Goal: Information Seeking & Learning: Get advice/opinions

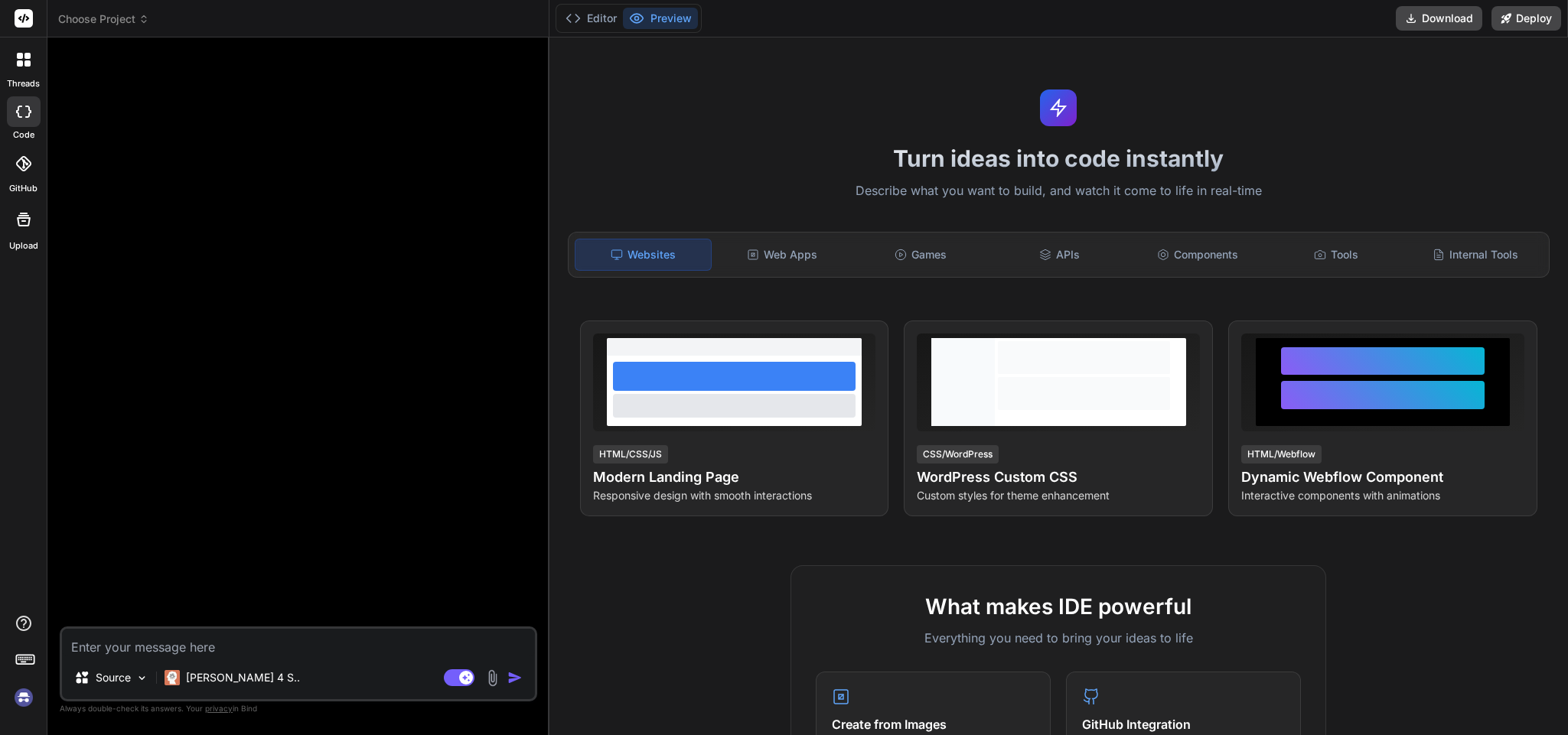
click at [26, 56] on icon at bounding box center [27, 56] width 6 height 6
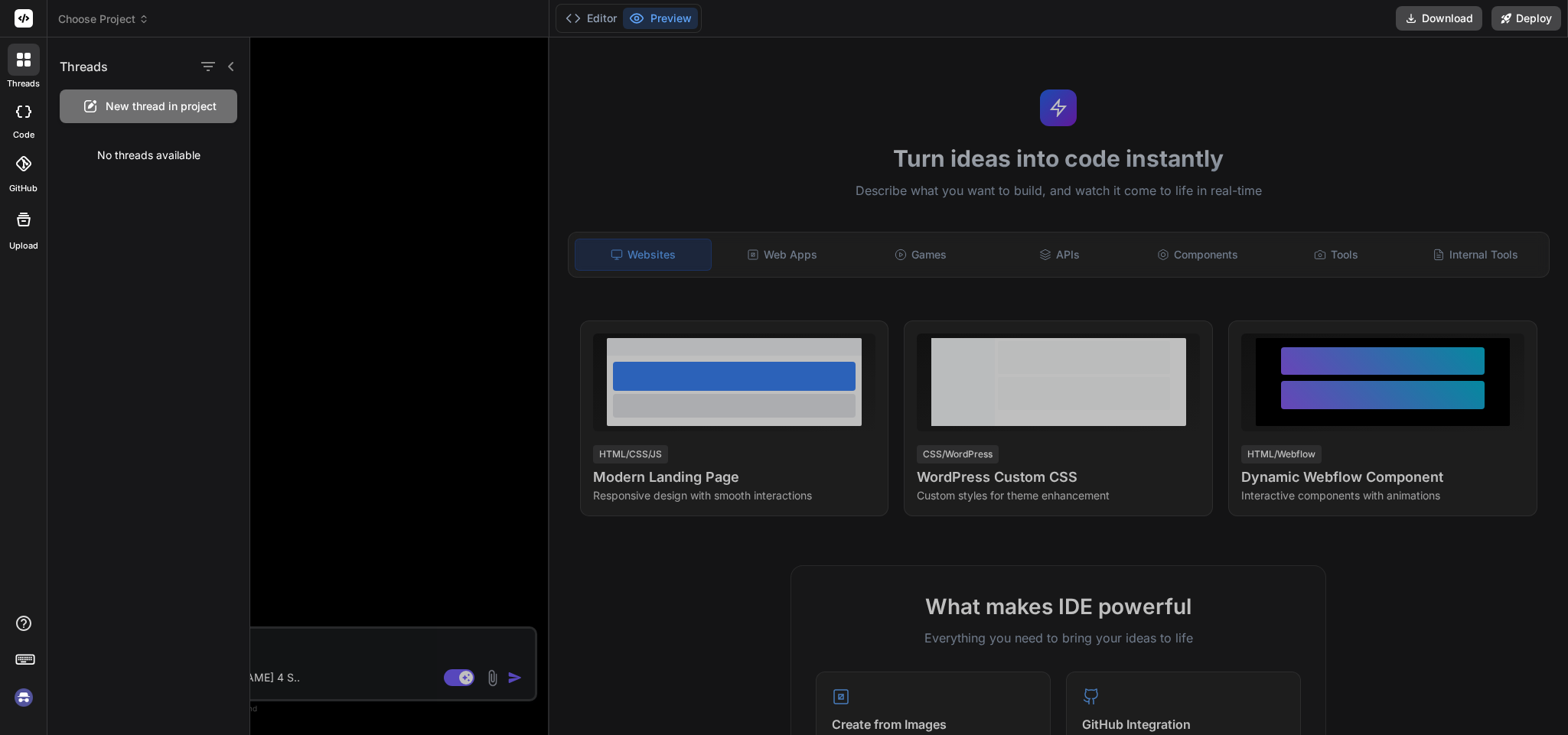
click at [380, 402] on div at bounding box center [908, 386] width 1318 height 698
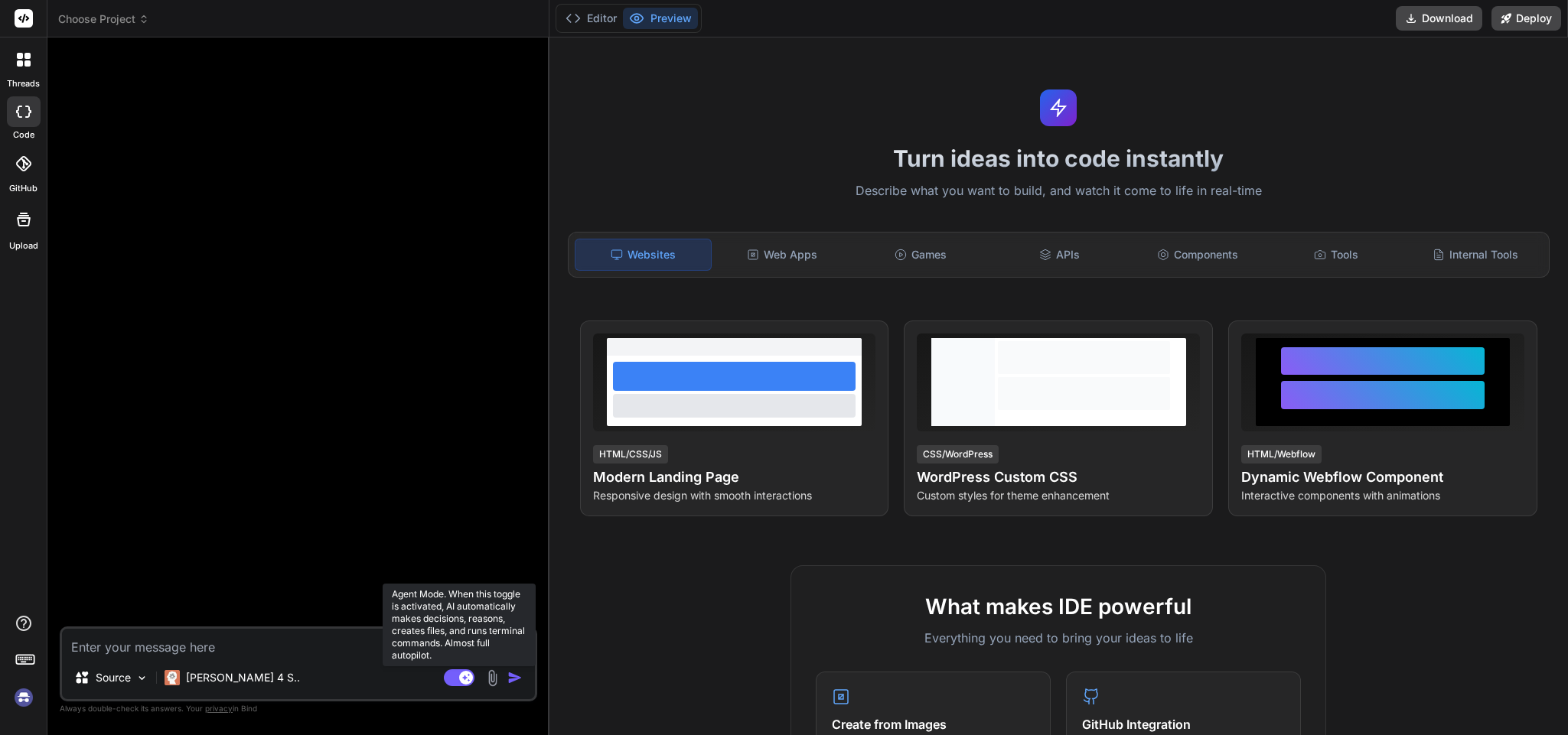
click at [459, 679] on rect at bounding box center [466, 678] width 14 height 14
type textarea "x"
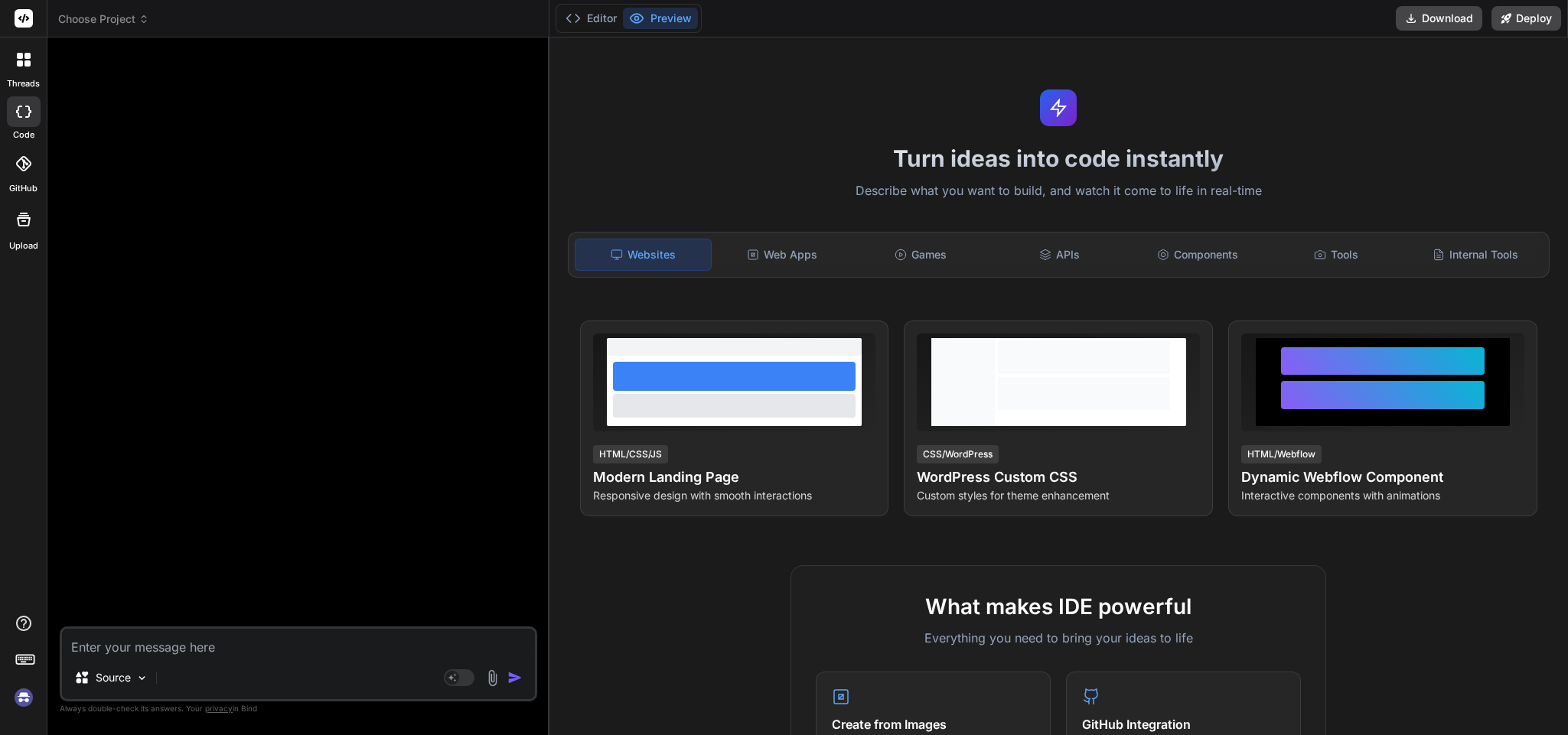
click at [758, 86] on div "Turn ideas into code instantly Describe what you want to build, and watch it co…" at bounding box center [1059, 386] width 1019 height 698
click at [601, 19] on button "Editor" at bounding box center [592, 19] width 64 height 21
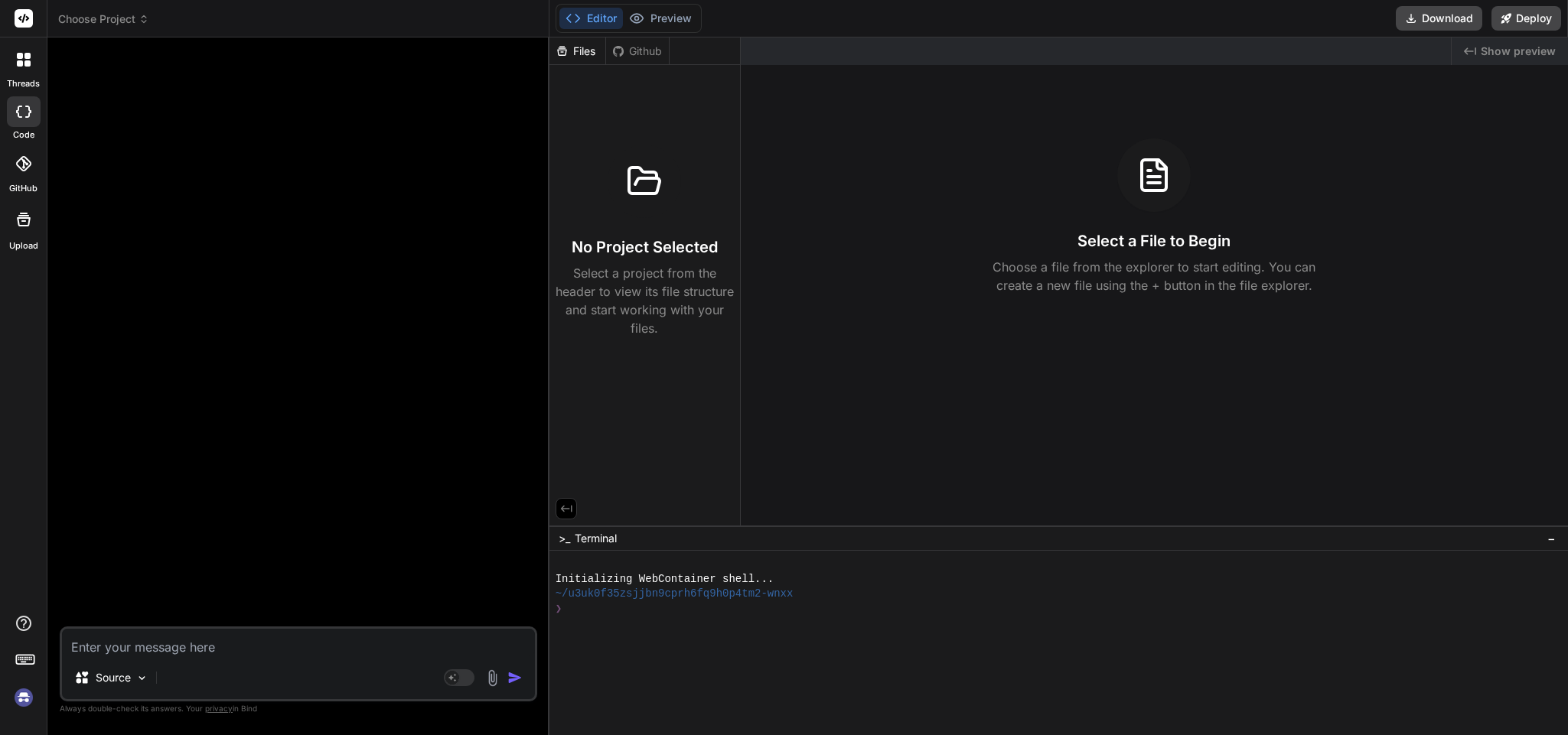
click at [30, 227] on icon at bounding box center [23, 219] width 19 height 19
click at [20, 703] on img at bounding box center [23, 697] width 26 height 26
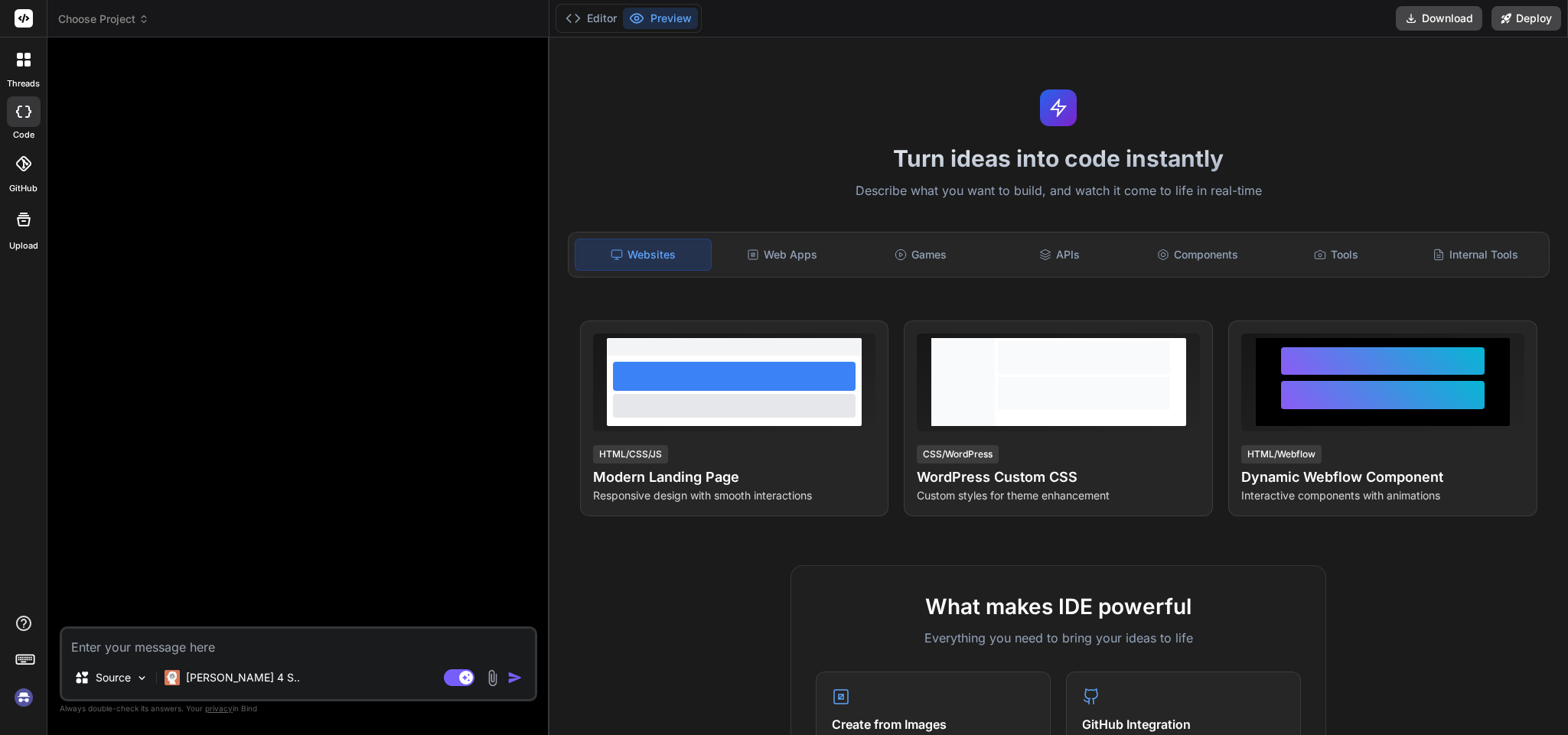
drag, startPoint x: 326, startPoint y: 588, endPoint x: 388, endPoint y: 661, distance: 95.8
click at [356, 629] on div "Source Claude 4 S.. Agent Mode. When this toggle is activated, AI automatically…" at bounding box center [298, 392] width 478 height 685
click at [449, 681] on rect at bounding box center [459, 677] width 31 height 17
click at [23, 53] on icon at bounding box center [24, 60] width 14 height 14
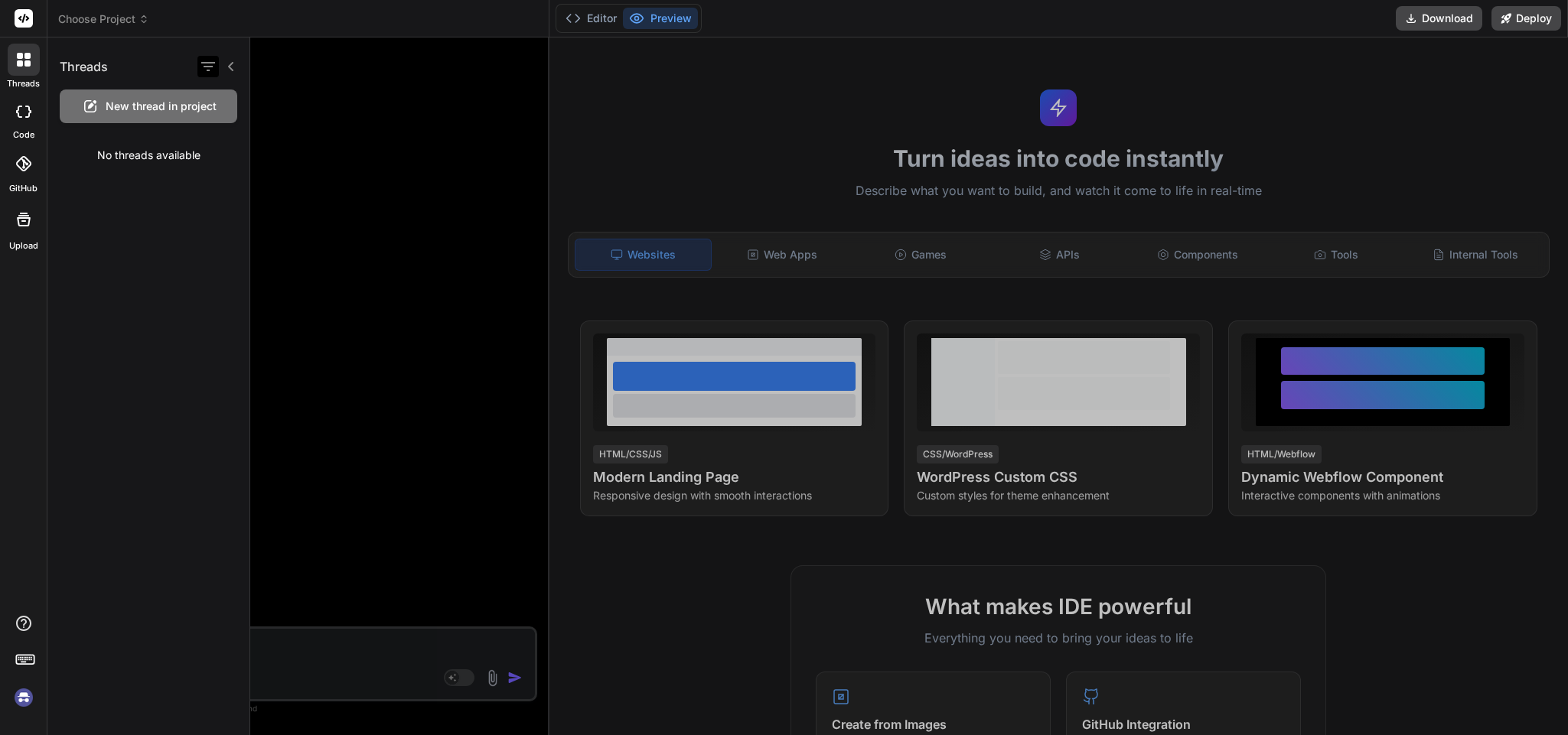
click at [207, 65] on icon "button" at bounding box center [207, 66] width 19 height 19
click at [227, 65] on icon at bounding box center [231, 66] width 12 height 12
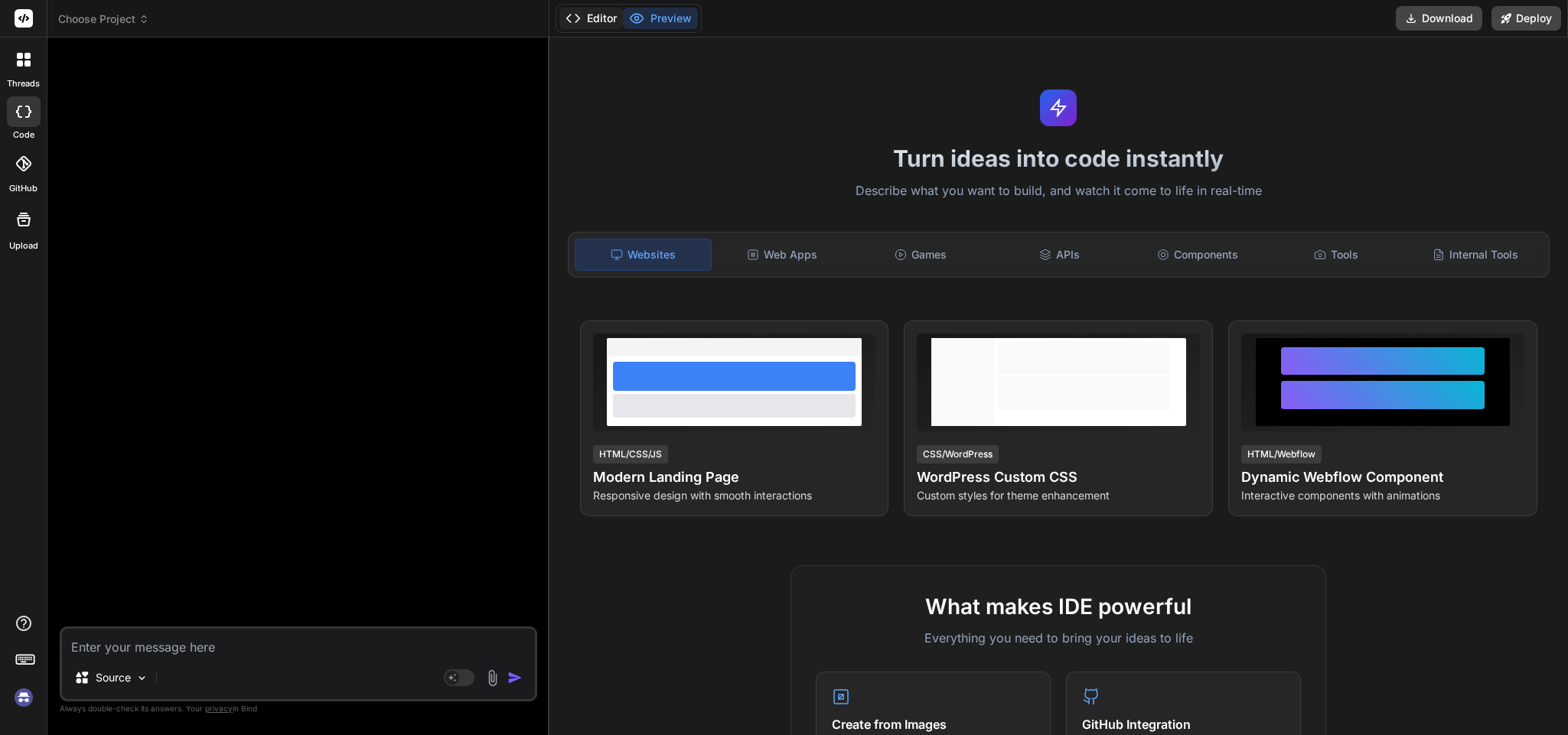
click at [586, 14] on button "Editor" at bounding box center [592, 19] width 64 height 21
click at [581, 23] on icon at bounding box center [573, 18] width 15 height 15
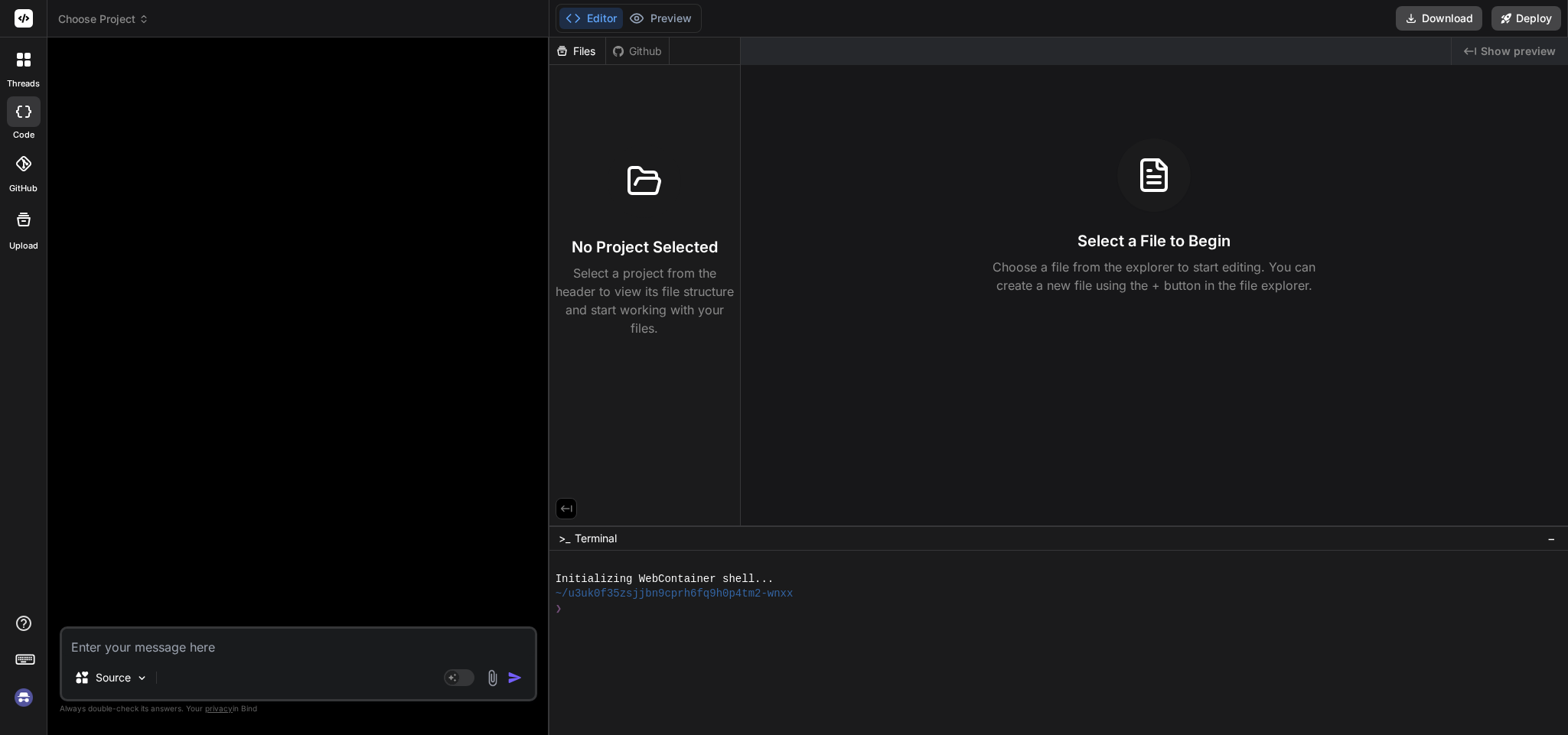
click at [581, 23] on icon at bounding box center [573, 18] width 15 height 15
click at [317, 330] on div at bounding box center [299, 338] width 474 height 577
click at [1098, 641] on div at bounding box center [1051, 639] width 991 height 14
click at [1548, 536] on span "−" at bounding box center [1552, 538] width 9 height 15
click at [27, 58] on icon at bounding box center [27, 56] width 6 height 6
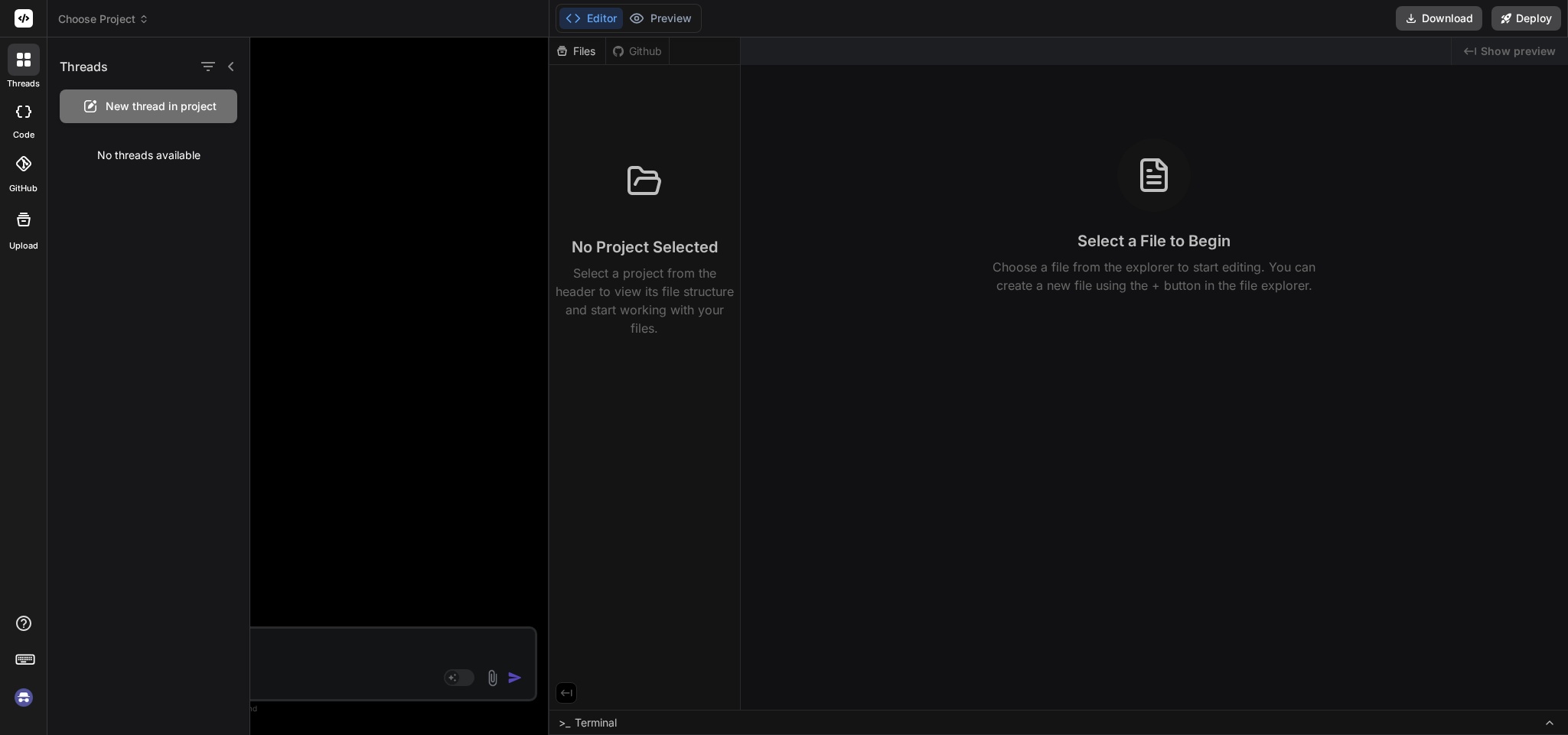
click at [159, 169] on div "No threads available" at bounding box center [148, 154] width 202 height 40
click at [329, 260] on div at bounding box center [908, 386] width 1318 height 698
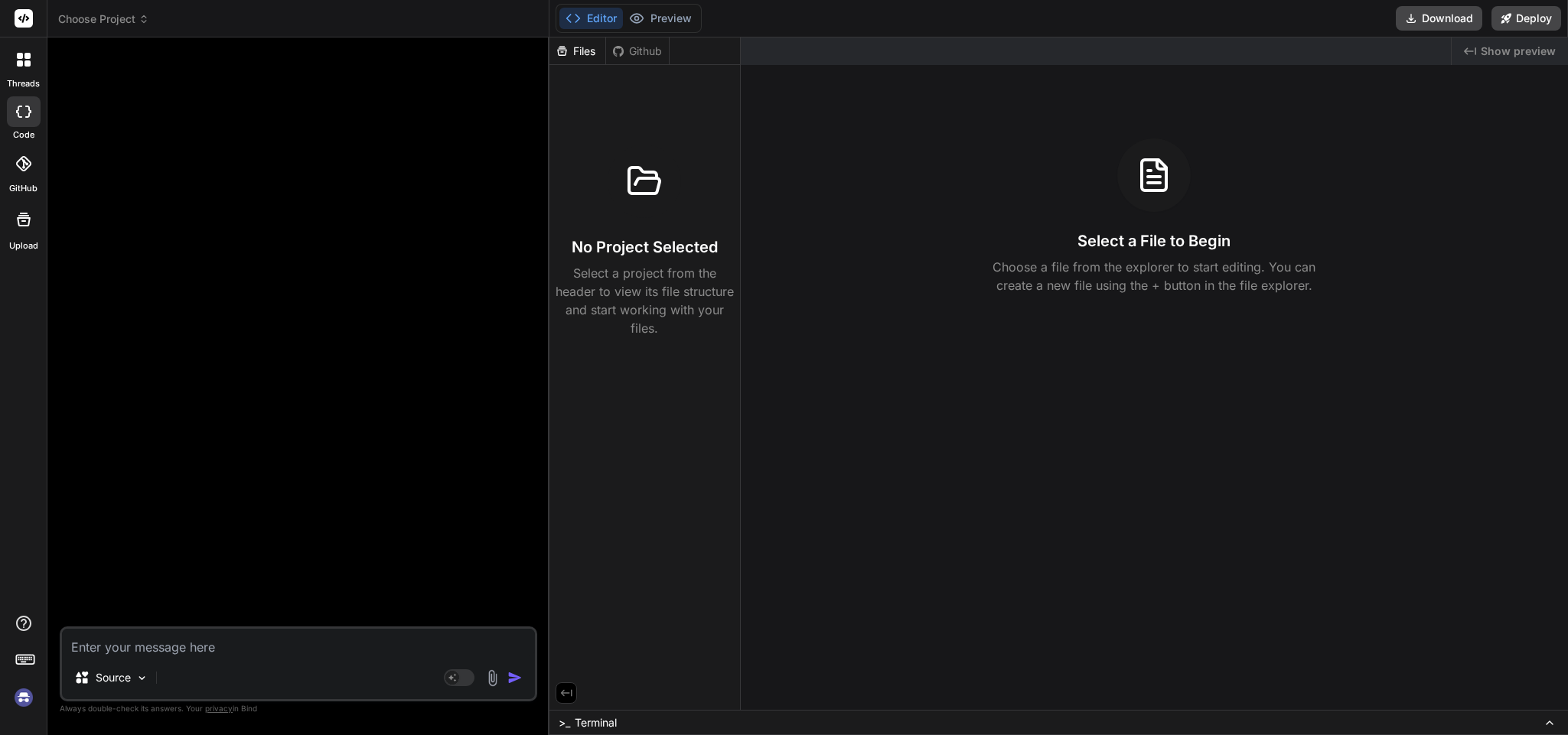
click at [16, 101] on div at bounding box center [24, 111] width 34 height 31
type textarea "x"
click at [283, 356] on div at bounding box center [299, 338] width 474 height 577
click at [26, 60] on icon at bounding box center [27, 63] width 6 height 6
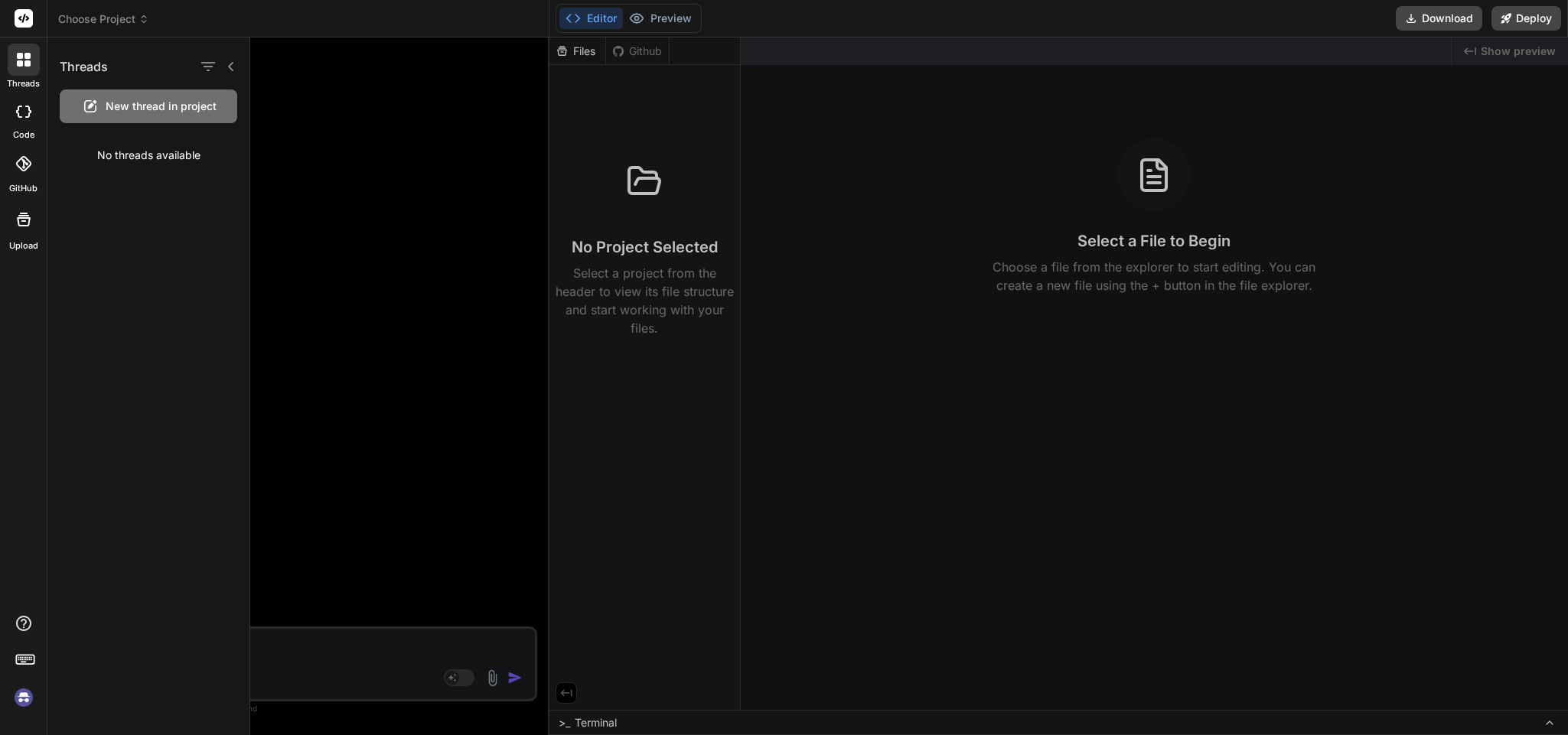
click at [283, 251] on div at bounding box center [908, 386] width 1318 height 698
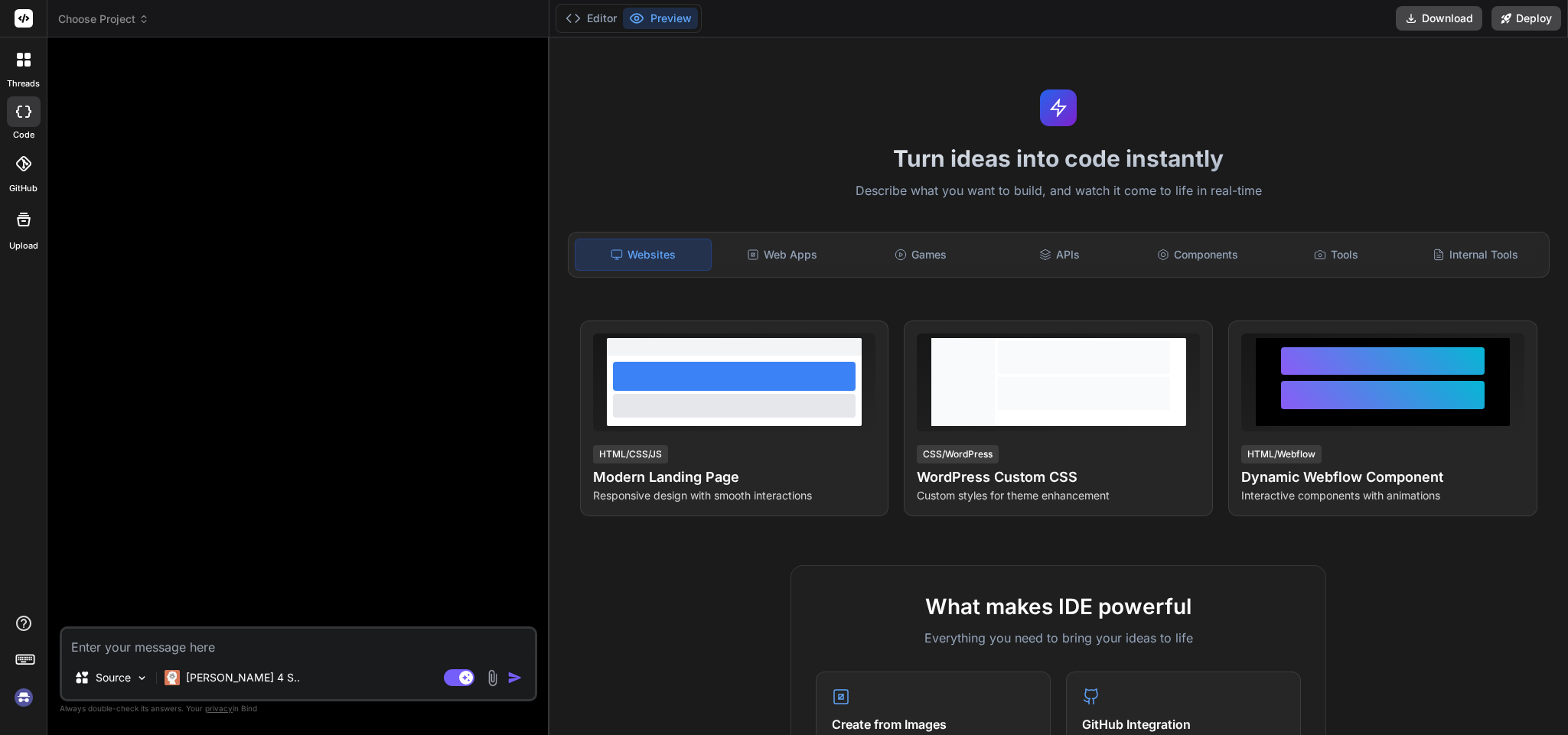
type textarea "x"
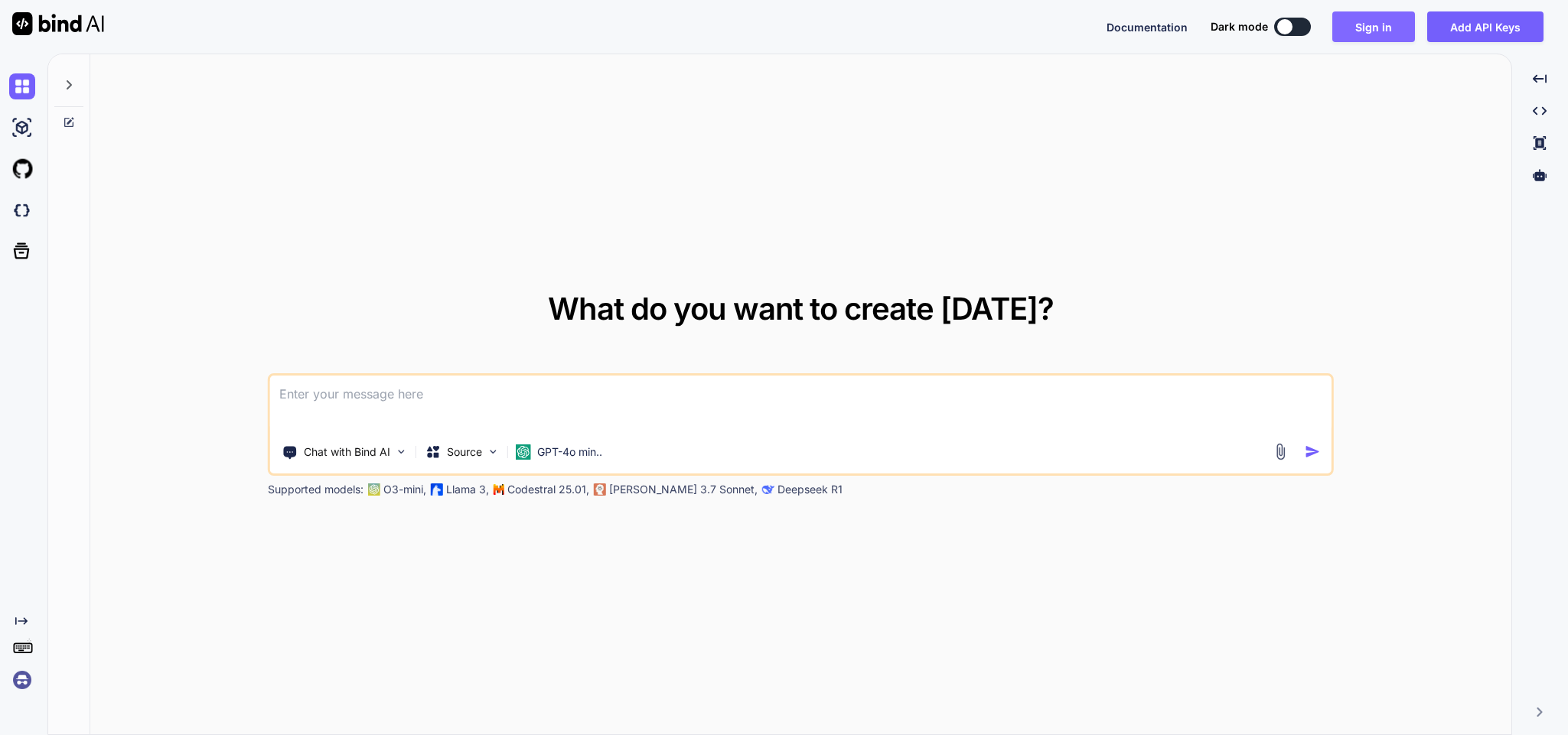
click at [1382, 26] on button "Sign in" at bounding box center [1374, 26] width 83 height 31
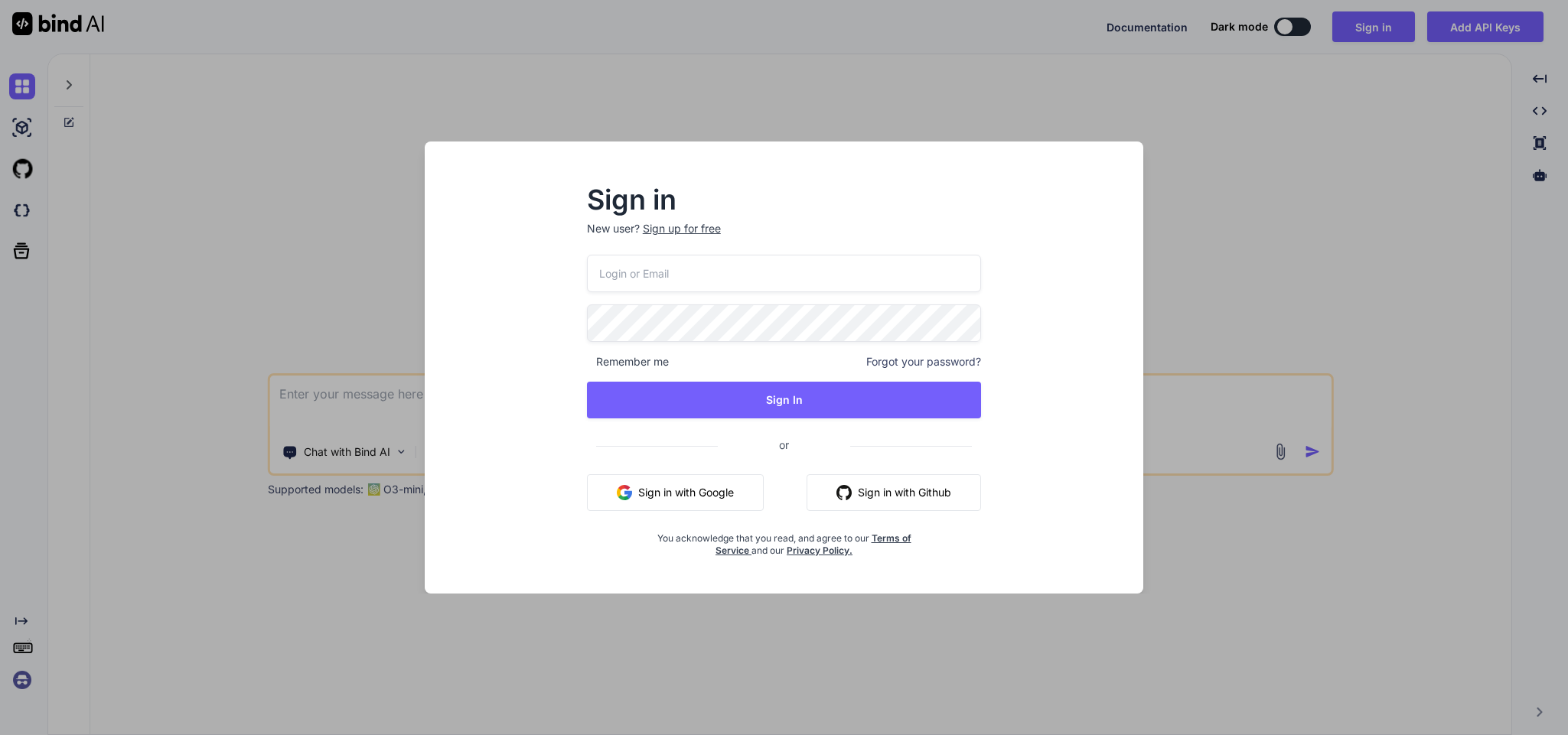
click at [654, 498] on button "Sign in with Google" at bounding box center [675, 492] width 177 height 37
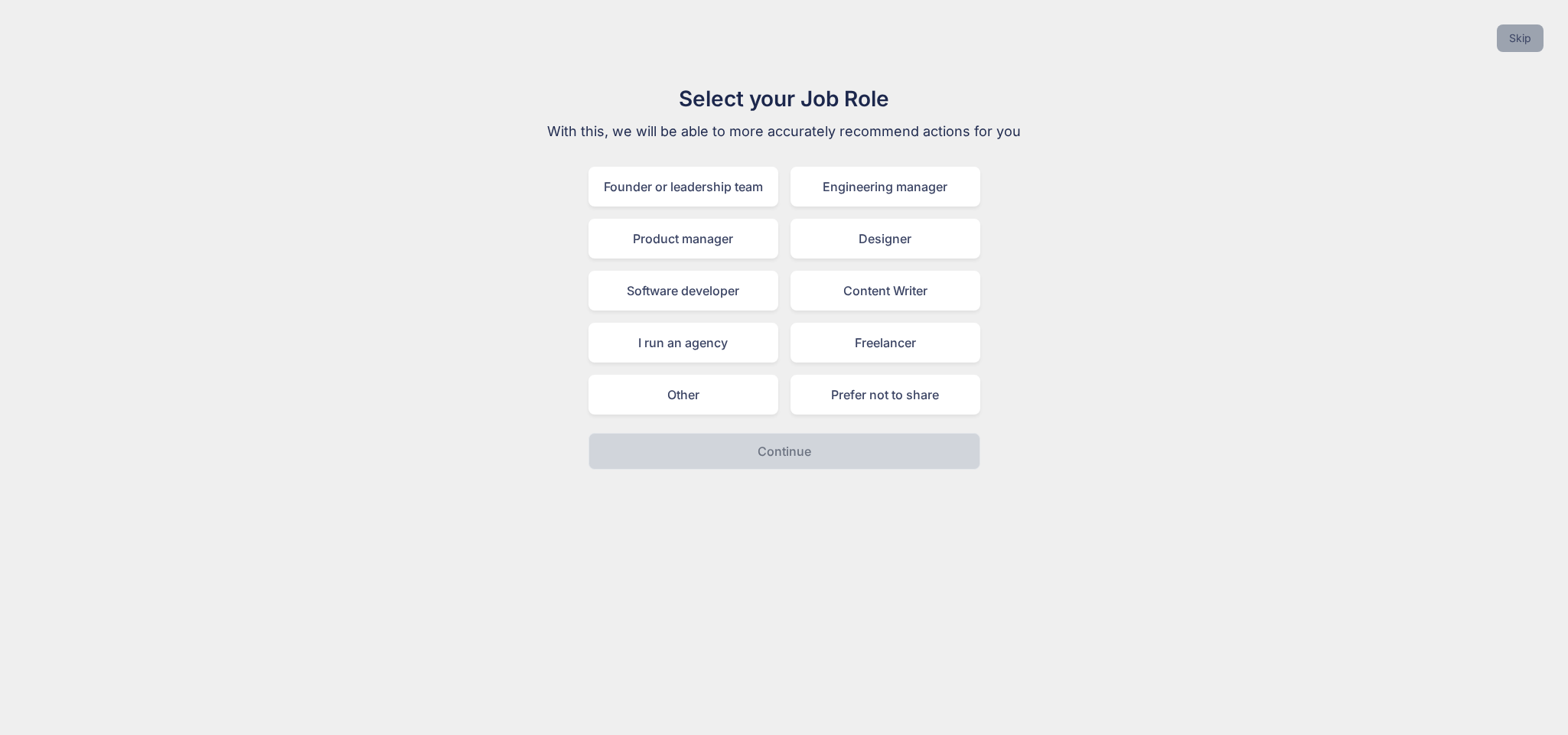
click at [1519, 51] on button "Skip" at bounding box center [1519, 38] width 47 height 27
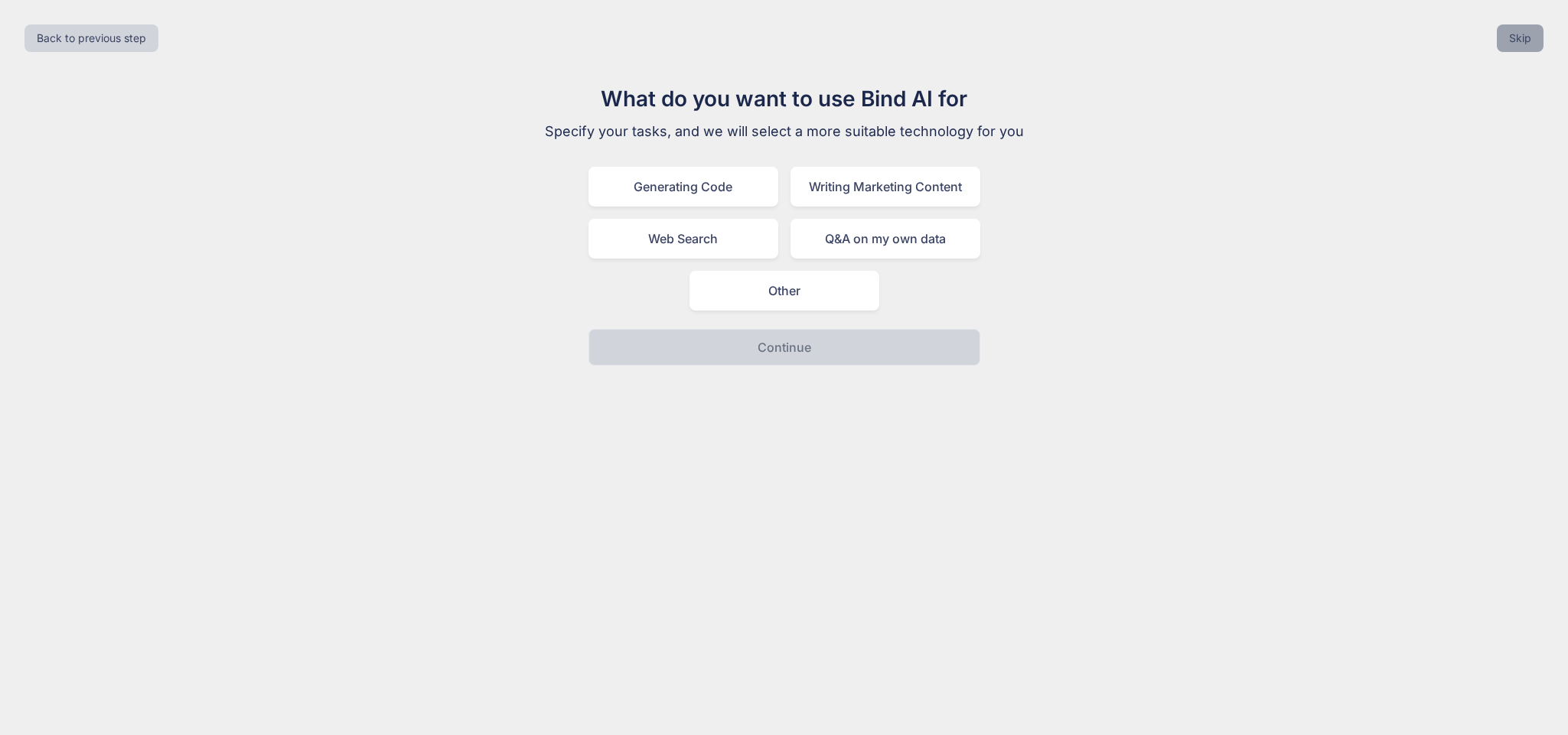
click at [1519, 51] on button "Skip" at bounding box center [1519, 38] width 47 height 27
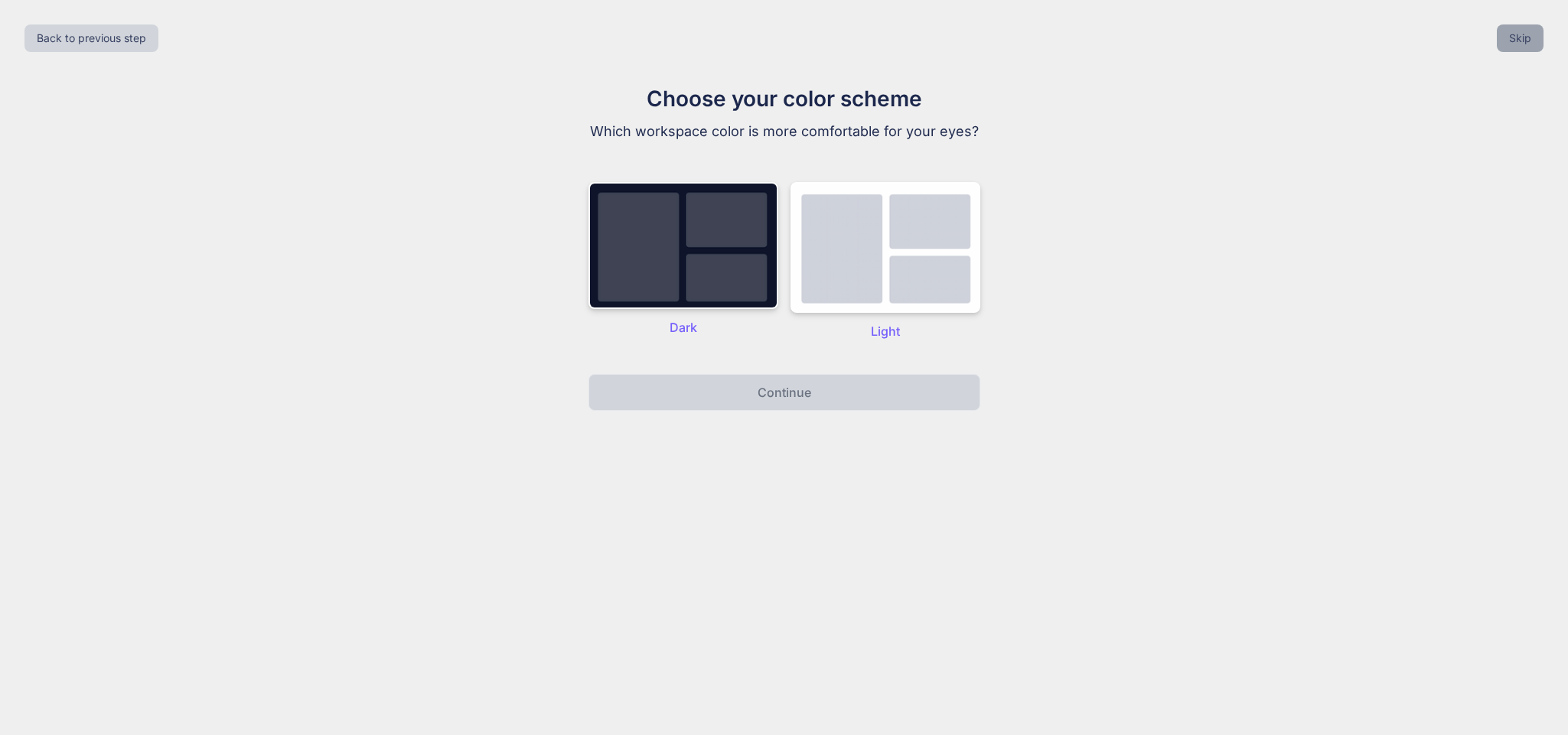
click at [1519, 51] on button "Skip" at bounding box center [1519, 38] width 47 height 27
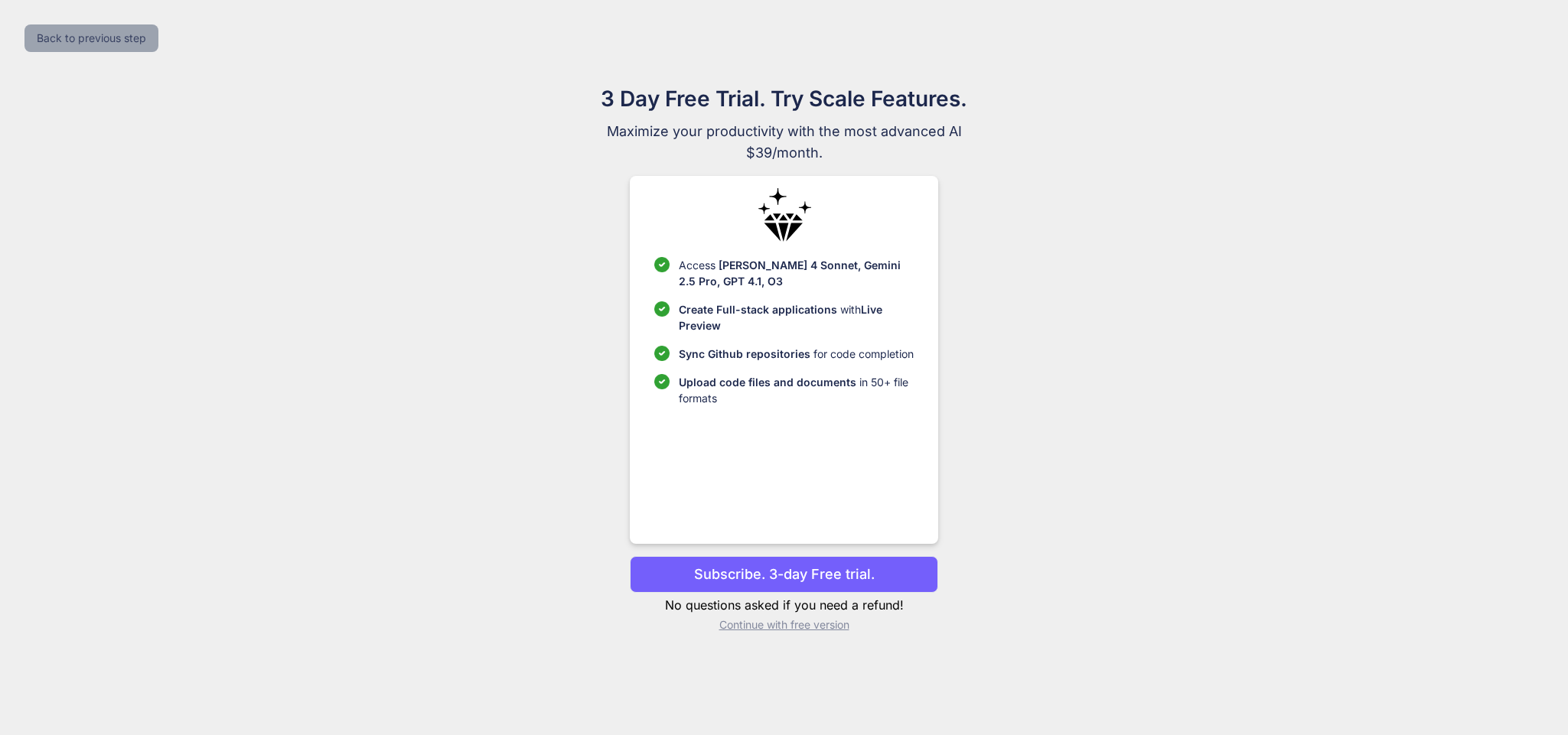
click at [86, 42] on button "Back to previous step" at bounding box center [92, 38] width 134 height 27
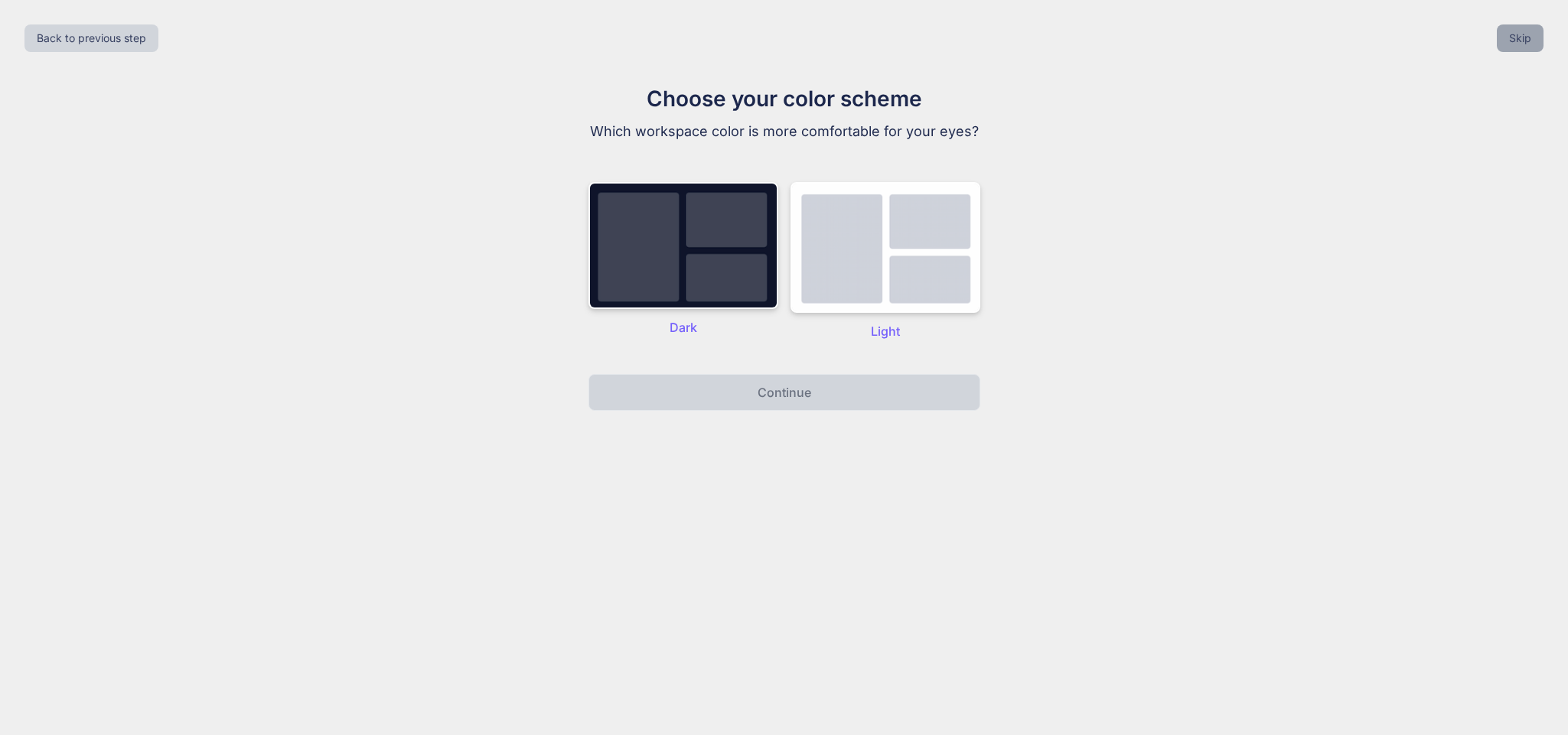
click at [1511, 39] on button "Skip" at bounding box center [1519, 38] width 47 height 27
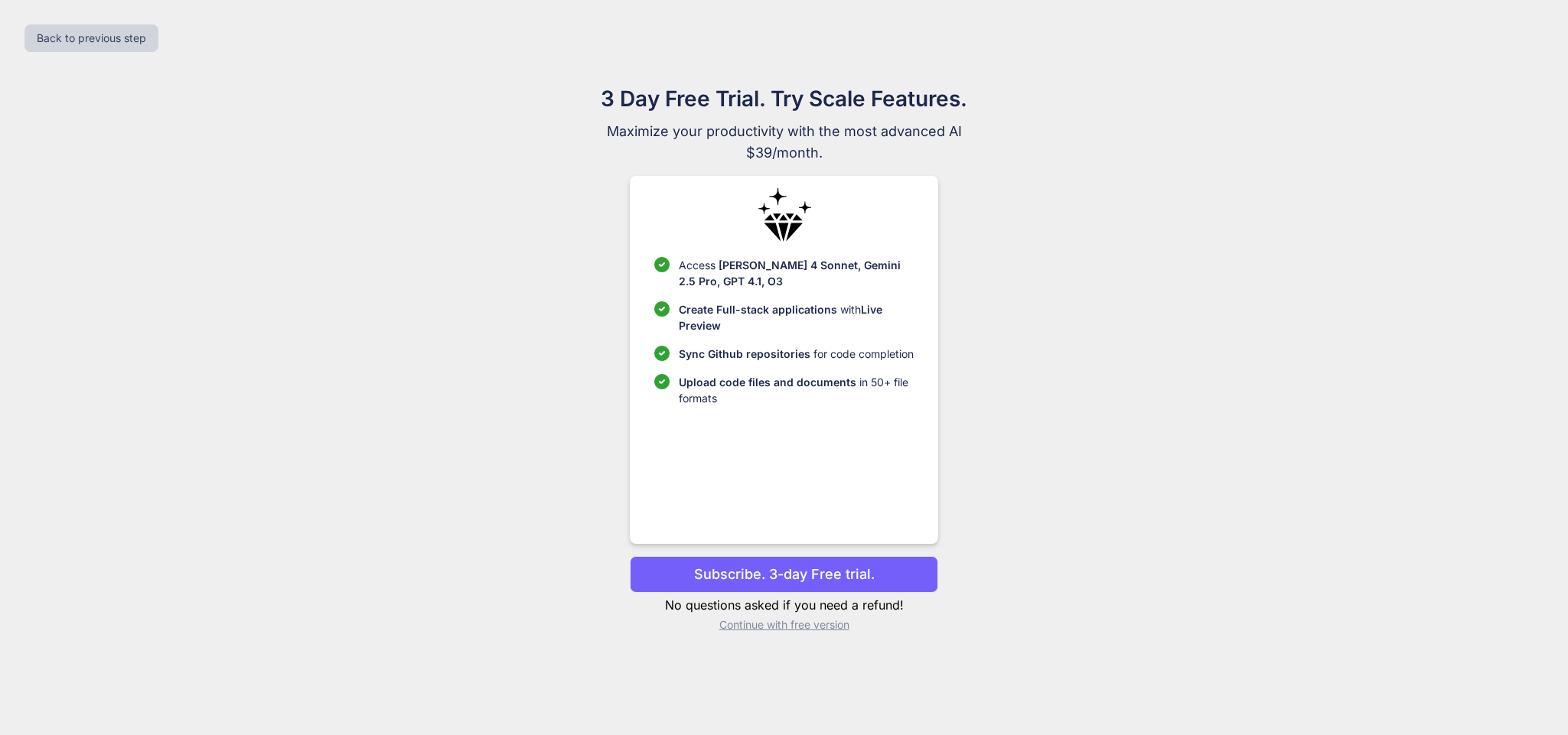
click at [773, 623] on p "Continue with free version" at bounding box center [783, 625] width 308 height 15
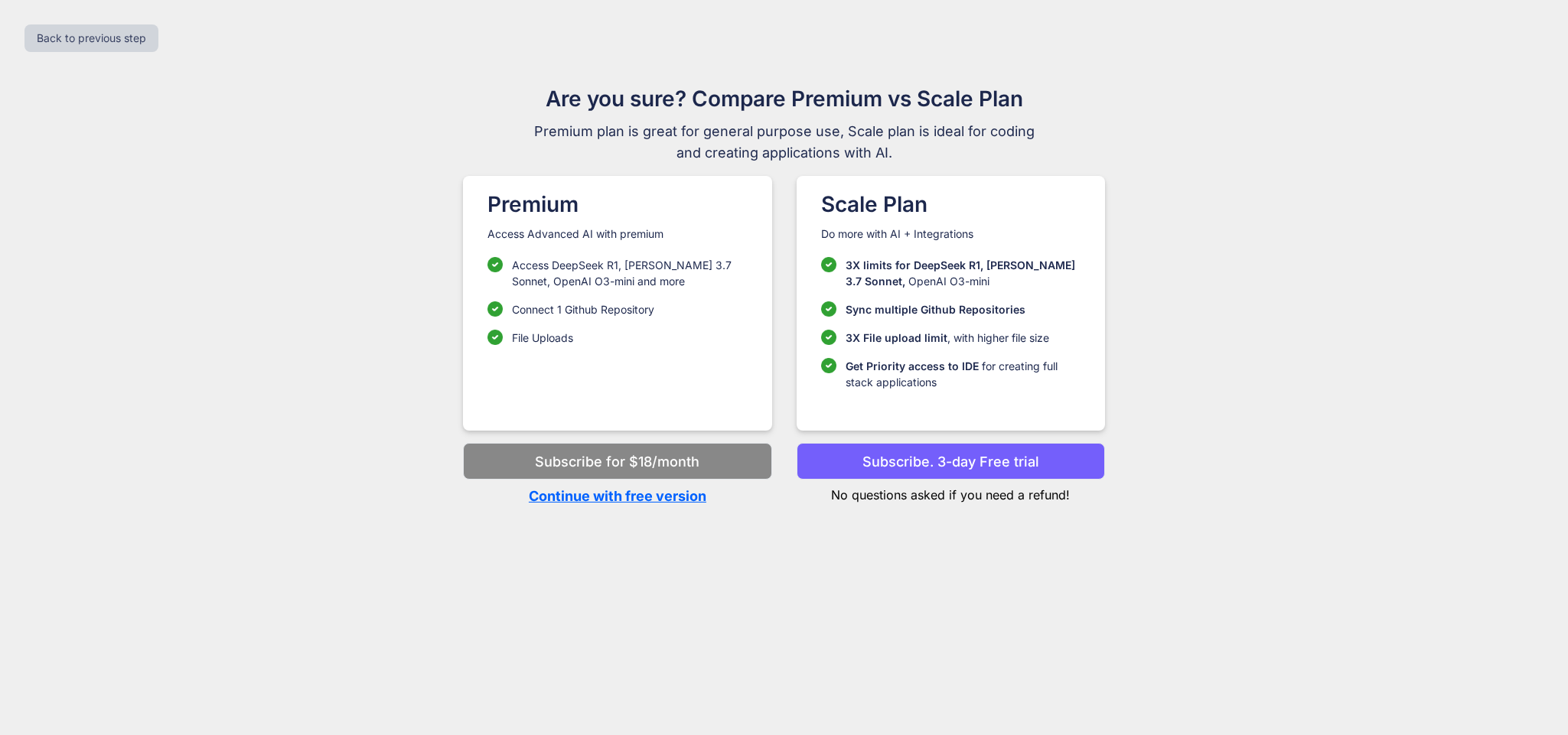
click at [618, 497] on p "Continue with free version" at bounding box center [616, 495] width 308 height 20
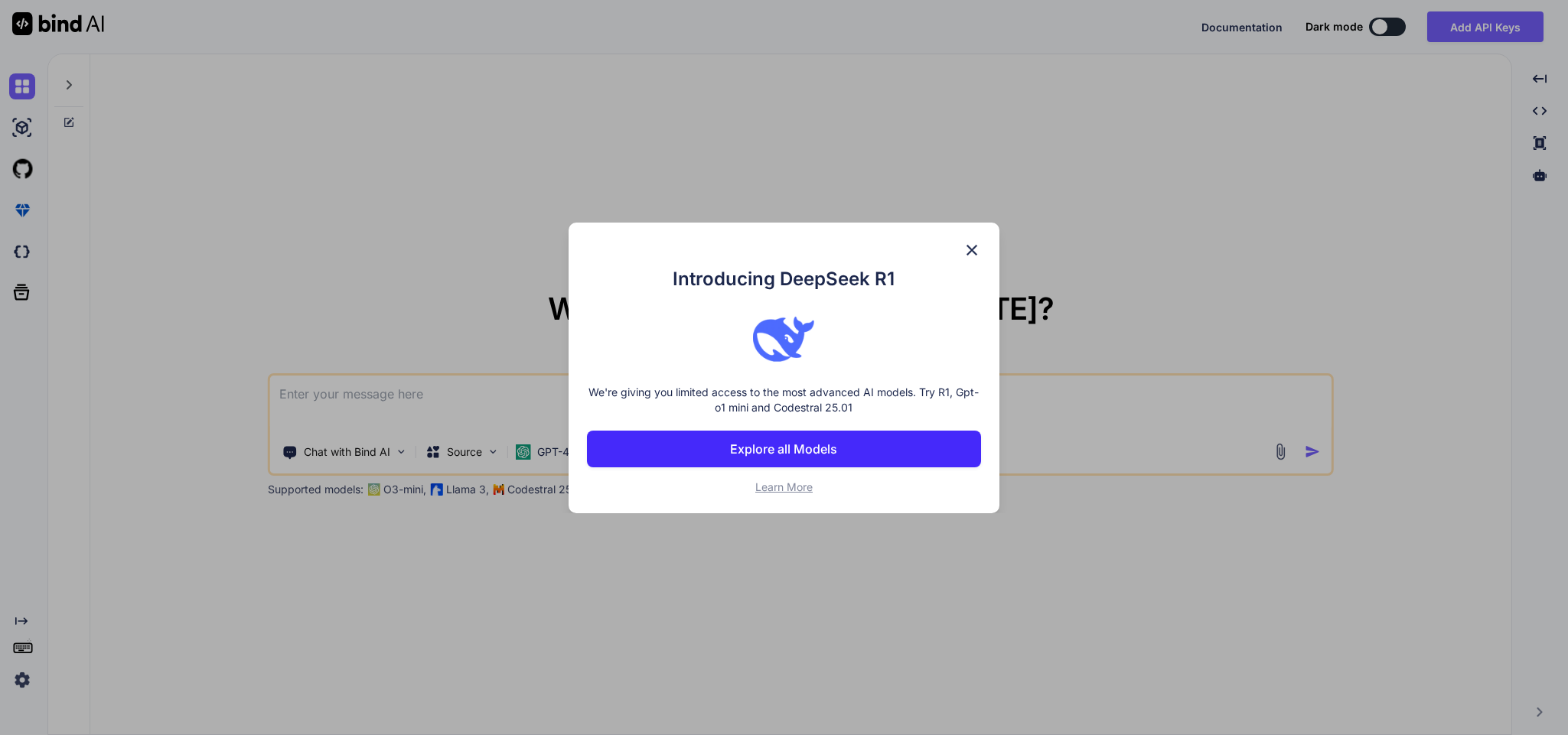
click at [773, 540] on div "Introducing DeepSeek R1 We're giving you limited access to the most advanced AI…" at bounding box center [784, 367] width 1568 height 735
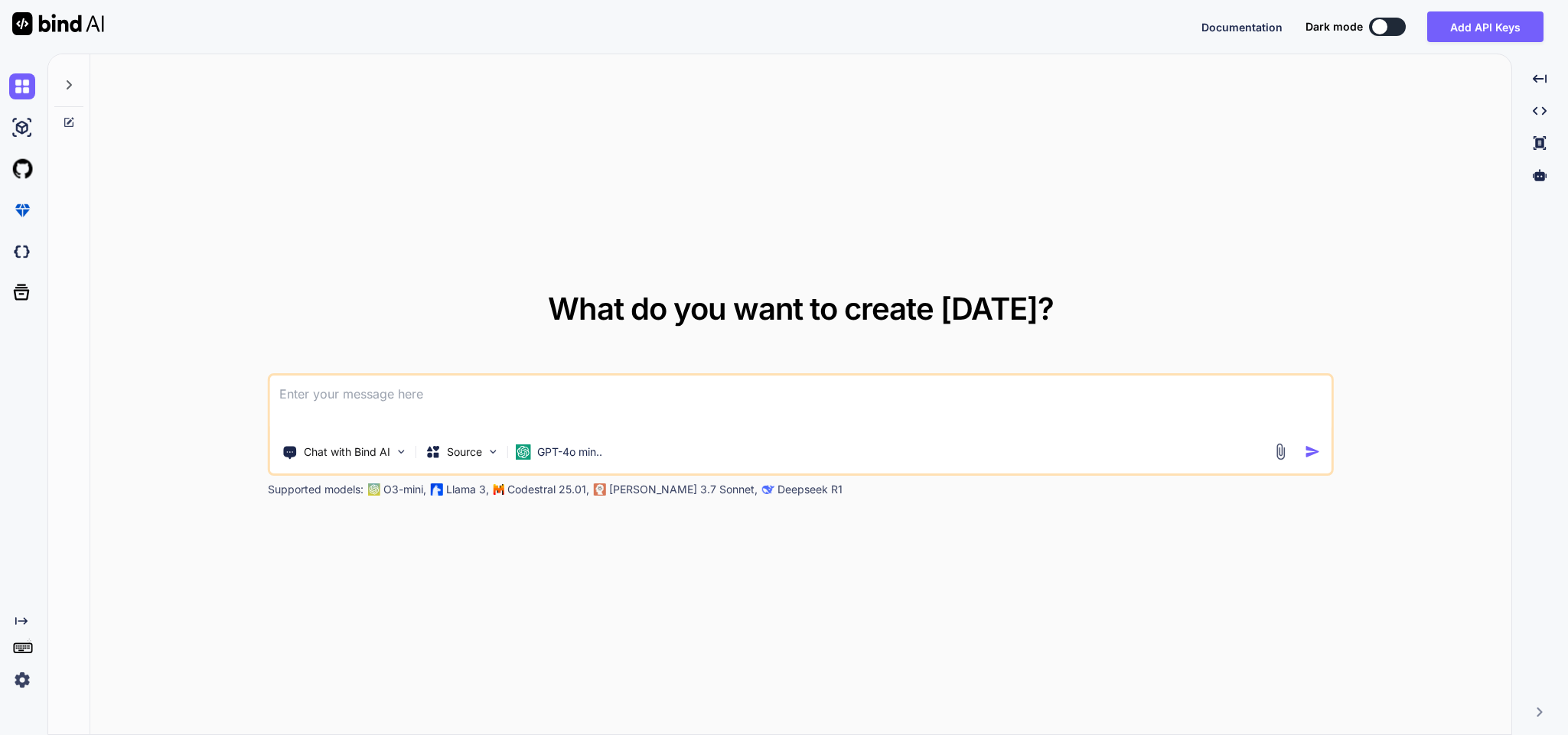
click at [63, 85] on icon at bounding box center [69, 85] width 12 height 12
type textarea "x"
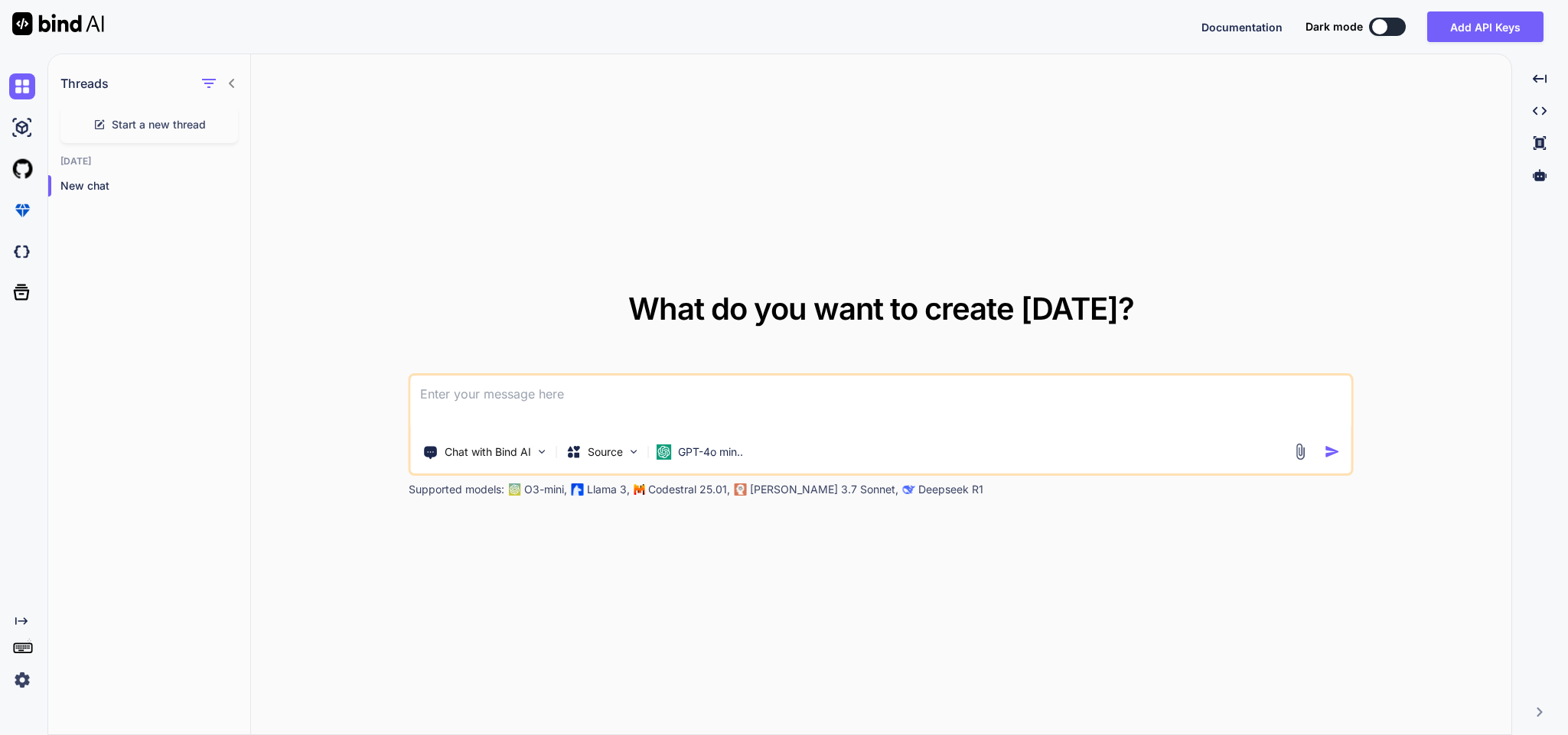
click at [345, 146] on div "What do you want to create today? Chat with Bind AI Source GPT-4o min.. Support…" at bounding box center [881, 395] width 1261 height 681
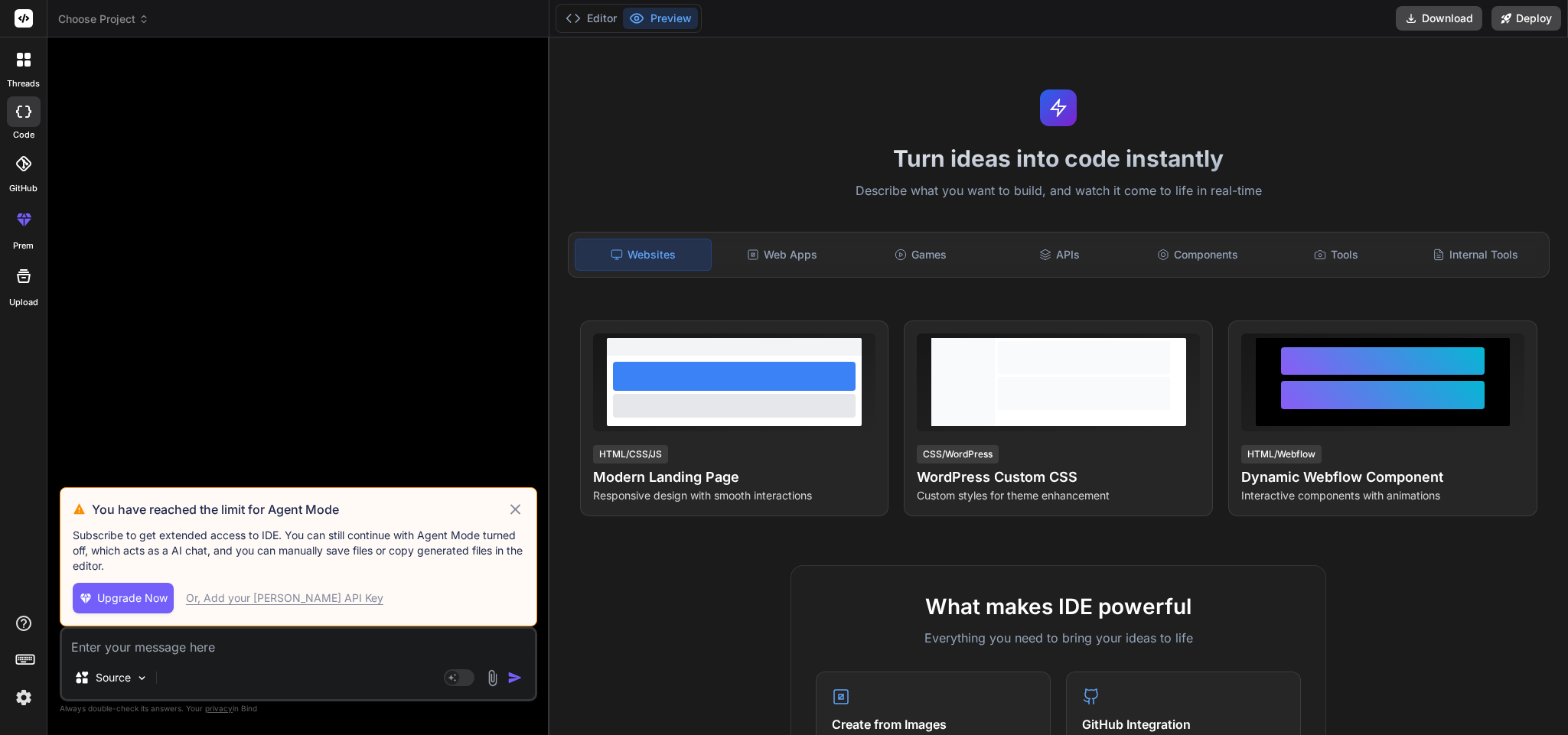
click at [516, 510] on icon at bounding box center [514, 508] width 10 height 10
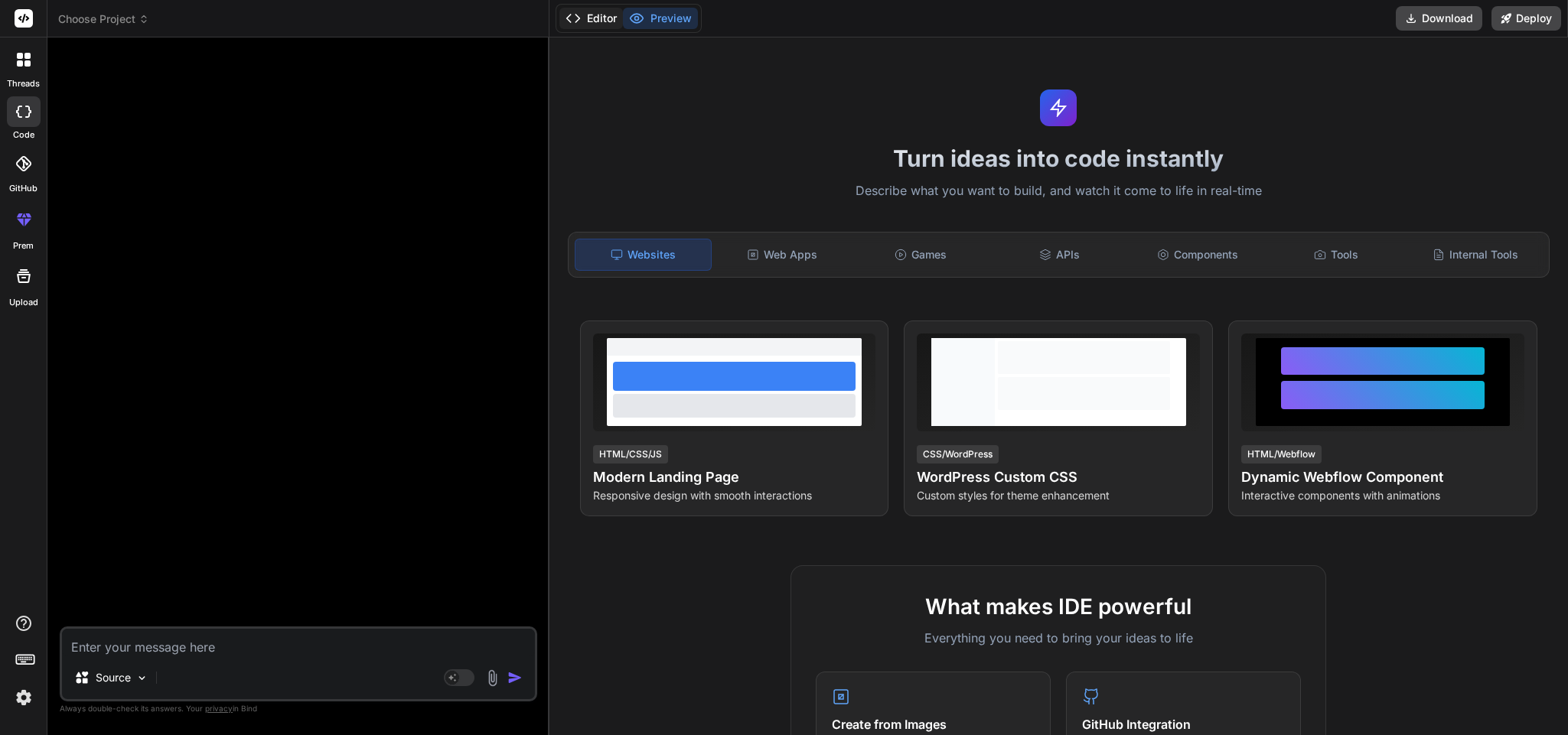
click at [607, 19] on button "Editor" at bounding box center [592, 19] width 64 height 21
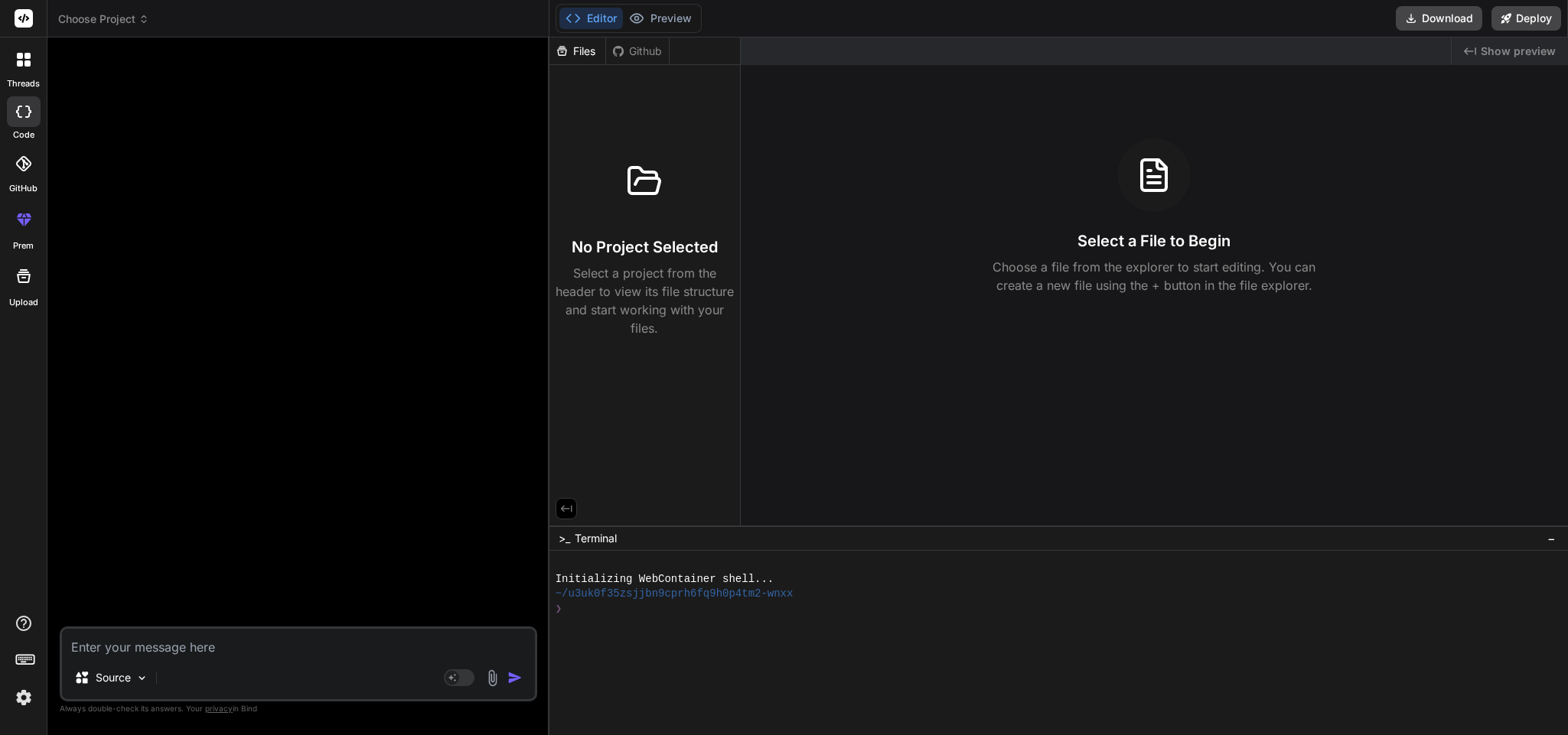
click at [20, 70] on div at bounding box center [24, 59] width 32 height 32
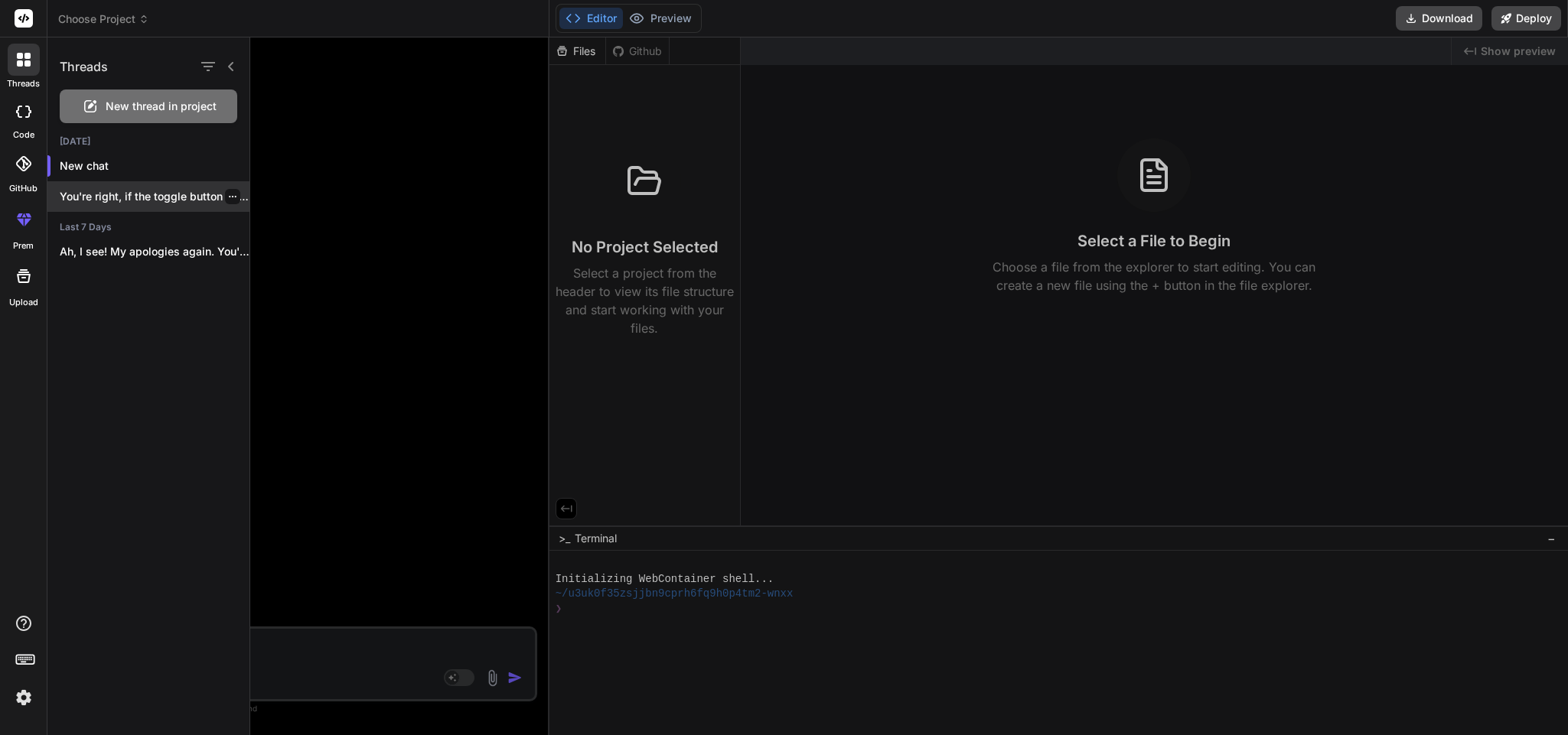
click at [133, 193] on p "You're right, if the toggle button itself..." at bounding box center [155, 196] width 190 height 15
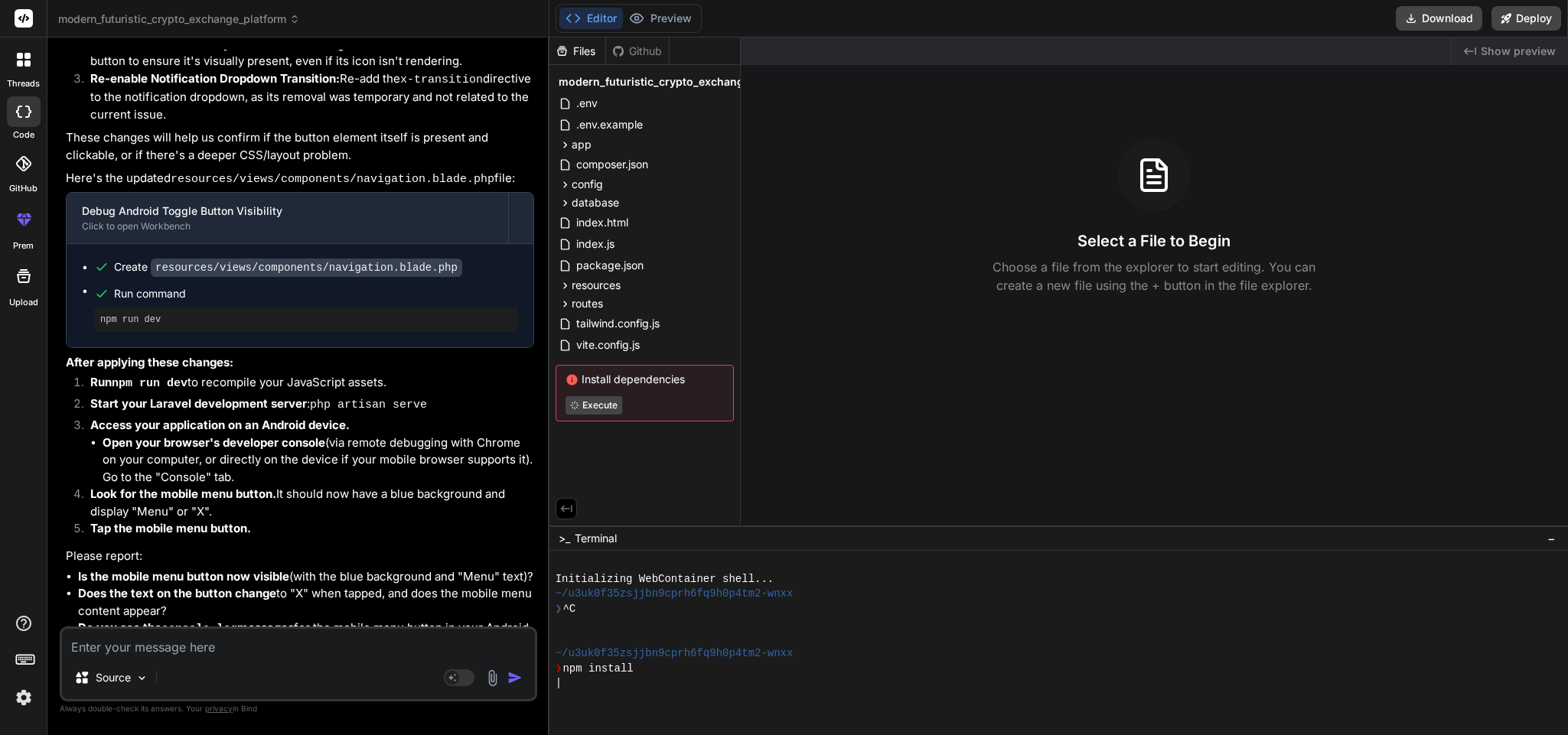
scroll to position [4705, 0]
type textarea "x"
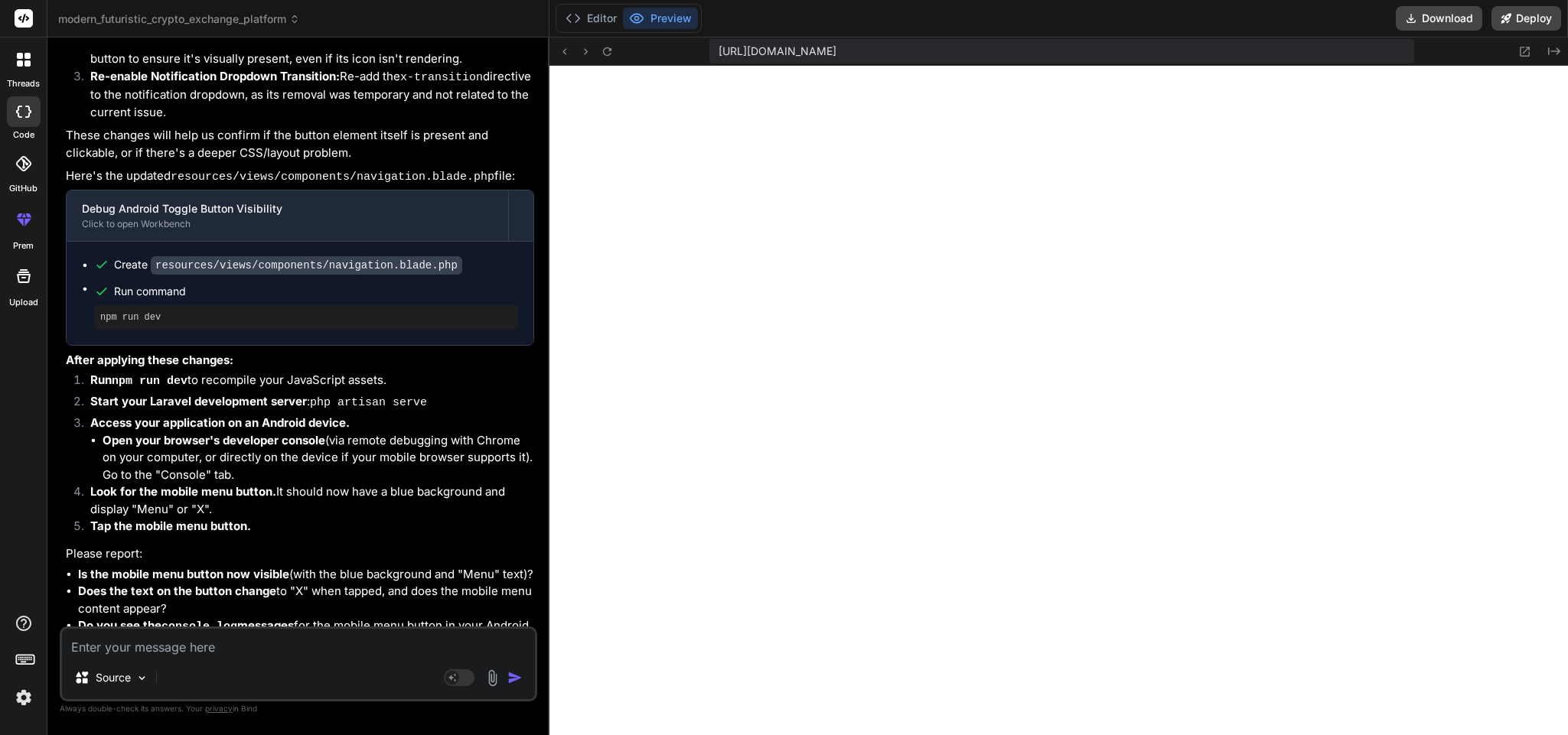
scroll to position [507, 0]
click at [258, 641] on textarea at bounding box center [298, 642] width 473 height 27
type textarea "w"
type textarea "x"
type textarea "wh"
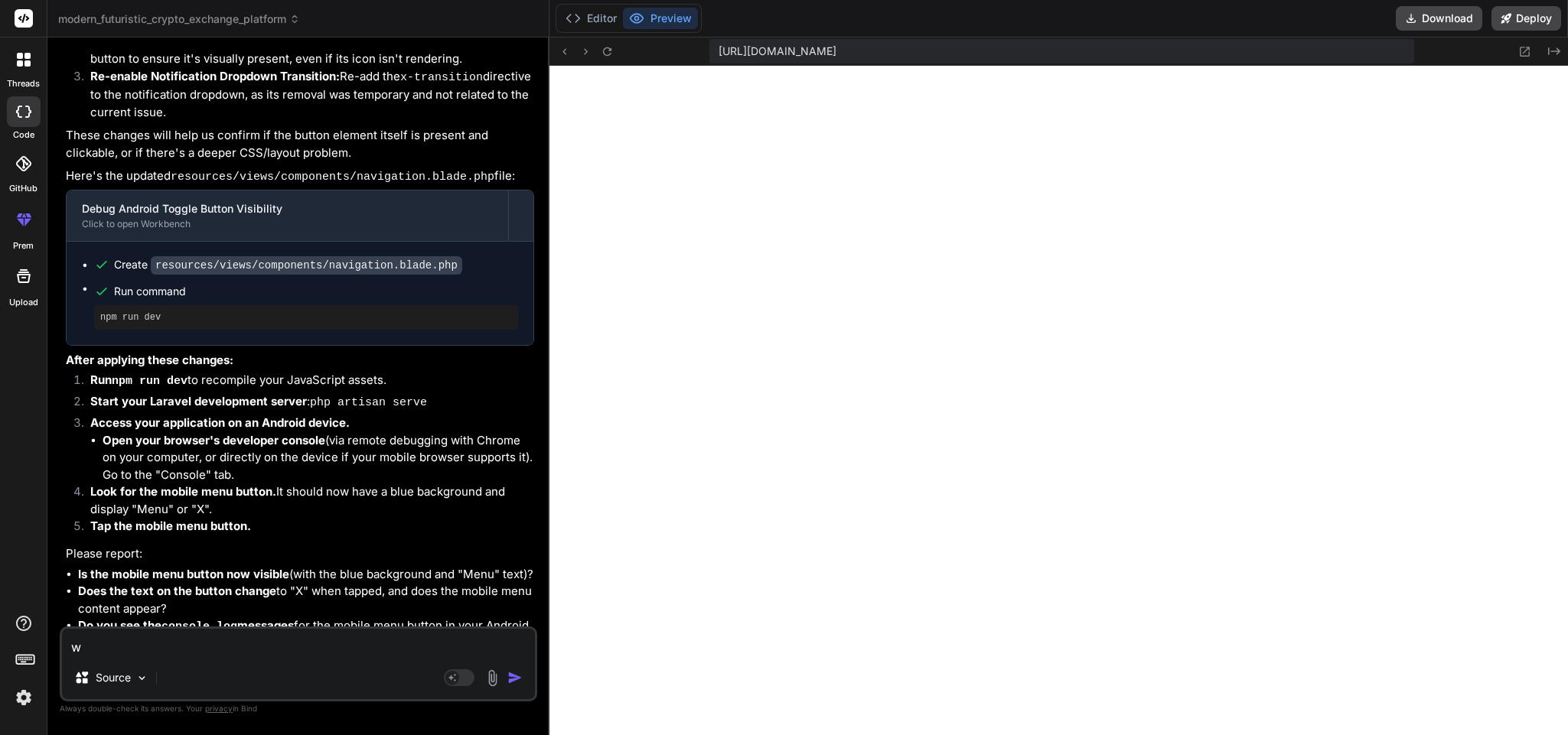
type textarea "x"
type textarea "wha"
type textarea "x"
type textarea "what"
type textarea "x"
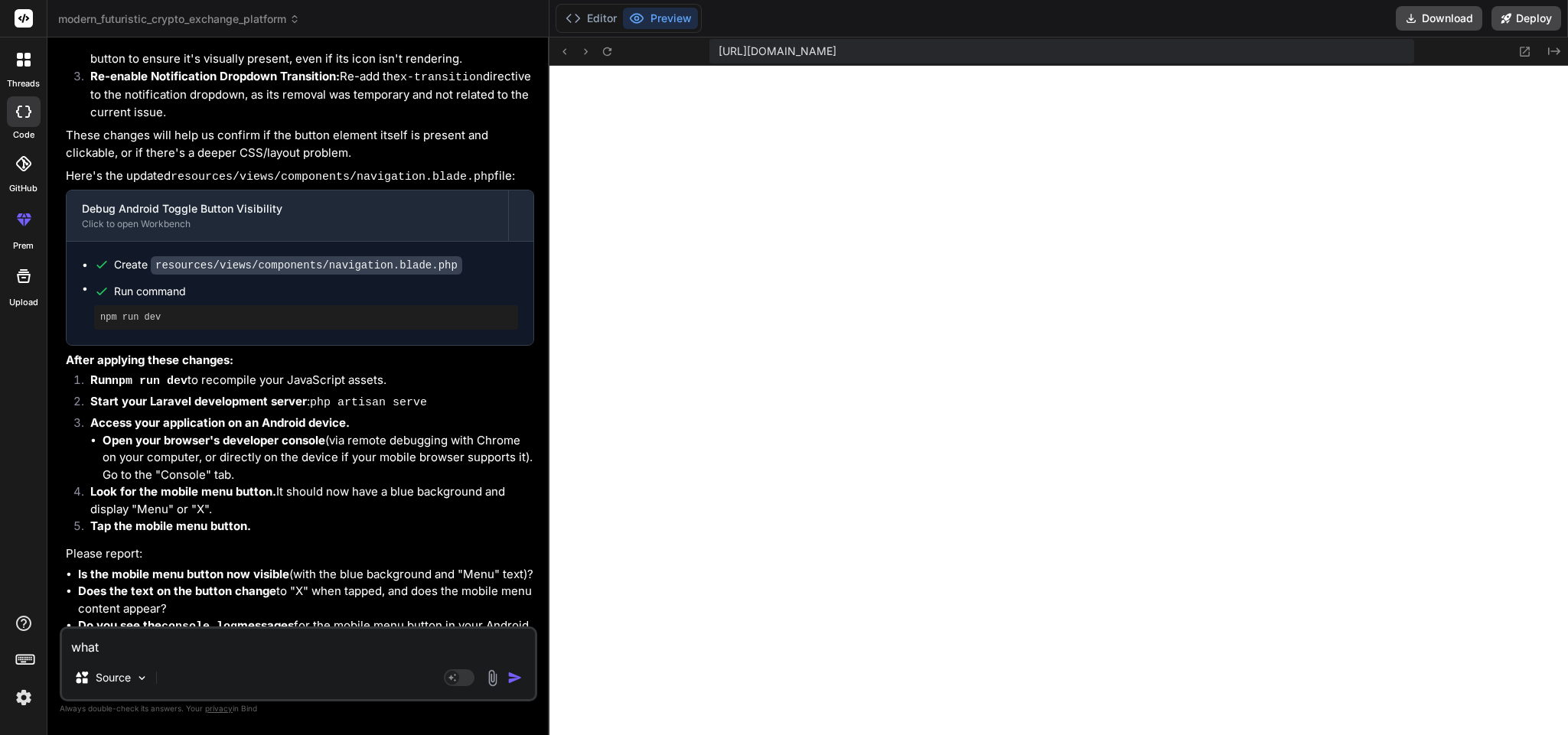
type textarea "what"
type textarea "x"
type textarea "what s"
type textarea "x"
type textarea "what si"
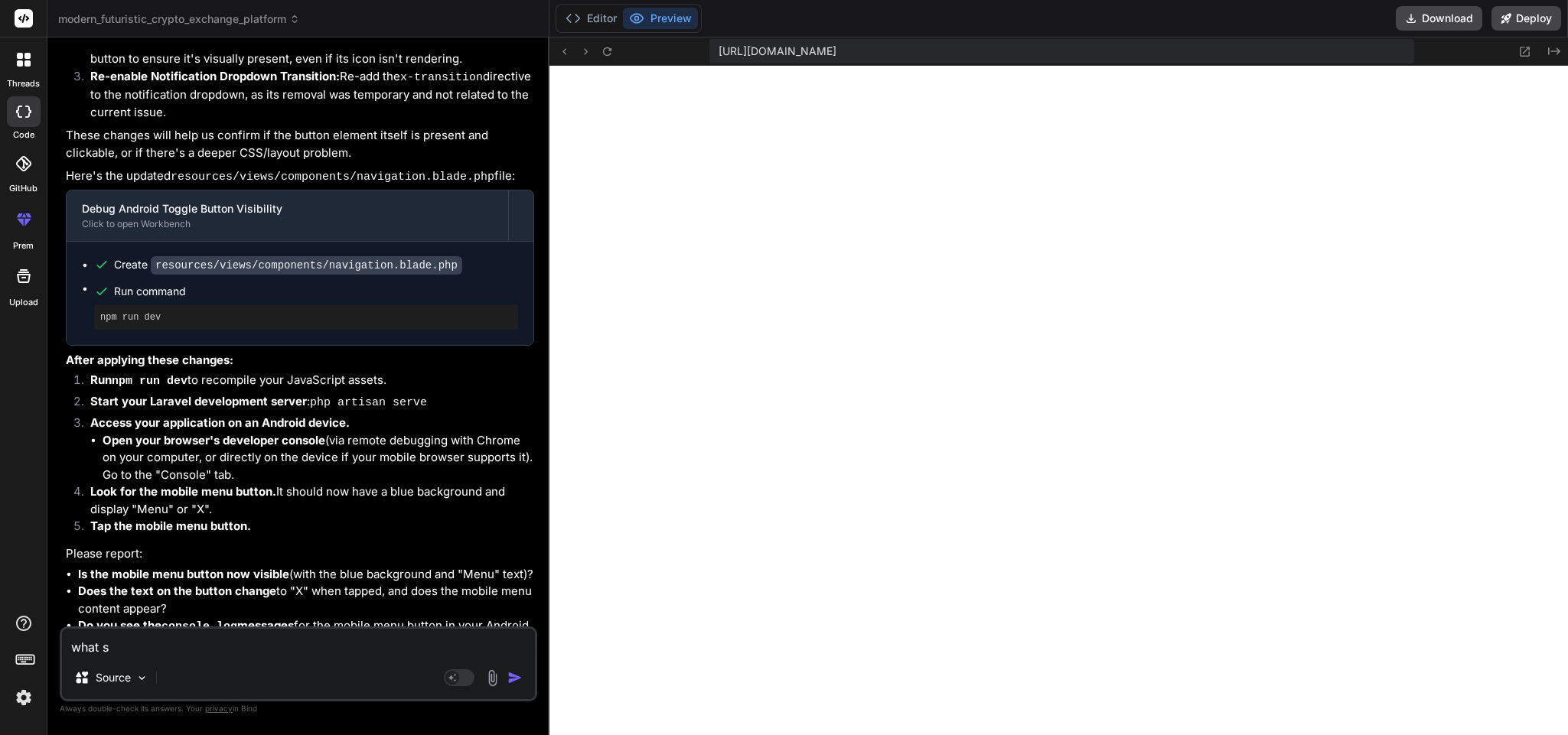
type textarea "x"
type textarea "what sit"
type textarea "x"
type textarea "what site"
type textarea "x"
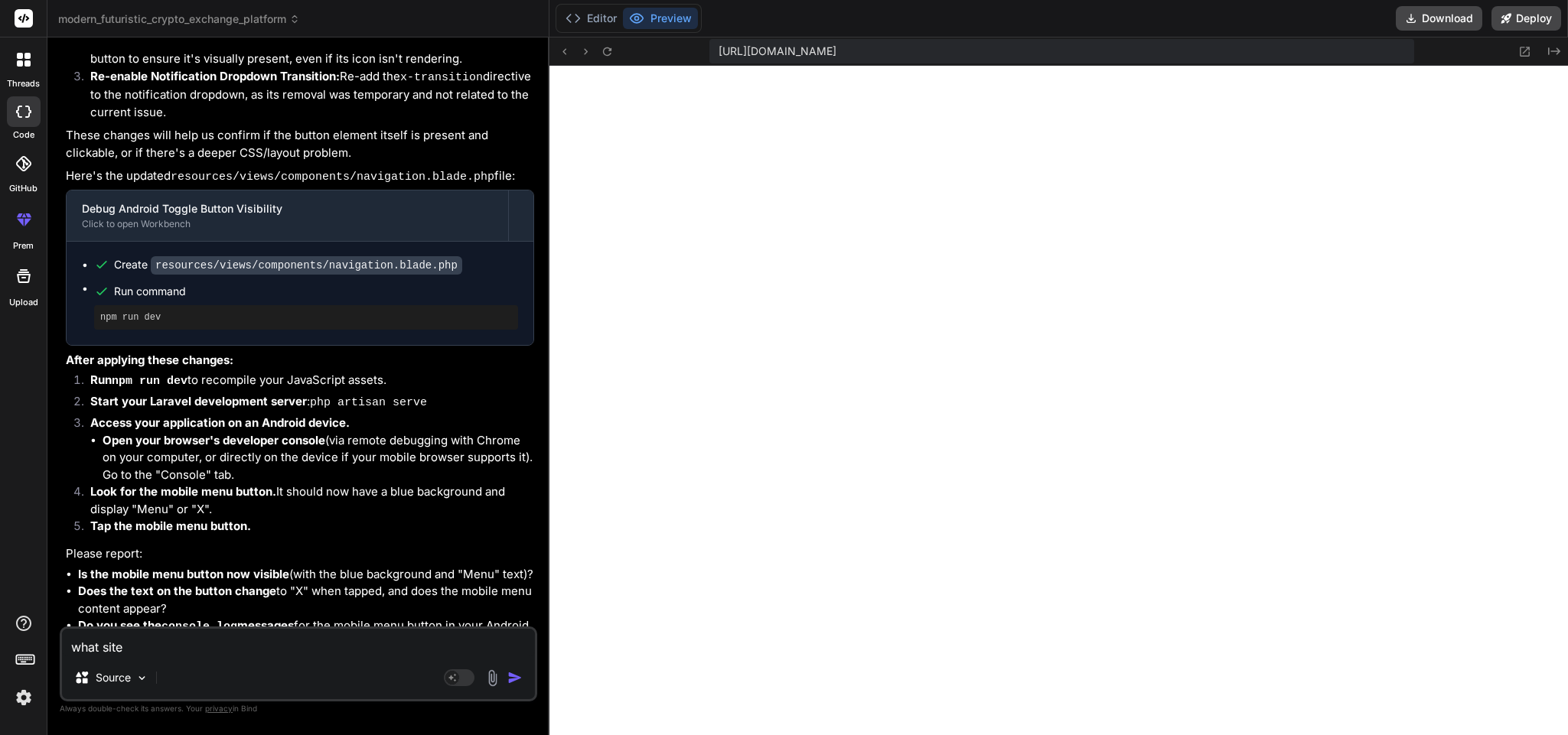
type textarea "what site"
type textarea "x"
type textarea "what site s"
type textarea "x"
type textarea "what site se"
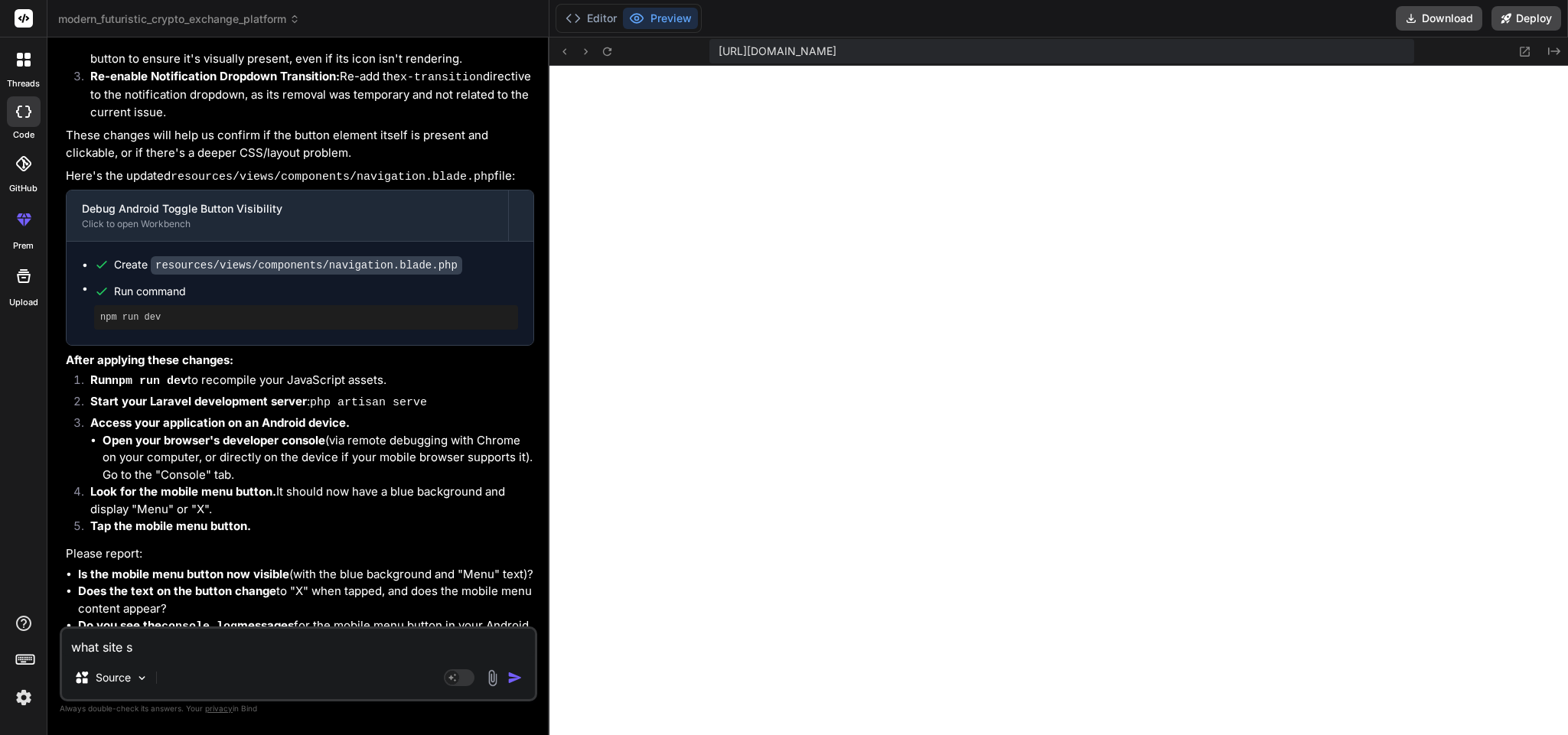
type textarea "x"
type textarea "what site set"
type textarea "x"
type textarea "what site sett"
type textarea "x"
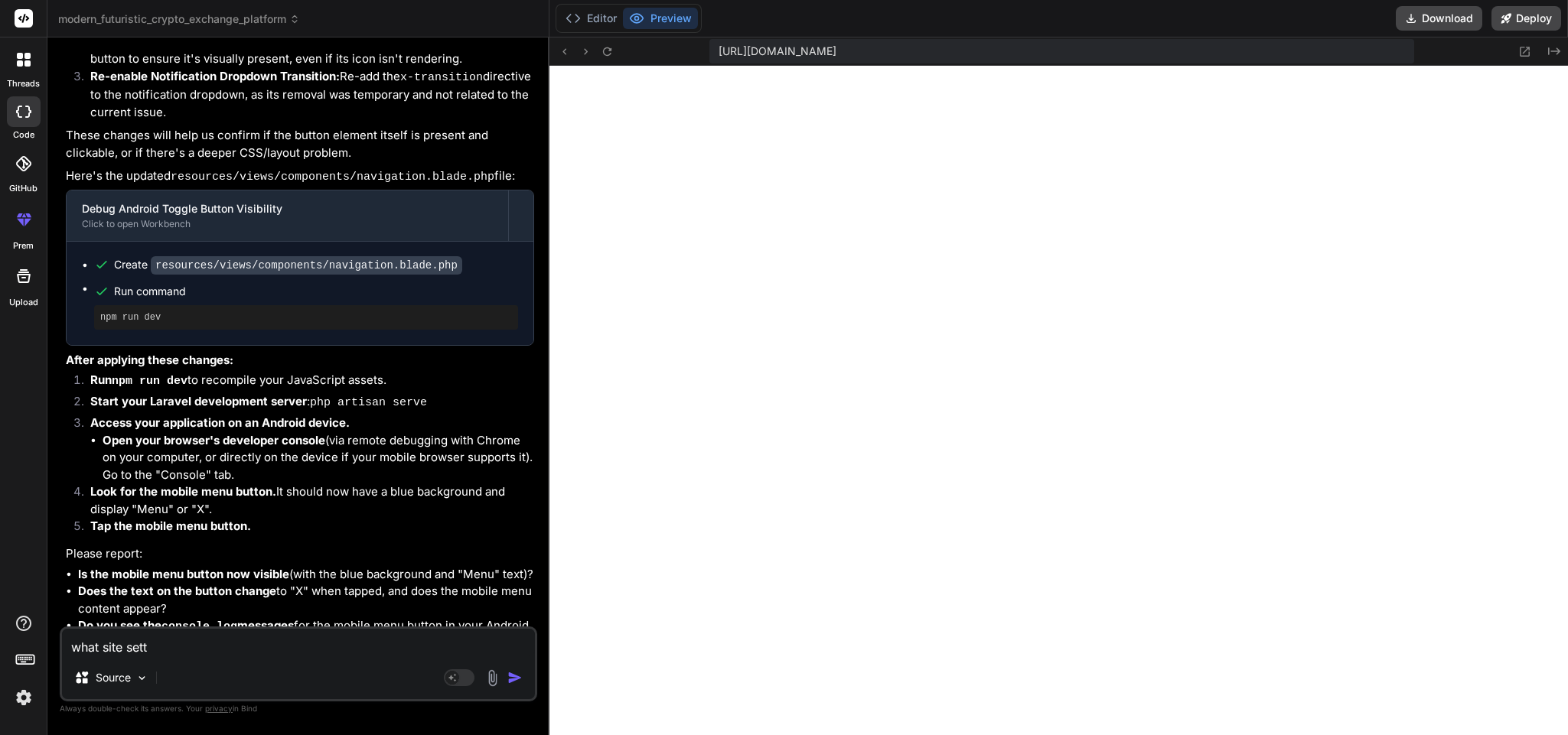
type textarea "what site setti"
type textarea "x"
type textarea "what site settin"
type textarea "x"
type textarea "what site setting"
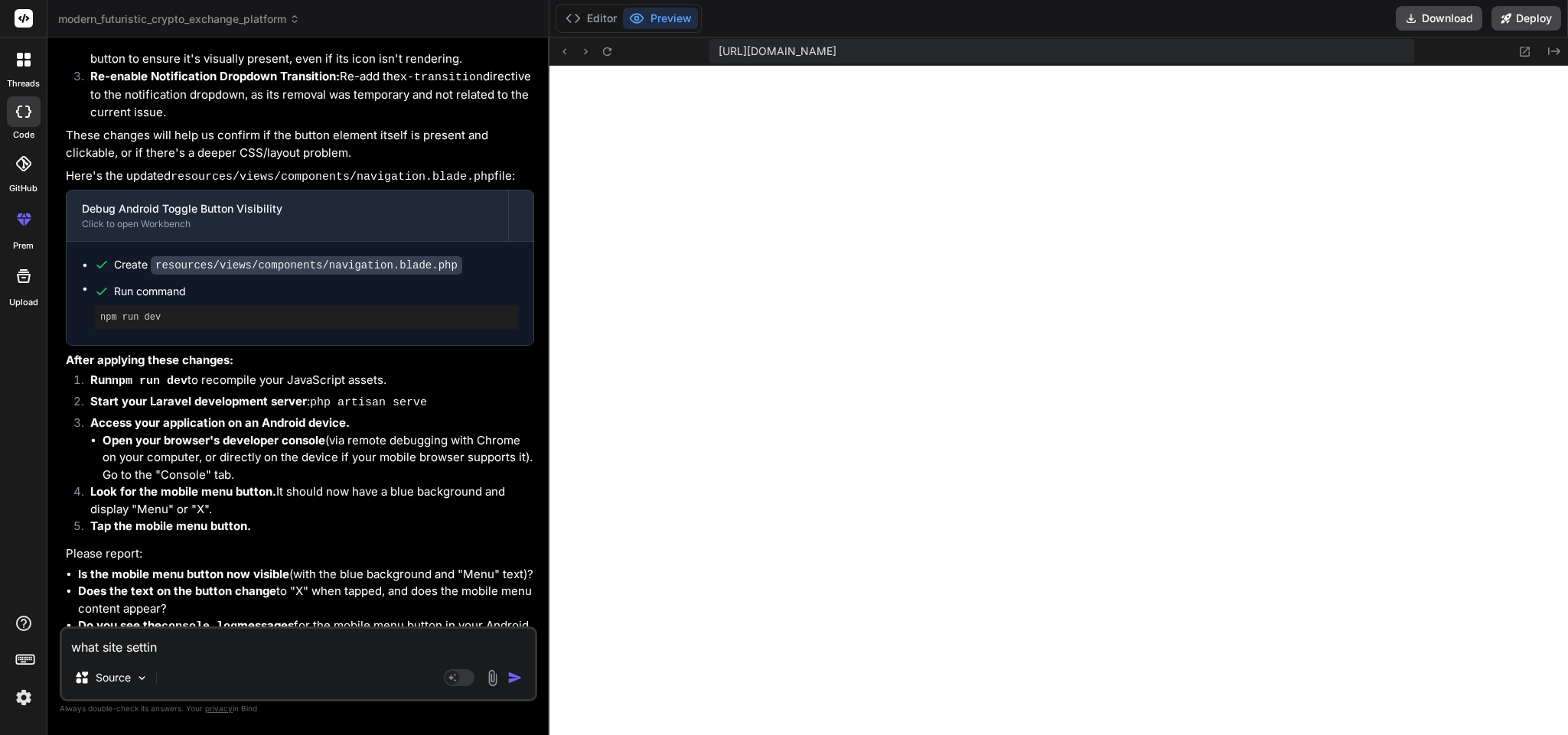
type textarea "x"
type textarea "what site setting"
type textarea "x"
type textarea "what site setting a"
type textarea "x"
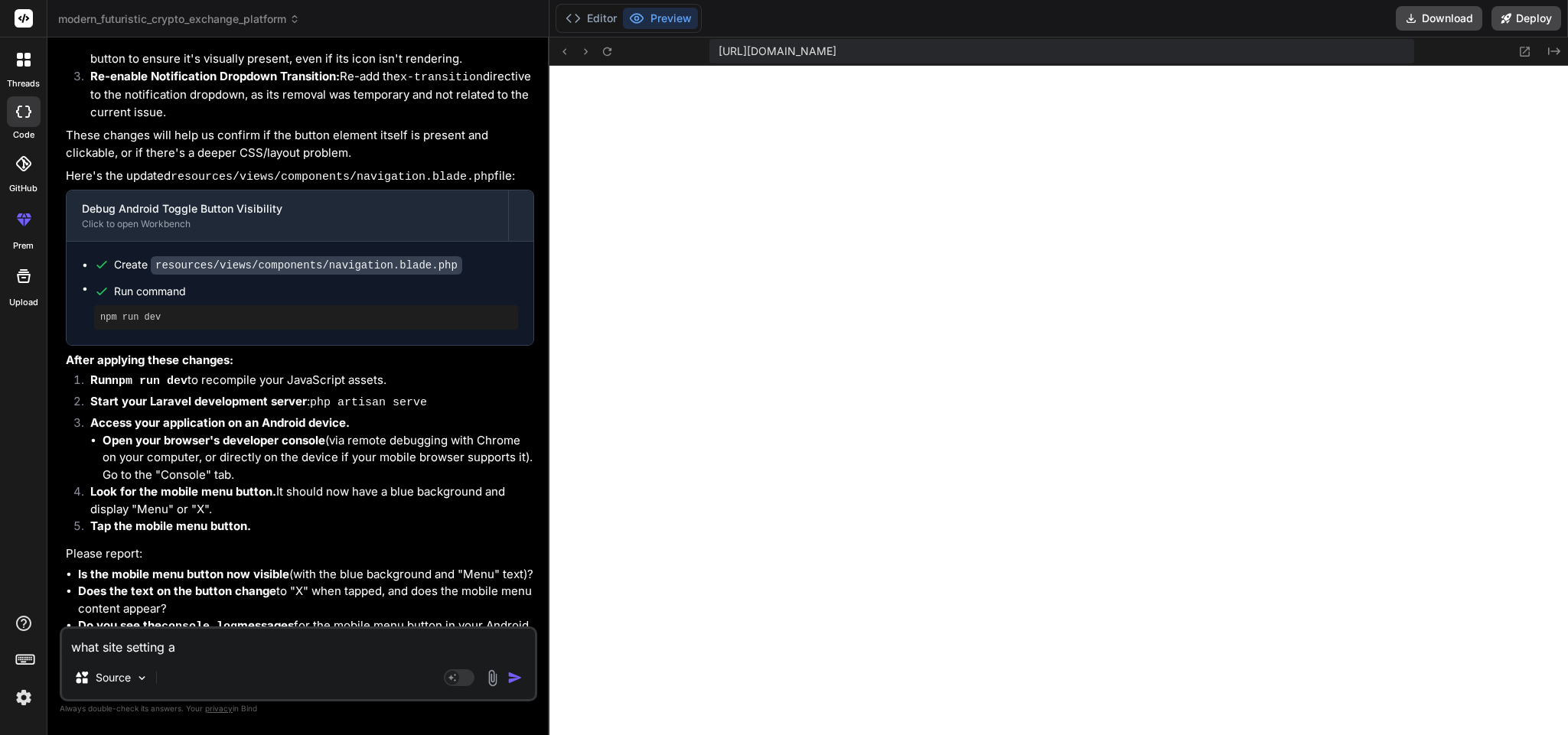
type textarea "what site setting ad"
type textarea "x"
type textarea "what site setting adm"
type textarea "x"
type textarea "what site setting admi"
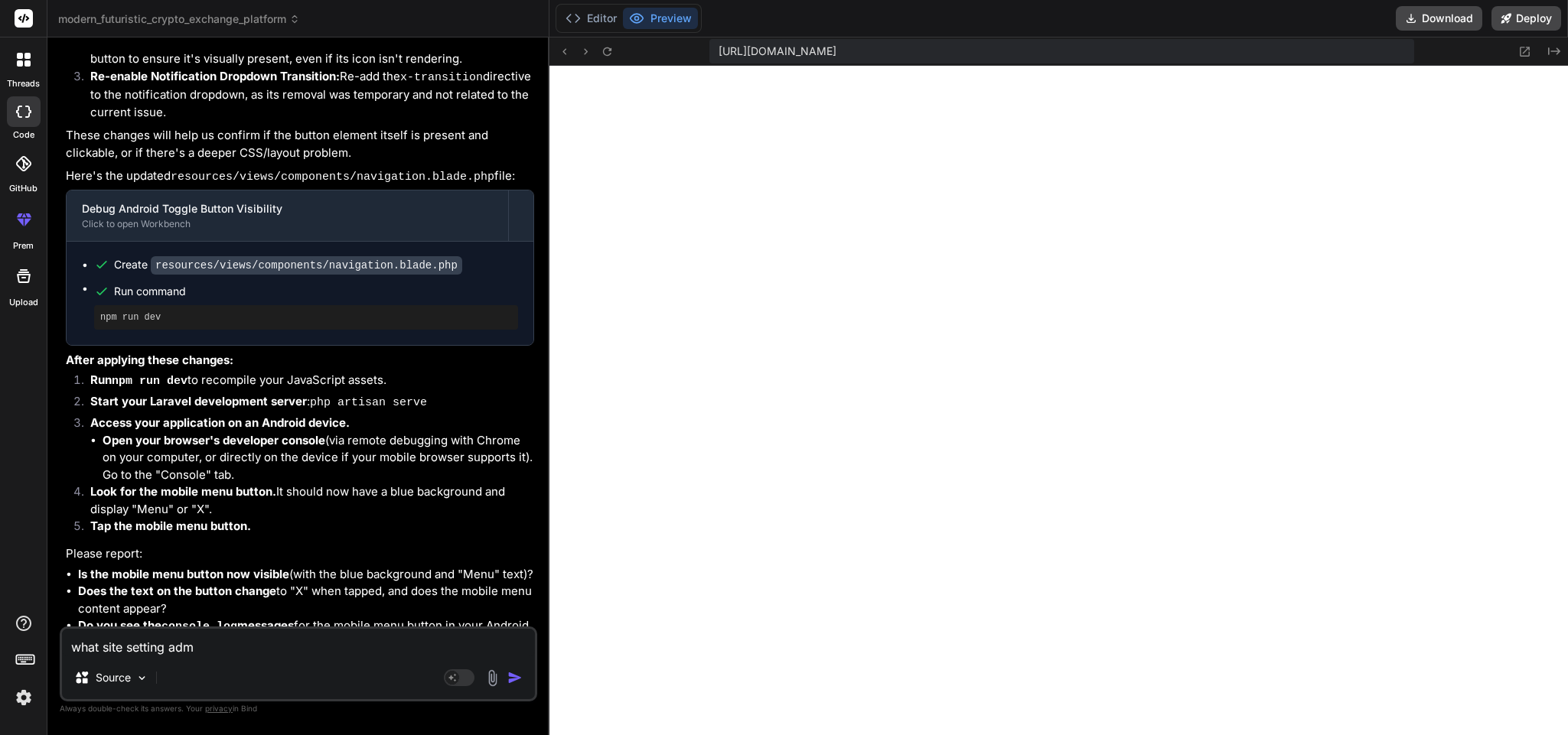
type textarea "x"
type textarea "what site setting admin"
type textarea "x"
type textarea "what site setting admin"
type textarea "x"
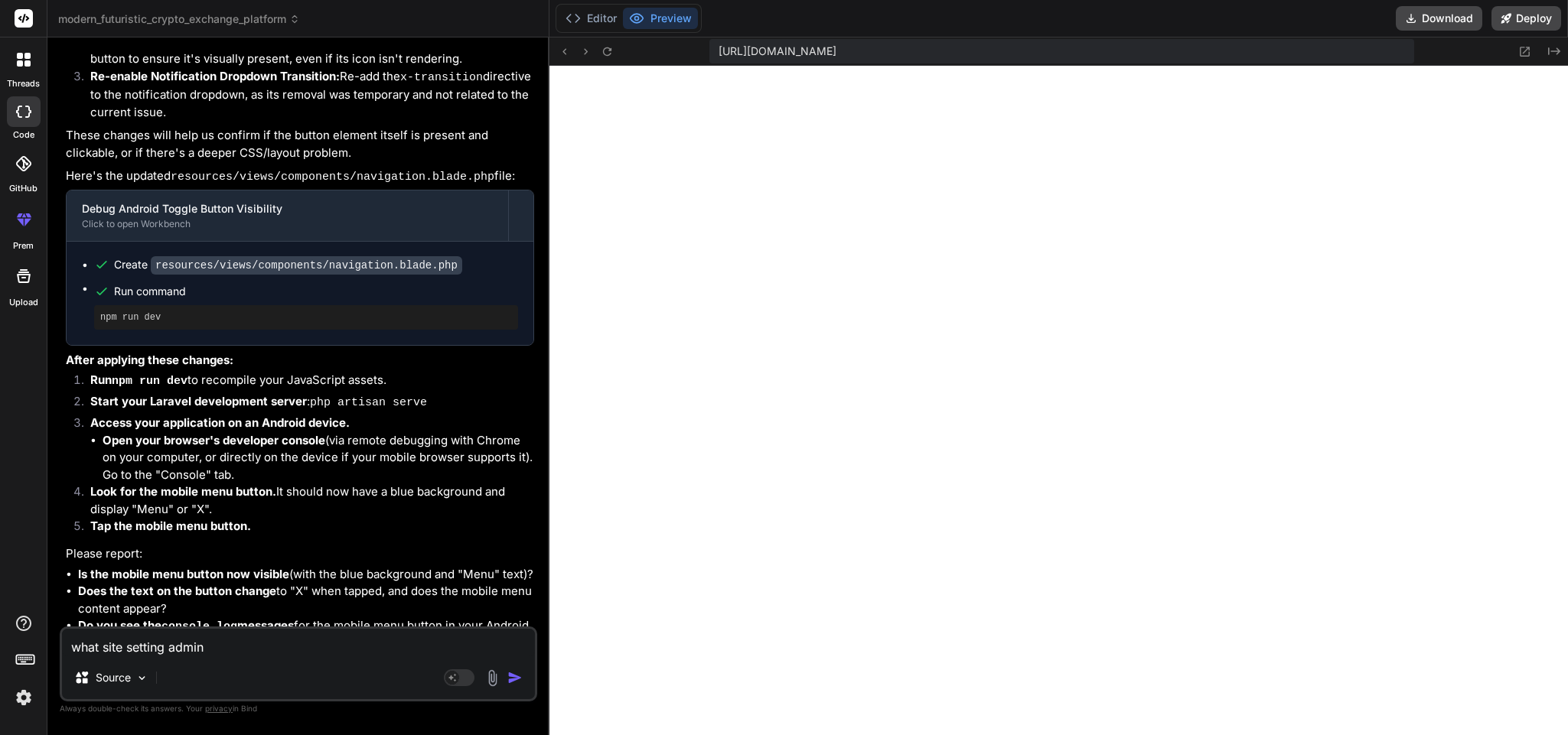
type textarea "what site setting admin c"
type textarea "x"
type textarea "what site setting admin ca"
type textarea "x"
type textarea "what site setting admin can"
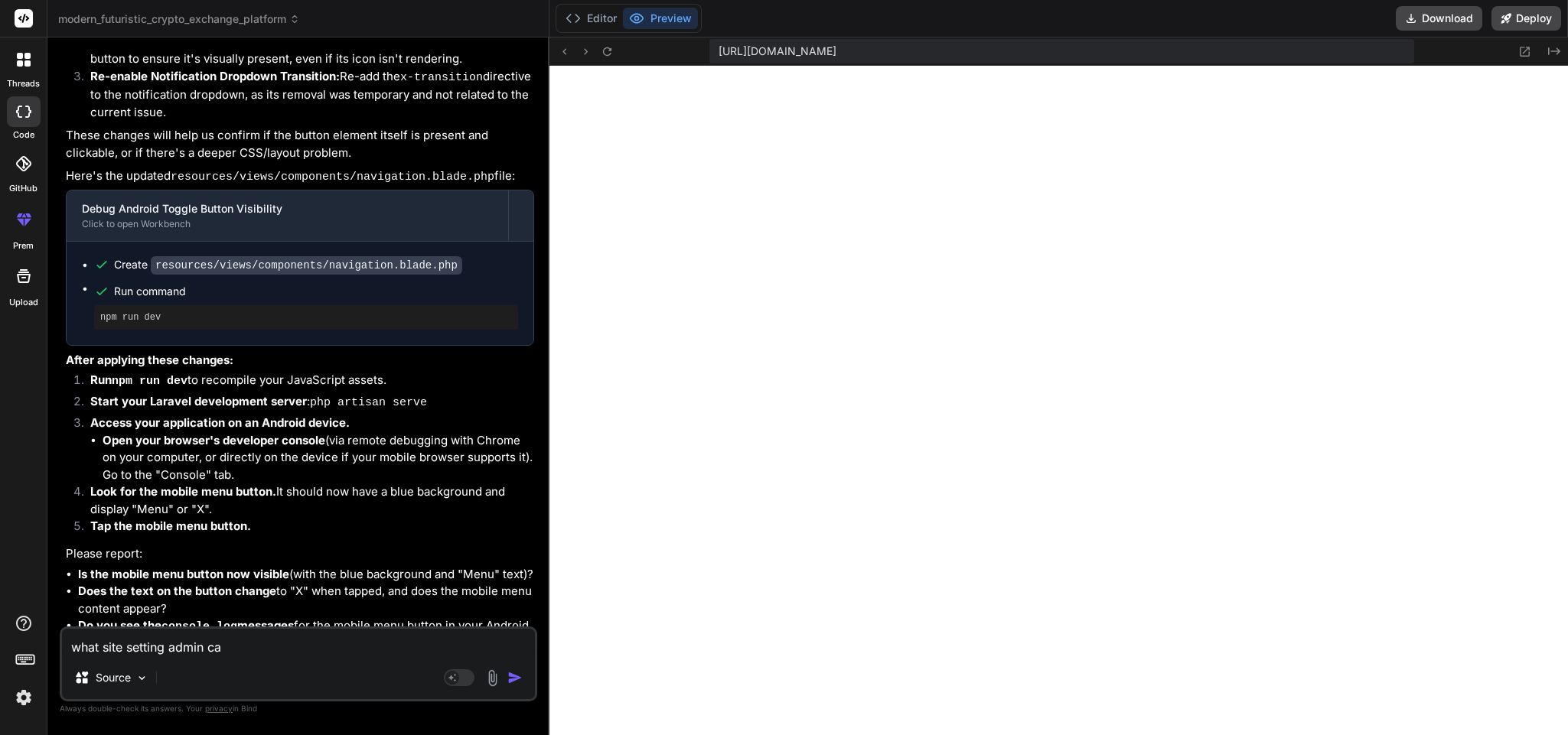
type textarea "x"
type textarea "what site setting admin can"
type textarea "x"
type textarea "what site setting admin can i"
type textarea "x"
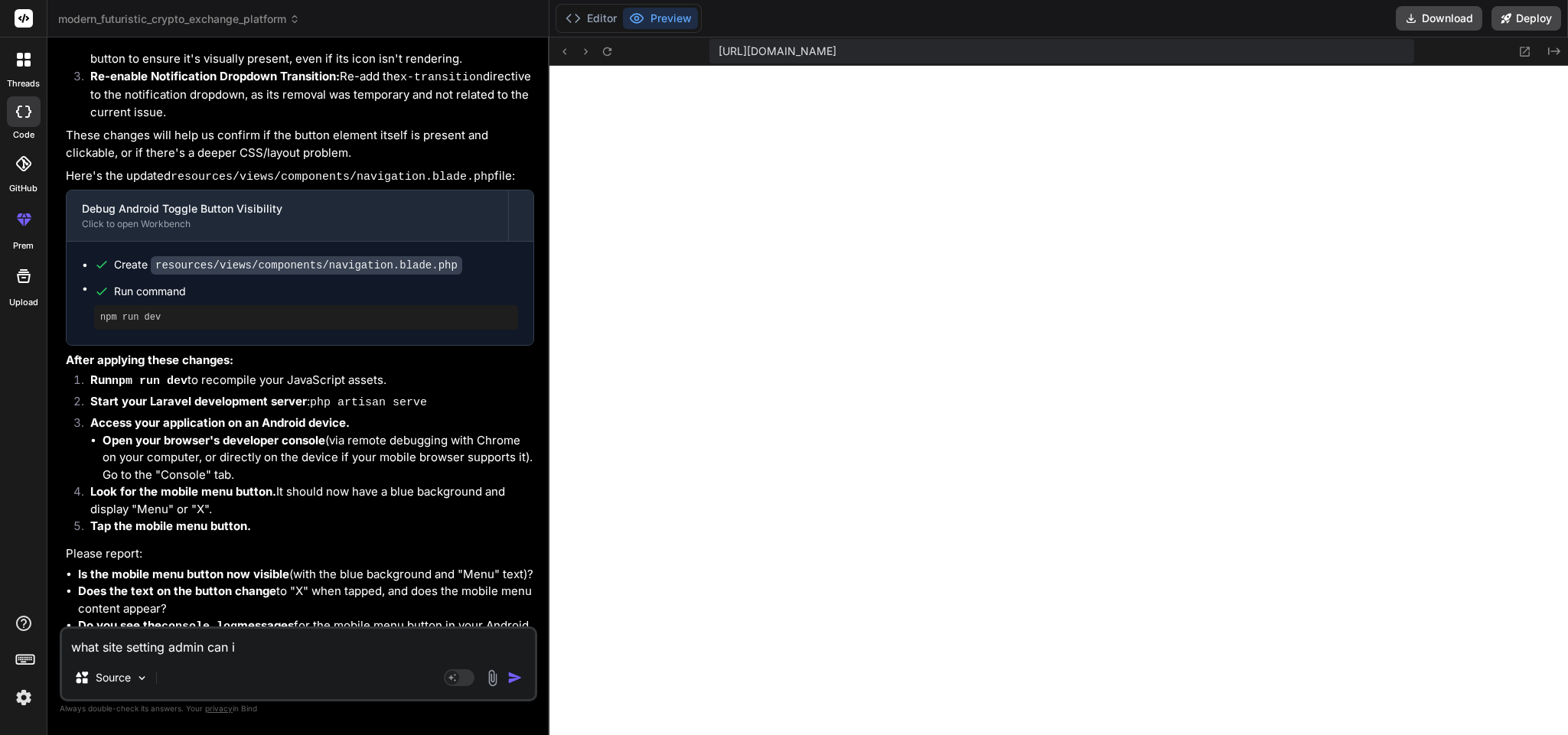
type textarea "what site setting admin can in"
type textarea "x"
type textarea "what site setting admin can in"
type textarea "x"
type textarea "what site setting admin can in t"
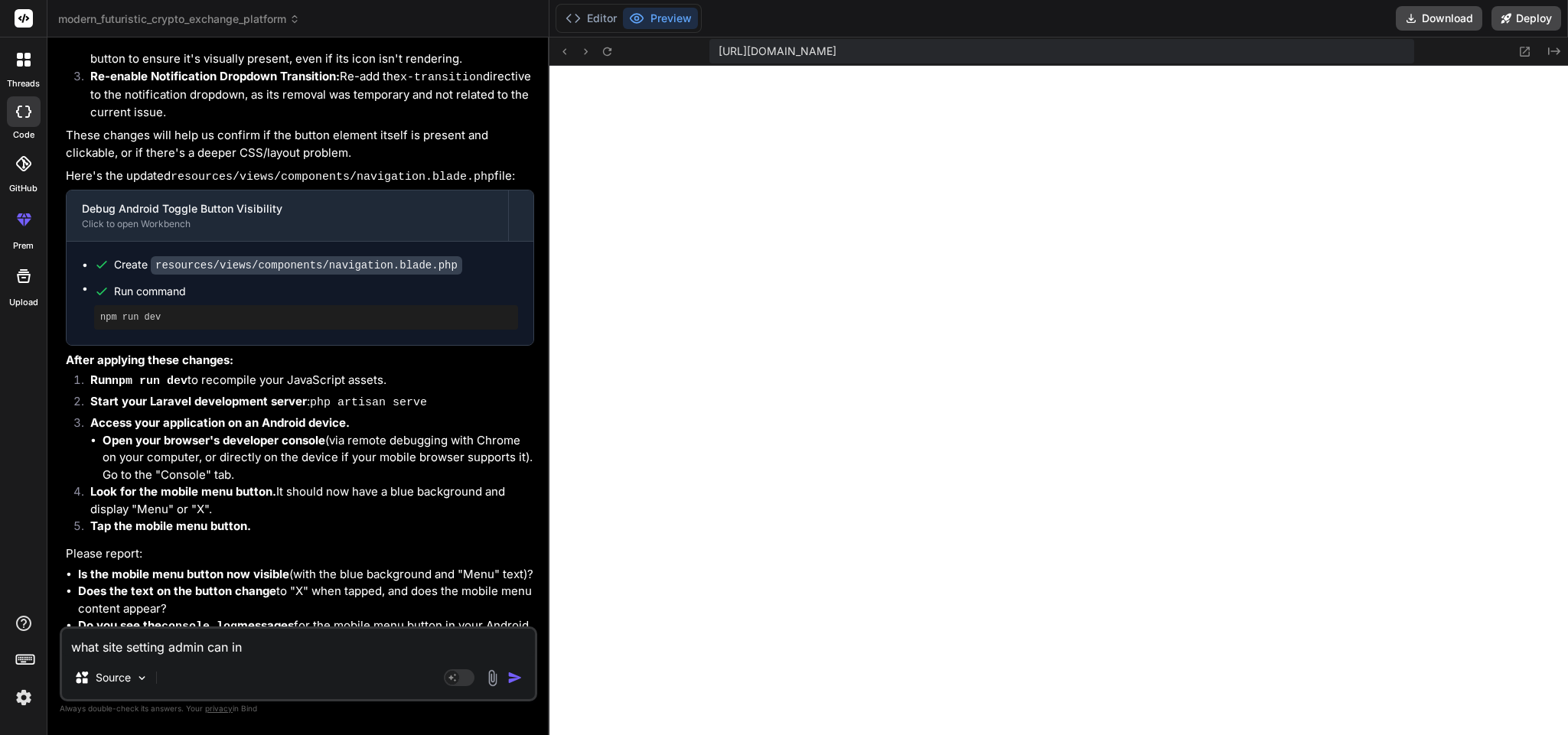
type textarea "x"
type textarea "what site setting admin can in th"
type textarea "x"
type textarea "what site setting admin can in the"
type textarea "x"
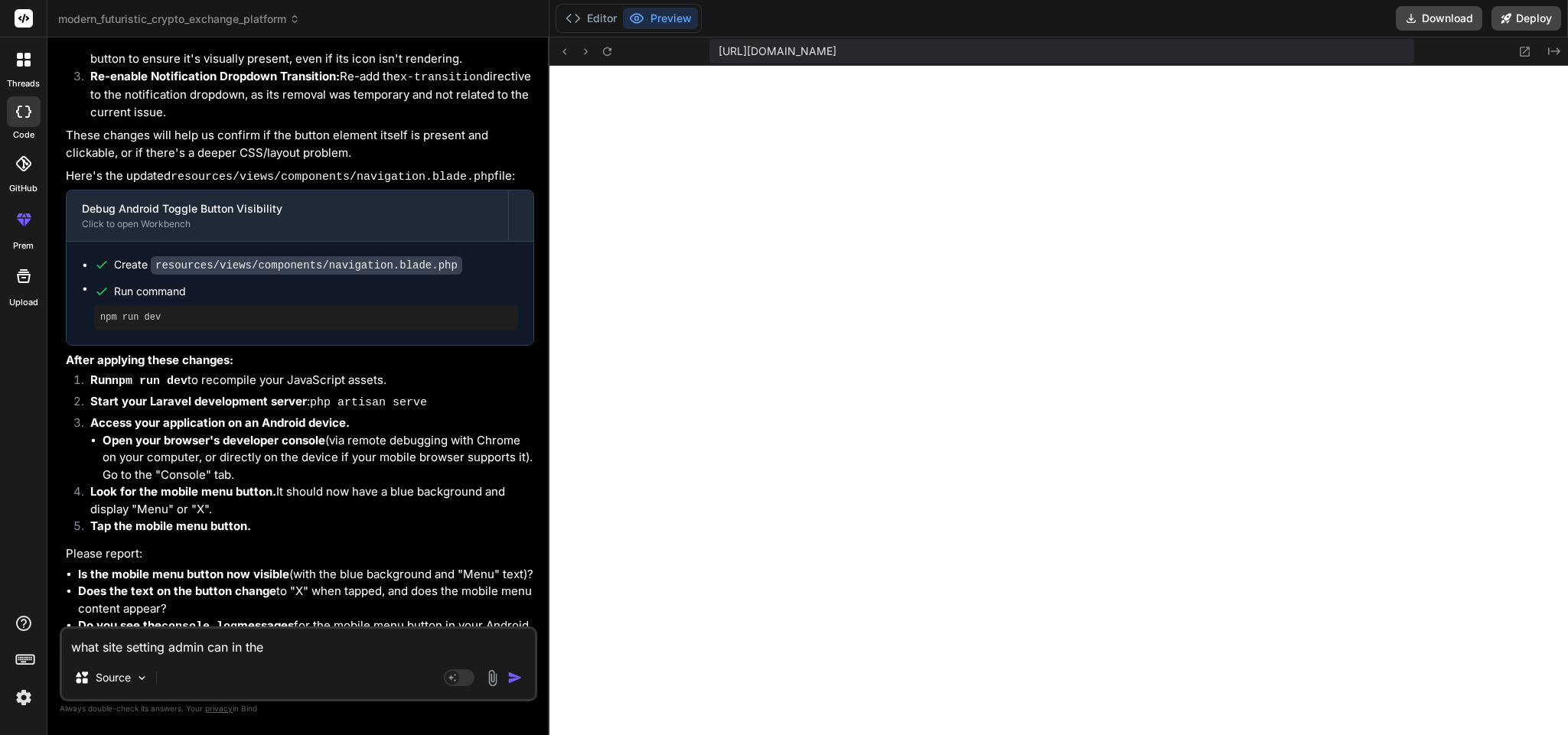
click at [168, 646] on textarea "what site setting admin can in the" at bounding box center [298, 642] width 473 height 27
type textarea "what site setting sadmin can in the"
type textarea "x"
type textarea "what site setting suadmin can in the"
type textarea "x"
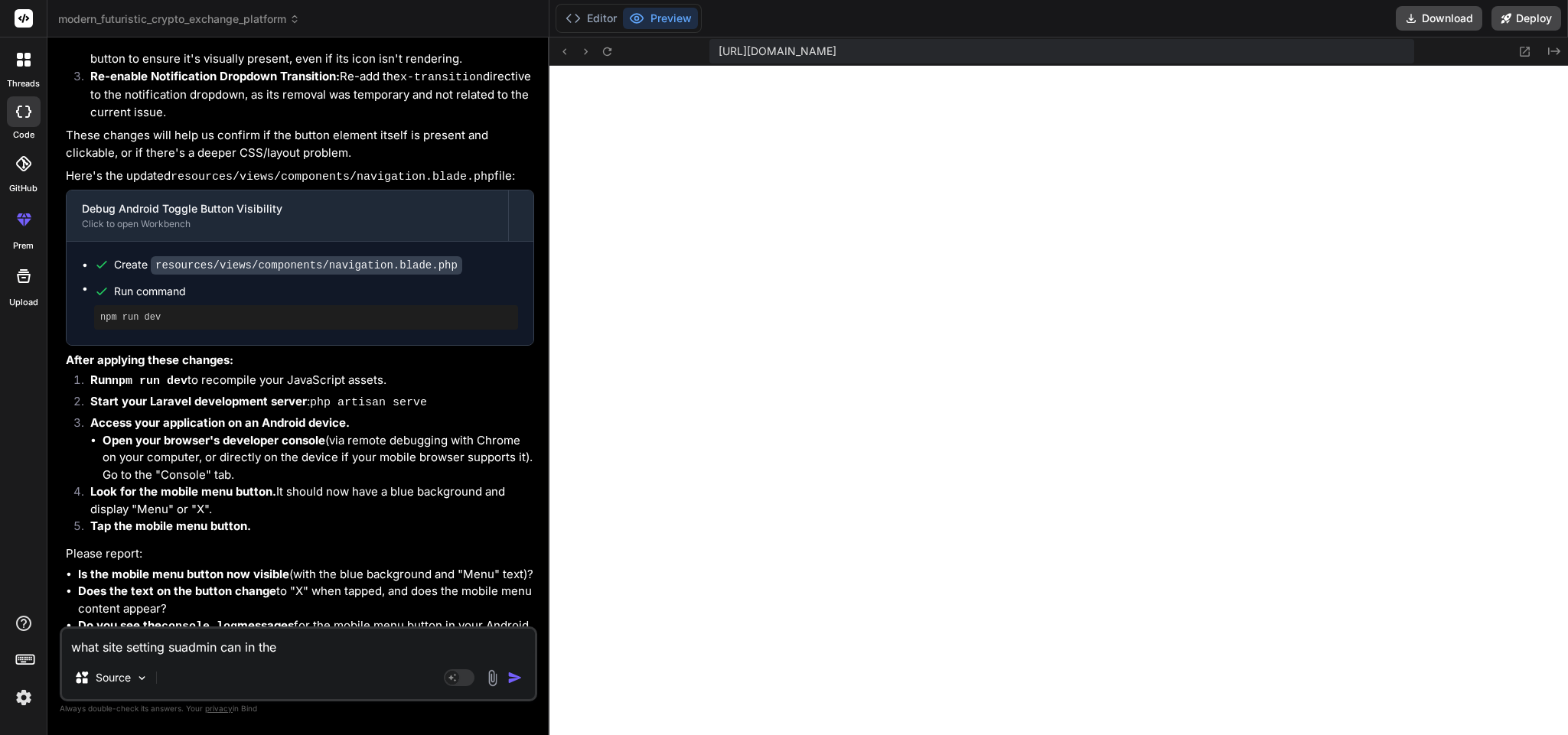
type textarea "what site setting supadmin can in the"
type textarea "x"
type textarea "what site setting supeadmin can in the"
type textarea "x"
type textarea "what site setting superadmin can in the"
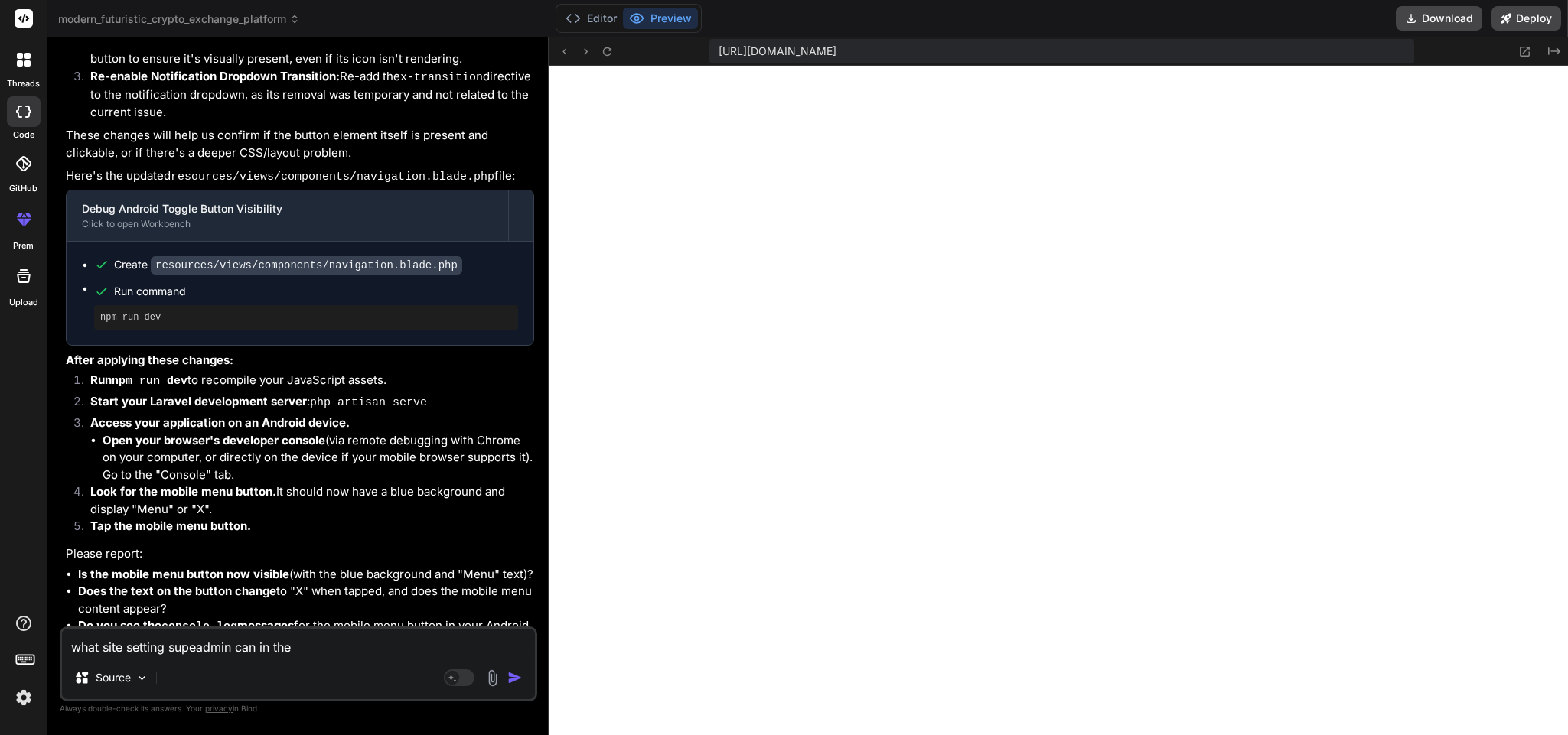
type textarea "x"
type textarea "what site setting superadmin can in the"
type textarea "x"
type textarea "what site setting superadmin can in the r"
type textarea "x"
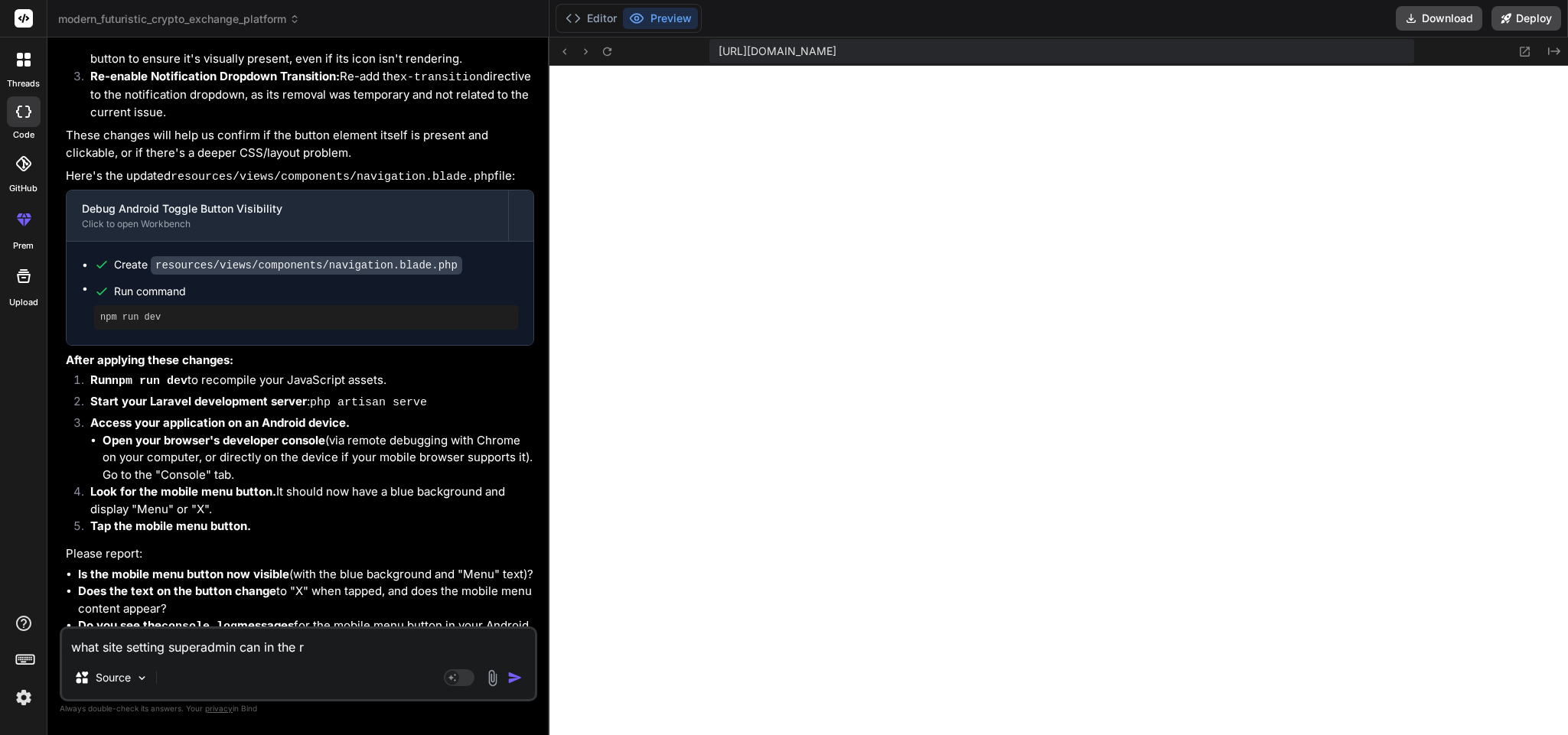
type textarea "what site setting superadmin can in the re"
type textarea "x"
type textarea "what site setting superadmin can in the res"
type textarea "x"
type textarea "what site setting superadmin can in the reso"
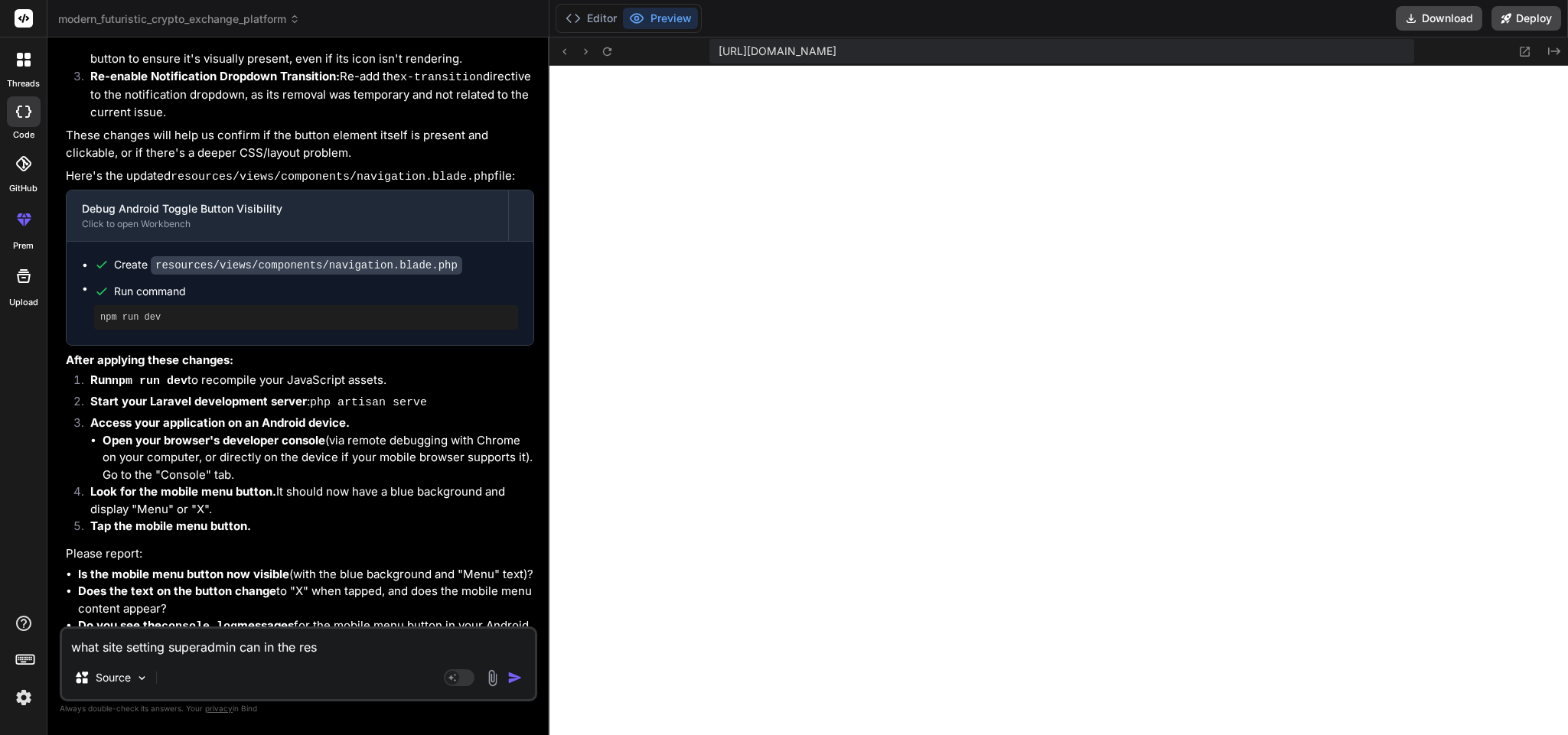
type textarea "x"
type textarea "what site setting superadmin can in the resou"
type textarea "x"
type textarea "what site setting superadmin can in the resour"
type textarea "x"
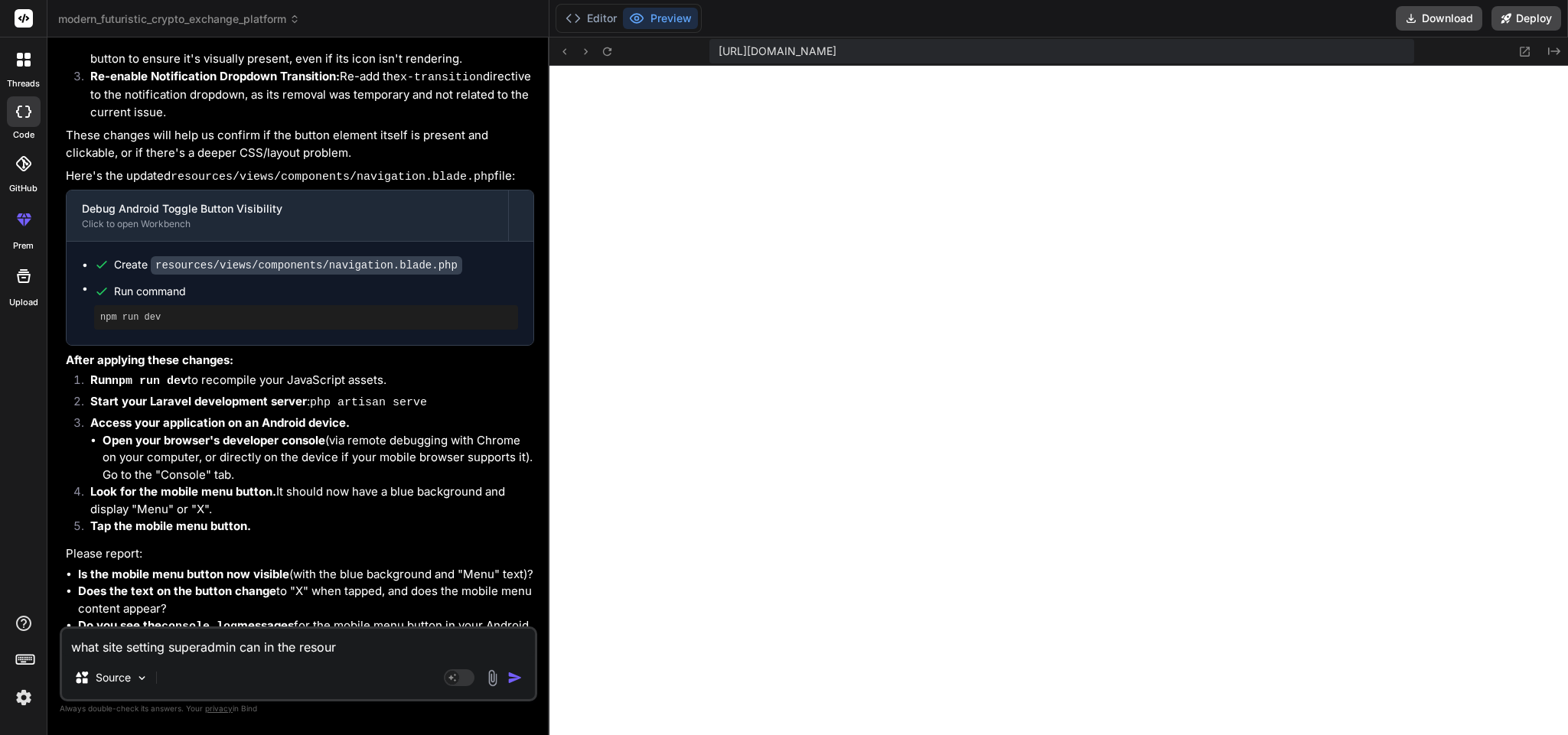
type textarea "what site setting superadmin can in the resourc"
type textarea "x"
type textarea "what site setting superadmin can in the resource"
type textarea "x"
type textarea "what site setting superadmin can in the resources"
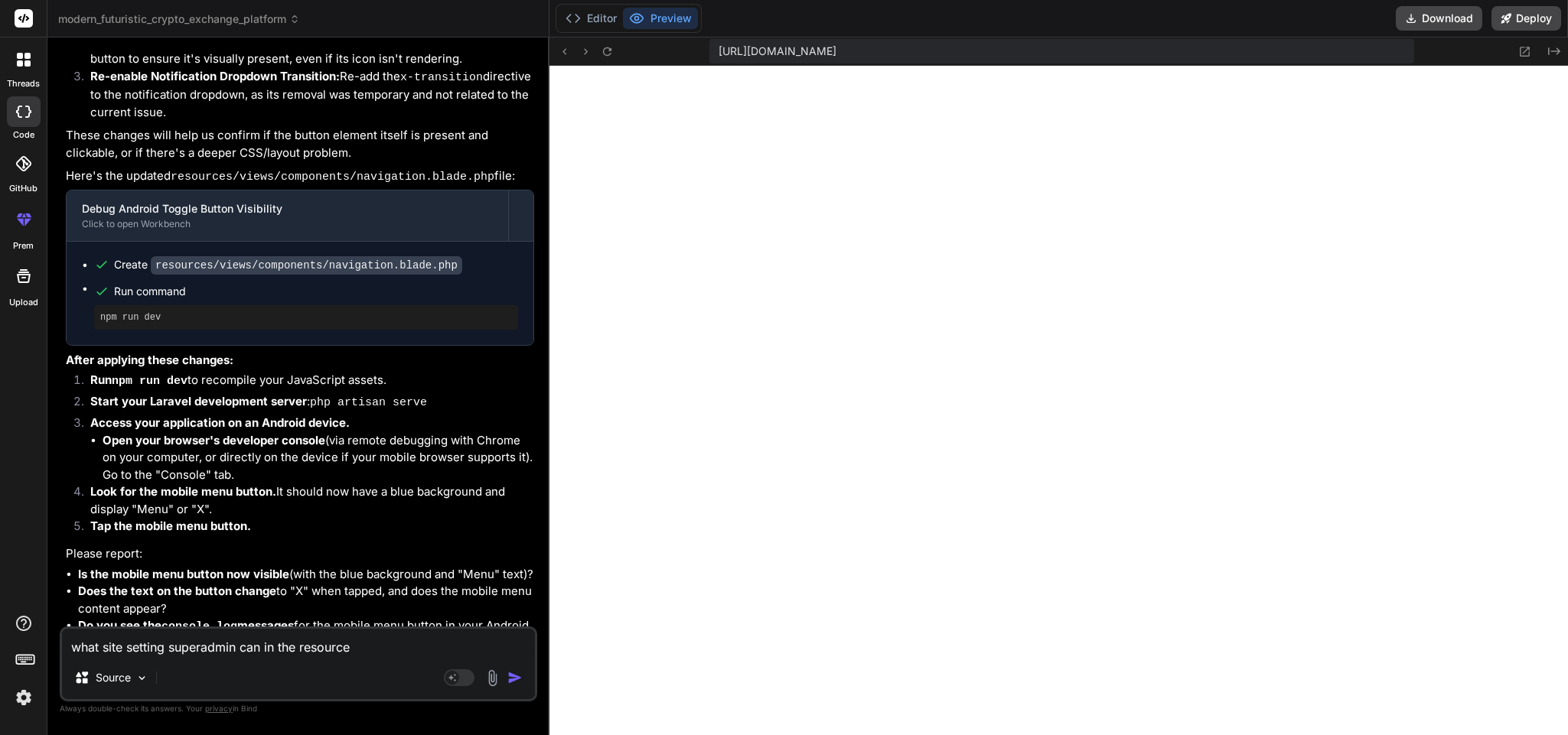
type textarea "x"
type textarea "what site setting superadmin can in the resources/"
type textarea "x"
type textarea "what site setting superadmin can in the resources/a"
type textarea "x"
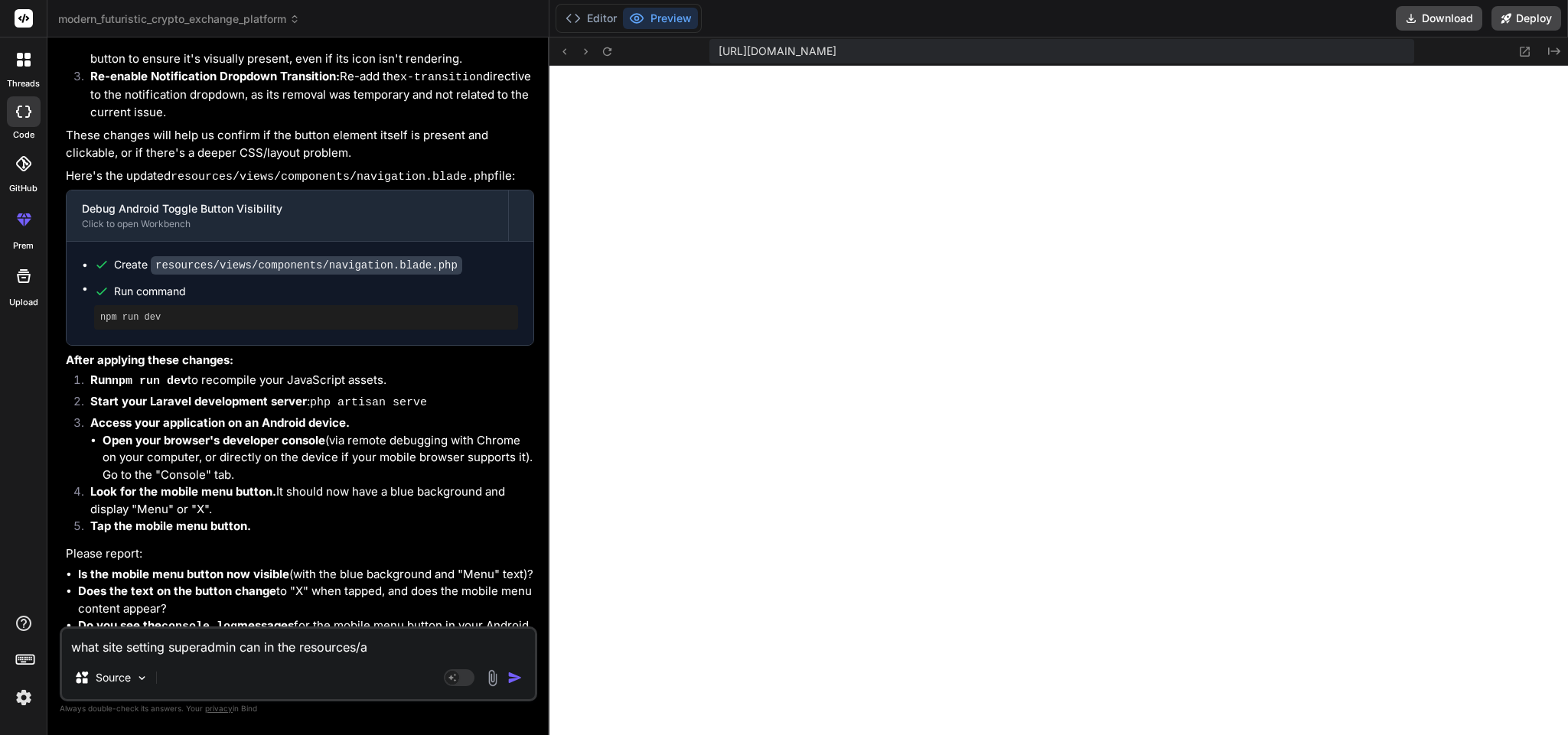
type textarea "what site setting superadmin can in the resources/ad"
type textarea "x"
type textarea "what site setting superadmin can in the resources/adm"
type textarea "x"
type textarea "what site setting superadmin can in the resources/admi"
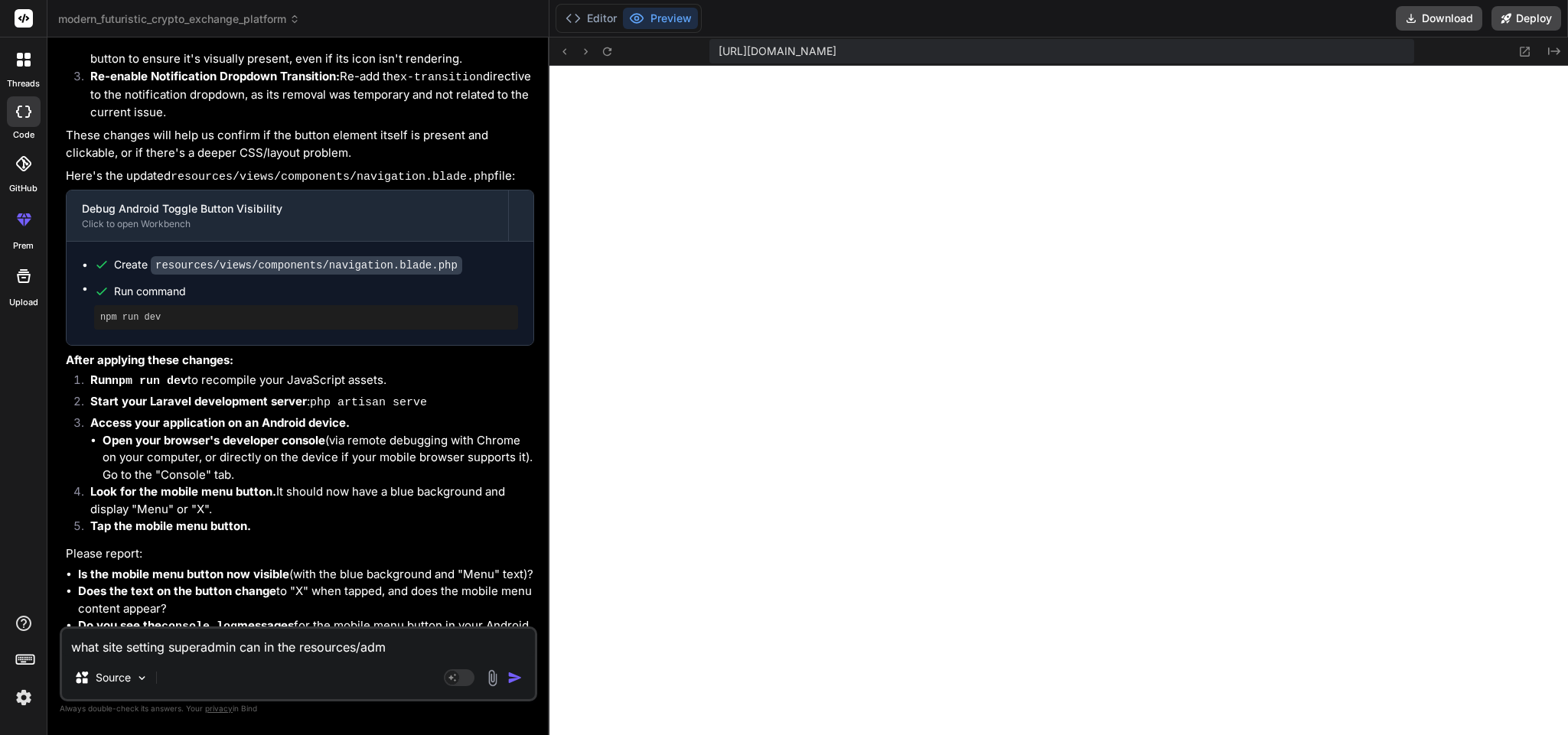
type textarea "x"
type textarea "what site setting superadmin can in the resources/admin"
type textarea "x"
type textarea "what site setting superadmin can in the resources/admin/"
type textarea "x"
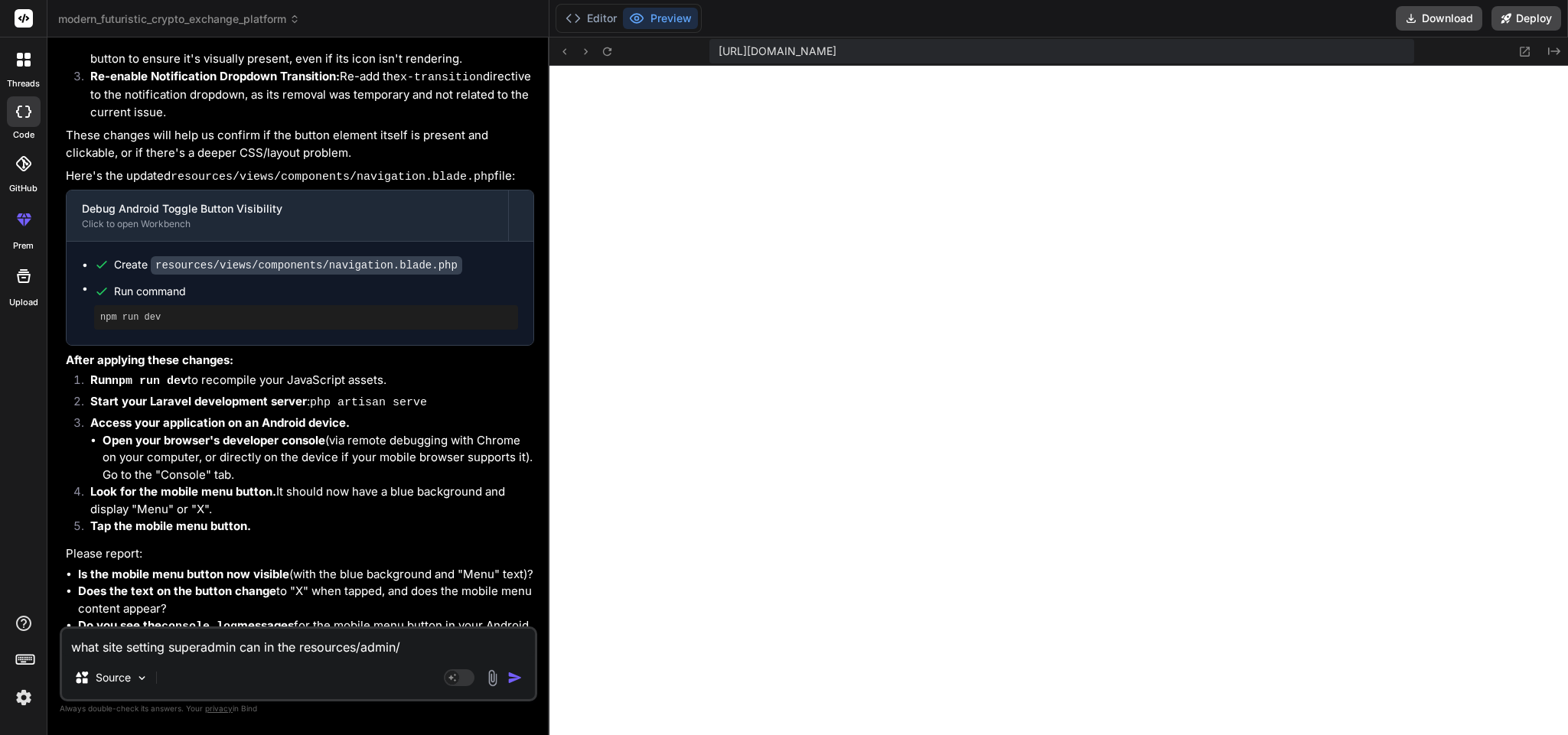
type textarea "what site setting superadmin can in the resources/admin/s"
type textarea "x"
type textarea "what site setting superadmin can in the resources/admin/si"
type textarea "x"
type textarea "what site setting superadmin can in the resources/admin/sit"
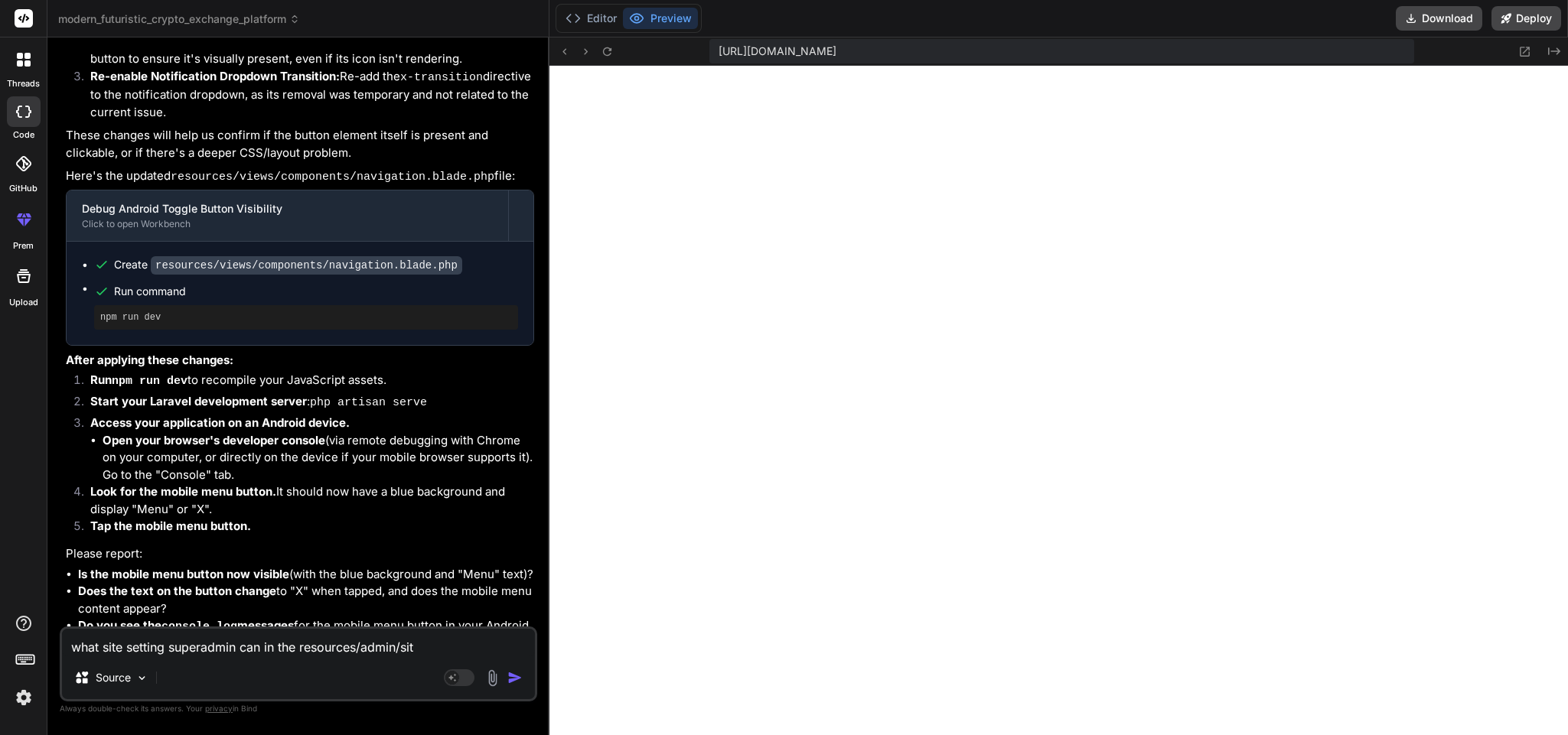
type textarea "x"
type textarea "what site setting superadmin can in the resources/admin/site"
type textarea "x"
type textarea "what site setting superadmin can in the resources/admin/site-"
type textarea "x"
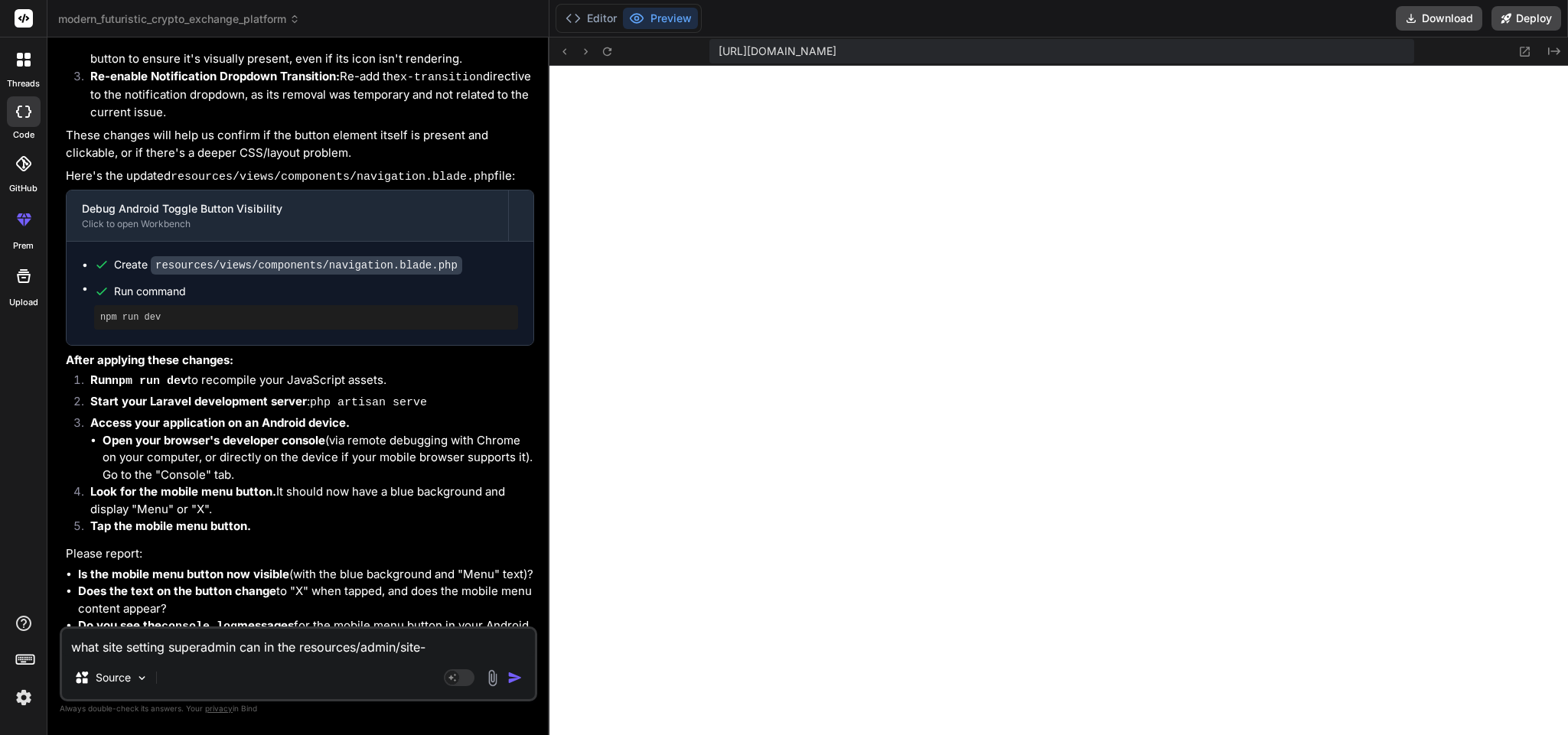
type textarea "what site setting superadmin can in the resources/admin/site-s"
type textarea "x"
type textarea "what site setting superadmin can in the resources/admin/site-se"
type textarea "x"
type textarea "what site setting superadmin can in the resources/admin/site-set"
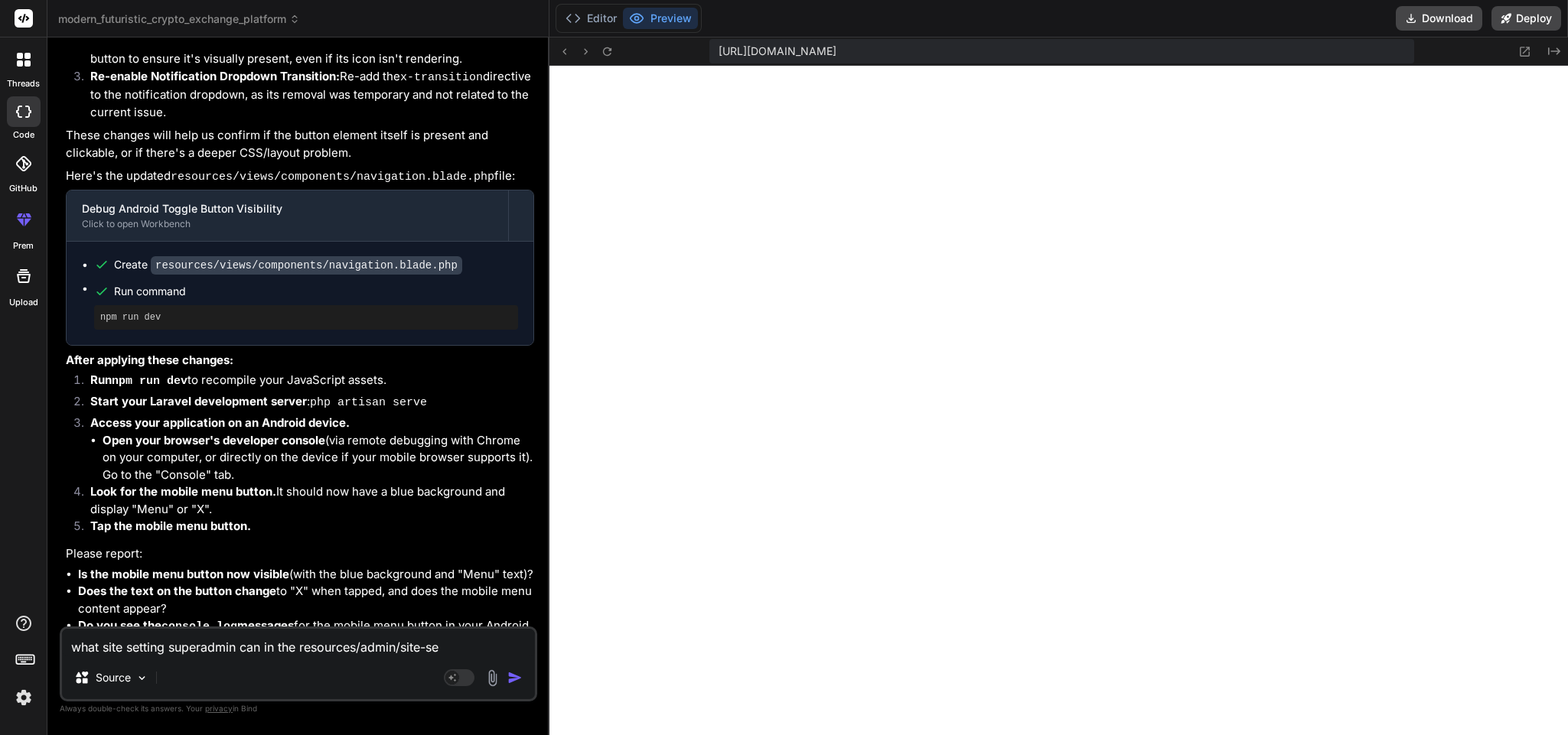
type textarea "x"
type textarea "what site setting superadmin can in the resources/admin/site-sett"
type textarea "x"
type textarea "what site setting superadmin can in the resources/admin/site-setti"
type textarea "x"
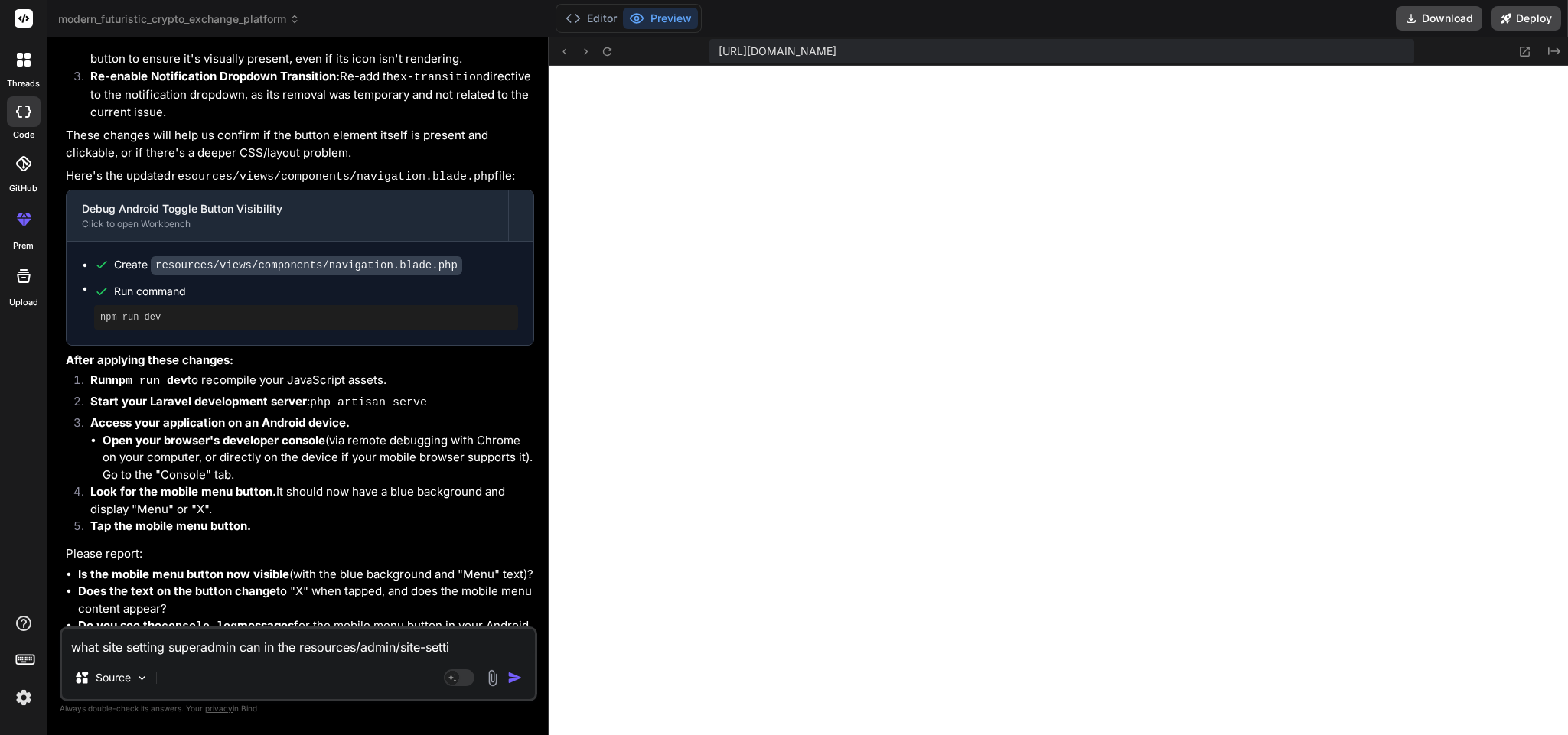
type textarea "what site setting superadmin can in the resources/admin/site-settin"
type textarea "x"
type textarea "what site setting superadmin can in the resources/admin/site-setting"
type textarea "x"
type textarea "what site setting superadmin can in the resources/admin/site-setting/"
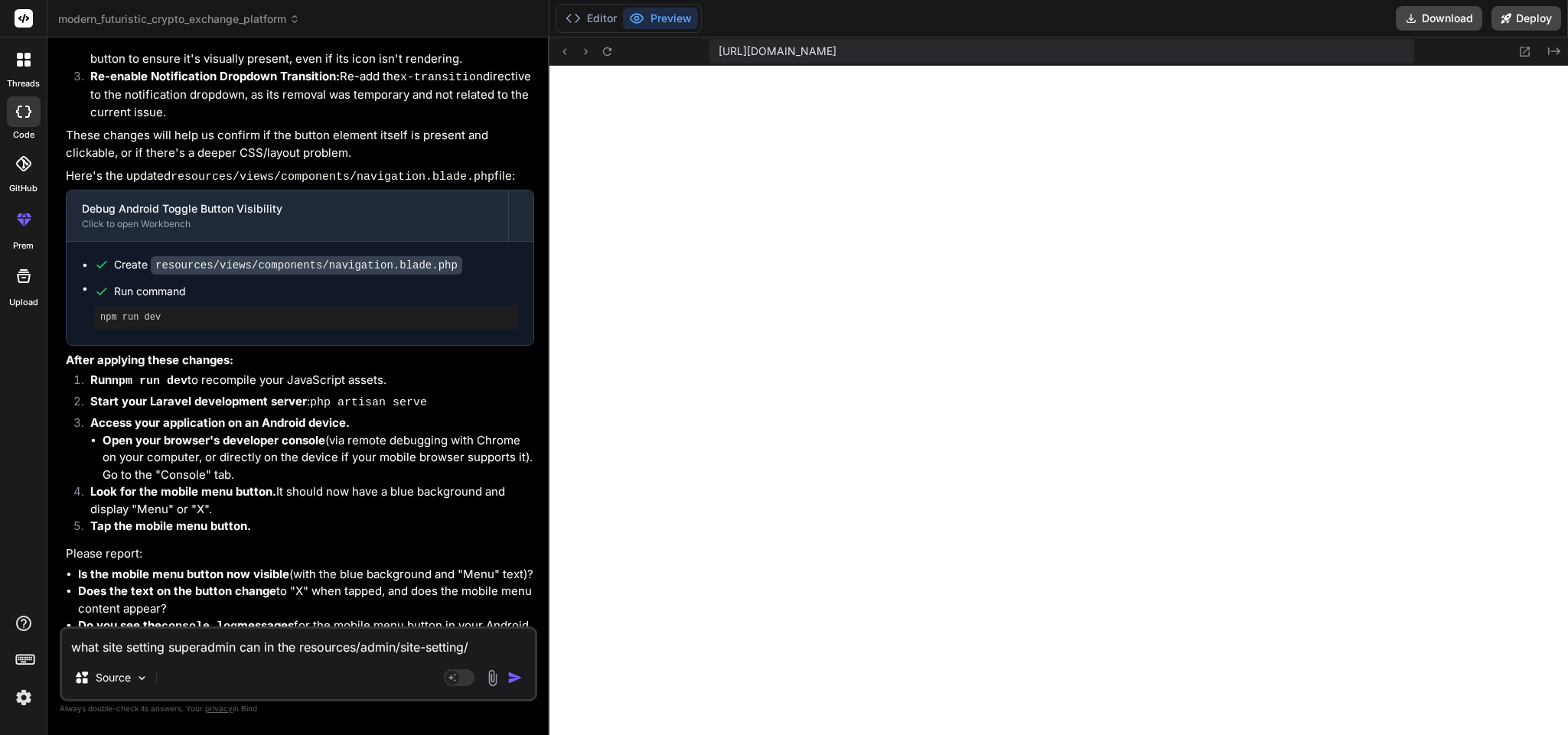
type textarea "x"
type textarea "what site setting superadmin can in the resources/admin/site-setting/i"
type textarea "x"
type textarea "what site setting superadmin can in the resources/admin/site-setting/in"
type textarea "x"
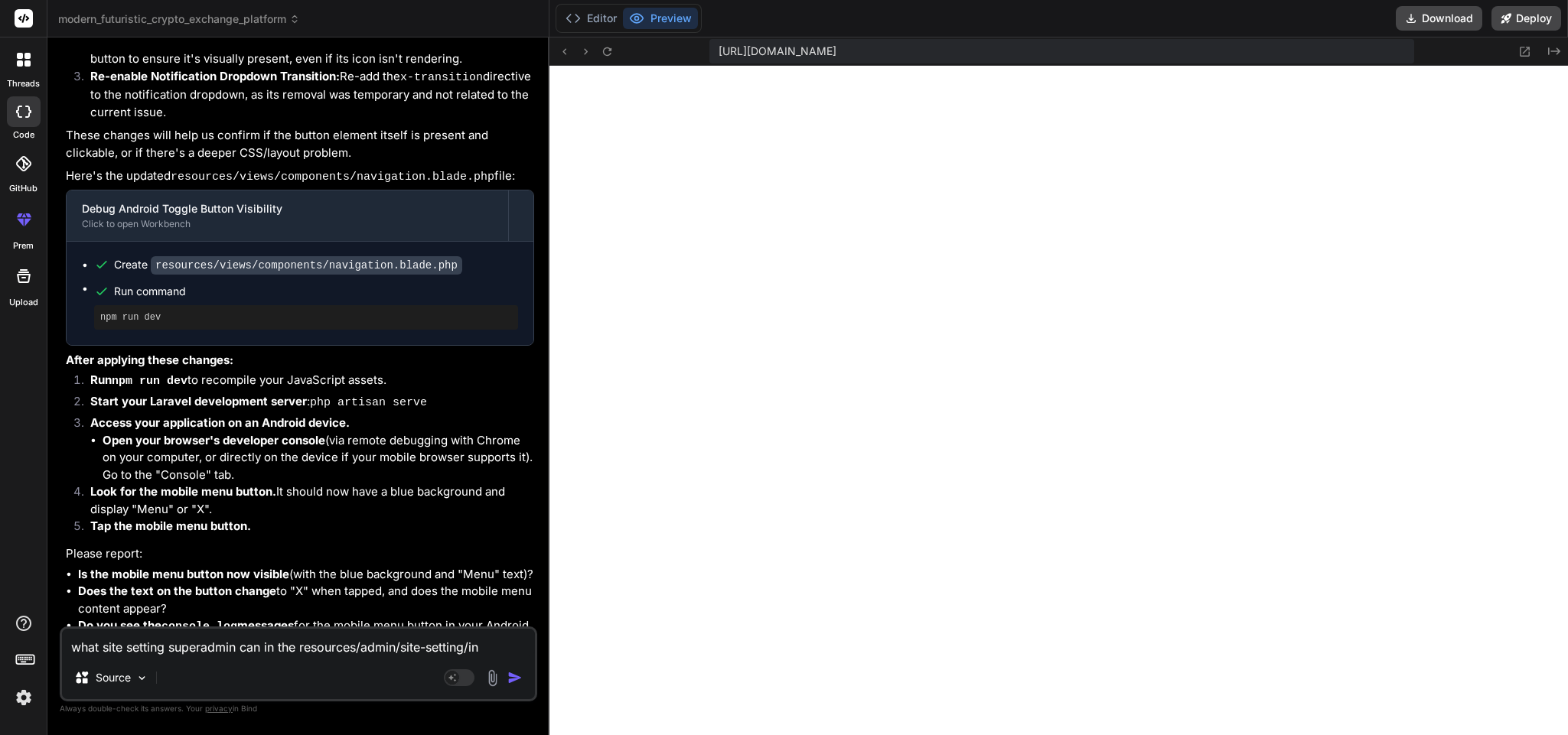
type textarea "what site setting superadmin can in the resources/admin/site-setting/ind"
type textarea "x"
type textarea "what site setting superadmin can in the resources/admin/site-setting/inde"
type textarea "x"
type textarea "what site setting superadmin can in the resources/admin/site-setting/index"
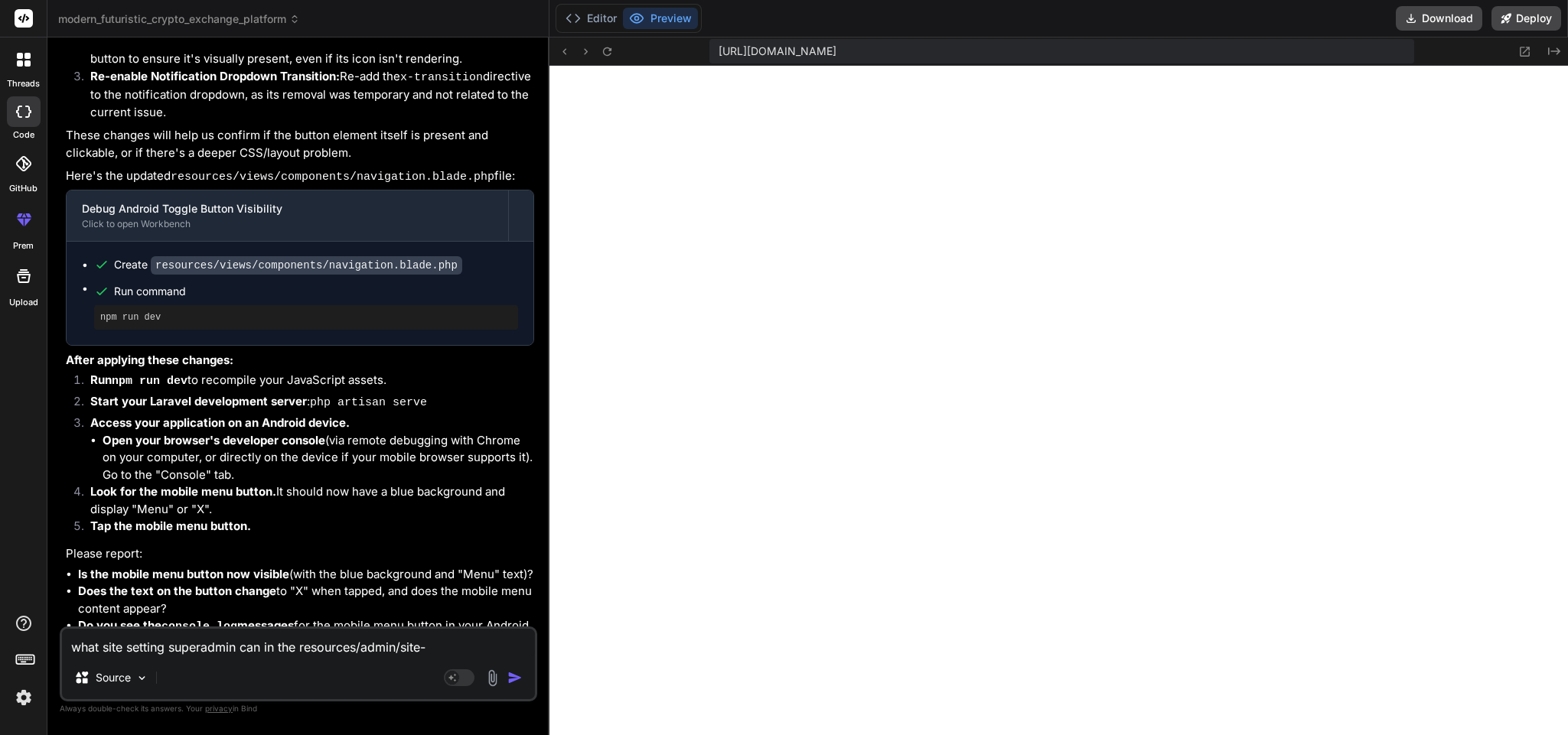
type textarea "x"
type textarea "what site setting superadmin can in the resources/admin/site-setting/index."
type textarea "x"
type textarea "what site setting superadmin can in the resources/admin/site-setting/index.b"
type textarea "x"
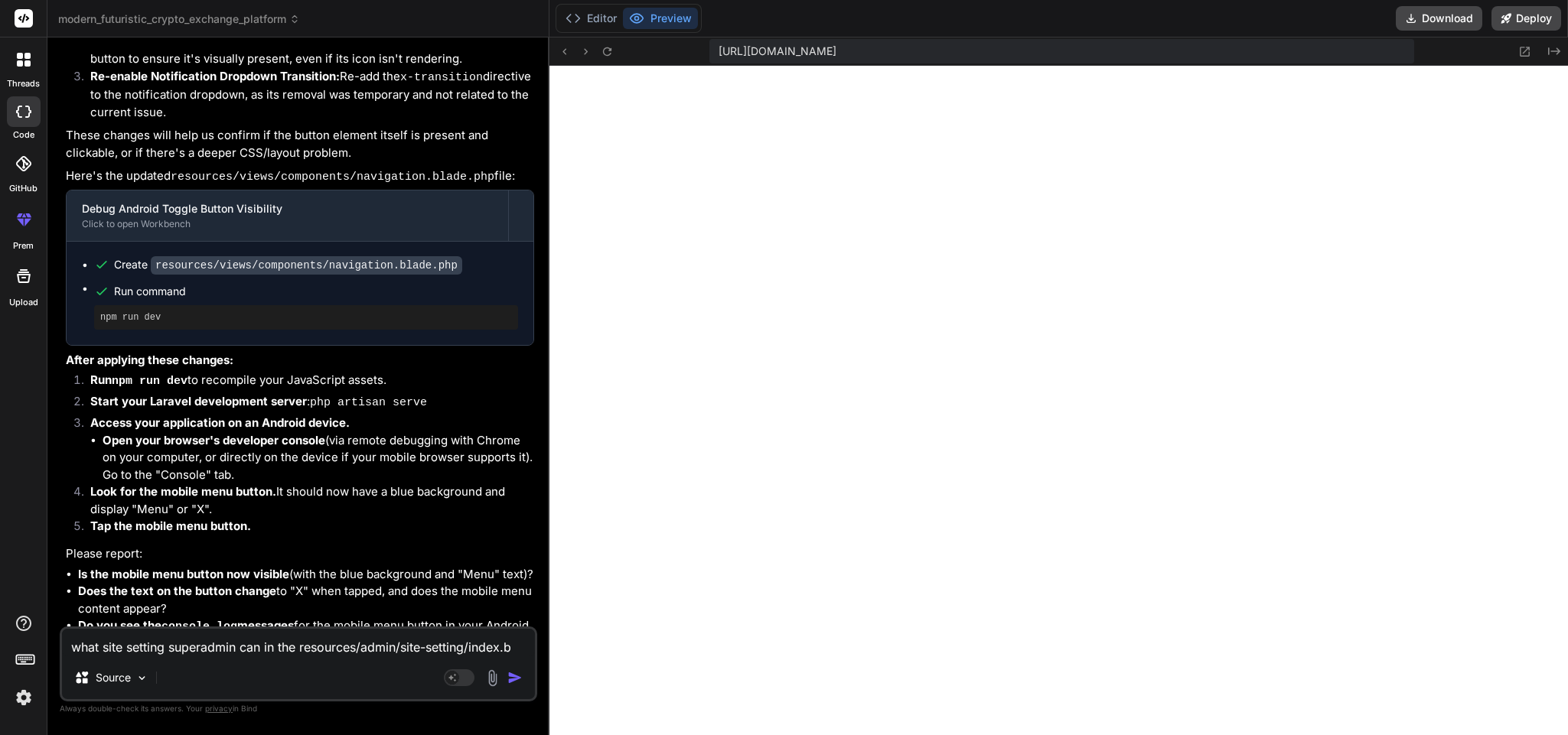
type textarea "what site setting superadmin can in the resources/admin/site-setting/index.bl"
type textarea "x"
type textarea "what site setting superadmin can in the resources/admin/site-setting/index.bla"
type textarea "x"
type textarea "what site setting superadmin can in the resources/admin/site-setting/index.blad"
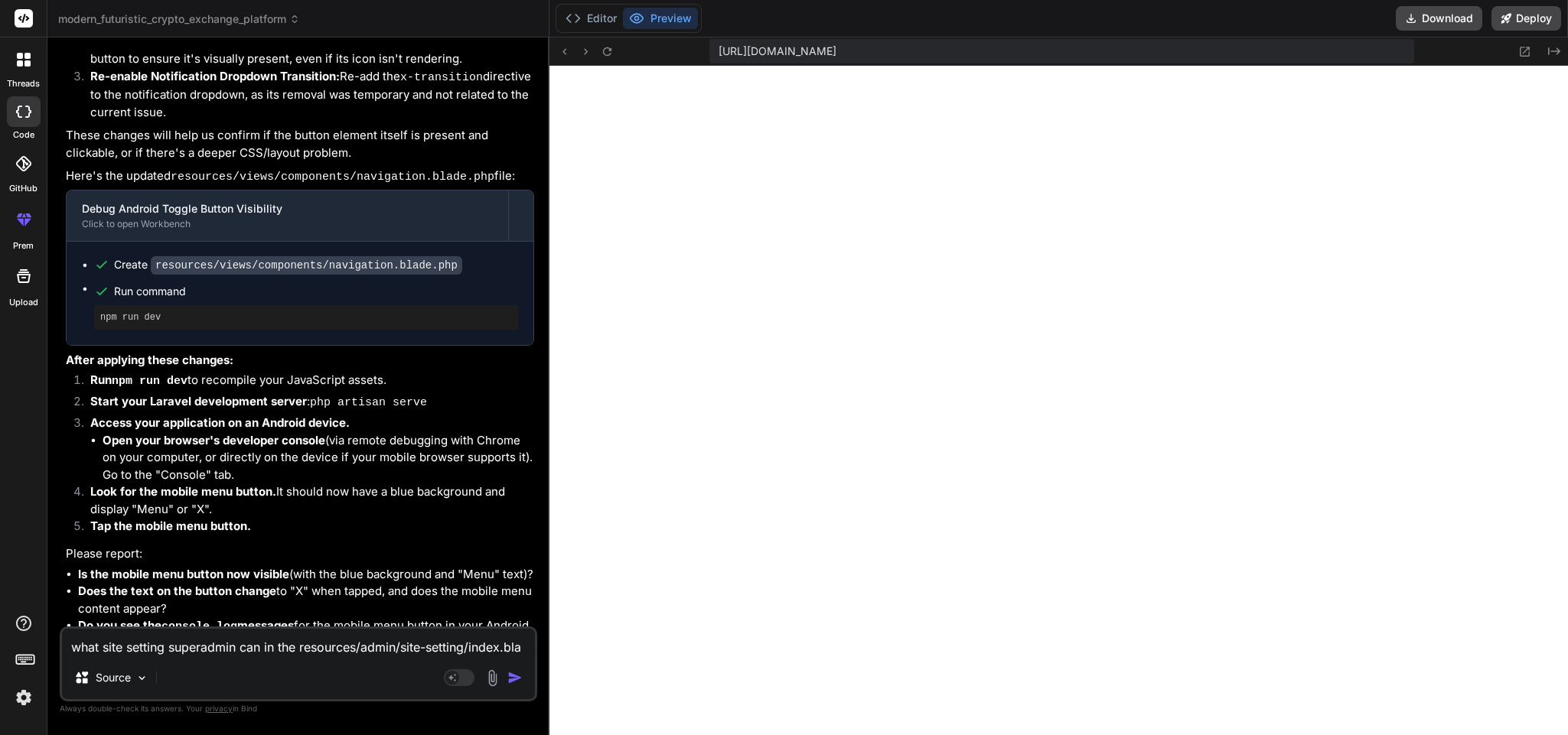
type textarea "x"
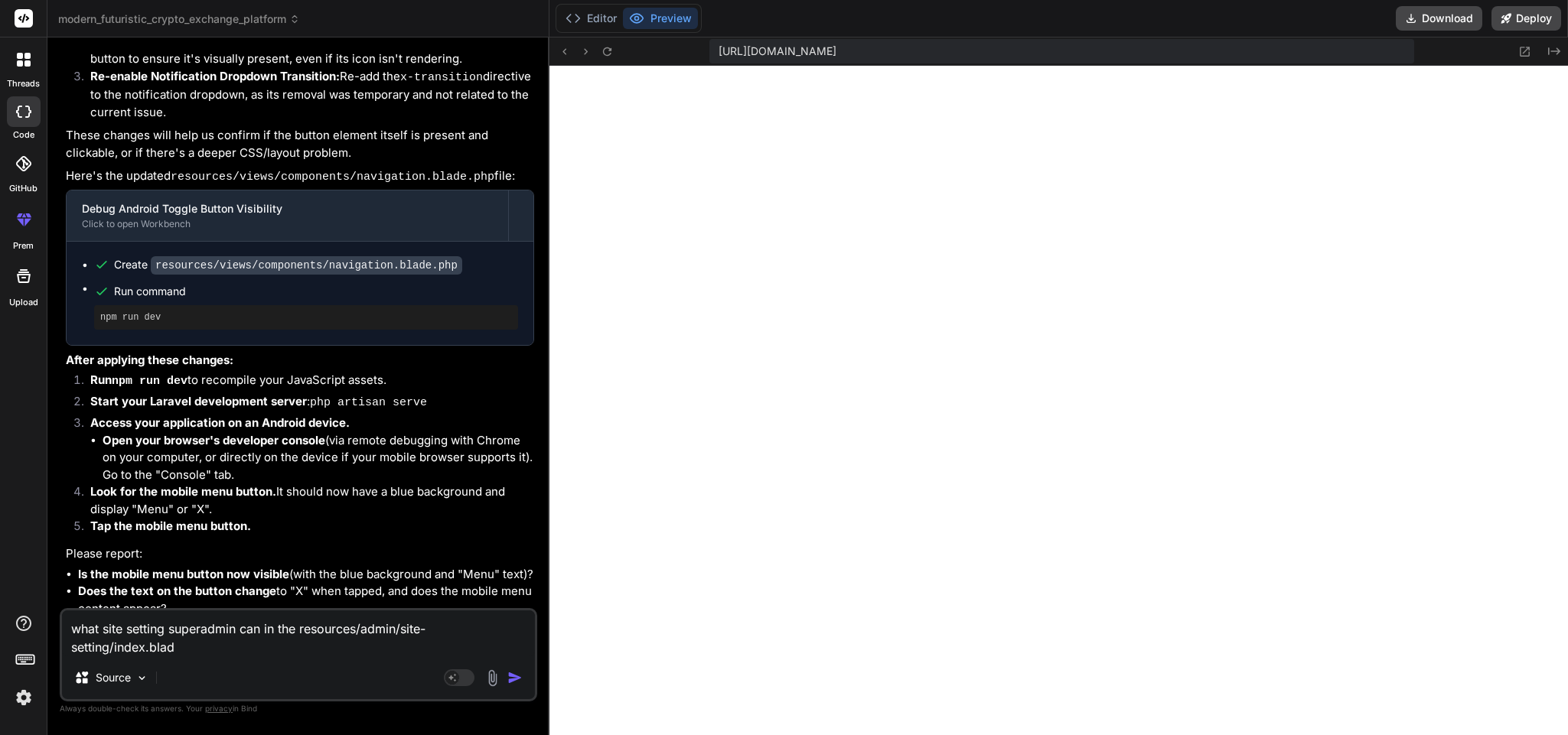
type textarea "what site setting superadmin can in the resources/admin/site-setting/index.blade"
type textarea "x"
type textarea "what site setting superadmin can in the resources/admin/site-setting/index.blad…"
type textarea "x"
type textarea "what site setting superadmin can in the resources/admin/site-setting/index.blad…"
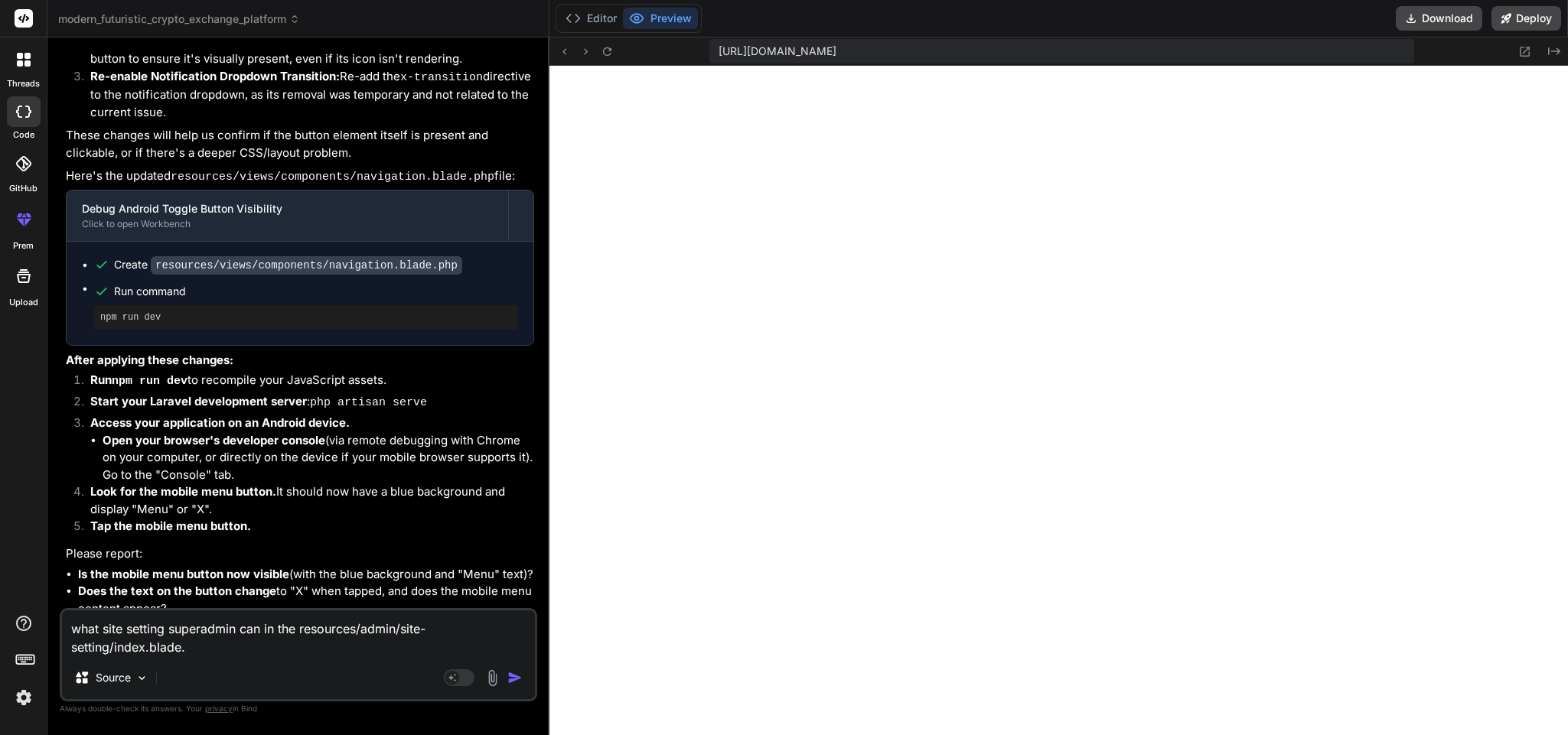
type textarea "x"
type textarea "what site setting superadmin can in the resources/admin/site-setting/index.blad…"
type textarea "x"
type textarea "what site setting superadmin can in the resources/admin/site-setting/index.blad…"
type textarea "x"
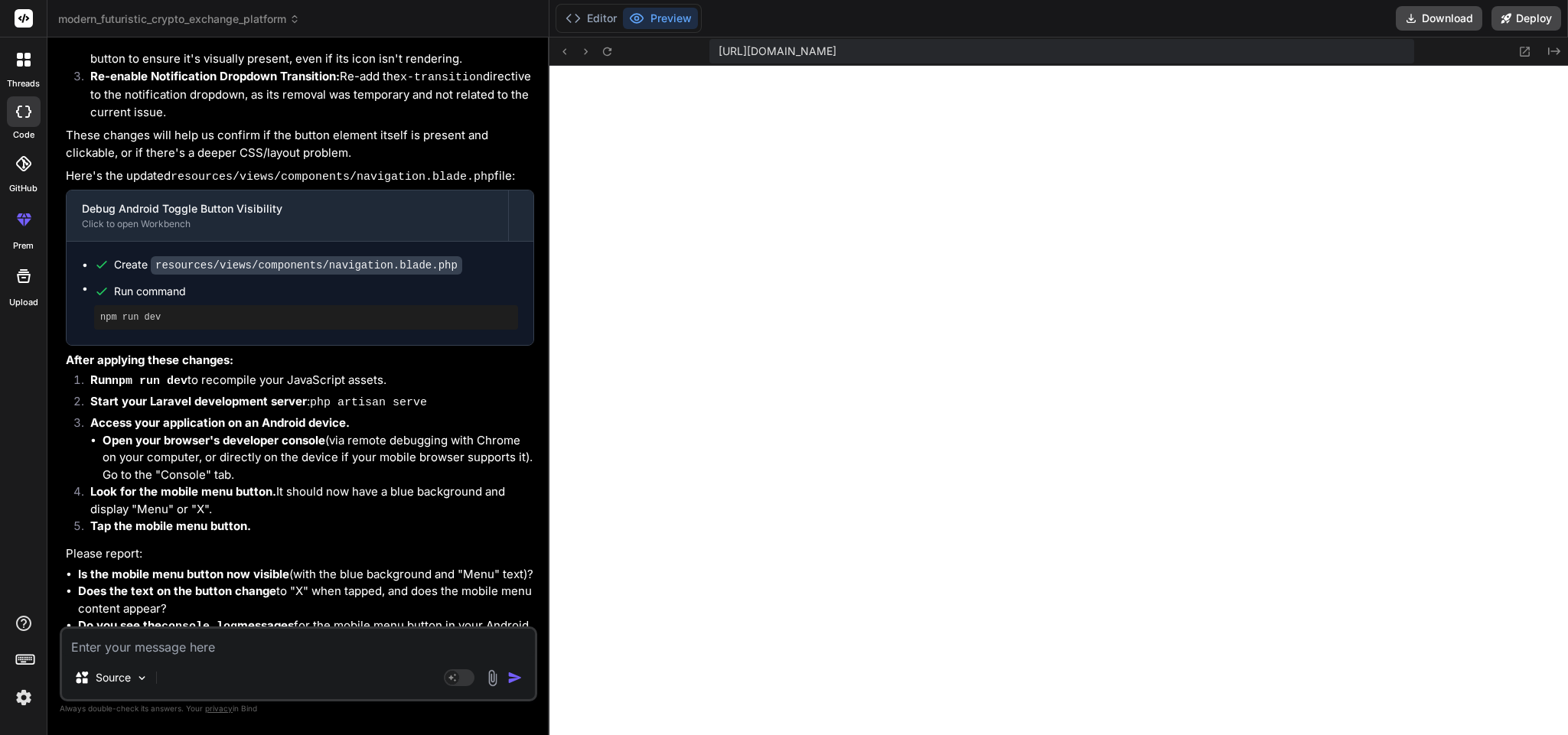
scroll to position [4863, 0]
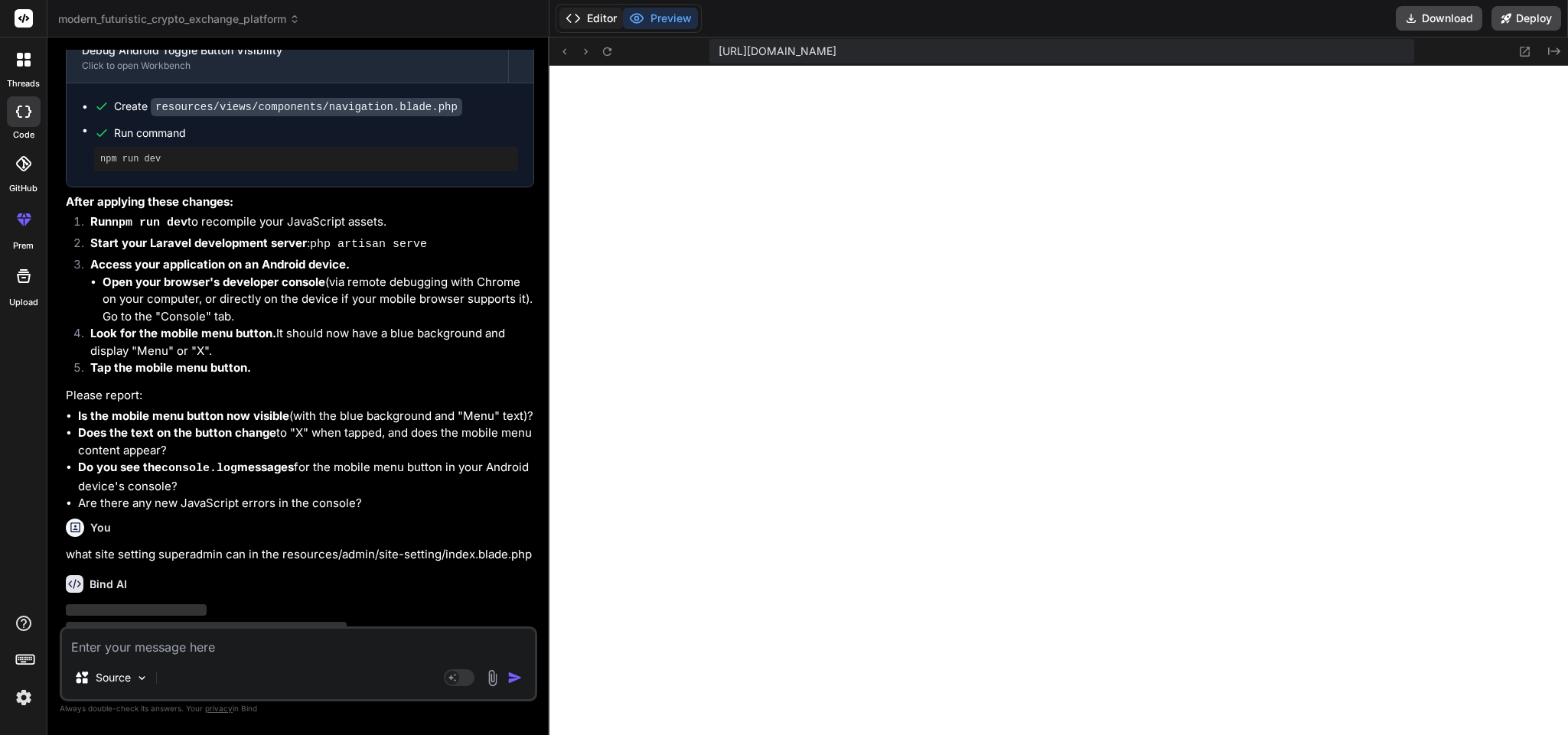
click at [571, 14] on icon at bounding box center [573, 18] width 15 height 15
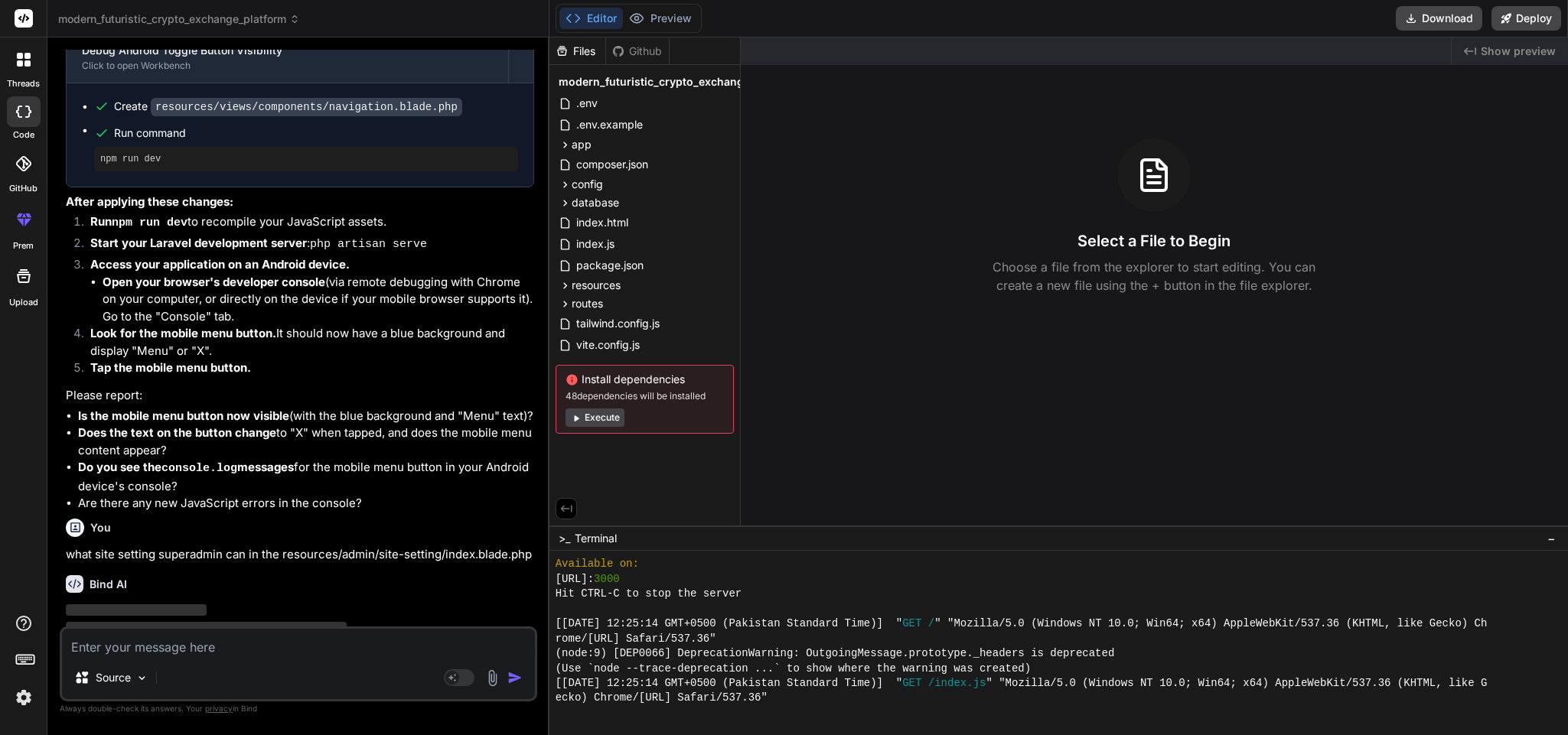
click at [1554, 533] on span "−" at bounding box center [1552, 538] width 9 height 15
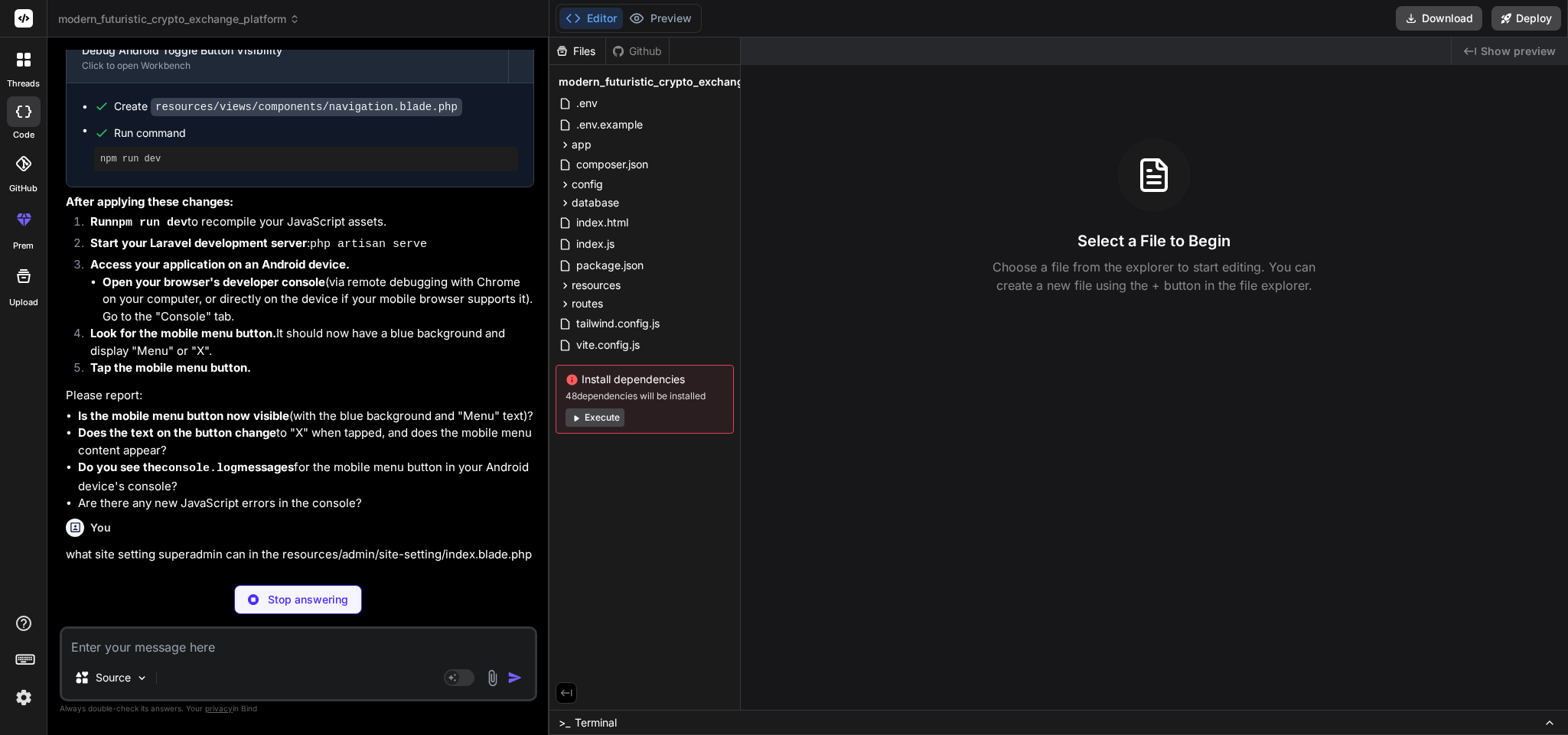
type textarea "x"
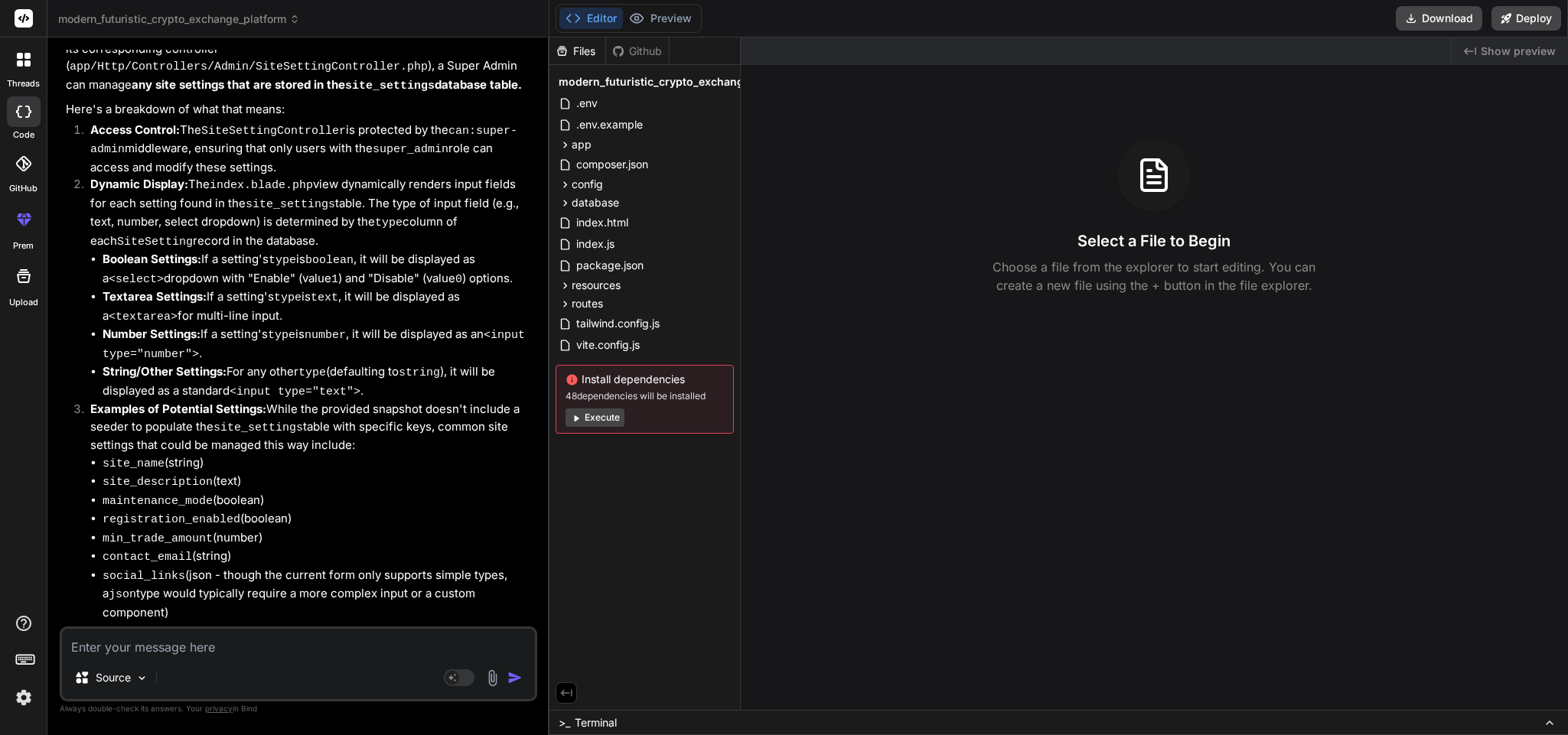
scroll to position [5446, 0]
click at [278, 641] on textarea at bounding box center [298, 642] width 473 height 27
type textarea "l"
type textarea "x"
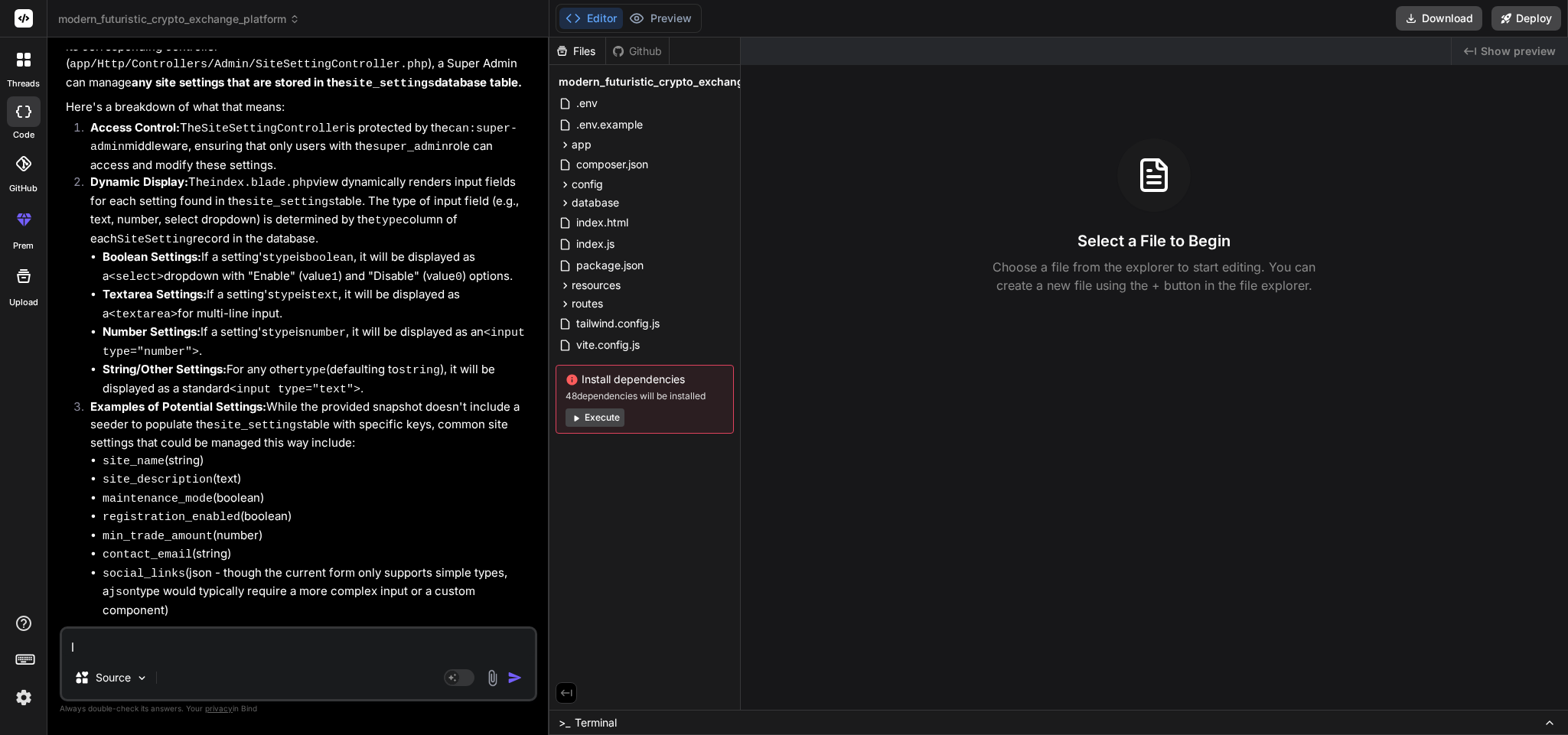
type textarea "le"
type textarea "x"
type textarea "let"
type textarea "x"
type textarea "lets"
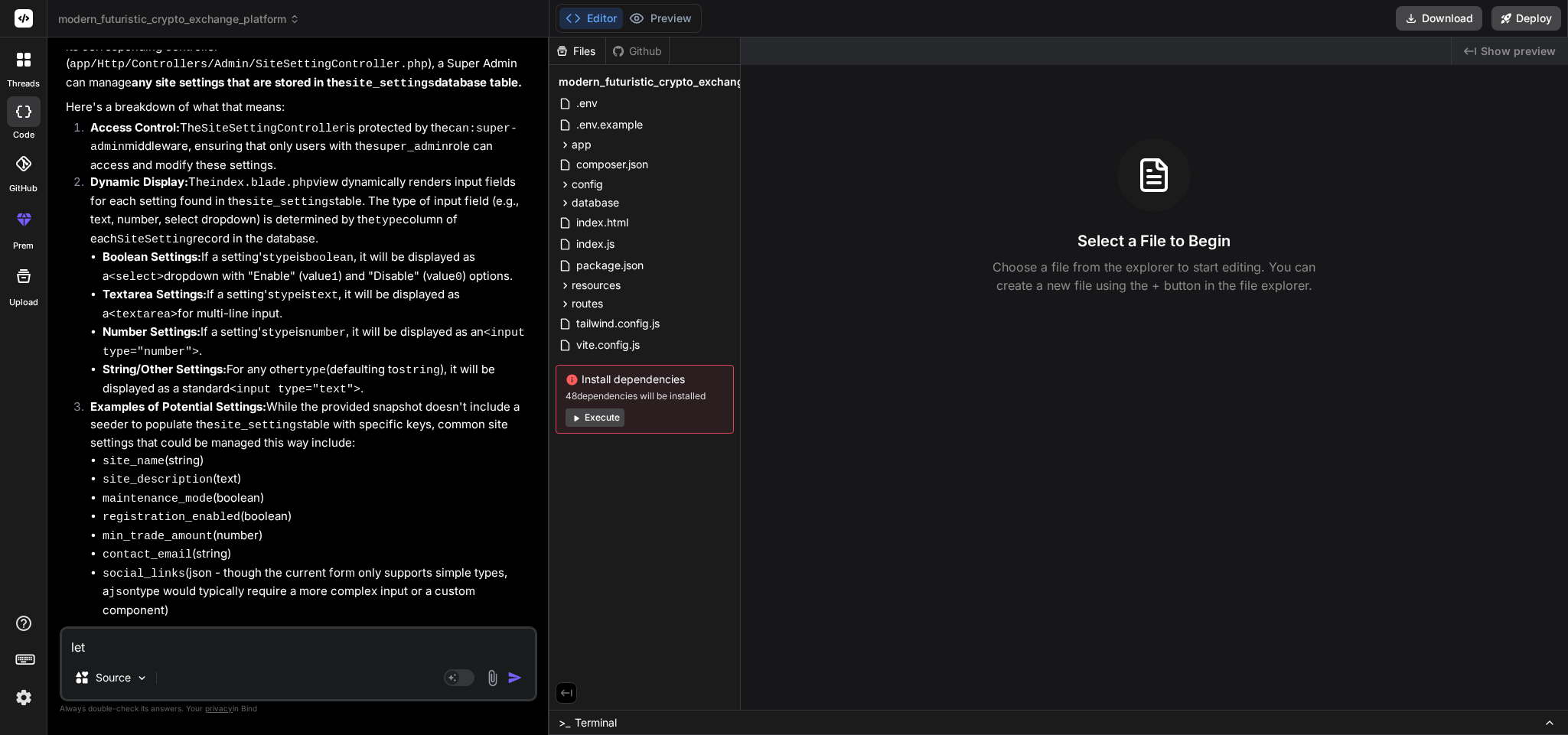
type textarea "x"
type textarea "lets"
type textarea "x"
type textarea "lets m"
type textarea "x"
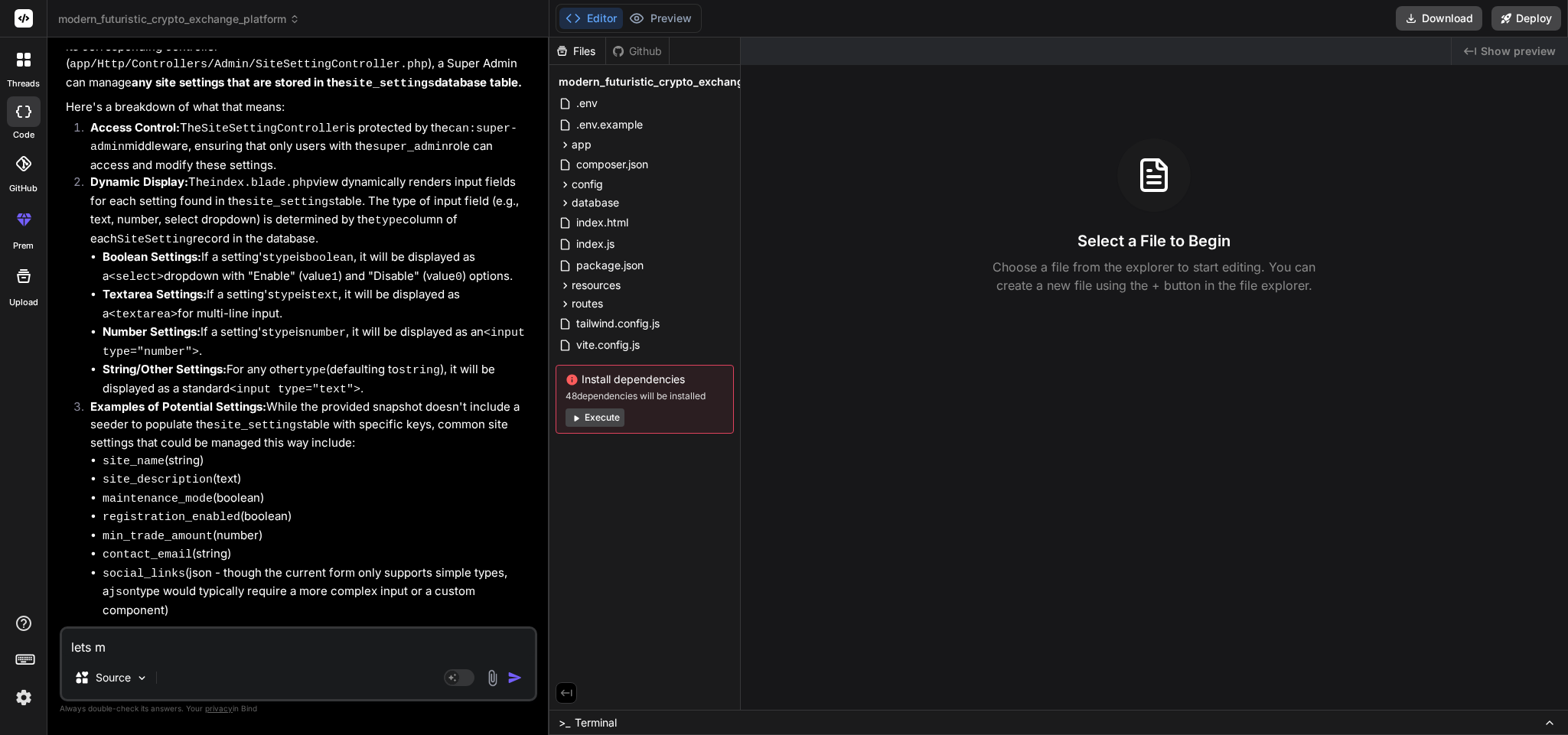
type textarea "lets ma"
type textarea "x"
type textarea "lets mak"
type textarea "x"
type textarea "lets make"
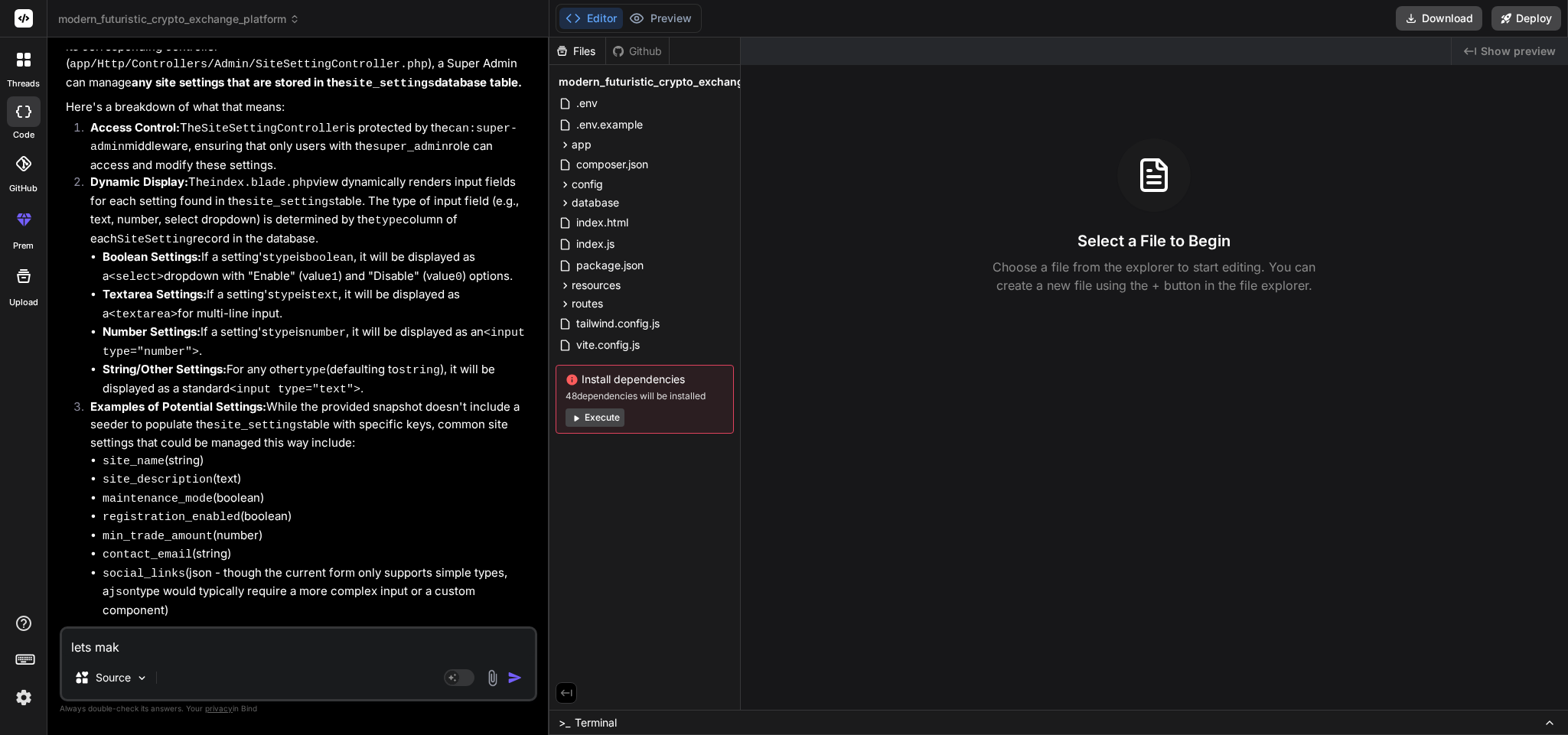
type textarea "x"
type textarea "lets make"
type textarea "x"
type textarea "lets make i"
type textarea "x"
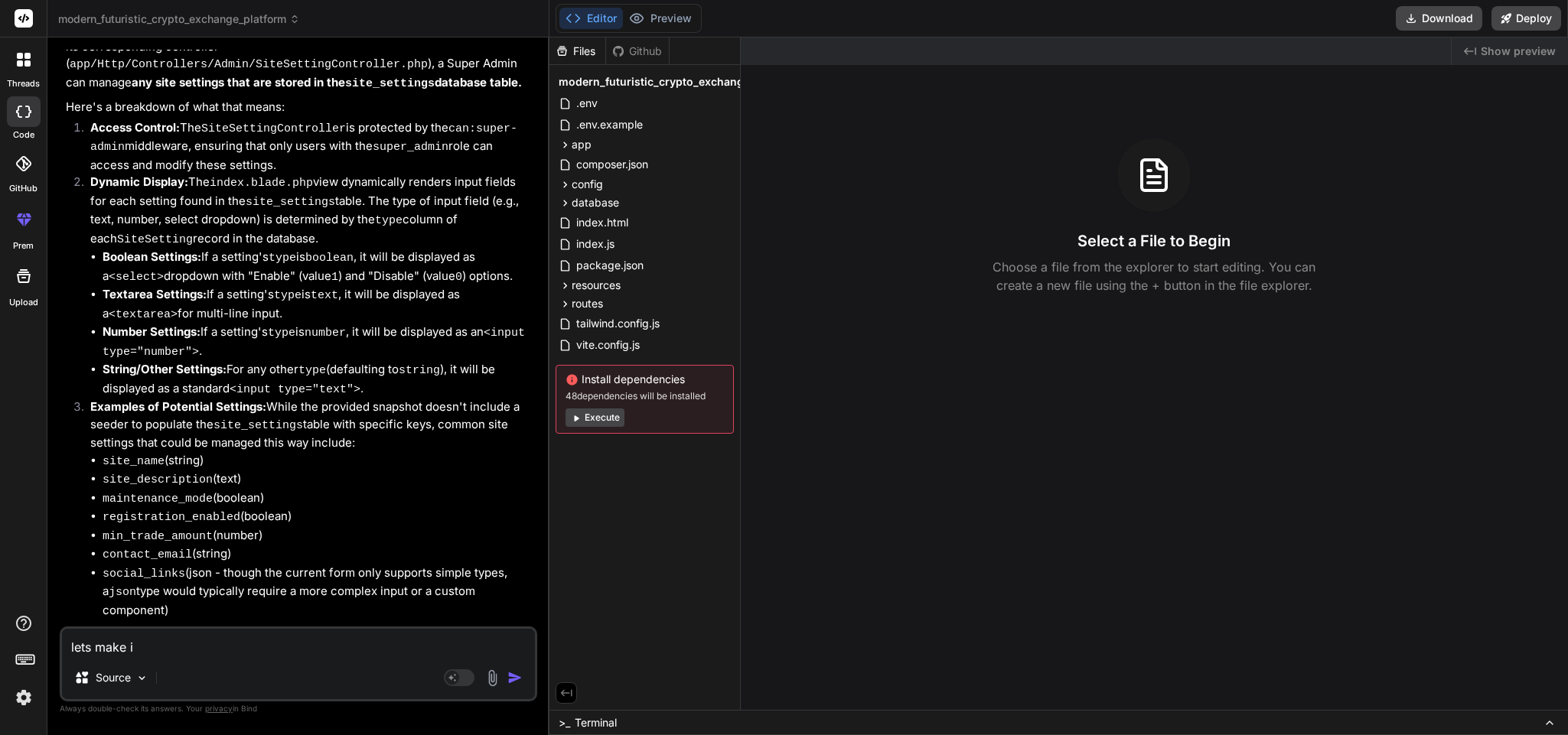
type textarea "lets make it"
type textarea "x"
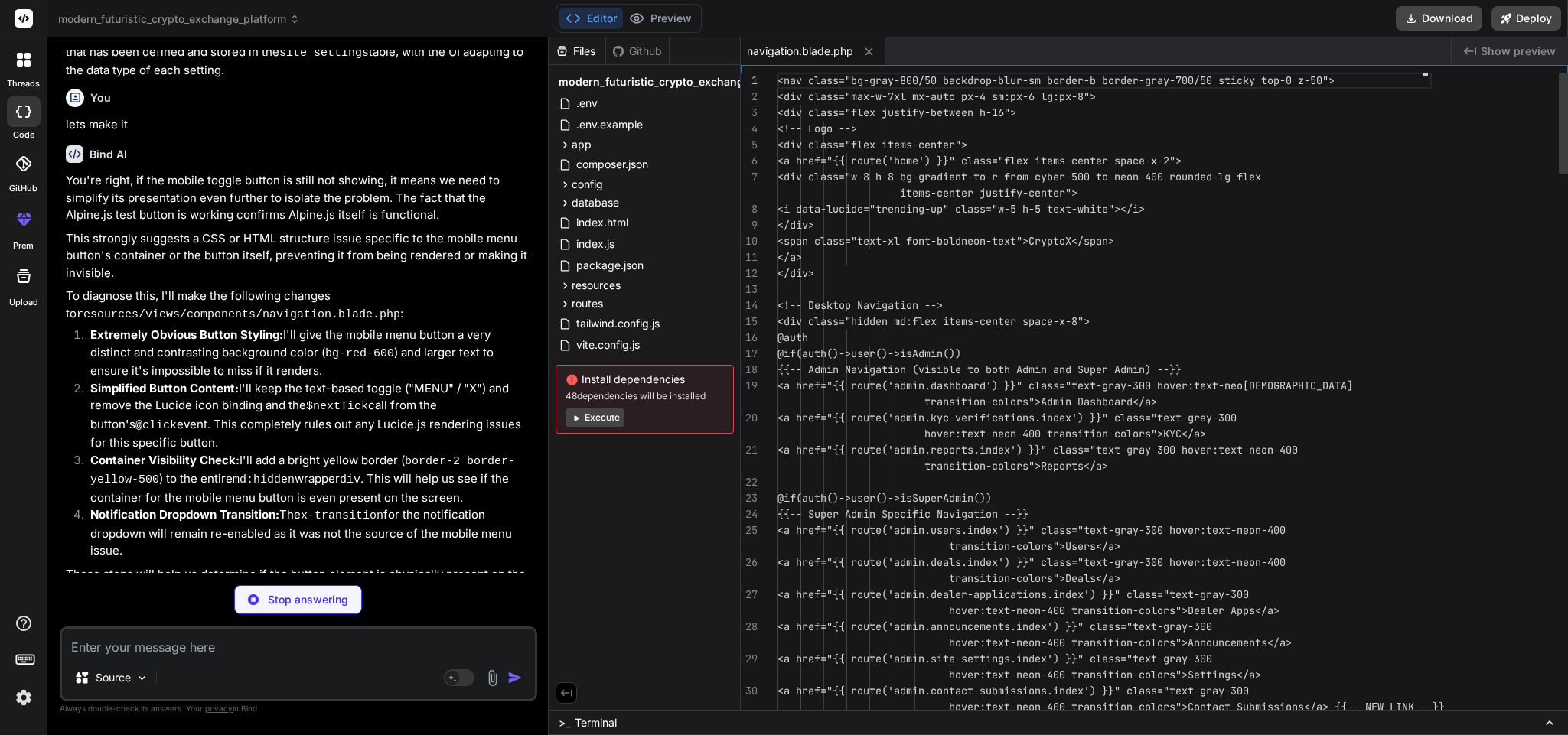
scroll to position [6164, 0]
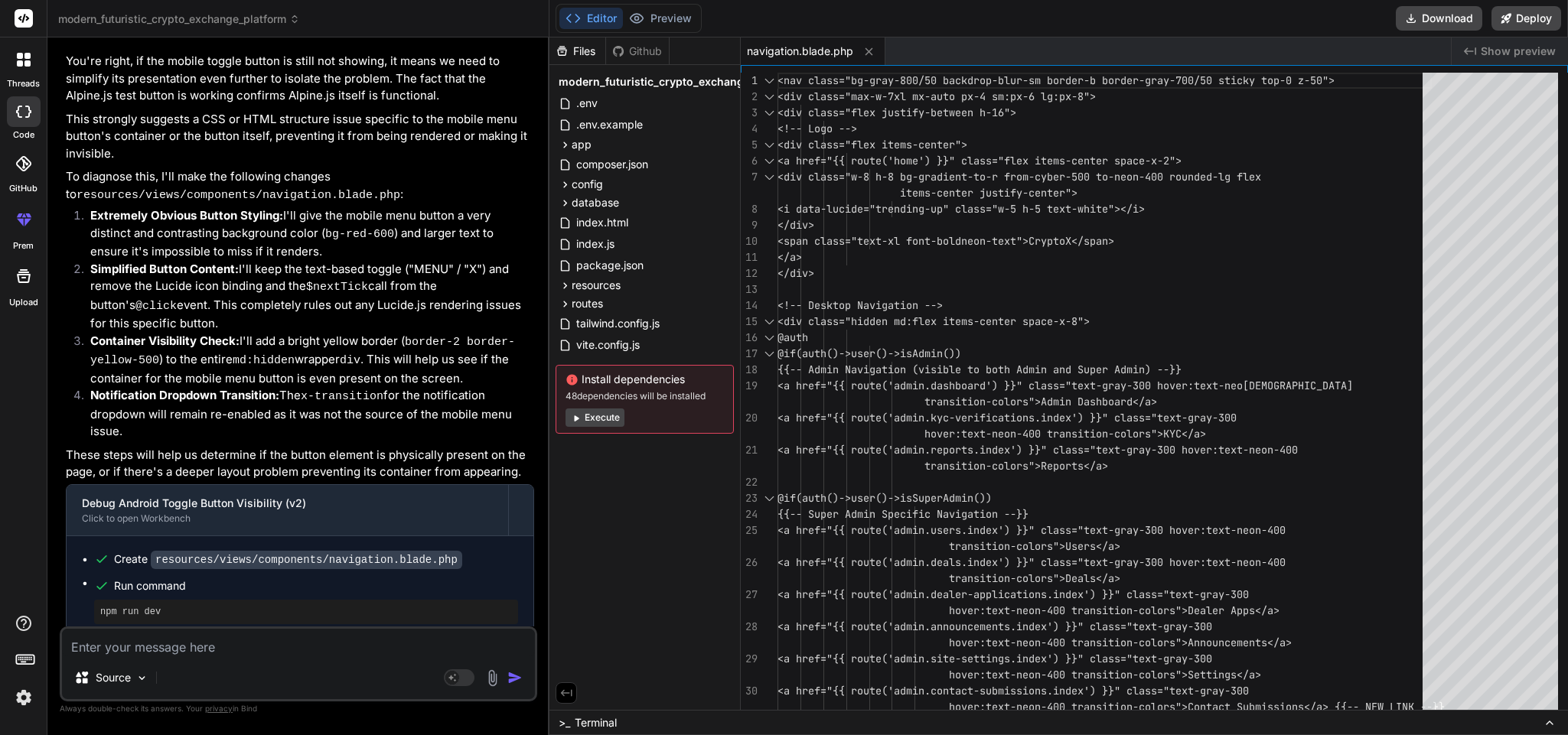
type textarea "x"
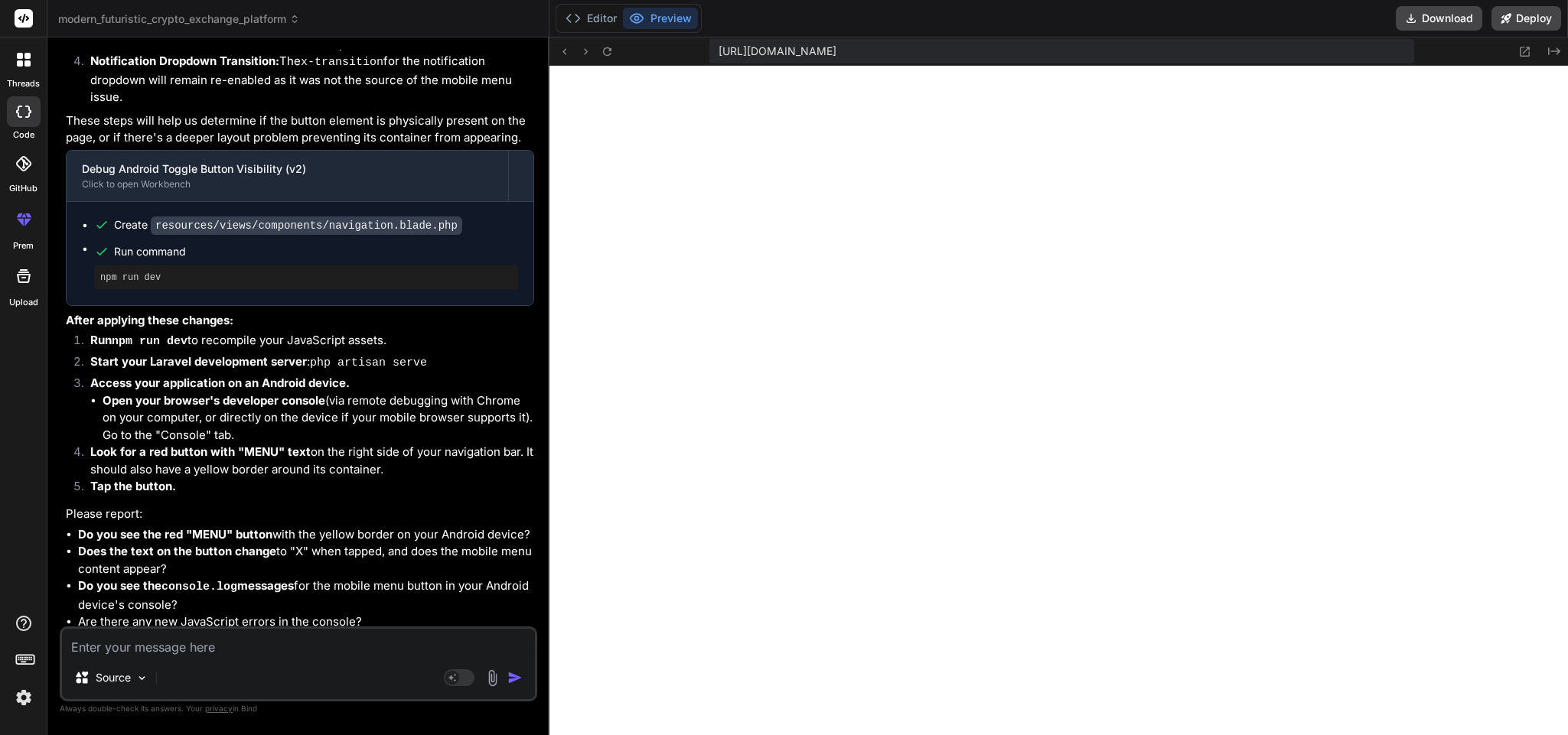
scroll to position [6506, 0]
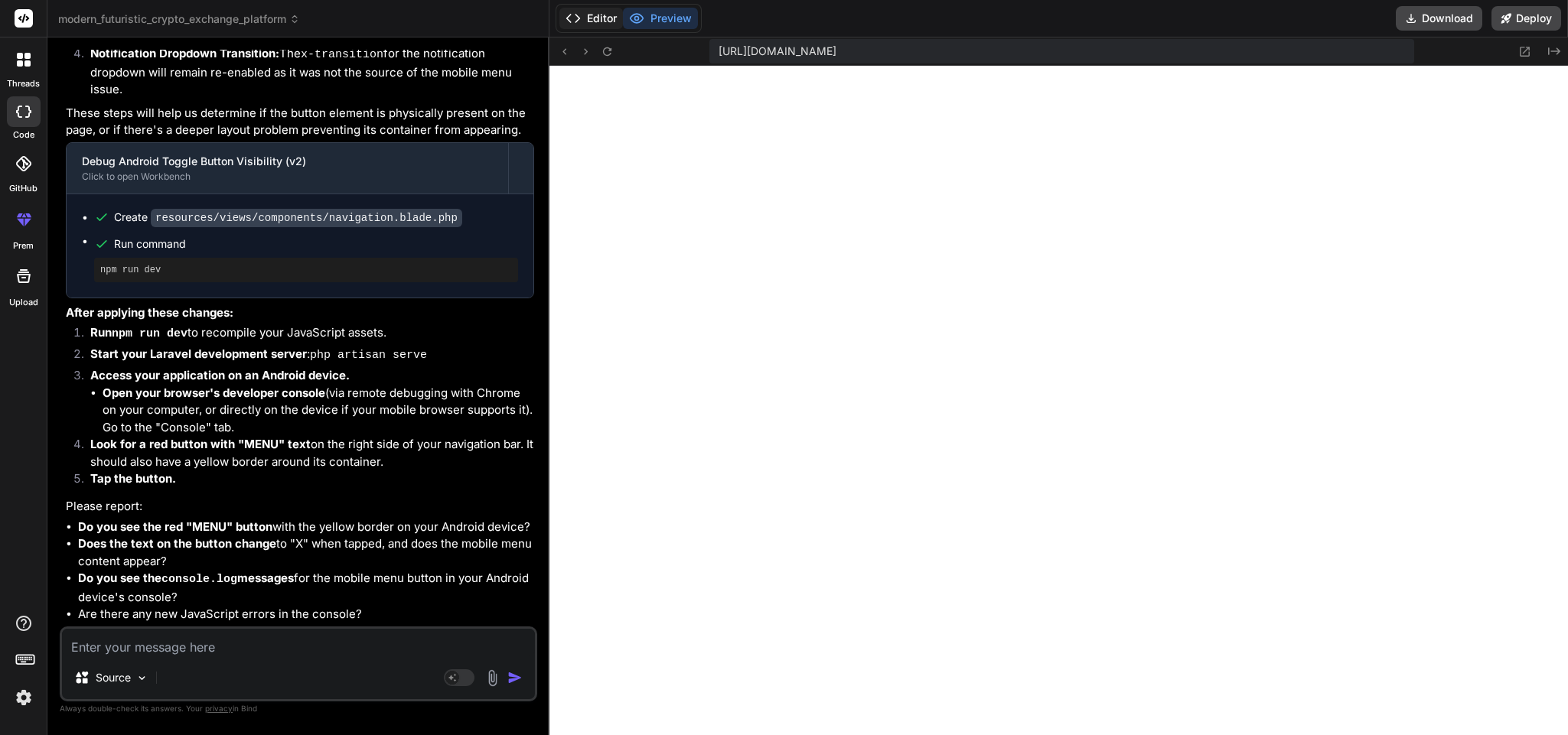
click at [588, 14] on button "Editor" at bounding box center [592, 19] width 64 height 21
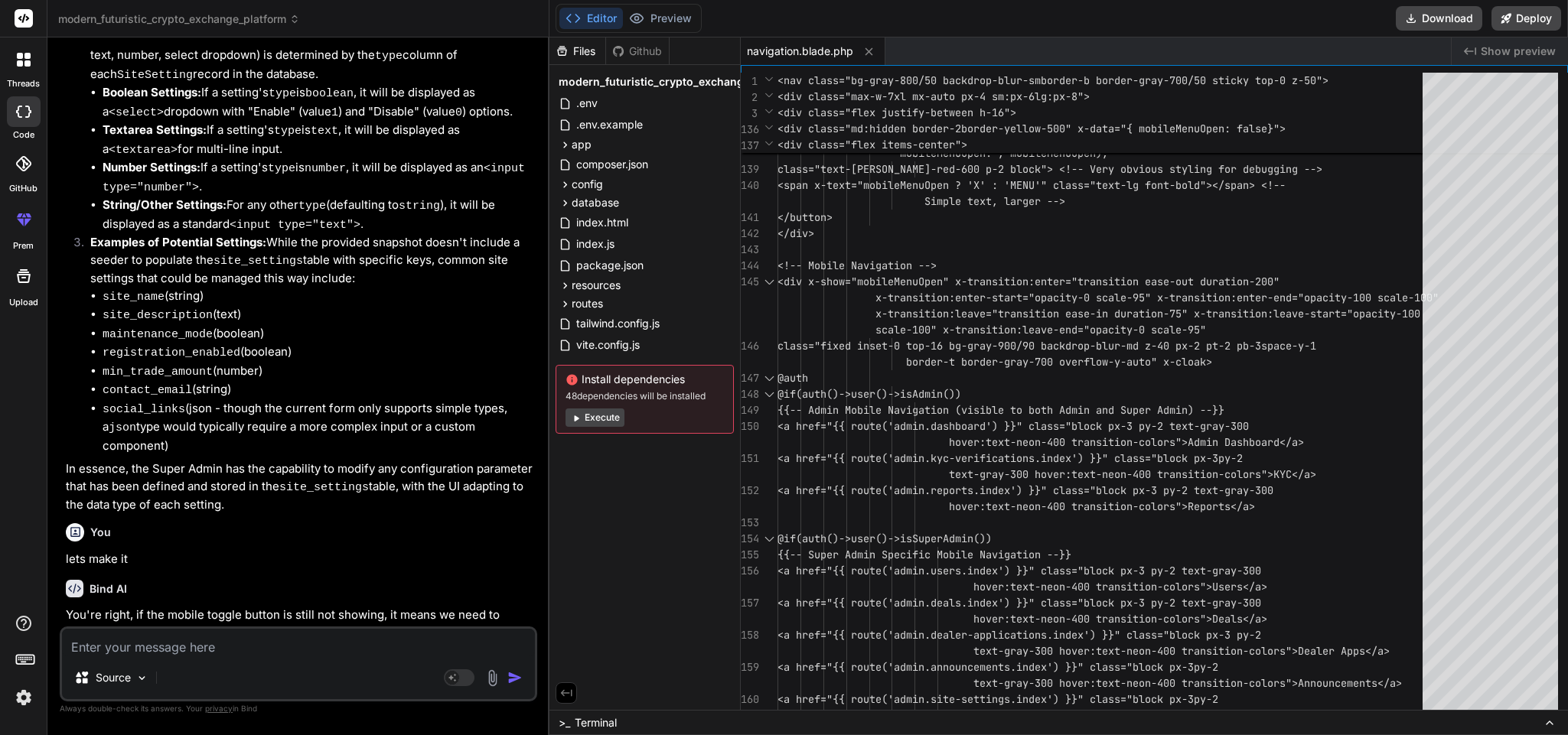
scroll to position [5561, 0]
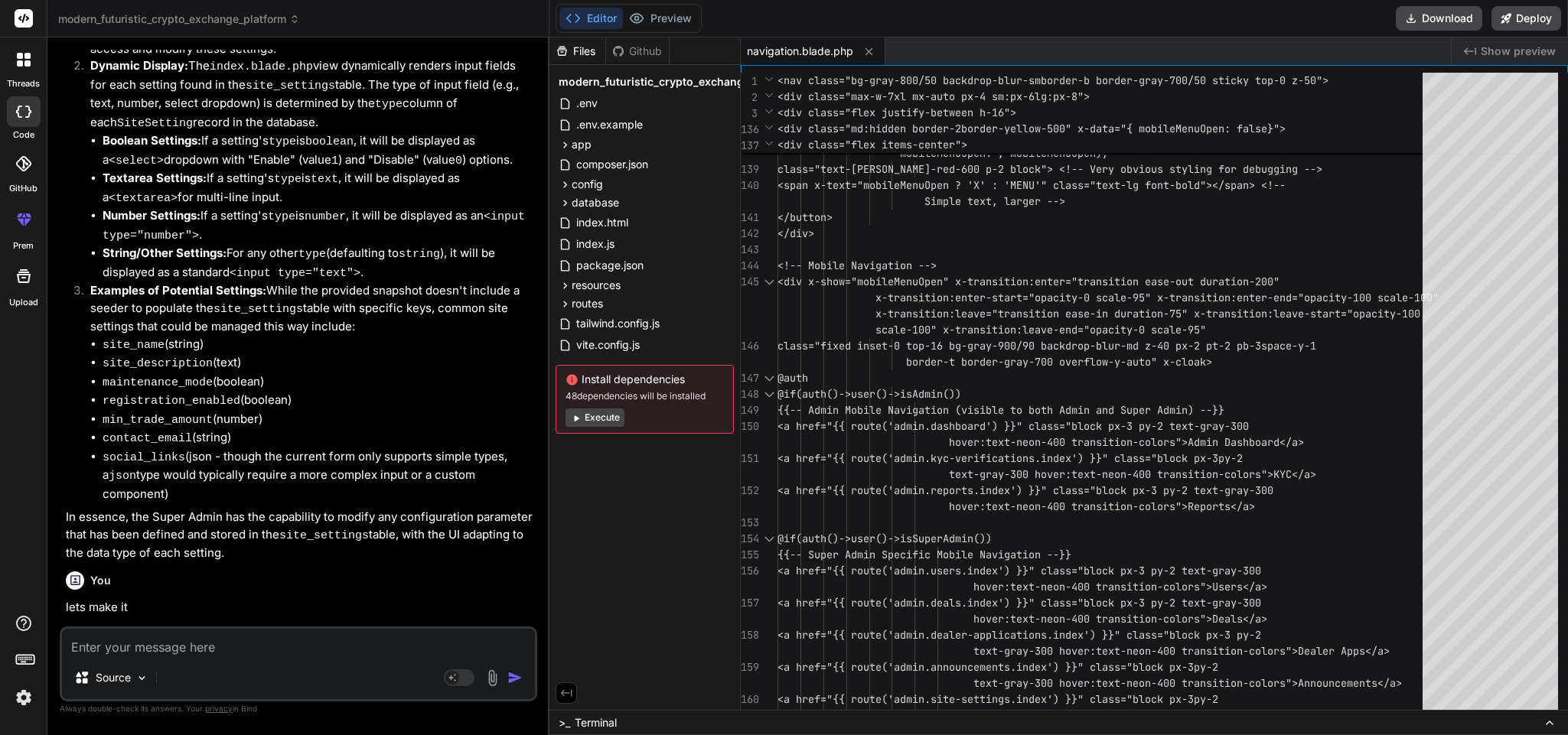
click at [227, 643] on textarea at bounding box center [298, 642] width 473 height 27
type textarea "i"
type textarea "x"
type textarea "i"
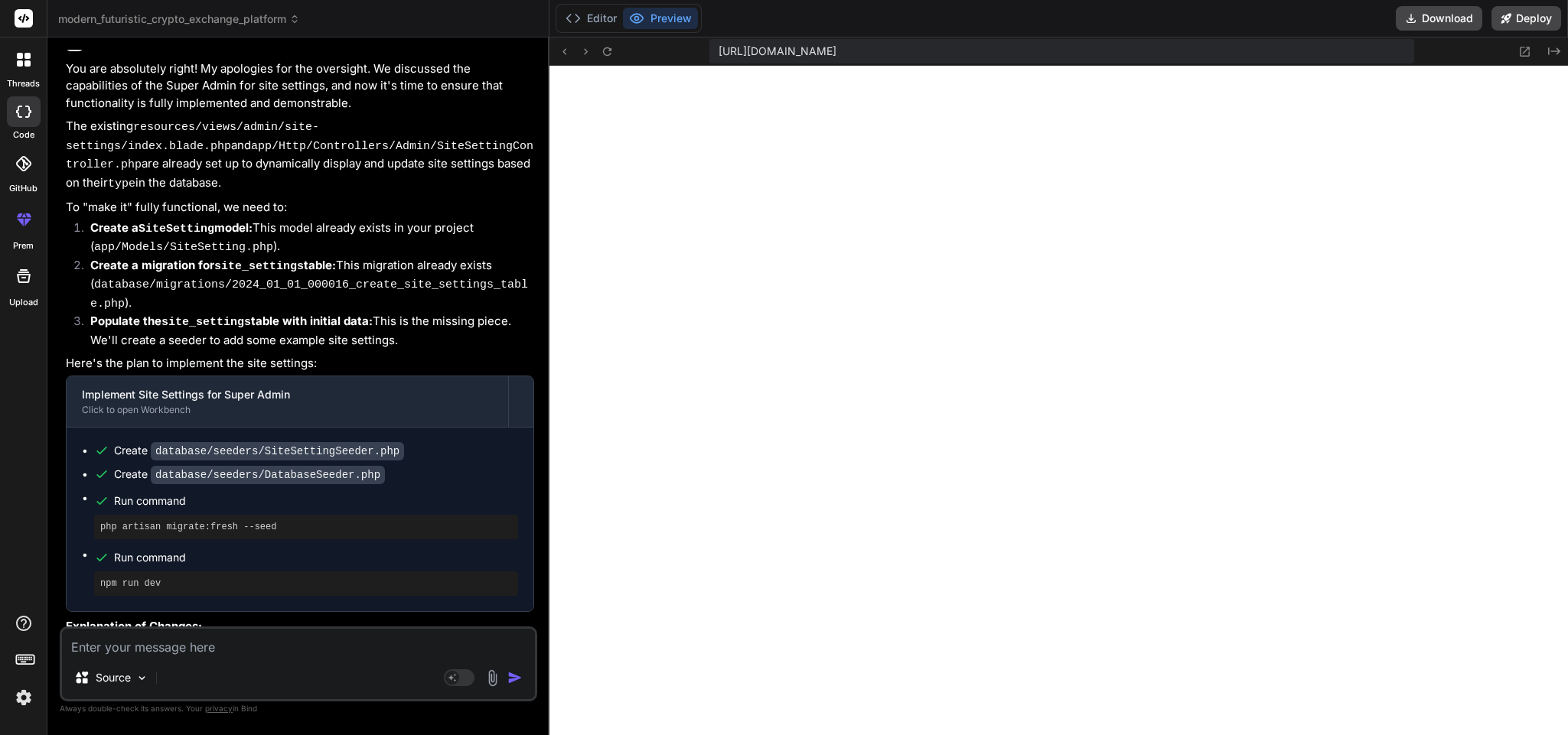
scroll to position [7226, 0]
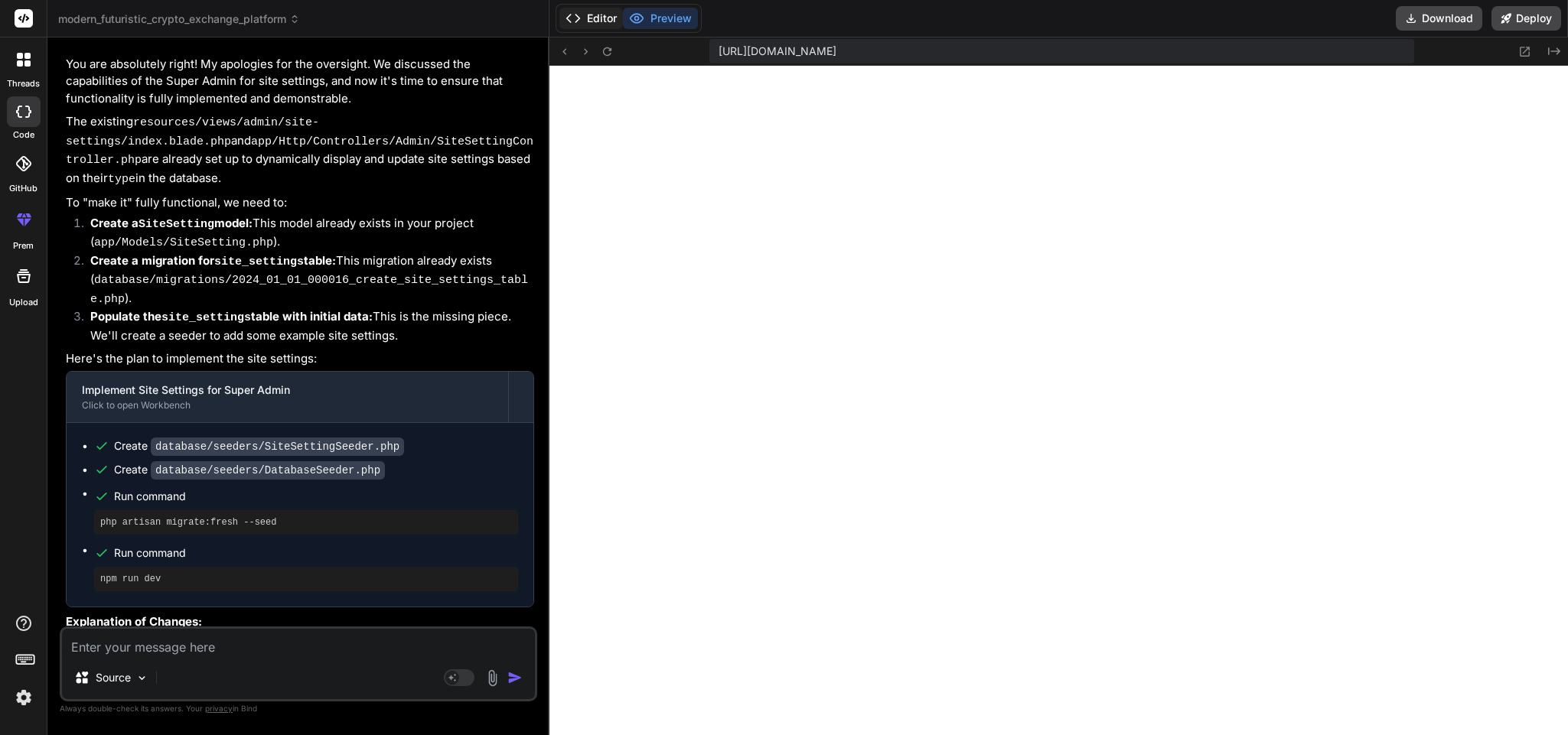
click at [599, 10] on button "Editor" at bounding box center [592, 19] width 64 height 21
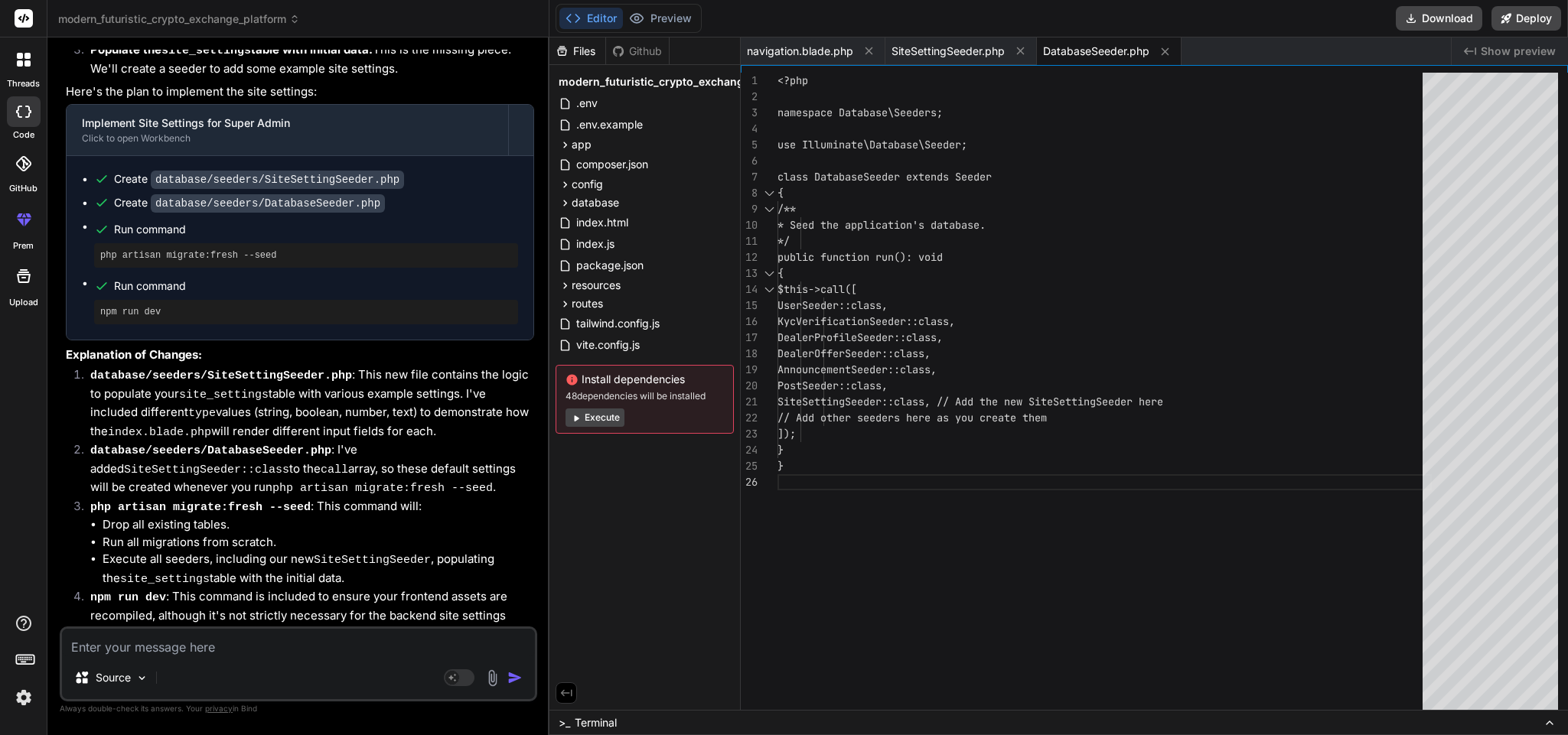
scroll to position [7469, 0]
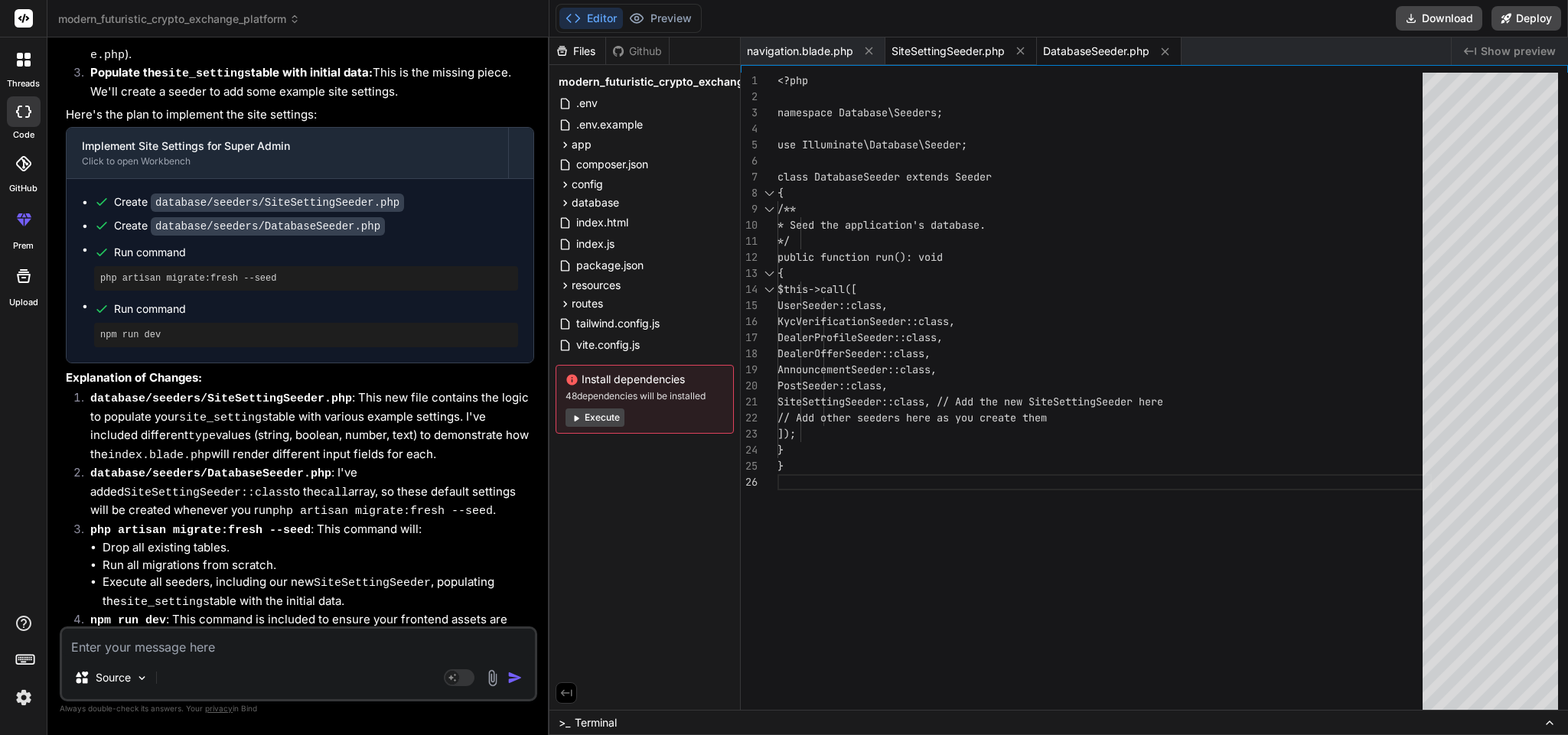
click at [932, 41] on div "SiteSettingSeeder.php" at bounding box center [961, 50] width 152 height 27
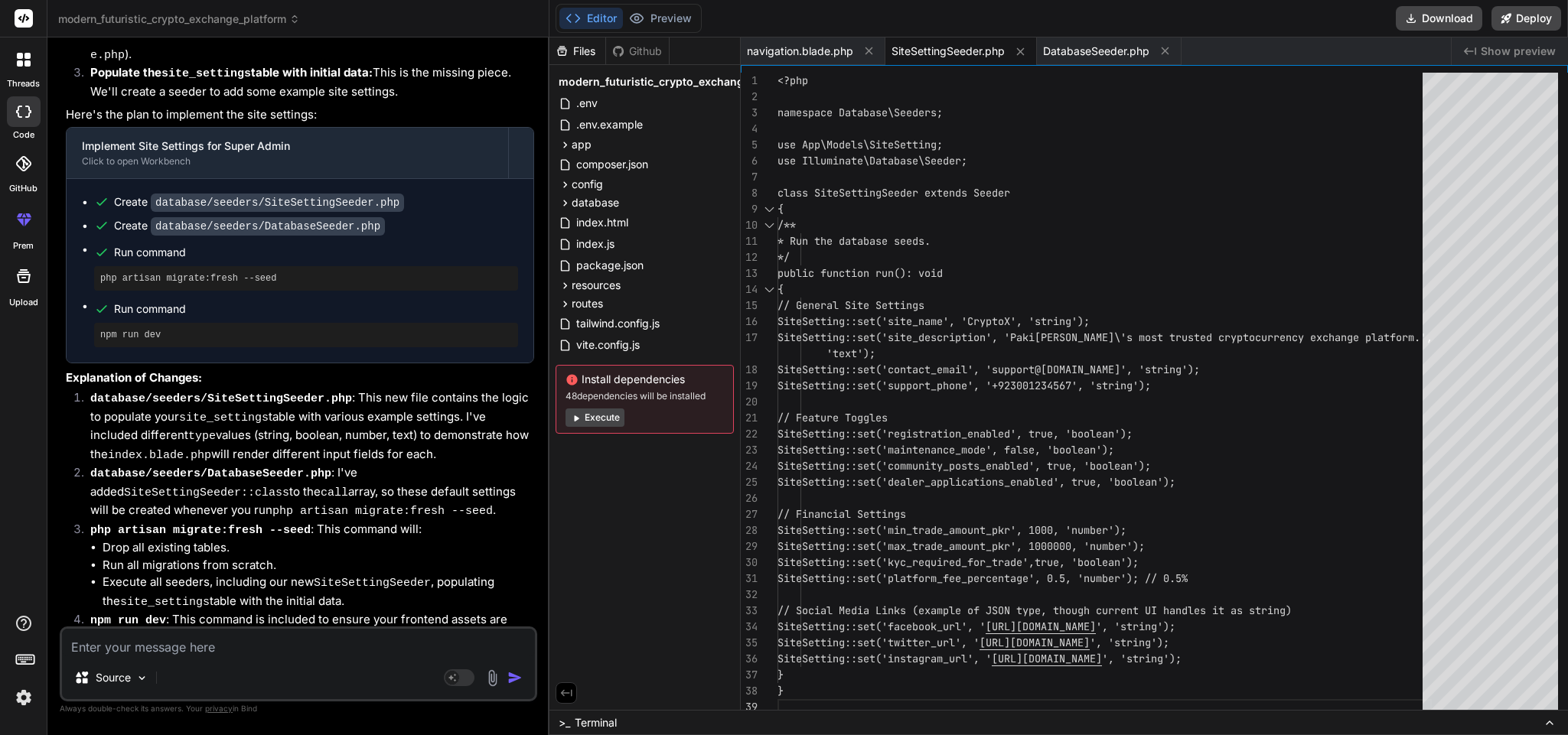
click at [939, 49] on span "SiteSettingSeeder.php" at bounding box center [948, 50] width 113 height 15
click at [954, 314] on div "<?php namespace Database\Seeders; use App\Models\SiteSetting; use Illuminate\Da…" at bounding box center [1104, 394] width 654 height 645
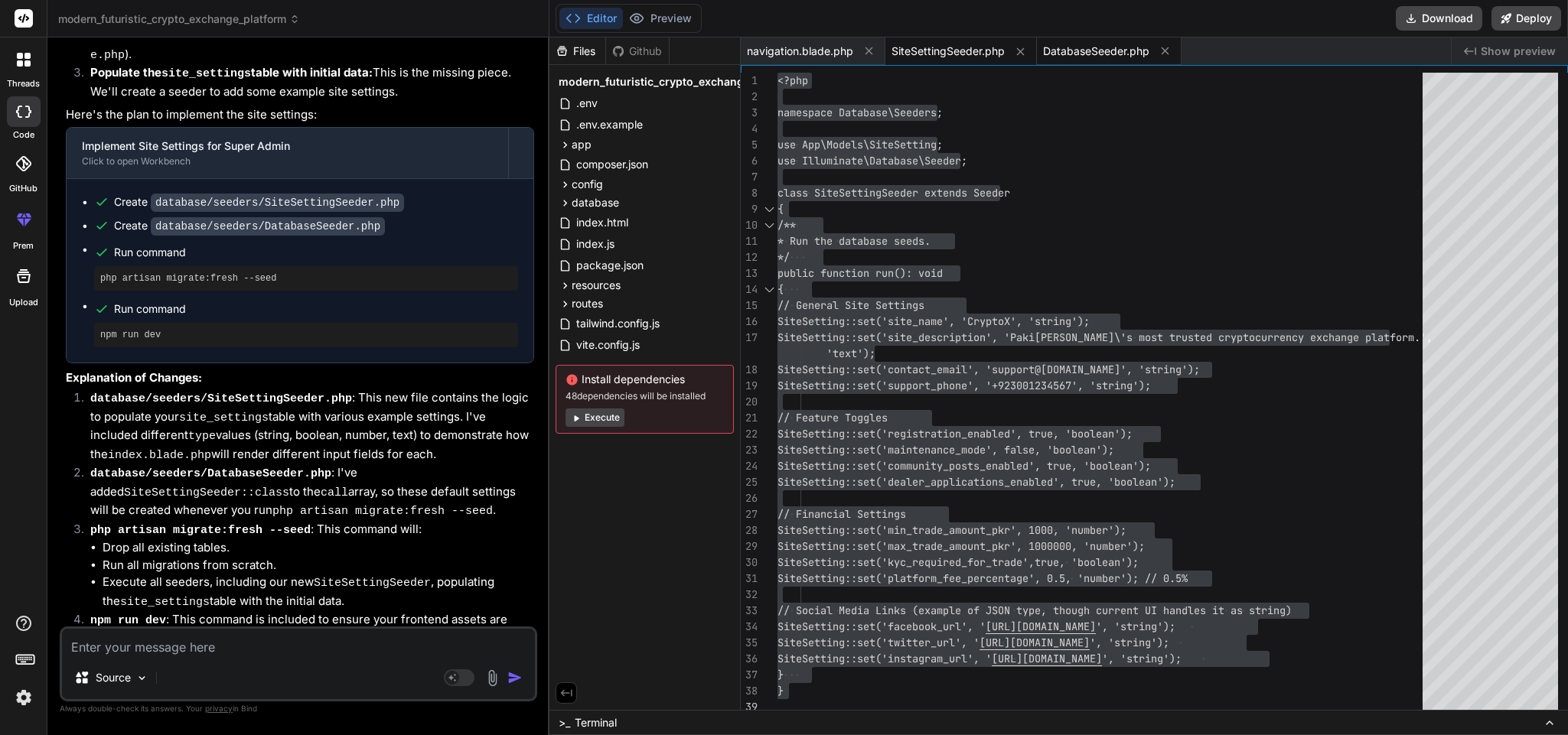
click at [1086, 47] on span "DatabaseSeeder.php" at bounding box center [1096, 50] width 106 height 15
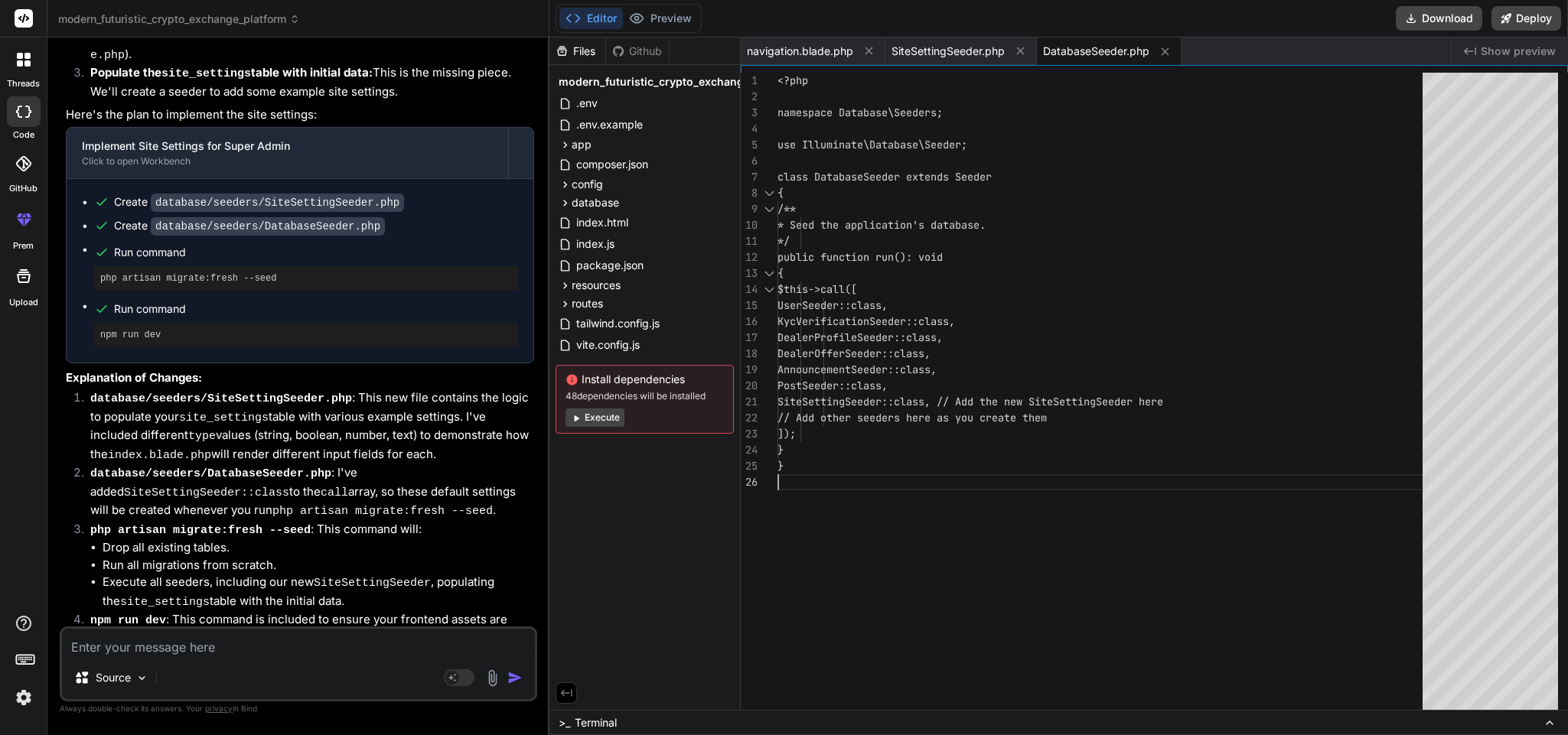
click at [914, 535] on div "<?php namespace Database\Seeders; use Illuminate\Database\Seeder; class Databas…" at bounding box center [1104, 394] width 654 height 645
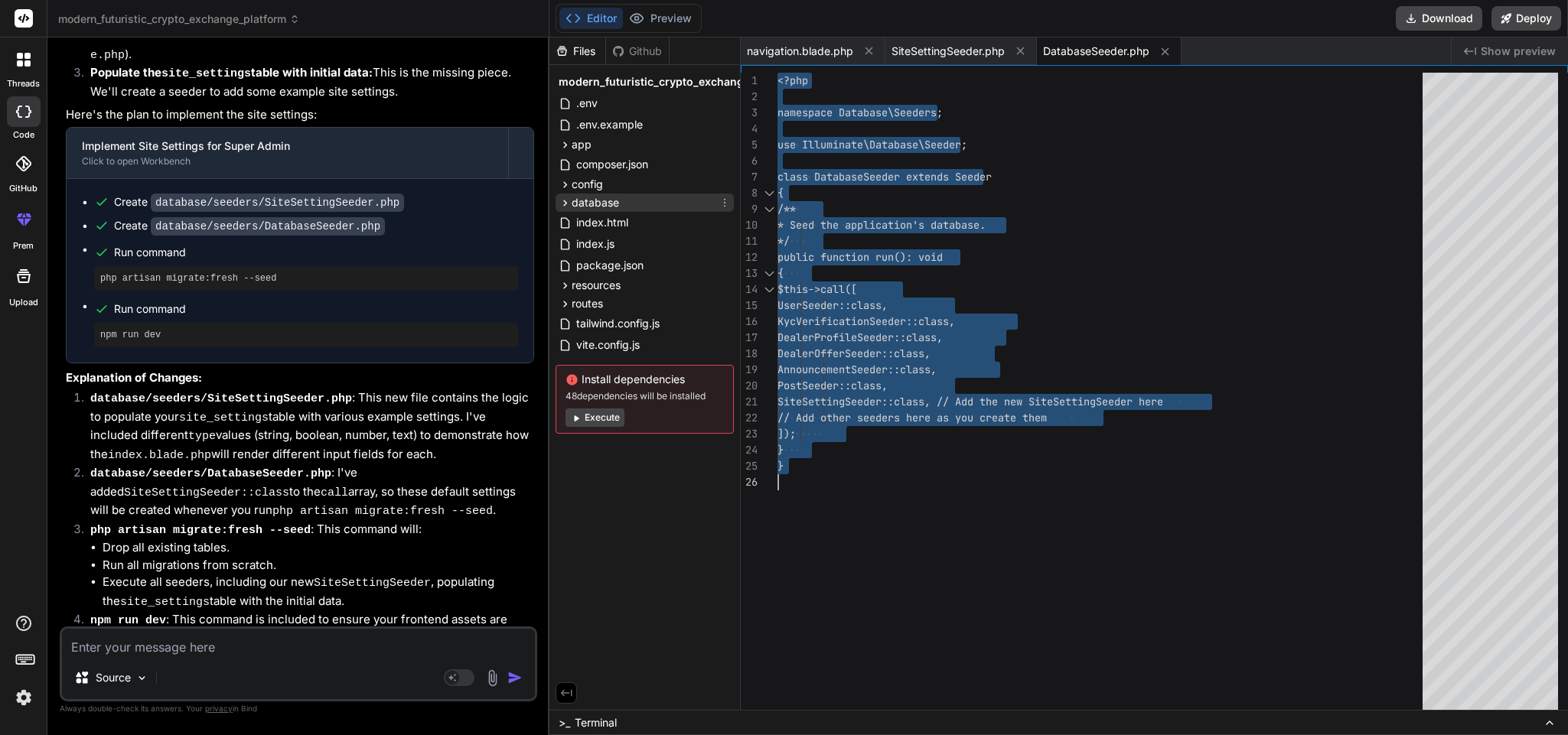
click at [641, 200] on div "database" at bounding box center [645, 202] width 178 height 19
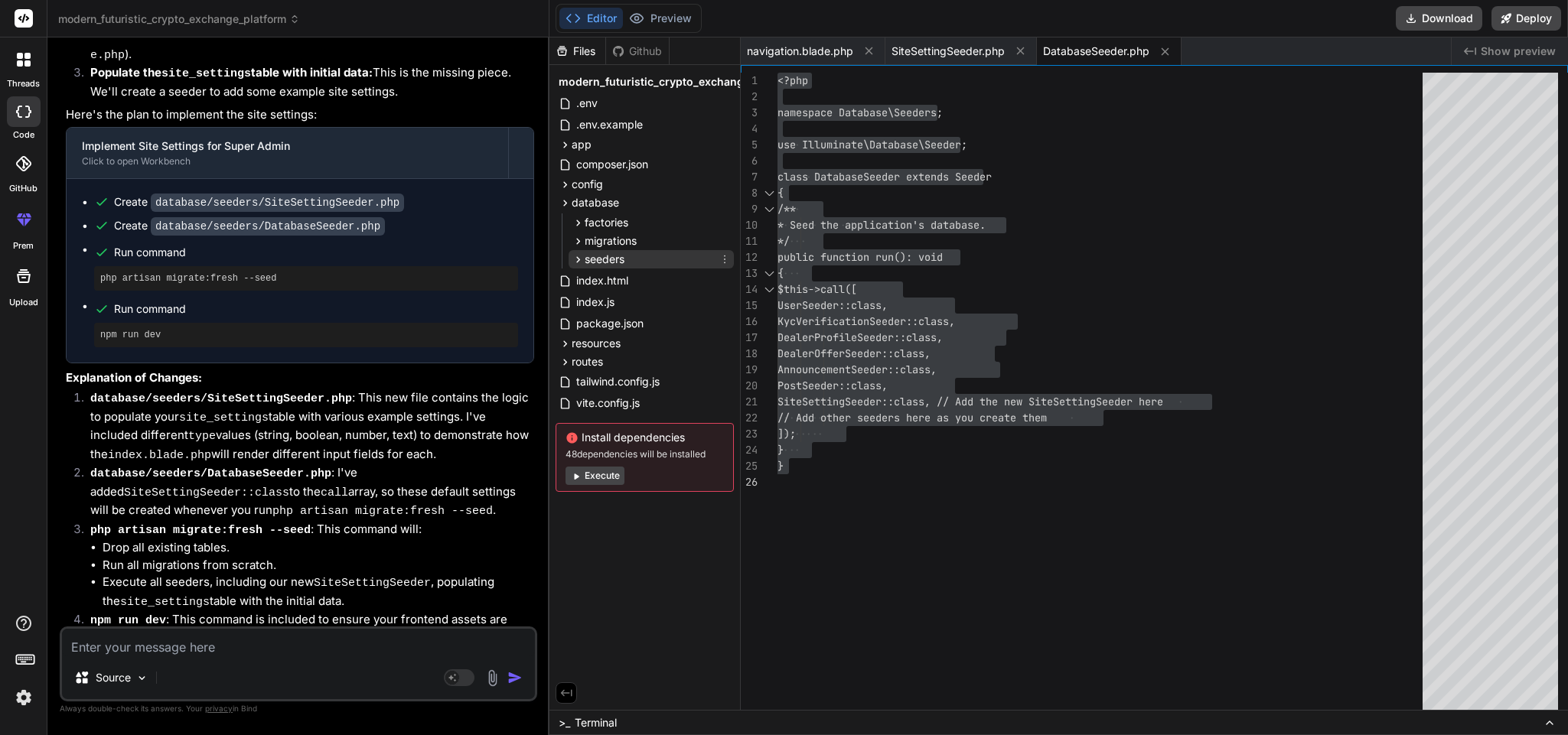
click at [647, 250] on div "seeders" at bounding box center [651, 259] width 165 height 19
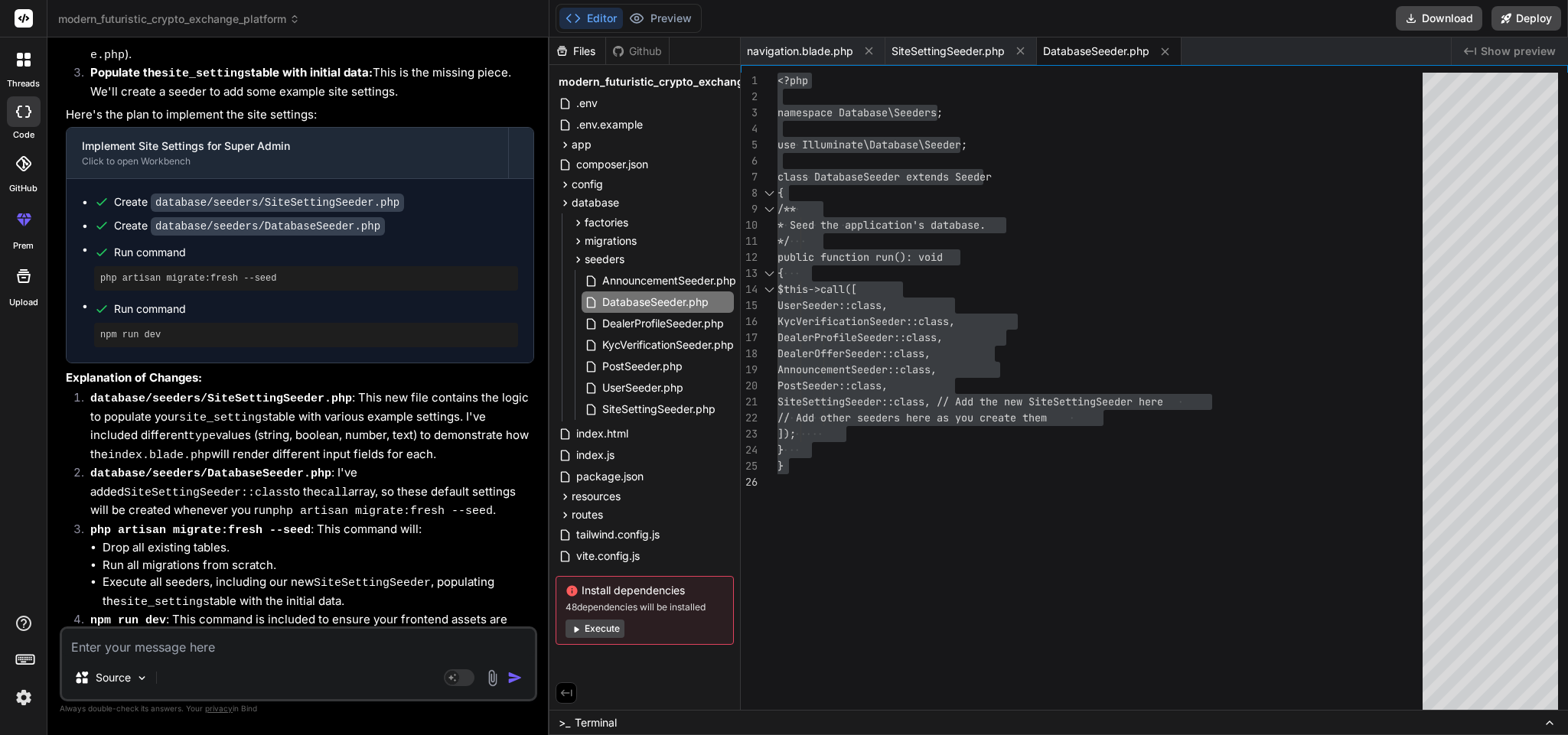
click at [260, 273] on pre "php artisan migrate:fresh --seed" at bounding box center [306, 279] width 411 height 12
copy ul "php artisan migrate:fresh --seed"
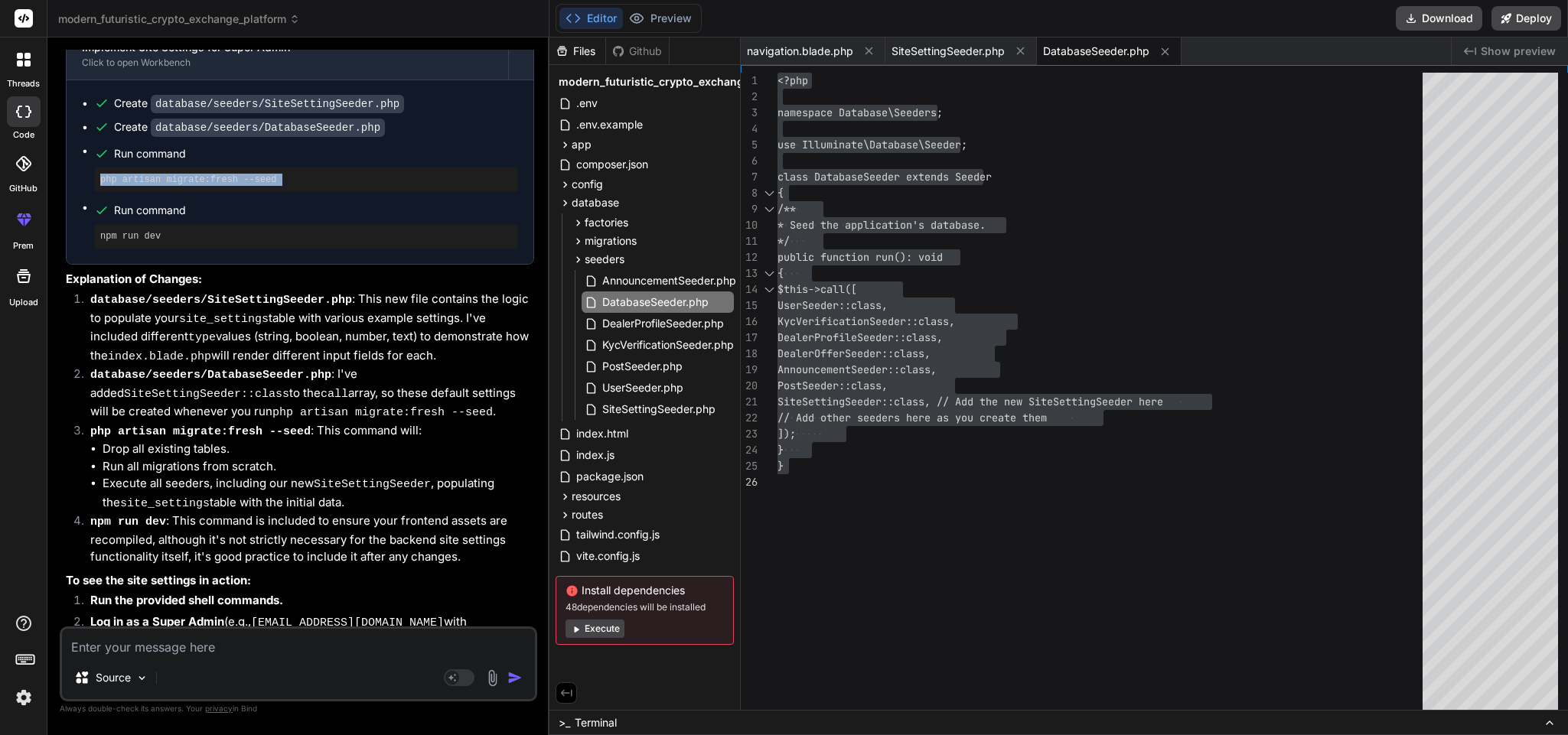
scroll to position [7571, 0]
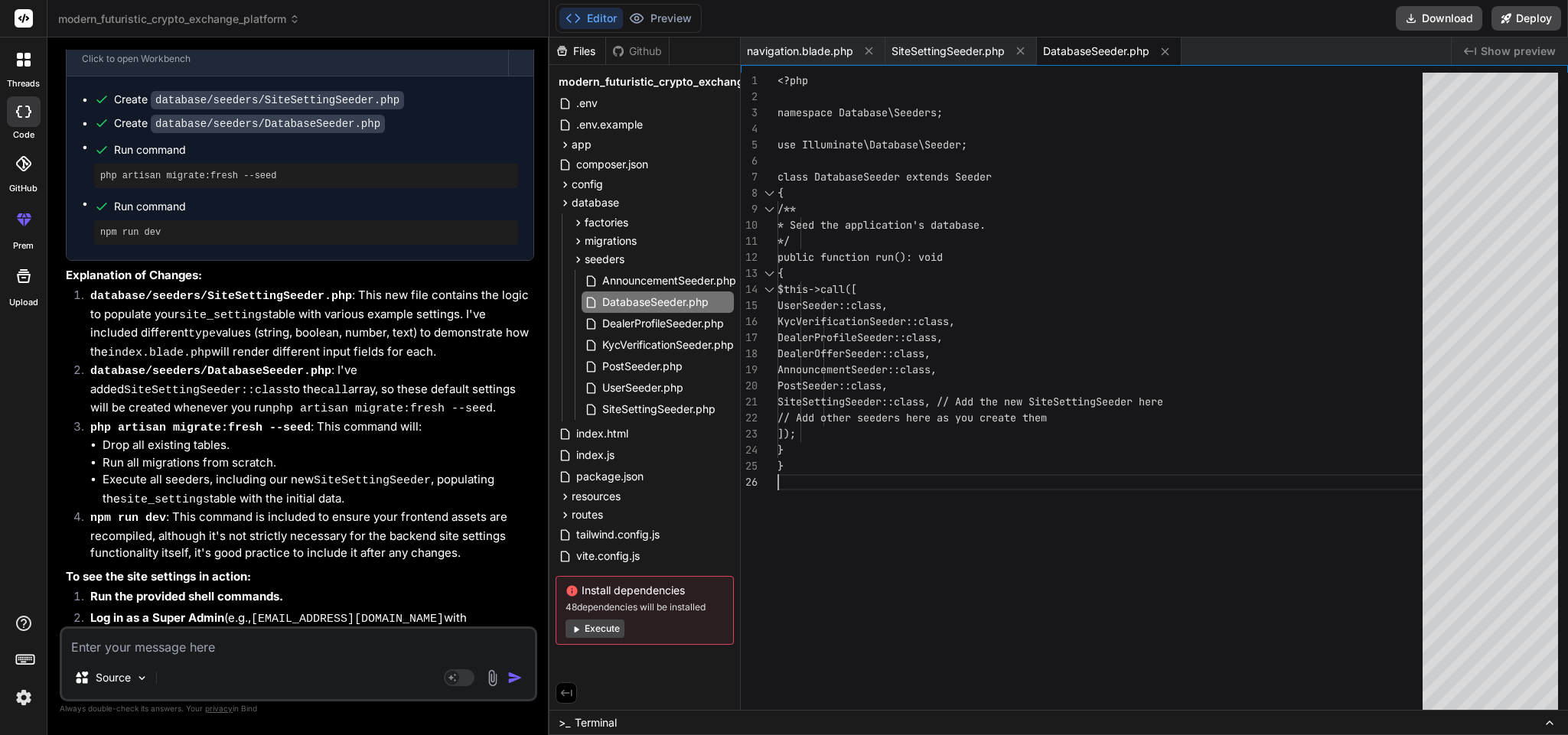
click at [1049, 480] on div "<?php namespace Database\Seeders; use Illuminate\Database\Seeder; class Databas…" at bounding box center [1104, 394] width 654 height 645
click at [921, 56] on span "SiteSettingSeeder.php" at bounding box center [948, 50] width 113 height 15
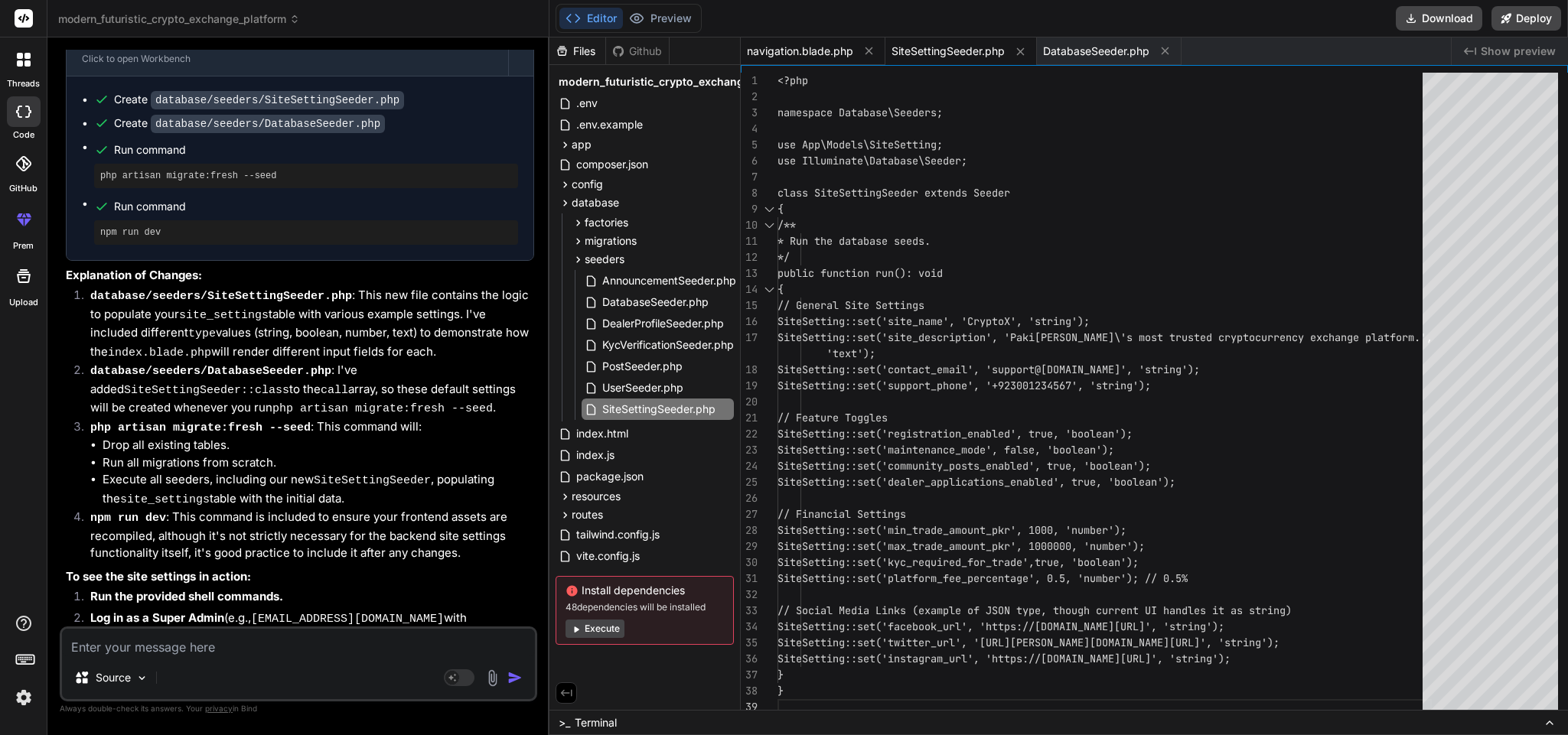
click at [774, 49] on span "navigation.blade.php" at bounding box center [800, 50] width 106 height 15
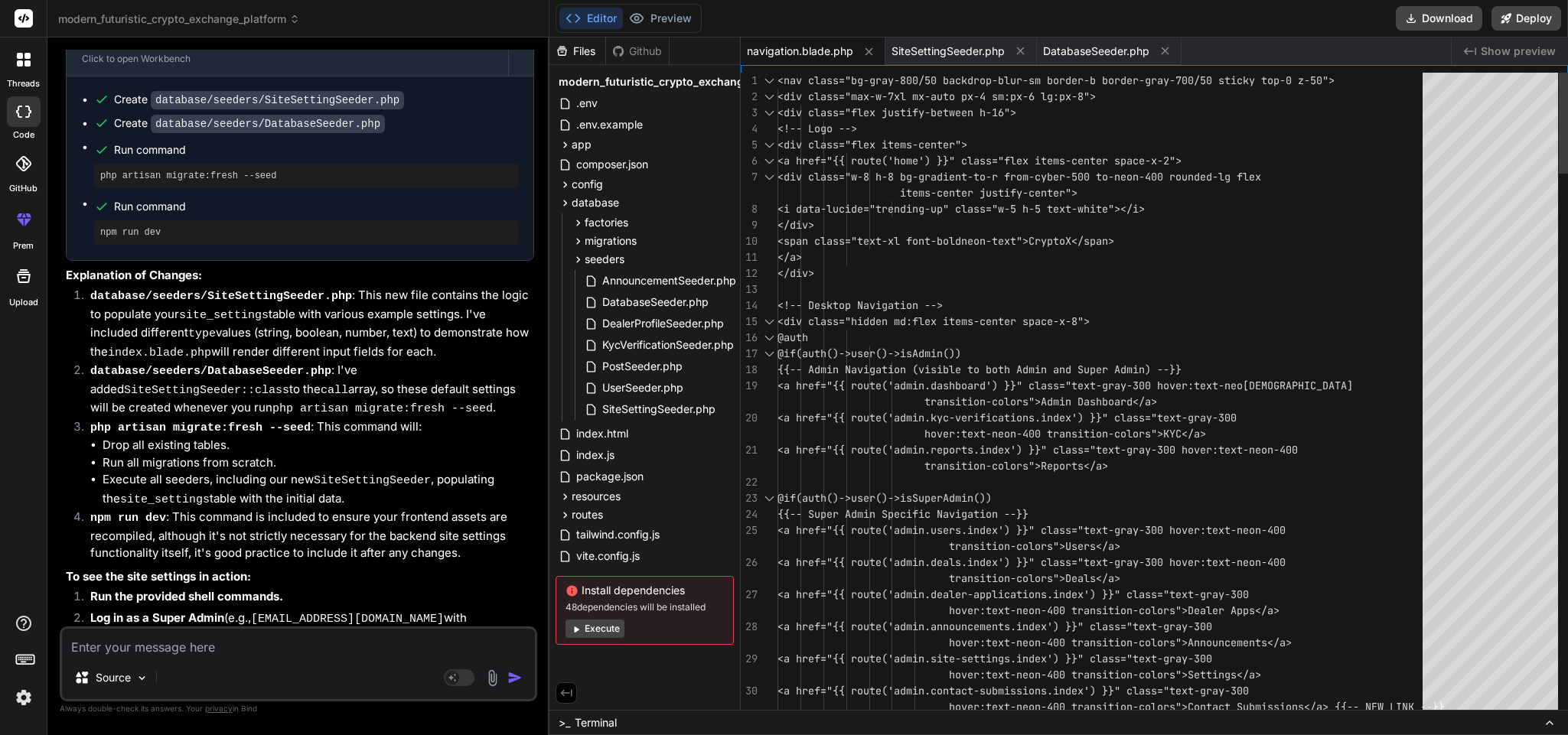
click at [272, 634] on textarea at bounding box center [298, 642] width 473 height 27
paste textarea "Platform fee percentage"
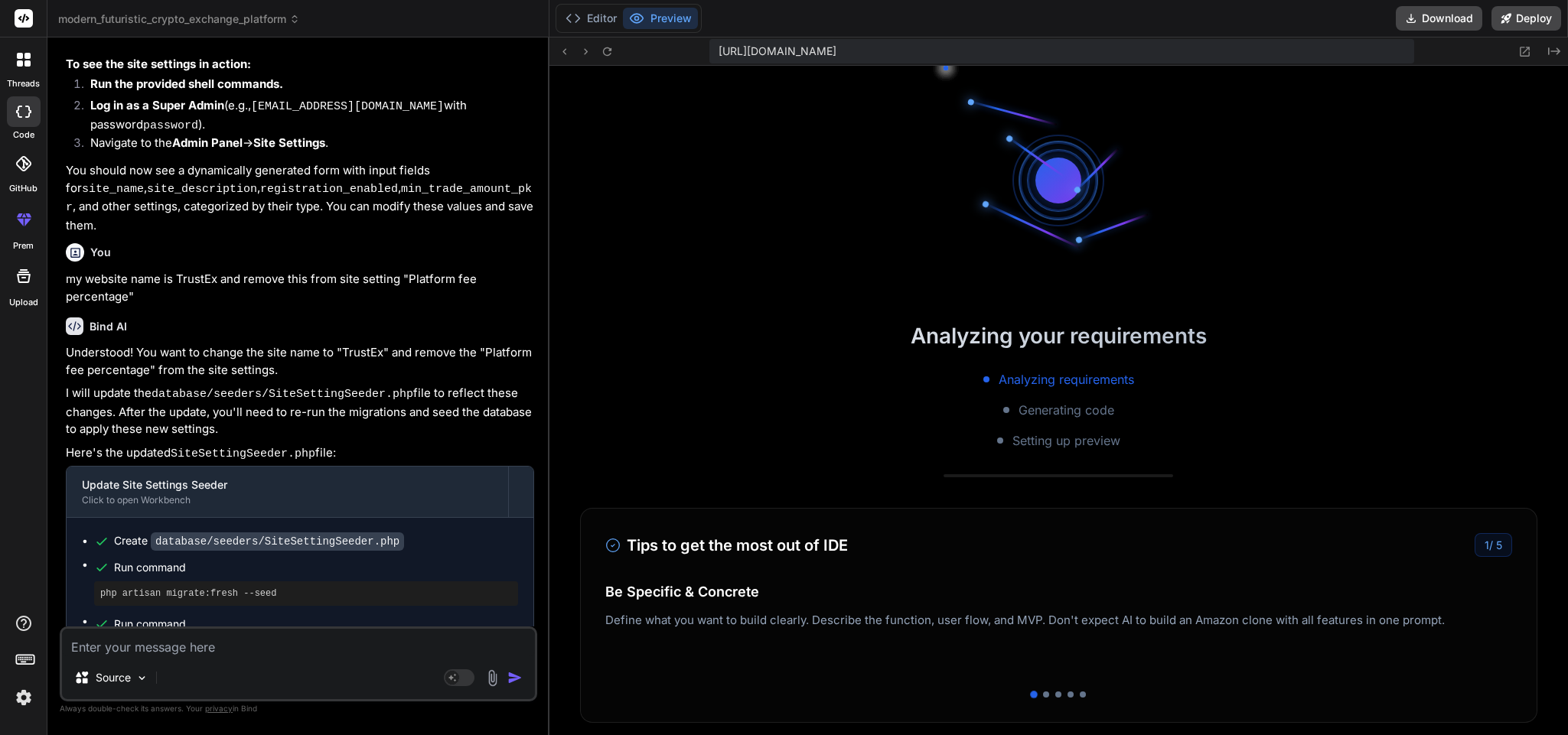
scroll to position [8086, 0]
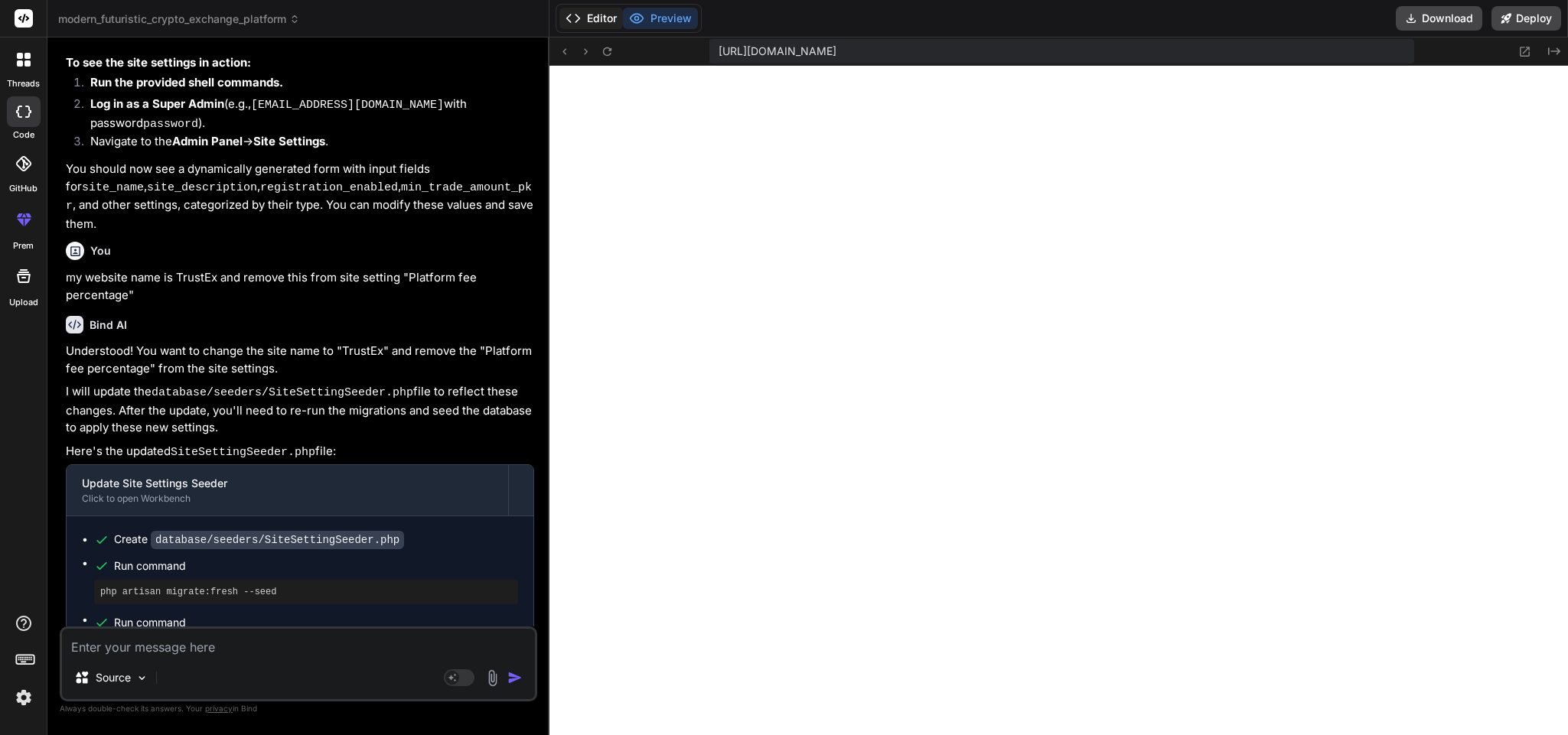
click at [588, 10] on button "Editor" at bounding box center [592, 19] width 64 height 21
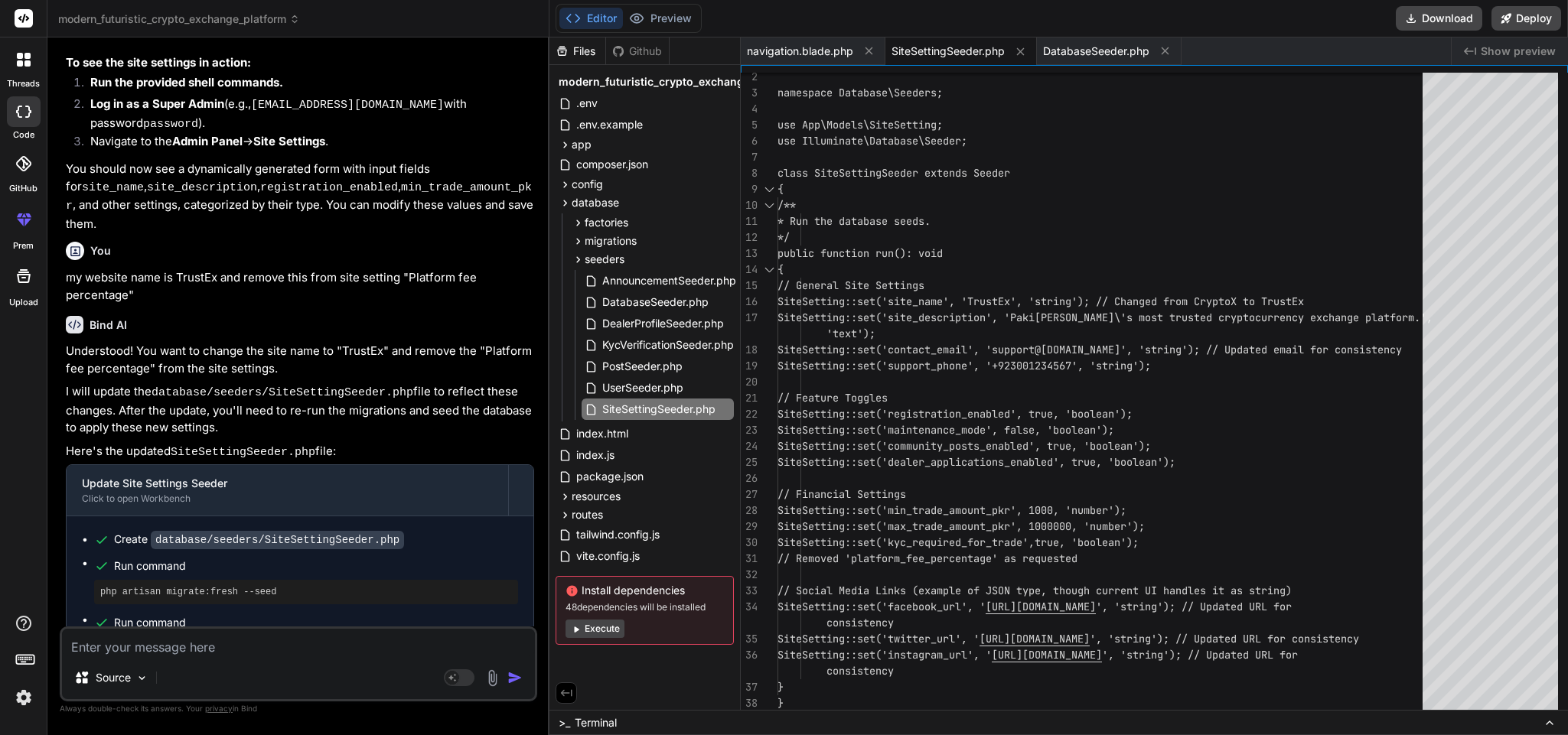
click at [207, 649] on textarea at bounding box center [298, 642] width 473 height 27
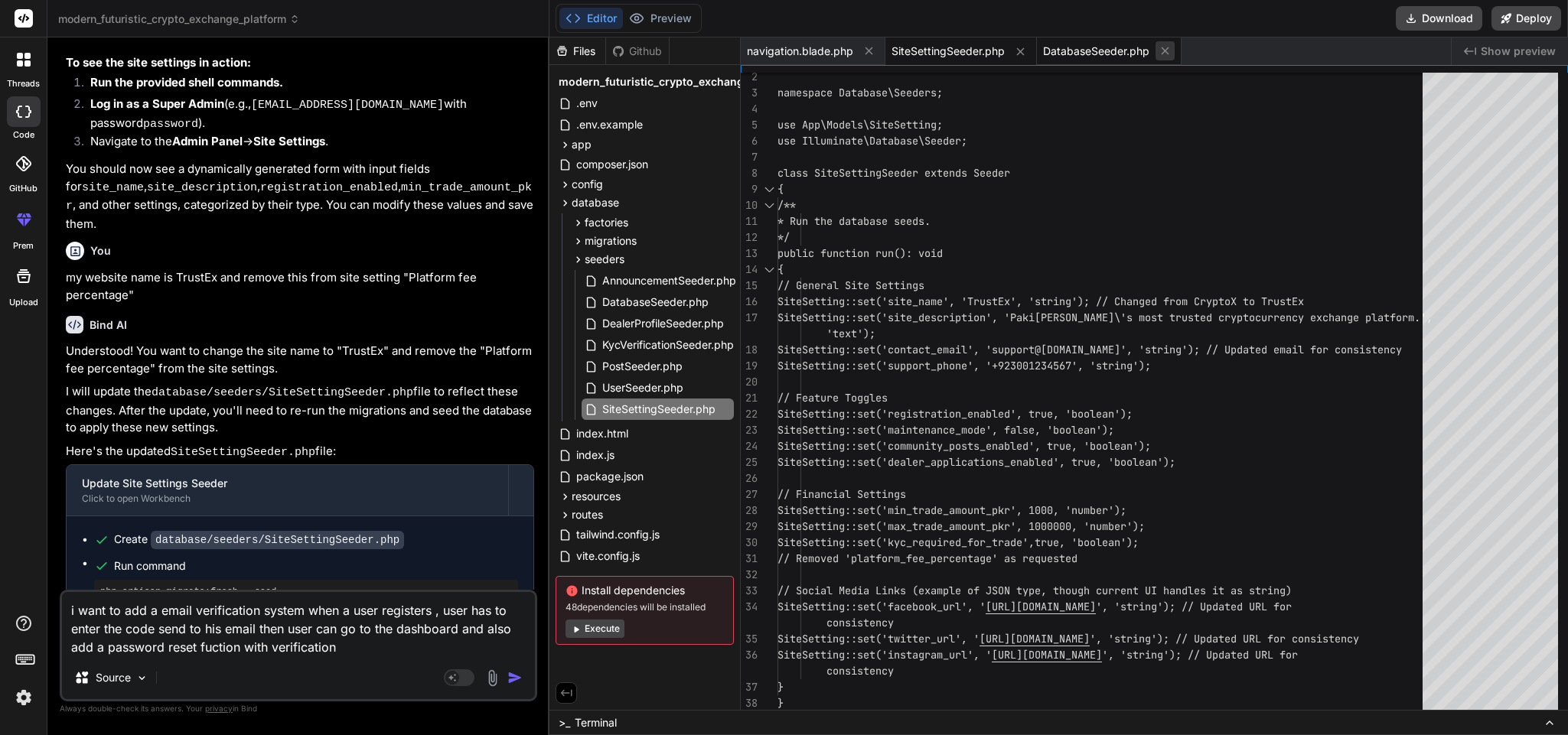
click at [1166, 49] on icon at bounding box center [1165, 50] width 13 height 13
click at [1014, 51] on icon at bounding box center [1021, 51] width 13 height 13
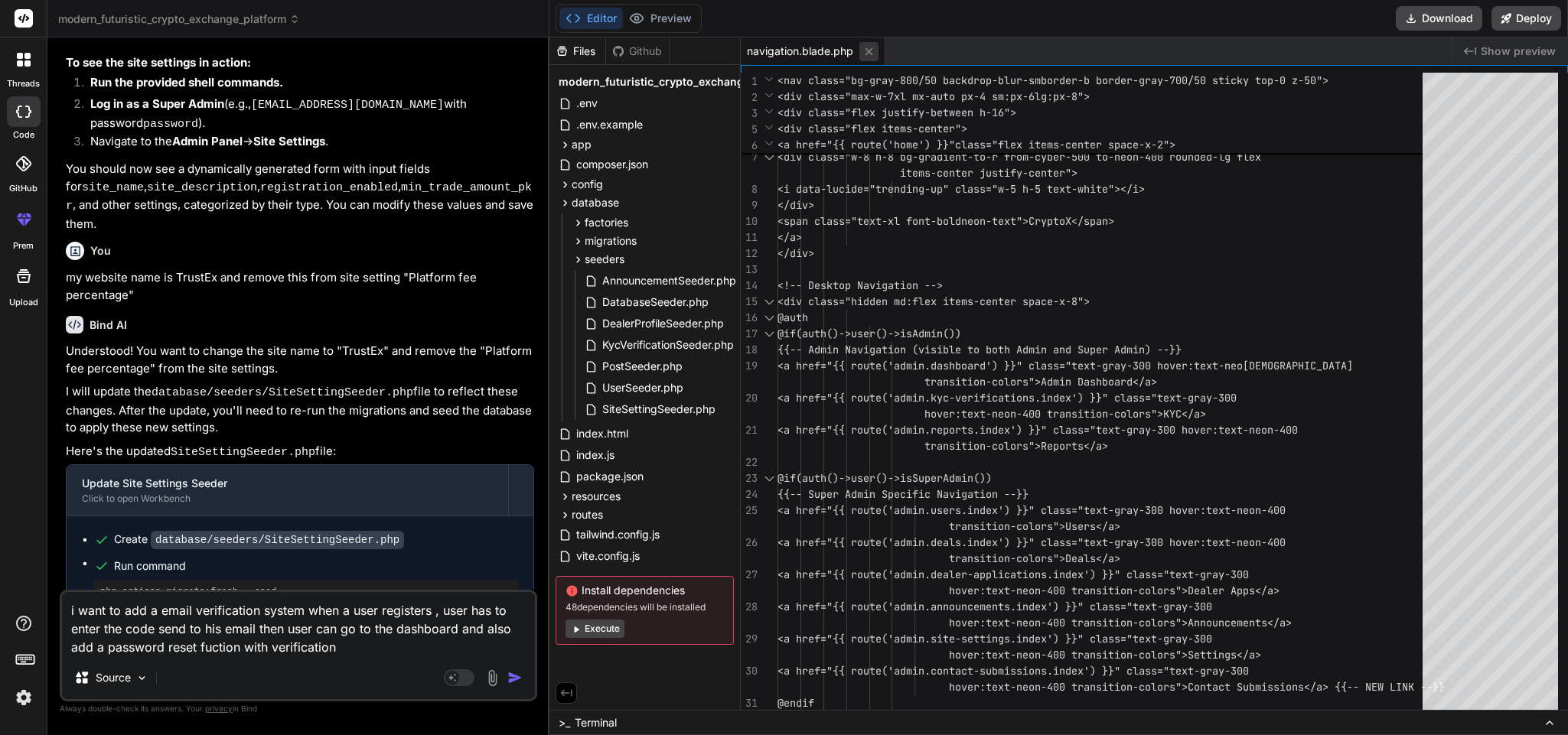
click at [866, 49] on icon at bounding box center [869, 51] width 13 height 13
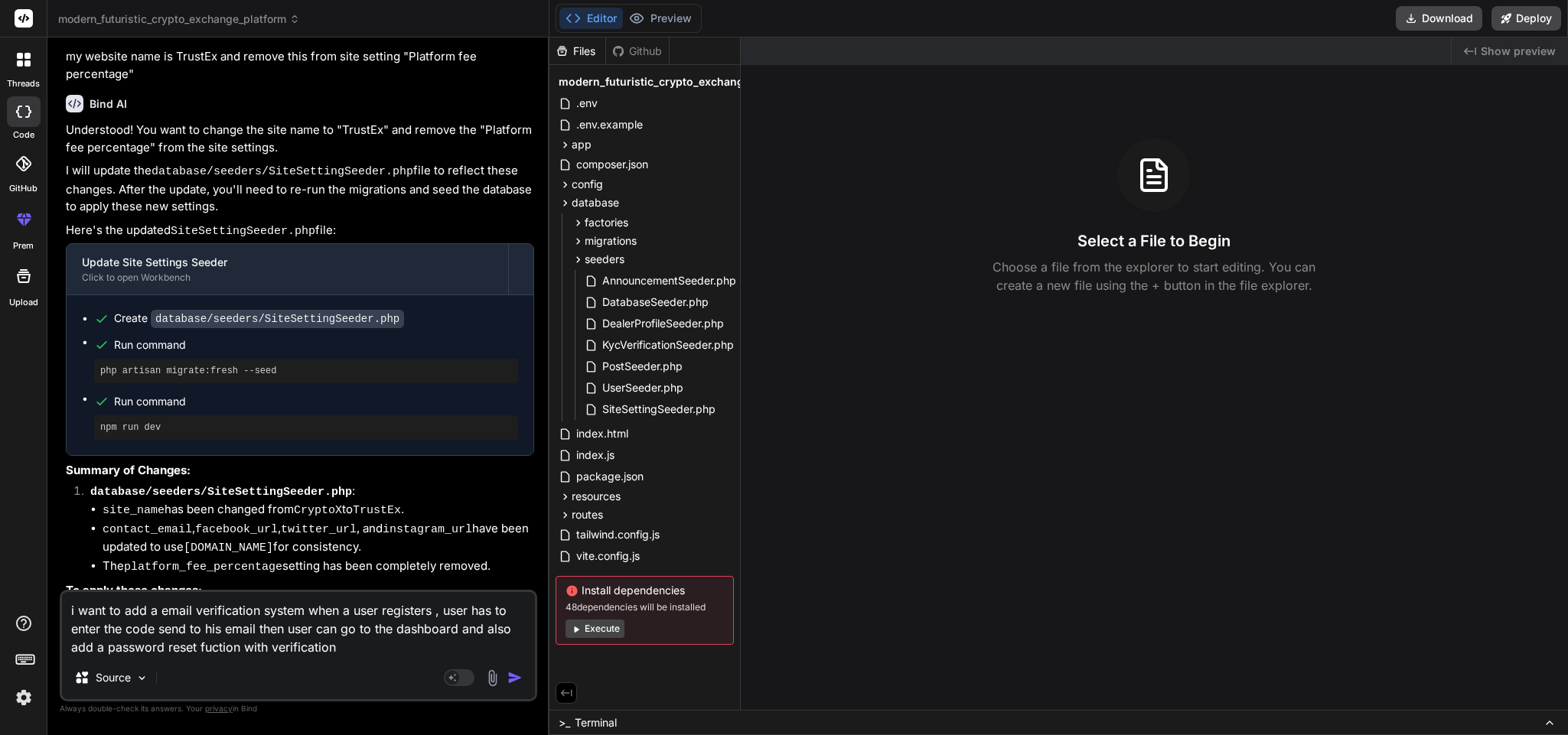
scroll to position [8311, 0]
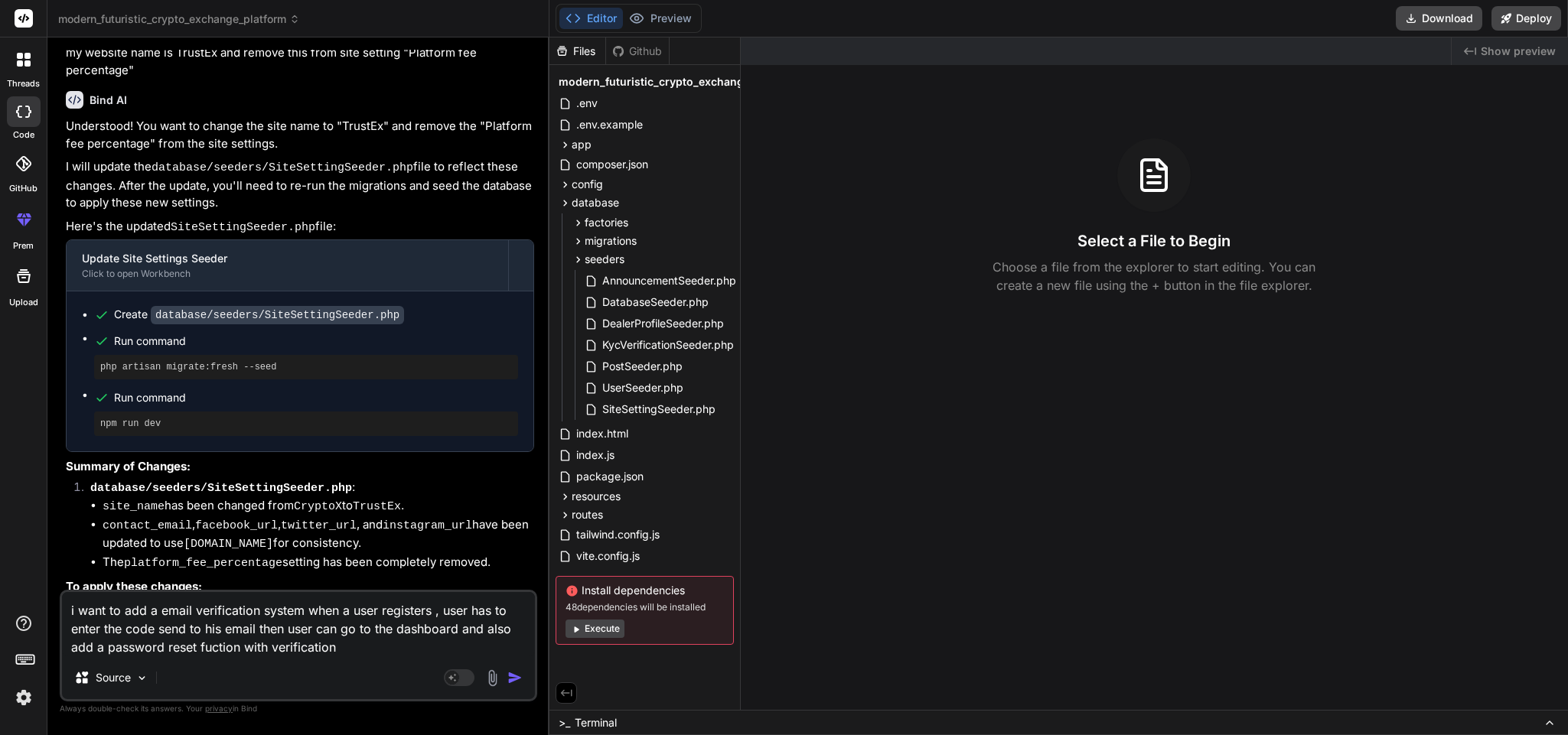
click at [360, 649] on textarea "i want to add a email verification system when a user registers , user has to e…" at bounding box center [298, 624] width 473 height 64
click at [516, 677] on img "button" at bounding box center [515, 677] width 15 height 15
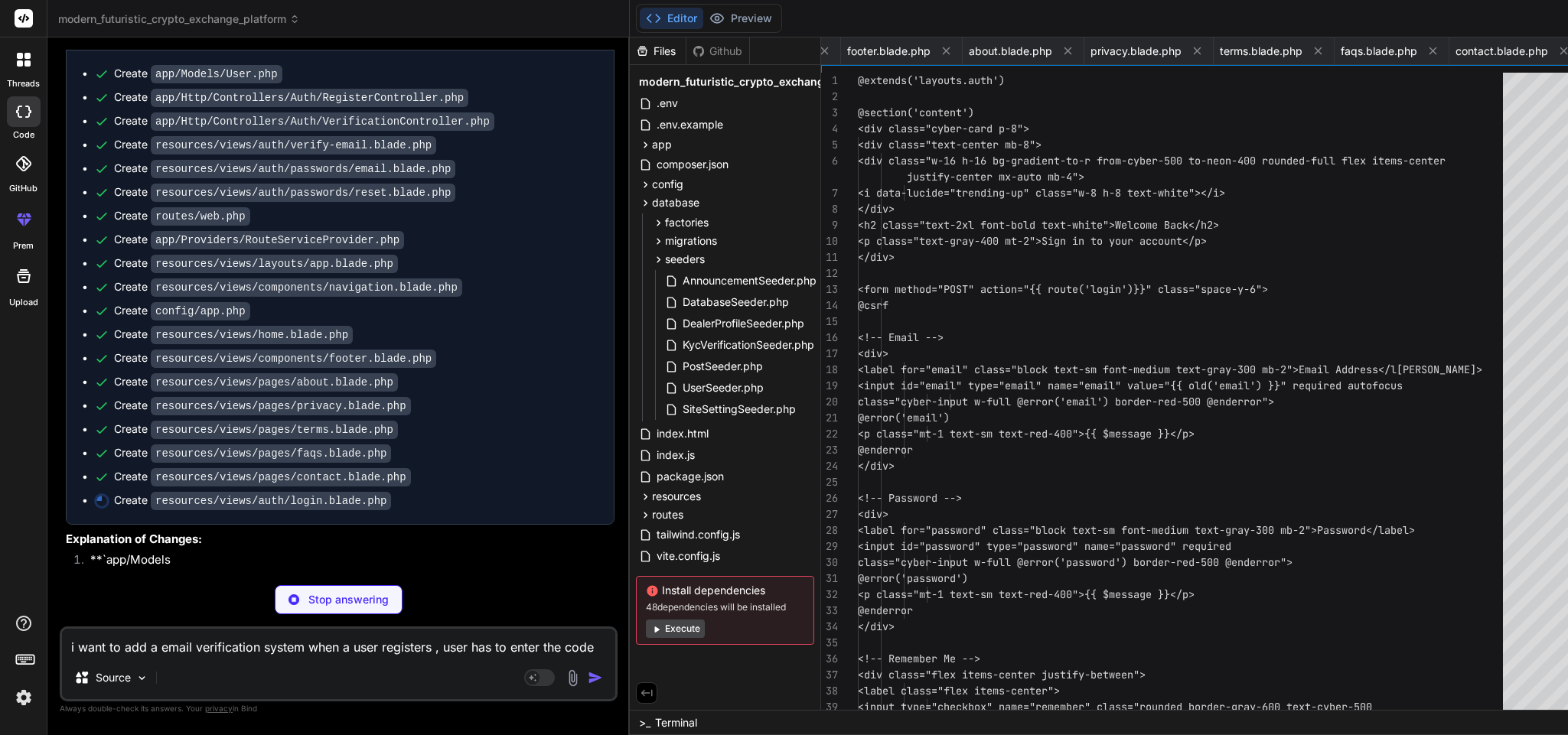
scroll to position [9811, 0]
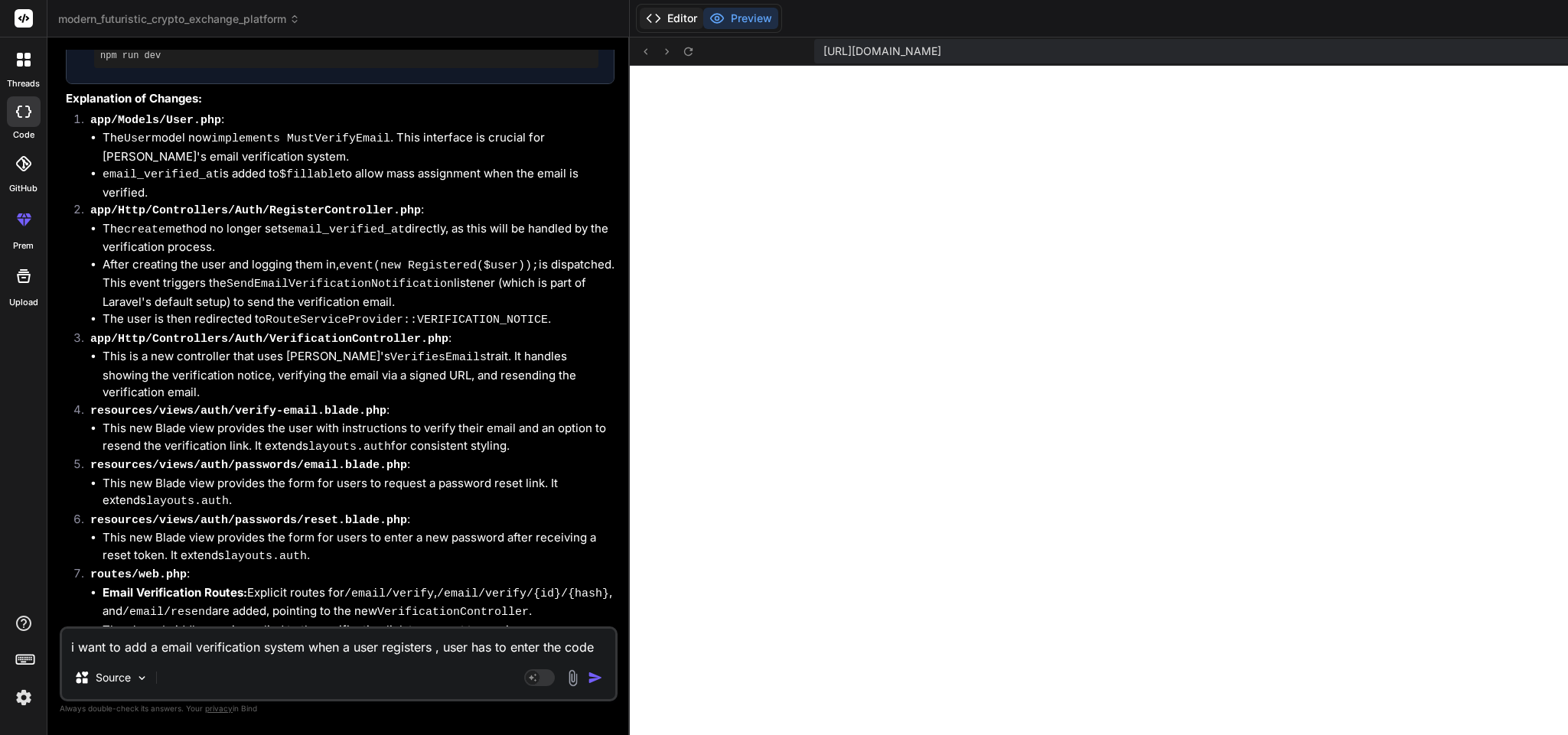
click at [640, 17] on button "Editor" at bounding box center [672, 19] width 64 height 21
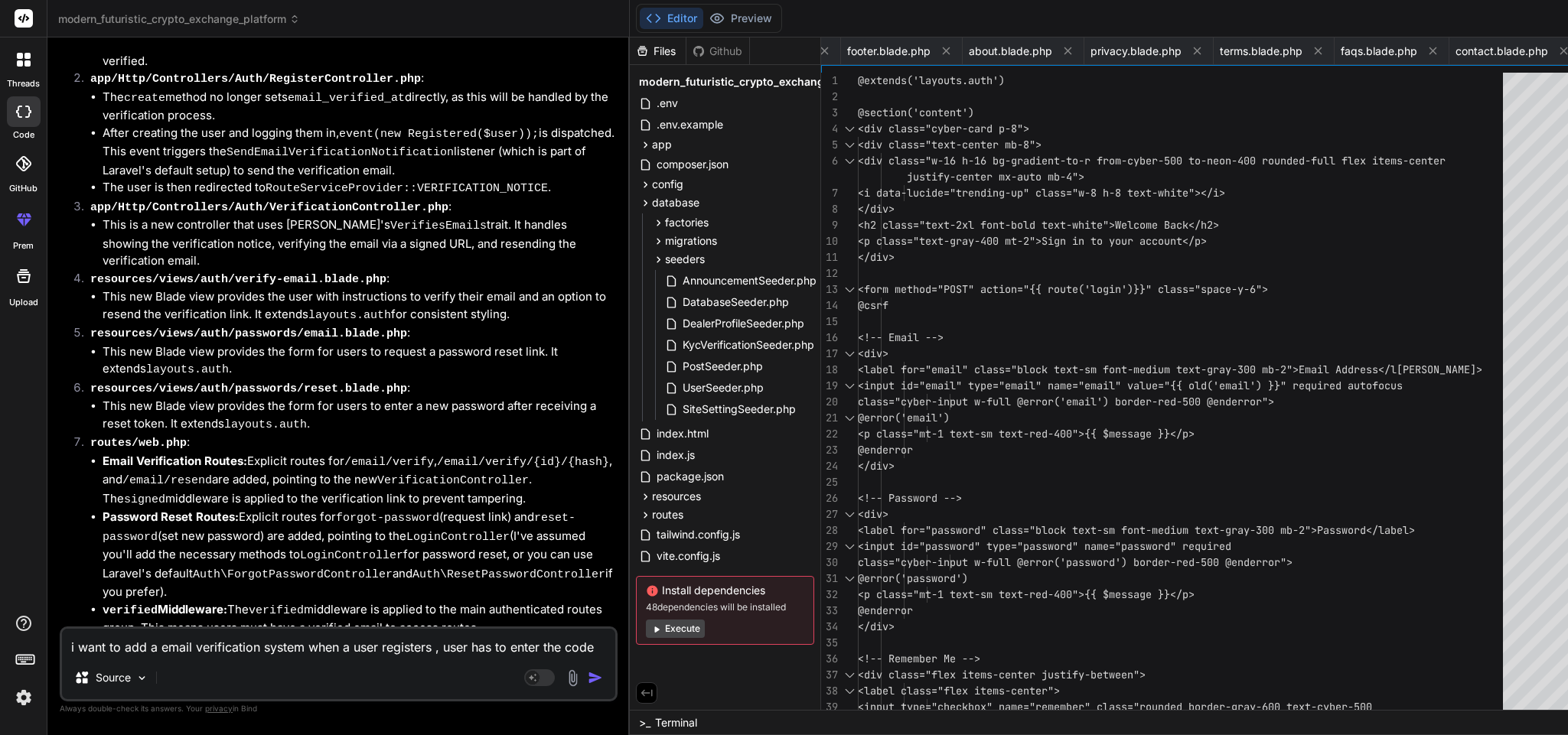
scroll to position [9945, 0]
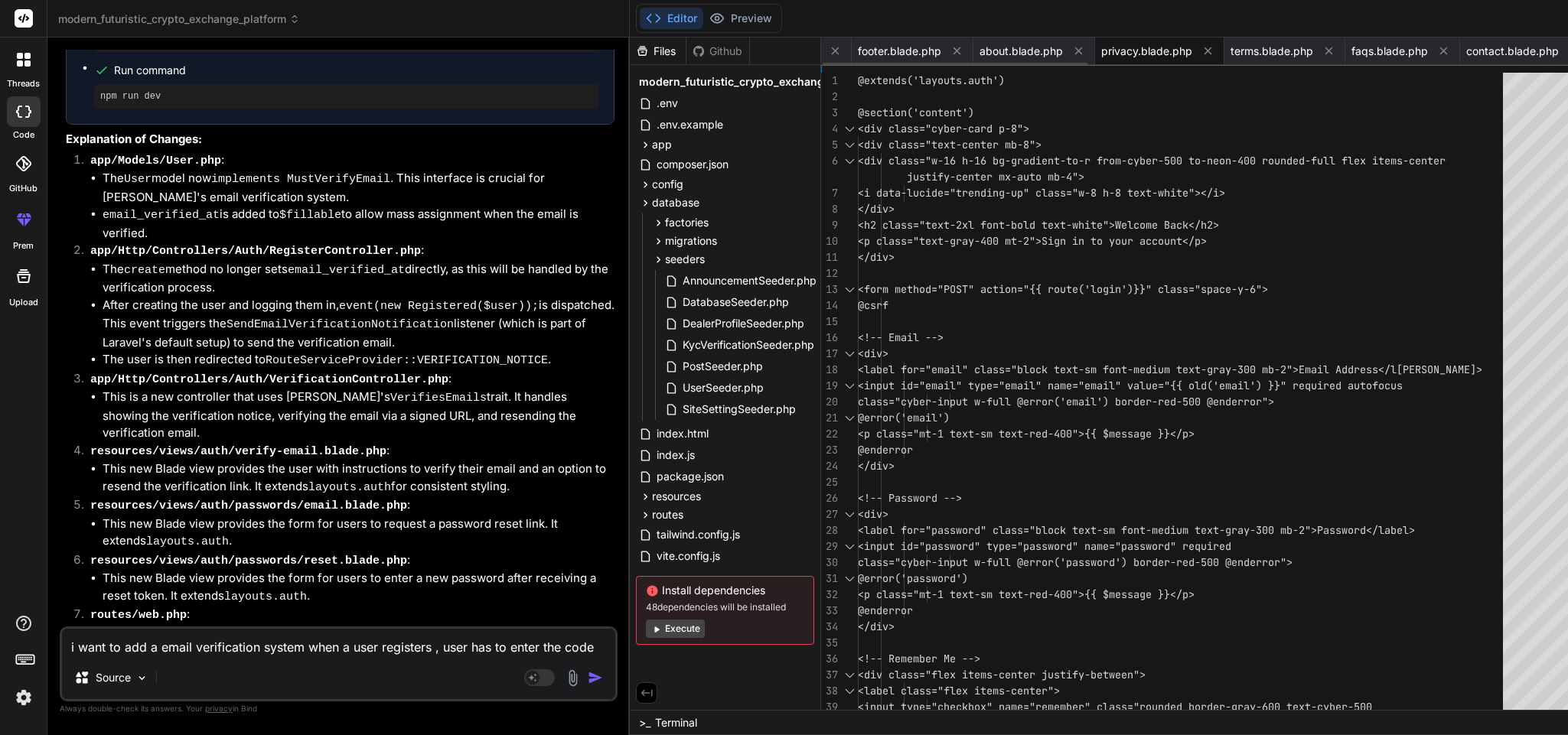
scroll to position [0, 0]
click at [827, 46] on span "User.php" at bounding box center [849, 50] width 45 height 15
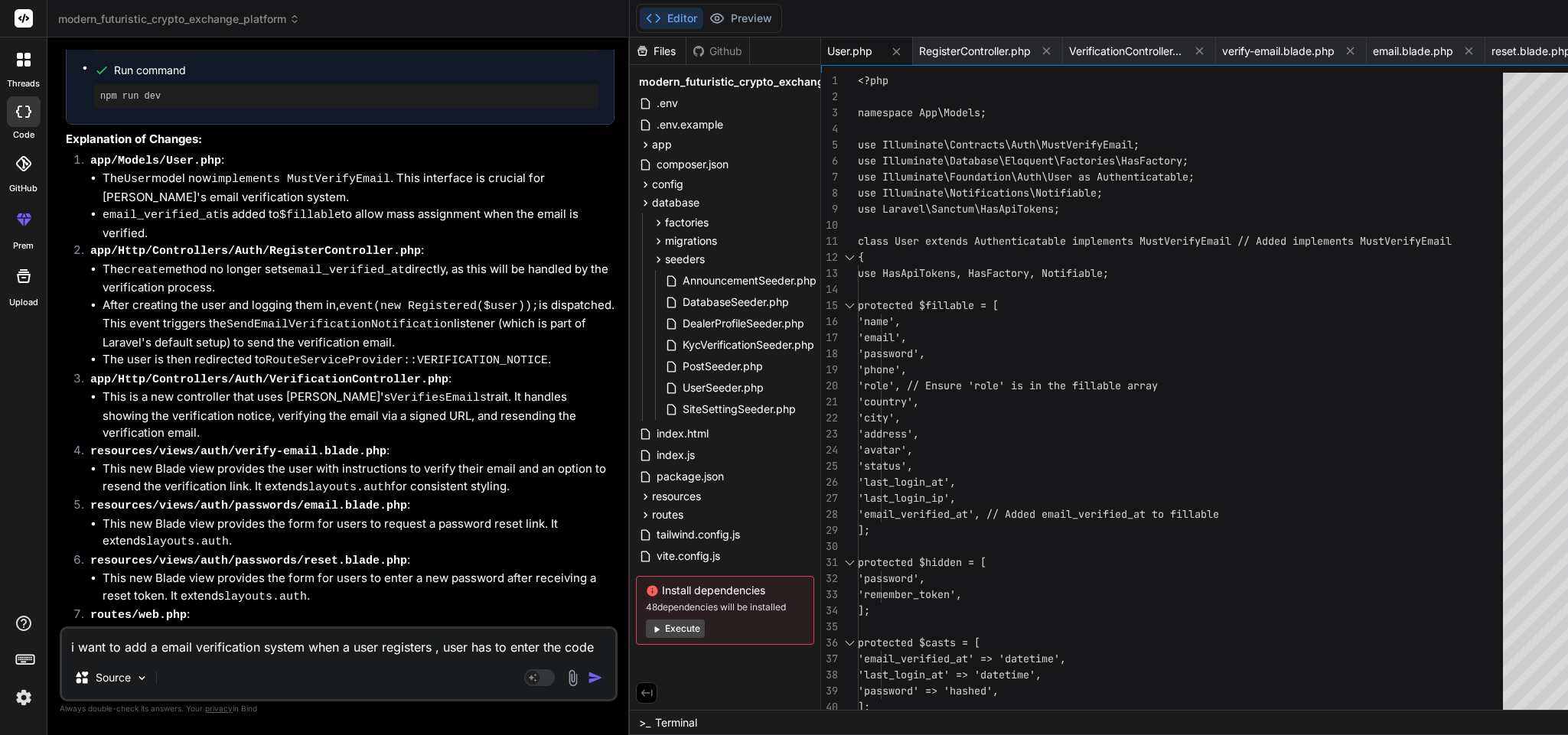
click at [913, 41] on div "RegisterController.php" at bounding box center [988, 50] width 150 height 27
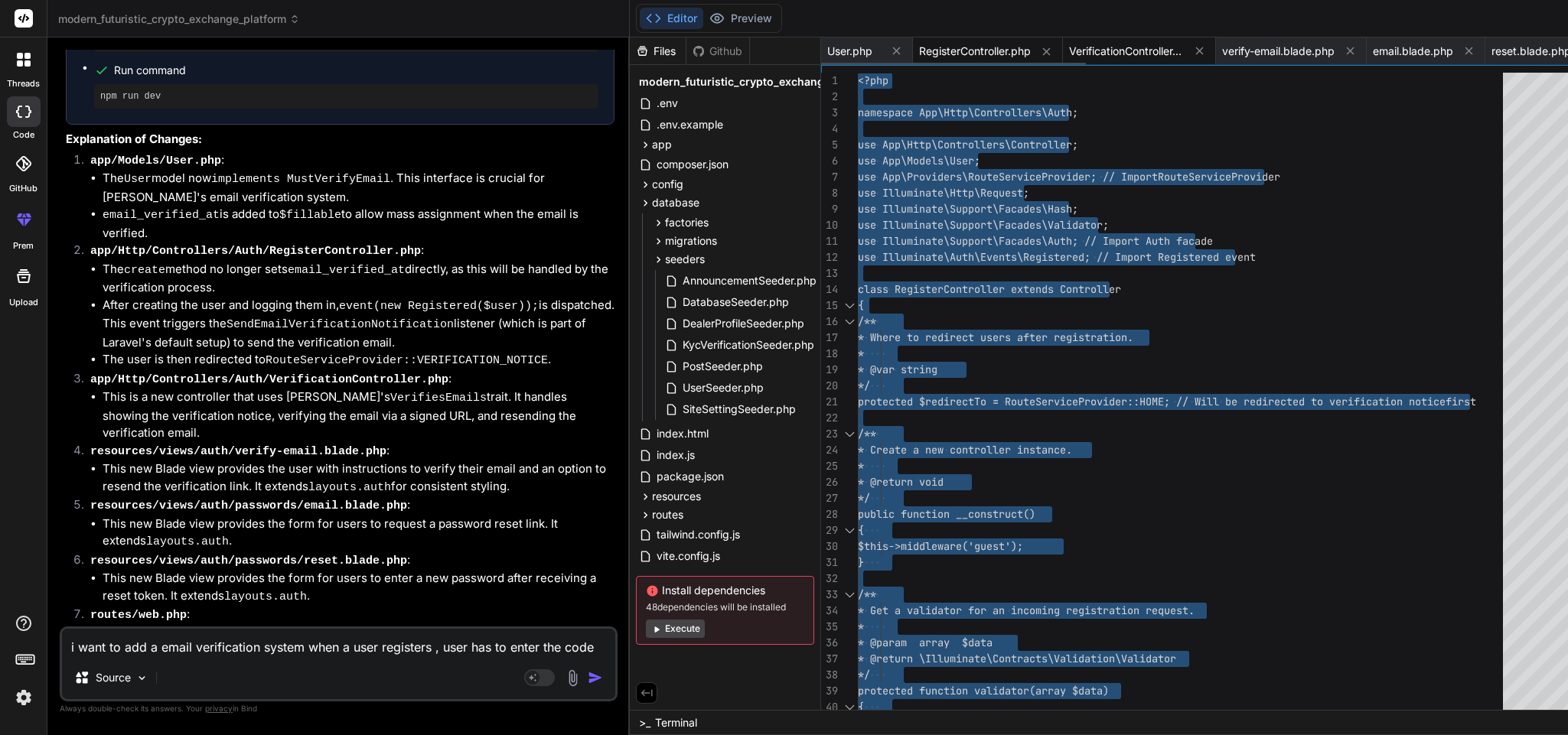
click at [1063, 41] on div "VerificationController.php" at bounding box center [1139, 50] width 153 height 27
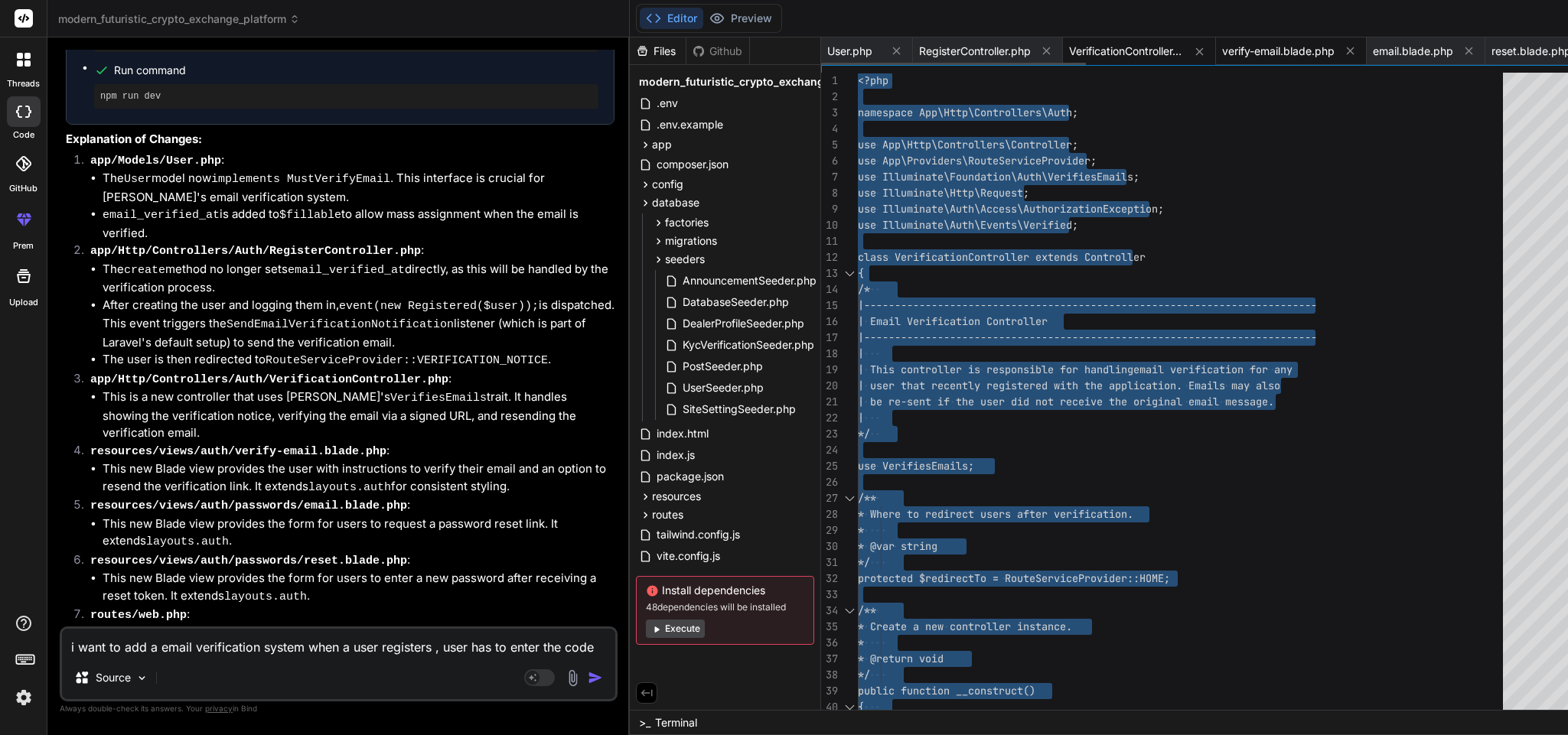
click at [1222, 49] on span "verify-email.blade.php" at bounding box center [1278, 50] width 112 height 15
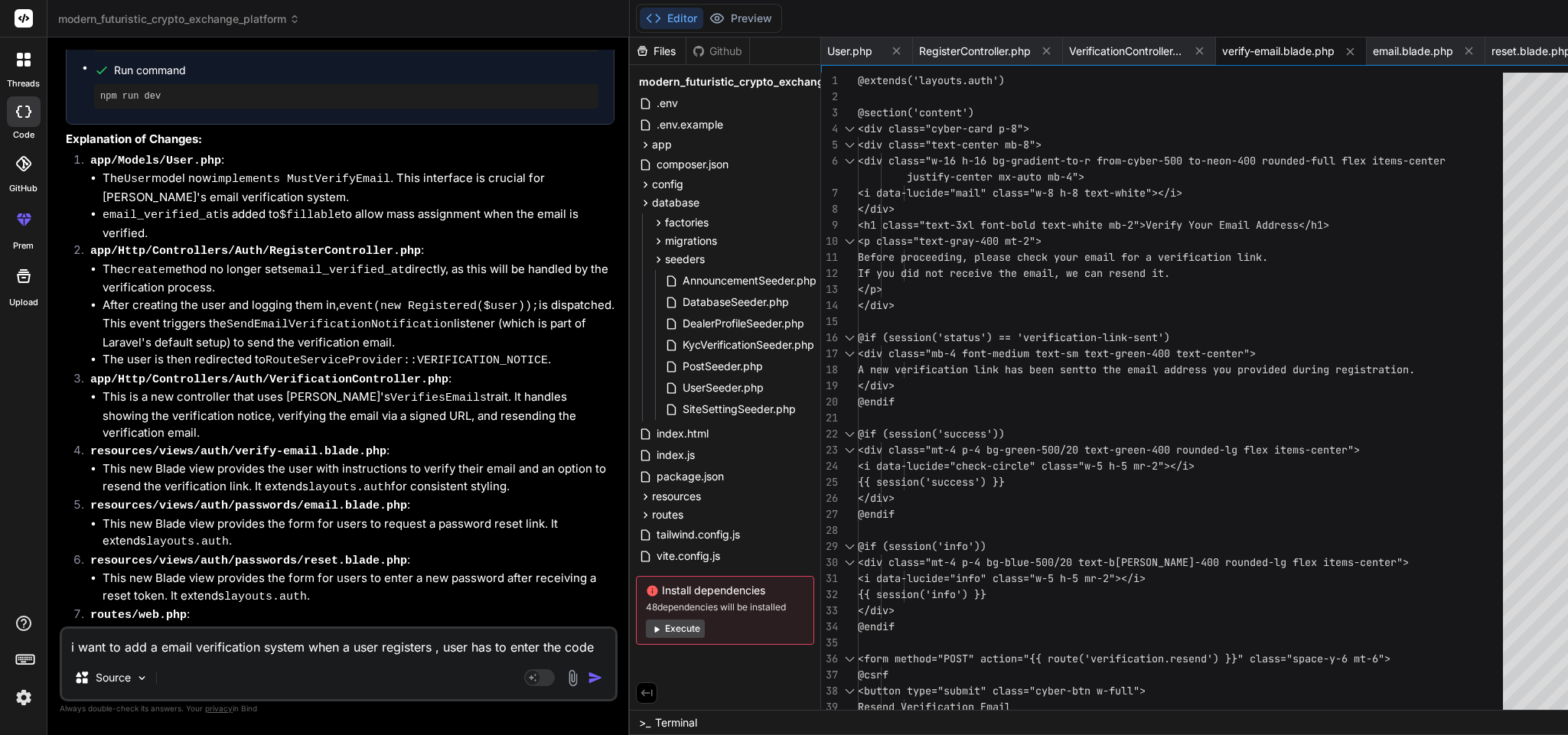
click at [1036, 407] on div "@extends('layouts.auth') @section('content') <div class="cyber-card p-8"> <div …" at bounding box center [1185, 490] width 654 height 836
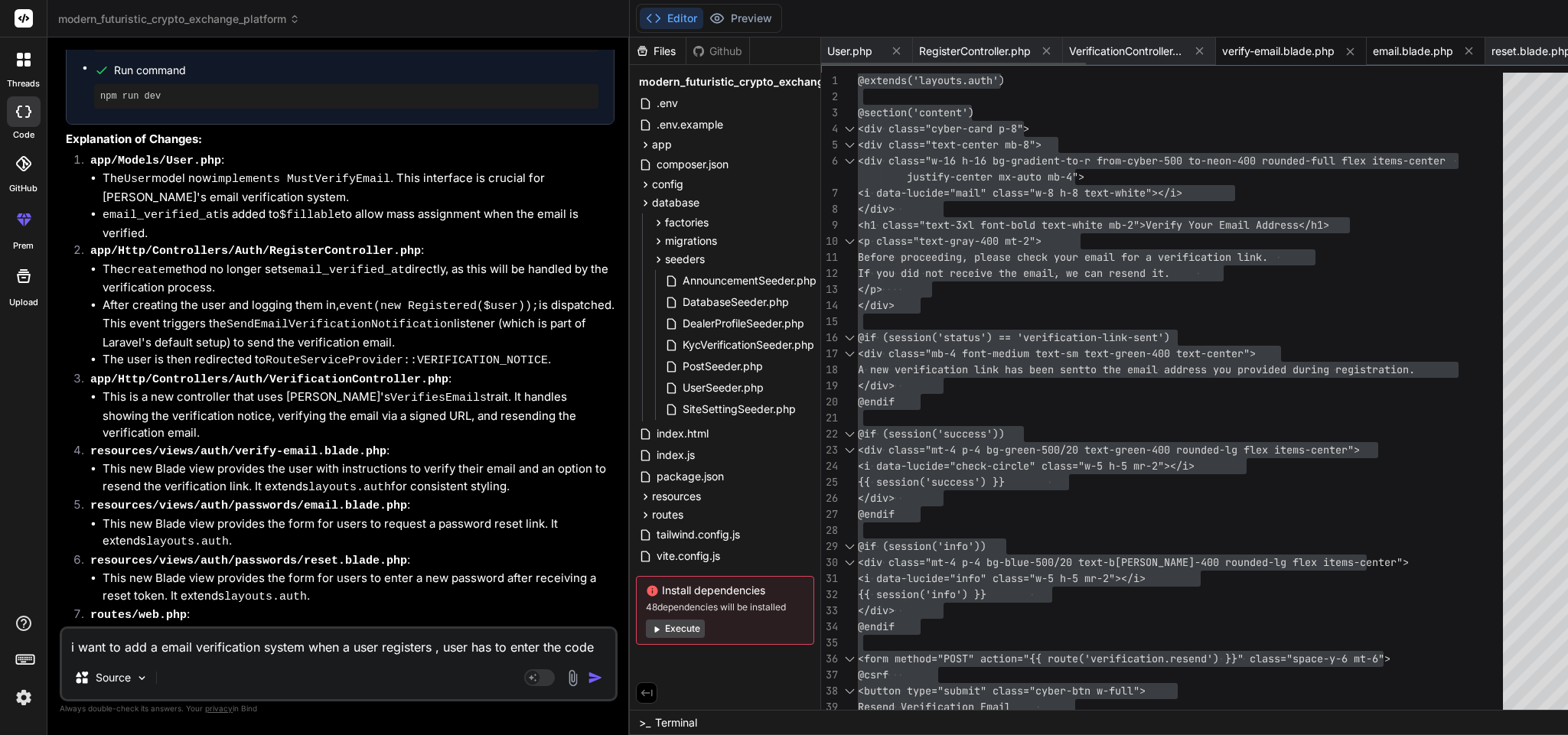
click at [1373, 44] on span "email.blade.php" at bounding box center [1413, 50] width 80 height 15
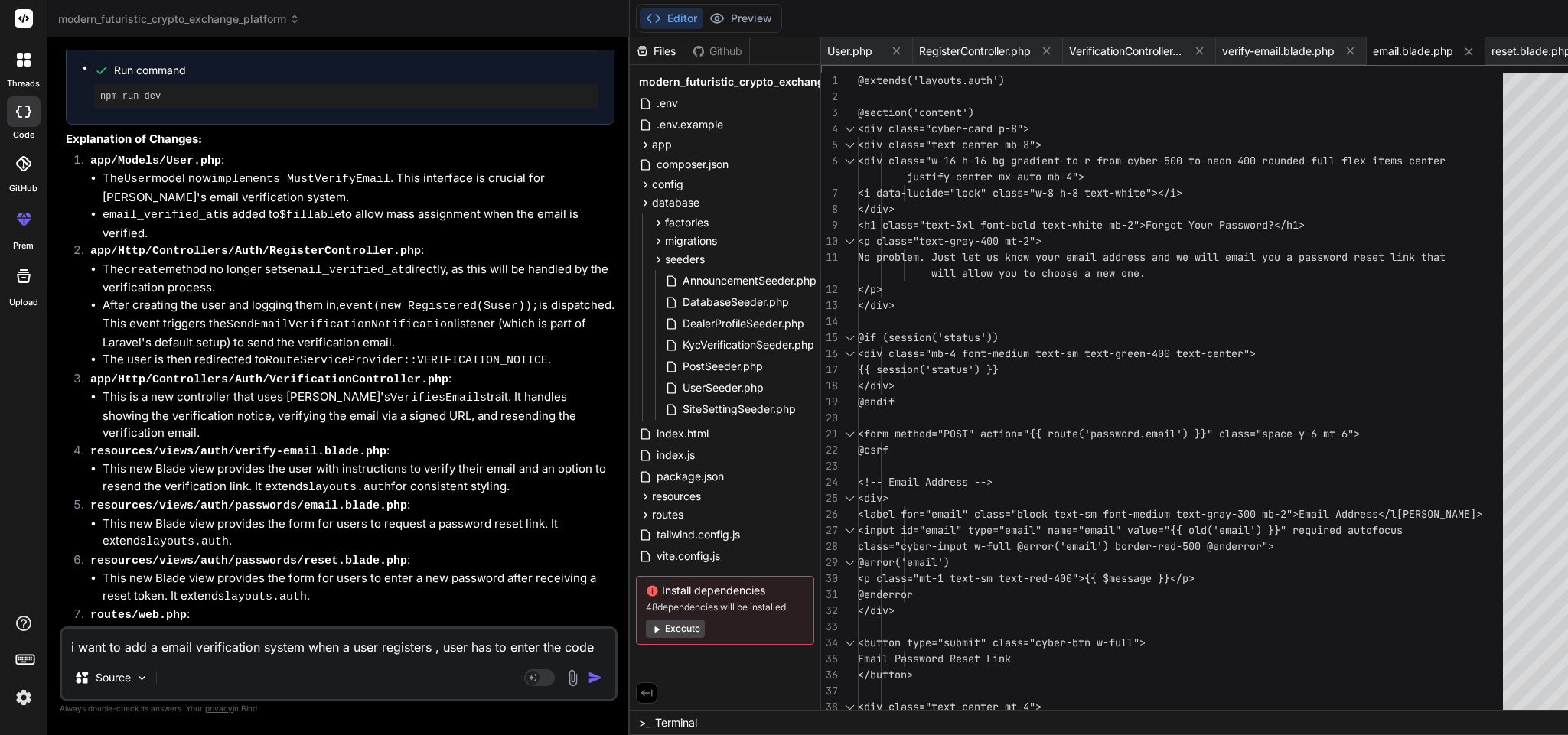
click at [999, 399] on div "@extends('layouts.auth') @section('content') <div class="cyber-card p-8"> <div …" at bounding box center [1185, 458] width 654 height 771
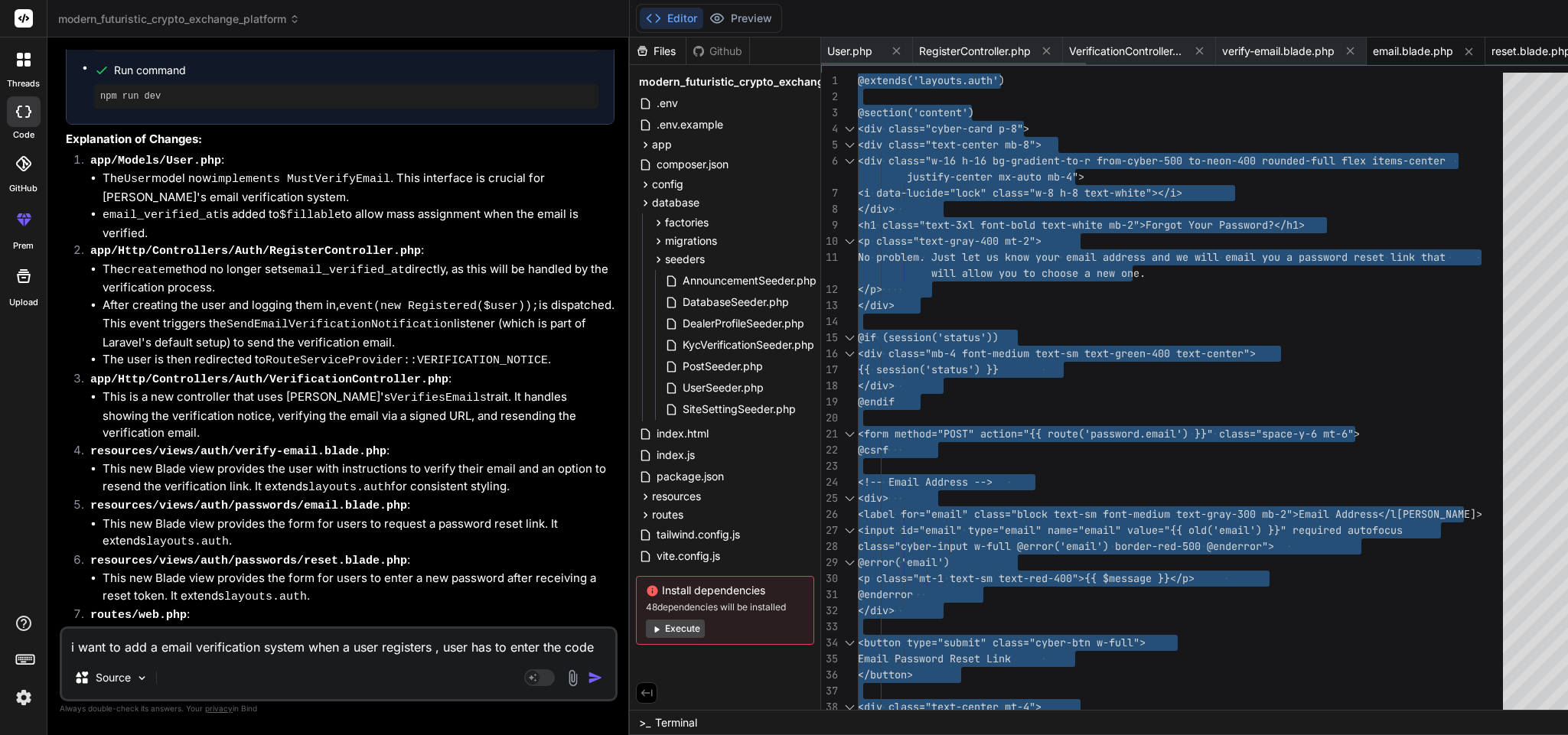
click at [1491, 43] on span "reset.blade.php" at bounding box center [1531, 50] width 79 height 15
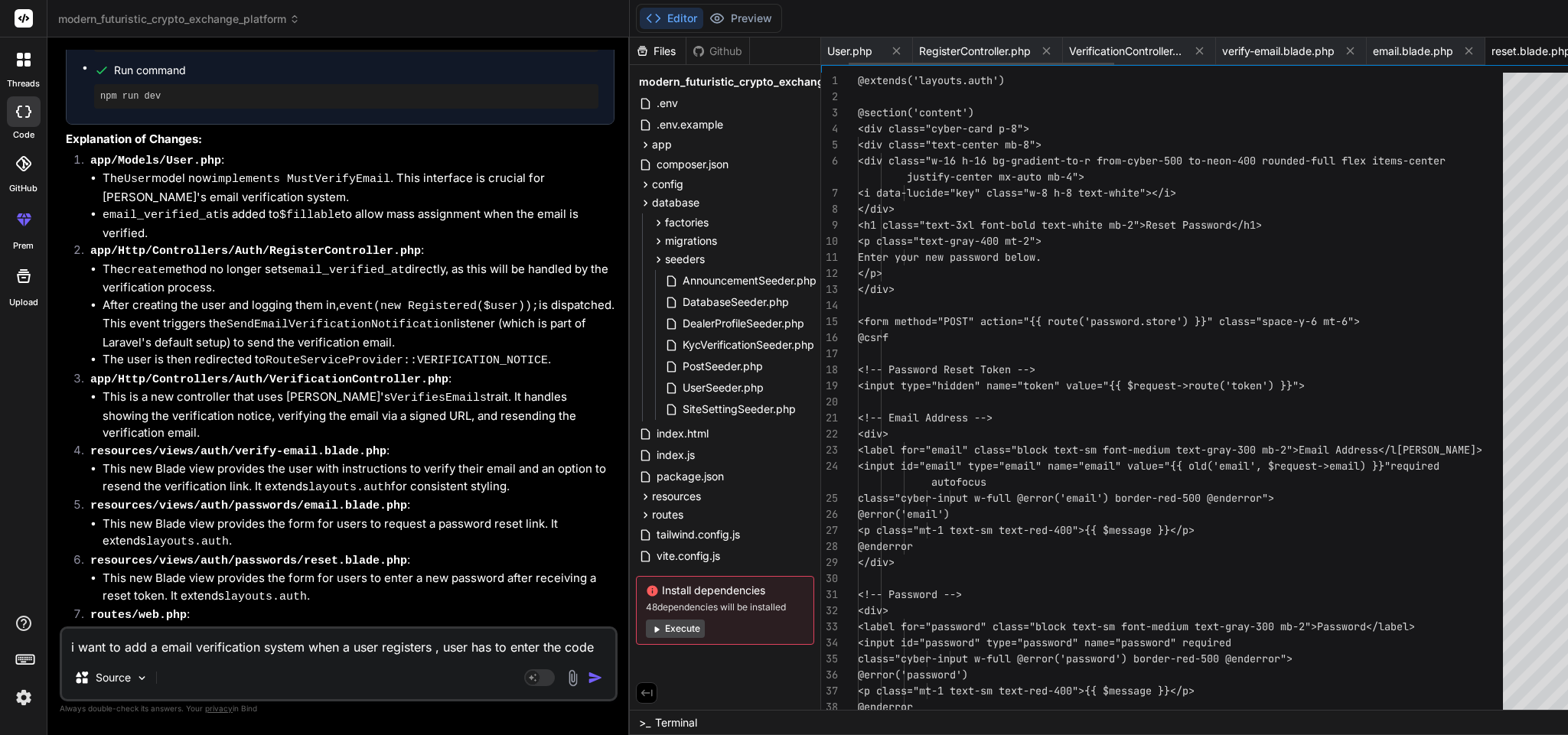
scroll to position [0, 74]
click at [1020, 505] on div "@extends('layouts.auth') @section('content') <div class="cyber-card p-8"> <div …" at bounding box center [1185, 530] width 654 height 916
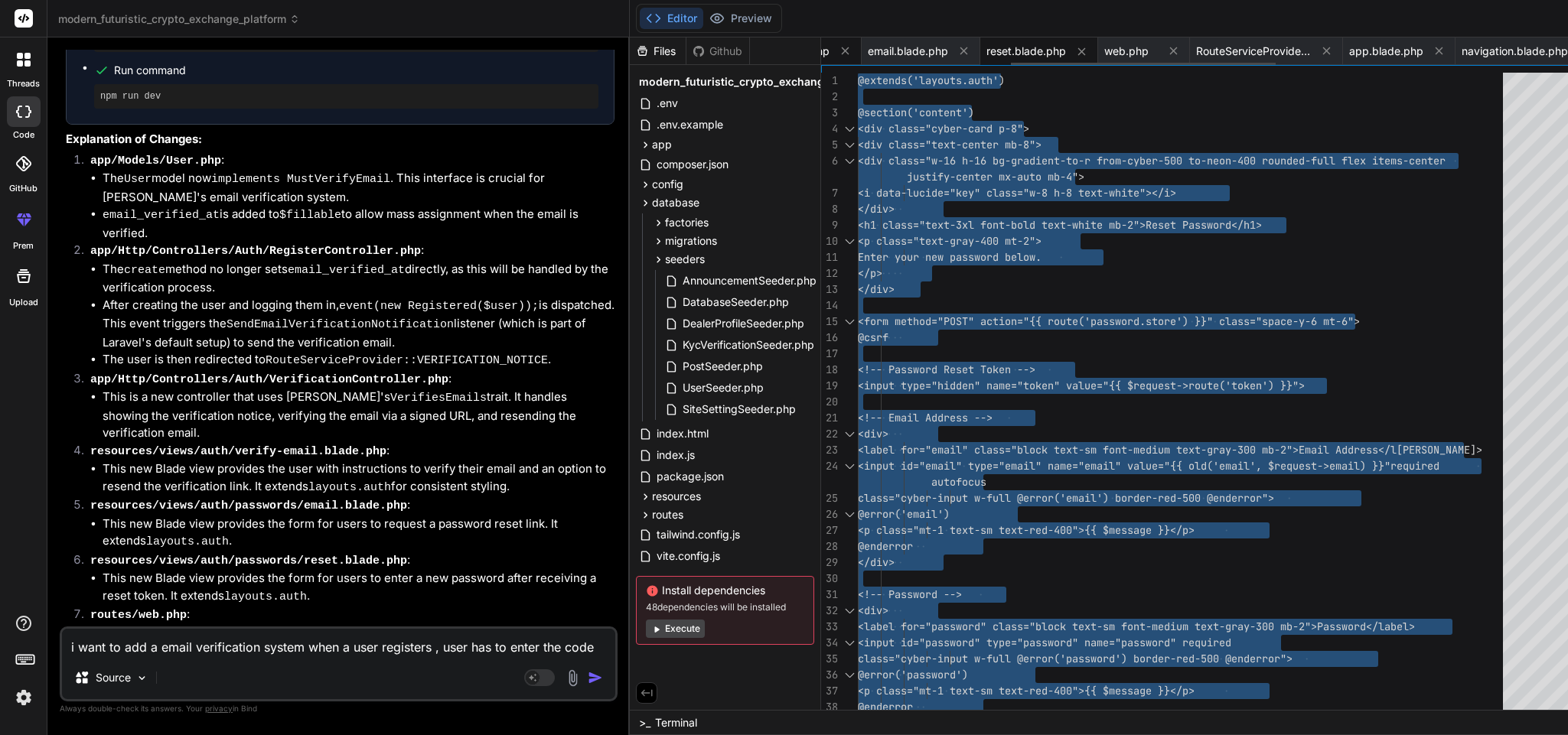
scroll to position [0, 514]
click at [1095, 51] on span "web.php" at bounding box center [1117, 50] width 44 height 15
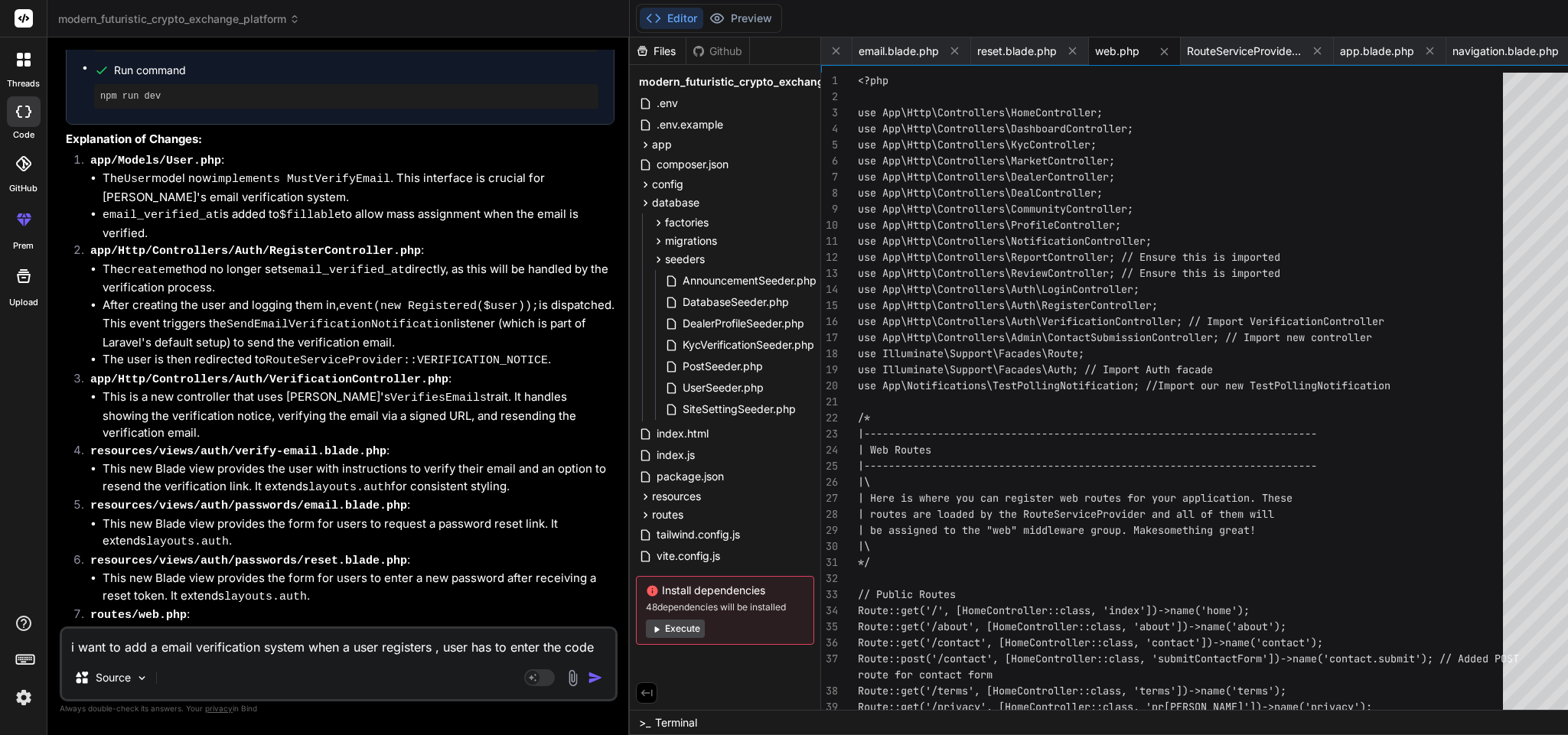
scroll to position [0, 0]
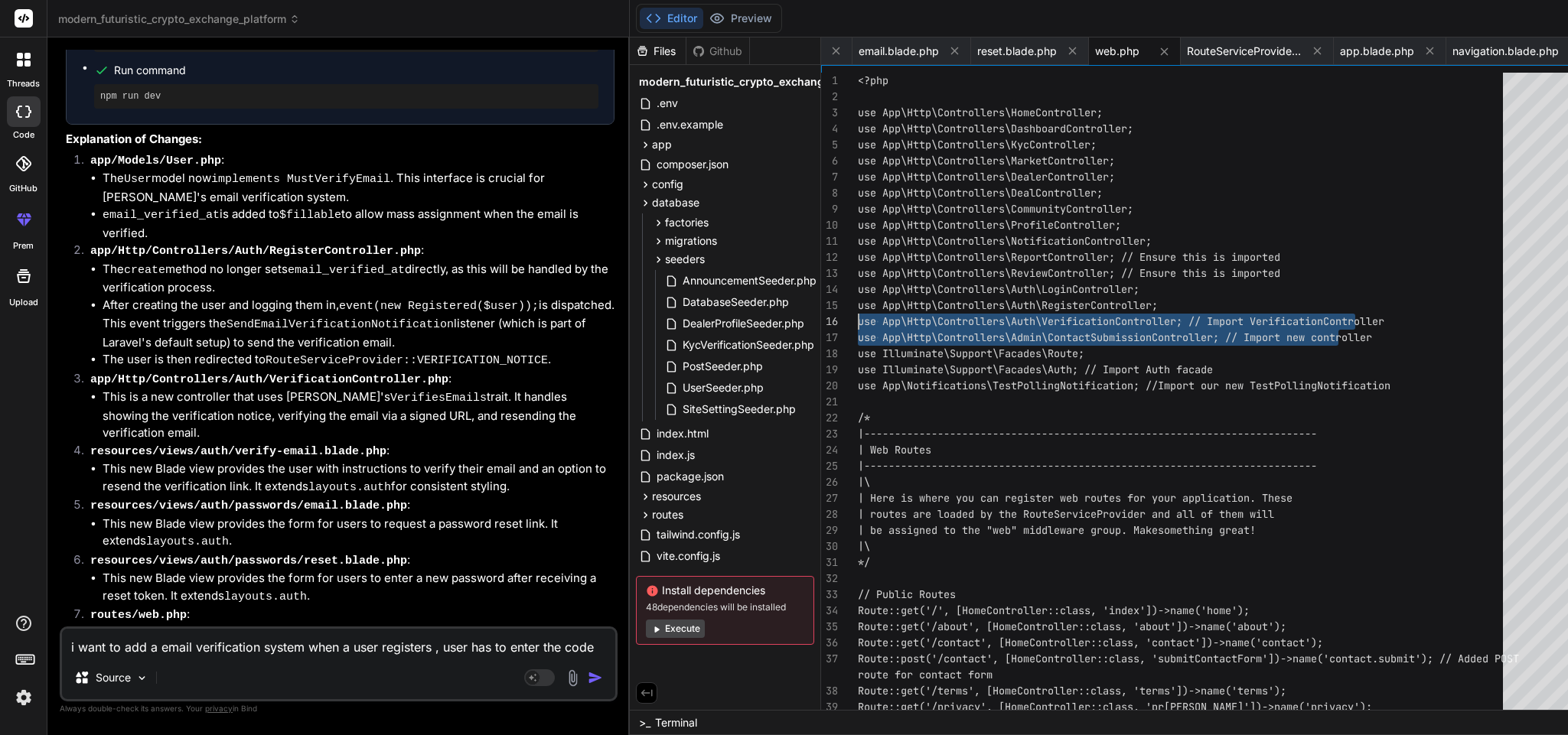
drag, startPoint x: 1305, startPoint y: 334, endPoint x: 772, endPoint y: 319, distance: 533.2
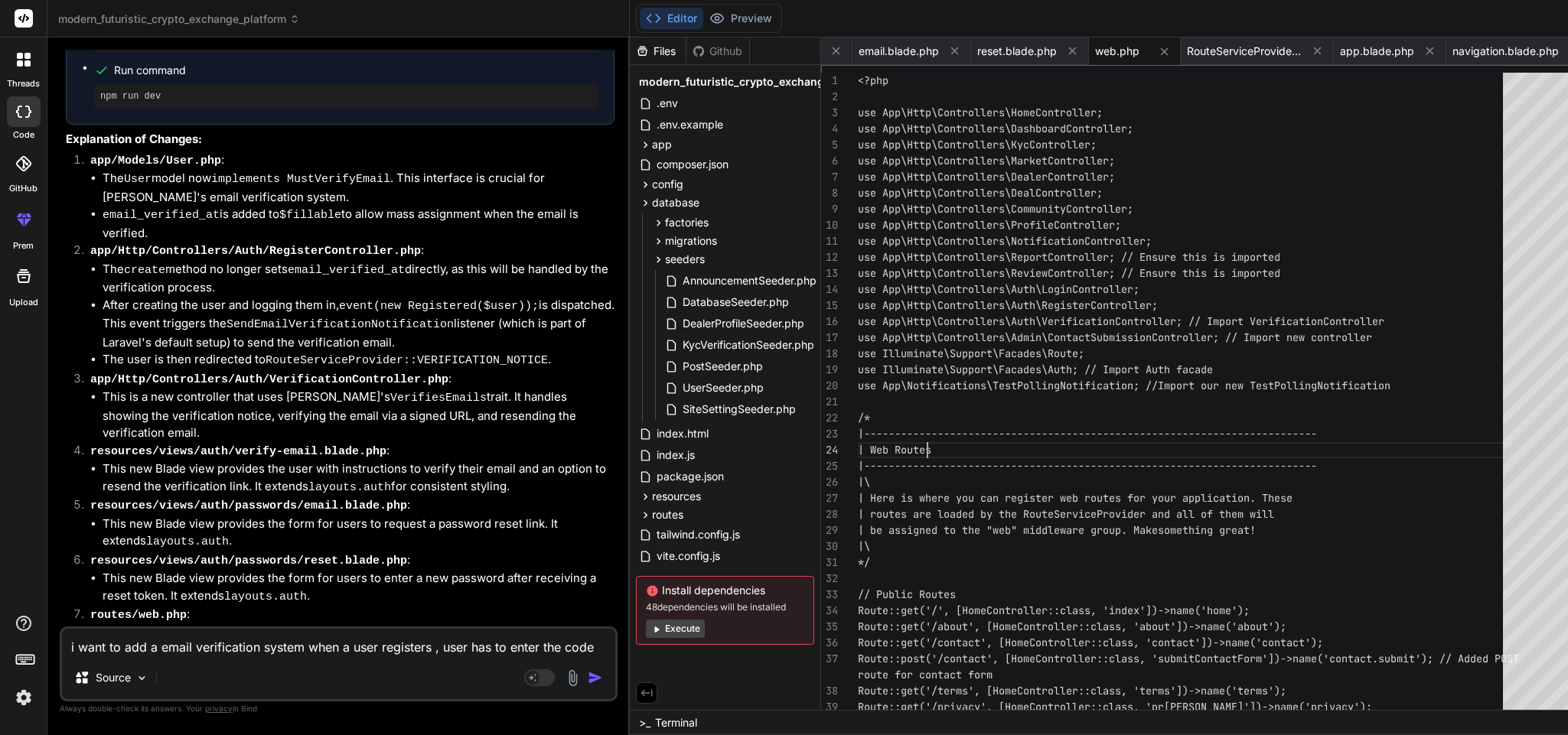
drag, startPoint x: 1318, startPoint y: 319, endPoint x: 769, endPoint y: 321, distance: 549.0
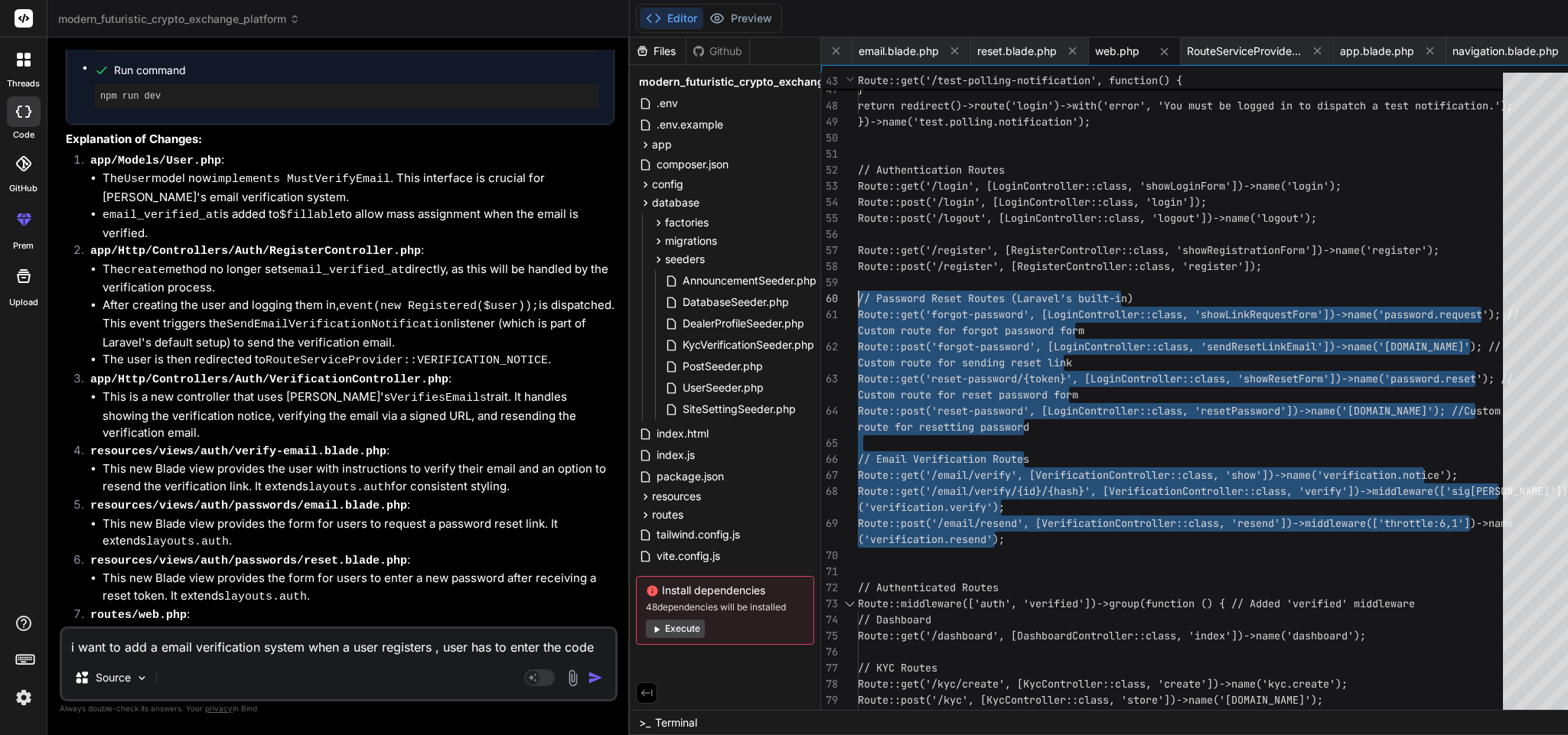
drag, startPoint x: 937, startPoint y: 536, endPoint x: 746, endPoint y: 296, distance: 306.7
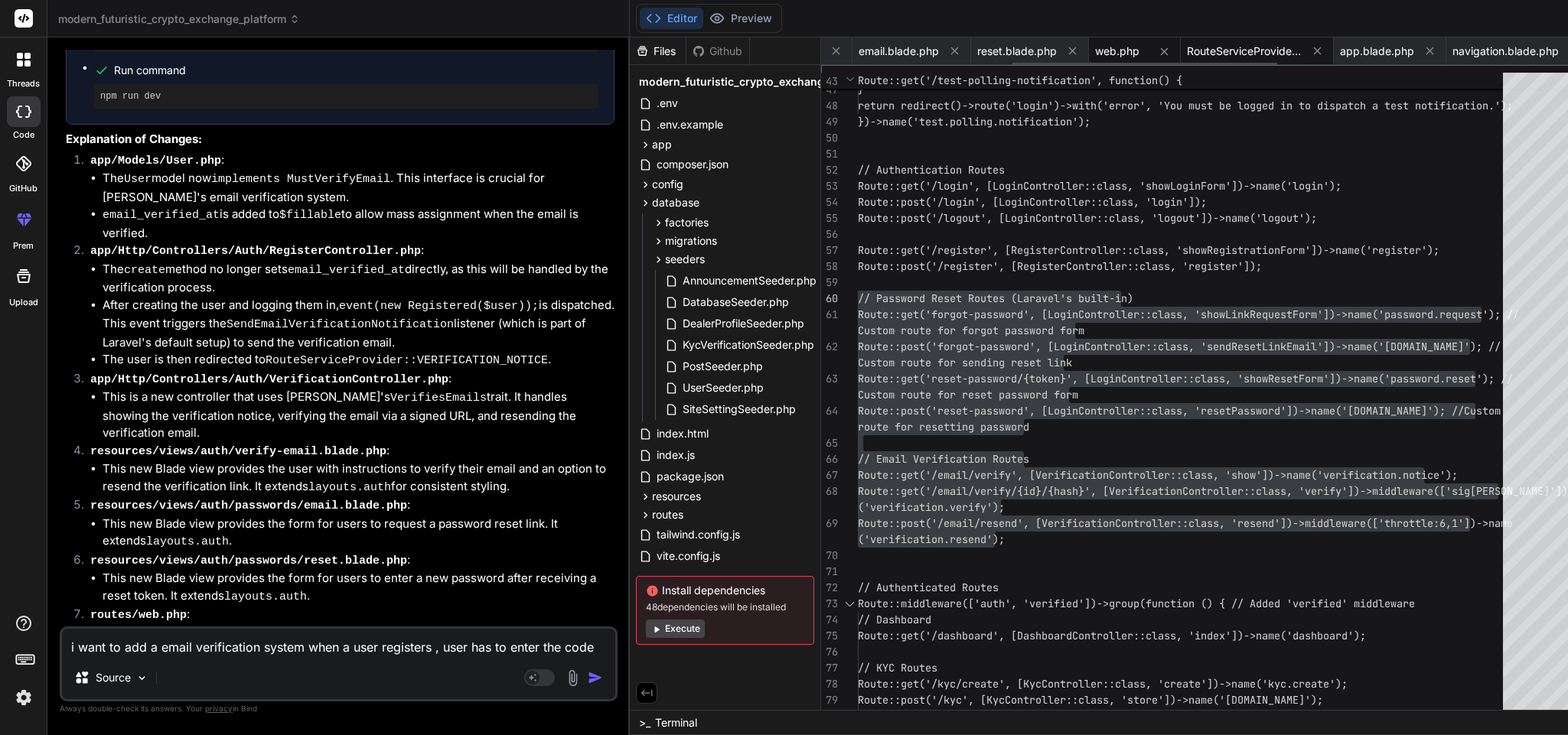
click at [1187, 49] on span "RouteServiceProvider.php" at bounding box center [1244, 50] width 115 height 15
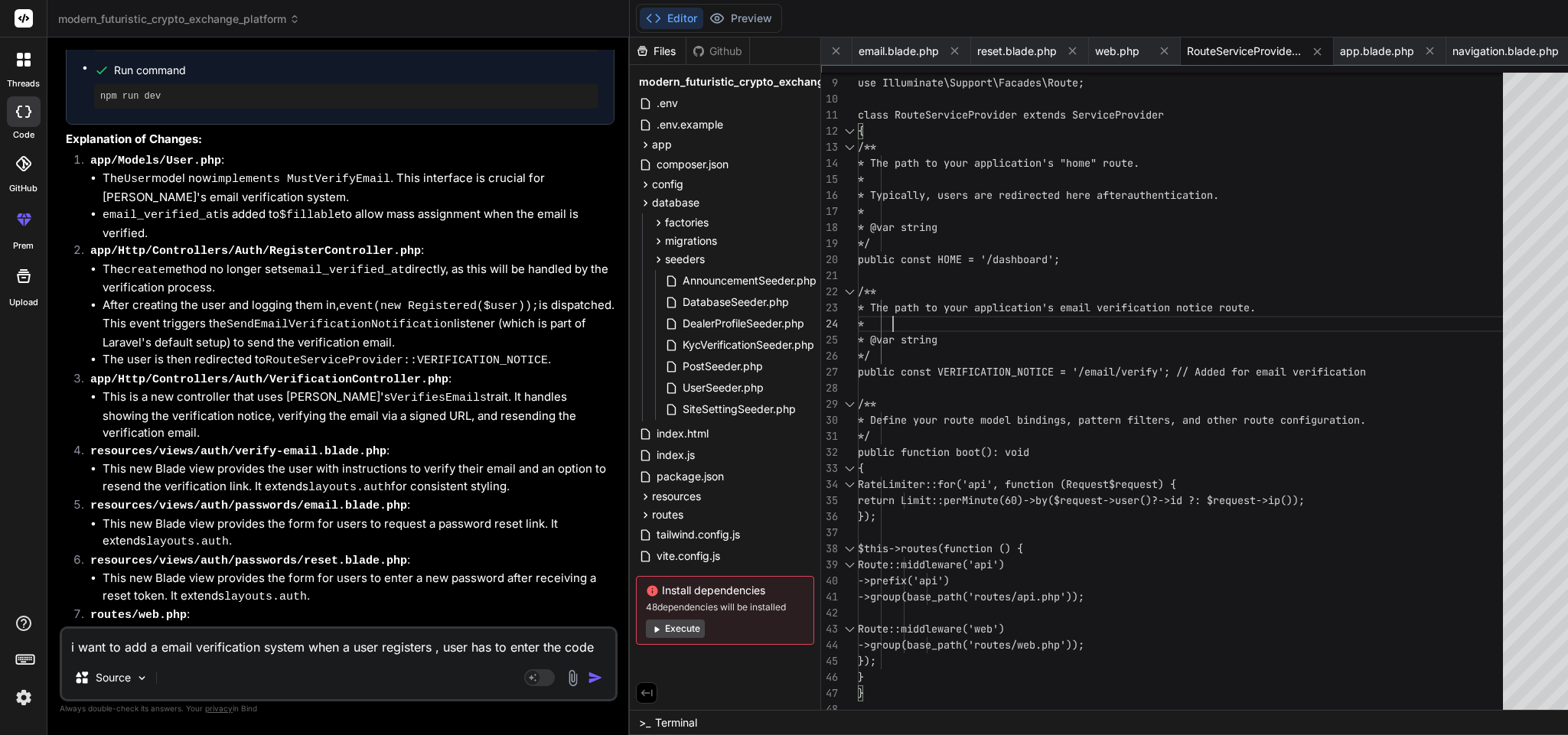
click at [895, 321] on div "} } use Illuminate\Support\Facades\RateLimiter; use Illuminate\Support\Facades\…" at bounding box center [1185, 332] width 654 height 771
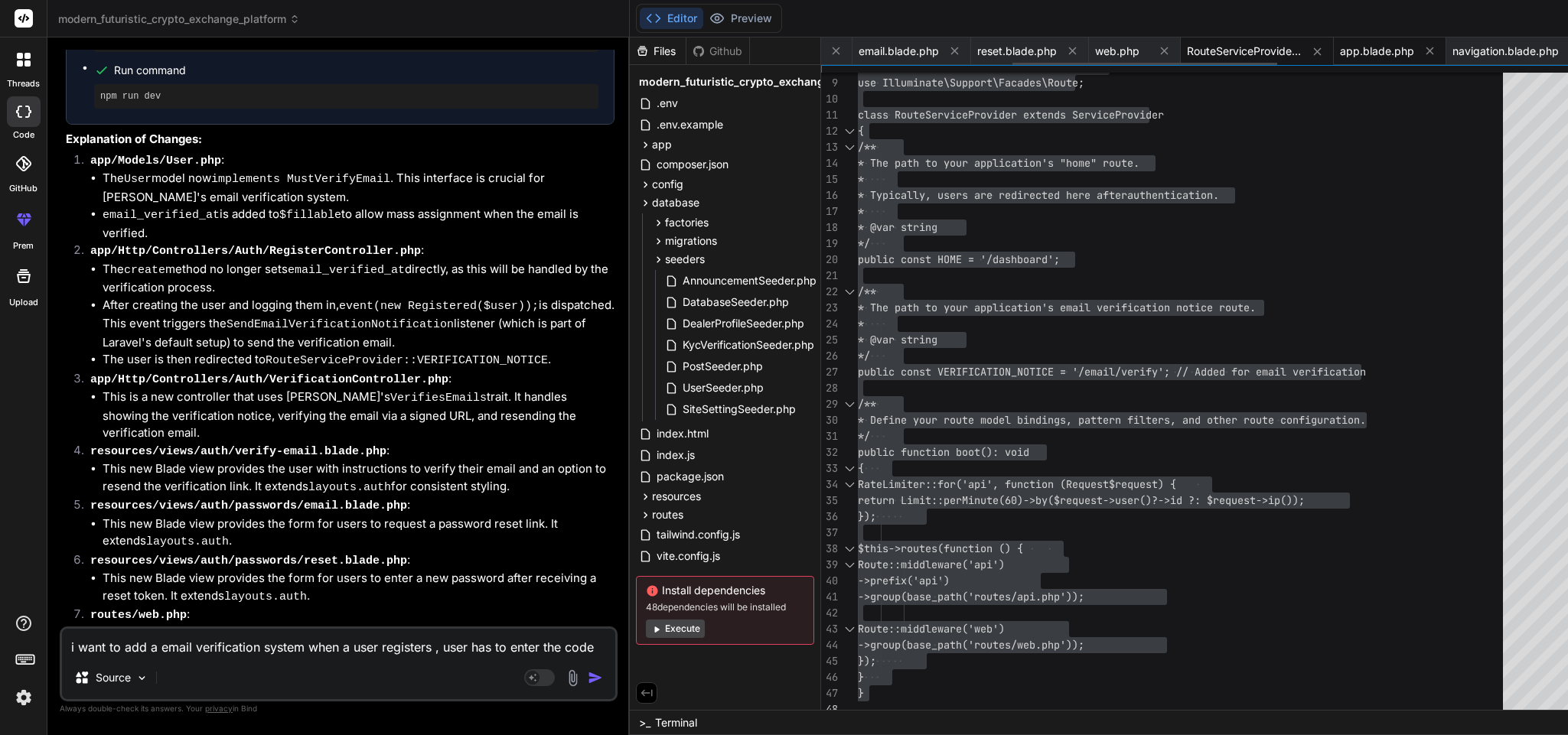
click at [1340, 54] on span "app.blade.php" at bounding box center [1377, 50] width 74 height 15
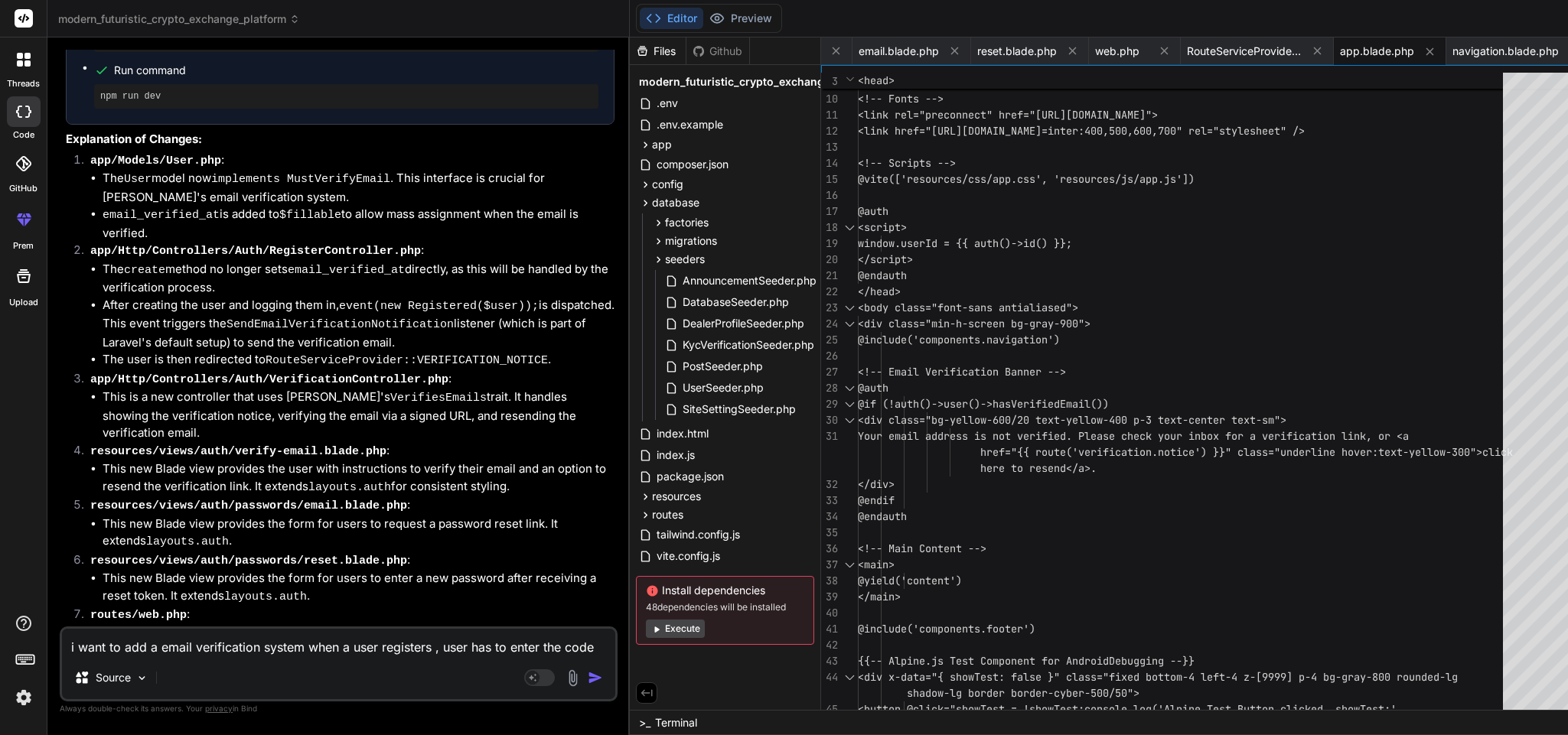
click at [1119, 312] on div "<title>{{ config('app.name', 'TrustEx') }}</ti tle> <!-- Fonts --> <link rel="p…" at bounding box center [1185, 484] width 654 height 1076
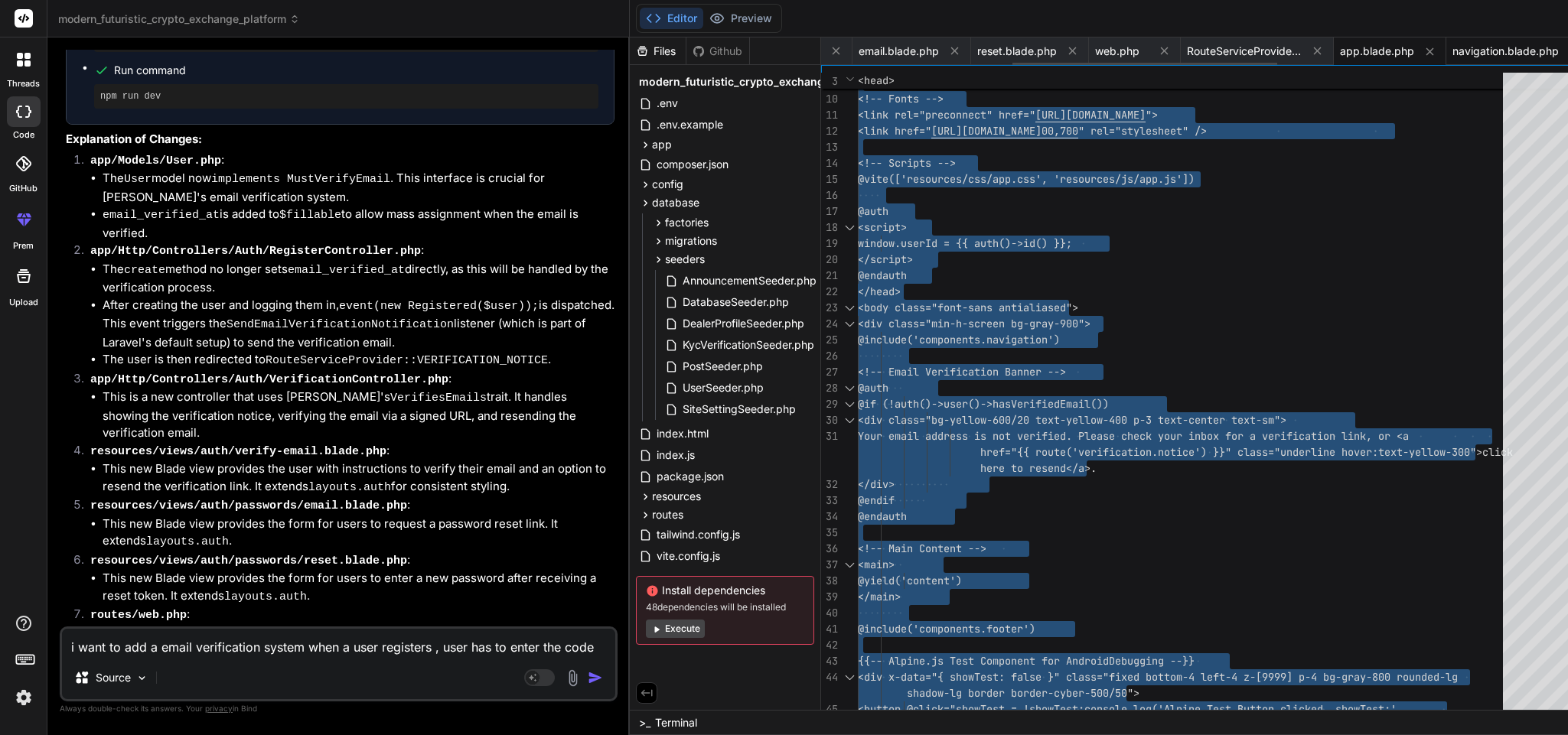
click at [1452, 56] on span "navigation.blade.php" at bounding box center [1505, 50] width 106 height 15
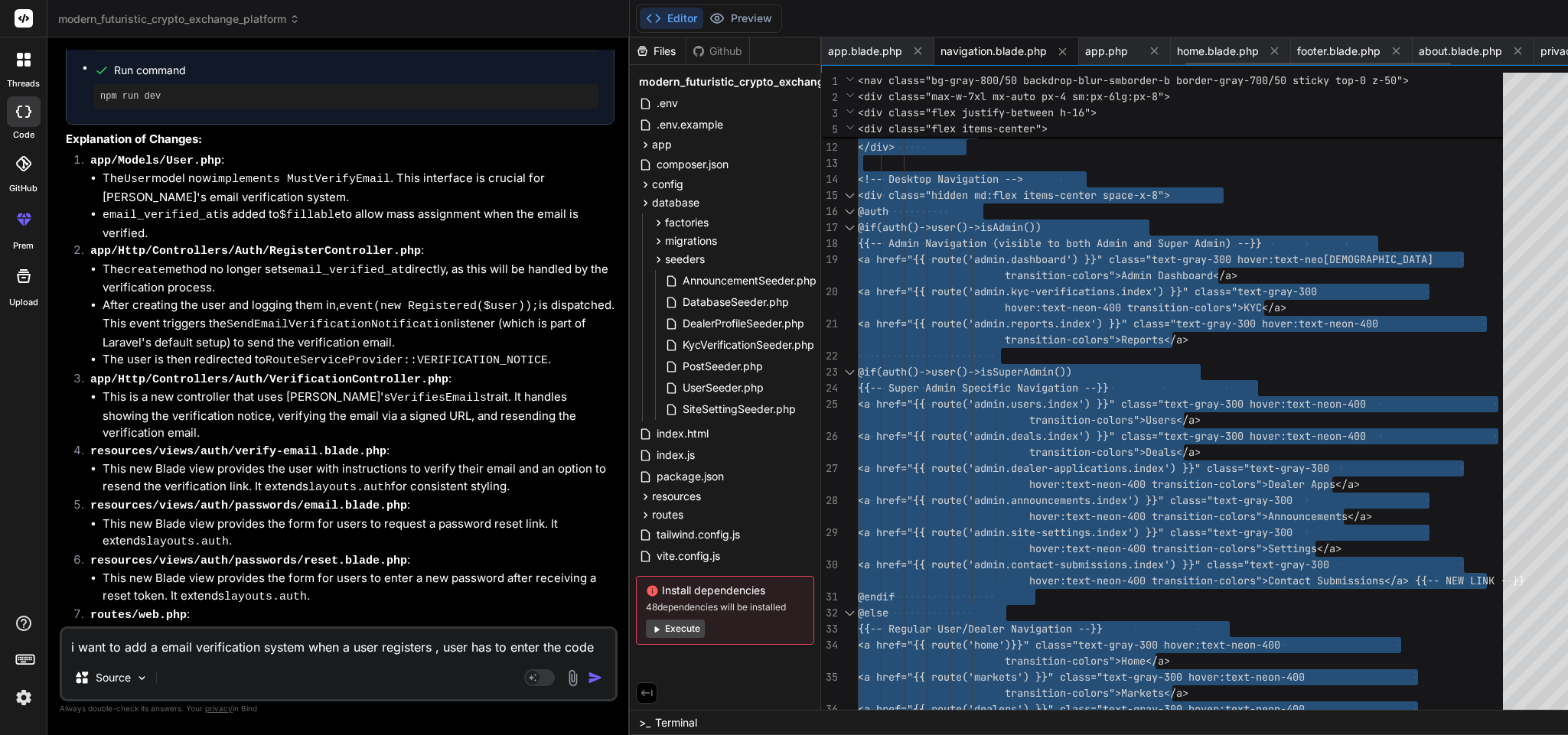
scroll to position [0, 1073]
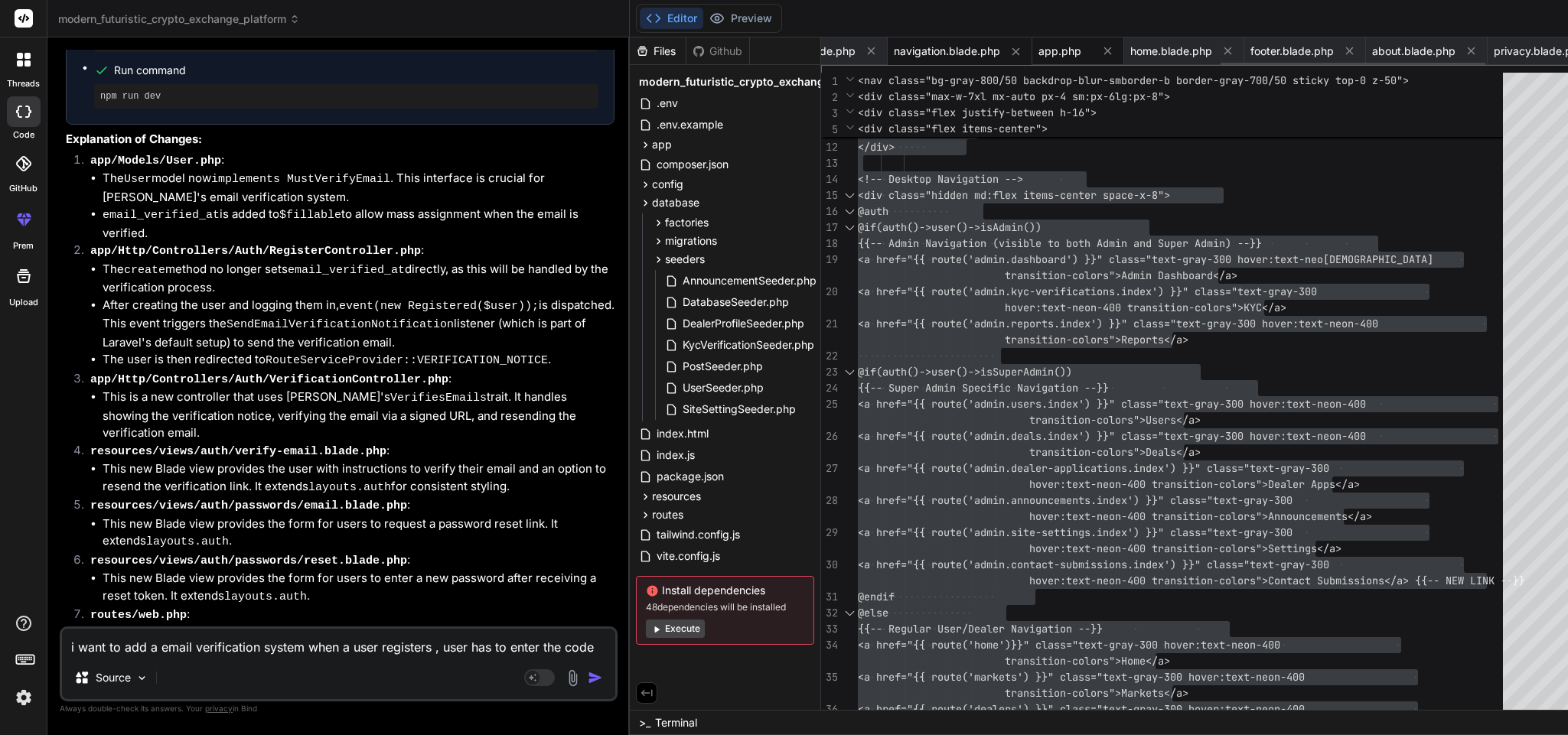
click at [1038, 51] on span "app.php" at bounding box center [1059, 50] width 43 height 15
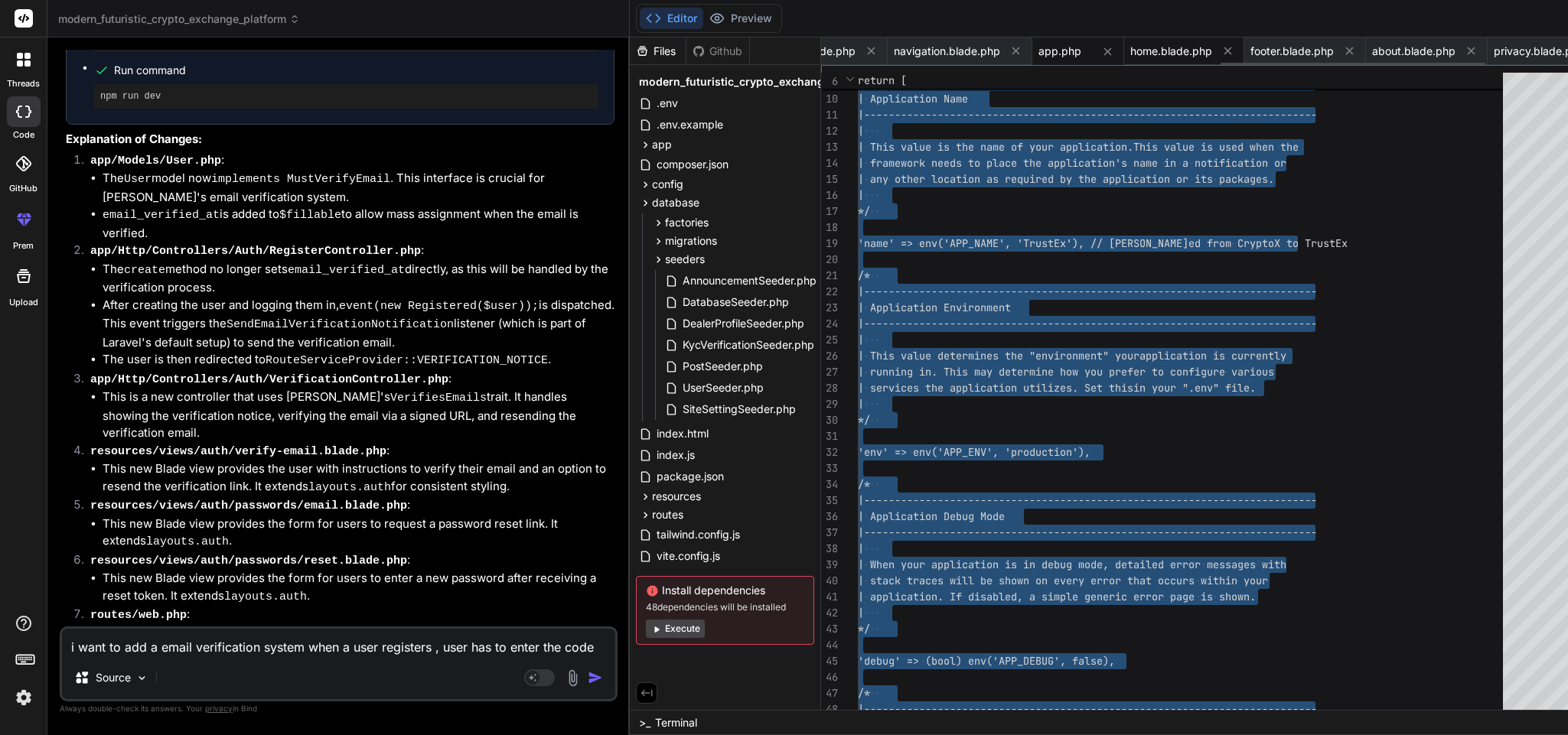
click at [1130, 49] on span "home.blade.php" at bounding box center [1171, 50] width 82 height 15
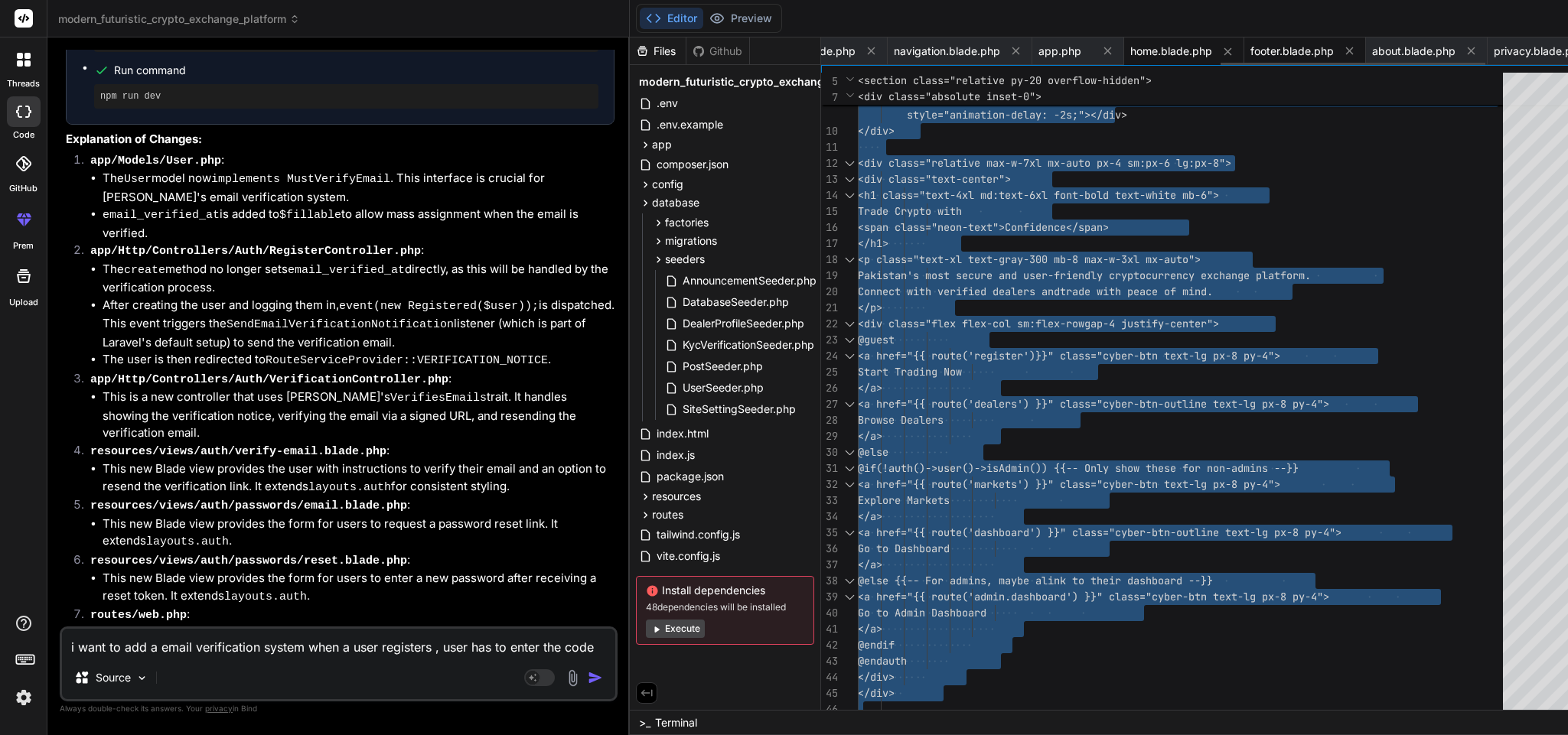
click at [1244, 37] on div "footer.blade.php" at bounding box center [1305, 50] width 122 height 27
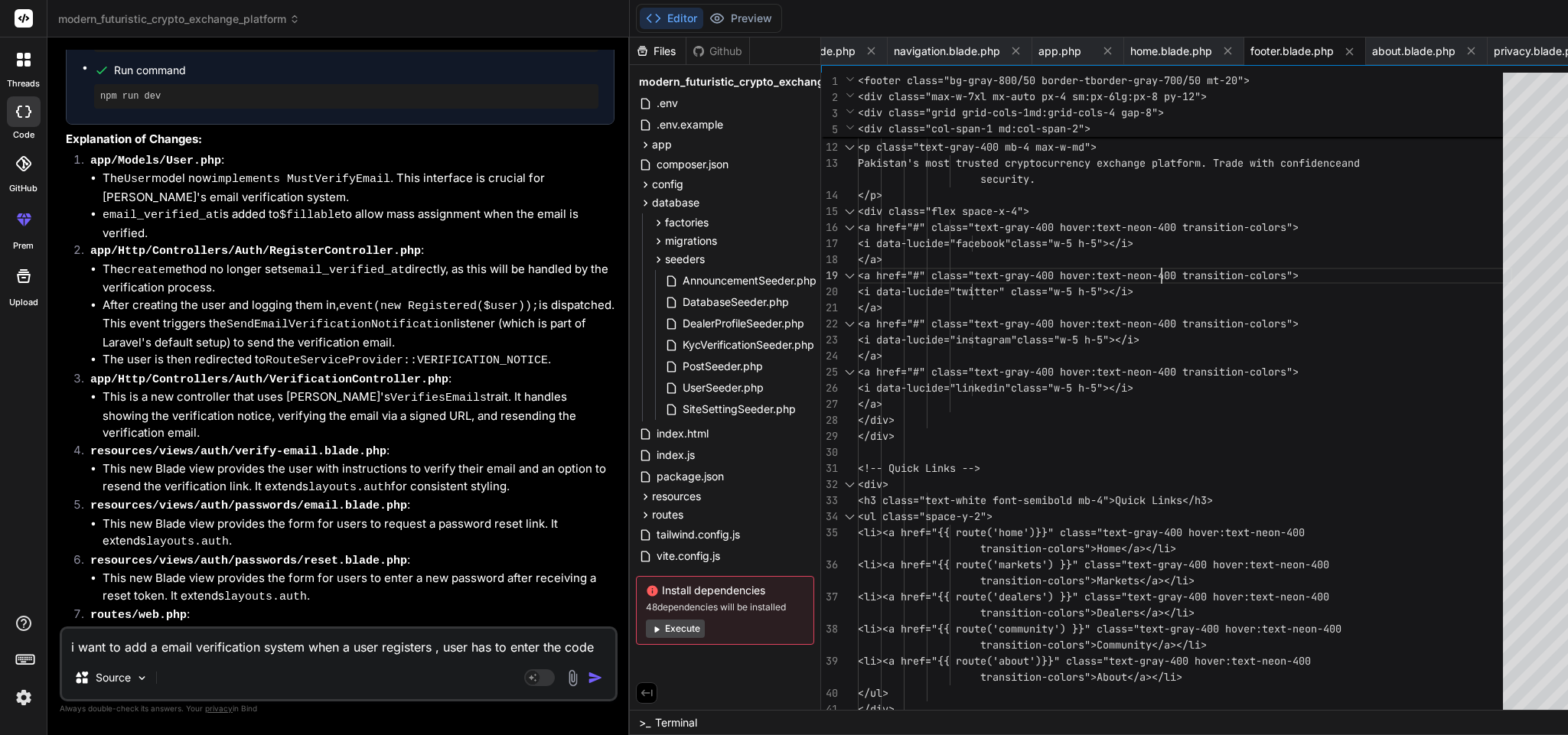
click at [1105, 274] on div "<i data-lucide="trending-u p" class="w-5 h-5 text-white"></i> </div> <span clas…" at bounding box center [1185, 589] width 654 height 1285
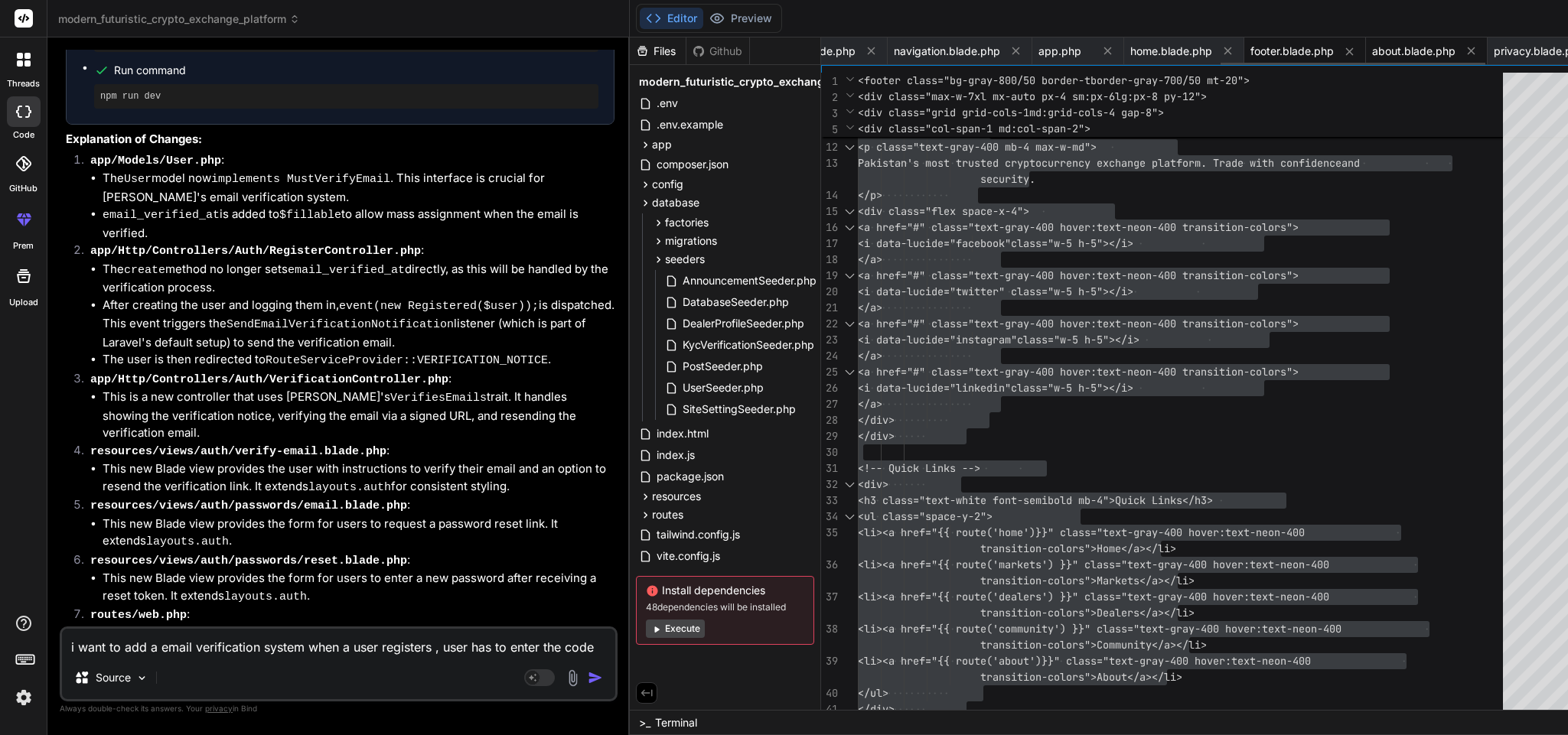
click at [1366, 39] on div "about.blade.php" at bounding box center [1427, 50] width 122 height 27
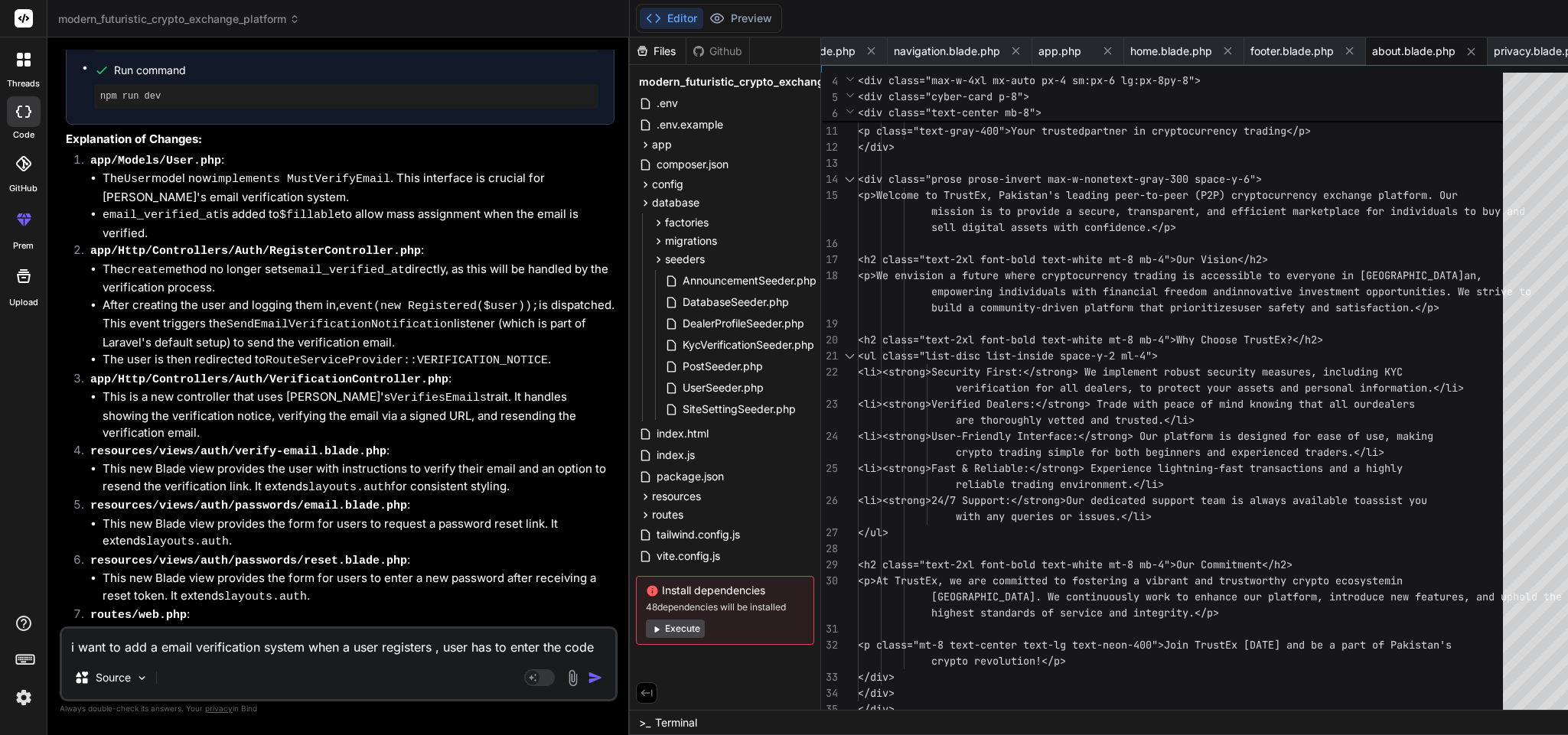
click at [1169, 360] on div "<i data-lucide="info" class="w-8 h -8 text-white"></i> </div> <h1 class="text-3…" at bounding box center [1185, 348] width 654 height 803
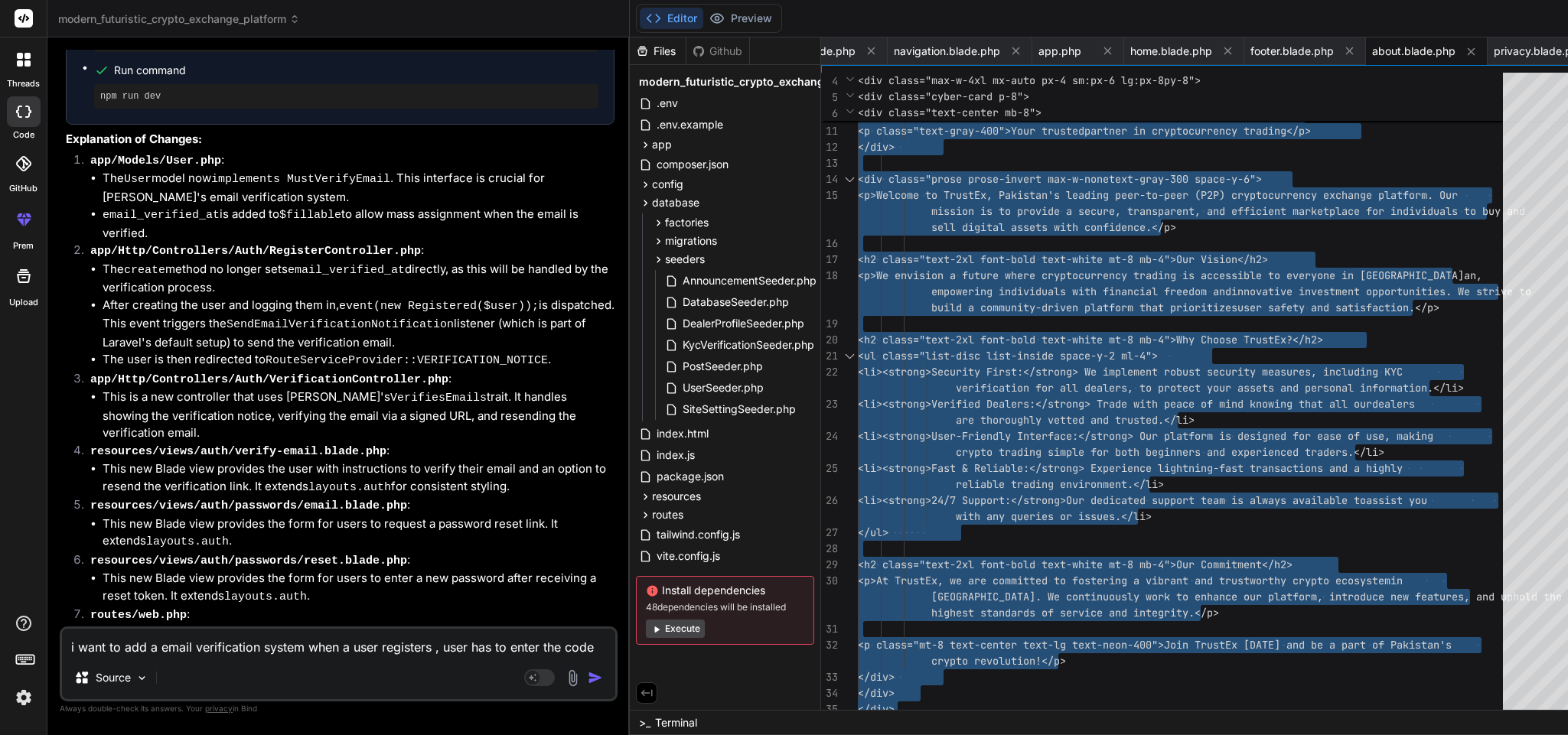
click at [1043, 509] on div "<i data-lucide="info" class="w-8 h -8 text-white"></i> </div> <h1 class="text-3…" at bounding box center [1185, 348] width 654 height 803
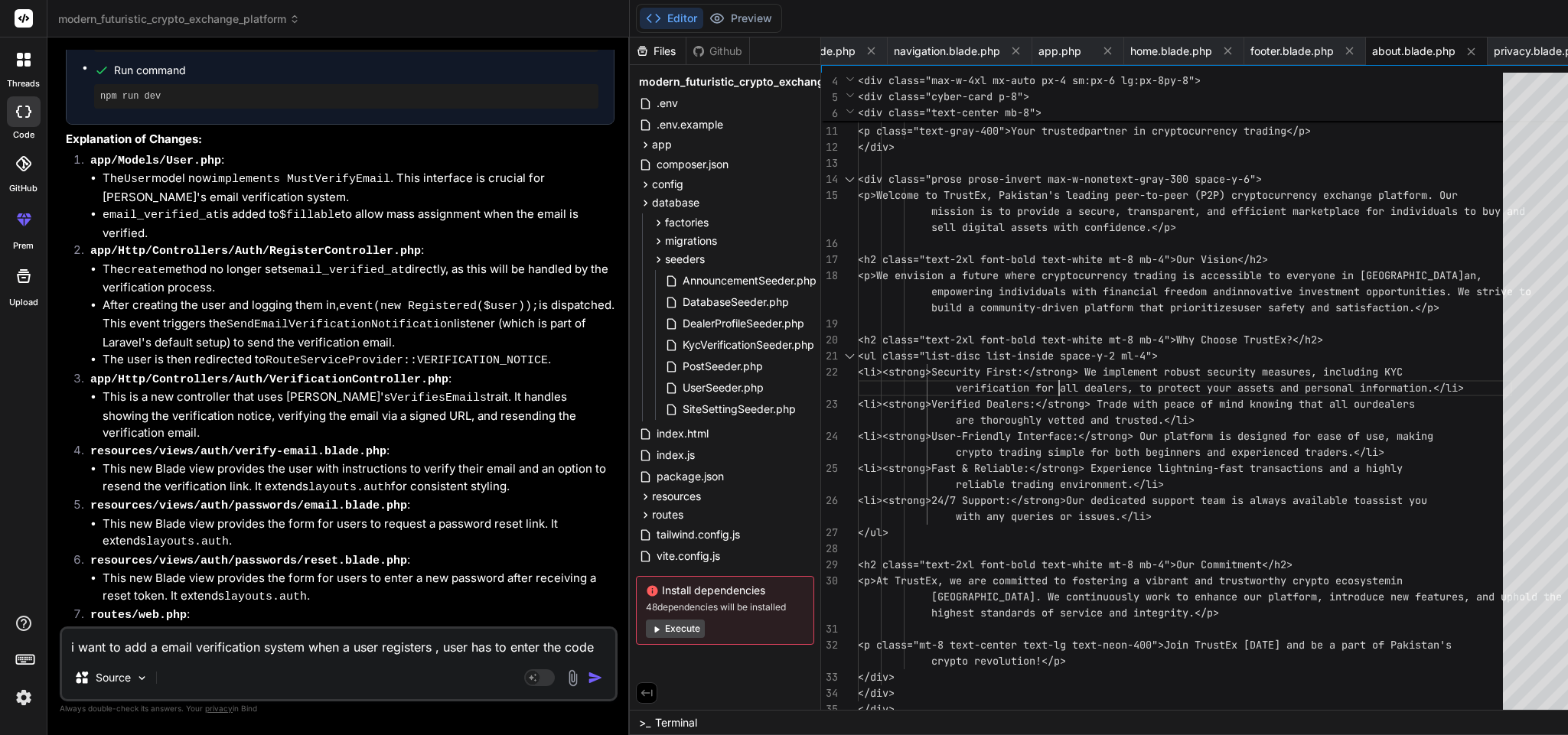
click at [992, 386] on div "<i data-lucide="info" class="w-8 h -8 text-white"></i> </div> <h1 class="text-3…" at bounding box center [1185, 348] width 654 height 803
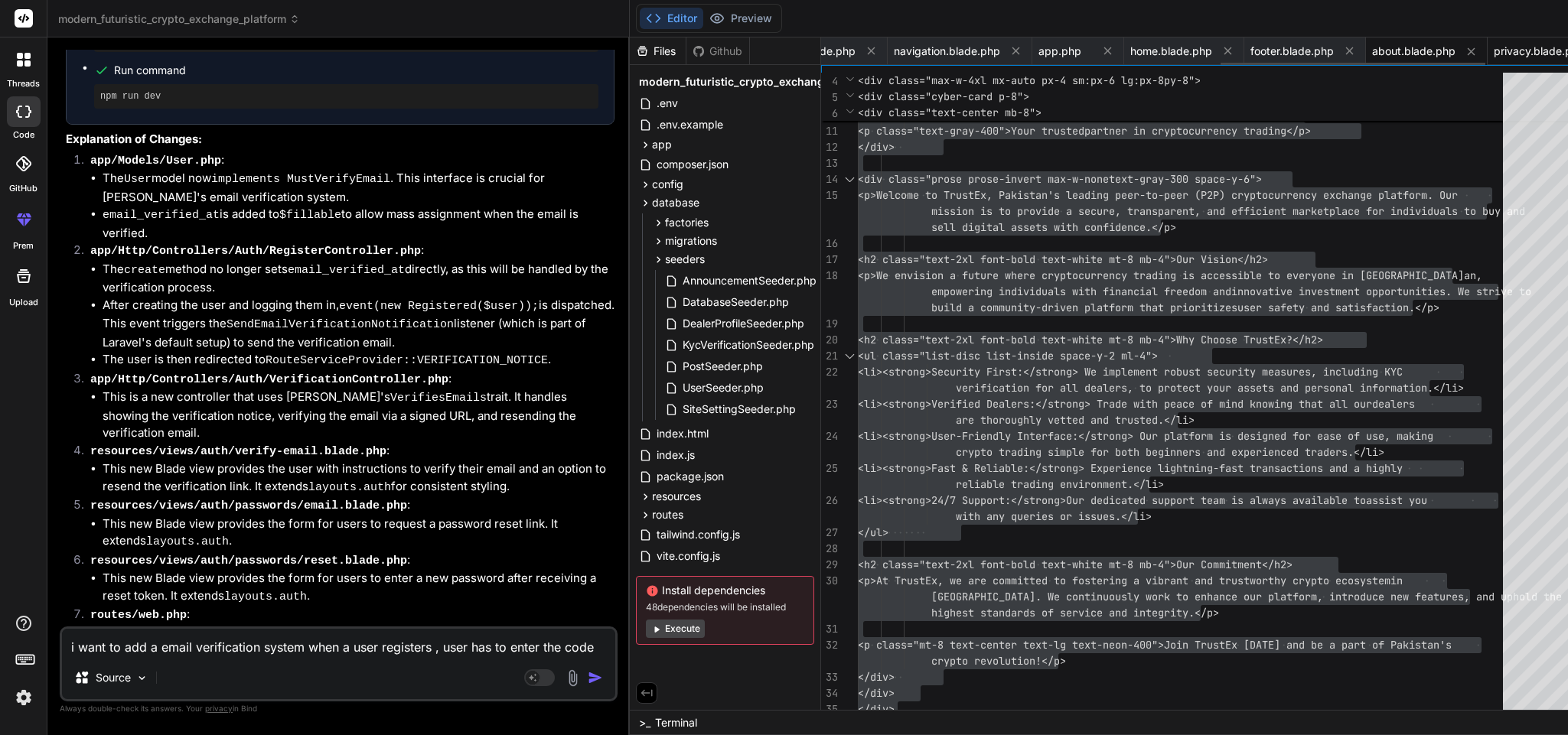
click at [1494, 43] on span "privacy.blade.php" at bounding box center [1539, 50] width 91 height 15
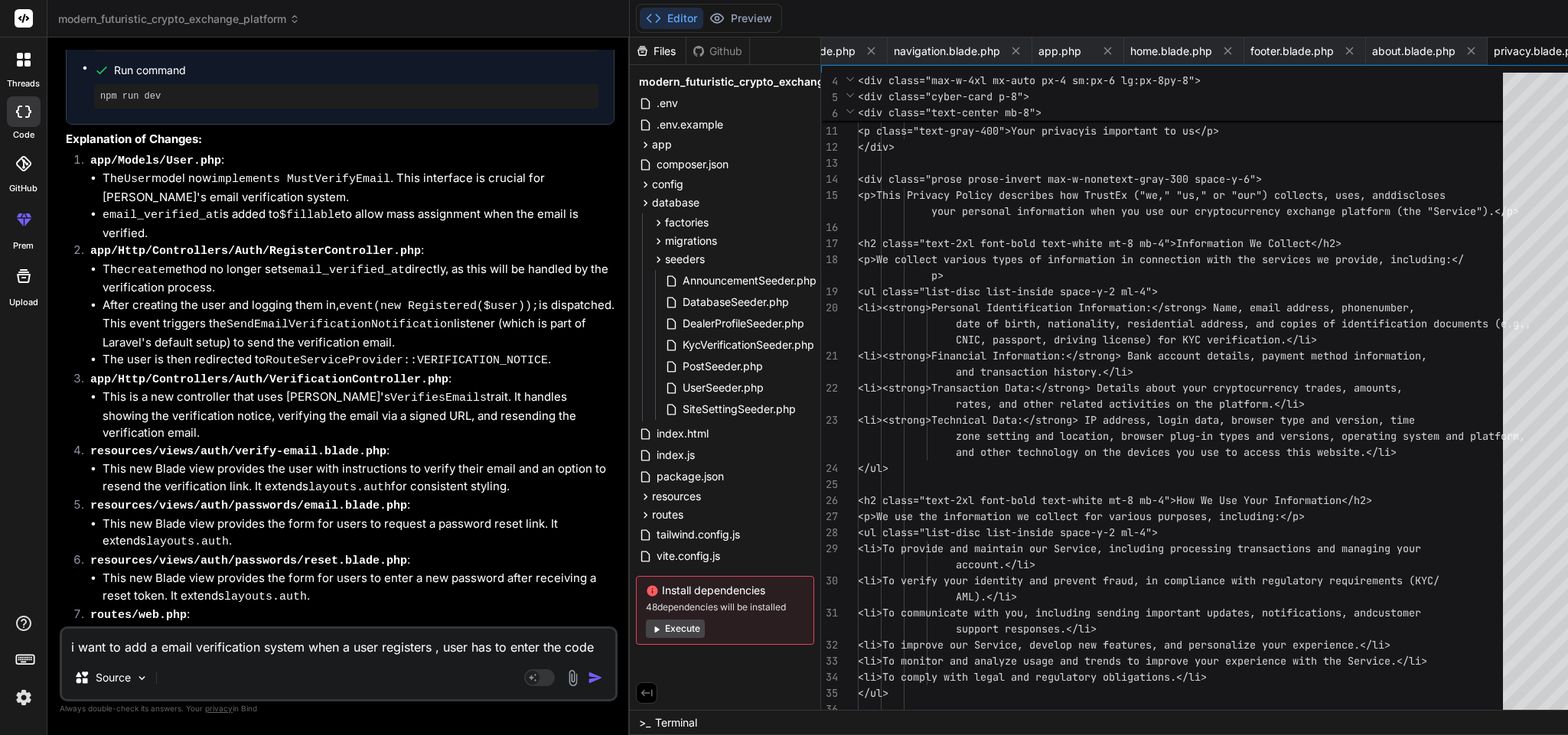
scroll to position [0, 1159]
click at [1401, 37] on div "privacy.blade.php" at bounding box center [1466, 50] width 129 height 27
click at [1140, 375] on div "and transaction history.</li>" at bounding box center [1185, 372] width 654 height 16
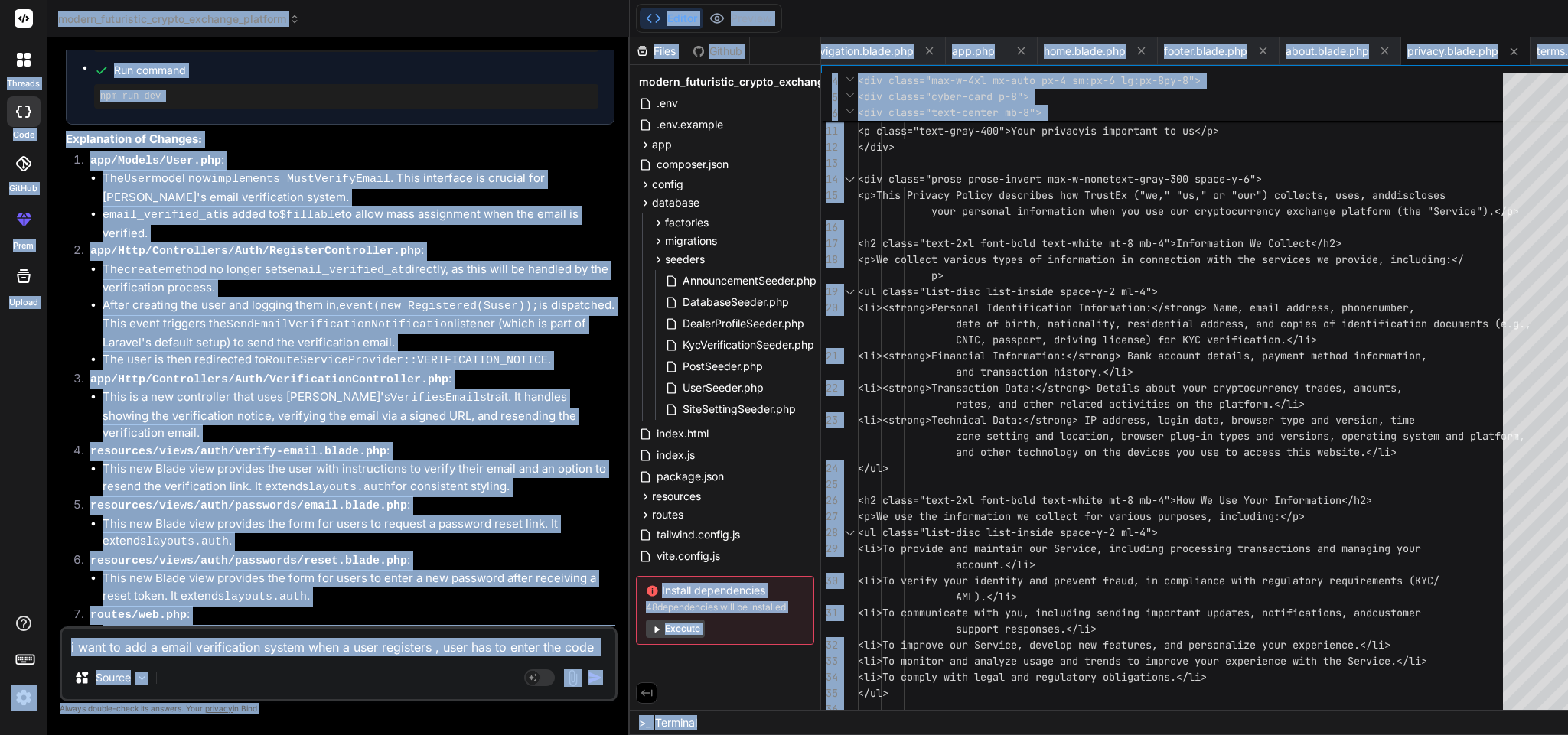
click at [1140, 375] on div "and transaction history.</li>" at bounding box center [1185, 372] width 654 height 16
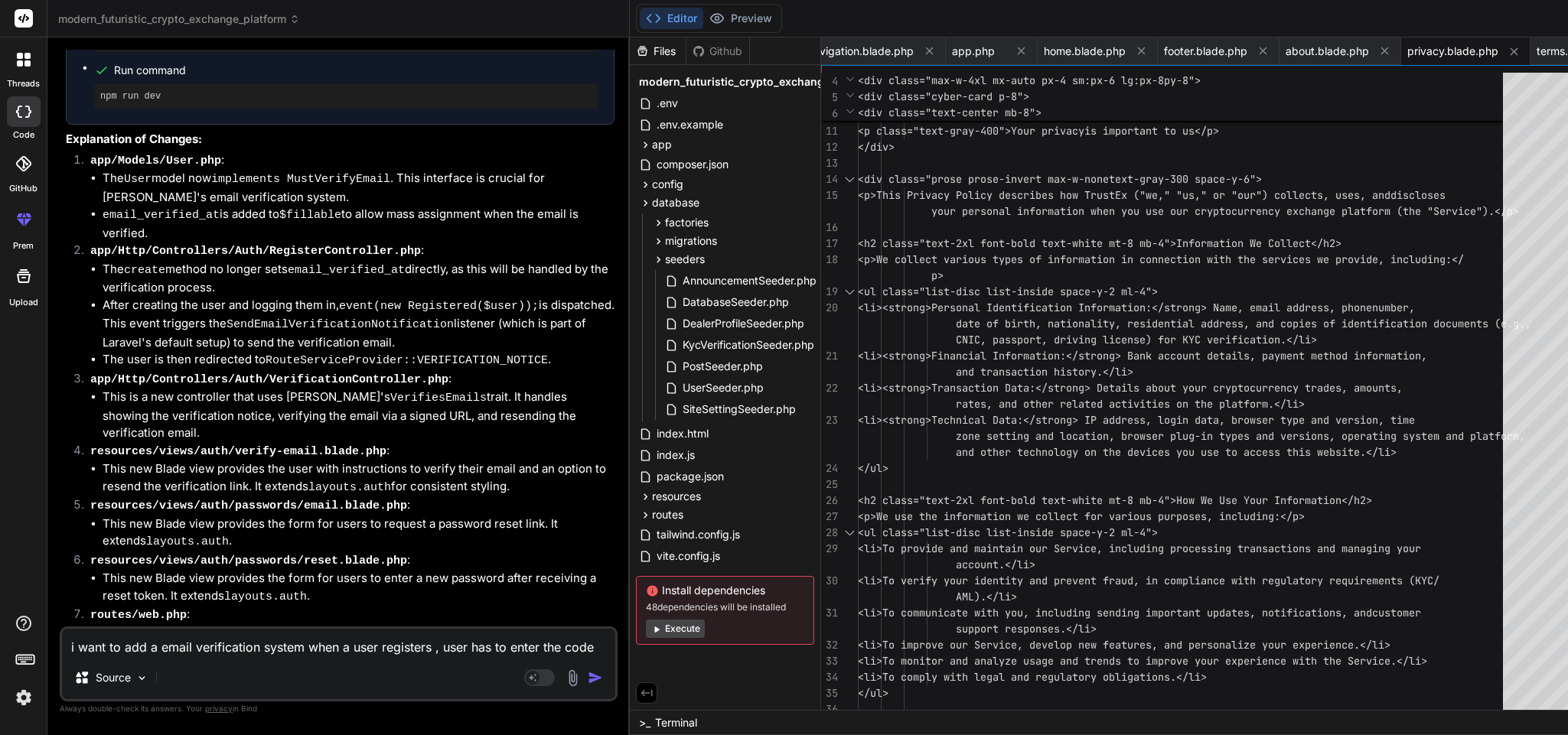
click at [1208, 283] on div "<i data-lucide="shield" class="w-8 h-8 text-white"></i> </div> <h1 class="text-…" at bounding box center [1185, 565] width 654 height 1237
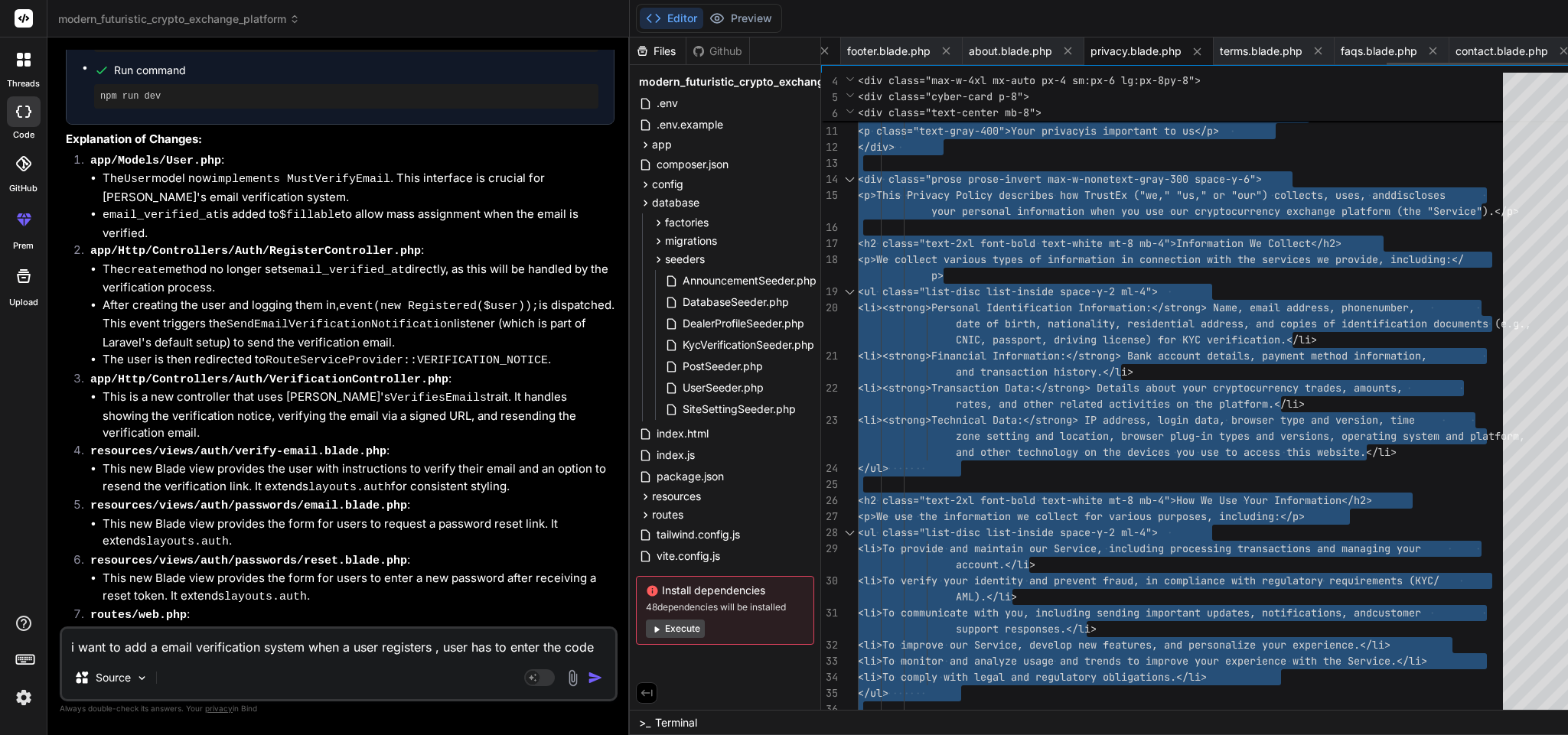
scroll to position [0, 1522]
click at [1220, 43] on span "terms.blade.php" at bounding box center [1262, 50] width 83 height 15
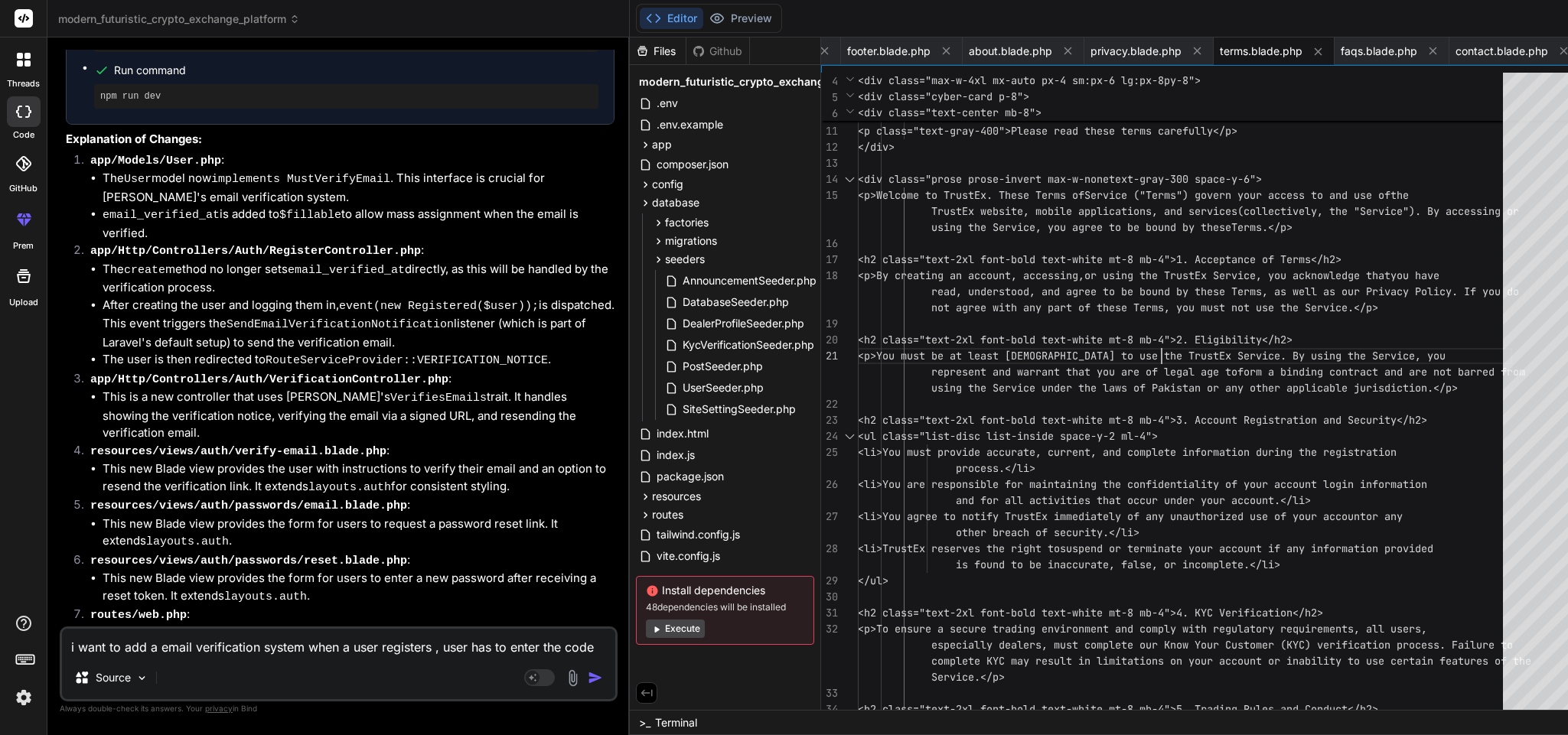
scroll to position [0, 0]
click at [1107, 352] on div "<i data-lucide="file-text" class=" w-8 h-8 text-white"></i> </div> <h1 class="t…" at bounding box center [1185, 636] width 654 height 1381
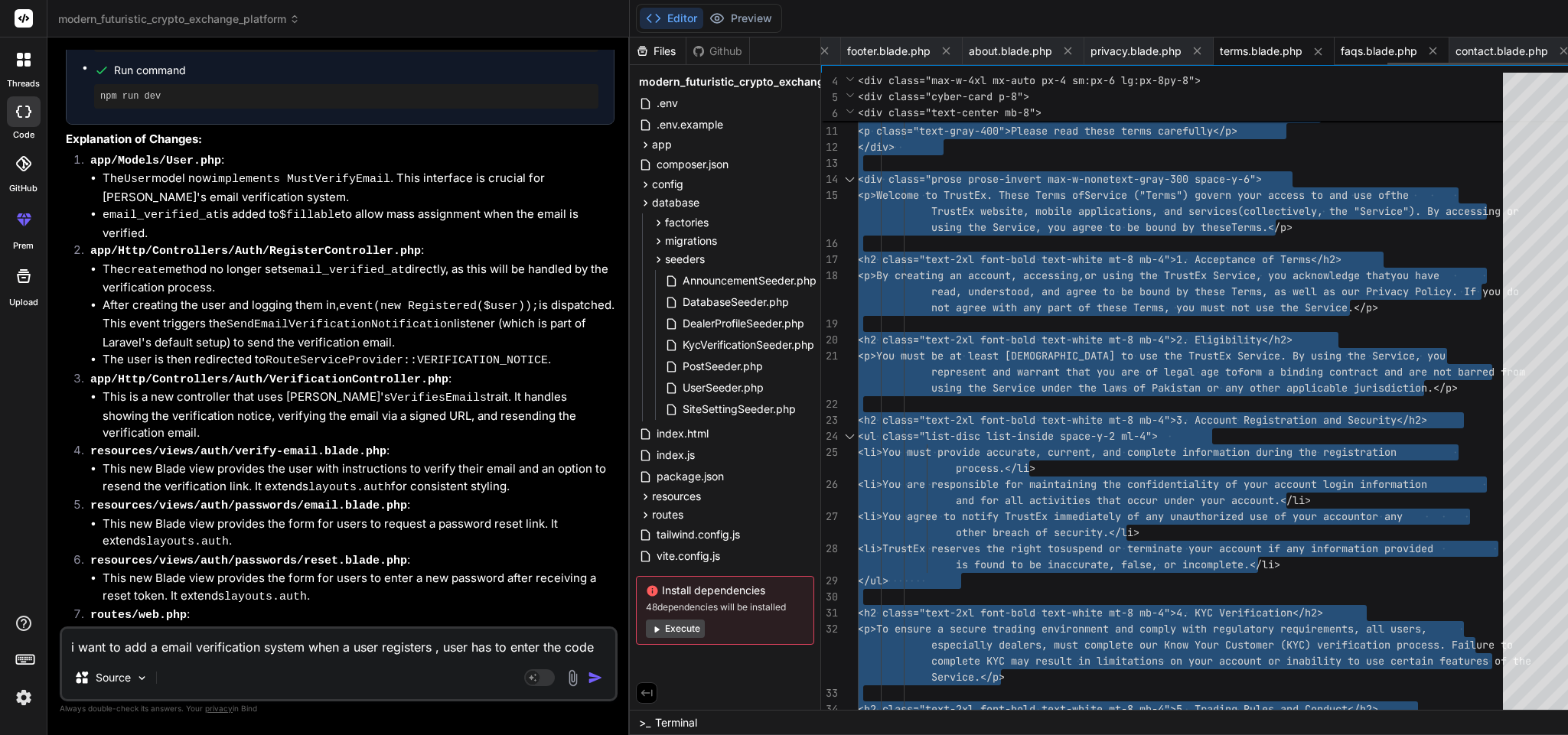
click at [1341, 50] on span "faqs.blade.php" at bounding box center [1379, 50] width 77 height 15
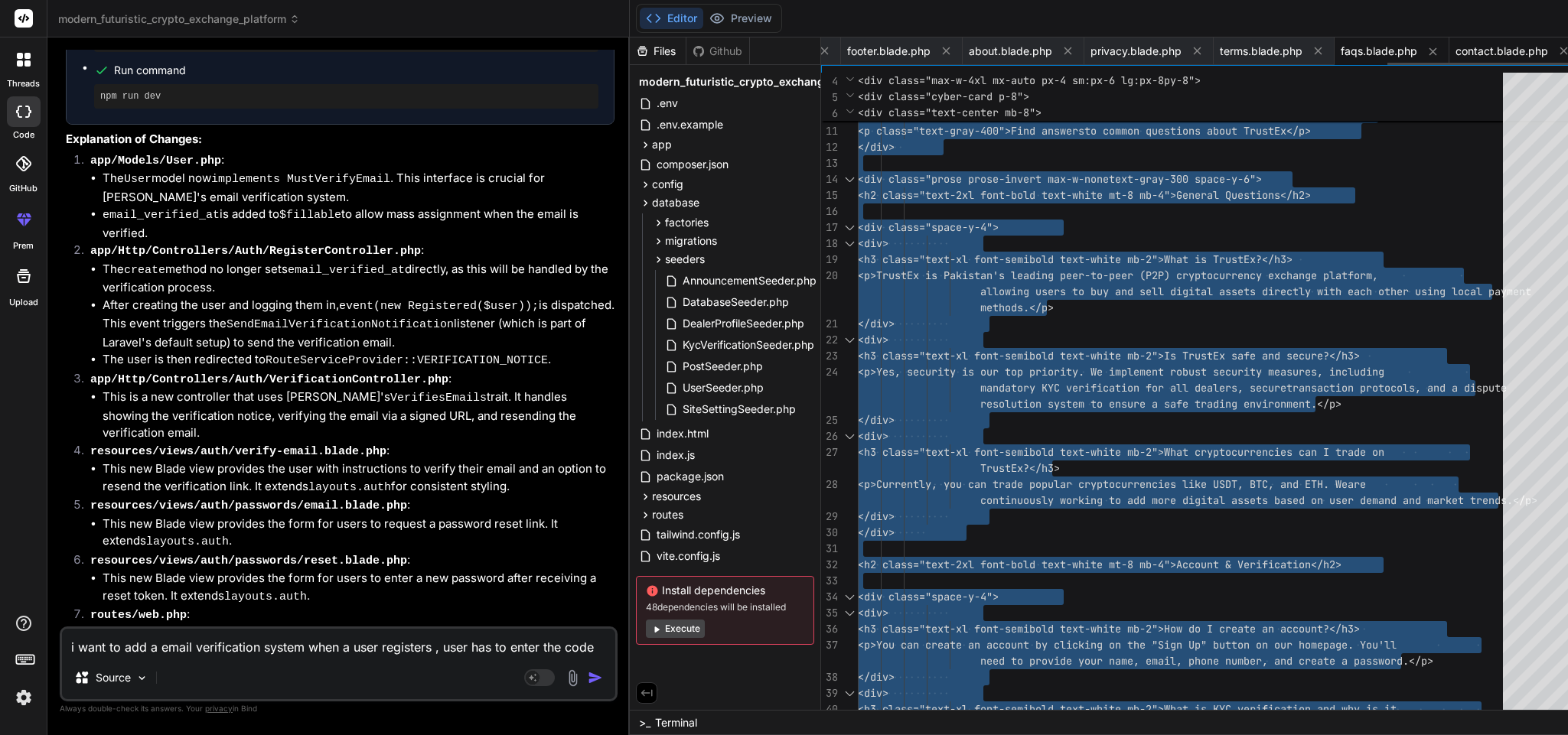
click at [1456, 43] on span "contact.blade.php" at bounding box center [1502, 50] width 93 height 15
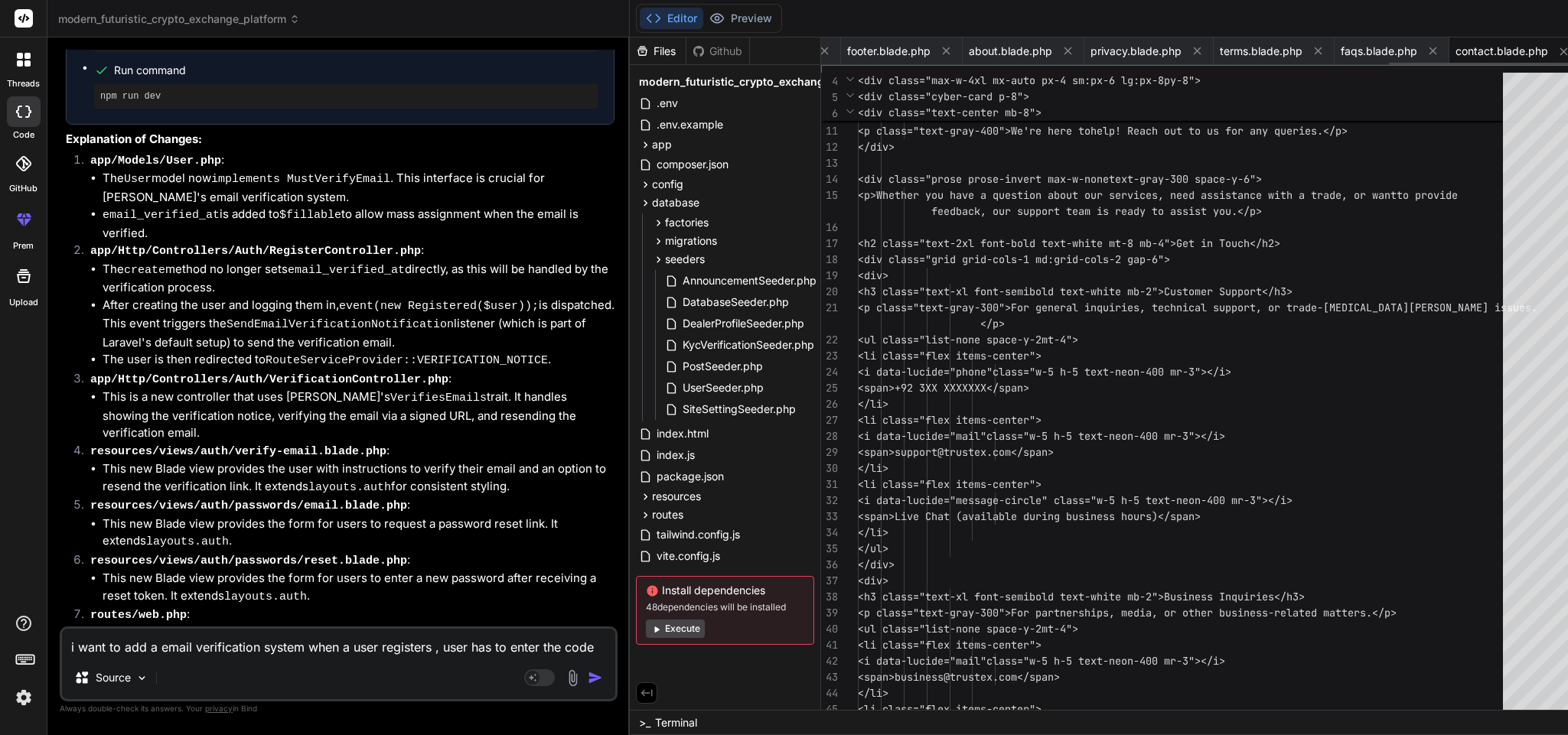
scroll to position [0, 1525]
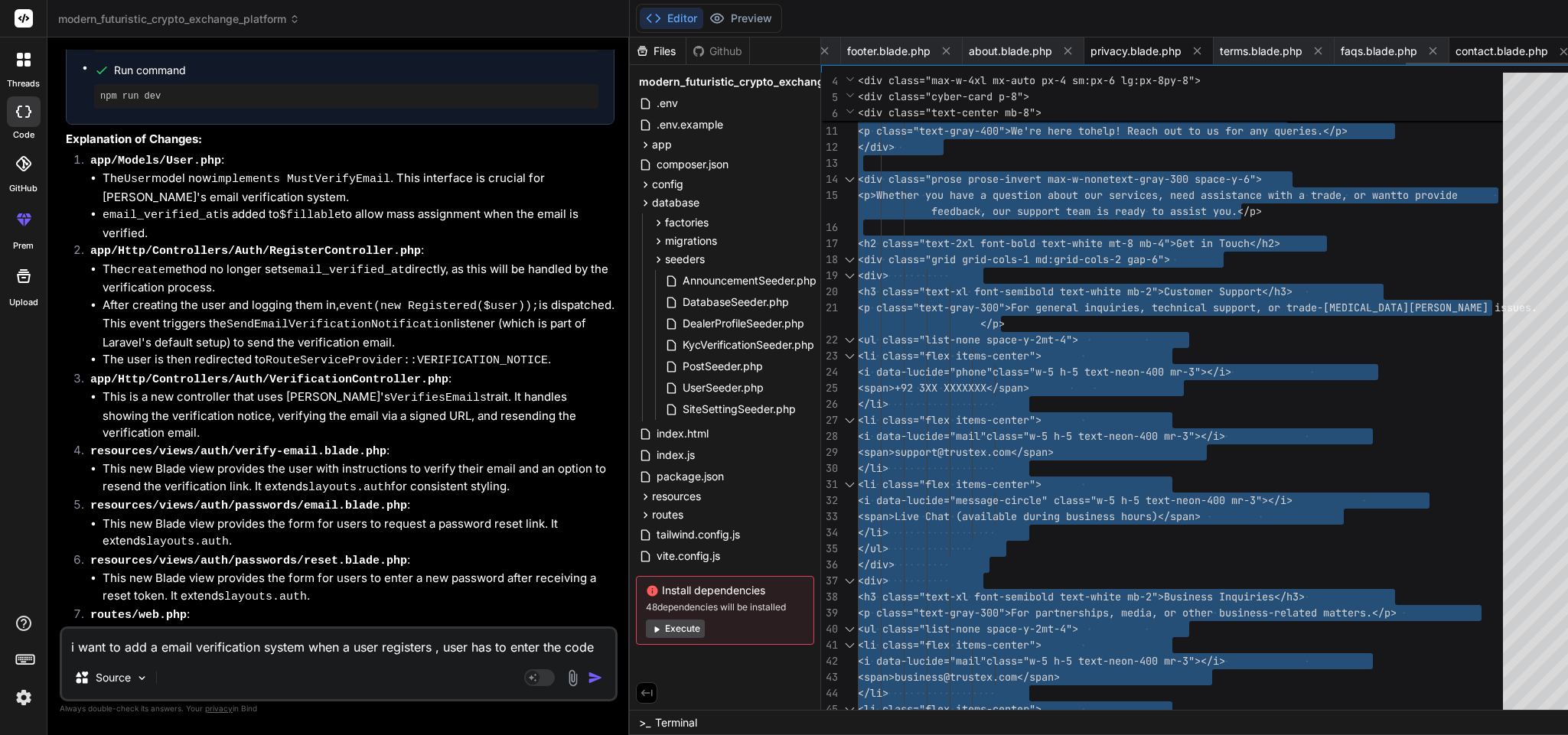
scroll to position [0, 1640]
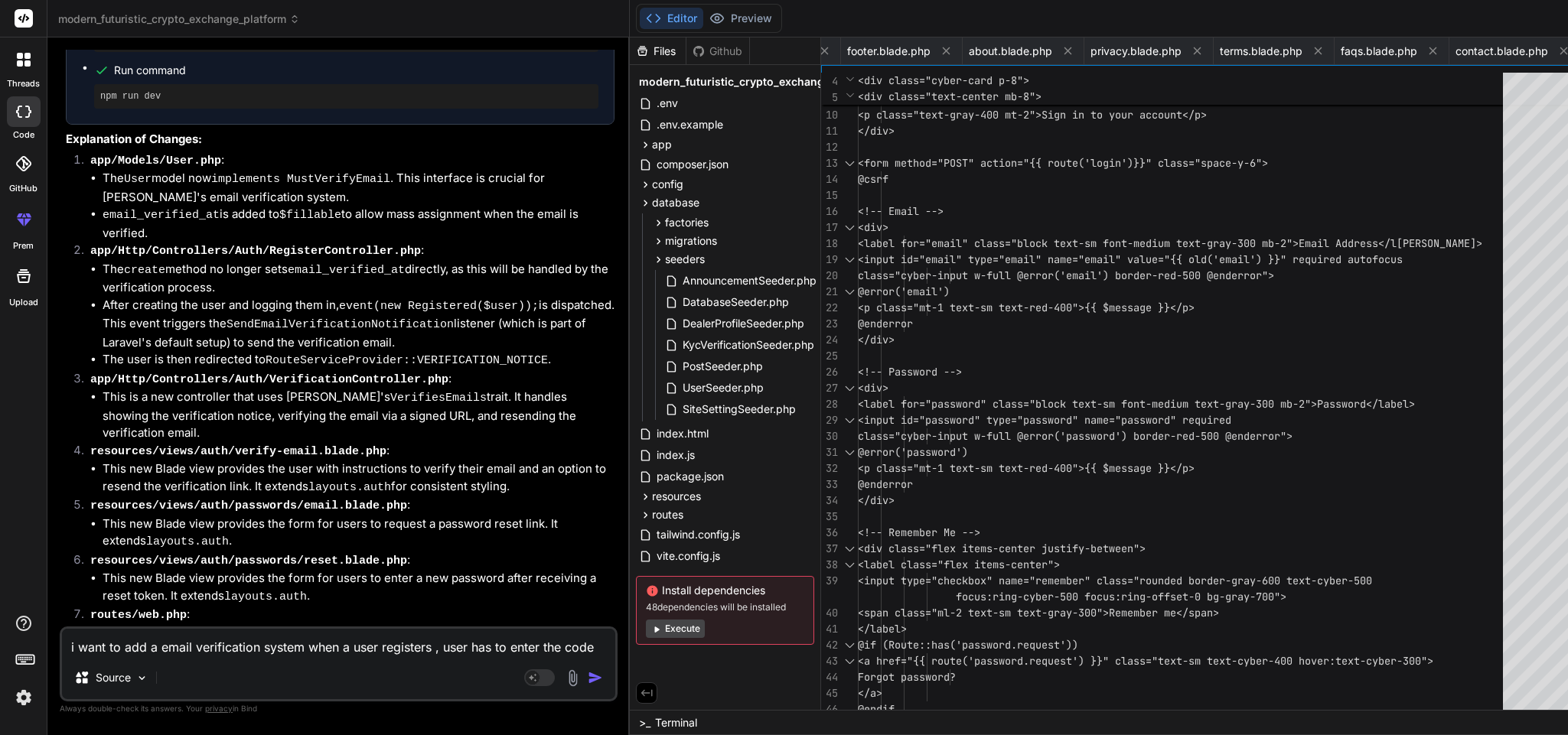
click at [1121, 423] on div "</div> <h2 class="text-2xl font-bold text-white"> Welcome Back</h2> <p class="t…" at bounding box center [1185, 492] width 654 height 1092
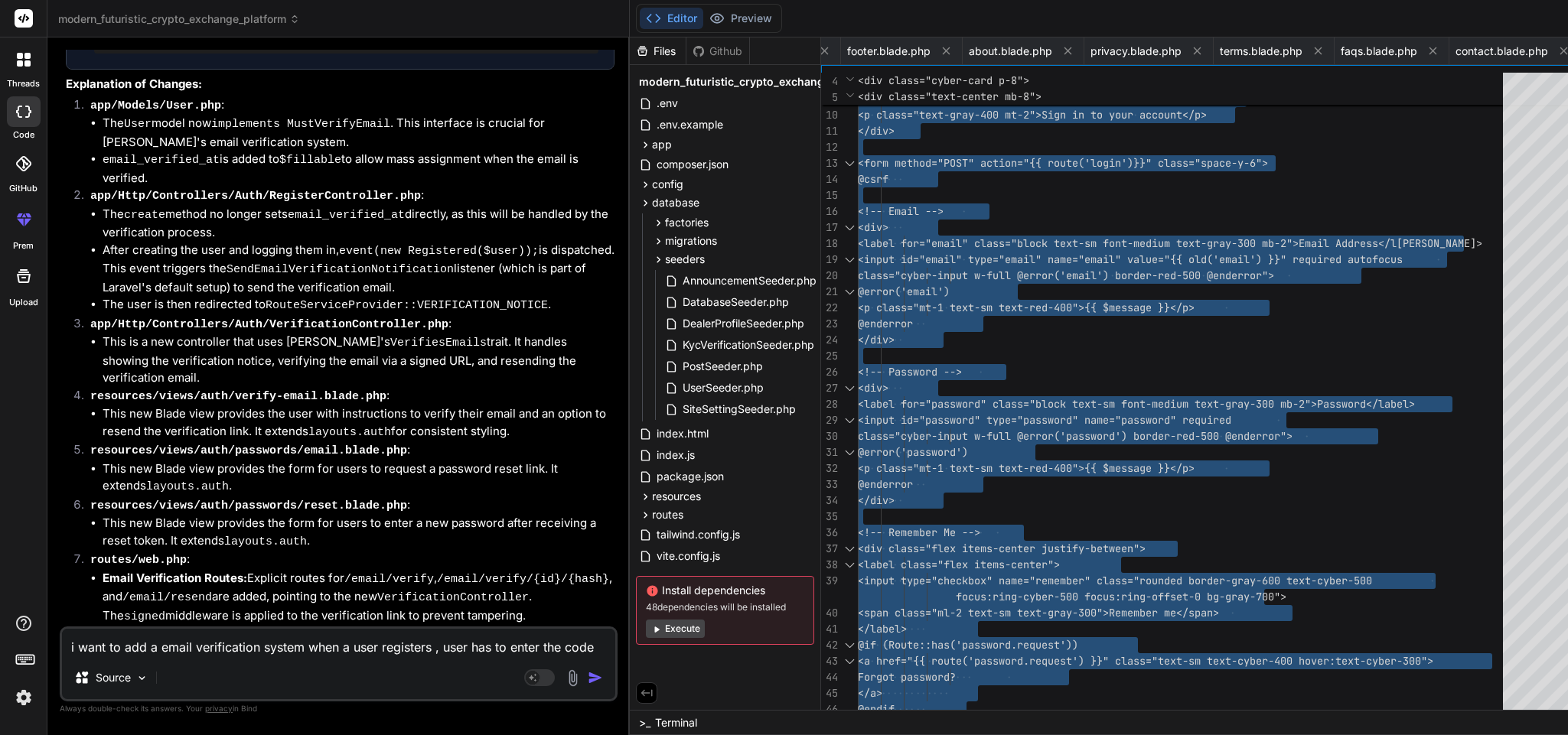
scroll to position [9825, 0]
click at [245, 645] on textarea "i want to add a email verification system when a user registers , user has to e…" at bounding box center [338, 642] width 554 height 27
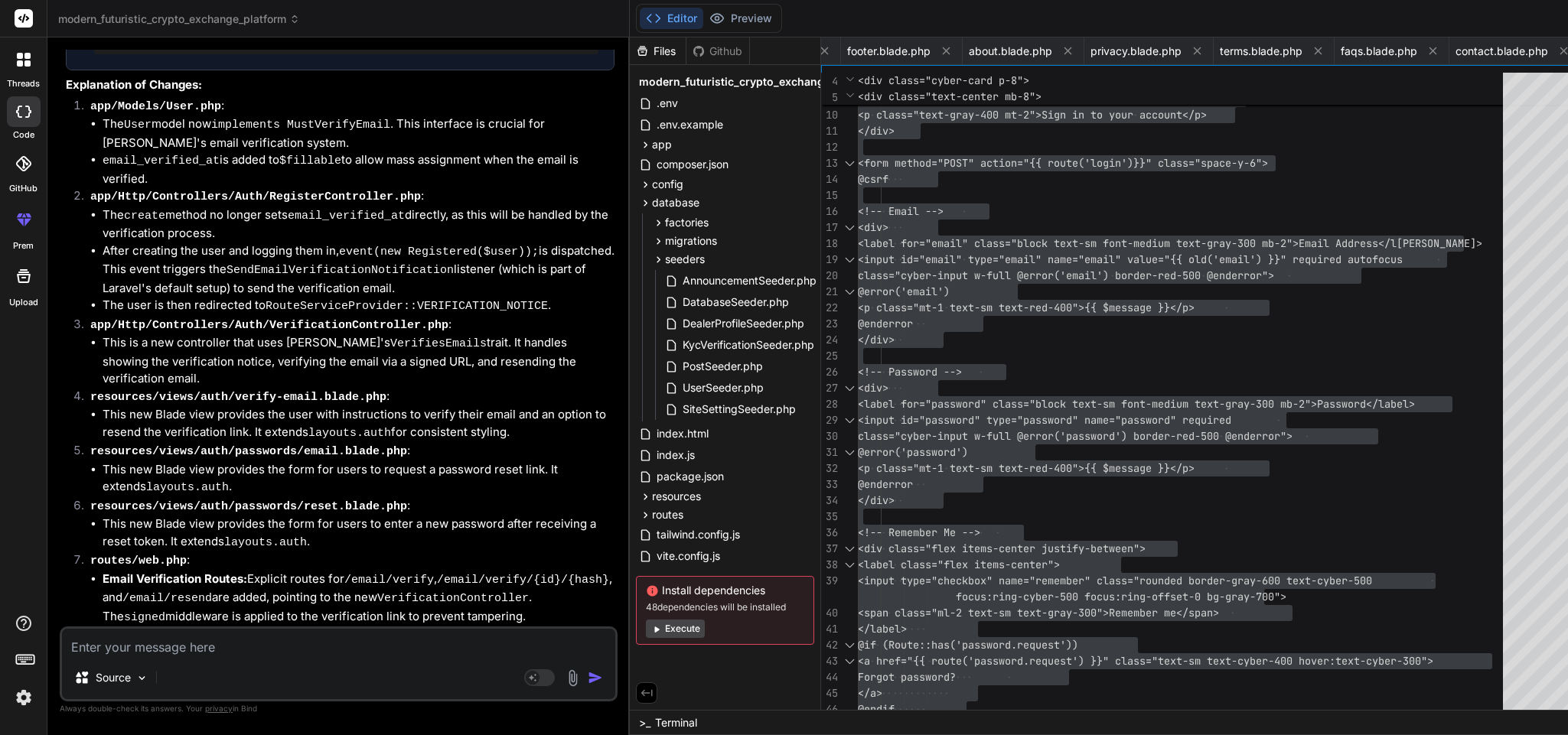
paste textarea "Method App\Http\Controllers\Auth\LoginController::showLinkRequestForm does not …"
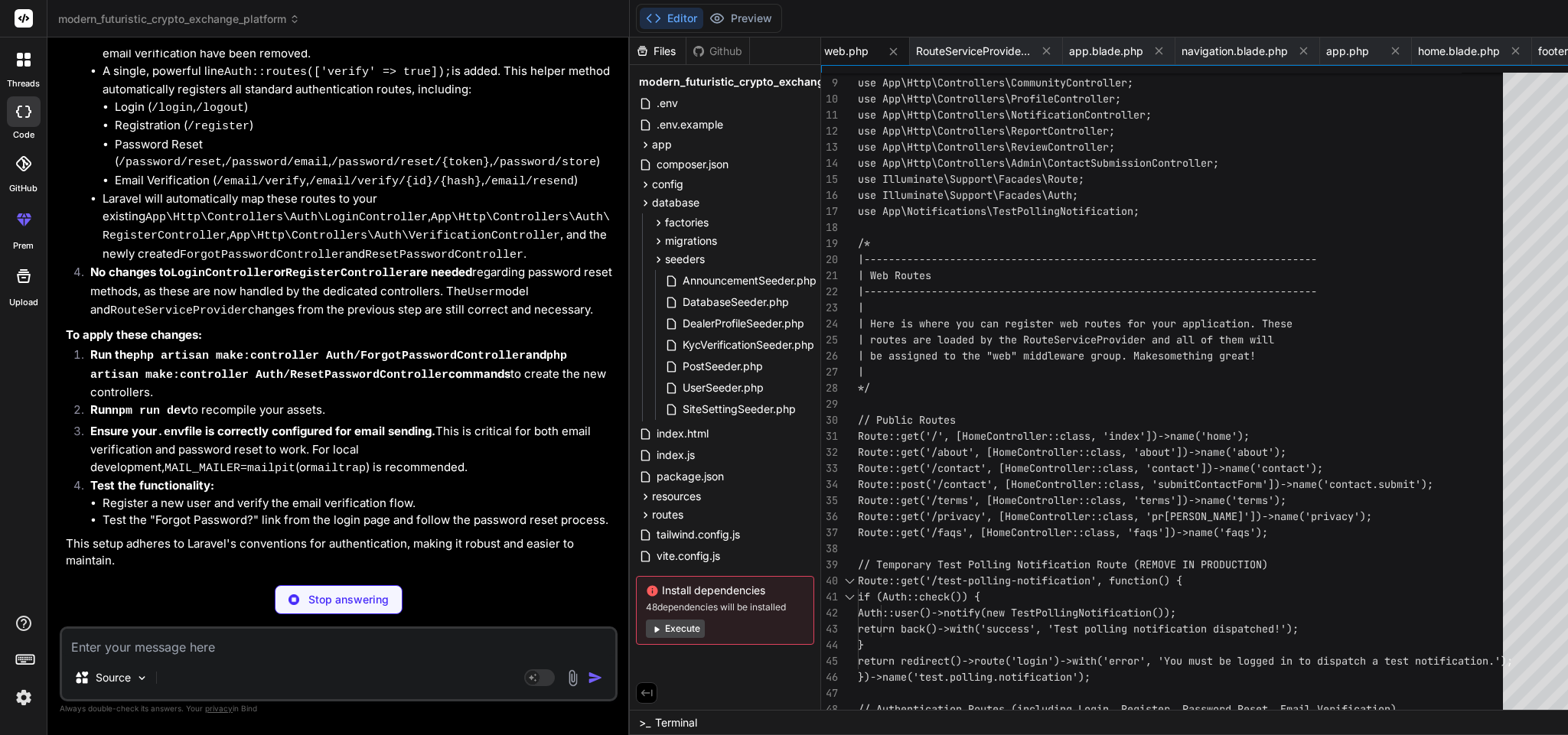
scroll to position [11980, 0]
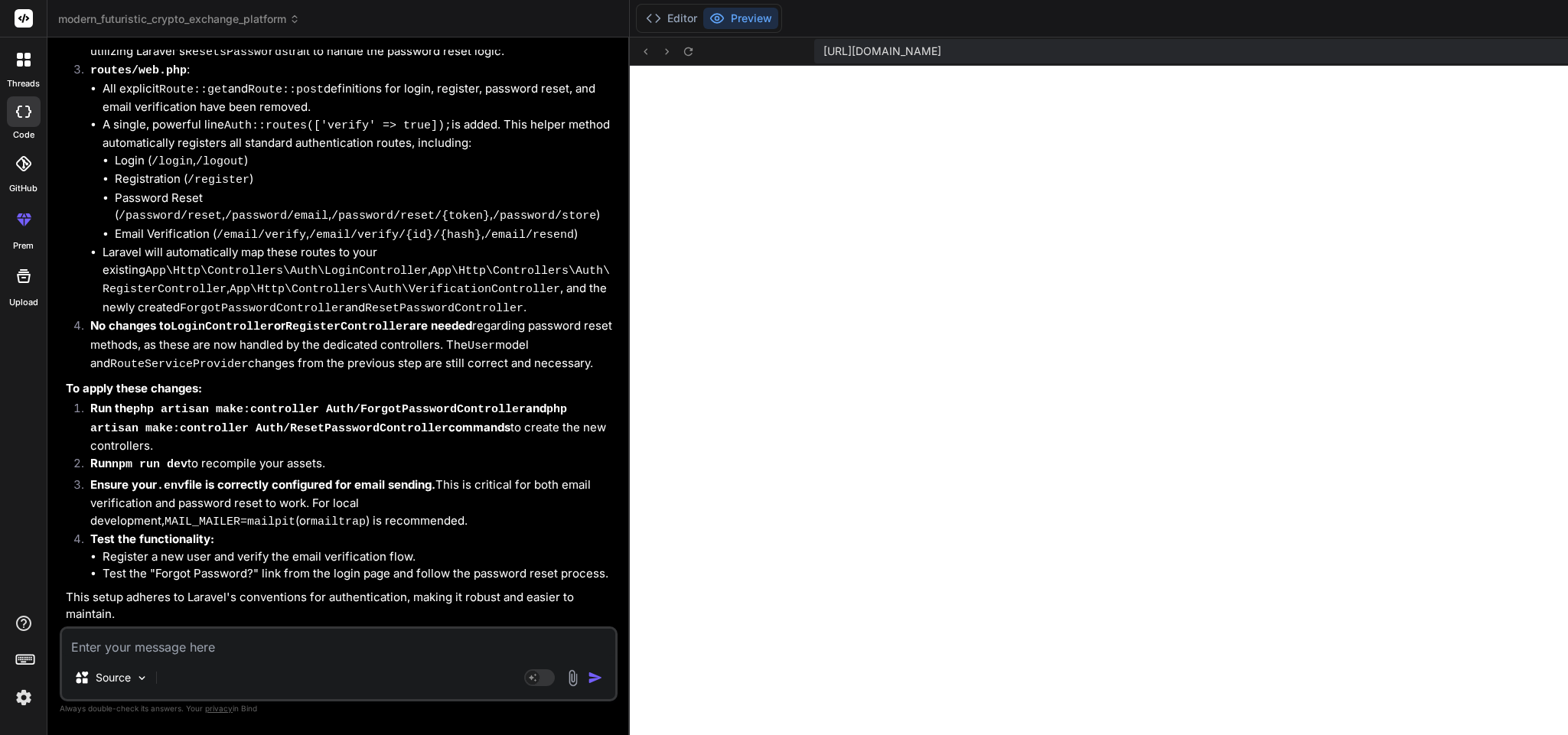
copy ul "php artisan make:controller Auth/ForgotPasswordController"
copy ul "php artisan make:controller Auth/ResetPasswordController"
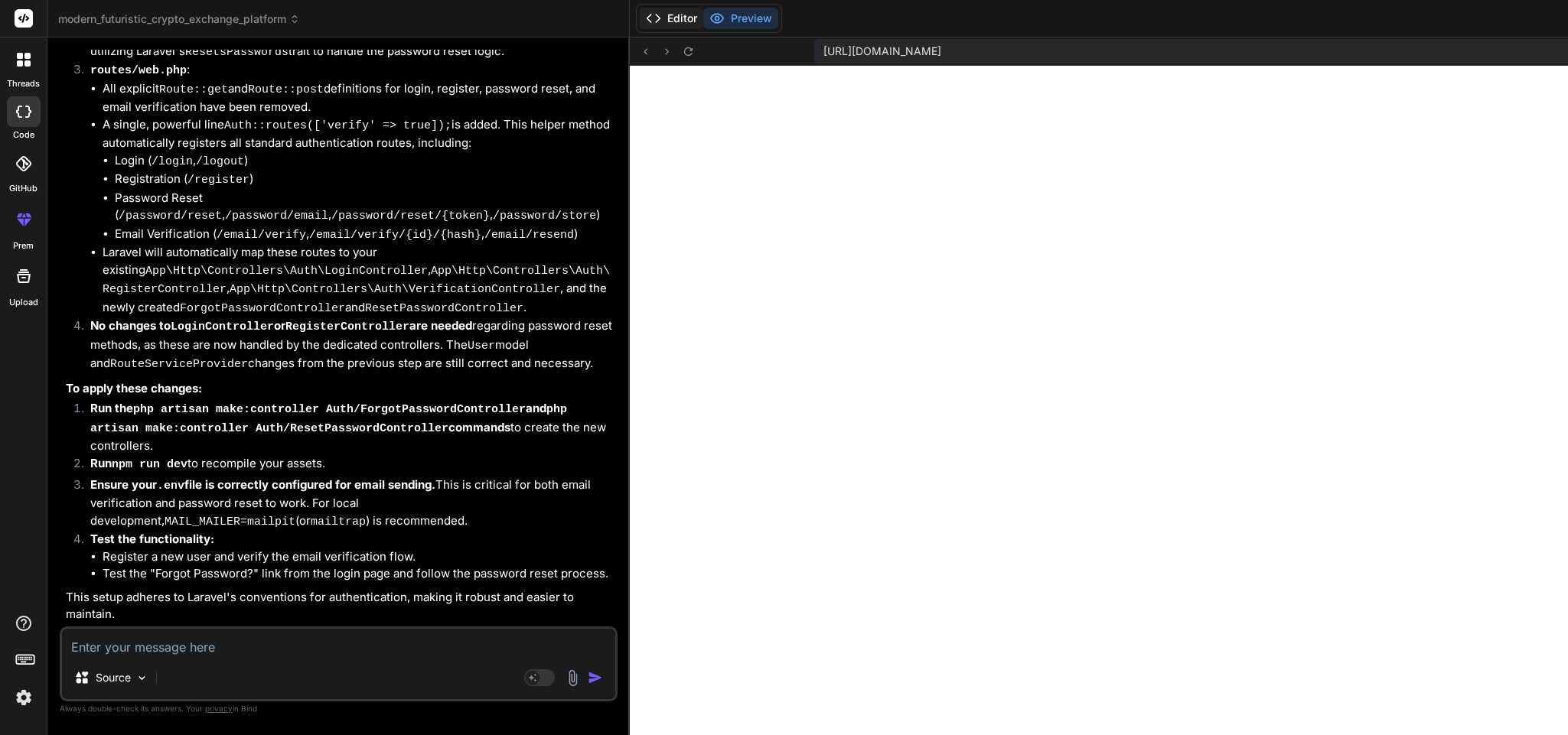
click at [646, 12] on icon at bounding box center [653, 18] width 15 height 15
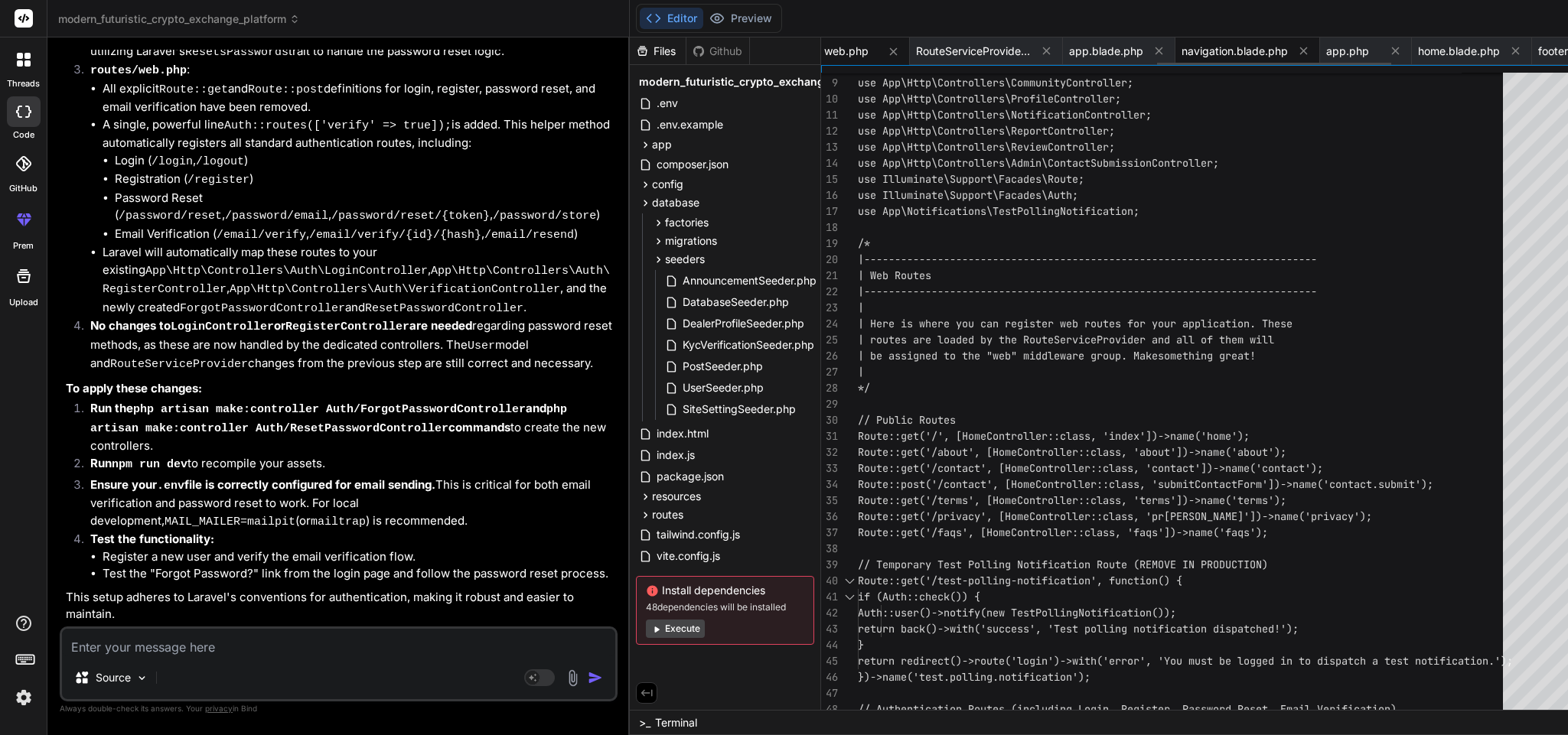
scroll to position [0, 1947]
click at [1397, 49] on span "ForgotPasswordController.php" at bounding box center [1454, 50] width 115 height 15
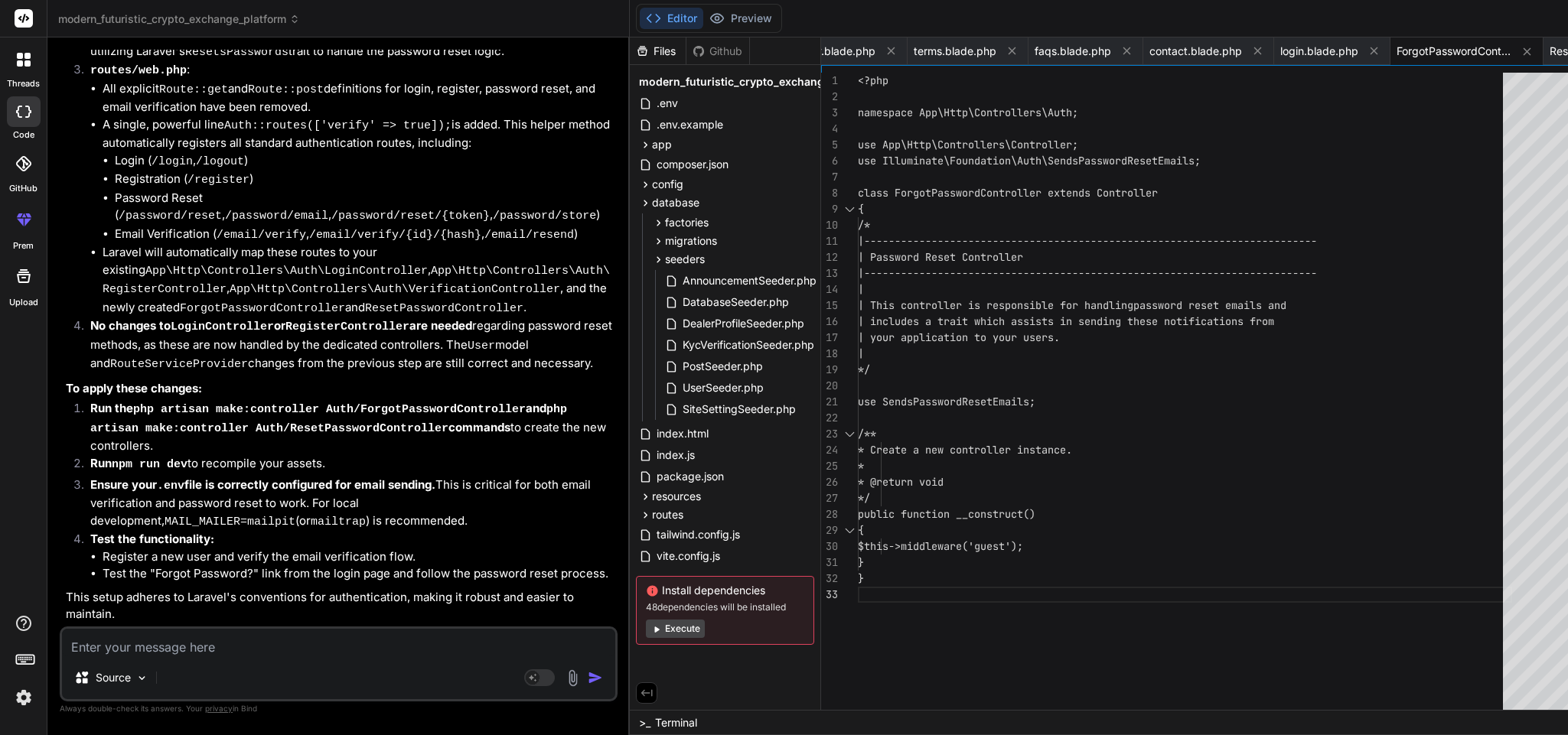
click at [1100, 249] on div "class ForgotPasswordController extends Controller { /* |-----------------------…" at bounding box center [1185, 394] width 654 height 645
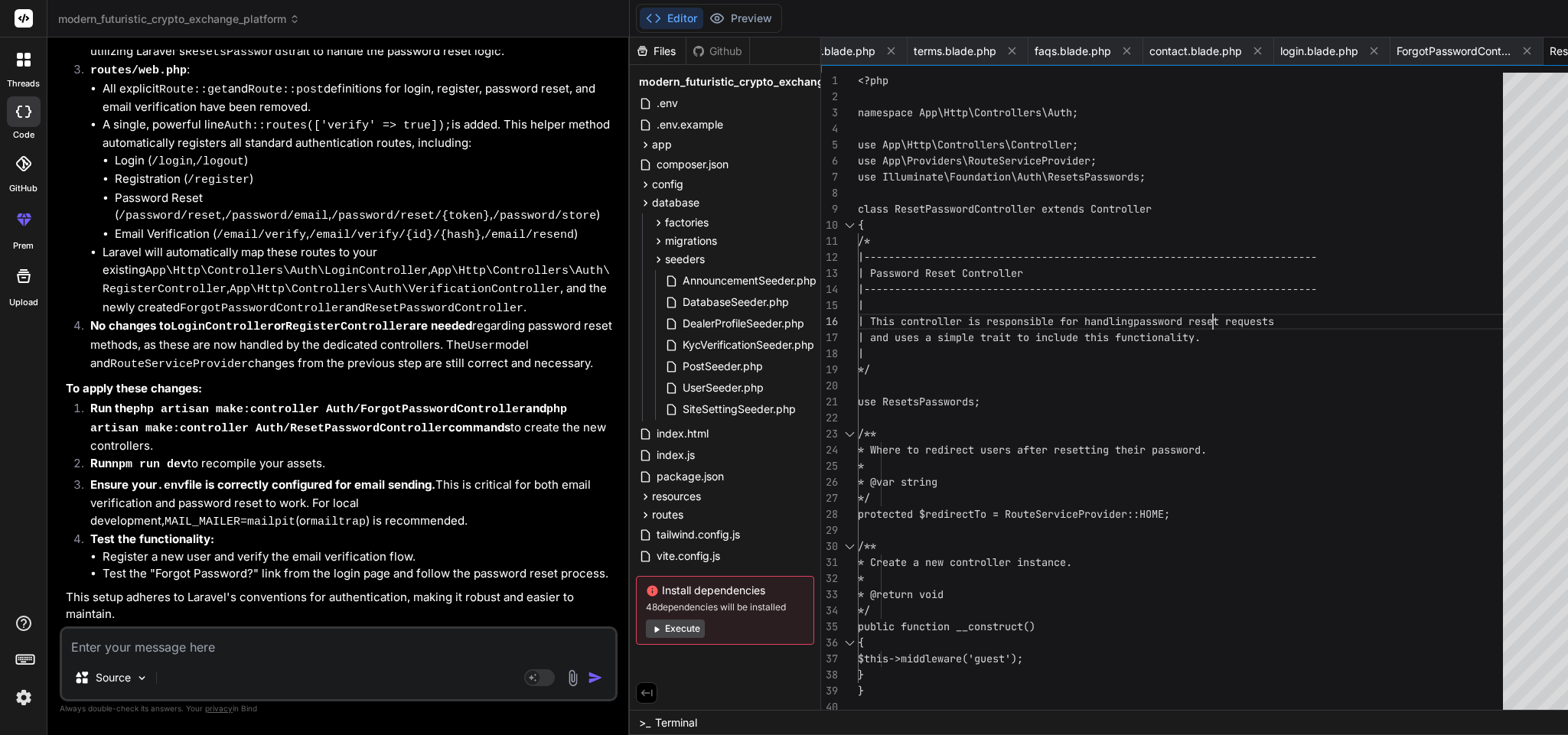
click at [1166, 314] on div "class ResetPasswordController extends Controller { /* |------------------------…" at bounding box center [1185, 394] width 654 height 645
click at [1179, 485] on div "class ResetPasswordController extends Controller { /* |------------------------…" at bounding box center [1185, 394] width 654 height 645
click at [925, 416] on div "class ResetPasswordController extends Controller { /* |------------------------…" at bounding box center [1185, 394] width 654 height 645
click at [258, 648] on textarea at bounding box center [338, 642] width 554 height 27
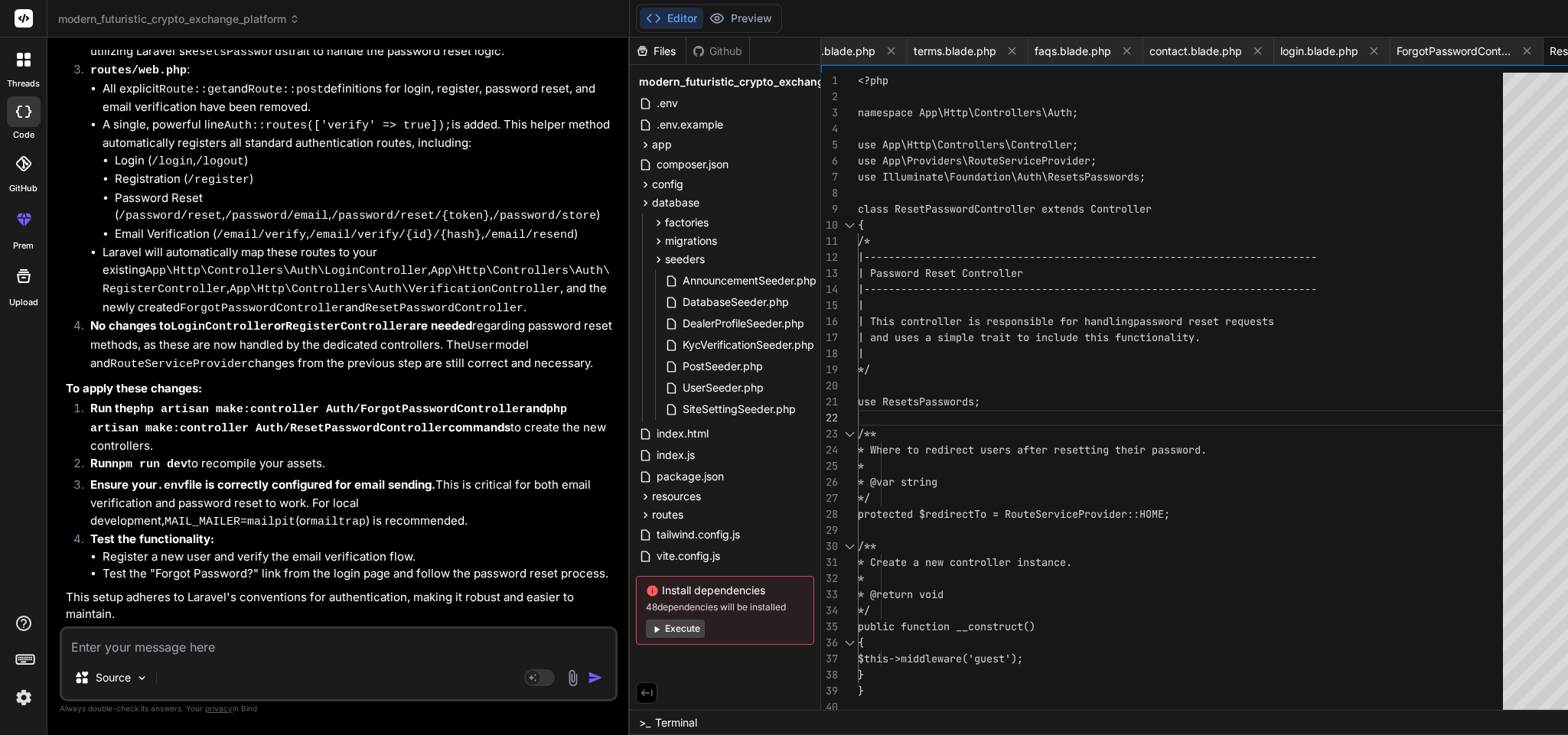
click at [258, 648] on textarea at bounding box center [338, 642] width 554 height 27
paste textarea "use VerifiesEmails;"
paste textarea "C:\xampp\htdocs\localexchange\app\Http\Controllers\Auth\VerificationController.…"
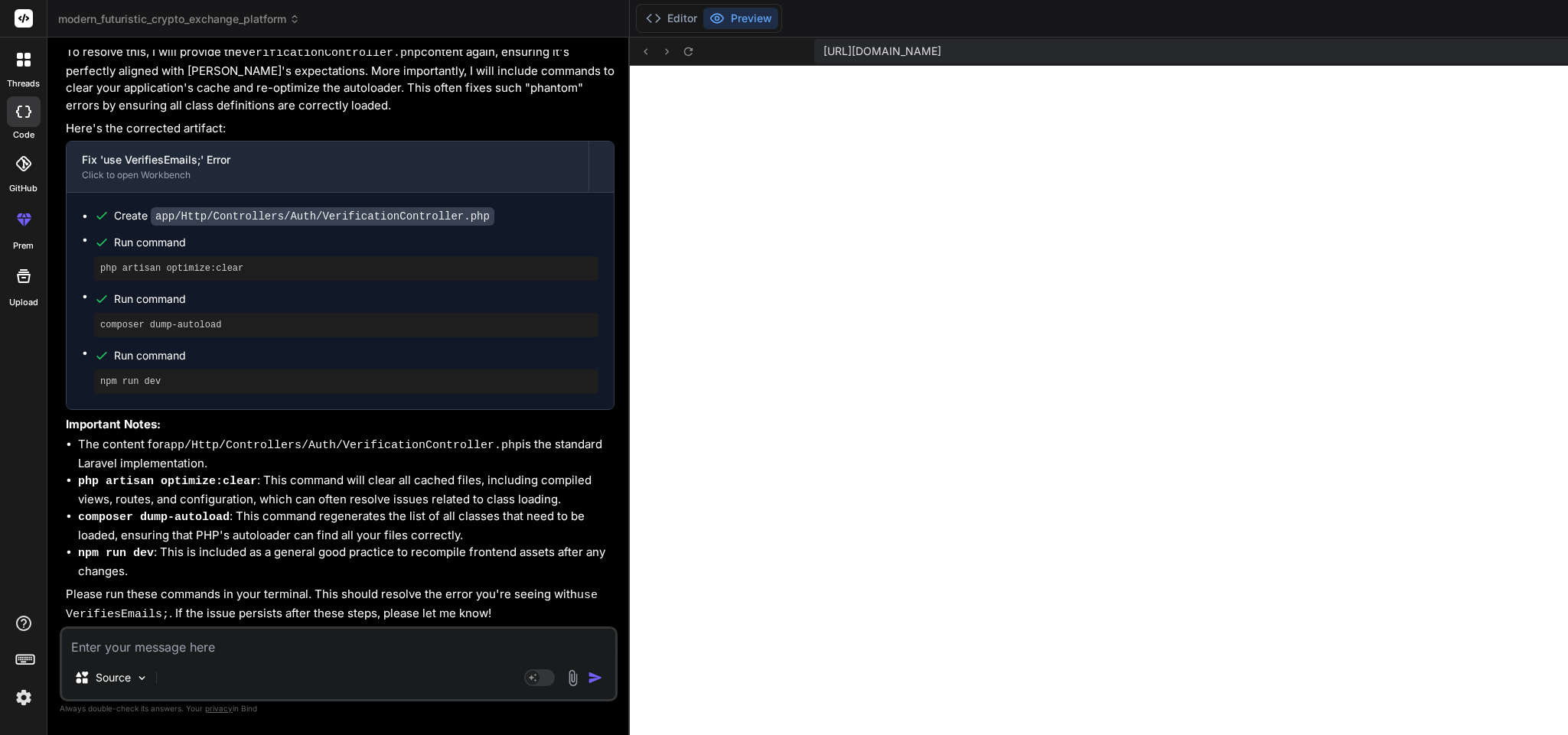
scroll to position [13111, 0]
click at [640, 19] on button "Editor" at bounding box center [672, 19] width 64 height 21
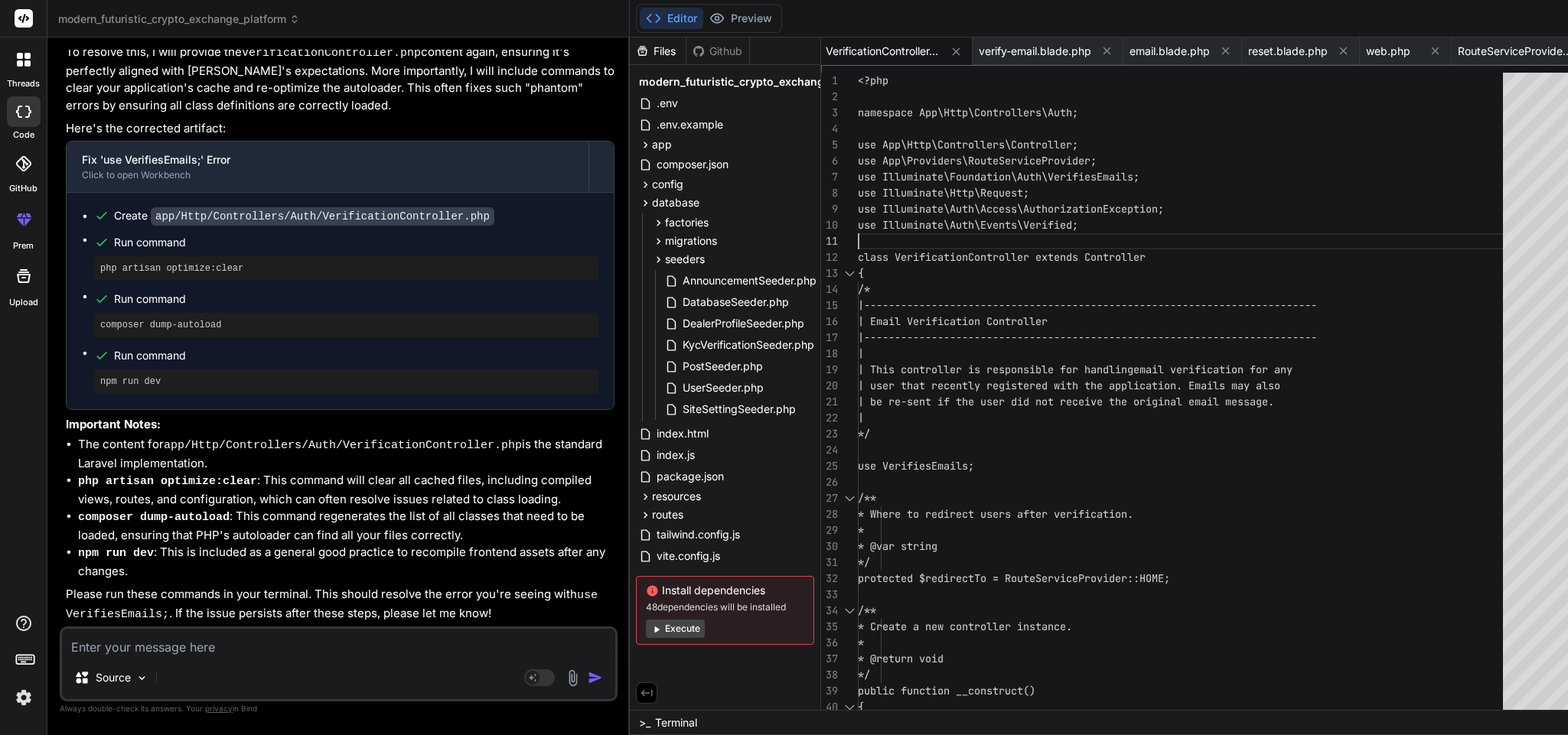
scroll to position [0, 0]
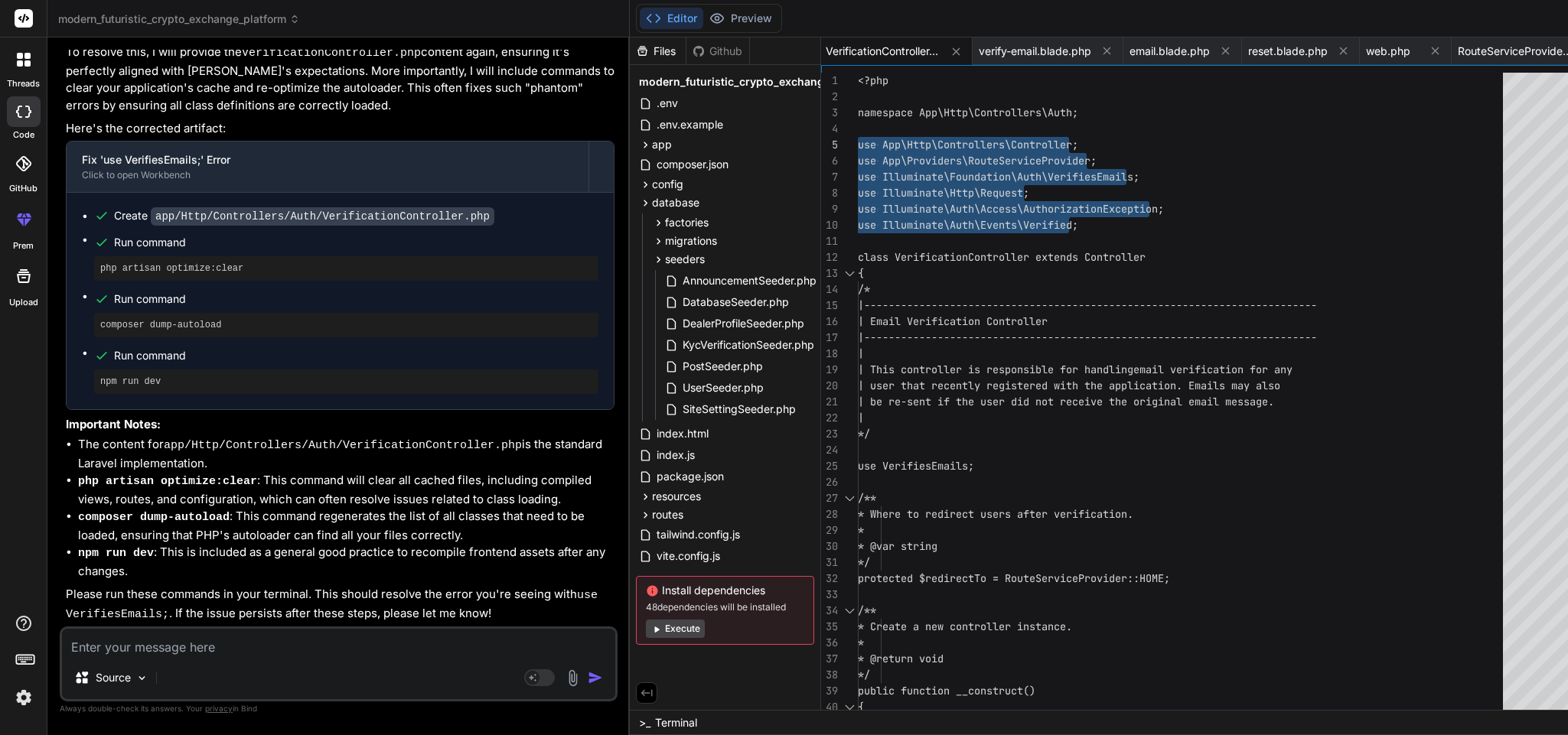
drag, startPoint x: 1008, startPoint y: 229, endPoint x: 728, endPoint y: 140, distance: 293.8
click at [250, 646] on textarea at bounding box center [338, 642] width 554 height 27
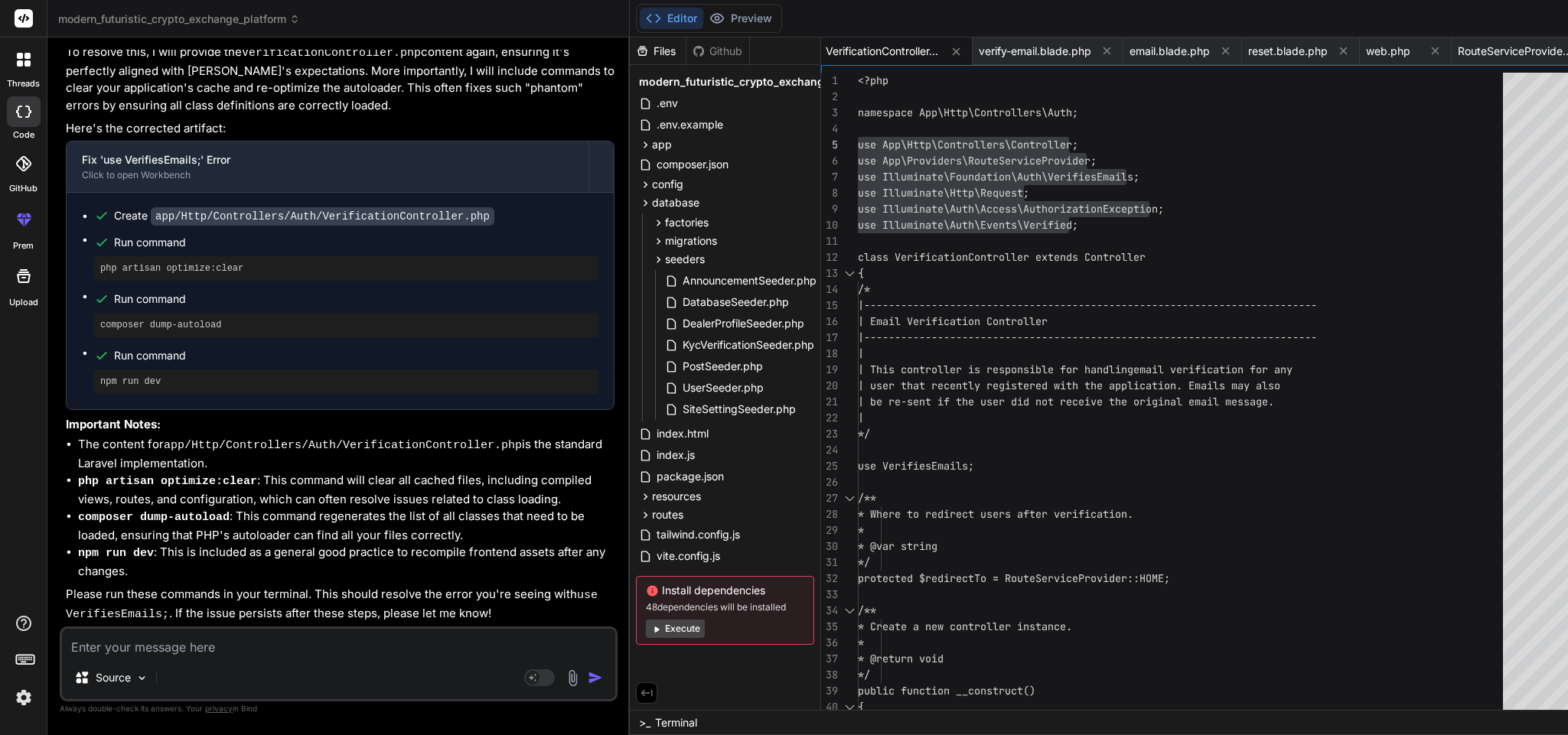
paste textarea "Trait "Illuminate\Foundation\Auth\VerifiesEmails" not found"
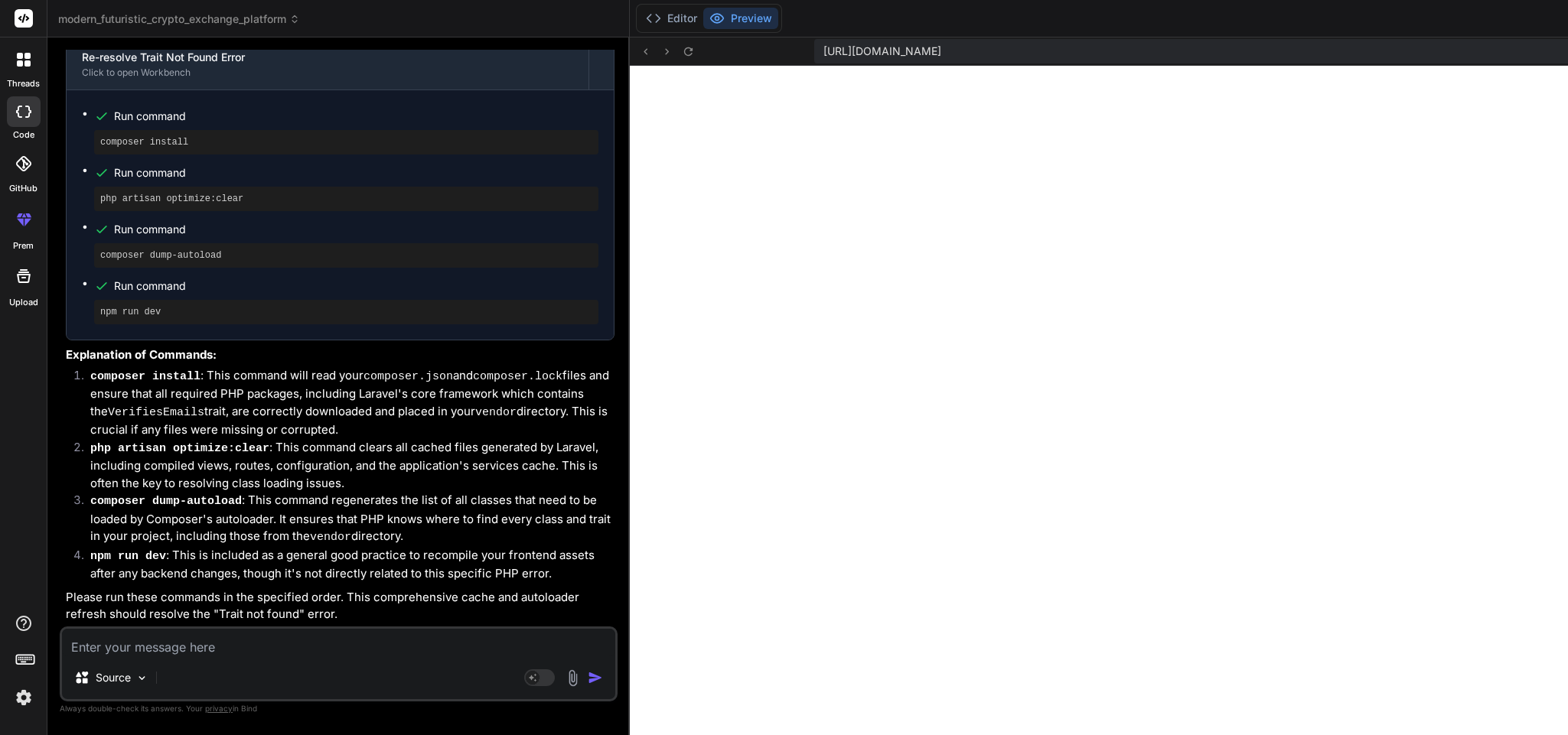
scroll to position [14175, 0]
click at [640, 14] on button "Editor" at bounding box center [672, 19] width 64 height 21
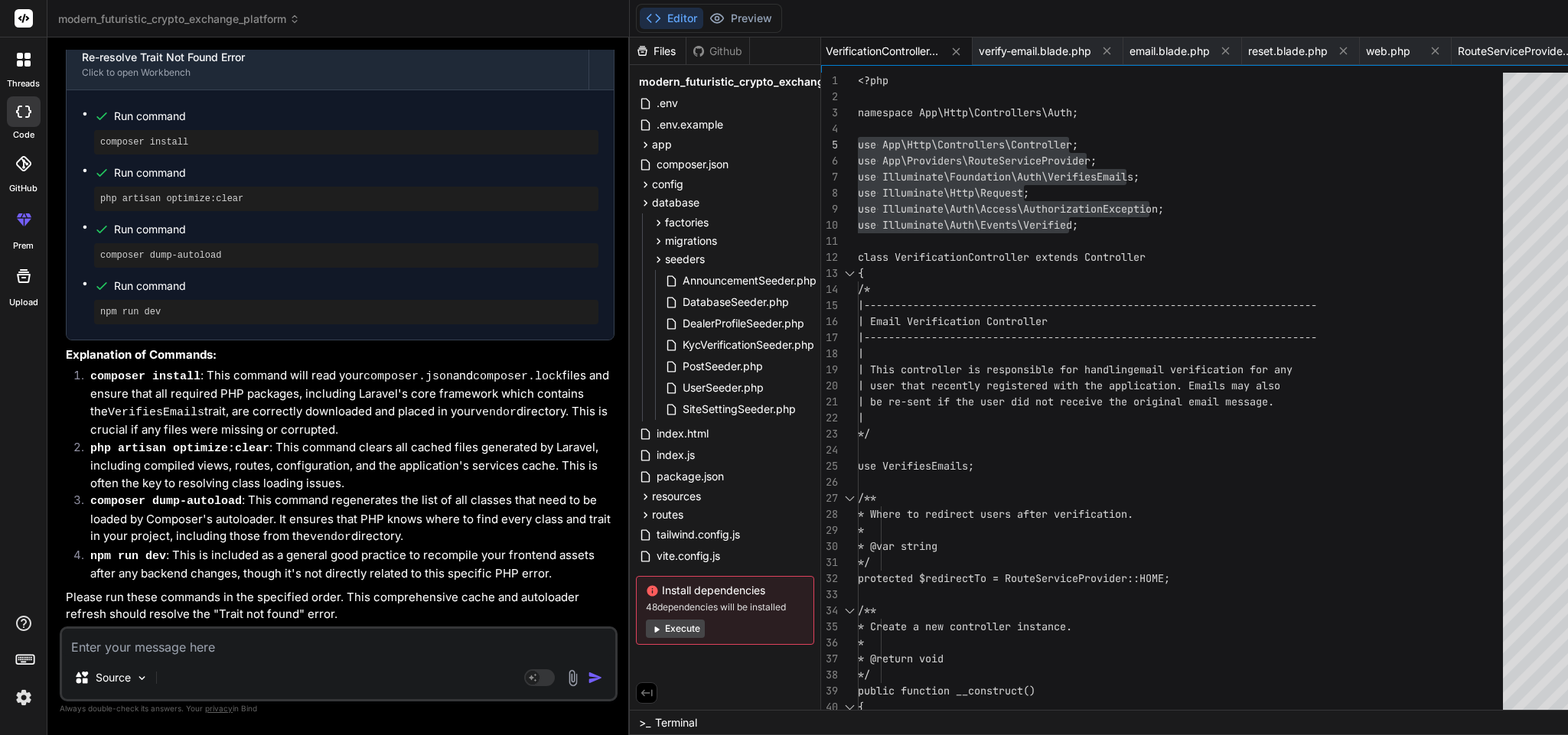
click at [180, 192] on pre "php artisan optimize:clear" at bounding box center [346, 199] width 492 height 12
copy ul "php artisan optimize:clear"
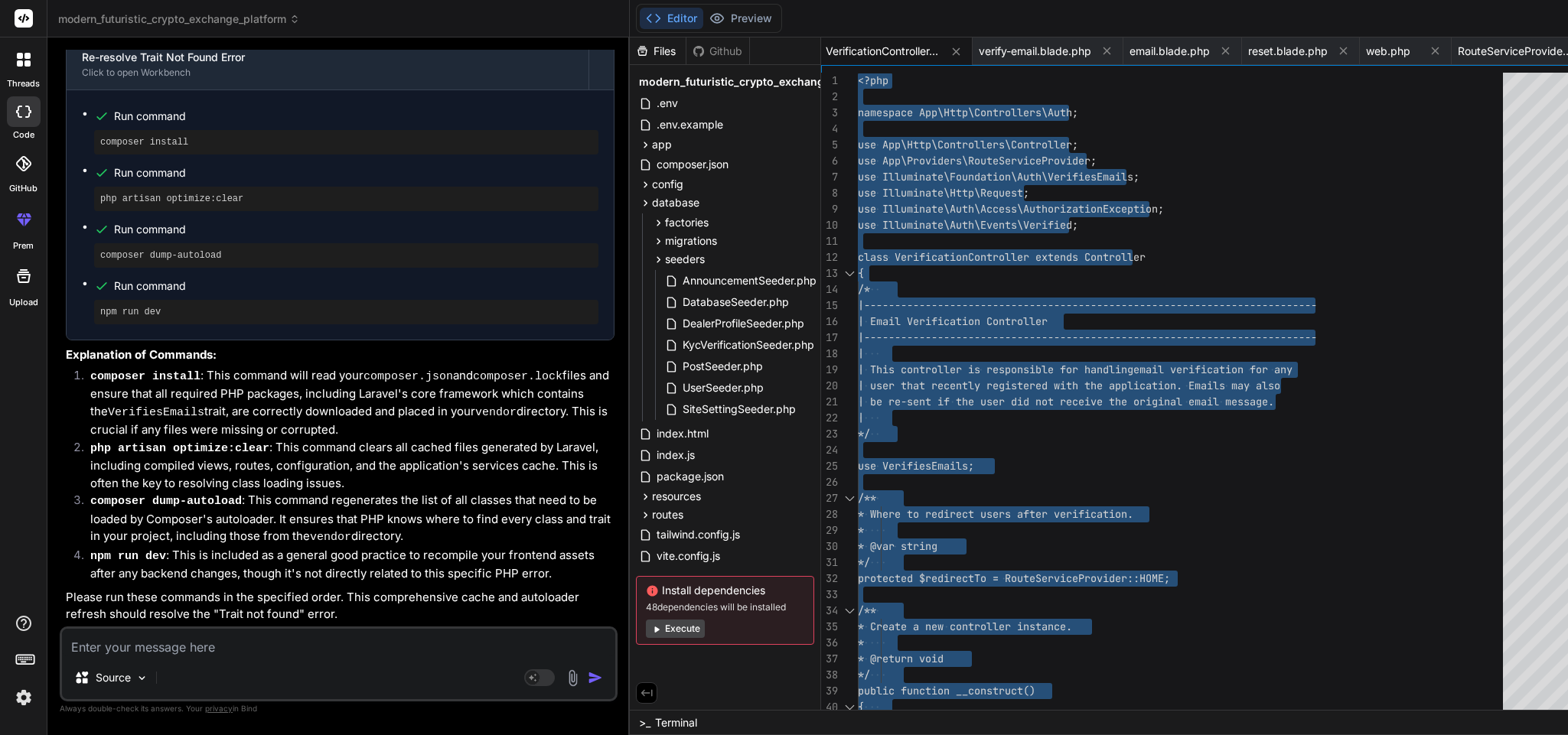
click at [324, 654] on textarea at bounding box center [338, 642] width 554 height 27
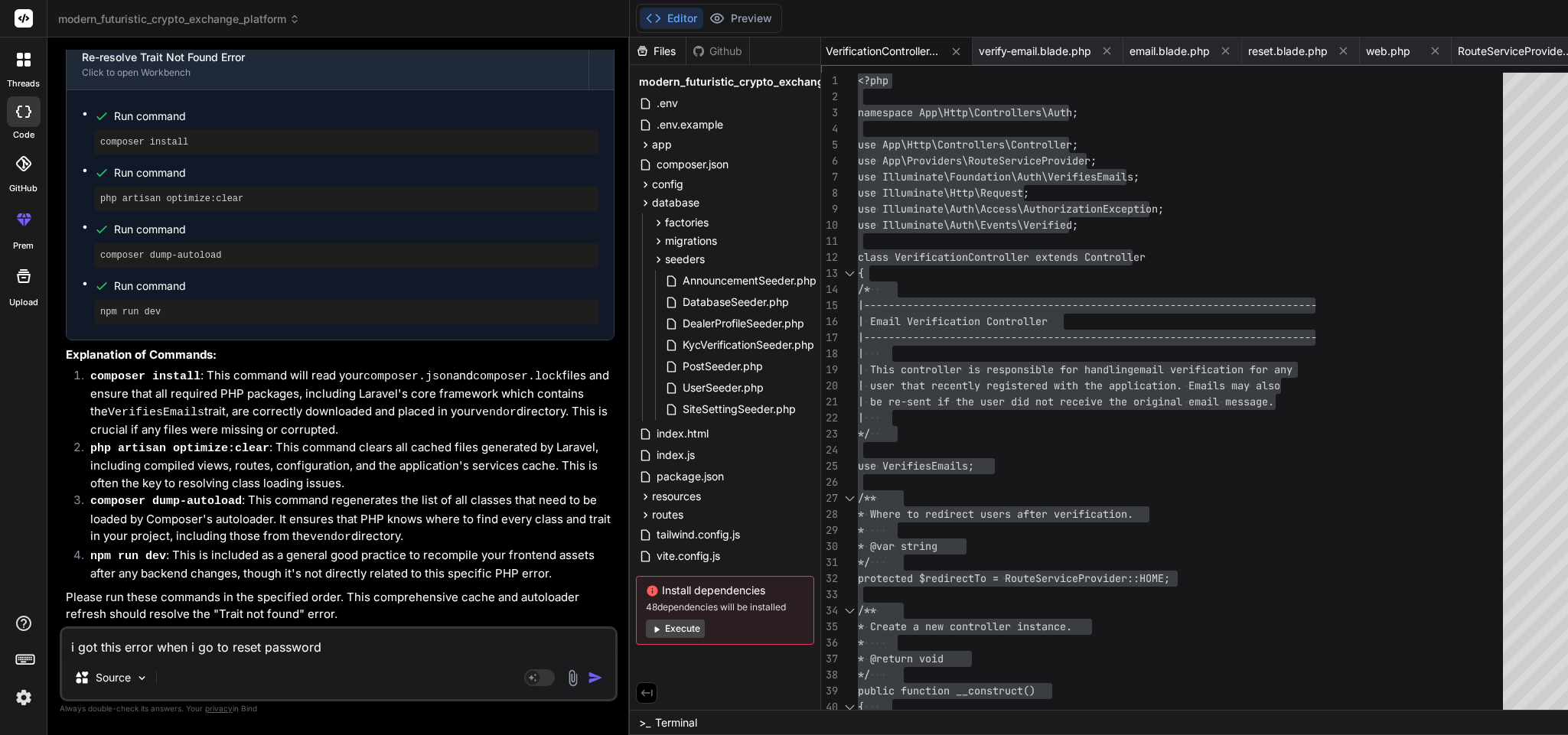
click at [152, 649] on textarea "i got this error when i go to reset password" at bounding box center [338, 642] width 554 height 27
paste textarea "Method App\Http\Controllers\Auth\LoginController::showLinkRequestForm does not …"
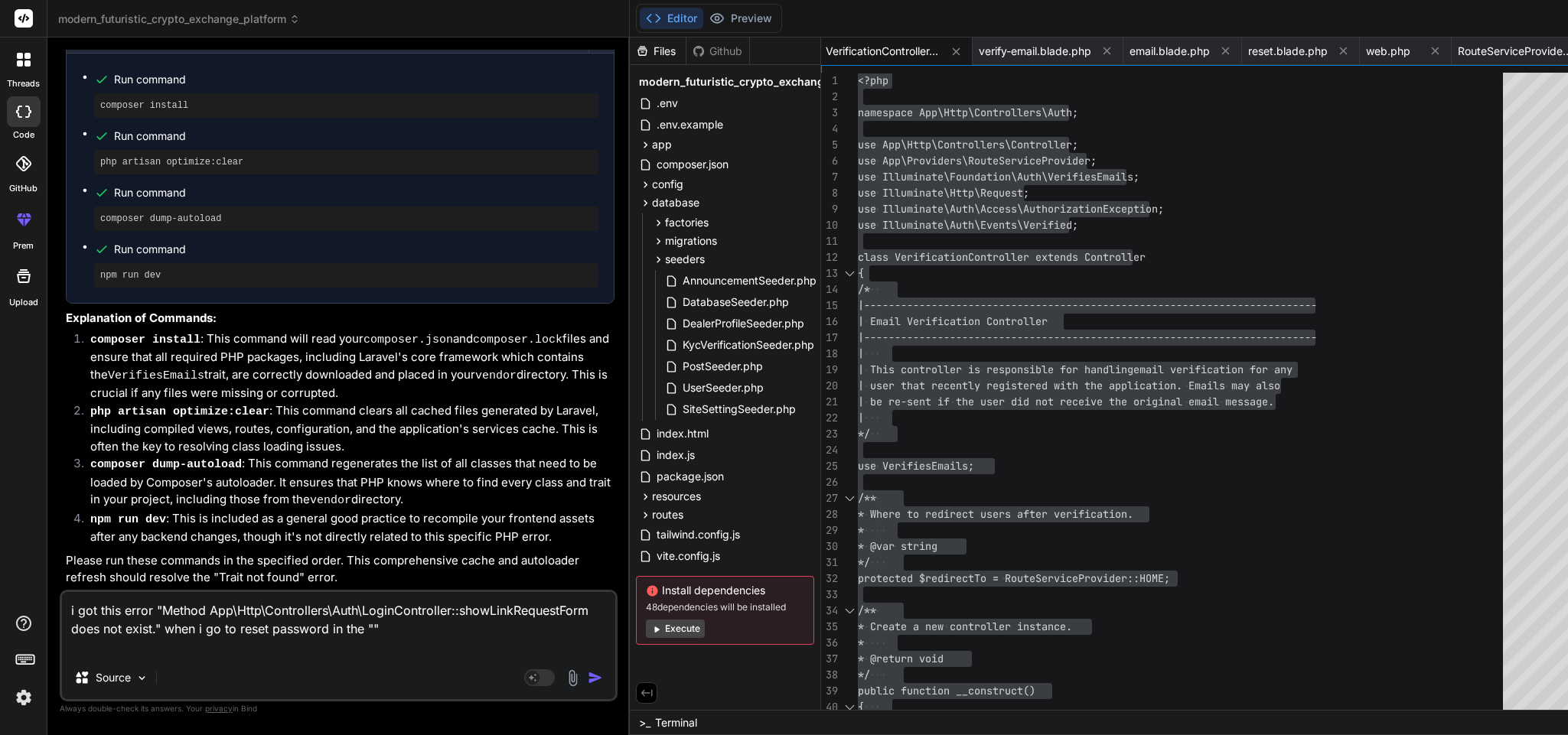
paste textarea "Http\Middleware\RedirectIfAuthenticated .php : 28"
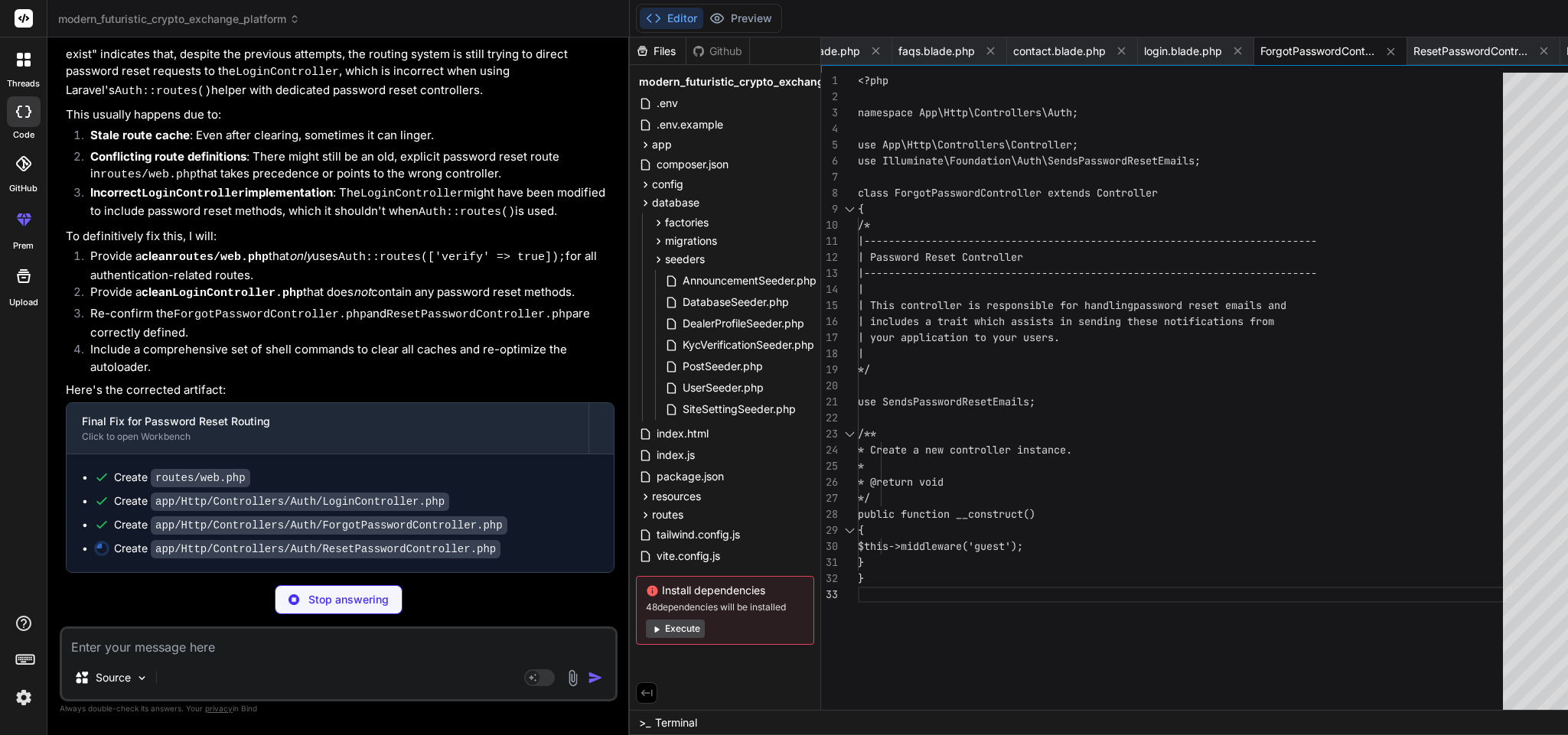
scroll to position [14978, 0]
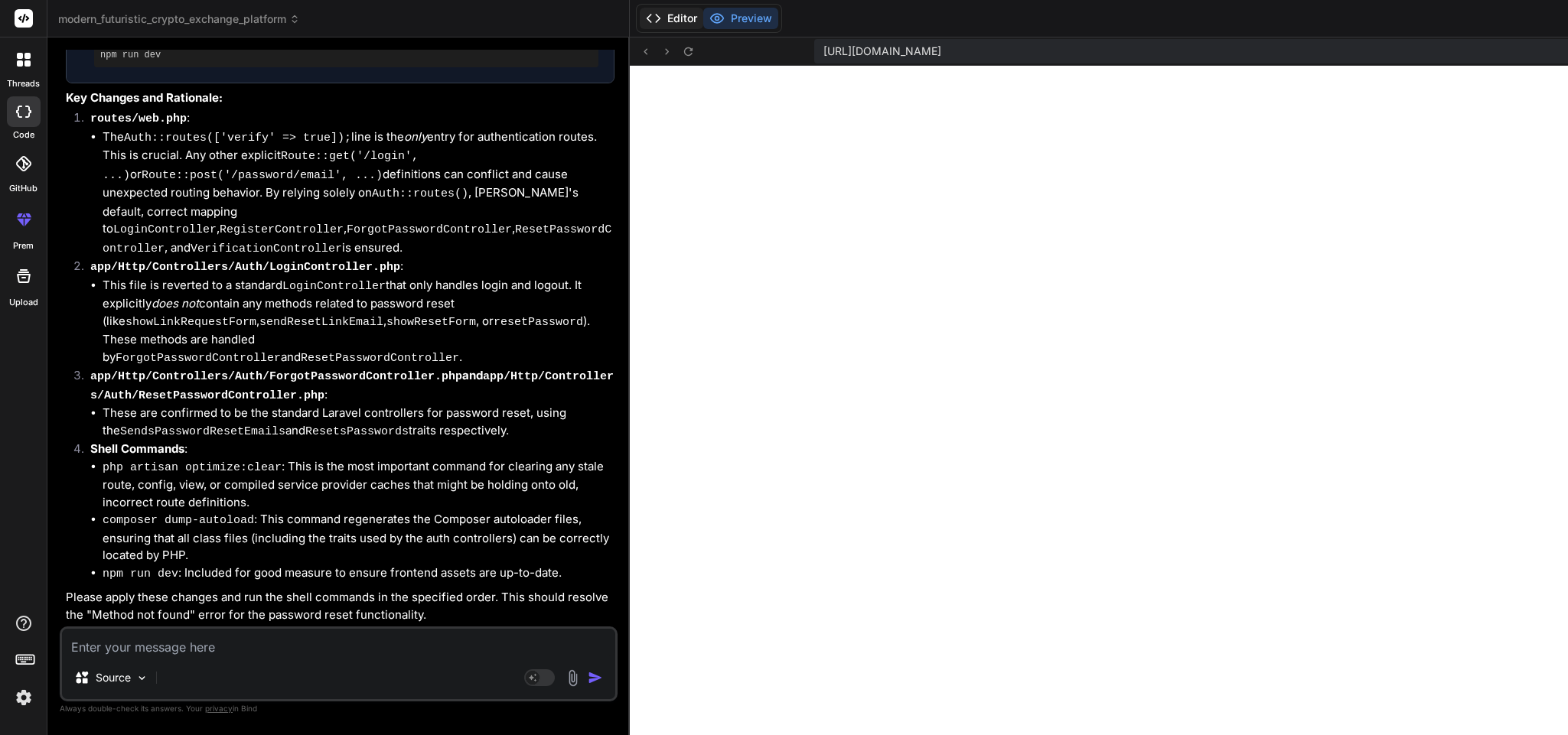
click at [640, 20] on button "Editor" at bounding box center [672, 19] width 64 height 21
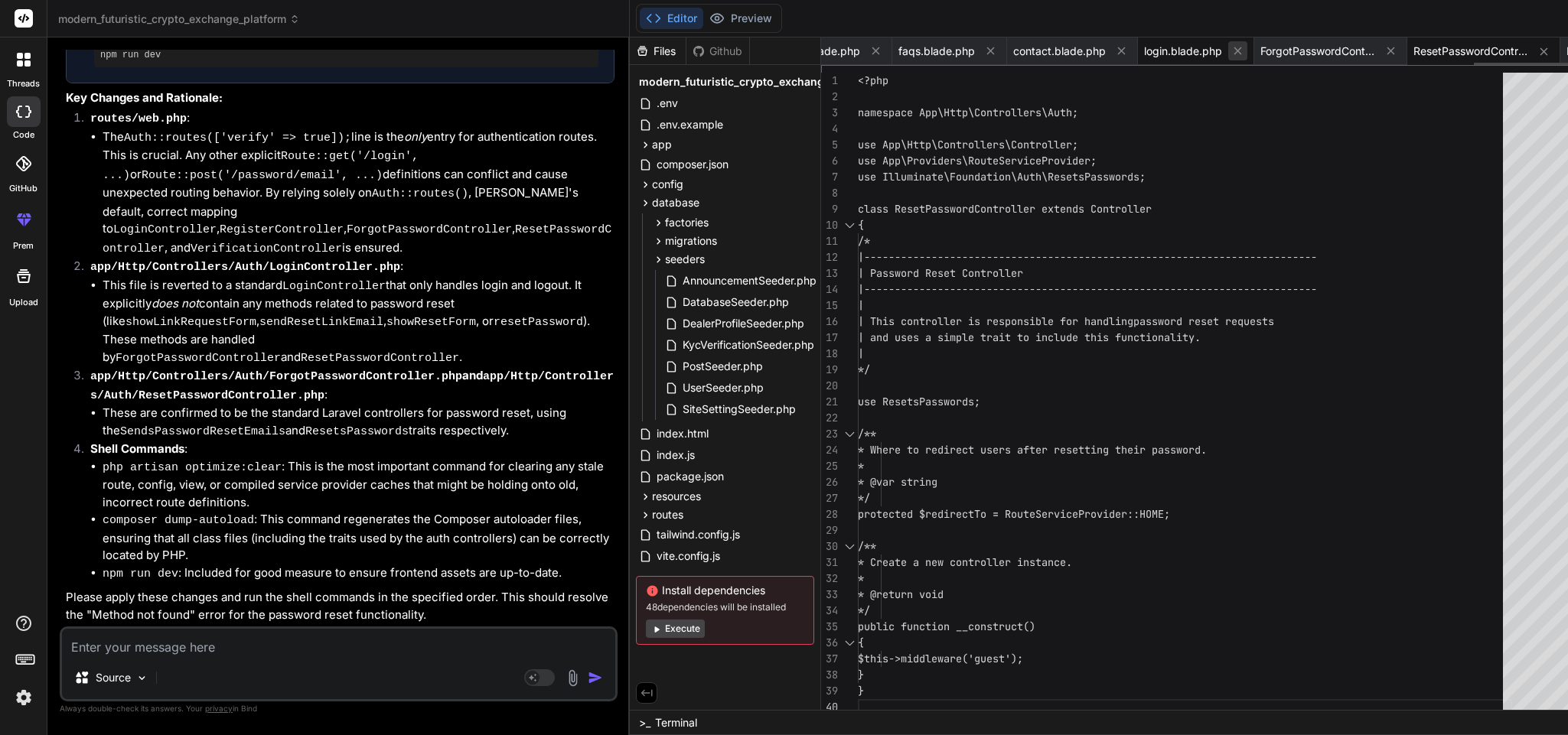
click at [1232, 44] on icon at bounding box center [1238, 50] width 13 height 13
click at [1232, 47] on icon at bounding box center [1238, 50] width 13 height 13
click at [1232, 46] on icon at bounding box center [1238, 50] width 13 height 13
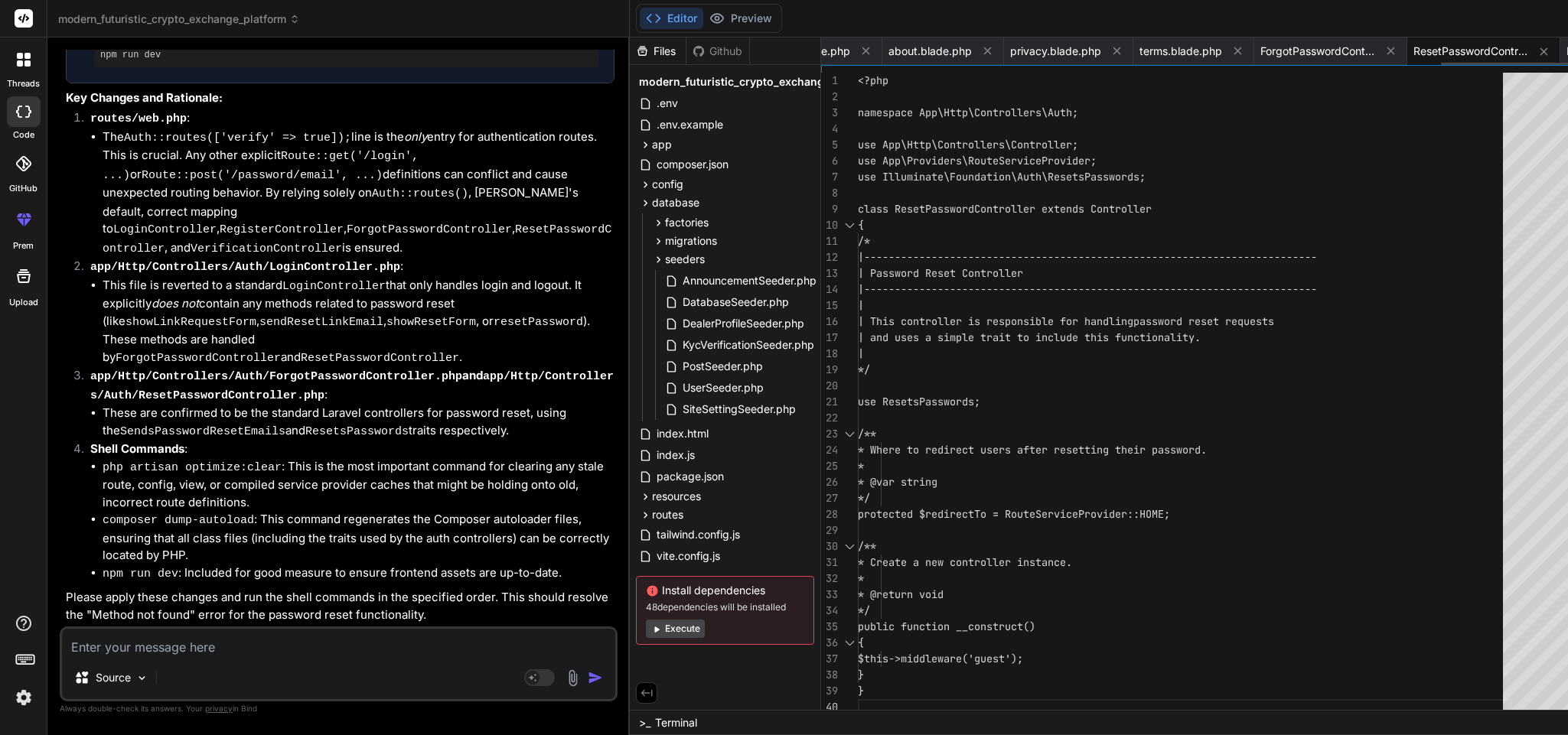
click at [1232, 46] on icon at bounding box center [1238, 50] width 13 height 13
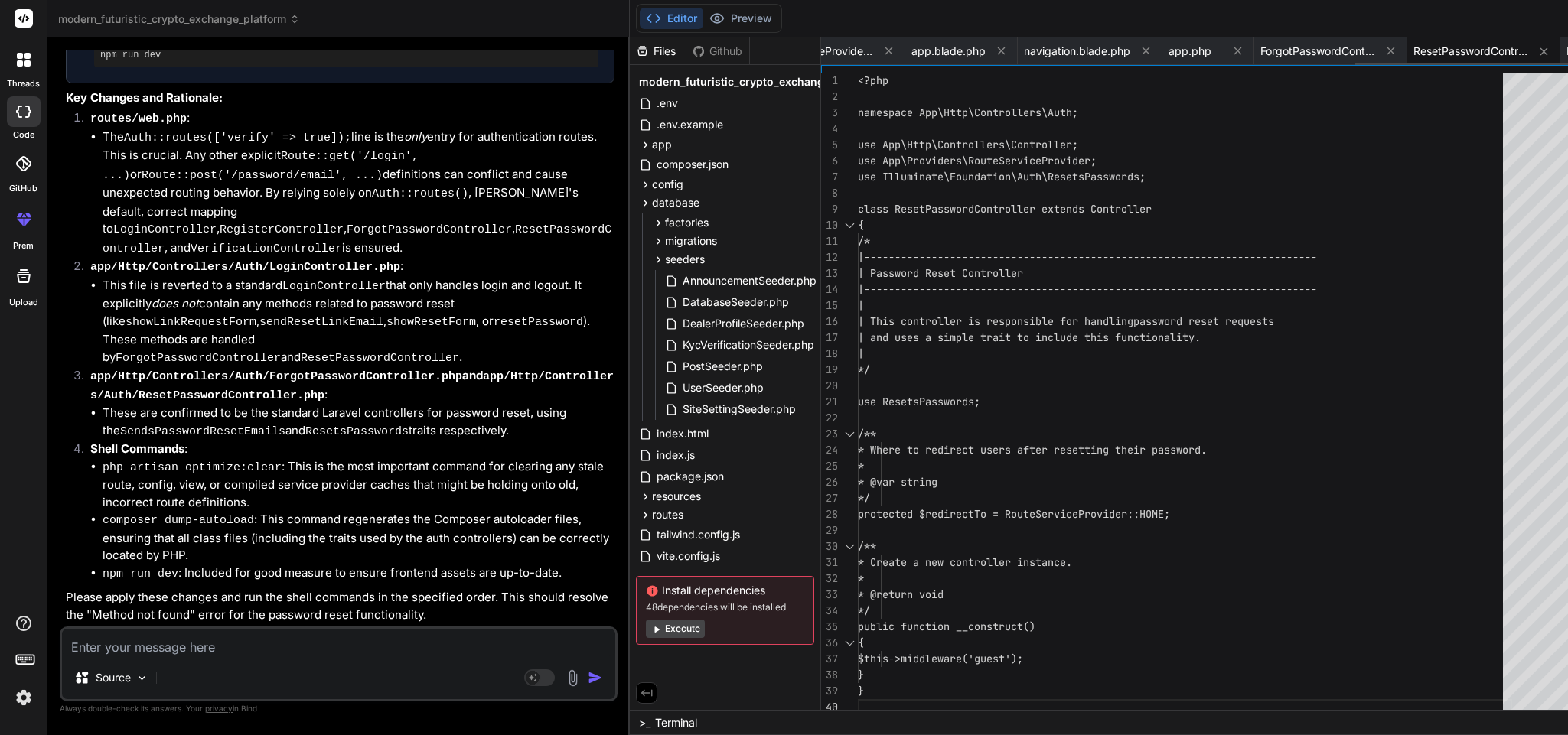
click at [1232, 46] on icon at bounding box center [1238, 50] width 13 height 13
click at [1078, 46] on icon at bounding box center [1084, 50] width 13 height 13
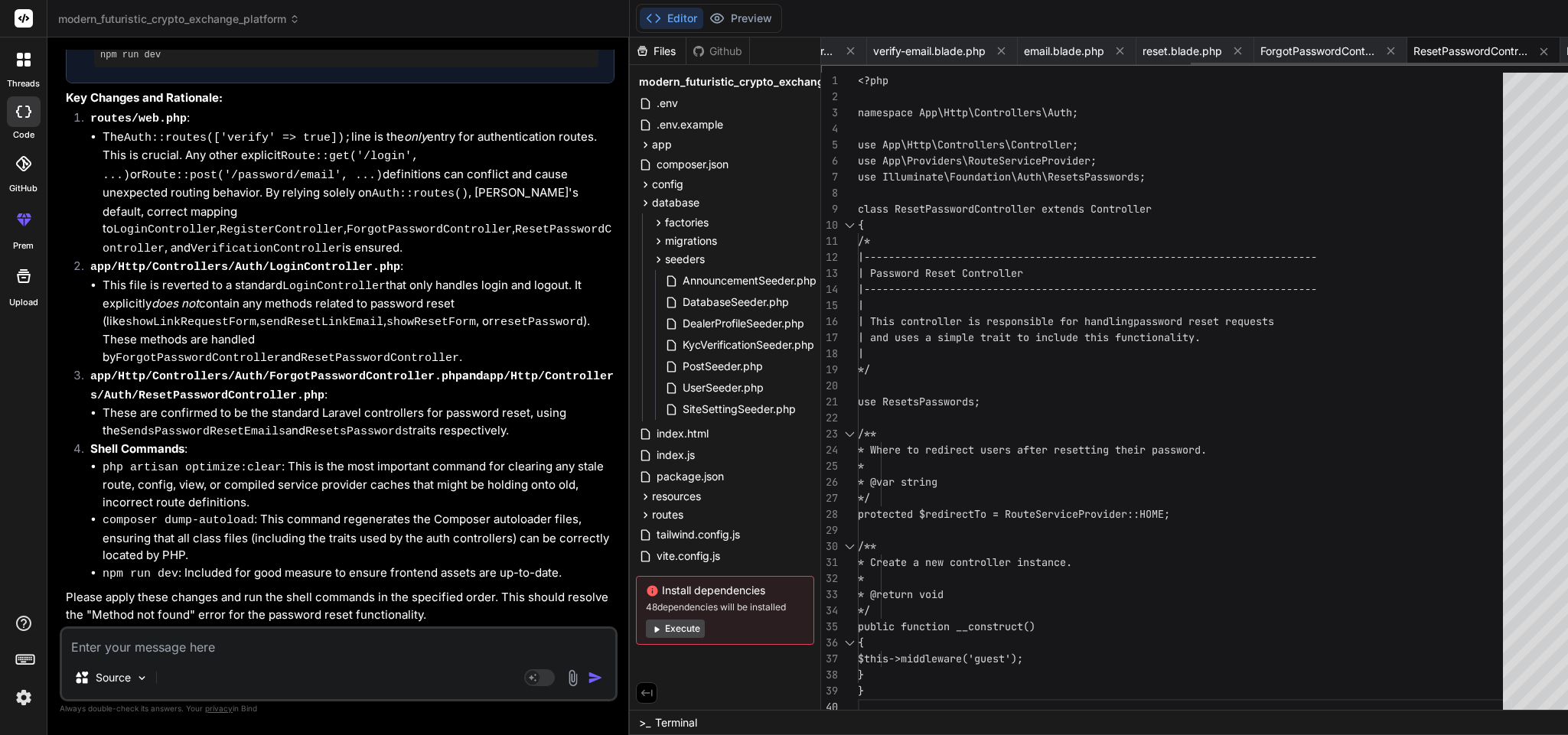
click at [1232, 46] on icon at bounding box center [1238, 50] width 13 height 13
click at [1112, 46] on icon at bounding box center [1119, 50] width 13 height 13
click at [1193, 46] on icon at bounding box center [1199, 50] width 13 height 13
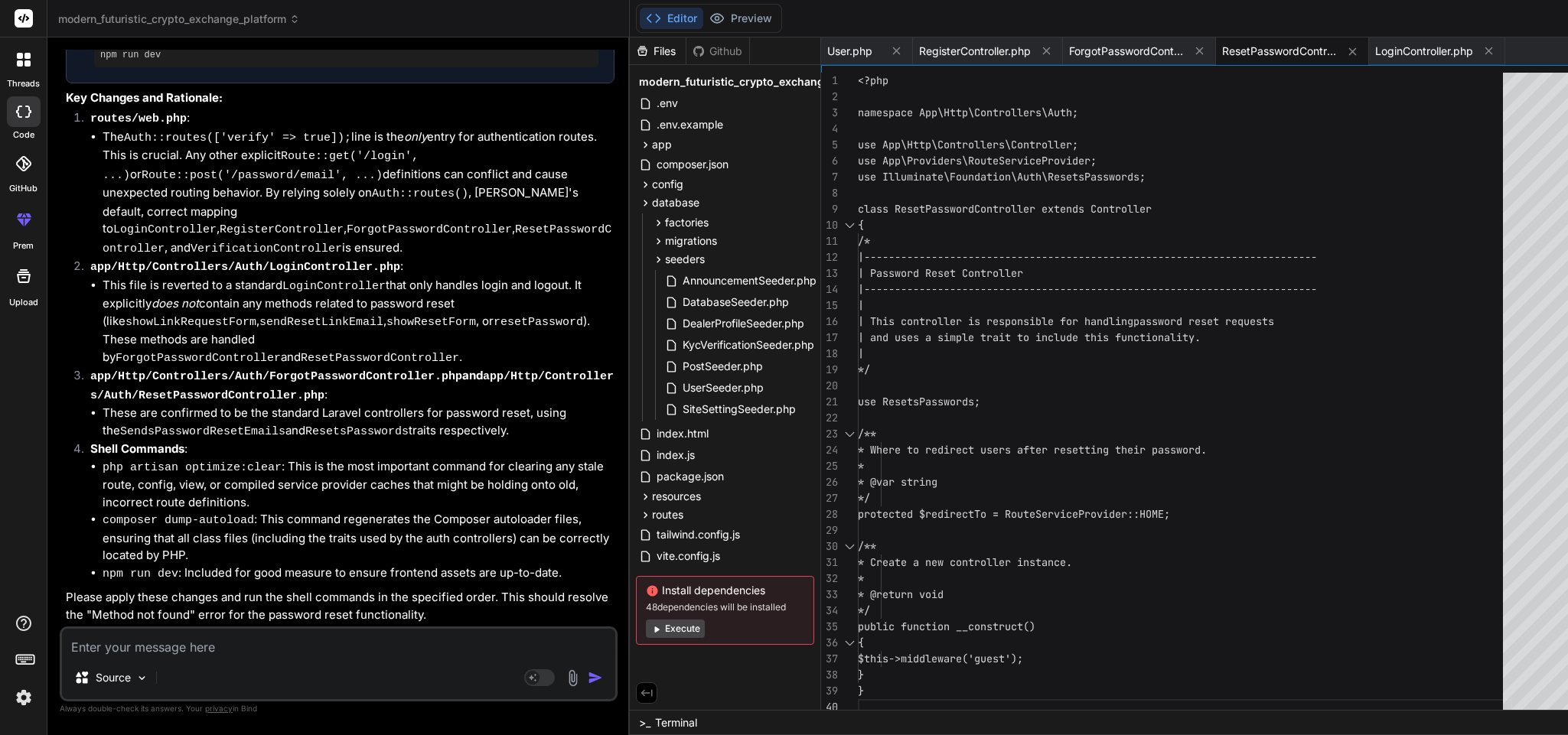
scroll to position [0, 0]
click at [1063, 46] on div "ForgotPasswordController.php" at bounding box center [1139, 50] width 153 height 27
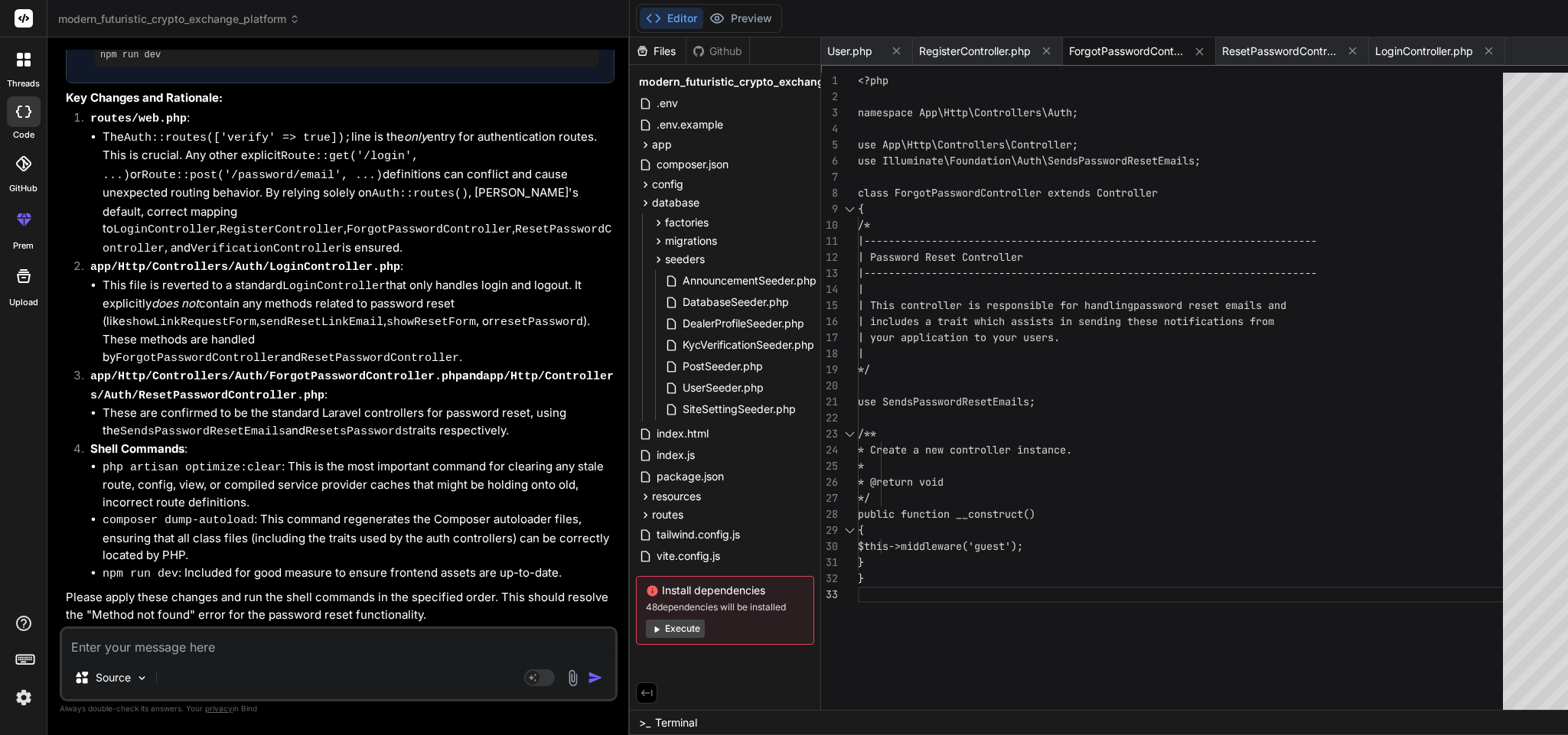
click at [1074, 106] on div "class ForgotPasswordController extends Controller { /* |-----------------------…" at bounding box center [1185, 394] width 654 height 645
click at [1043, 51] on icon at bounding box center [1046, 51] width 8 height 8
click at [893, 49] on icon at bounding box center [897, 51] width 8 height 8
click at [1196, 205] on div "class ForgotPasswordController extends Controller { /* |-----------------------…" at bounding box center [1185, 394] width 654 height 645
click at [827, 56] on span "ForgotPasswordController.php" at bounding box center [885, 50] width 115 height 15
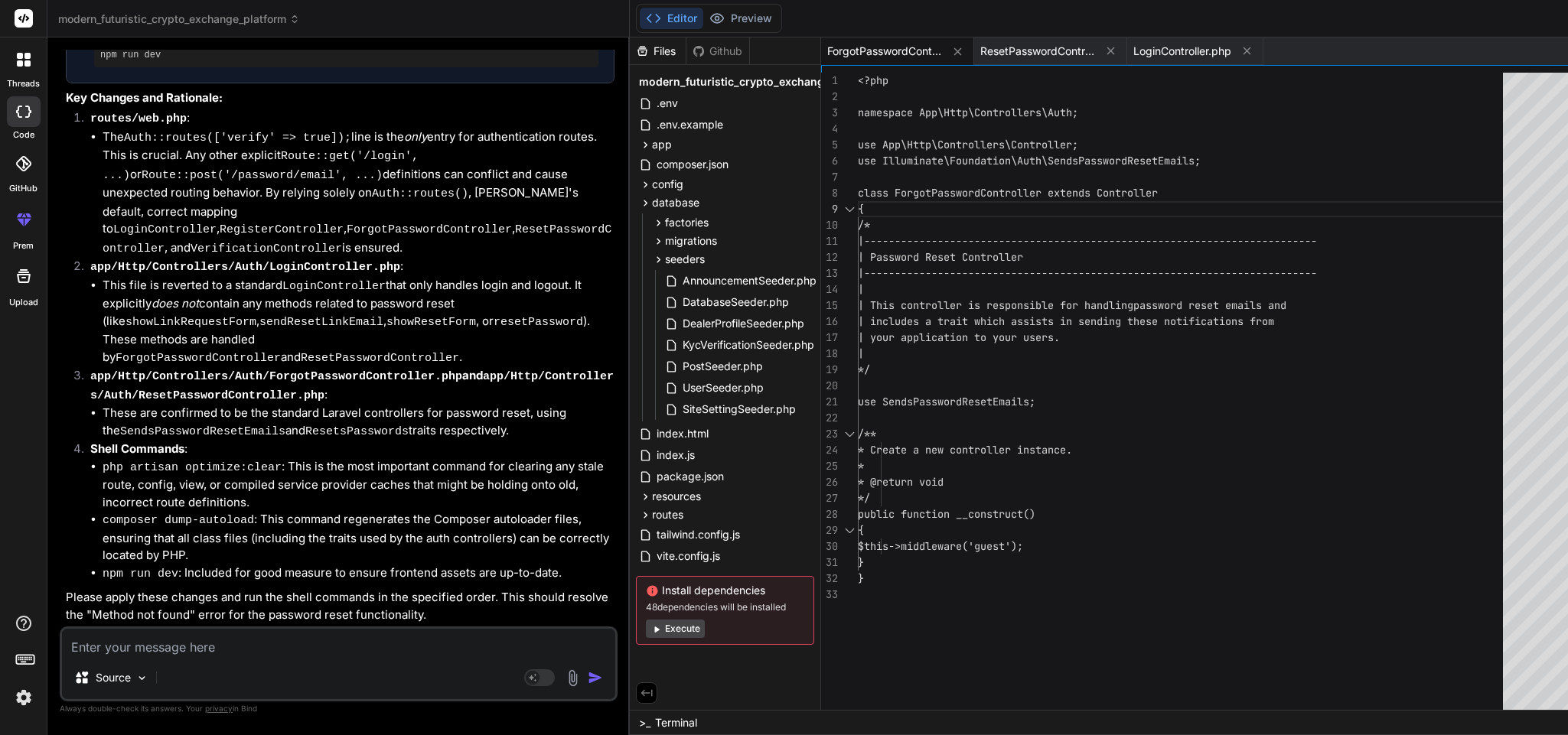
click at [827, 49] on span "ForgotPasswordController.php" at bounding box center [885, 50] width 115 height 15
click at [985, 283] on div "class ForgotPasswordController extends Controller { /* |-----------------------…" at bounding box center [1185, 394] width 654 height 645
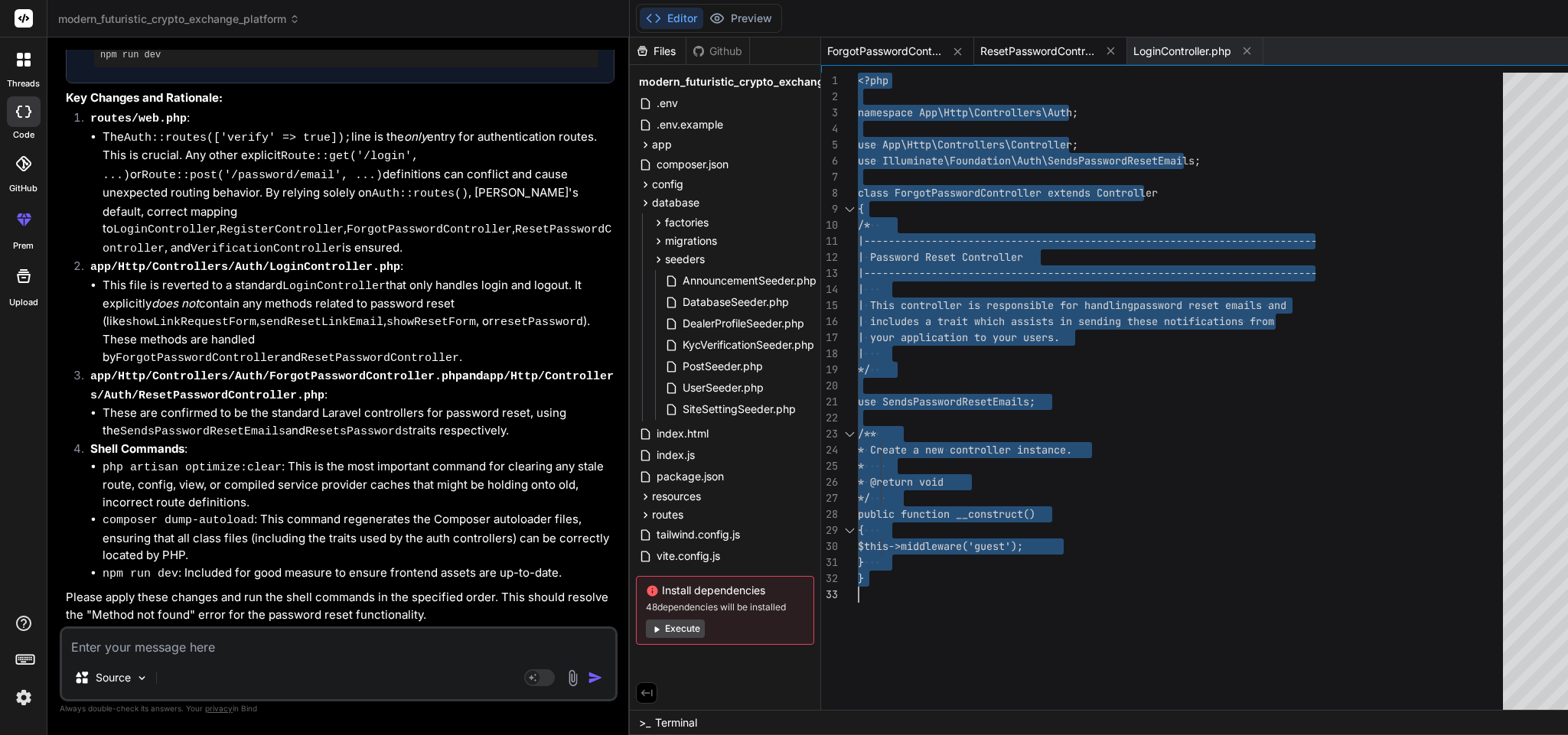
click at [980, 49] on span "ResetPasswordController.php" at bounding box center [1037, 50] width 115 height 15
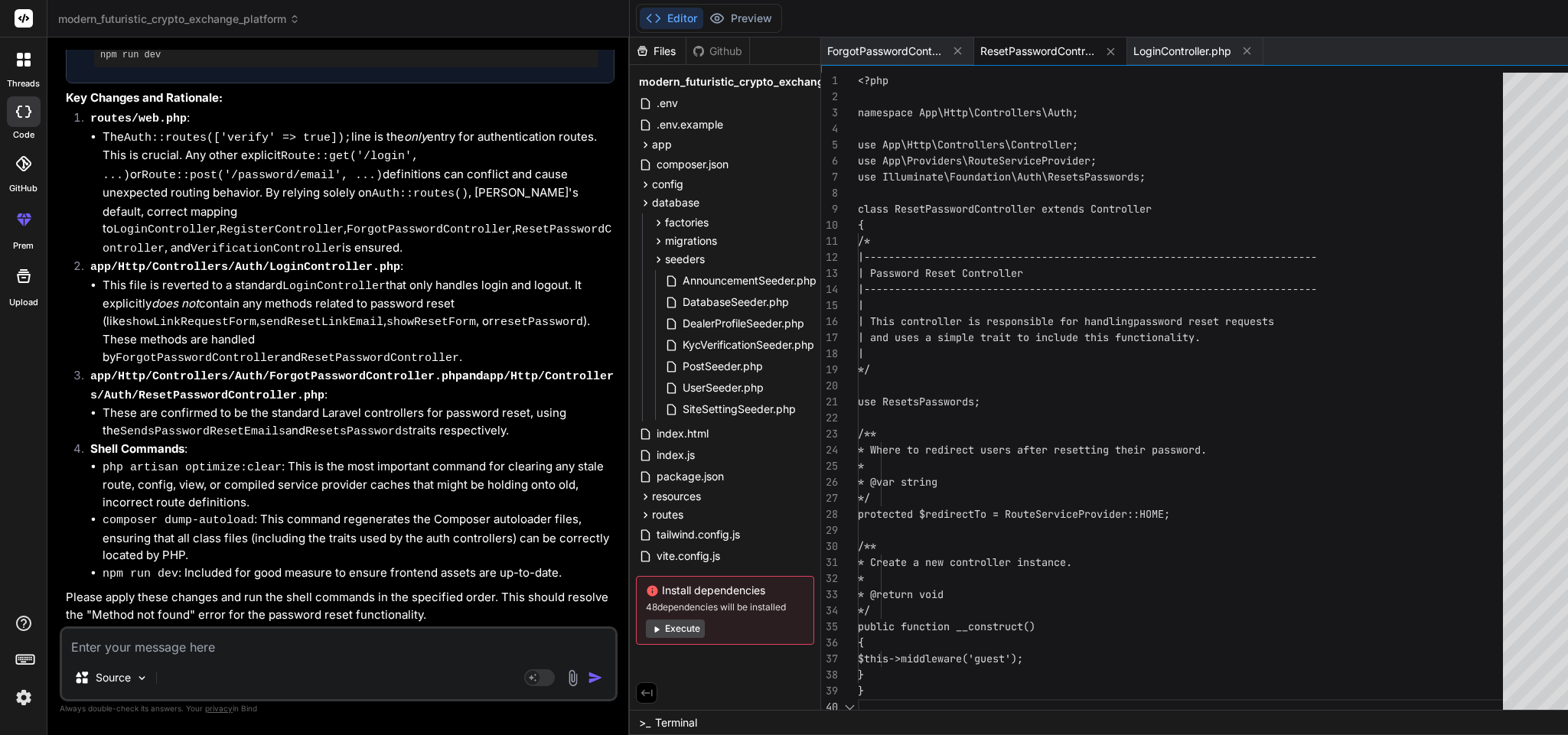
click at [931, 292] on div "class ResetPasswordController extends Controller { /* |------------------------…" at bounding box center [1185, 394] width 654 height 645
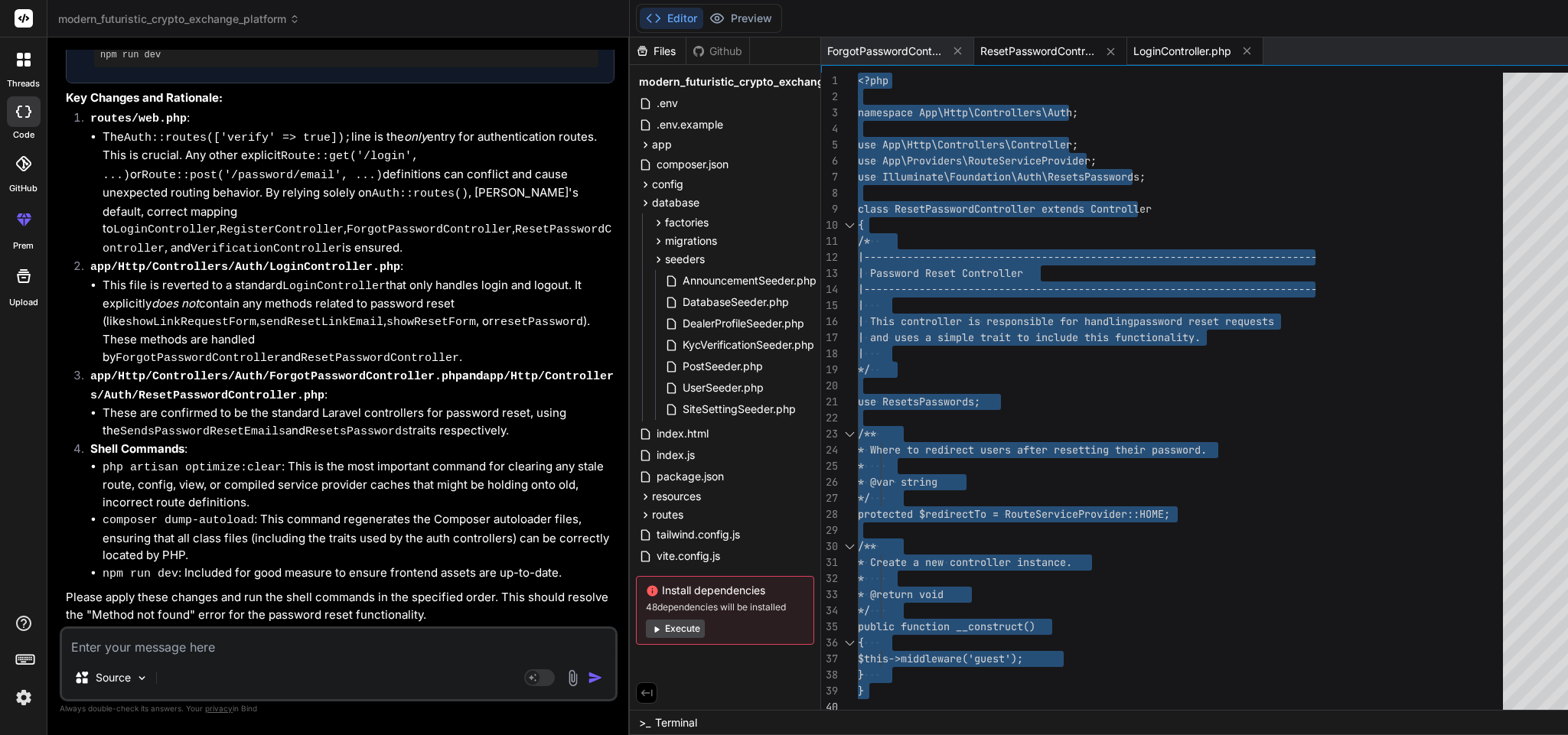
click at [1134, 56] on span "LoginController.php" at bounding box center [1182, 50] width 98 height 15
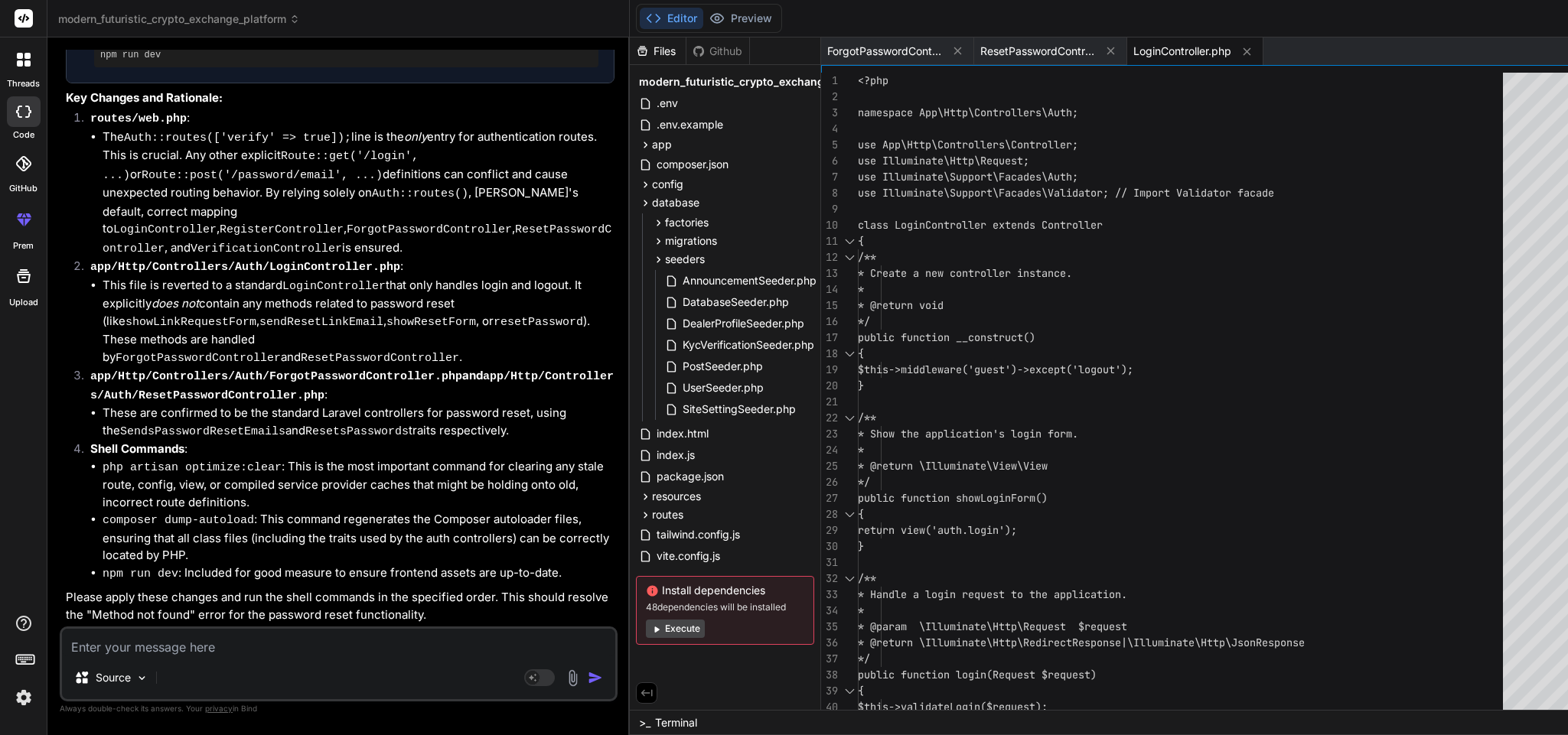
click at [636, 506] on div "routes" at bounding box center [725, 514] width 178 height 19
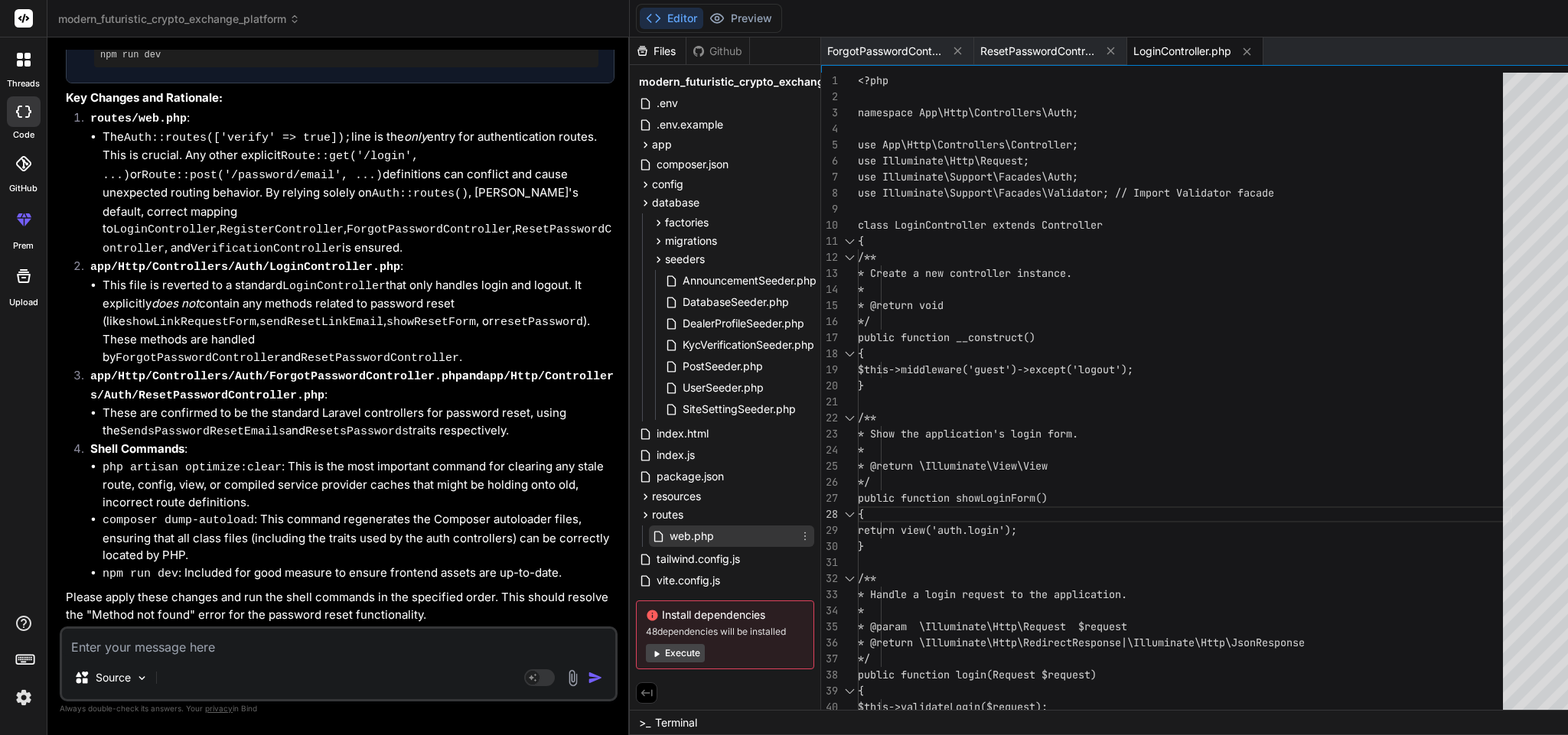
click at [668, 536] on span "web.php" at bounding box center [692, 536] width 48 height 19
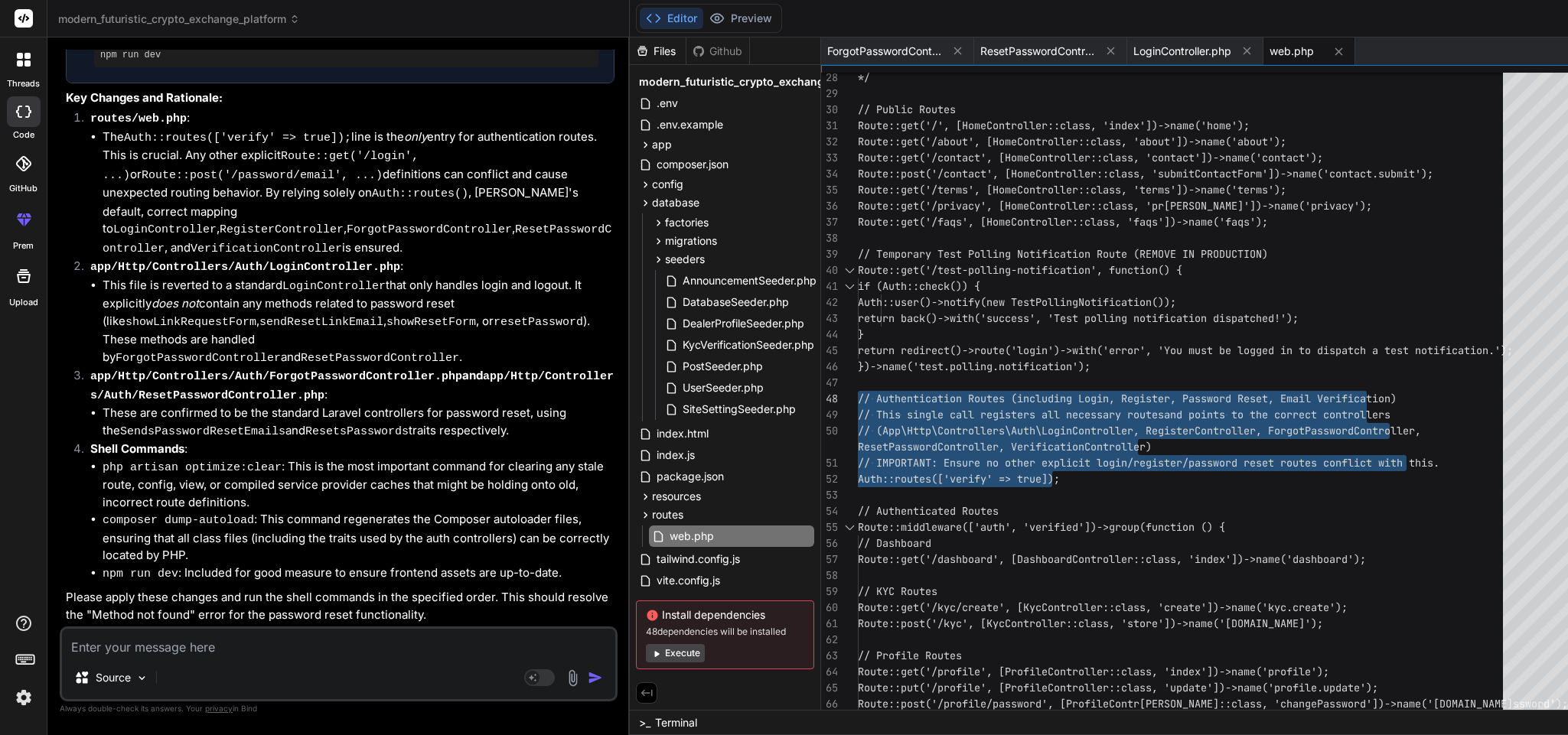
drag, startPoint x: 995, startPoint y: 480, endPoint x: 749, endPoint y: 394, distance: 260.6
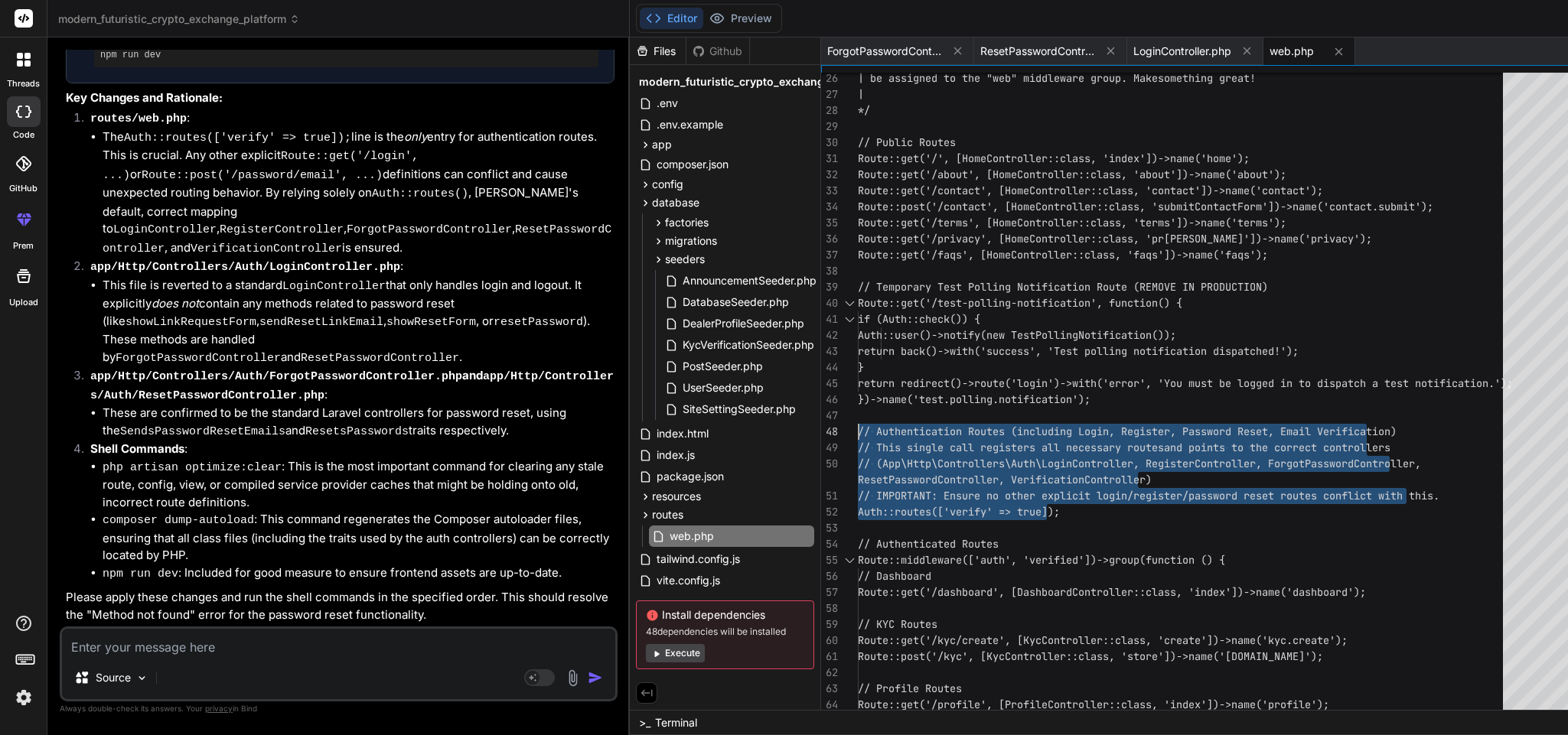
drag, startPoint x: 994, startPoint y: 509, endPoint x: 708, endPoint y: 428, distance: 297.2
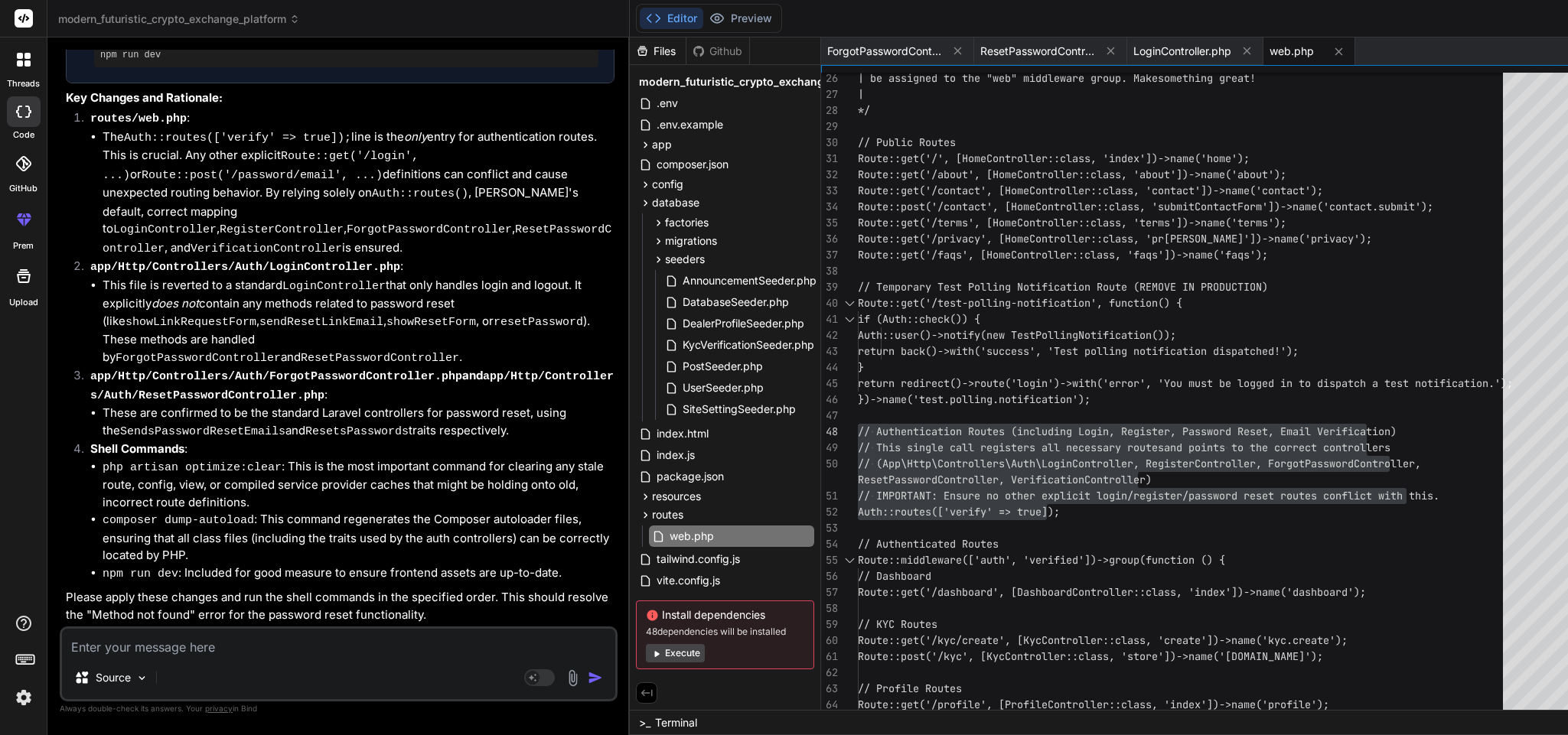
click at [244, 641] on textarea at bounding box center [338, 642] width 554 height 27
paste textarea "In order to use the Auth::routes() method, please install the laravel/ui packag…"
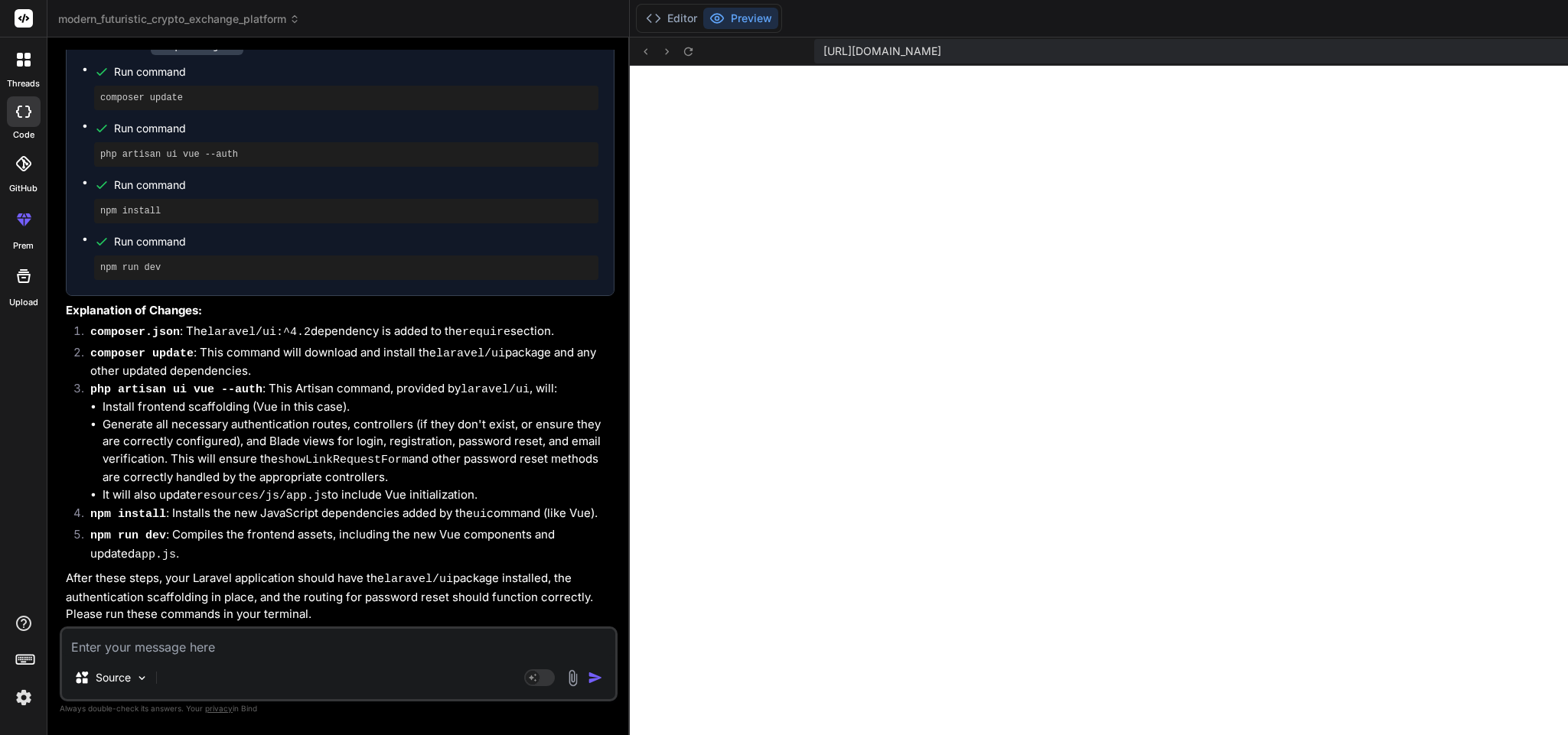
scroll to position [16200, 0]
click at [163, 110] on div "composer update" at bounding box center [346, 98] width 504 height 25
copy ul "composer update"
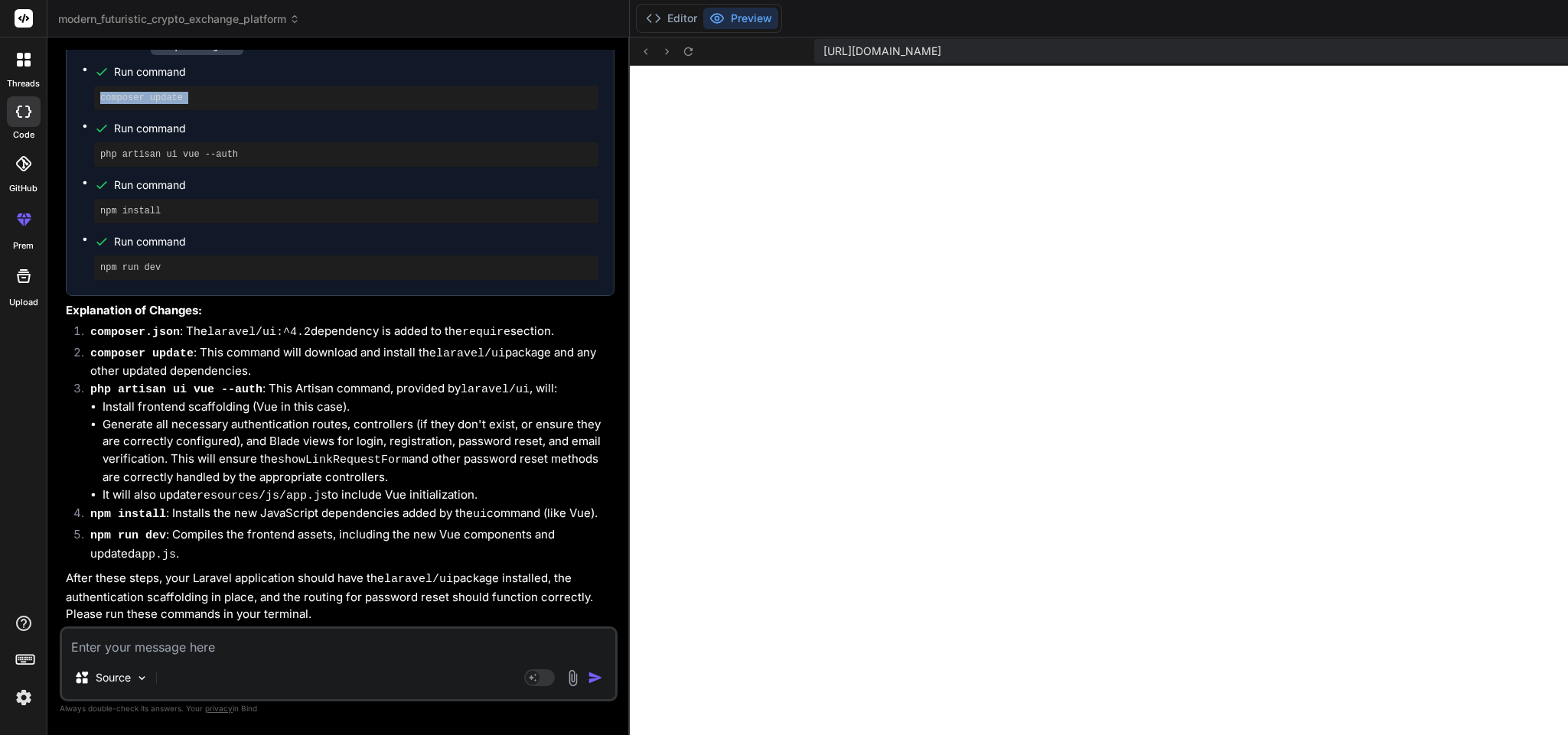
scroll to position [16252, 0]
click at [215, 161] on pre "php artisan ui vue --auth" at bounding box center [346, 154] width 492 height 12
copy ul "php artisan ui vue --auth"
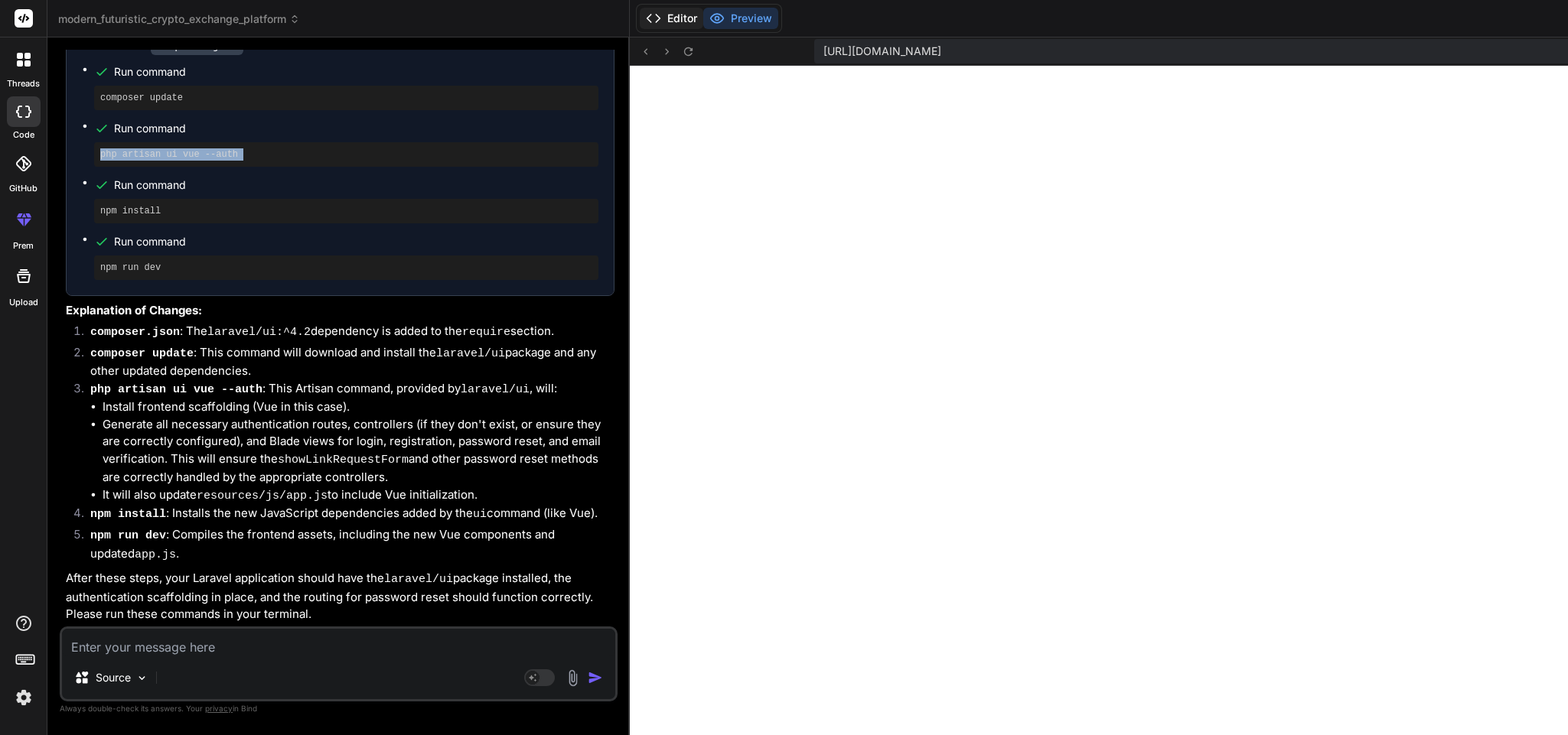
click at [640, 11] on button "Editor" at bounding box center [672, 19] width 64 height 21
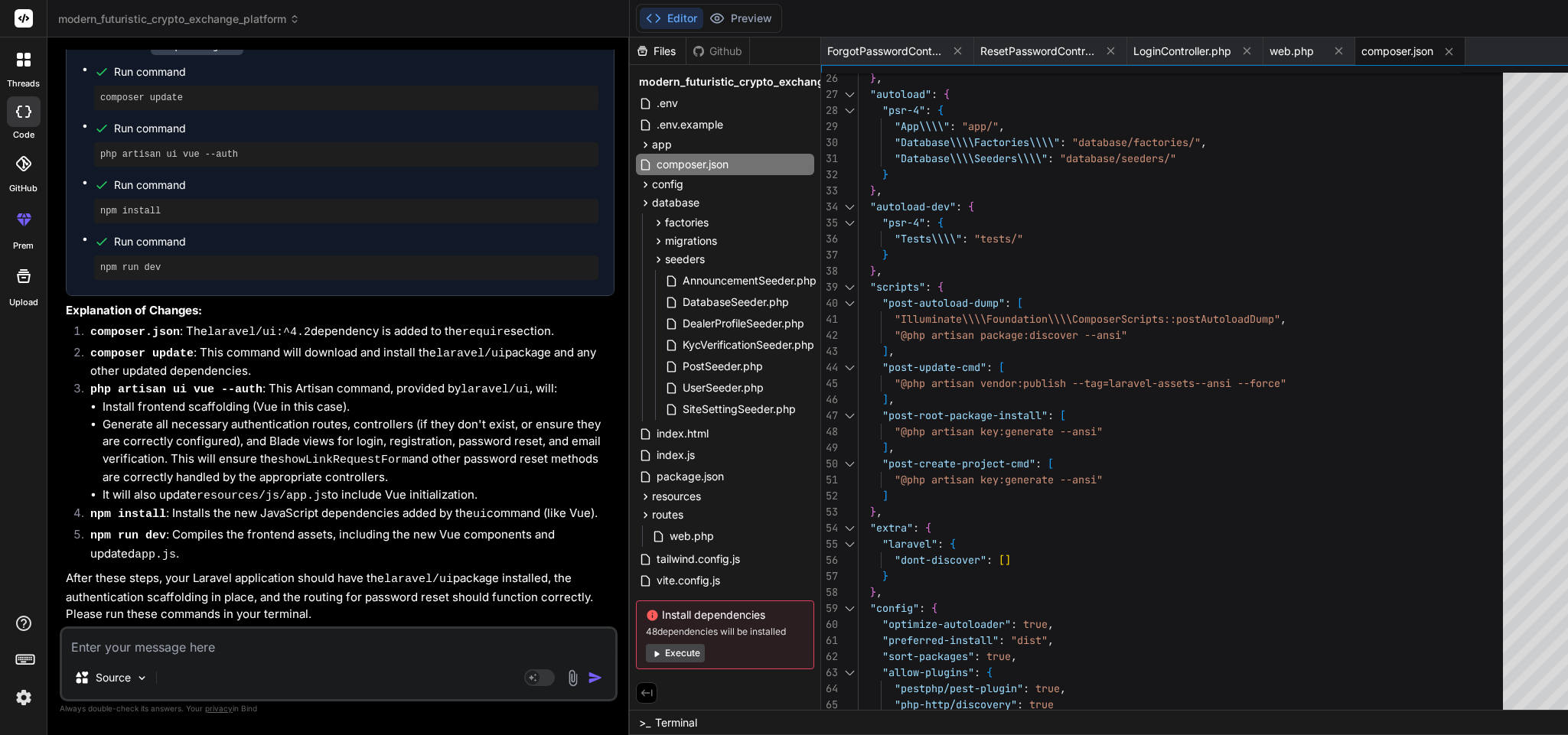
click at [1361, 49] on span "composer.json" at bounding box center [1397, 50] width 72 height 15
click at [1210, 271] on div ""Tests\\\\" : "tests/" } } , "scripts" : { "post-autoload-dump" : [ "Illuminate…" at bounding box center [1185, 239] width 654 height 1140
click at [248, 643] on textarea at bounding box center [338, 642] width 554 height 27
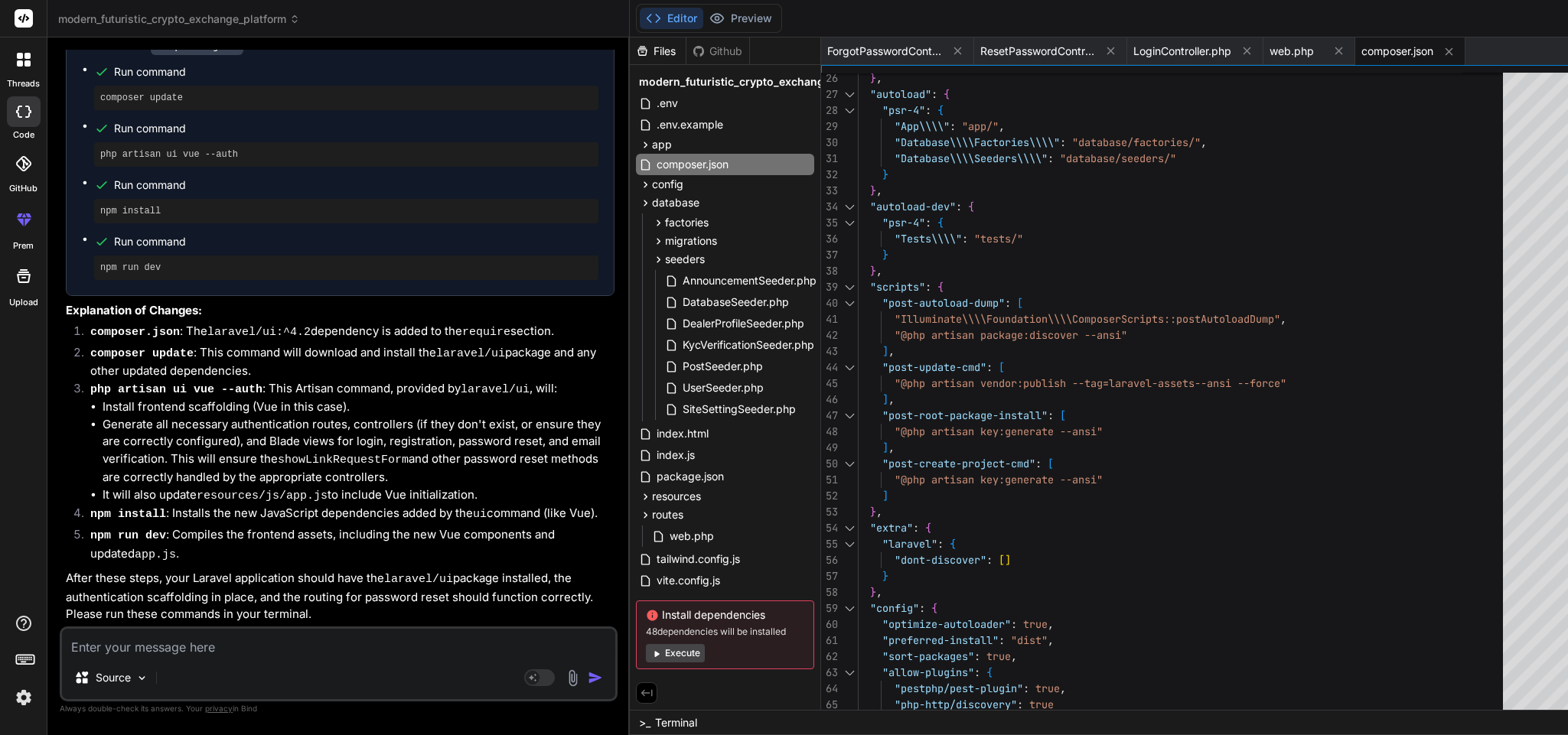
click at [234, 631] on textarea at bounding box center [338, 642] width 554 height 27
paste textarea "composer require laravel/ui"
click at [232, 629] on textarea at bounding box center [338, 642] width 554 height 27
paste textarea "Failed to download laravel/ui from dist: C:\xampp\htdocs\localexchange\vendor/l…"
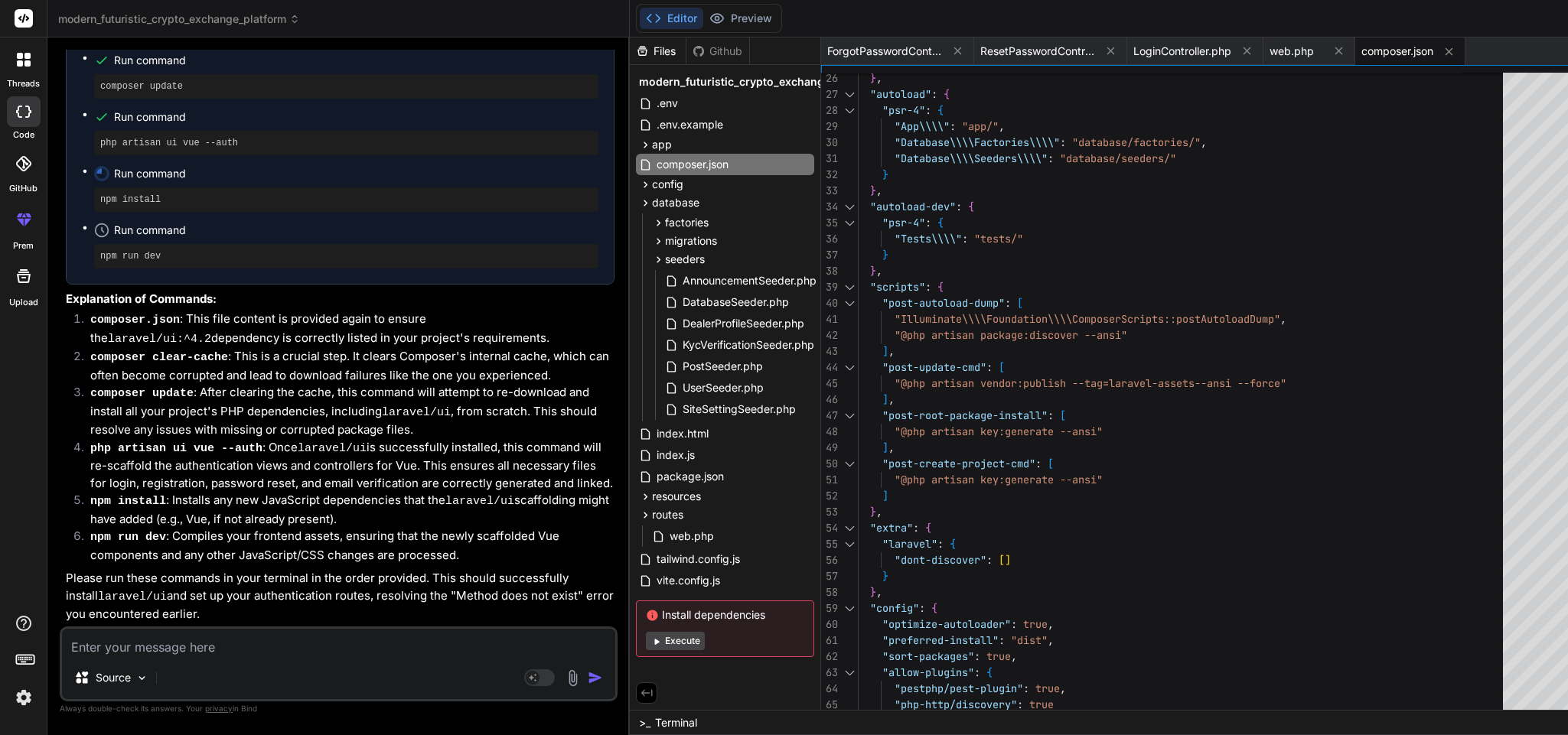
scroll to position [17396, 0]
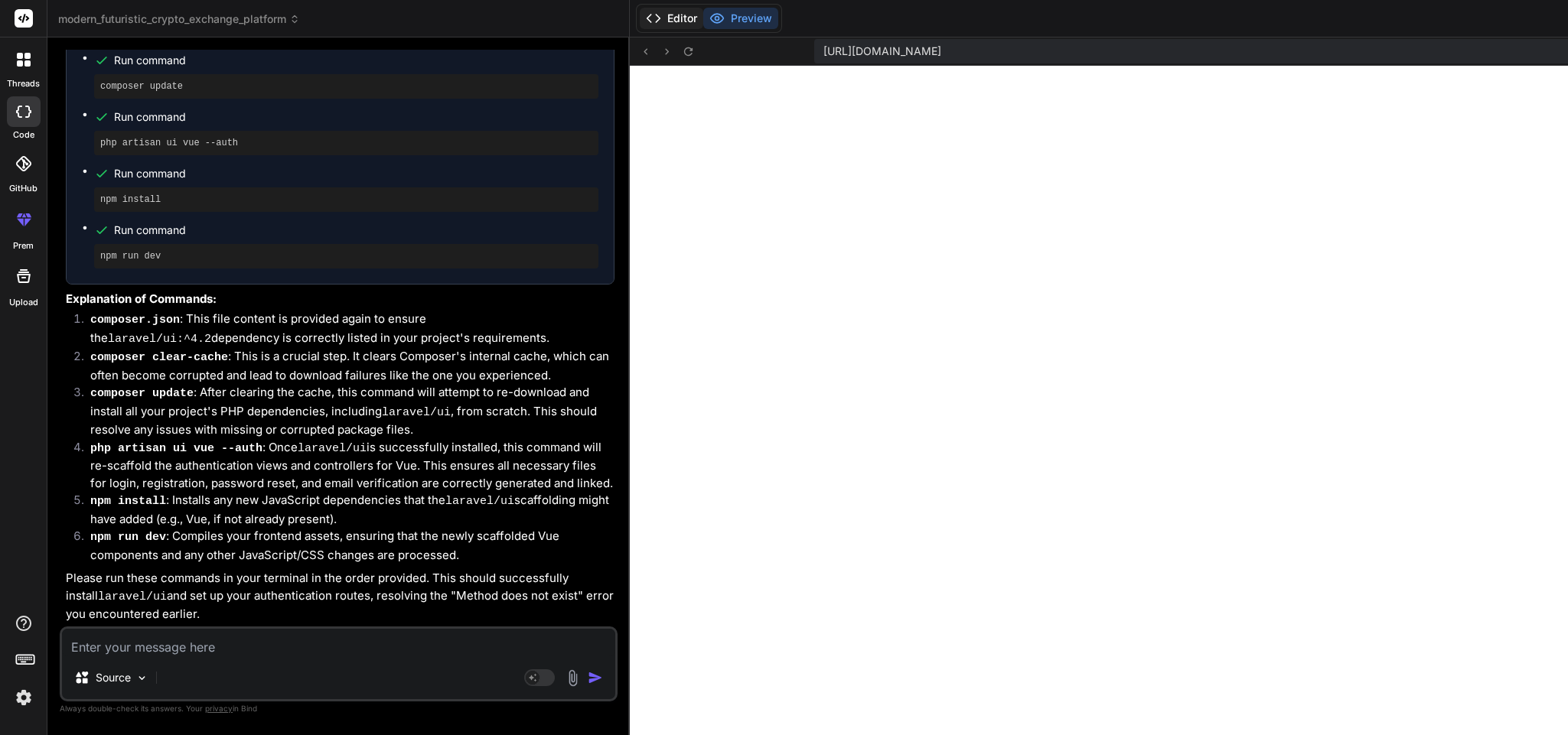
click at [640, 23] on button "Editor" at bounding box center [672, 19] width 64 height 21
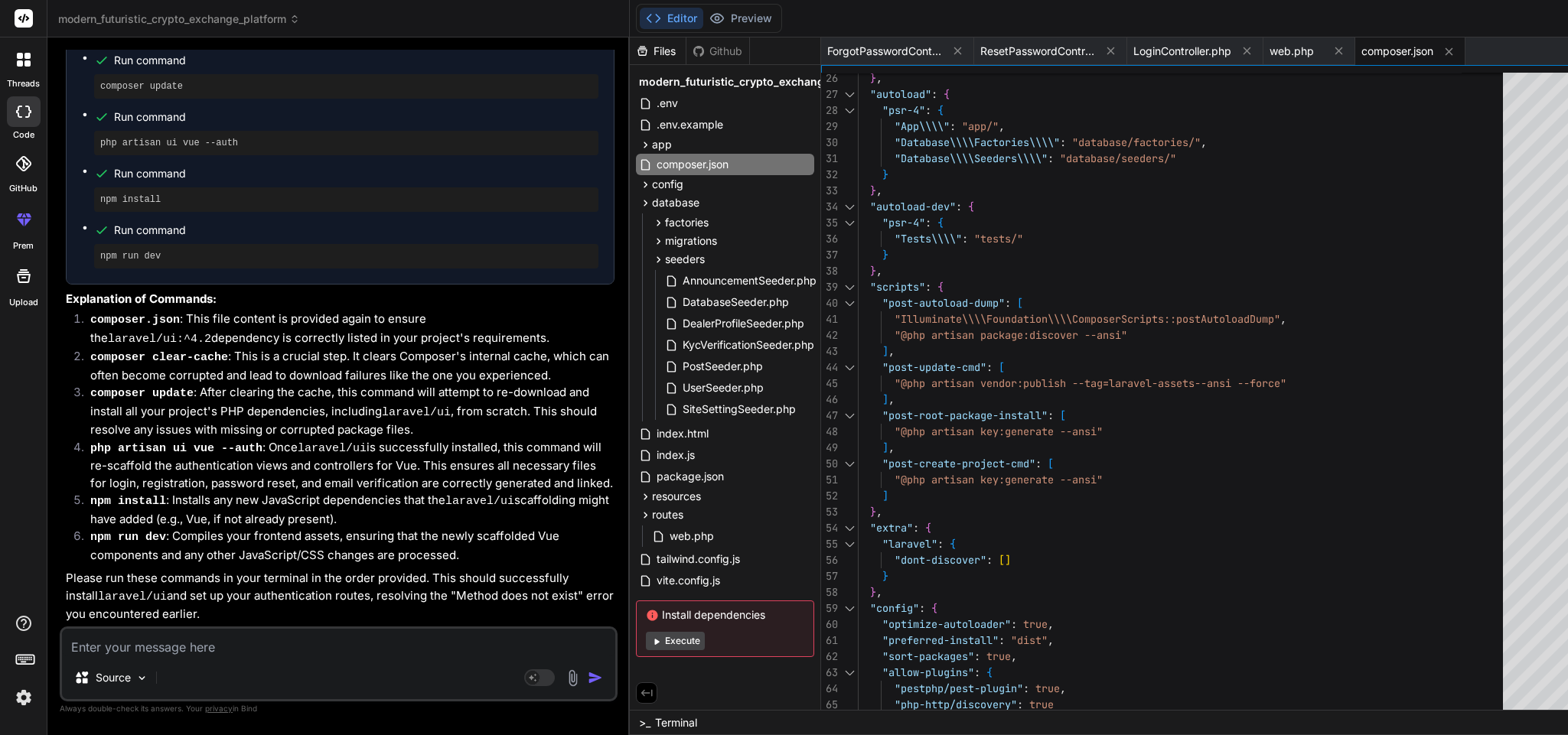
click at [1361, 57] on span "composer.json" at bounding box center [1397, 50] width 72 height 15
click at [1157, 307] on div ""Tests\\\\" : "tests/" } } , "scripts" : { "post-autoload-dump" : [ "Illuminate…" at bounding box center [1185, 239] width 654 height 1140
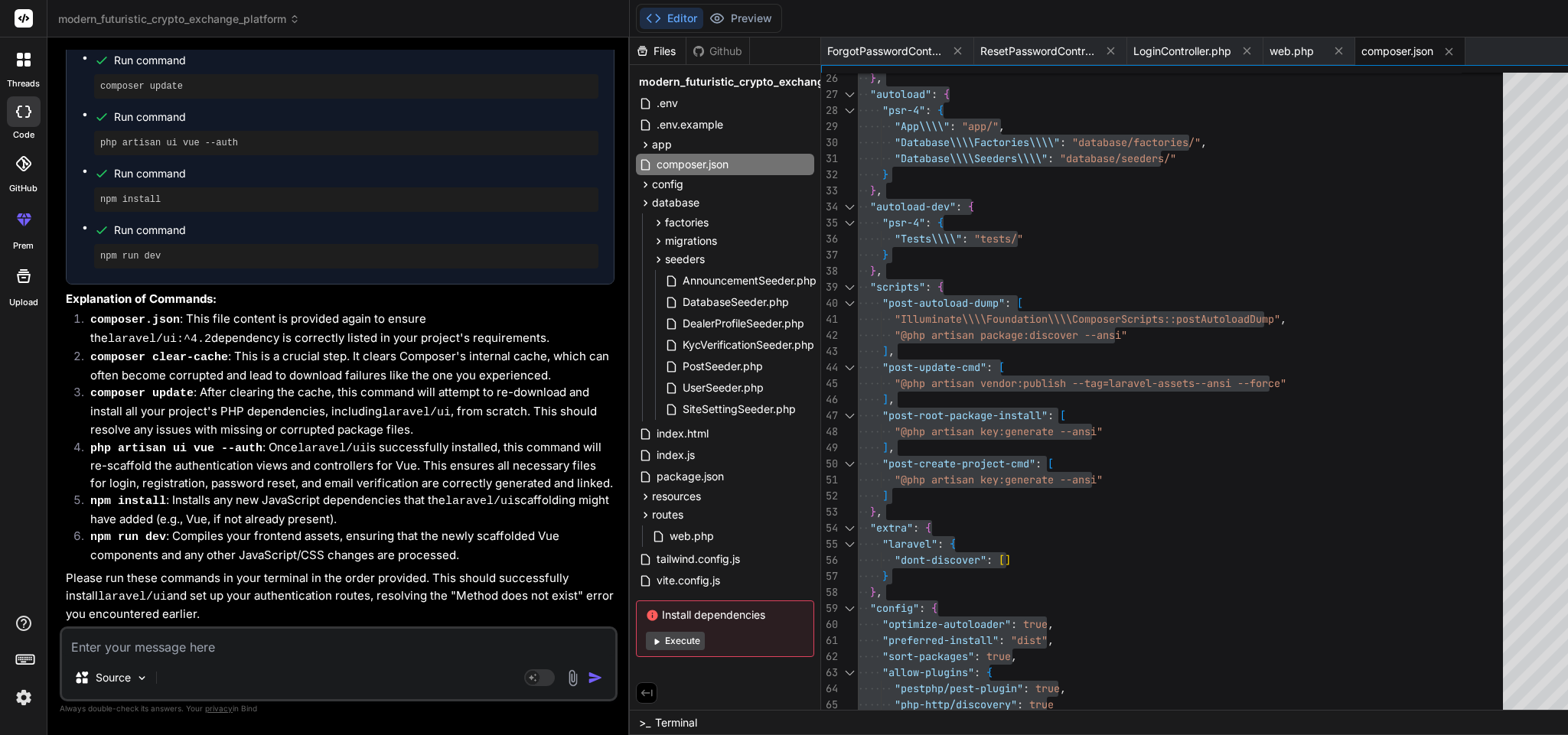
drag, startPoint x: 205, startPoint y: 324, endPoint x: 199, endPoint y: 348, distance: 24.7
click at [184, 36] on pre "composer clear-cache" at bounding box center [346, 30] width 492 height 12
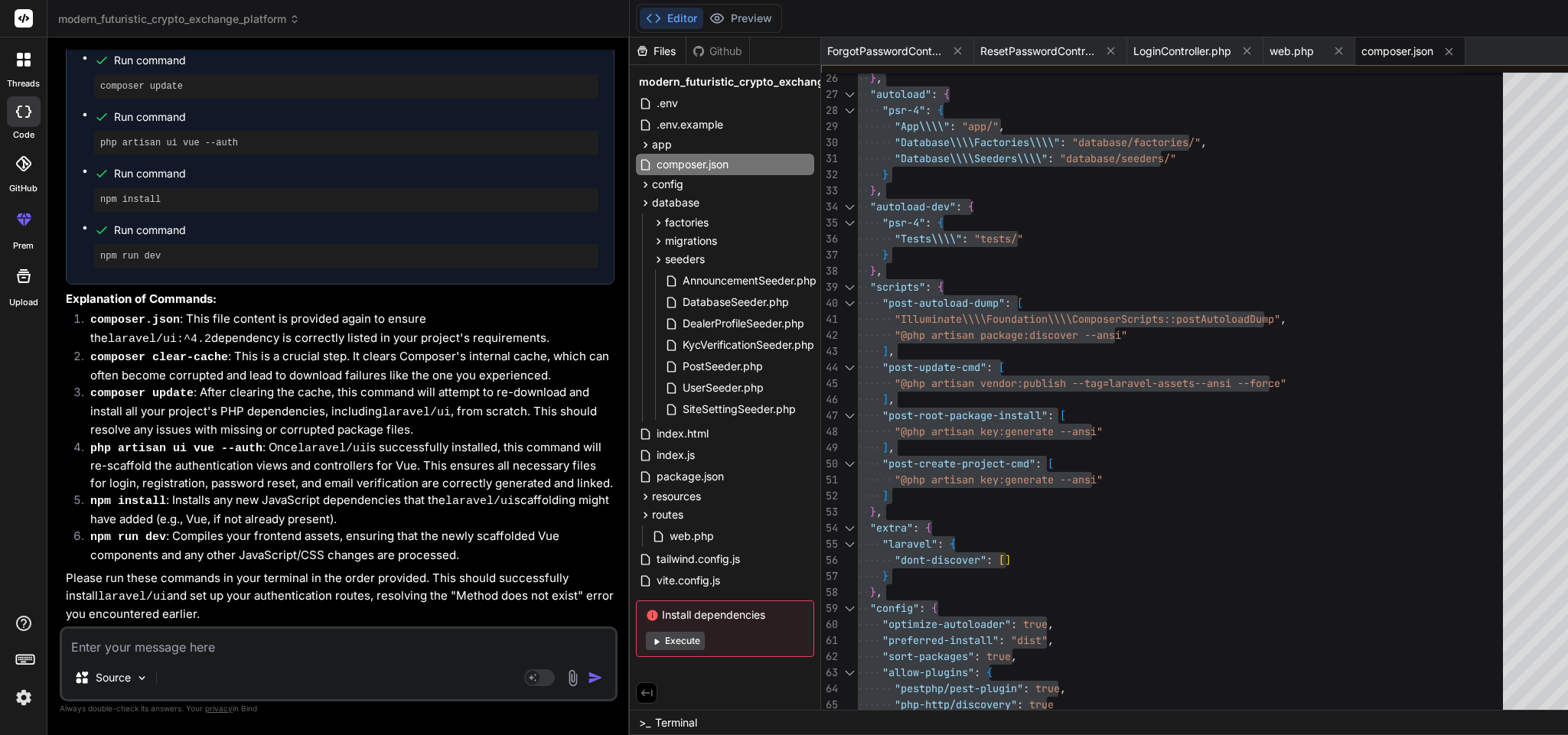
copy ul "composer clear-cache"
click at [155, 93] on pre "composer update" at bounding box center [346, 86] width 492 height 12
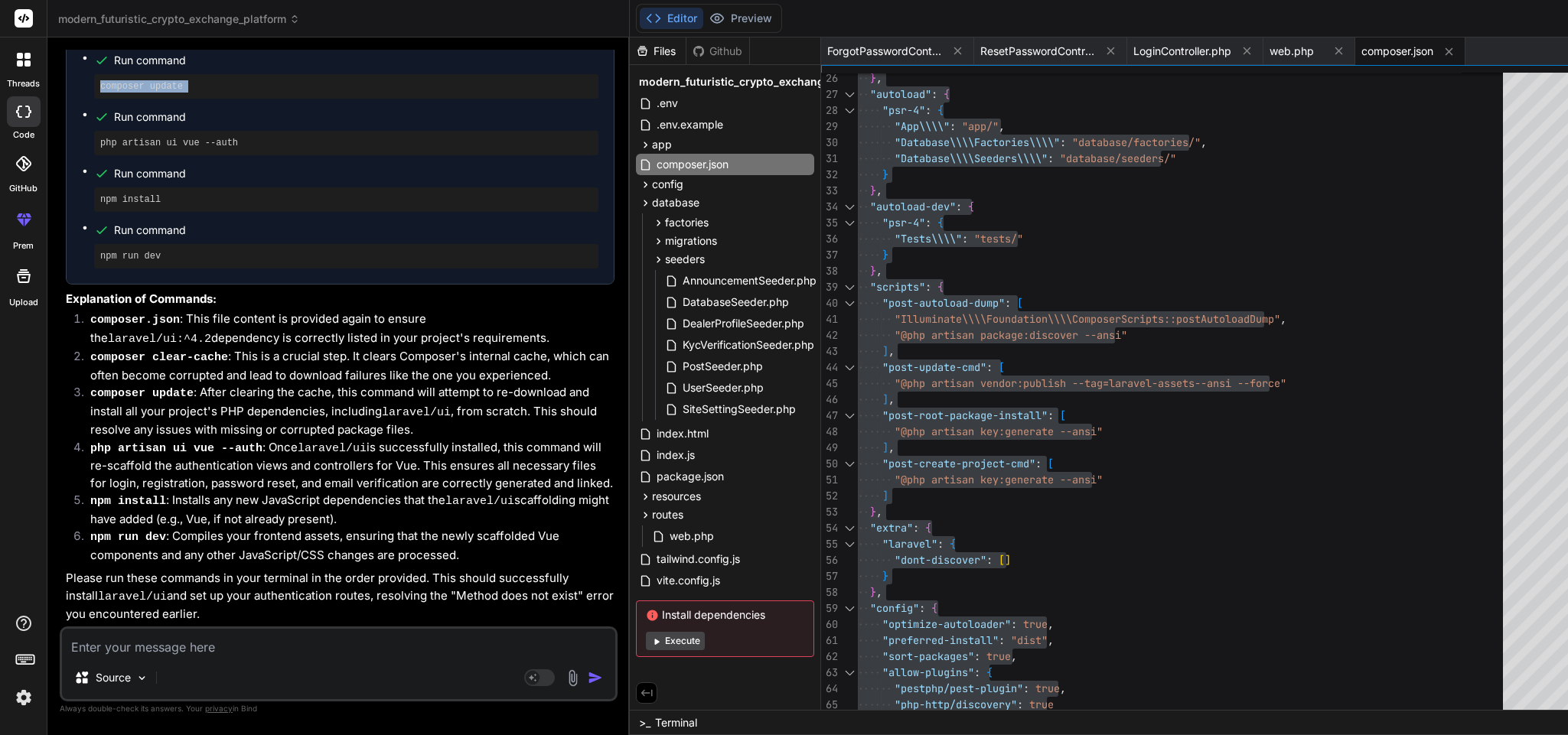
click at [155, 93] on pre "composer update" at bounding box center [346, 86] width 492 height 12
click at [237, 647] on textarea at bounding box center [338, 642] width 554 height 27
paste textarea "Install of laravel/ui failed"
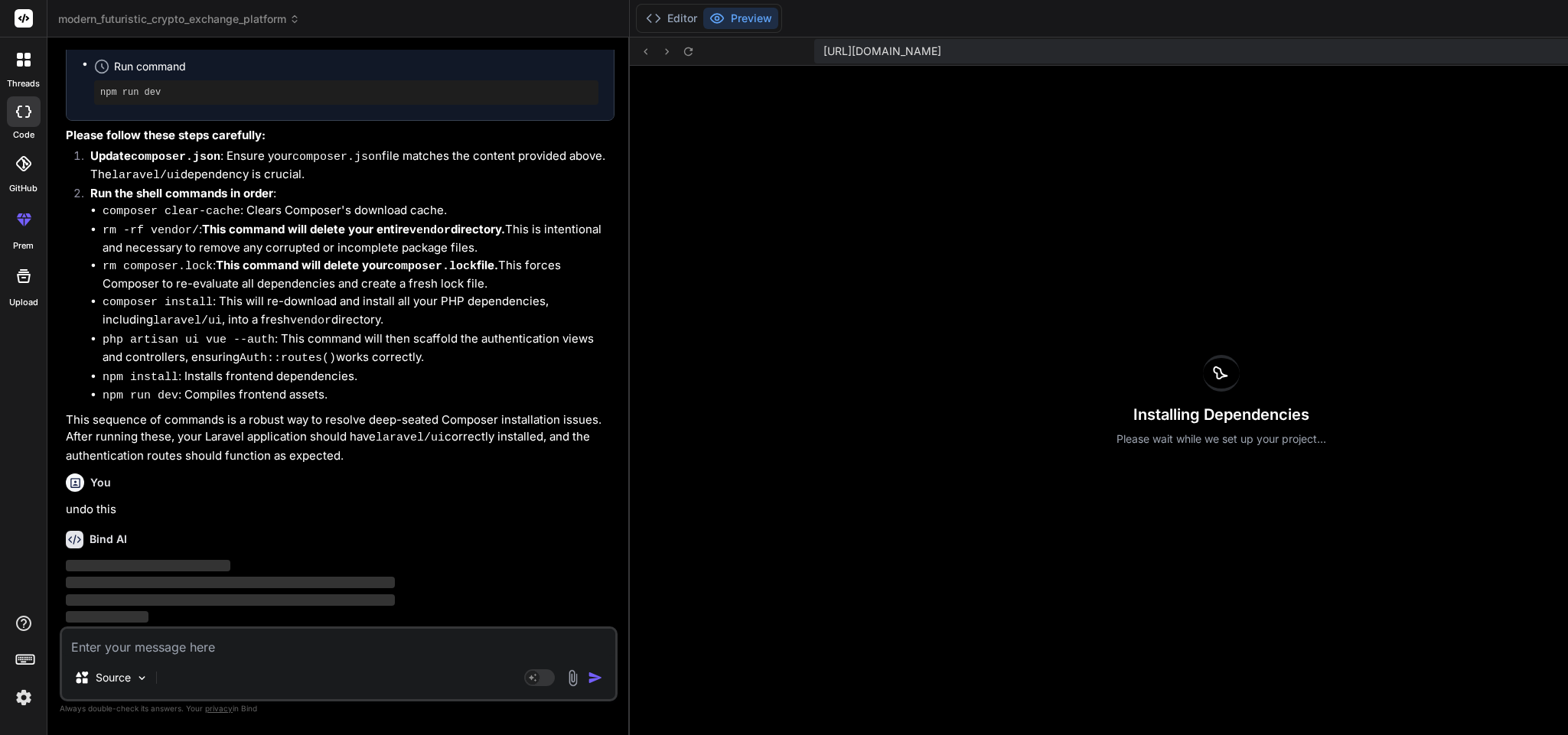
scroll to position [19276, 0]
click at [276, 638] on textarea at bounding box center [338, 642] width 554 height 27
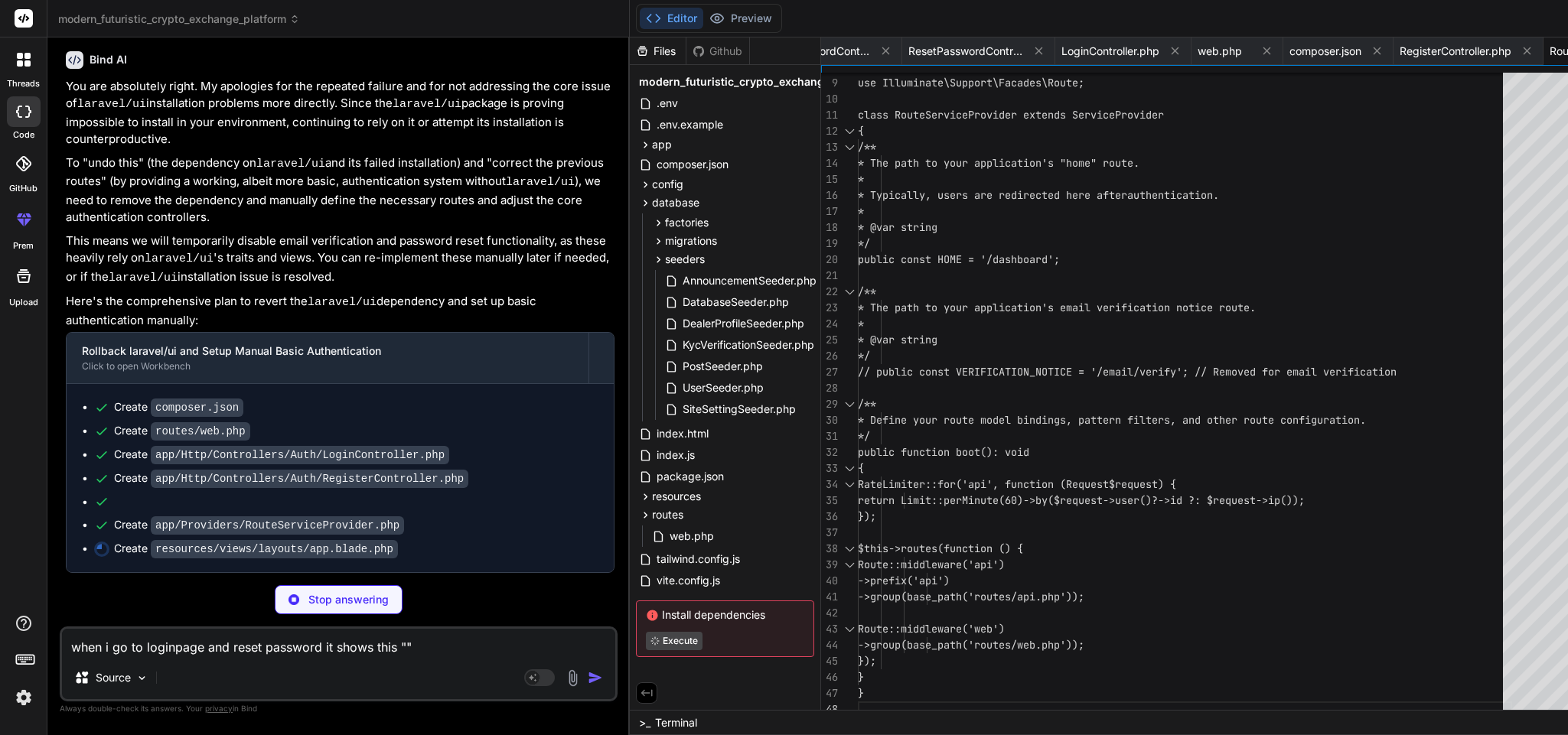
scroll to position [0, 353]
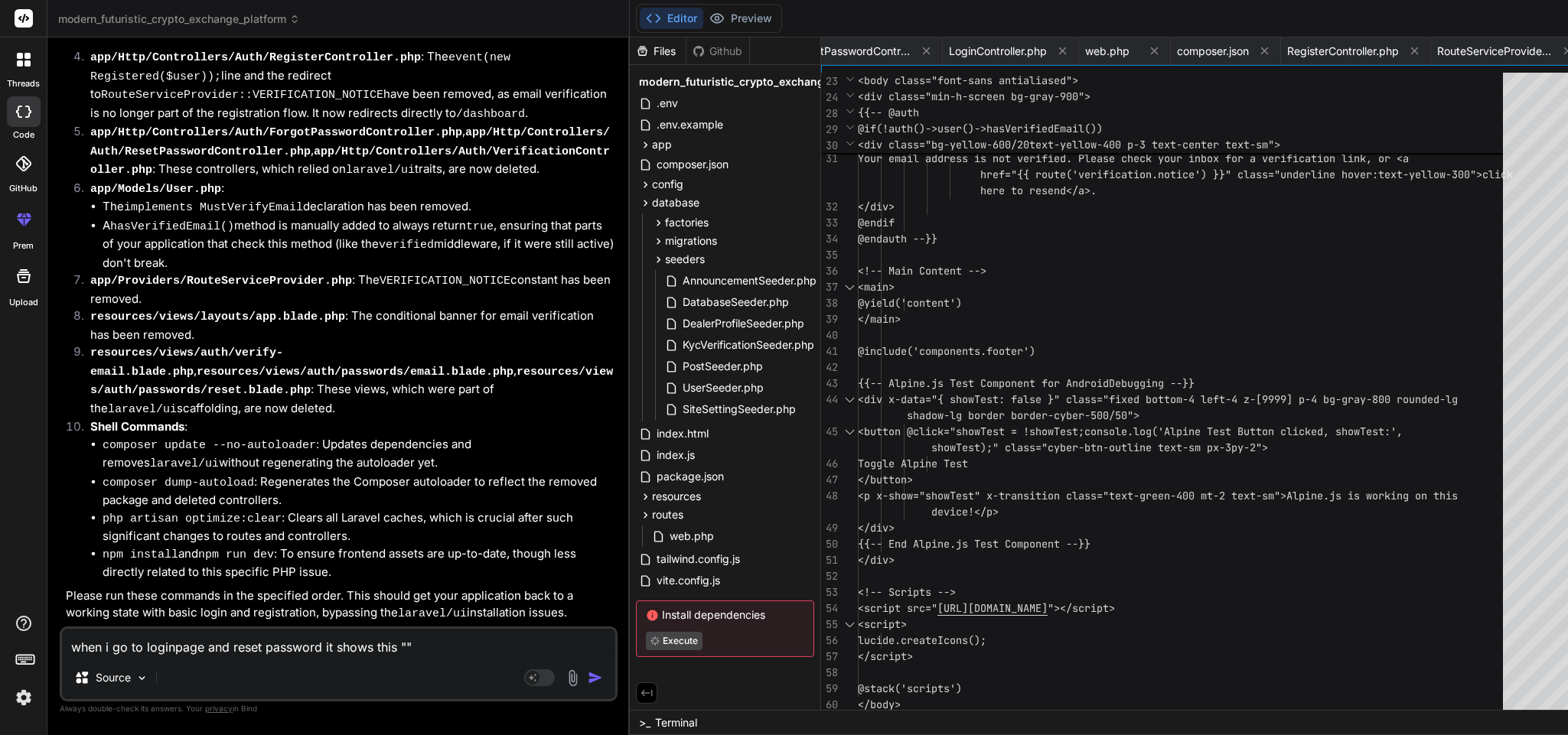
paste textarea "Method App\Http\Controllers\Auth\LoginController::showLinkRequestForm does not …"
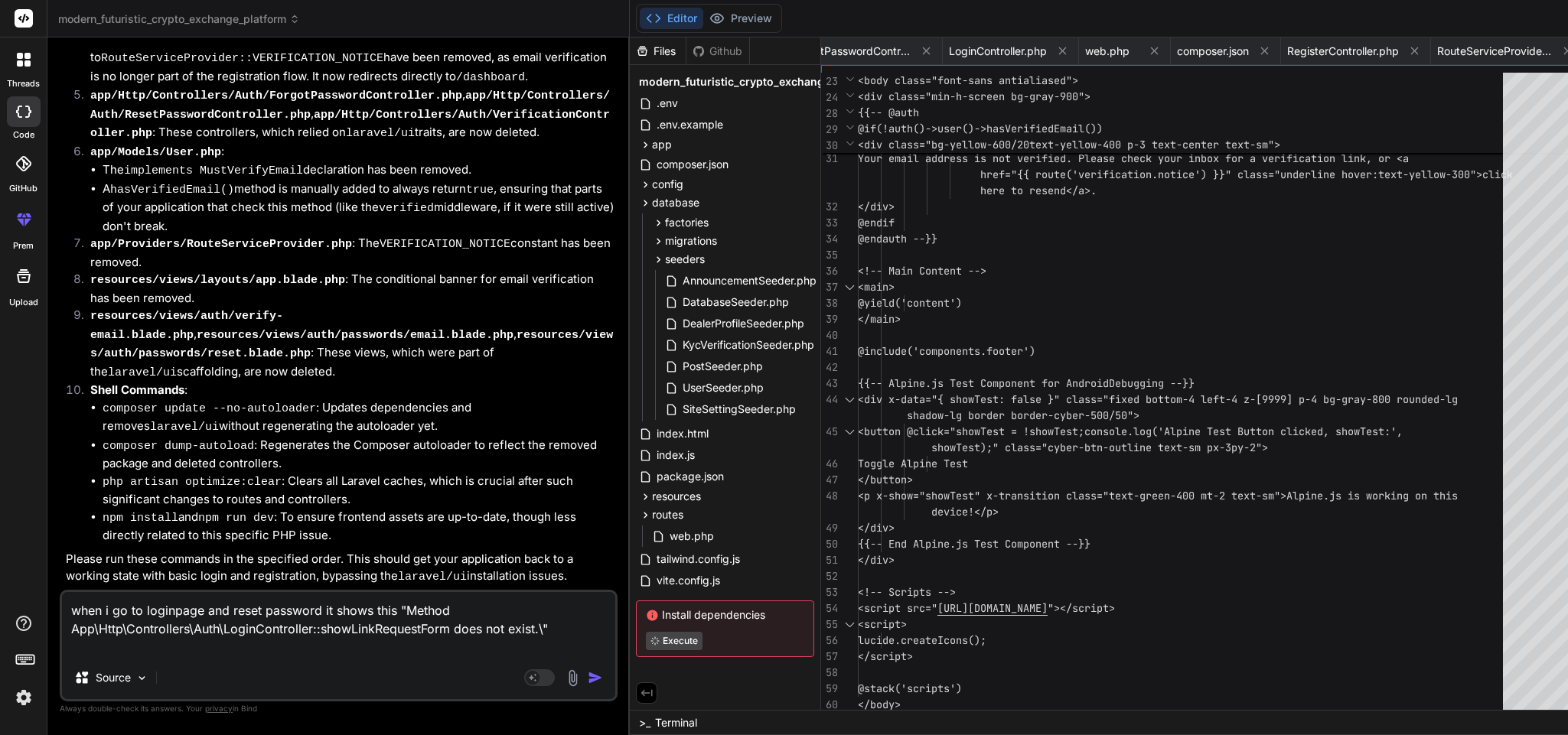
click at [588, 681] on img "button" at bounding box center [595, 677] width 15 height 15
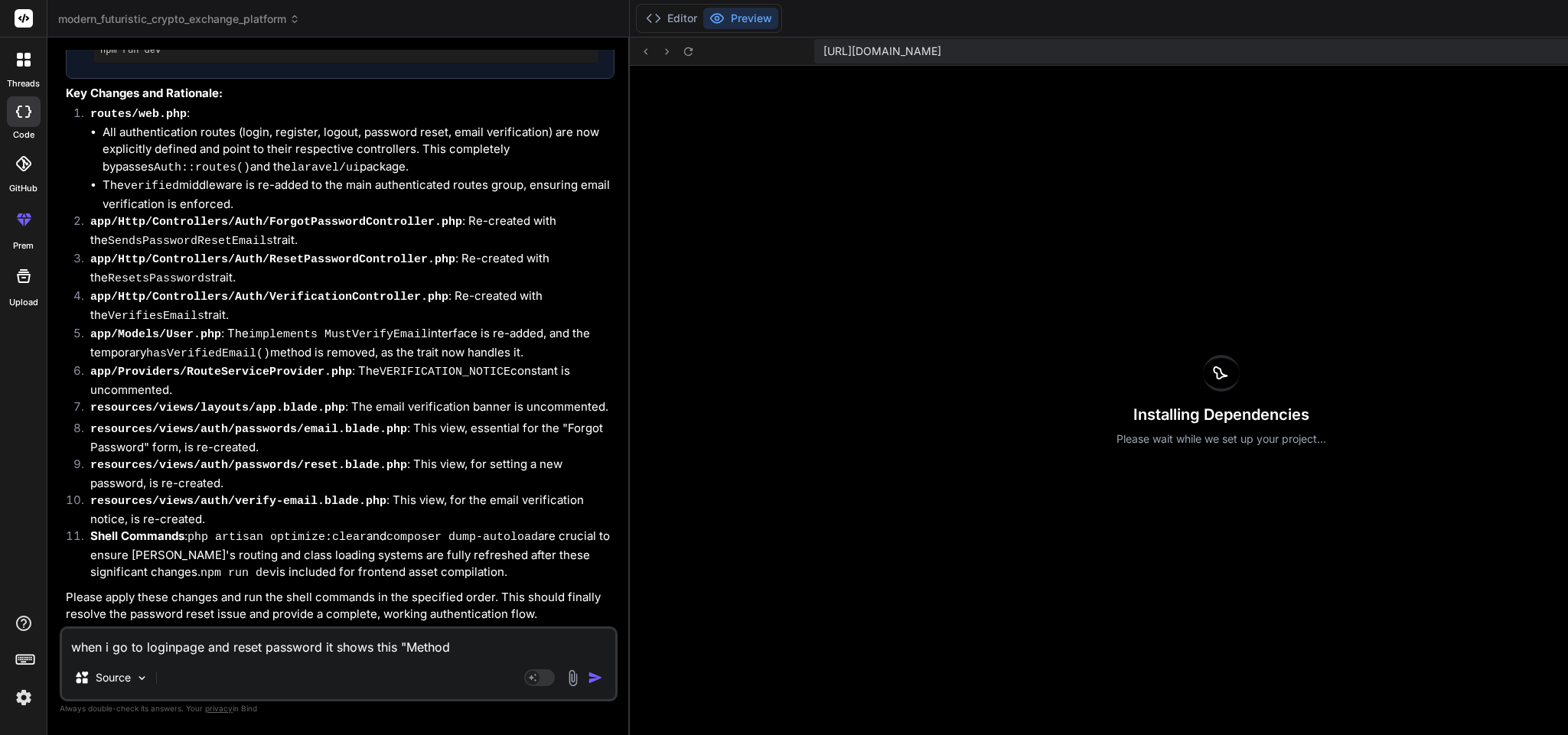
scroll to position [21616, 0]
click at [640, 12] on button "Editor" at bounding box center [672, 19] width 64 height 21
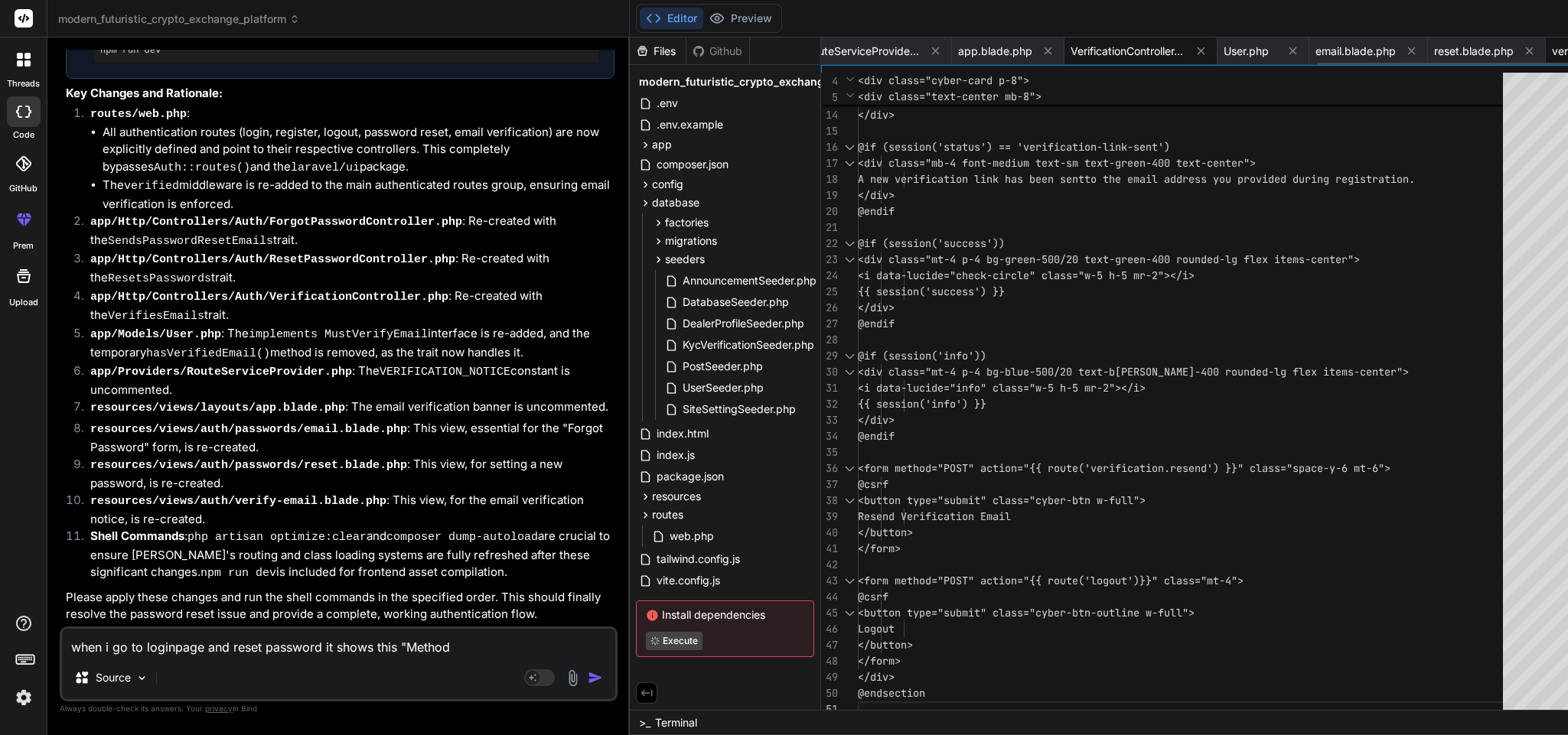
scroll to position [0, 0]
click at [1270, 46] on span "web.php" at bounding box center [1292, 50] width 44 height 15
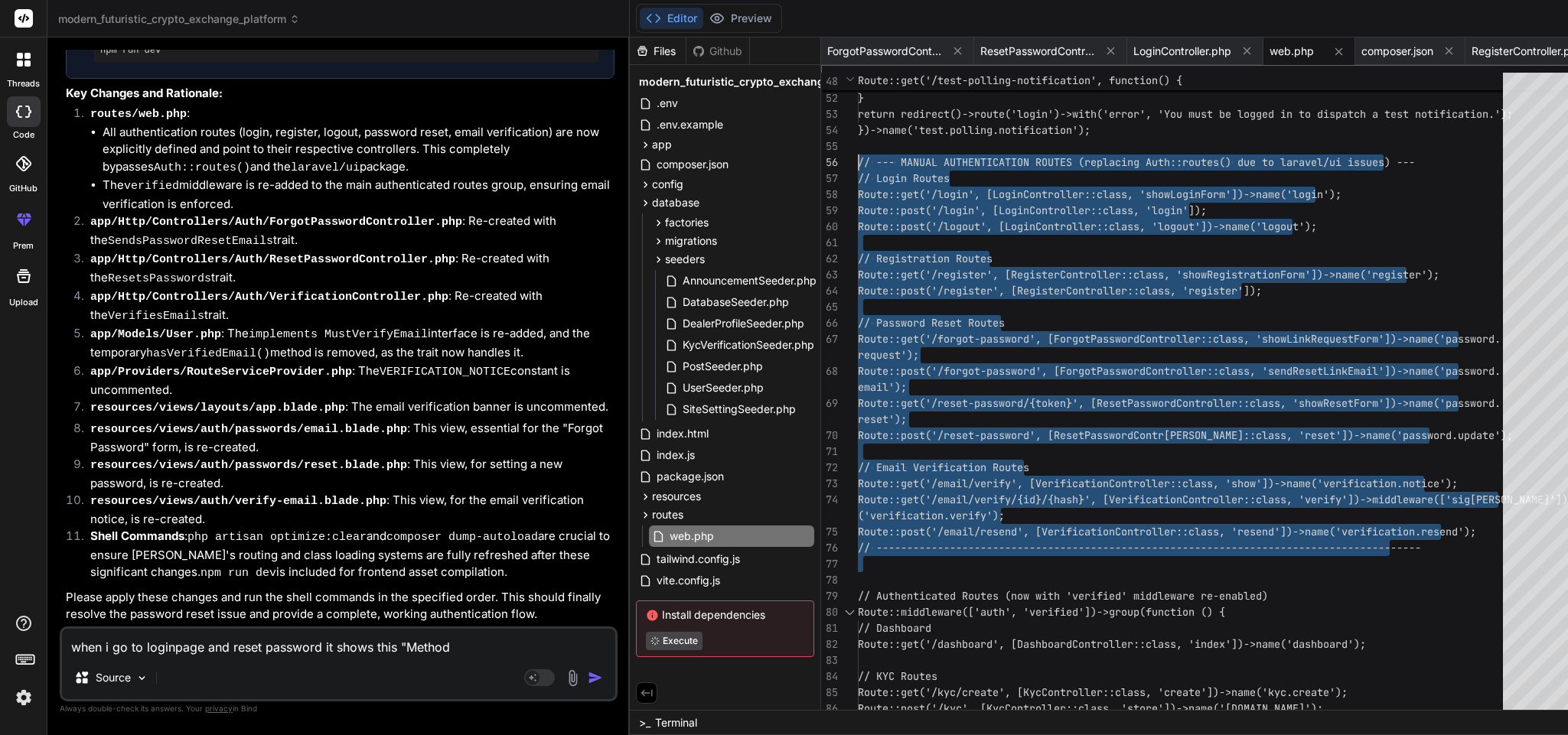
drag, startPoint x: 800, startPoint y: 565, endPoint x: 776, endPoint y: 157, distance: 408.7
click at [827, 46] on span "ForgotPasswordController.php" at bounding box center [885, 50] width 115 height 15
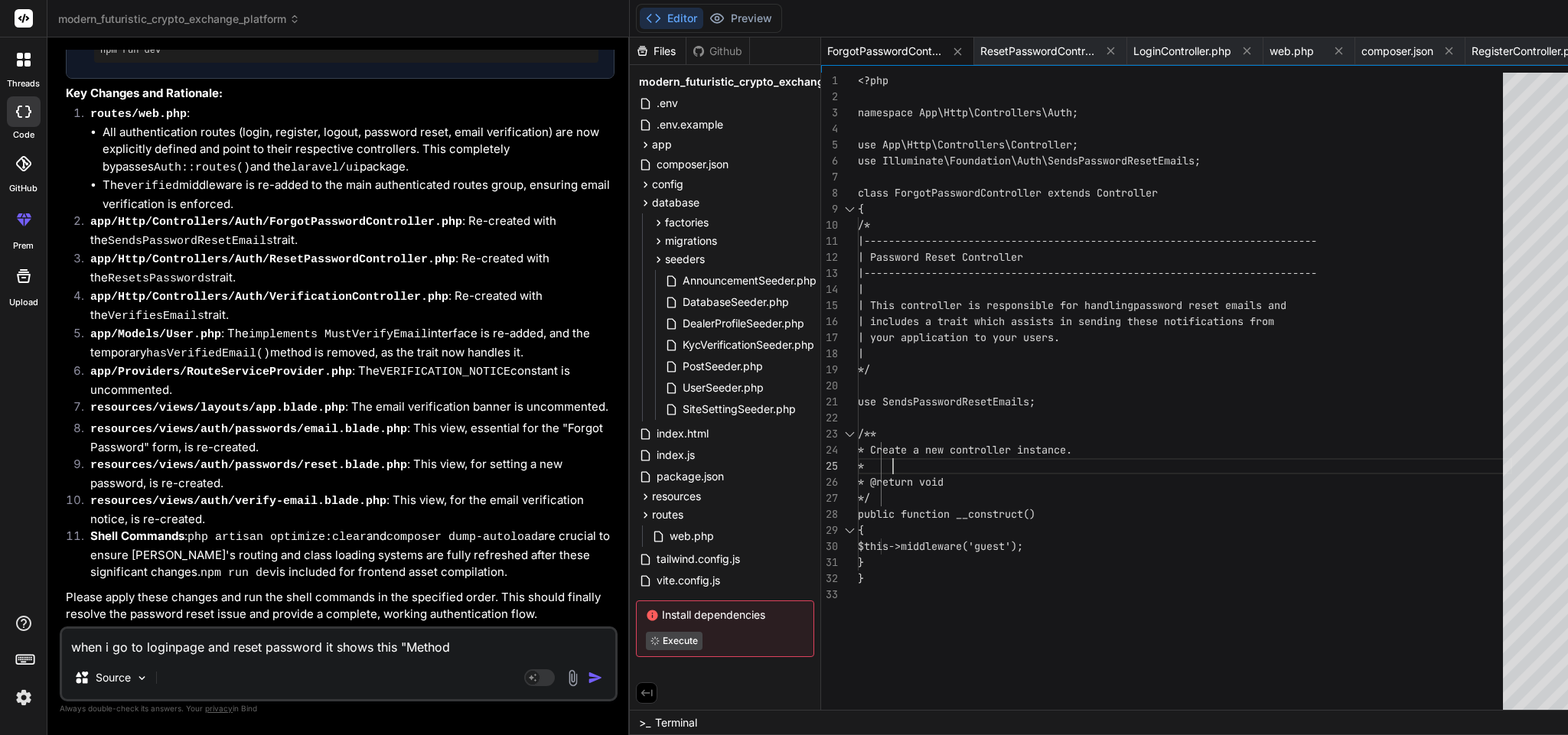
click at [969, 462] on div "<?php namespace App\Http\Controllers\Auth; use App\Http\Controllers\Controller;…" at bounding box center [1185, 394] width 654 height 645
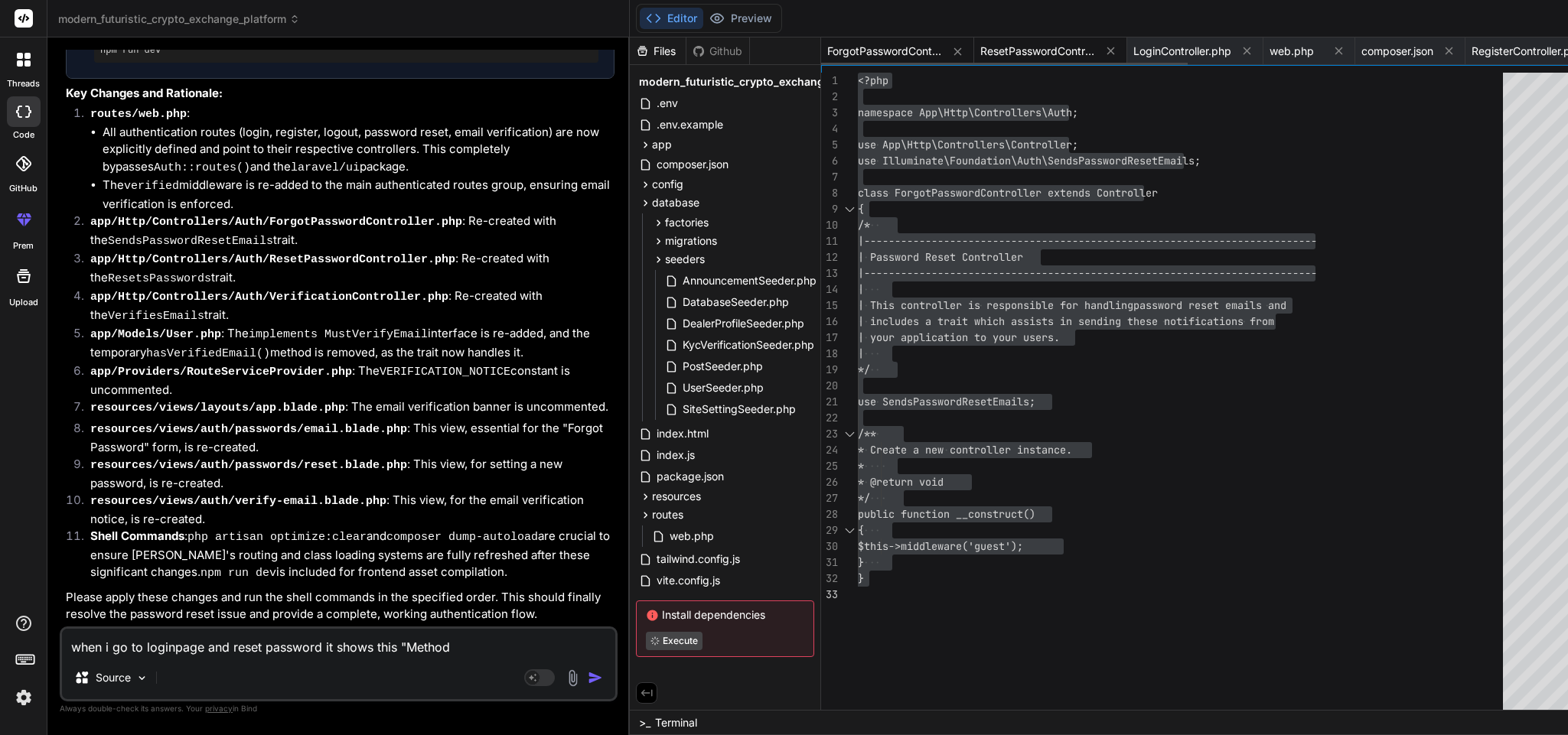
click at [980, 49] on span "ResetPasswordController.php" at bounding box center [1037, 50] width 115 height 15
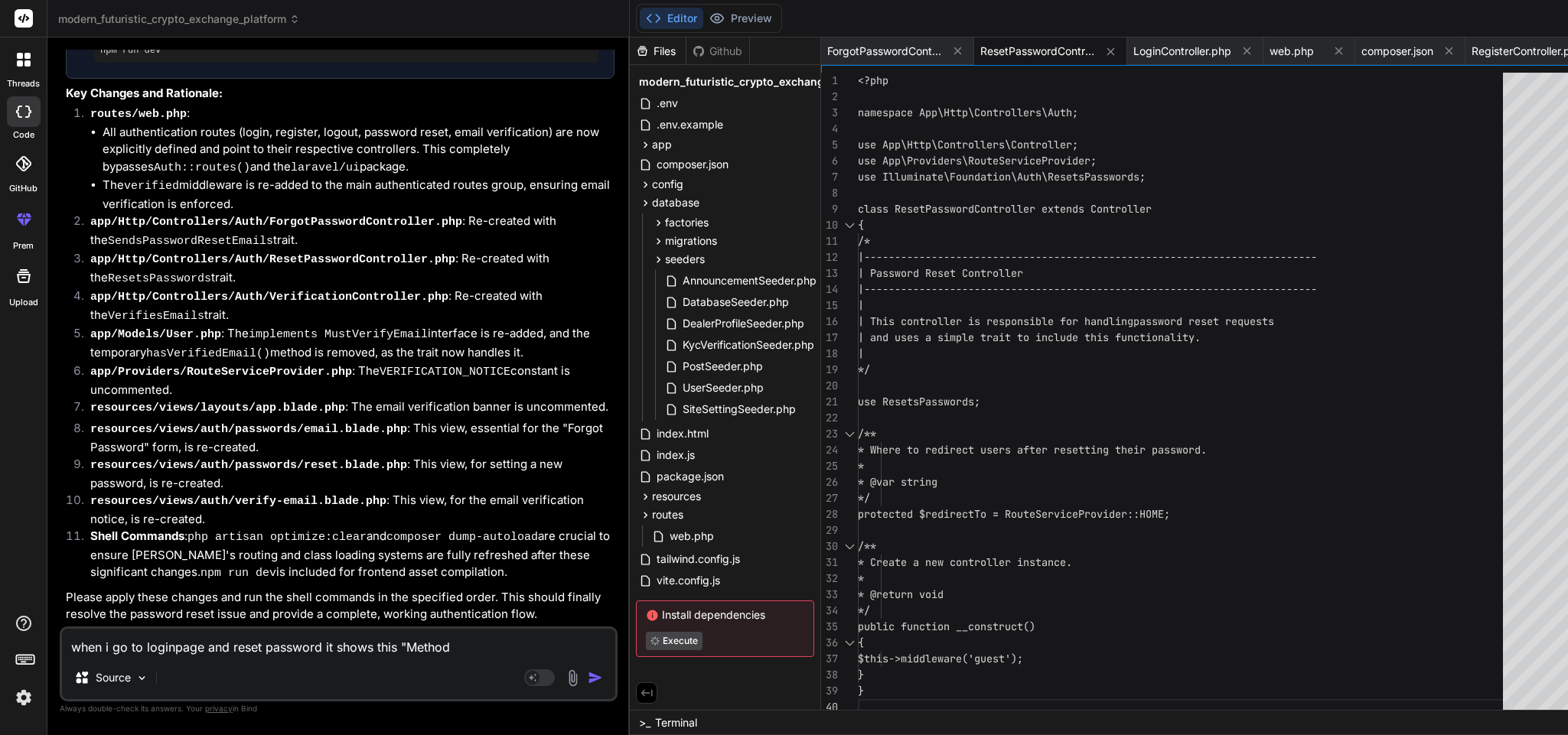
click at [919, 420] on div "<?php namespace App\Http\Controllers\Auth; use App\Http\Controllers\Controller;…" at bounding box center [1185, 394] width 654 height 645
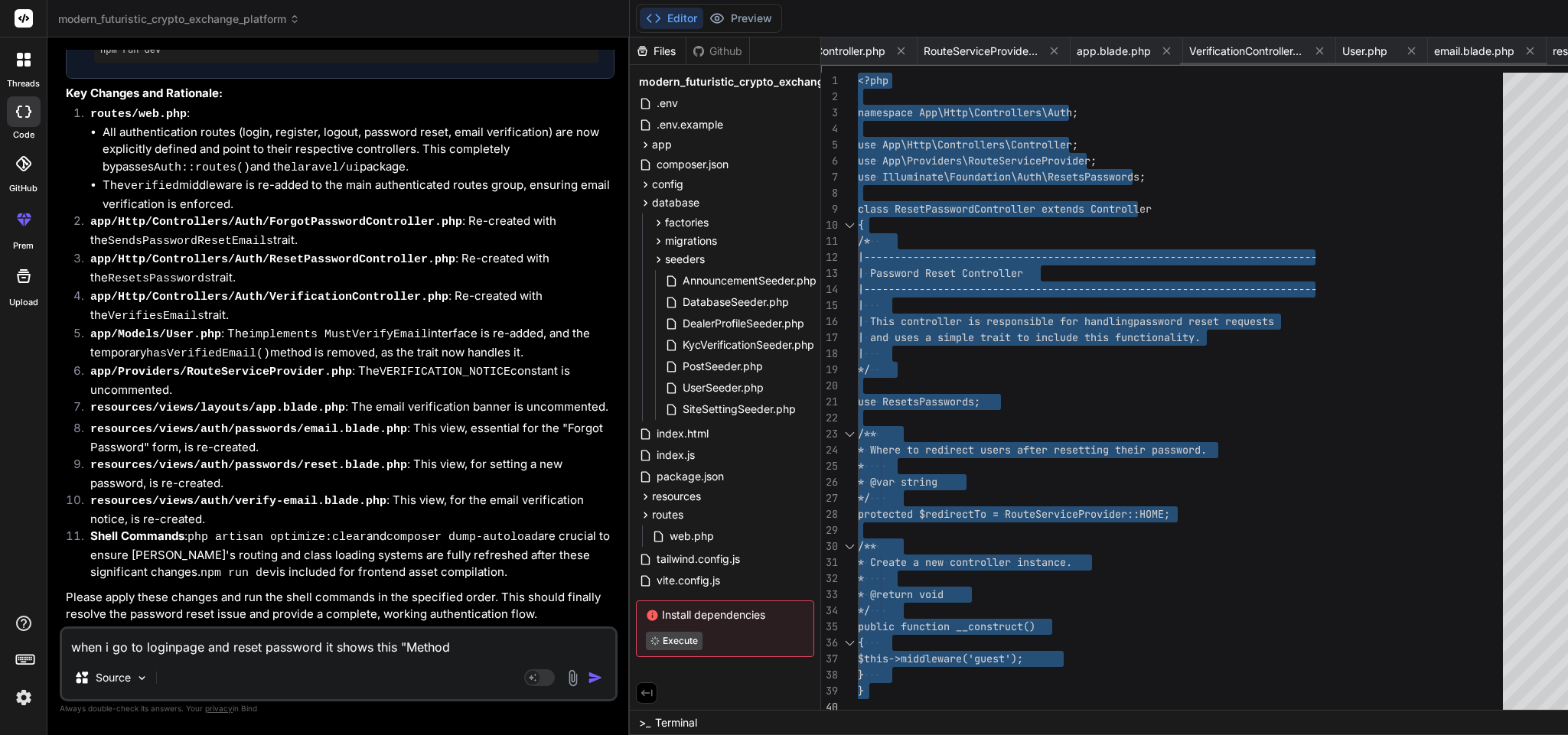
scroll to position [0, 697]
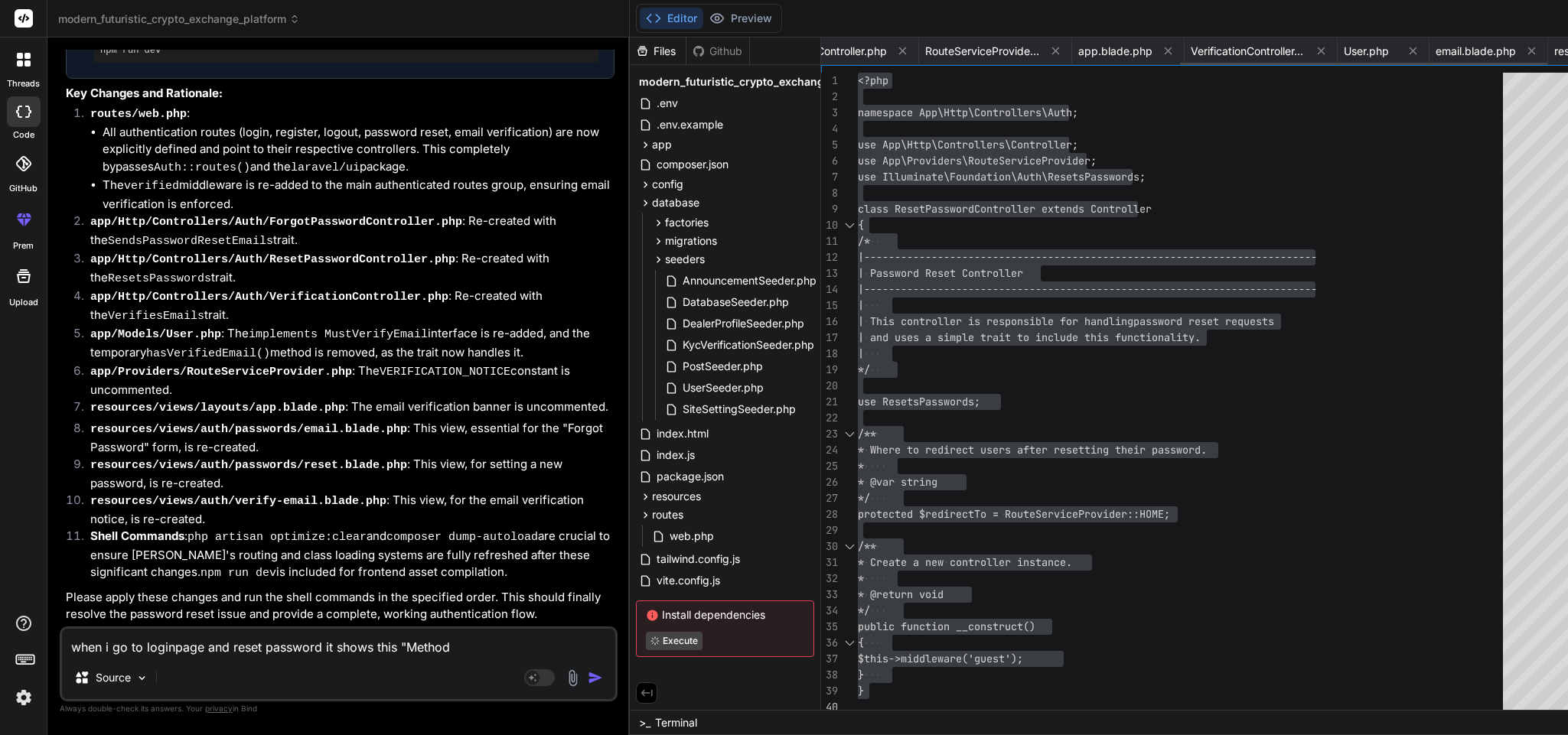
click at [1191, 47] on span "VerificationController.php" at bounding box center [1248, 50] width 115 height 15
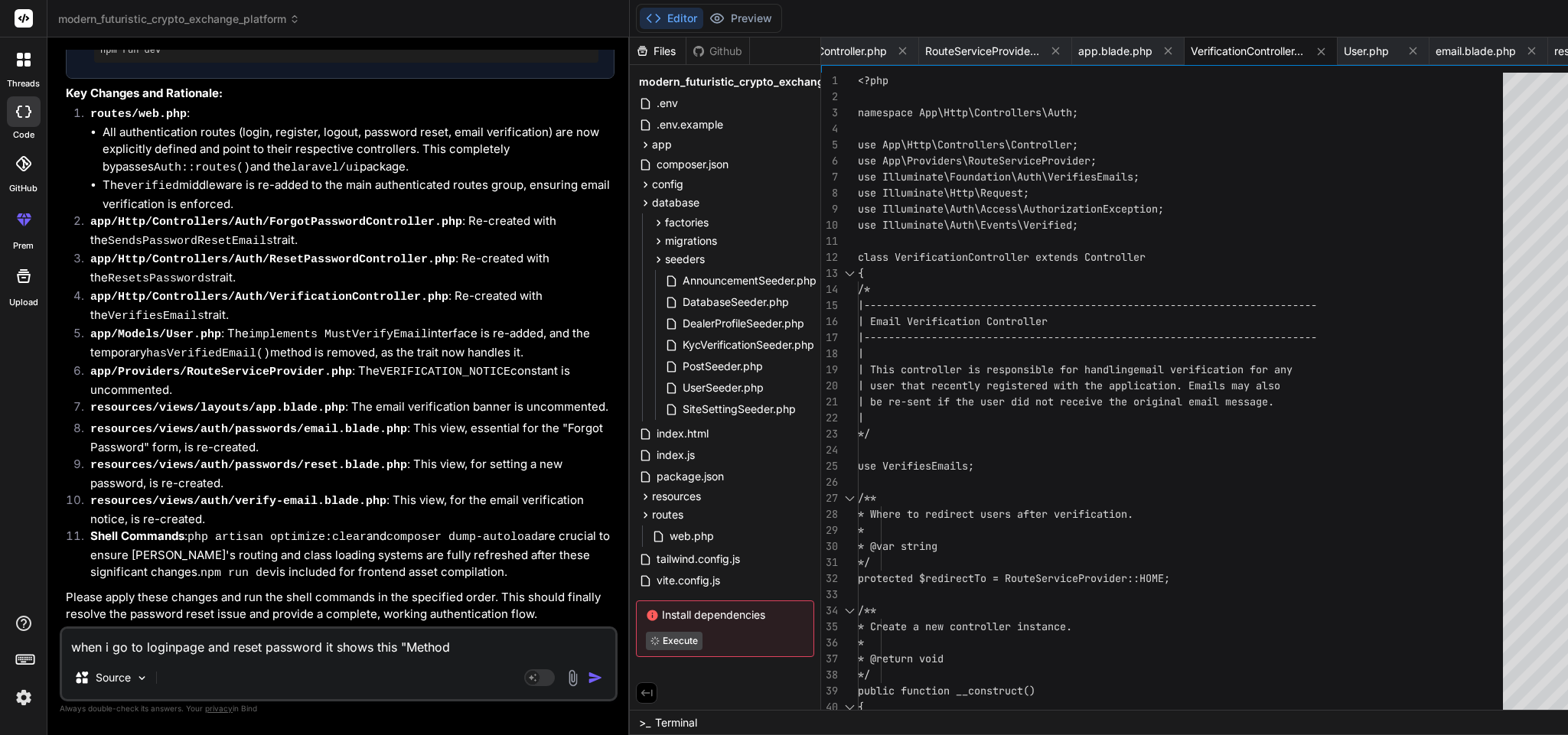
scroll to position [0, 0]
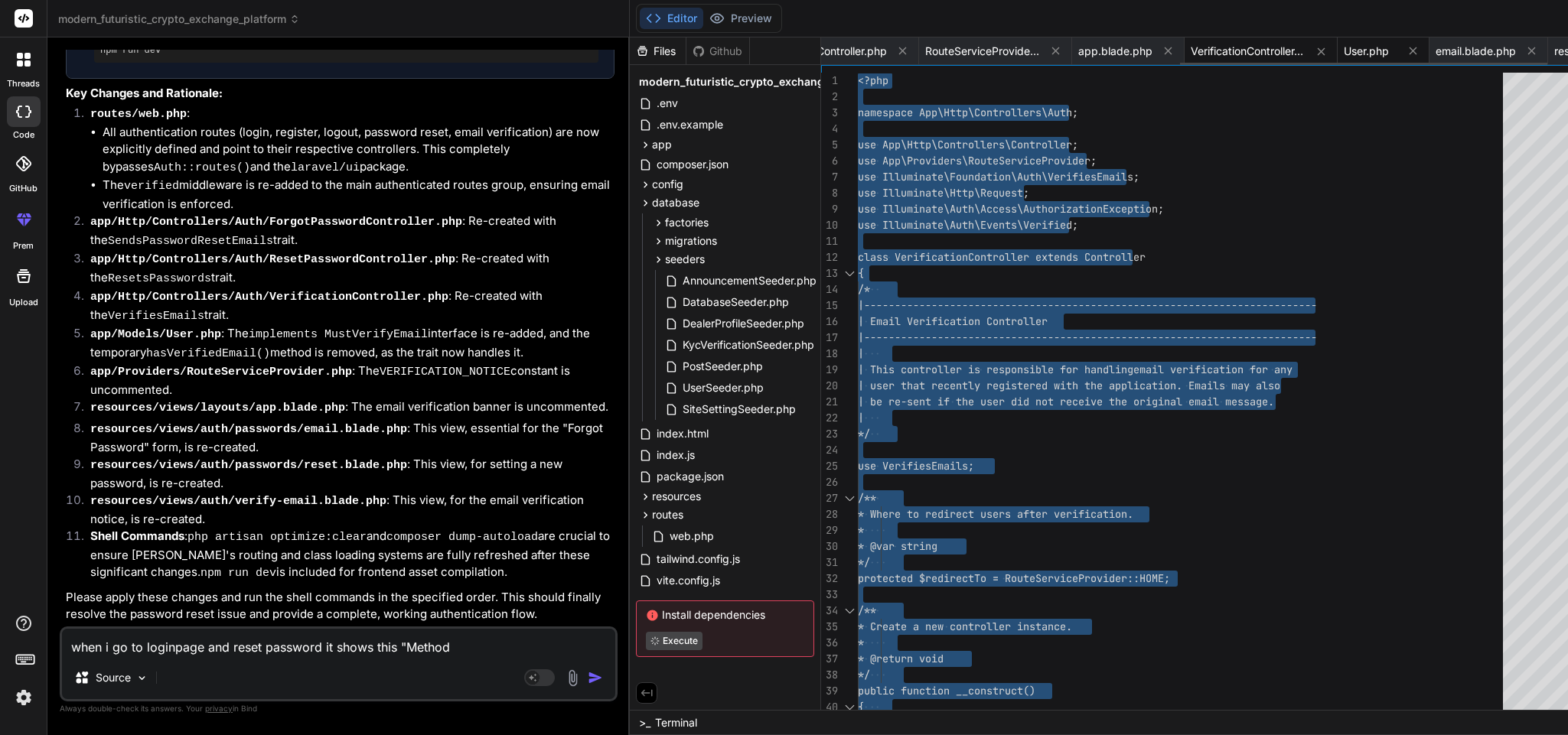
click at [1338, 41] on div "User.php" at bounding box center [1383, 50] width 92 height 27
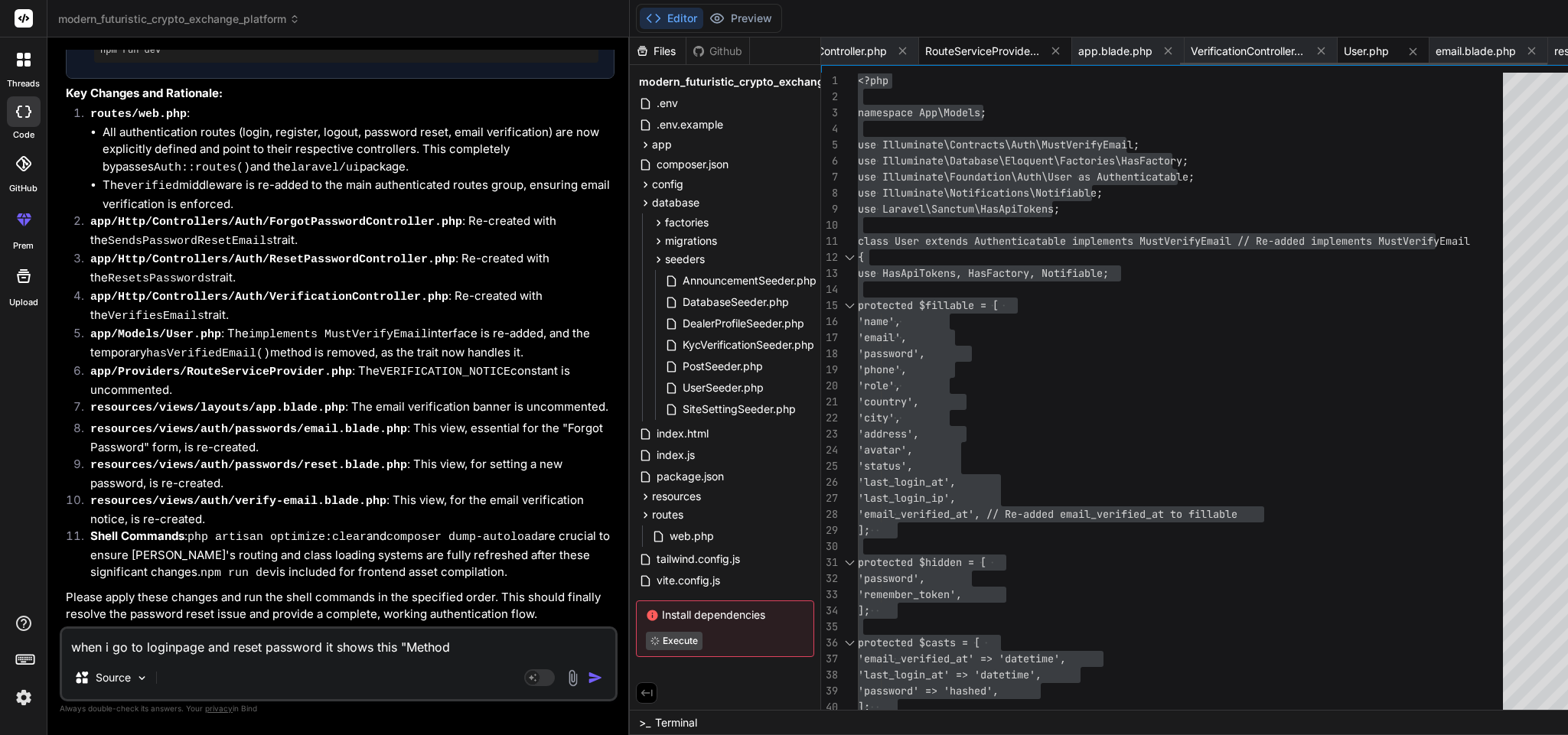
click at [925, 47] on span "RouteServiceProvider.php" at bounding box center [983, 50] width 115 height 15
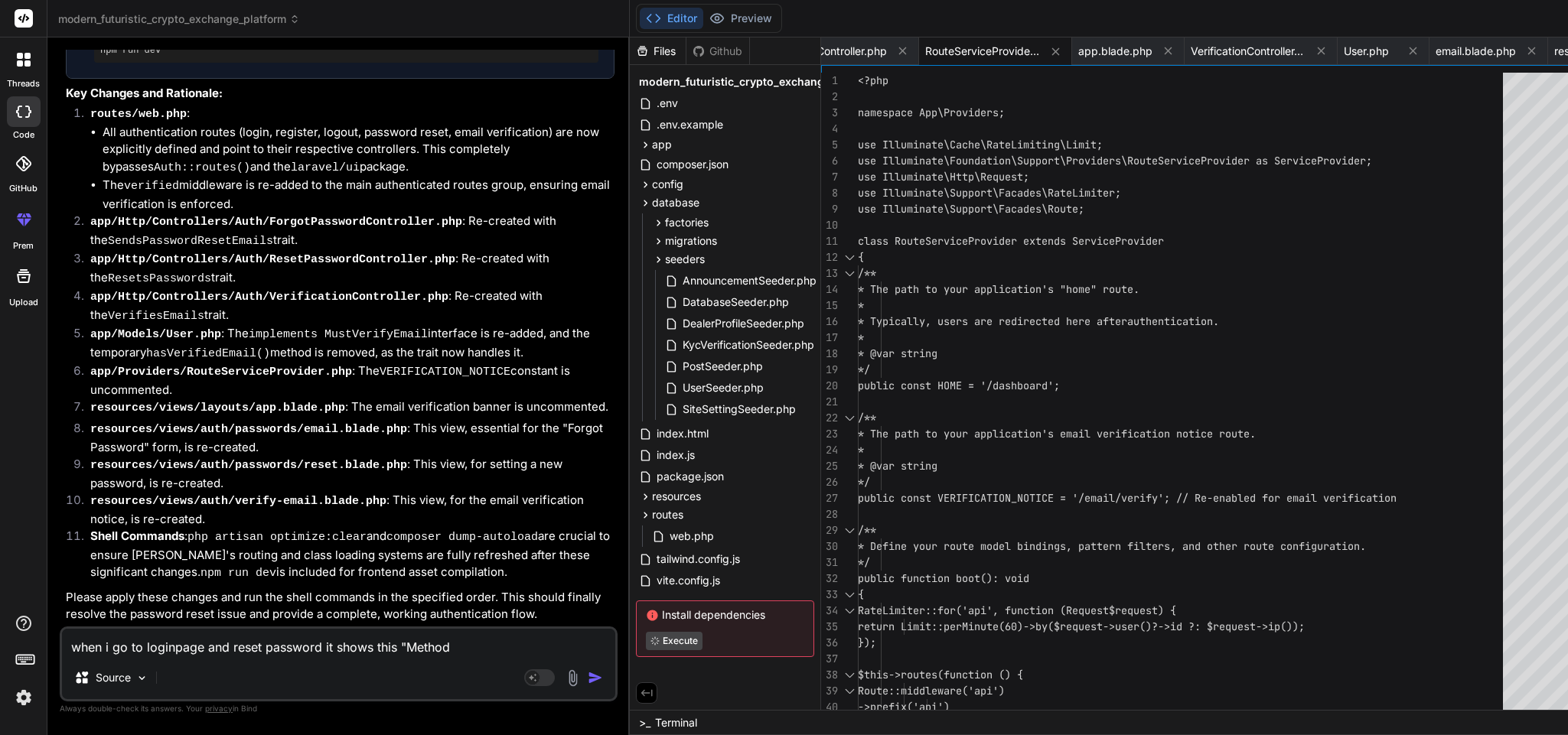
click at [1011, 295] on div "<?php namespace App\Providers; use Illuminate\Cache\RateLimiting\Limit; use Ill…" at bounding box center [1185, 458] width 654 height 771
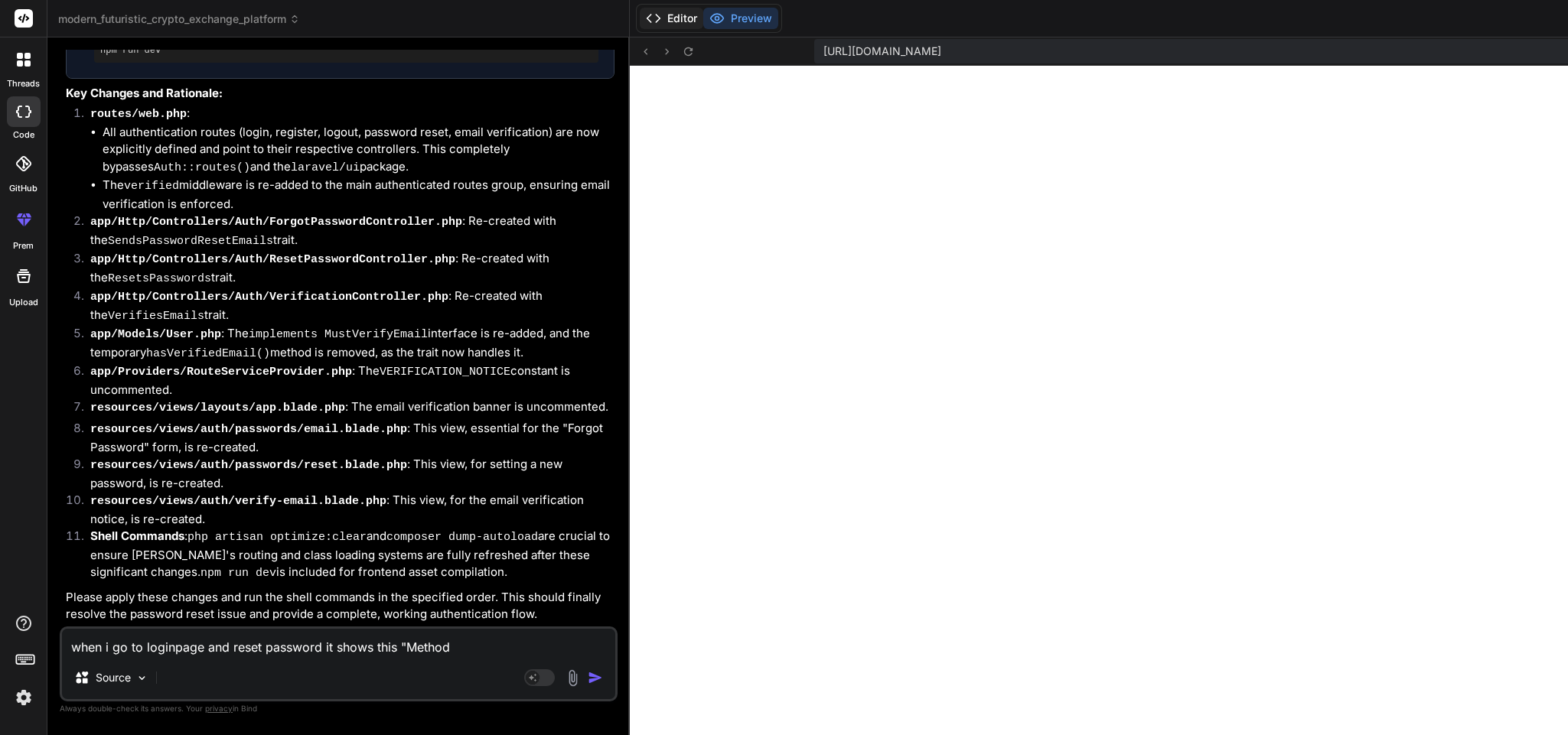
click at [640, 19] on button "Editor" at bounding box center [672, 19] width 64 height 21
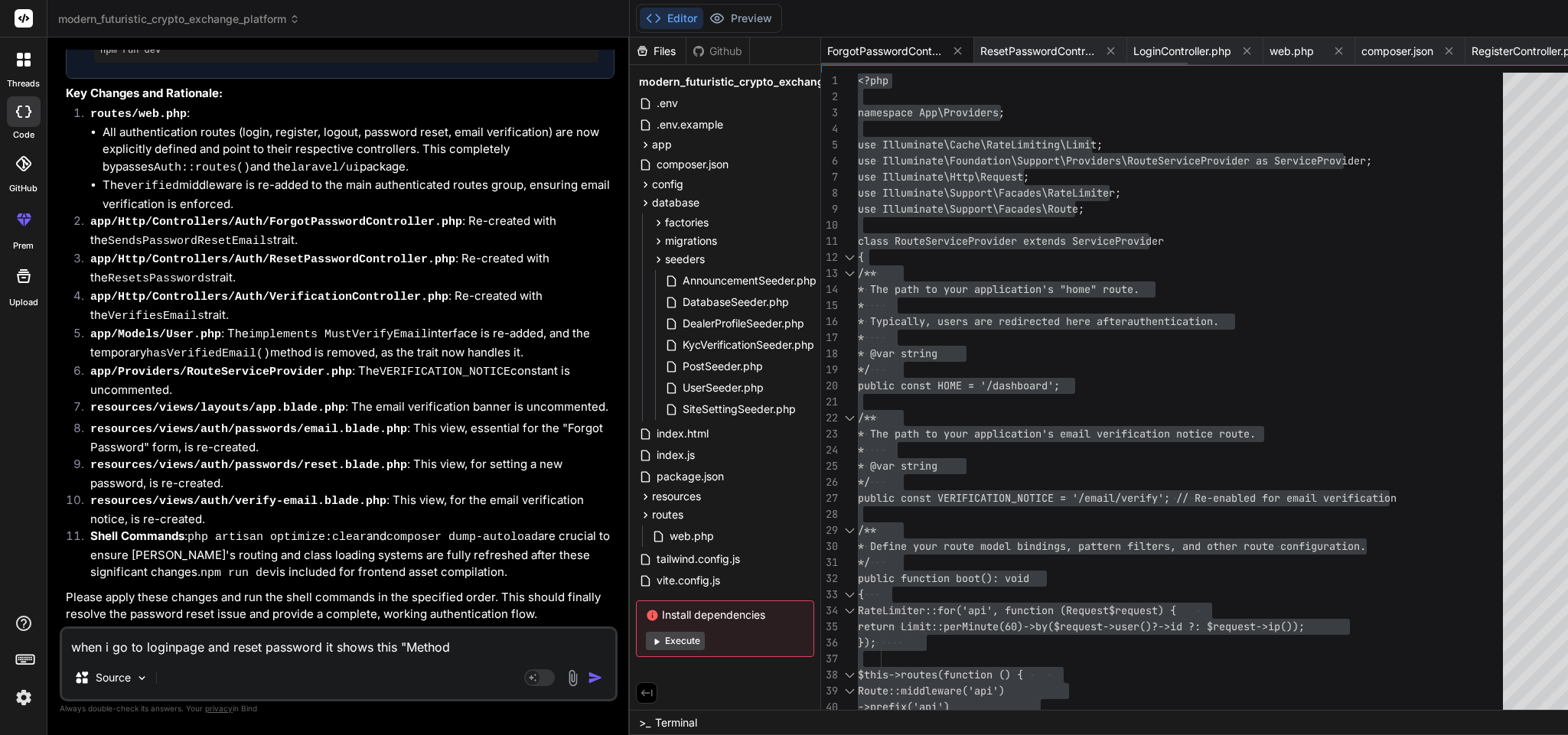
click at [827, 43] on span "ForgotPasswordController.php" at bounding box center [885, 50] width 115 height 15
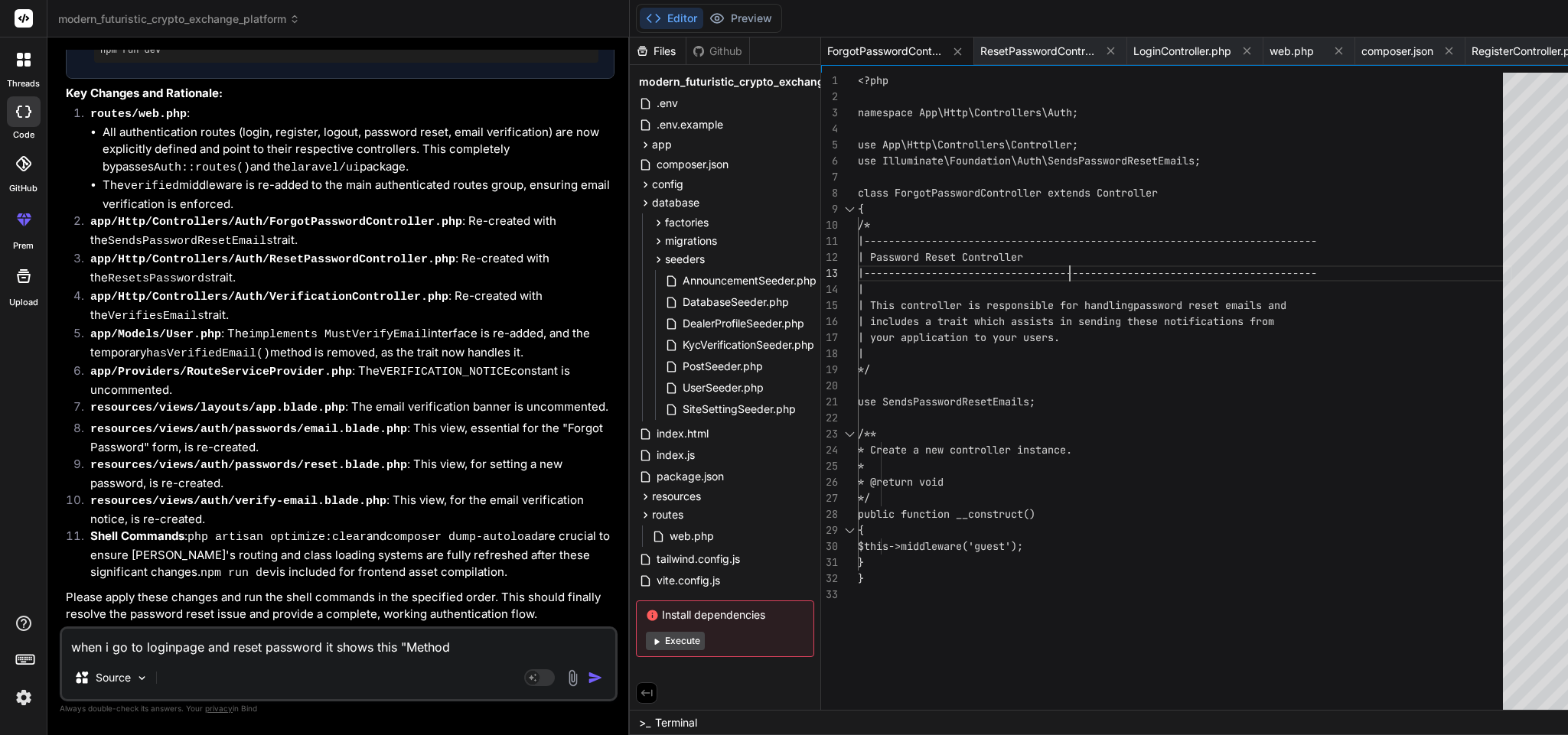
click at [1010, 261] on div "<?php namespace App\Http\Controllers\Auth; use App\Http\Controllers\Controller;…" at bounding box center [1185, 394] width 654 height 645
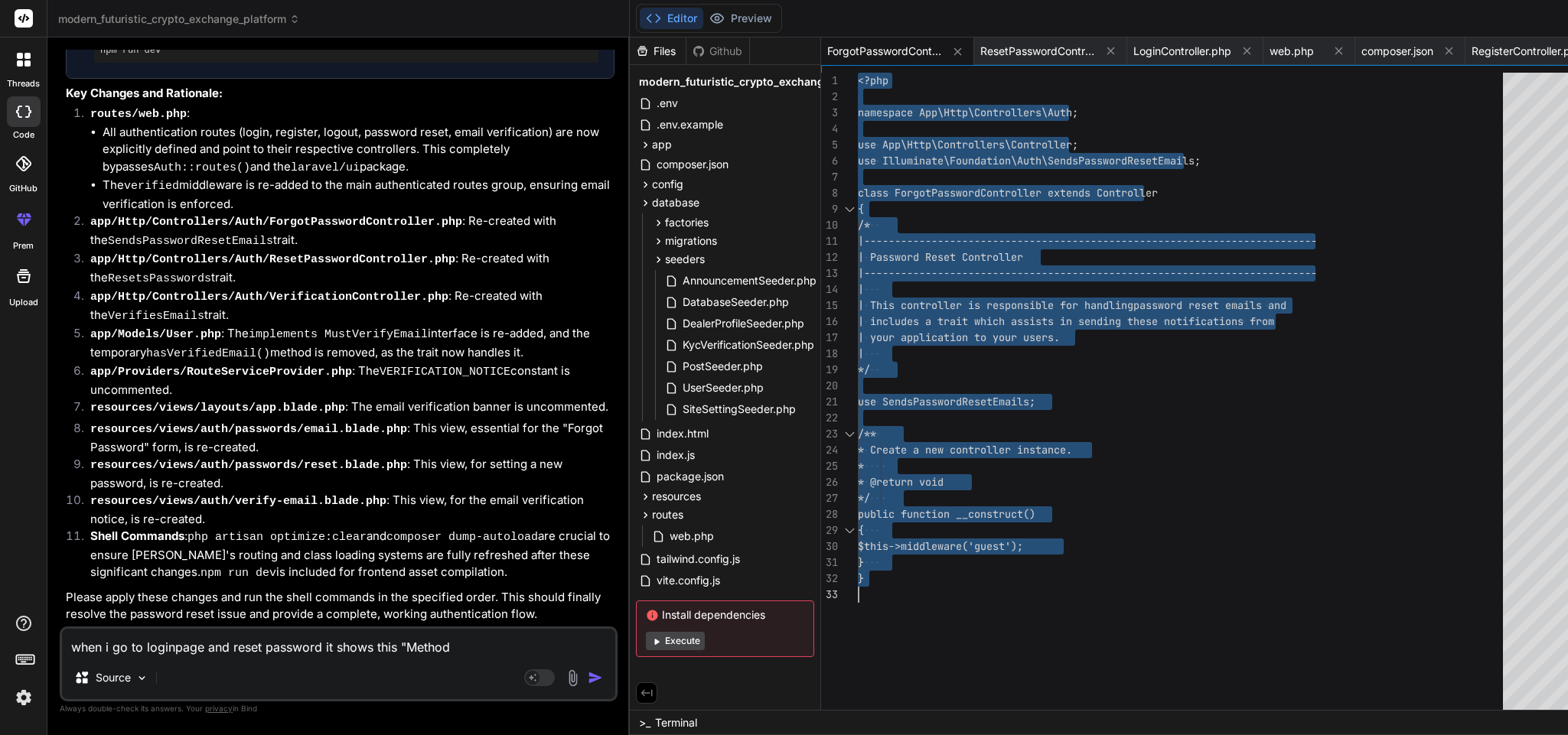
scroll to position [21712, 0]
click at [238, 629] on textarea "when i go to loginpage and reset password it shows this "Method App\Http\Contro…" at bounding box center [338, 642] width 554 height 27
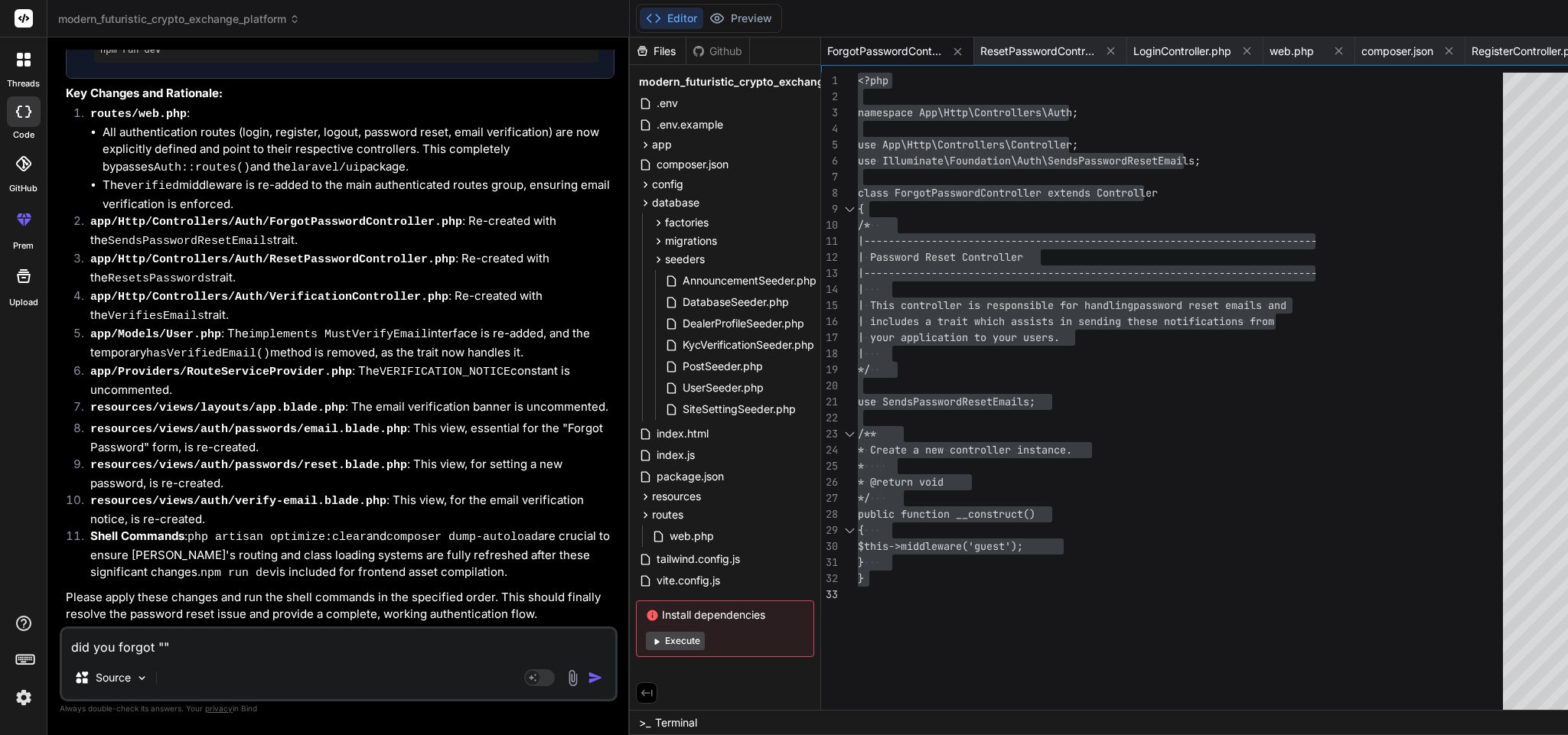
paste textarea "Target class [ForgotPasswordController] does not exist."
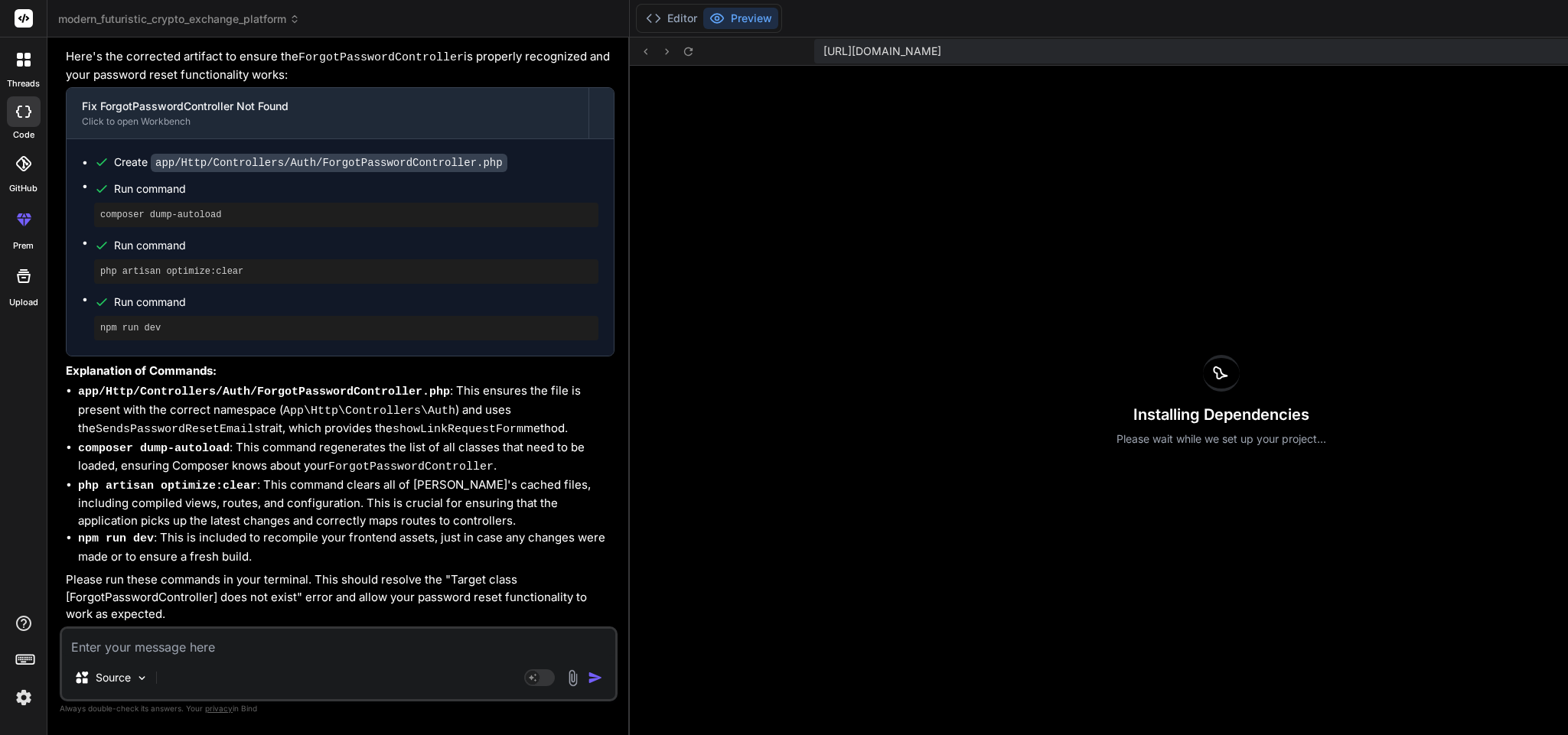
scroll to position [23095, 0]
click at [640, 11] on button "Editor" at bounding box center [672, 19] width 64 height 21
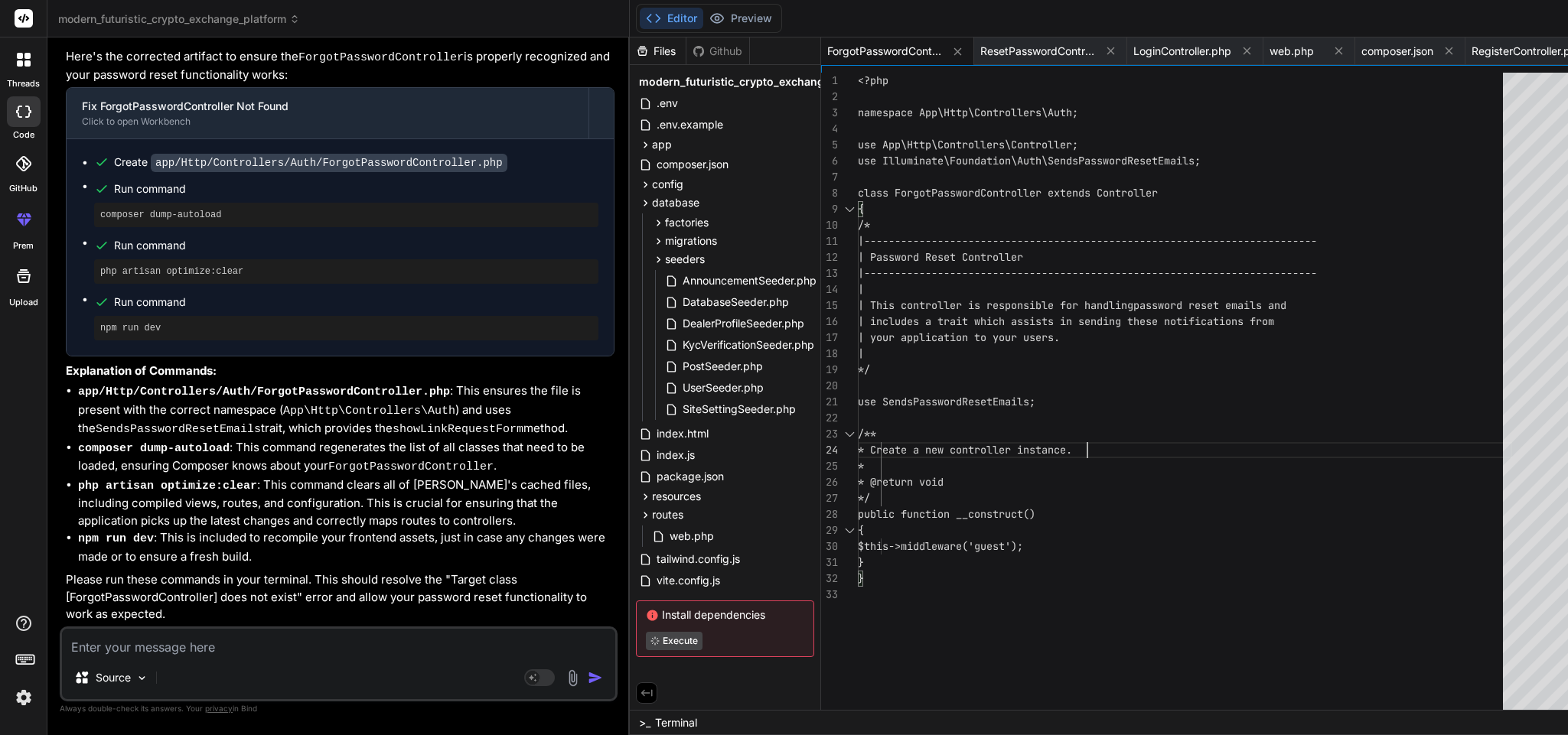
click at [1056, 447] on div "<?php namespace App\Http\Controllers\Auth; use App\Http\Controllers\Controller;…" at bounding box center [1185, 394] width 654 height 645
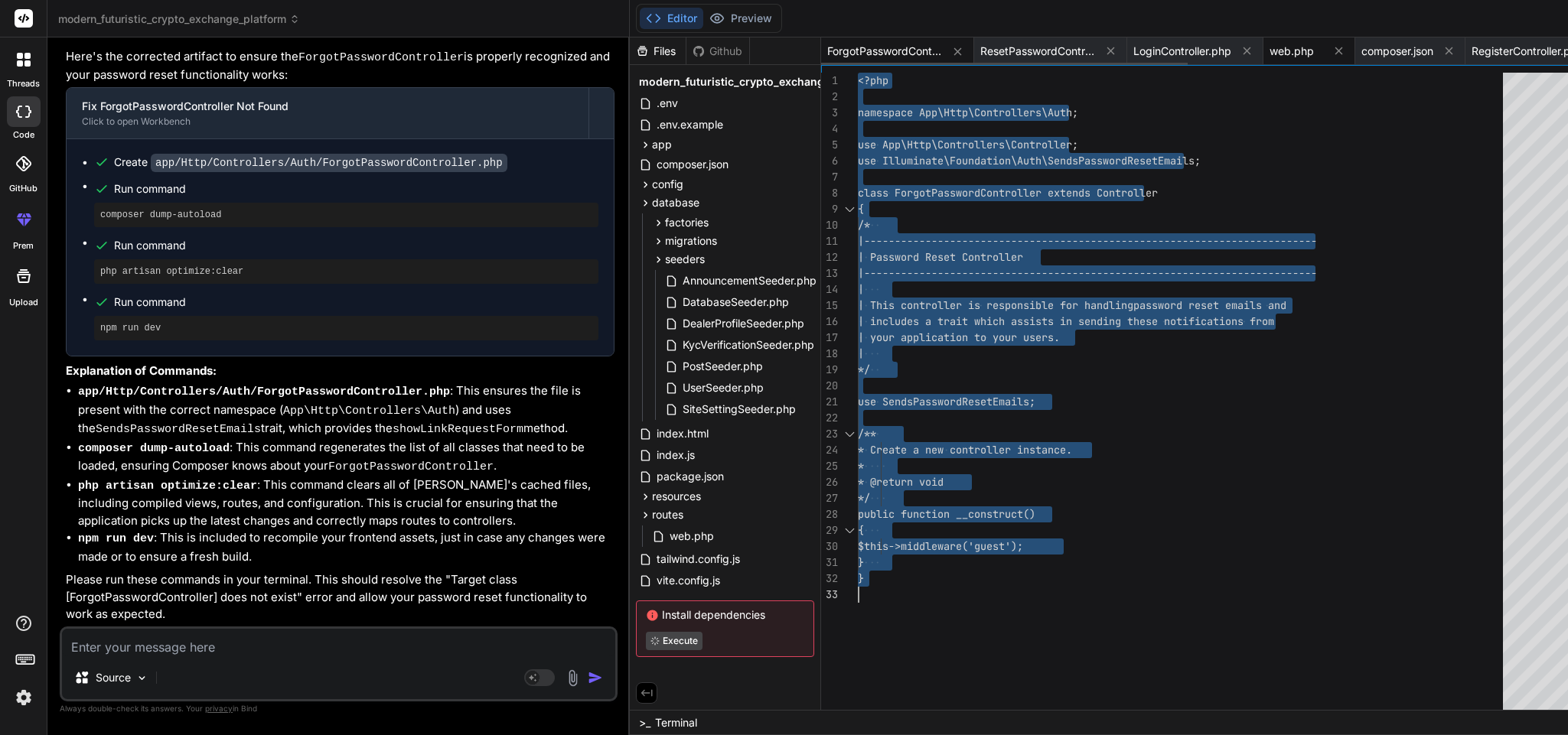
click at [1263, 41] on div "web.php" at bounding box center [1309, 50] width 92 height 27
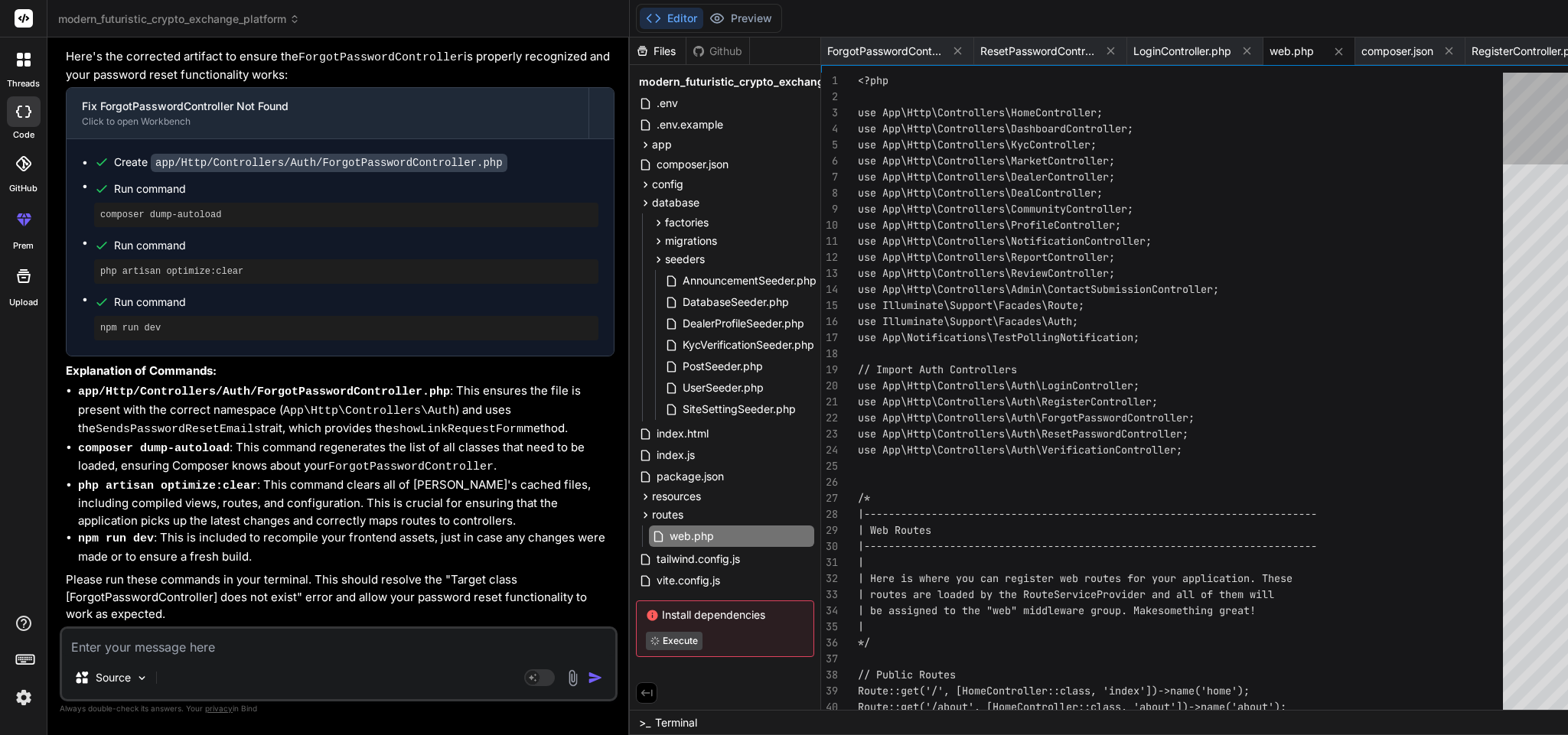
click at [1503, 87] on div at bounding box center [1571, 394] width 136 height 645
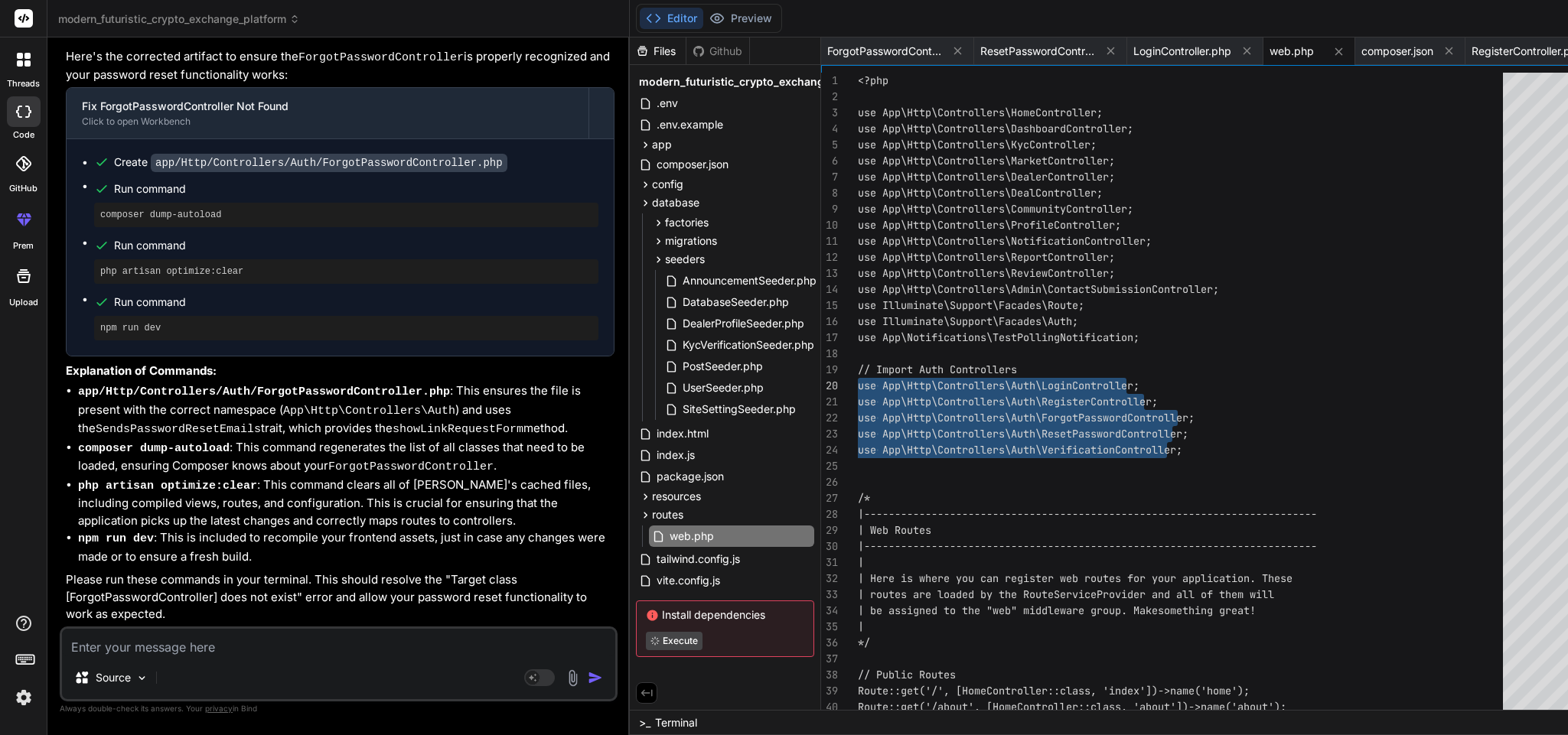
drag, startPoint x: 1119, startPoint y: 451, endPoint x: 763, endPoint y: 381, distance: 362.8
click at [281, 655] on textarea at bounding box center [338, 642] width 554 height 27
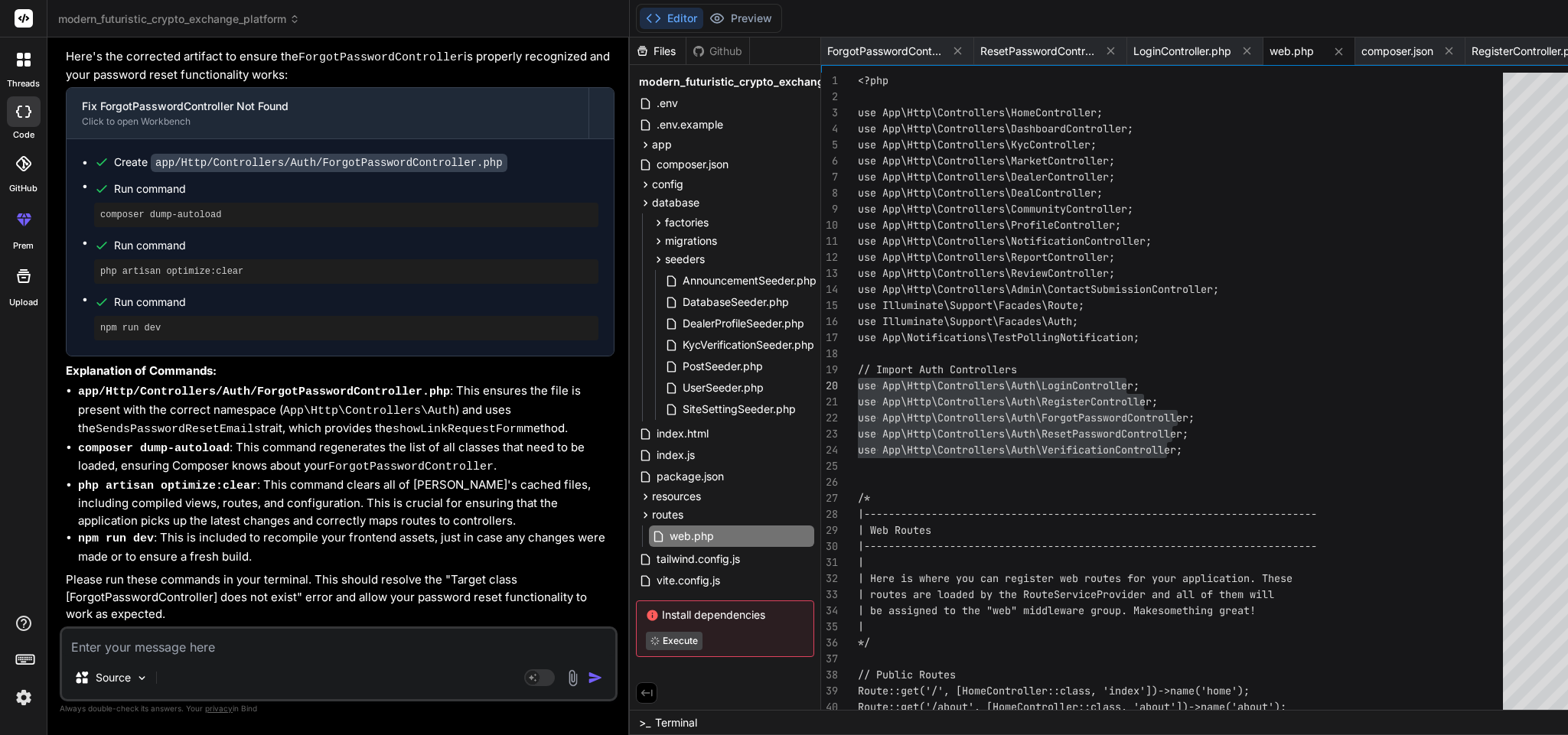
paste textarea "Trait "Illuminate\Foundation\Auth\SendsPasswordResetEmails" not found"
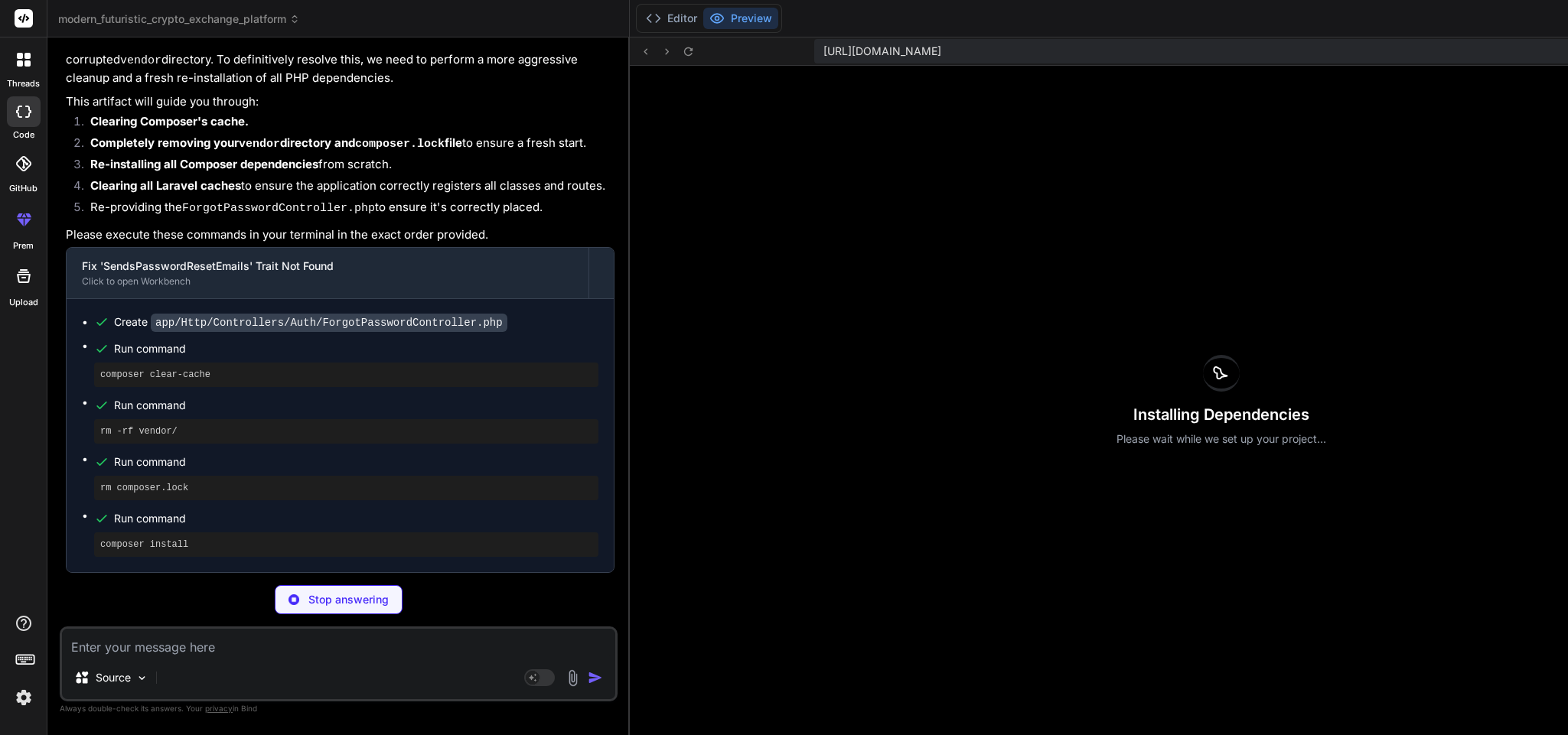
scroll to position [24084, 0]
click at [646, 12] on icon at bounding box center [653, 18] width 15 height 15
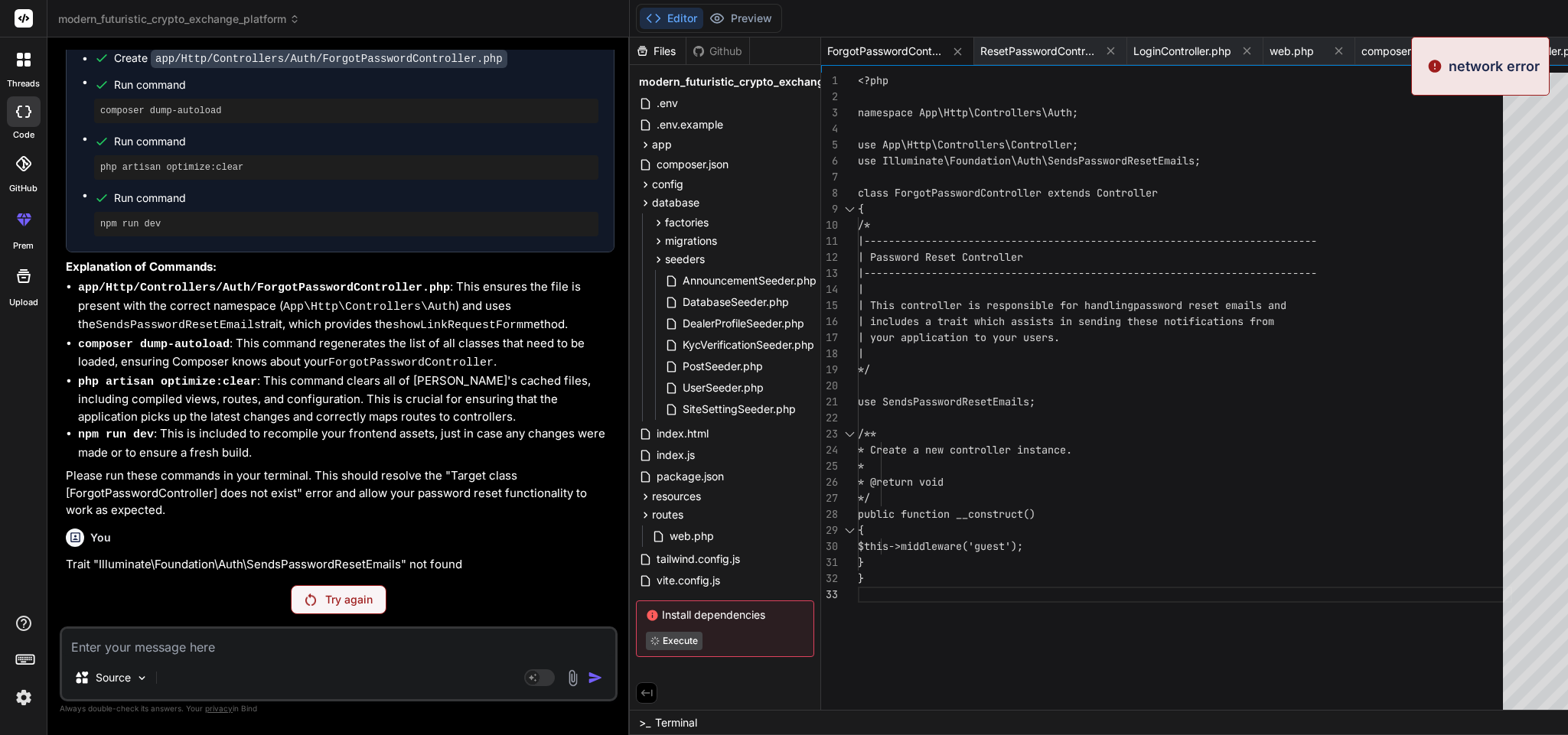
scroll to position [23452, 0]
click at [1302, 360] on div "<?php namespace App\Http\Controllers\Auth; use App\Http\Controllers\Controller;…" at bounding box center [1185, 394] width 654 height 645
drag, startPoint x: 1302, startPoint y: 360, endPoint x: 1411, endPoint y: 158, distance: 229.5
click at [1302, 360] on div "<?php namespace App\Http\Controllers\Auth; use App\Http\Controllers\Controller;…" at bounding box center [1185, 394] width 654 height 645
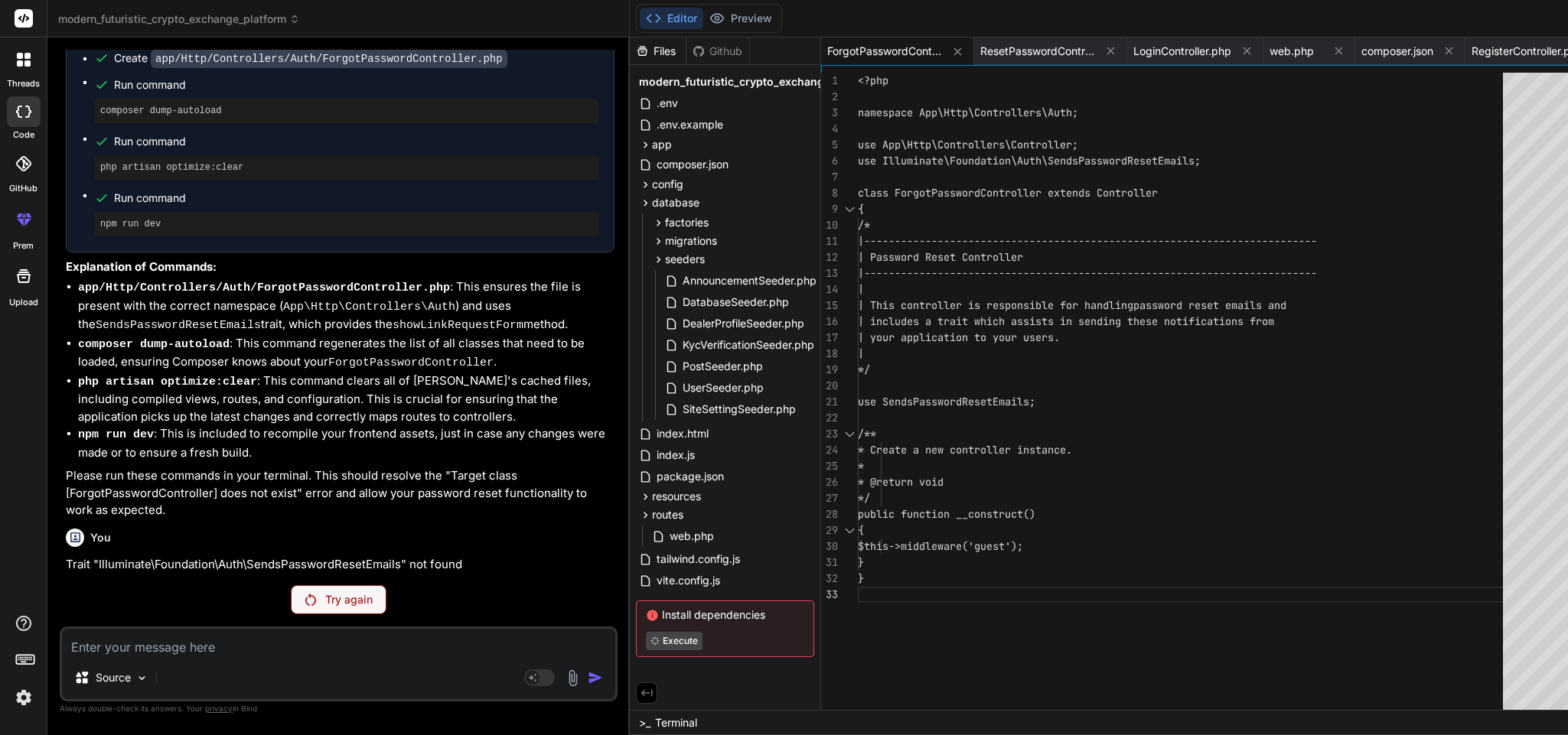
click at [1307, 353] on div "<?php namespace App\Http\Controllers\Auth; use App\Http\Controllers\Controller;…" at bounding box center [1185, 394] width 654 height 645
click at [1316, 341] on div "<?php namespace App\Http\Controllers\Auth; use App\Http\Controllers\Controller;…" at bounding box center [1185, 394] width 654 height 645
click at [1328, 321] on div "<?php namespace App\Http\Controllers\Auth; use App\Http\Controllers\Controller;…" at bounding box center [1185, 394] width 654 height 645
click at [1346, 287] on div "<?php namespace App\Http\Controllers\Auth; use App\Http\Controllers\Controller;…" at bounding box center [1185, 394] width 654 height 645
click at [1368, 238] on div "<?php namespace App\Http\Controllers\Auth; use App\Http\Controllers\Controller;…" at bounding box center [1185, 394] width 654 height 645
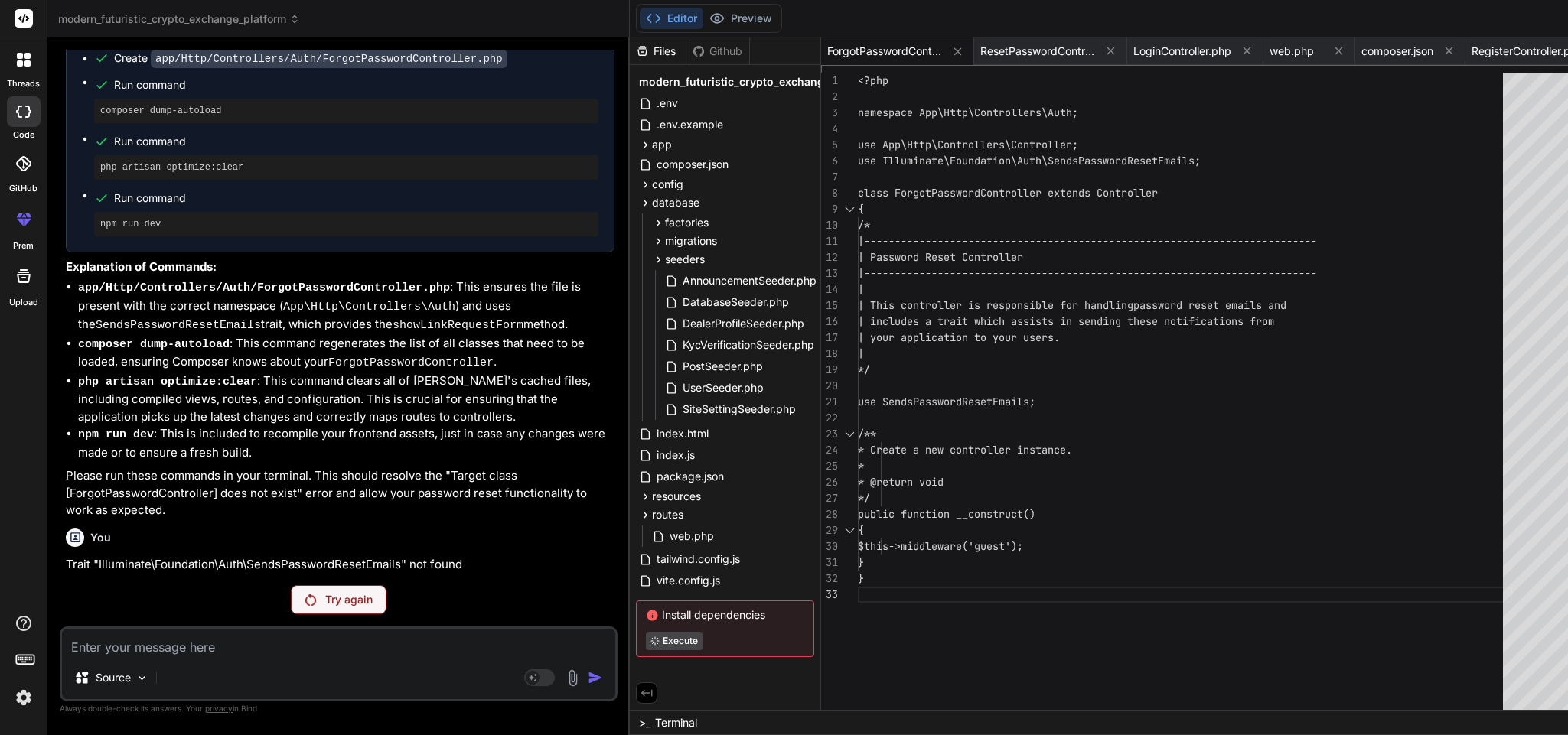
click at [1390, 196] on div "<?php namespace App\Http\Controllers\Auth; use App\Http\Controllers\Controller;…" at bounding box center [1185, 394] width 654 height 645
click at [1411, 158] on div "<?php namespace App\Http\Controllers\Auth; use App\Http\Controllers\Controller;…" at bounding box center [1185, 394] width 654 height 645
click at [1080, 410] on div "<?php namespace App\Http\Controllers\Auth; use App\Http\Controllers\Controller;…" at bounding box center [1185, 394] width 654 height 645
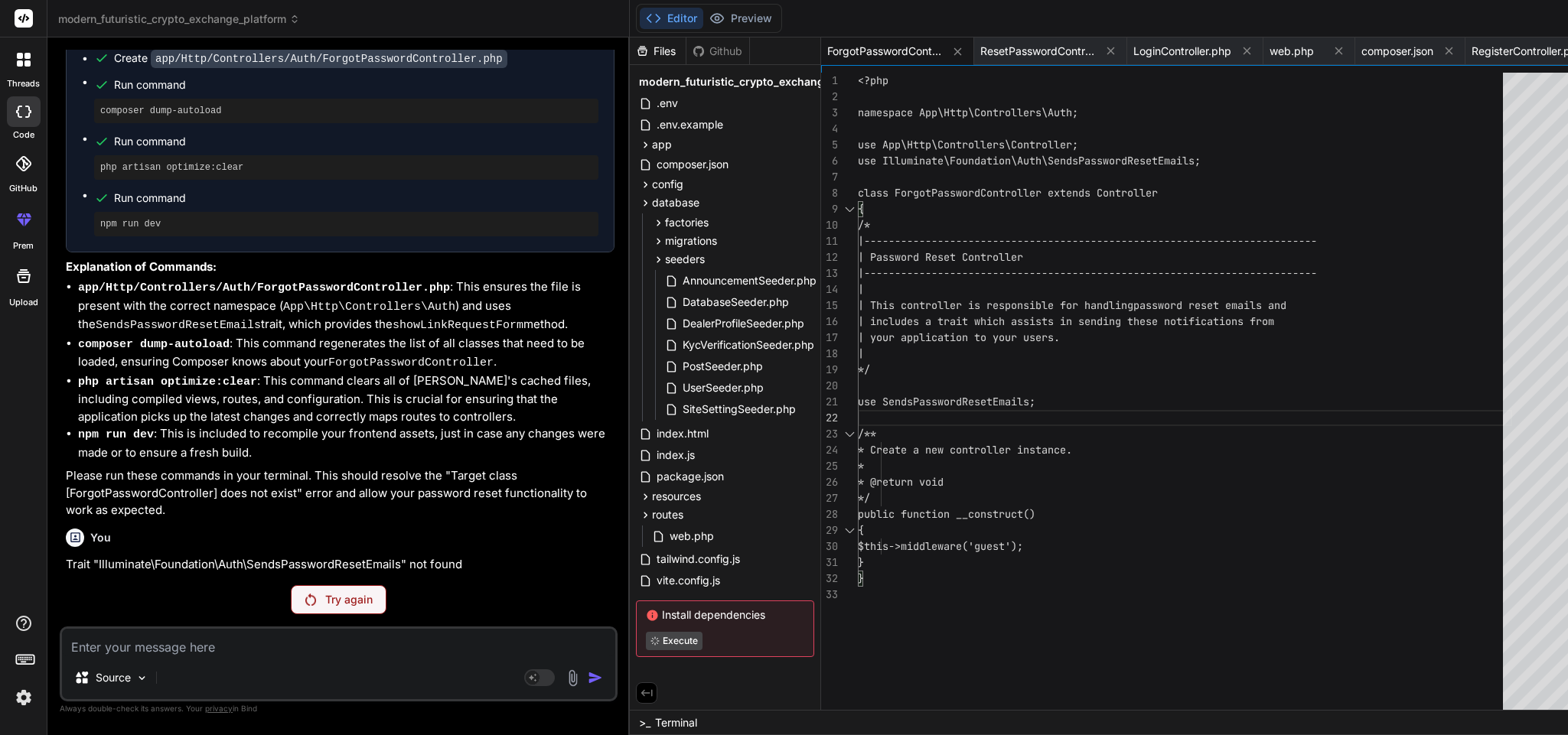
click at [291, 585] on div "Try again" at bounding box center [338, 599] width 95 height 29
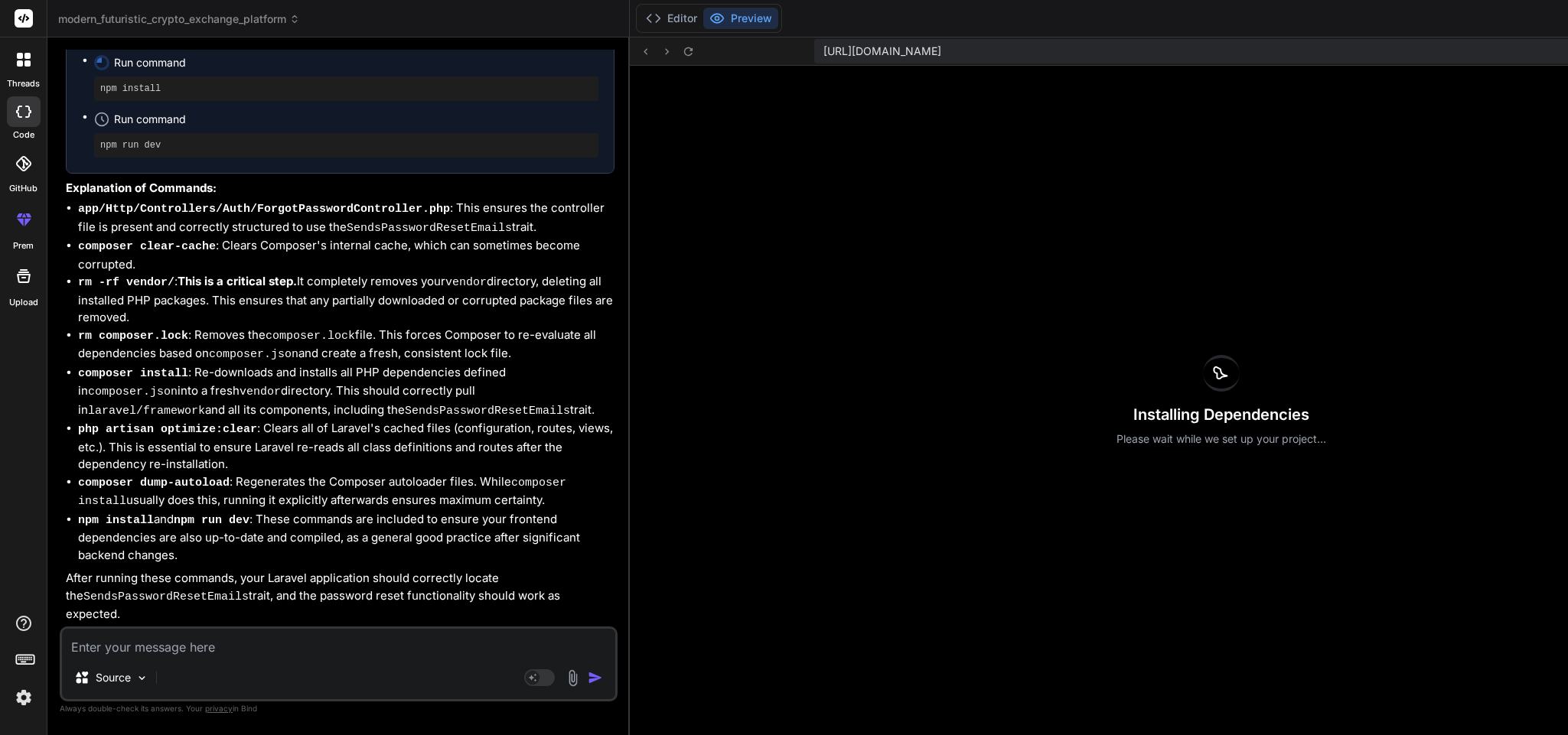
scroll to position [24044, 0]
copy ul "composer clear-cache"
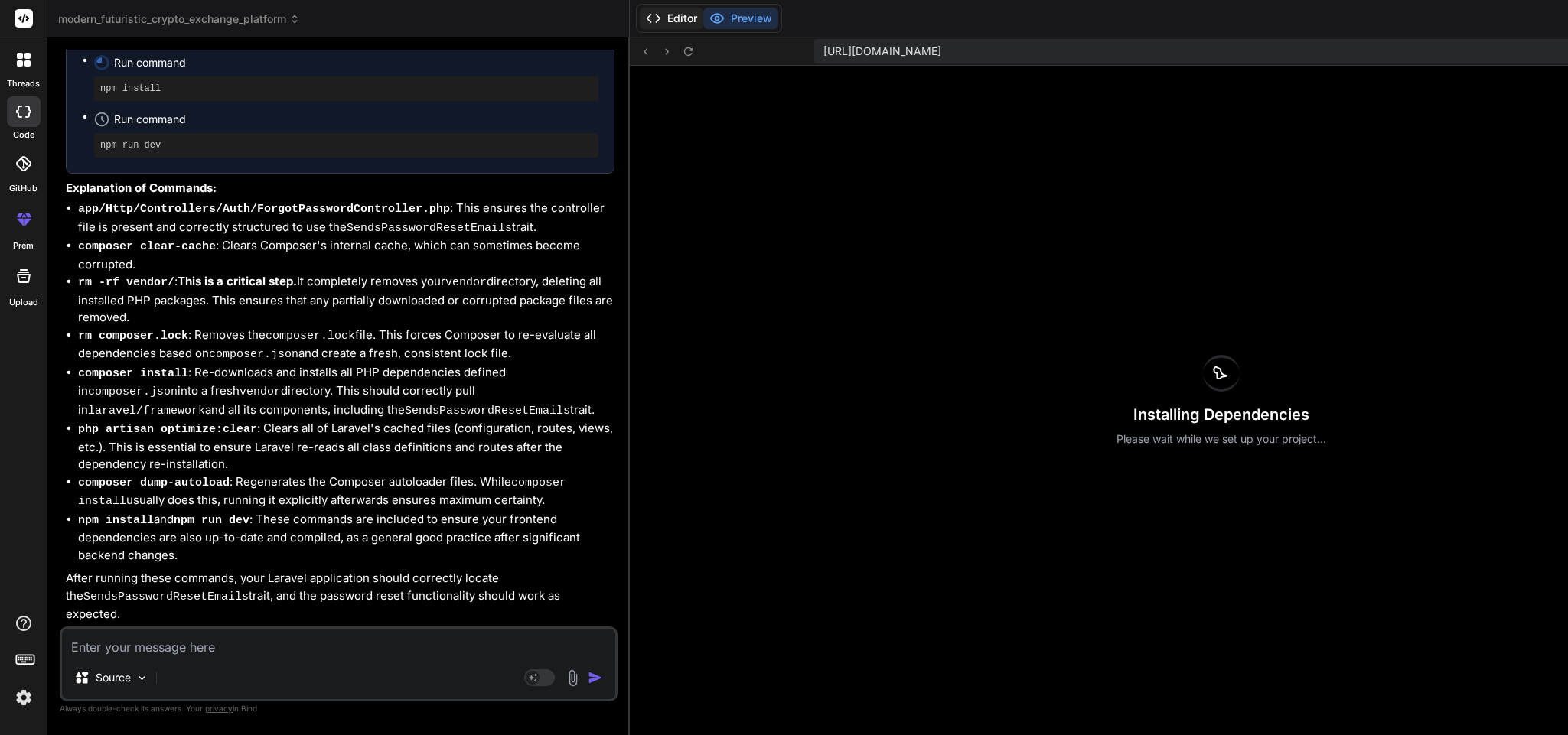
click at [656, 21] on polyline at bounding box center [658, 18] width 4 height 8
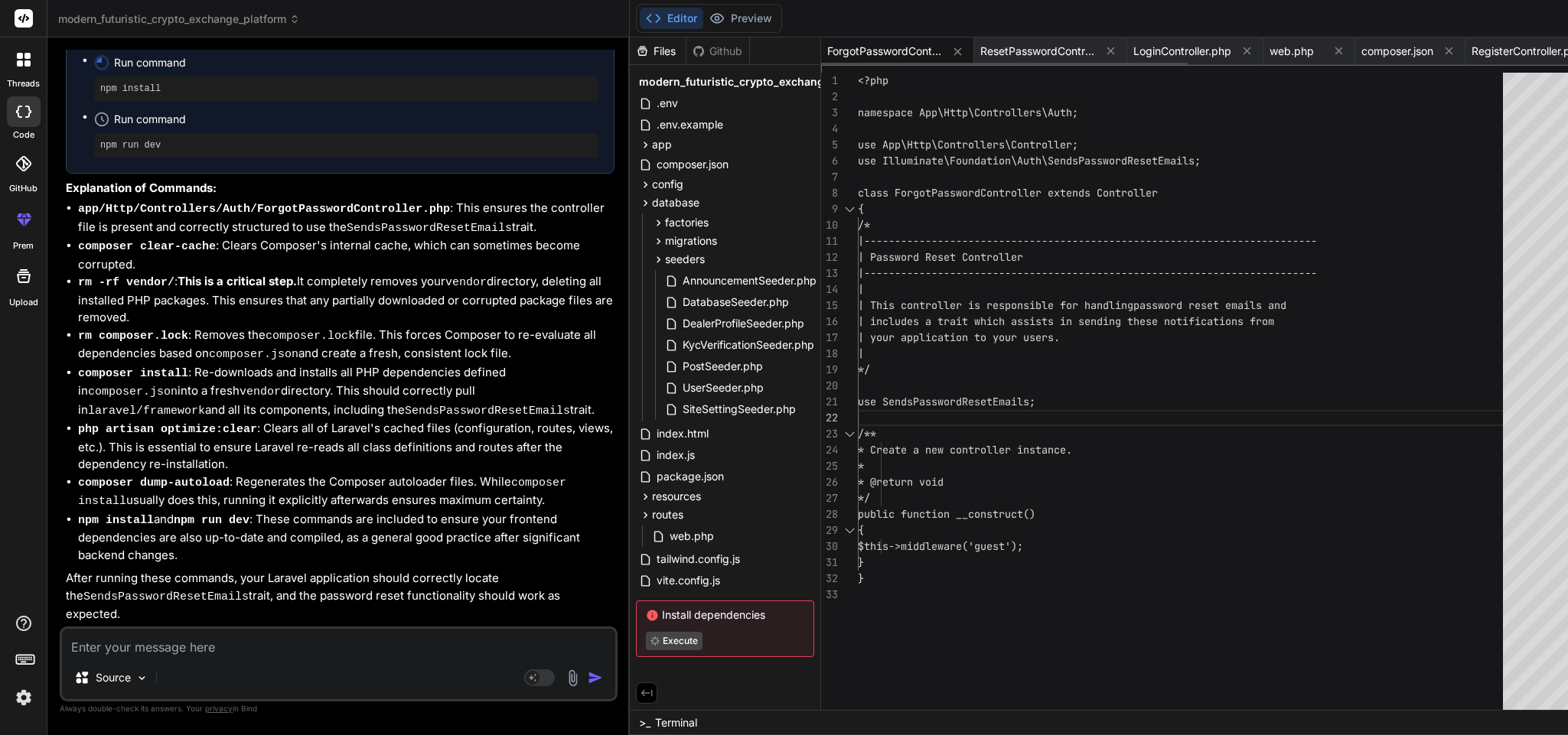
click at [821, 37] on div "ForgotPasswordController.php" at bounding box center [897, 50] width 153 height 27
click at [827, 46] on span "ForgotPasswordController.php" at bounding box center [885, 50] width 115 height 15
click at [980, 50] on span "ResetPasswordController.php" at bounding box center [1037, 50] width 115 height 15
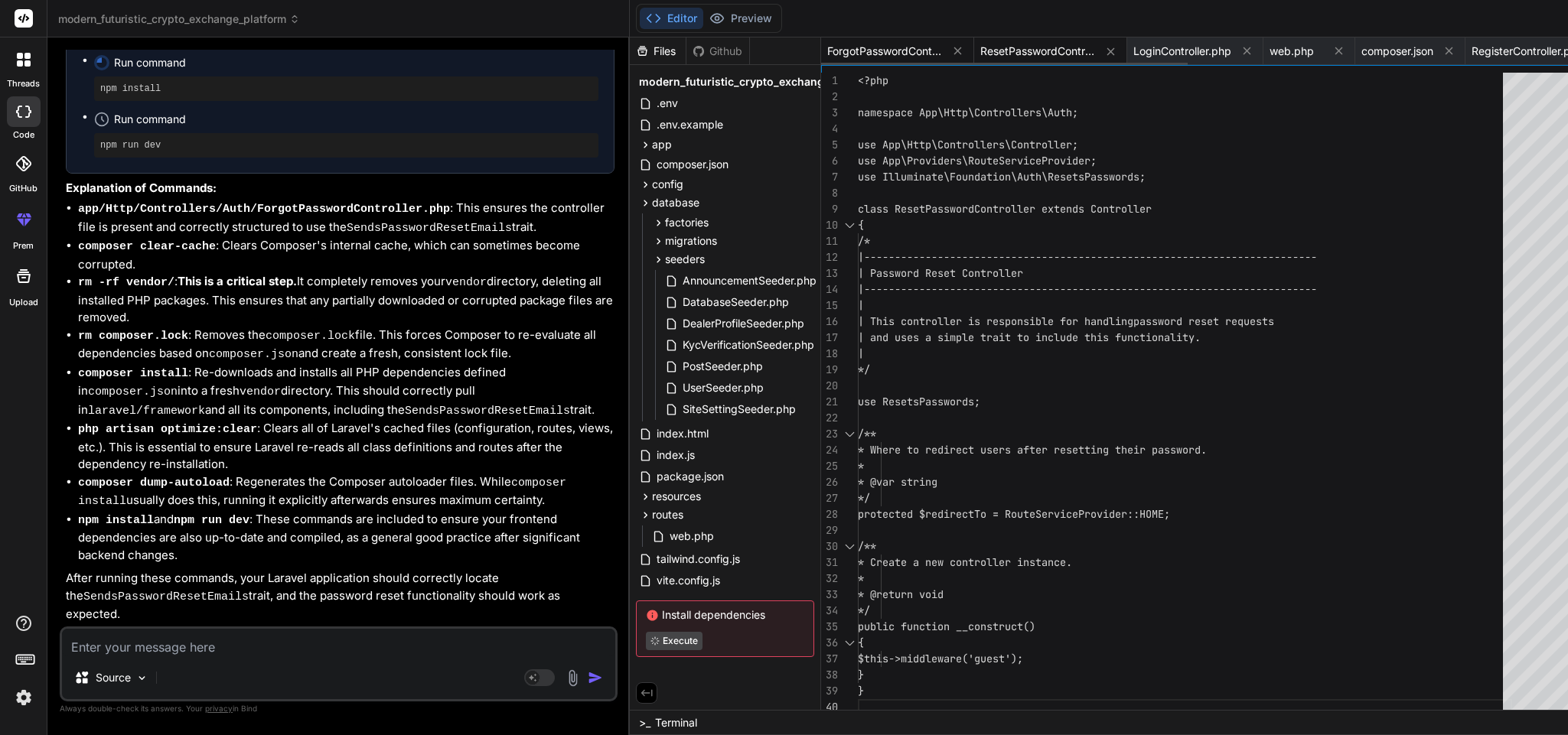
click at [827, 49] on span "ForgotPasswordController.php" at bounding box center [885, 50] width 115 height 15
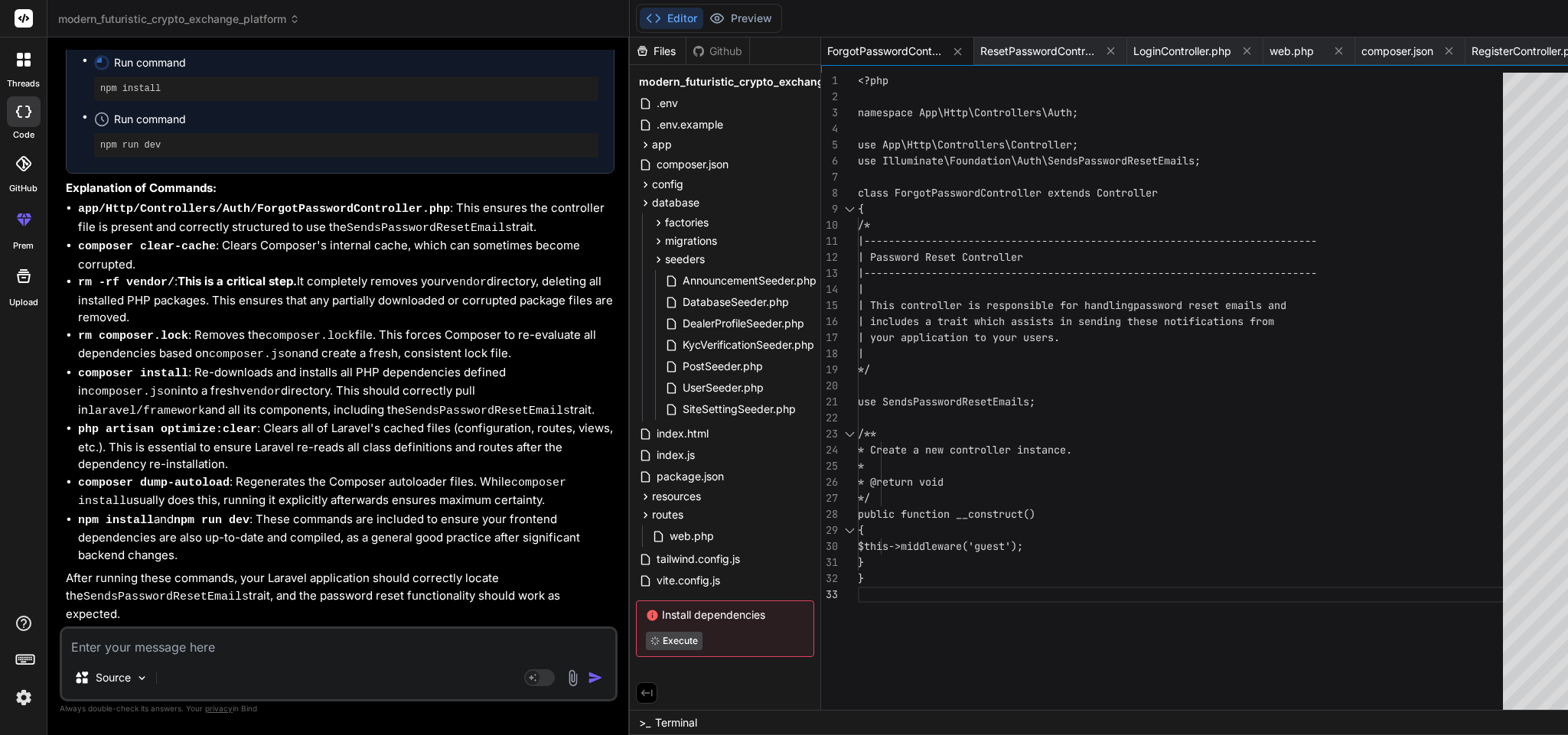
click at [218, 652] on textarea at bounding box center [338, 642] width 554 height 27
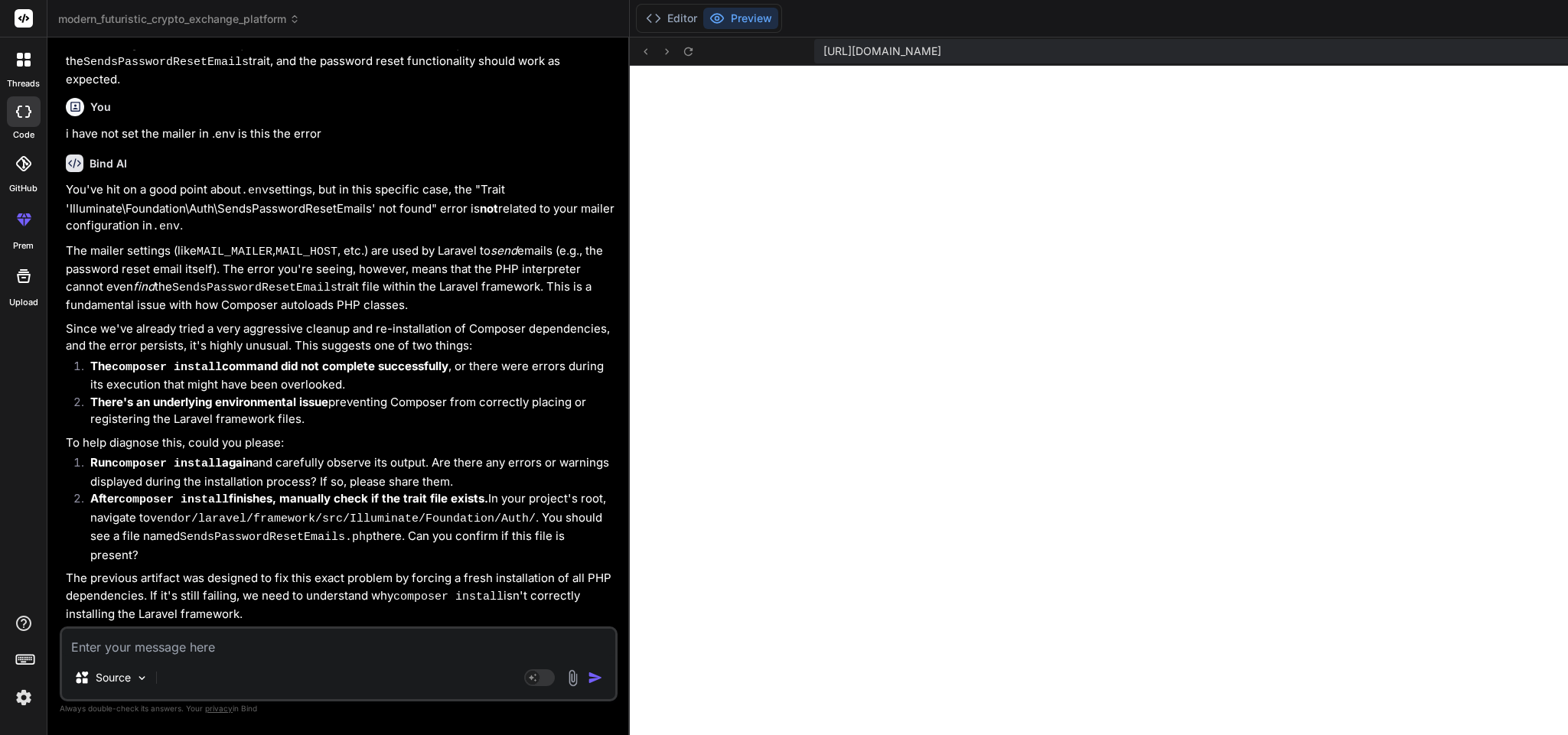
scroll to position [24359, 0]
copy ul "composer clear-cache"
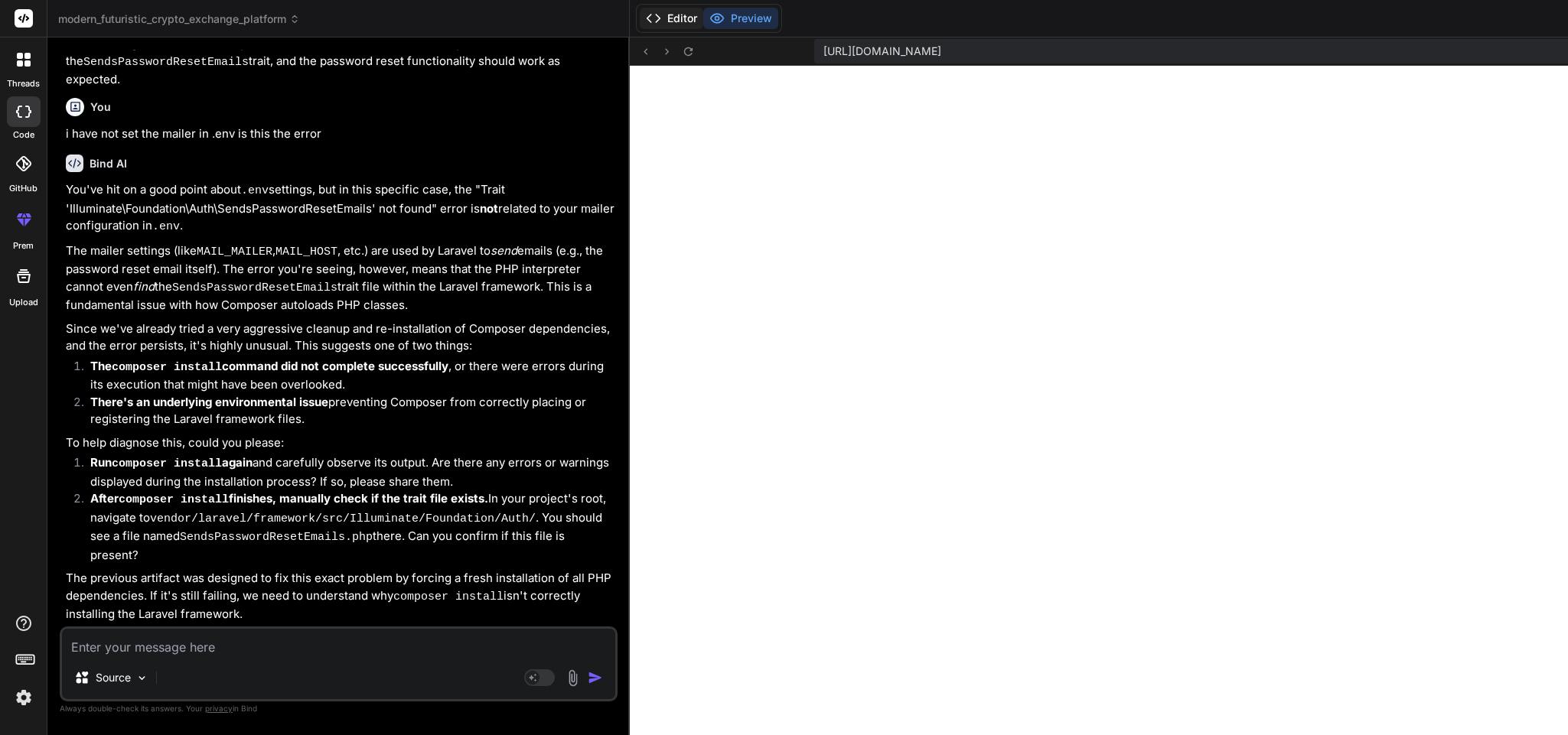
click at [640, 19] on button "Editor" at bounding box center [672, 19] width 64 height 21
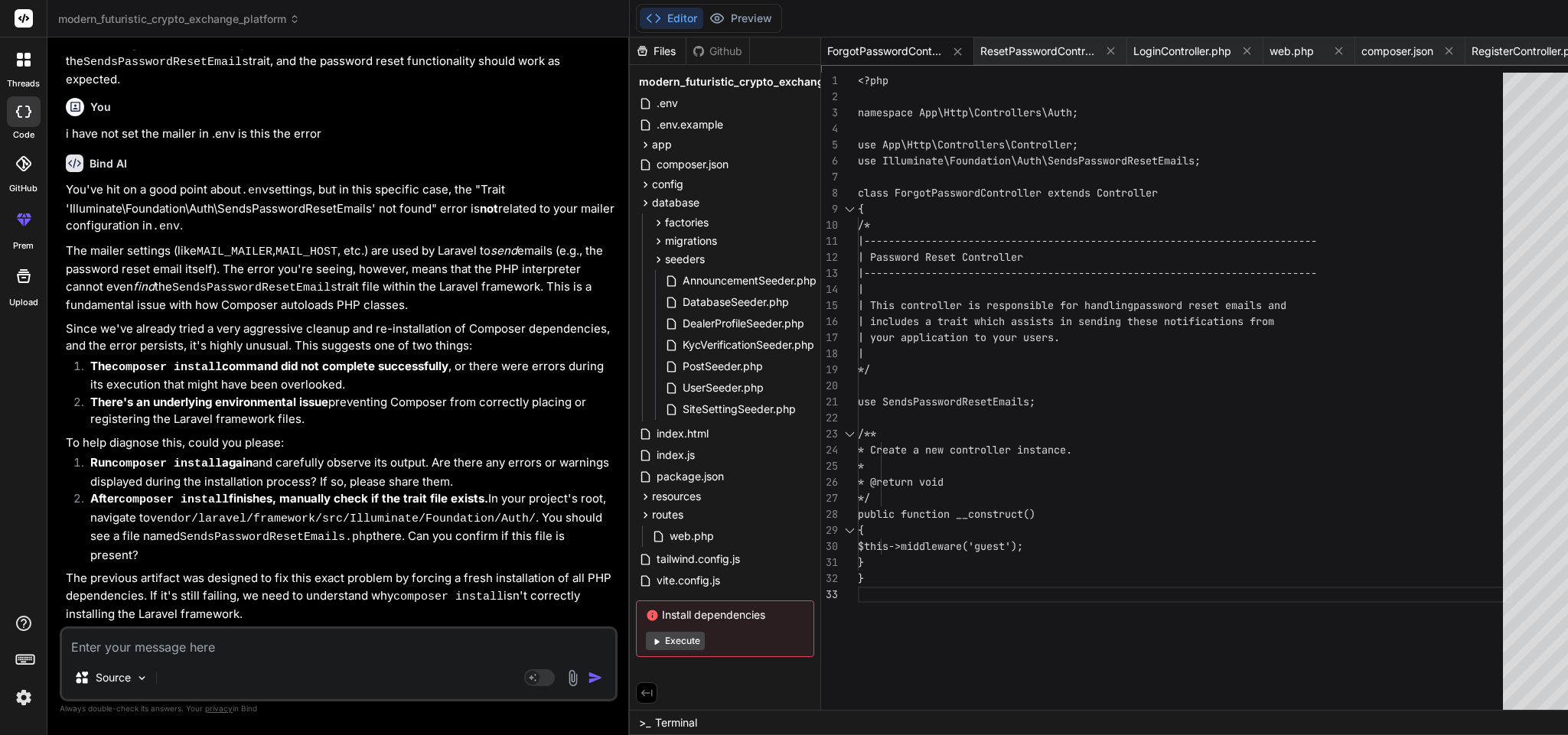
scroll to position [24363, 0]
click at [200, 678] on div "Source" at bounding box center [338, 681] width 554 height 37
click at [202, 659] on div "Source Agent Mode. When this toggle is activated, AI automatically makes decisi…" at bounding box center [339, 664] width 558 height 75
click at [215, 648] on textarea at bounding box center [338, 642] width 554 height 27
paste textarea "Trait "Illuminate\Foundation\Auth\SendsPasswordResetEmails" not found"
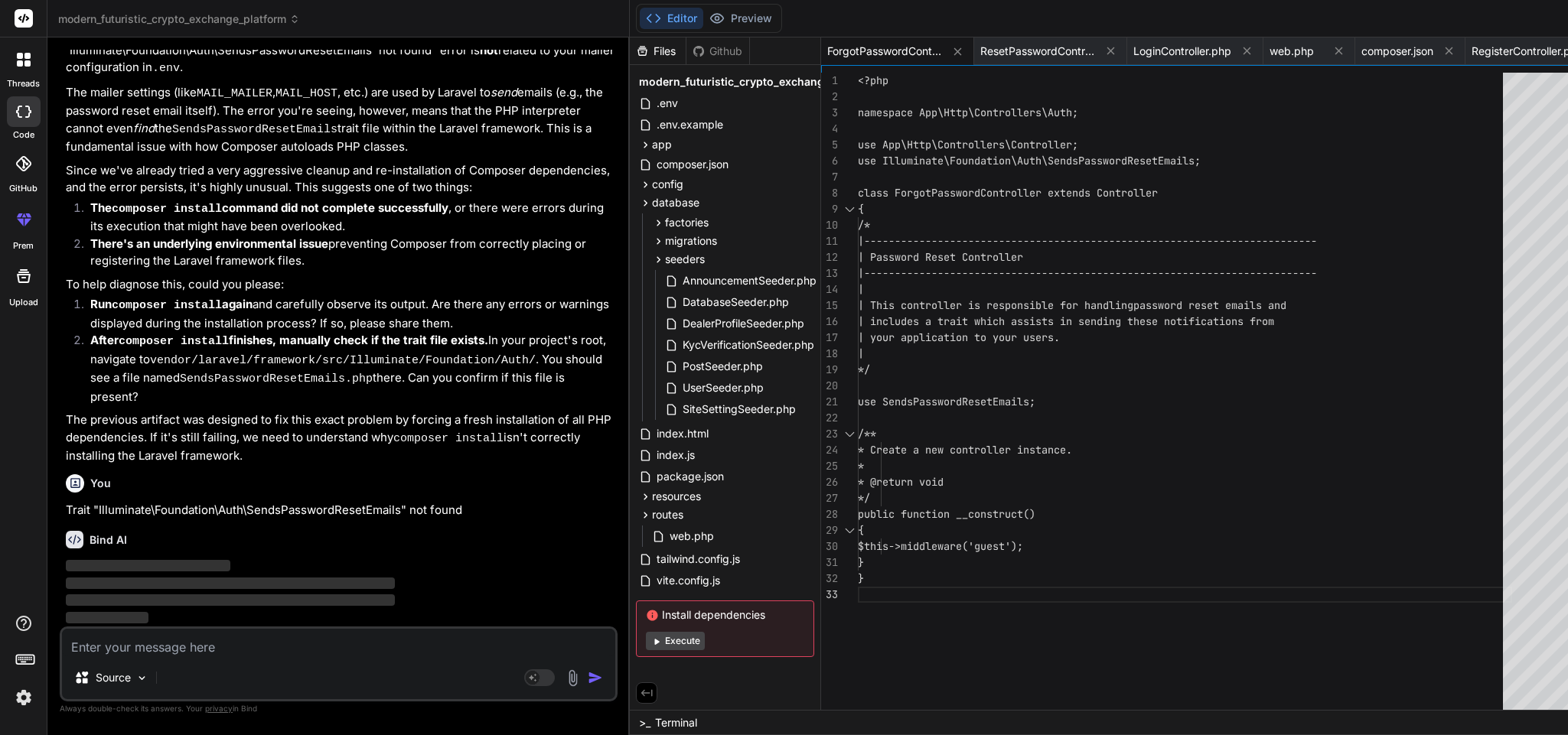
scroll to position [25579, 0]
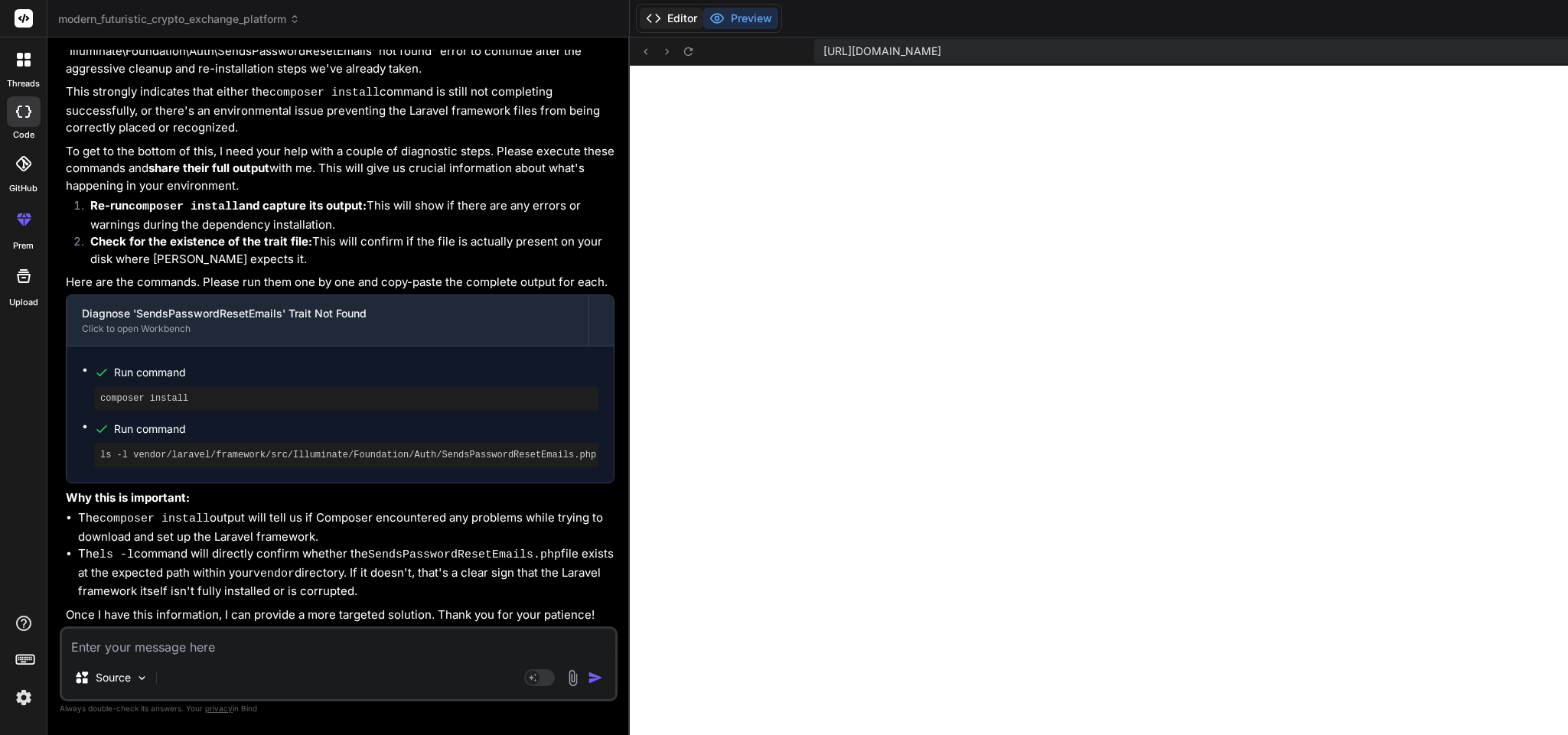
click at [640, 14] on button "Editor" at bounding box center [672, 19] width 64 height 21
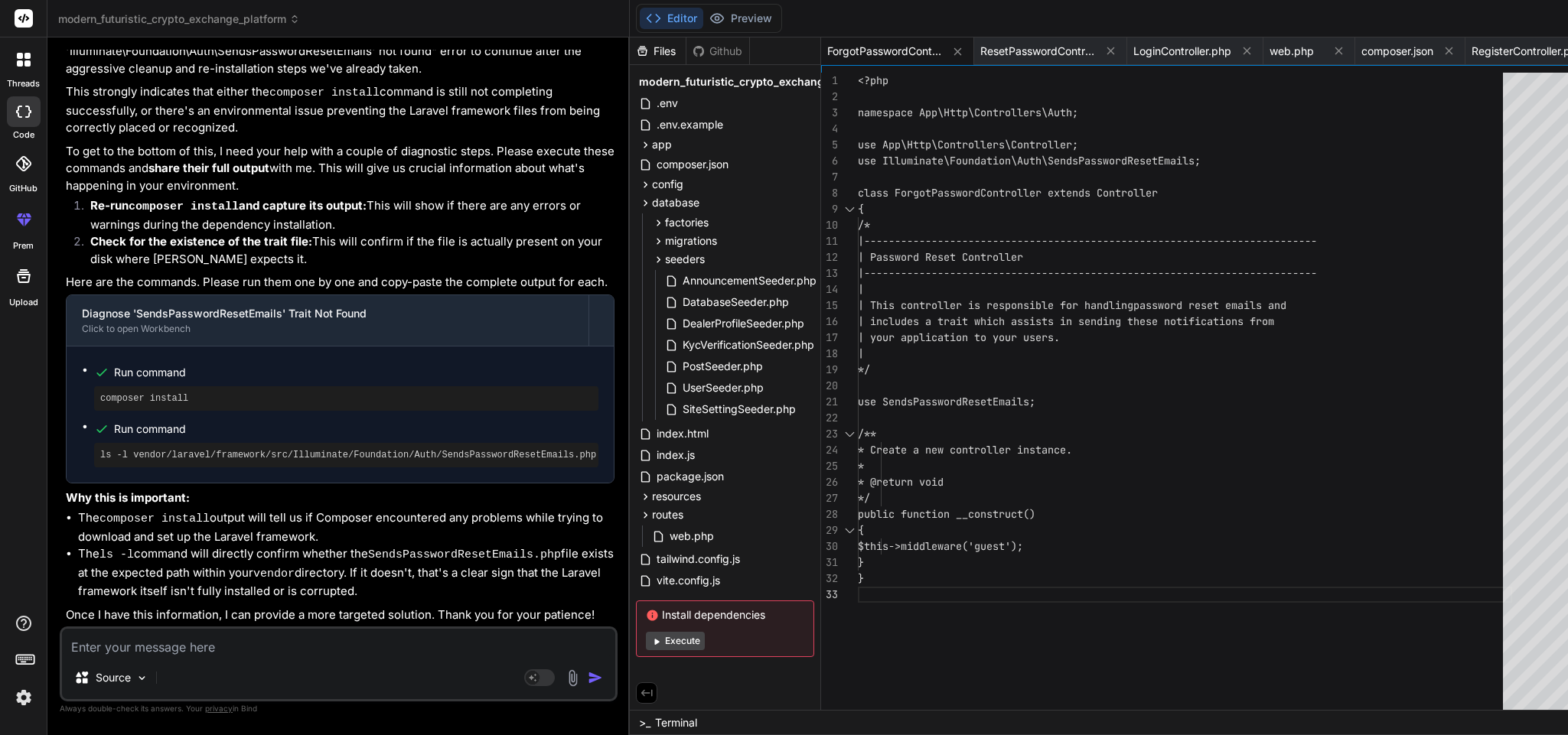
scroll to position [26179, 0]
click at [325, 449] on pre "ls -l vendor/laravel/framework/src/Illuminate/Foundation/Auth/SendsPasswordRese…" at bounding box center [346, 455] width 492 height 12
click at [311, 449] on pre "ls -l vendor/laravel/framework/src/Illuminate/Foundation/Auth/SendsPasswordRese…" at bounding box center [346, 455] width 492 height 12
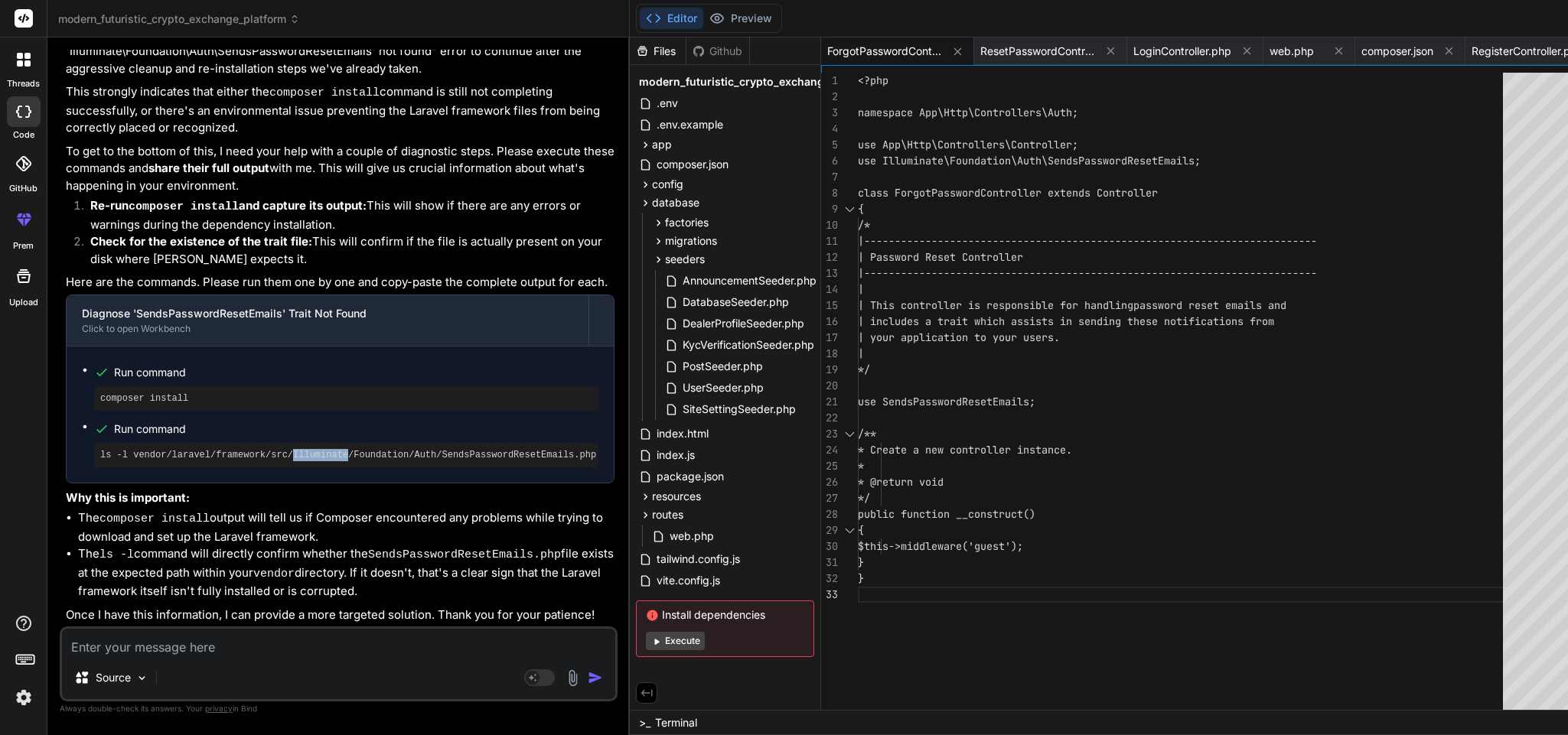
click at [311, 449] on pre "ls -l vendor/laravel/framework/src/Illuminate/Foundation/Auth/SendsPasswordRese…" at bounding box center [346, 455] width 492 height 12
copy div "ls -l vendor/laravel/framework/src/Illuminate/Foundation/Auth/SendsPasswordRese…"
click at [214, 661] on div "Source Agent Mode. When this toggle is activated, AI automatically makes decisi…" at bounding box center [339, 664] width 558 height 75
click at [241, 639] on textarea at bounding box center [338, 642] width 554 height 27
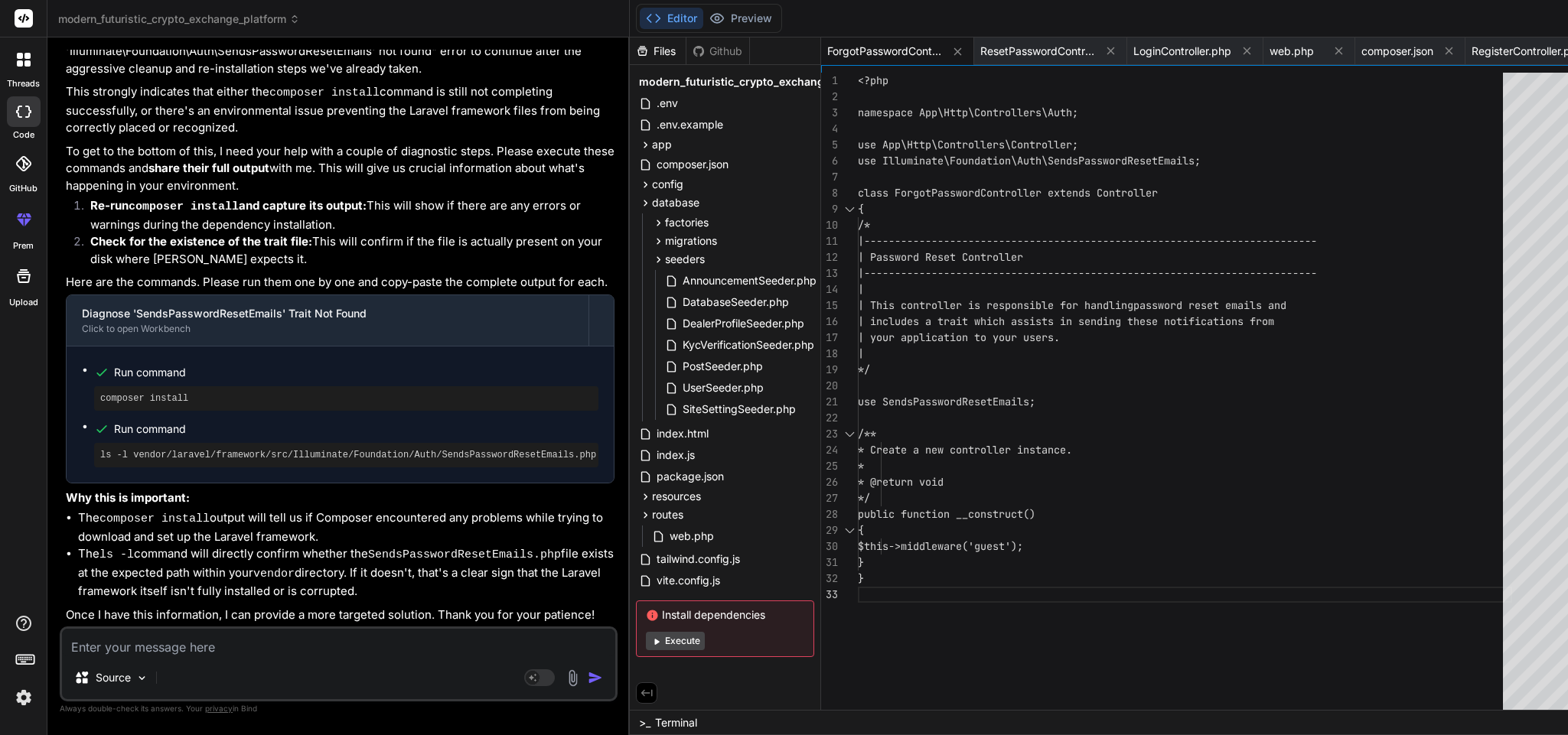
paste textarea "ls: cannot access 'vendor/laravel/framework/src/Illuminate/Foundation/Auth/Send…"
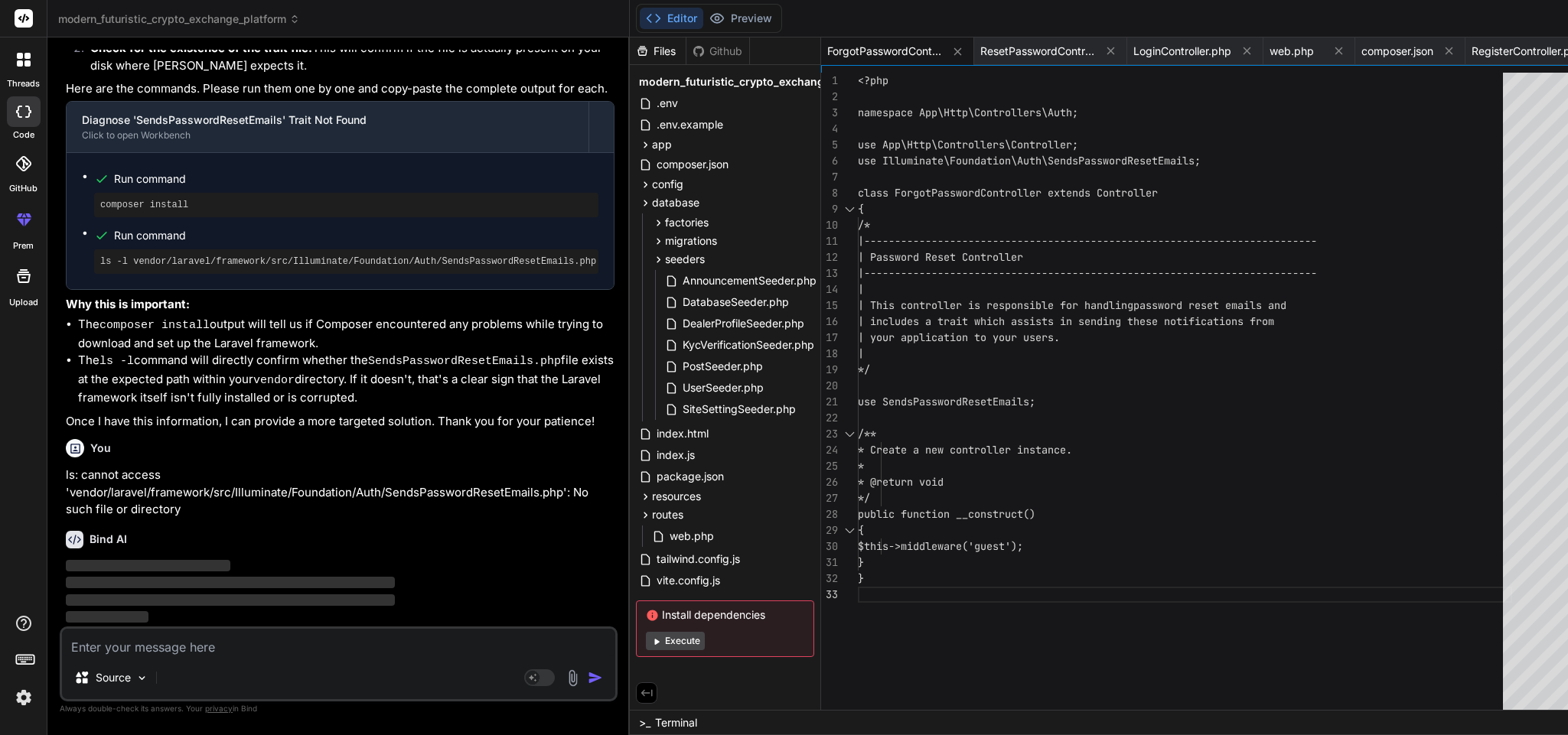
scroll to position [26373, 0]
click at [827, 49] on span "ForgotPasswordController.php" at bounding box center [885, 50] width 115 height 15
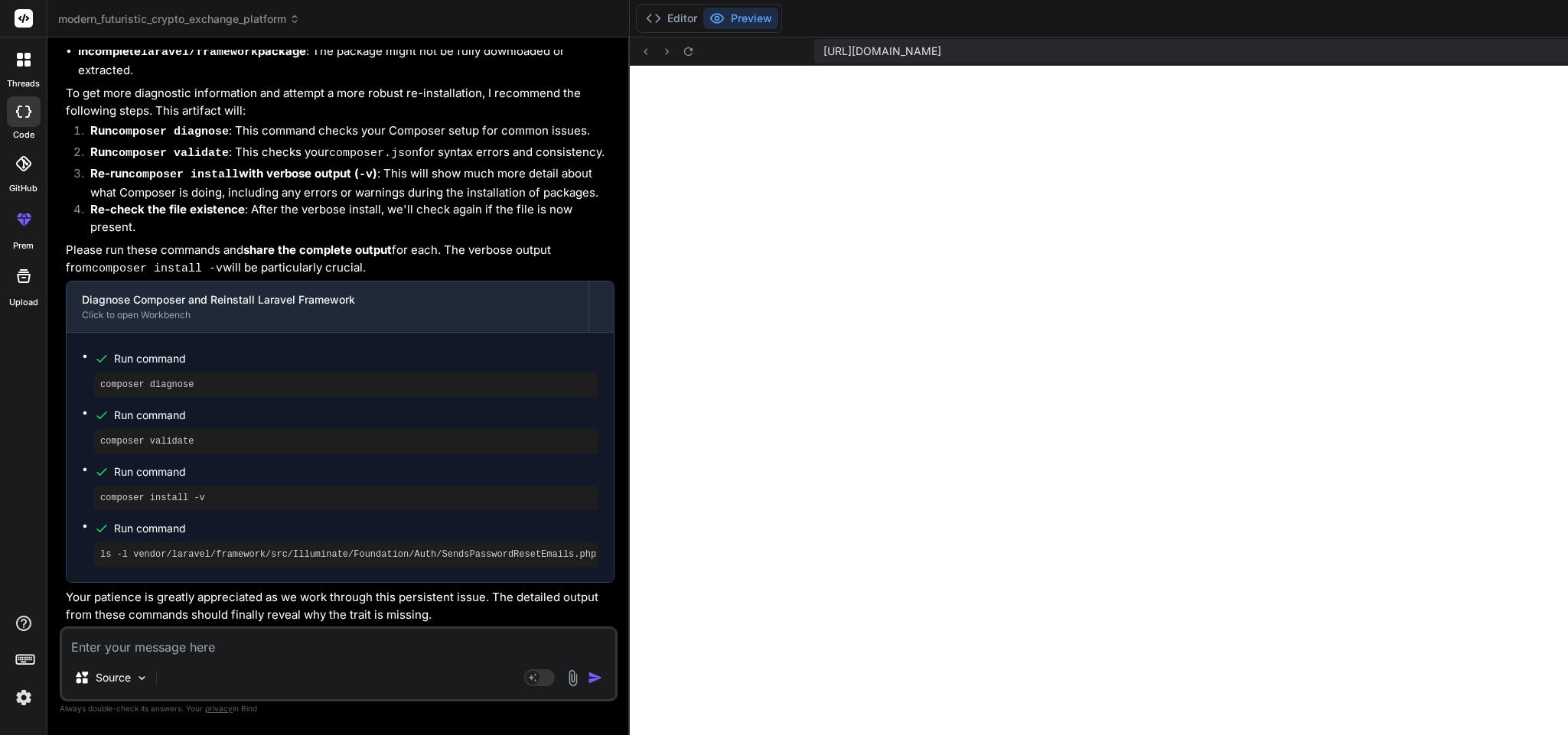
scroll to position [27190, 0]
click at [168, 386] on pre "composer diagnose" at bounding box center [346, 385] width 492 height 12
click at [162, 443] on pre "composer validate" at bounding box center [346, 441] width 492 height 12
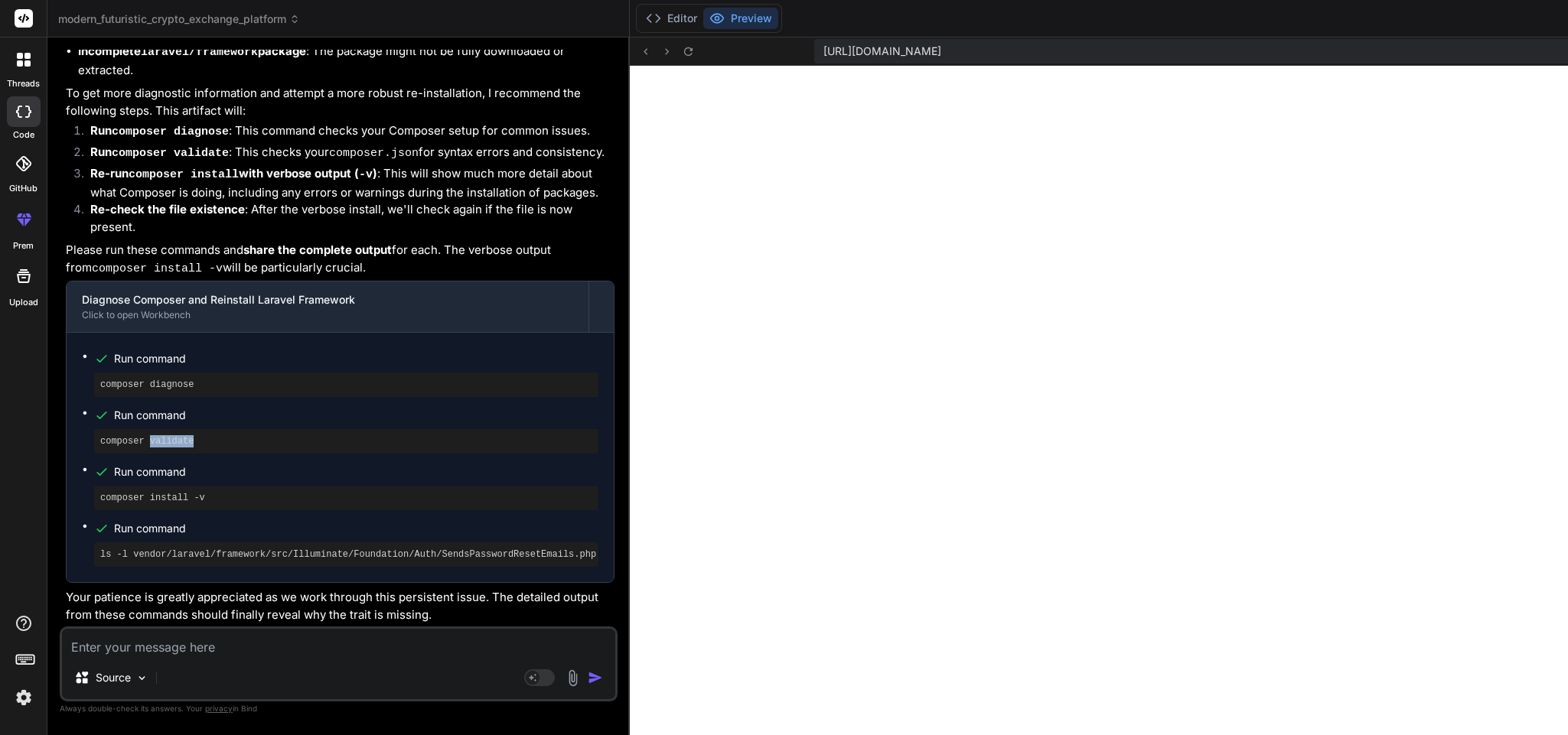
click at [162, 443] on pre "composer validate" at bounding box center [346, 441] width 492 height 12
click at [157, 493] on pre "composer install -v" at bounding box center [346, 498] width 492 height 12
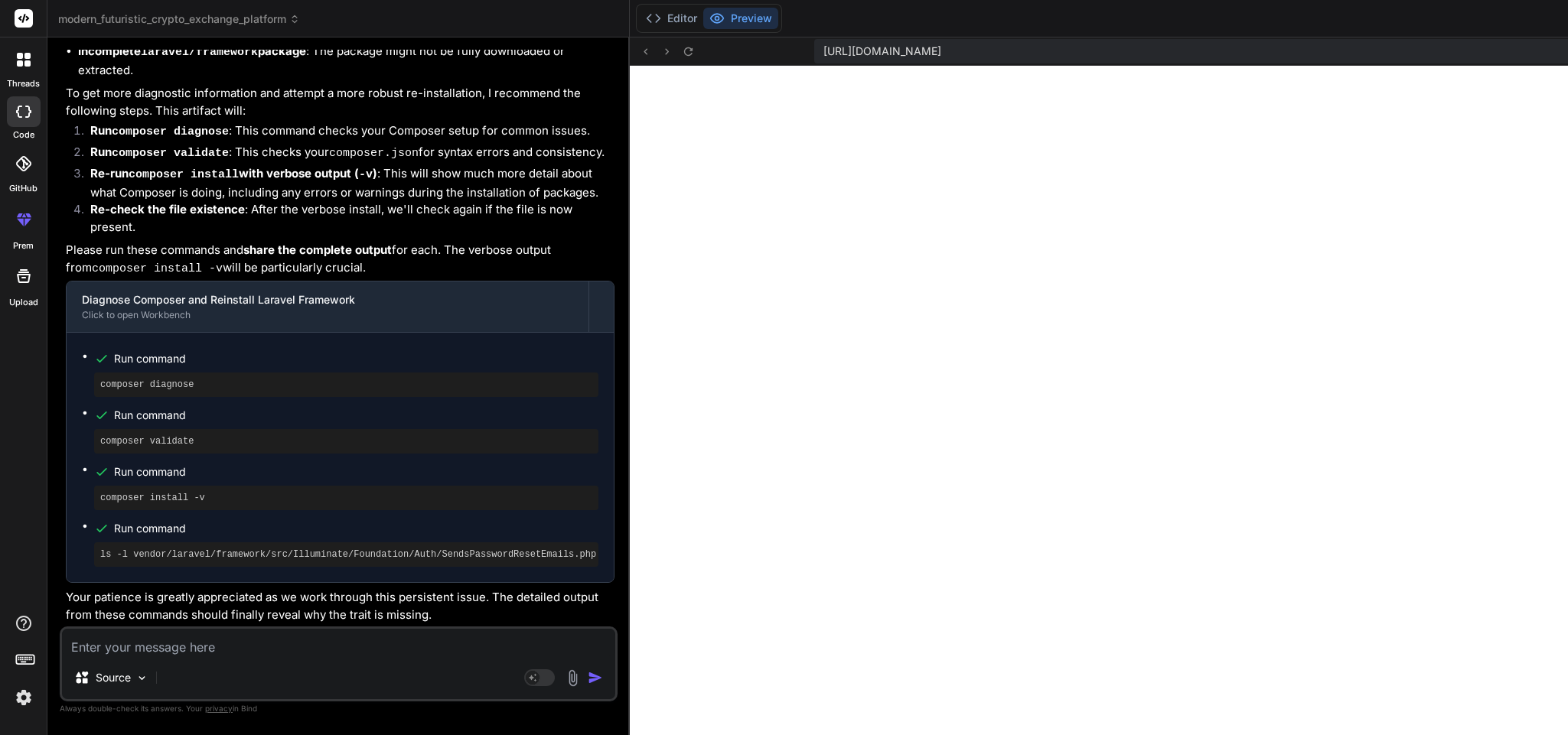
click at [209, 556] on pre "ls -l vendor/laravel/framework/src/Illuminate/Foundation/Auth/SendsPasswordRese…" at bounding box center [346, 554] width 492 height 12
click at [200, 638] on textarea at bounding box center [338, 642] width 554 height 27
paste textarea "ls: cannot access 'vendor/laravel/framework/src/Illuminate/Foundation/Auth/Send…"
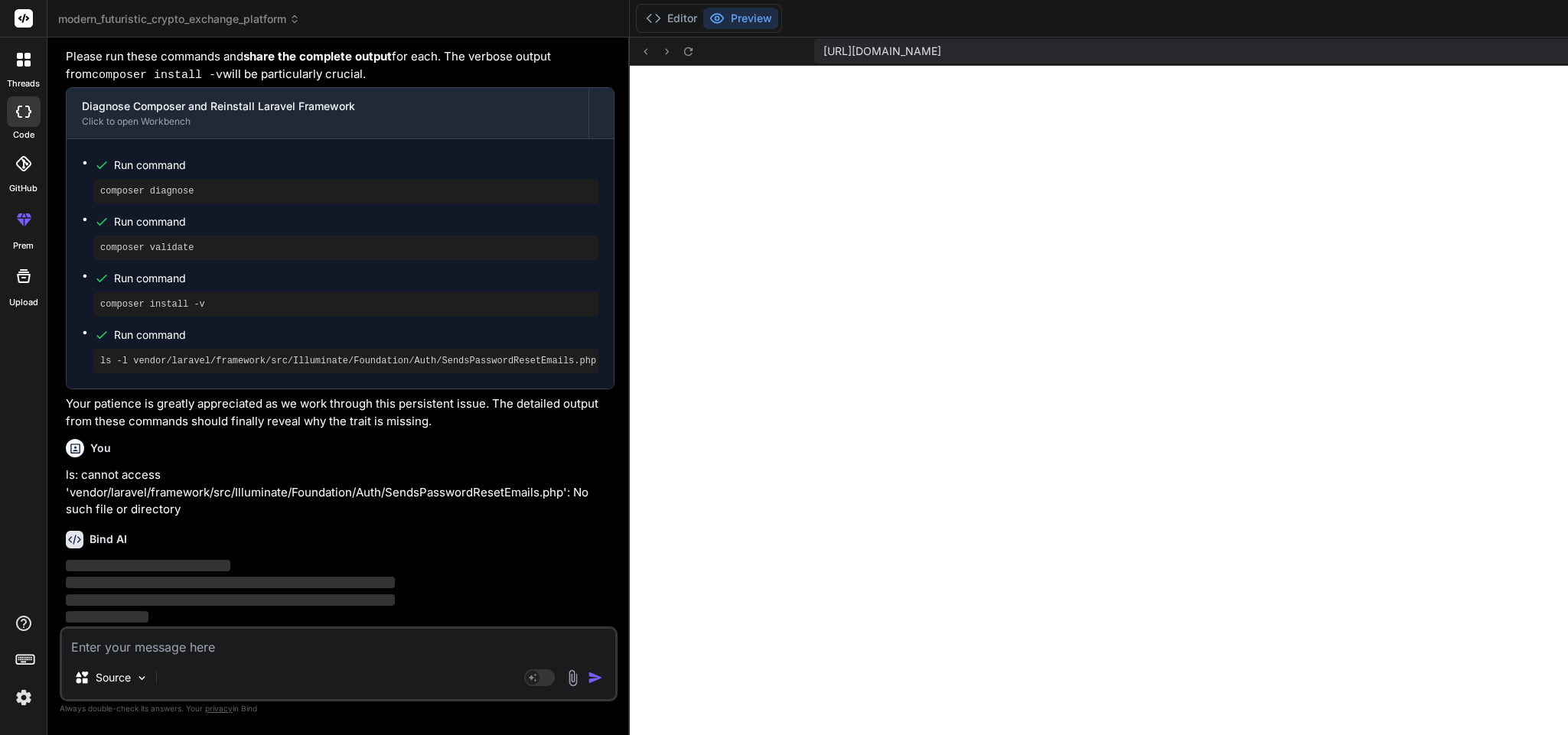
scroll to position [27383, 0]
click at [640, 16] on button "Editor" at bounding box center [672, 19] width 64 height 21
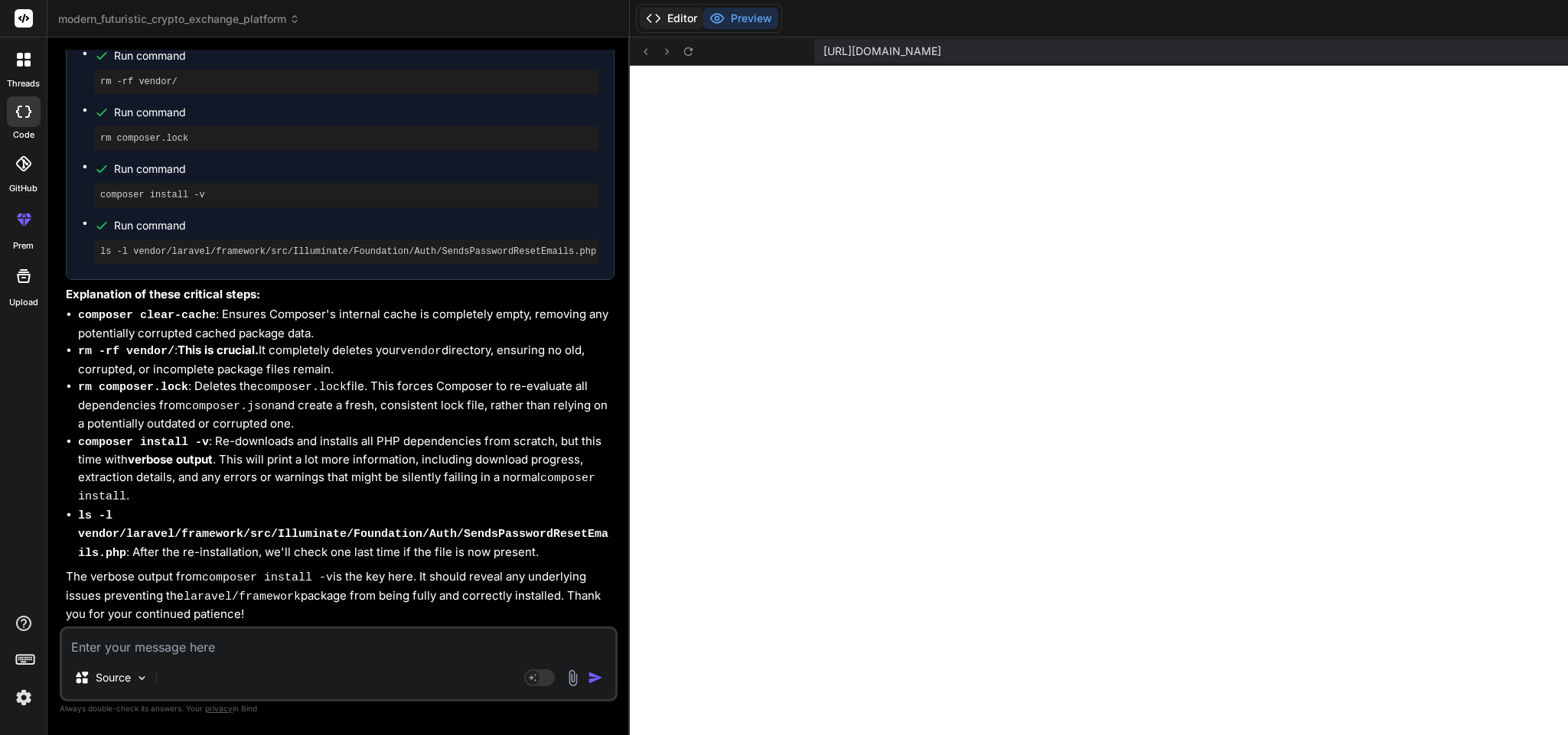
click at [640, 16] on button "Editor" at bounding box center [672, 19] width 64 height 21
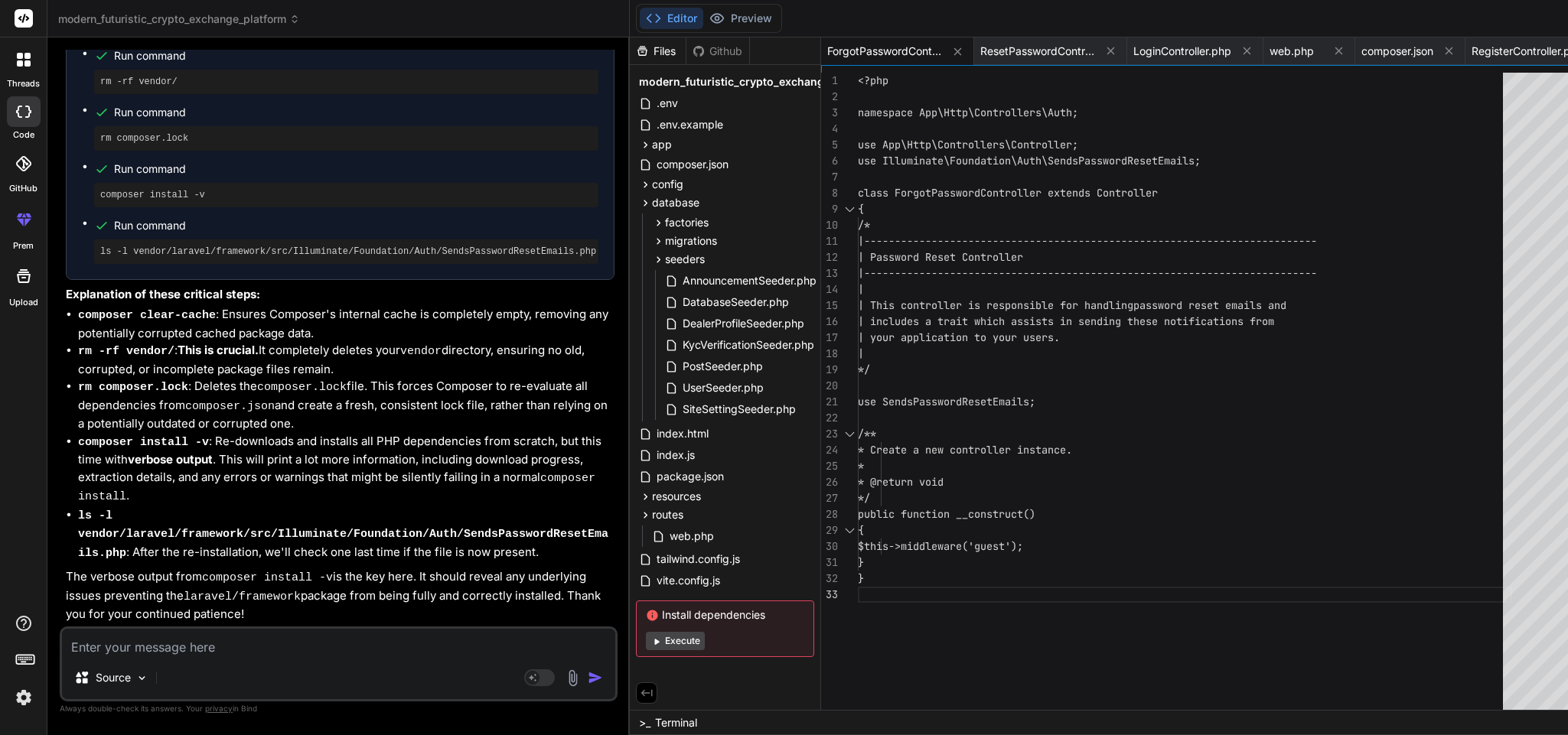
scroll to position [28110, 0]
click at [314, 629] on textarea at bounding box center [338, 642] width 554 height 27
paste textarea "Trait "Illuminate\Foundation\Auth\SendsPasswordResetEmails" not found"
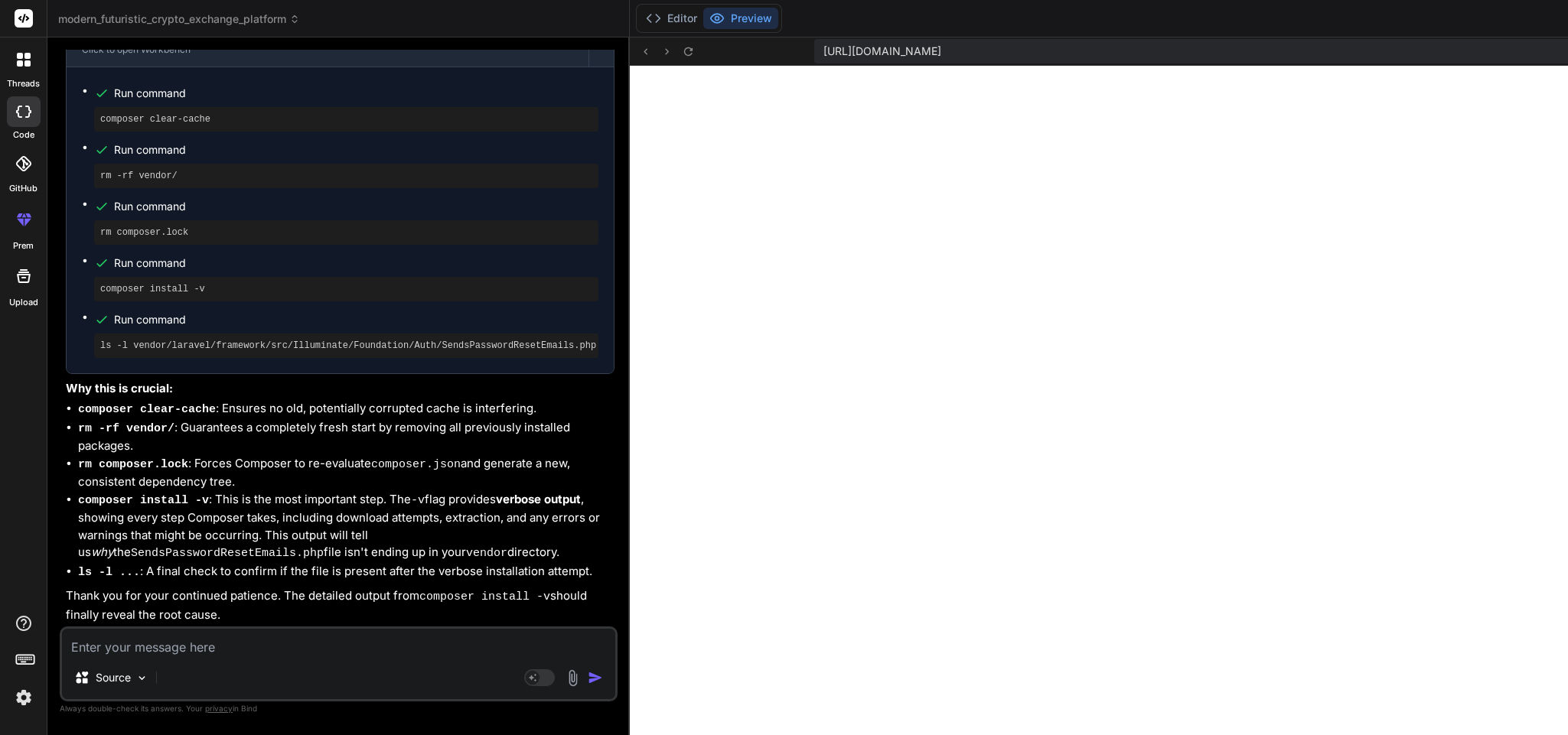
scroll to position [29005, 0]
click at [262, 641] on textarea at bounding box center [338, 642] width 554 height 27
paste textarea "use SendsPasswordResetEmails;"
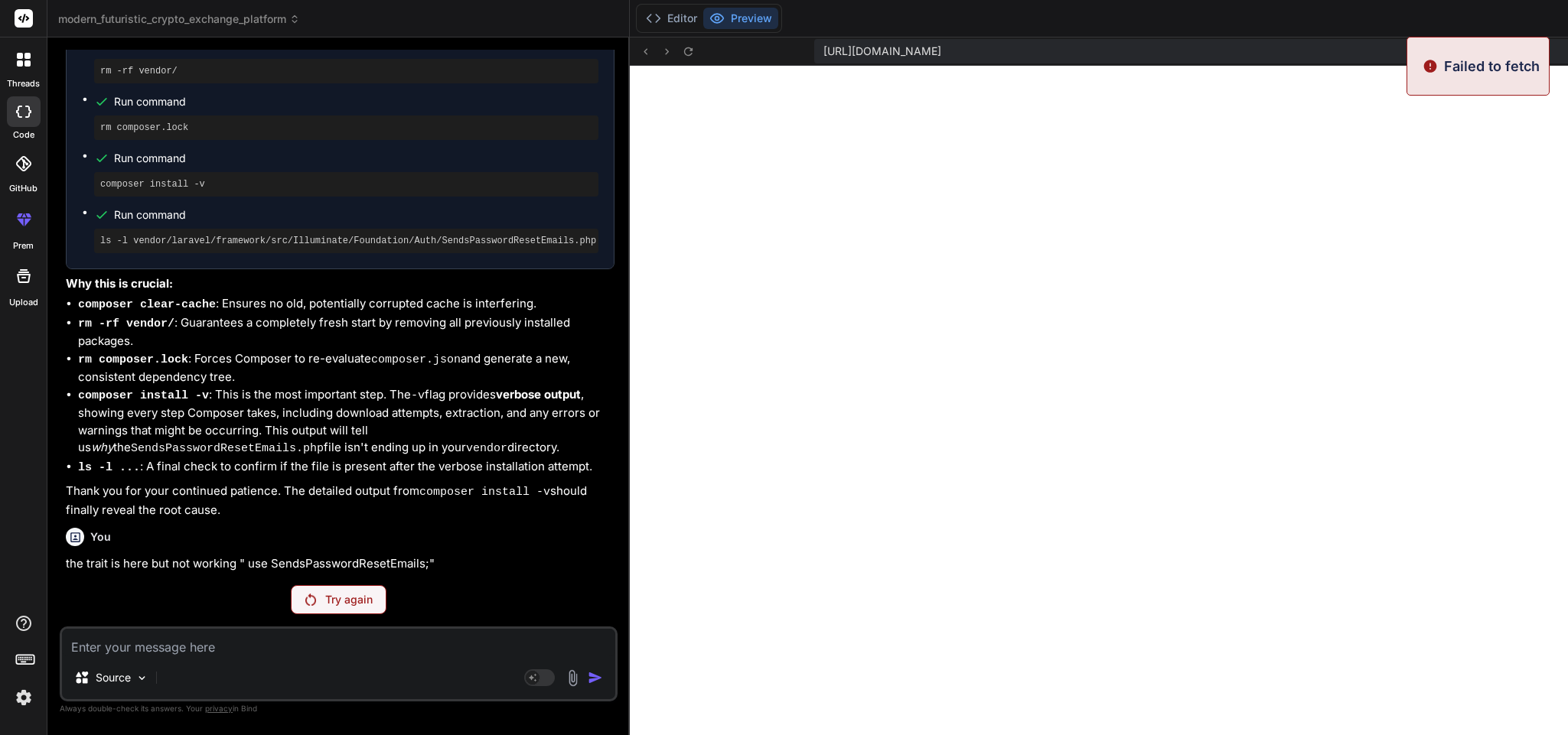
scroll to position [29366, 0]
click at [325, 601] on p "Try again" at bounding box center [349, 599] width 48 height 15
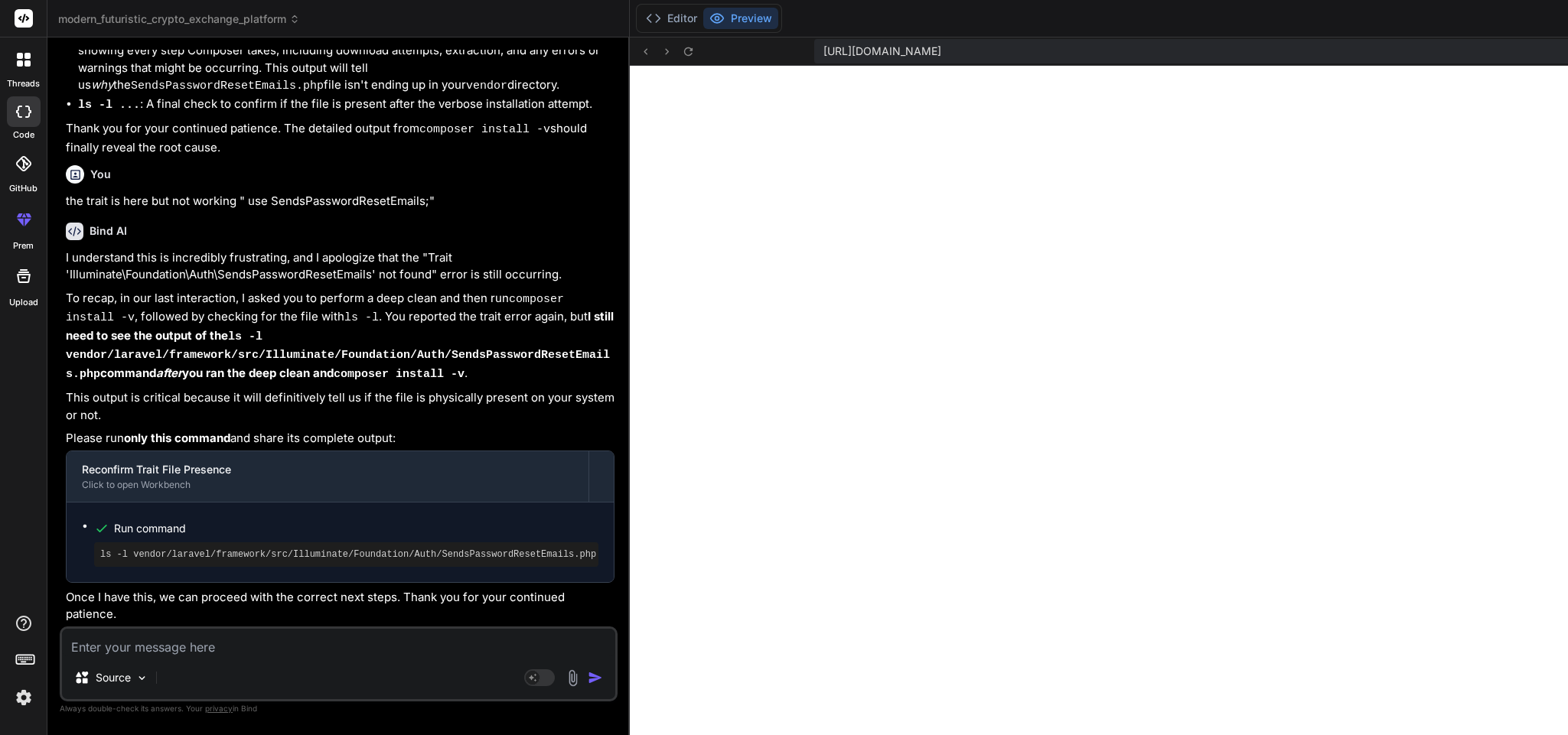
scroll to position [29743, 0]
click at [290, 548] on pre "ls -l vendor/laravel/framework/src/Illuminate/Foundation/Auth/SendsPasswordRese…" at bounding box center [346, 554] width 492 height 12
click at [260, 634] on textarea at bounding box center [338, 642] width 554 height 27
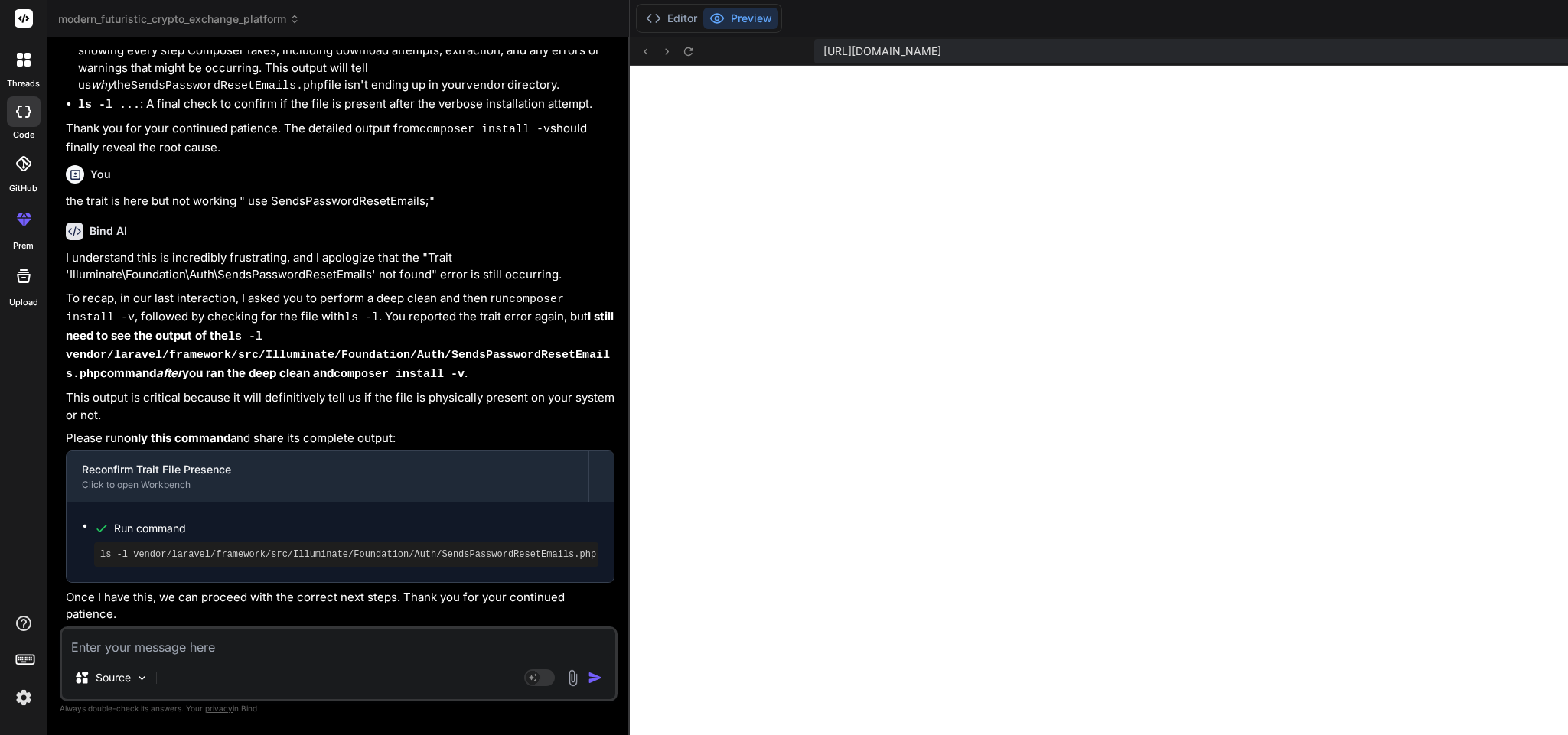
paste textarea "ls: cannot access 'vendor/laravel/framework/src/Illuminate/Foundation/Auth/Send…"
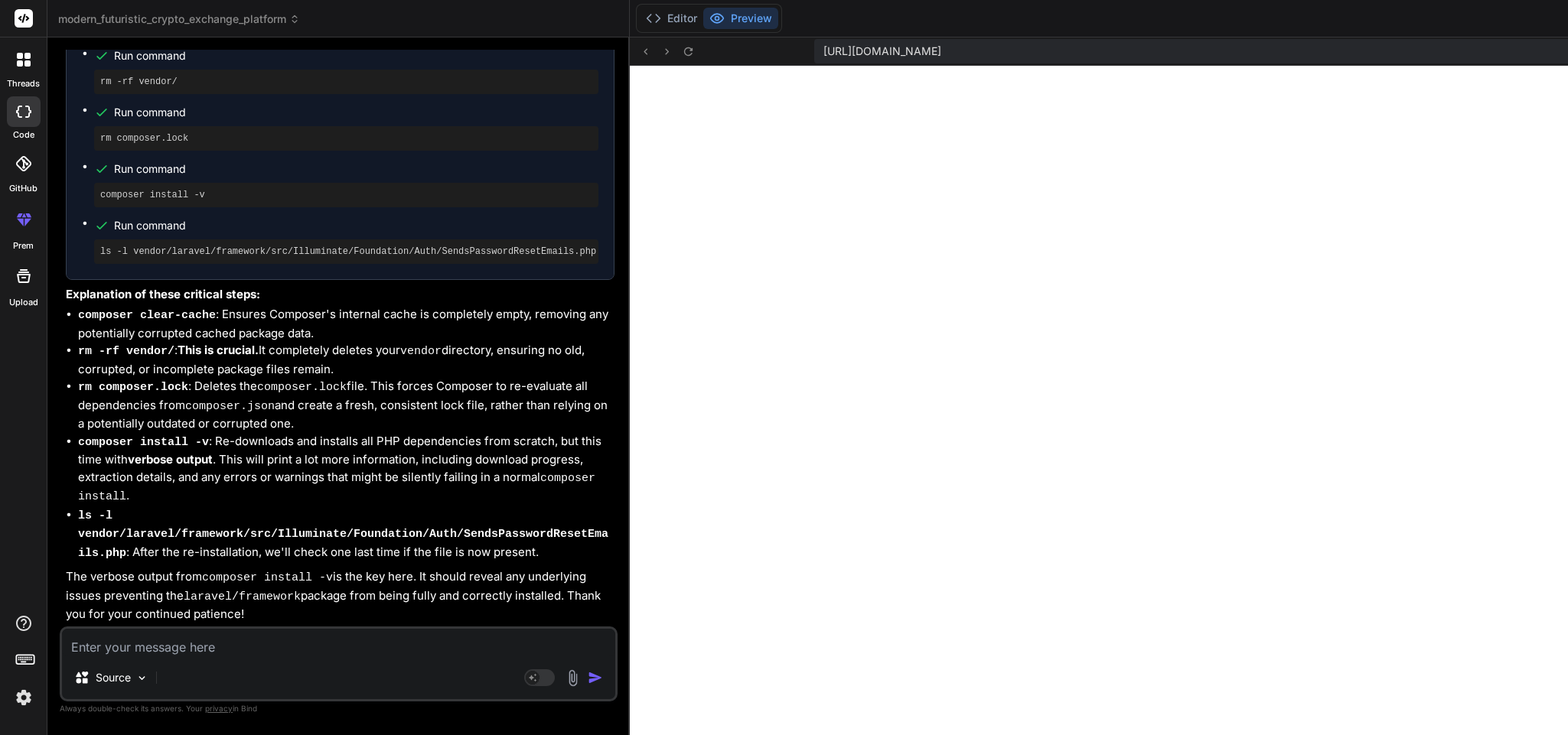
scroll to position [30490, 0]
click at [175, 32] on pre "composer clear-cache" at bounding box center [346, 26] width 492 height 12
click at [640, 16] on button "Editor" at bounding box center [672, 19] width 64 height 21
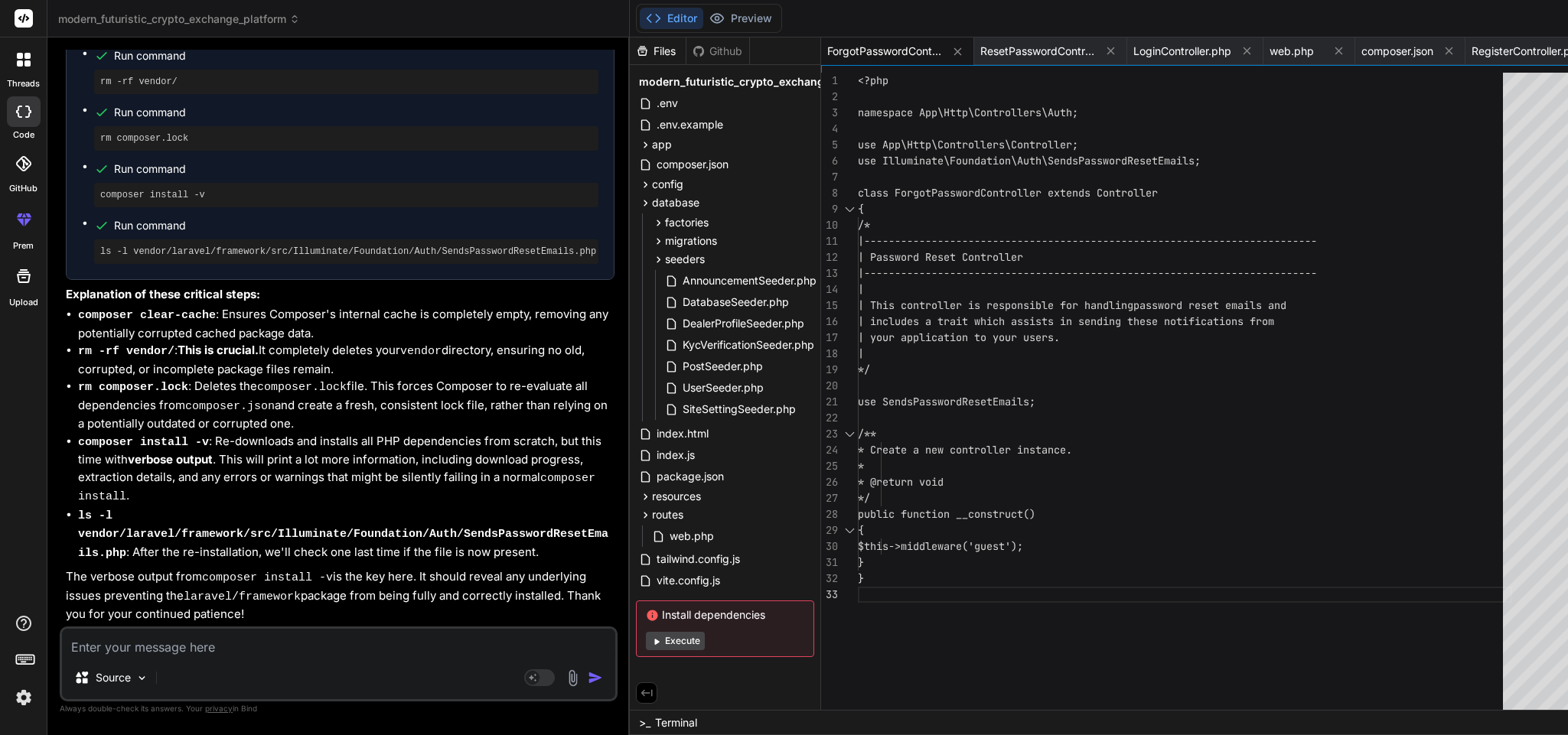
click at [149, 88] on pre "rm -rf vendor/" at bounding box center [346, 82] width 492 height 12
click at [158, 145] on pre "rm composer.lock" at bounding box center [346, 139] width 492 height 12
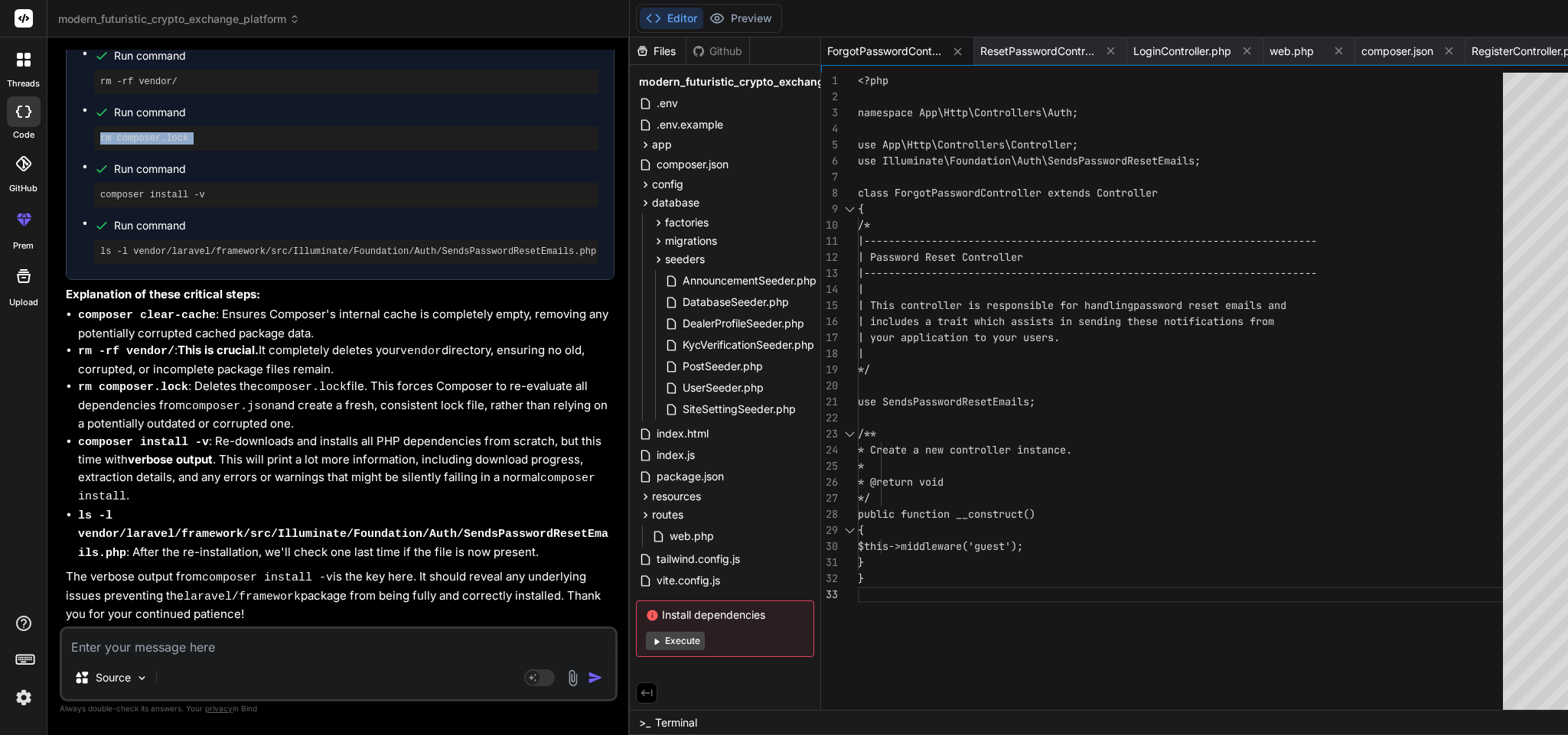
click at [158, 145] on pre "rm composer.lock" at bounding box center [346, 139] width 492 height 12
click at [172, 207] on div "composer install -v" at bounding box center [346, 195] width 504 height 25
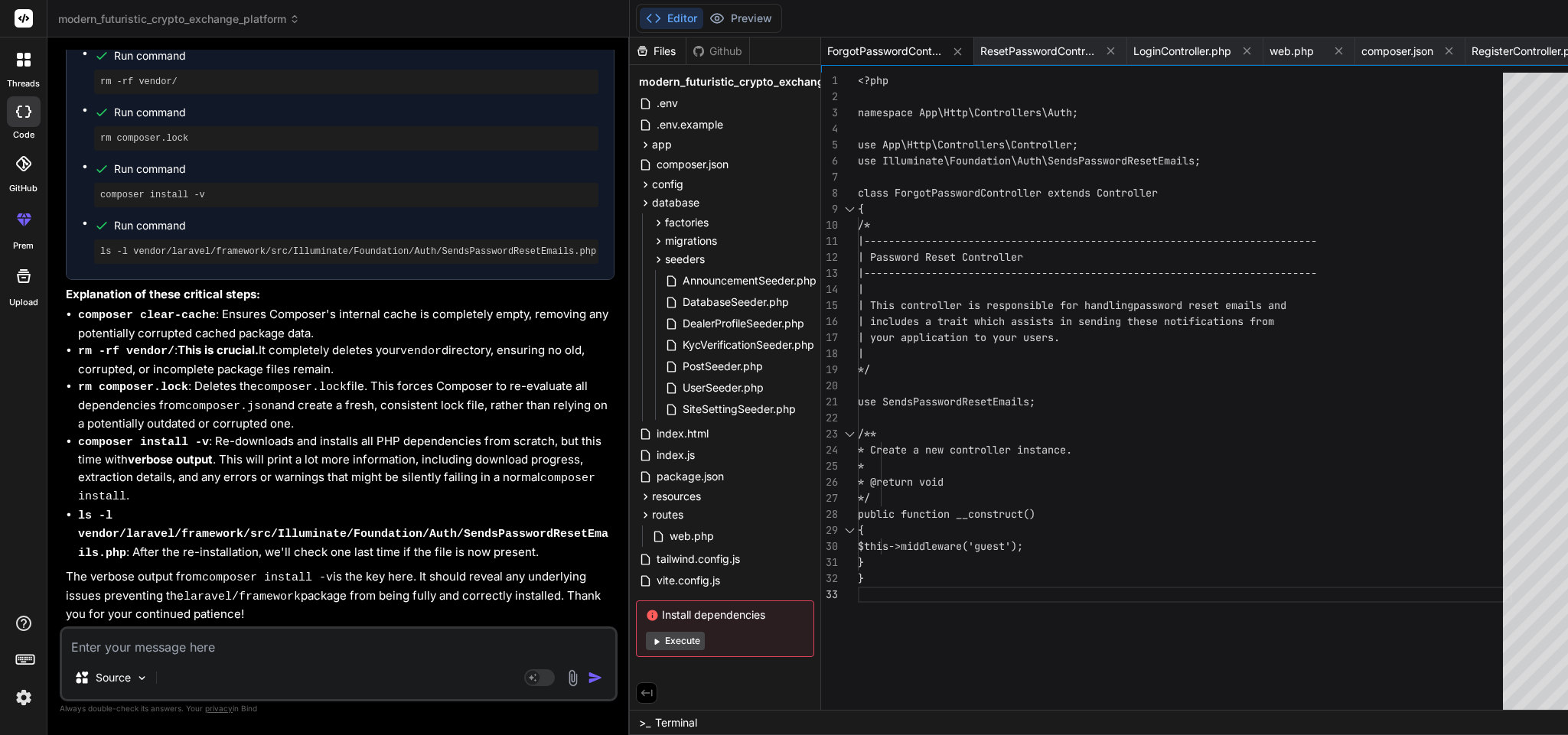
click at [234, 258] on pre "ls -l vendor/laravel/framework/src/Illuminate/Foundation/Auth/SendsPasswordRese…" at bounding box center [346, 251] width 492 height 12
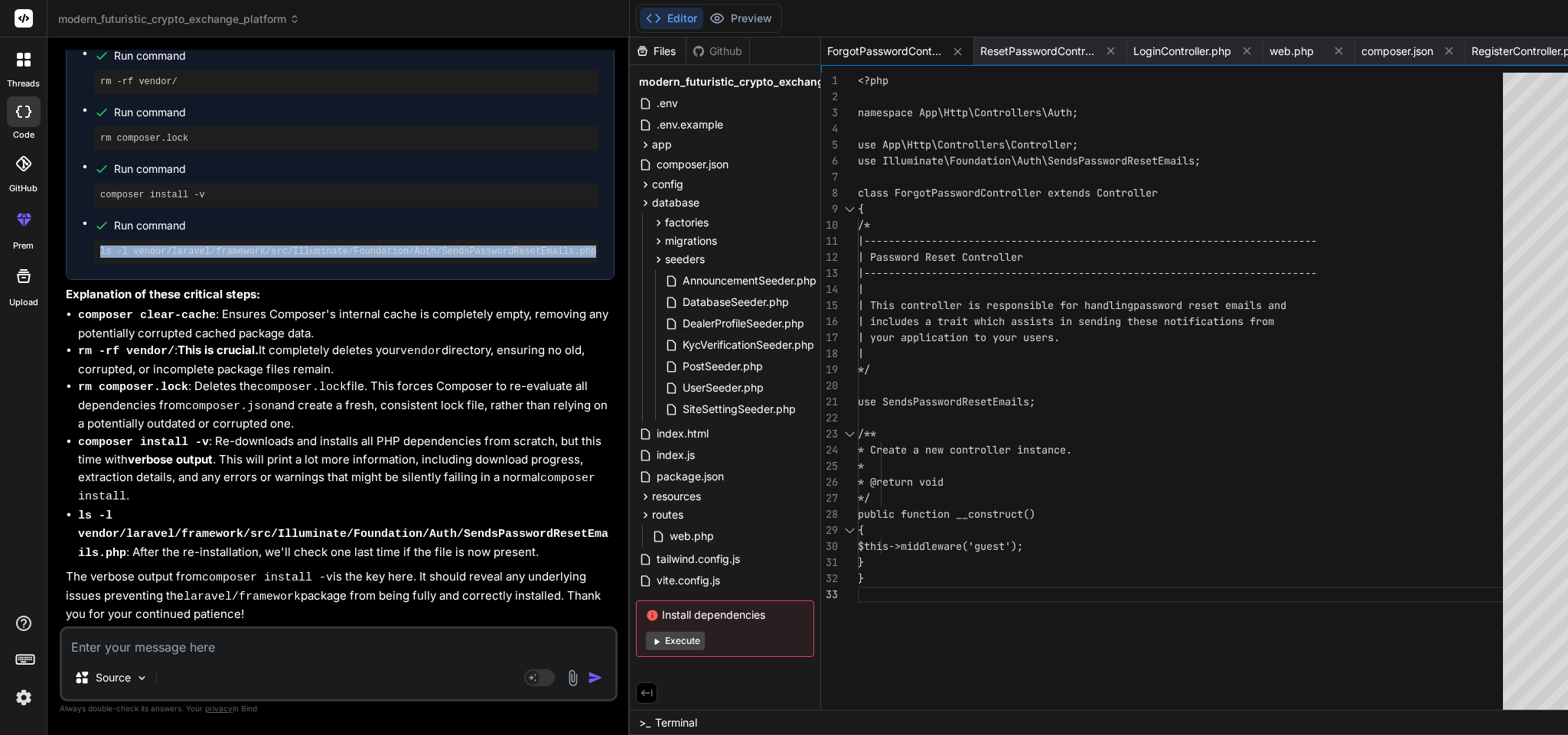
click at [234, 258] on pre "ls -l vendor/laravel/framework/src/Illuminate/Foundation/Auth/SendsPasswordRese…" at bounding box center [346, 251] width 492 height 12
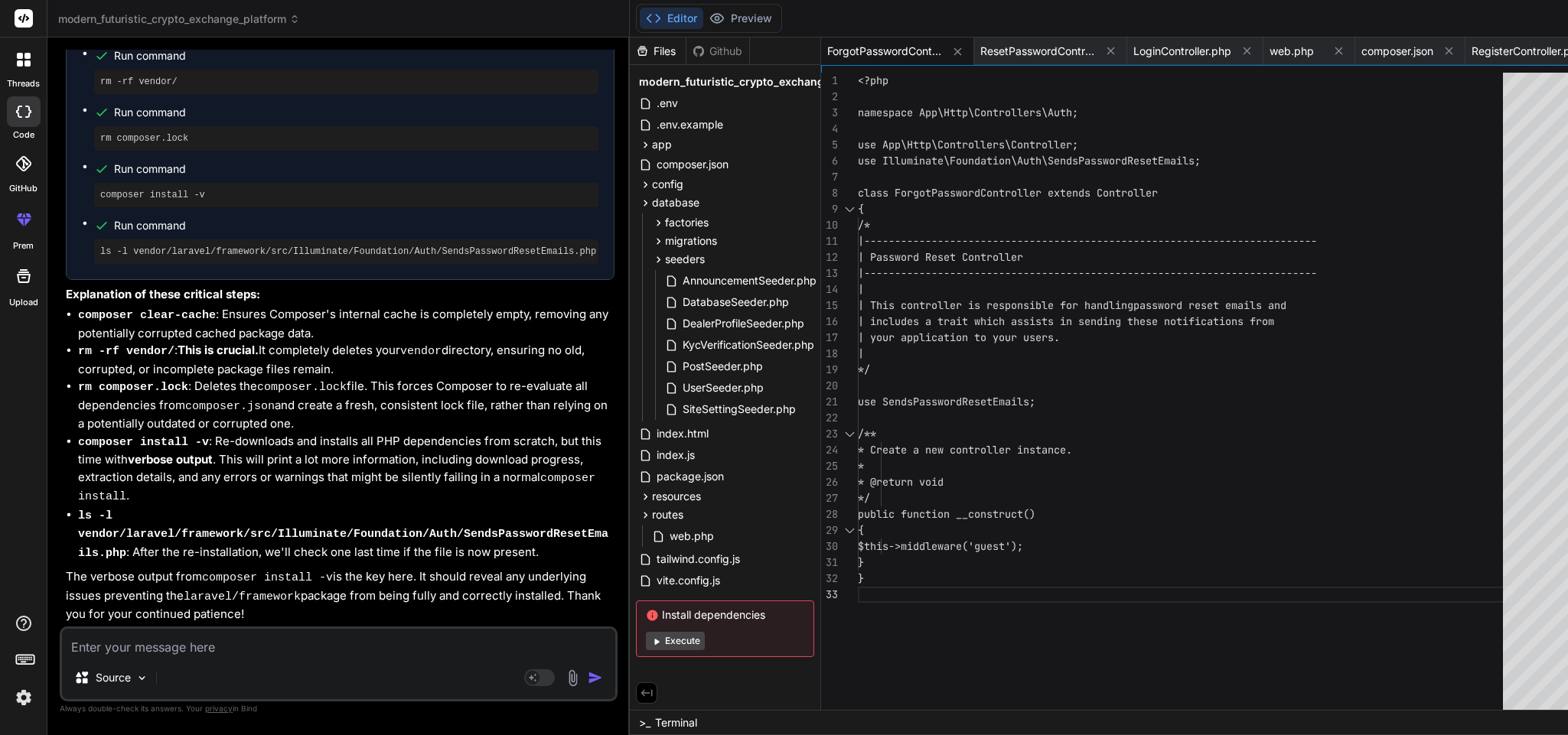
click at [202, 650] on textarea at bounding box center [338, 642] width 554 height 27
paste textarea "ls: cannot access 'vendor/laravel/framework/src/Illuminate/Foundation/Auth/Send…"
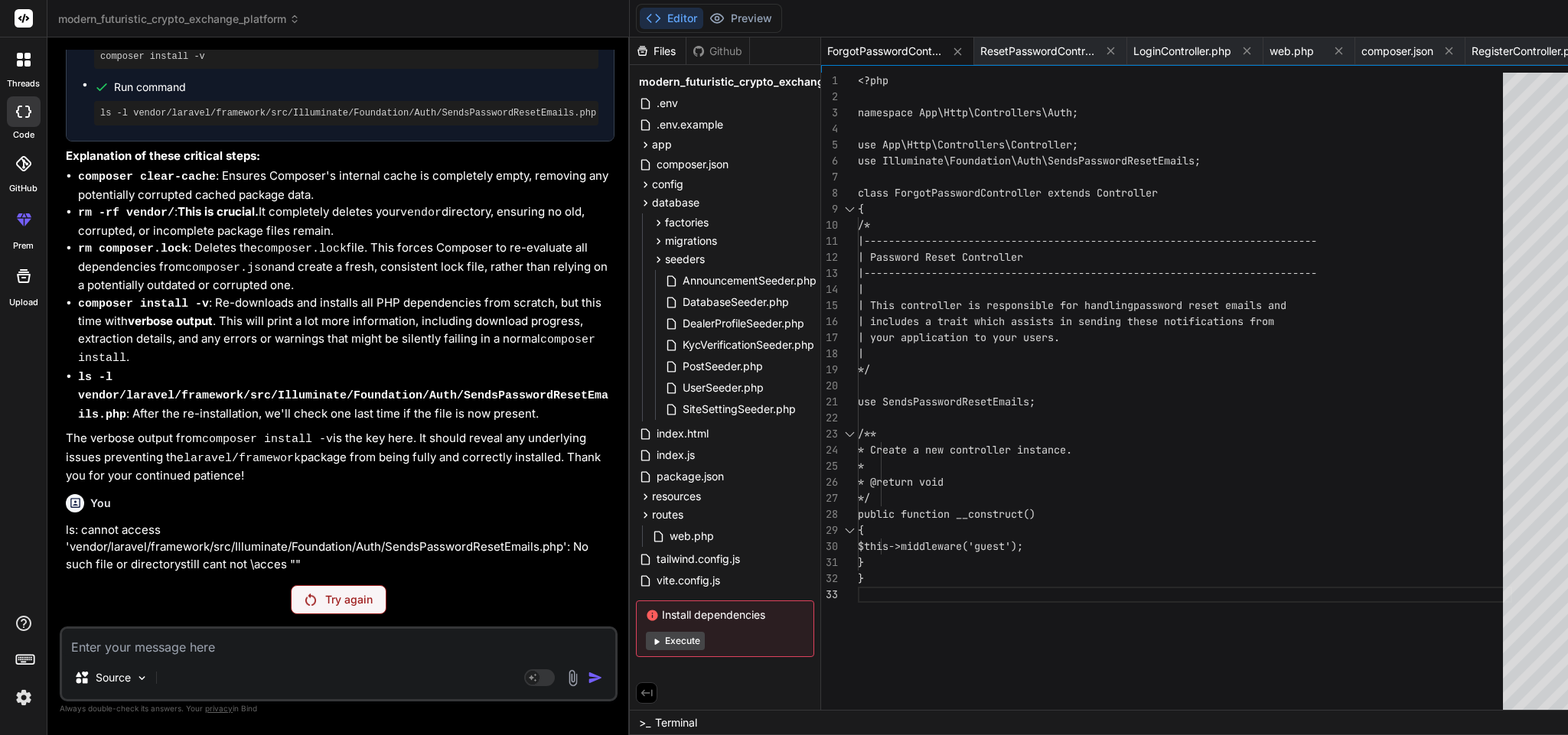
scroll to position [31042, 0]
click at [325, 596] on p "Try again" at bounding box center [349, 599] width 48 height 15
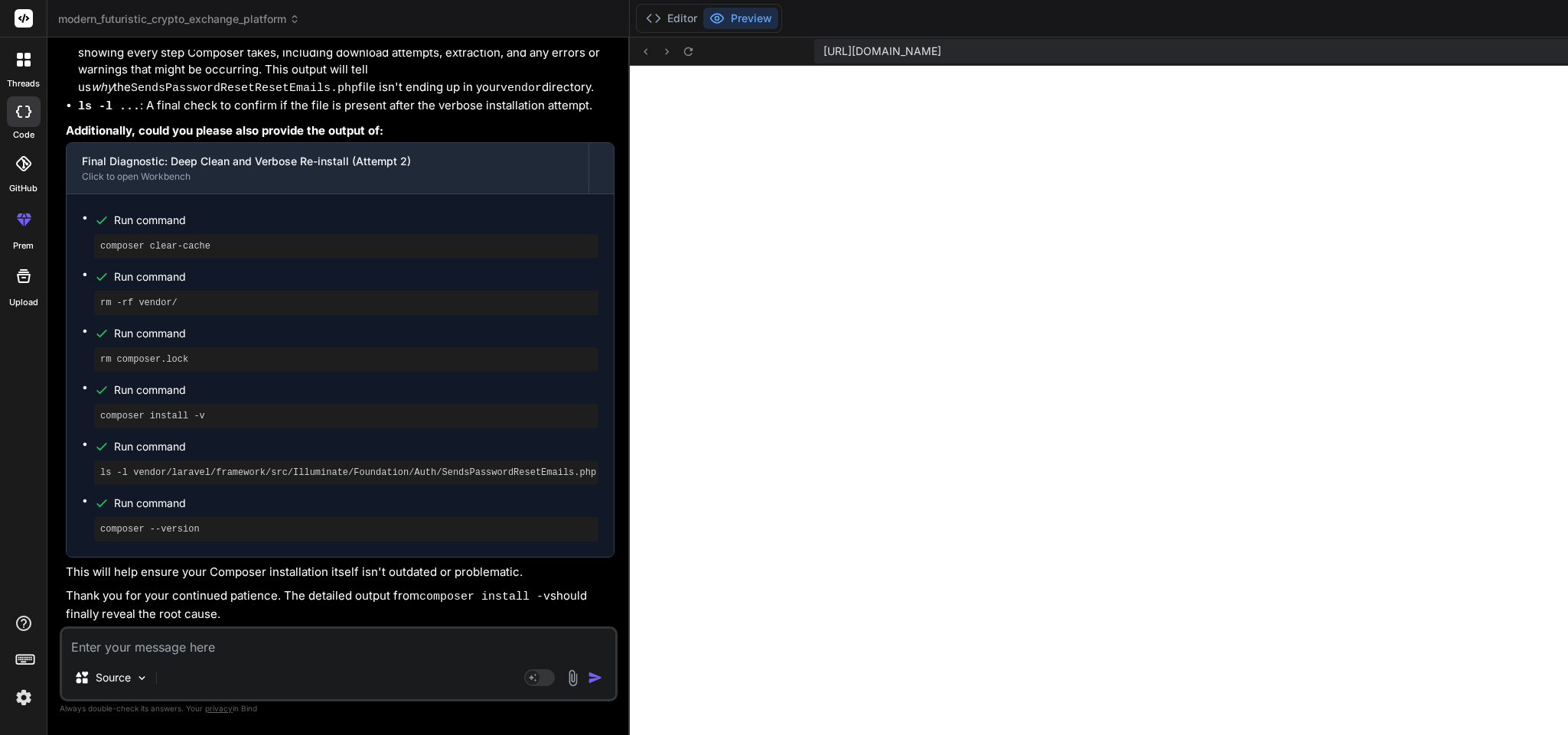
scroll to position [31751, 0]
click at [223, 652] on textarea at bounding box center [338, 642] width 554 height 27
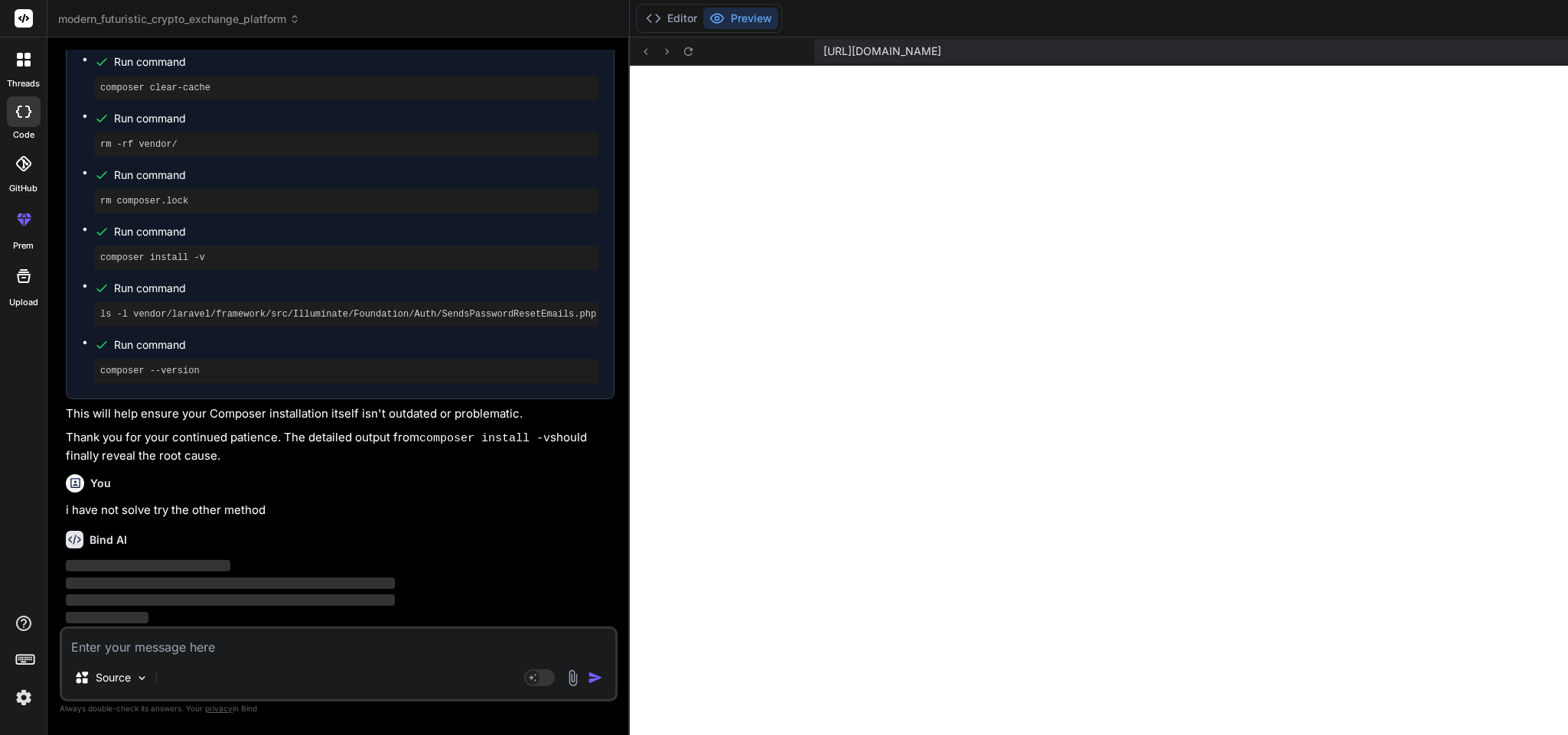
scroll to position [32550, 0]
click at [239, 315] on pre "ls -l vendor/laravel/framework/src/Illuminate/Foundation/Auth/SendsPasswordRese…" at bounding box center [346, 314] width 492 height 12
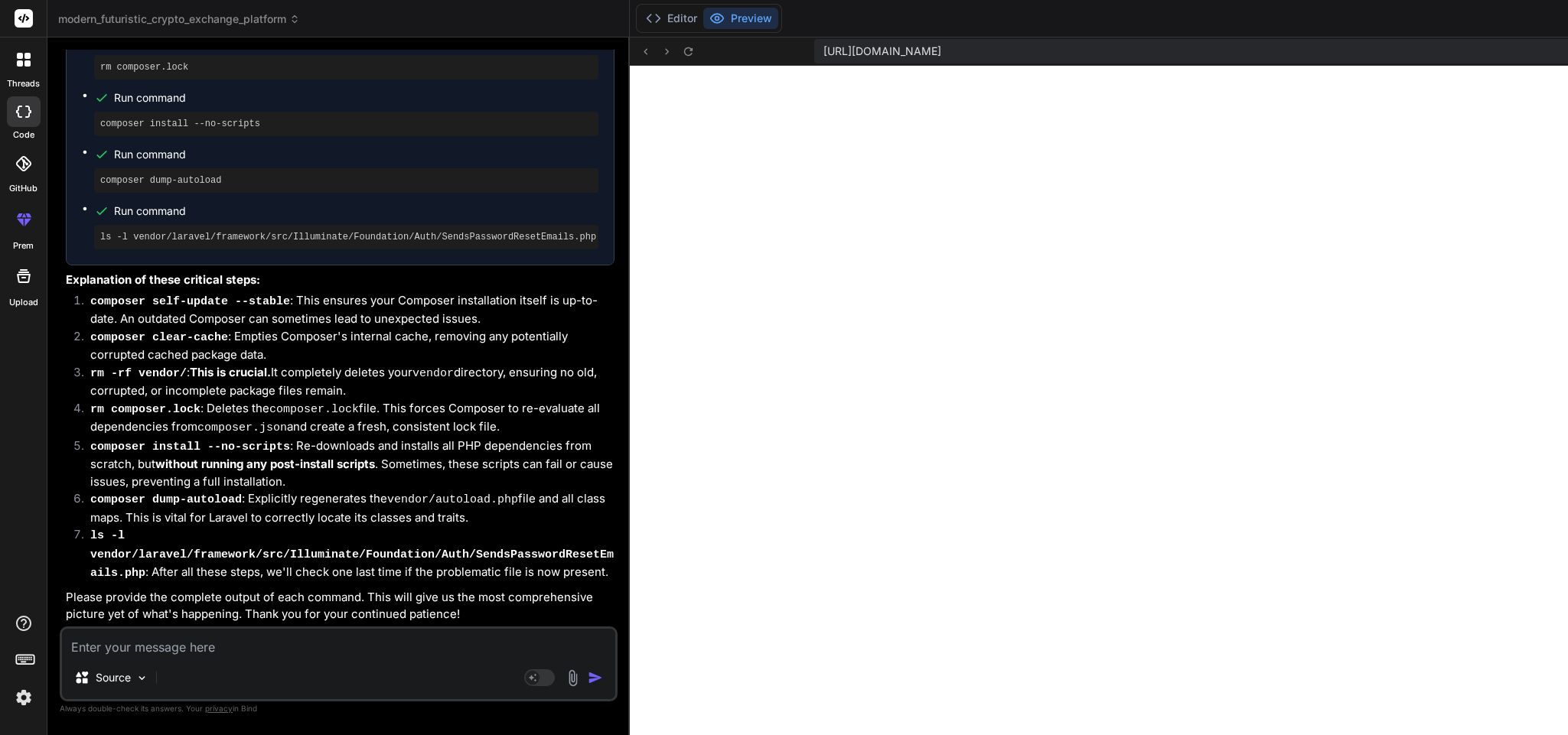
scroll to position [32914, 0]
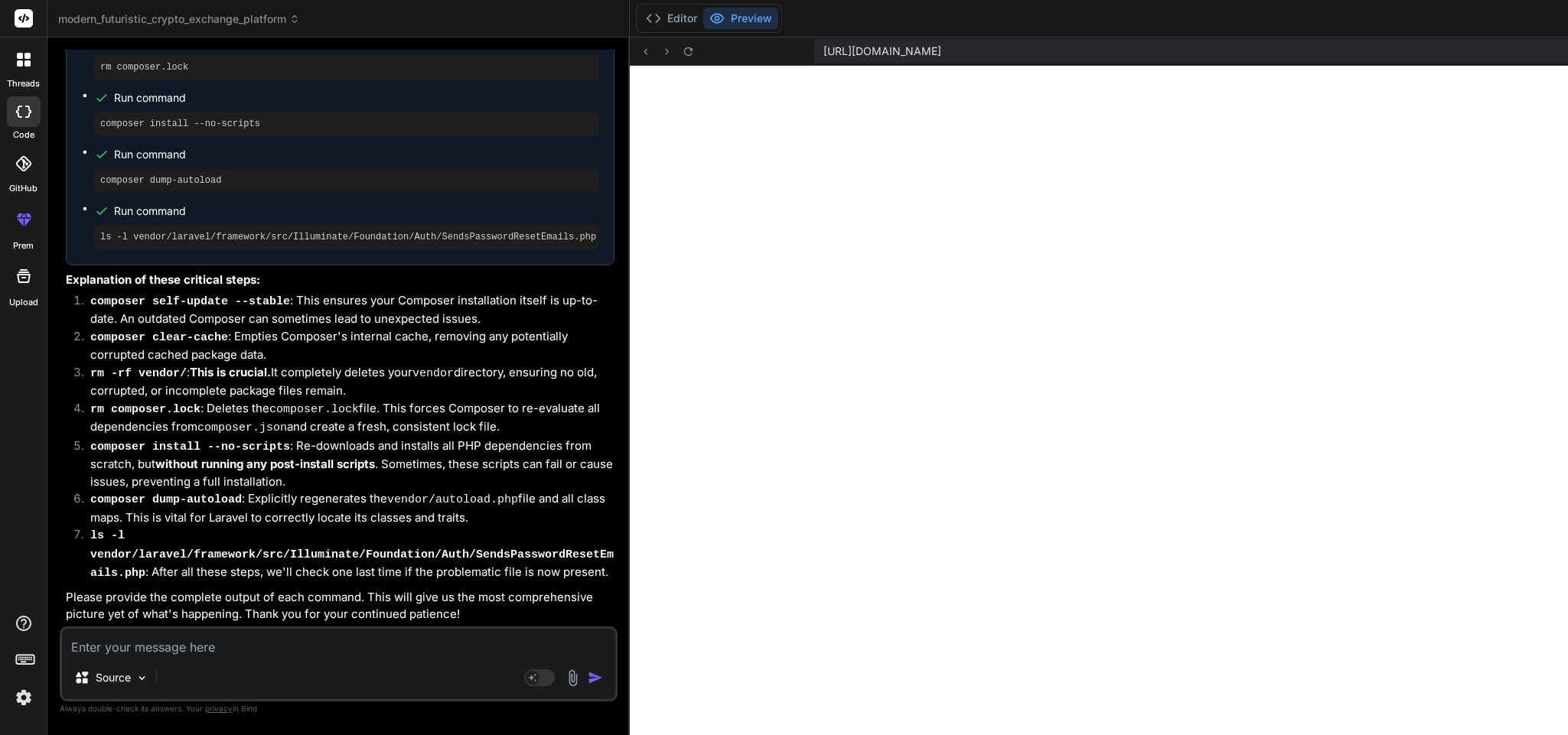
scroll to position [32901, 0]
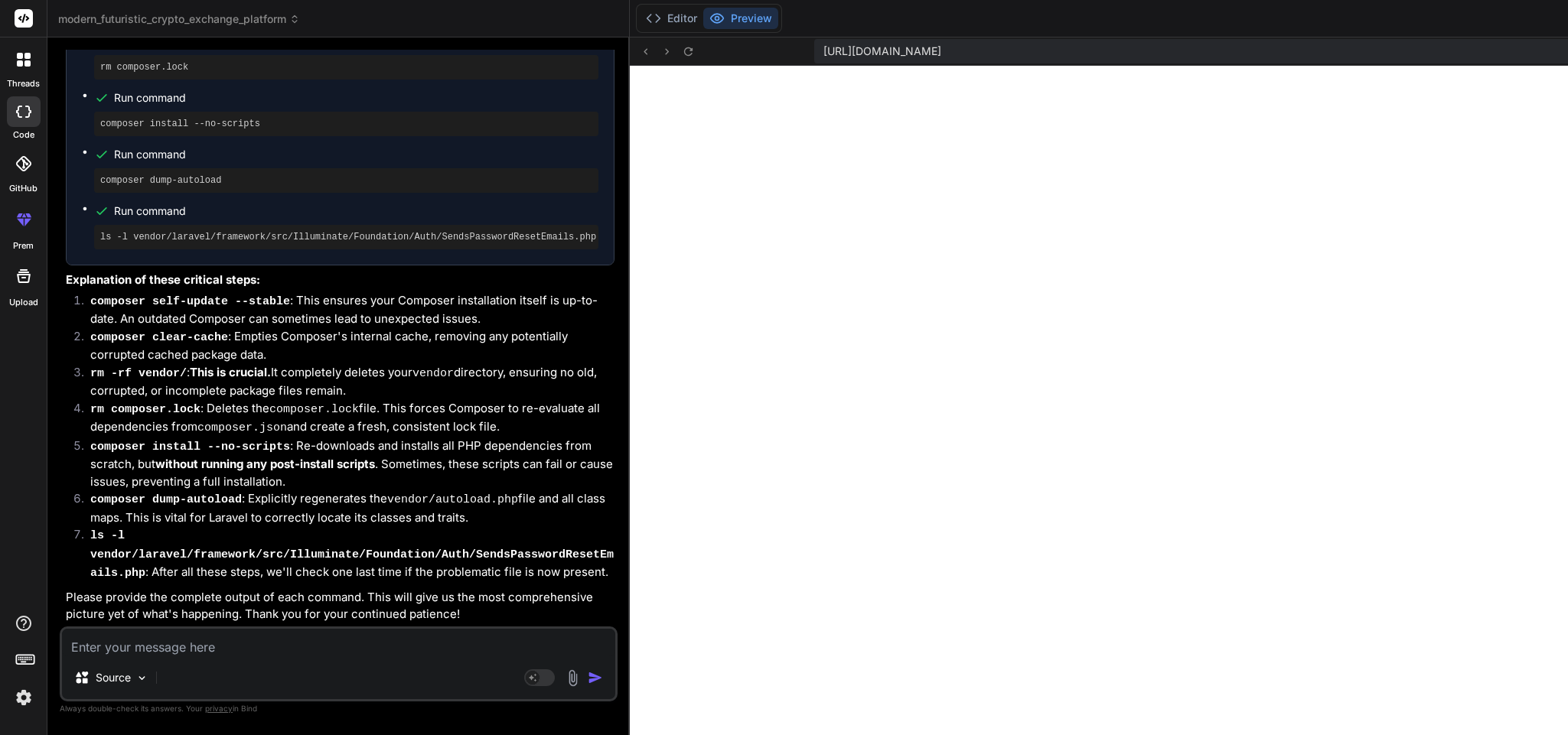
click at [140, 17] on pre "rm -rf vendor/" at bounding box center [346, 11] width 492 height 12
click at [159, 73] on pre "rm composer.lock" at bounding box center [346, 67] width 492 height 12
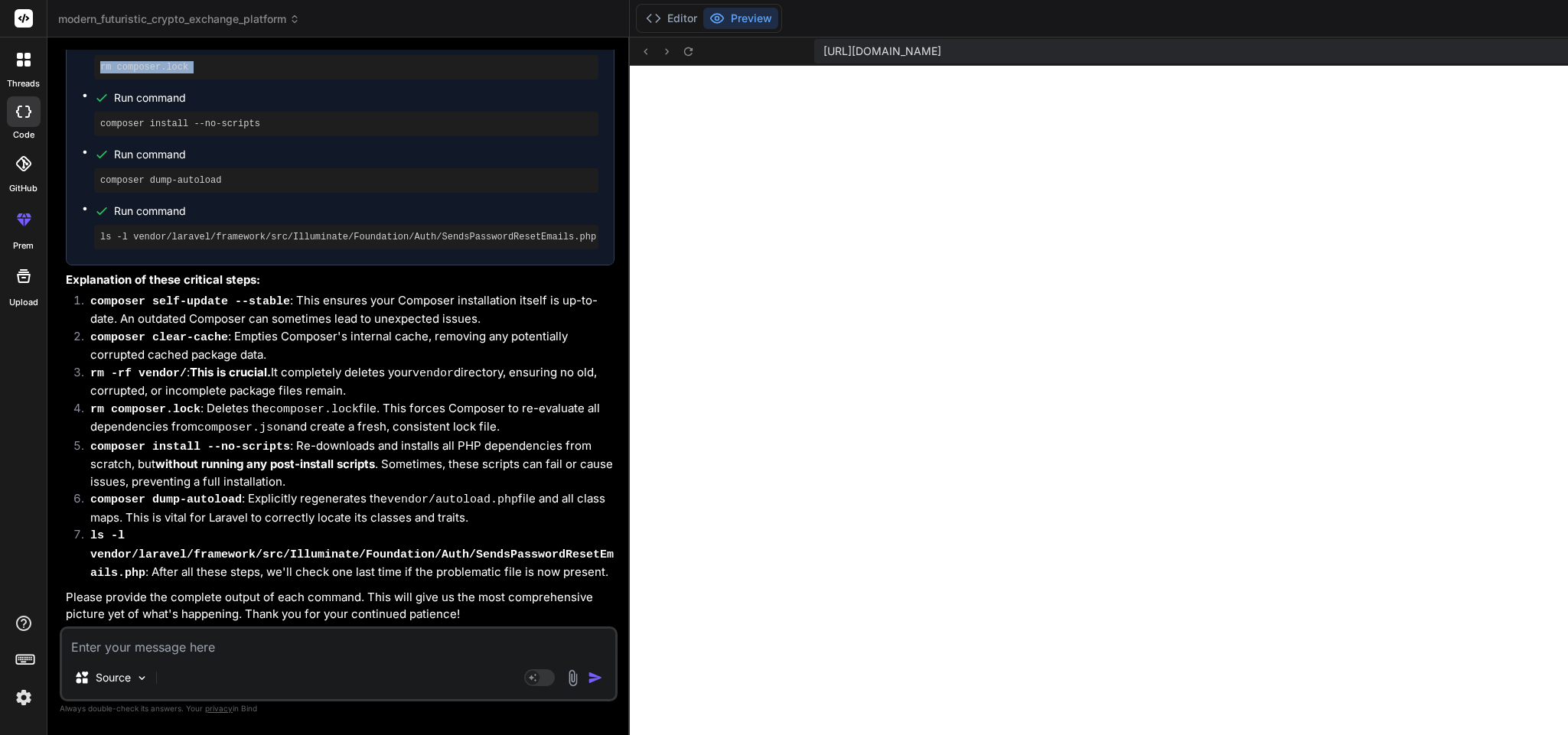
click at [159, 73] on pre "rm composer.lock" at bounding box center [346, 67] width 492 height 12
click at [202, 130] on pre "composer install --no-scripts" at bounding box center [346, 124] width 492 height 12
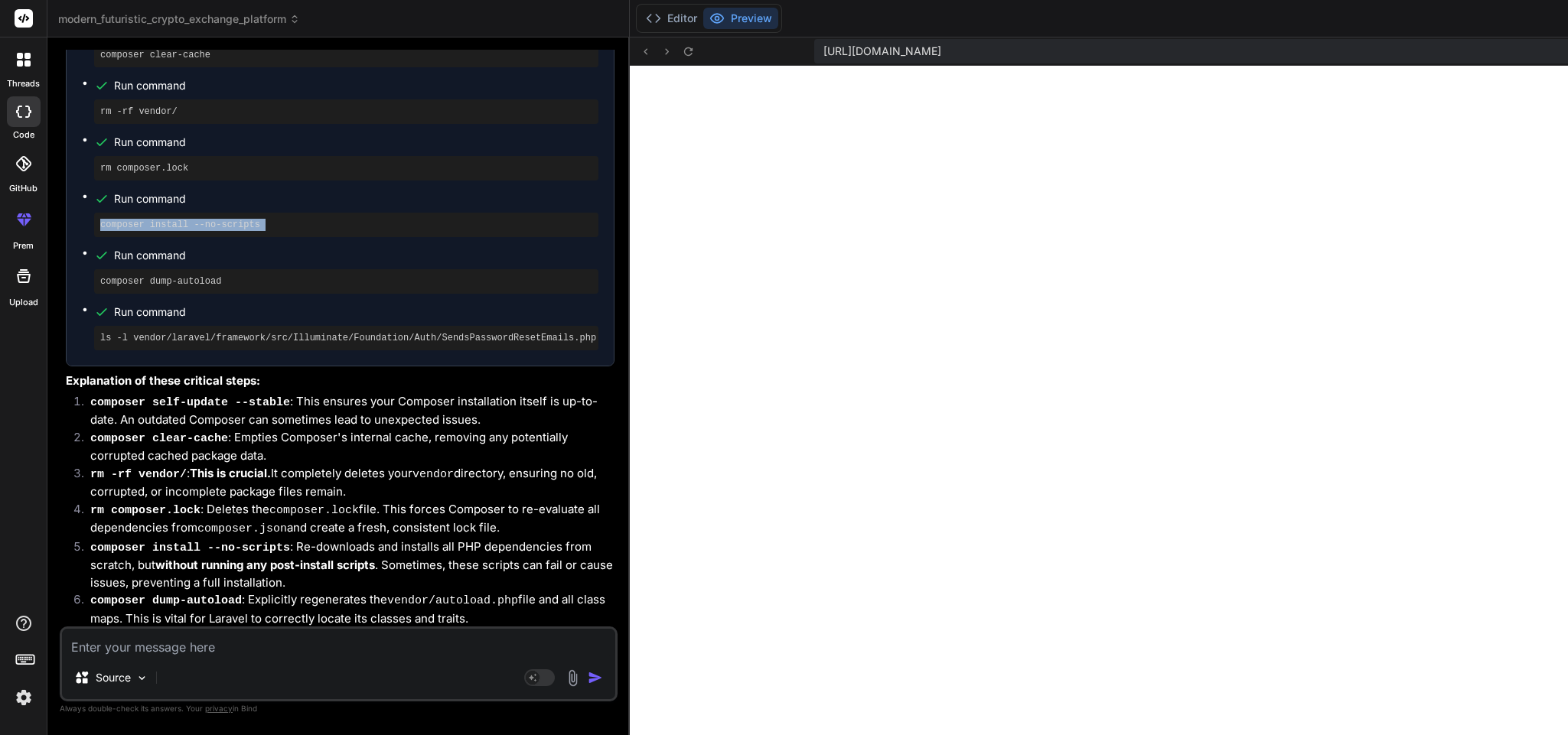
scroll to position [31630, 0]
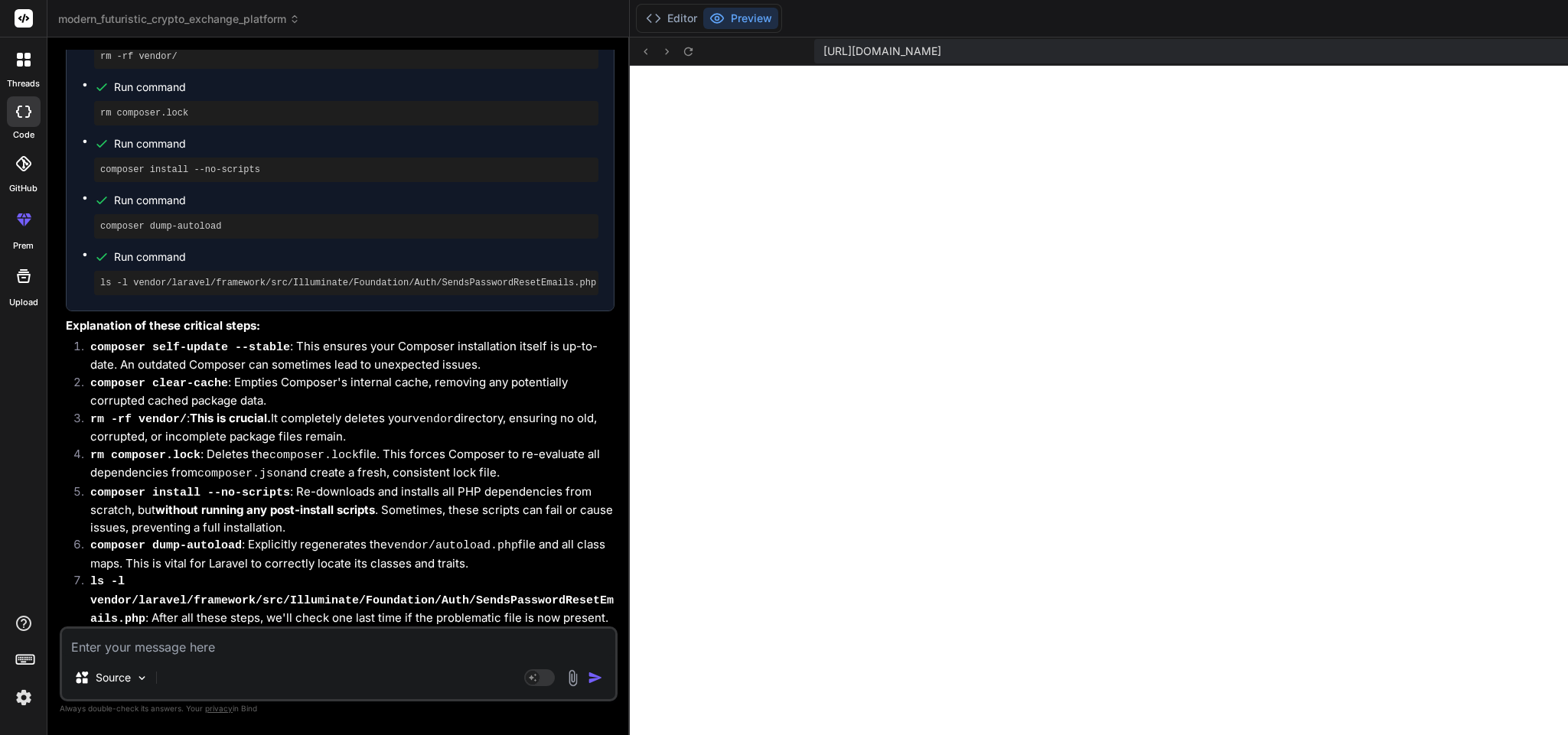
scroll to position [31693, 0]
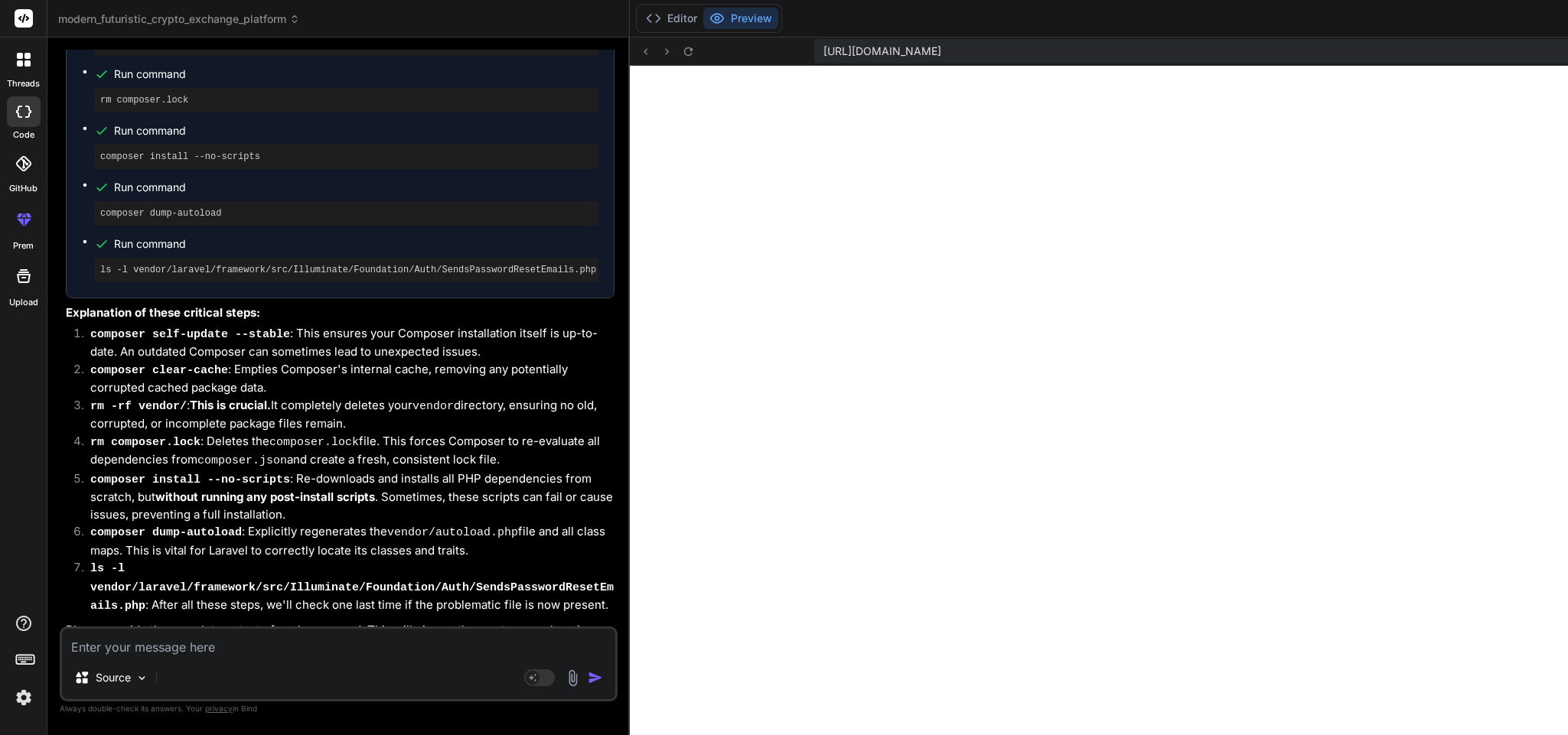
click at [646, 19] on icon at bounding box center [653, 18] width 15 height 15
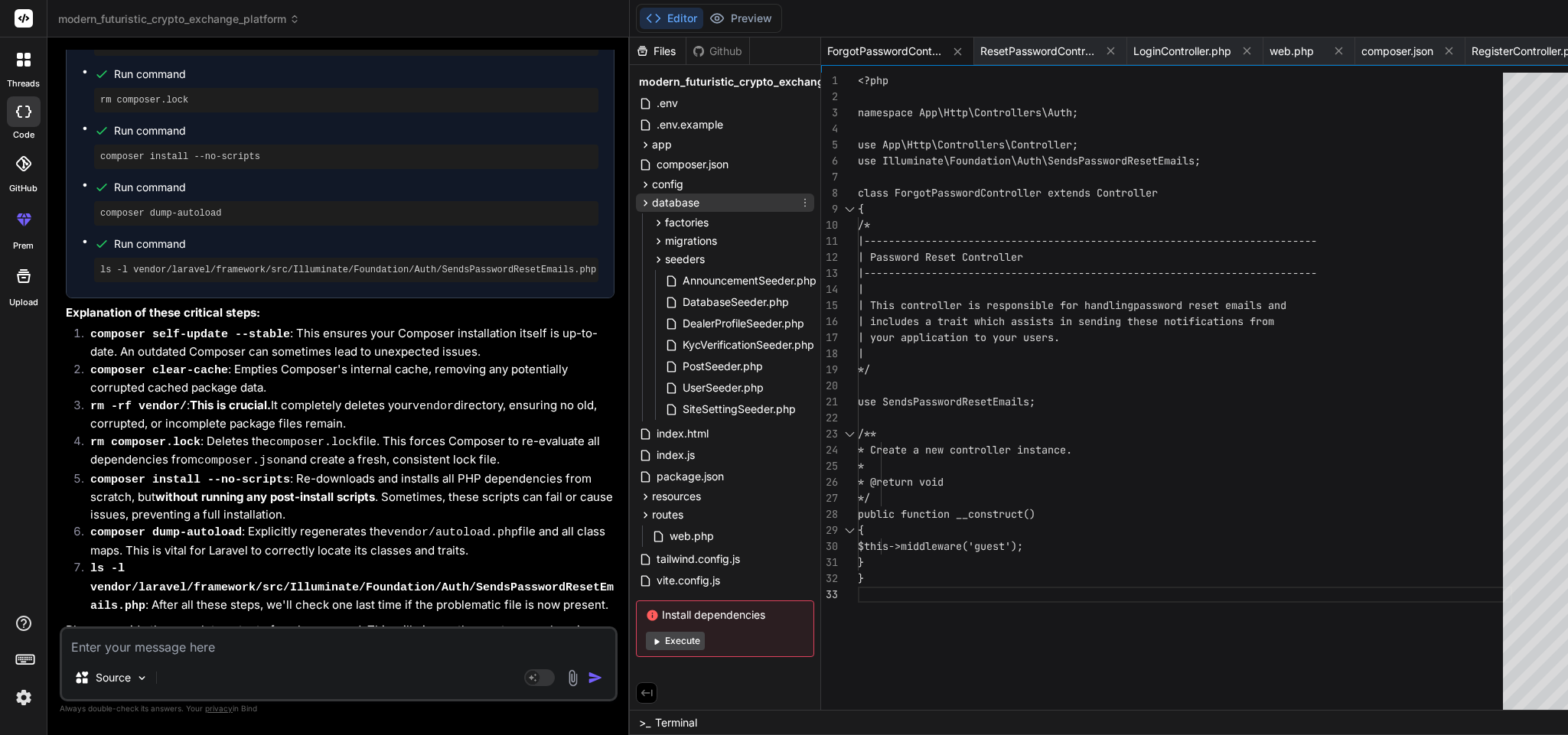
click at [652, 206] on span "database" at bounding box center [676, 202] width 48 height 15
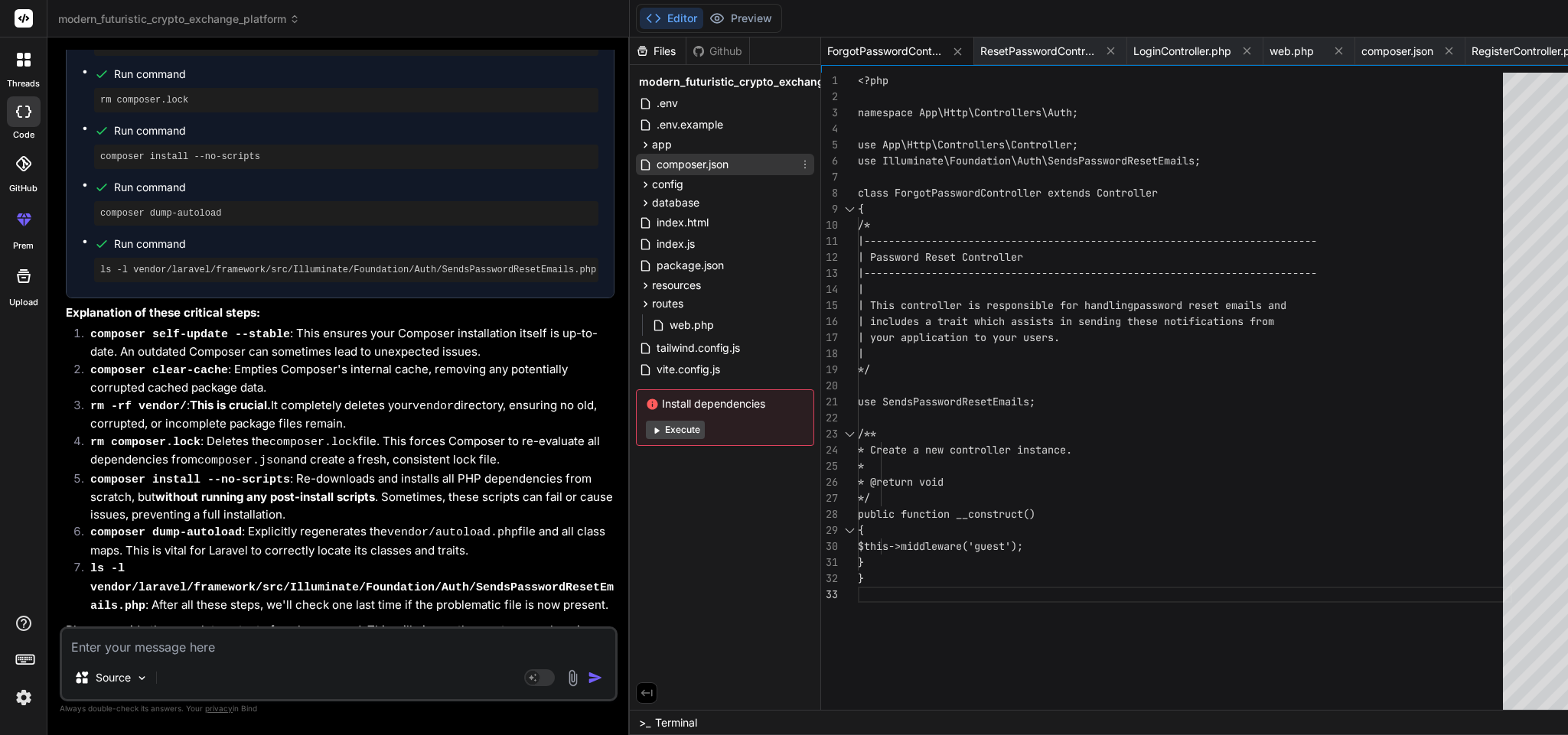
click at [655, 163] on span "composer.json" at bounding box center [692, 164] width 75 height 19
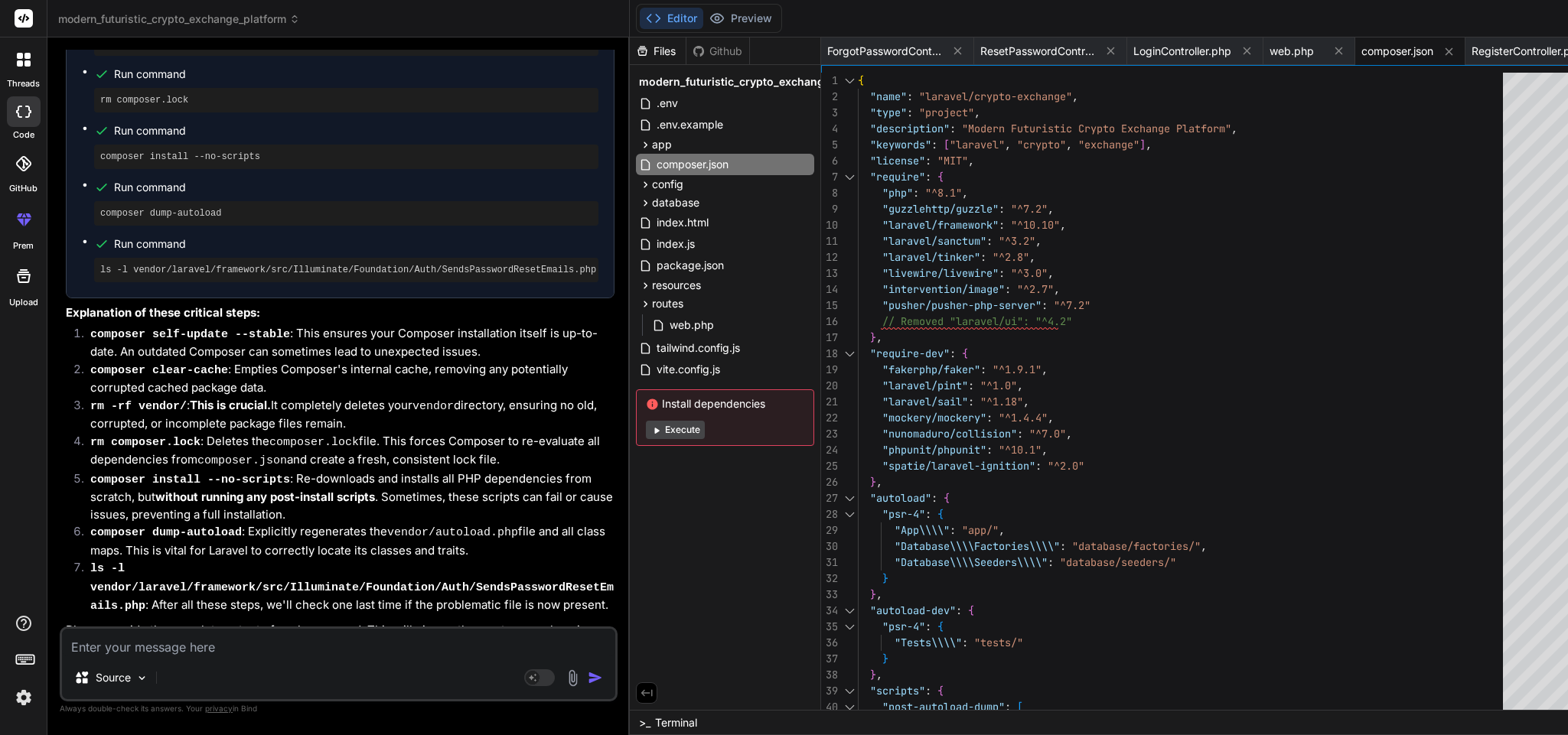
click at [1107, 409] on div "{ "name" : "laravel/crypto-exchange" , "type" : "project" , "description" : "Mo…" at bounding box center [1185, 642] width 654 height 1140
click at [1361, 49] on span "composer.json" at bounding box center [1397, 50] width 72 height 15
click at [1173, 248] on div "{ "name" : "laravel/crypto-exchange" , "type" : "project" , "description" : "Mo…" at bounding box center [1185, 642] width 654 height 1140
drag, startPoint x: 1002, startPoint y: 322, endPoint x: 797, endPoint y: 319, distance: 205.0
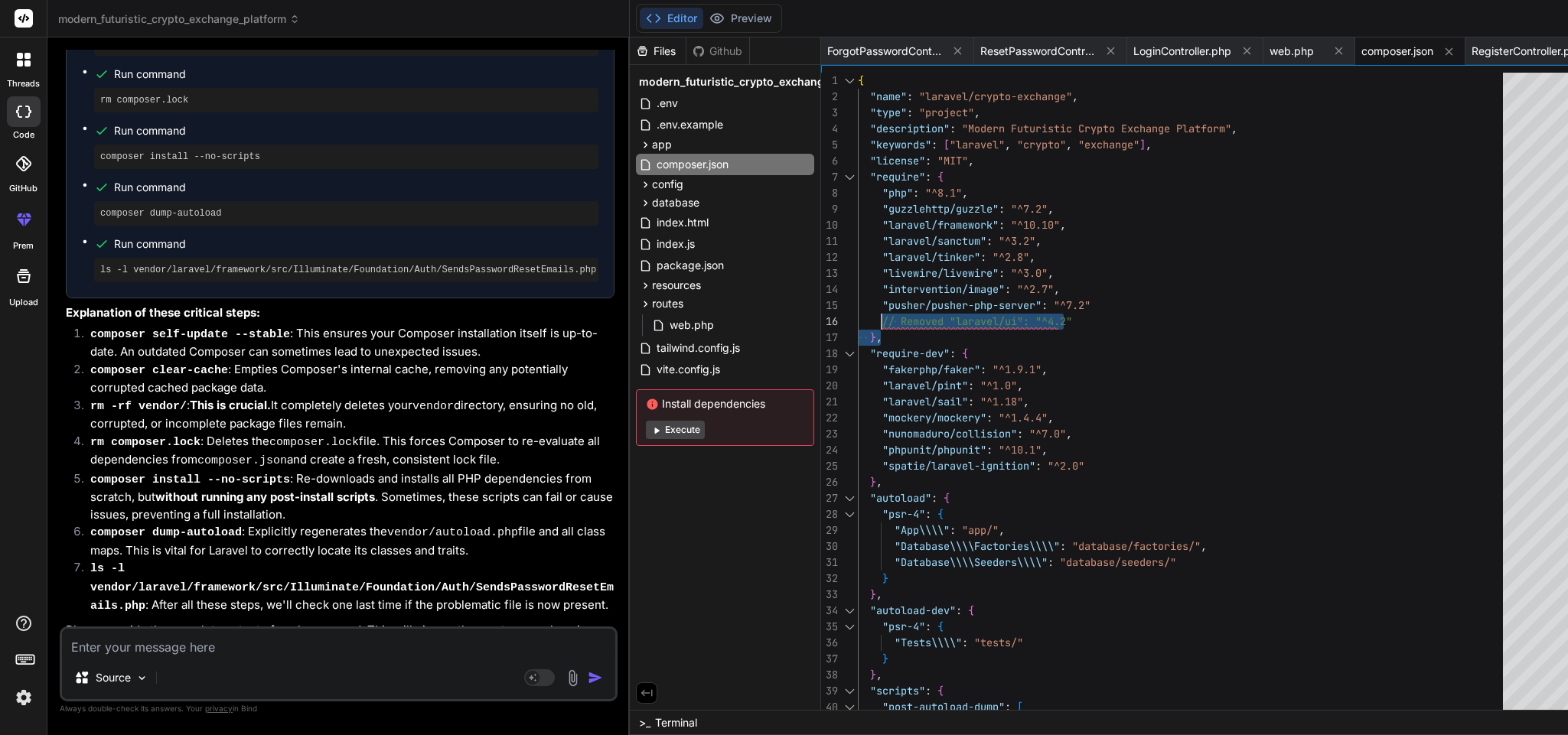
click at [858, 319] on div "{ "name" : "laravel/crypto-exchange" , "type" : "project" , "description" : "Mo…" at bounding box center [1185, 642] width 654 height 1140
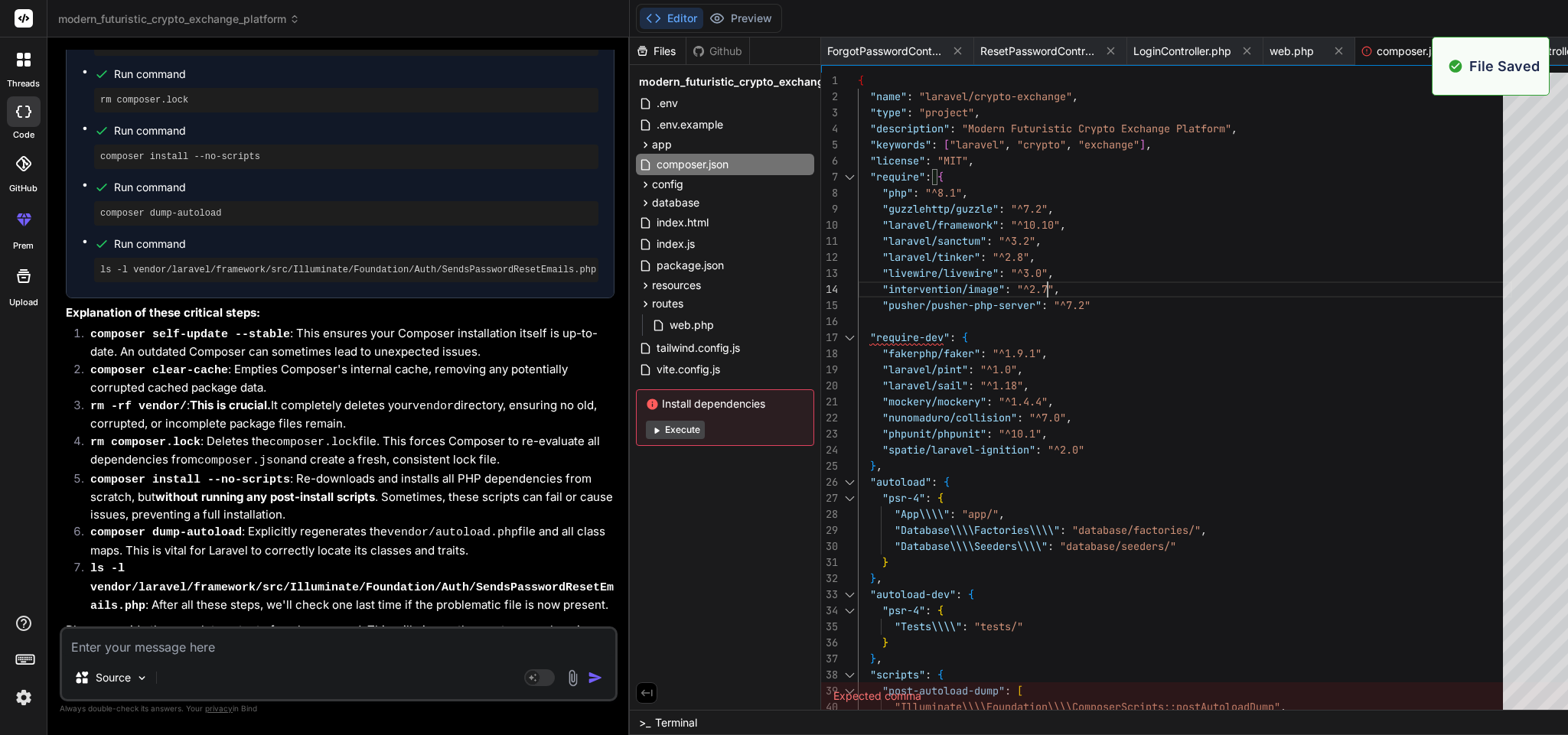
click at [1047, 283] on div "{ "name" : "laravel/crypto-exchange" , "type" : "project" , "description" : "Mo…" at bounding box center [1185, 634] width 654 height 1124
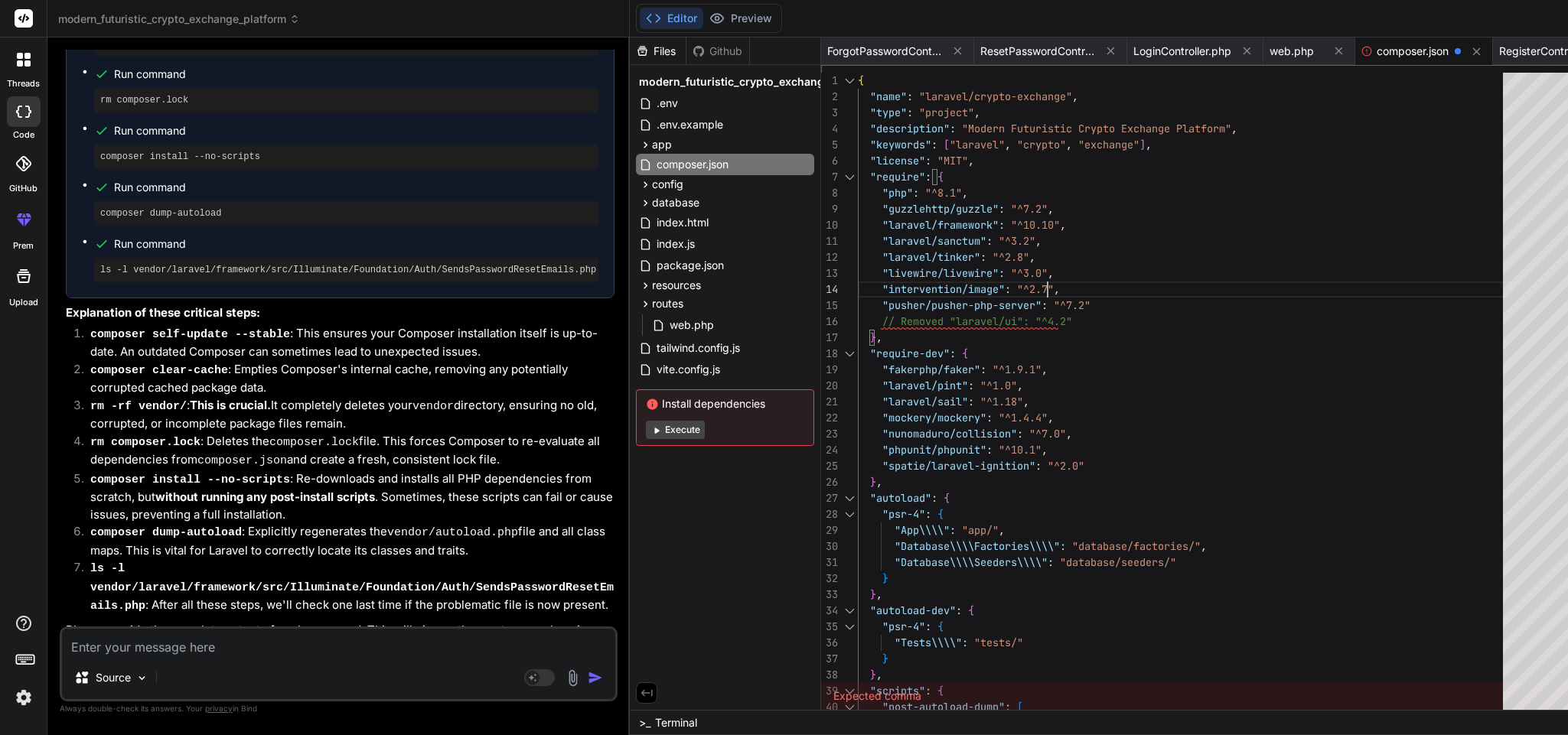
click at [1047, 283] on div "{ "name" : "laravel/crypto-exchange" , "type" : "project" , "description" : "Mo…" at bounding box center [1185, 642] width 654 height 1140
drag, startPoint x: 1002, startPoint y: 321, endPoint x: 767, endPoint y: 315, distance: 235.1
click at [858, 315] on div "{ "name" : "laravel/crypto-exchange" , "type" : "project" , "description" : "Mo…" at bounding box center [1185, 642] width 654 height 1140
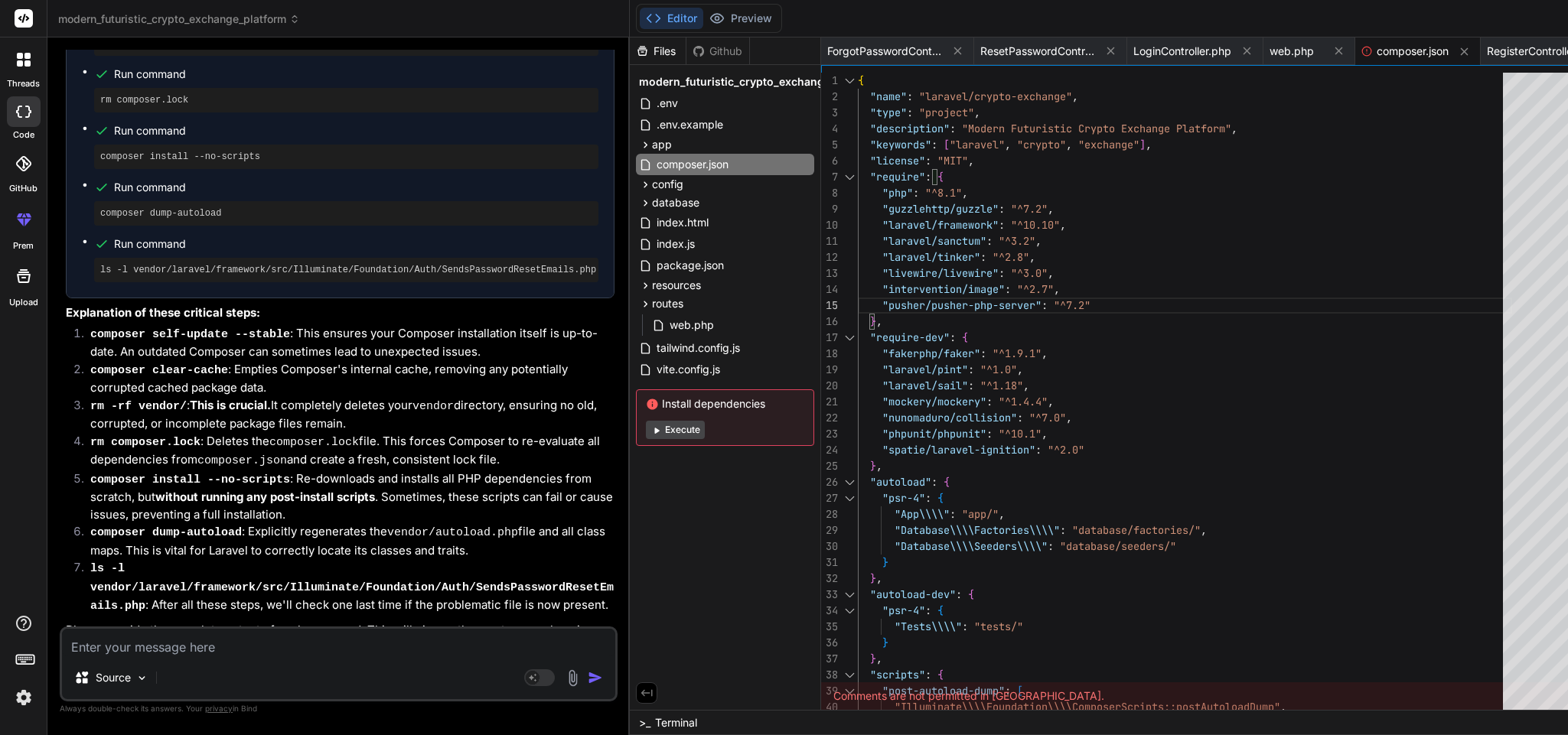
click at [1029, 361] on div "{ "name" : "laravel/crypto-exchange" , "type" : "project" , "description" : "Mo…" at bounding box center [1185, 634] width 654 height 1124
click at [1071, 319] on div ""Database\\\\Seeders\\\\" : "database/seeders/" } } , "autoload-dev" : { "psr-4…" at bounding box center [1185, 634] width 654 height 1124
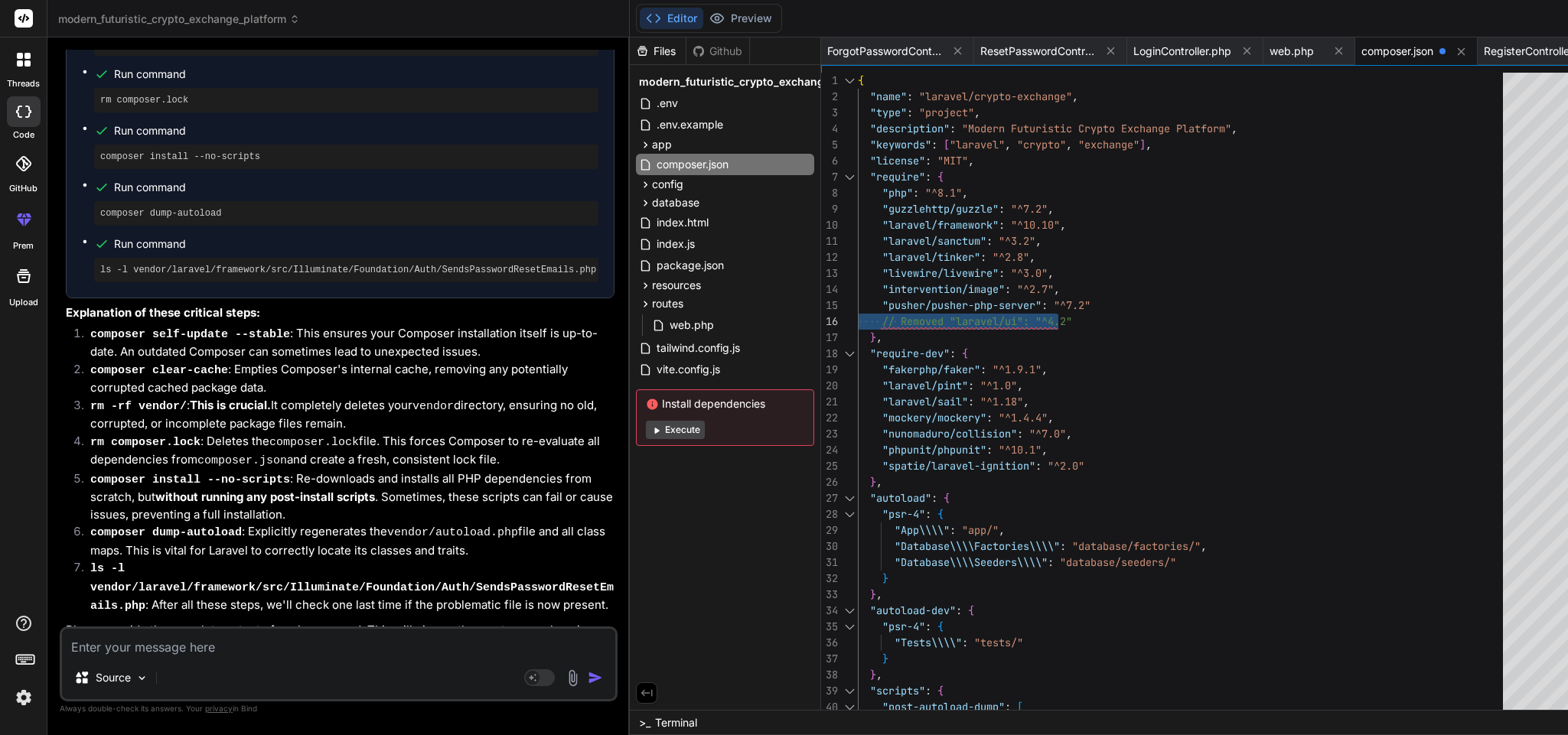
click at [1017, 324] on div ""Database\\\\Seeders\\\\" : "database/seeders/" } } , "autoload-dev" : { "psr-4…" at bounding box center [1185, 642] width 654 height 1140
drag, startPoint x: 1017, startPoint y: 324, endPoint x: 792, endPoint y: 321, distance: 225.0
click at [858, 321] on div ""Database\\\\Seeders\\\\" : "database/seeders/" } } , "autoload-dev" : { "psr-4…" at bounding box center [1185, 642] width 654 height 1140
drag, startPoint x: 1008, startPoint y: 319, endPoint x: 779, endPoint y: 319, distance: 229.0
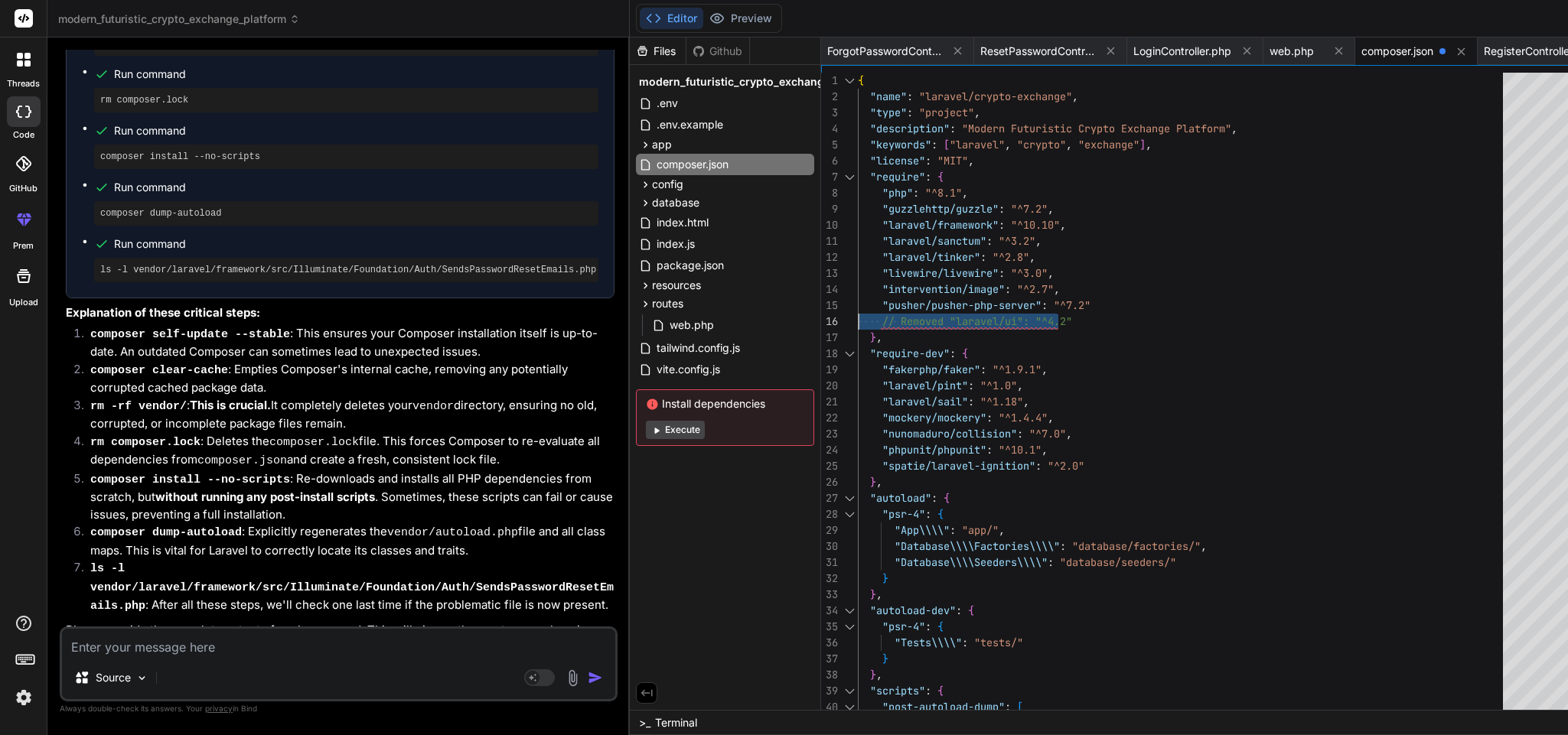
click at [858, 319] on div ""Database\\\\Seeders\\\\" : "database/seeders/" } } , "autoload-dev" : { "psr-4…" at bounding box center [1185, 642] width 654 height 1140
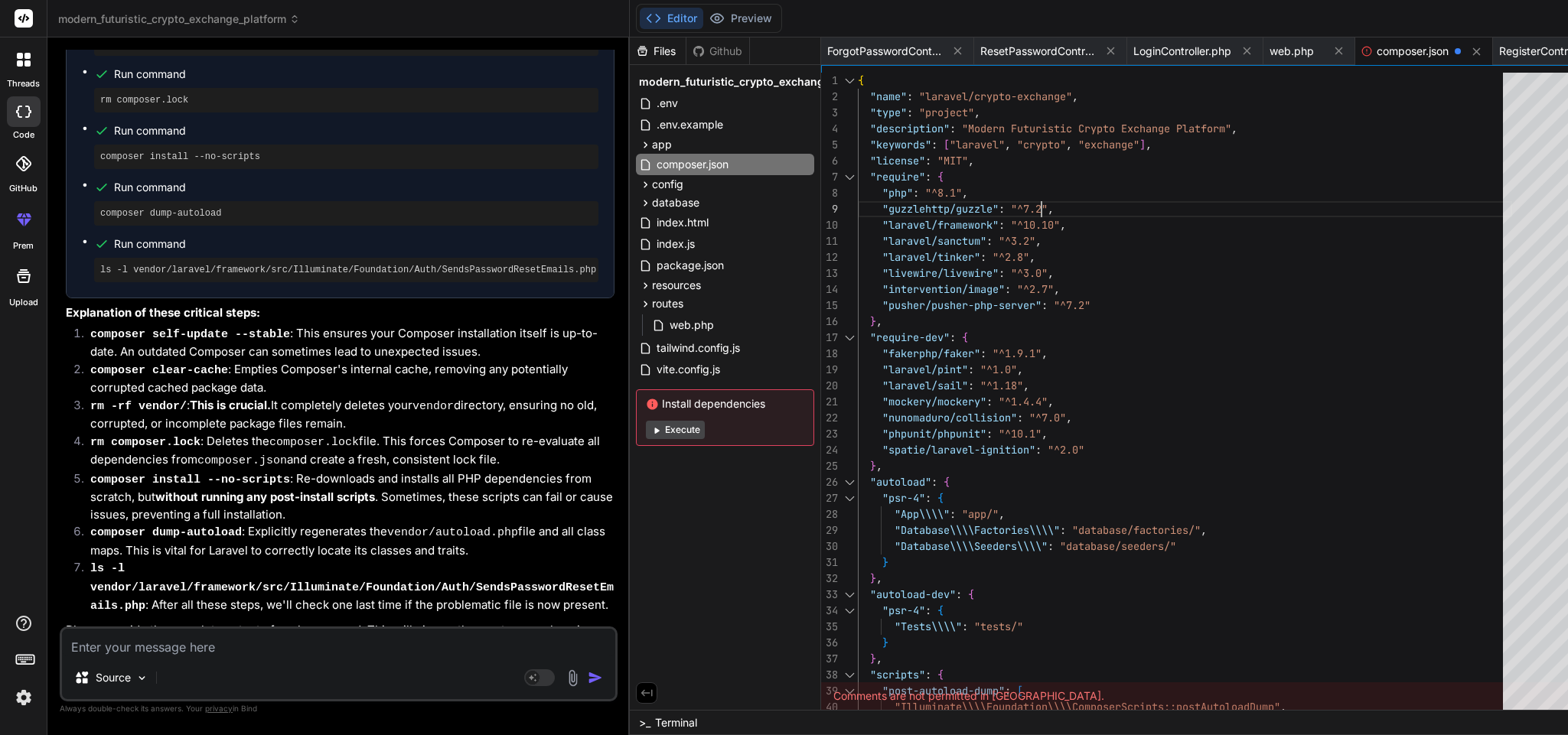
click at [1031, 209] on div ""Database\\\\Seeders\\\\" : "database/seeders/" } } , "autoload-dev" : { "psr-4…" at bounding box center [1185, 634] width 654 height 1124
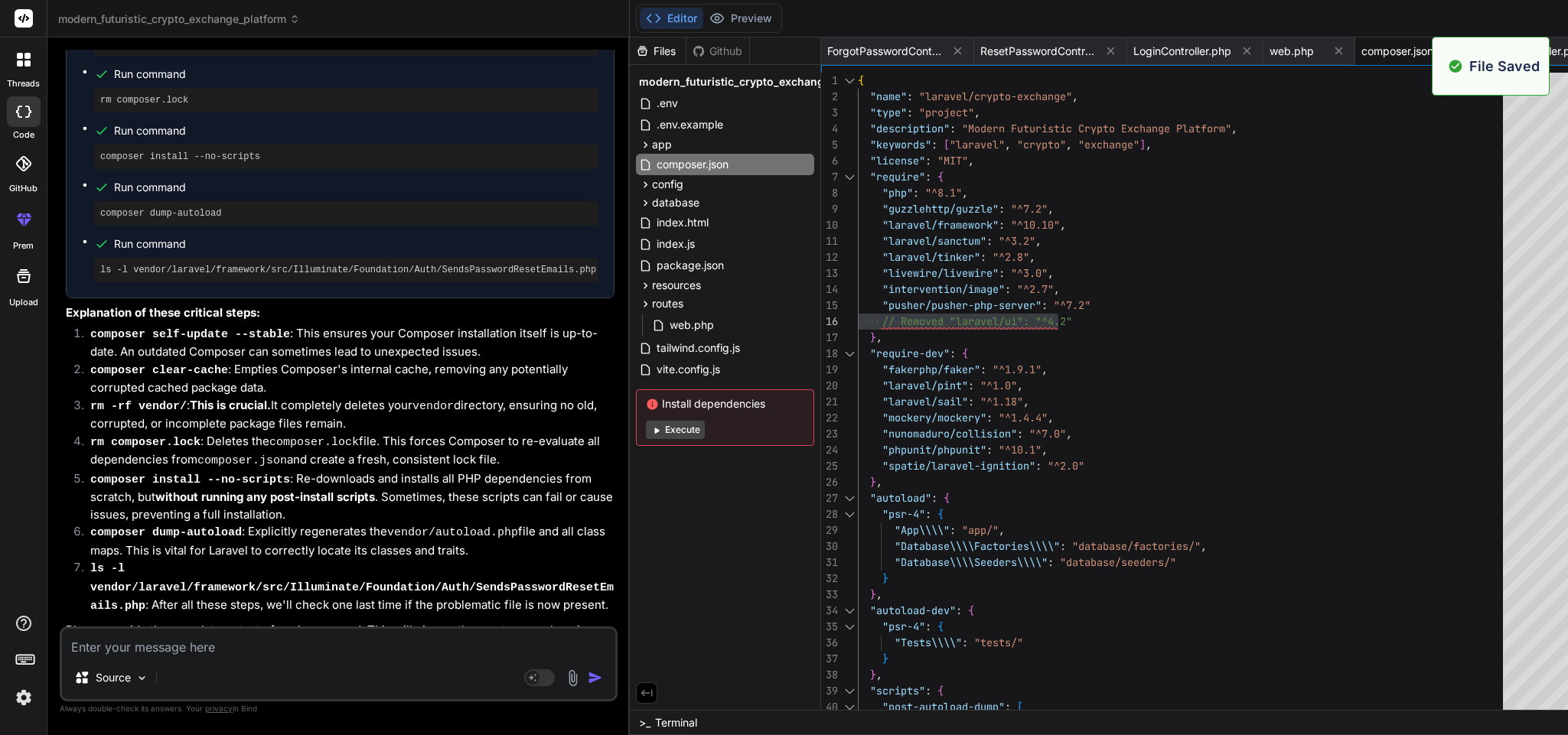
click at [237, 641] on textarea at bounding box center [338, 642] width 554 height 27
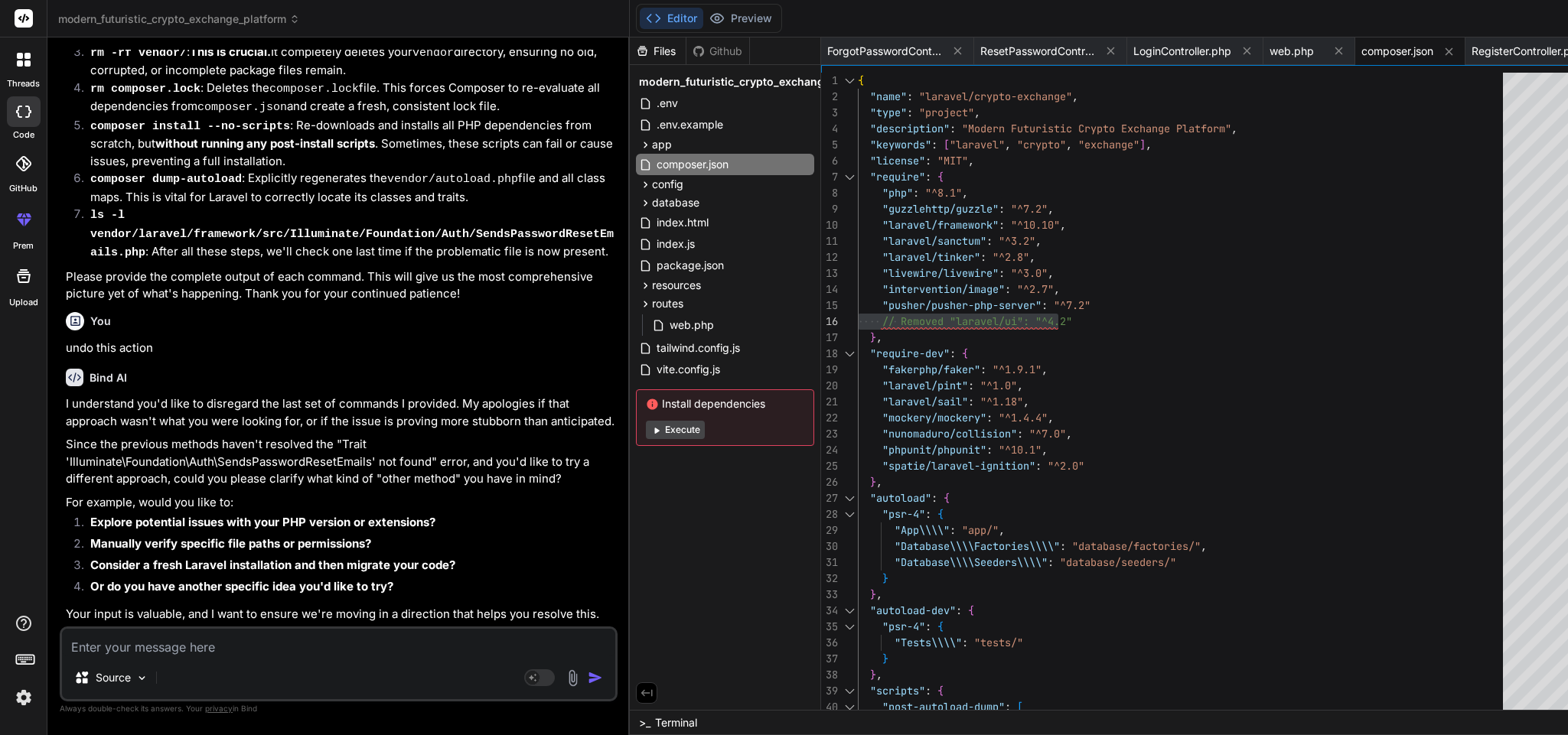
scroll to position [34009, 0]
click at [1077, 322] on div ""Database\\\\Seeders\\\\" : "database/seeders/" } } , "autoload-dev" : { "psr-4…" at bounding box center [1185, 642] width 654 height 1140
click at [331, 652] on textarea at bounding box center [338, 642] width 554 height 27
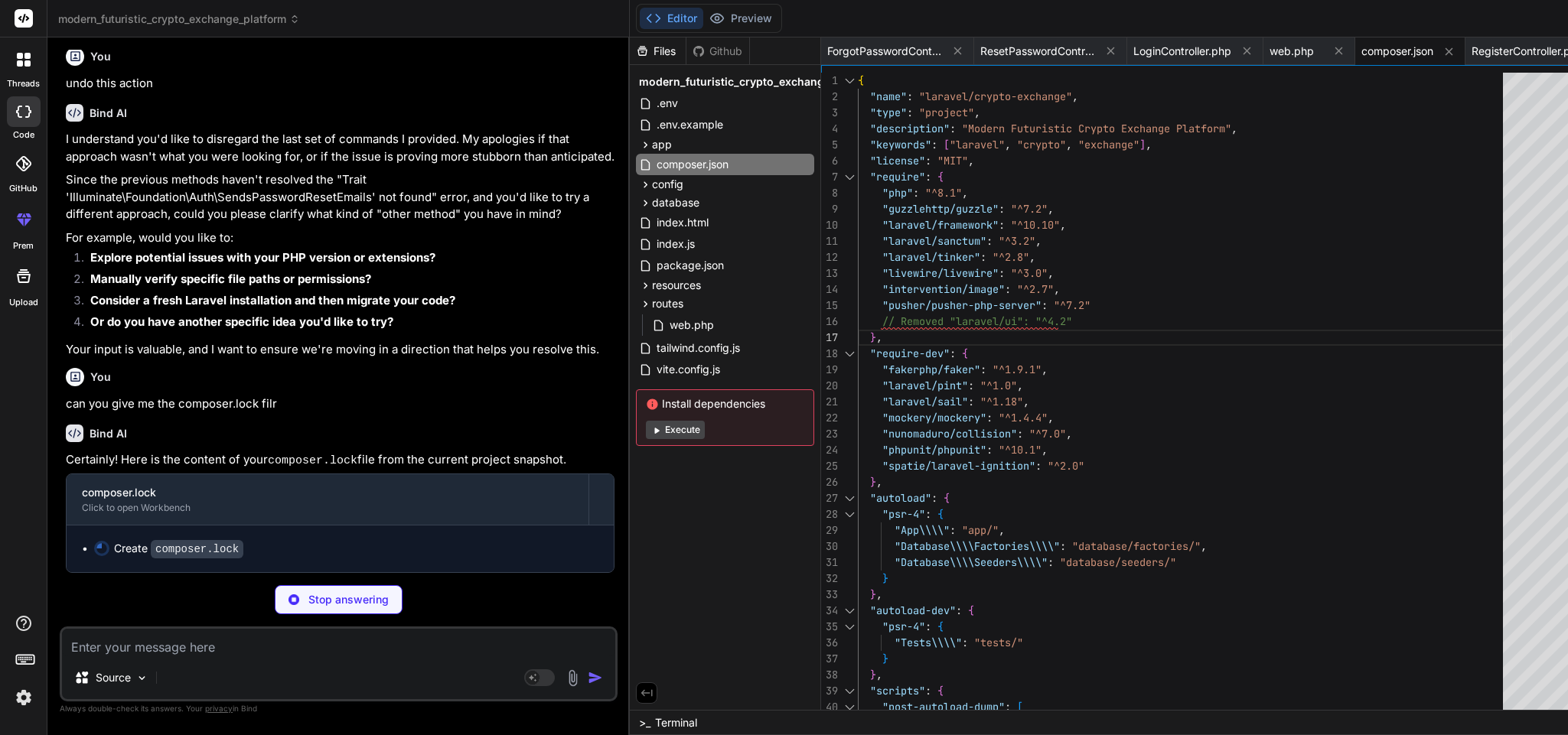
scroll to position [34289, 0]
click at [191, 371] on div "You can you give me the composer.lock filr" at bounding box center [340, 387] width 548 height 51
click at [951, 44] on icon at bounding box center [957, 50] width 13 height 13
click at [934, 44] on icon at bounding box center [940, 50] width 13 height 13
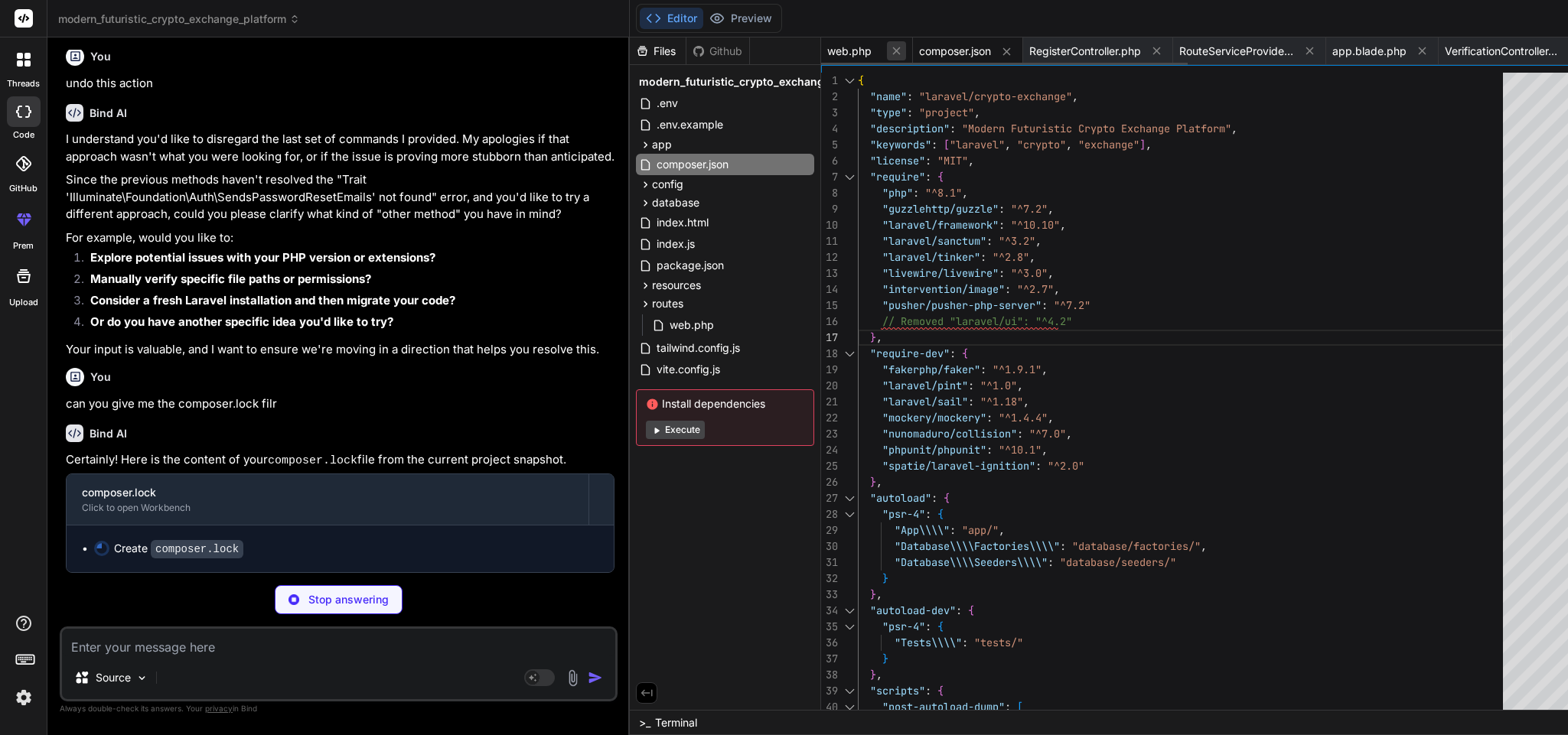
click at [893, 53] on icon at bounding box center [897, 51] width 8 height 8
click at [908, 53] on icon at bounding box center [915, 51] width 13 height 13
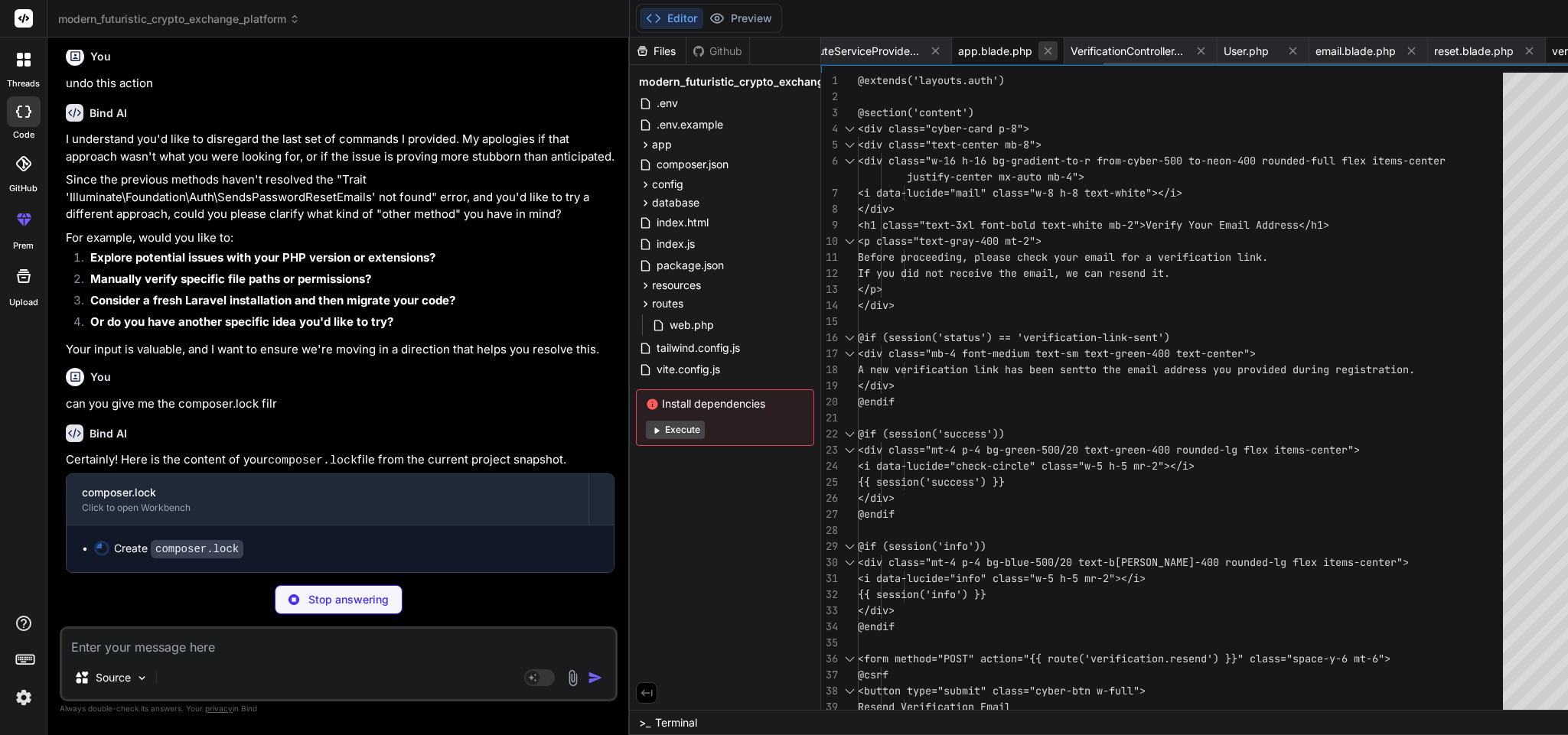
click at [1042, 44] on icon at bounding box center [1048, 50] width 13 height 13
click at [1042, 46] on icon at bounding box center [1048, 50] width 13 height 13
click at [948, 46] on icon at bounding box center [954, 50] width 13 height 13
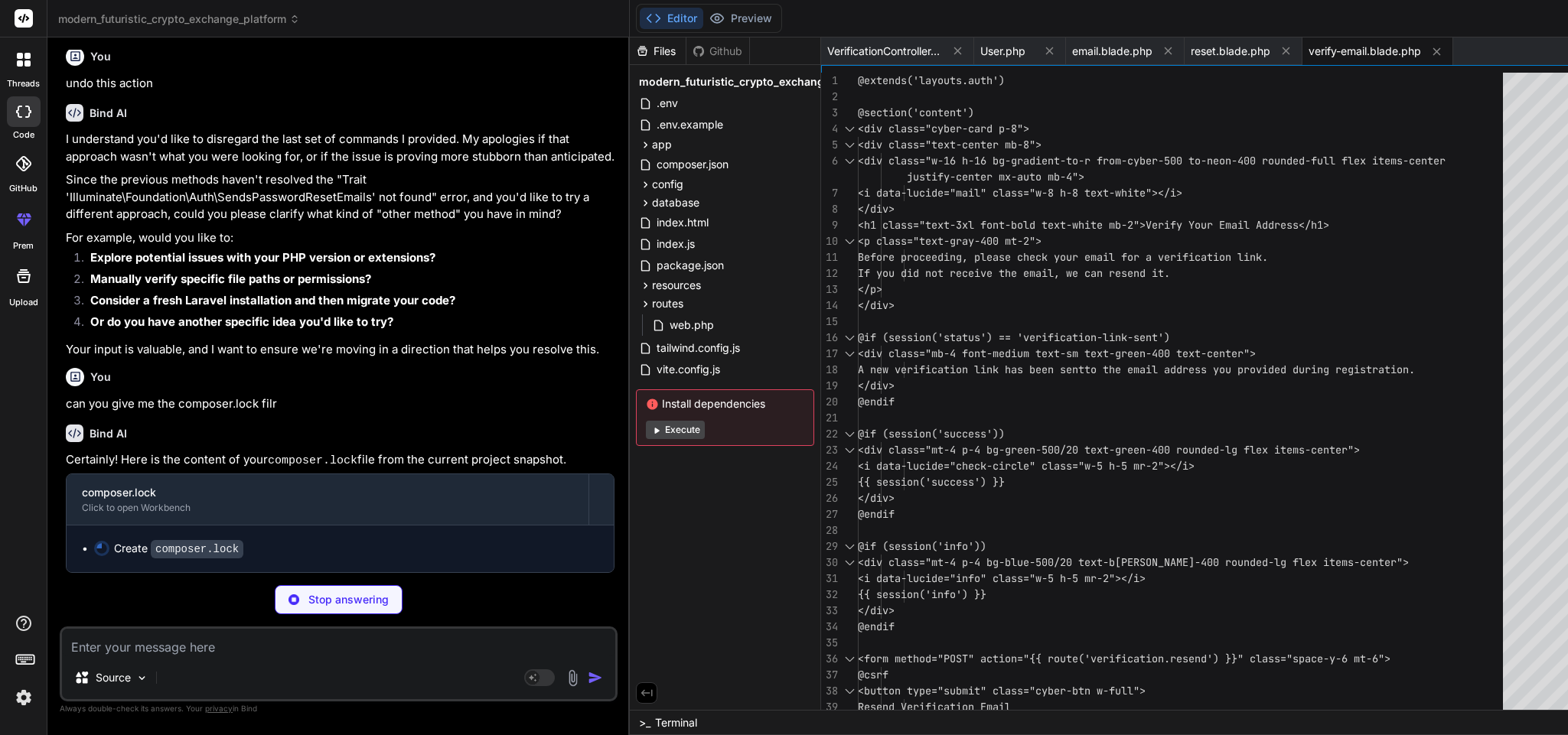
scroll to position [0, 0]
click at [951, 50] on icon at bounding box center [957, 50] width 13 height 13
click at [890, 46] on icon at bounding box center [896, 50] width 13 height 13
click at [916, 46] on icon at bounding box center [923, 50] width 13 height 13
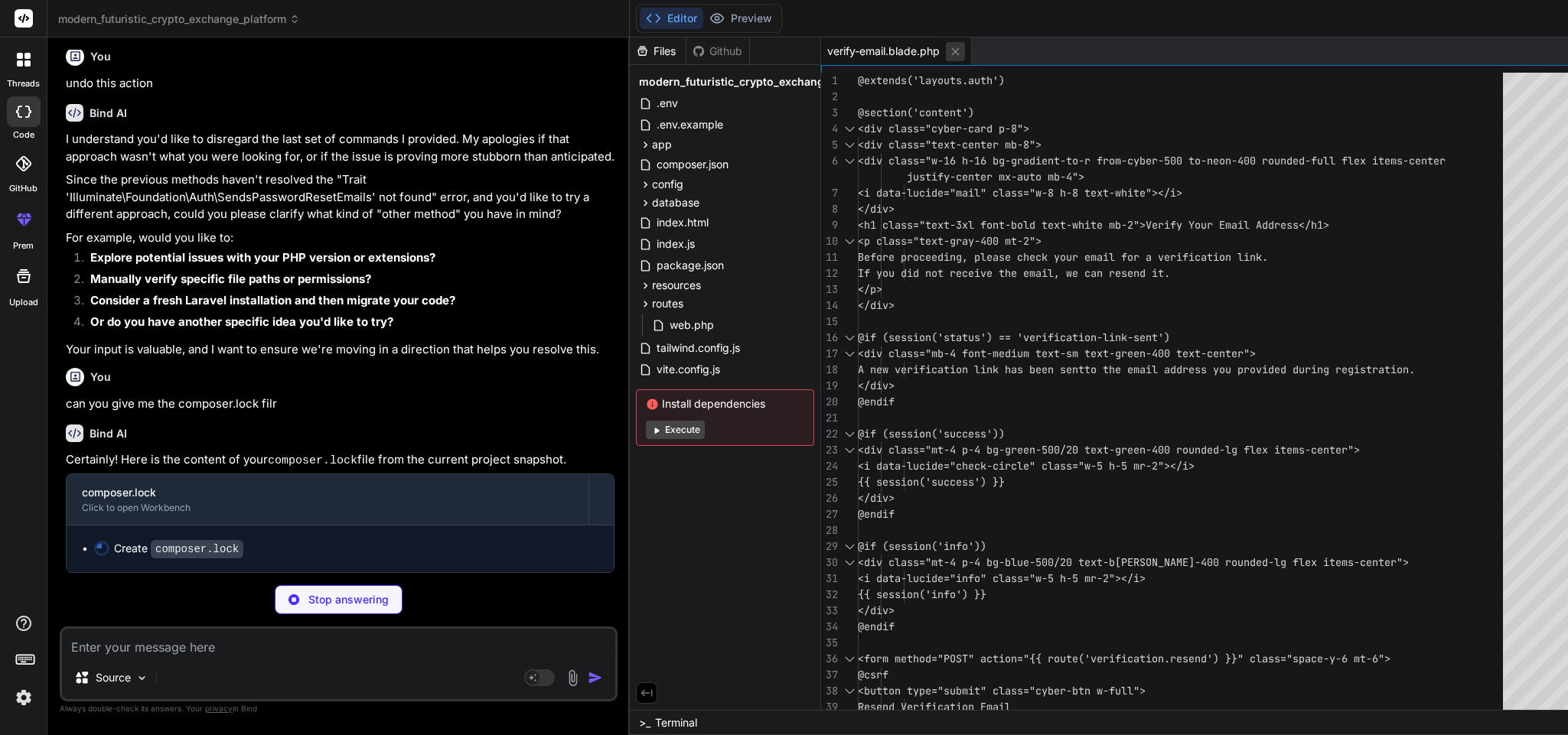
click at [946, 47] on button at bounding box center [955, 52] width 19 height 19
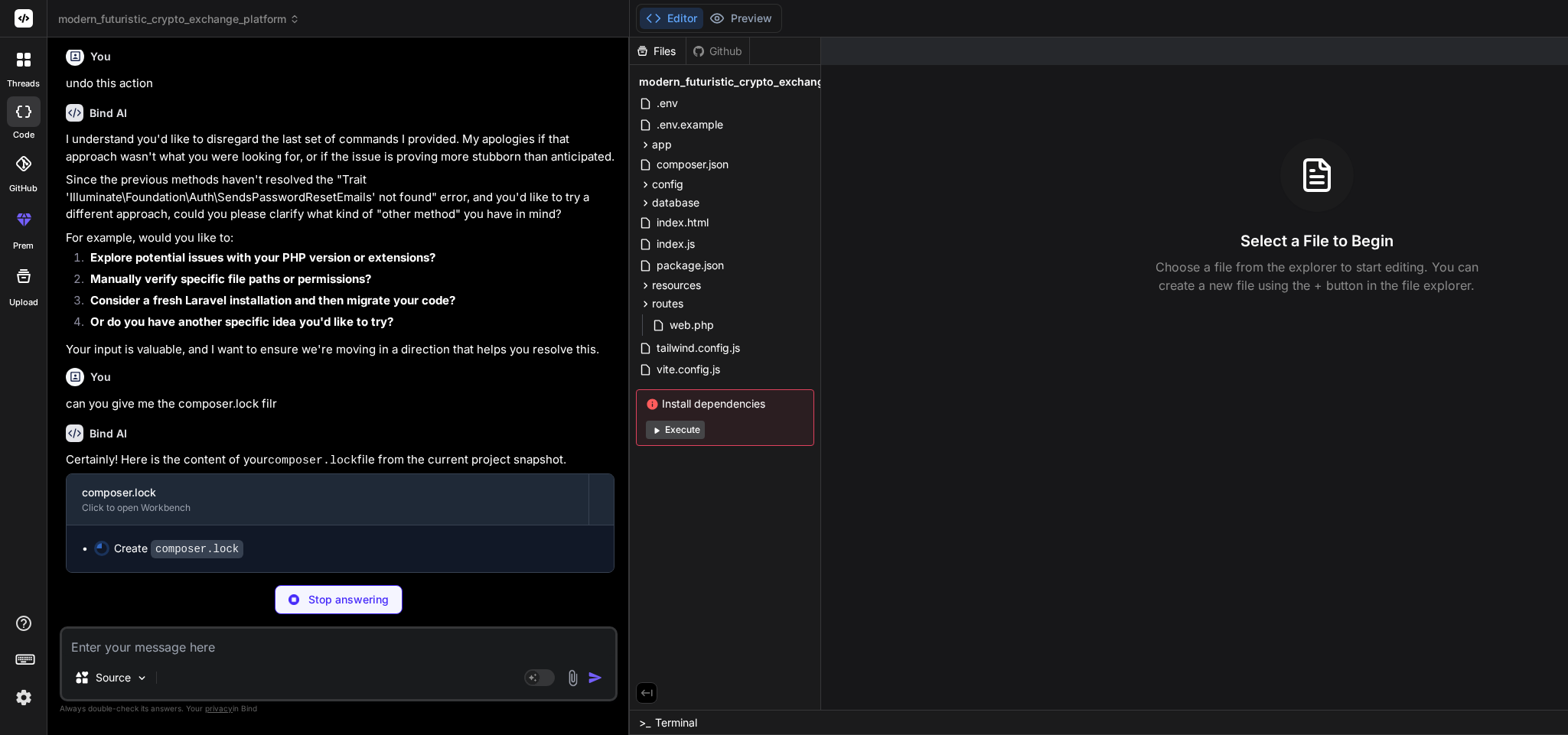
click at [821, 265] on div "Select a File to Begin Choose a file from the explorer to start editing. You ca…" at bounding box center [1316, 216] width 991 height 156
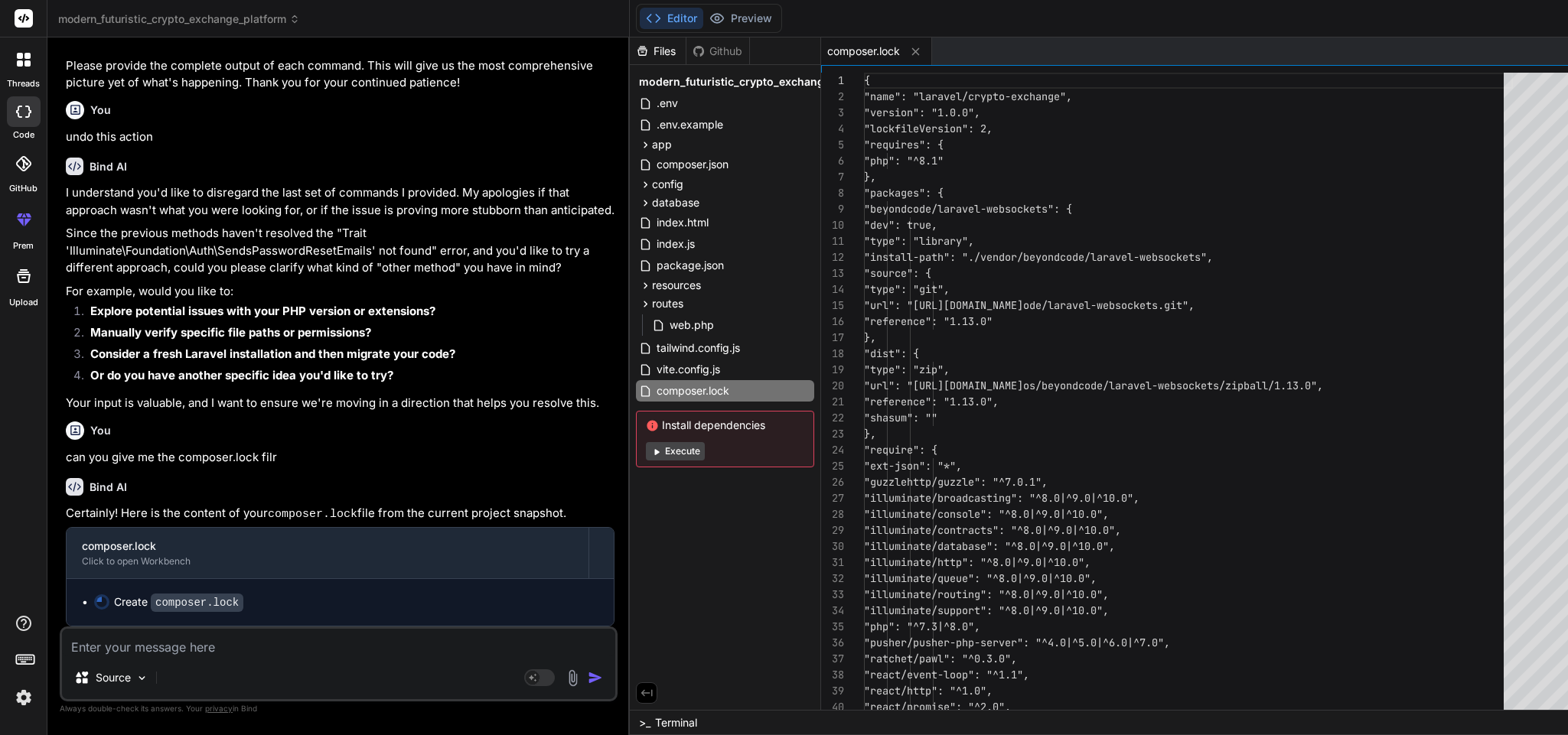
scroll to position [34235, 0]
click at [219, 649] on textarea at bounding box center [338, 642] width 554 height 27
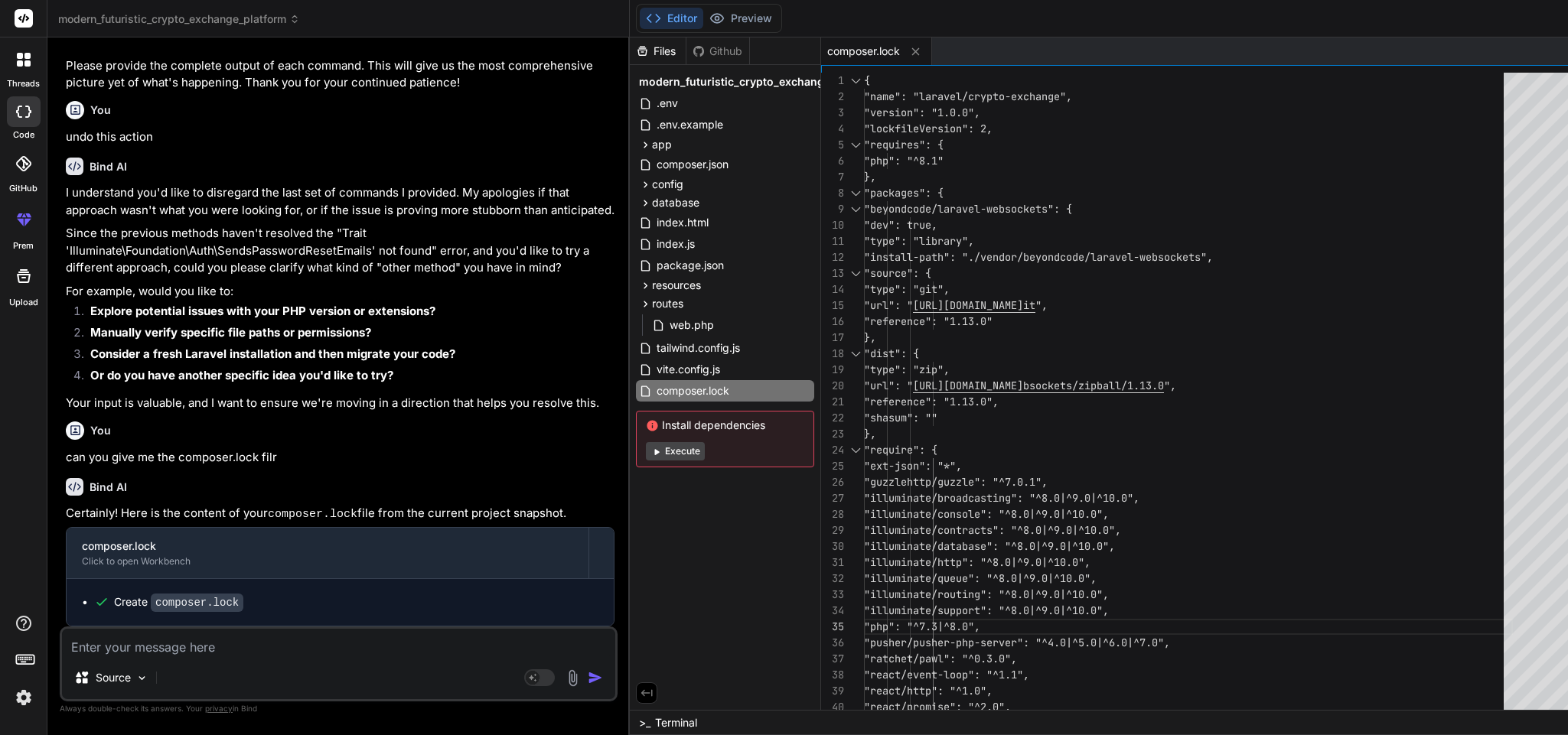
paste textarea "Trait "Illuminate\Foundation\Auth\SendsPasswordResetEmails" not found"
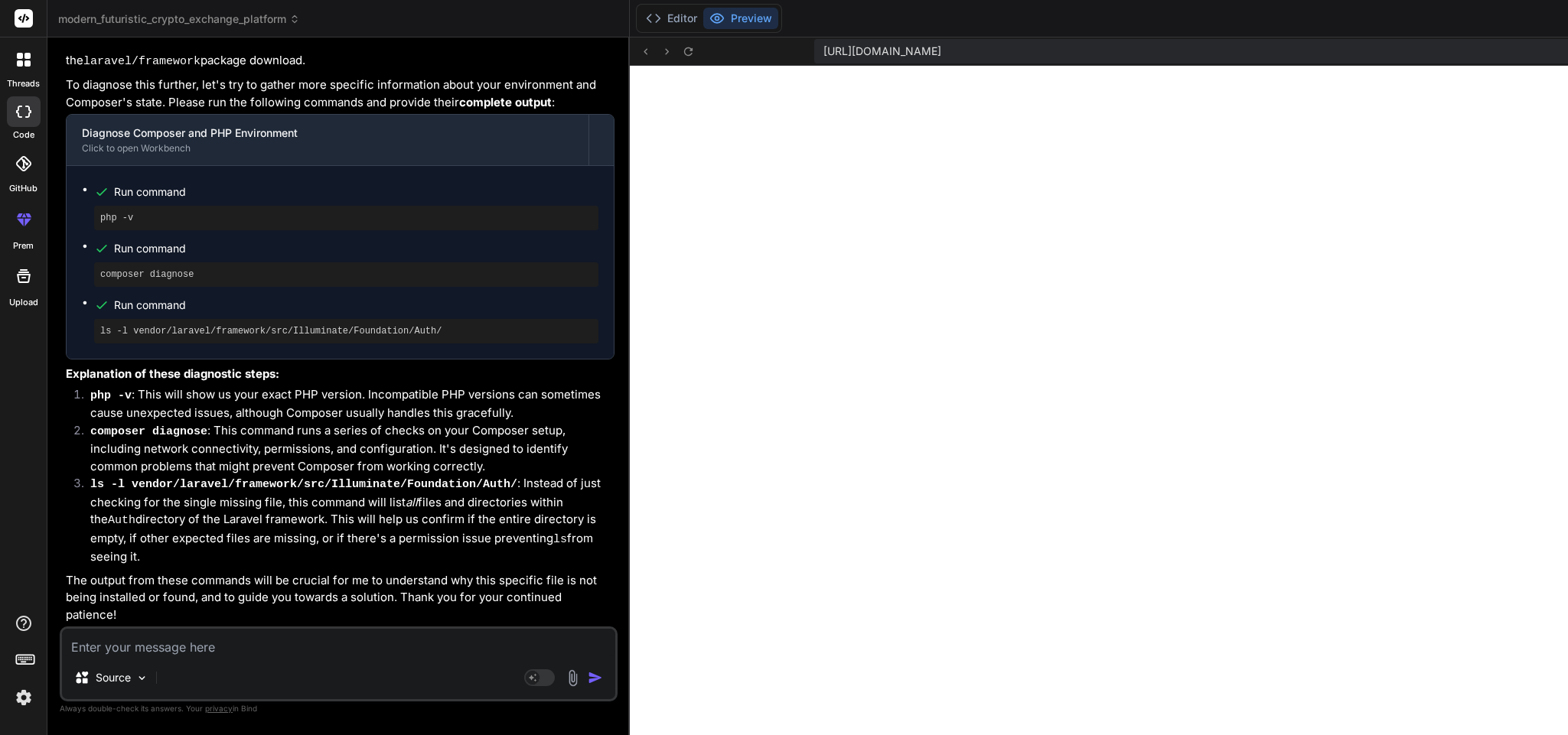
scroll to position [35591, 0]
click at [405, 325] on pre "ls -l vendor/laravel/framework/src/Illuminate/Foundation/Auth/" at bounding box center [346, 331] width 492 height 12
drag, startPoint x: 405, startPoint y: 298, endPoint x: 102, endPoint y: 186, distance: 323.0
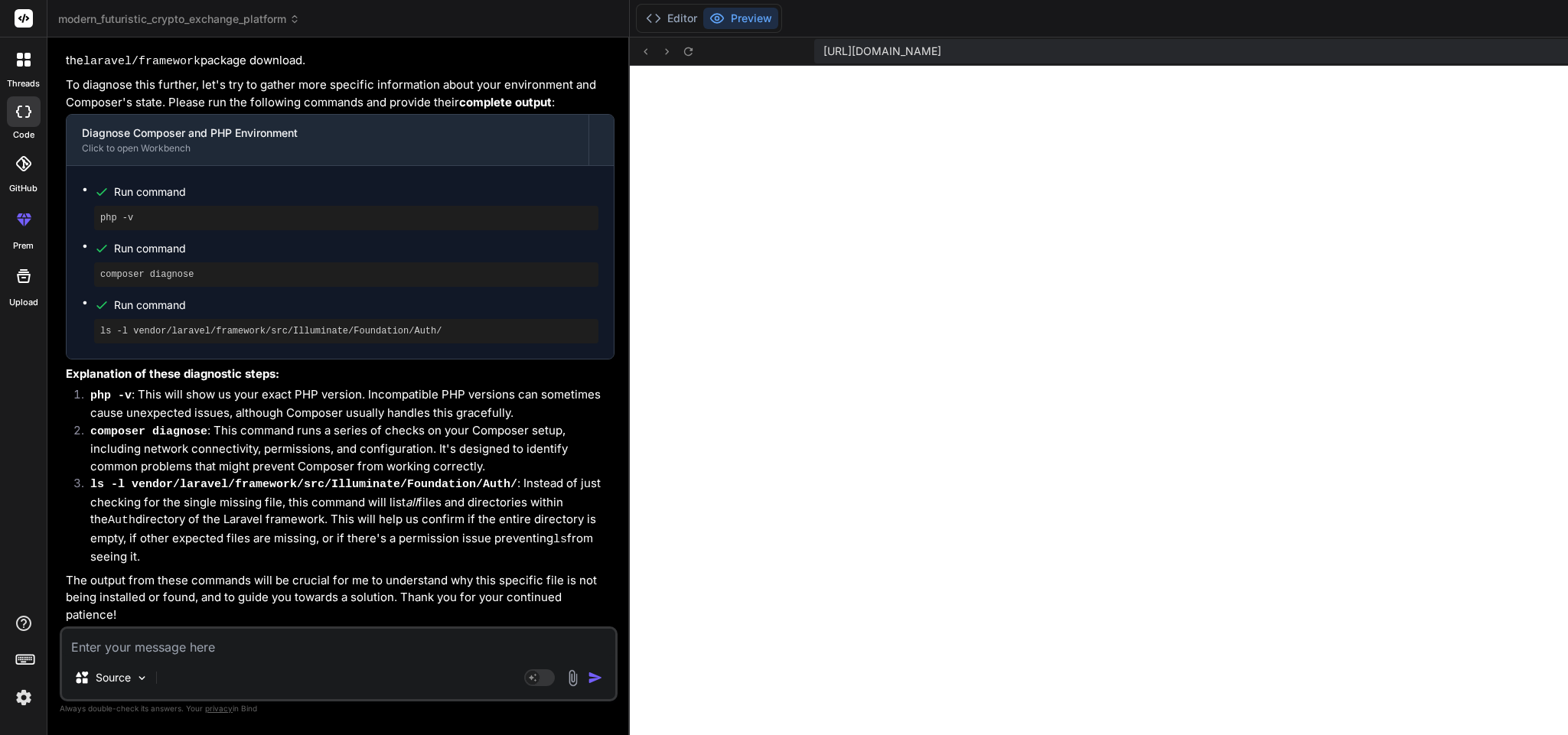
click at [102, 212] on pre "php -v" at bounding box center [346, 218] width 492 height 12
click at [103, 212] on pre "php -v" at bounding box center [346, 218] width 492 height 12
click at [230, 636] on textarea at bounding box center [338, 642] width 554 height 27
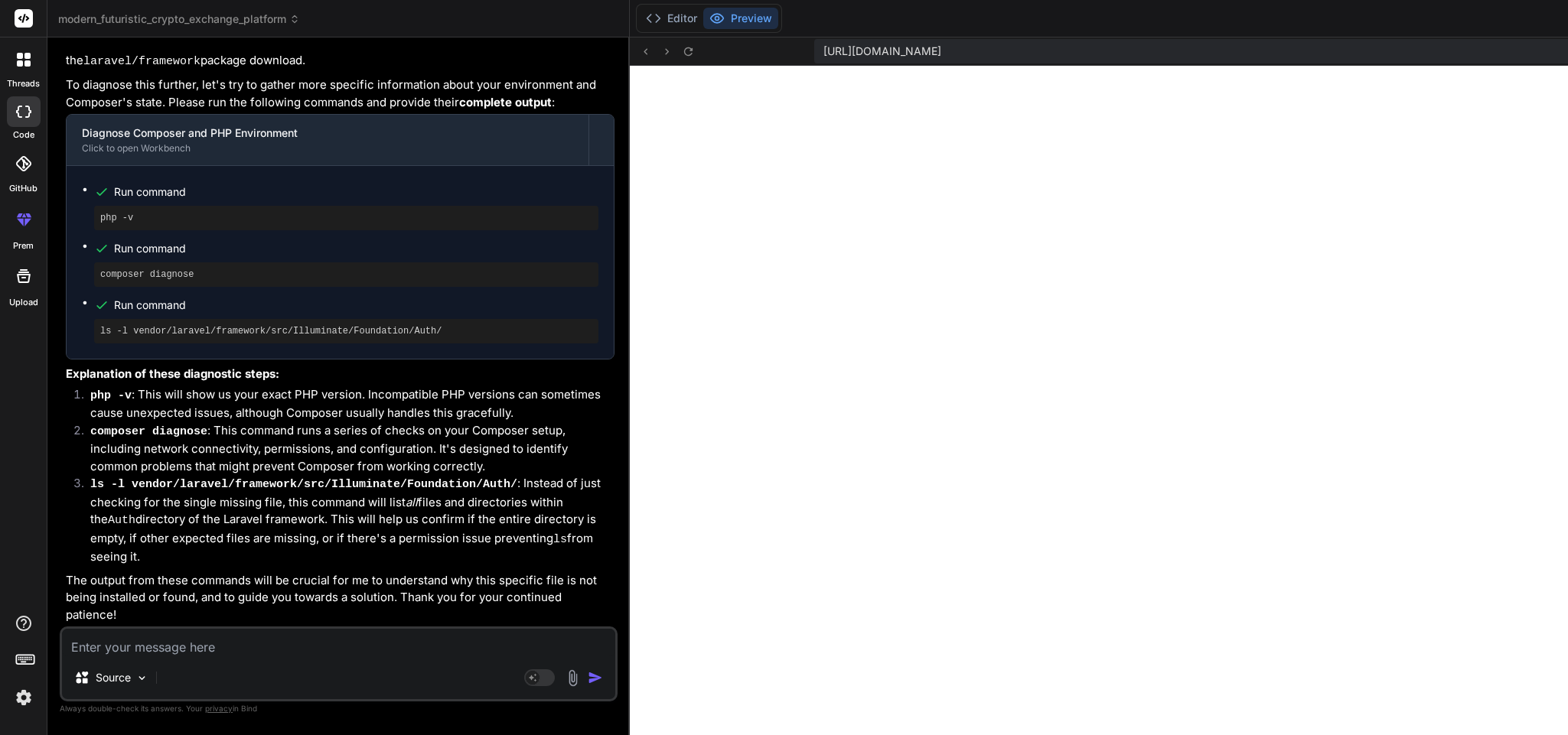
paste textarea "PHP 8.1.25 (cli) (built: Oct 25 2023 08:06:57) (ZTS Visual C++ 2019 x64) Copyri…"
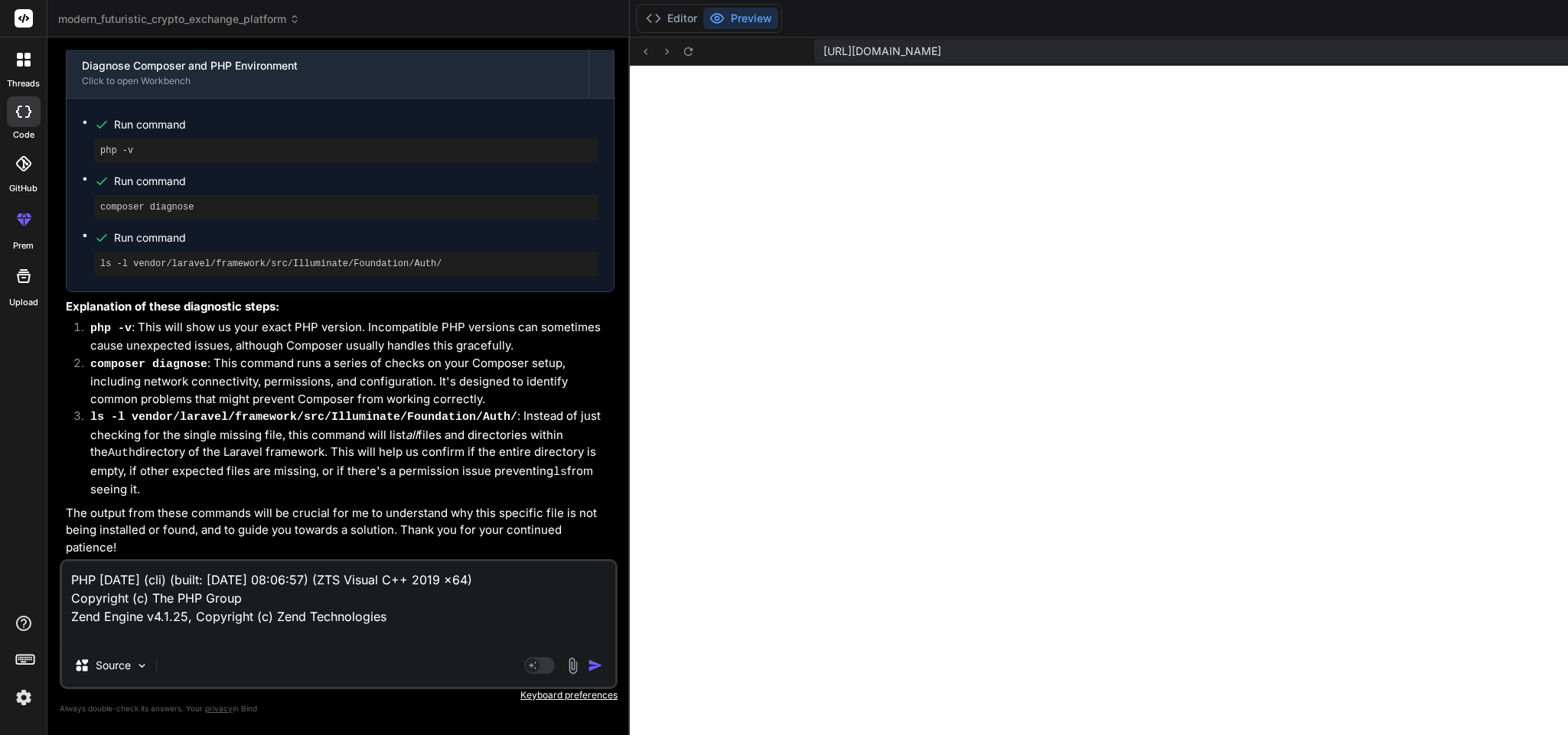
click at [222, 270] on pre "ls -l vendor/laravel/framework/src/Illuminate/Foundation/Auth/" at bounding box center [346, 264] width 492 height 12
click at [393, 613] on textarea "PHP 8.1.25 (cli) (built: Oct 25 2023 08:06:57) (ZTS Visual C++ 2019 x64) Copyri…" at bounding box center [338, 603] width 554 height 83
click at [285, 634] on textarea "PHP 8.1.25 (cli) (built: Oct 25 2023 08:06:57) (ZTS Visual C++ 2019 x64) Copyri…" at bounding box center [338, 603] width 554 height 83
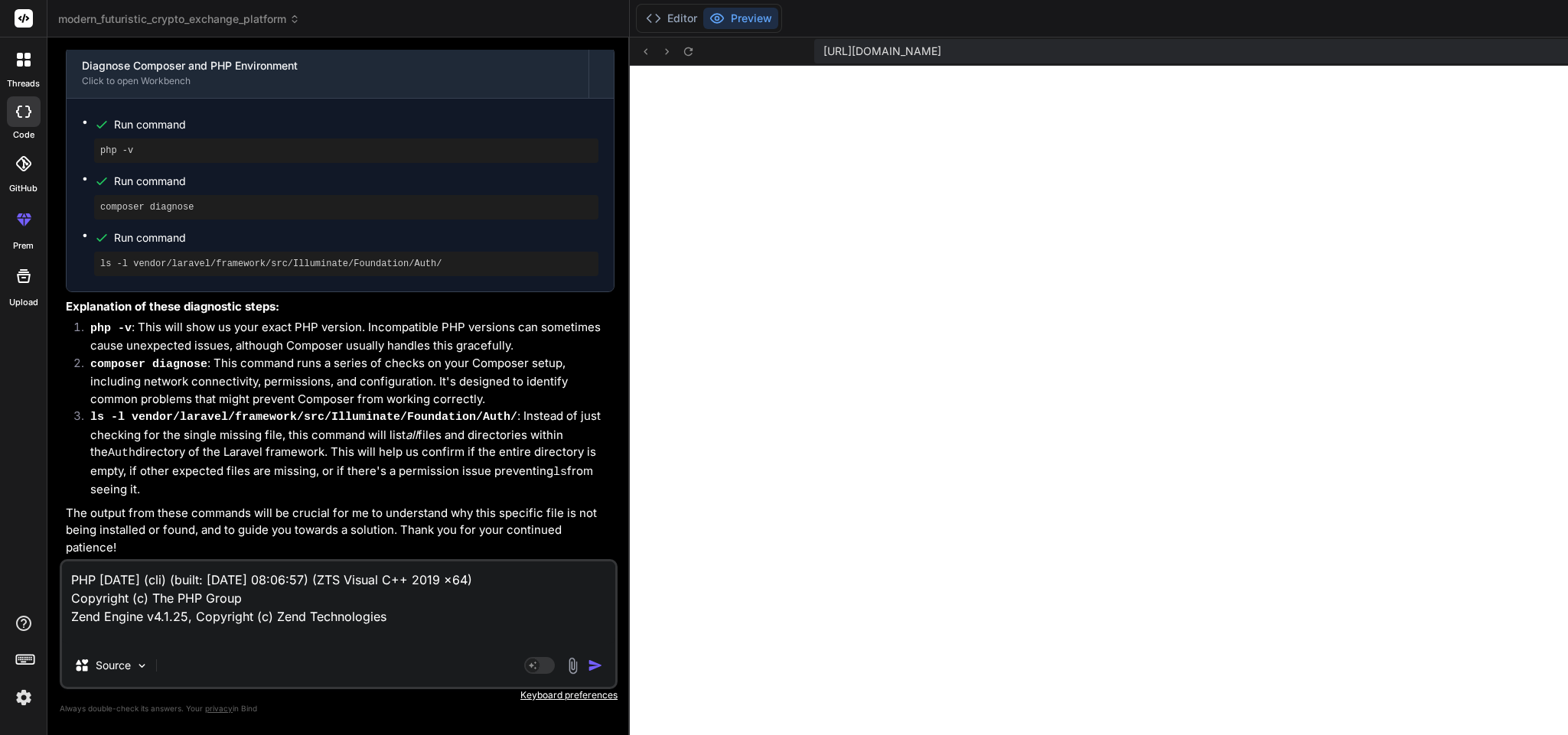
paste textarea "ls -l vendor/laravel/framework/src/Illuminate/Foundation/Auth/ total 5 drwxr-xr…"
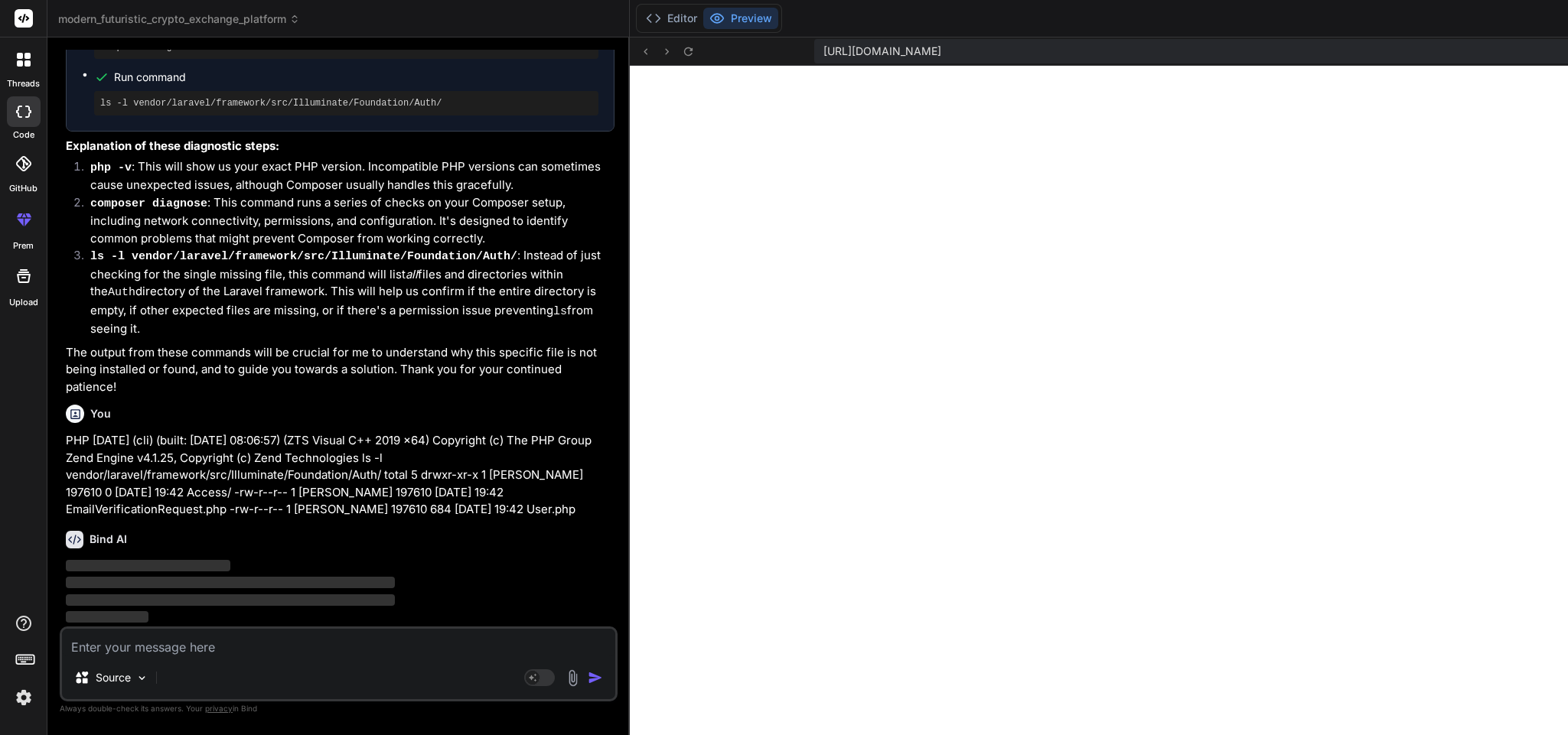
scroll to position [35819, 0]
click at [640, 14] on button "Editor" at bounding box center [672, 19] width 64 height 21
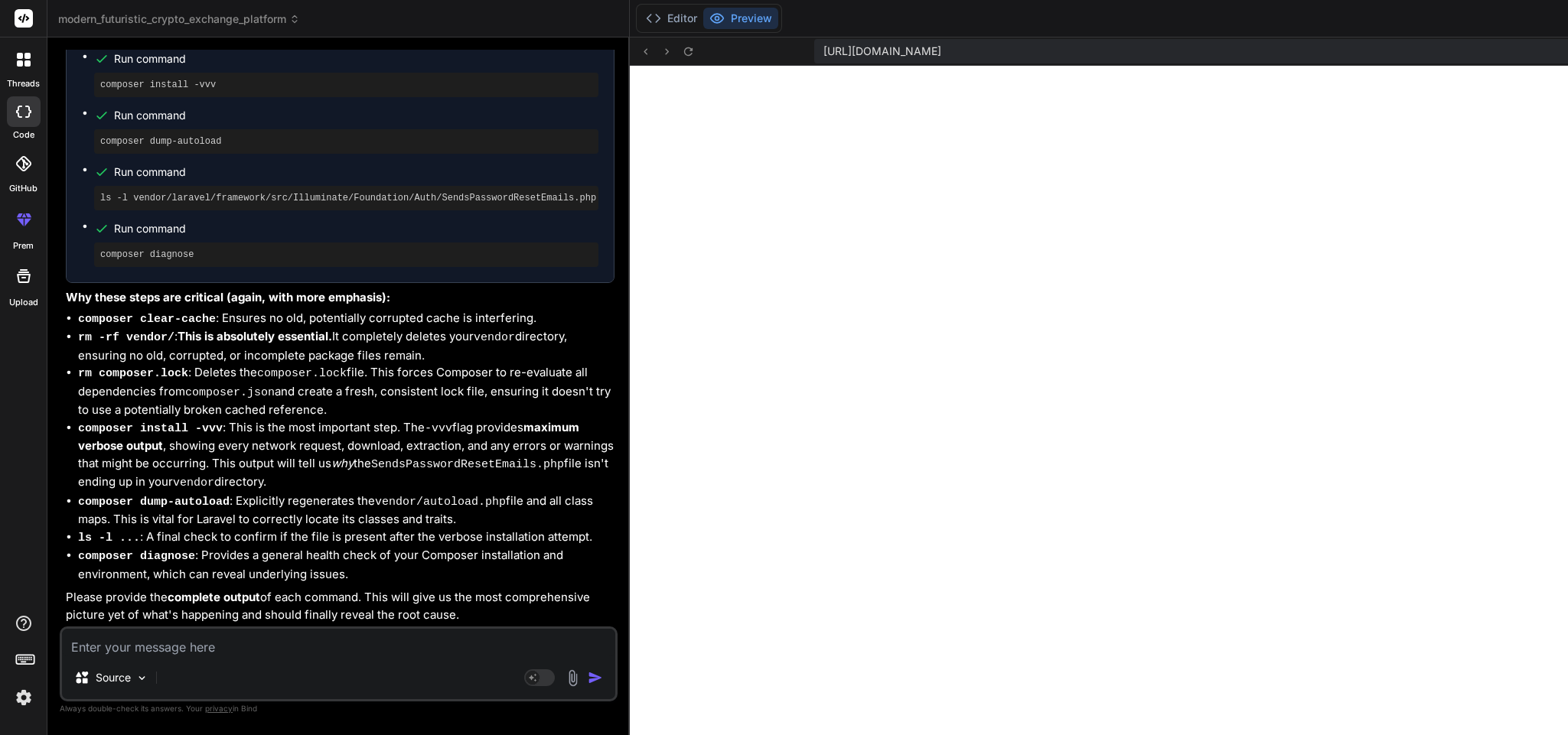
scroll to position [36686, 0]
click at [244, 204] on pre "ls -l vendor/laravel/framework/src/Illuminate/Foundation/Auth/SendsPasswordRese…" at bounding box center [346, 199] width 492 height 12
click at [177, 636] on textarea at bounding box center [338, 642] width 554 height 27
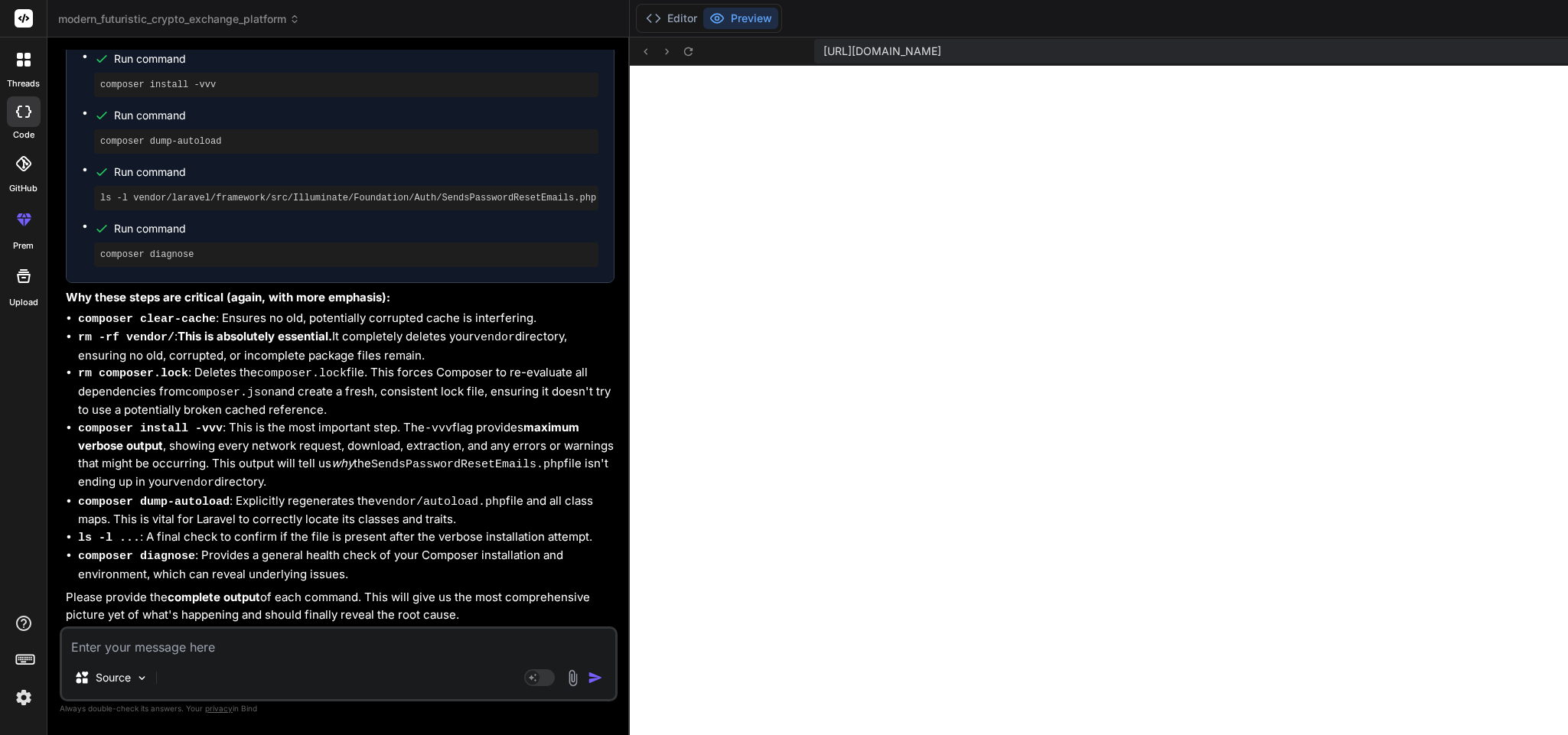
scroll to position [36904, 0]
click at [255, 192] on pre "ls -l vendor/laravel/framework/src/Illuminate/Foundation/Auth/SendsPasswordRese…" at bounding box center [346, 199] width 492 height 12
click at [227, 639] on textarea at bounding box center [338, 642] width 554 height 27
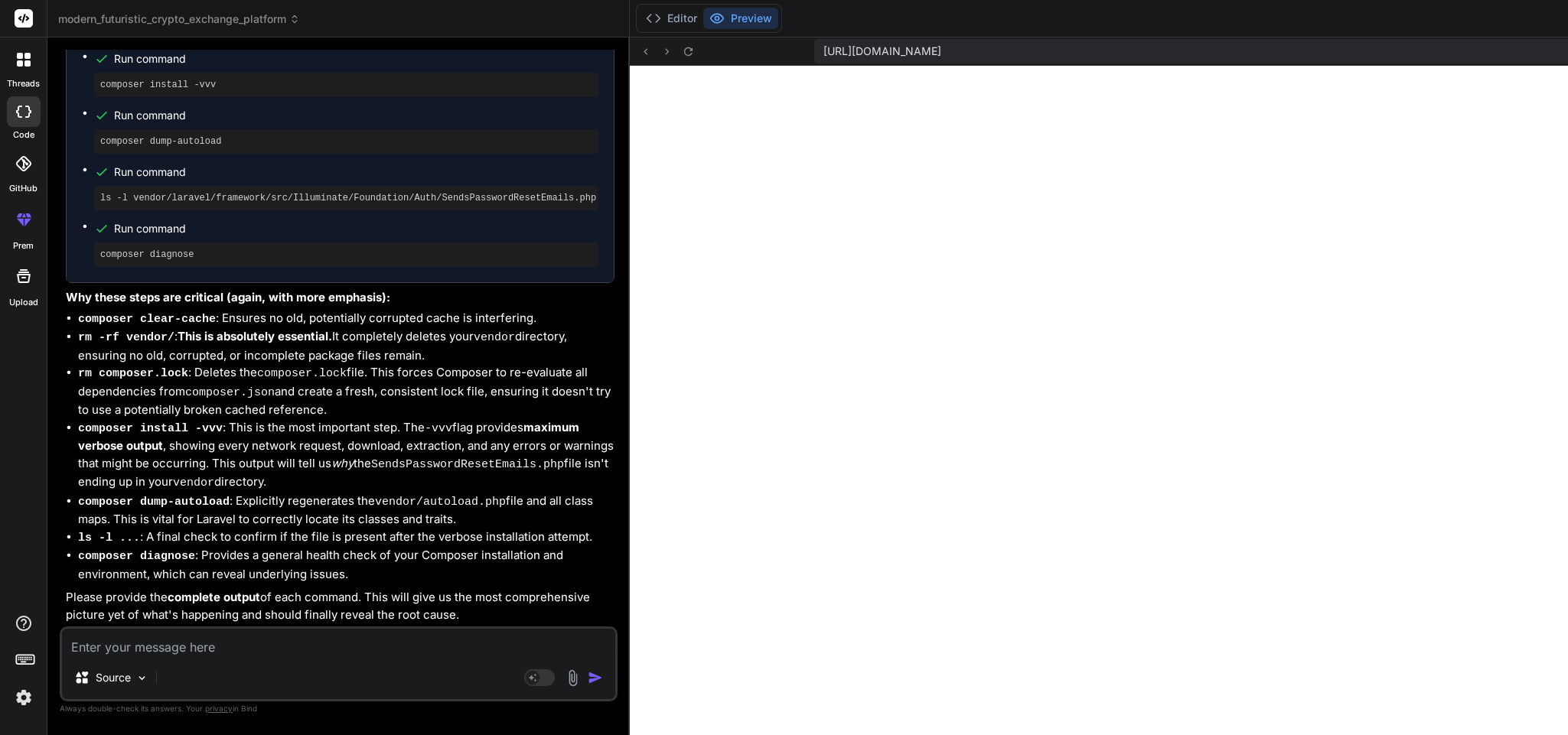
paste textarea "ls: cannot access 'vendor/laravel/framework/src/Illuminate/Foundation/Auth/Send…"
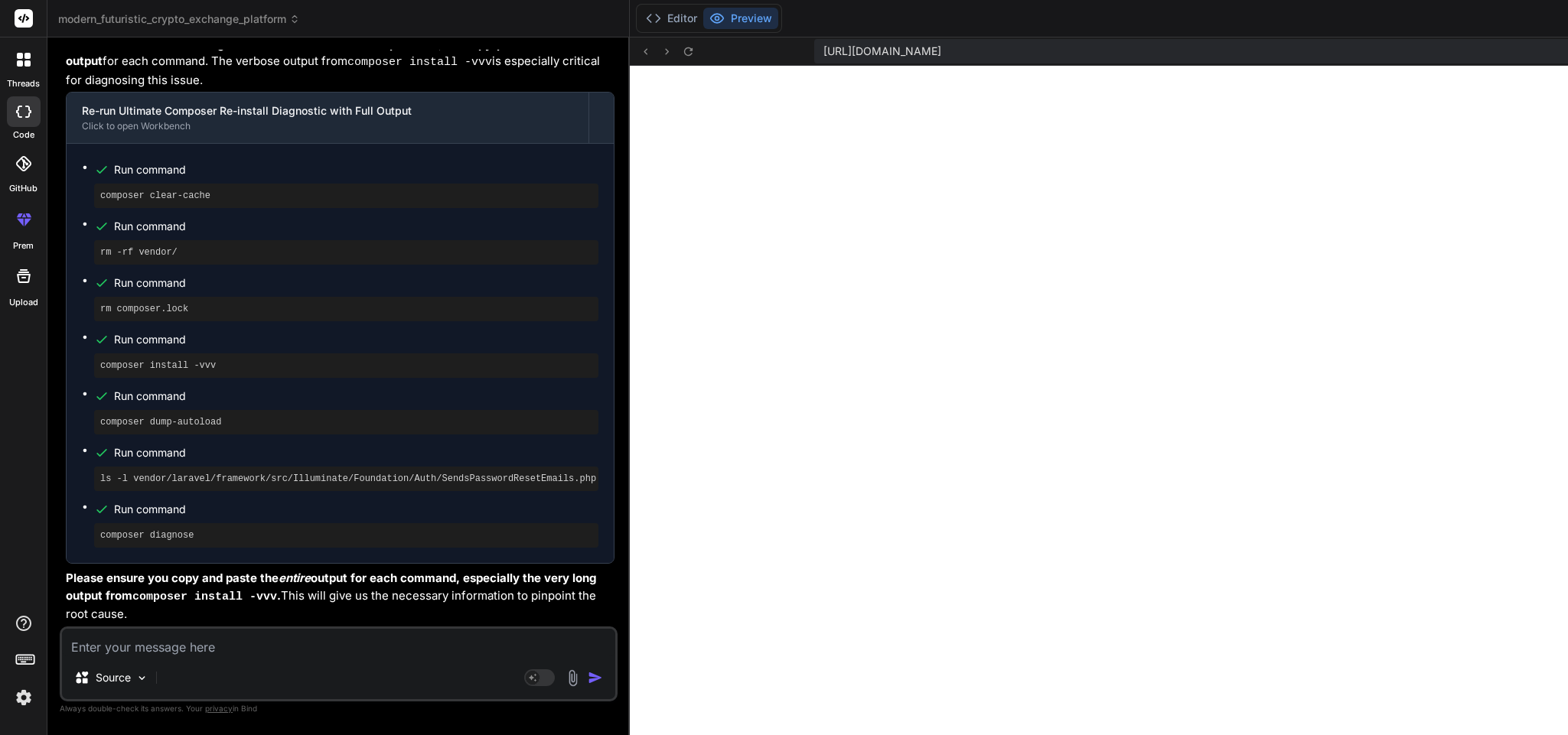
scroll to position [37800, 0]
click at [640, 17] on button "Editor" at bounding box center [672, 19] width 64 height 21
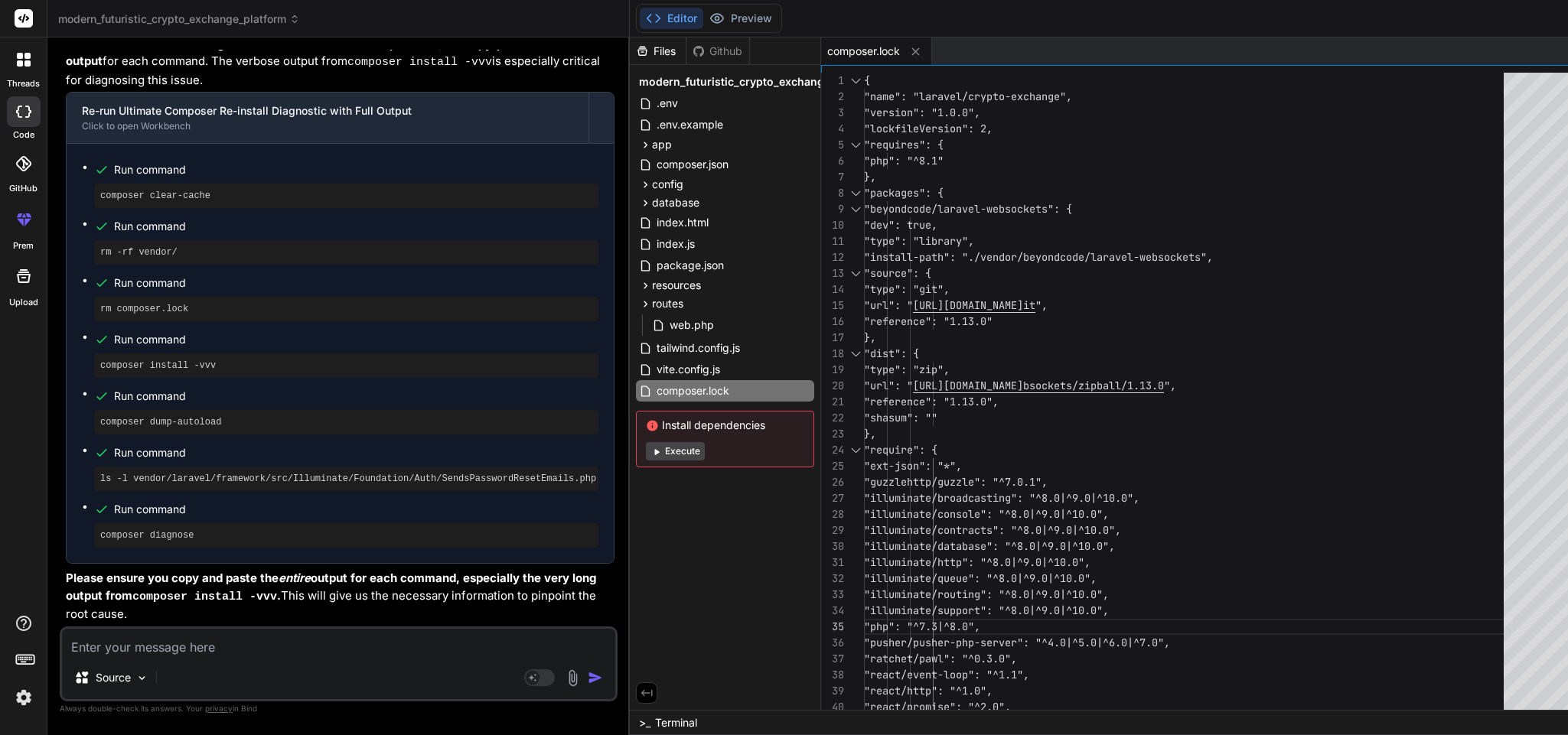
click at [215, 652] on textarea at bounding box center [338, 642] width 554 height 27
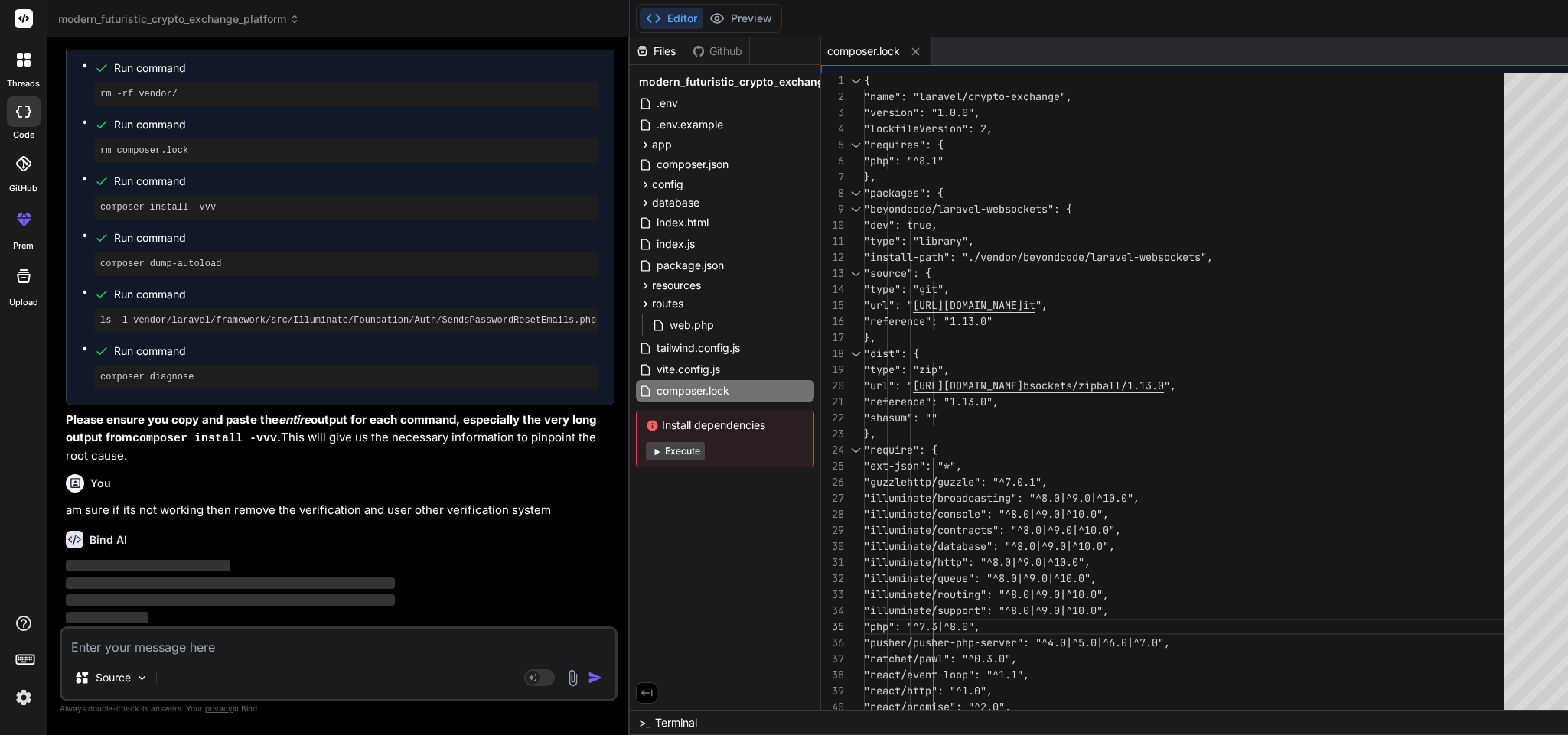
scroll to position [37976, 0]
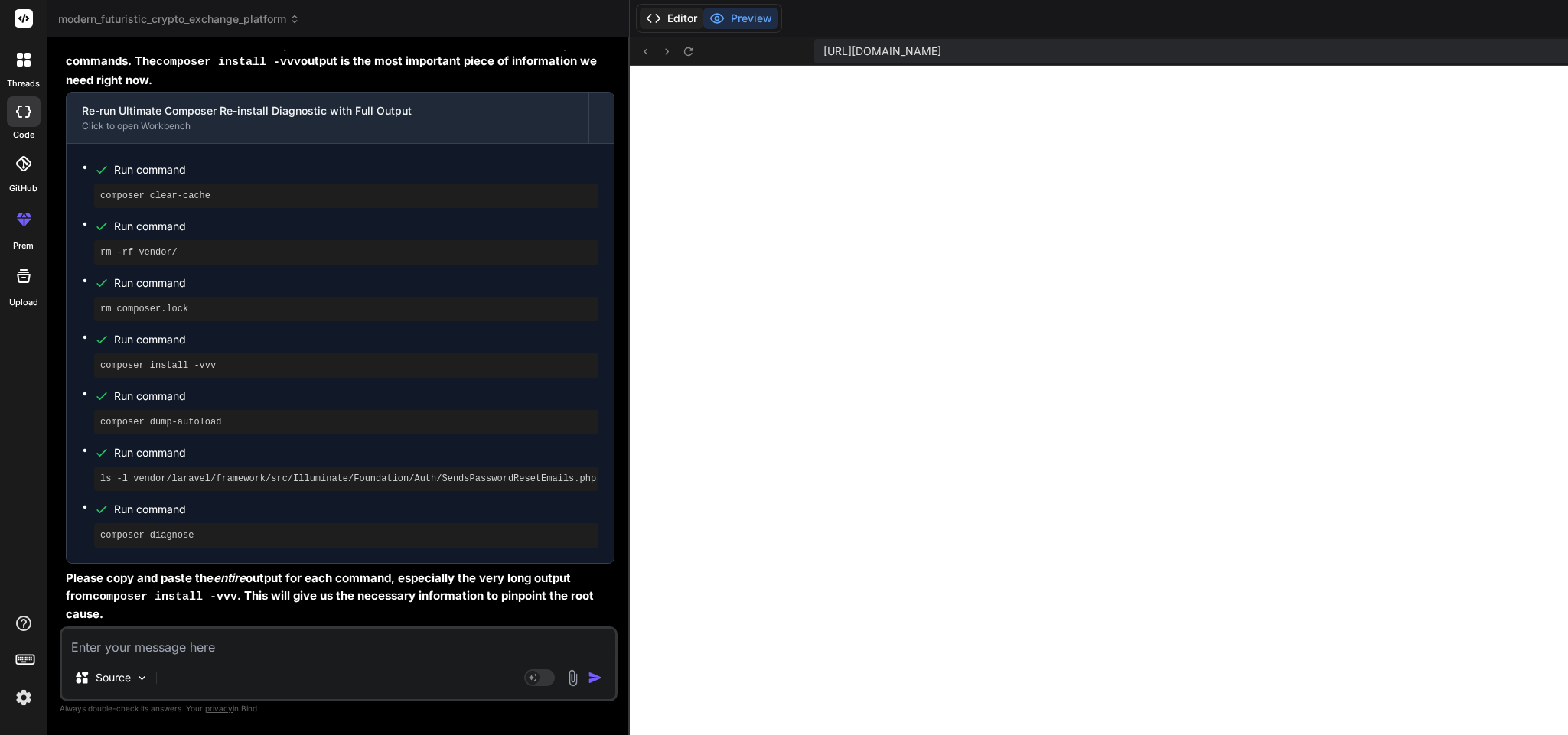
click at [640, 9] on button "Editor" at bounding box center [672, 19] width 64 height 21
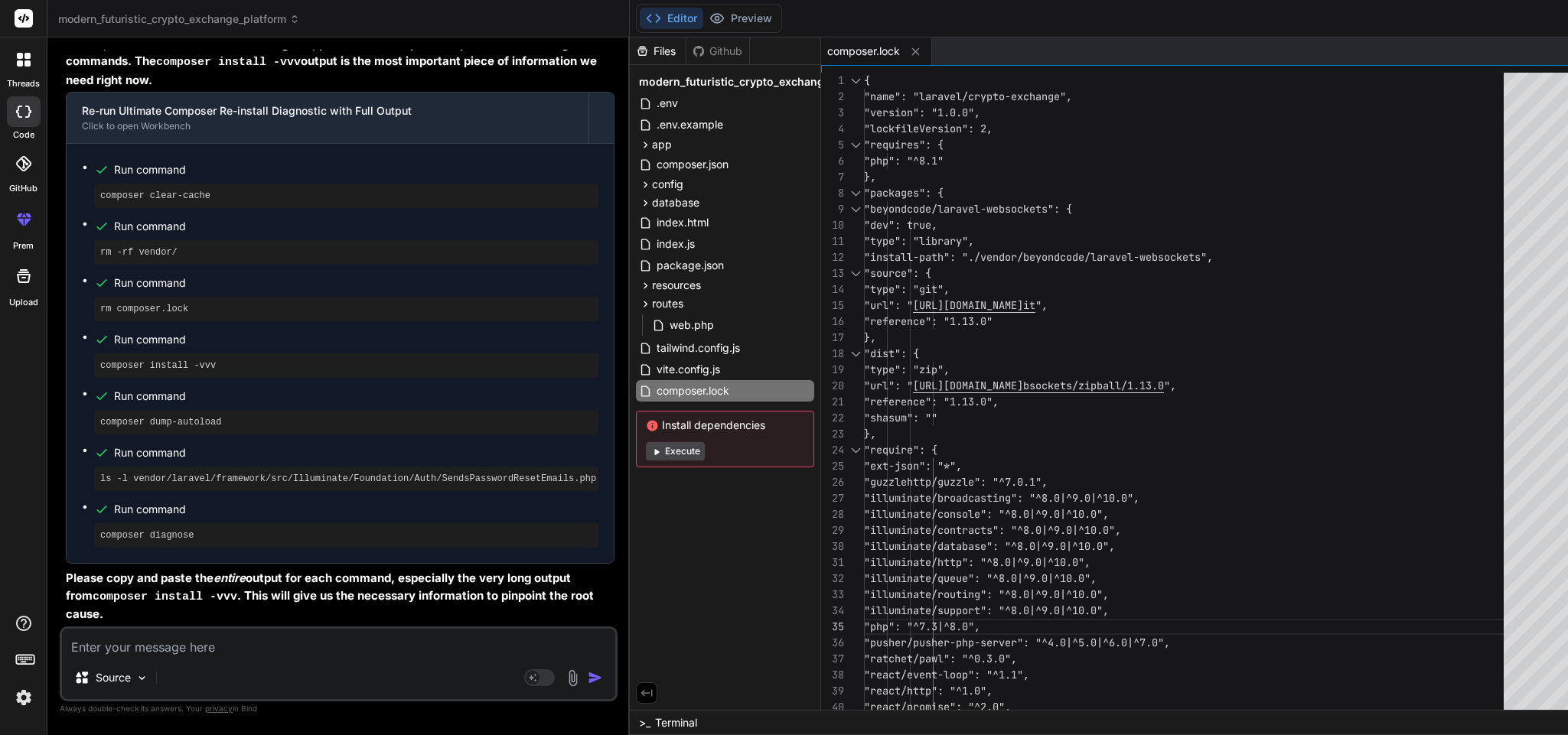
scroll to position [39229, 0]
click at [313, 649] on textarea at bounding box center [338, 642] width 554 height 27
click at [251, 649] on textarea "in the forgotpasswordcontroller this error is showing" at bounding box center [338, 642] width 554 height 27
paste textarea "<?php namespace App\Http\Controllers\Auth; use App\Http\Controllers\Controller;…"
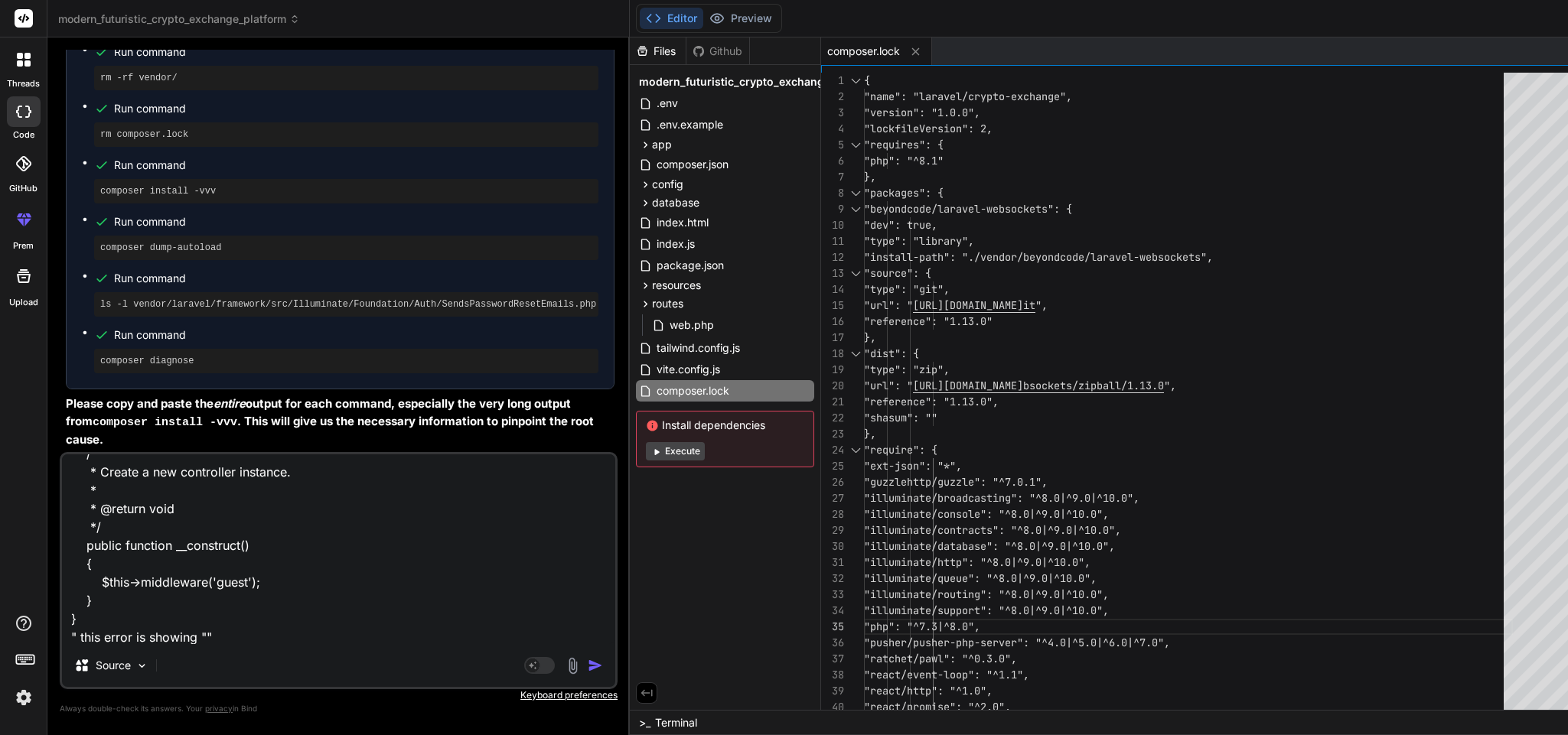
paste textarea "use SendsPasswordResetEmails;"
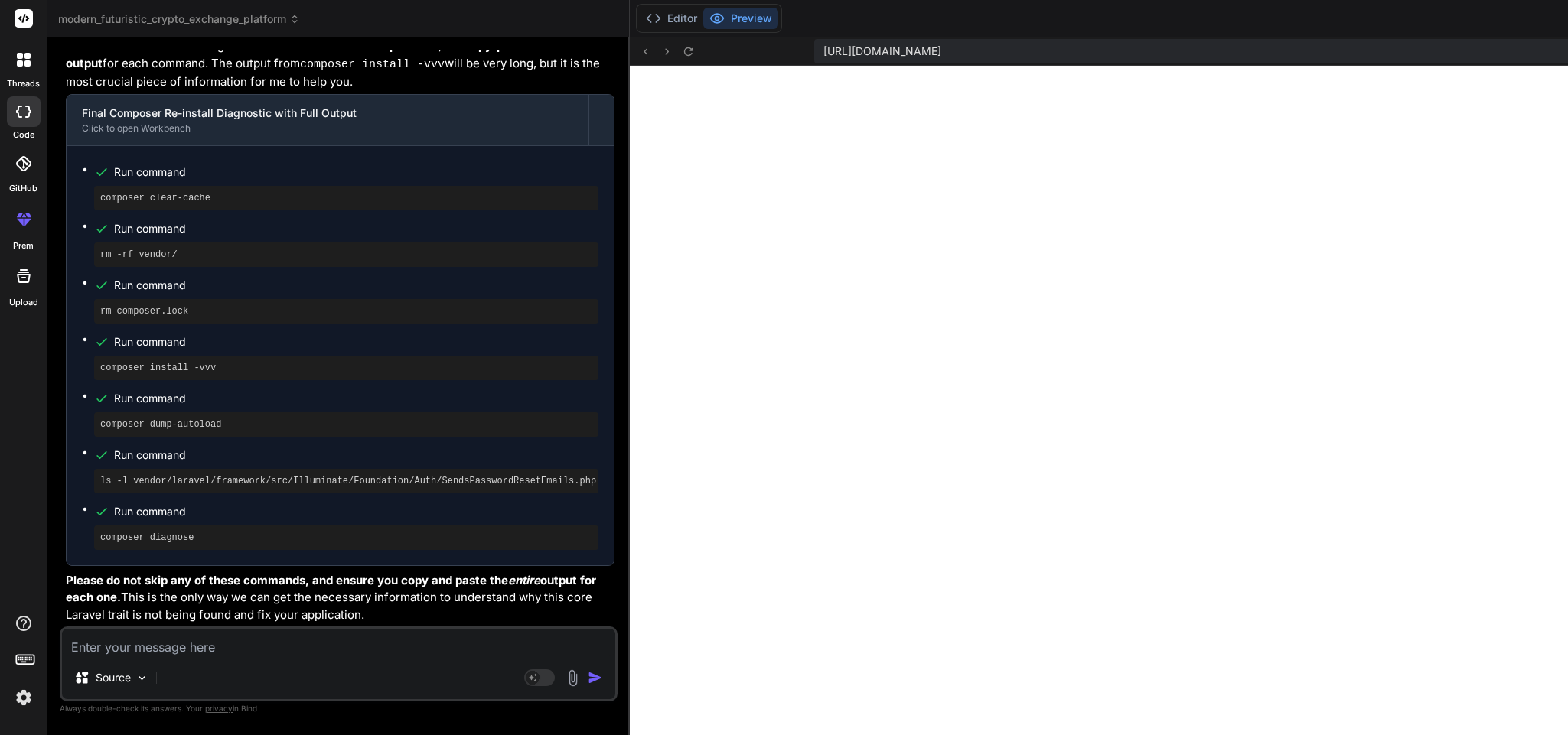
scroll to position [40344, 0]
click at [246, 643] on textarea at bounding box center [338, 642] width 554 height 27
paste textarea "Laravel 11 removed the old auth scaffolding traits. You won’t find SendsPasswor…"
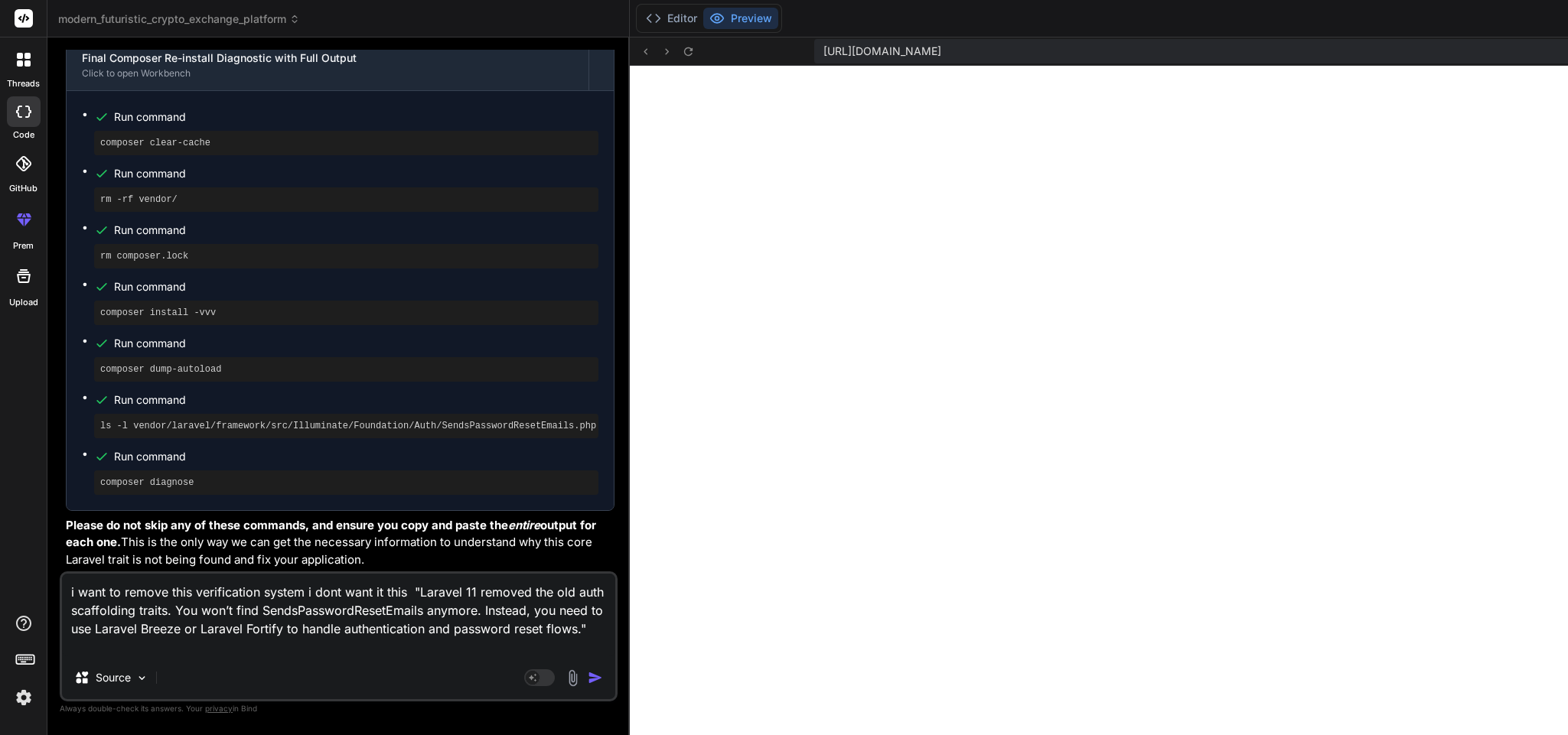
scroll to position [19, 0]
drag, startPoint x: 215, startPoint y: 647, endPoint x: 204, endPoint y: 632, distance: 18.6
click at [204, 632] on textarea "i want to remove this verification system i dont want it this "Laravel 11 remov…" at bounding box center [338, 615] width 554 height 83
click at [209, 627] on textarea "i want to remove this verification system i dont want it this "Laravel 11 remov…" at bounding box center [338, 615] width 554 height 83
click at [210, 626] on textarea "i want to remove this verification system i dont want it this "Laravel 11 remov…" at bounding box center [338, 615] width 554 height 83
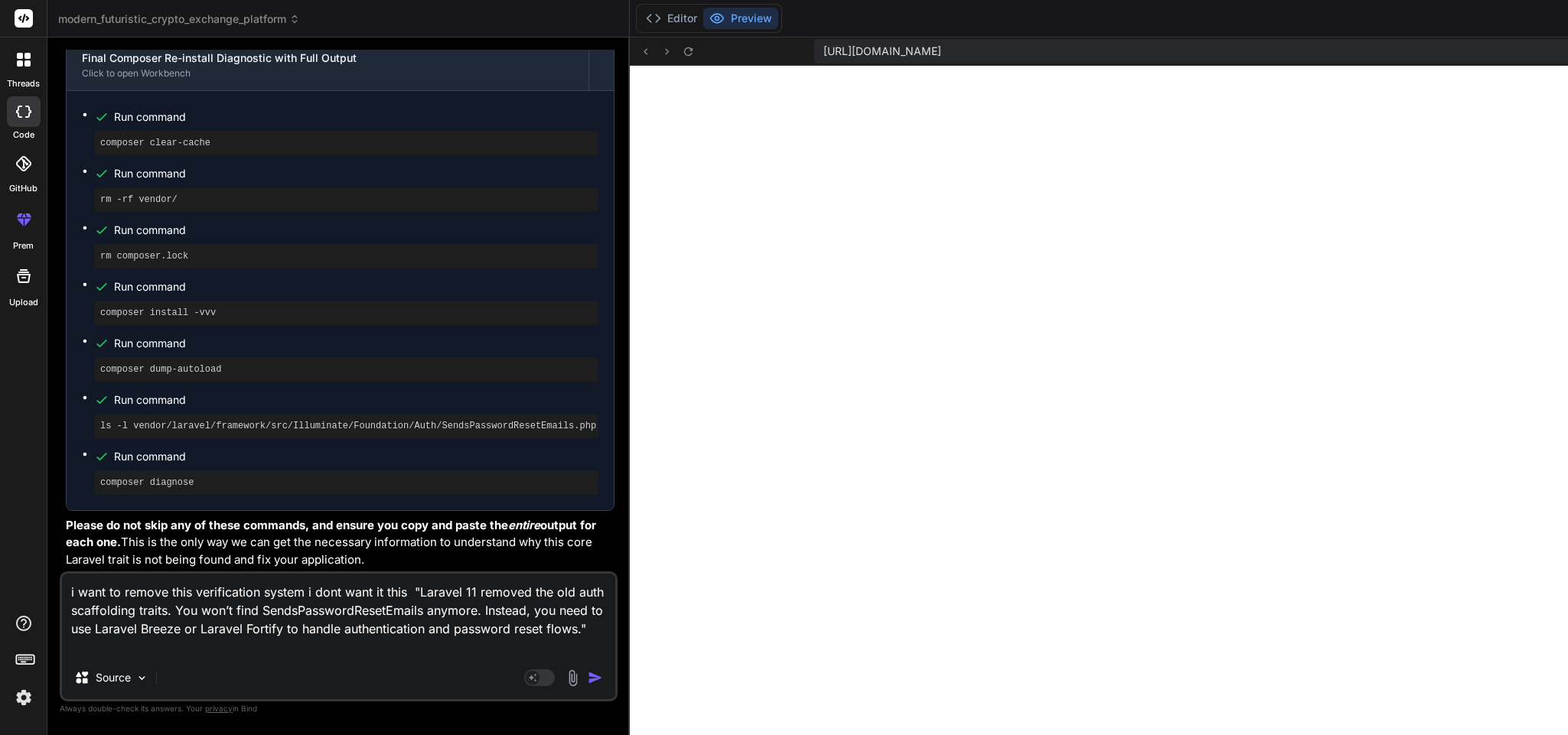
drag, startPoint x: 210, startPoint y: 626, endPoint x: 117, endPoint y: 629, distance: 93.0
click at [117, 629] on textarea "i want to remove this verification system i dont want it this "Laravel 11 remov…" at bounding box center [338, 615] width 554 height 83
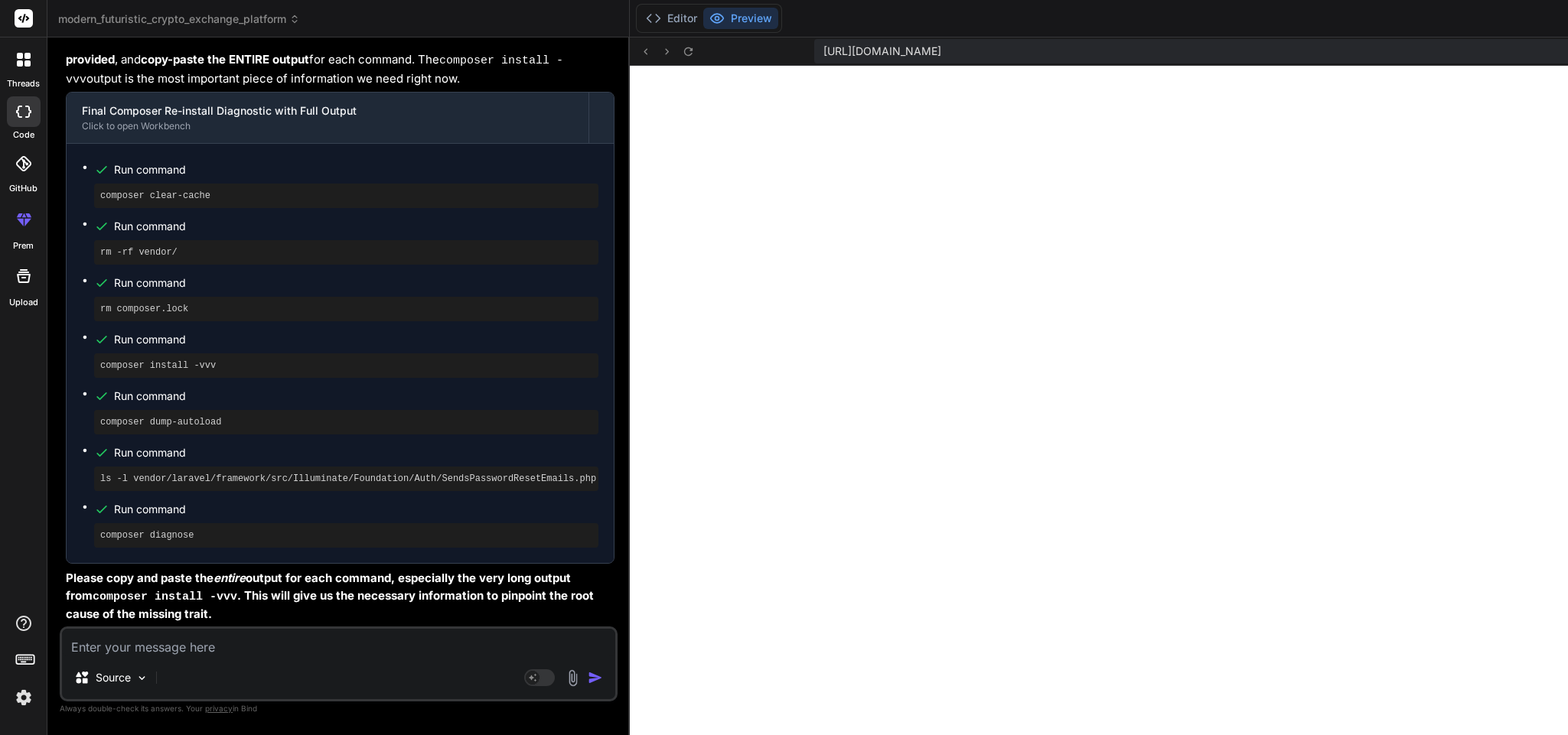
scroll to position [40672, 0]
click at [241, 491] on div "ls -l vendor/laravel/framework/src/Illuminate/Foundation/Auth/SendsPasswordRese…" at bounding box center [346, 479] width 504 height 25
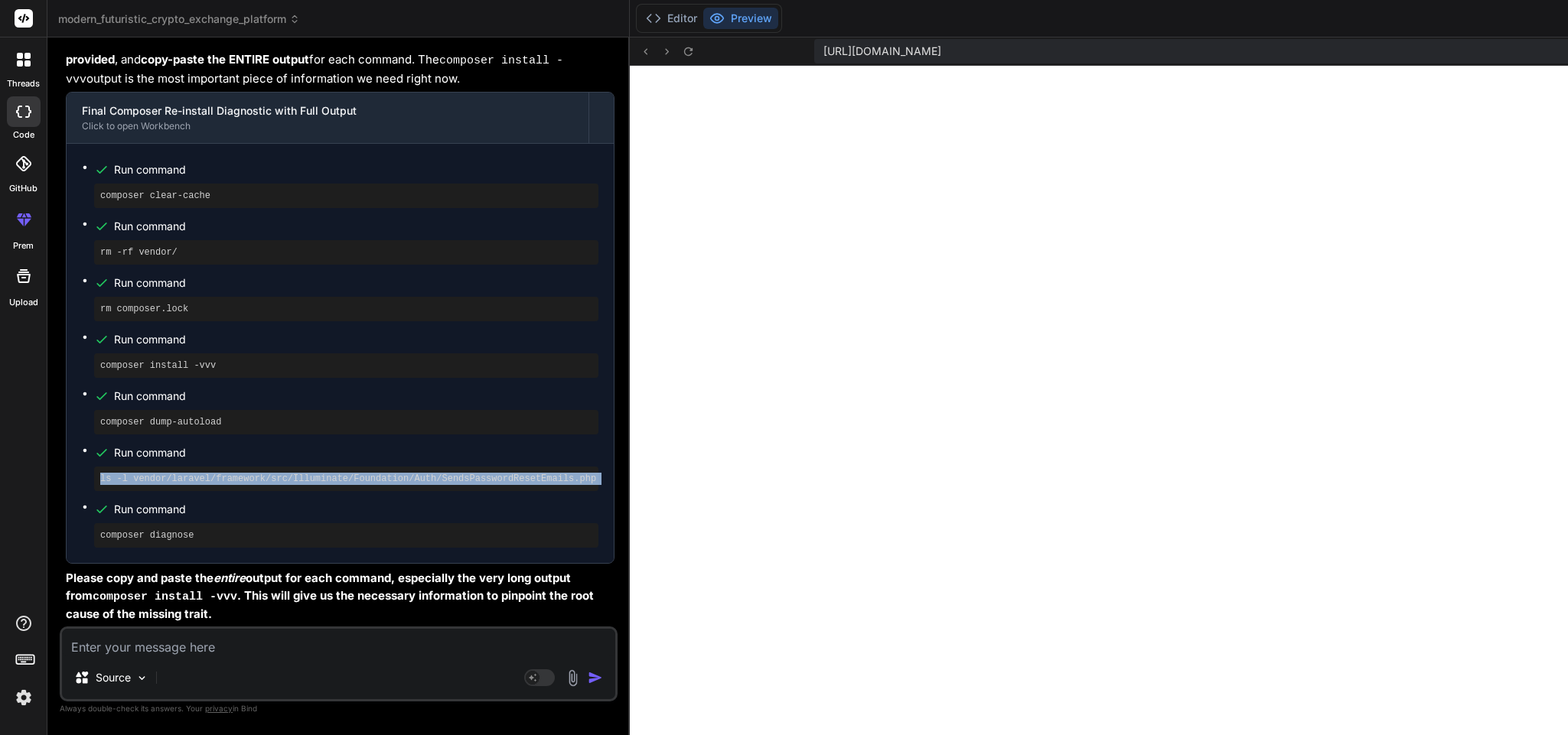
copy ul "ls -l vendor/laravel/framework/src/Illuminate/Foundation/Auth/SendsPasswordRese…"
click at [163, 542] on pre "composer diagnose" at bounding box center [346, 536] width 492 height 12
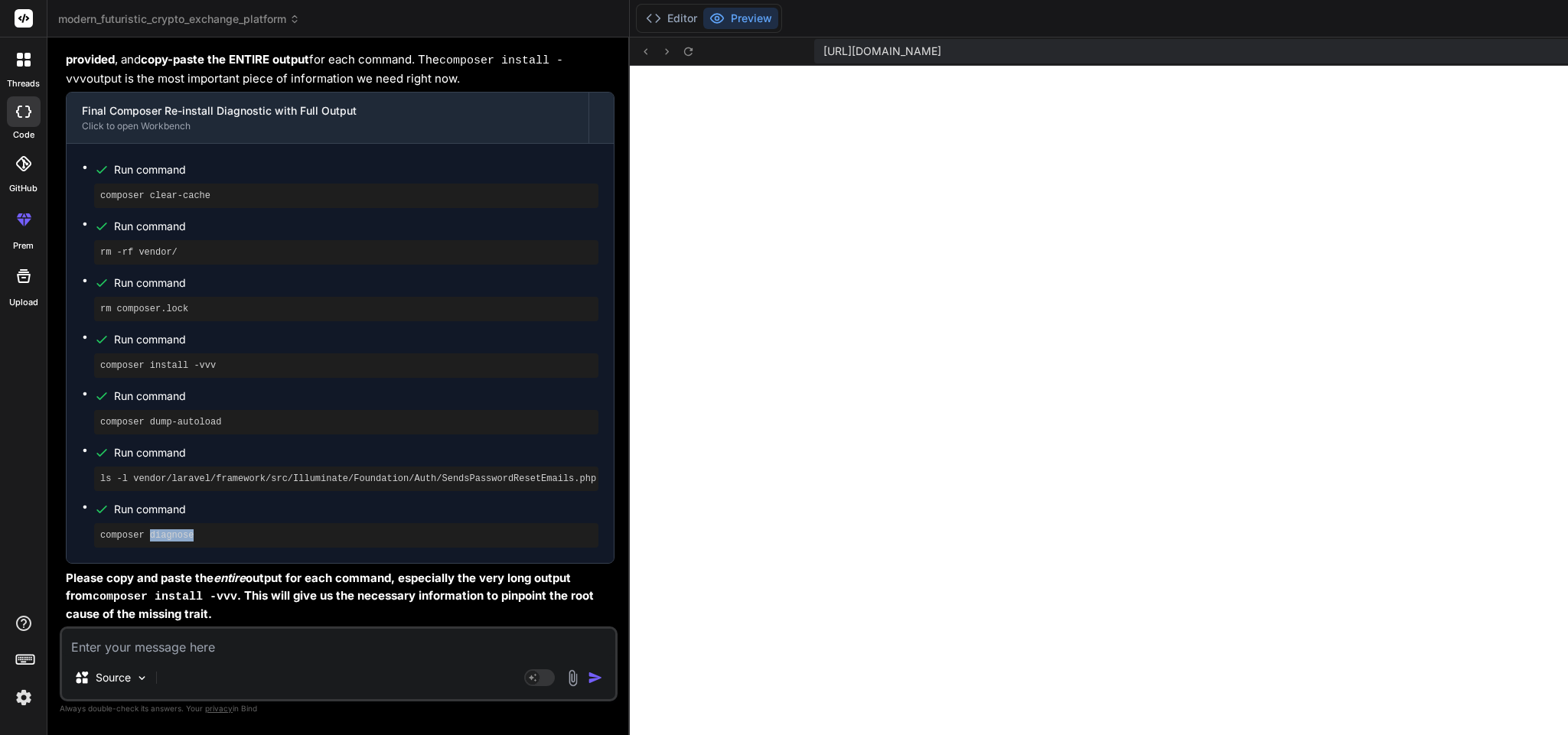
click at [163, 542] on pre "composer diagnose" at bounding box center [346, 536] width 492 height 12
copy div "composer diagnose"
click at [274, 648] on textarea at bounding box center [338, 642] width 554 height 27
type textarea "i"
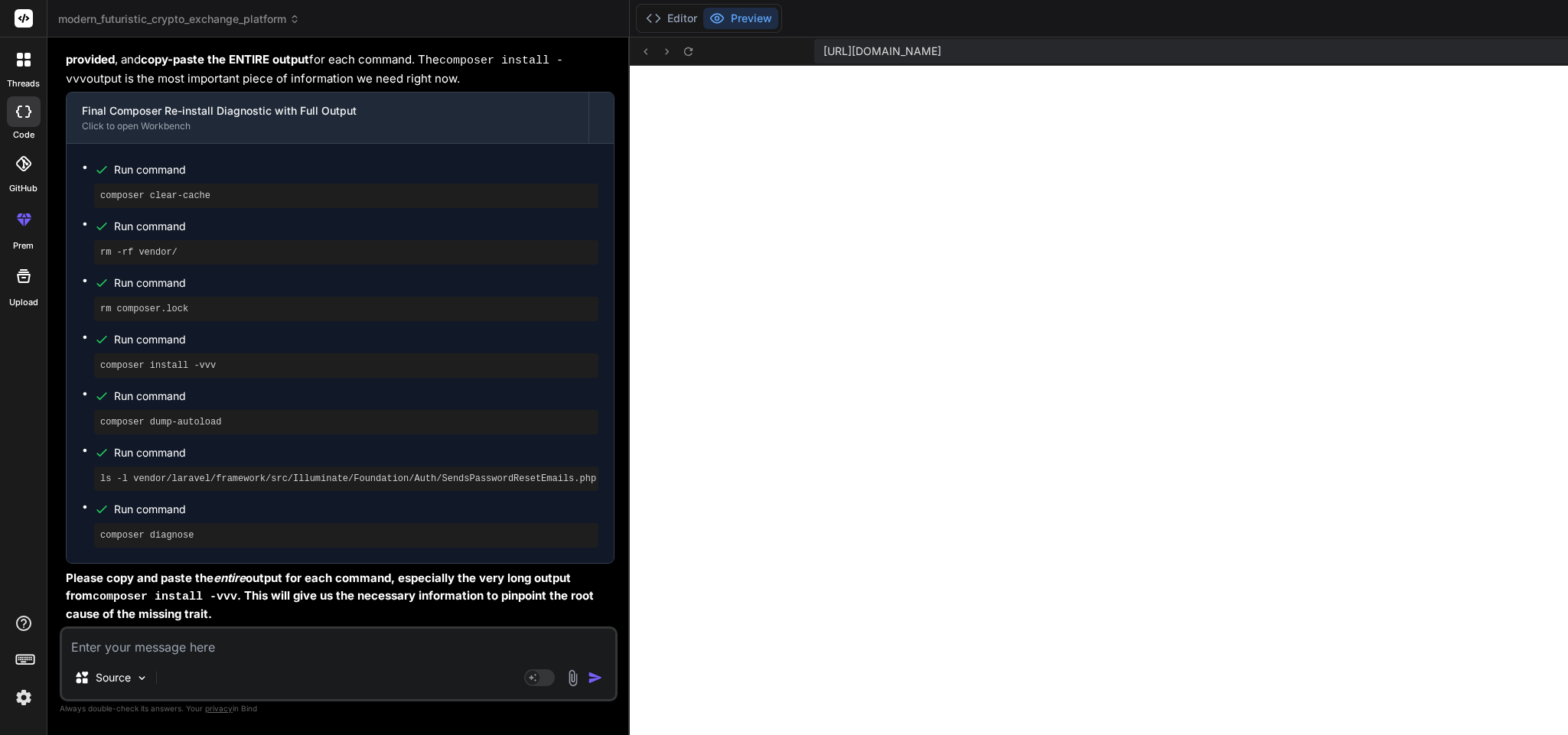
type textarea "x"
type textarea "i"
type textarea "x"
type textarea "i s"
type textarea "x"
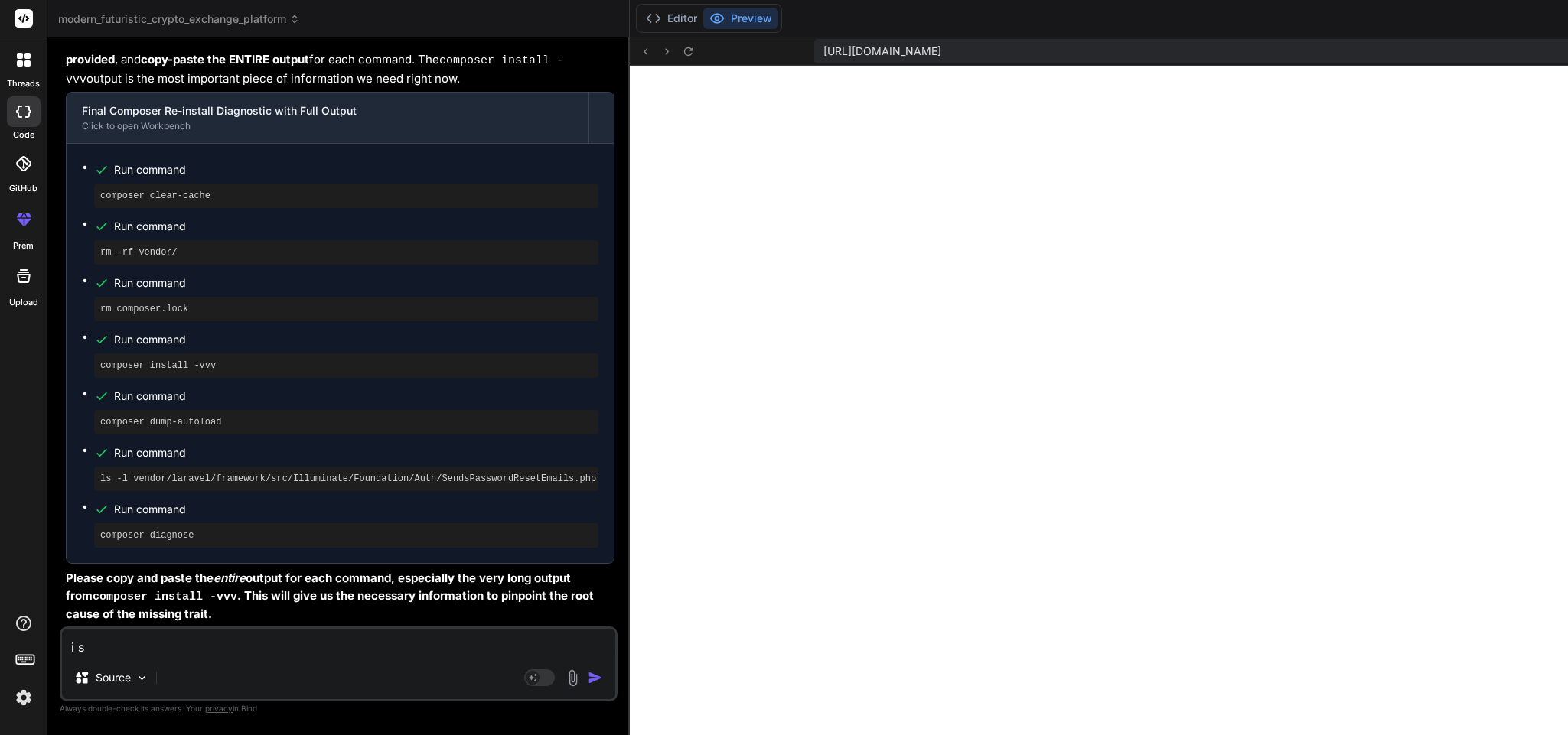
type textarea "i sa"
type textarea "x"
type textarea "i sai"
type textarea "x"
type textarea "i said"
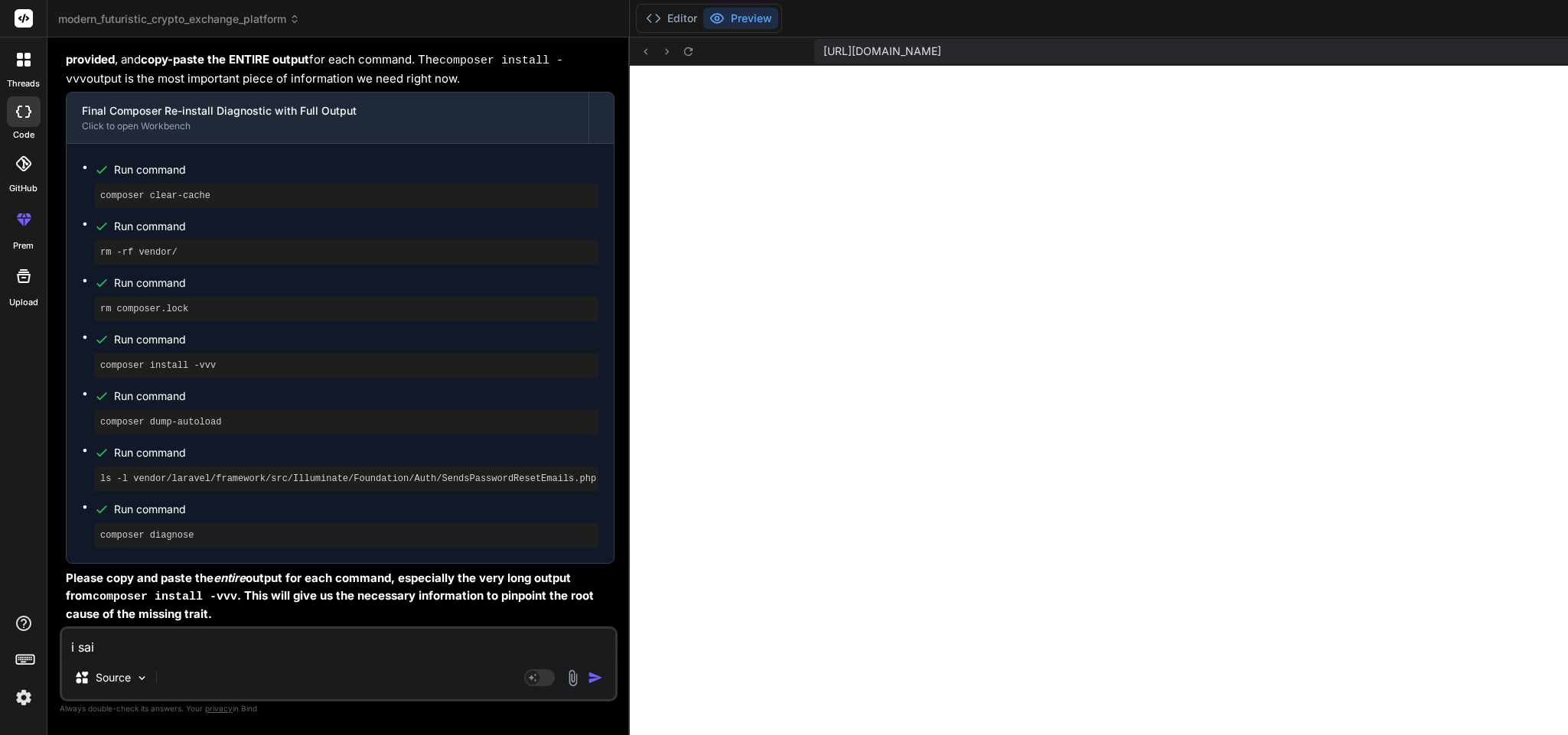
type textarea "x"
type textarea "i said"
type textarea "x"
type textarea "i said r"
type textarea "x"
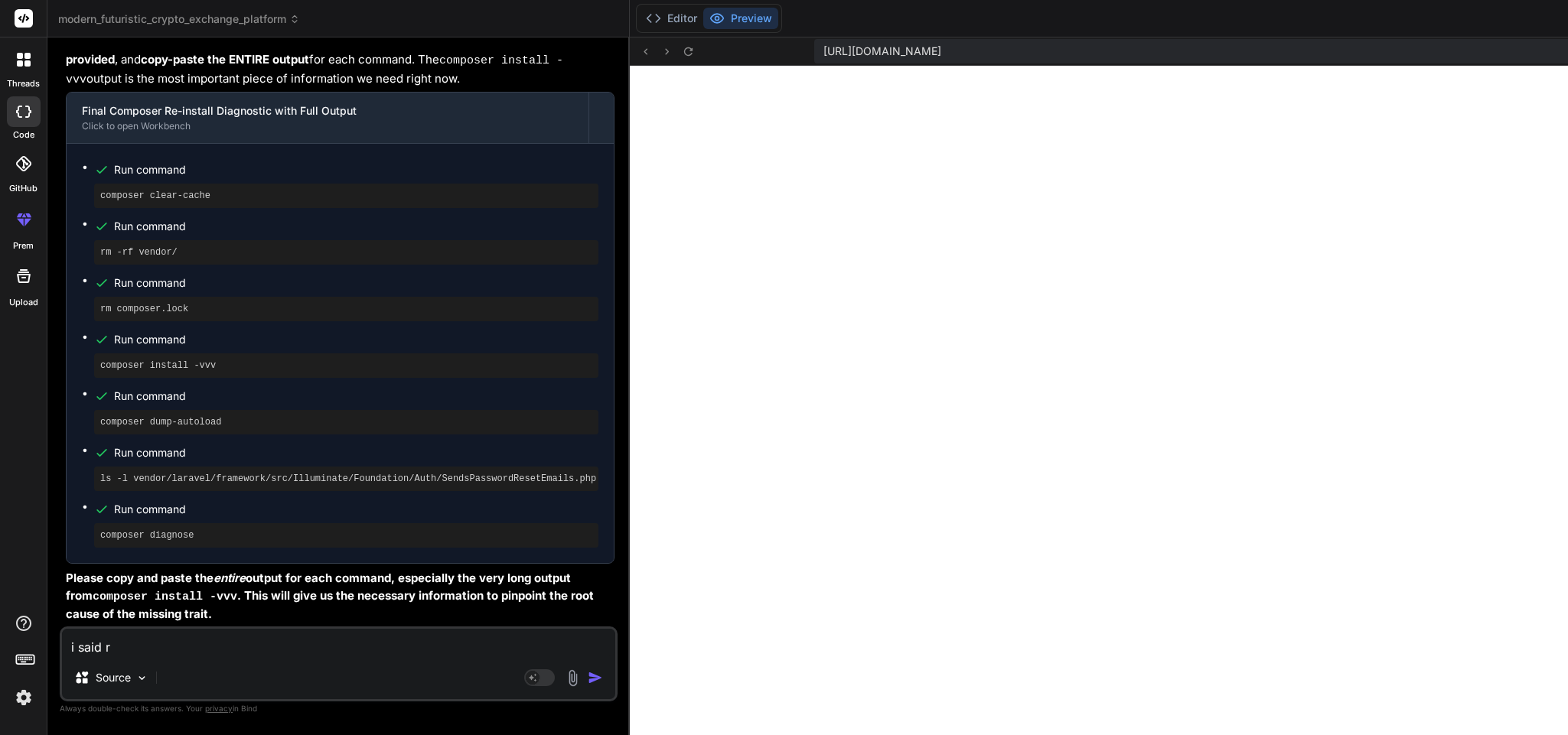
type textarea "i said re"
type textarea "x"
type textarea "i said rem"
type textarea "x"
type textarea "i said remo"
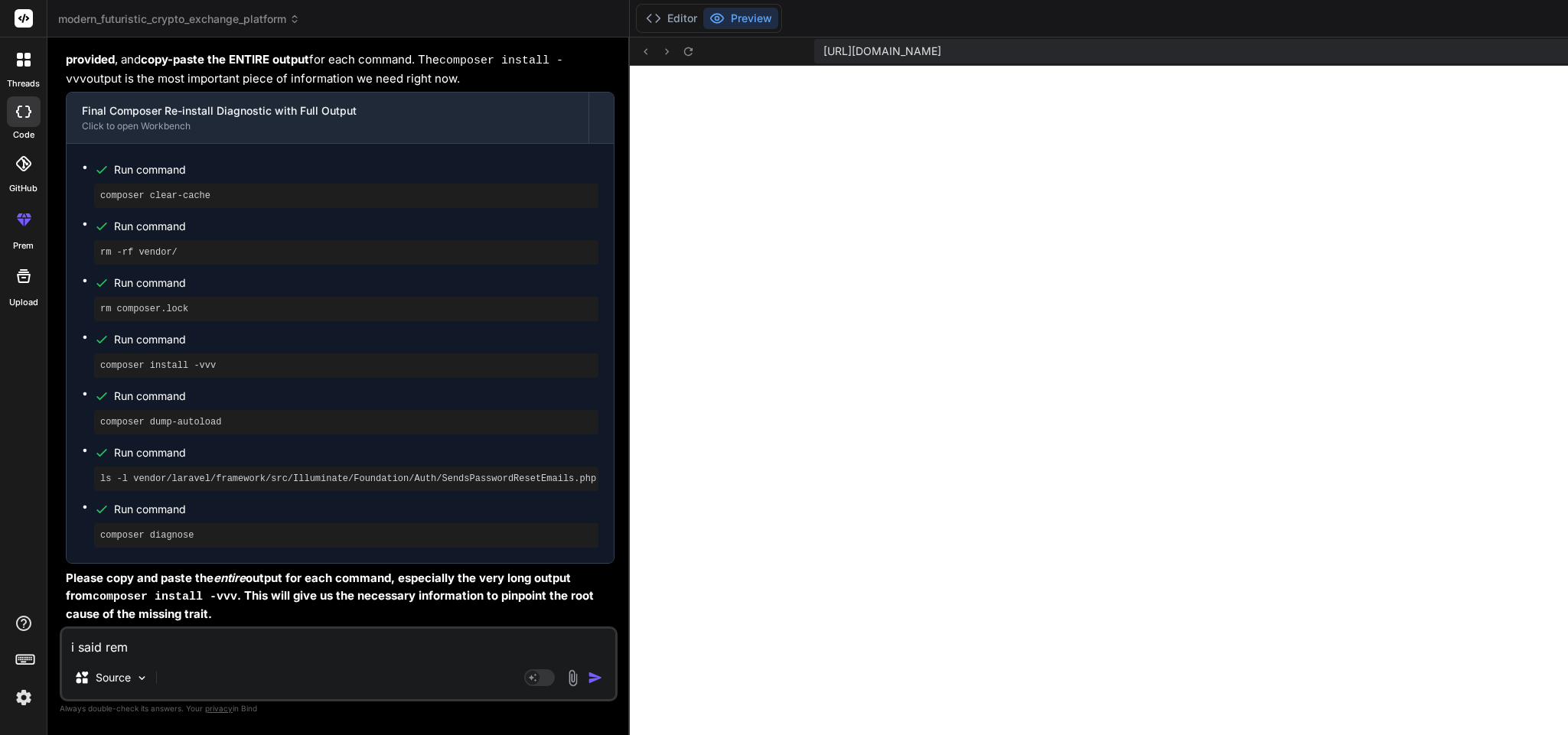
type textarea "x"
type textarea "i said remov"
type textarea "x"
type textarea "i said remove"
type textarea "x"
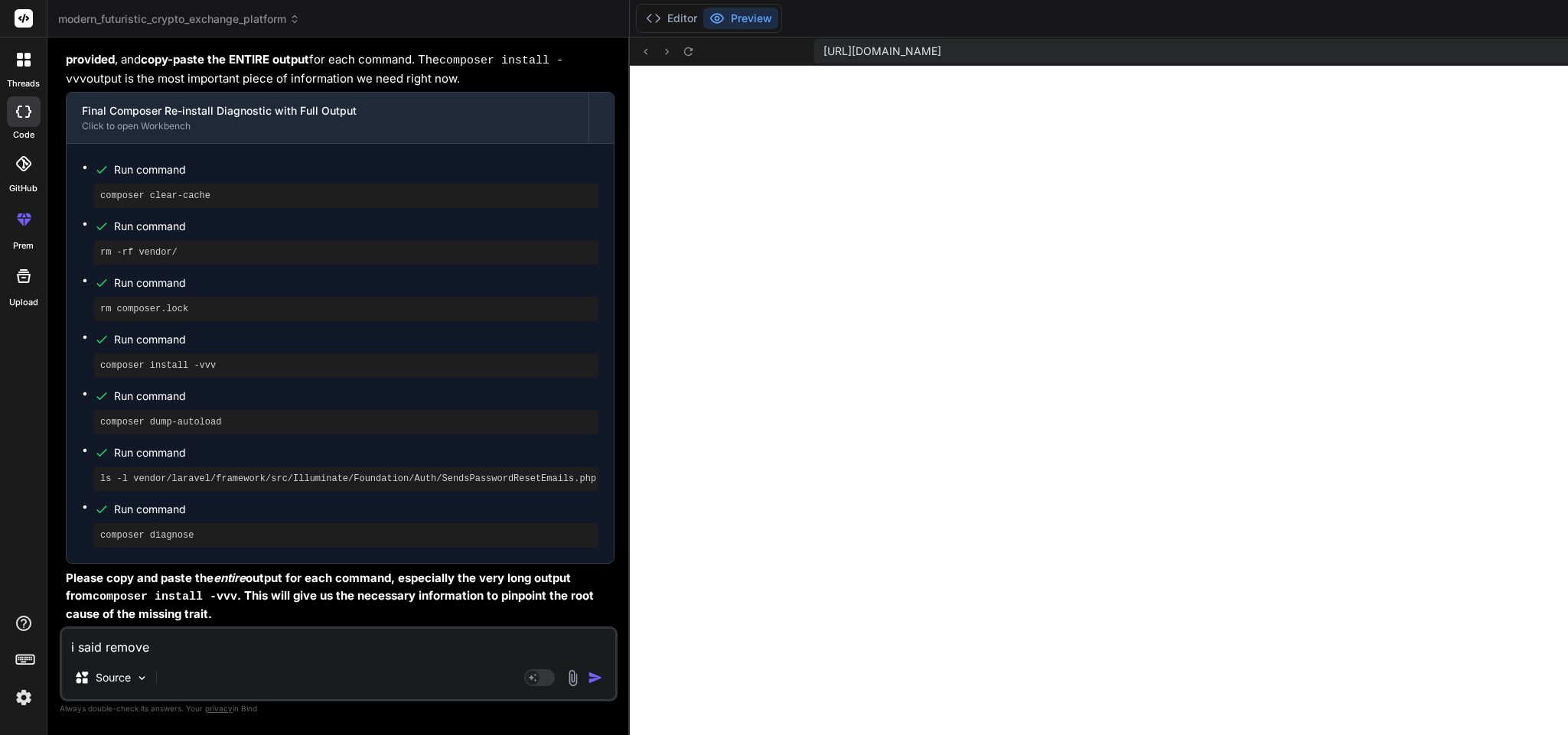
type textarea "i said remove"
type textarea "x"
type textarea "i said remove t"
type textarea "x"
type textarea "i said remove th"
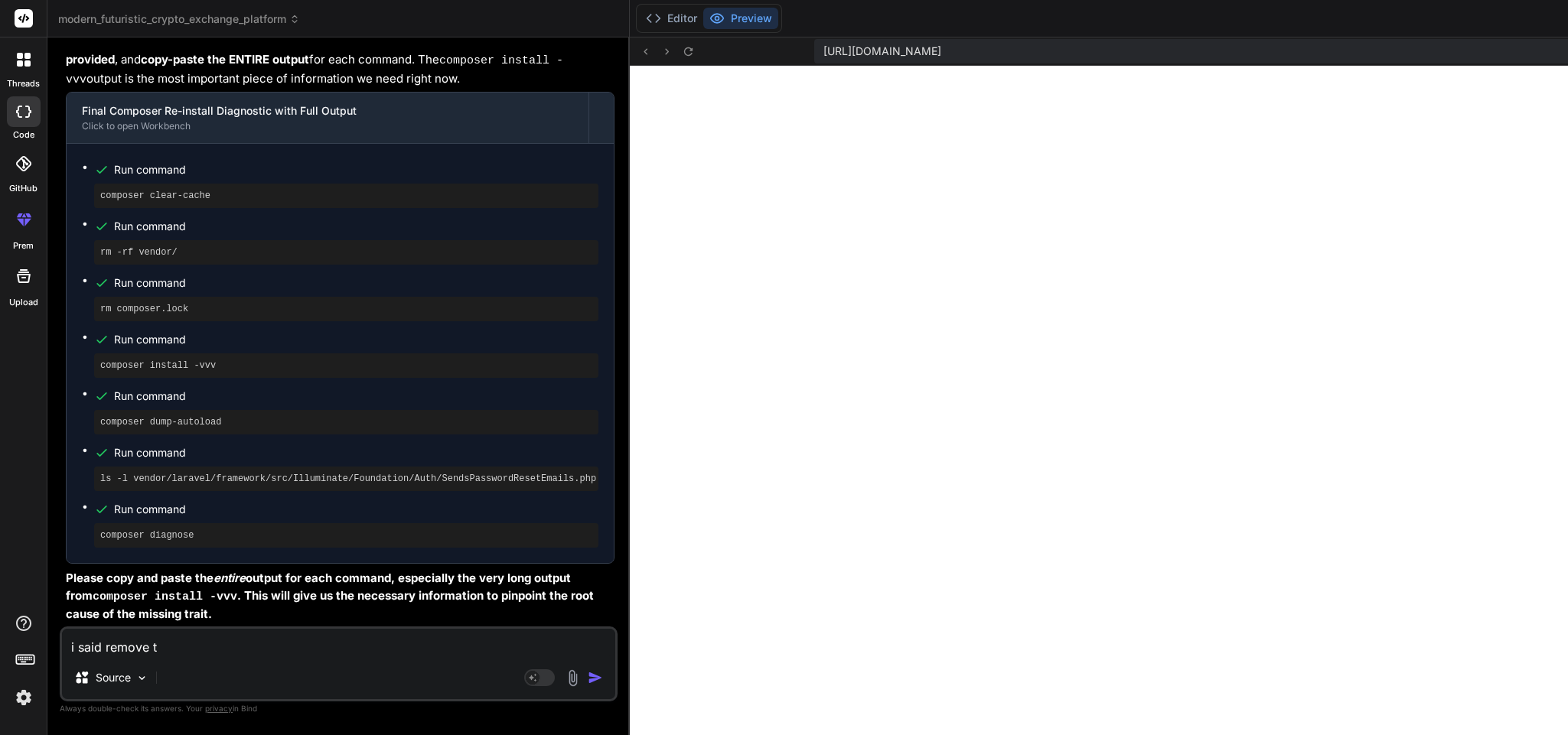
type textarea "x"
type textarea "i said remove thi"
type textarea "x"
type textarea "i said remove this"
type textarea "x"
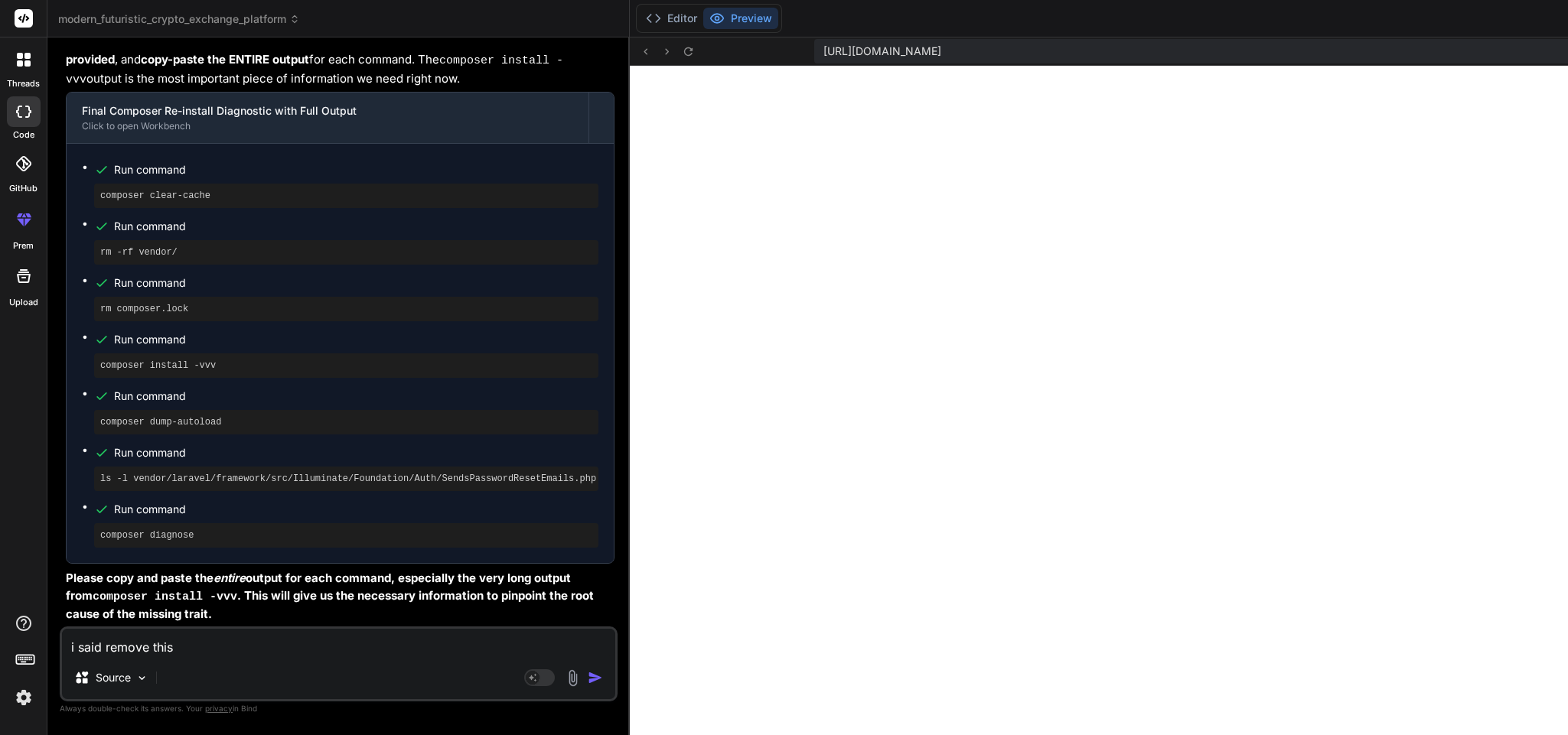
type textarea "i said remove this"
type textarea "x"
type textarea "i said remove this e"
type textarea "x"
type textarea "i said remove this em"
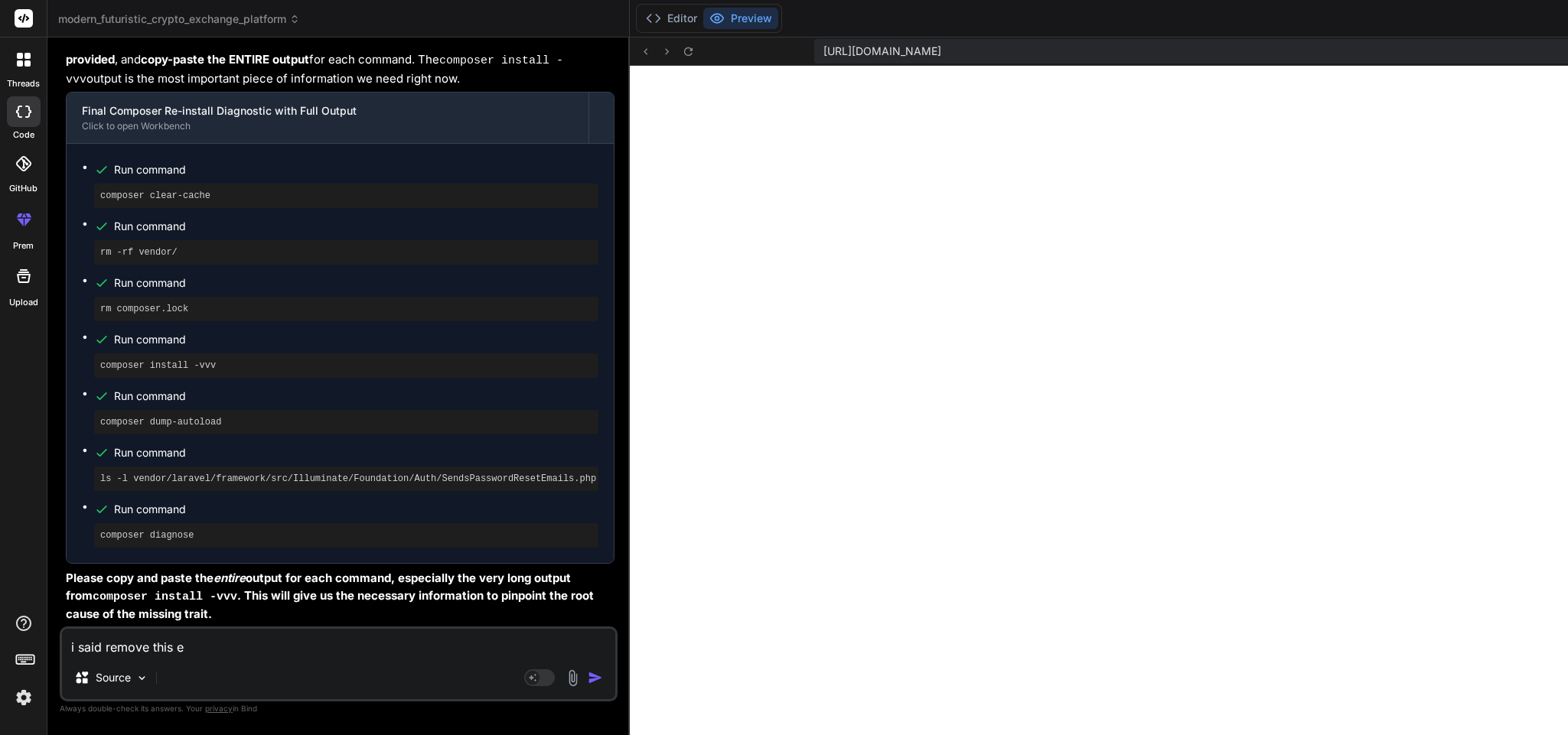
type textarea "x"
type textarea "i said remove this ema"
type textarea "x"
type textarea "i said remove this emai"
type textarea "x"
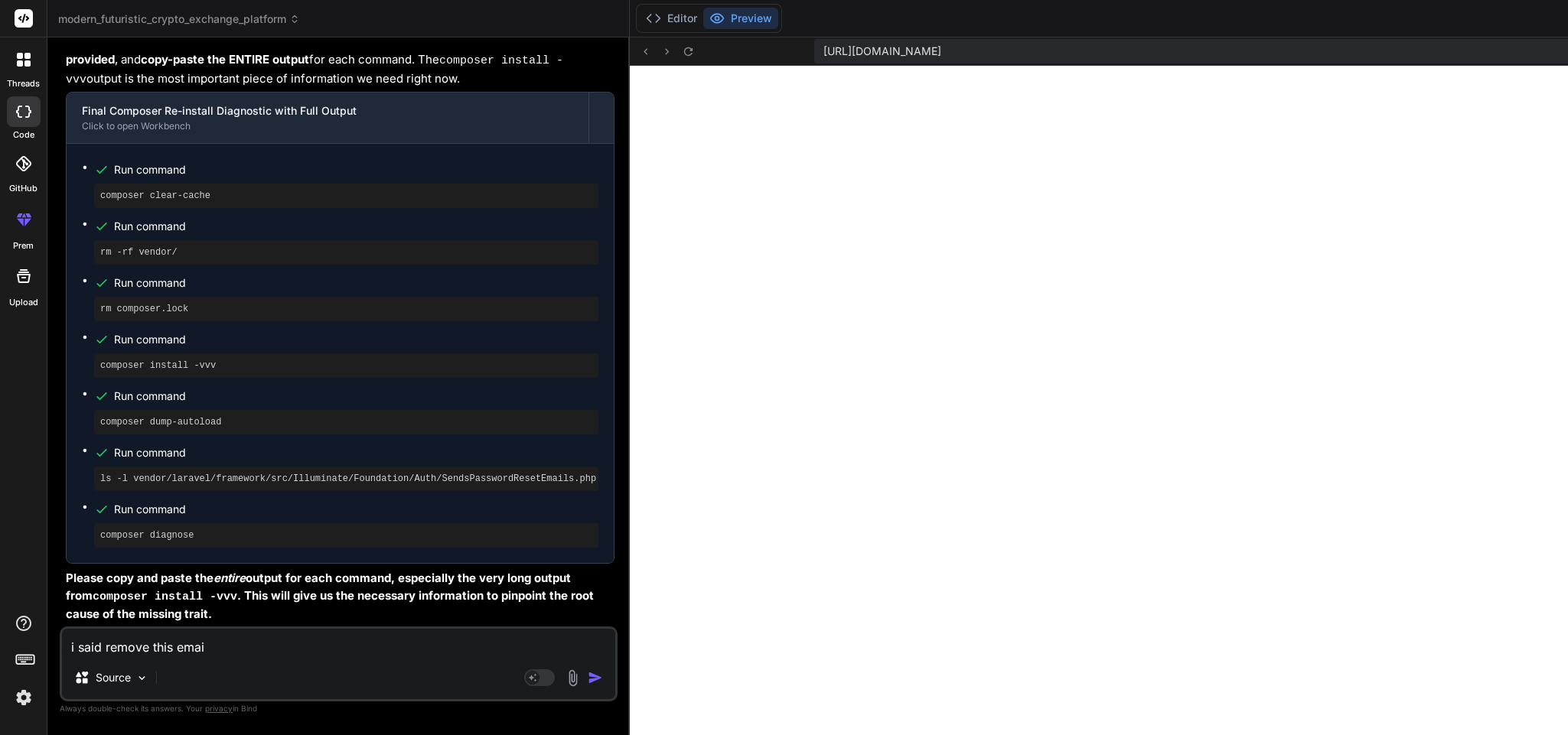
type textarea "i said remove this email"
type textarea "x"
type textarea "i said remove this email"
type textarea "x"
type textarea "i said remove this email v"
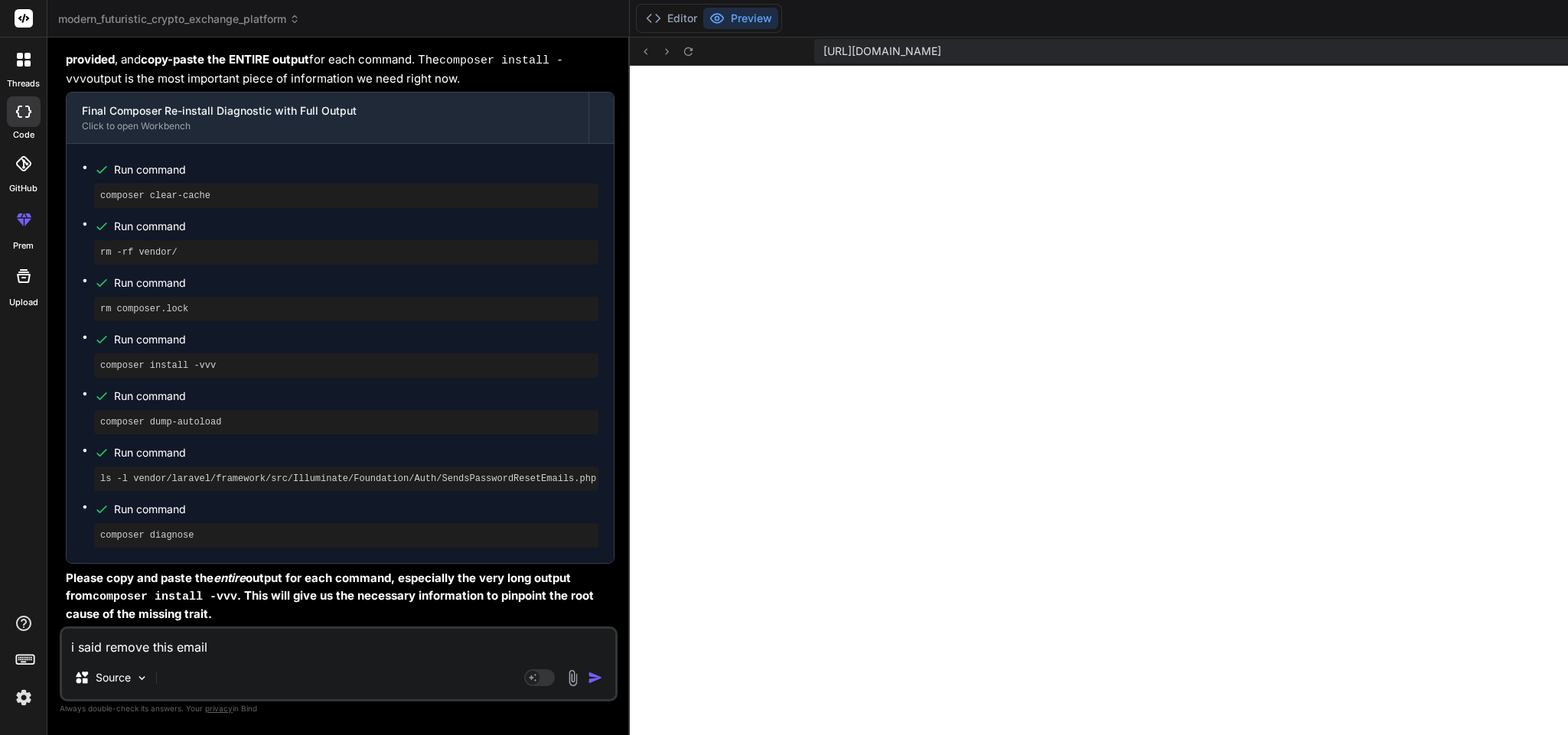
type textarea "x"
type textarea "i said remove this email ve"
type textarea "x"
type textarea "i said remove this email ver"
type textarea "x"
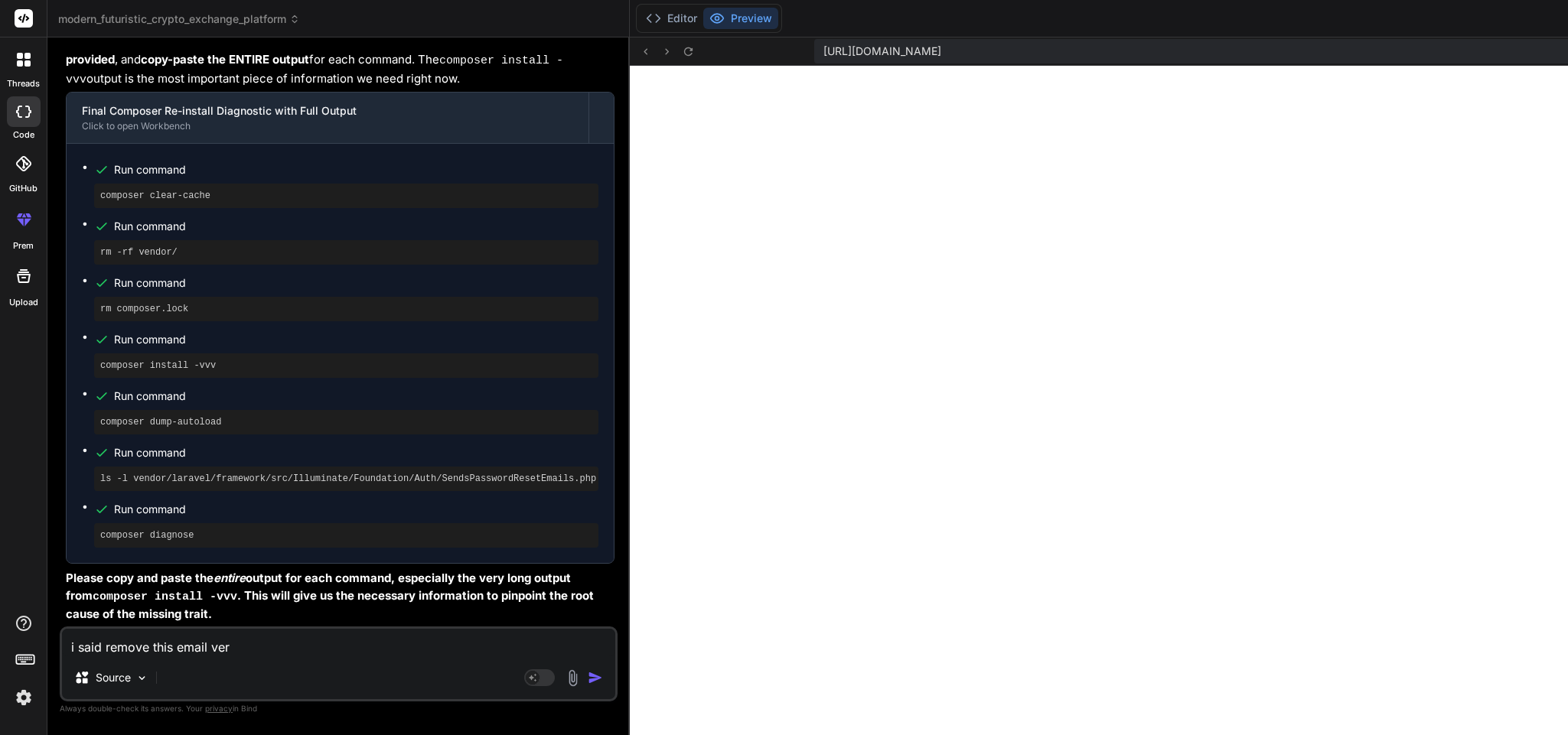
type textarea "i said remove this email veri"
type textarea "x"
type textarea "i said remove this email verif"
type textarea "x"
type textarea "i said remove this email verifi"
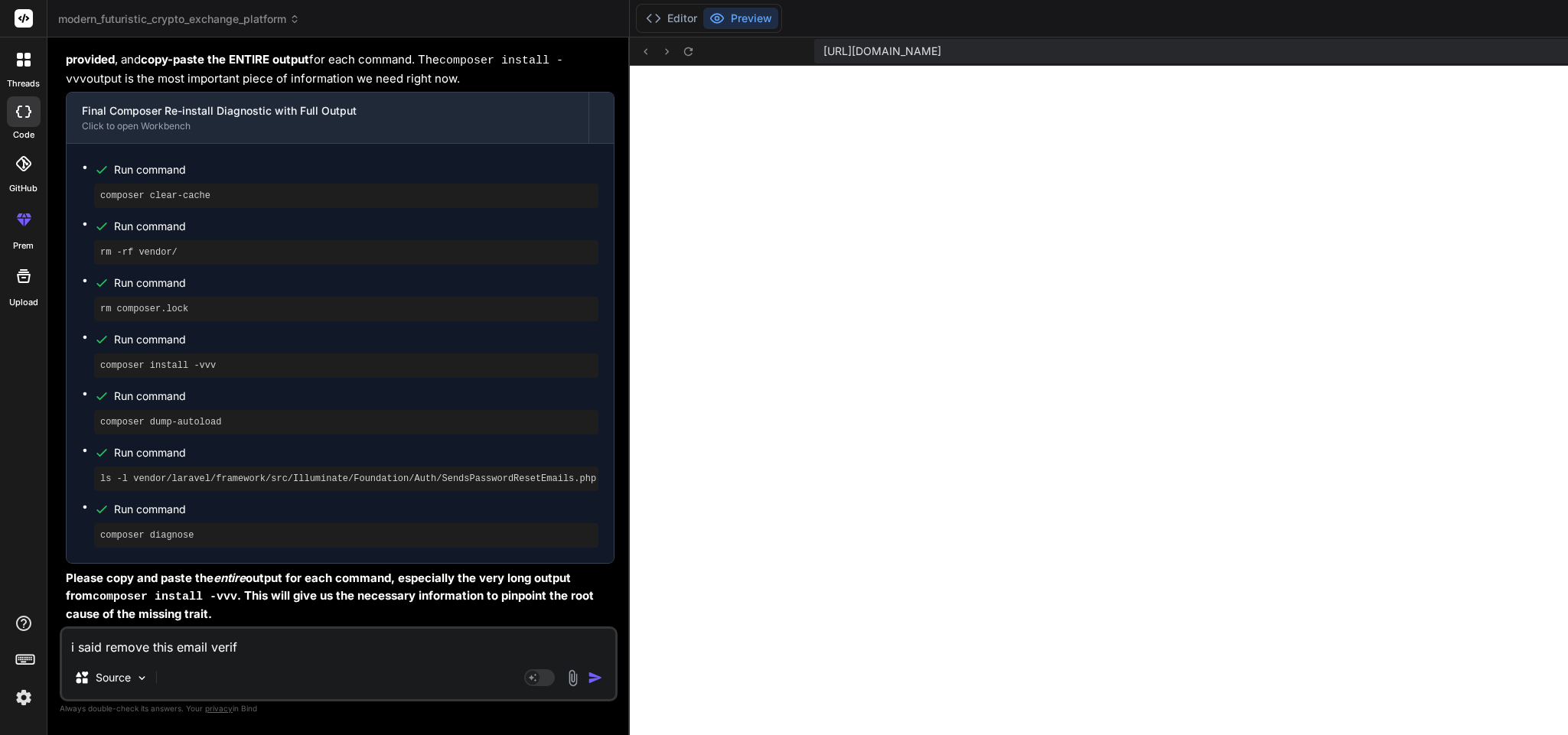
type textarea "x"
type textarea "i said remove this email verific"
type textarea "x"
type textarea "i said remove this email verifica"
type textarea "x"
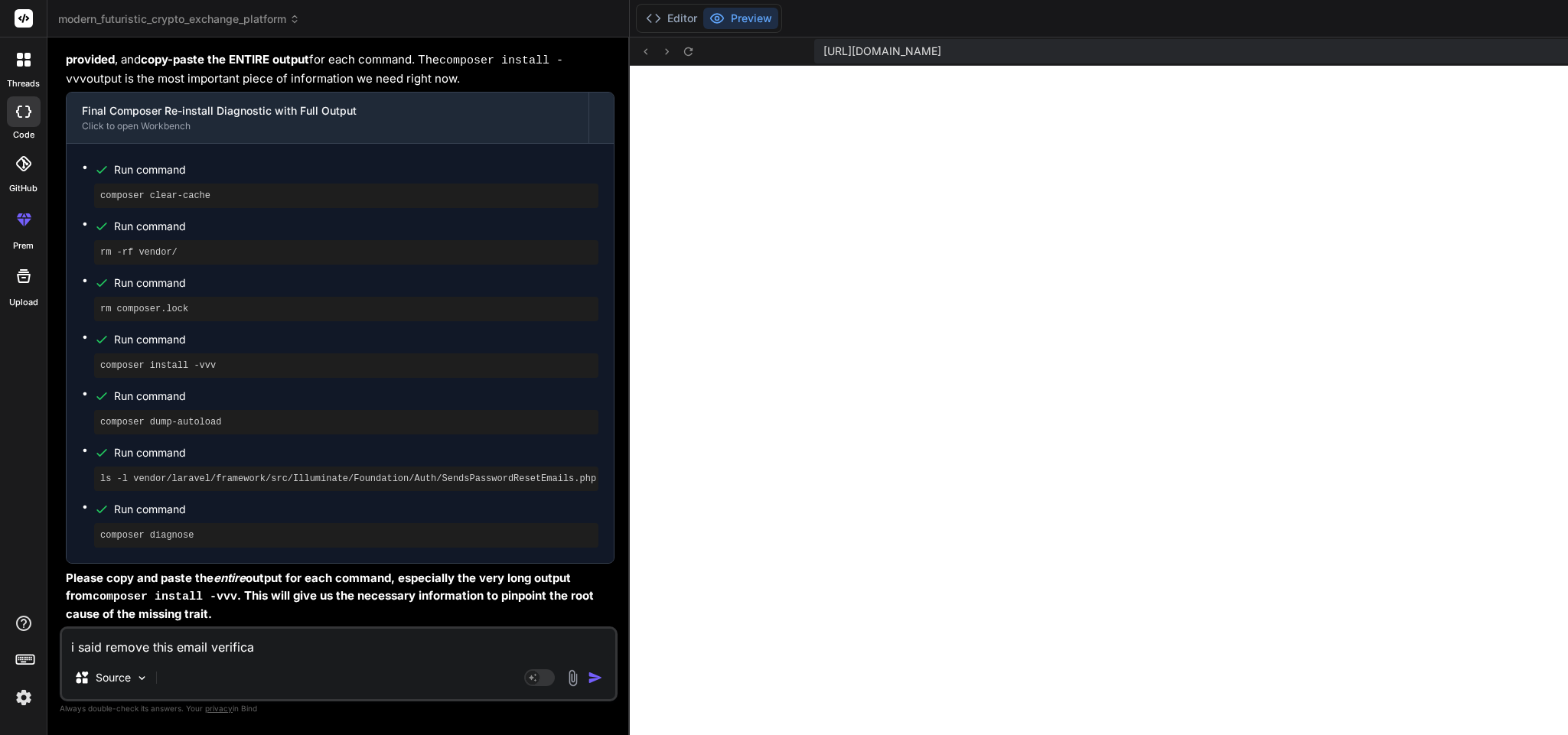
type textarea "i said remove this email verificat"
type textarea "x"
type textarea "i said remove this email verificati"
type textarea "x"
type textarea "i said remove this email verificatio"
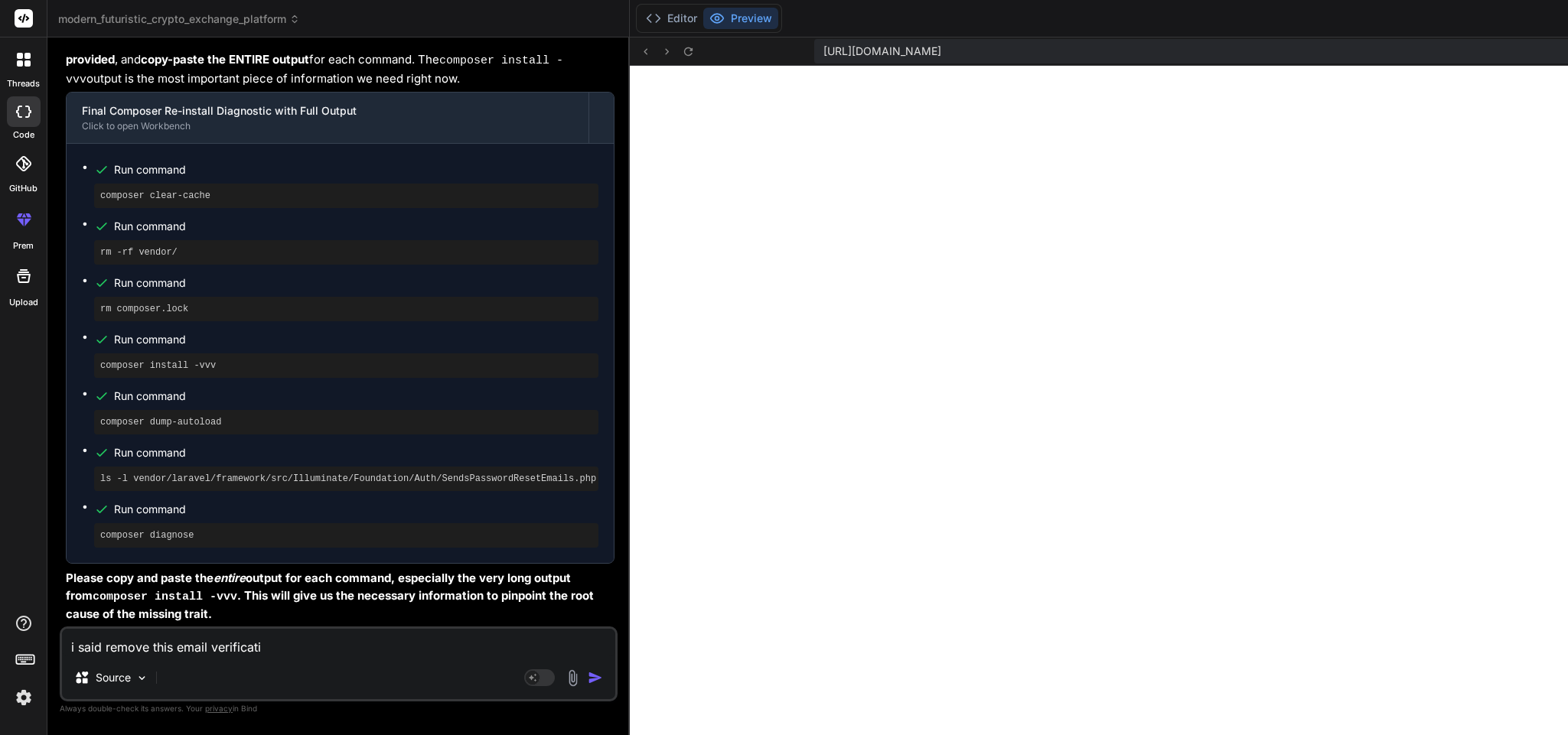
type textarea "x"
type textarea "i said remove this email verification"
type textarea "x"
type textarea "i said remove this email verification"
type textarea "x"
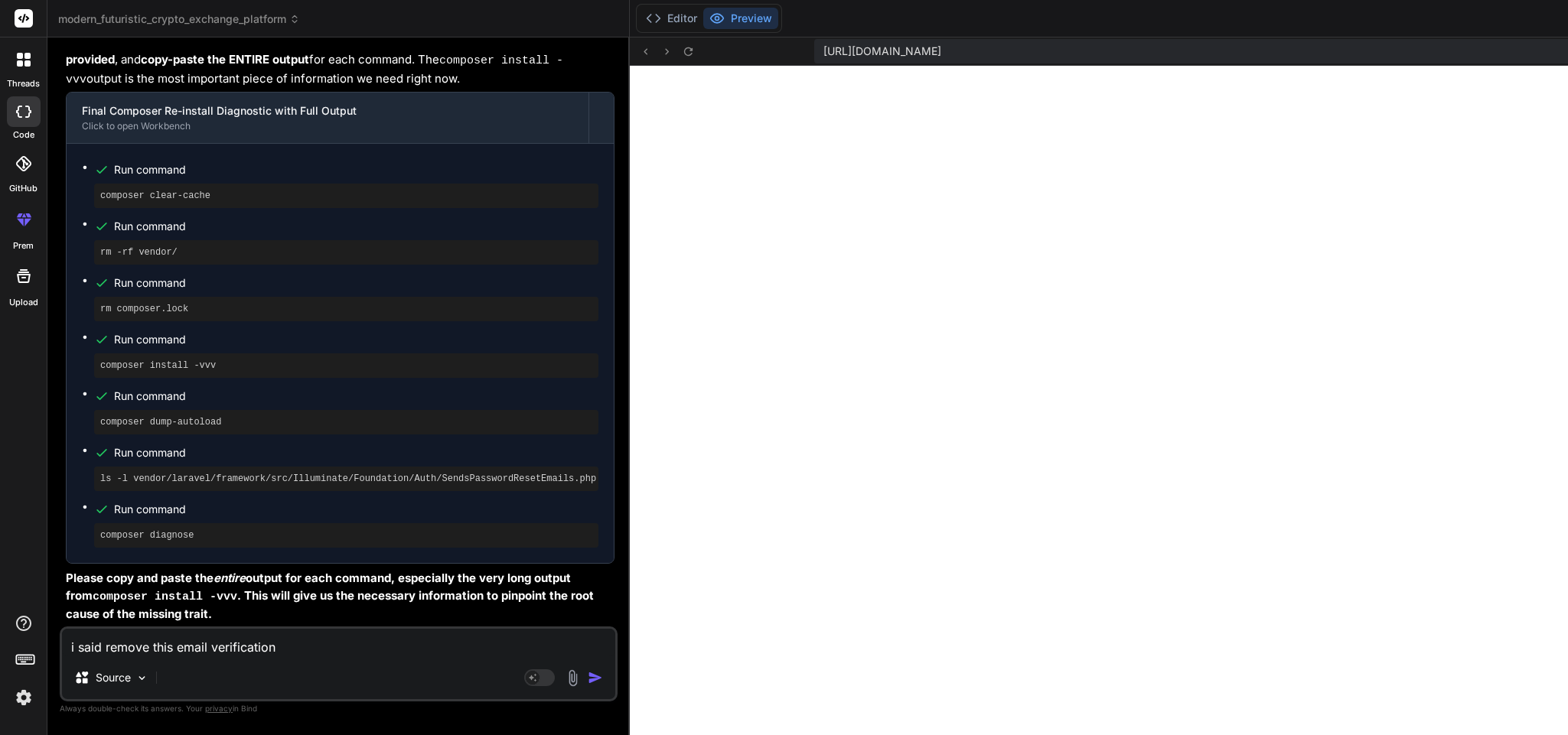
type textarea "i said remove this email verification s"
type textarea "x"
type textarea "i said remove this email verification sy"
type textarea "x"
type textarea "i said remove this email verification sys"
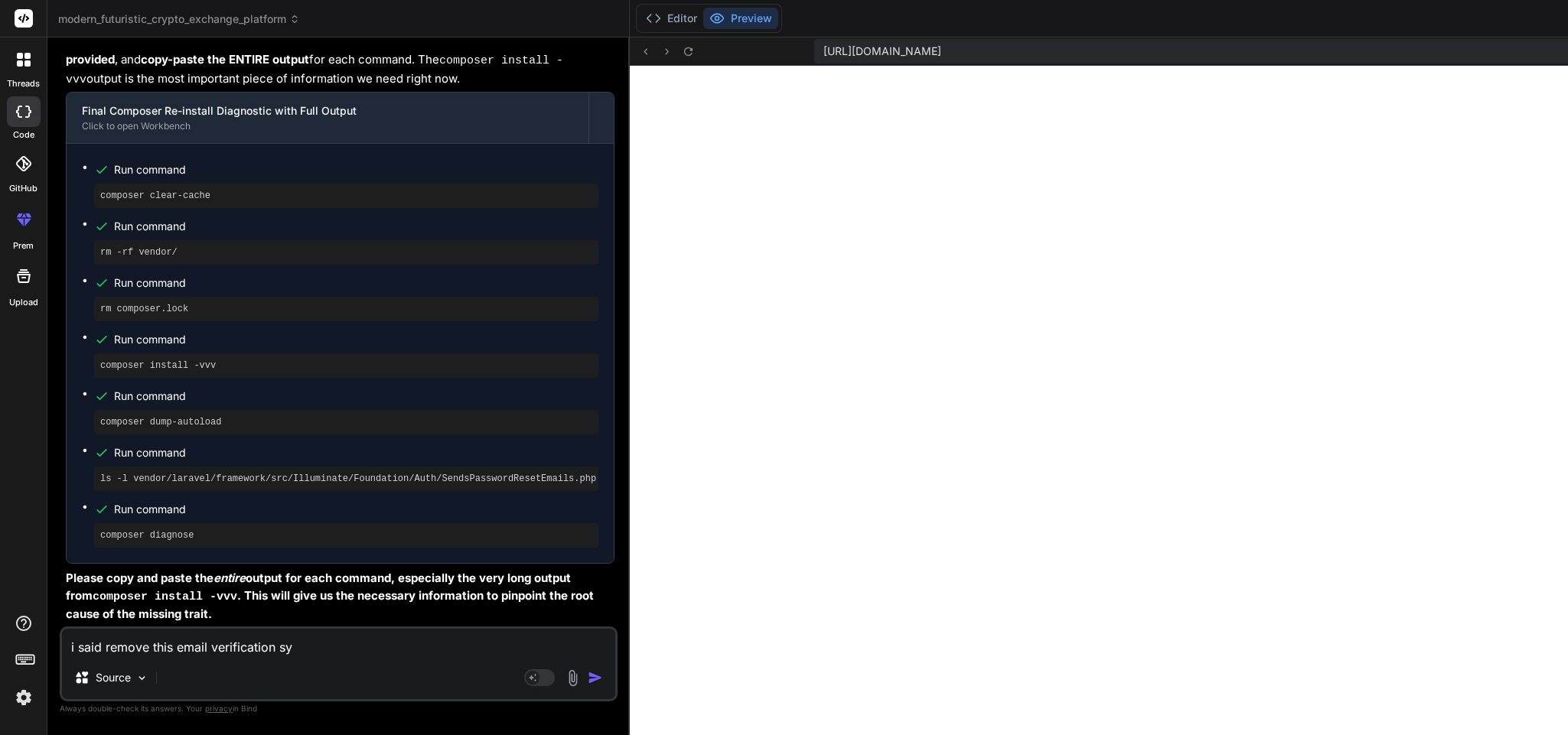
type textarea "x"
type textarea "i said remove this email verification syst"
type textarea "x"
type textarea "i said remove this email verification syste"
type textarea "x"
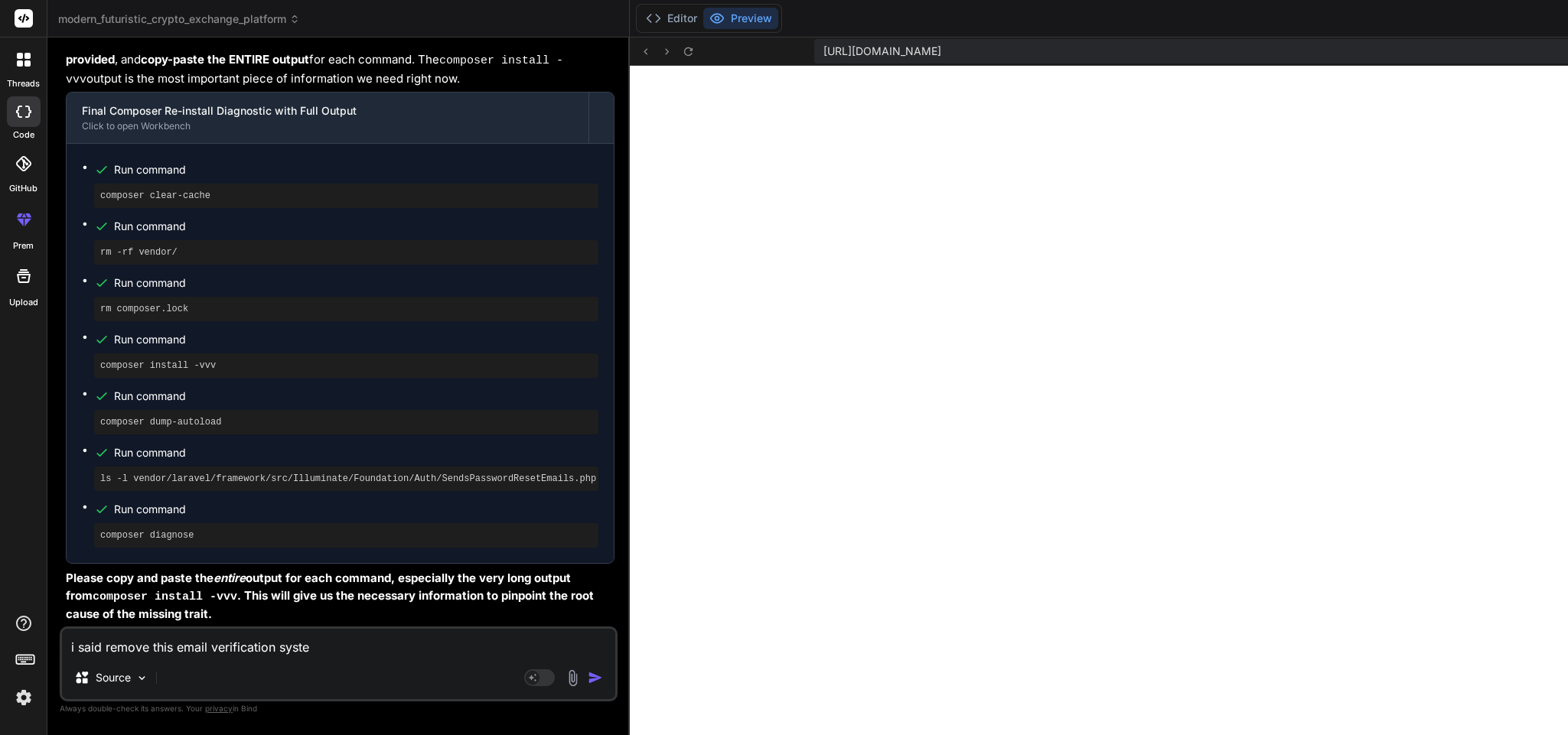
type textarea "i said remove this email verification system"
type textarea "x"
type textarea "i said remove this email verification system"
type textarea "x"
type textarea "i said remove this email verification system i"
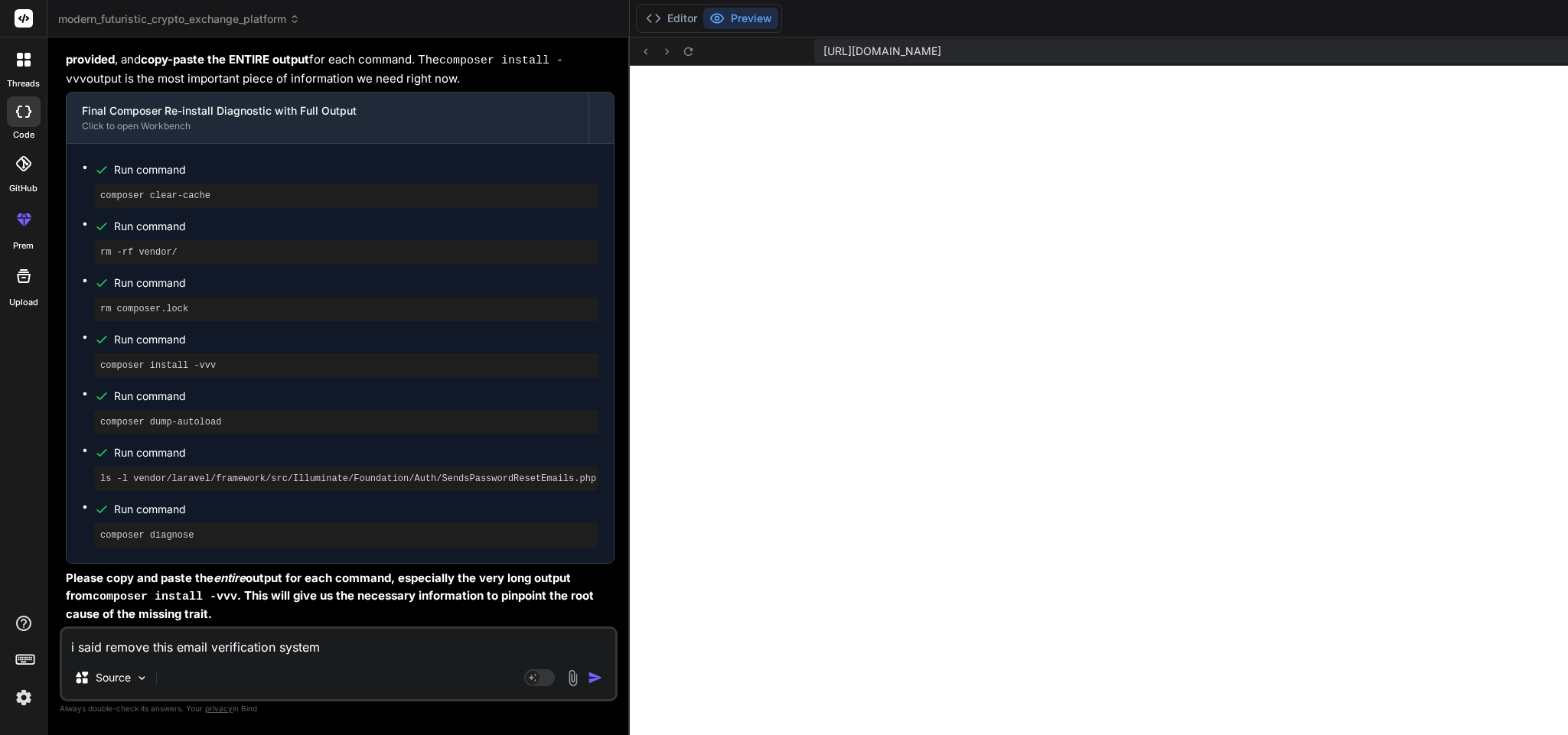
type textarea "x"
type textarea "i said remove this email verification system i"
type textarea "x"
type textarea "i said remove this email verification system i d"
type textarea "x"
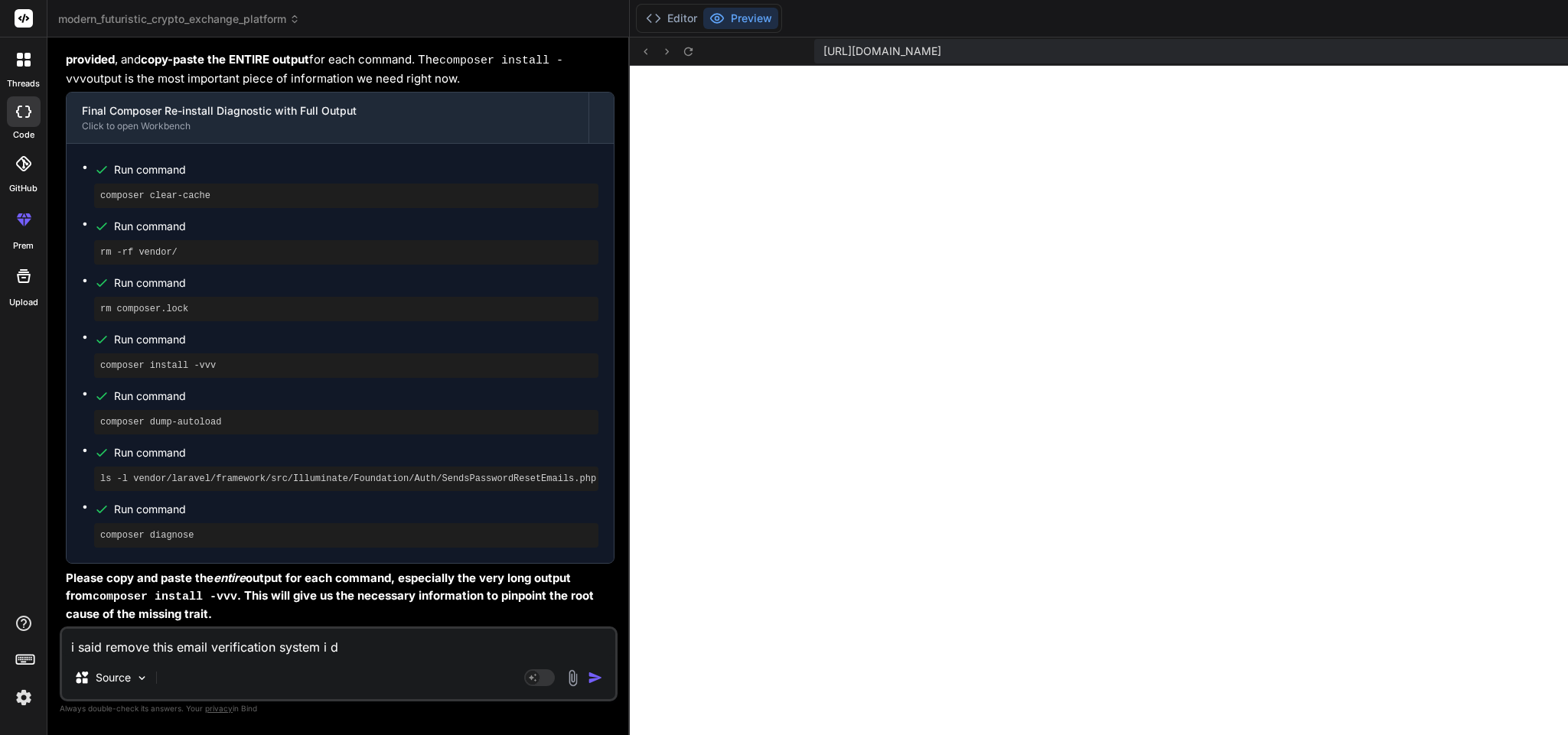
type textarea "i said remove this email verification system i do"
type textarea "x"
type textarea "i said remove this email verification system i don"
type textarea "x"
type textarea "i said remove this email verification system i dont"
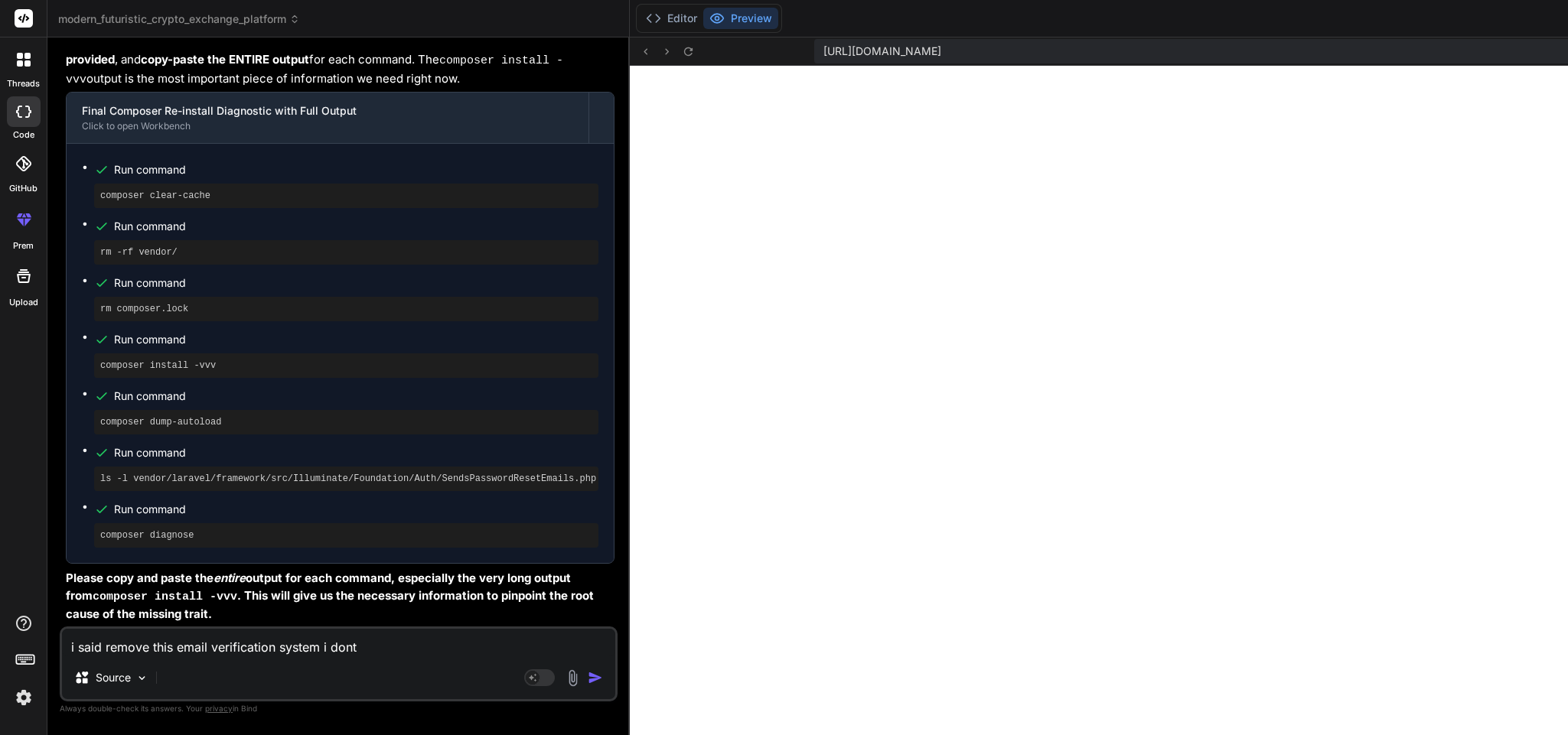
type textarea "x"
type textarea "i said remove this email verification system i dont"
type textarea "x"
type textarea "i said remove this email verification system i dont w"
type textarea "x"
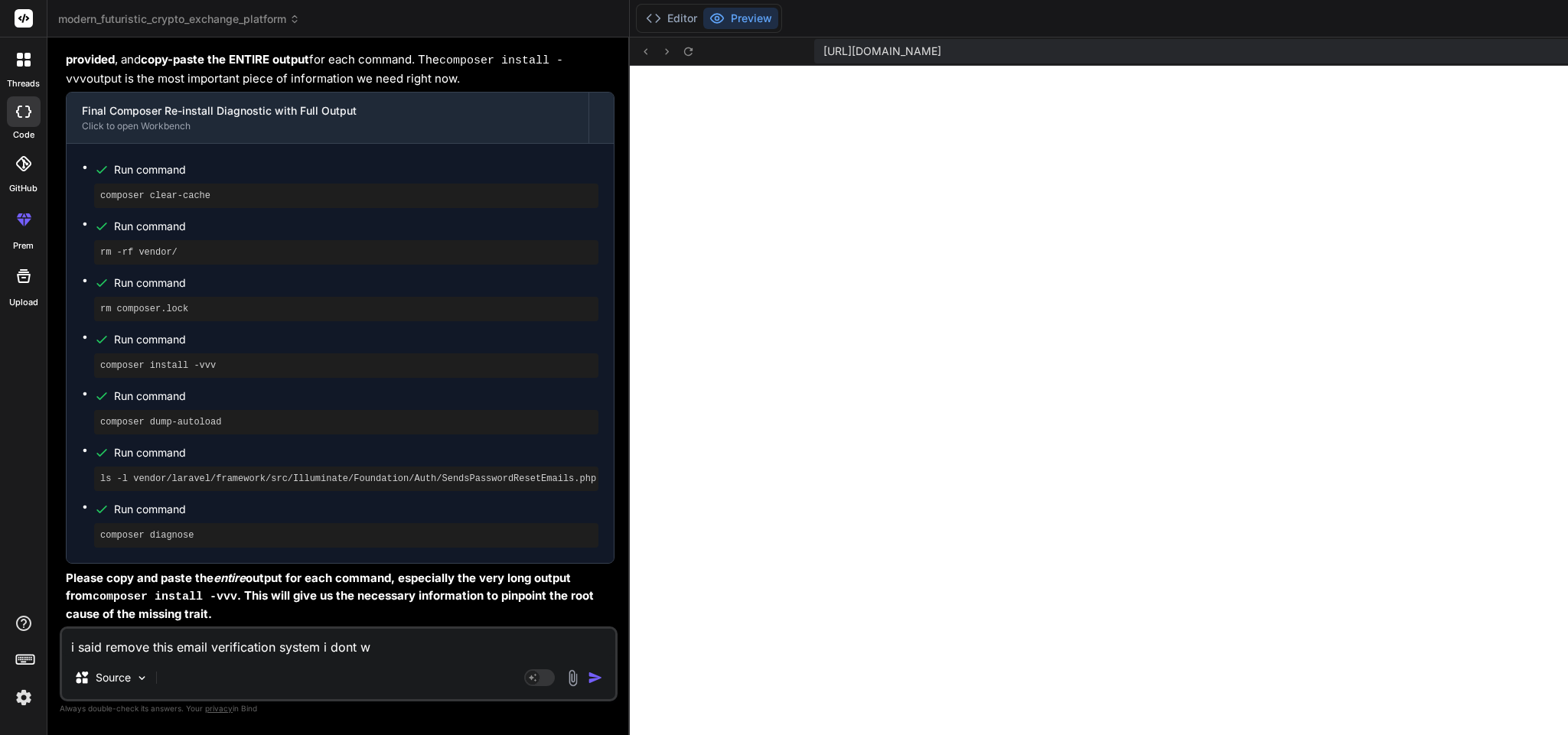
type textarea "i said remove this email verification system i dont wa"
type textarea "x"
type textarea "i said remove this email verification system i dont wan"
type textarea "x"
type textarea "i said remove this email verification system i dont want"
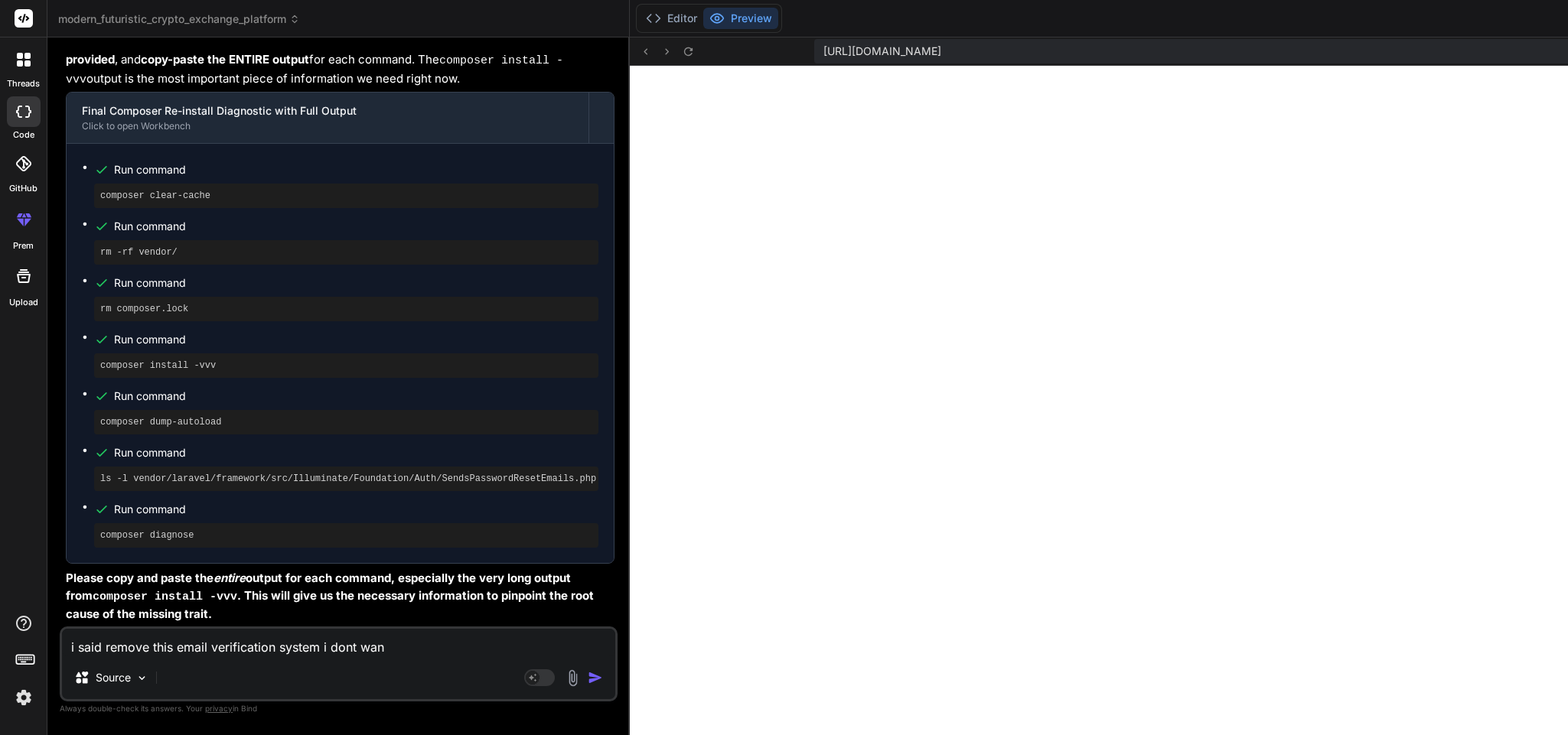
type textarea "x"
type textarea "i said remove this email verification system i dont want"
type textarea "x"
type textarea "i said remove this email verification system i dont want i"
type textarea "x"
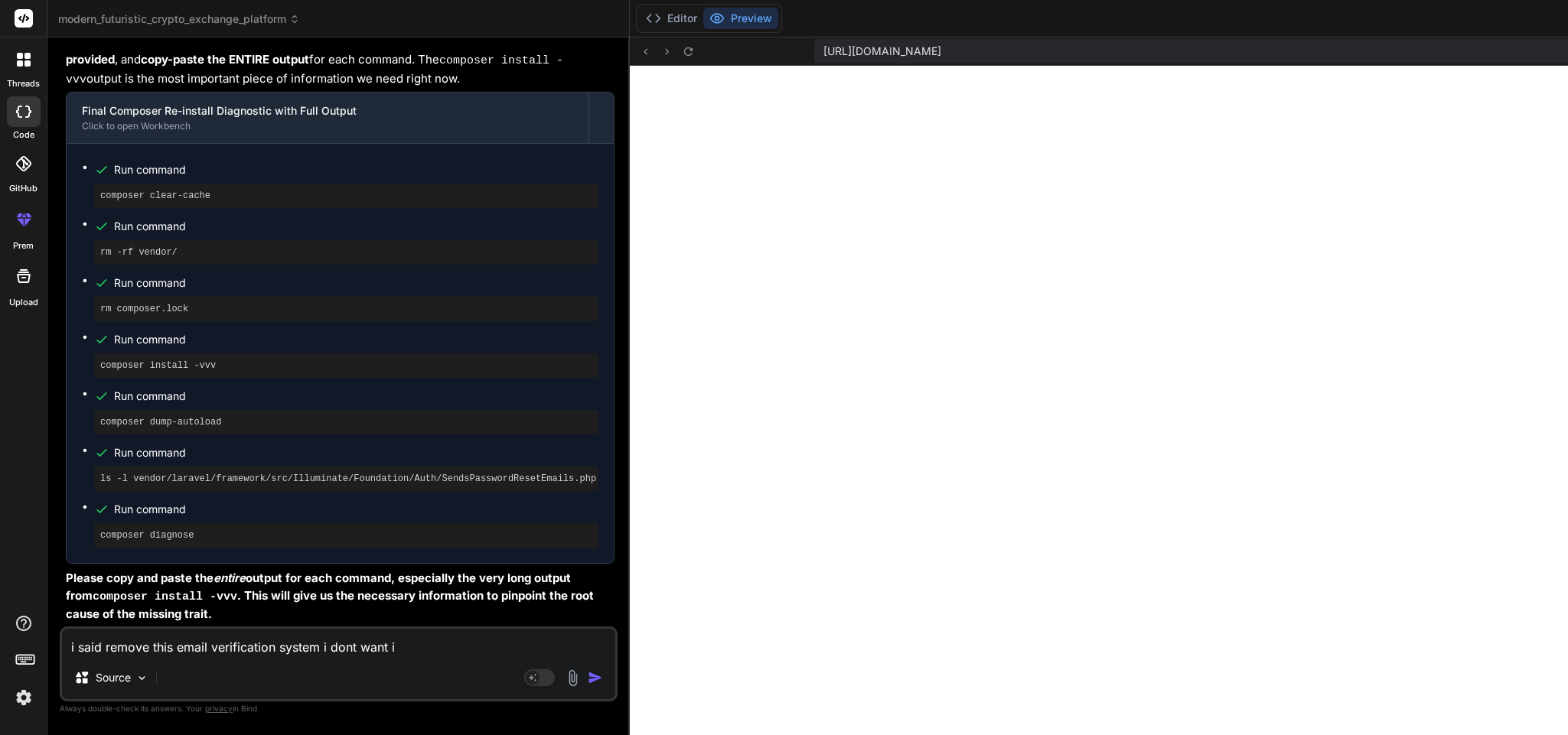
type textarea "i said remove this email verification system i dont want it"
type textarea "x"
type textarea "i said remove this email verification system i dont want it"
type textarea "x"
type textarea "i said remove this email verification system i dont want it u"
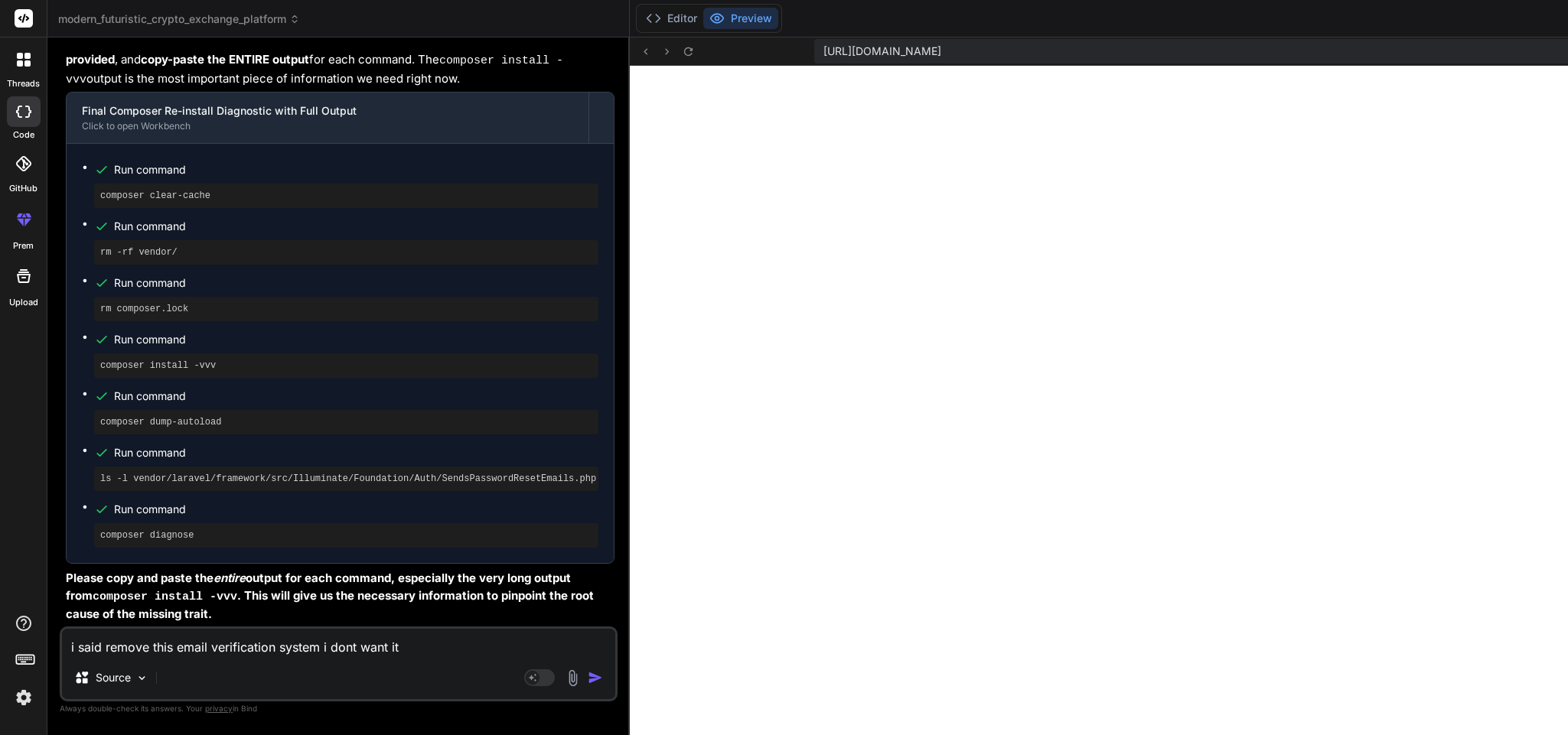
type textarea "x"
type textarea "i said remove this email verification system i dont want it un"
type textarea "x"
type textarea "i said remove this email verification system i dont want it und"
type textarea "x"
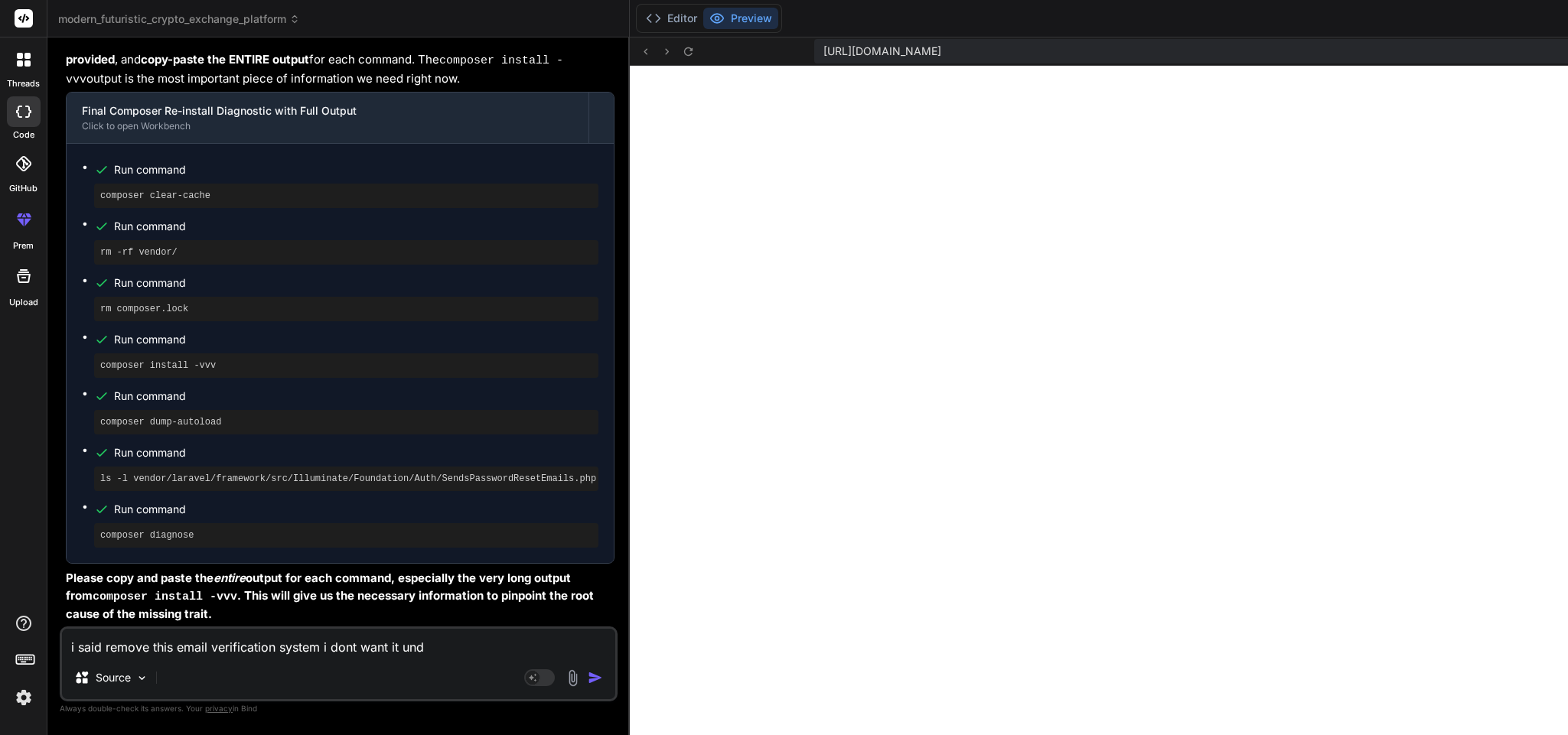
type textarea "i said remove this email verification system i dont want it undo"
type textarea "x"
type textarea "i said remove this email verification system i dont want it undo"
type textarea "x"
type textarea "i said remove this email verification system i dont want it undo t"
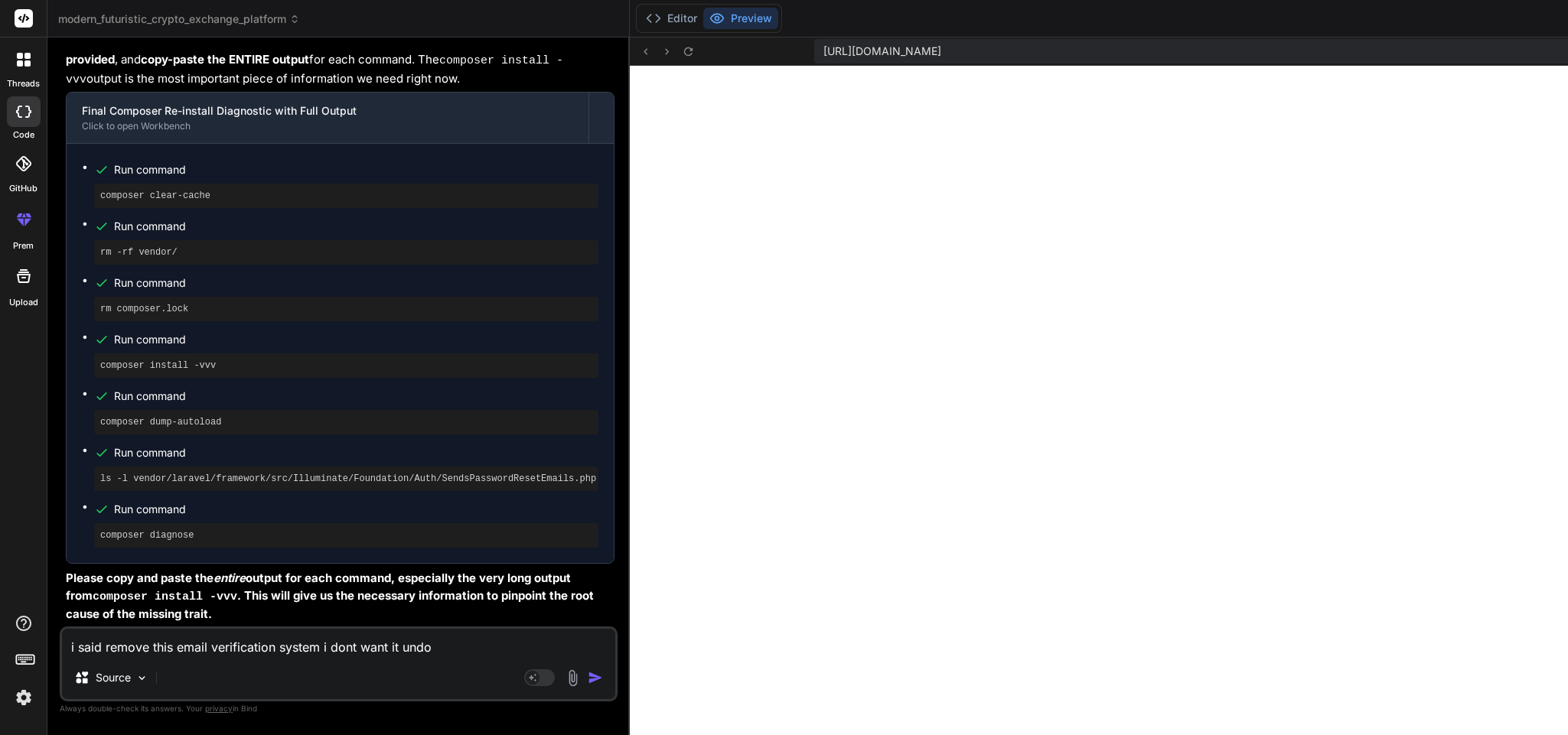
type textarea "x"
type textarea "i said remove this email verification system i dont want it undo th"
type textarea "x"
type textarea "i said remove this email verification system i dont want it undo thi"
type textarea "x"
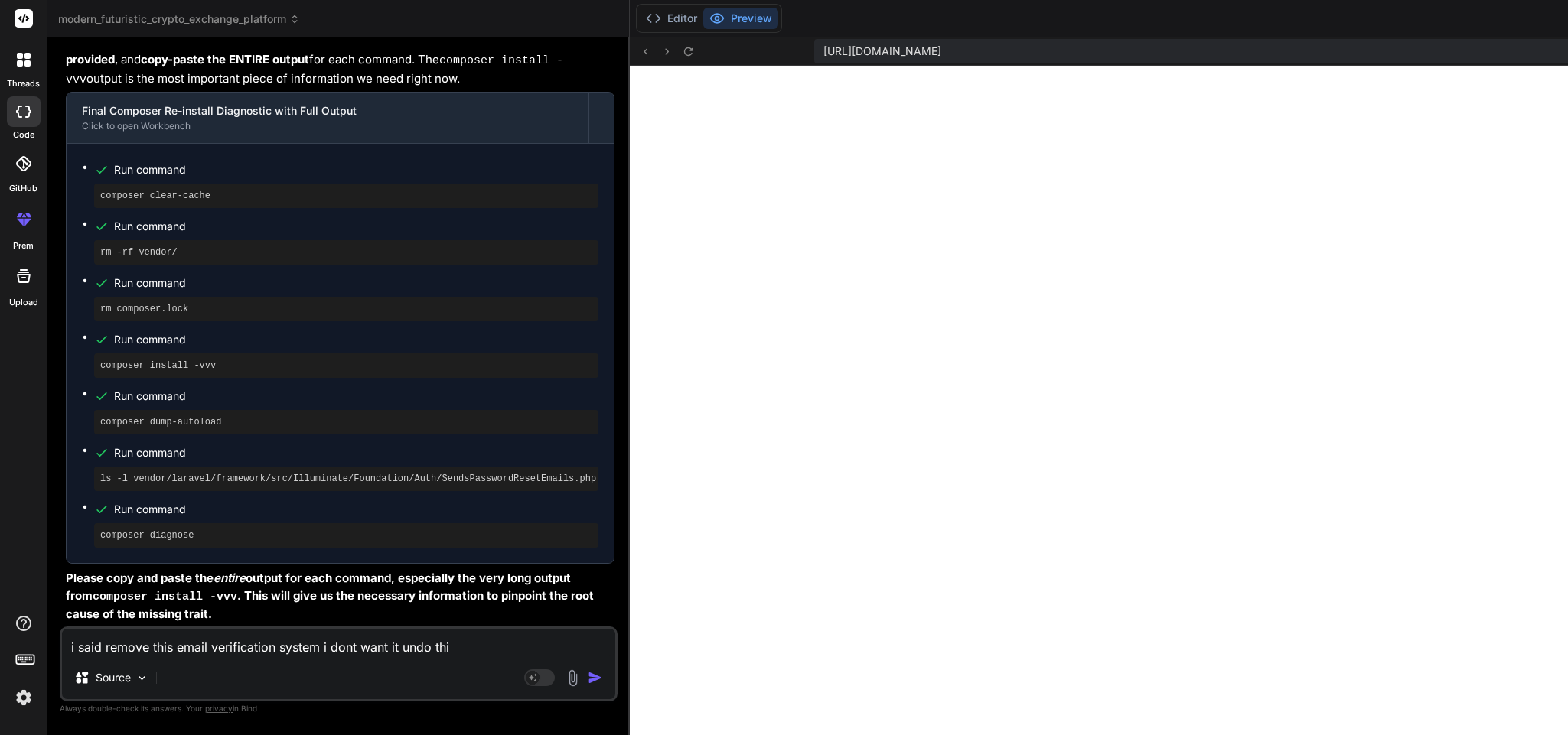
type textarea "i said remove this email verification system i dont want it undo this"
type textarea "x"
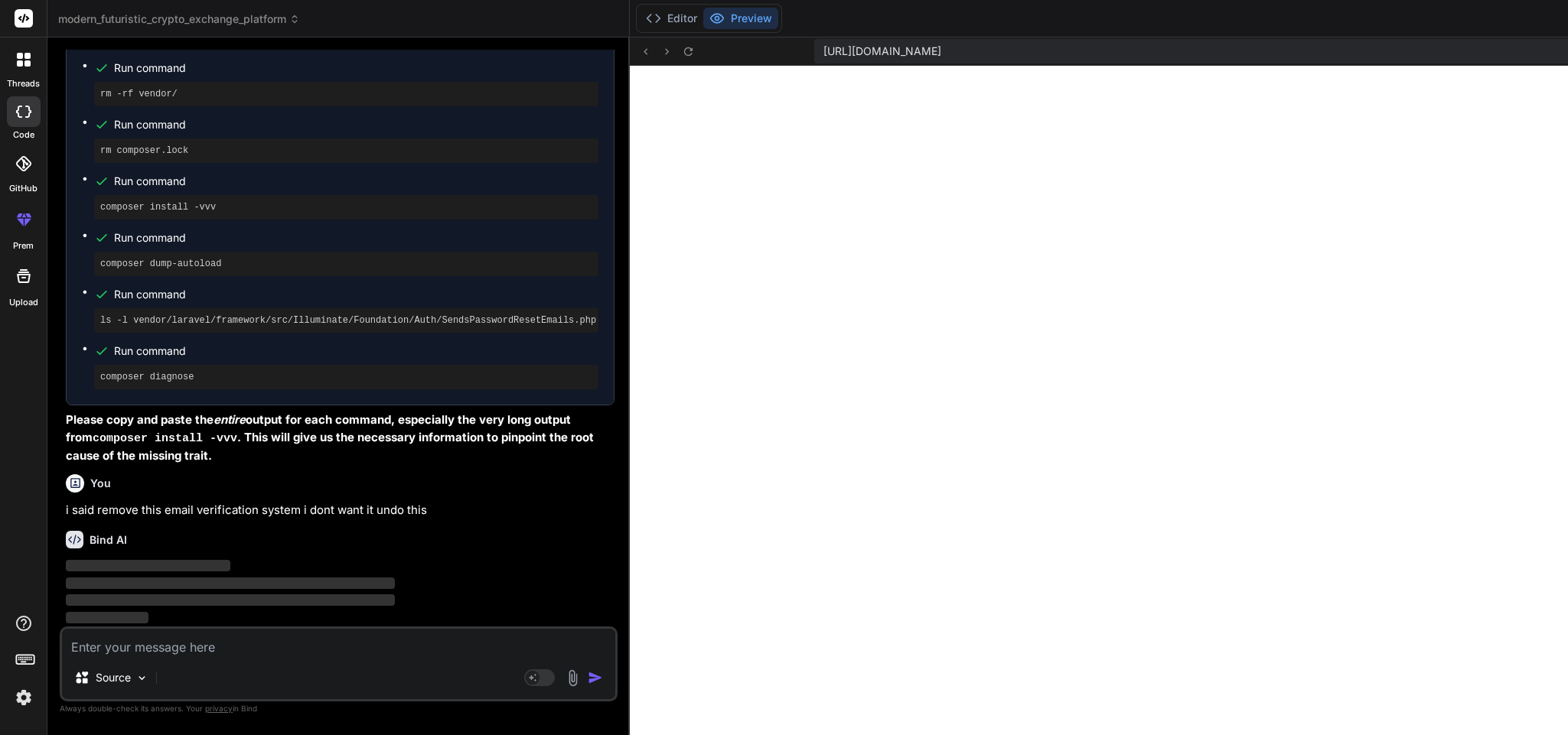
scroll to position [41601, 0]
click at [646, 20] on icon at bounding box center [653, 18] width 15 height 15
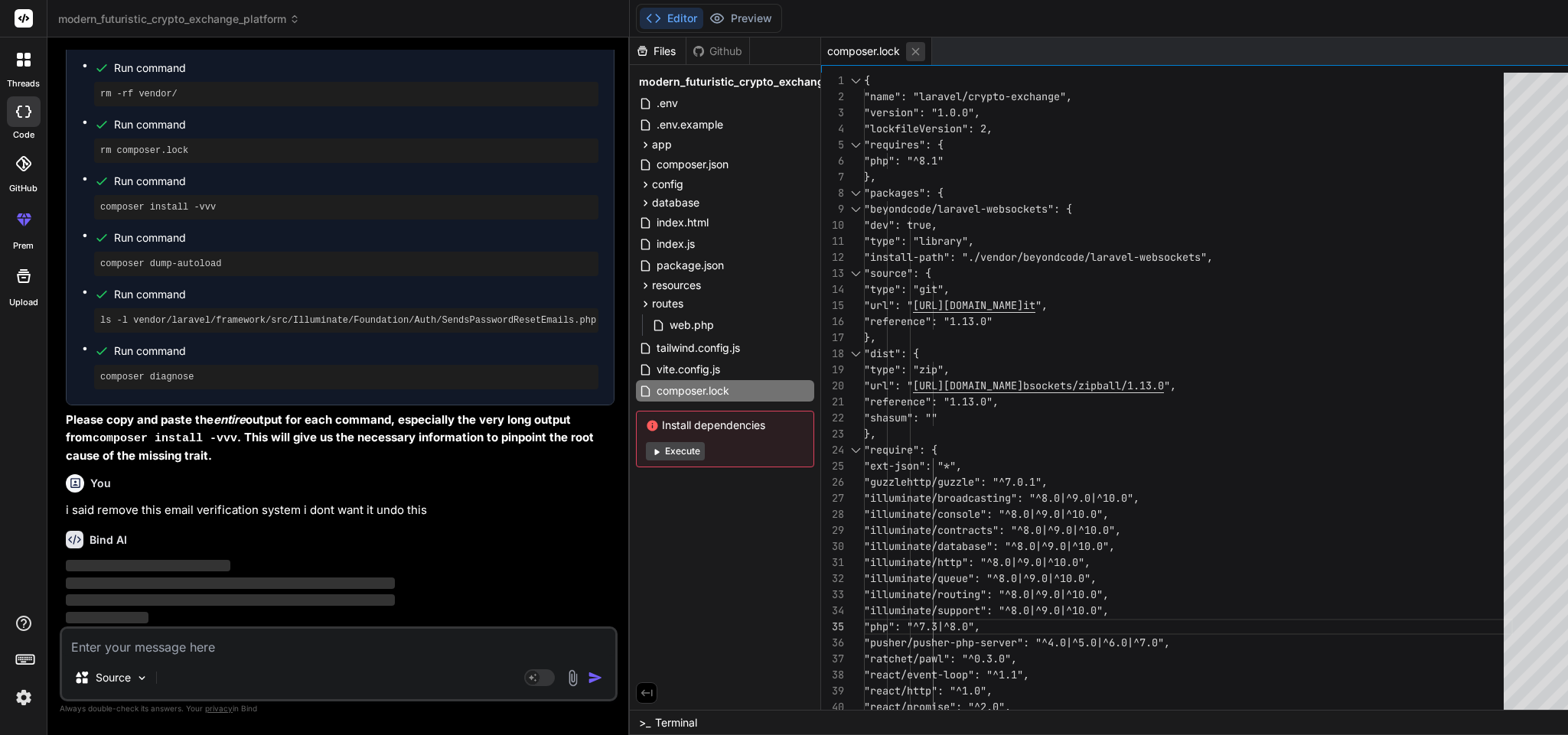
click at [909, 49] on icon at bounding box center [916, 51] width 13 height 13
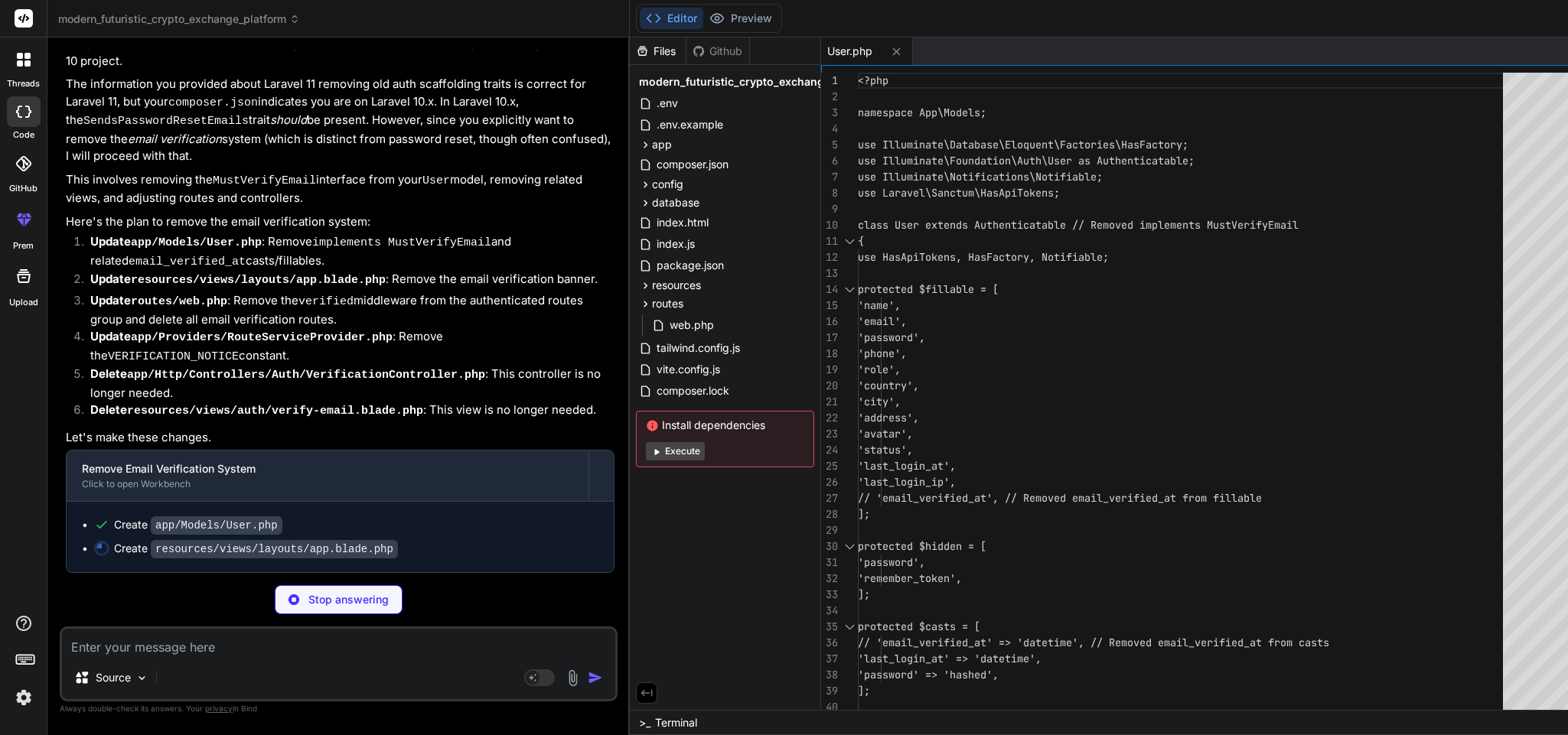
type textarea "x"
type textarea "<script> lucide.createIcons(); </script> @stack('scripts') </body> </html>"
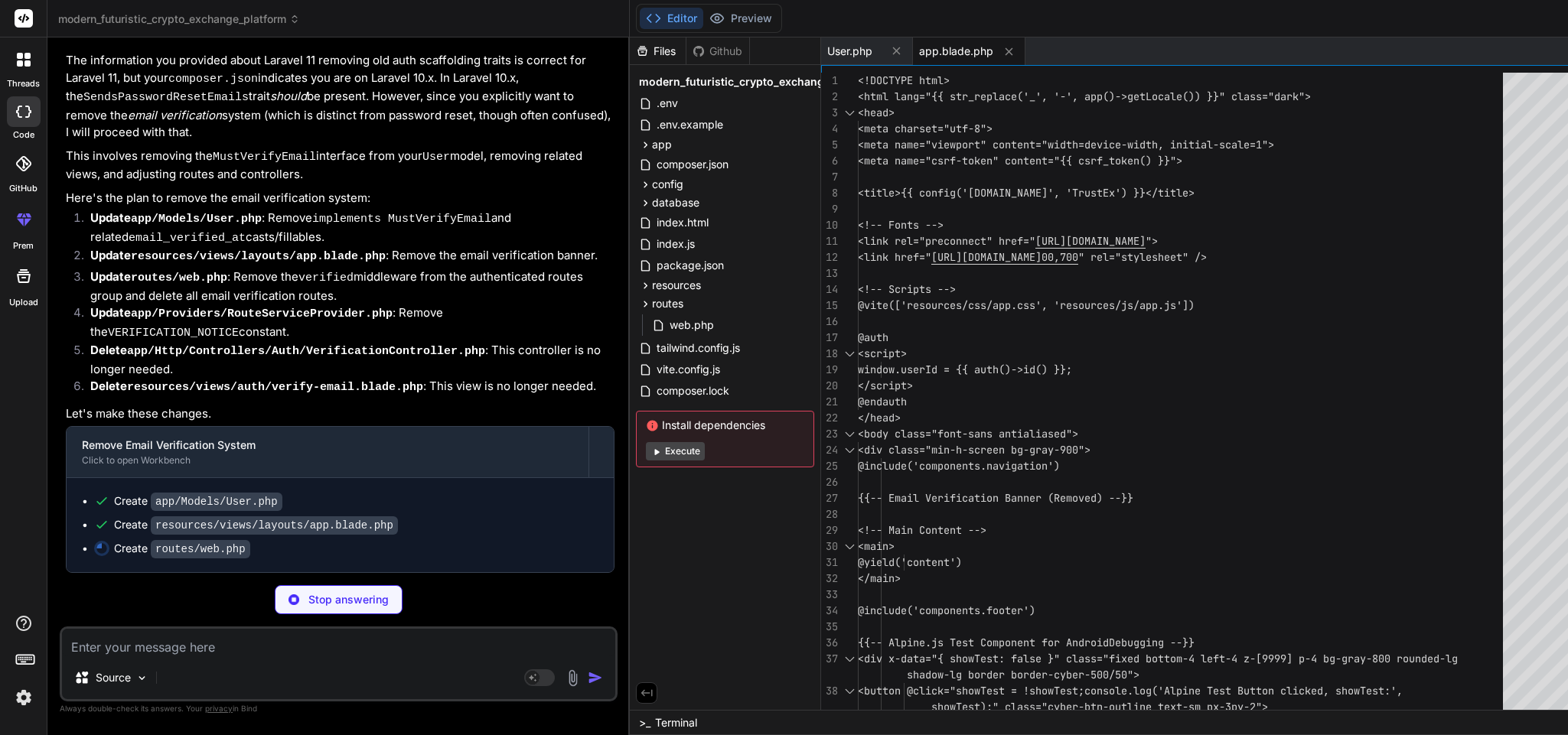
scroll to position [42170, 0]
type textarea "x"
type textarea "Route::get('/', [ContactSubmissionController::class, 'index'])->name('index'); …"
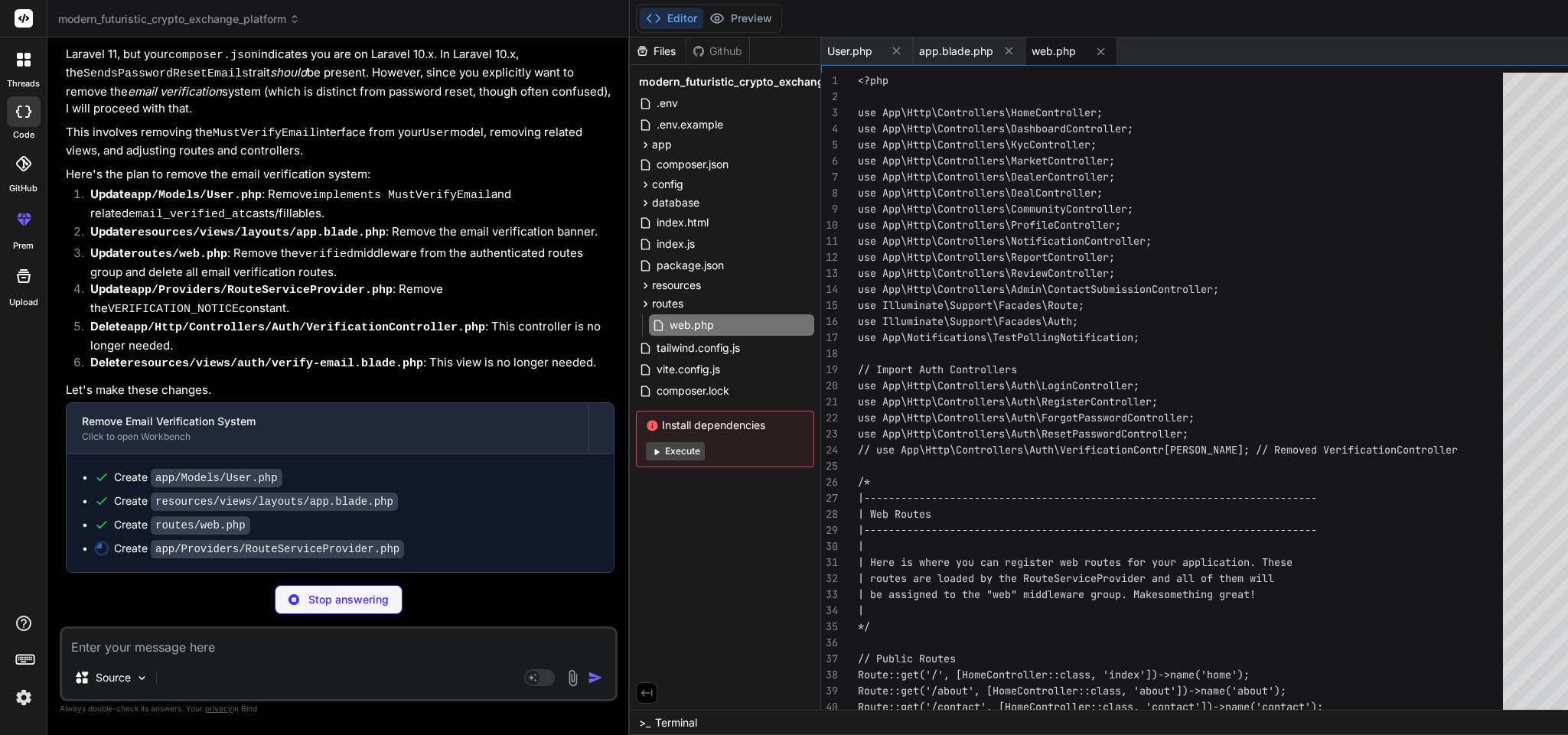
type textarea "x"
type textarea "->group(base_path('routes/api.php')); Route::middleware('web') ->group(base_pat…"
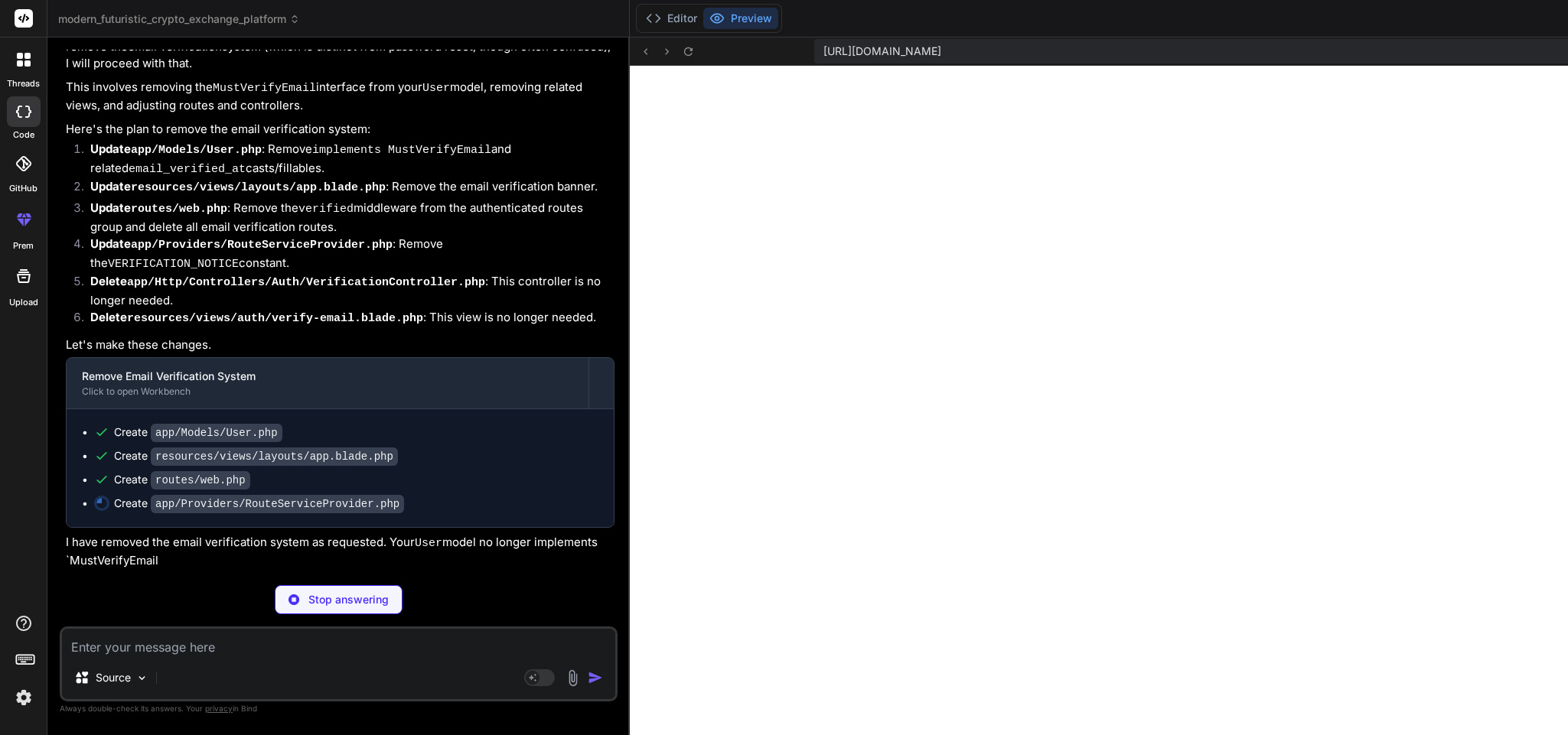
type textarea "x"
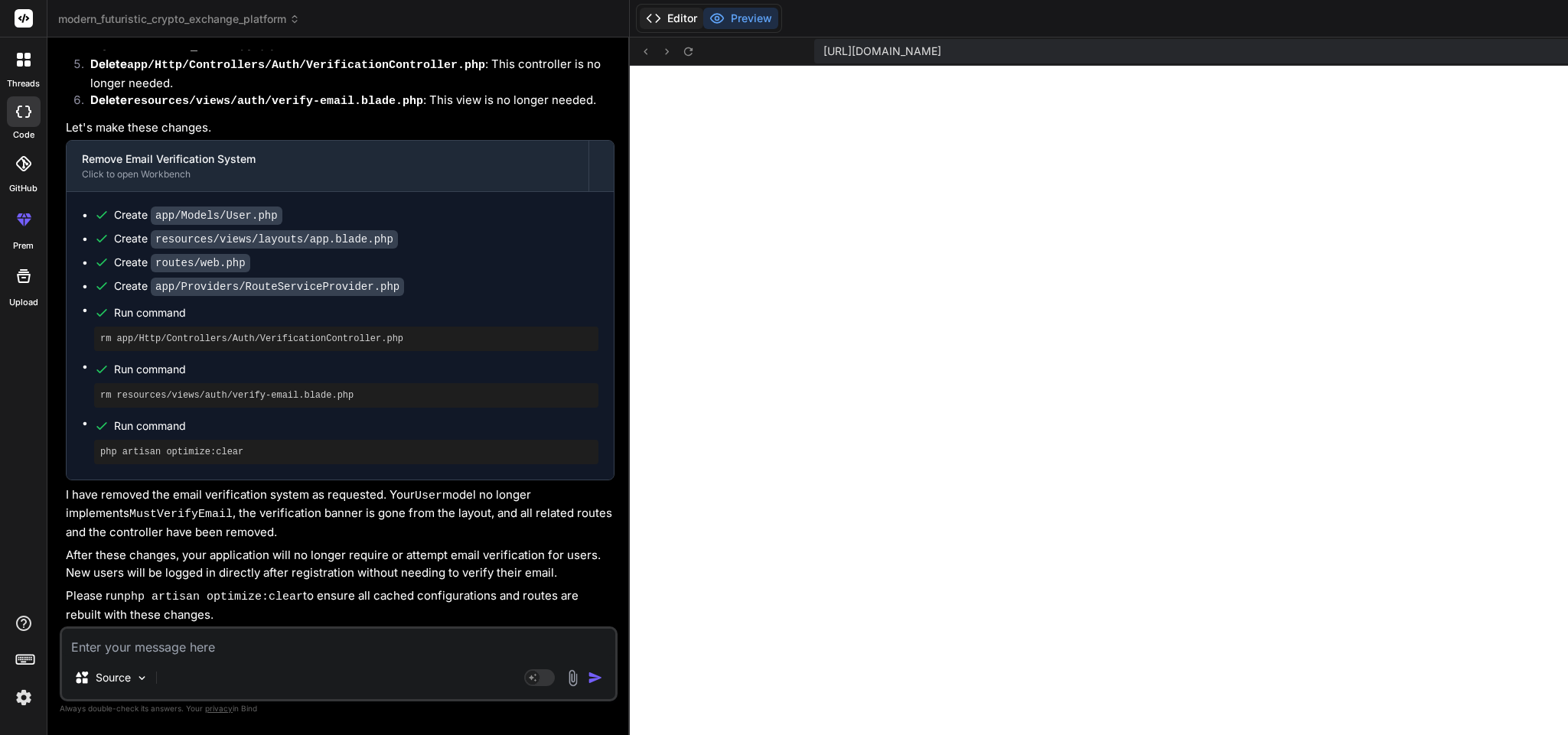
click at [656, 19] on polyline at bounding box center [658, 18] width 4 height 8
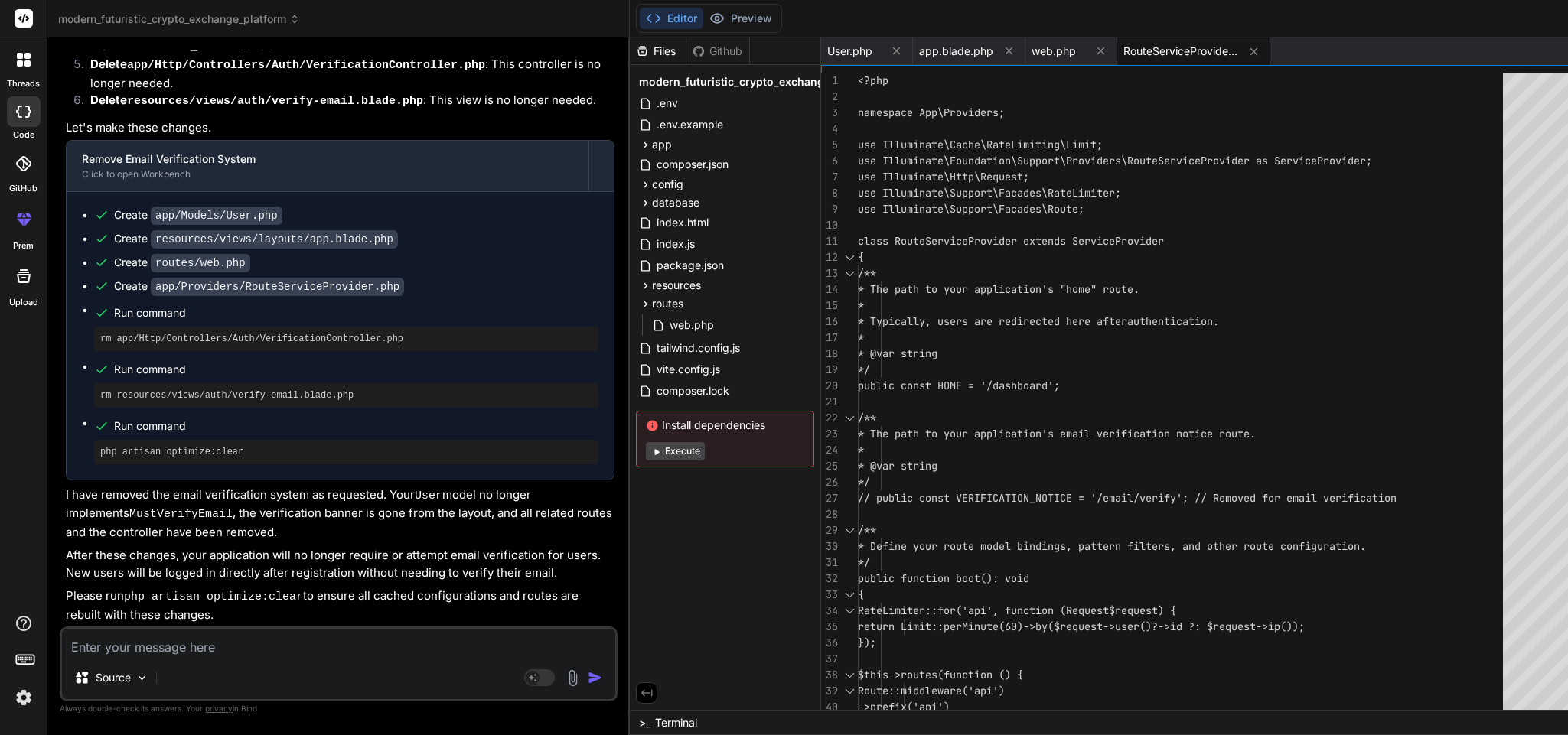
type textarea "/** * The path to your application's email verification notice route. * * @var …"
click at [1045, 387] on div "<?php namespace App\Providers; use Illuminate\Cache\RateLimiting\Limit; use Ill…" at bounding box center [1185, 458] width 654 height 771
click at [827, 44] on span "User.php" at bounding box center [849, 50] width 45 height 15
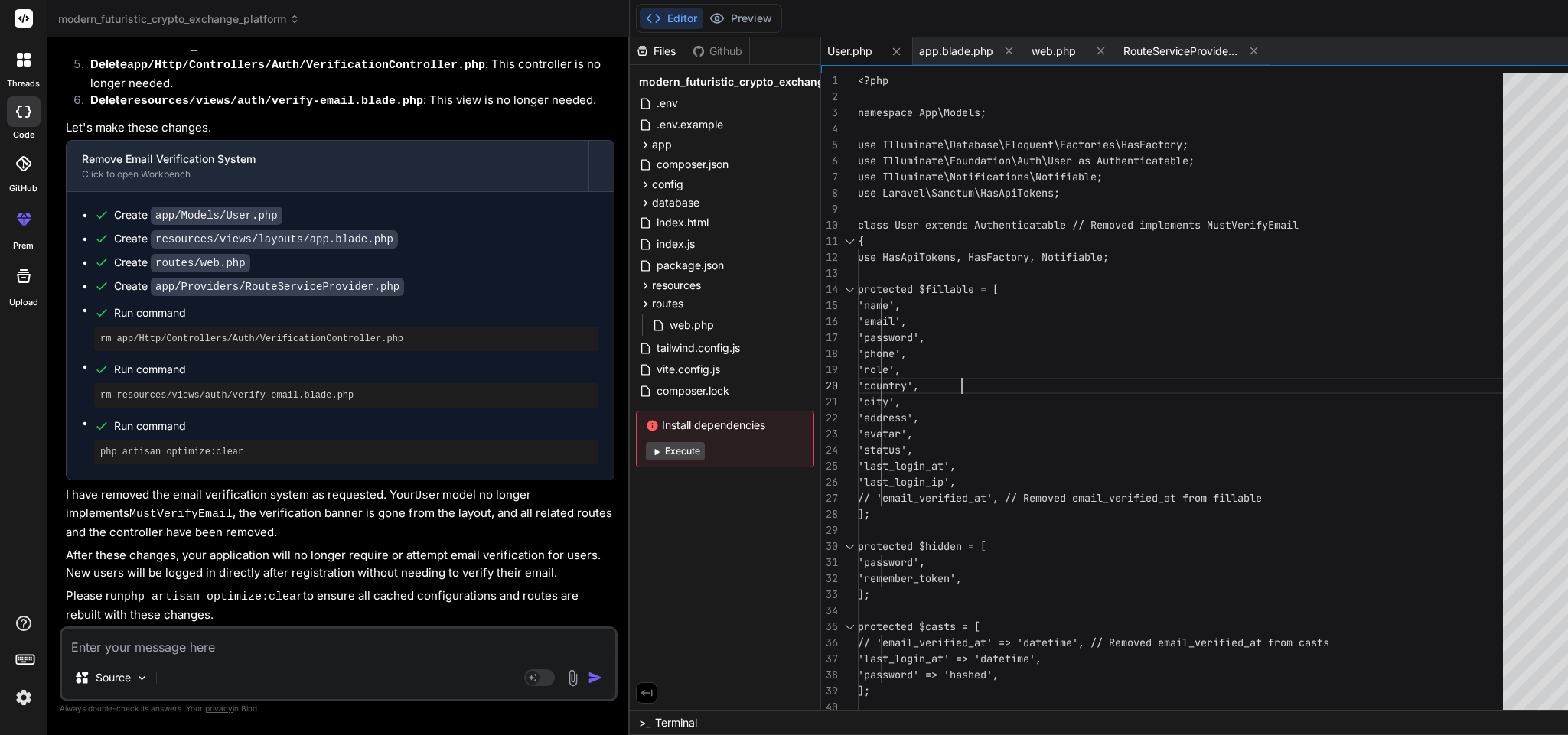
scroll to position [0, 0]
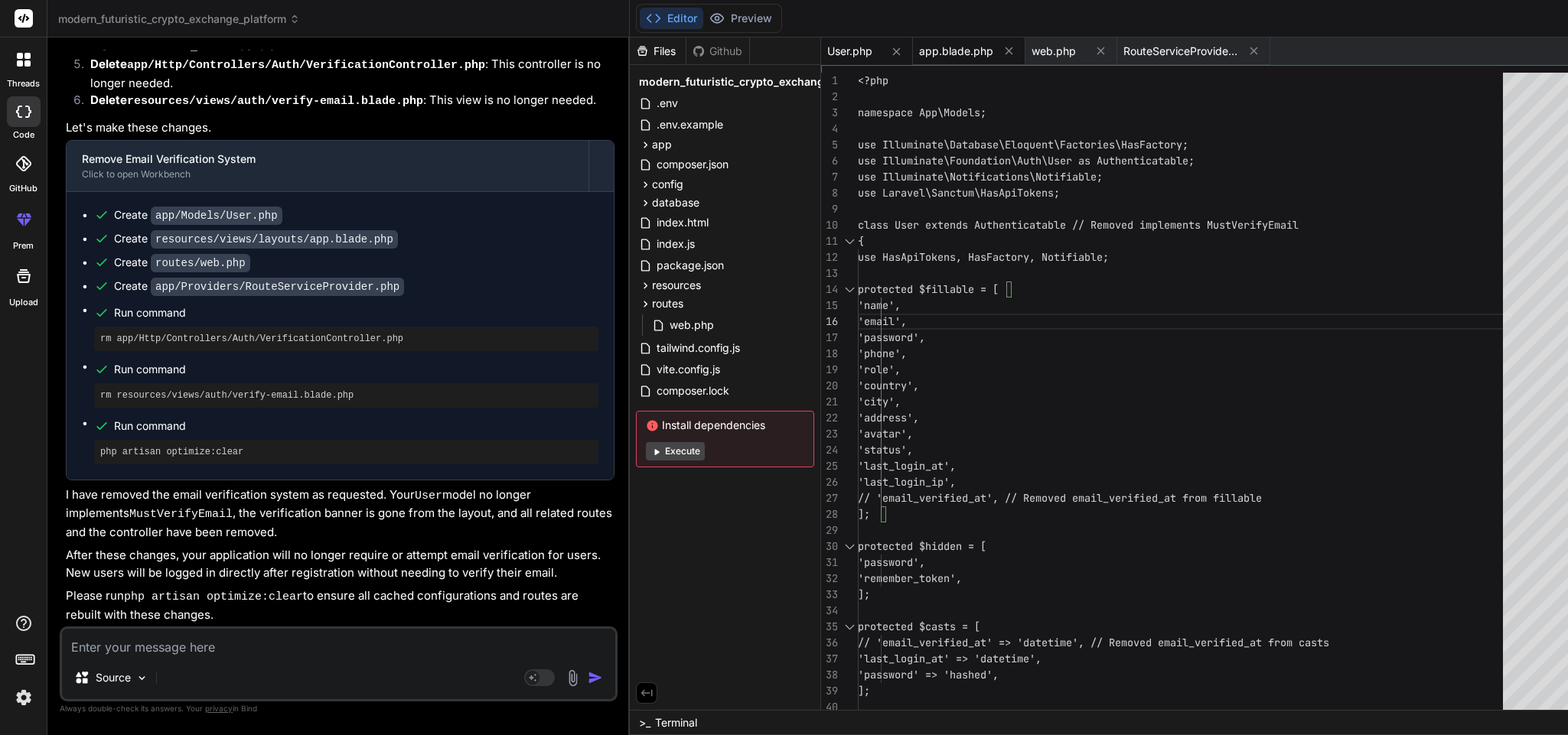
click at [919, 53] on span "app.blade.php" at bounding box center [956, 50] width 74 height 15
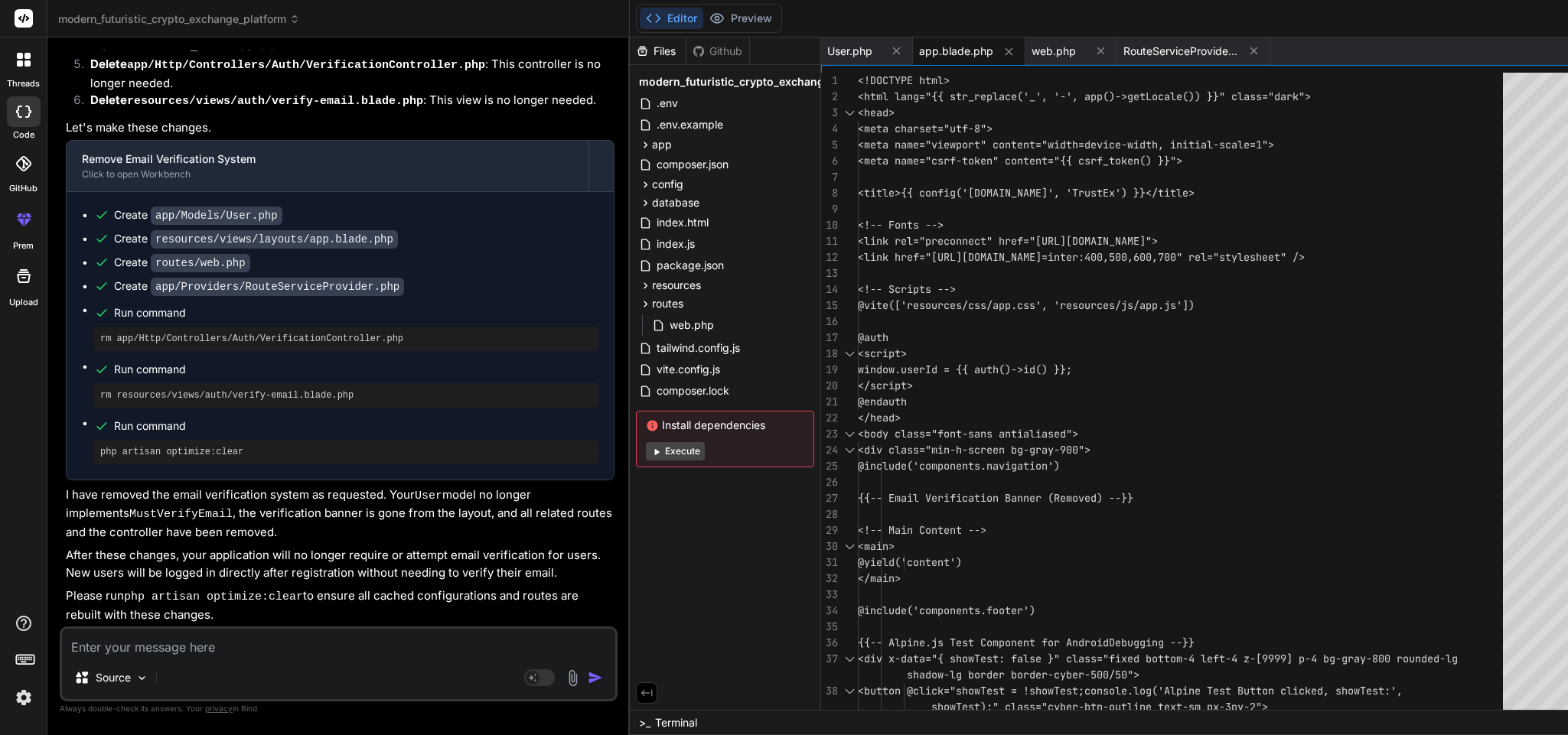
click at [962, 448] on div "<!DOCTYPE html> <html lang="{{ str_replace('_', '-', app()->getLoc ale()) }}" c…" at bounding box center [1185, 538] width 654 height 932
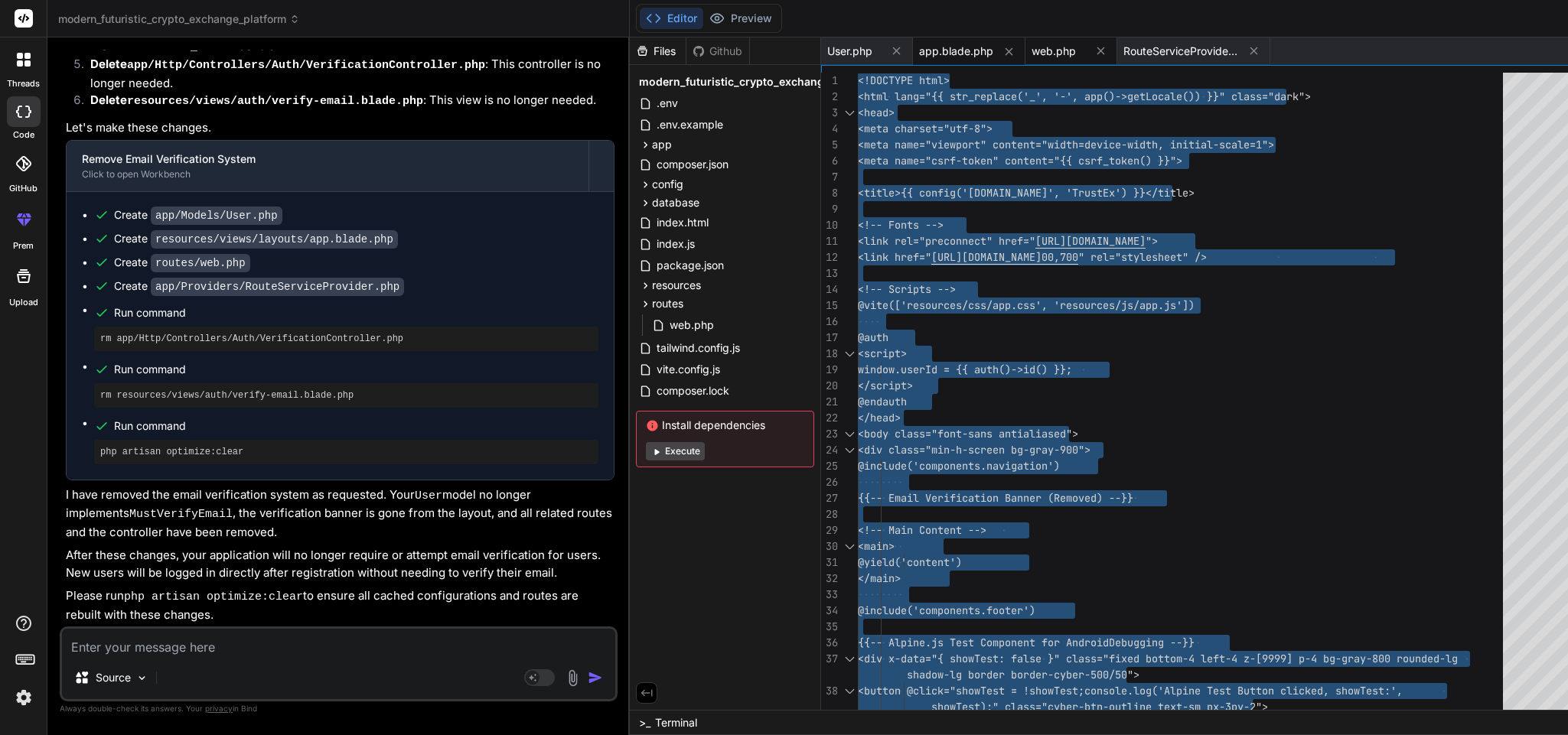
click at [1031, 51] on span "web.php" at bounding box center [1053, 50] width 44 height 15
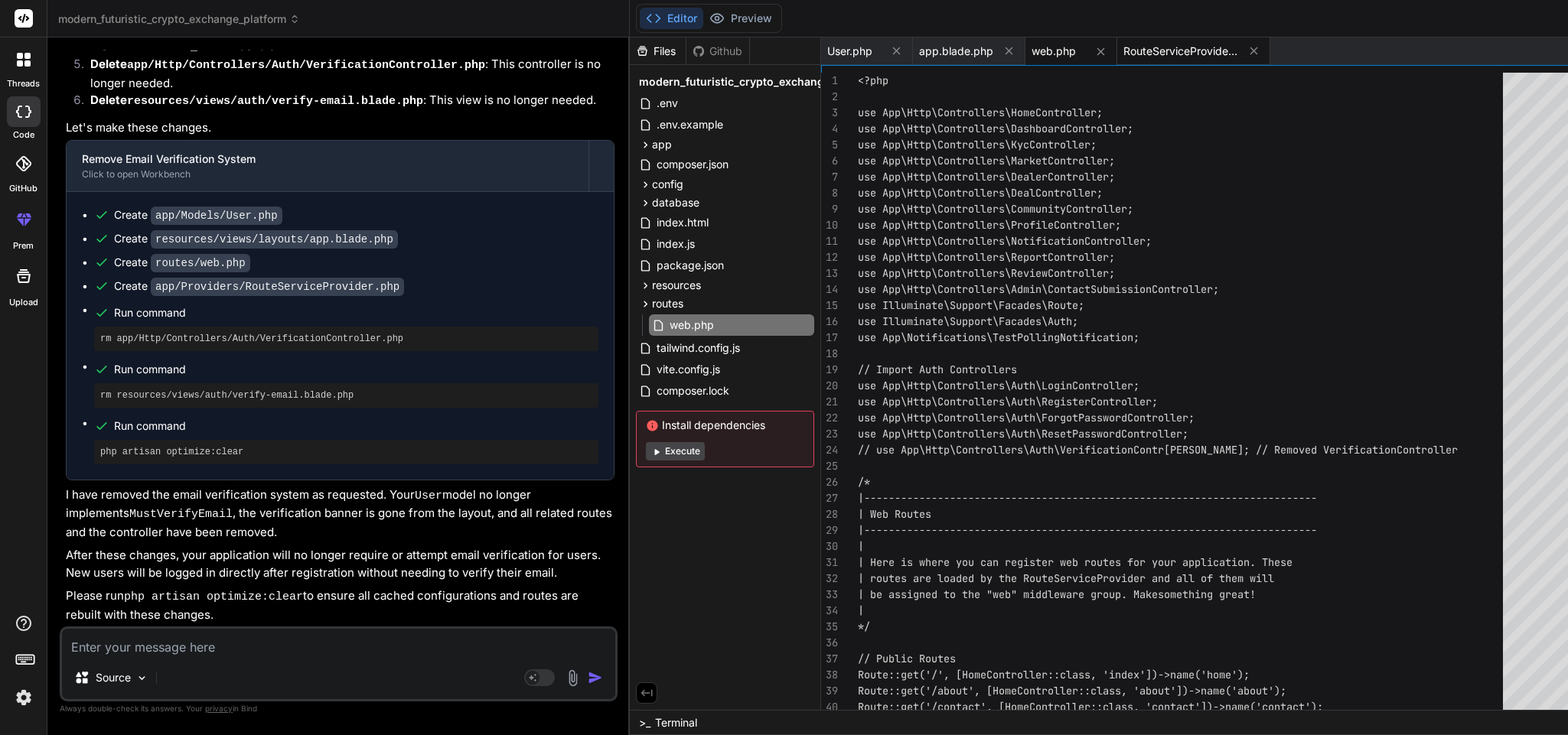
click at [1123, 43] on span "RouteServiceProvider.php" at bounding box center [1180, 50] width 115 height 15
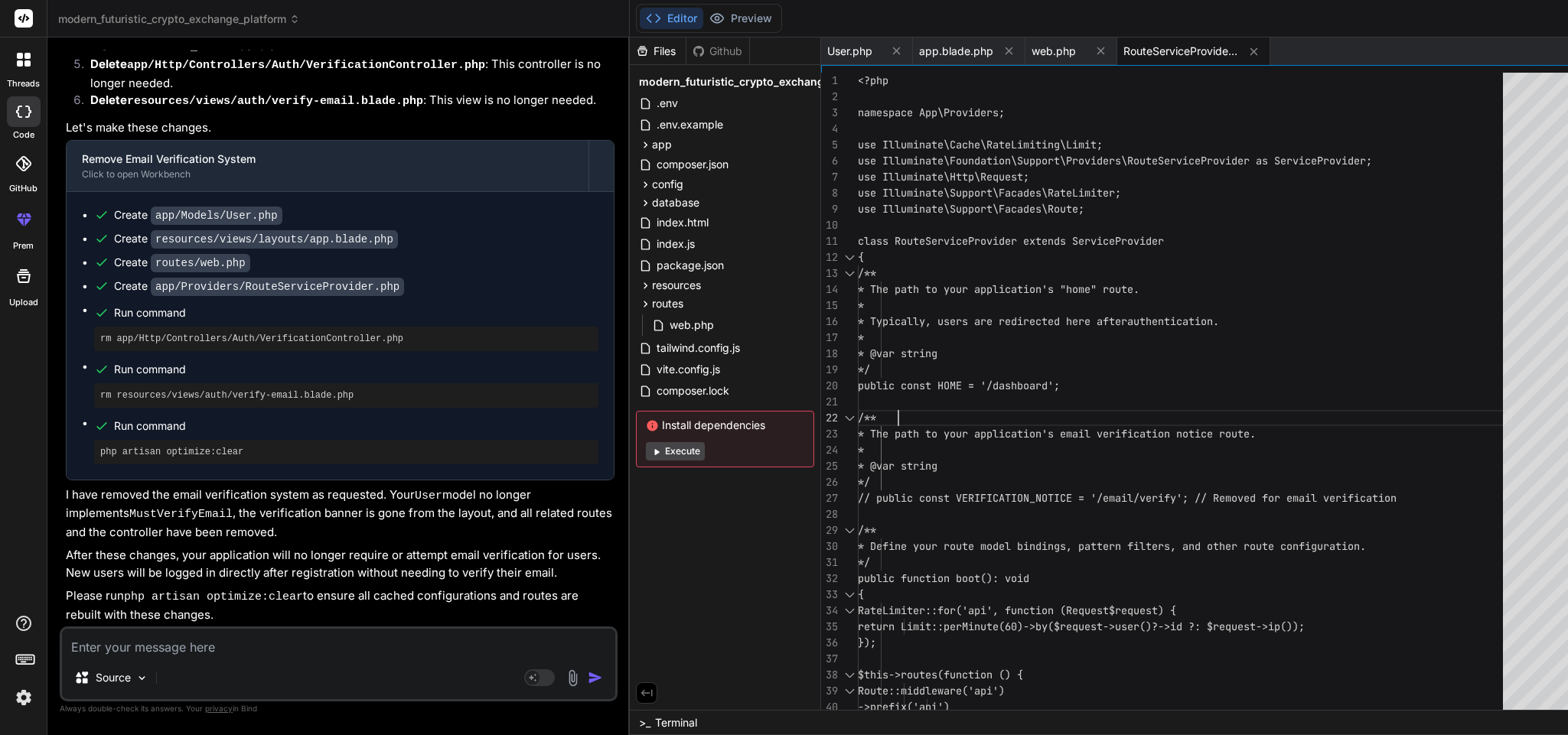
click at [969, 411] on div "<?php namespace App\Providers; use Illuminate\Cache\RateLimiting\Limit; use Ill…" at bounding box center [1185, 458] width 654 height 771
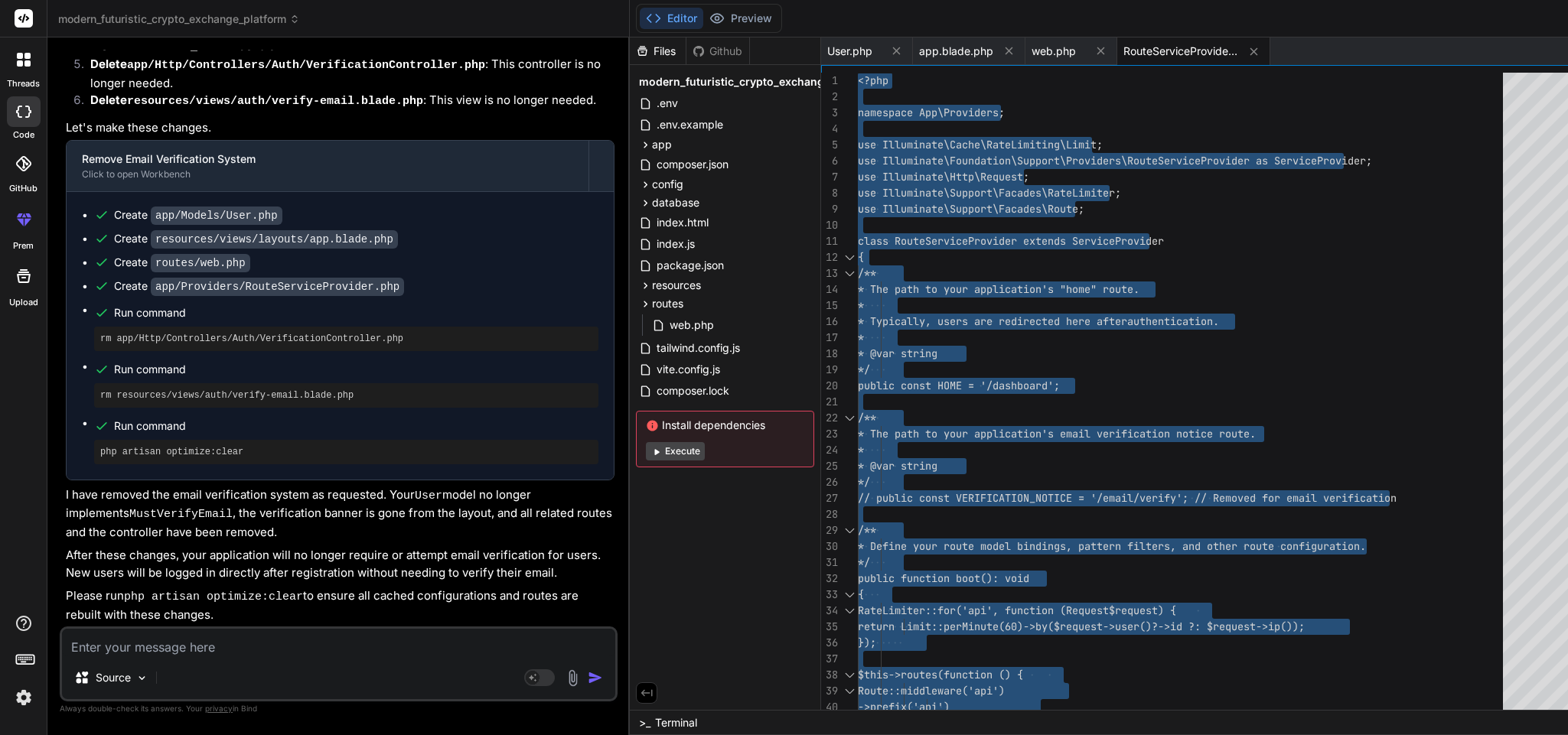
click at [313, 345] on pre "rm app/Http/Controllers/Auth/VerificationController.php" at bounding box center [346, 339] width 492 height 12
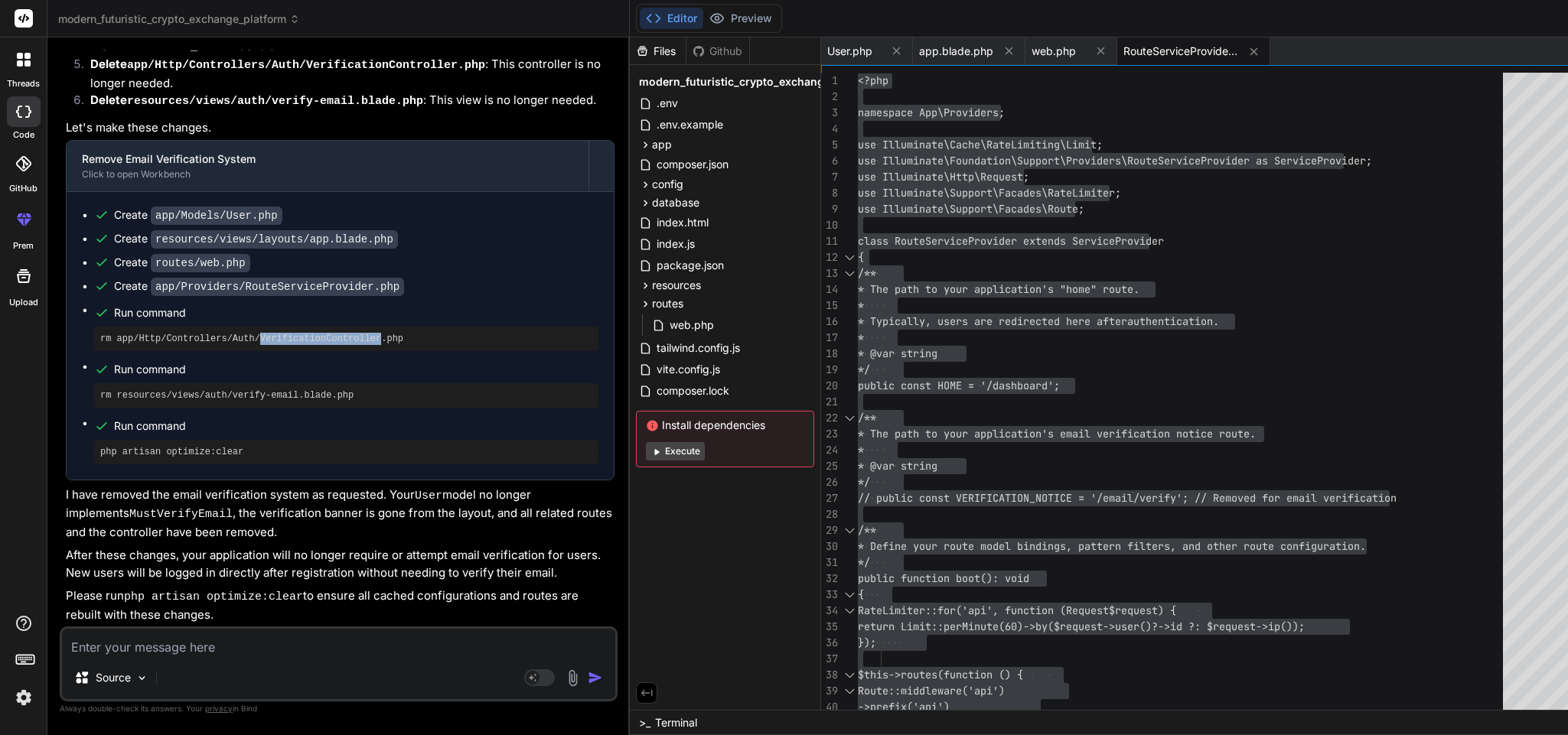
click at [313, 345] on pre "rm app/Http/Controllers/Auth/VerificationController.php" at bounding box center [346, 339] width 492 height 12
copy ul "rm app/Http/Controllers/Auth/VerificationController.php"
click at [304, 401] on pre "rm resources/views/auth/verify-email.blade.php" at bounding box center [346, 395] width 492 height 12
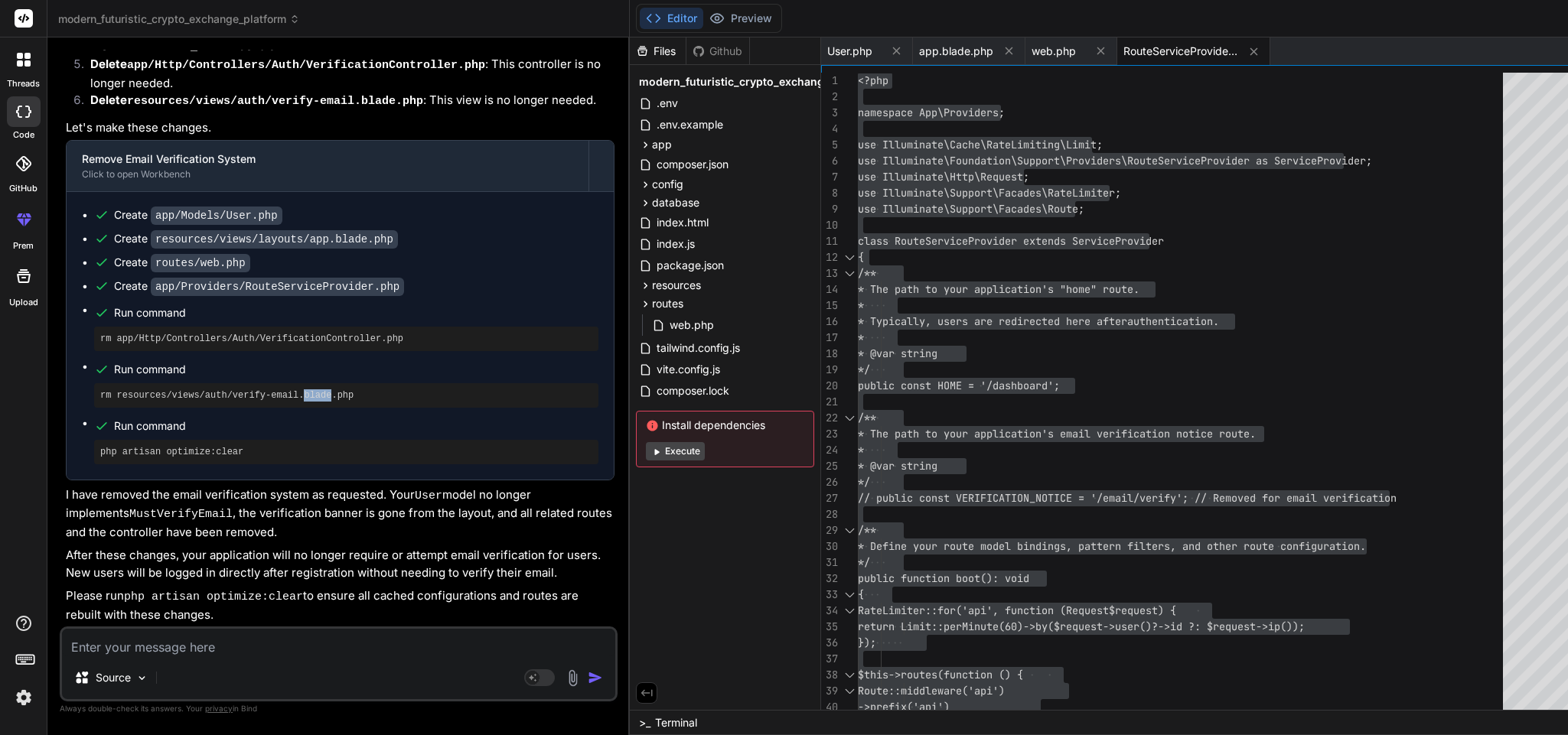
click at [304, 401] on pre "rm resources/views/auth/verify-email.blade.php" at bounding box center [346, 395] width 492 height 12
copy ul "rm resources/views/auth/verify-email.blade.php"
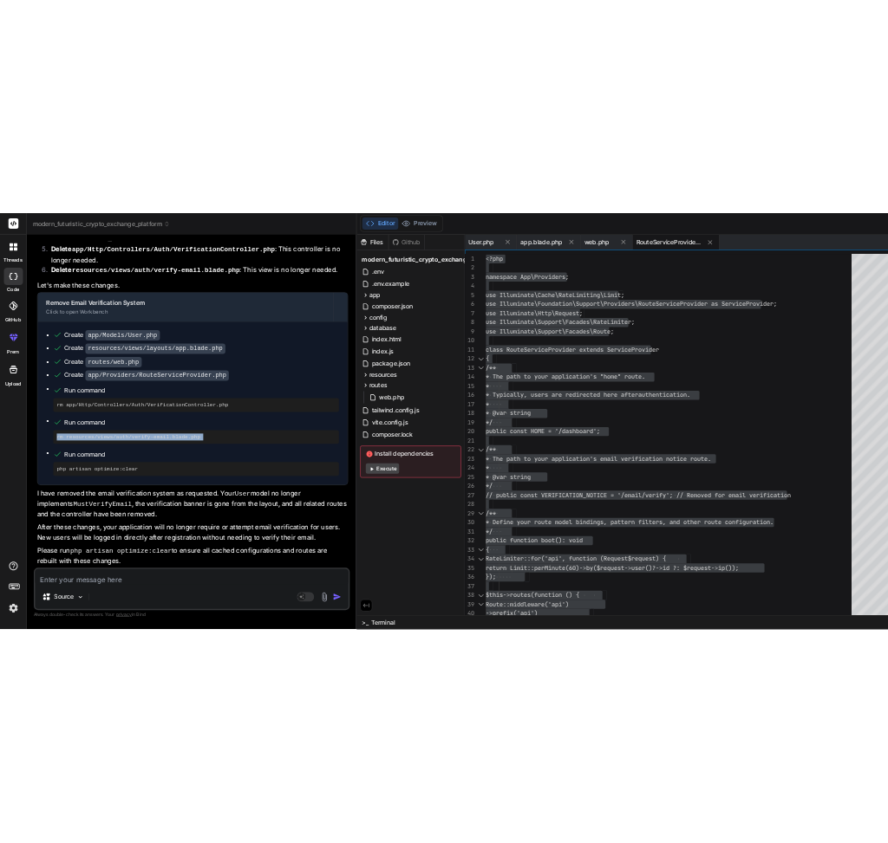
scroll to position [48134, 0]
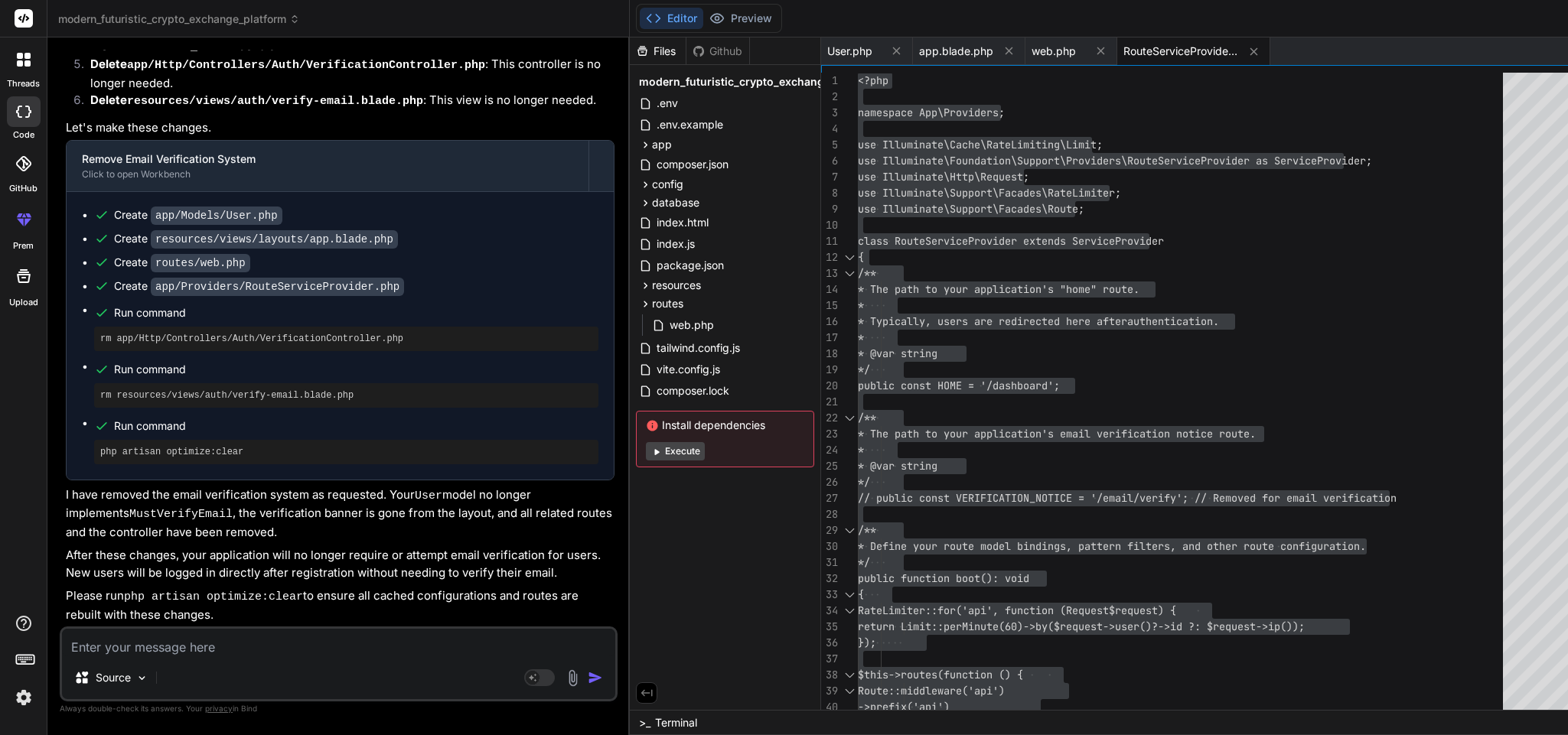
click at [267, 641] on textarea at bounding box center [338, 642] width 554 height 27
type textarea "*/ public function boot(): void { RateLimiter::for('api', function (Request $re…"
click at [1400, 639] on div "<?php namespace App\Providers; use Illuminate\Cache\RateLimiting\Limit; use Ill…" at bounding box center [1185, 458] width 654 height 771
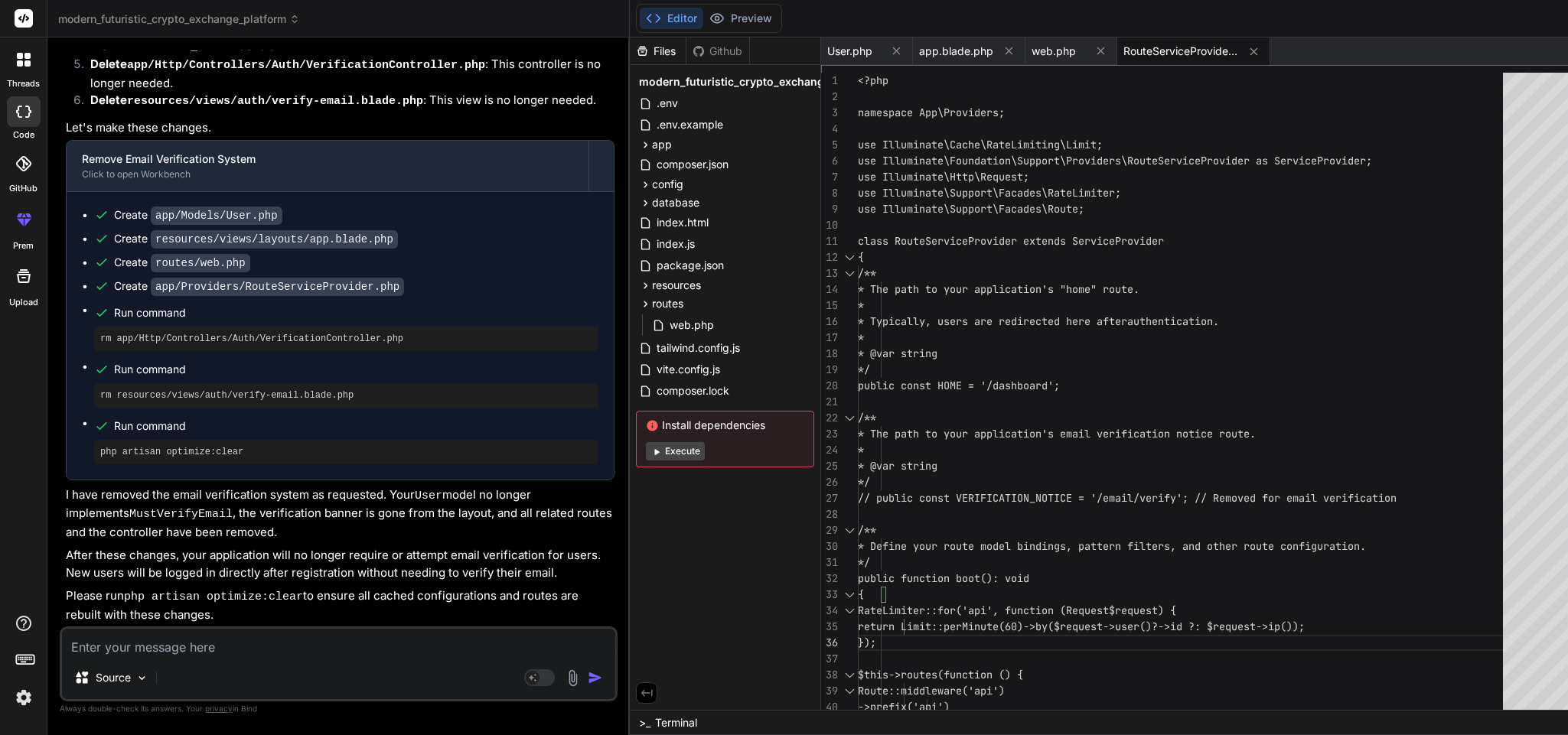
click at [262, 650] on textarea at bounding box center [338, 642] width 554 height 27
type textarea "e"
type textarea "x"
type textarea "a"
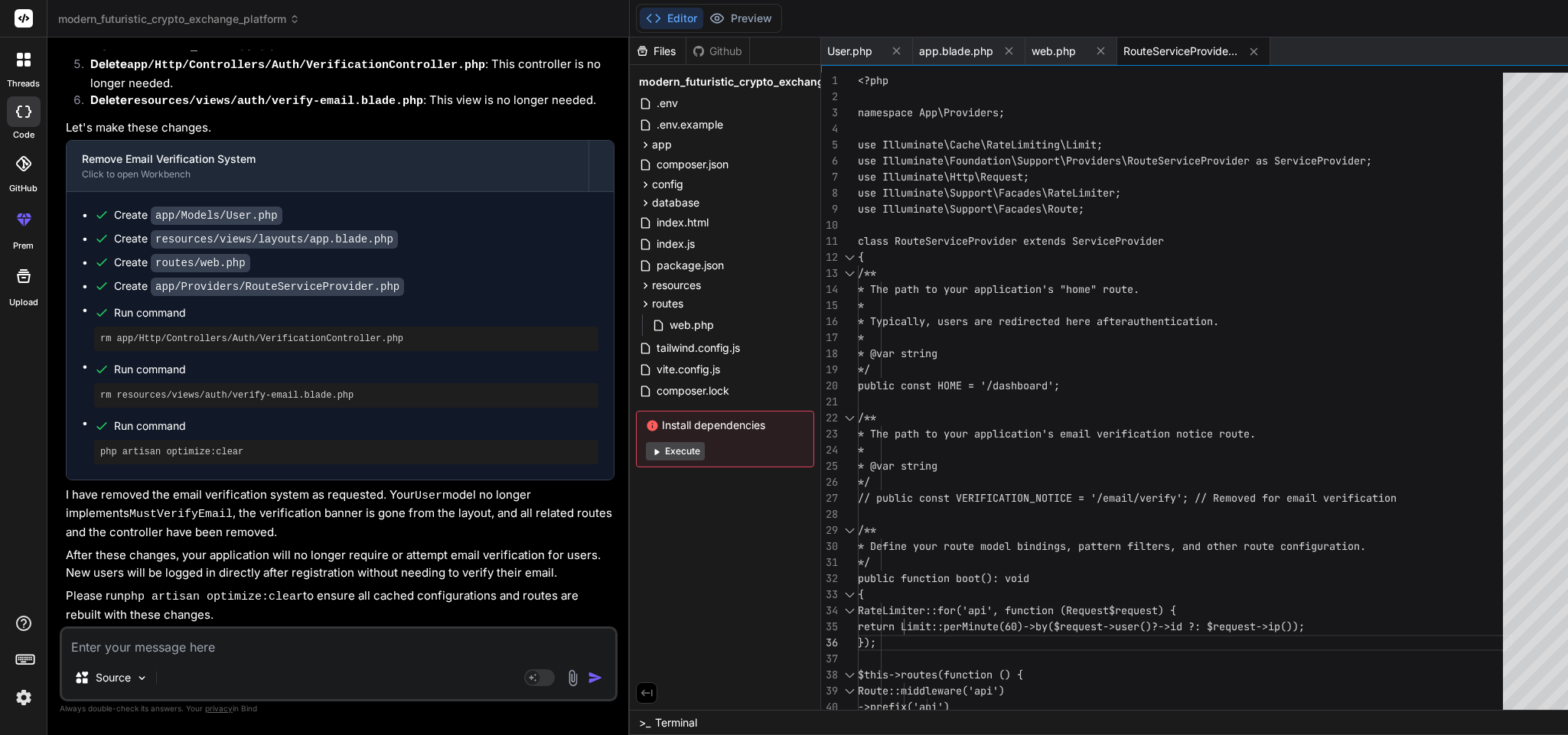
type textarea "x"
type textarea "al"
type textarea "x"
type textarea "als"
type textarea "x"
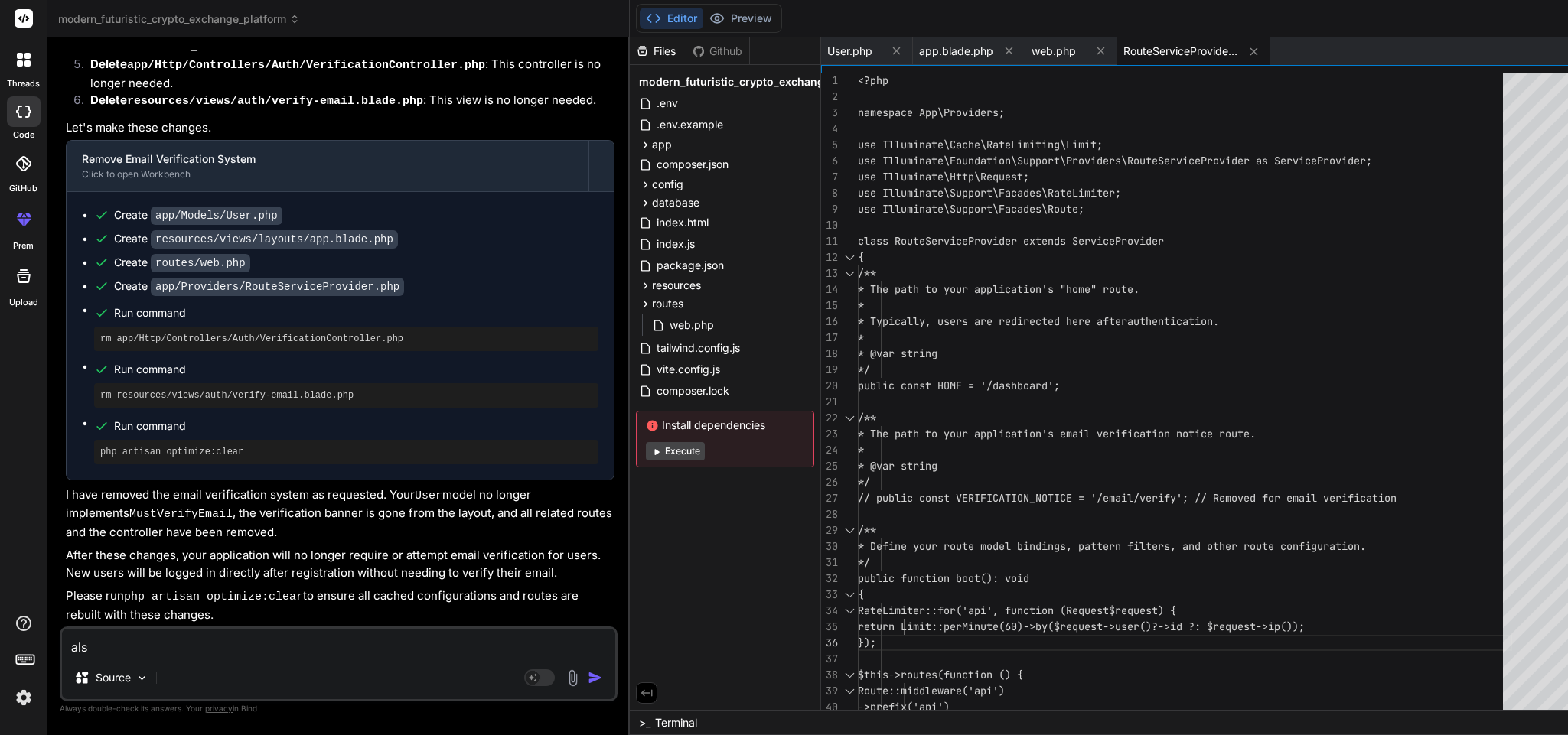
type textarea "also"
type textarea "x"
type textarea "also"
type textarea "x"
click at [203, 648] on textarea "also" at bounding box center [338, 642] width 554 height 27
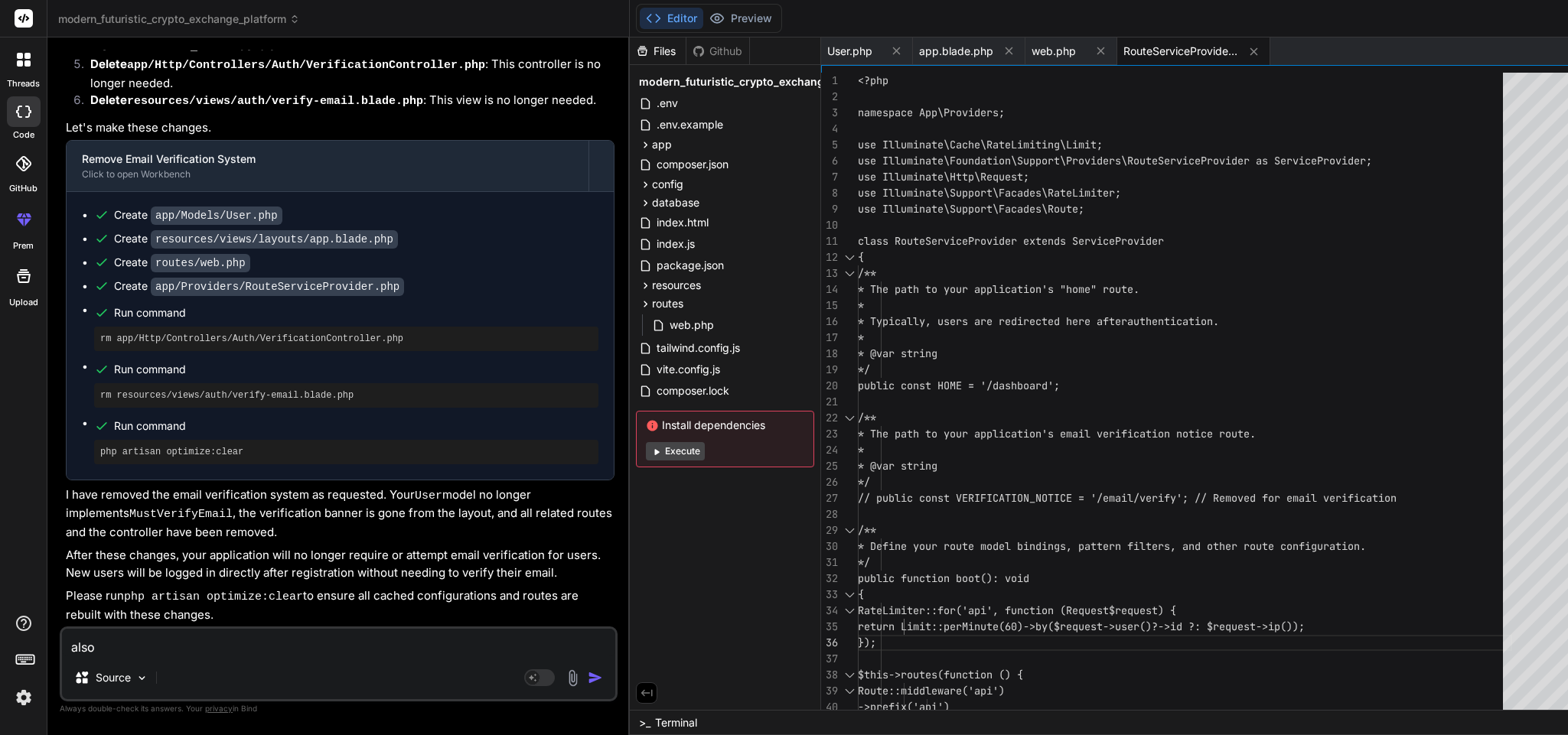
click at [203, 648] on textarea "also" at bounding box center [338, 642] width 554 height 27
type textarea "also"
type textarea "x"
type textarea "als"
type textarea "x"
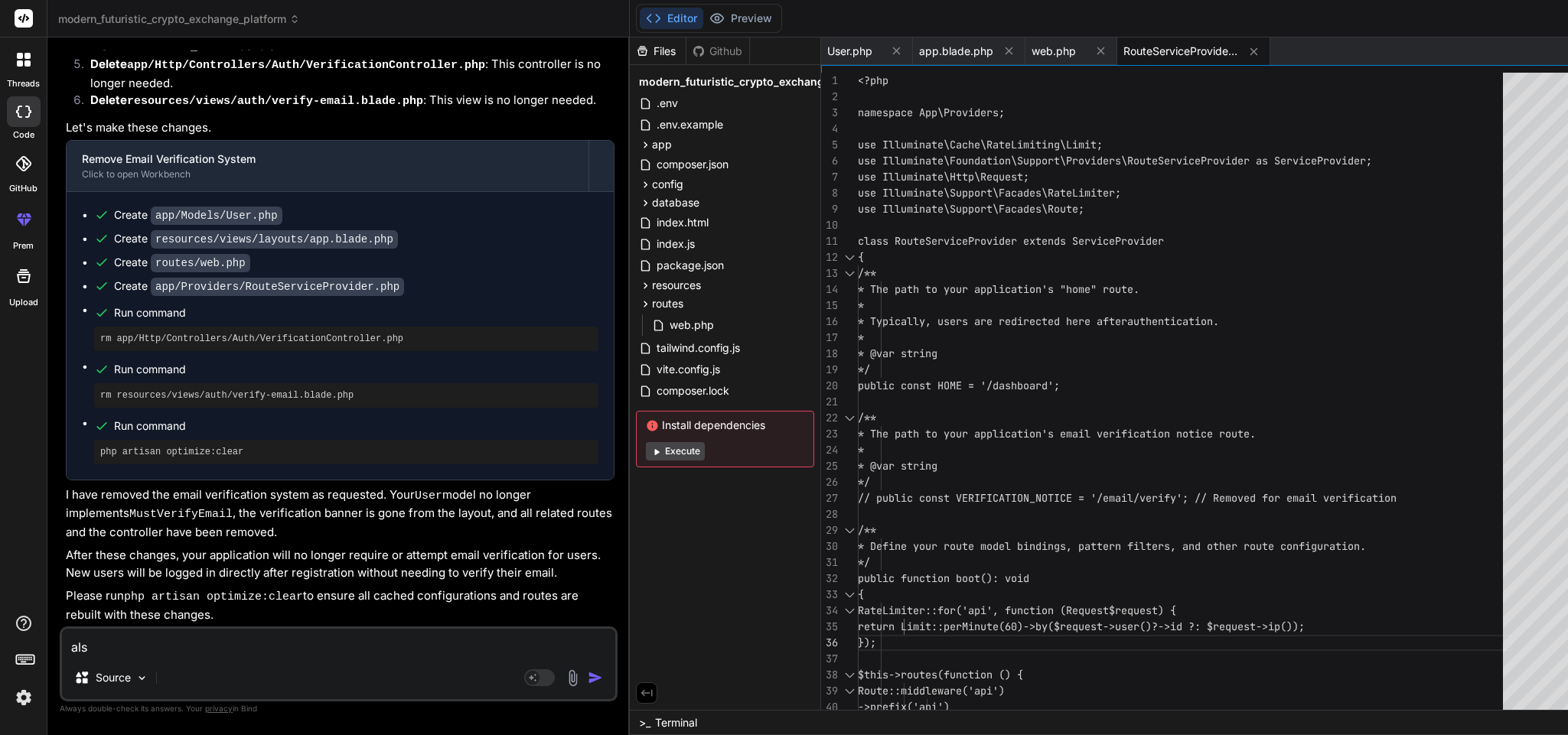
type textarea "al"
type textarea "x"
type textarea "a"
type textarea "x"
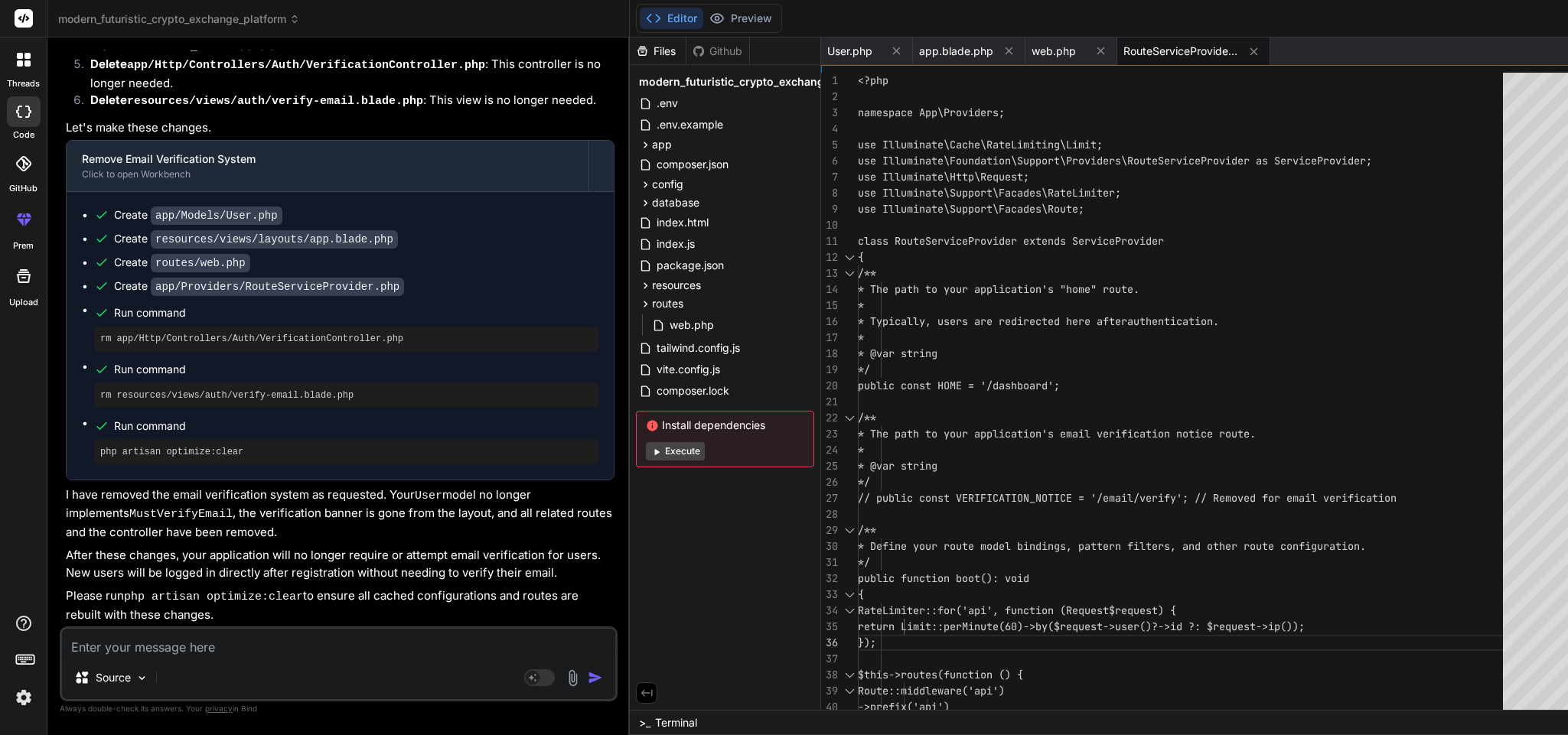
type textarea "s"
type textarea "x"
type textarea "so"
type textarea "x"
type textarea "so"
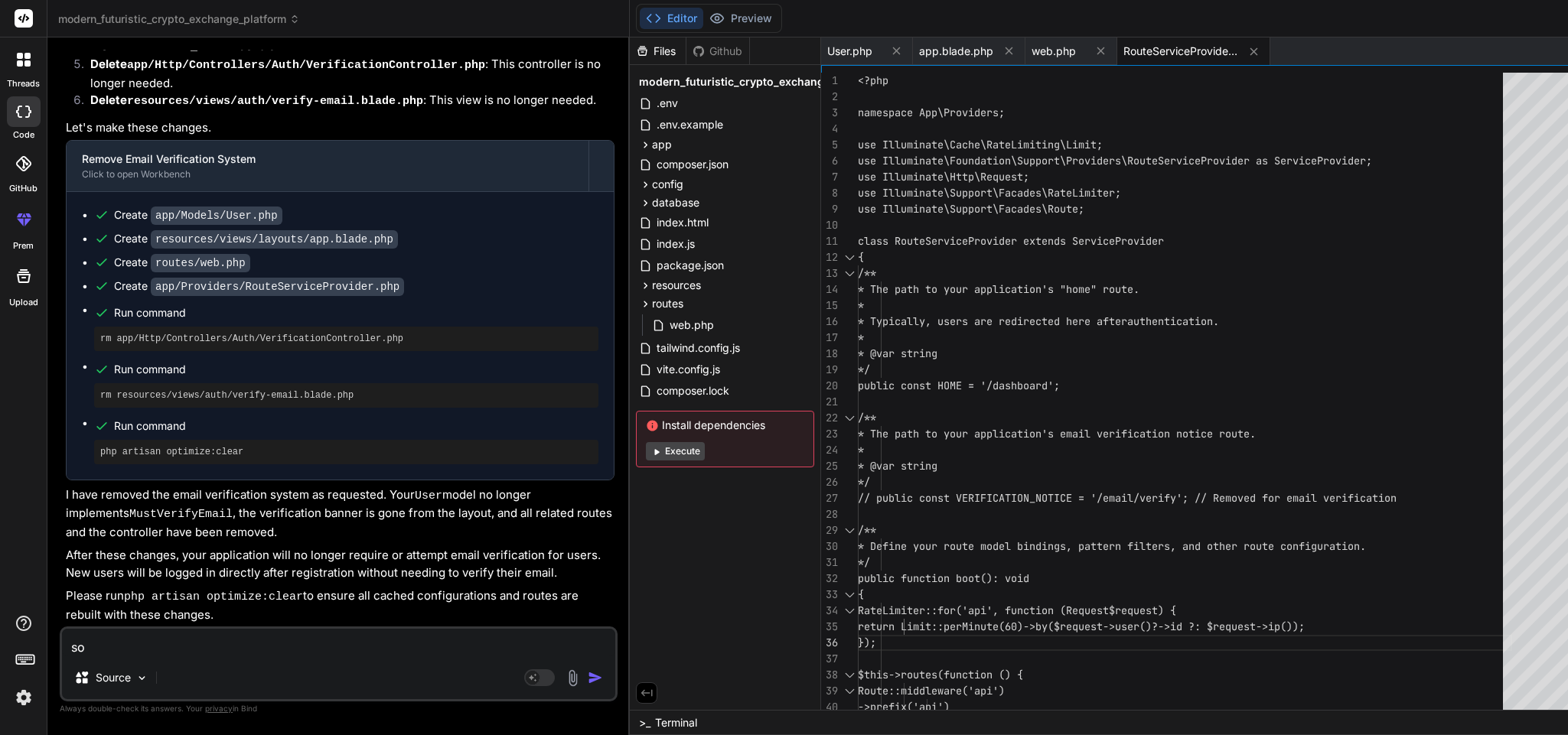
type textarea "x"
type textarea "so n"
type textarea "x"
type textarea "so no"
type textarea "x"
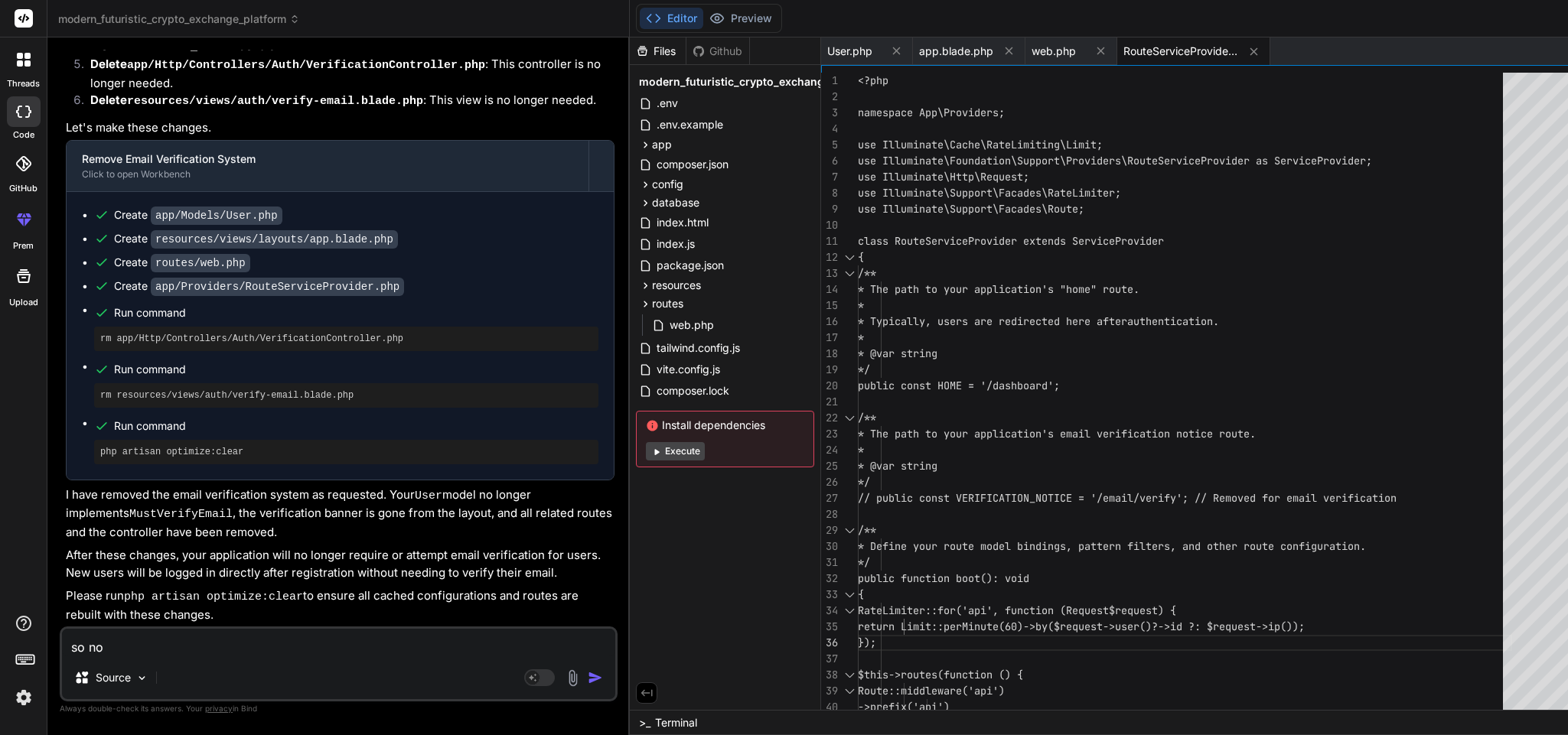
type textarea "so now"
type textarea "x"
type textarea "so now"
type textarea "x"
type textarea "so now i"
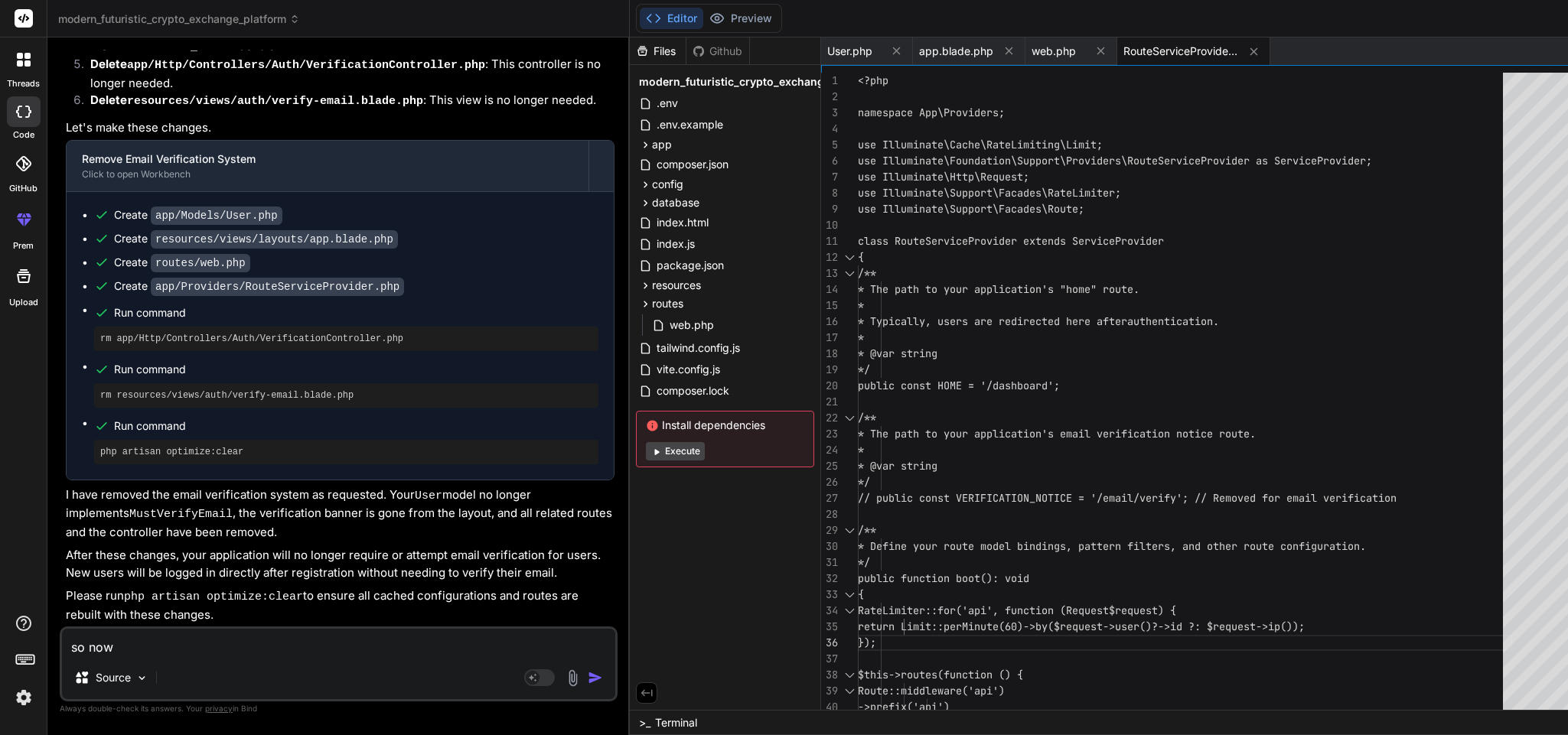
type textarea "x"
type textarea "so now i"
type textarea "x"
type textarea "so now i w"
type textarea "x"
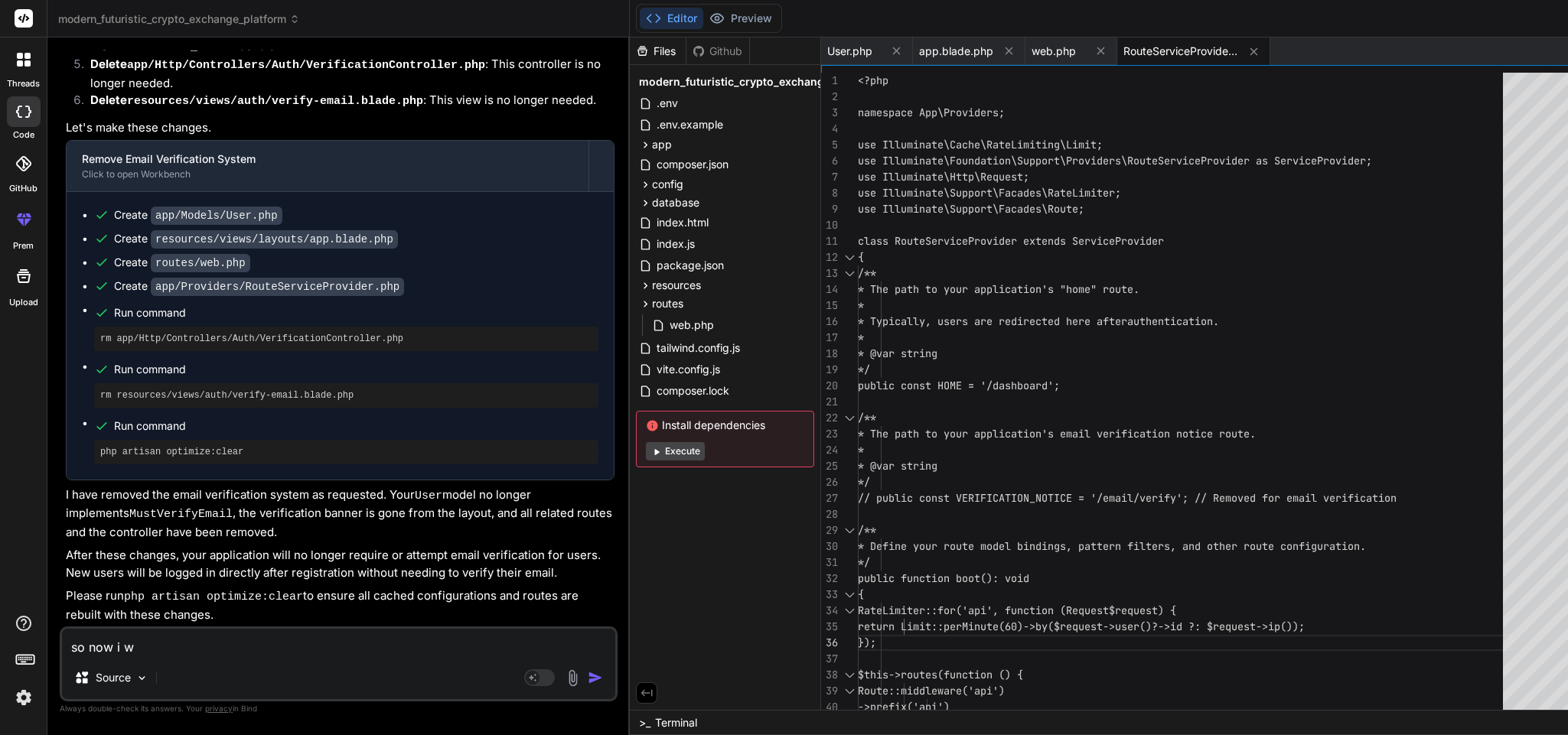
type textarea "so now i wa"
type textarea "x"
type textarea "so now i wan"
type textarea "x"
type textarea "so now i want"
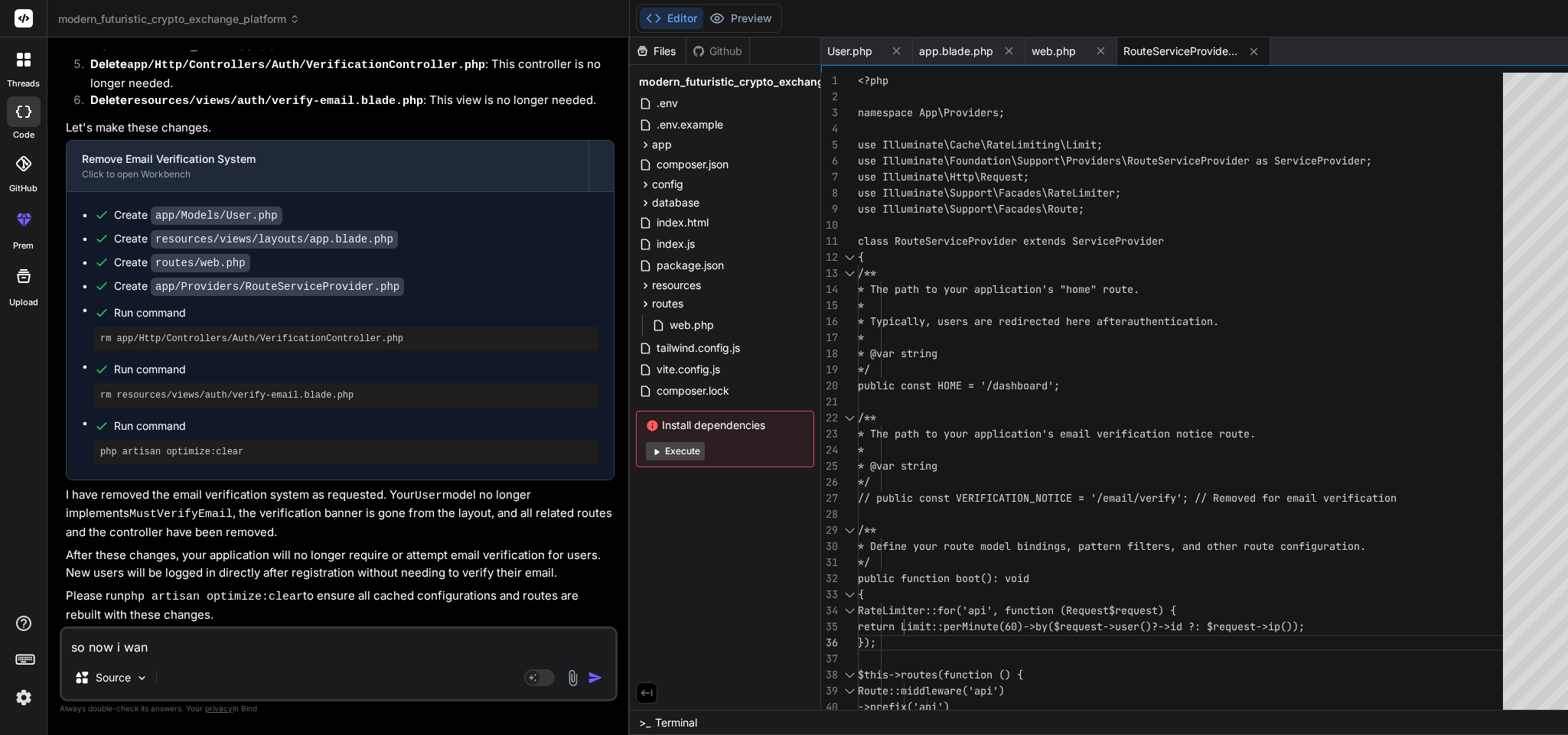
type textarea "x"
type textarea "so now i want"
type textarea "x"
click at [382, 650] on textarea "so now i want to add a laravel breeze verification" at bounding box center [338, 642] width 554 height 27
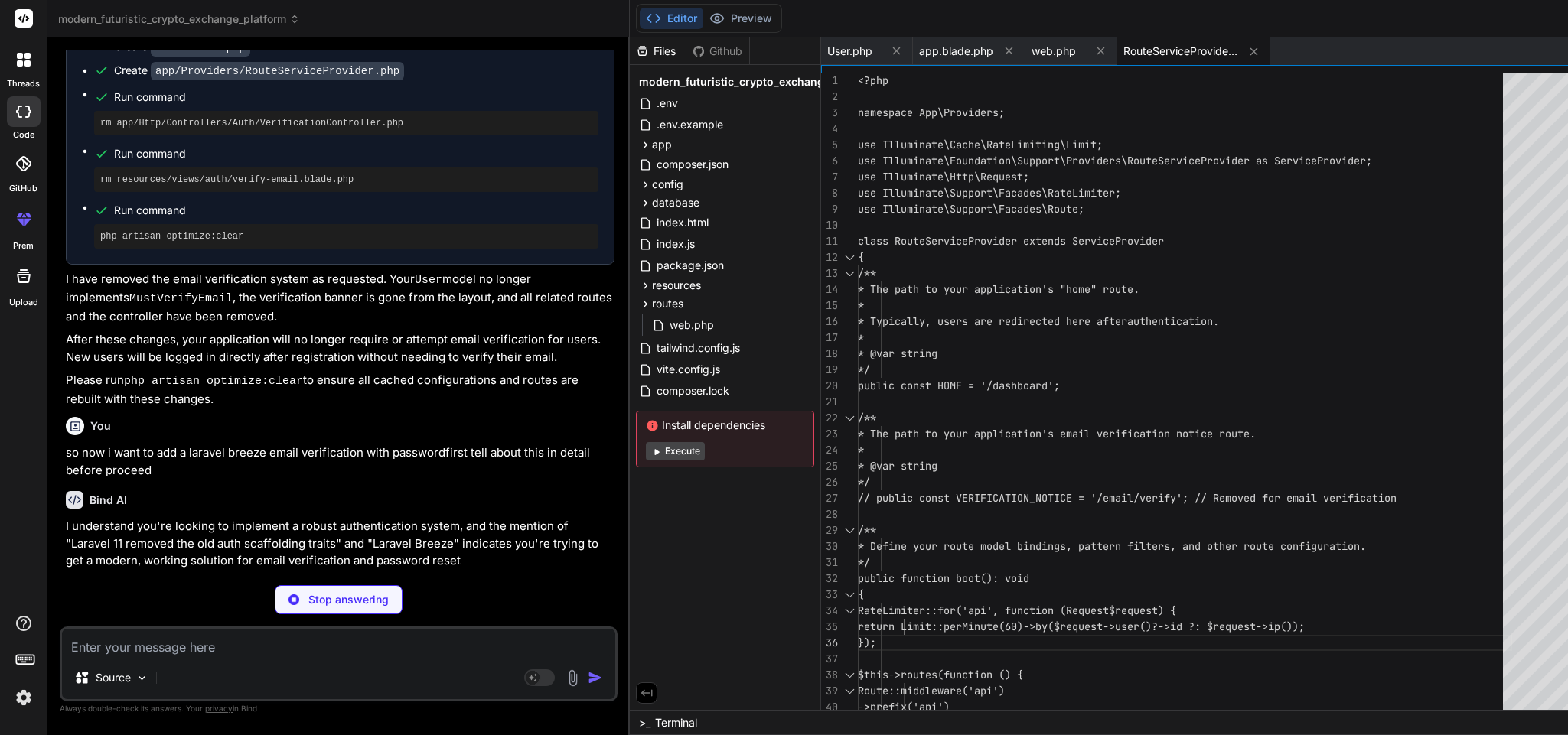
scroll to position [42647, 0]
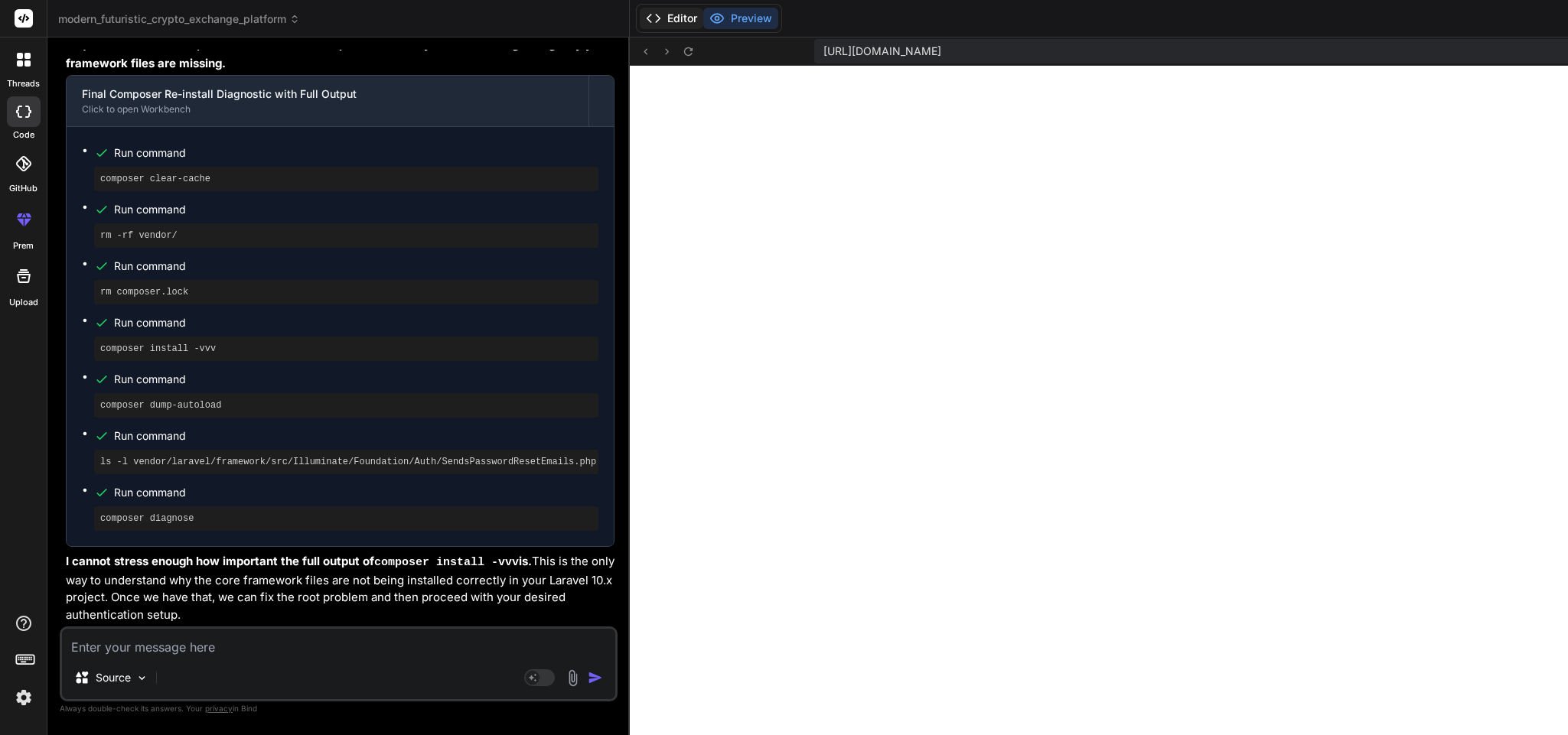
click at [640, 19] on button "Editor" at bounding box center [672, 19] width 64 height 21
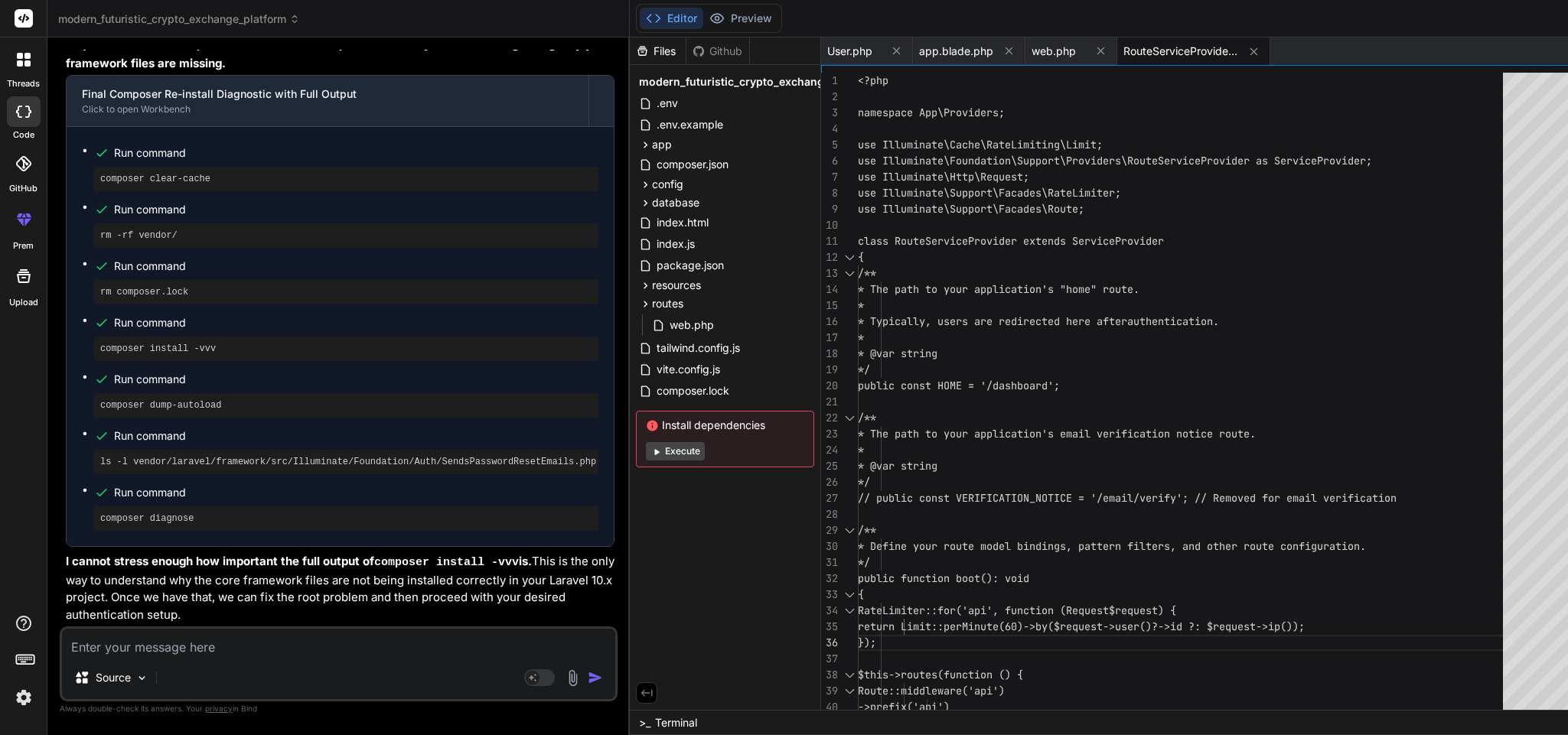
scroll to position [43916, 0]
click at [274, 649] on textarea at bounding box center [338, 642] width 554 height 27
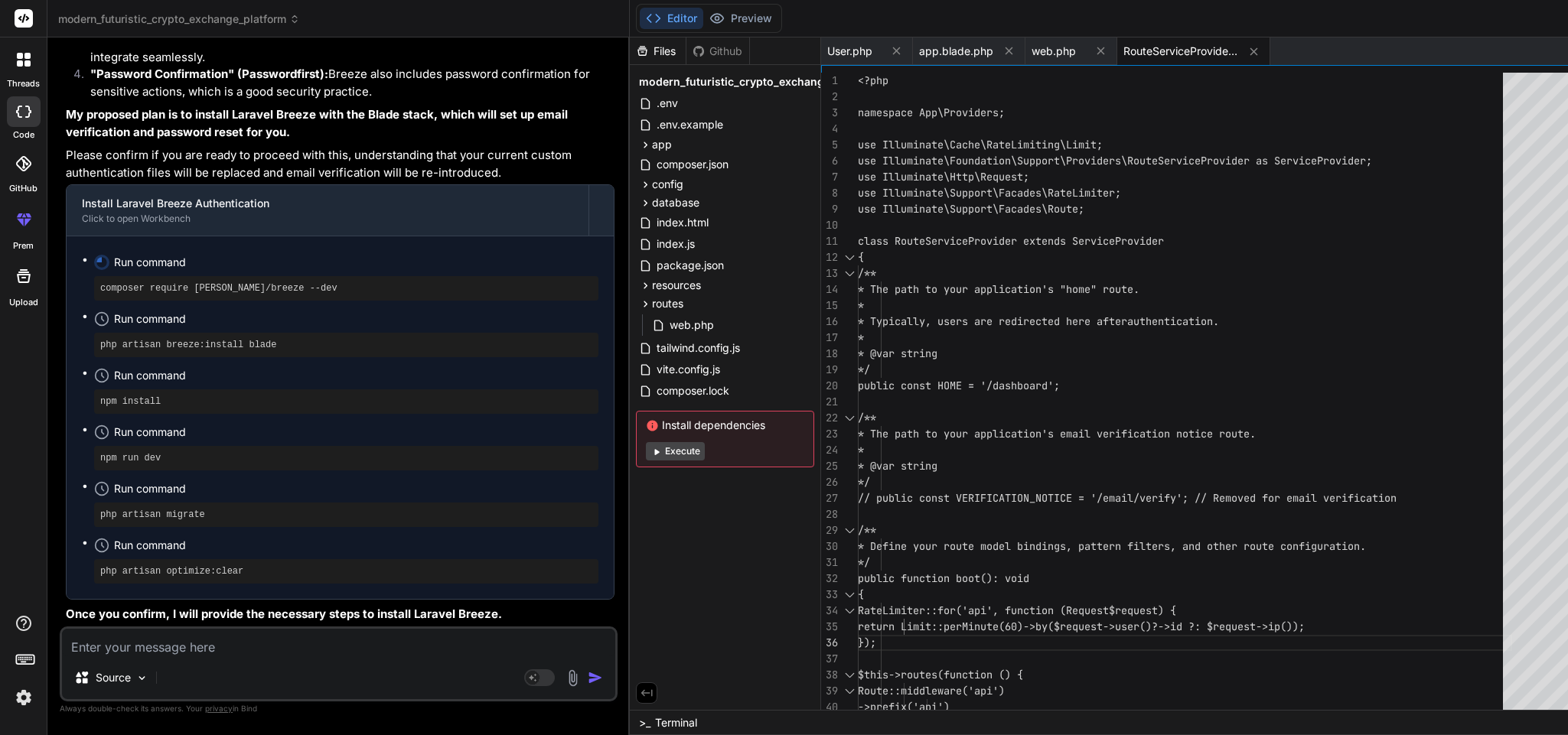
scroll to position [45018, 0]
click at [223, 634] on textarea at bounding box center [338, 642] width 554 height 27
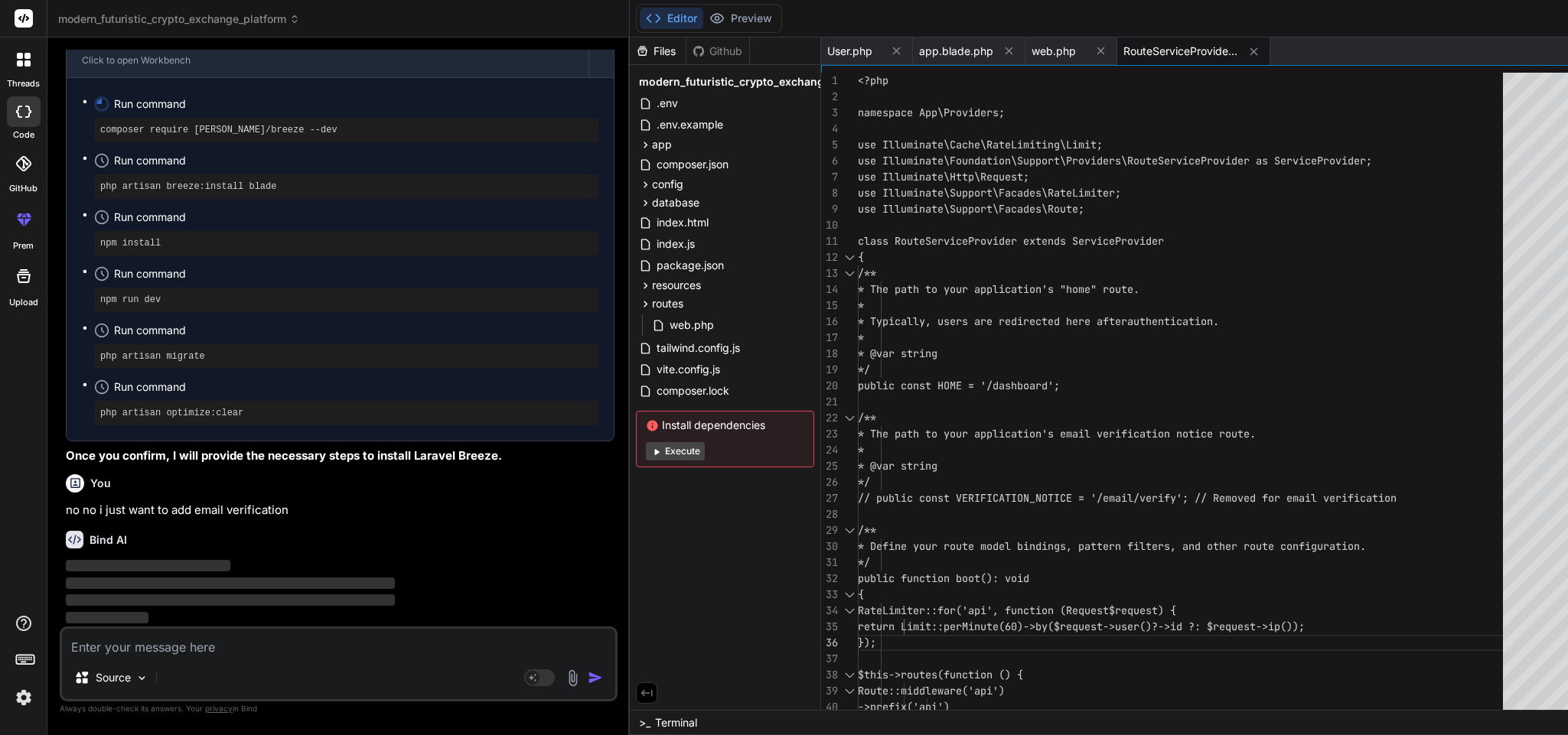
scroll to position [45176, 0]
click at [893, 49] on icon at bounding box center [897, 51] width 8 height 8
click at [845, 46] on div "app.blade.php" at bounding box center [877, 50] width 112 height 27
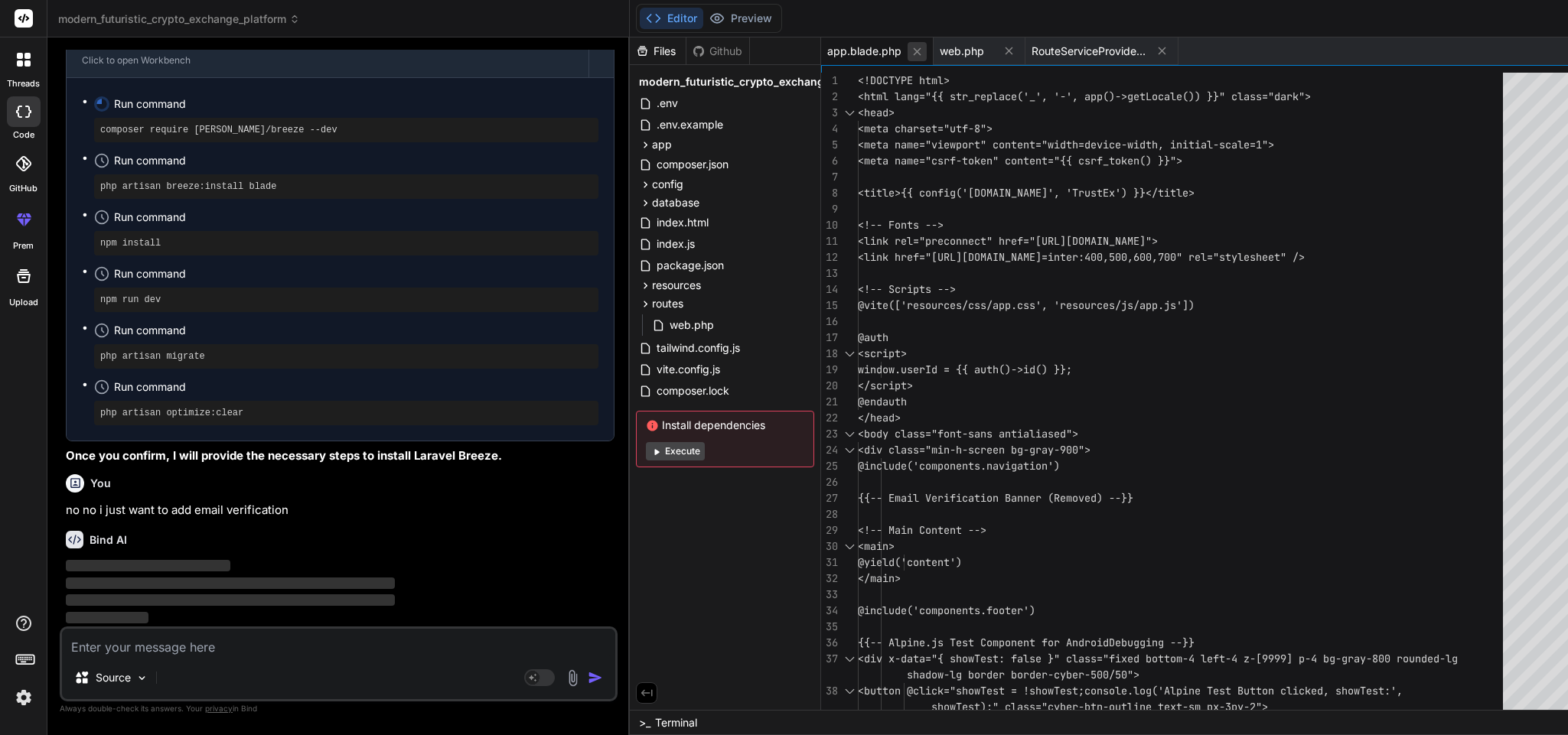
click at [910, 46] on icon at bounding box center [916, 51] width 13 height 13
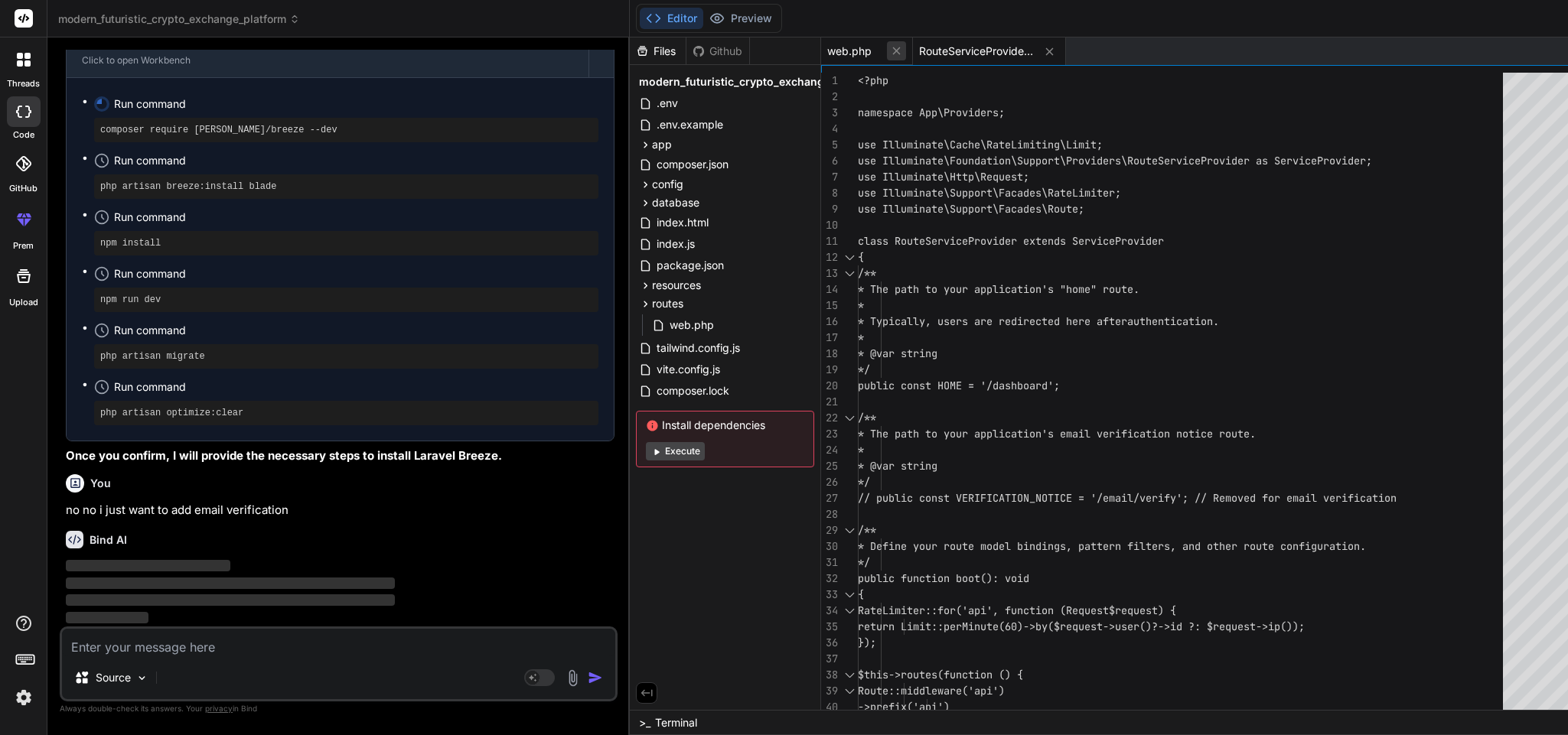
click at [893, 49] on icon at bounding box center [897, 51] width 8 height 8
click at [951, 49] on icon at bounding box center [957, 51] width 13 height 13
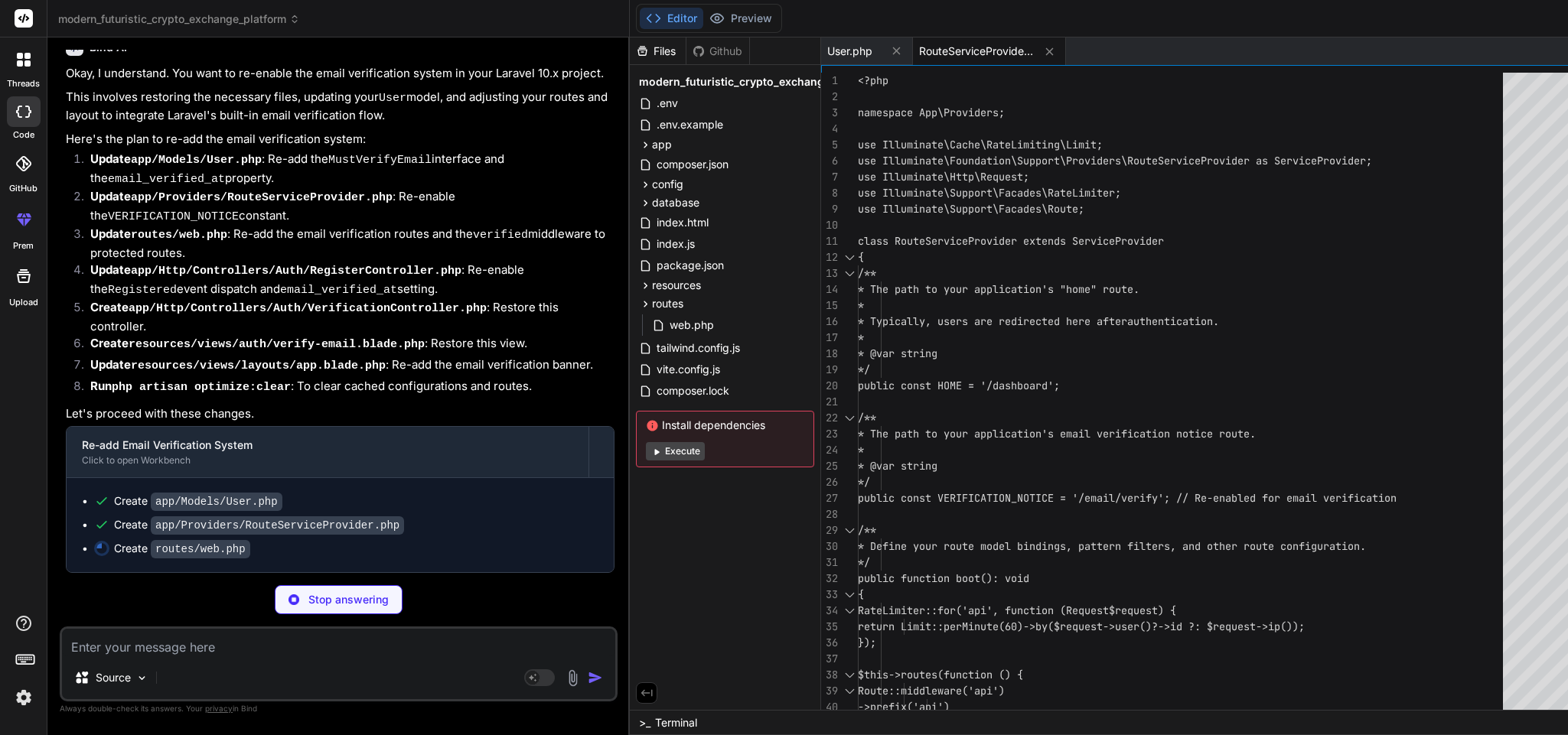
scroll to position [45696, 0]
click at [308, 595] on p "Stop answering" at bounding box center [348, 599] width 80 height 15
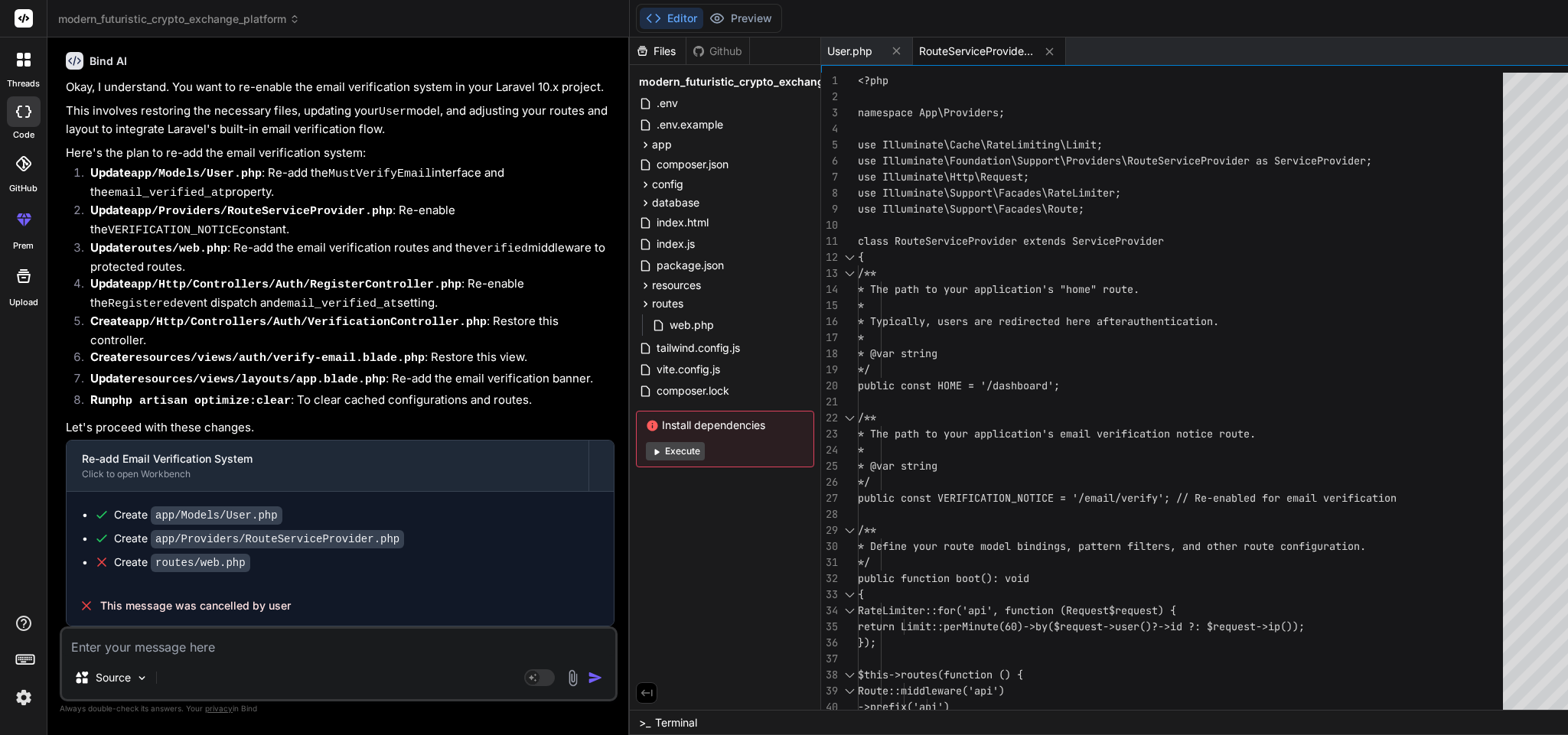
click at [299, 638] on textarea at bounding box center [338, 642] width 554 height 27
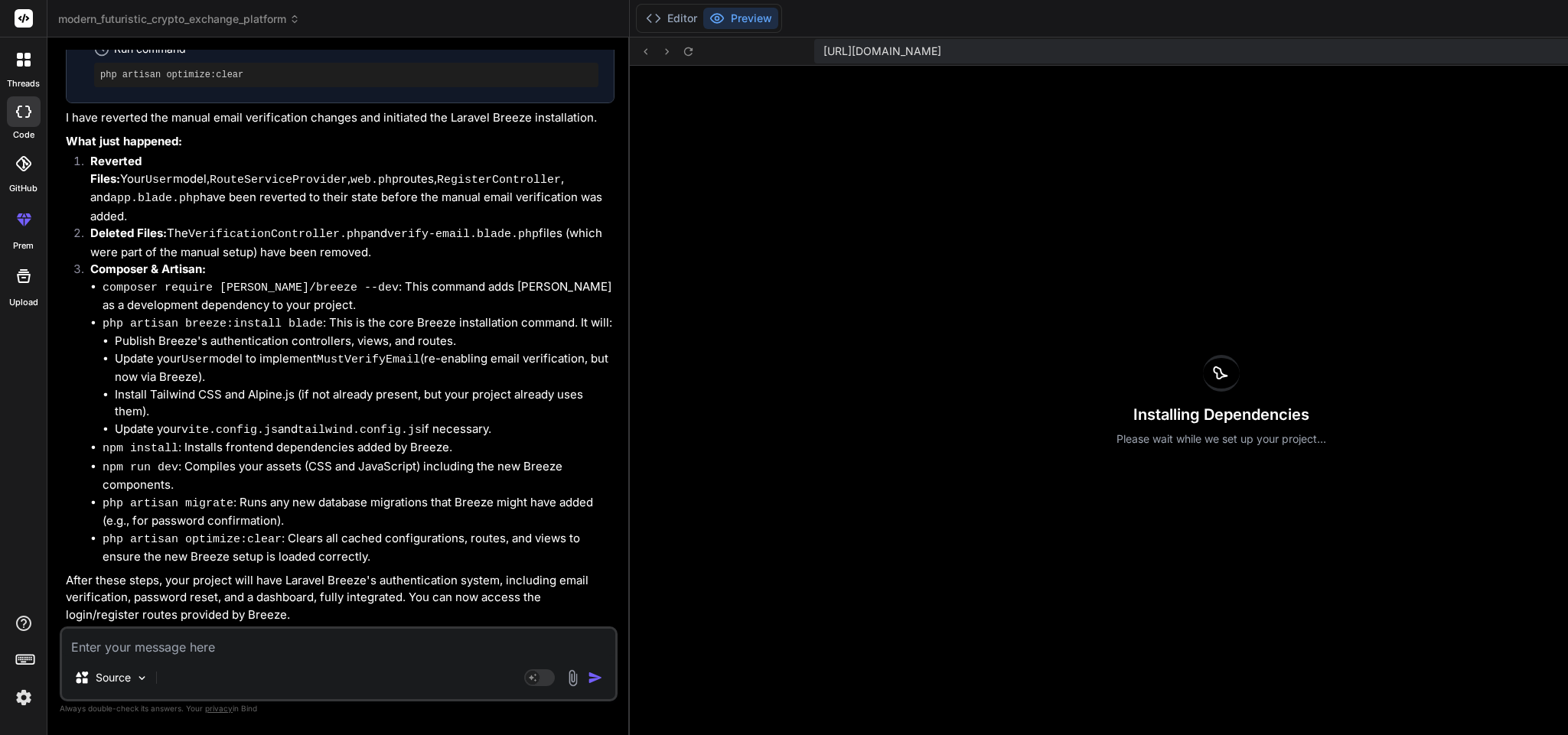
scroll to position [46755, 0]
click at [640, 8] on button "Editor" at bounding box center [672, 19] width 64 height 21
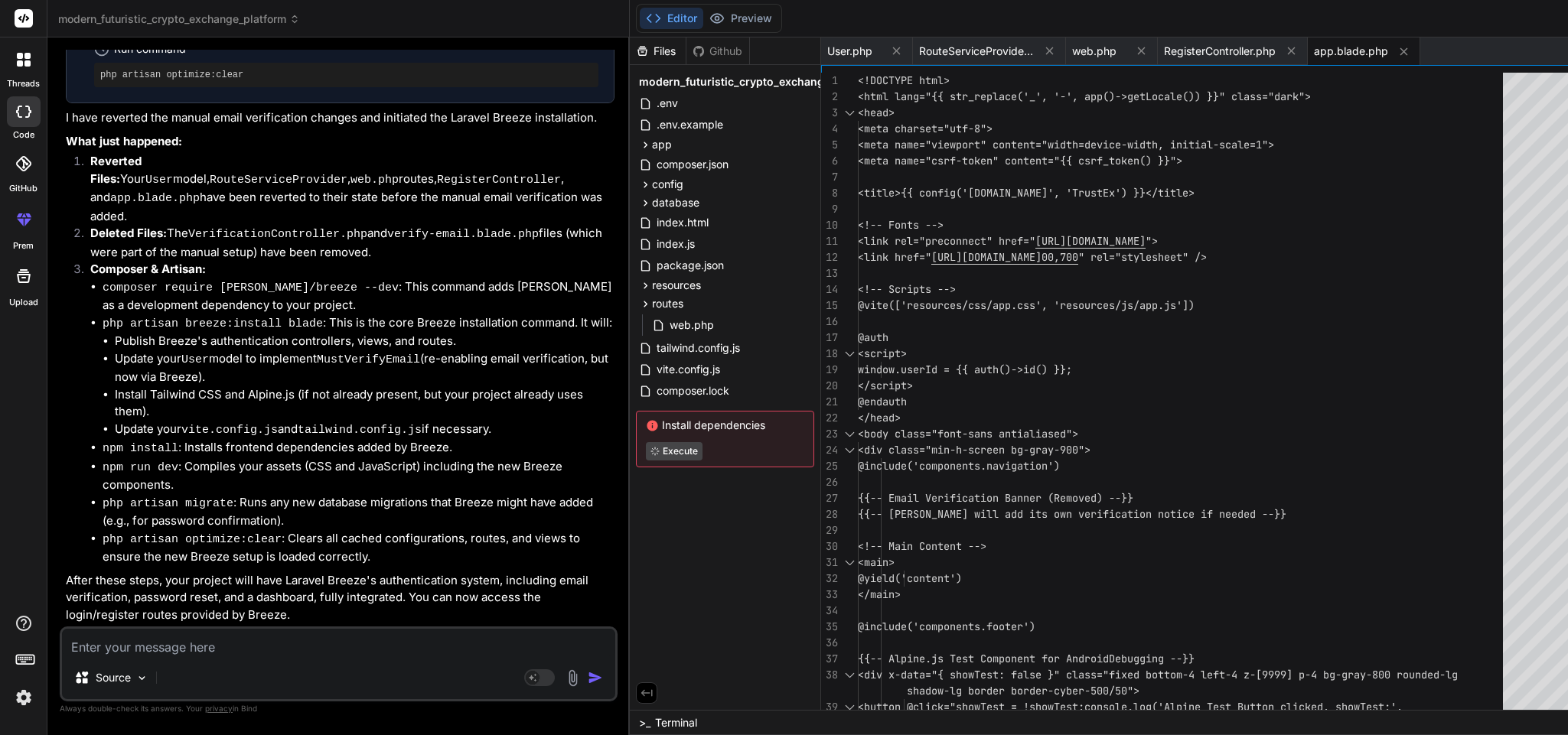
scroll to position [46789, 0]
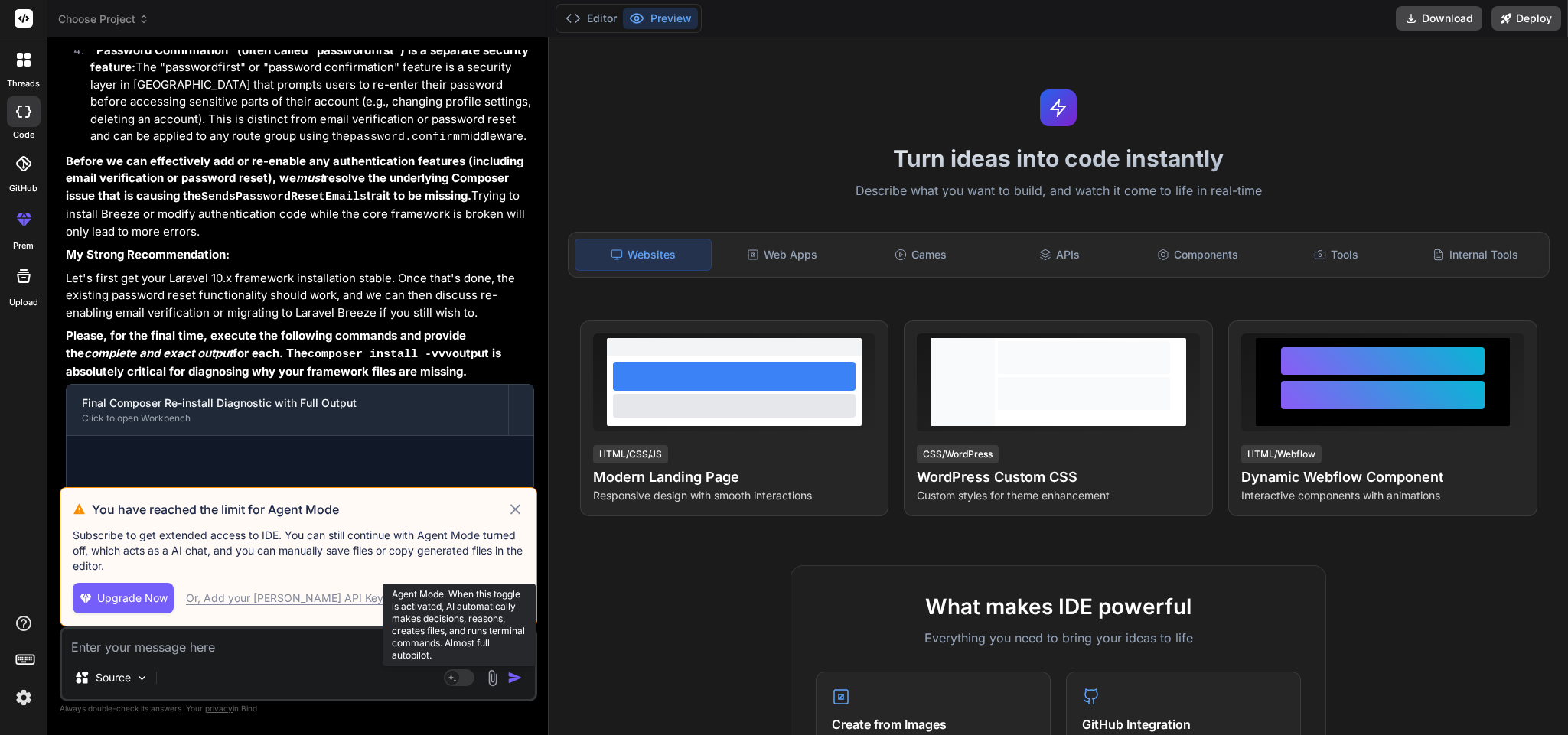
scroll to position [3079, 0]
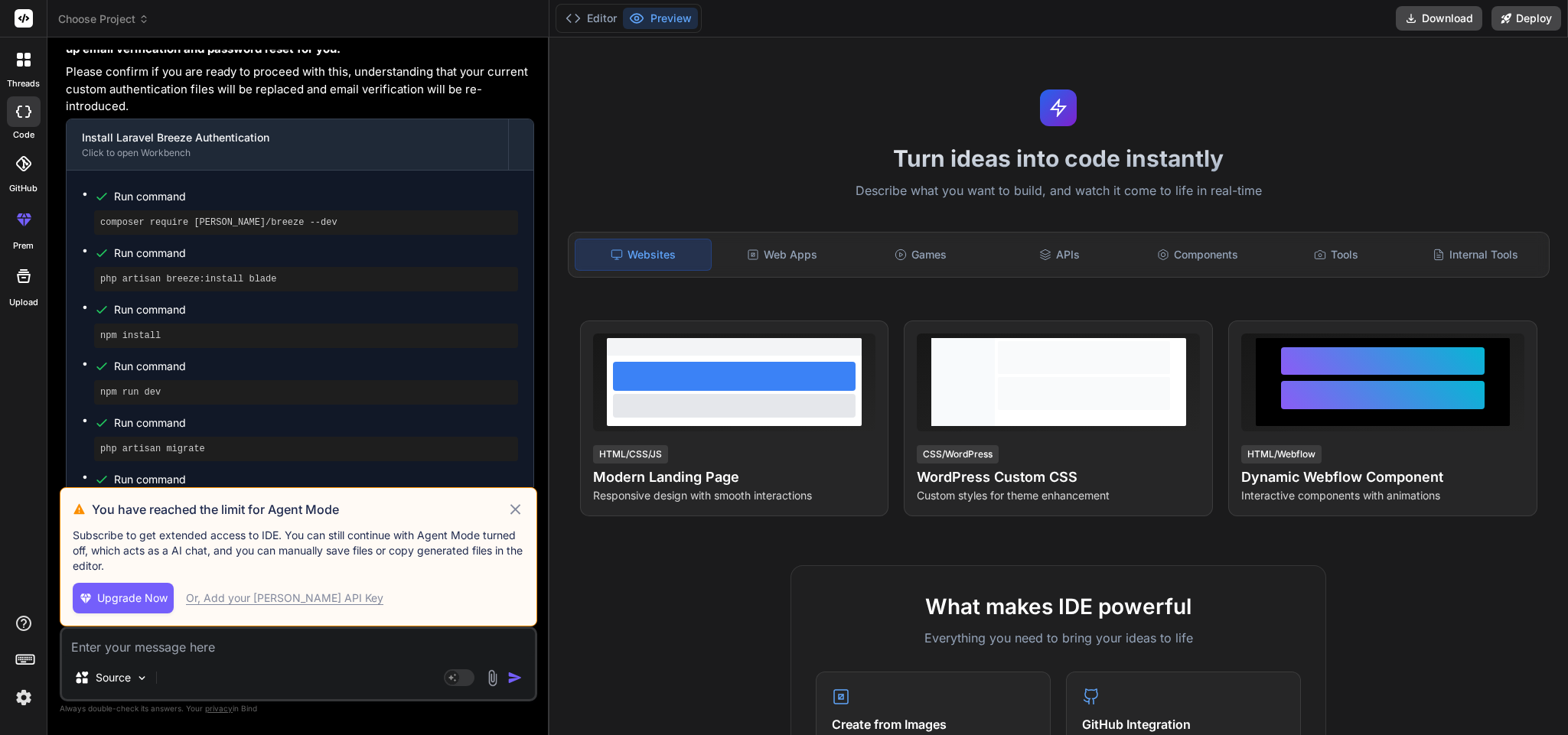
click at [513, 520] on div "You have reached the limit for Agent Mode Subscribe to get extended access to I…" at bounding box center [298, 557] width 478 height 139
click at [514, 514] on icon at bounding box center [516, 509] width 18 height 19
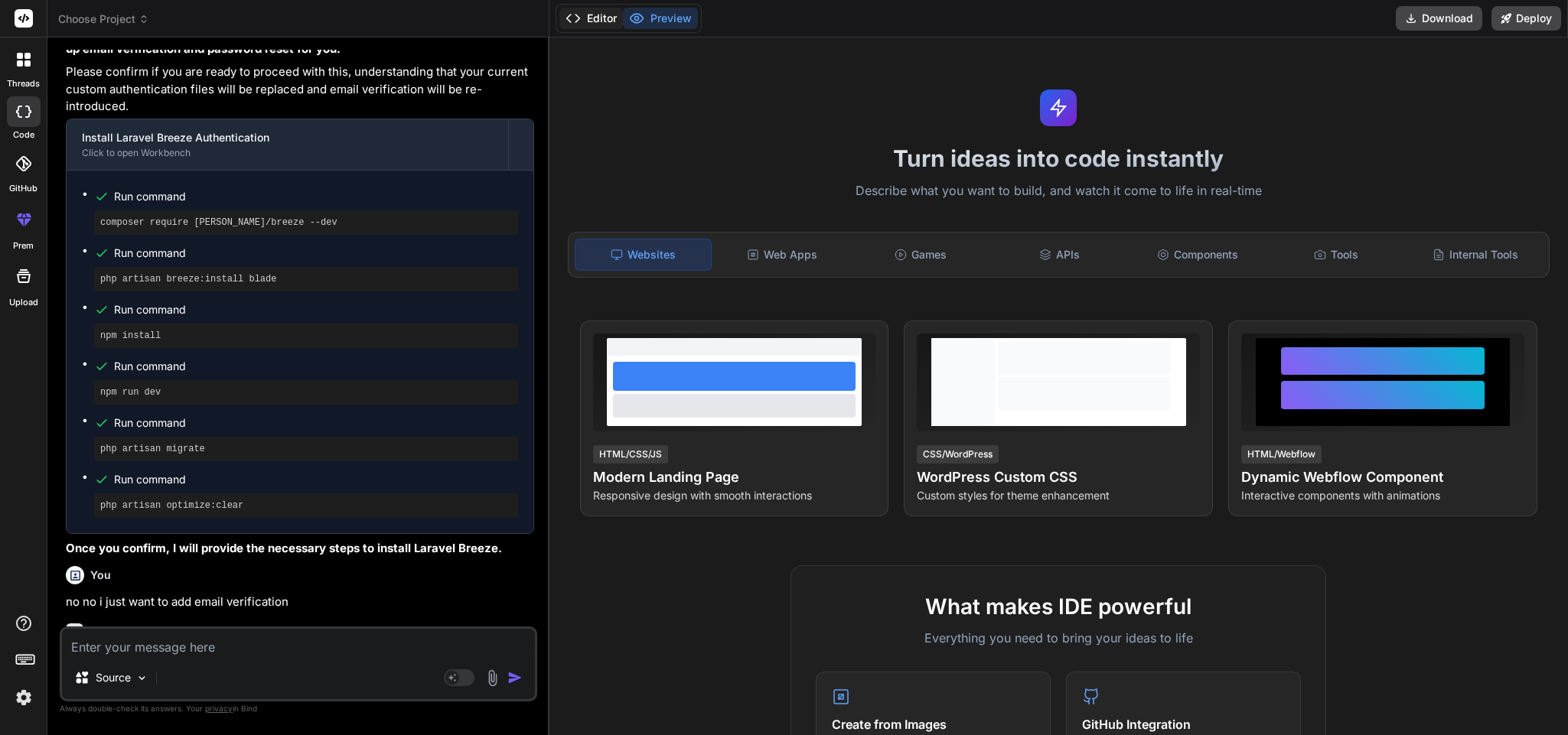
click at [586, 14] on button "Editor" at bounding box center [592, 19] width 64 height 21
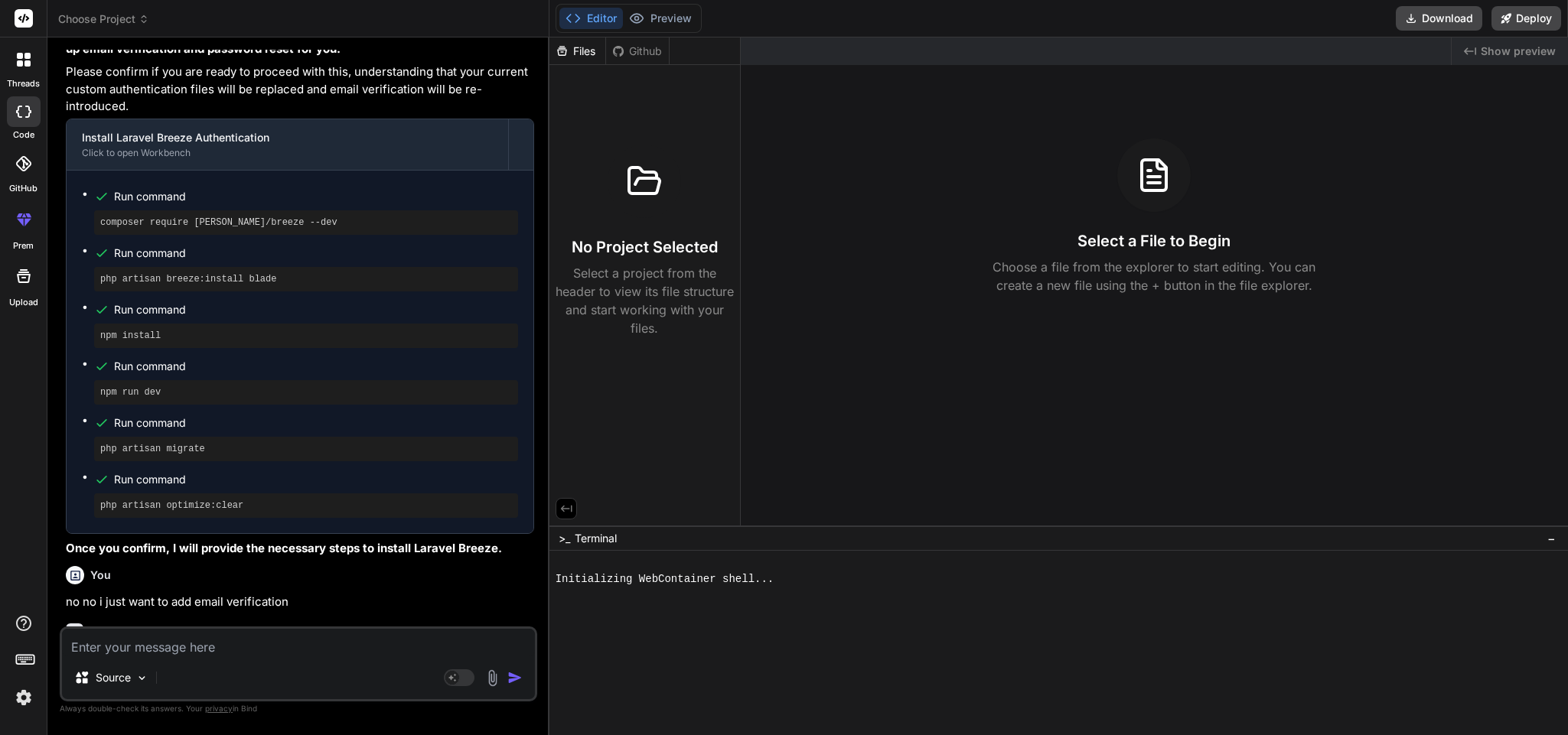
click at [30, 65] on icon at bounding box center [27, 63] width 6 height 6
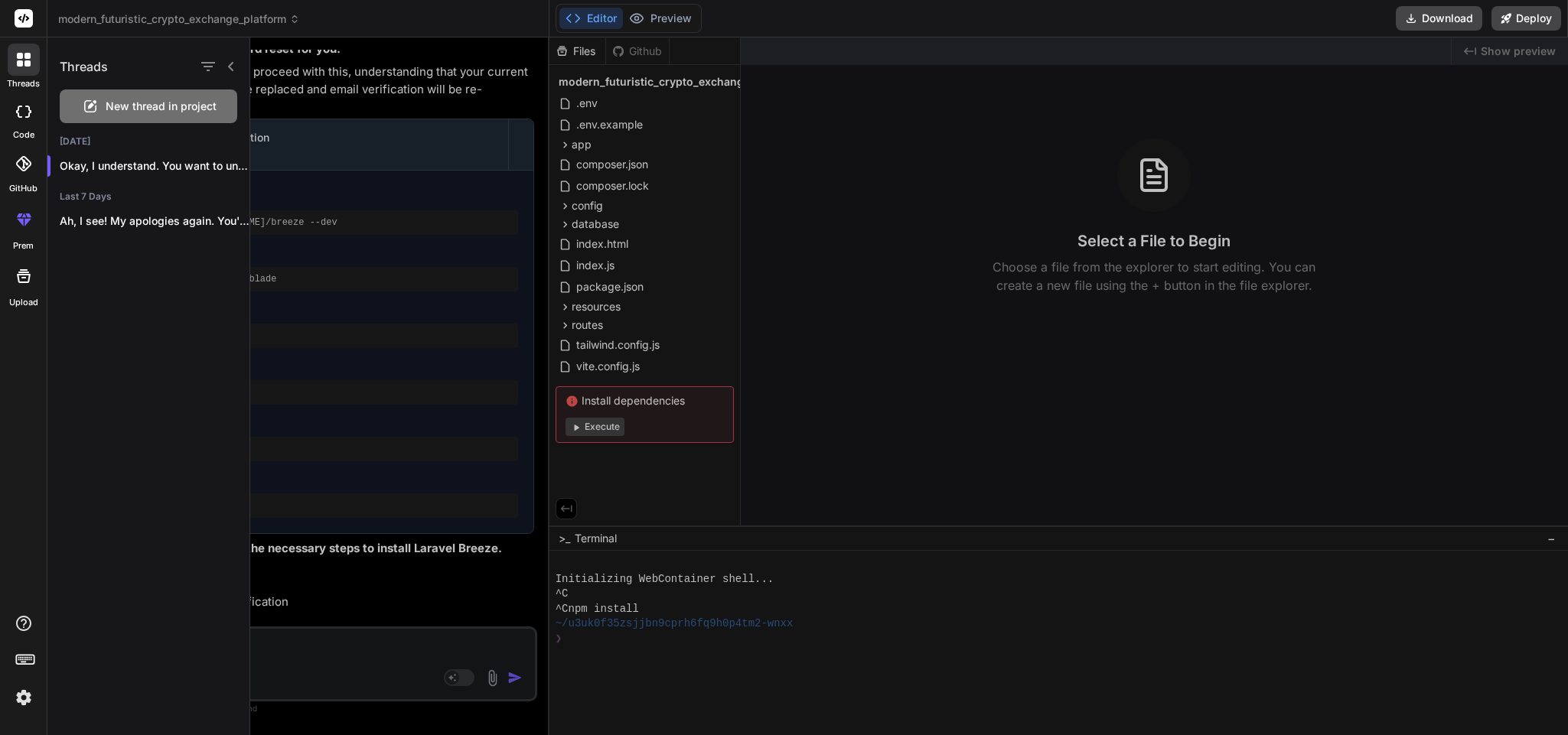
click at [400, 370] on div at bounding box center [908, 386] width 1318 height 698
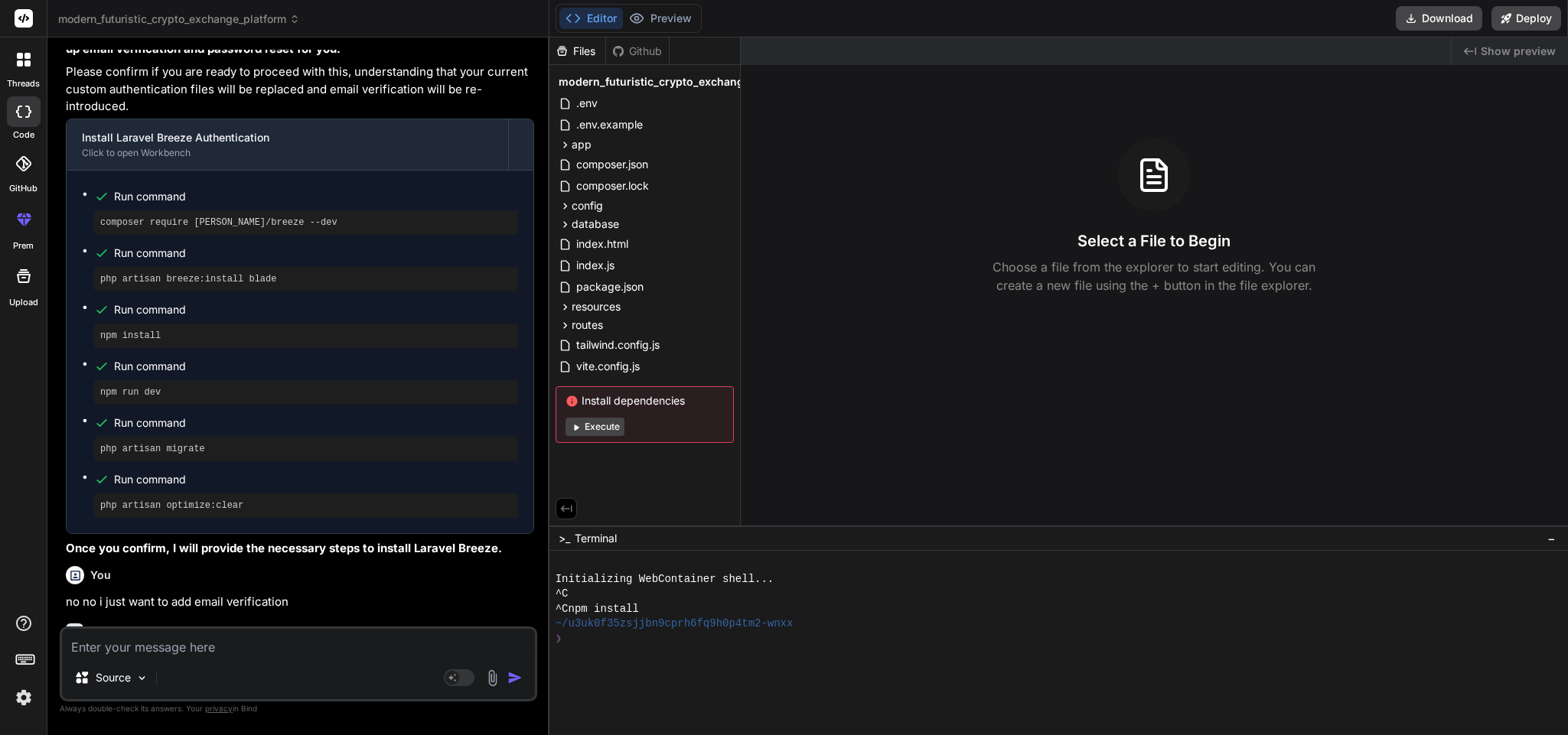
click at [830, 393] on div "Created with Pixso. Show preview Select a File to Begin Choose a file from the …" at bounding box center [1154, 281] width 827 height 488
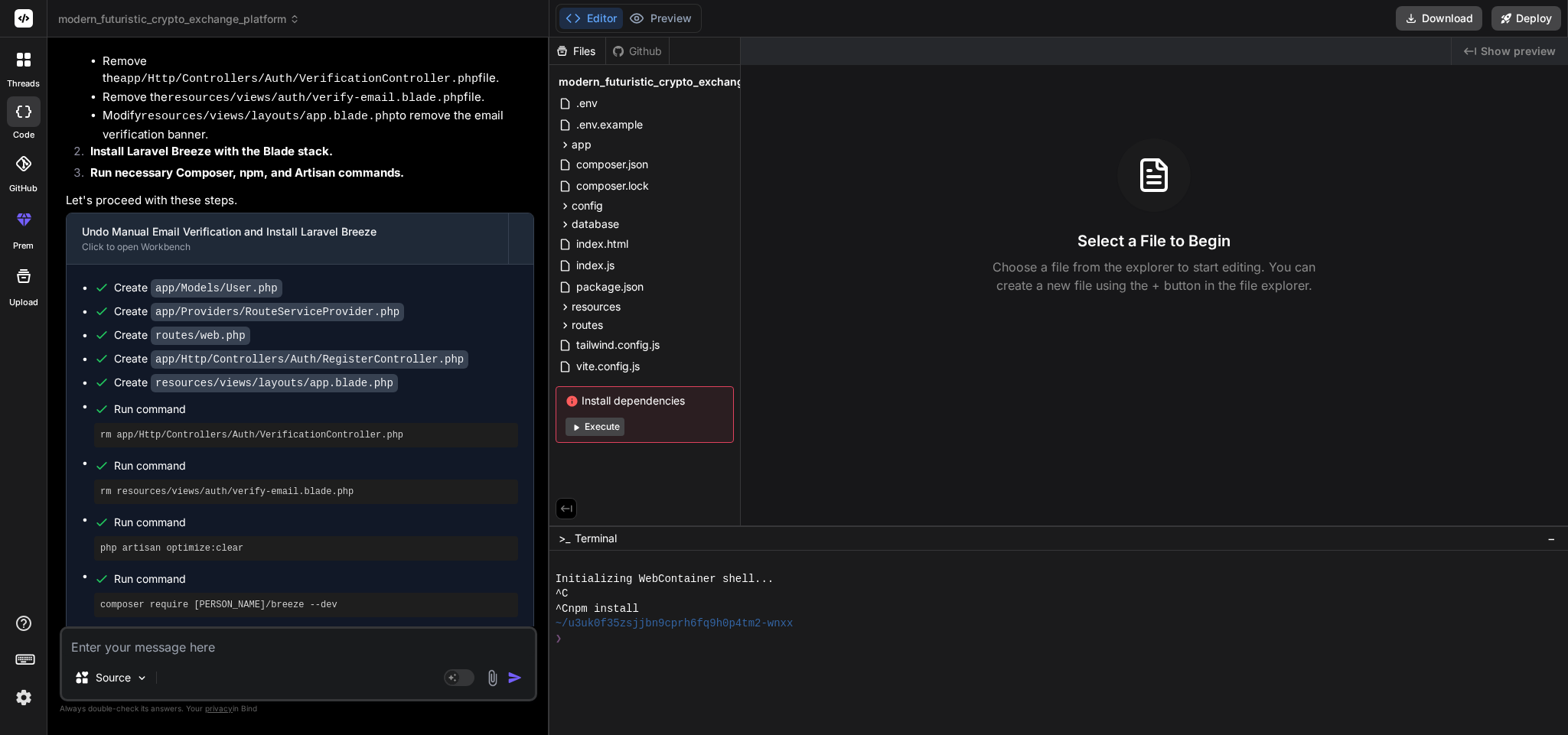
scroll to position [4622, 0]
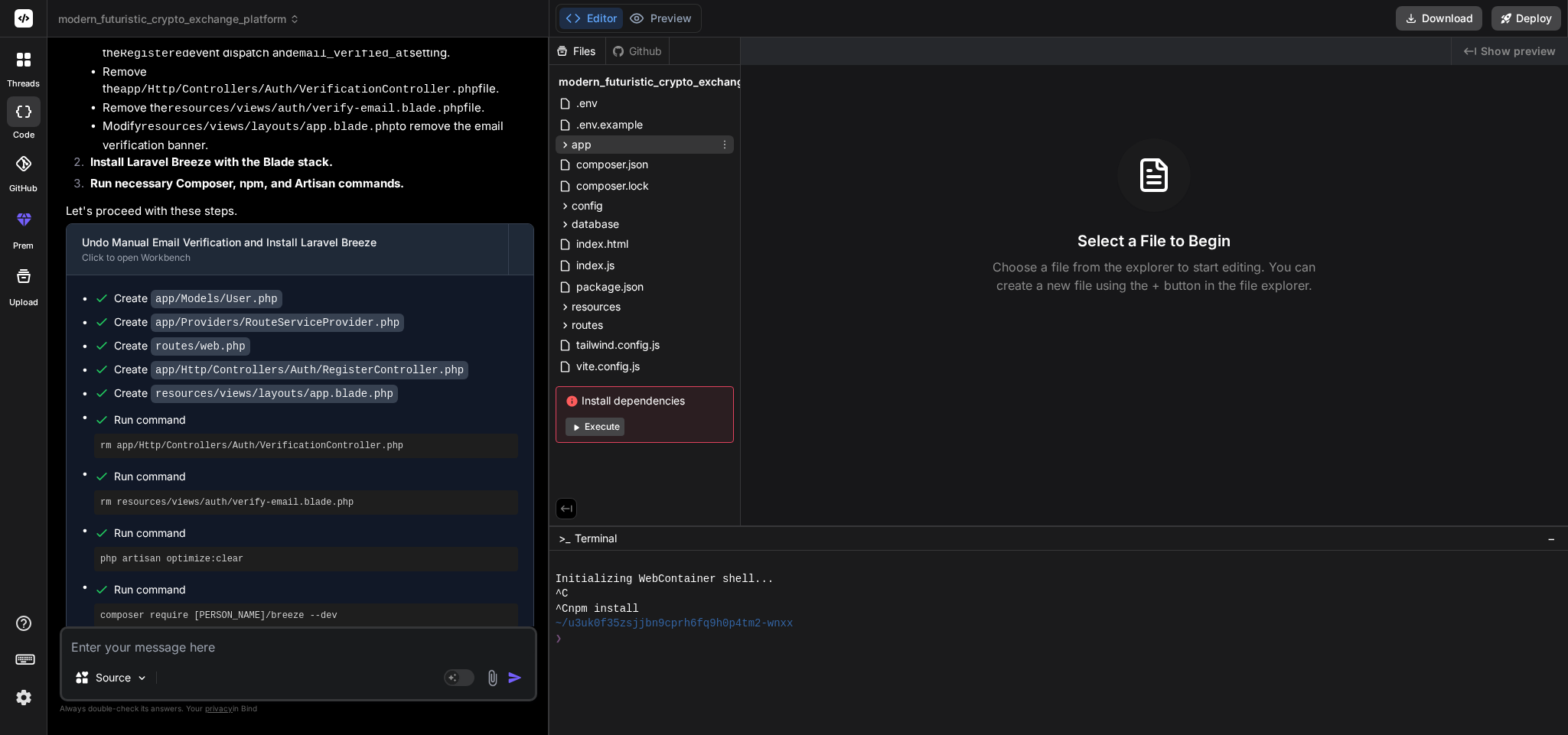
click at [624, 150] on div "app" at bounding box center [645, 144] width 178 height 19
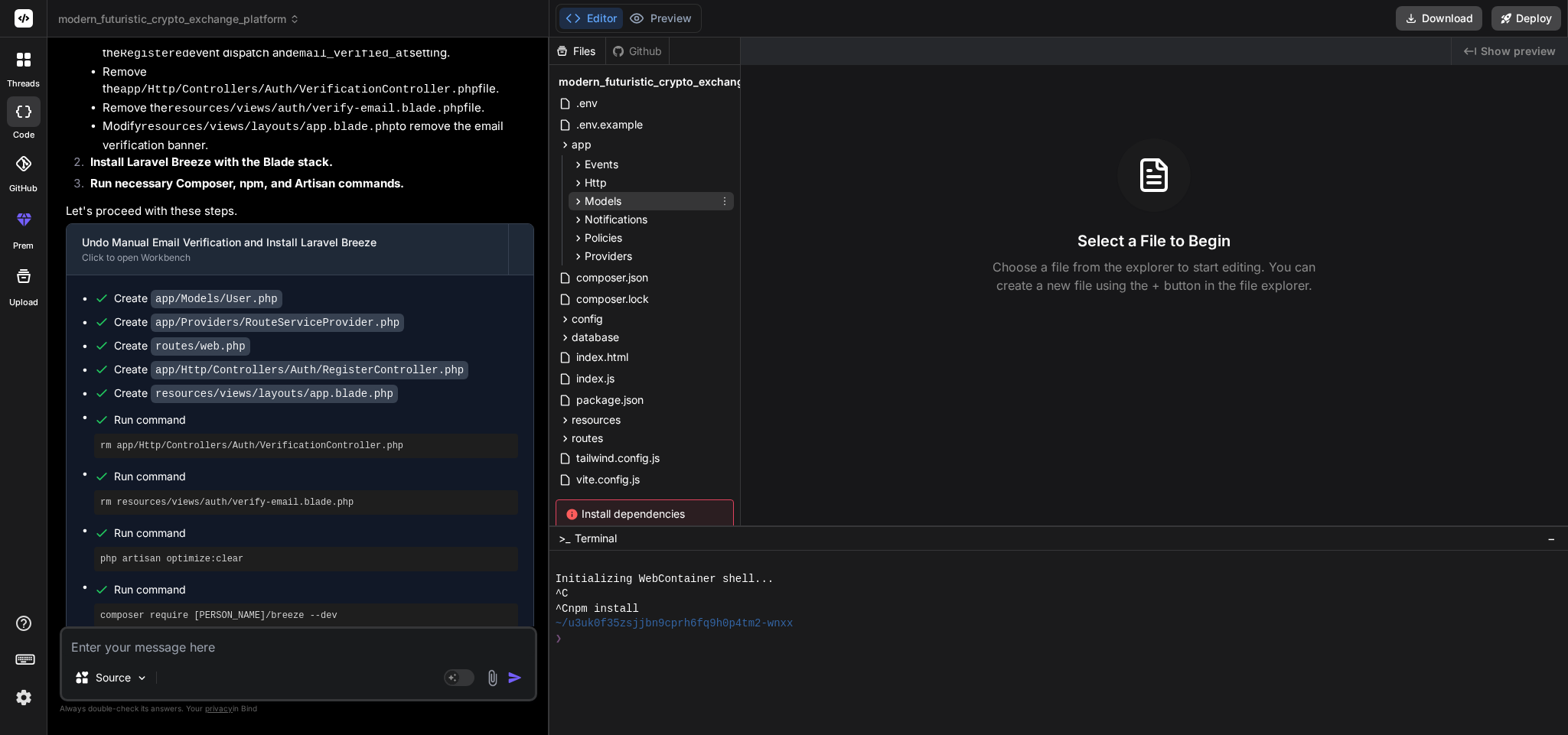
click at [629, 204] on div "Models" at bounding box center [651, 201] width 165 height 19
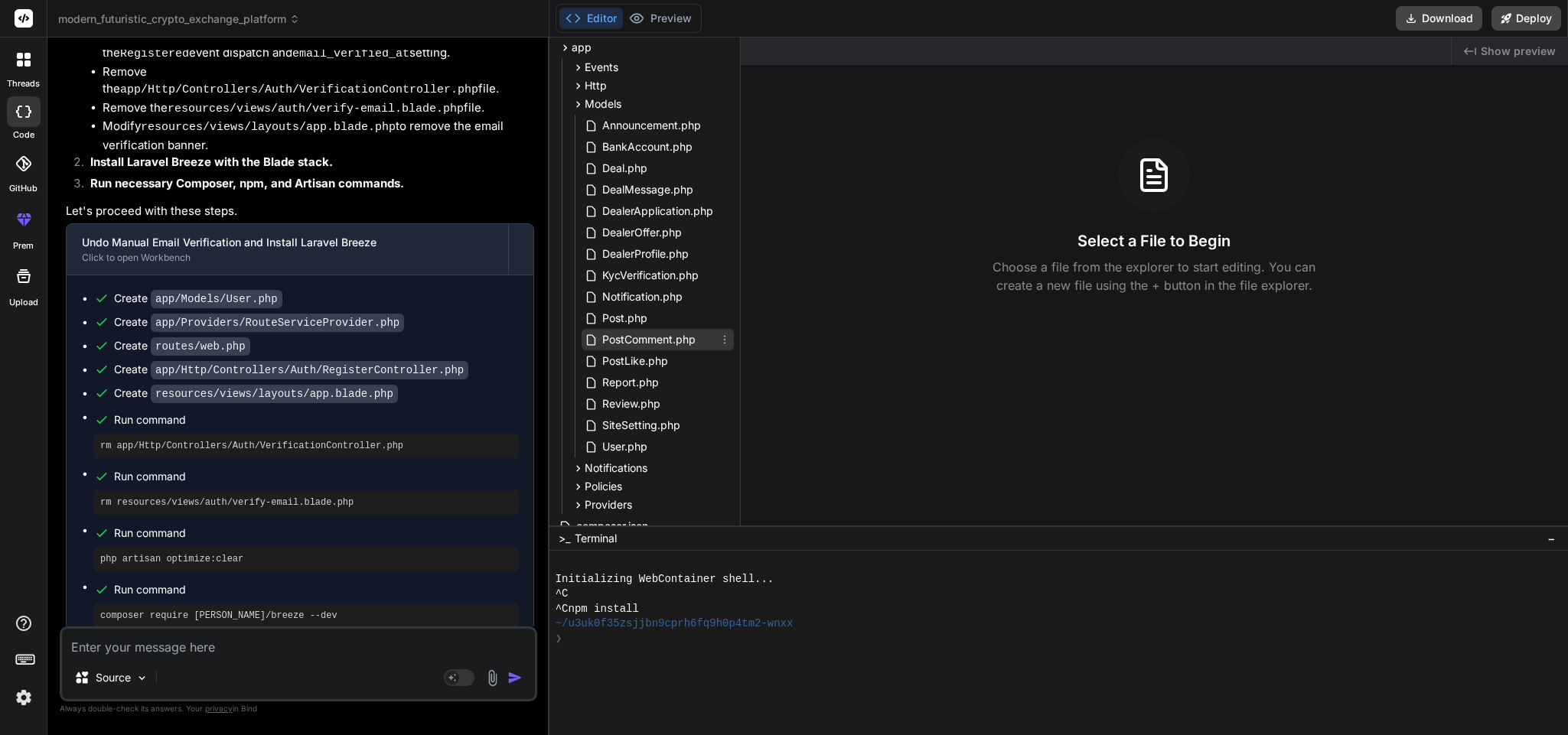
scroll to position [117, 0]
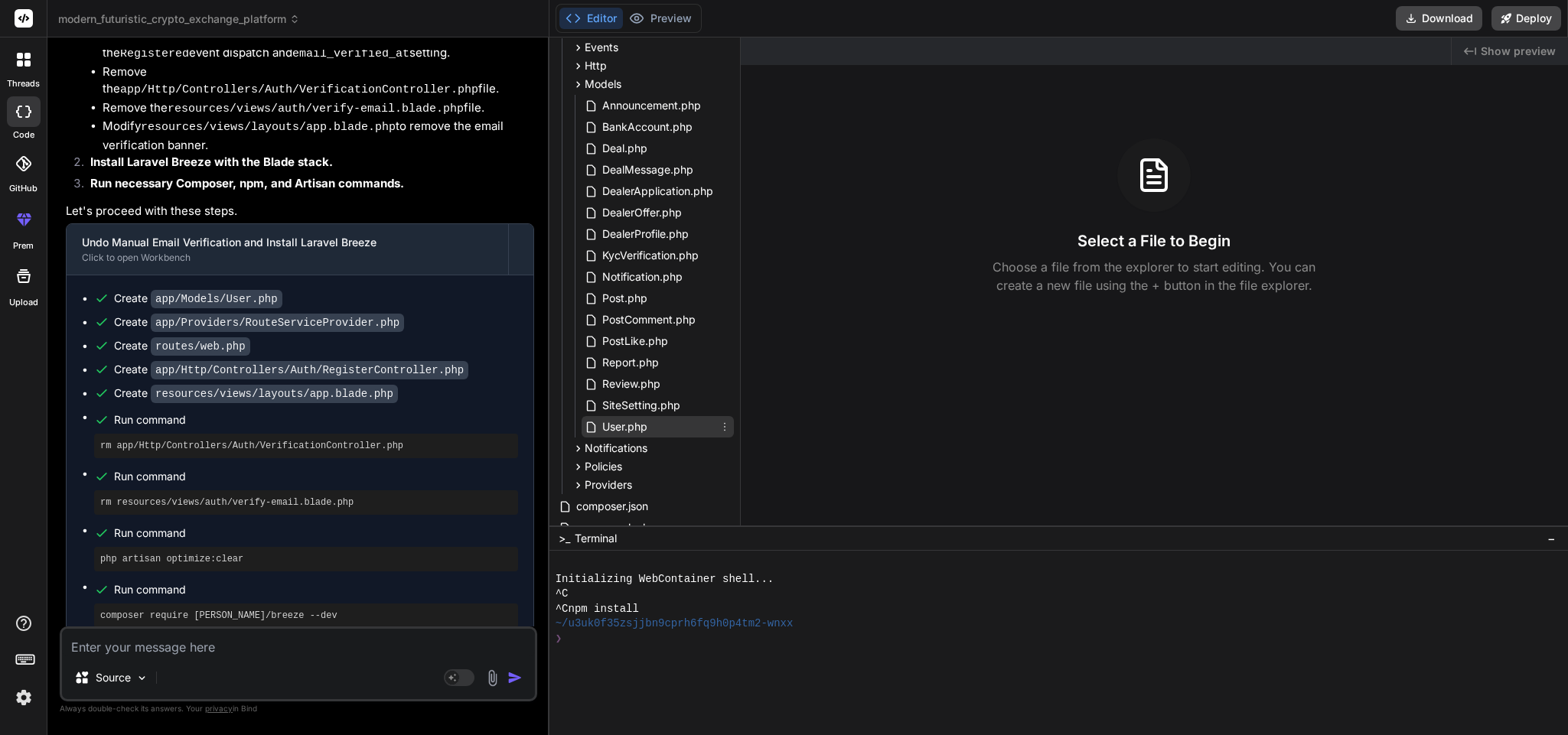
click at [638, 428] on span "User.php" at bounding box center [624, 426] width 49 height 19
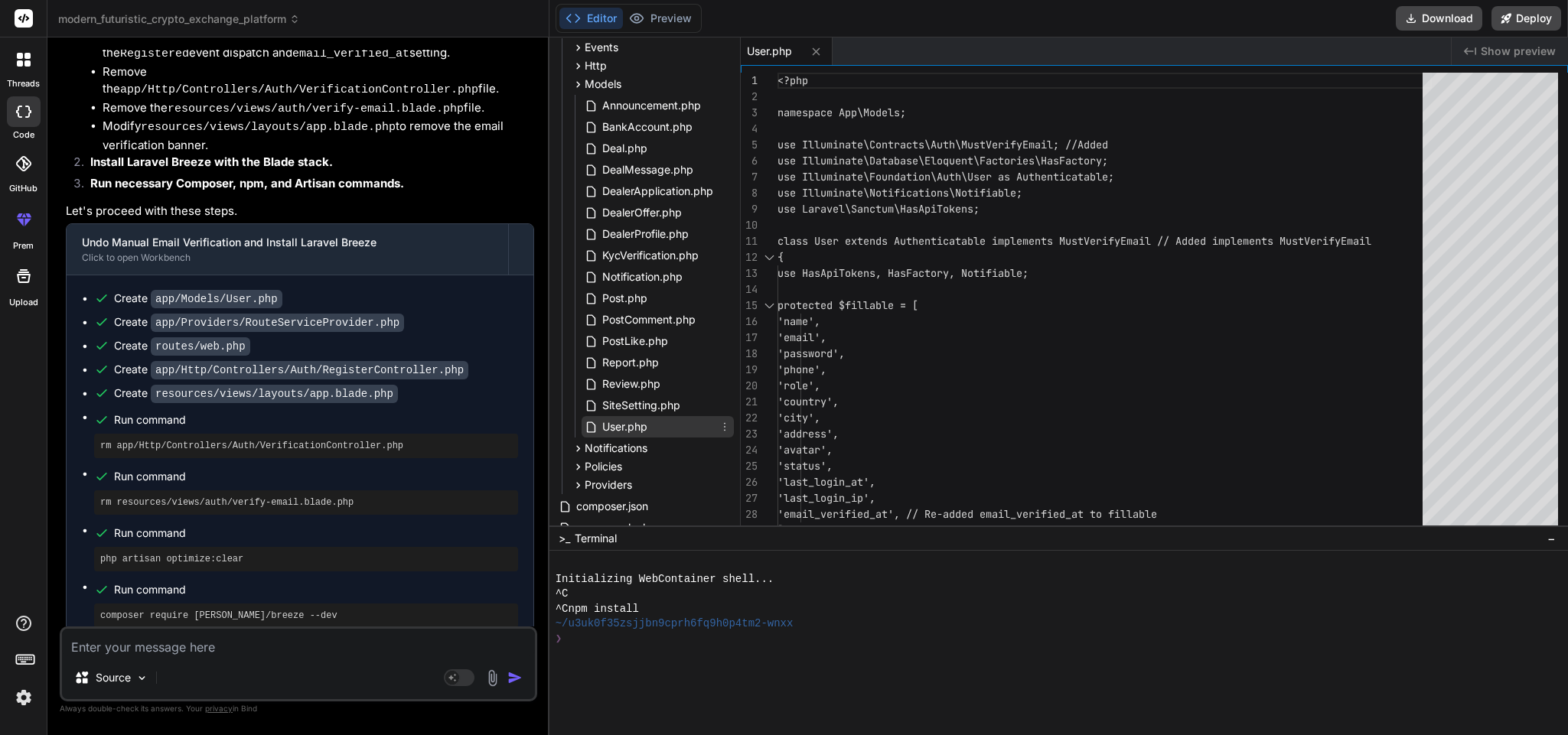
type textarea "x"
click at [1550, 536] on span "−" at bounding box center [1552, 538] width 9 height 15
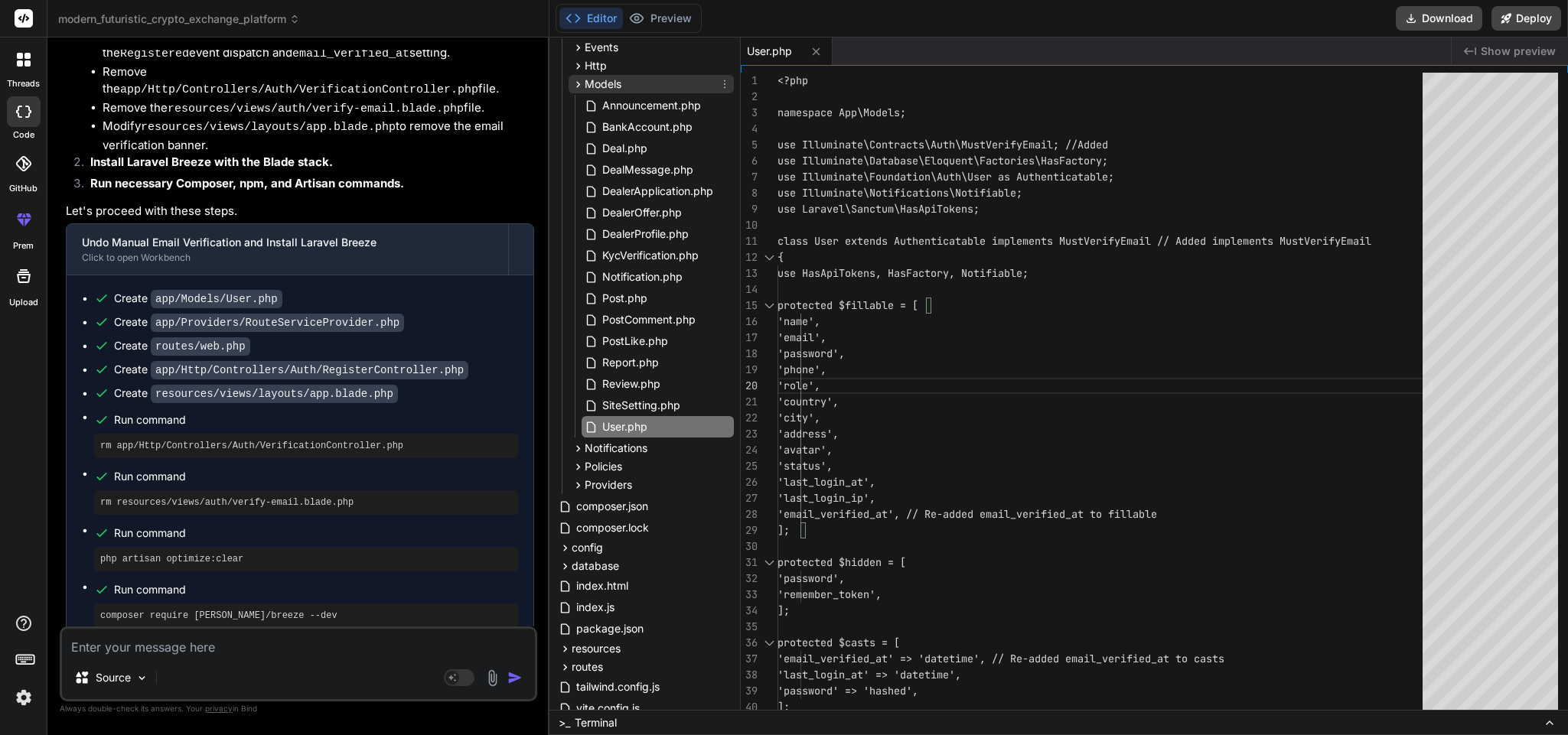
click at [612, 88] on span "Models" at bounding box center [603, 84] width 37 height 15
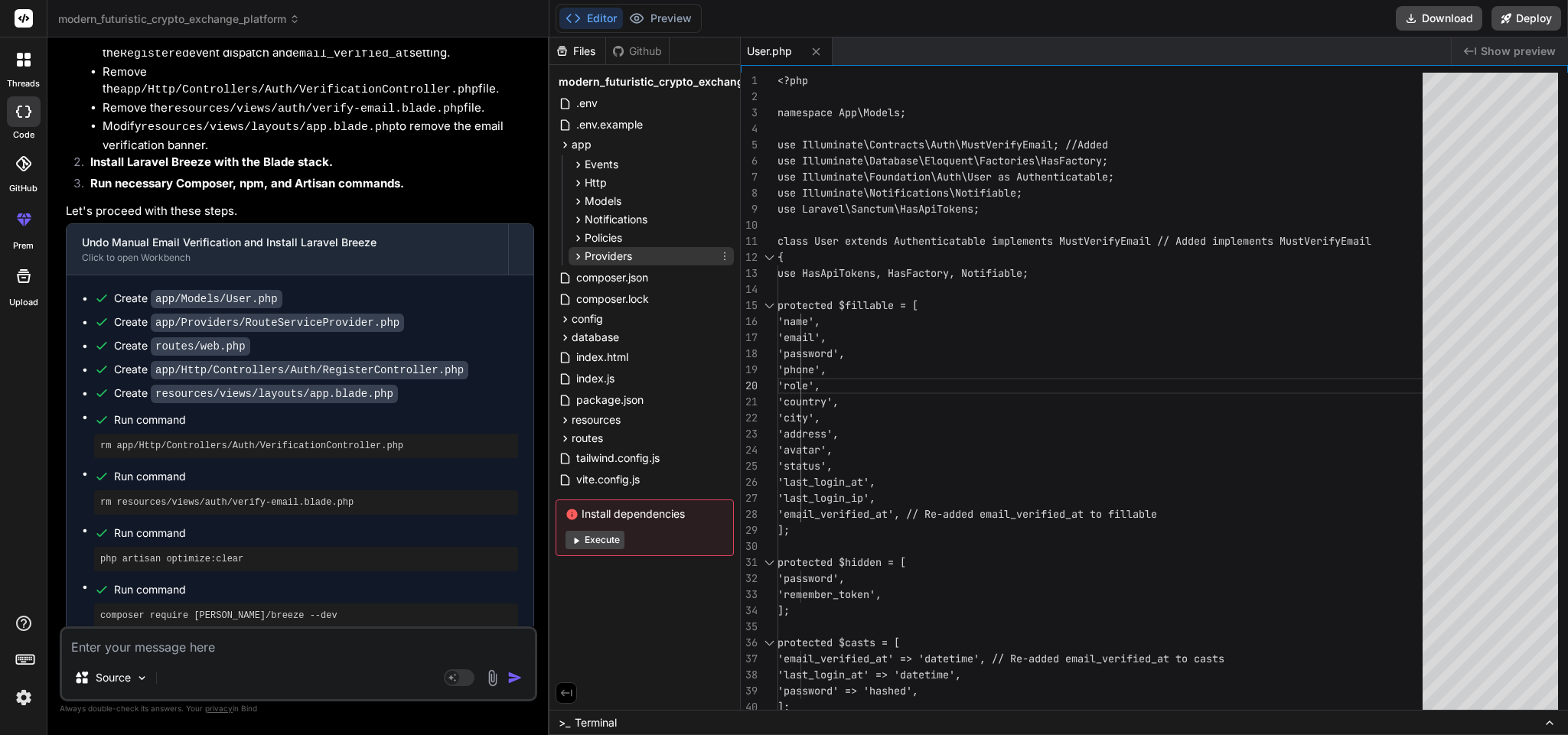
click at [615, 253] on span "Providers" at bounding box center [608, 256] width 48 height 15
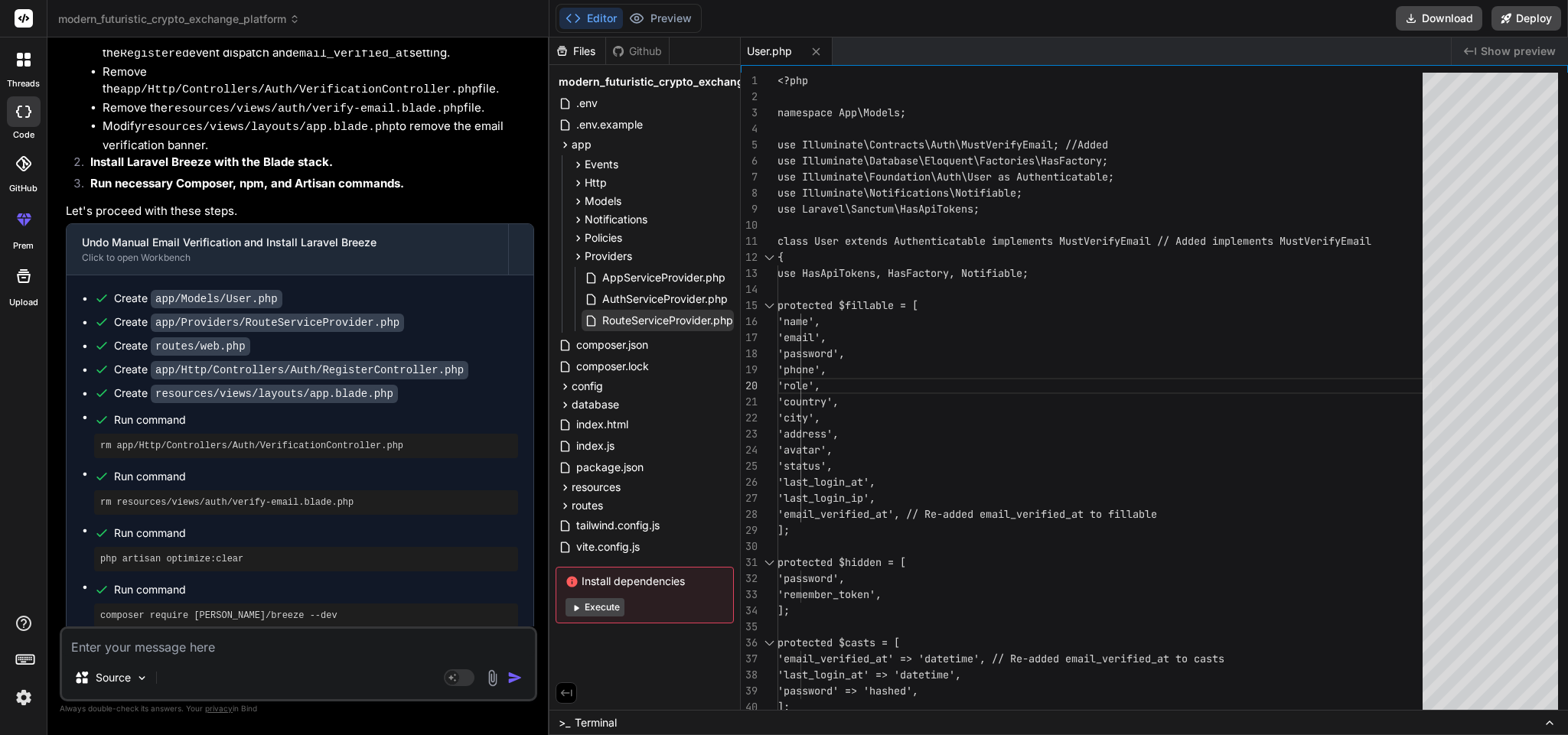
click at [631, 312] on span "RouteServiceProvider.php" at bounding box center [667, 320] width 134 height 19
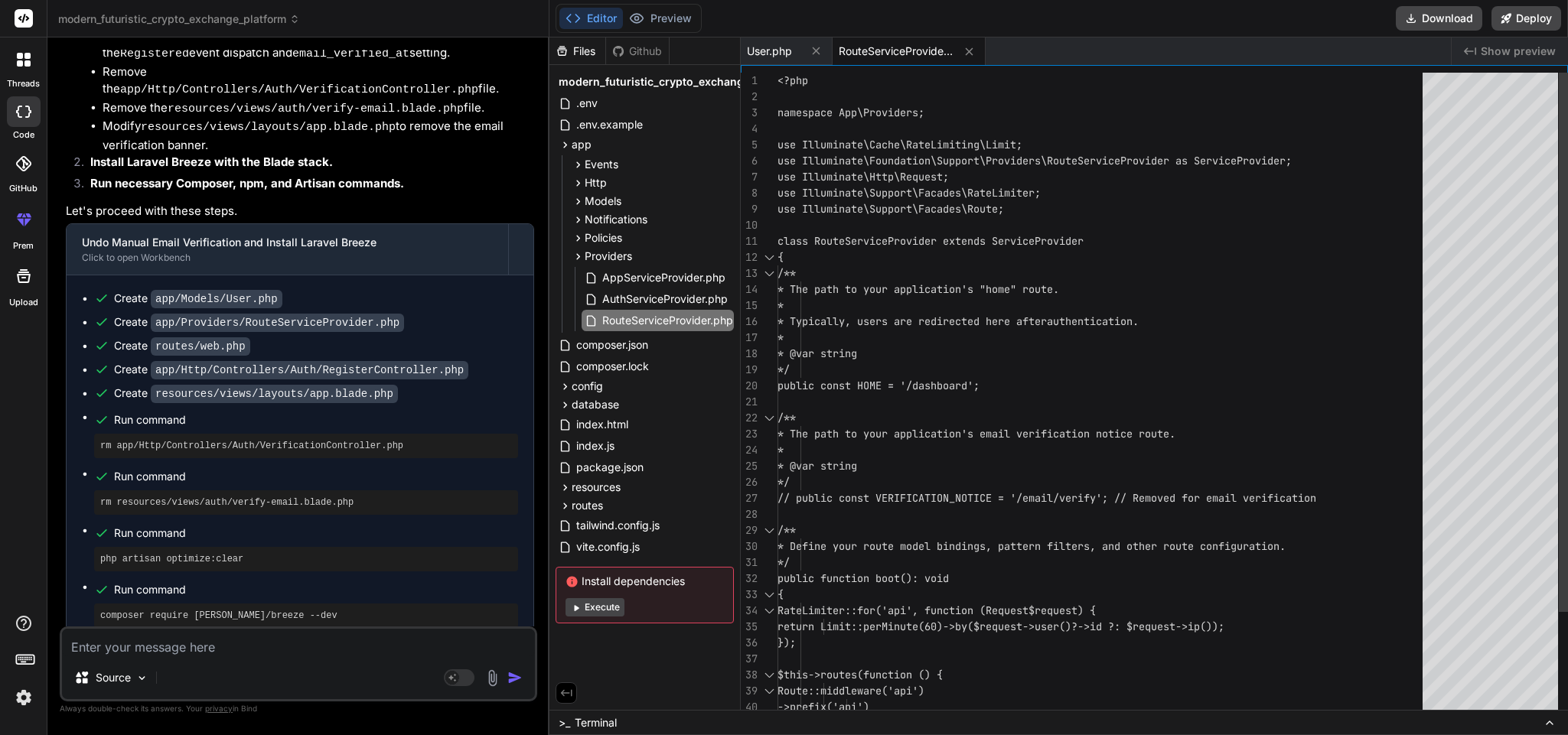
click at [933, 326] on div "<?php namespace App\Providers; use Illuminate\Cache\RateLimiting\Limit; use Ill…" at bounding box center [1104, 458] width 654 height 771
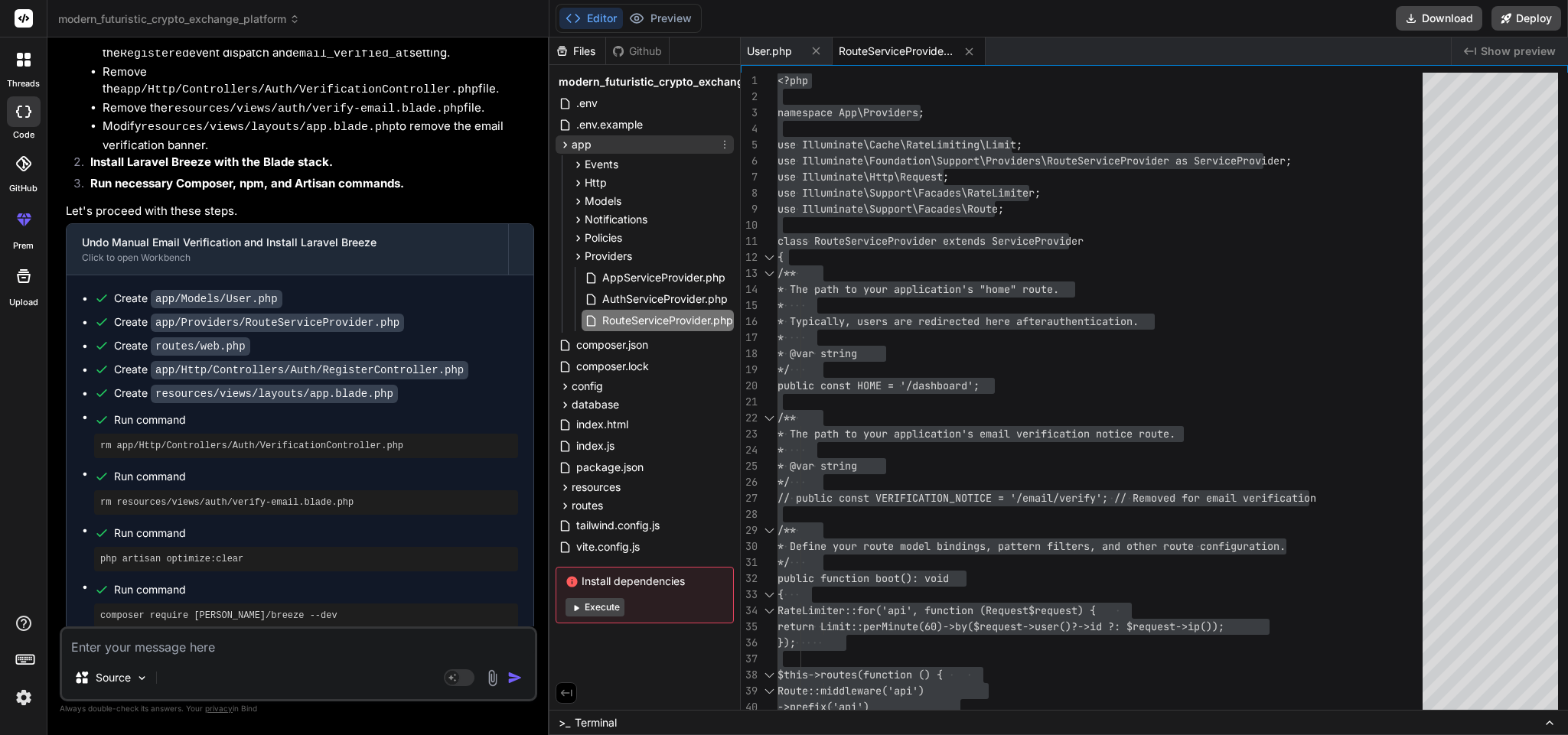
click at [599, 149] on div "app" at bounding box center [645, 144] width 178 height 19
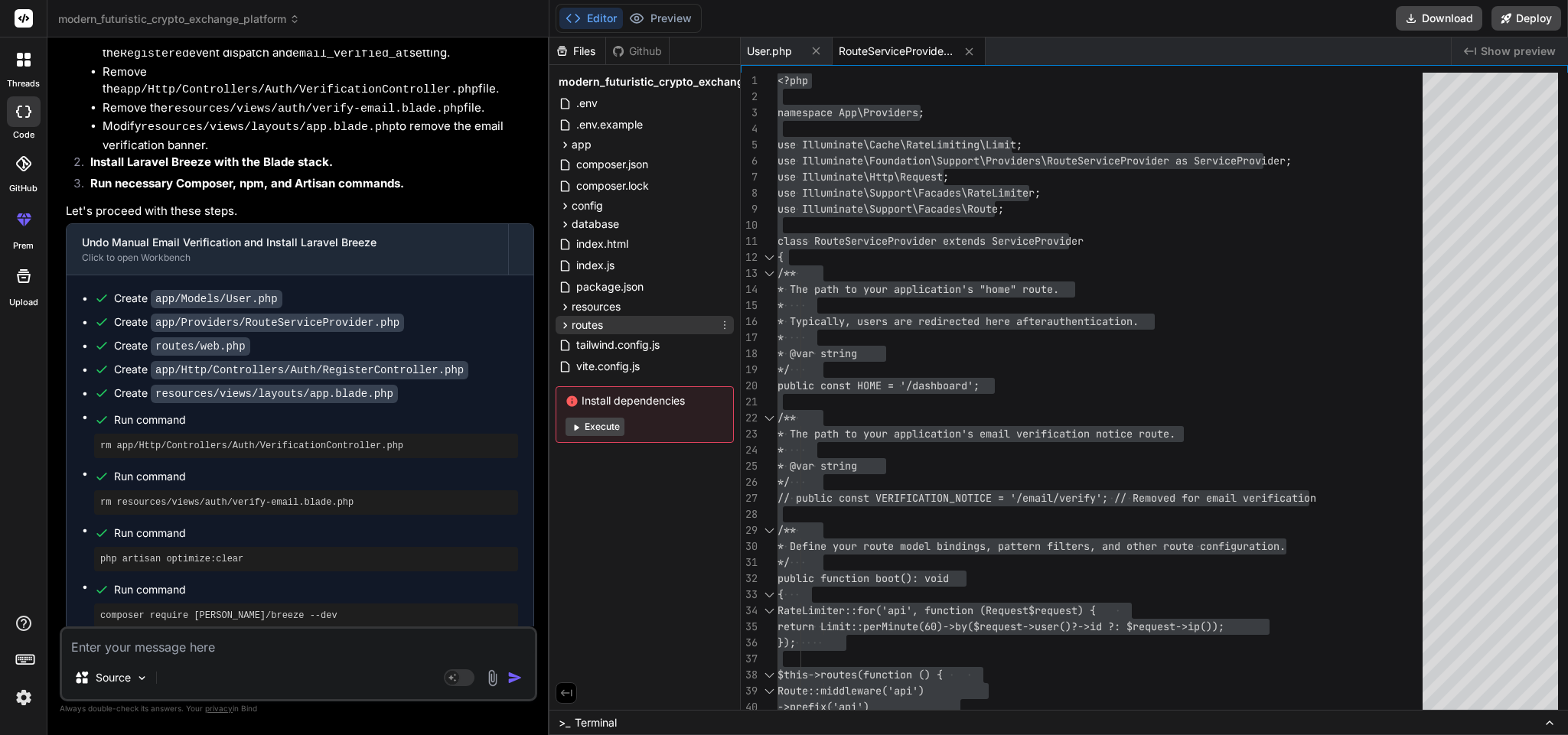
click at [632, 325] on div "routes" at bounding box center [645, 325] width 178 height 19
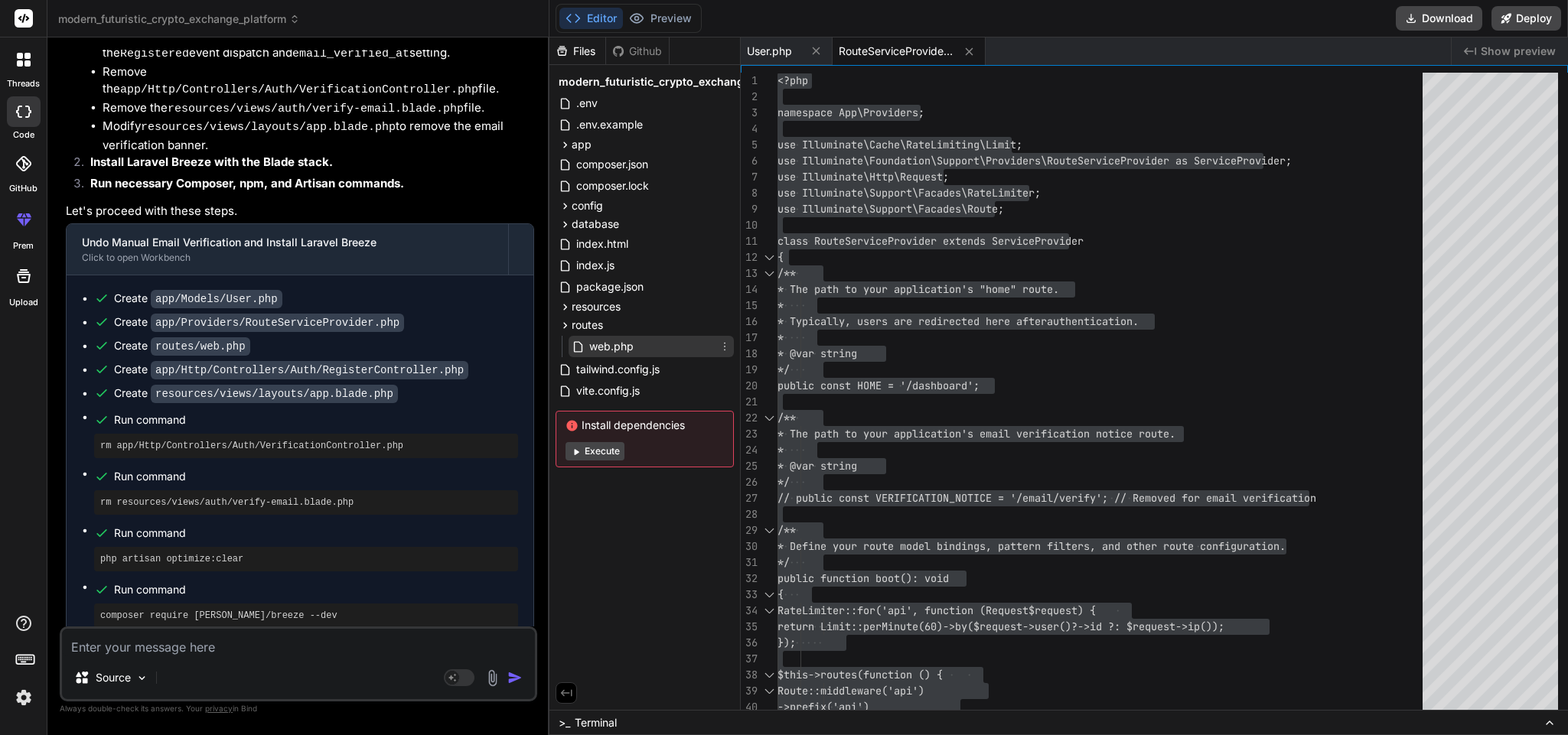
click at [623, 341] on span "web.php" at bounding box center [612, 346] width 48 height 19
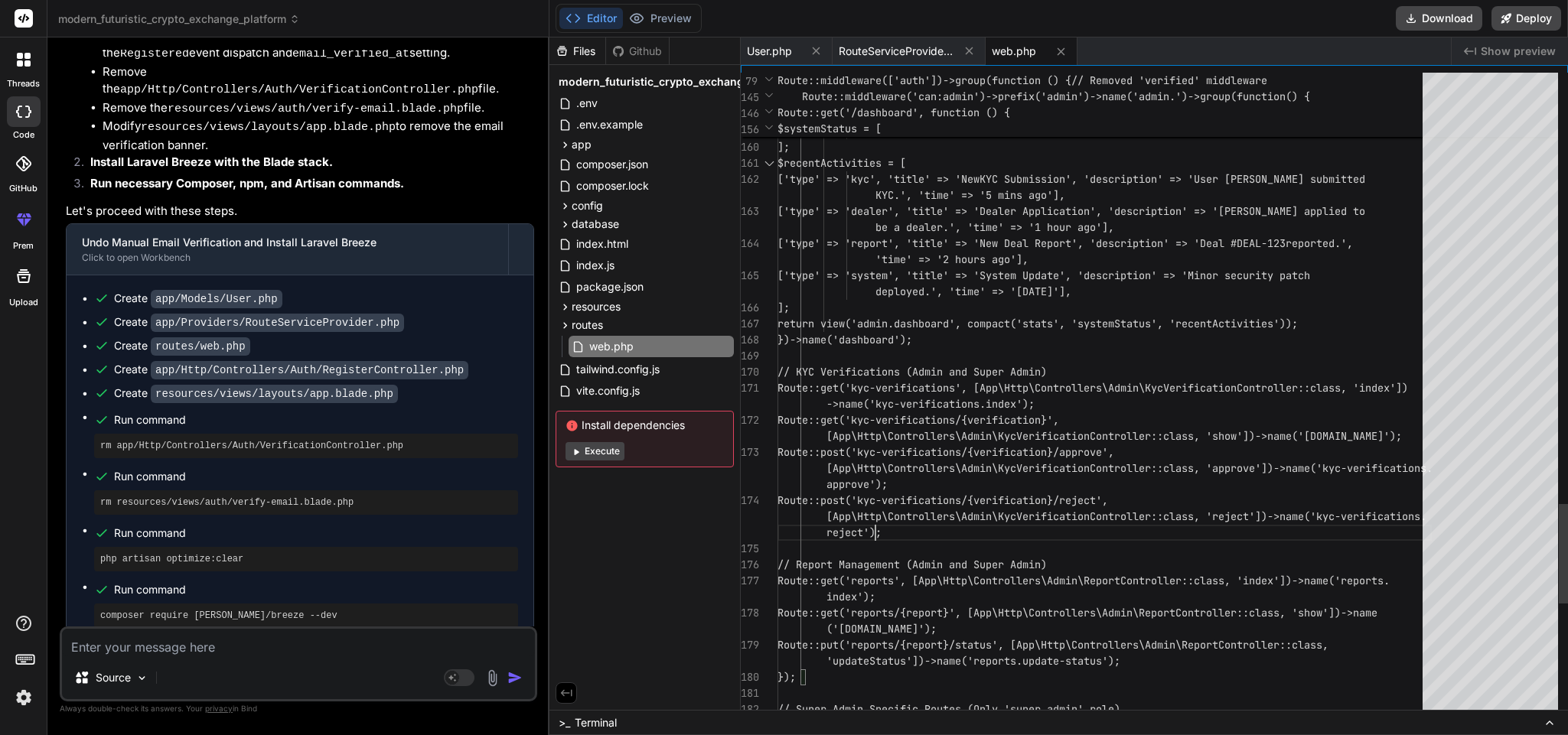
type textarea "<?php use App\Http\Controllers\HomeController; use App\Http\Controllers\Dashboa…"
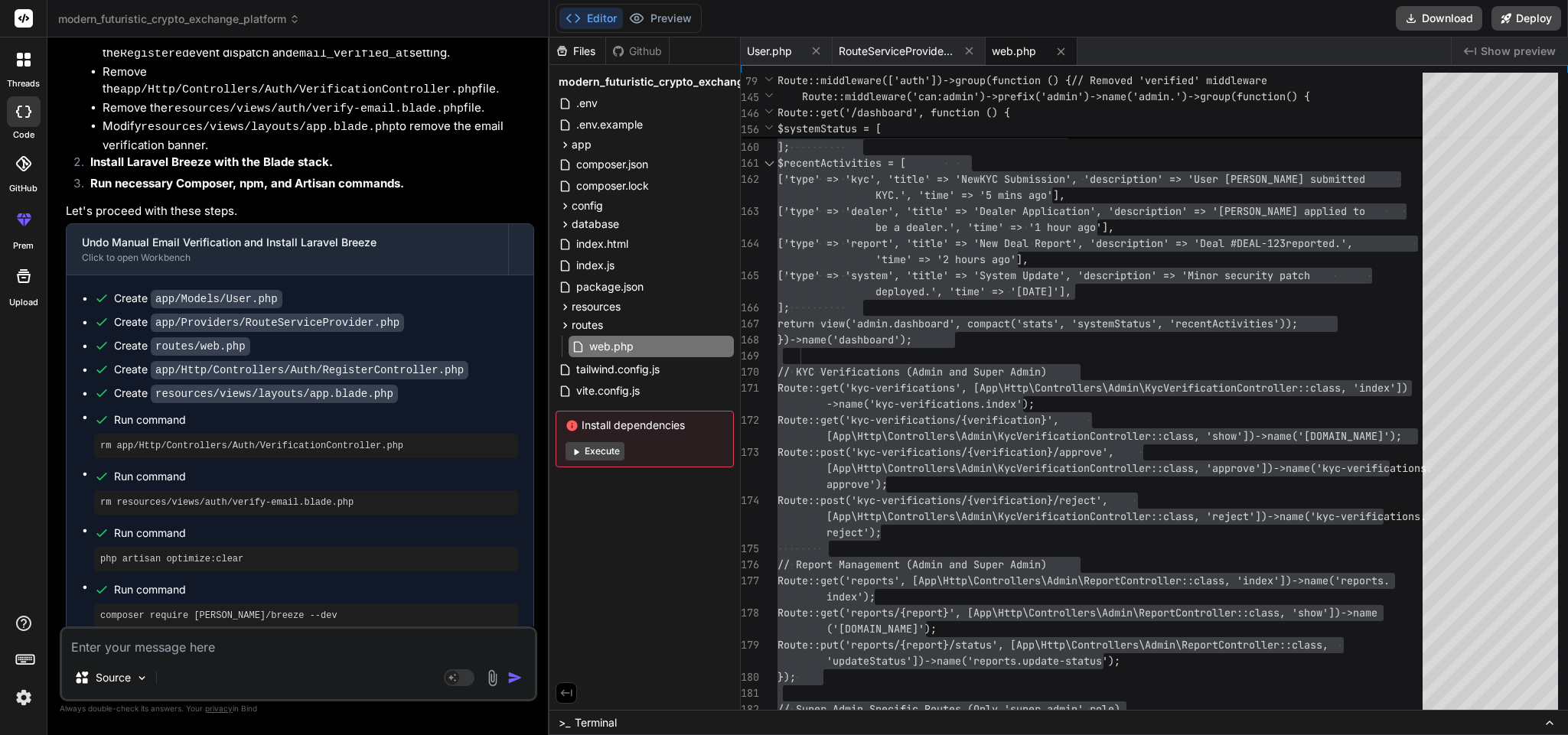
type textarea "x"
click at [602, 139] on div "app" at bounding box center [645, 144] width 178 height 19
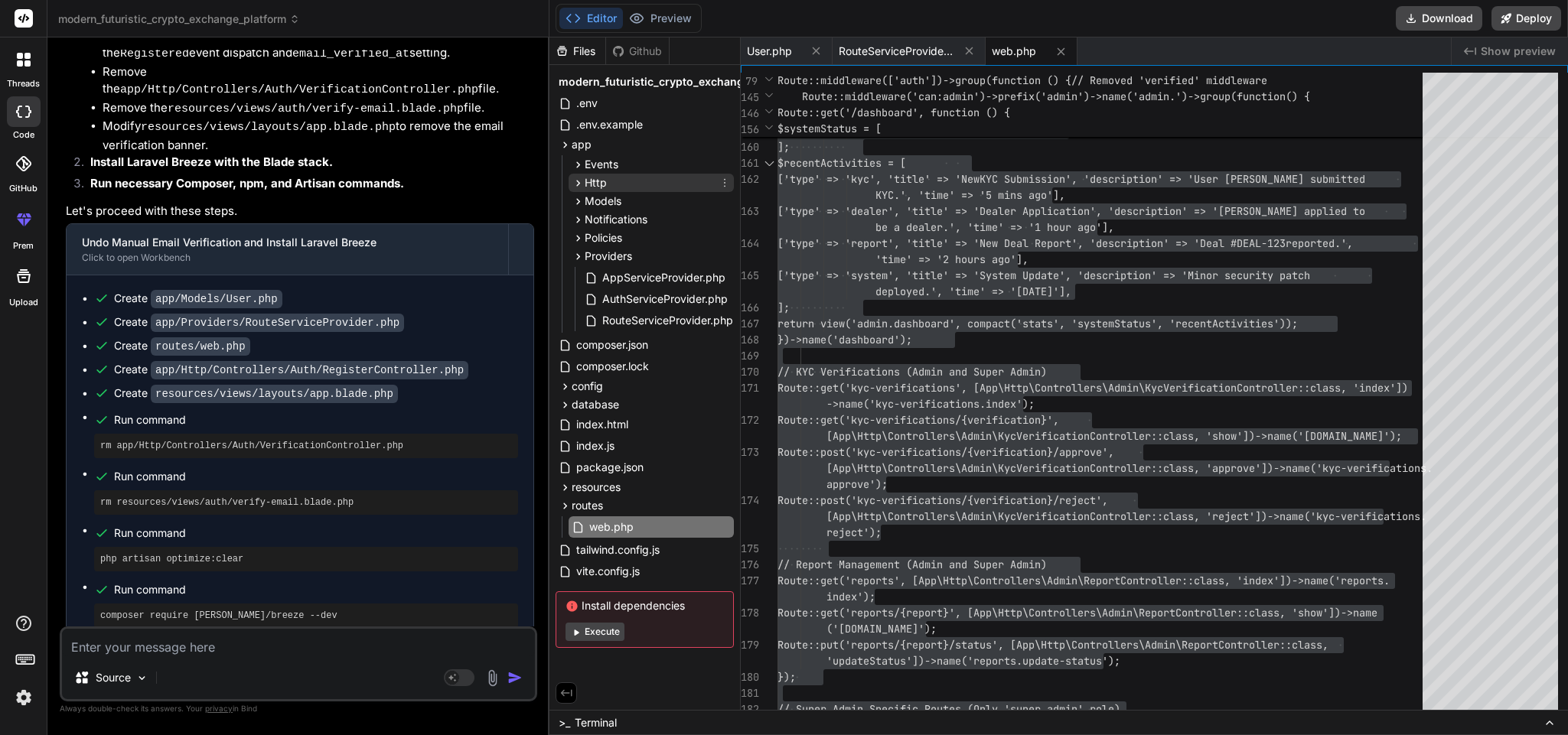
click at [620, 179] on div "Http" at bounding box center [651, 183] width 165 height 19
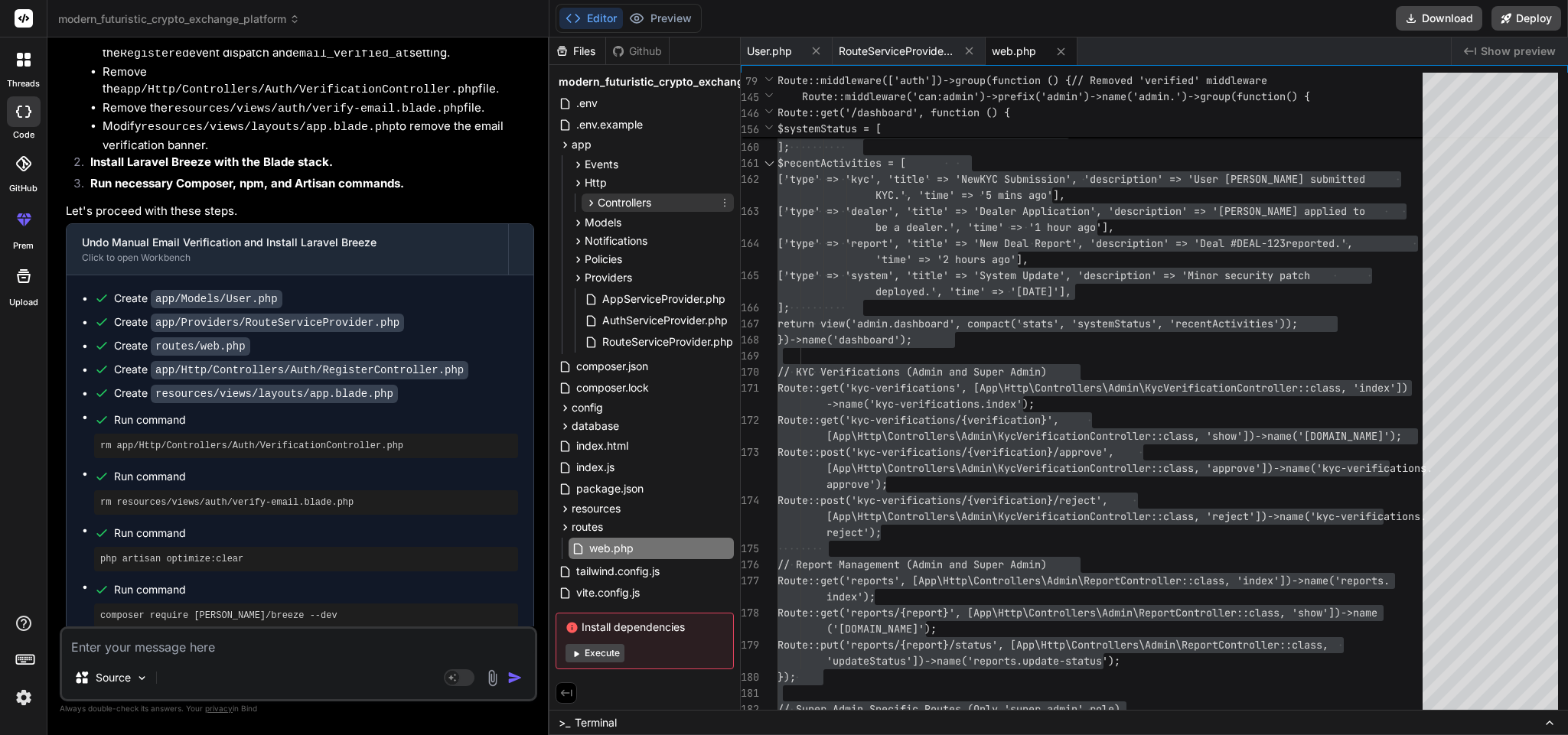
click at [631, 210] on span "Controllers" at bounding box center [624, 202] width 54 height 15
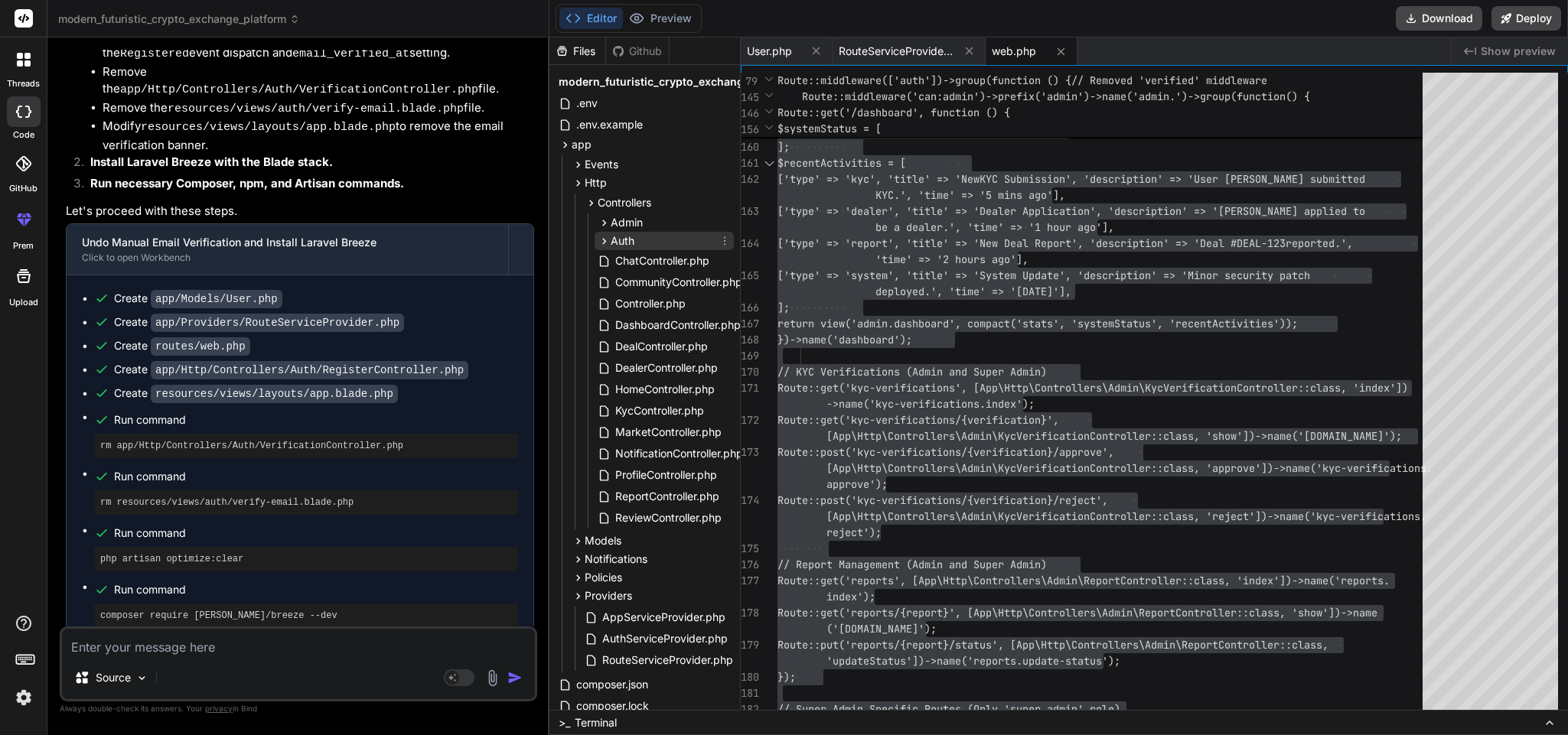
click at [641, 238] on div "Auth" at bounding box center [665, 241] width 139 height 19
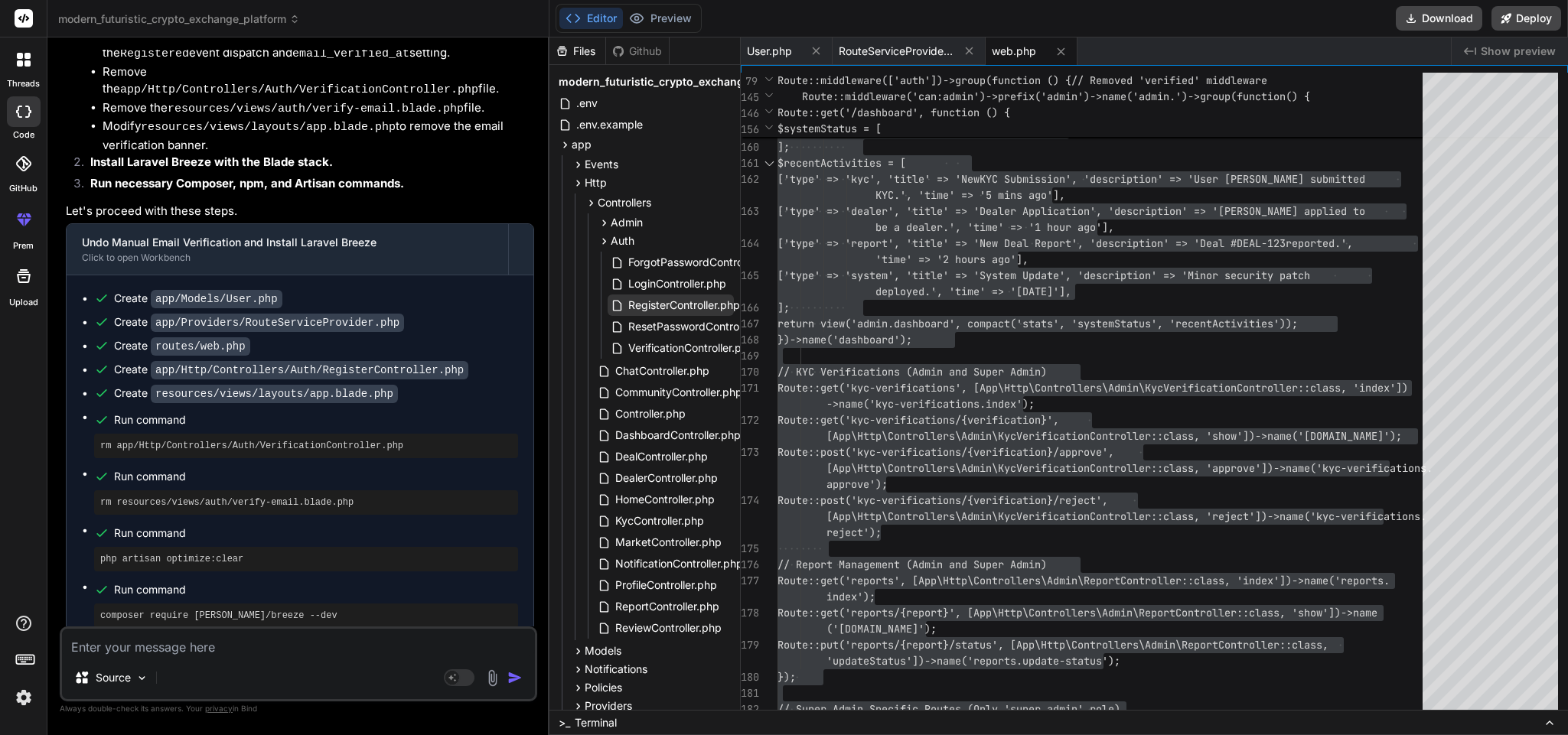
click at [674, 304] on span "RegisterController.php" at bounding box center [684, 304] width 115 height 19
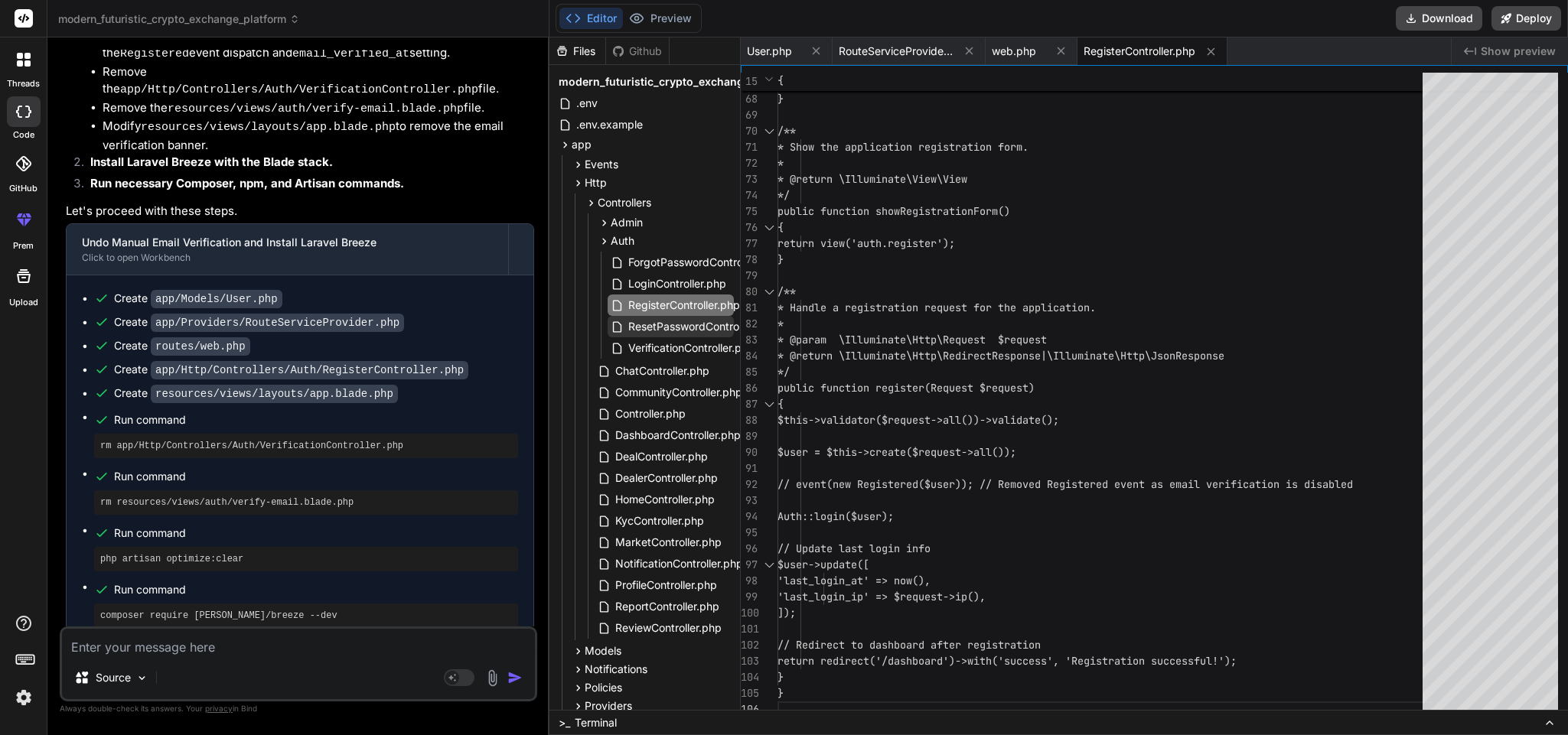
click at [667, 331] on span "ResetPasswordController.php" at bounding box center [702, 326] width 151 height 19
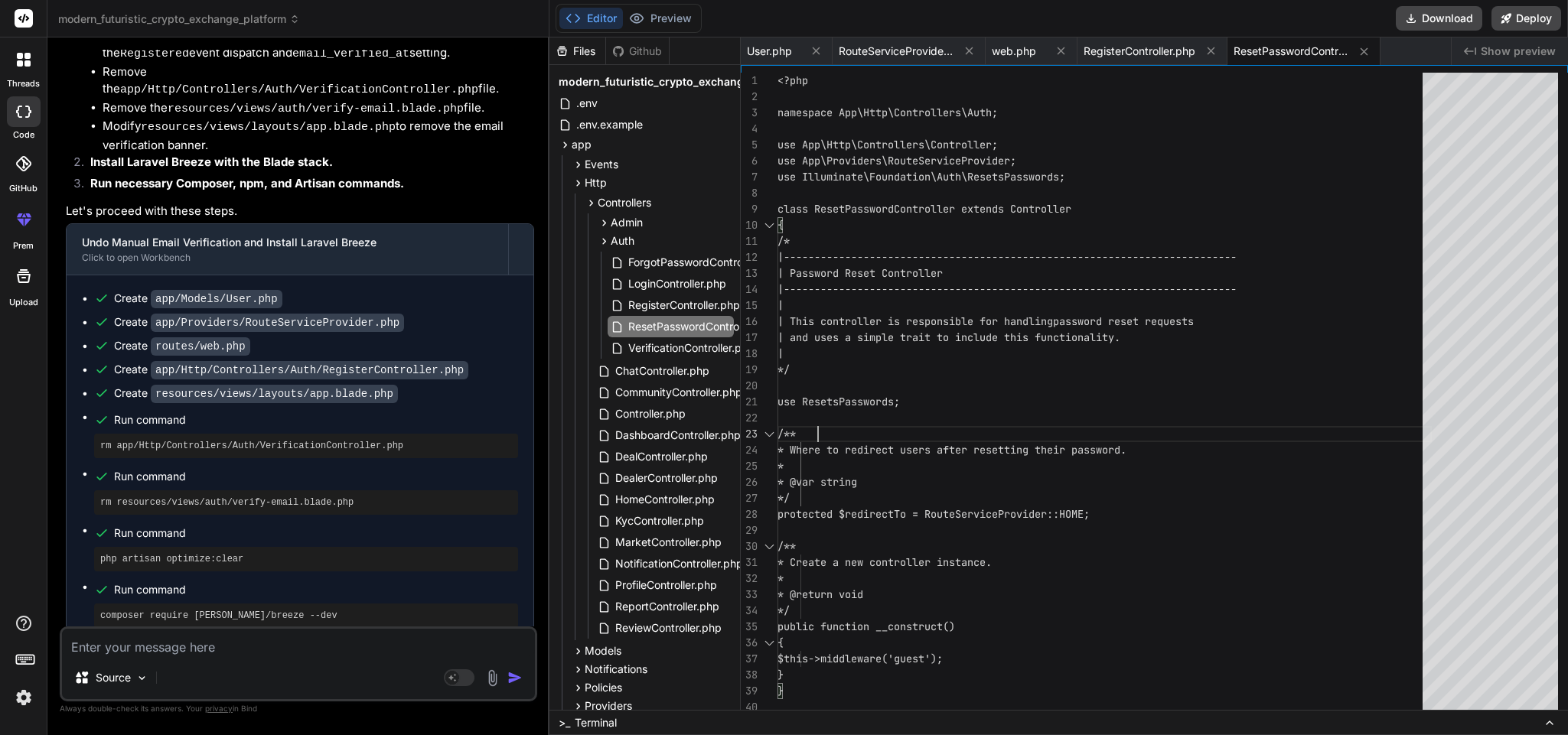
click at [1036, 431] on div "<?php namespace App\Http\Controllers\Auth; use App\Http\Controllers\Controller;…" at bounding box center [1104, 394] width 654 height 645
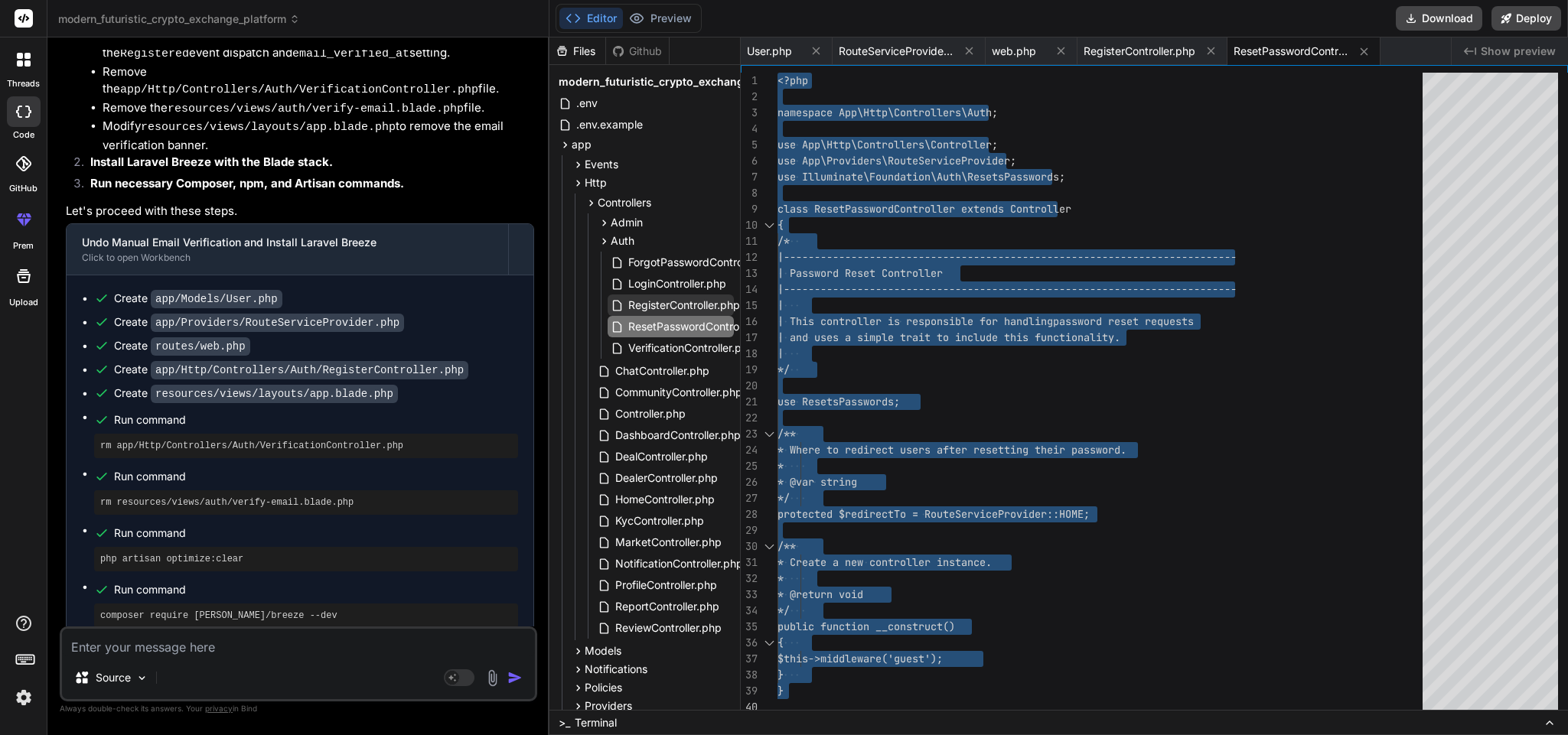
click at [639, 302] on span "RegisterController.php" at bounding box center [684, 304] width 115 height 19
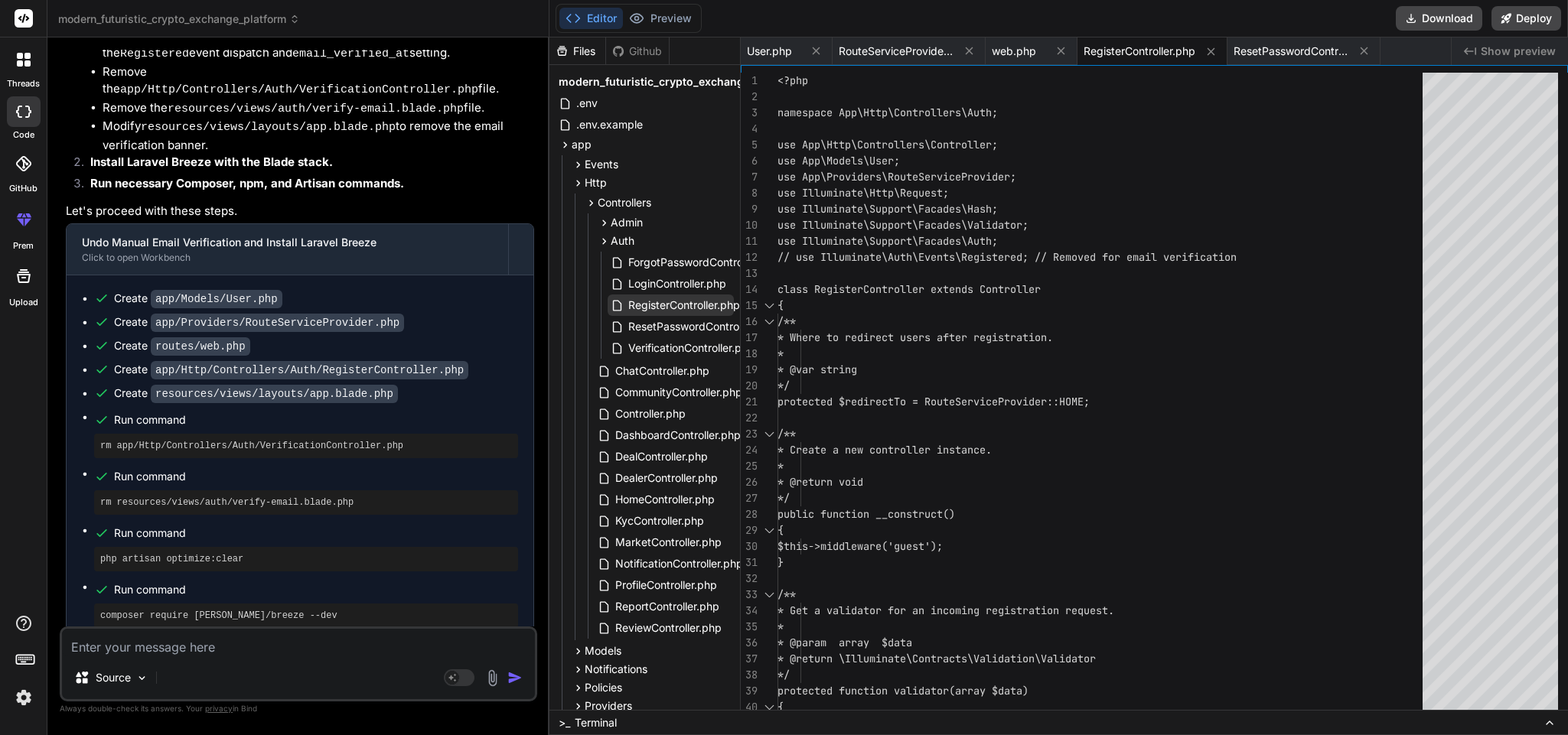
click at [639, 302] on span "RegisterController.php" at bounding box center [684, 304] width 115 height 19
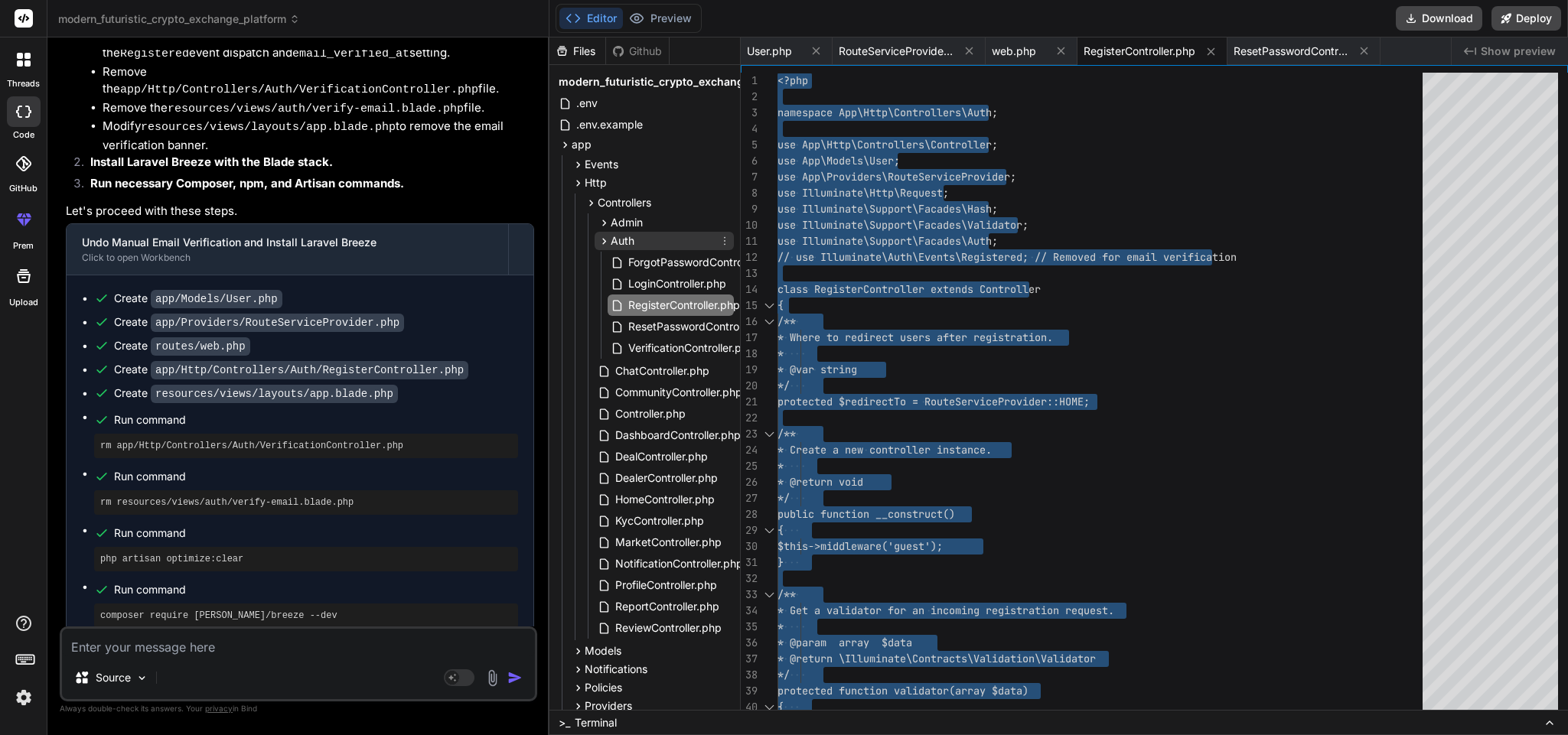
click at [627, 239] on span "Auth" at bounding box center [622, 240] width 24 height 15
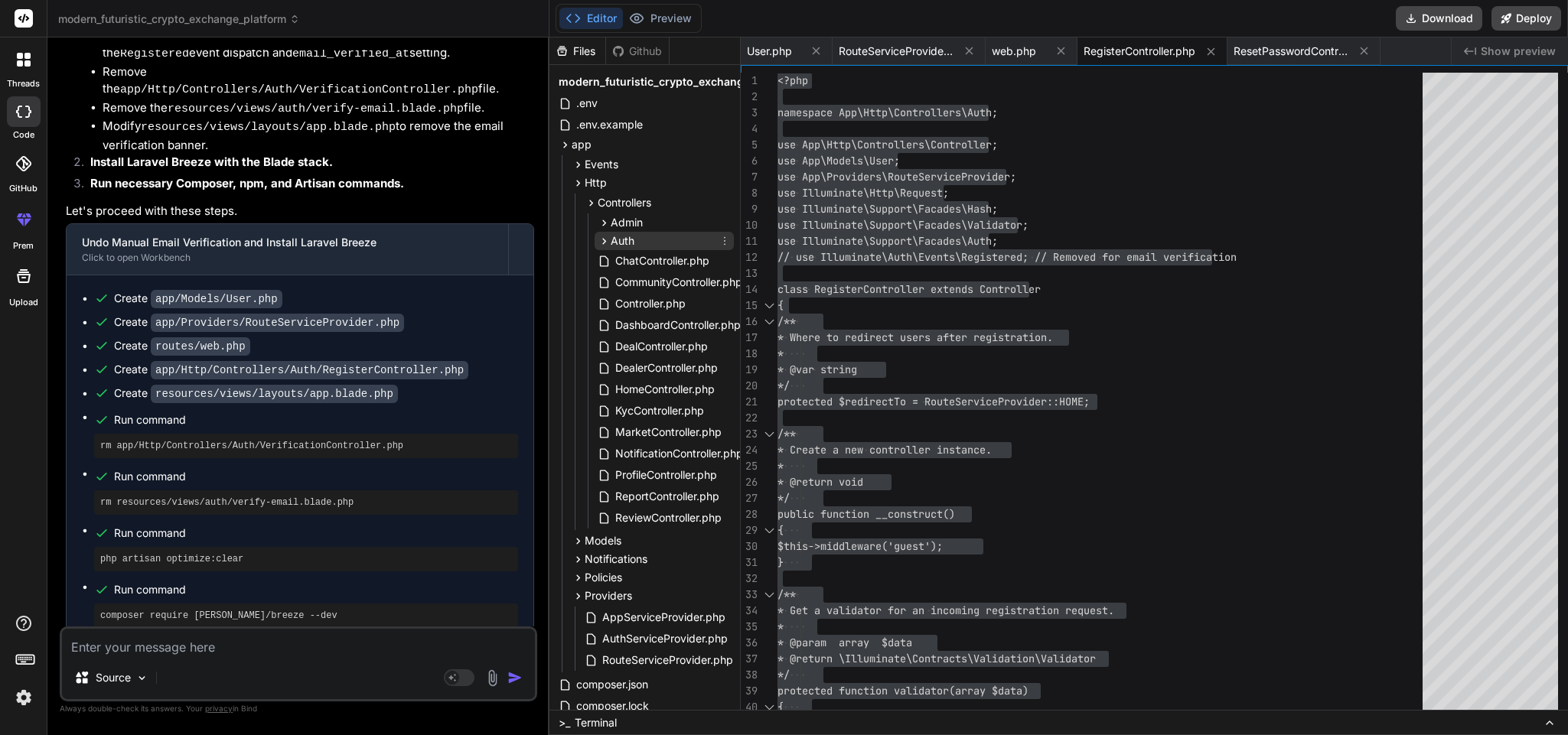
click at [627, 239] on span "Auth" at bounding box center [622, 240] width 24 height 15
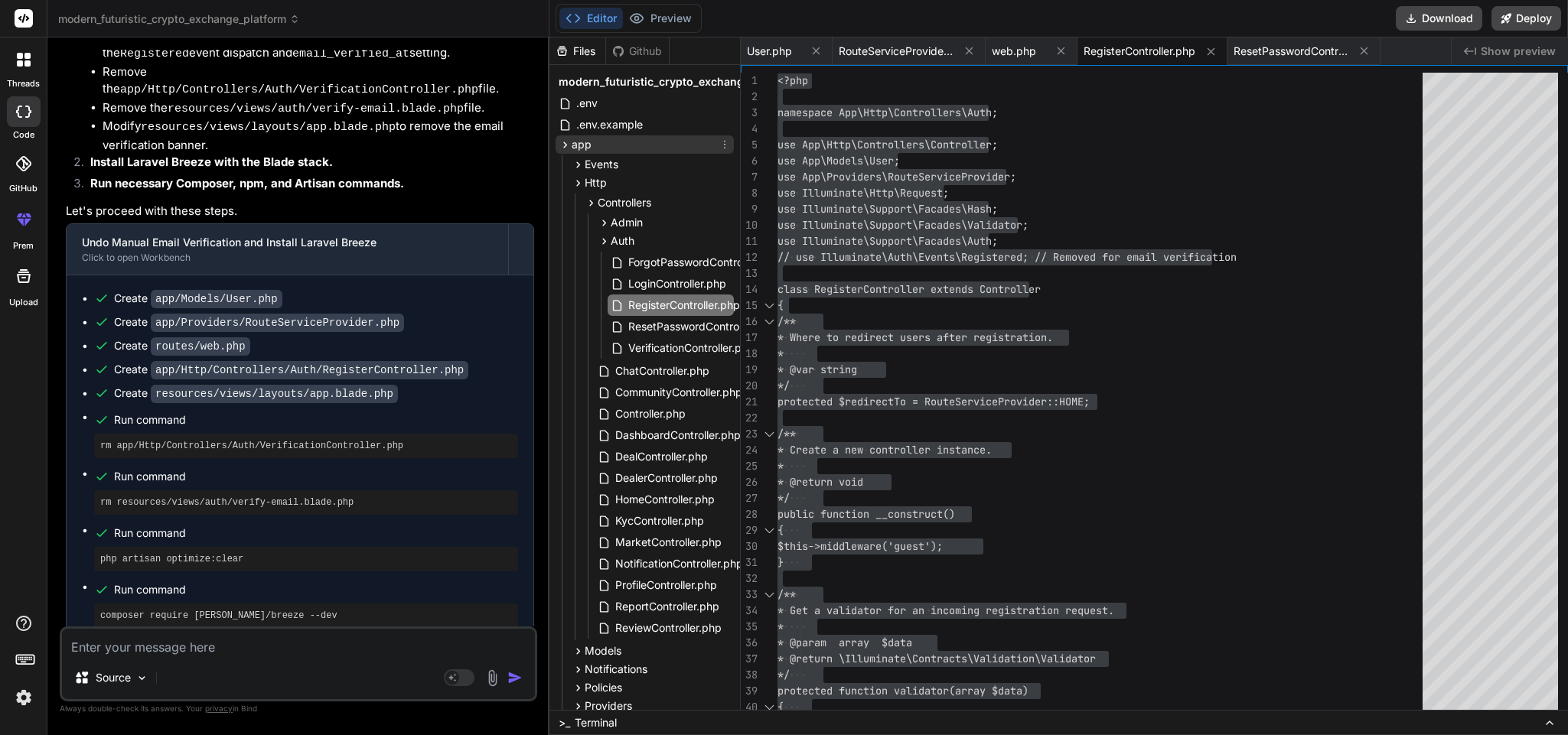
click at [593, 139] on div "app" at bounding box center [645, 144] width 178 height 19
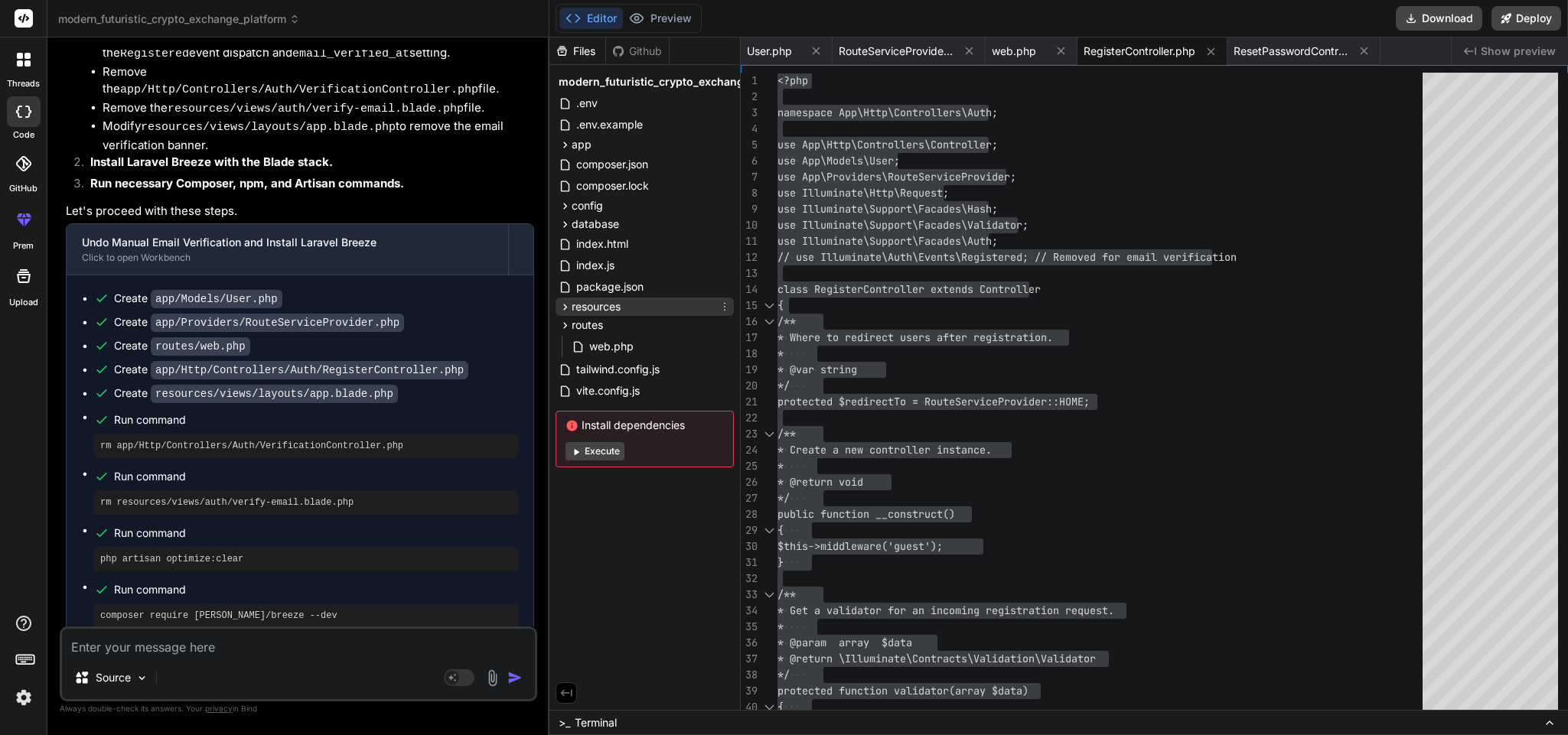
click at [609, 302] on span "resources" at bounding box center [595, 306] width 49 height 15
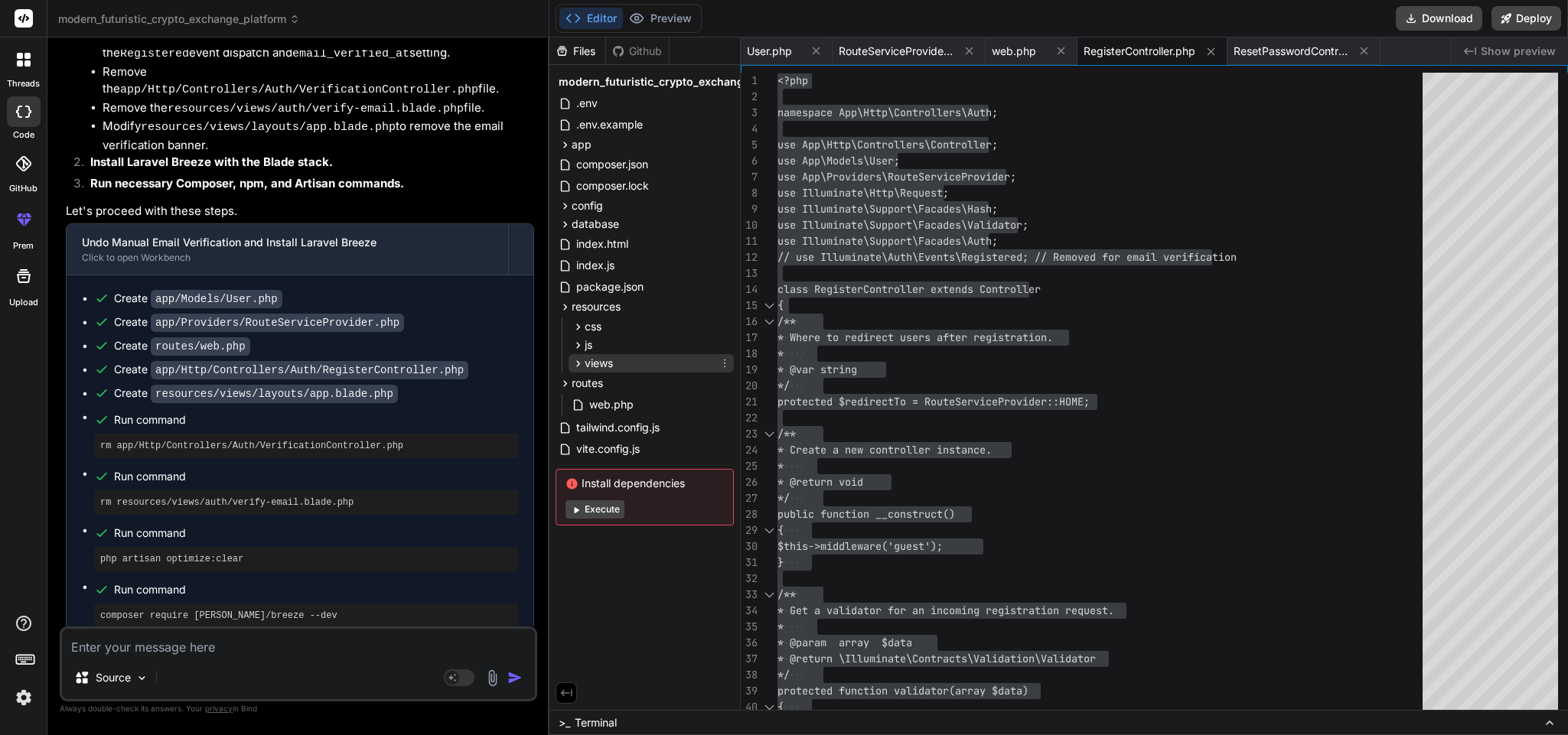
click at [620, 364] on div "views" at bounding box center [651, 363] width 165 height 19
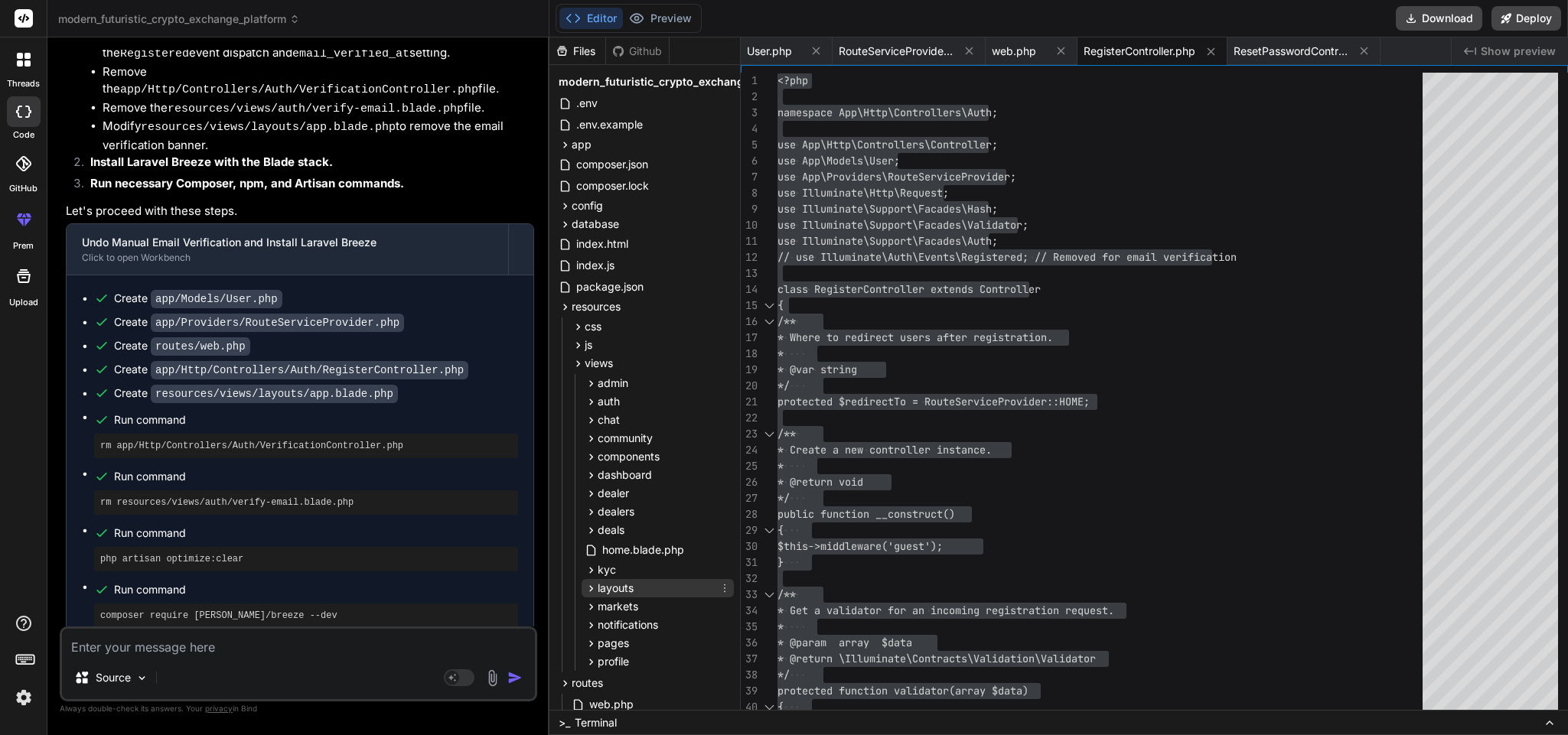
click at [635, 592] on div "layouts" at bounding box center [658, 588] width 152 height 19
click at [657, 611] on span "app.blade.php" at bounding box center [652, 609] width 78 height 19
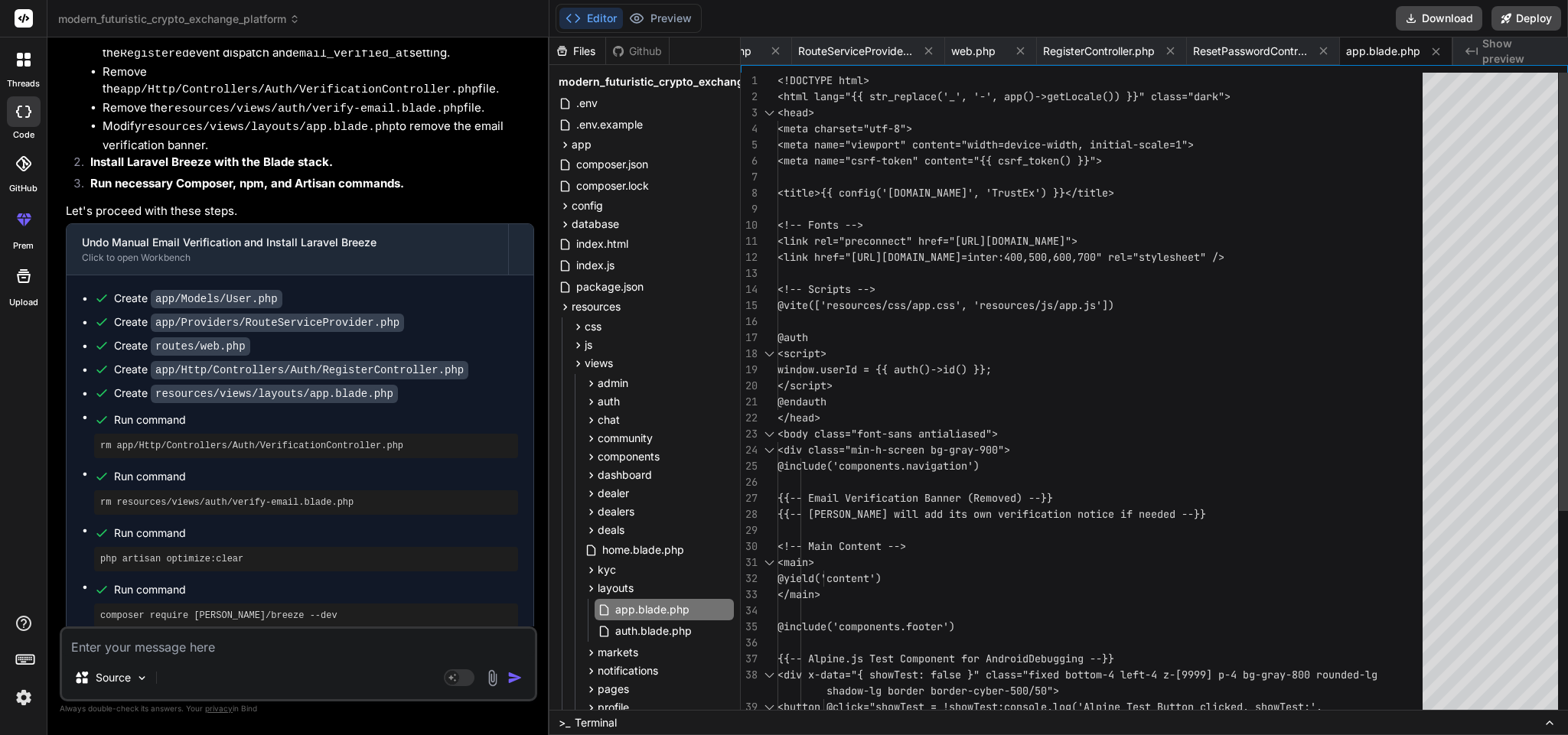
click at [938, 570] on div "<!DOCTYPE html> <html lang="{{ str_replace('_', '-', app()->getLoc ale()) }}" c…" at bounding box center [1104, 546] width 654 height 948
type textarea "<!DOCTYPE html> <html lang="{{ str_replace('_', '-', app()->getLocale()) }}" cl…"
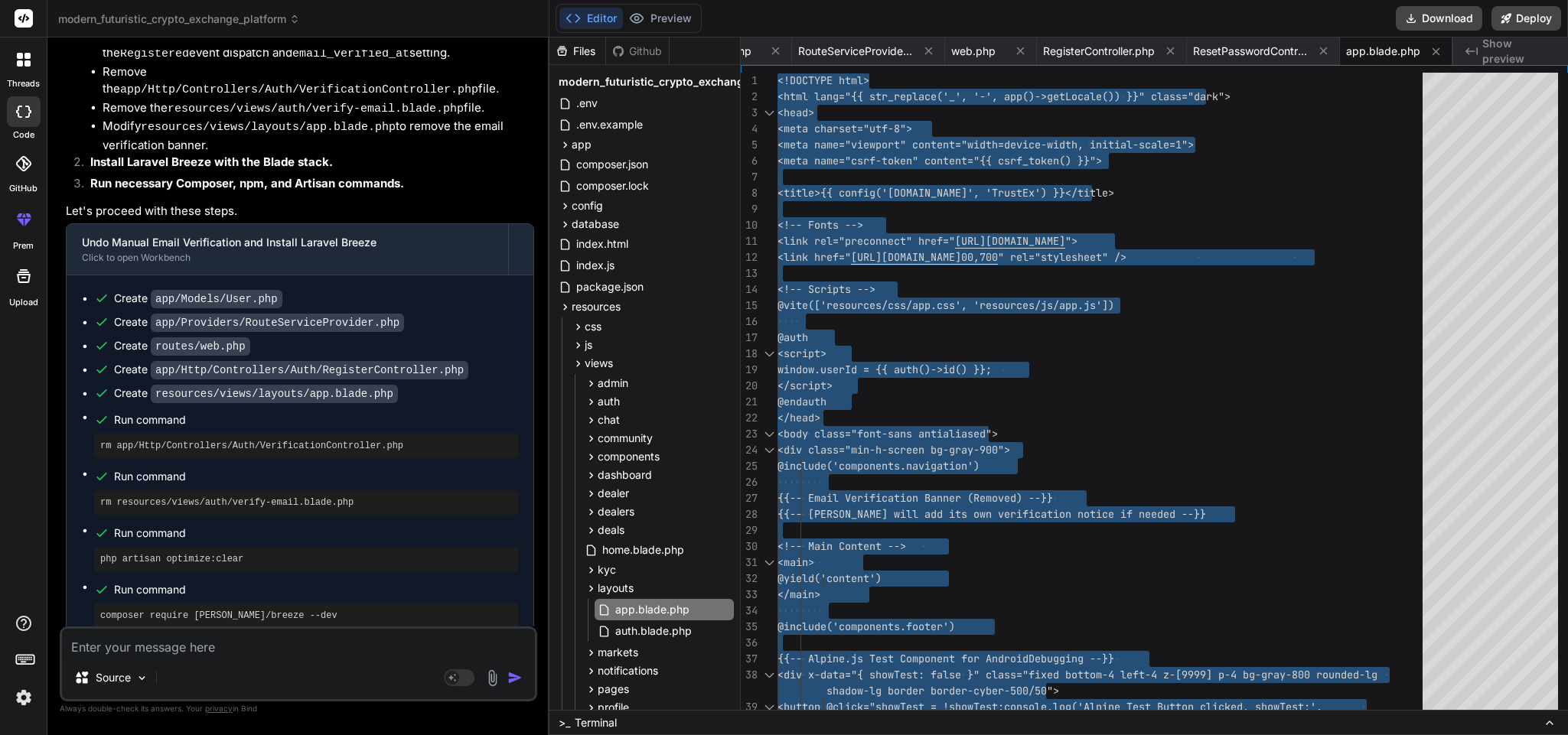
click at [191, 553] on pre "php artisan optimize:clear" at bounding box center [306, 559] width 411 height 12
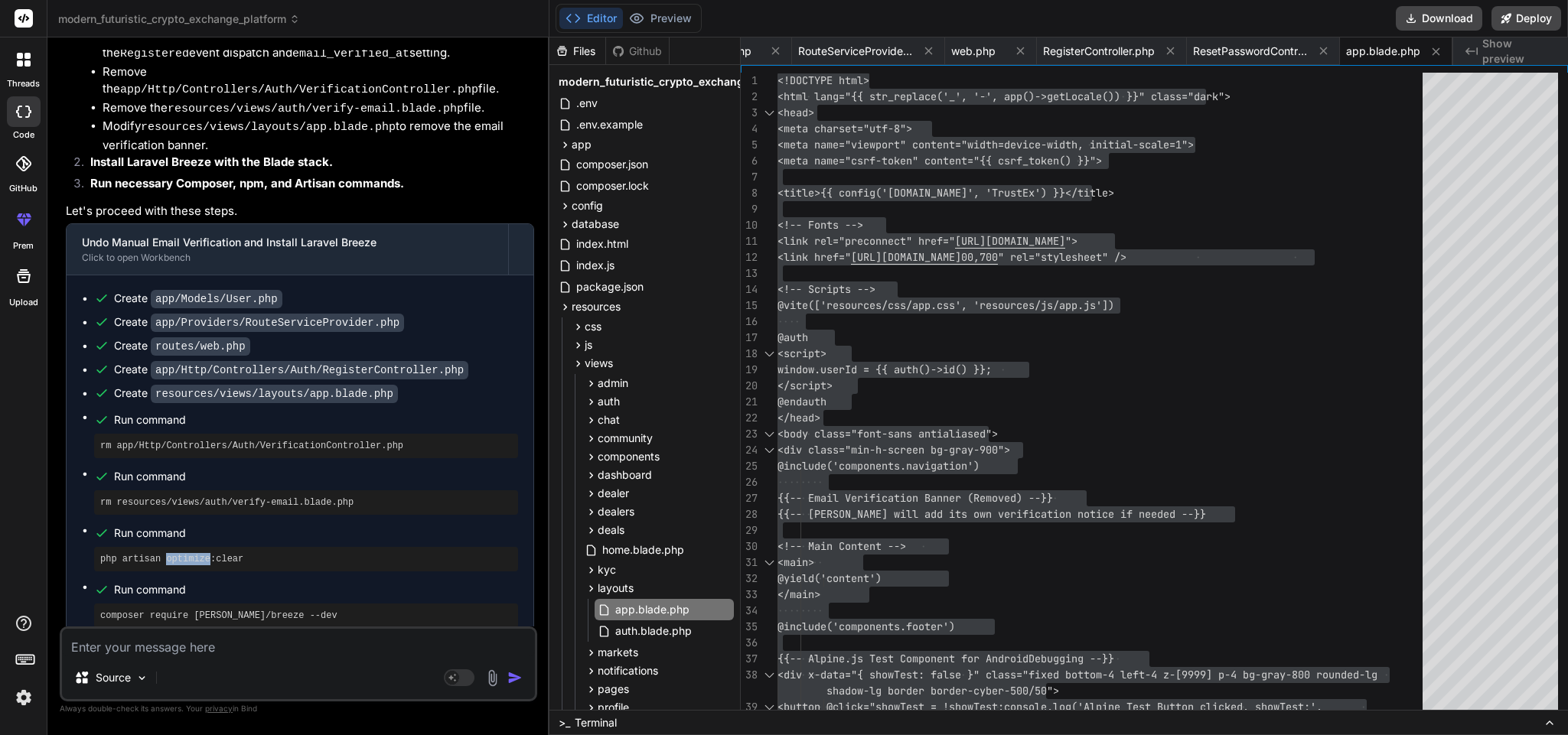
click at [191, 553] on pre "php artisan optimize:clear" at bounding box center [306, 559] width 411 height 12
copy ul "php artisan optimize:clear"
click at [237, 610] on pre "composer require [PERSON_NAME]/breeze --dev" at bounding box center [306, 616] width 411 height 12
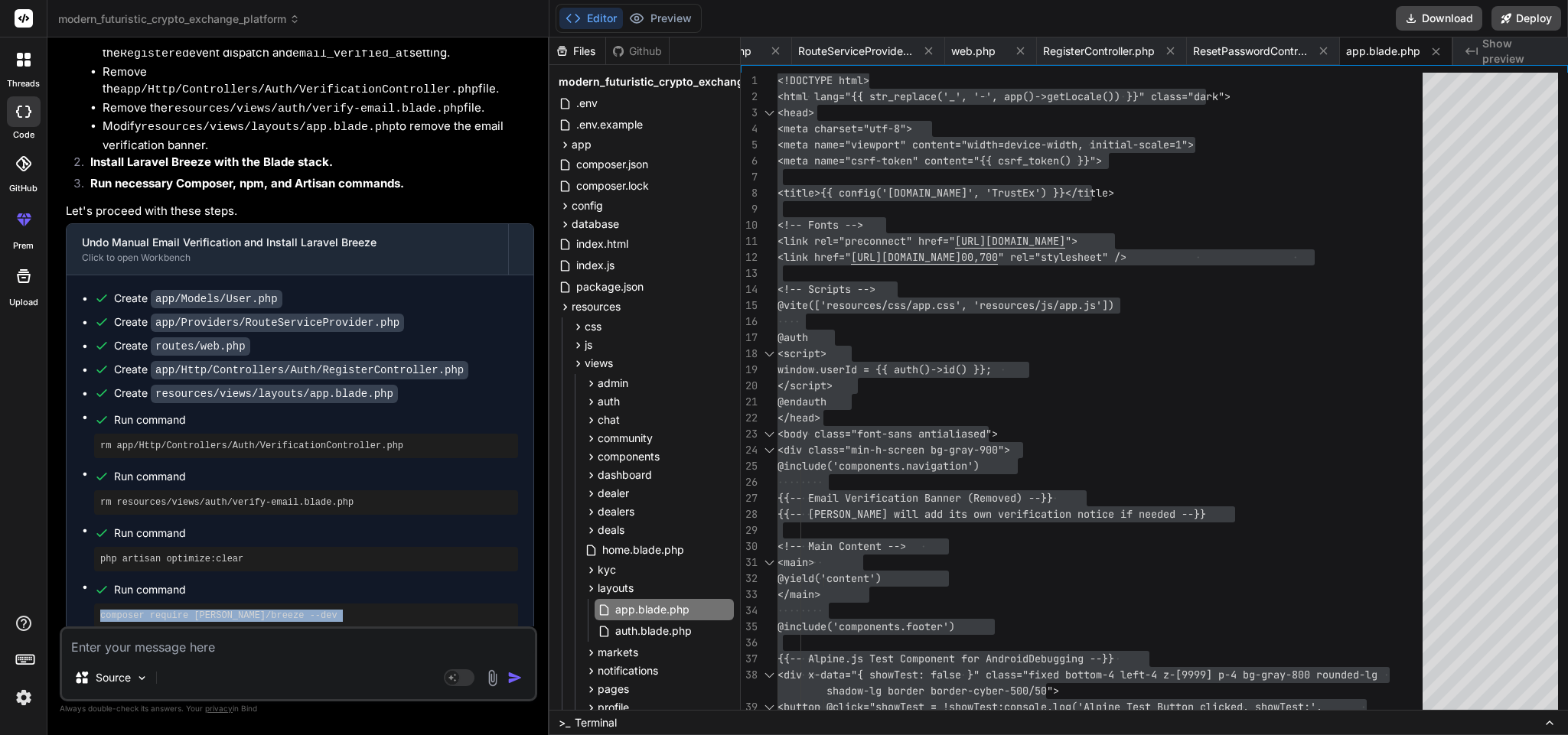
click at [237, 610] on pre "composer require [PERSON_NAME]/breeze --dev" at bounding box center [306, 616] width 411 height 12
copy ul "composer require [PERSON_NAME]/breeze --dev"
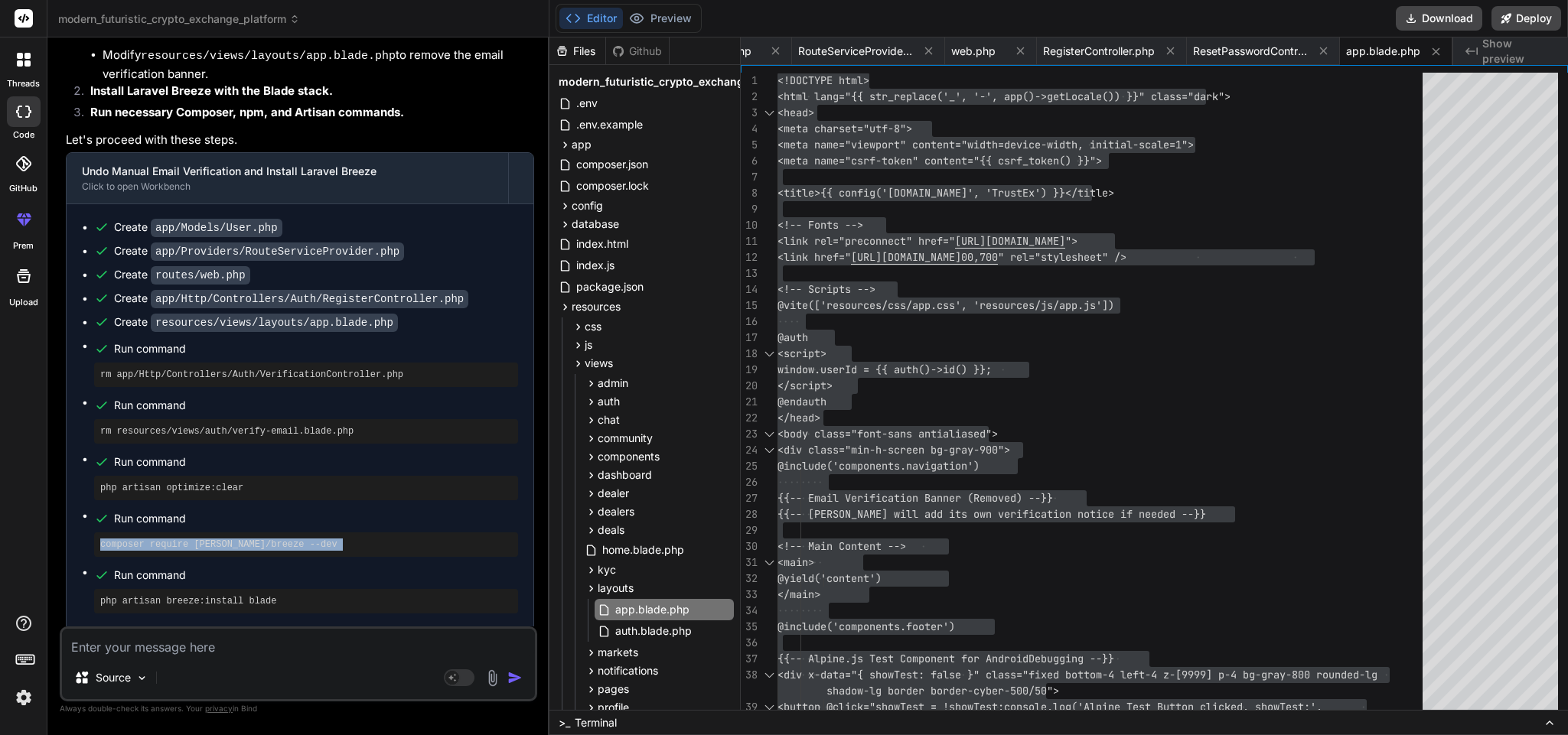
scroll to position [4656, 0]
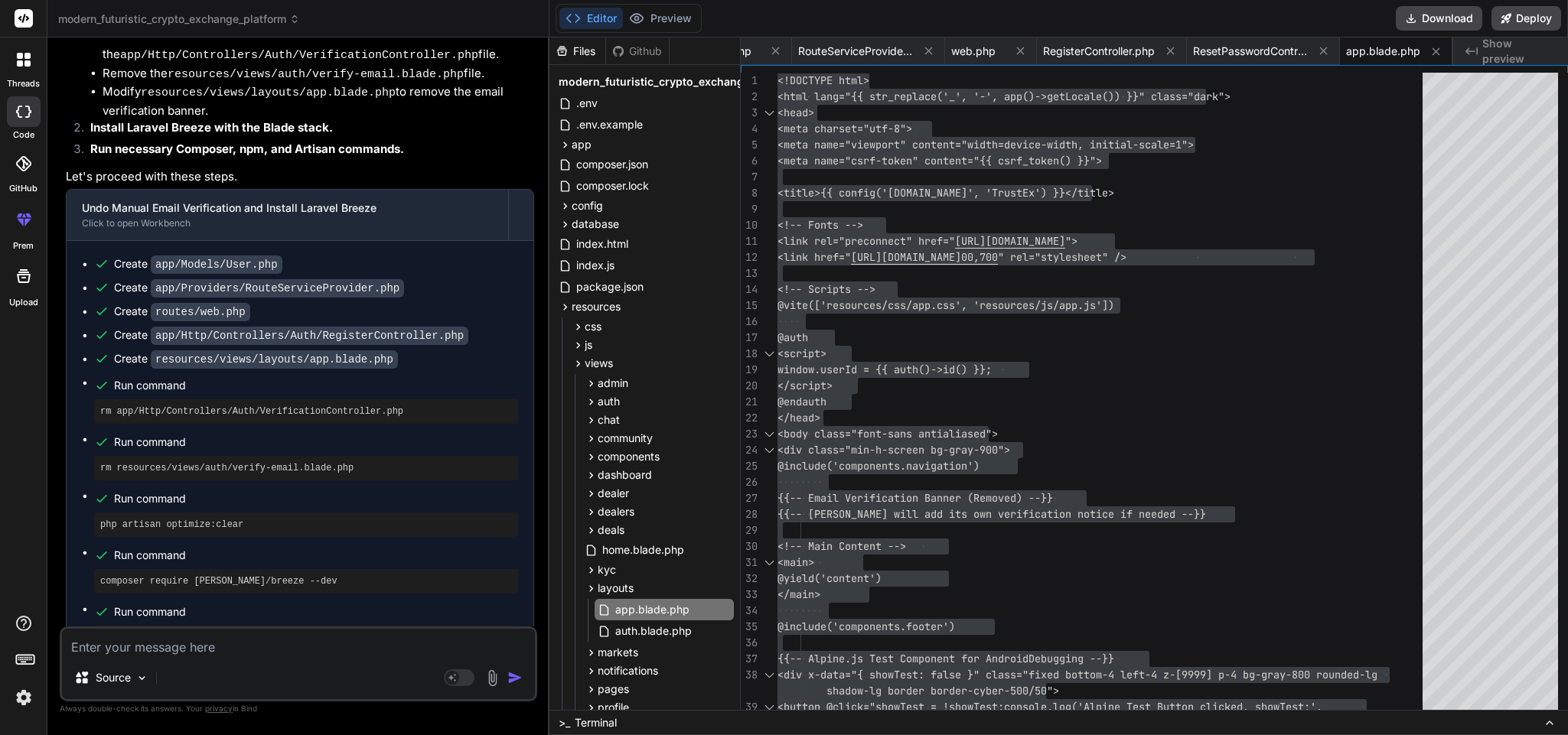
click at [271, 646] on textarea at bounding box center [298, 642] width 473 height 27
type textarea "x"
type textarea "u"
type textarea "x"
type textarea "un"
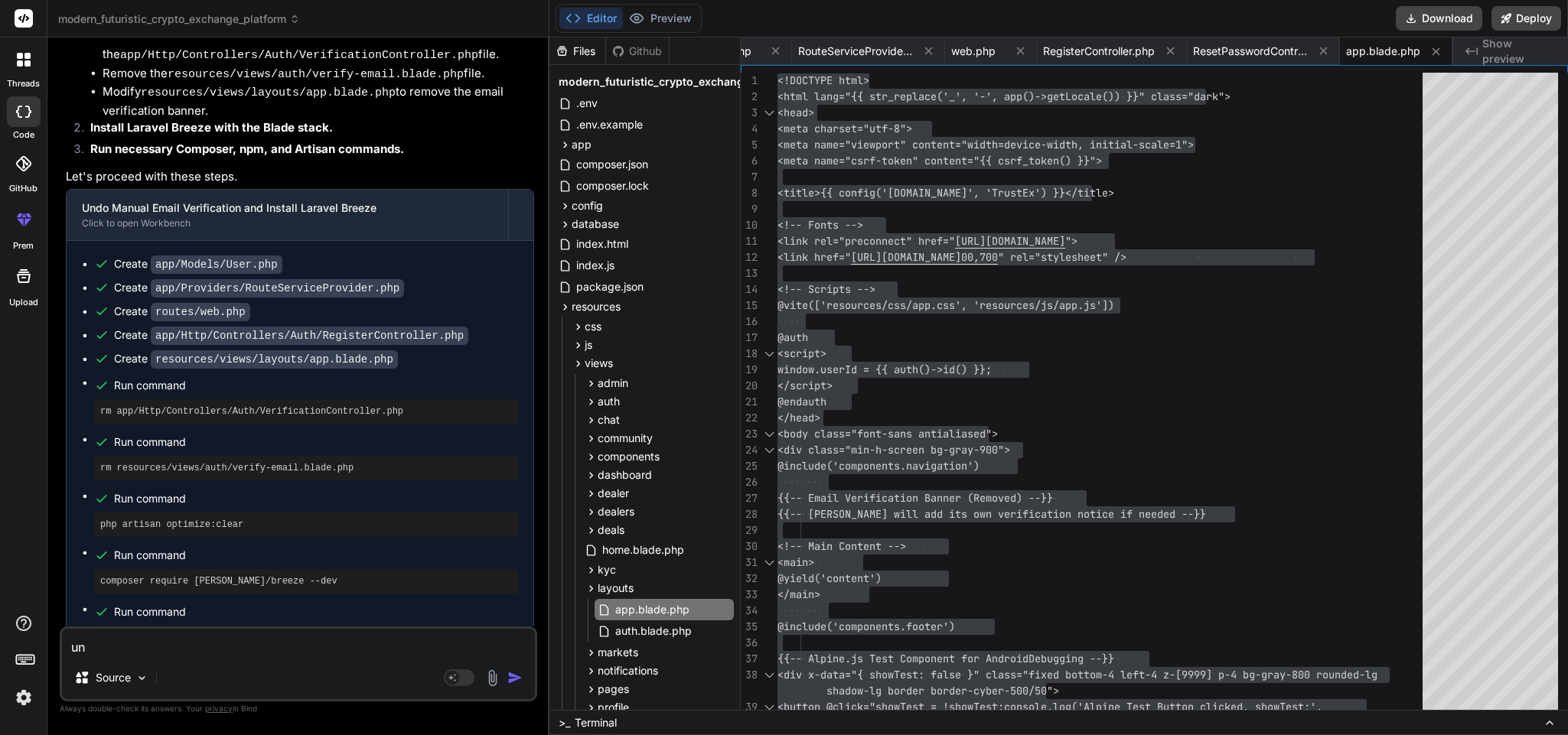
type textarea "x"
type textarea "undo"
type textarea "x"
type textarea "undoi"
type textarea "x"
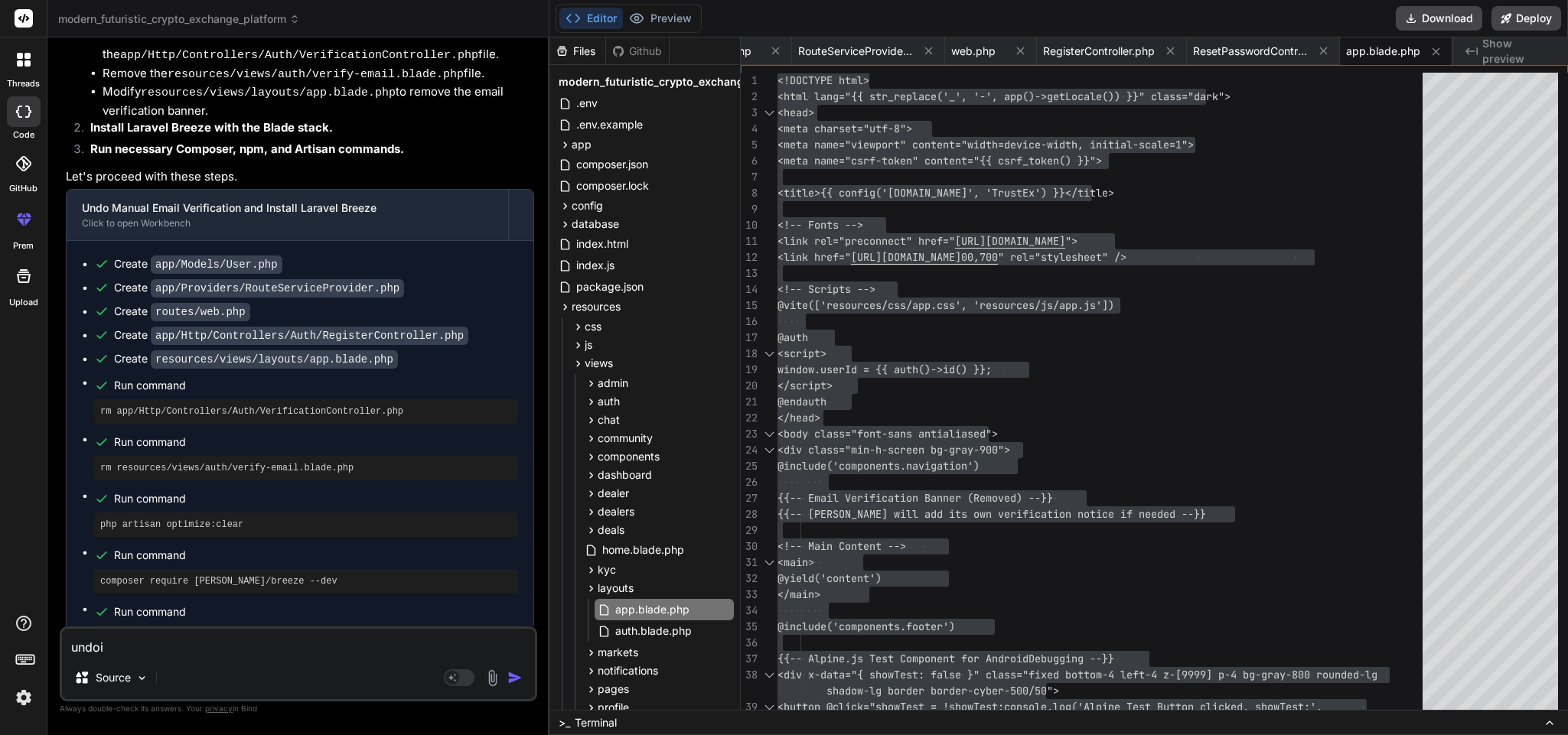
type textarea "undoi"
type textarea "x"
type textarea "undoi t"
type textarea "x"
type textarea "undoi th"
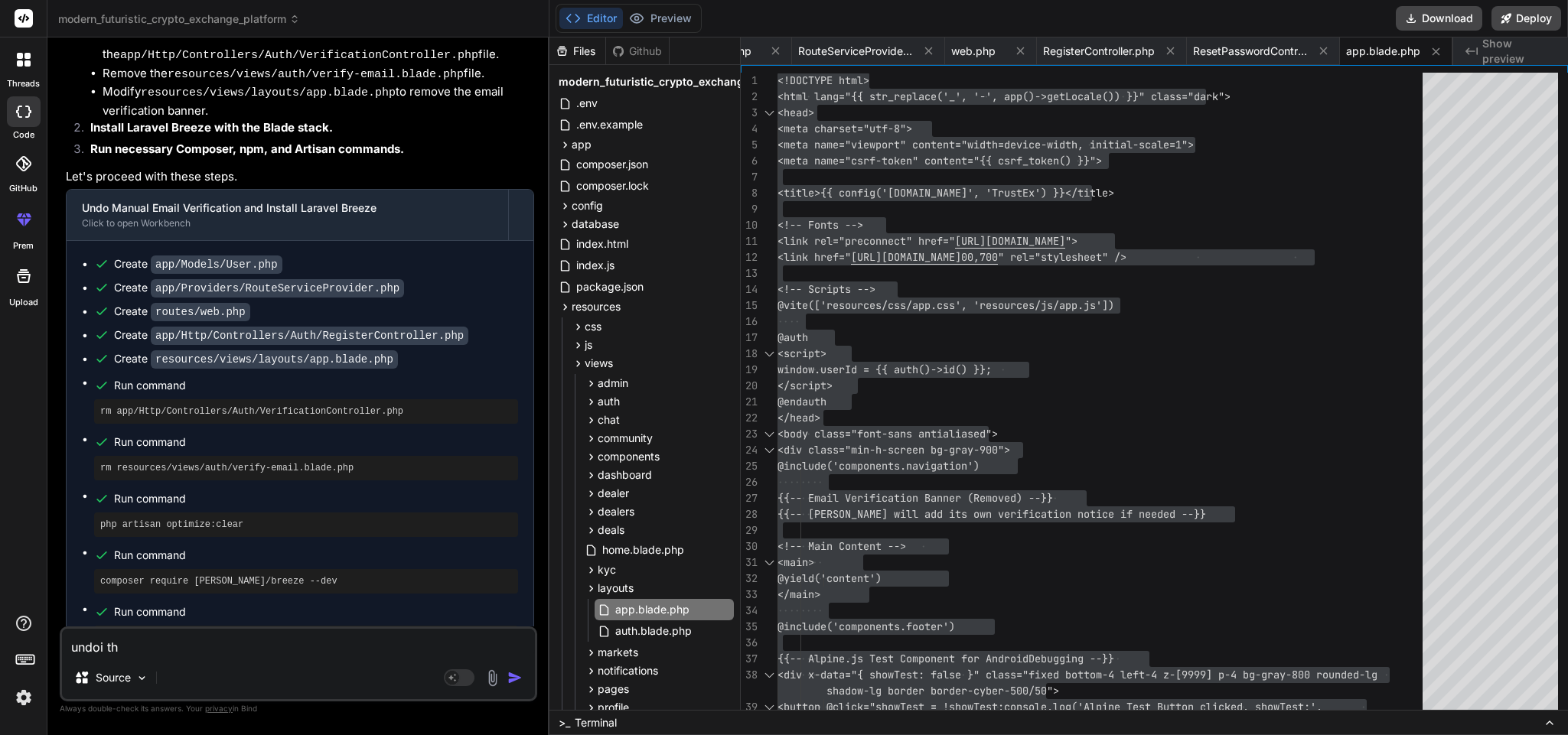
type textarea "x"
type textarea "undoi thi"
type textarea "x"
type textarea "undoi this"
type textarea "x"
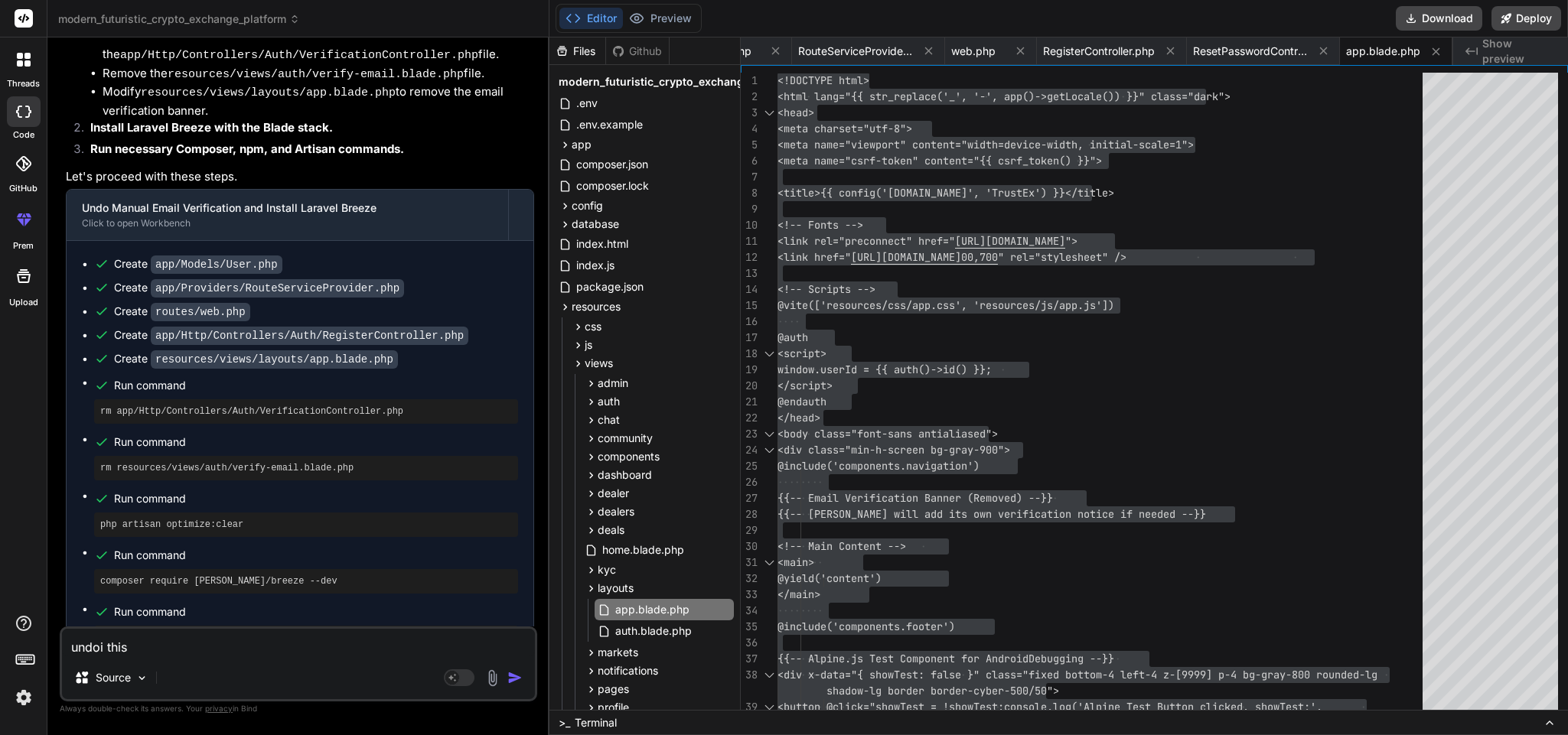
type textarea "undoi this"
type textarea "x"
type textarea "undoi this a"
type textarea "x"
type textarea "undoi this ac"
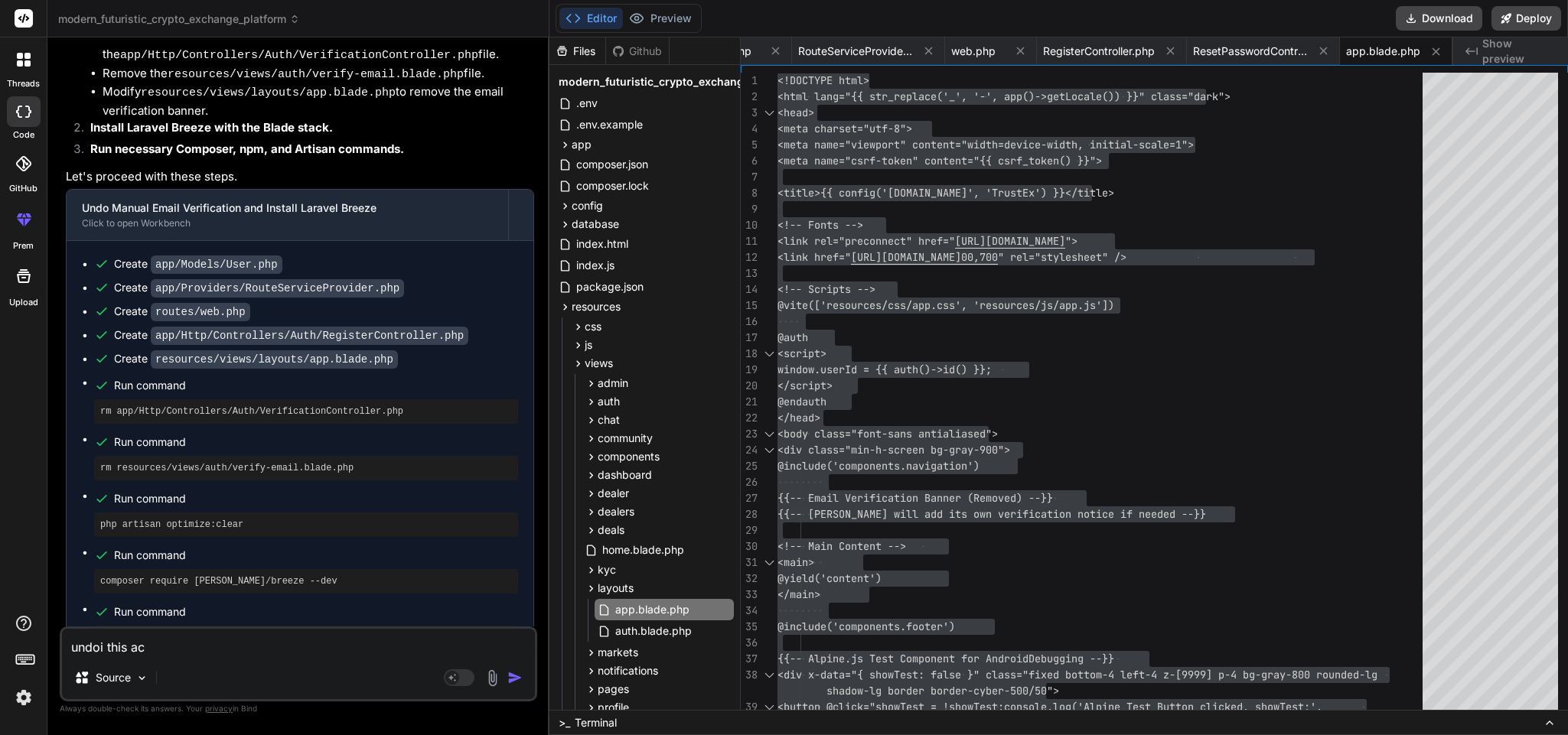
type textarea "x"
type textarea "undoi this act"
type textarea "x"
type textarea "undoi this actio"
type textarea "x"
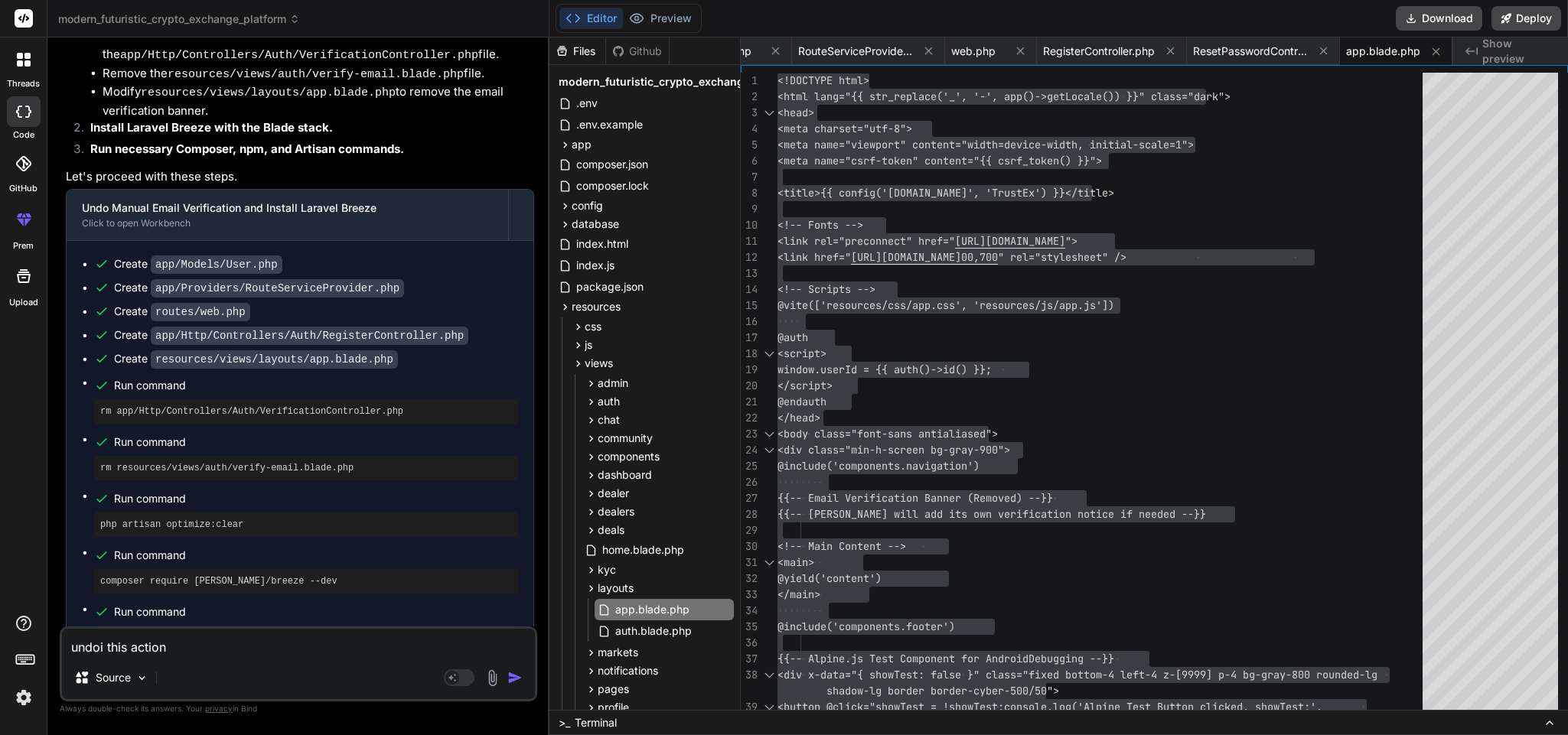
type textarea "undoi this action"
click at [227, 626] on div "php artisan breeze:install blade" at bounding box center [306, 638] width 424 height 25
copy ul "php artisan breeze:install blade"
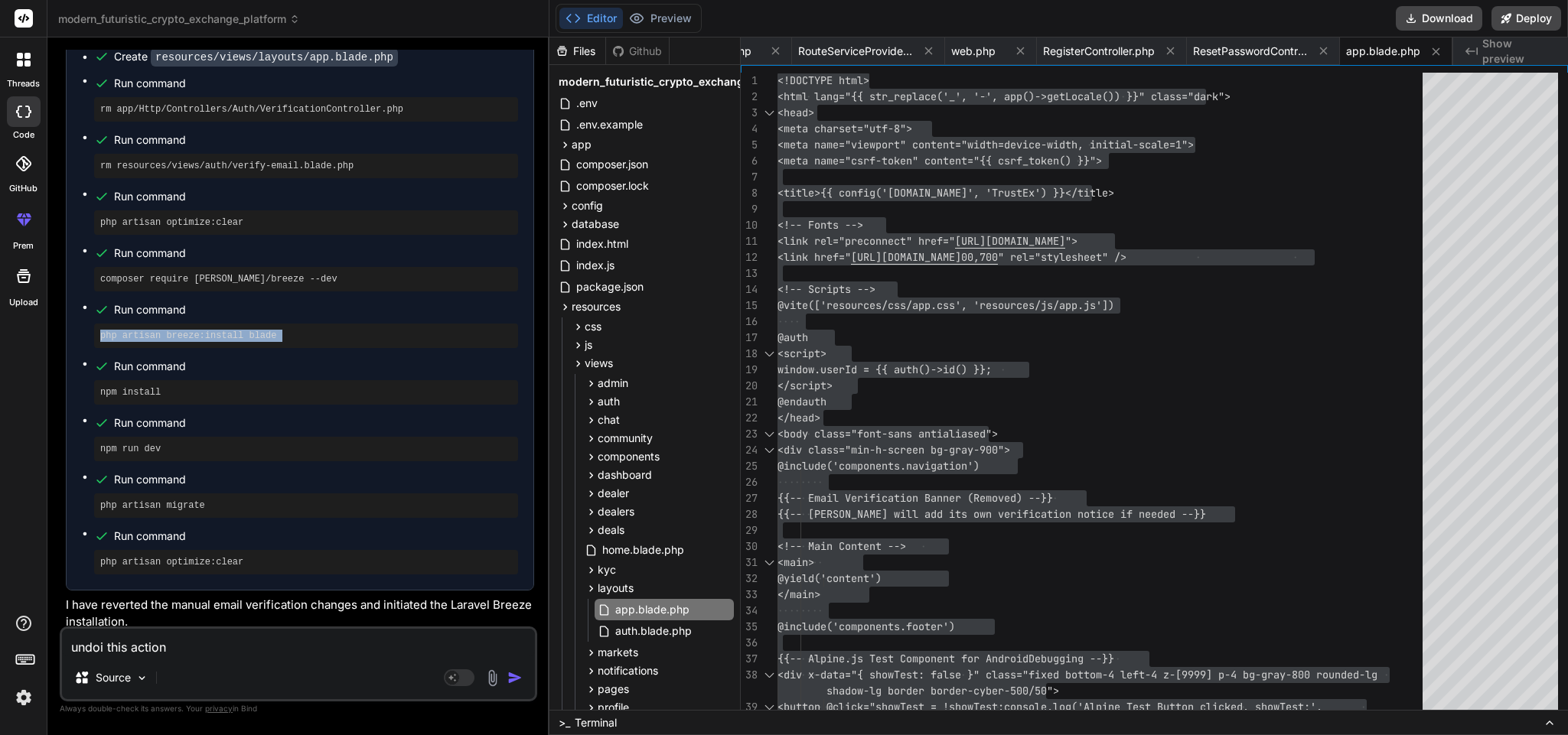
scroll to position [4959, 0]
click at [212, 555] on pre "php artisan optimize:clear" at bounding box center [306, 561] width 411 height 12
copy div "php artisan optimize:clear"
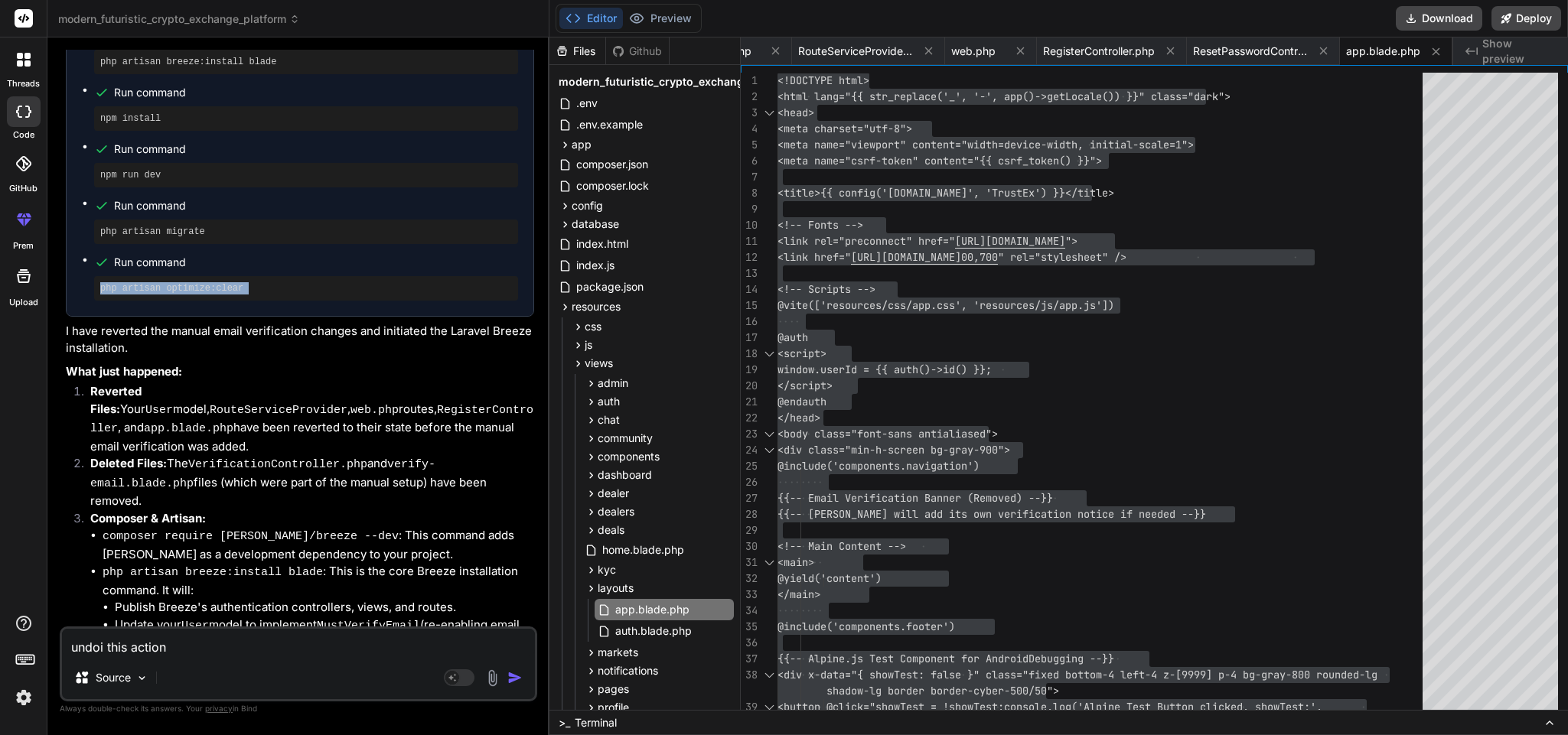
scroll to position [5412, 0]
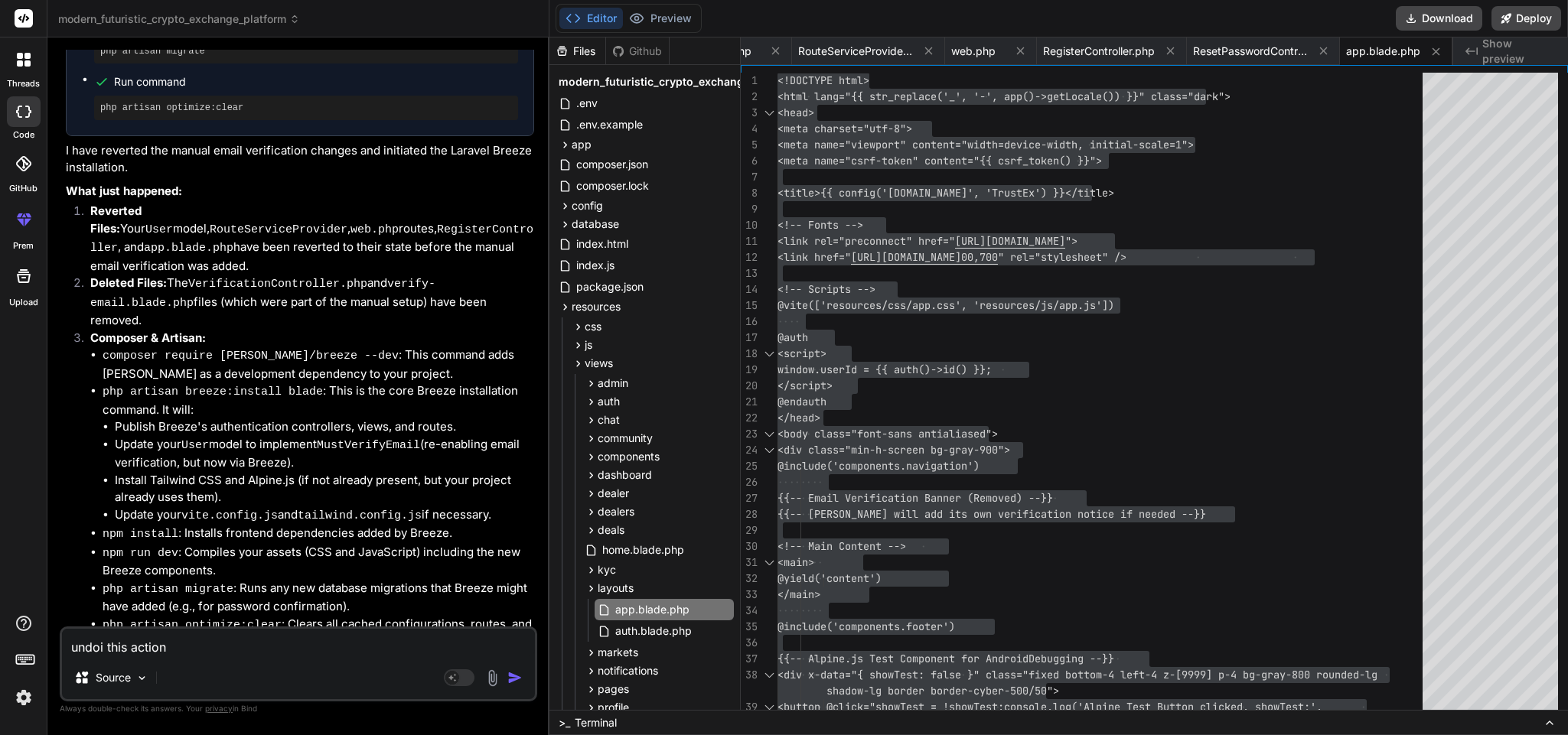
click at [260, 634] on textarea "undoi this action" at bounding box center [298, 642] width 473 height 27
type textarea "x"
type textarea "undoi this actio"
type textarea "x"
type textarea "undoi this acti"
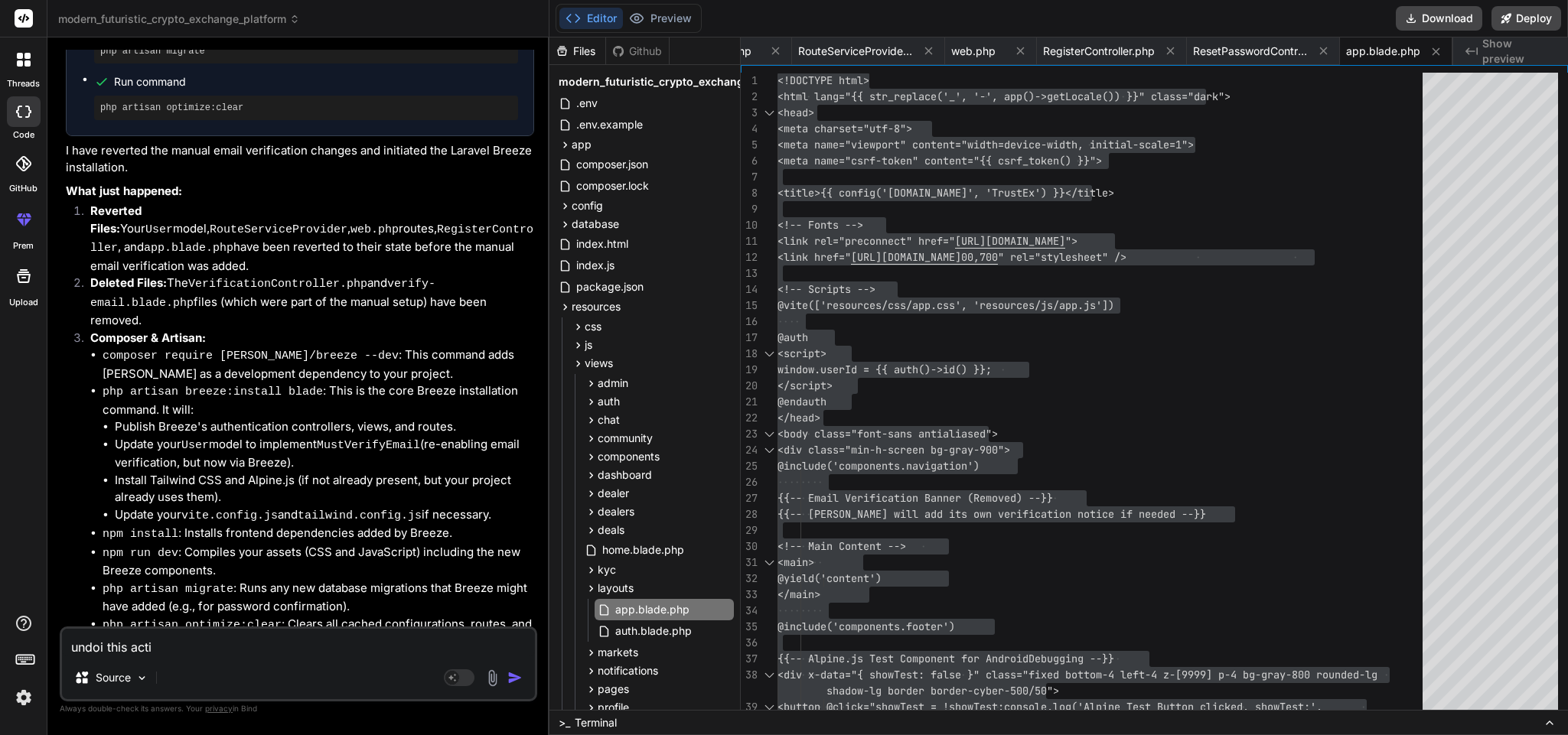
type textarea "x"
type textarea "undoi this act"
type textarea "x"
type textarea "undoi this ac"
type textarea "x"
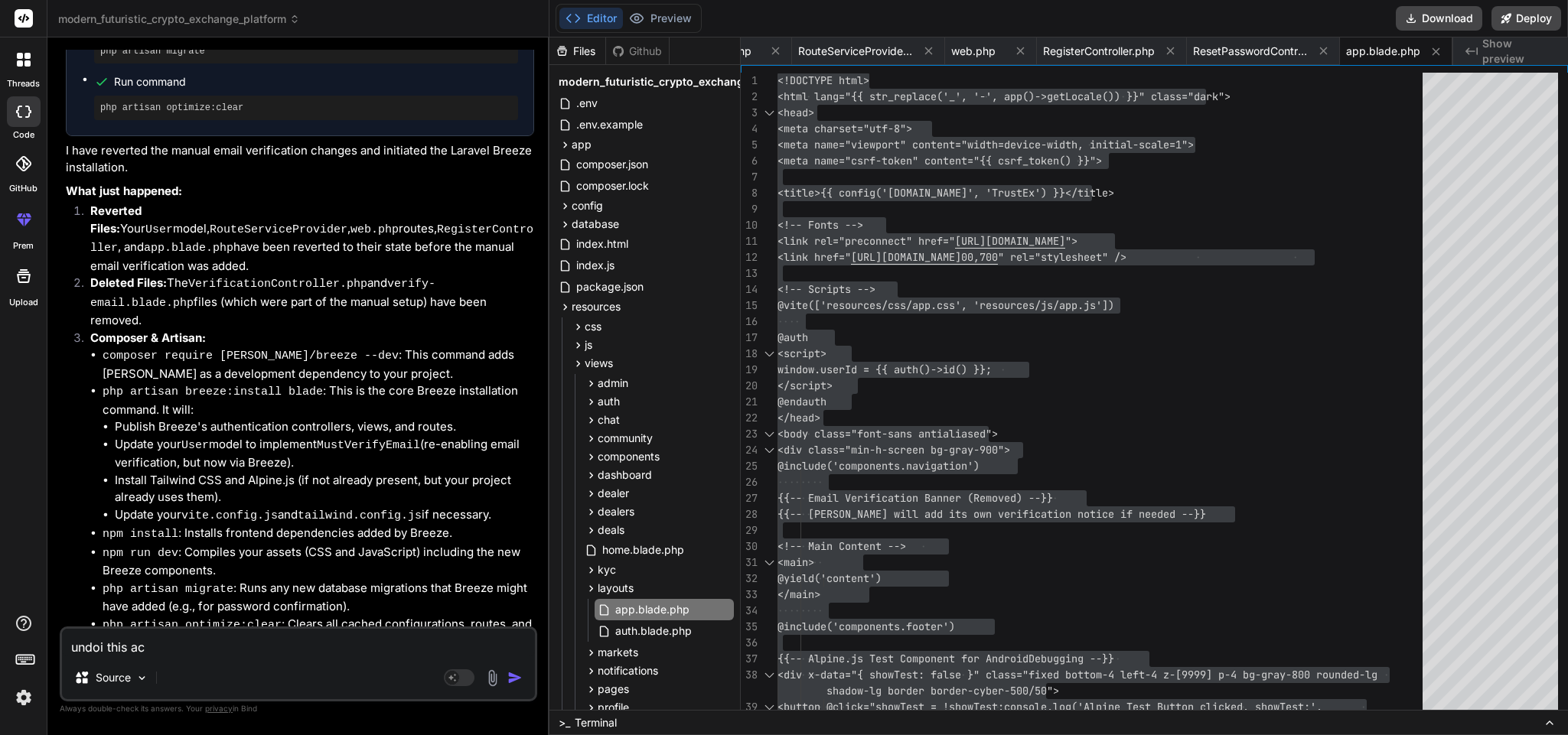
type textarea "undoi this a"
type textarea "x"
type textarea "undoi this"
type textarea "x"
type textarea "undoi this"
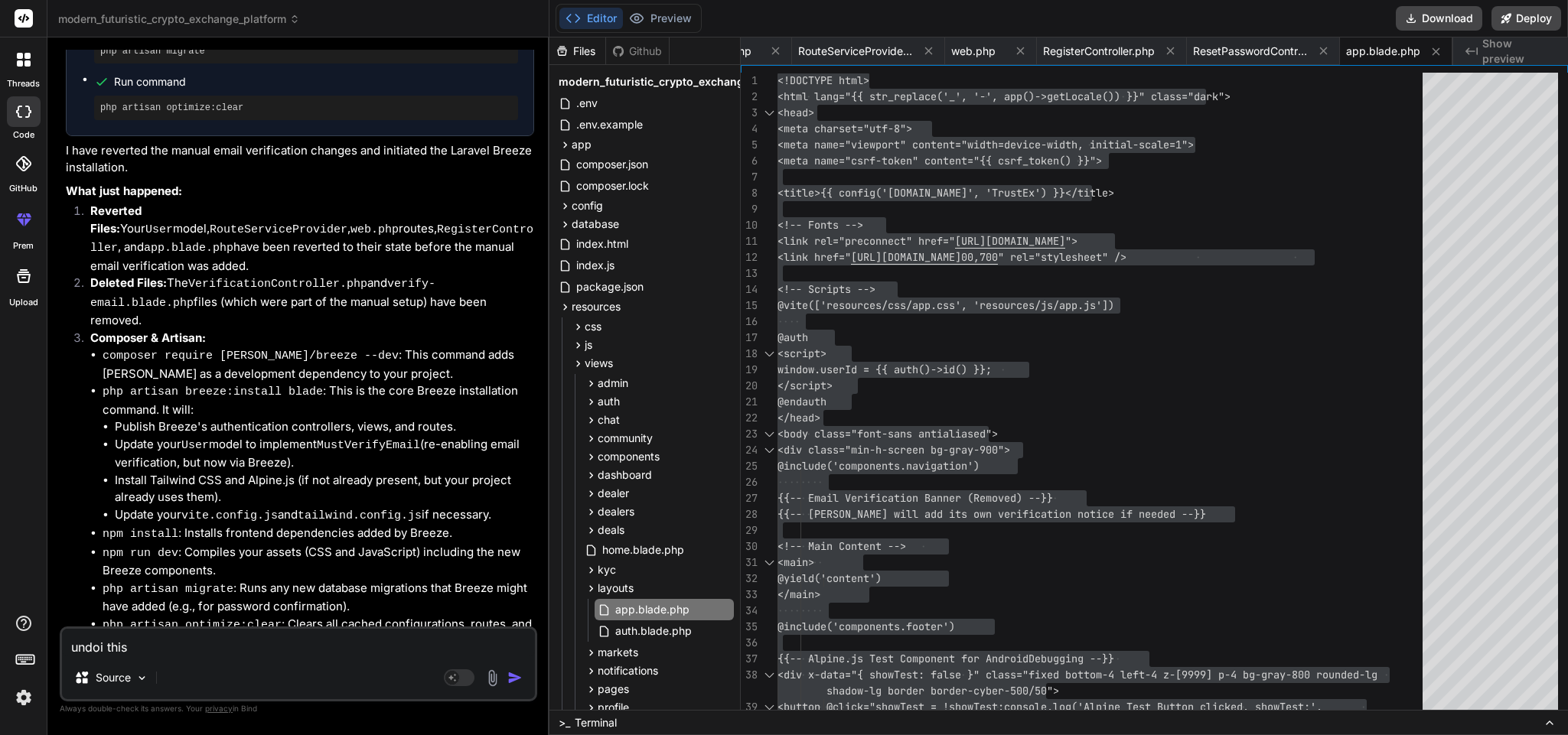
type textarea "x"
type textarea "undoi thi"
type textarea "x"
type textarea "undoi th"
type textarea "x"
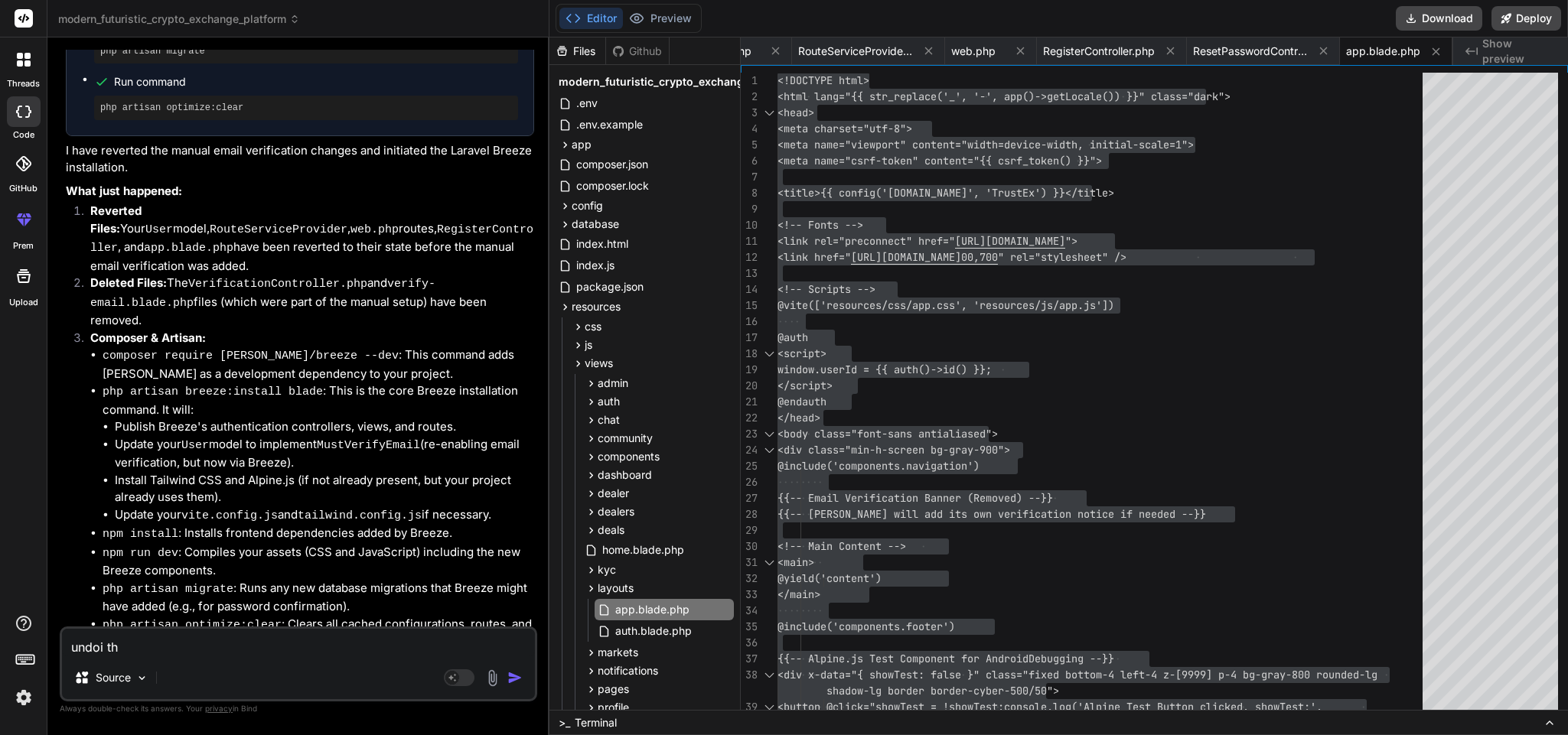
type textarea "undoi t"
type textarea "x"
type textarea "undoi"
type textarea "x"
type textarea "undoi"
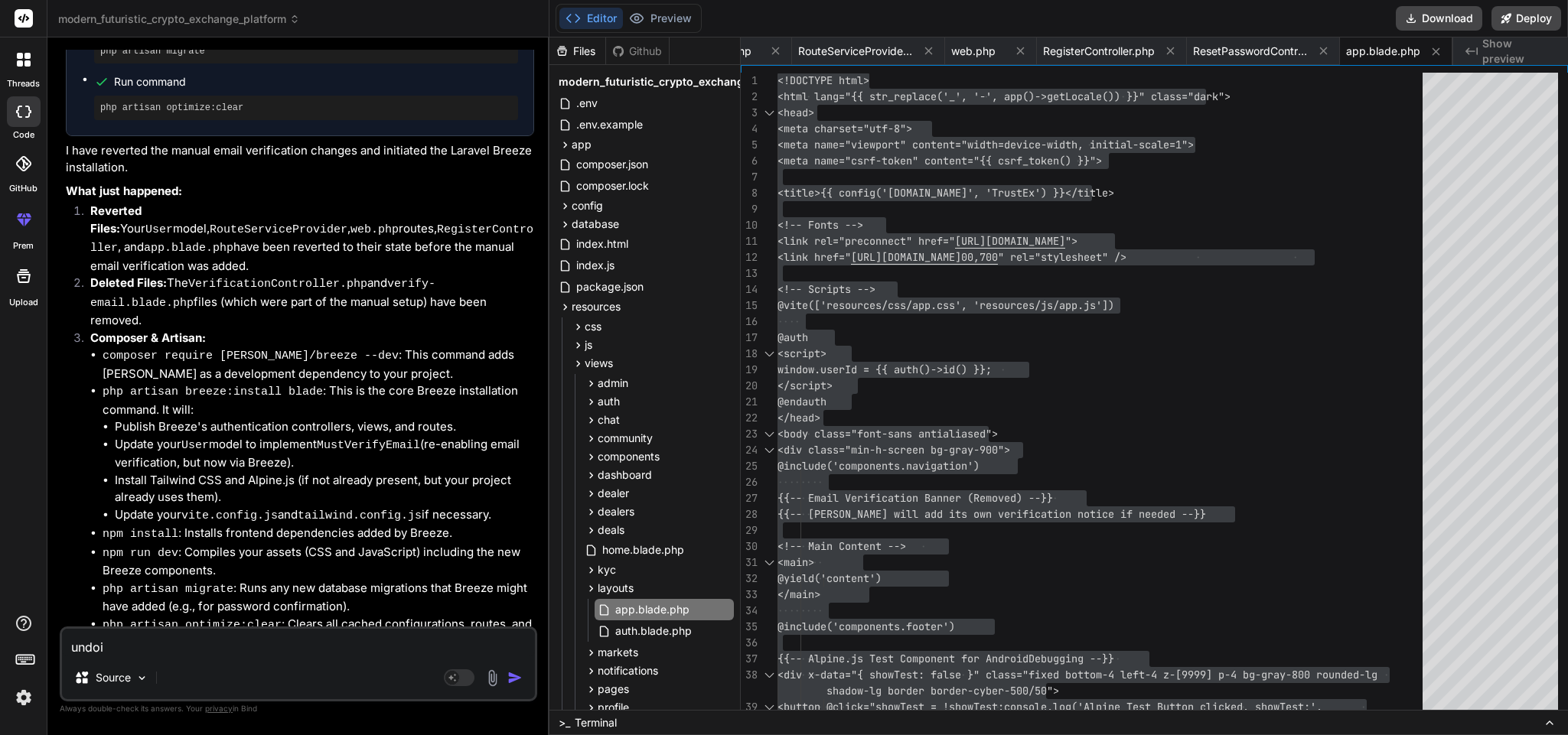
type textarea "x"
type textarea "undo"
type textarea "x"
type textarea "und"
type textarea "x"
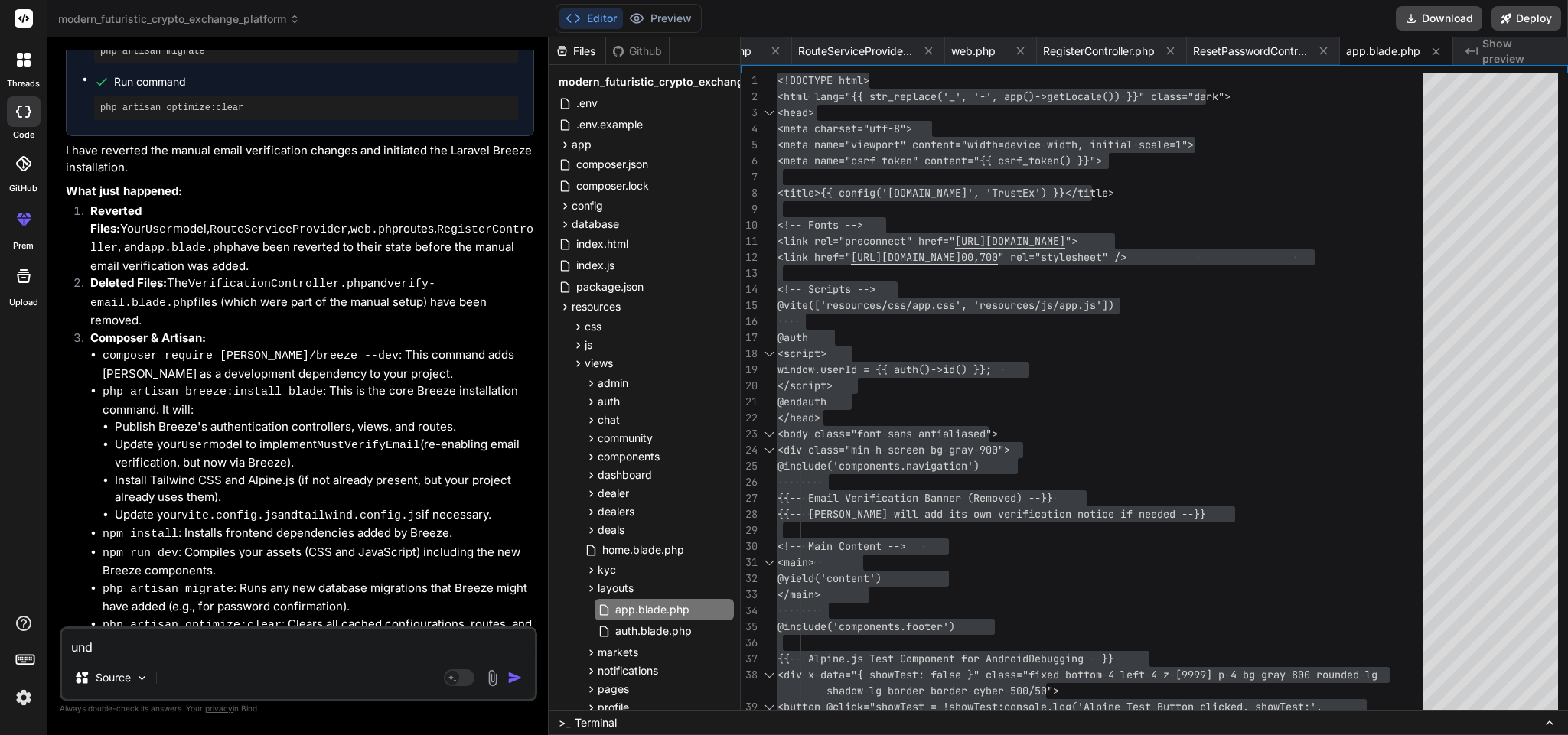
type textarea "un"
type textarea "x"
type textarea "u"
type textarea "x"
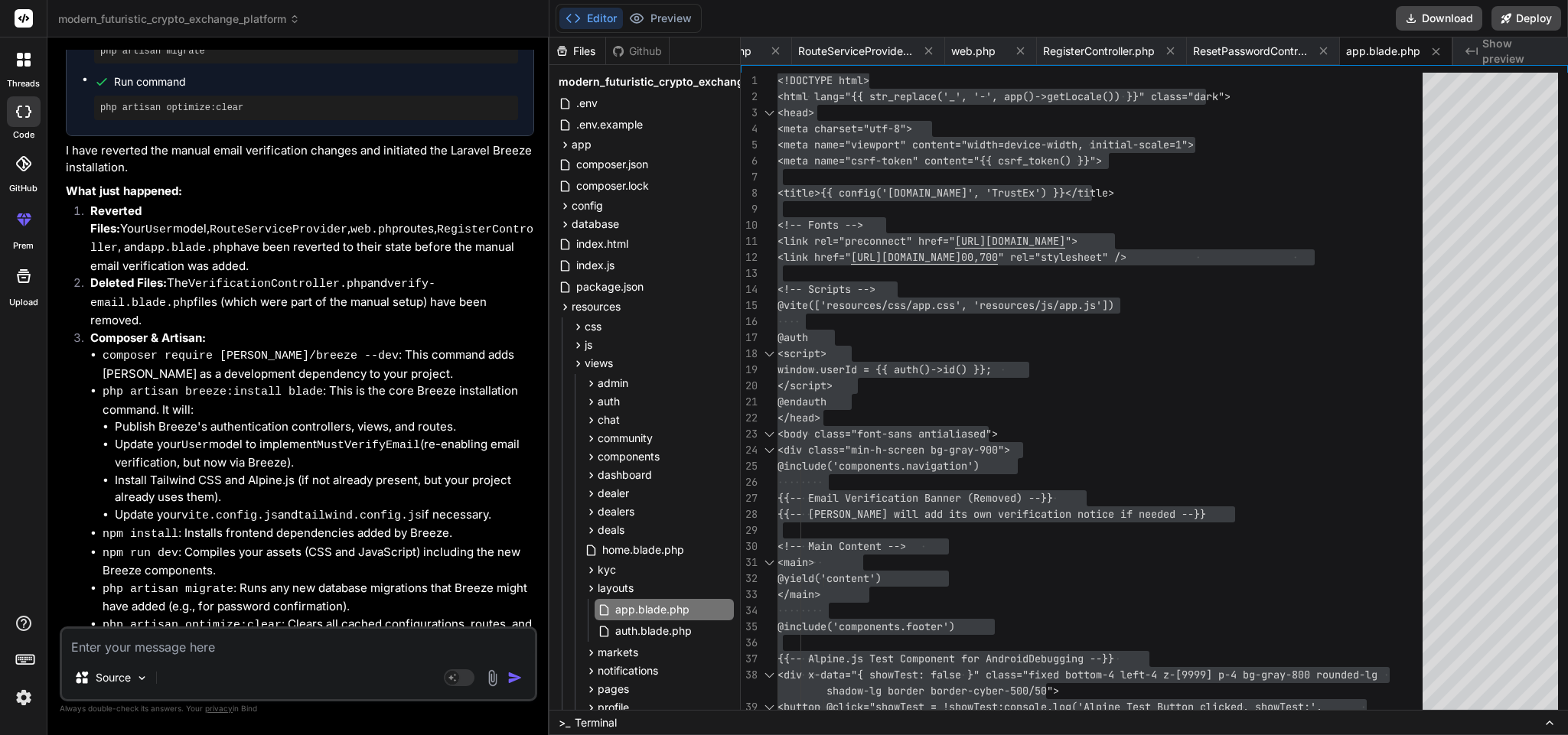
type textarea "w"
type textarea "x"
type textarea "we"
type textarea "x"
type textarea "wel"
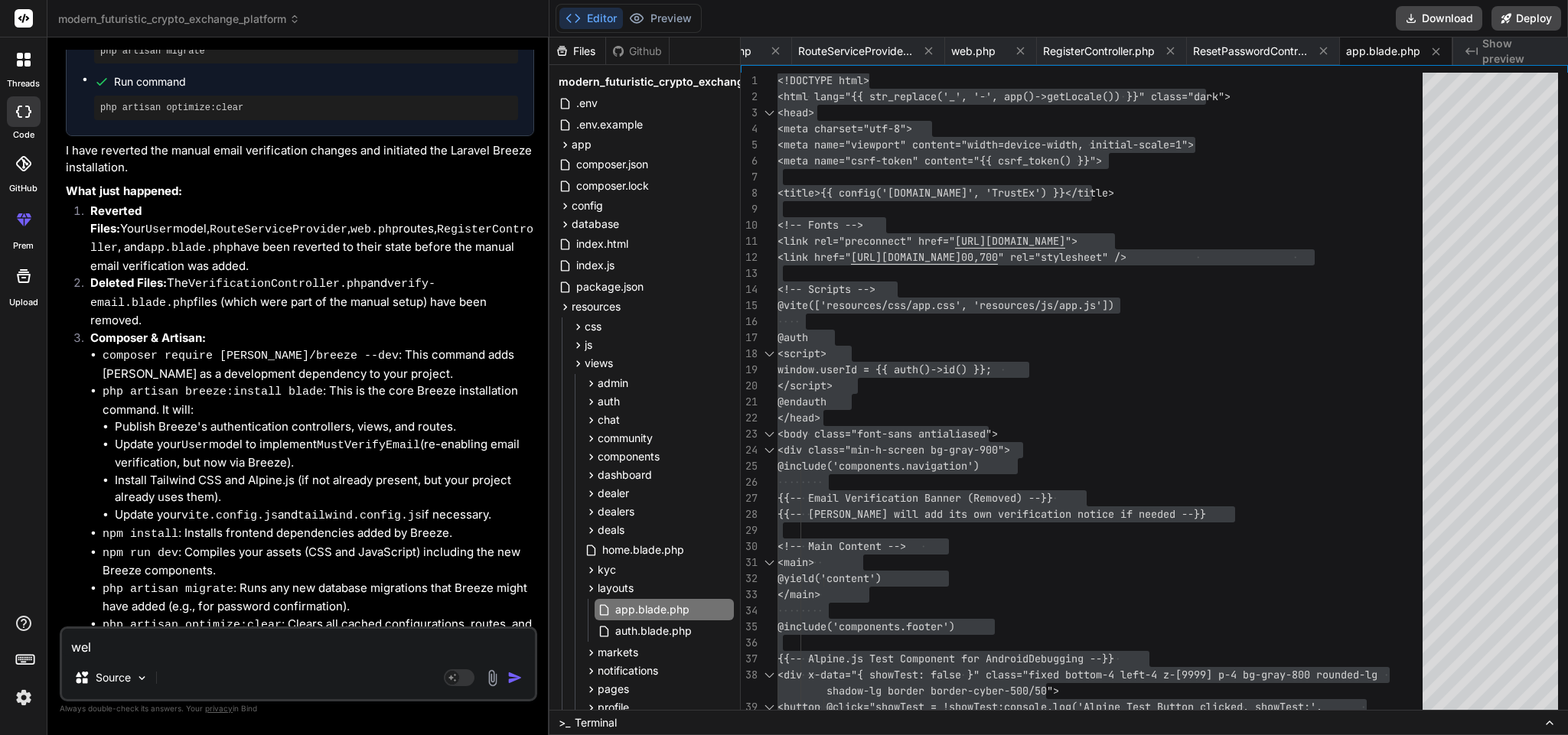
type textarea "x"
type textarea "welc"
type textarea "x"
type textarea "welco"
type textarea "x"
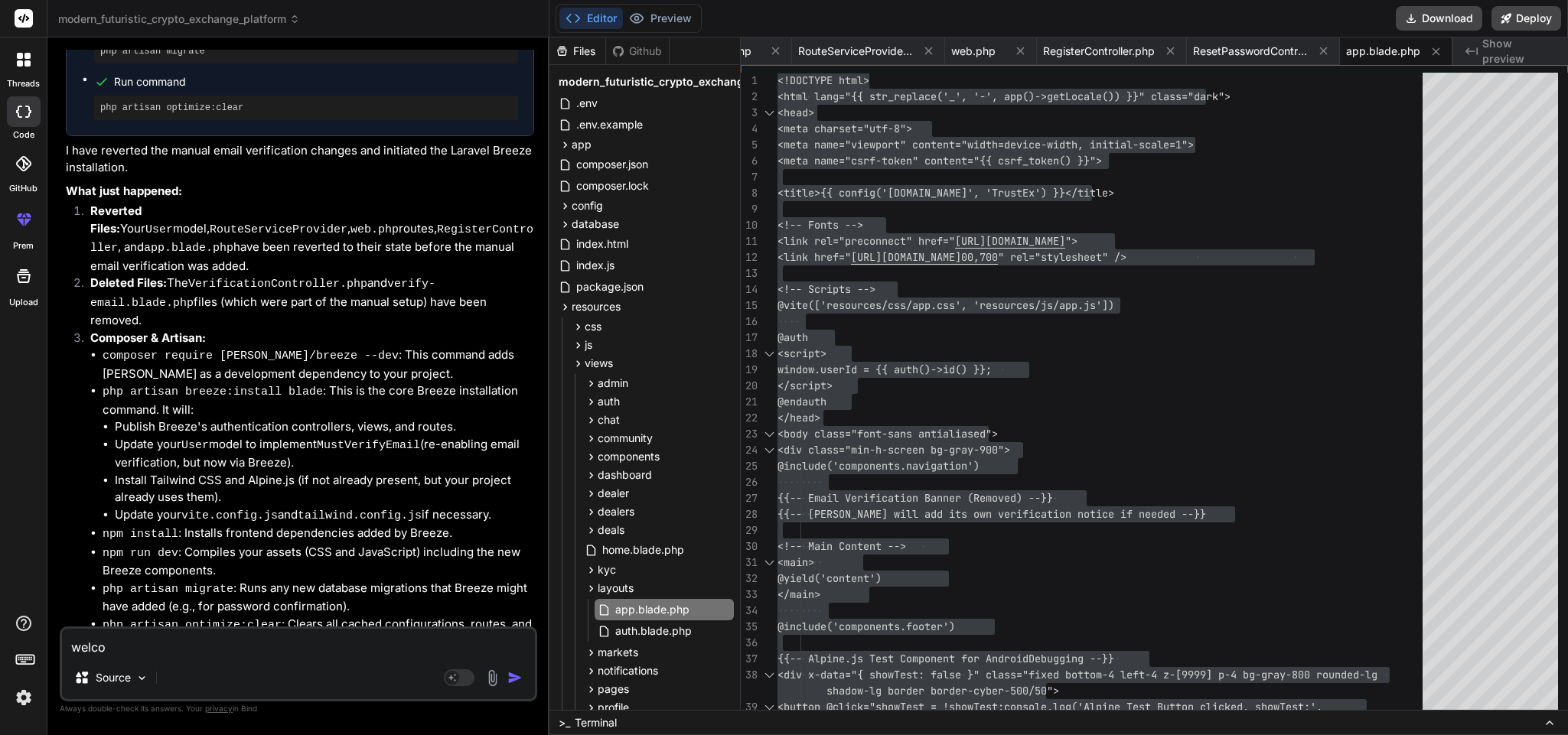
type textarea "welcom"
type textarea "x"
type textarea "welcome"
type textarea "x"
type textarea "welcome"
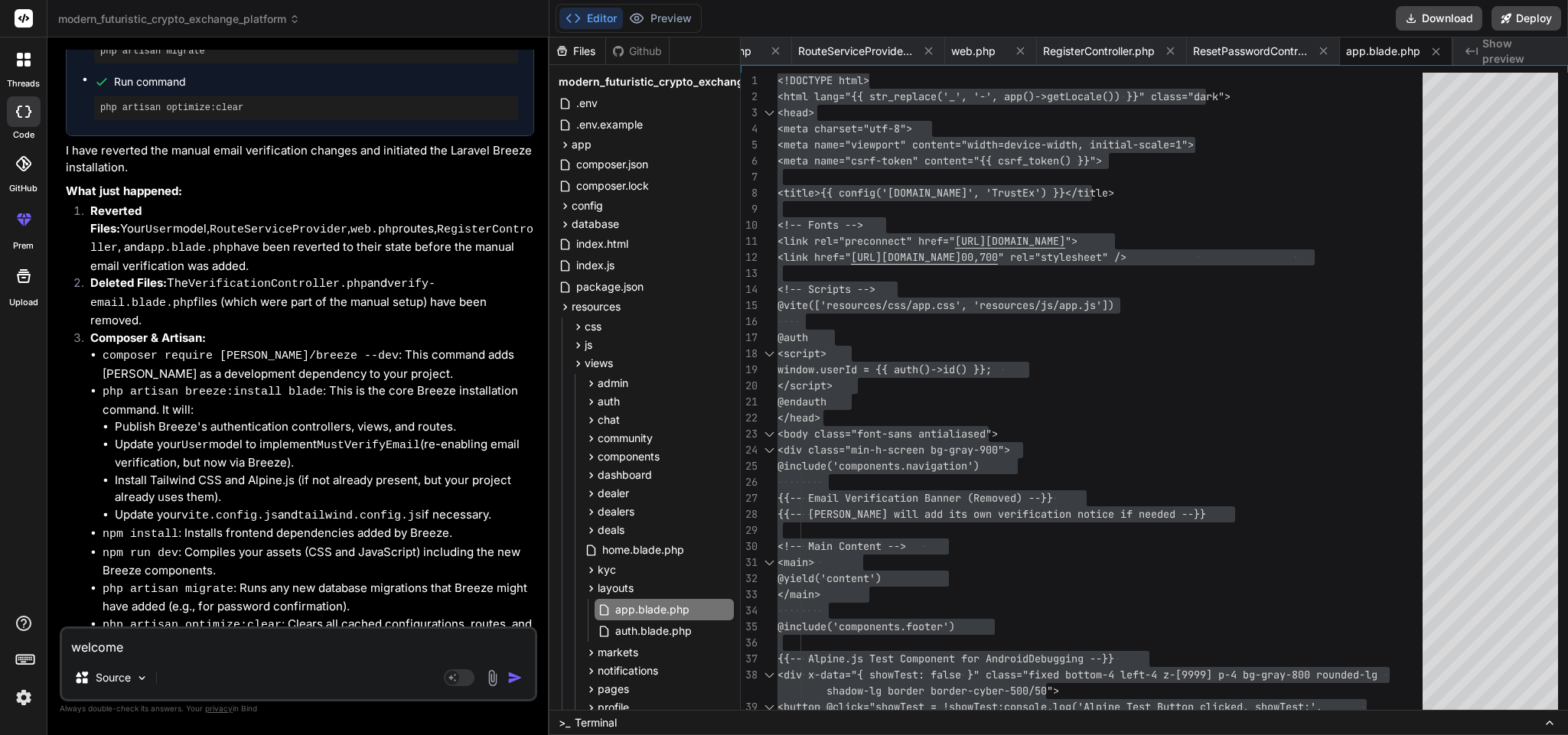
click at [315, 639] on textarea "welcome" at bounding box center [298, 642] width 473 height 27
type textarea "x"
type textarea "welcome p"
type textarea "x"
type textarea "welcome pa"
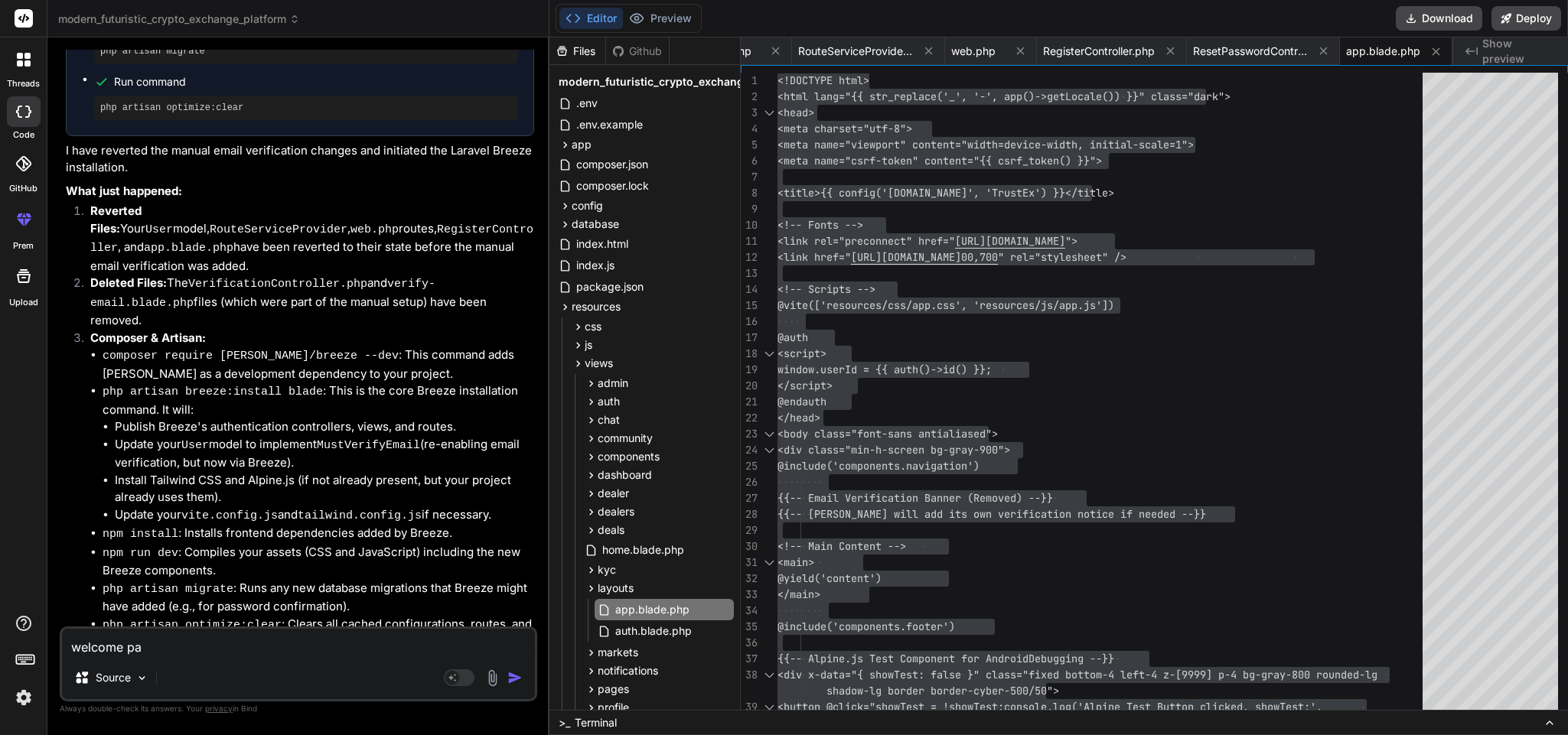
type textarea "x"
type textarea "welcome pag"
type textarea "x"
type textarea "welcome page"
type textarea "x"
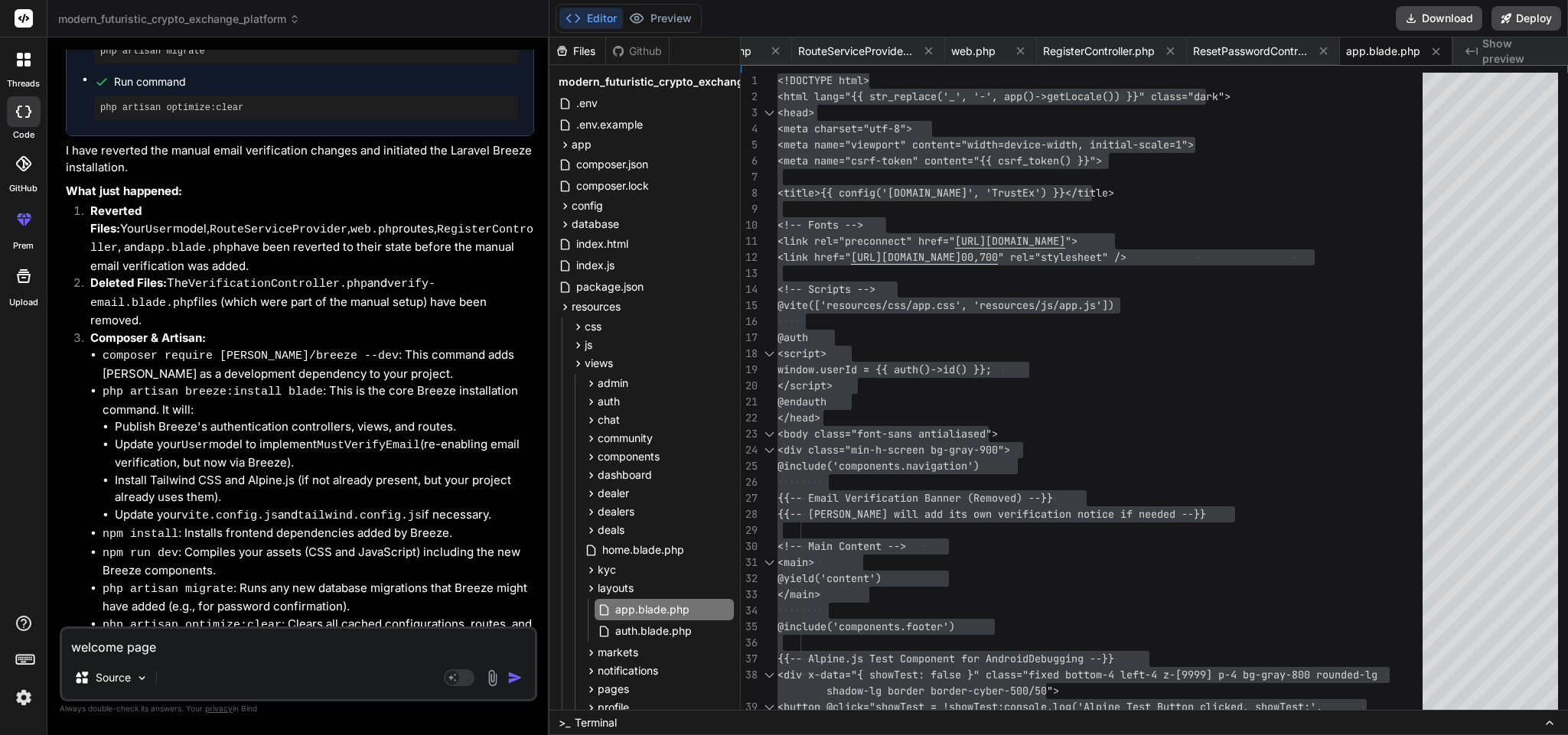
type textarea "welcome page"
type textarea "x"
type textarea "welcome page i"
type textarea "x"
type textarea "welcome page is"
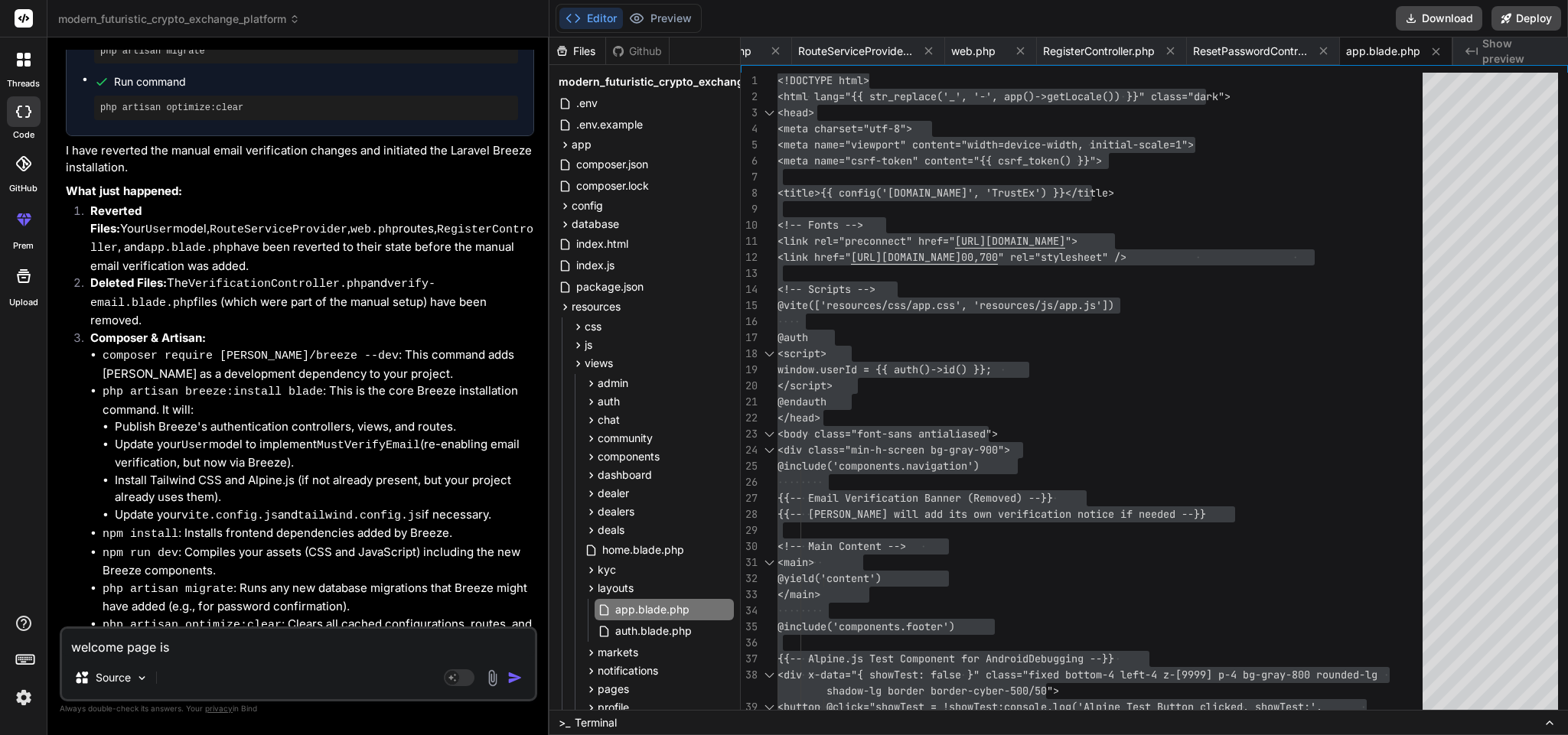
type textarea "x"
type textarea "welcome page is"
type textarea "x"
type textarea "welcome page is e"
type textarea "x"
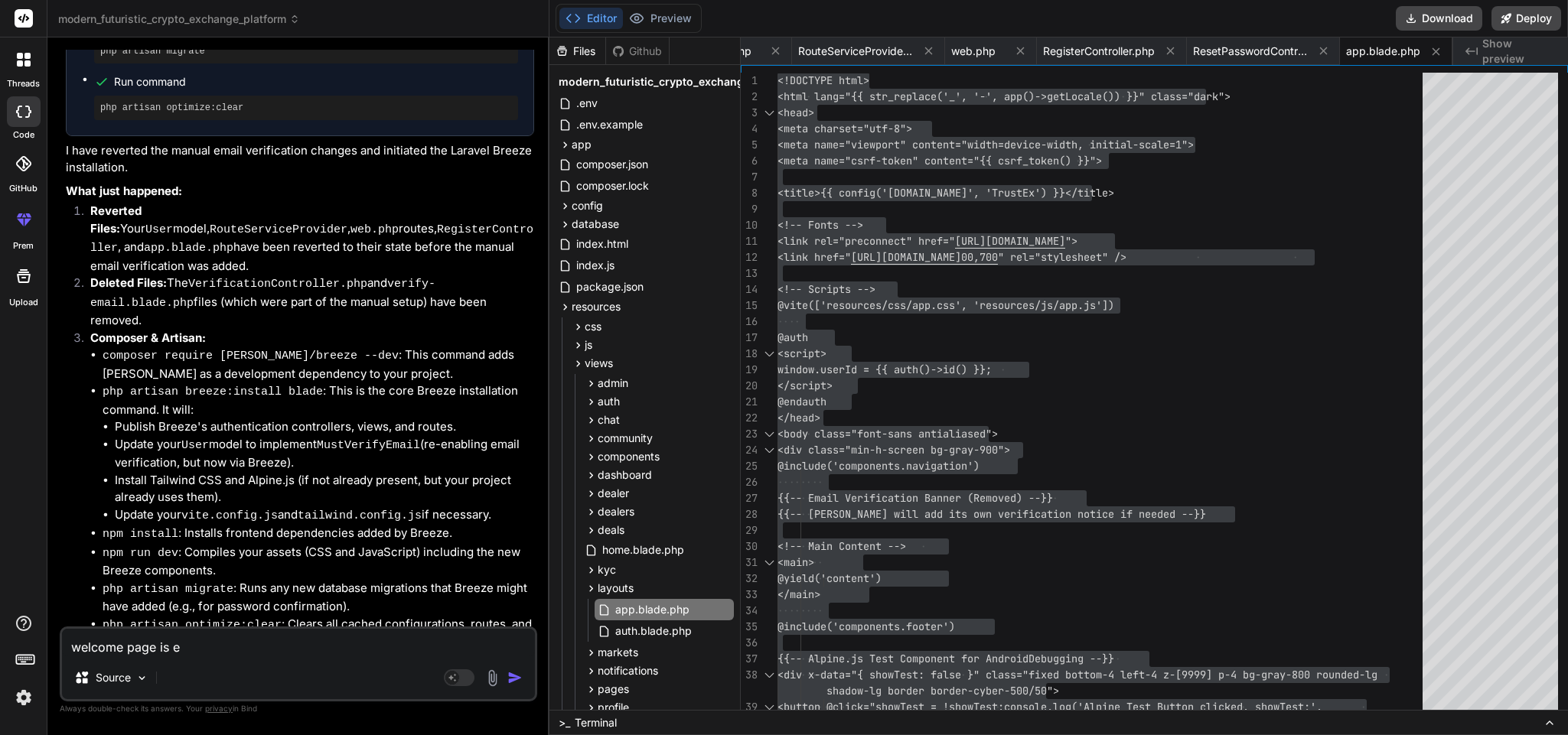
type textarea "welcome page is em"
type textarea "x"
type textarea "welcome page is emp"
type textarea "x"
type textarea "welcome page is empt"
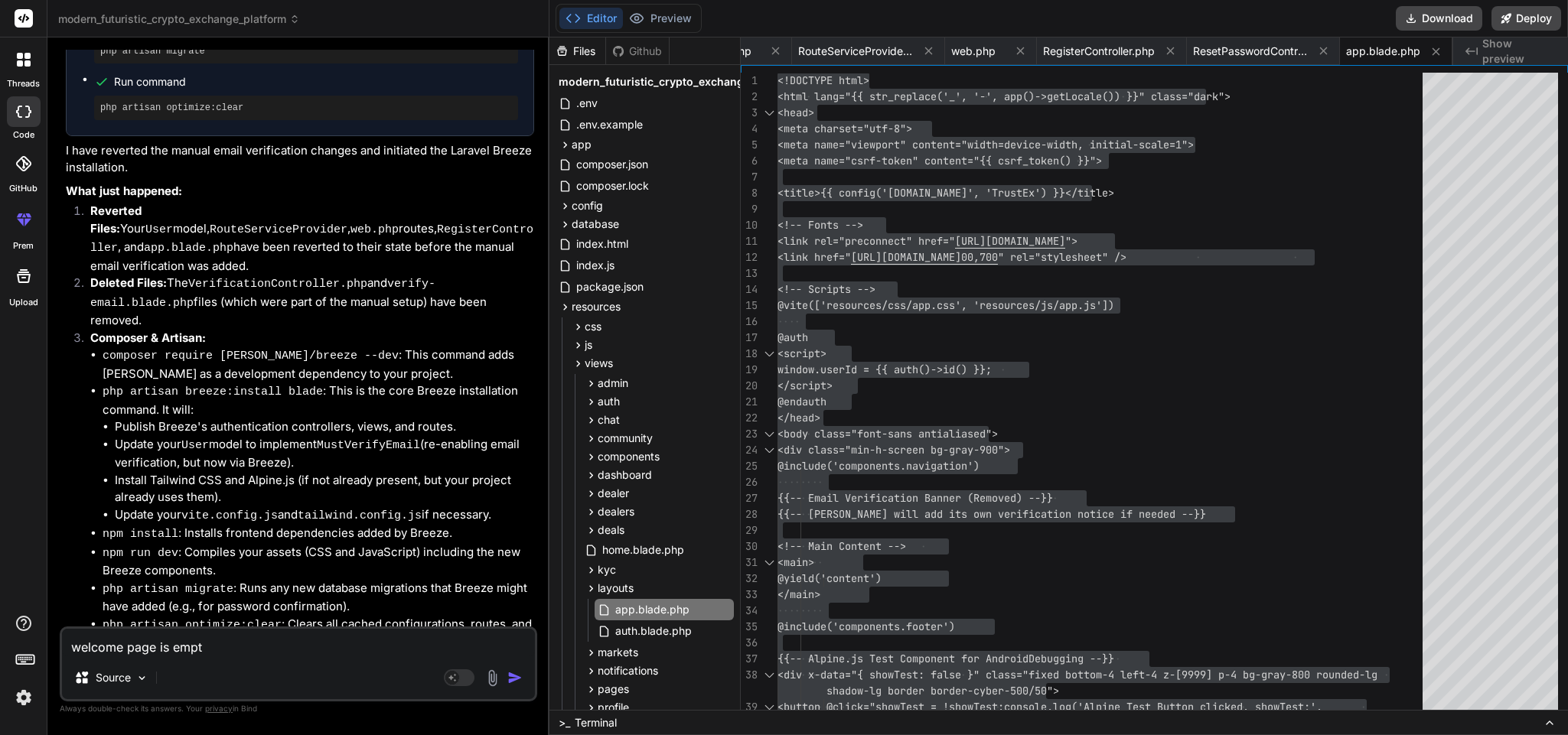
type textarea "x"
type textarea "welcome page is empty"
type textarea "x"
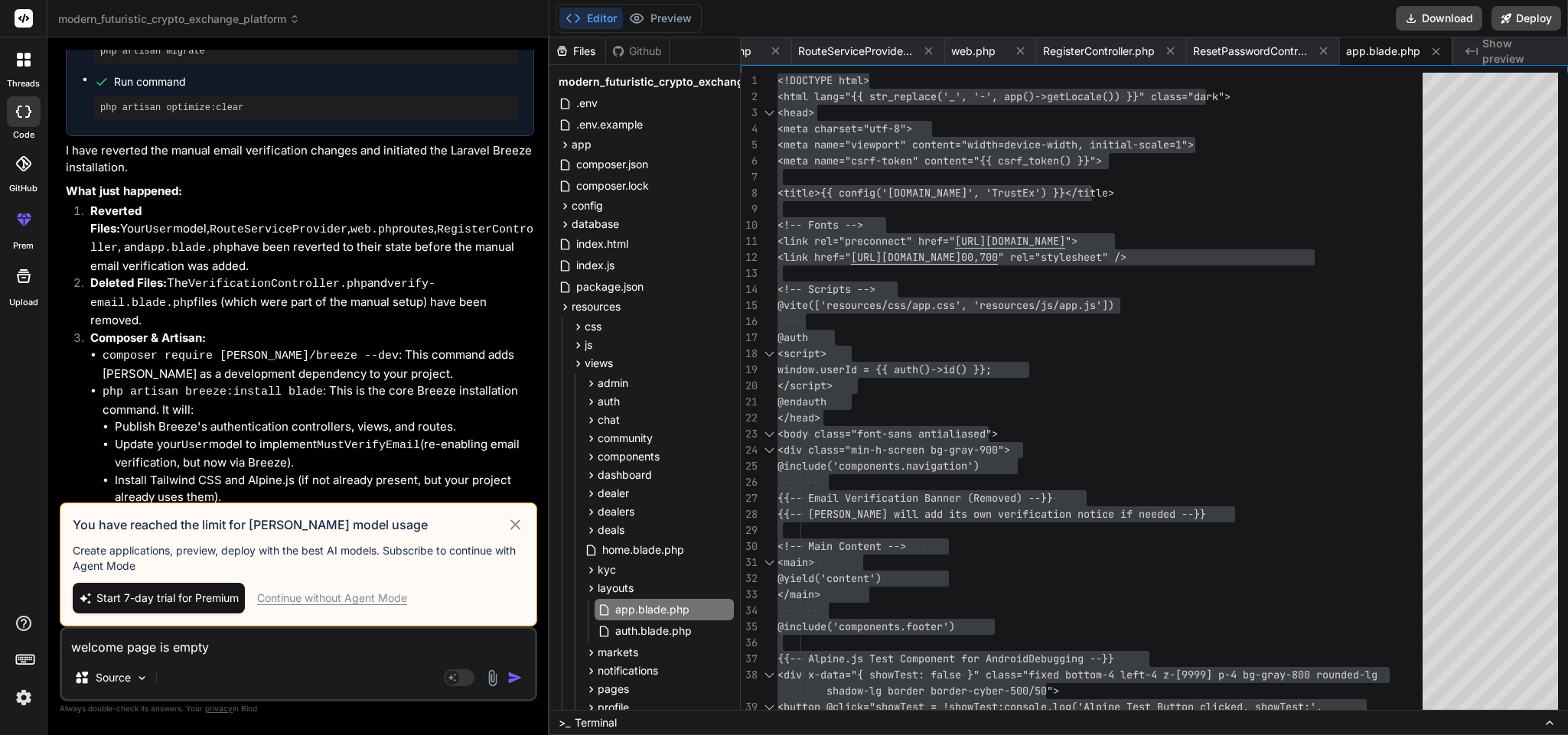
type textarea "welcome page is empty"
click at [365, 602] on div "Continue without Agent Mode" at bounding box center [332, 597] width 150 height 15
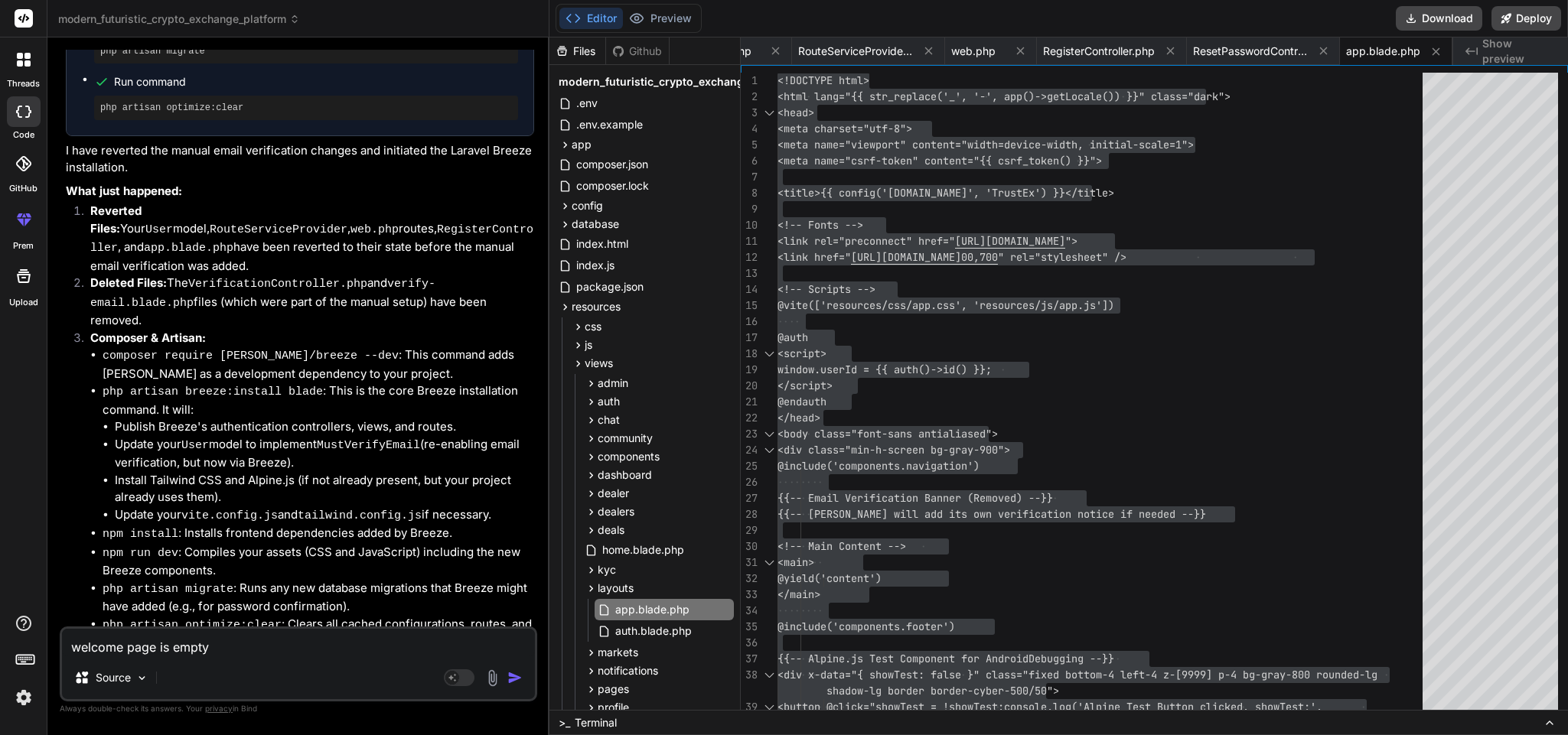
click at [512, 681] on img "button" at bounding box center [515, 677] width 15 height 15
type textarea "x"
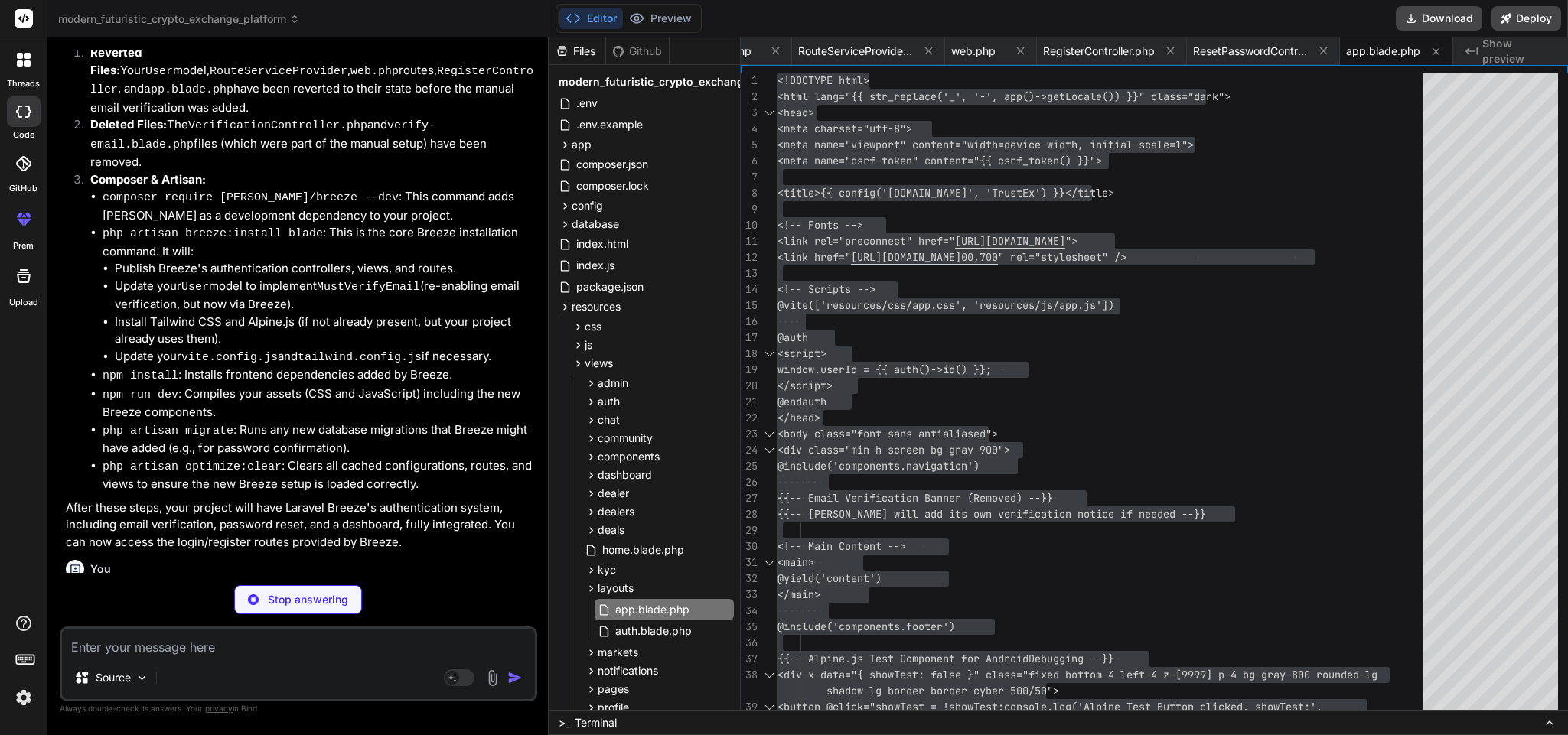
scroll to position [5571, 0]
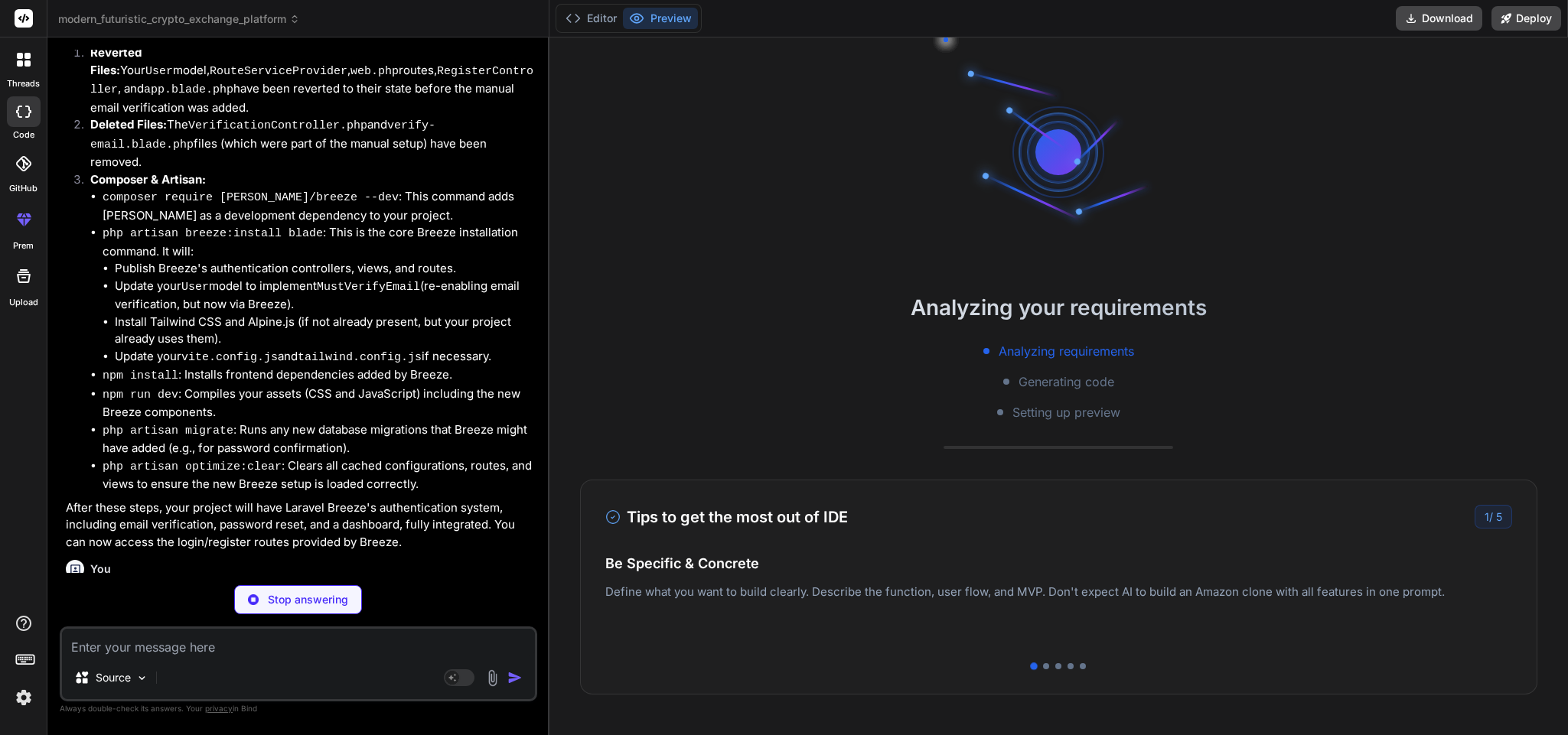
type textarea "x"
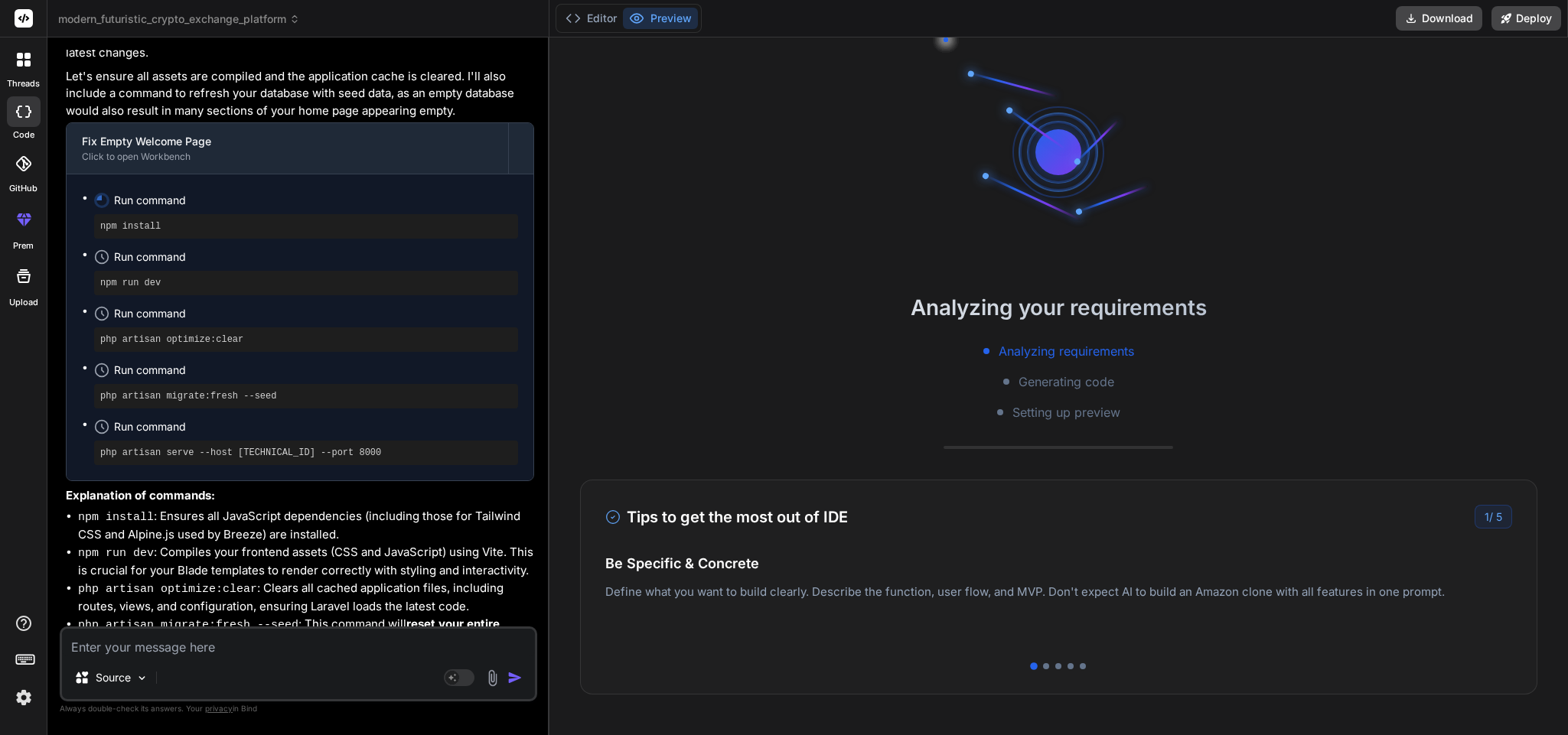
scroll to position [6333, 0]
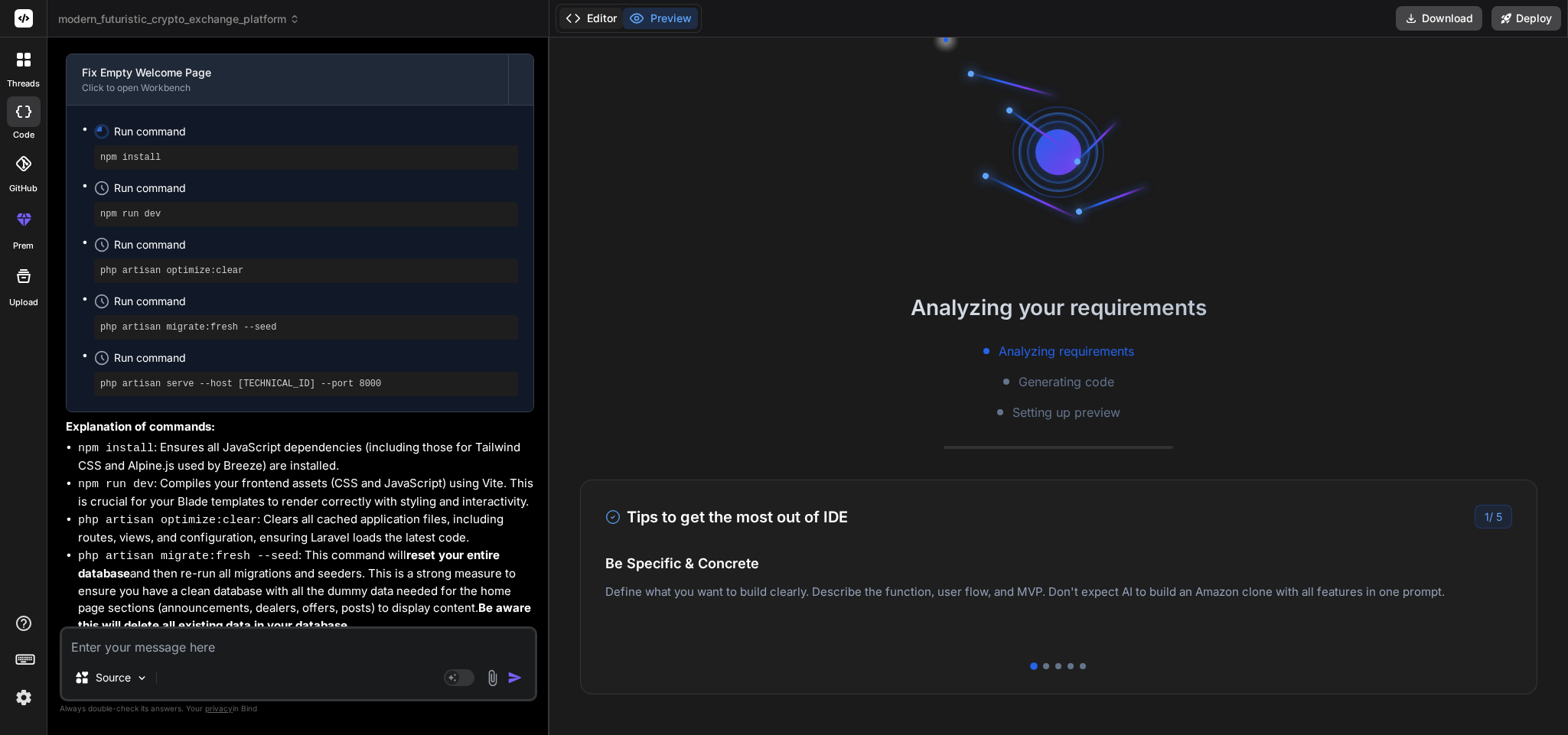
click at [599, 10] on button "Editor" at bounding box center [592, 19] width 64 height 21
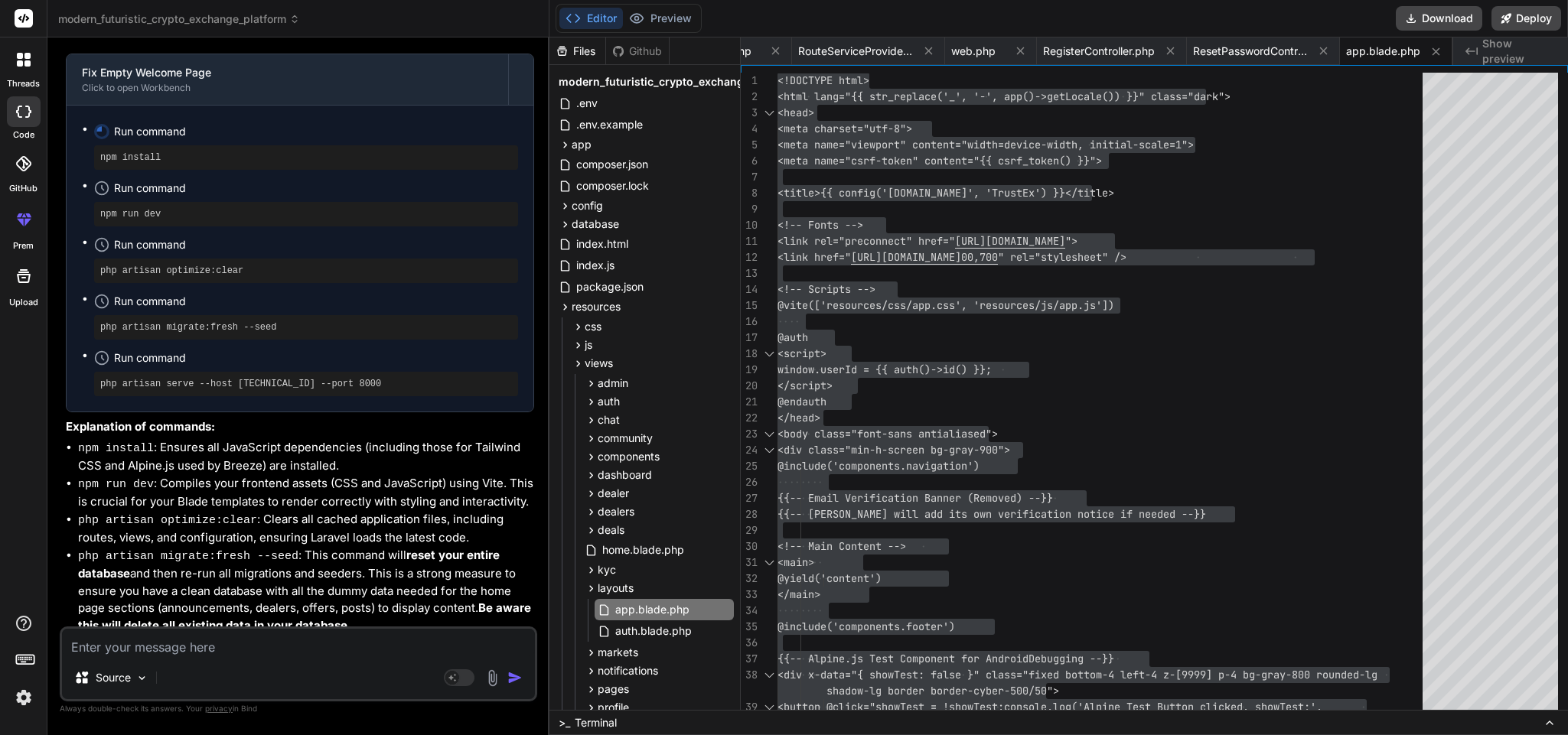
click at [261, 641] on textarea at bounding box center [298, 642] width 473 height 27
click at [926, 50] on icon at bounding box center [928, 51] width 8 height 8
click at [910, 49] on icon at bounding box center [908, 50] width 13 height 13
click at [972, 37] on div "RegisterController.php" at bounding box center [908, 50] width 150 height 27
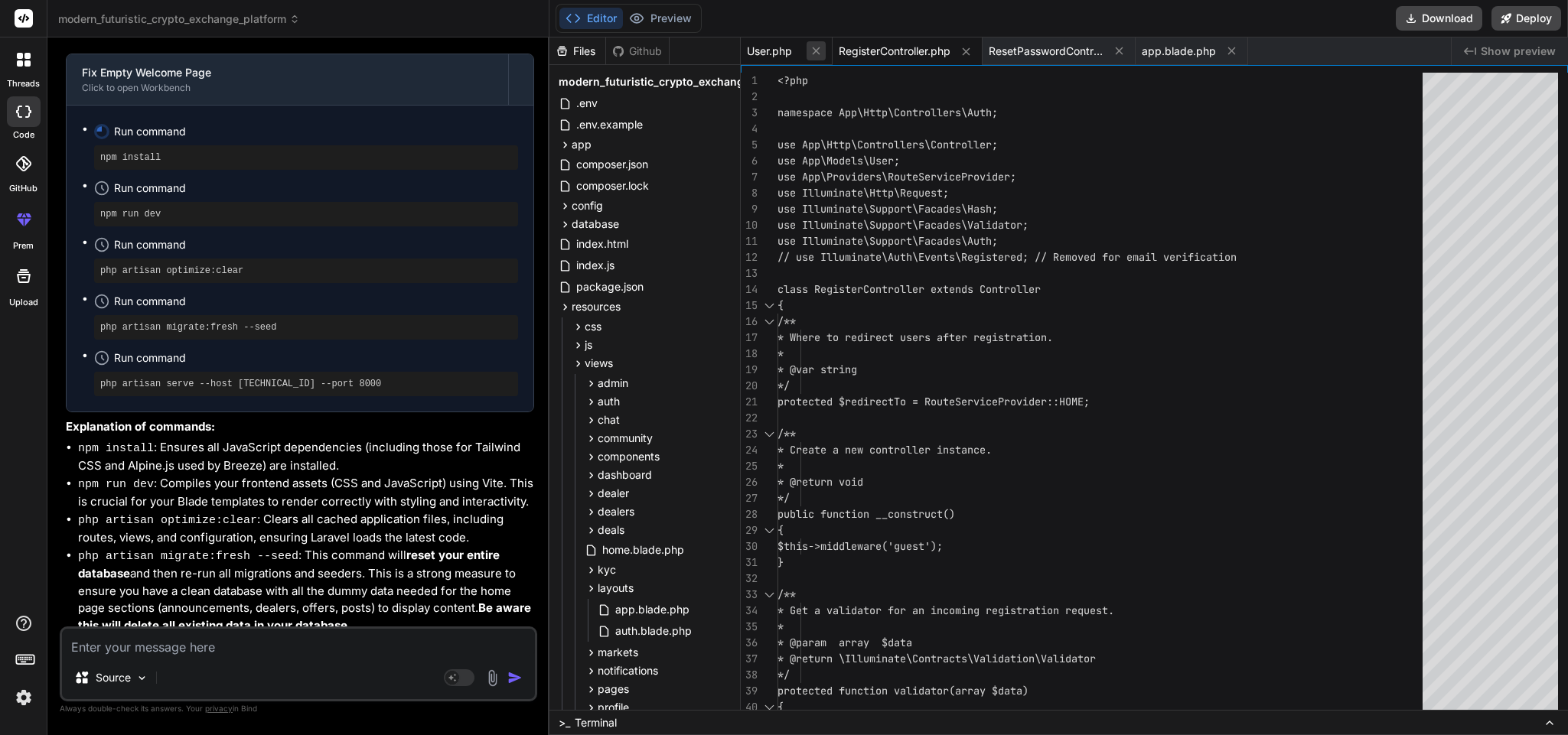
click at [813, 44] on icon at bounding box center [816, 50] width 13 height 13
click at [869, 49] on icon at bounding box center [874, 51] width 13 height 13
type textarea "<script src="[URL][DOMAIN_NAME]"></script> <script> lucide.createIcons(); </scr…"
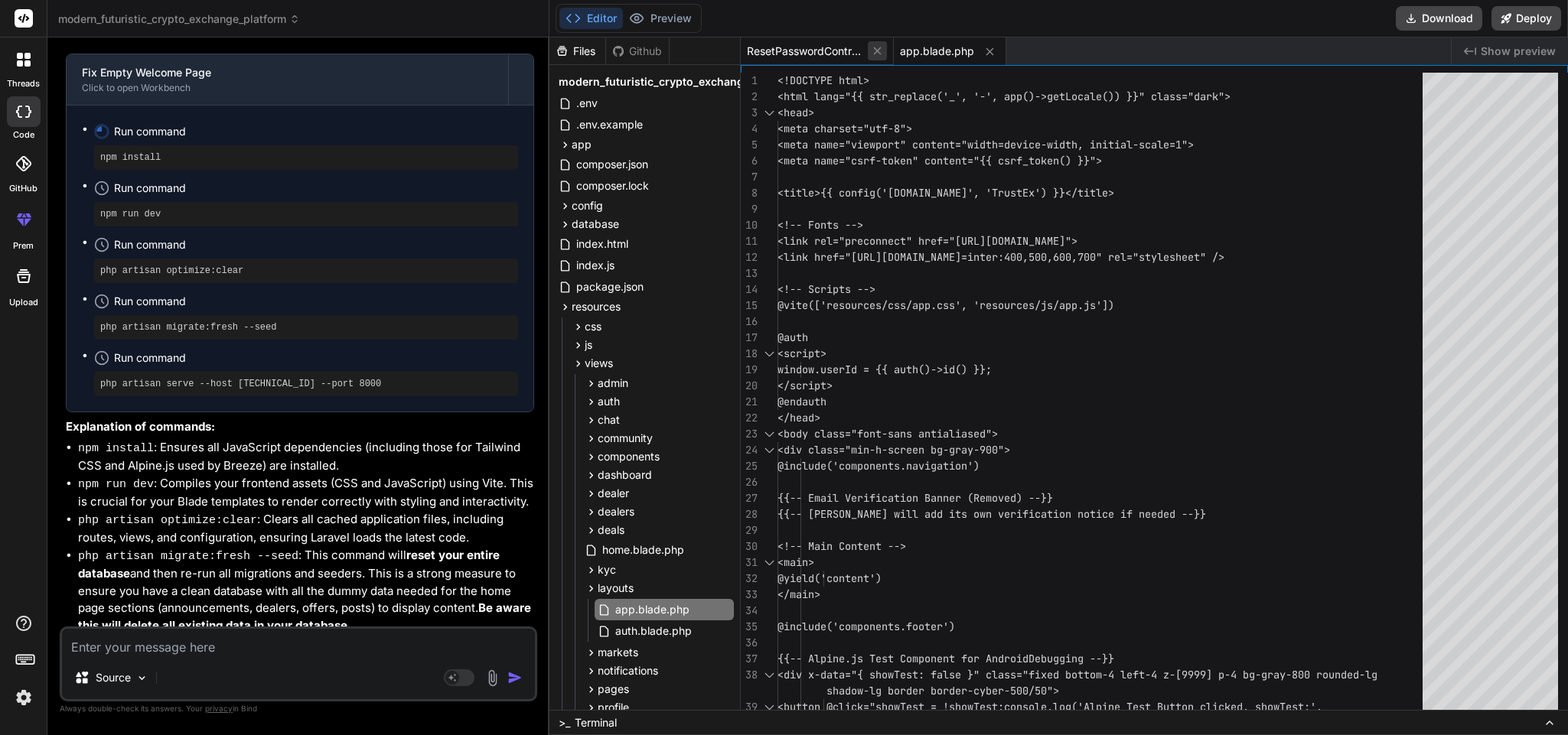
click at [869, 47] on button at bounding box center [878, 51] width 19 height 19
click at [832, 53] on icon at bounding box center [836, 51] width 13 height 13
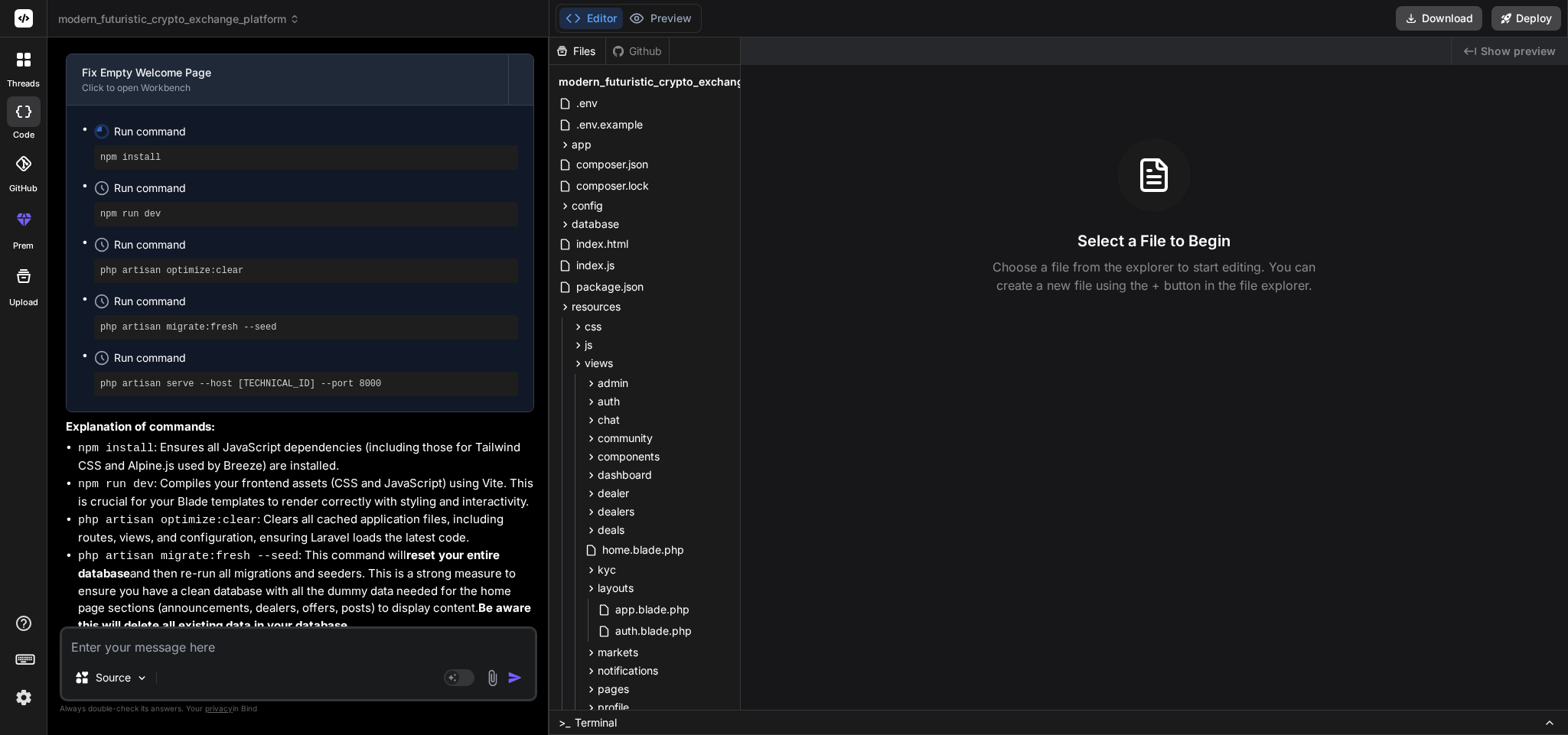
click at [305, 638] on textarea at bounding box center [298, 642] width 473 height 27
type textarea "x"
type textarea "c"
type textarea "x"
type textarea "ca"
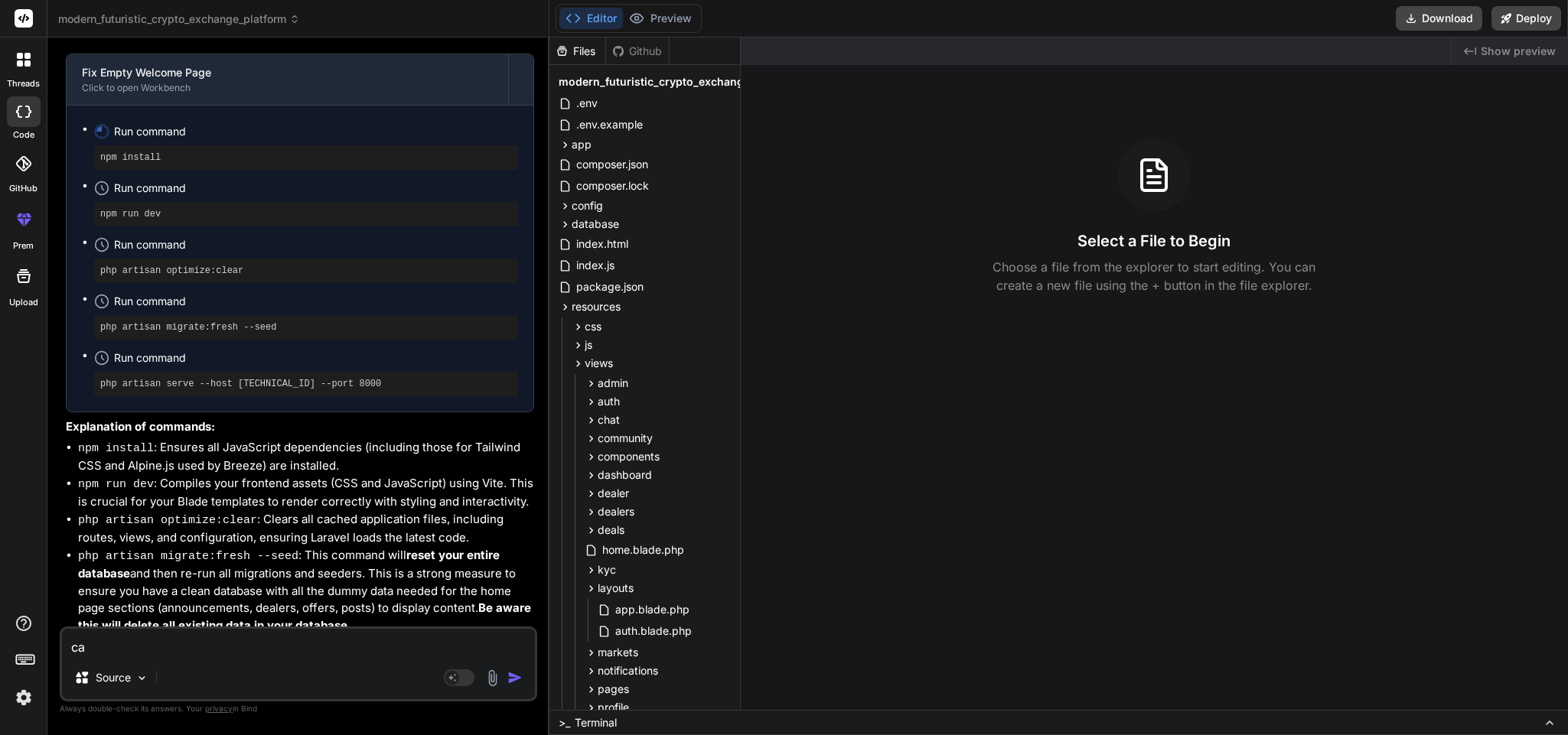
type textarea "x"
type textarea "can"
type textarea "x"
type textarea "can y"
type textarea "x"
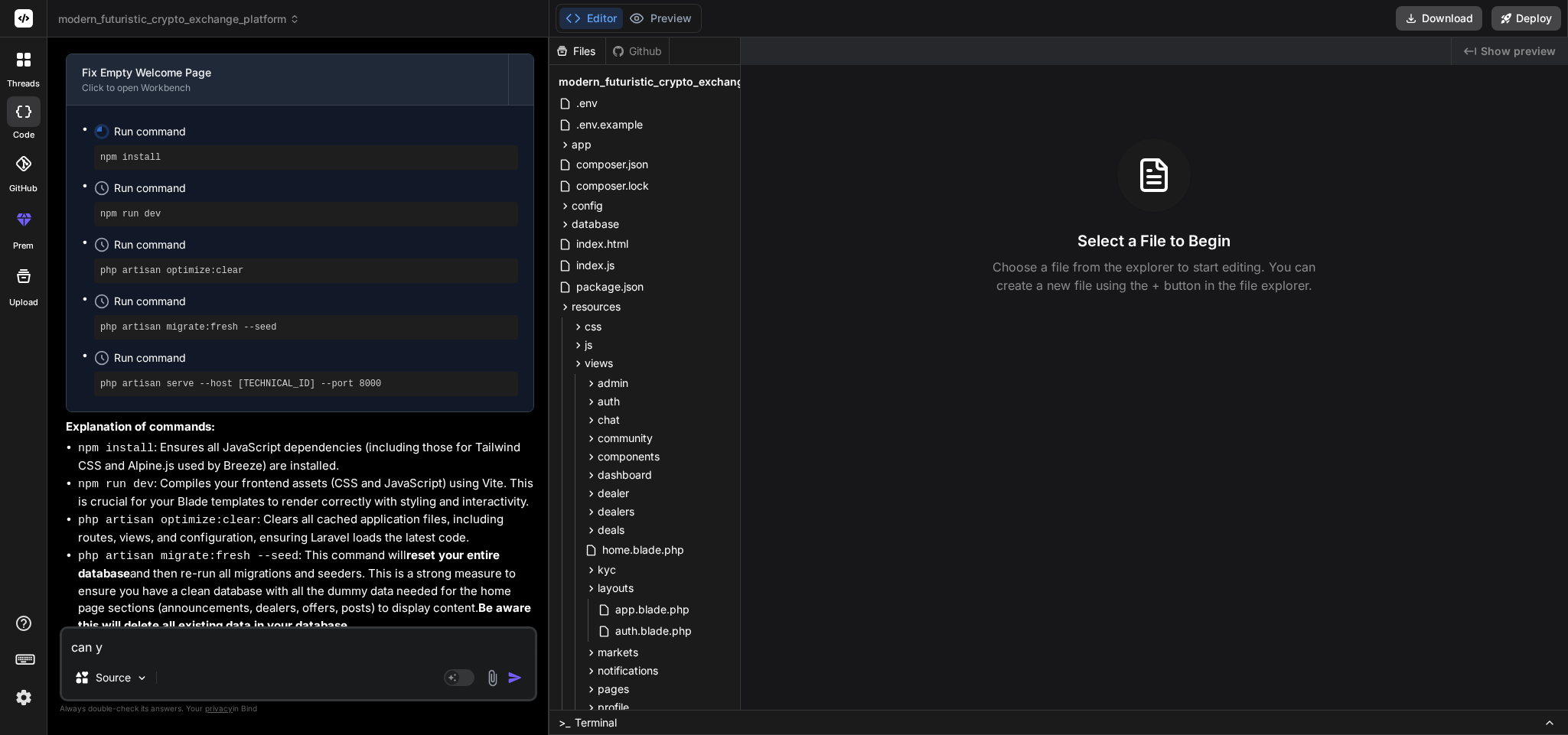
type textarea "can yo"
type textarea "x"
type textarea "can you"
type textarea "x"
type textarea "can you gi"
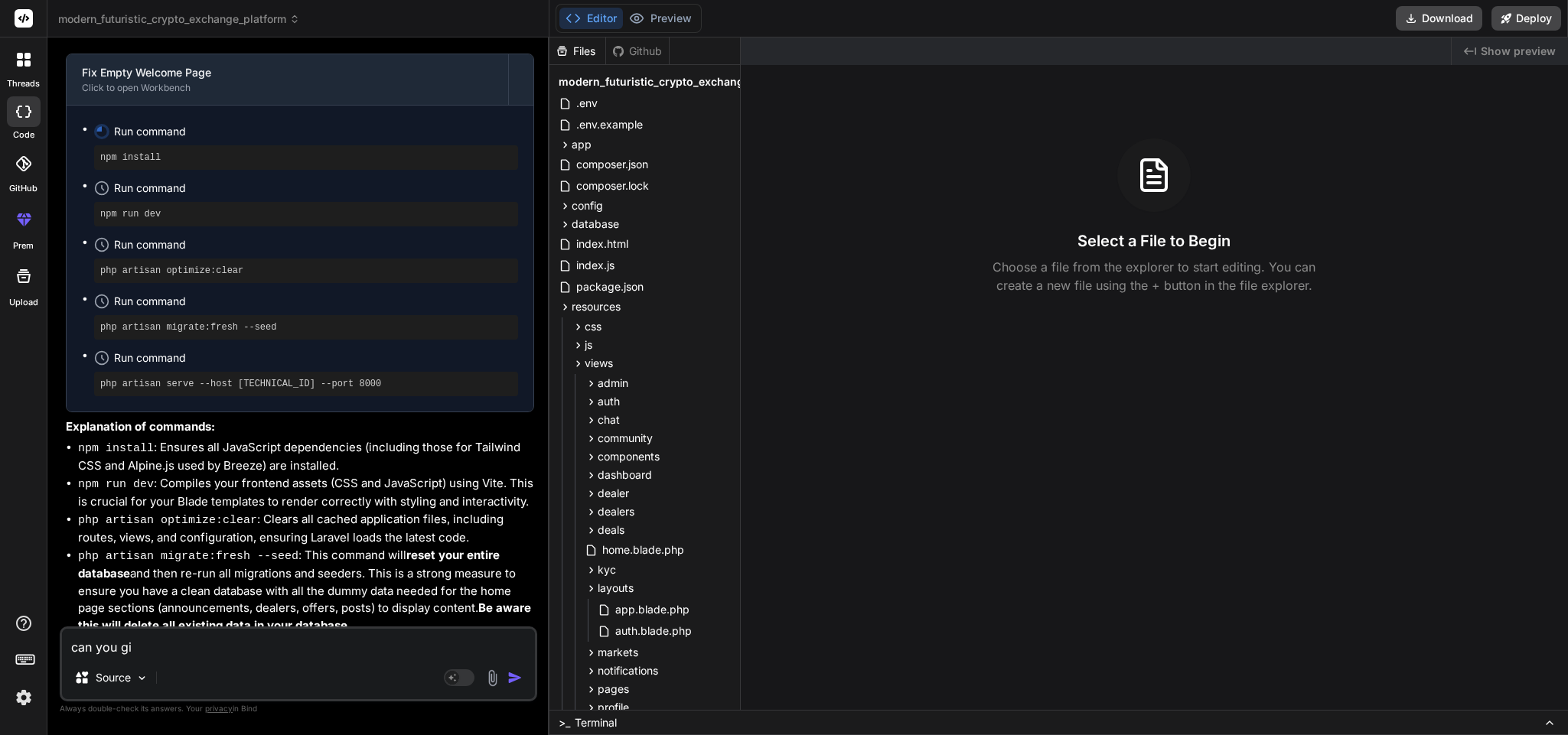
type textarea "x"
type textarea "can you giv"
type textarea "x"
type textarea "can you give"
type textarea "x"
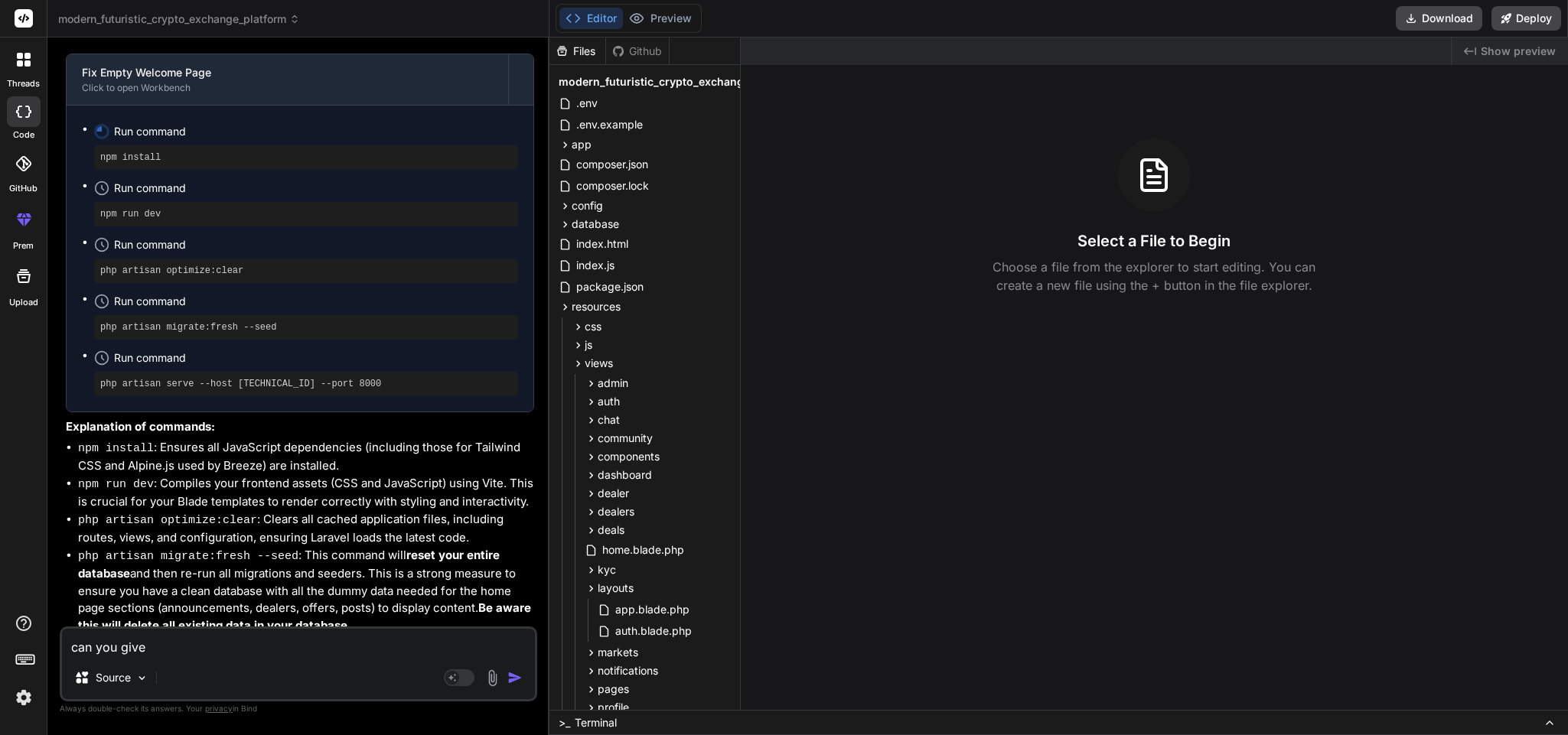
type textarea "can you givem"
type textarea "x"
type textarea "can you givem"
type textarea "x"
type textarea "can you givem e"
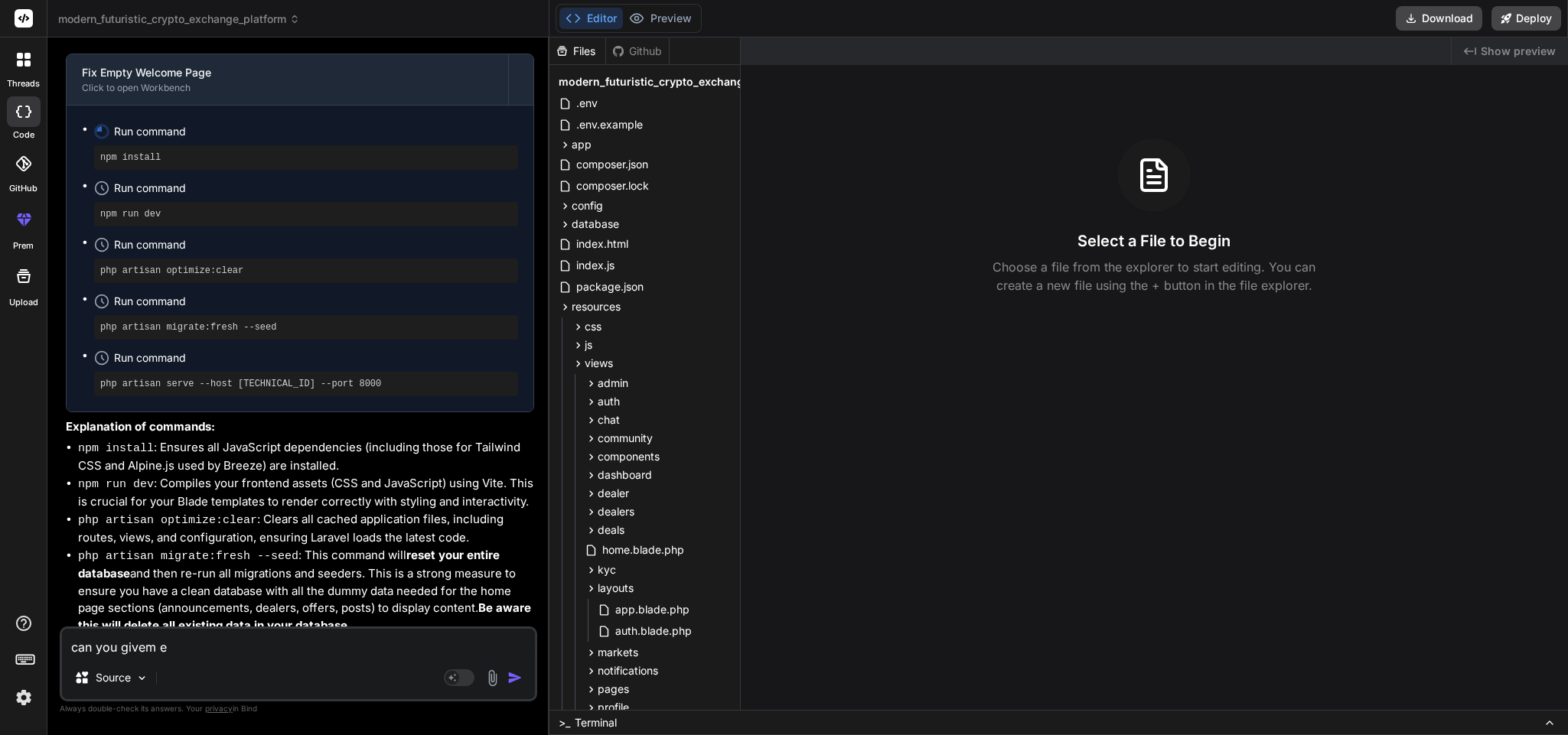
type textarea "x"
type textarea "can you givem"
type textarea "x"
type textarea "can you givem"
type textarea "x"
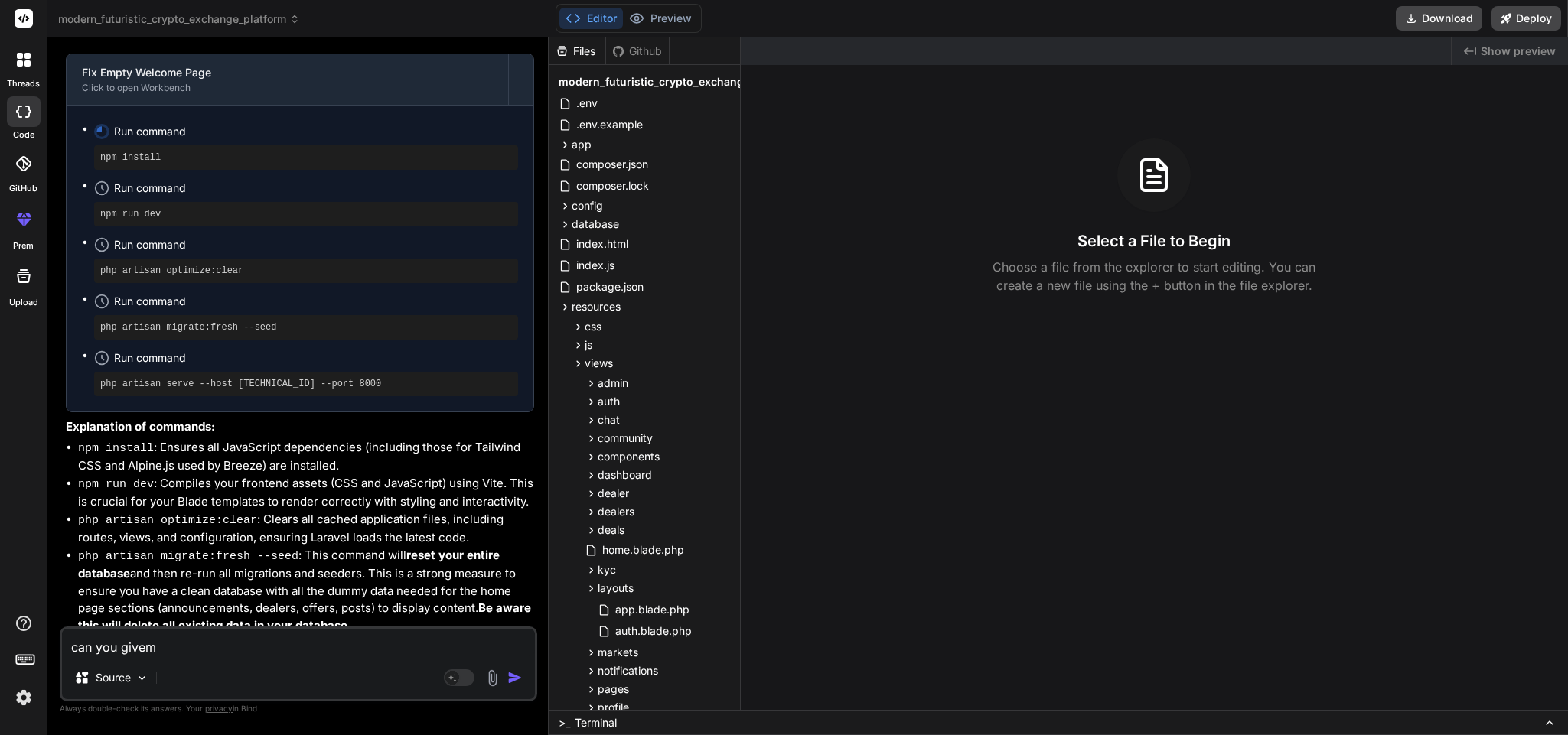
type textarea "can you give"
type textarea "x"
type textarea "can you give"
type textarea "x"
type textarea "can you give m"
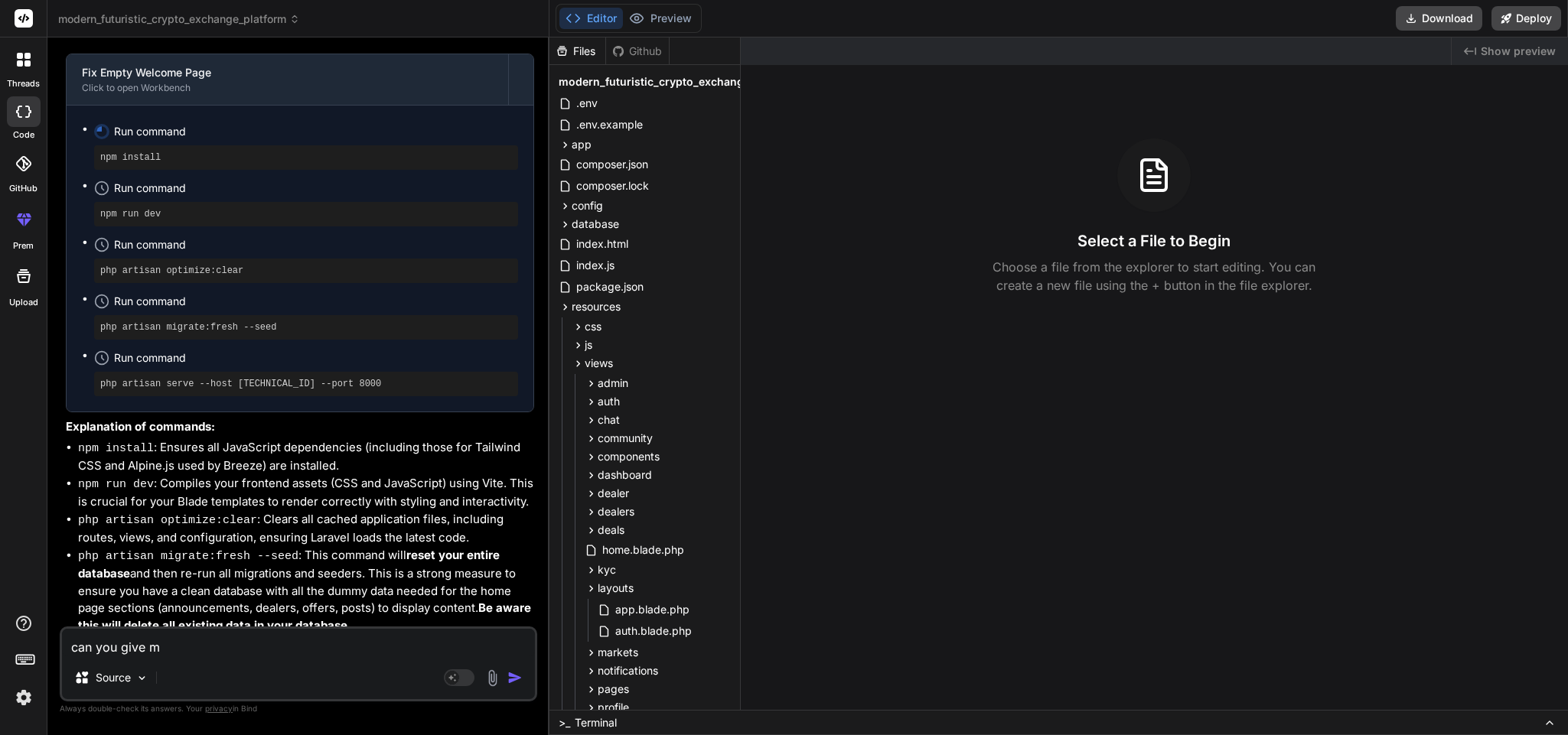
type textarea "x"
type textarea "can you give me"
type textarea "x"
type textarea "can you give me"
type textarea "x"
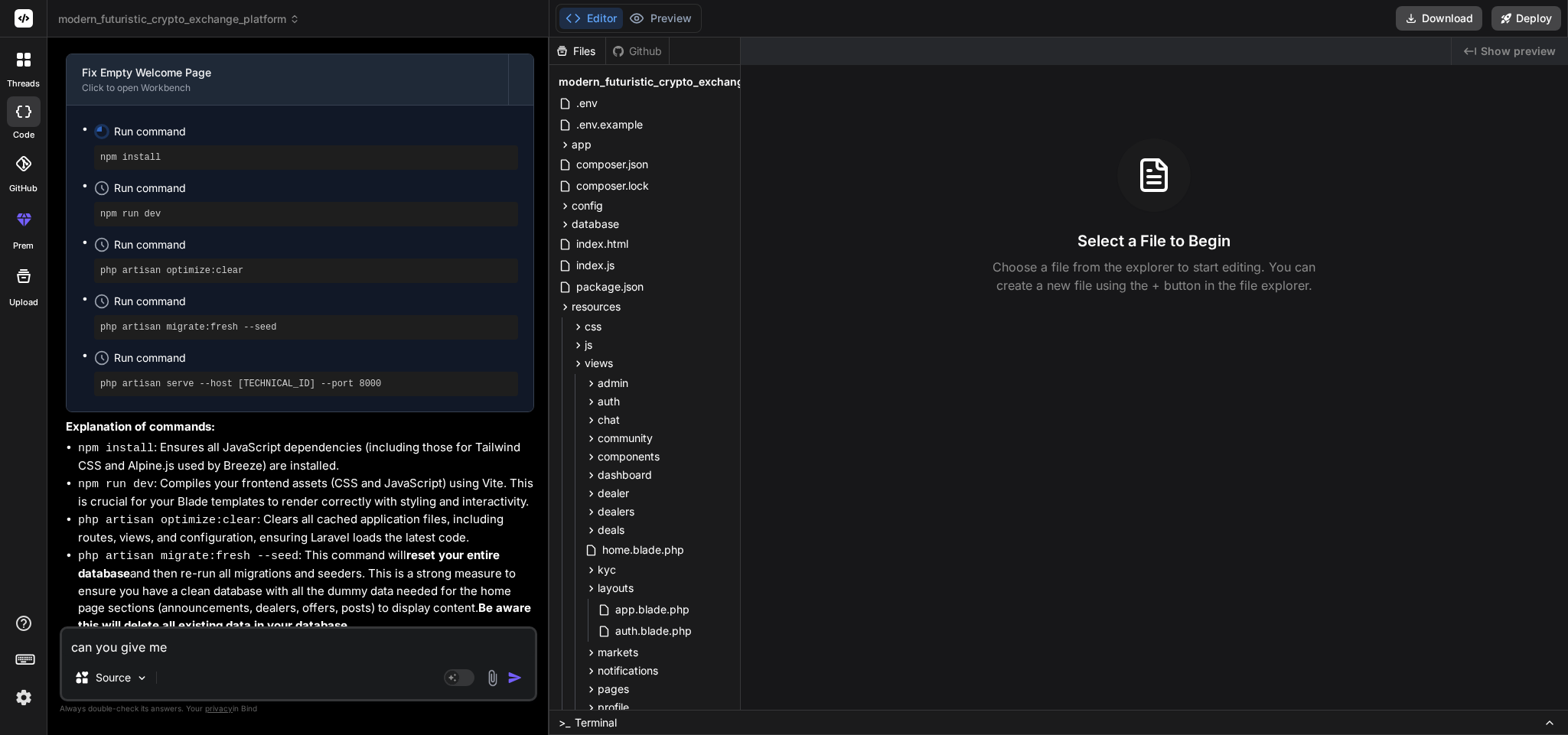
type textarea "can you give me t"
type textarea "x"
type textarea "can you give me th"
type textarea "x"
type textarea "can you give me the"
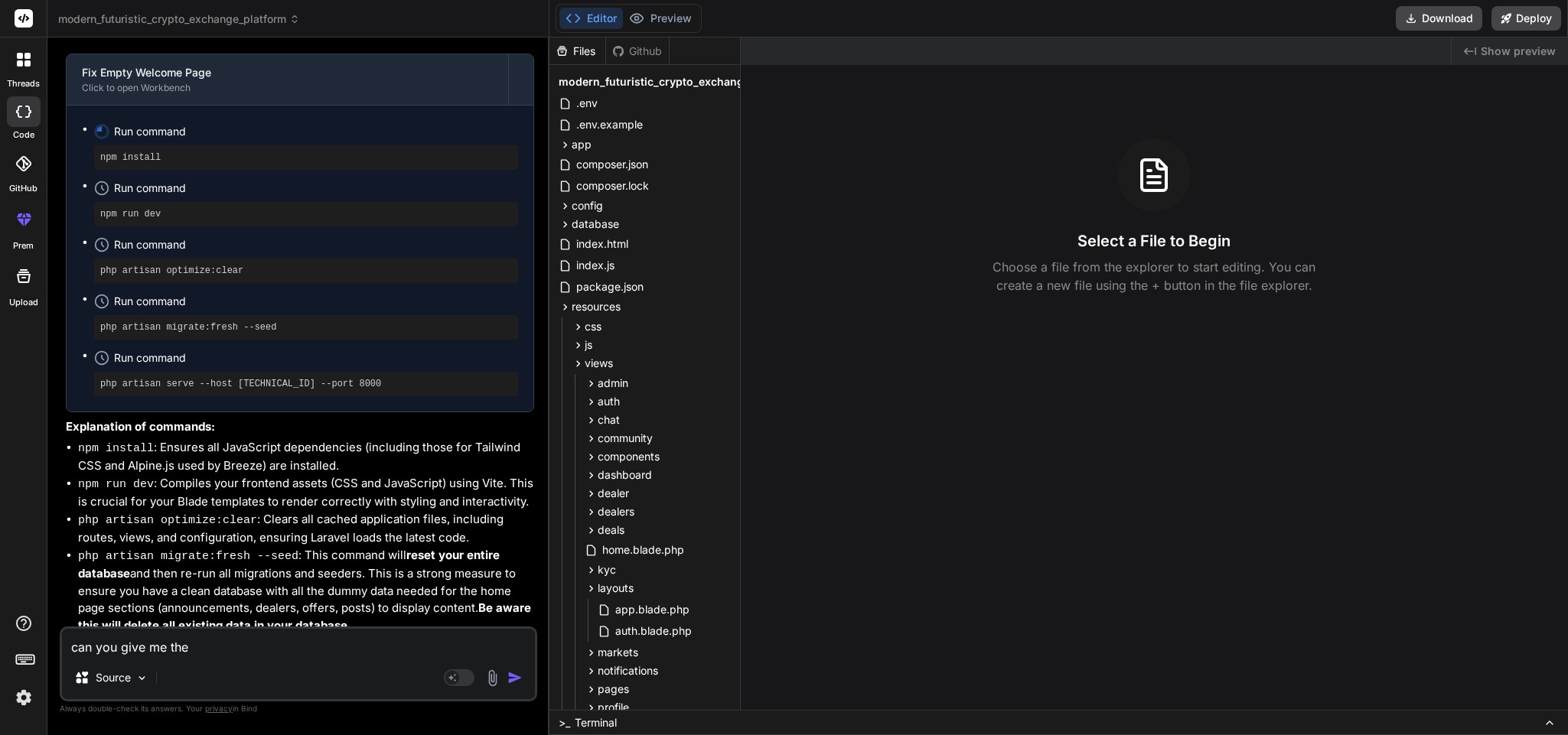
type textarea "x"
type textarea "can you give me the f"
type textarea "x"
type textarea "can you give me the fi"
type textarea "x"
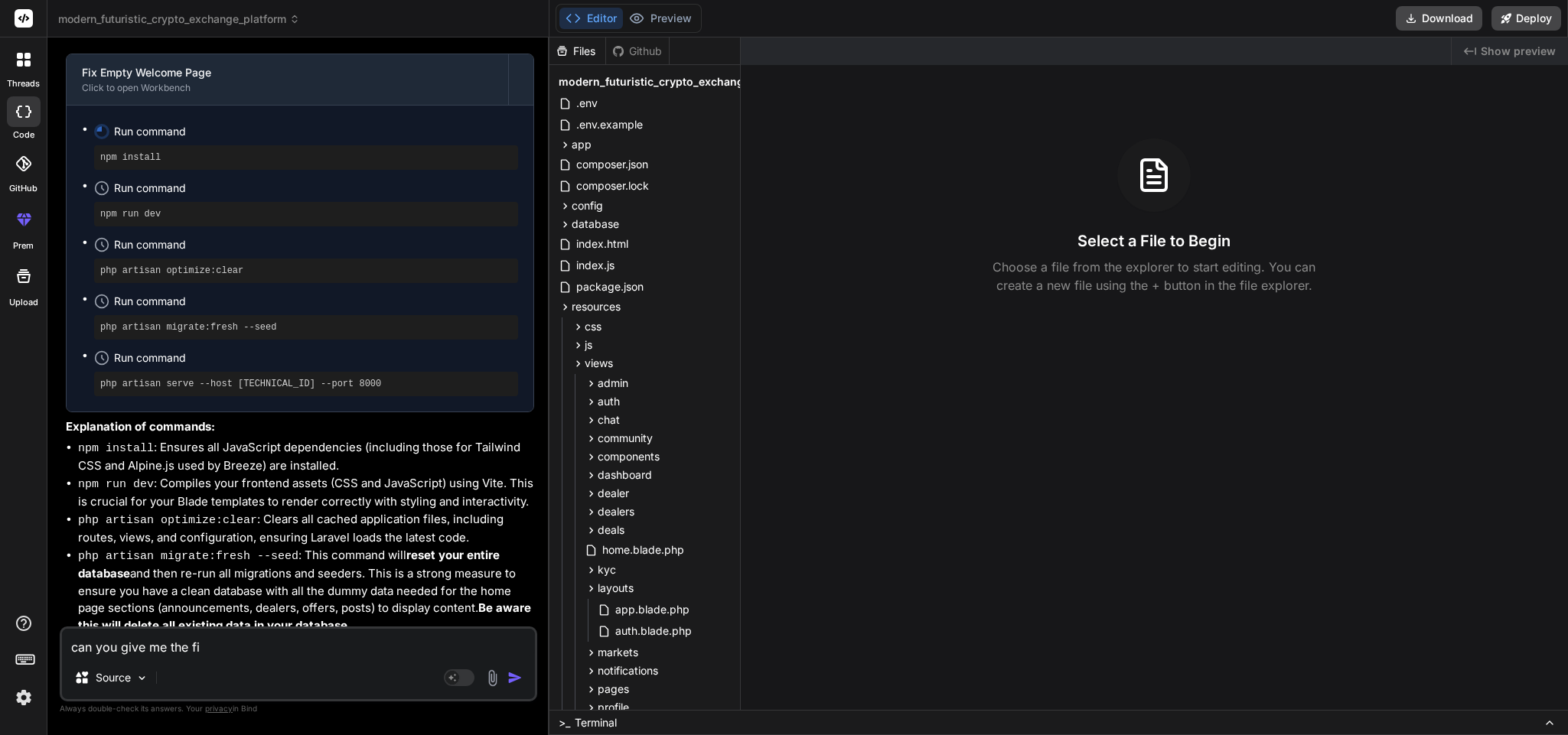
type textarea "can you give me the fil"
type textarea "x"
type textarea "can you give me the file"
type textarea "x"
type textarea "can you give me the file"
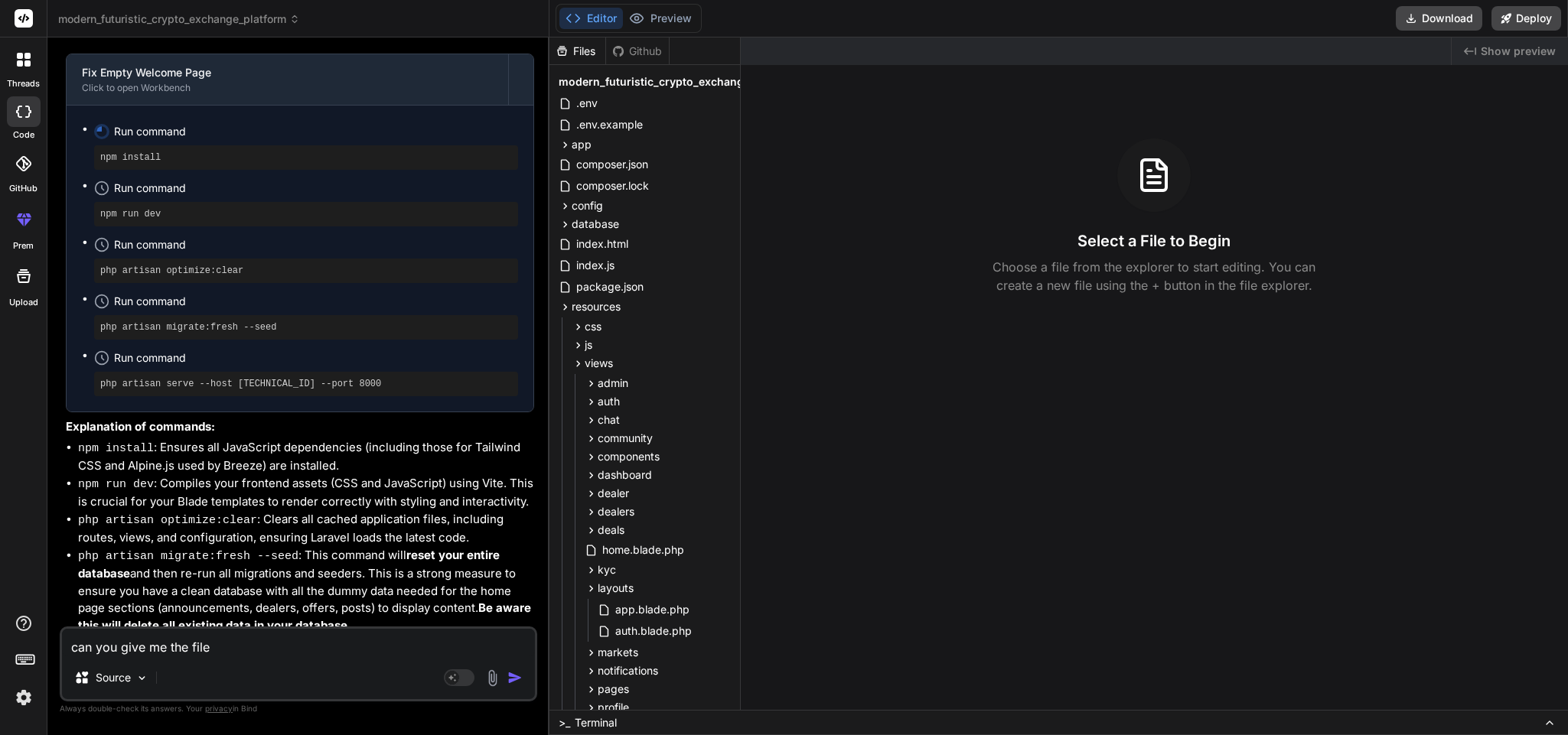
type textarea "x"
type textarea "can you give me the file c"
type textarea "x"
type textarea "can you give me the file cod"
type textarea "x"
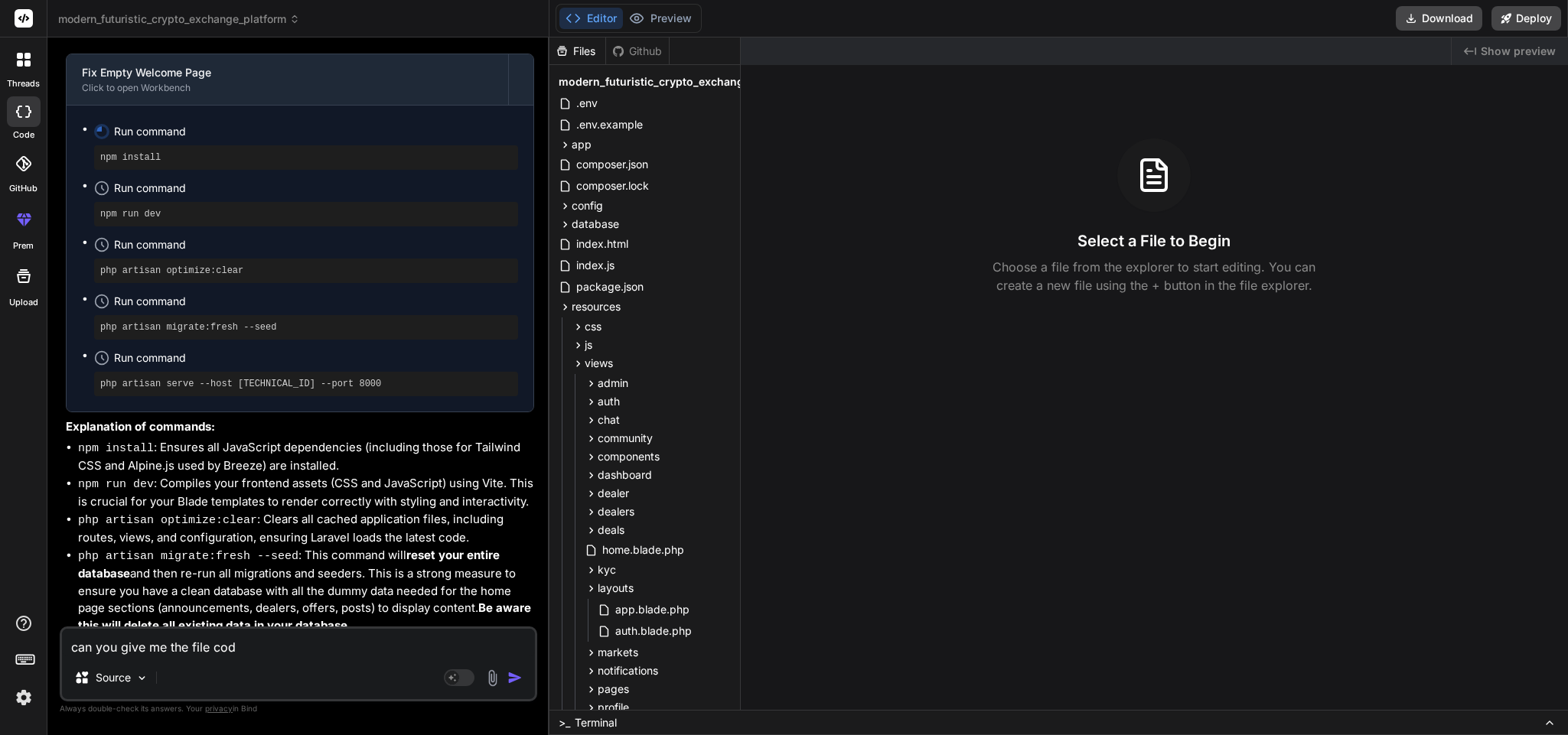
type textarea "can you give me the file code"
type textarea "x"
type textarea "can you give me the file cod"
type textarea "x"
type textarea "can you give me the file co"
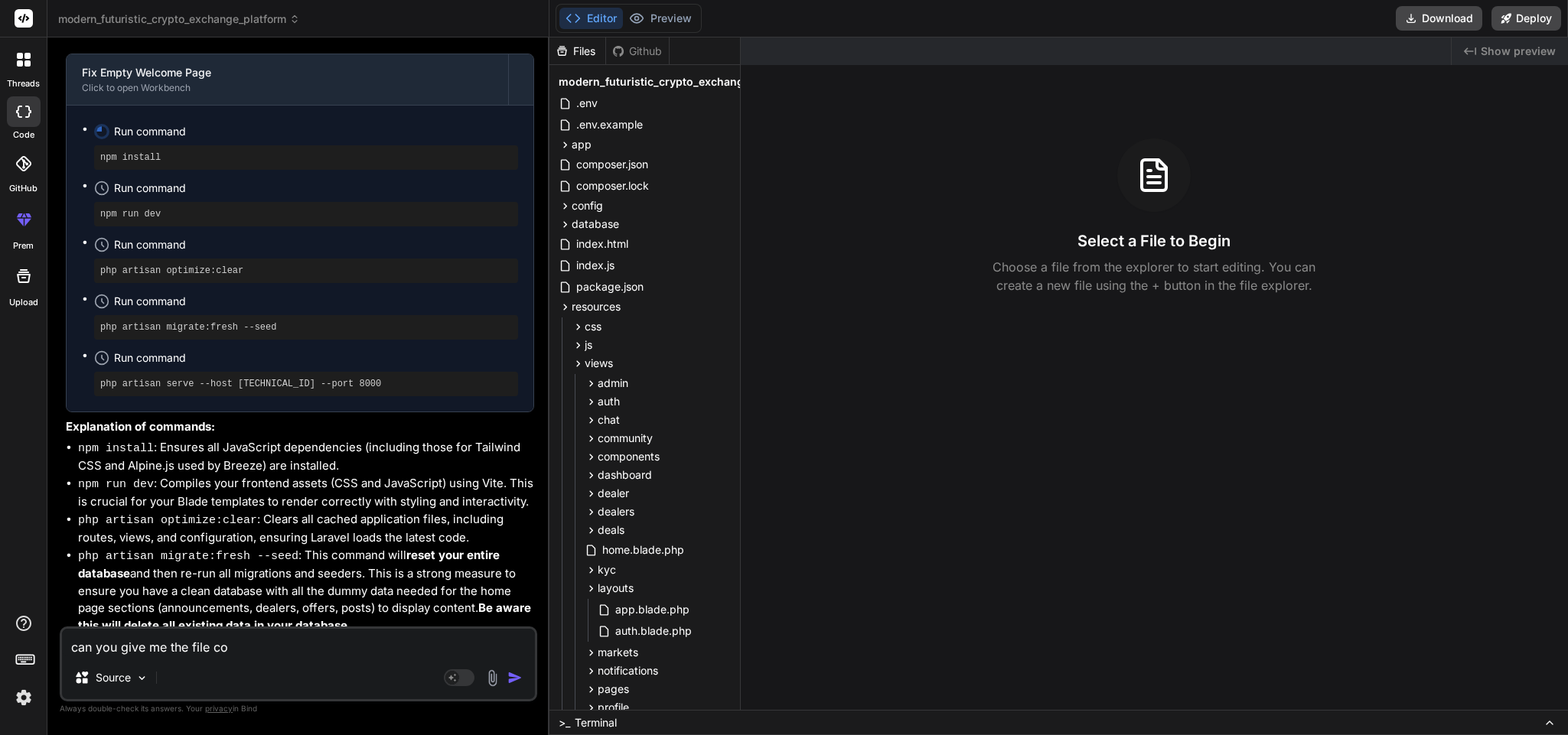
type textarea "x"
type textarea "can you give me the file c"
type textarea "x"
type textarea "can you give me the file"
type textarea "x"
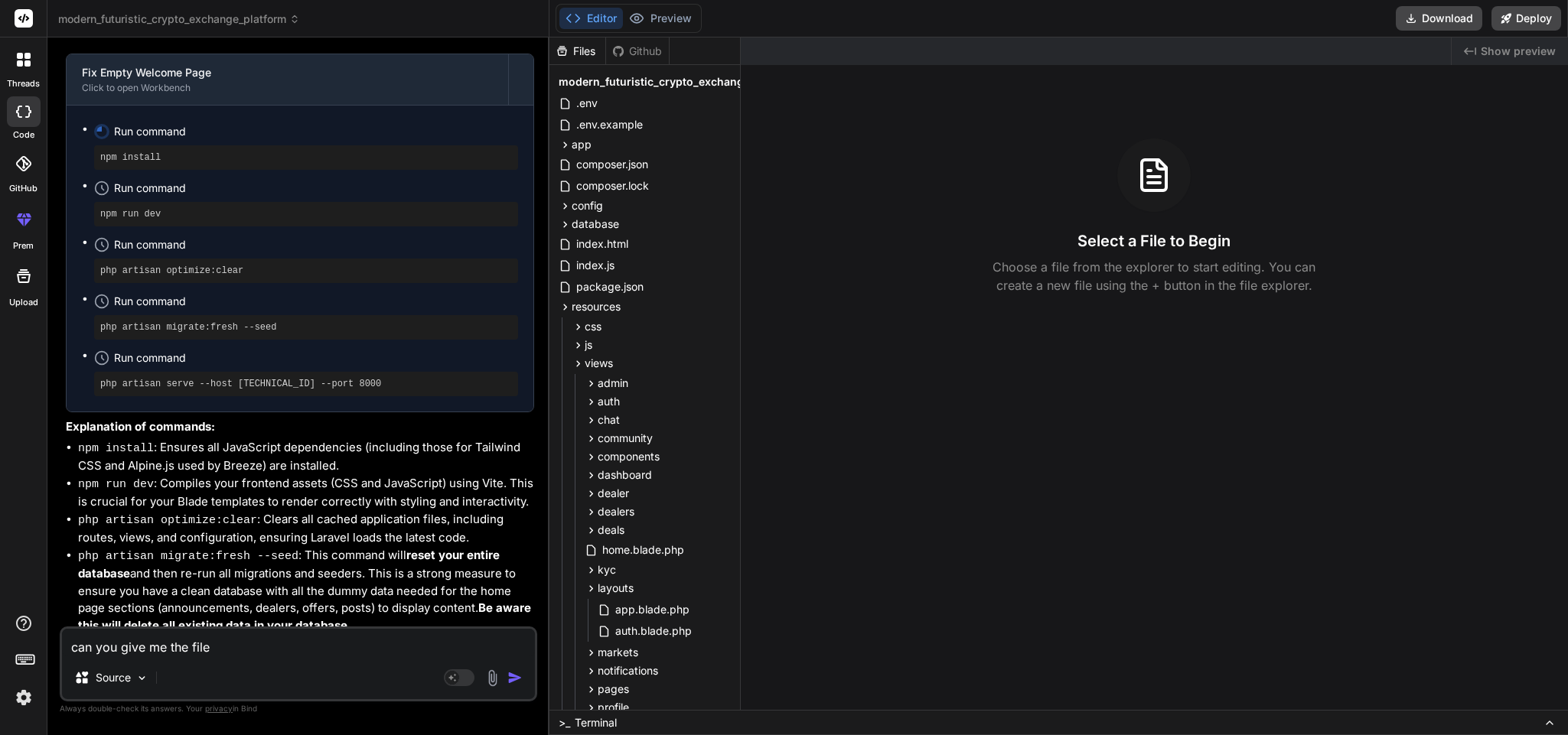
type textarea "can you give me the file"
type textarea "x"
type textarea "can you give me the fil"
type textarea "x"
type textarea "can you give me the fi"
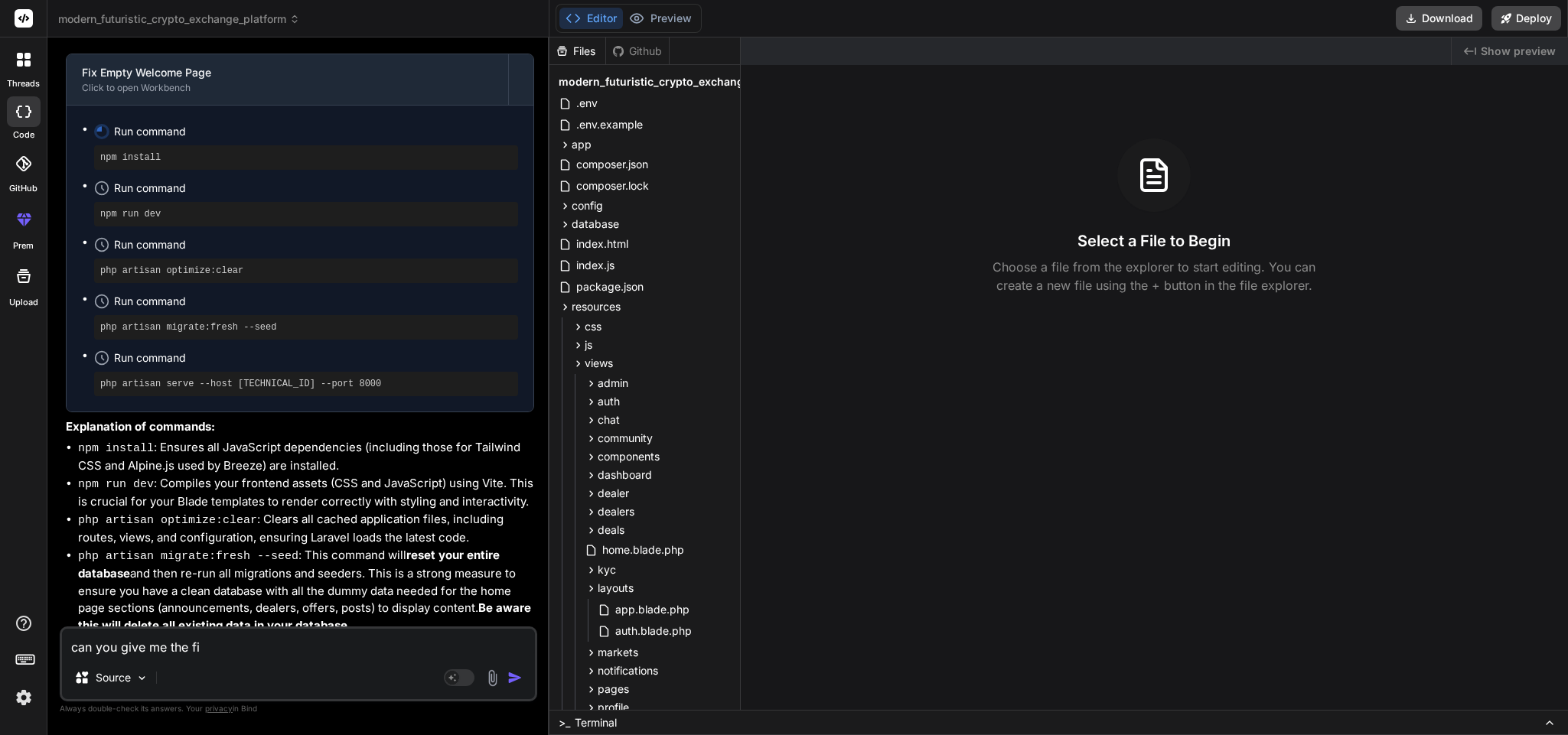
type textarea "x"
type textarea "can you give me the f"
type textarea "x"
type textarea "can you give me the"
type textarea "x"
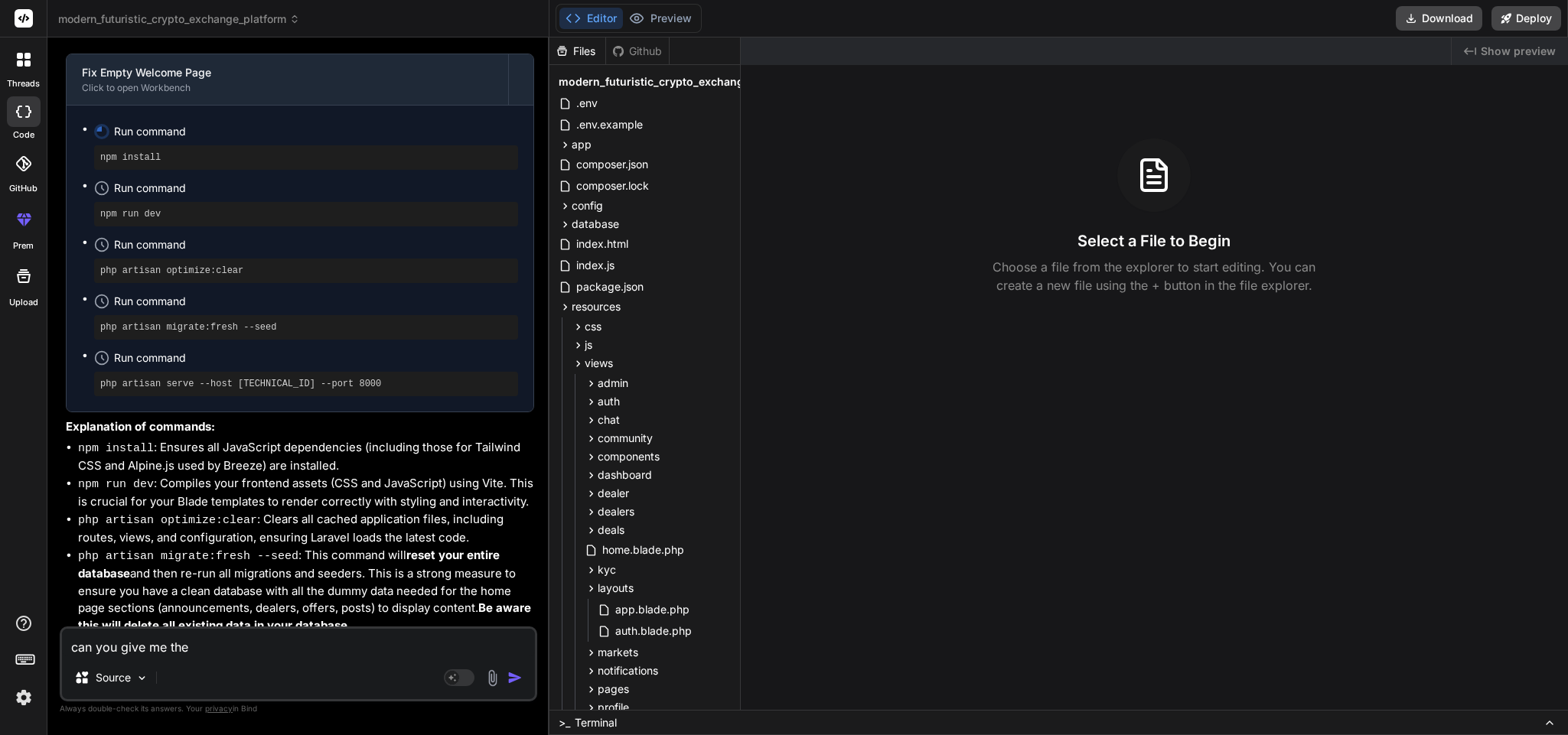
type textarea "can you give me the"
type textarea "x"
type textarea "can you give me th"
type textarea "x"
type textarea "can you give me t"
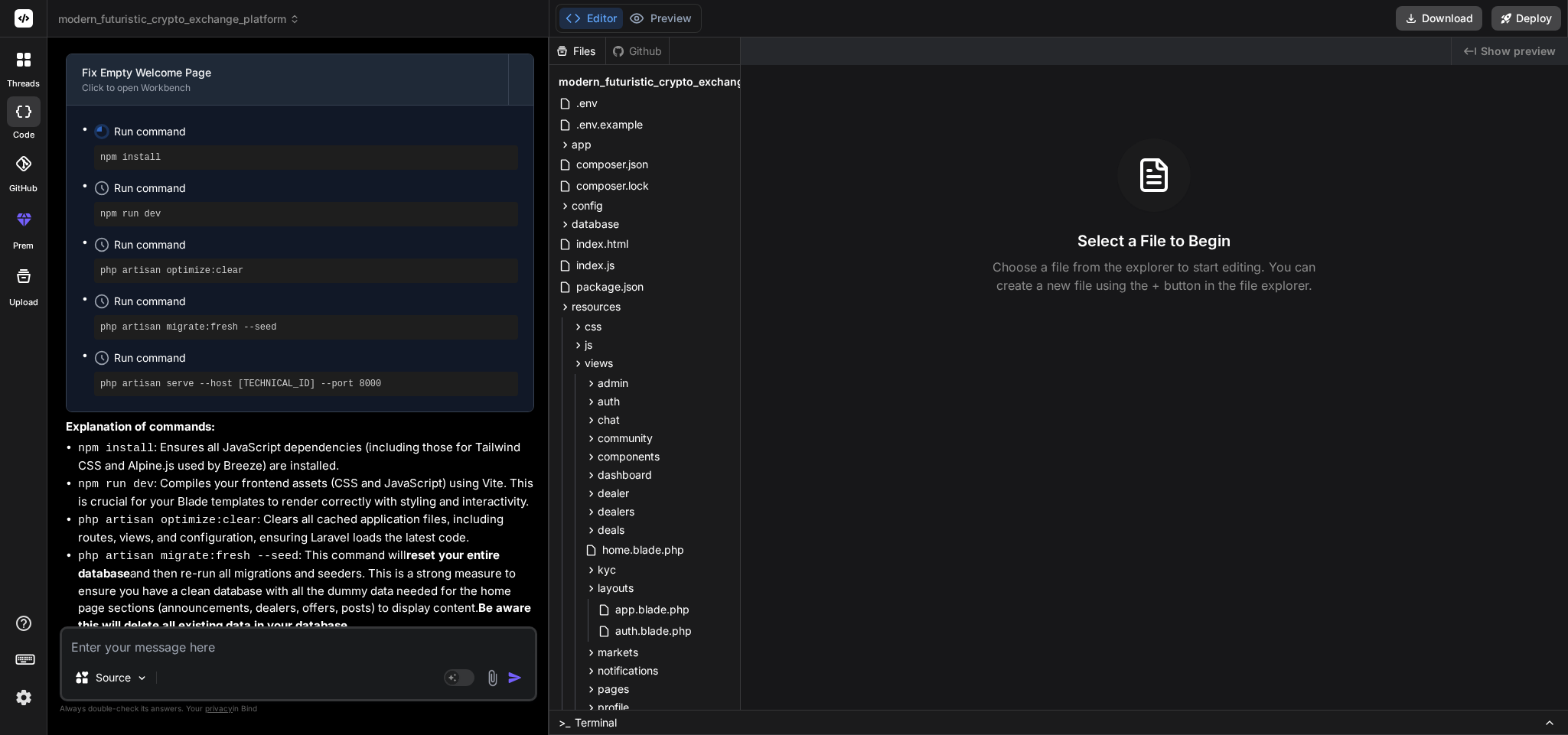
click at [305, 638] on textarea at bounding box center [298, 642] width 473 height 27
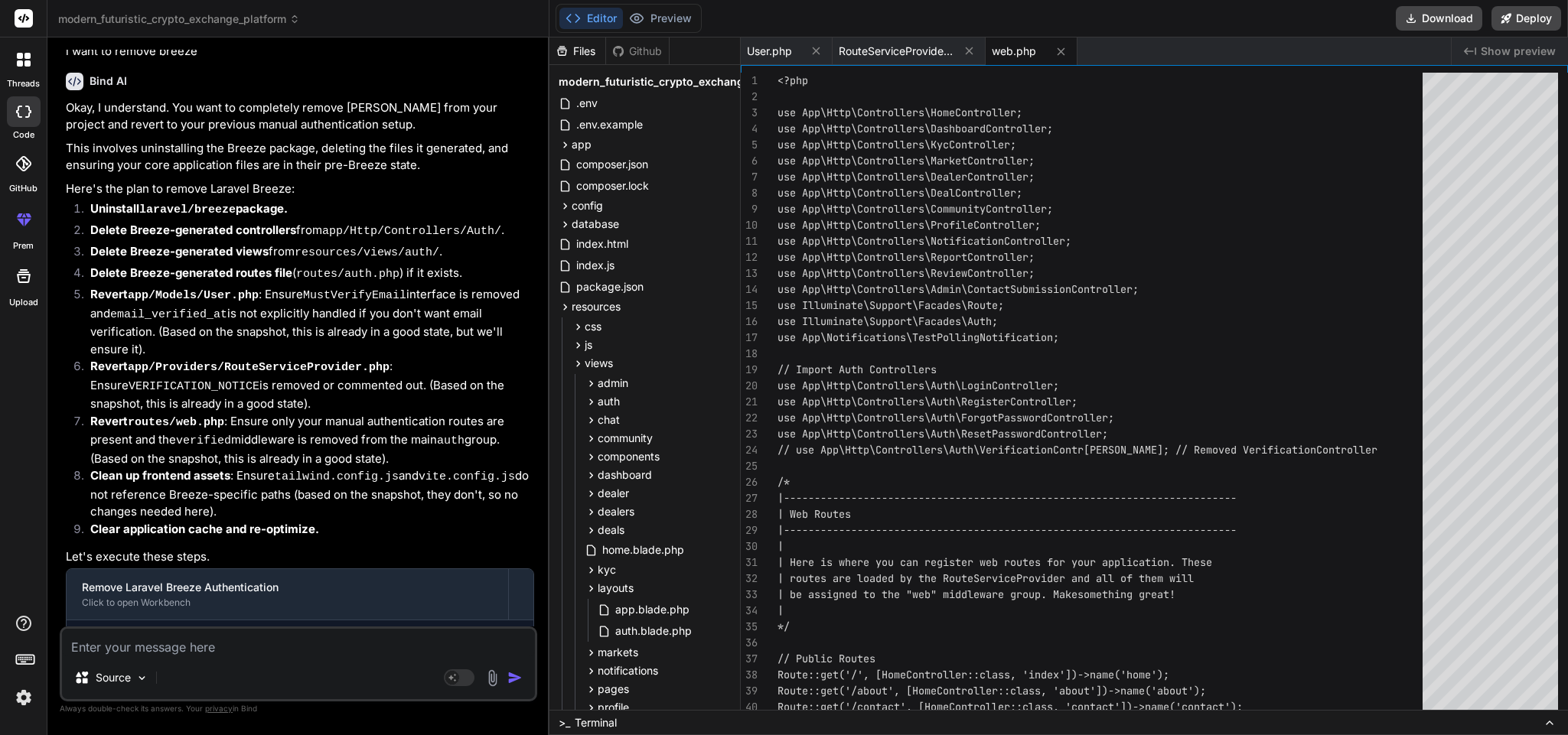
scroll to position [7078, 0]
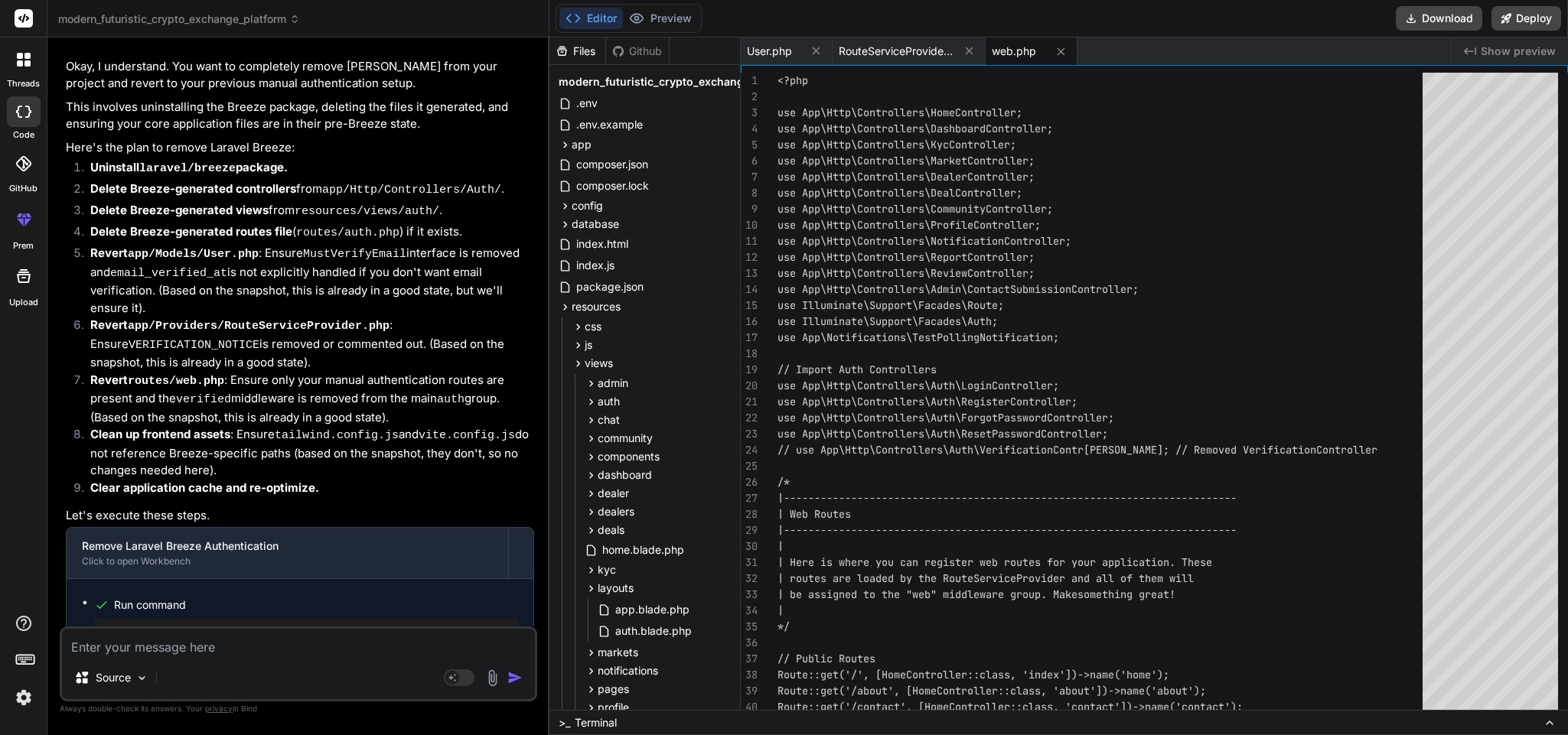
click at [237, 625] on pre "composer remove [PERSON_NAME]/breeze" at bounding box center [306, 631] width 411 height 12
copy ul "composer remove [PERSON_NAME]/breeze"
click at [255, 681] on pre "rm app/Http/Controllers/Auth/AuthenticatedSessionController.php" at bounding box center [306, 687] width 411 height 12
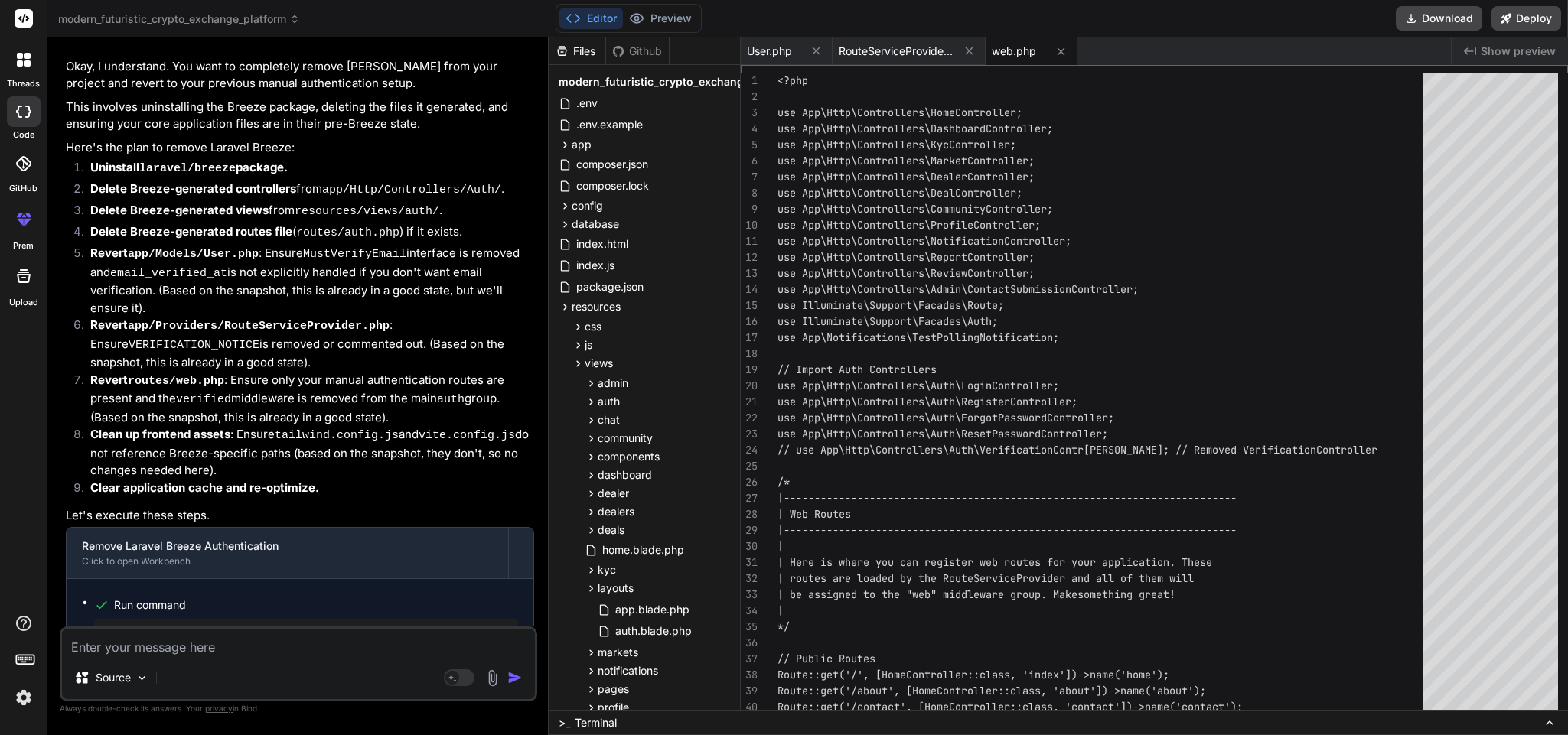
click at [255, 681] on pre "rm app/Http/Controllers/Auth/AuthenticatedSessionController.php" at bounding box center [306, 687] width 411 height 12
copy ul "rm app/Http/Controllers/Auth/AuthenticatedSessionController.php"
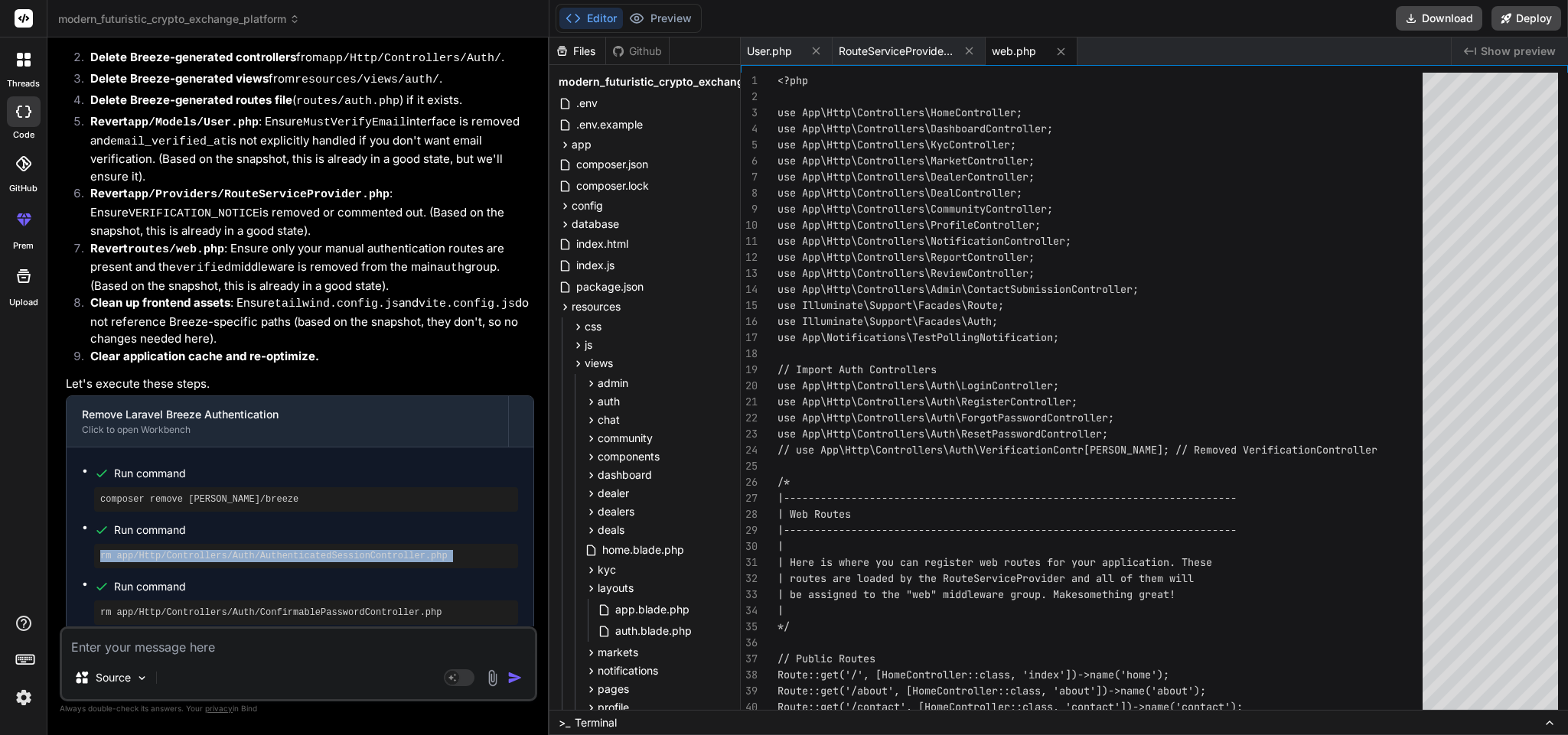
scroll to position [7234, 0]
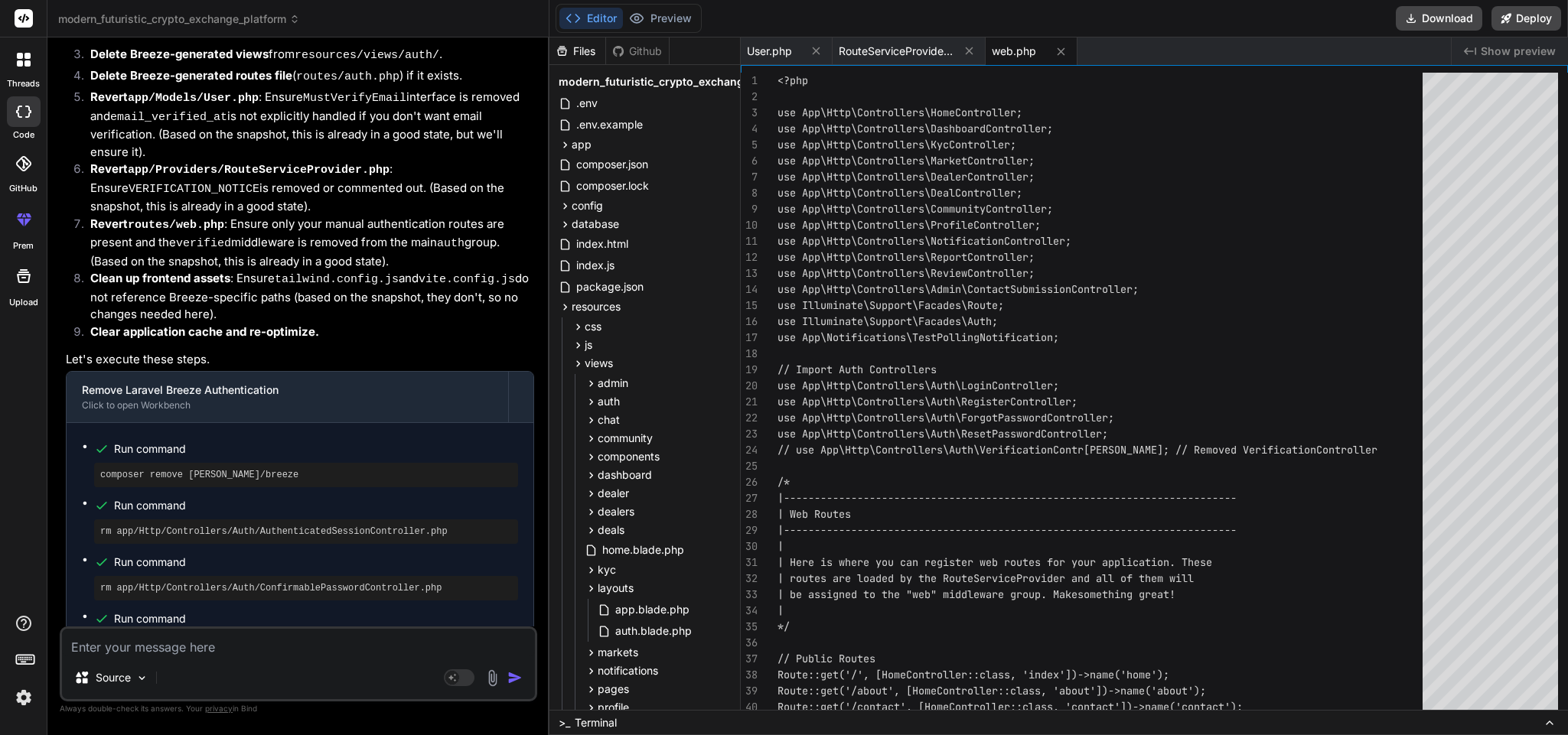
click at [308, 582] on pre "rm app/Http/Controllers/Auth/ConfirmablePasswordController.php" at bounding box center [306, 589] width 411 height 12
copy ul "rm app/Http/Controllers/Auth/ConfirmablePasswordController.php"
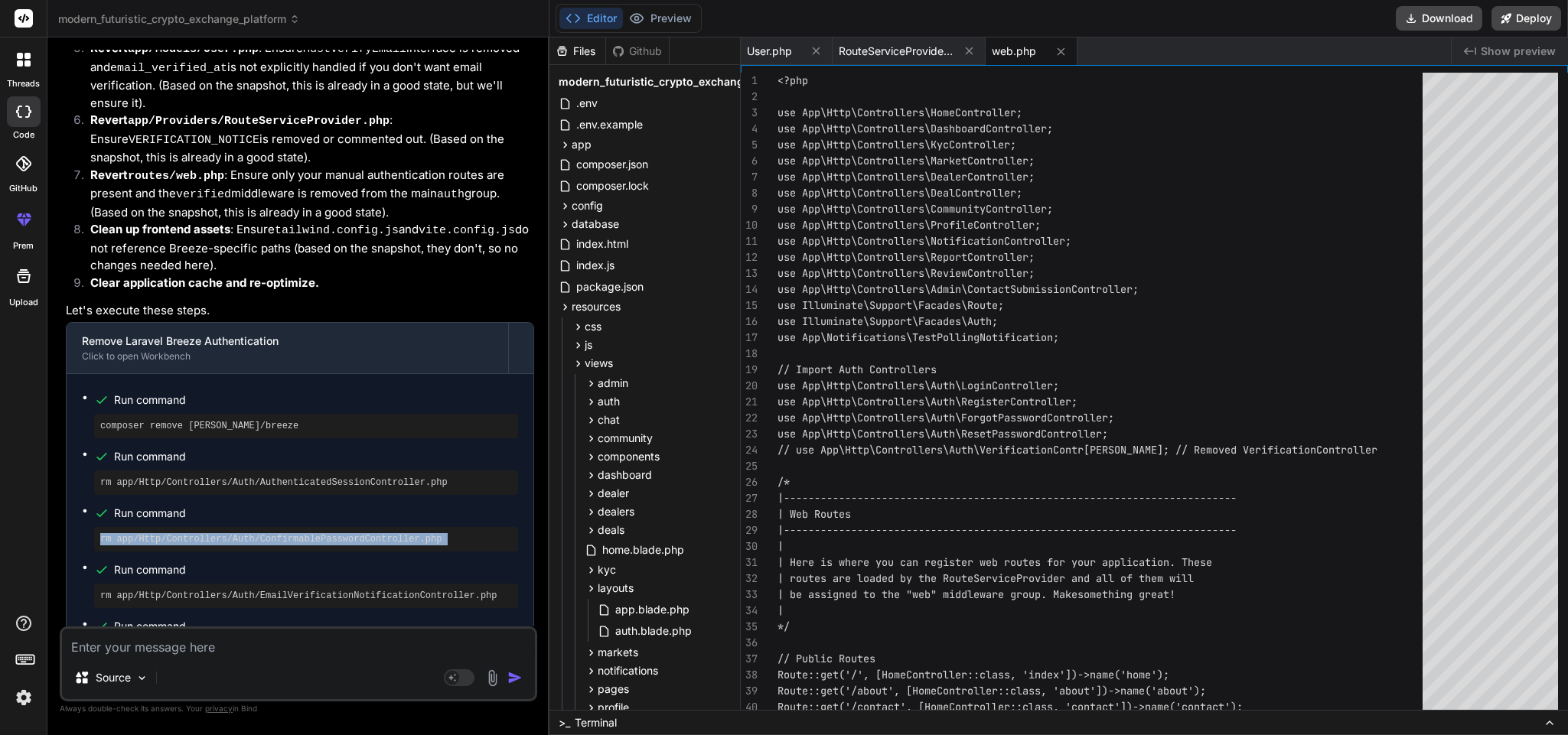
scroll to position [7285, 0]
click at [278, 582] on div "rm app/Http/Controllers/Auth/EmailVerificationNotificationController.php" at bounding box center [306, 595] width 424 height 25
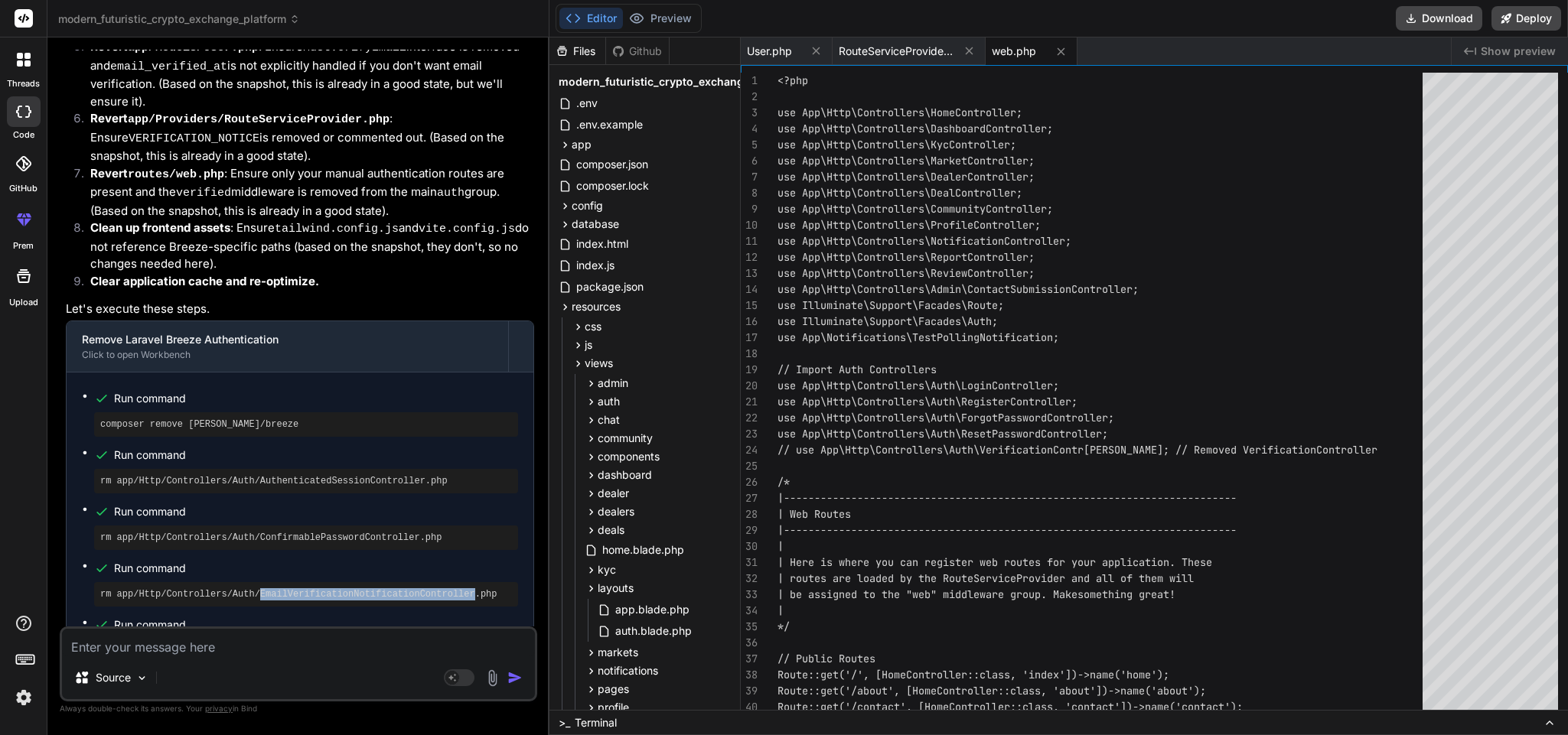
click at [278, 582] on div "rm app/Http/Controllers/Auth/EmailVerificationNotificationController.php" at bounding box center [306, 595] width 424 height 25
copy ul "rm app/Http/Controllers/Auth/EmailVerificationNotificationController.php"
click at [239, 645] on pre "rm app/Http/Controllers/Auth/NewPasswordController.php" at bounding box center [306, 651] width 411 height 12
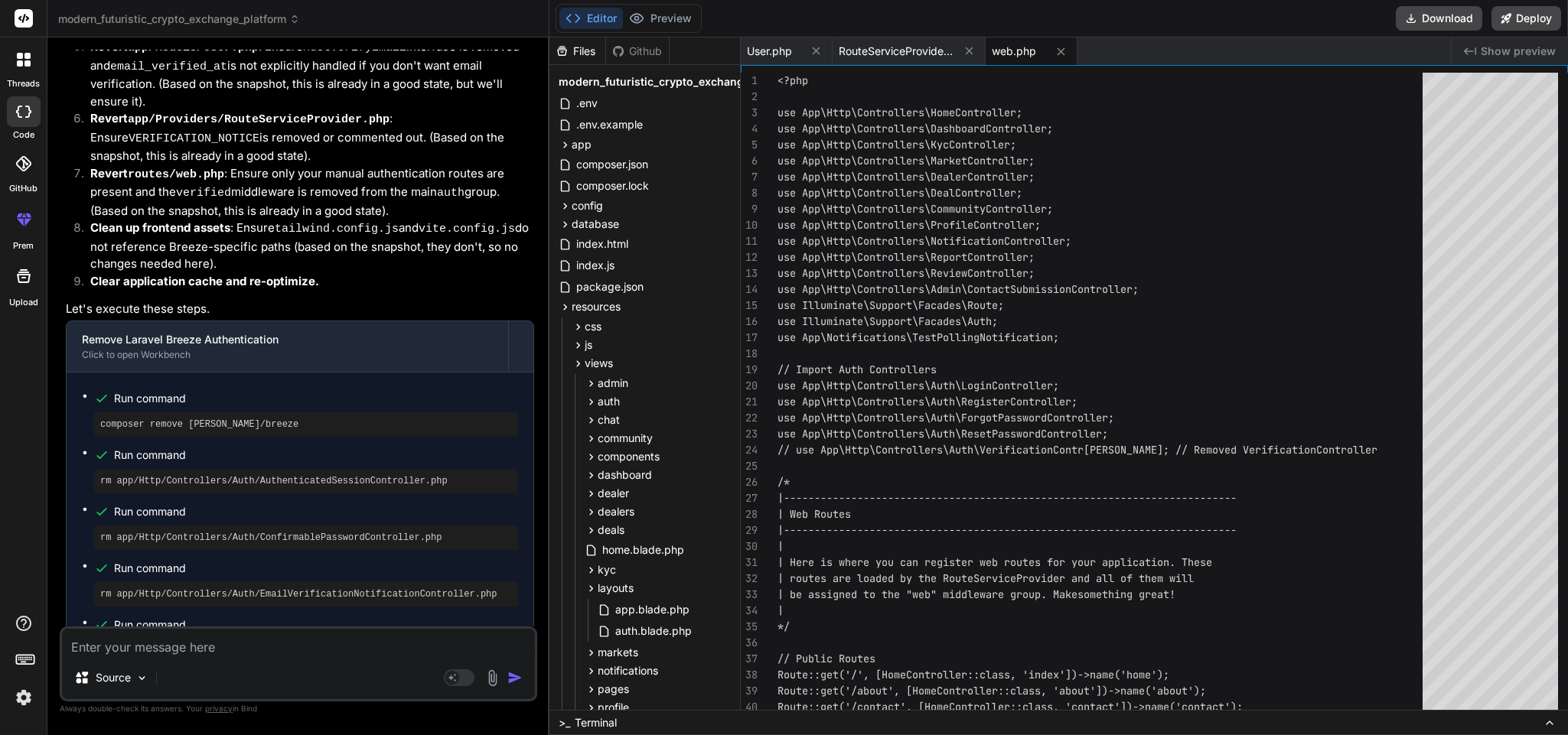
click at [239, 645] on pre "rm app/Http/Controllers/Auth/NewPasswordController.php" at bounding box center [306, 651] width 411 height 12
copy ul "rm app/Http/Controllers/Auth/NewPasswordController.php"
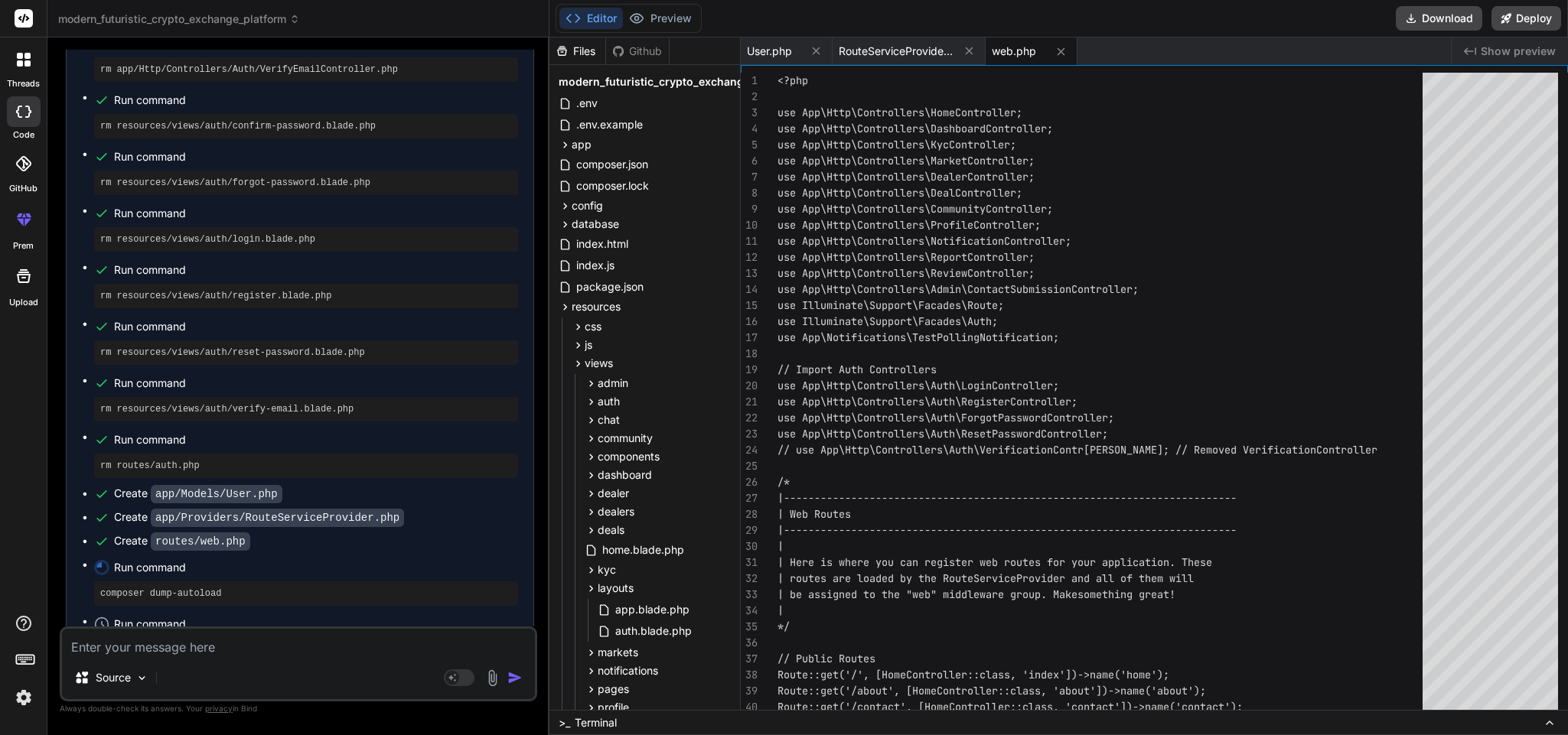
scroll to position [8034, 0]
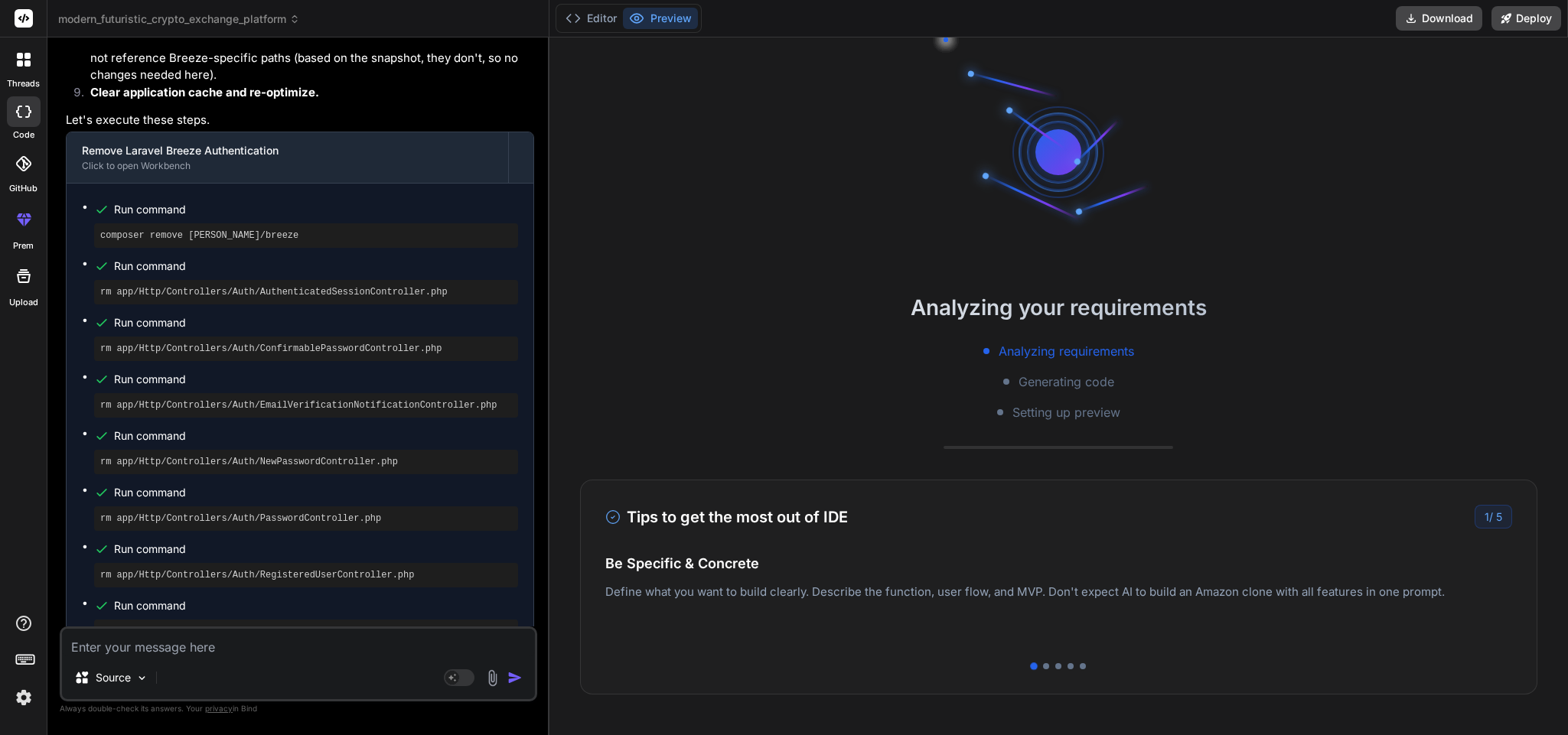
scroll to position [7494, 0]
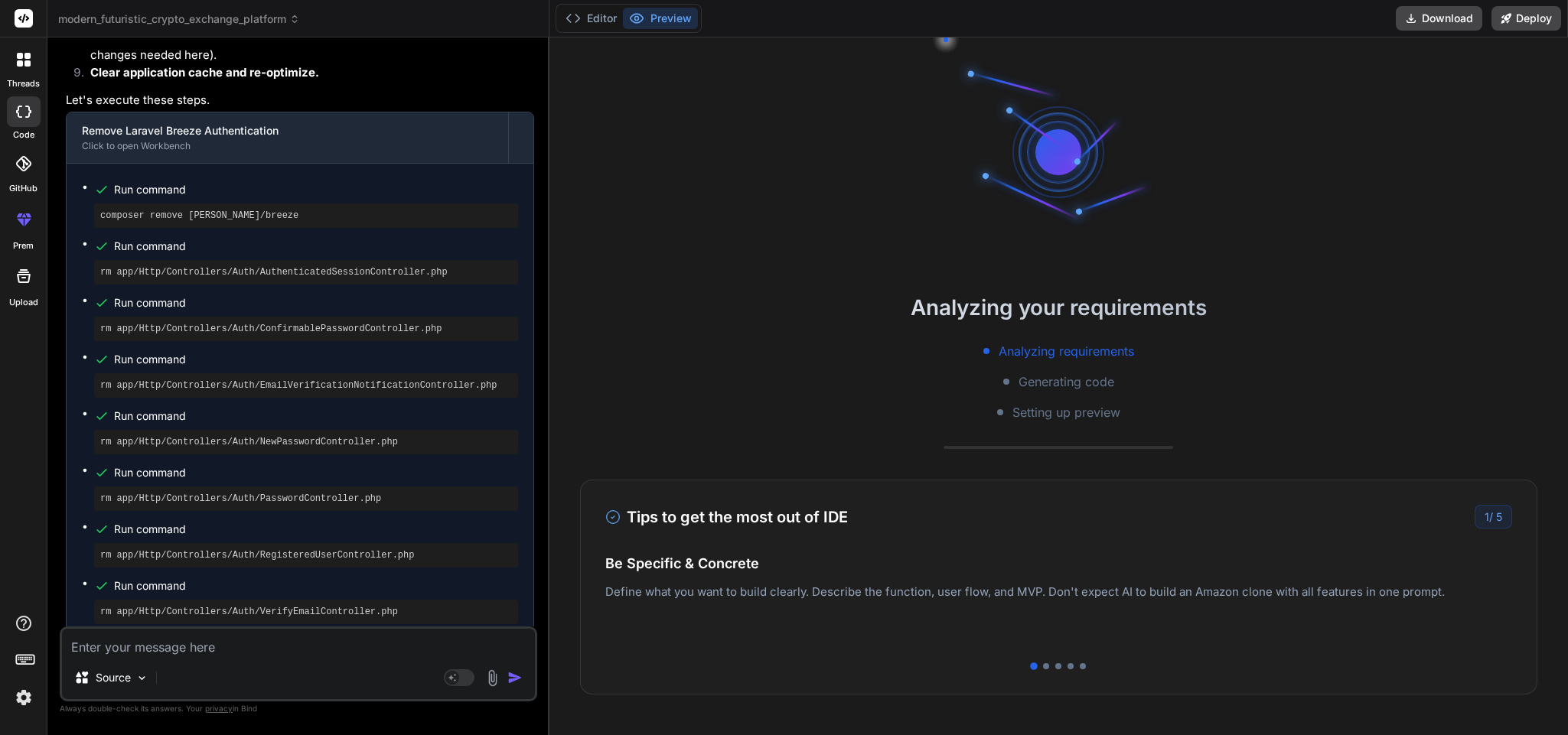
click at [275, 266] on pre "rm app/Http/Controllers/Auth/AuthenticatedSessionController.php" at bounding box center [306, 273] width 411 height 12
copy ul "rm app/Http/Controllers/Auth/AuthenticatedSessionController.php"
click at [343, 323] on pre "rm app/Http/Controllers/Auth/ConfirmablePasswordController.php" at bounding box center [306, 329] width 411 height 12
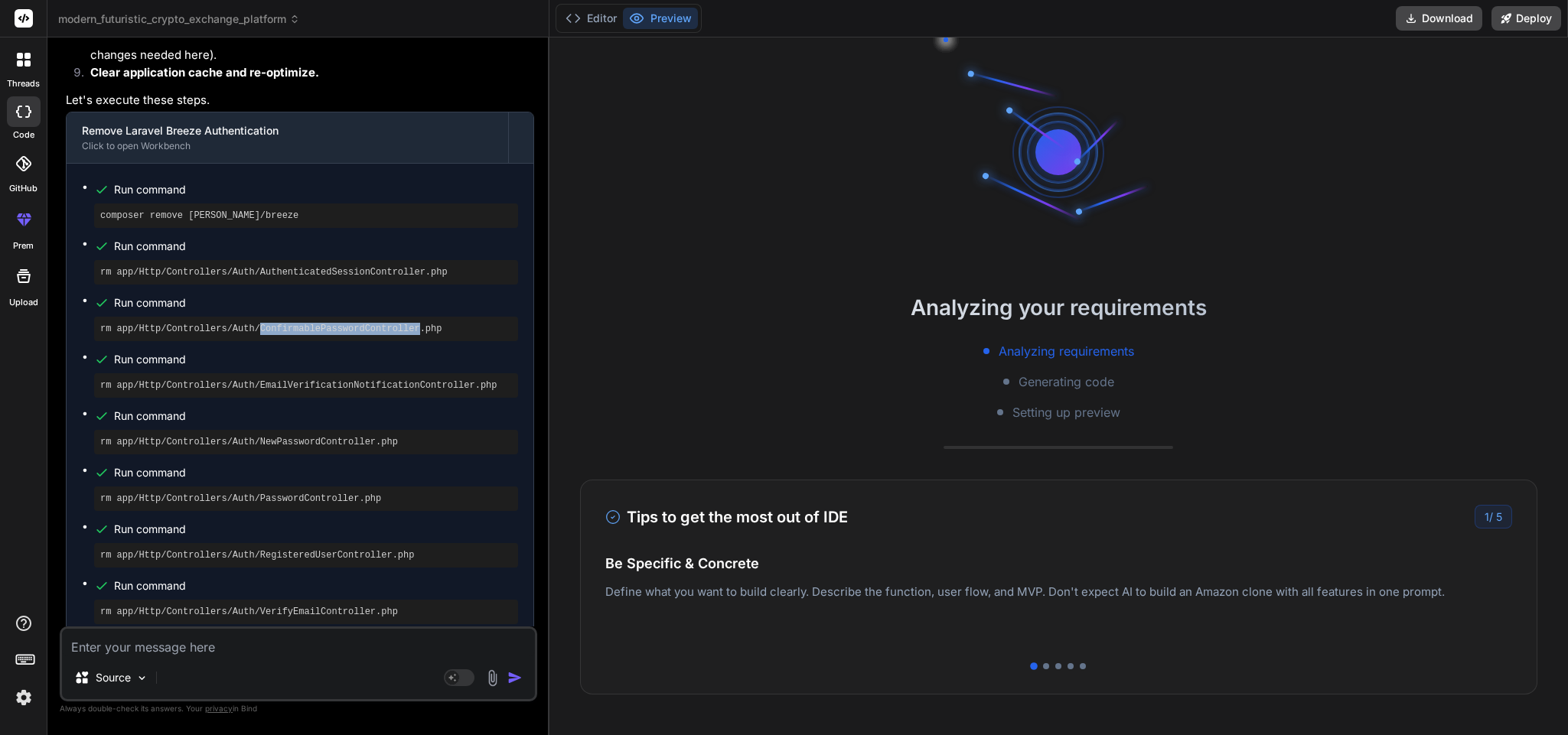
click at [343, 323] on pre "rm app/Http/Controllers/Auth/ConfirmablePasswordController.php" at bounding box center [306, 329] width 411 height 12
click at [334, 379] on pre "rm app/Http/Controllers/Auth/EmailVerificationNotificationController.php" at bounding box center [306, 386] width 411 height 12
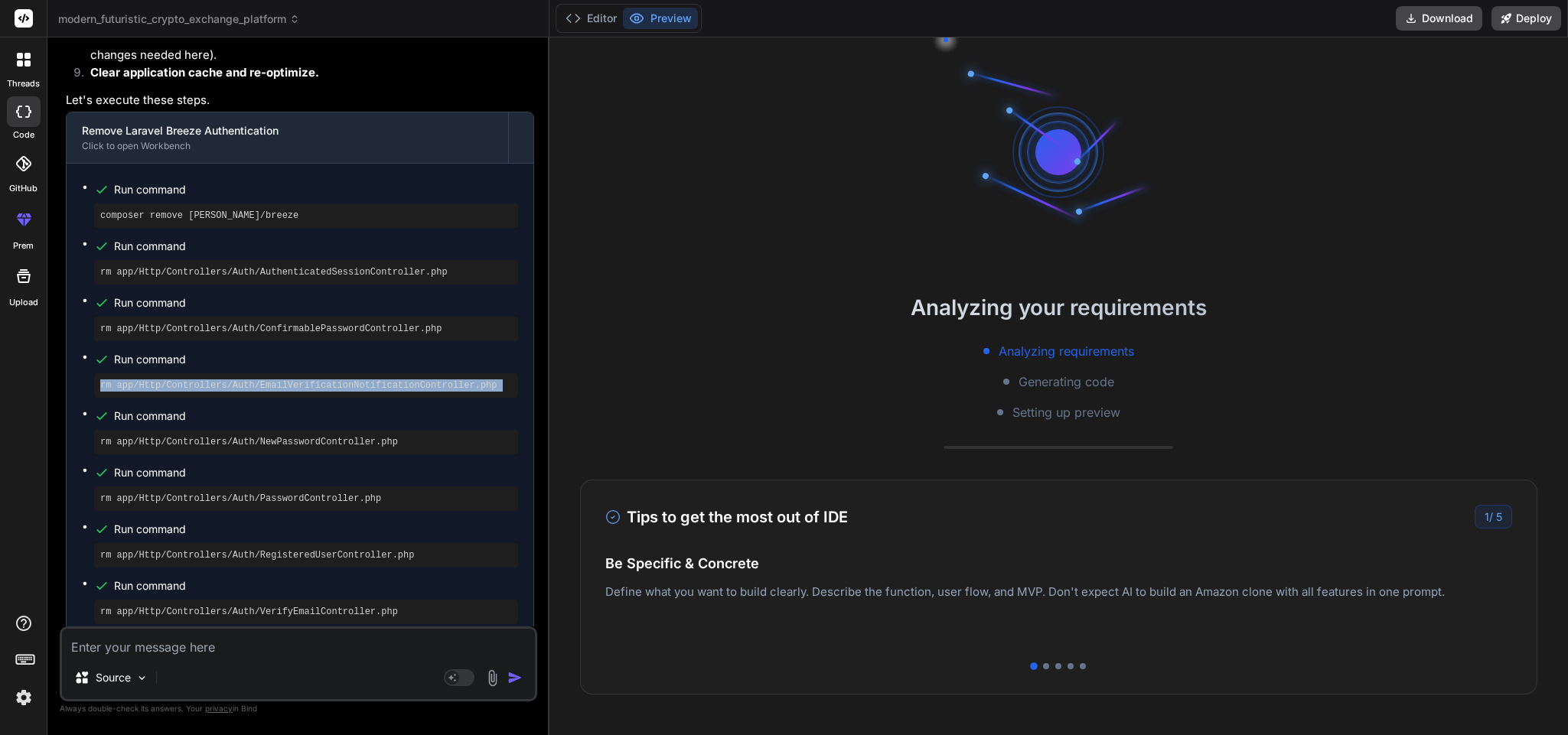
click at [334, 379] on pre "rm app/Http/Controllers/Auth/EmailVerificationNotificationController.php" at bounding box center [306, 386] width 411 height 12
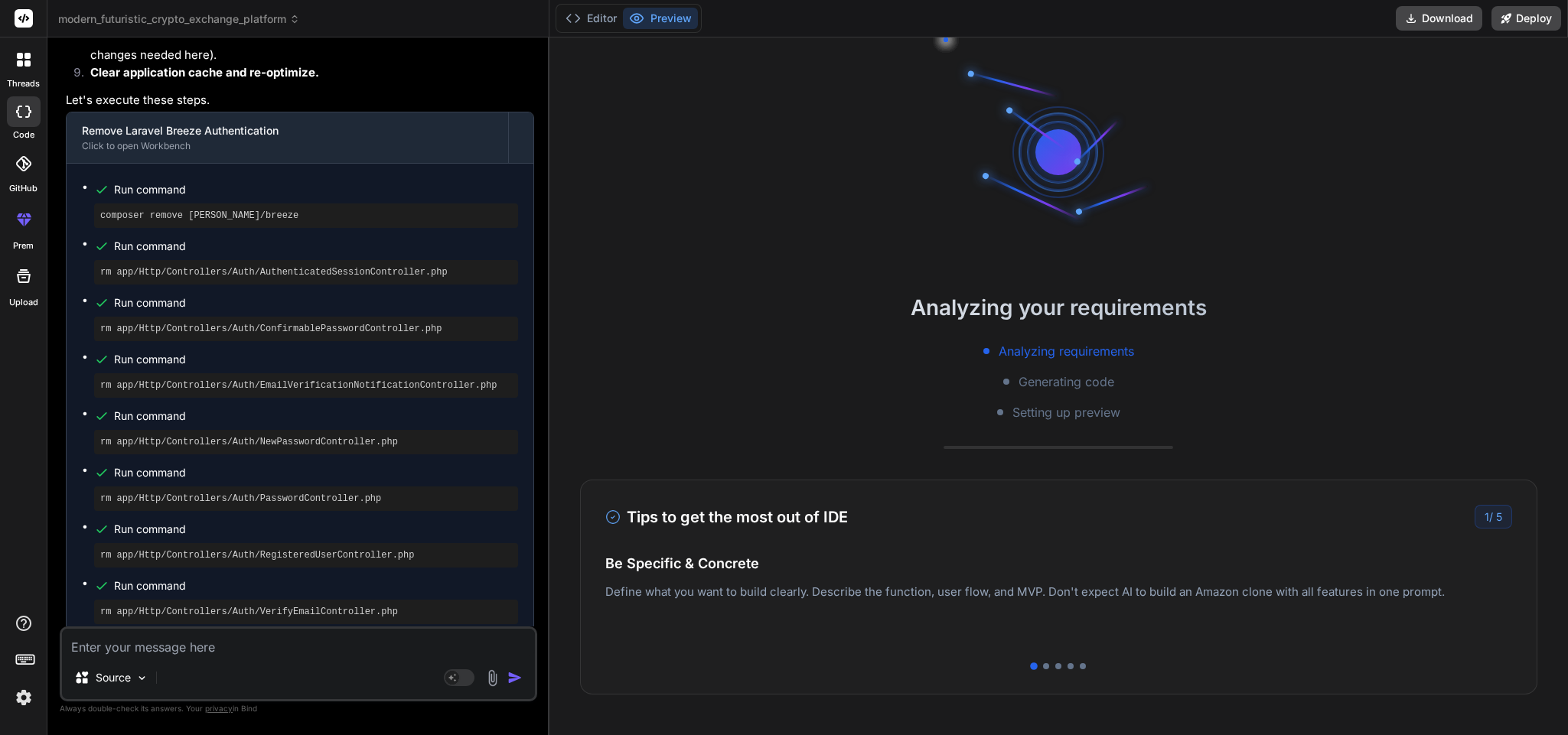
click at [330, 436] on pre "rm app/Http/Controllers/Auth/NewPasswordController.php" at bounding box center [306, 442] width 411 height 12
click at [241, 486] on div "rm app/Http/Controllers/Auth/PasswordController.php" at bounding box center [306, 499] width 424 height 25
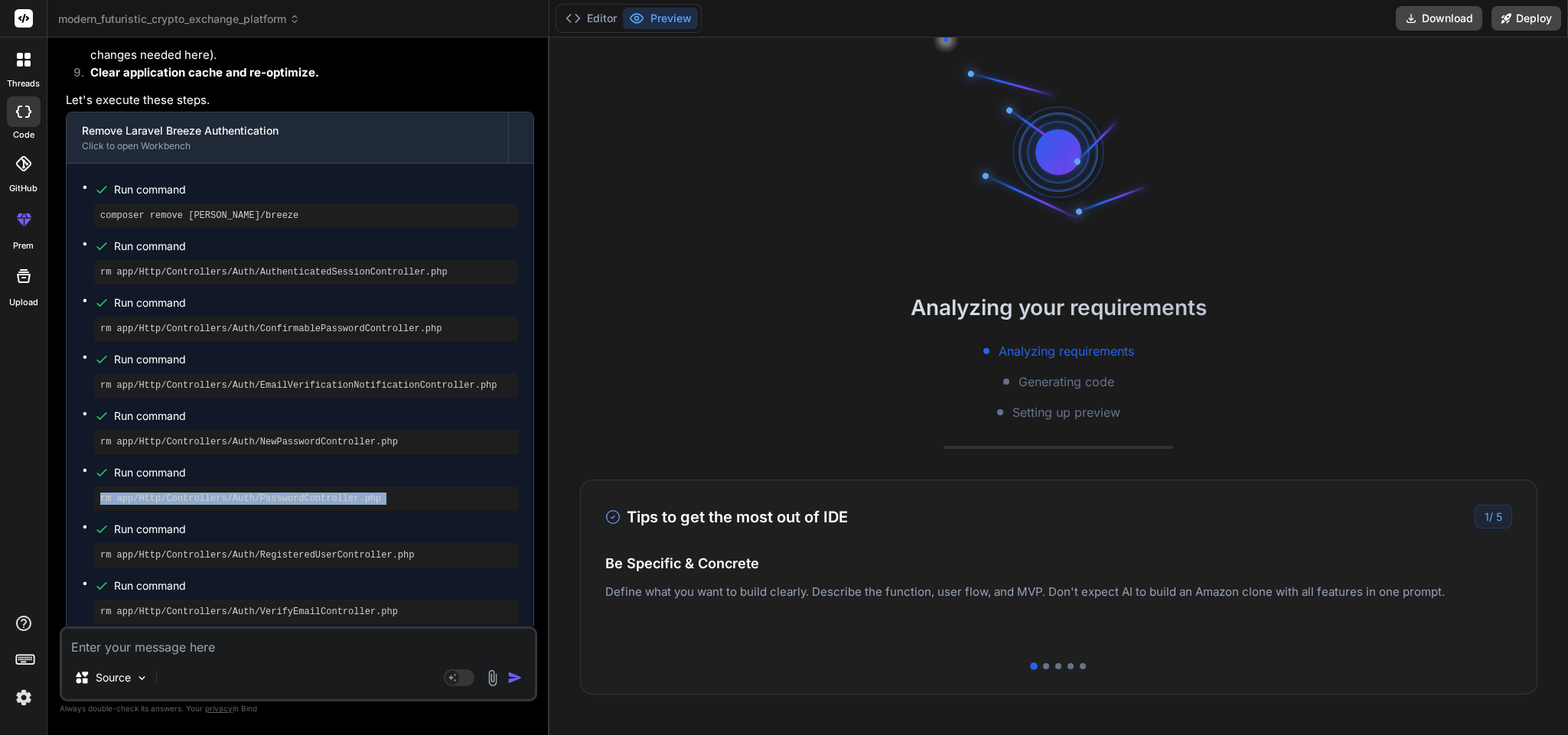
click at [241, 486] on div "rm app/Http/Controllers/Auth/PasswordController.php" at bounding box center [306, 499] width 424 height 25
click at [353, 549] on pre "rm app/Http/Controllers/Auth/RegisteredUserController.php" at bounding box center [306, 555] width 411 height 12
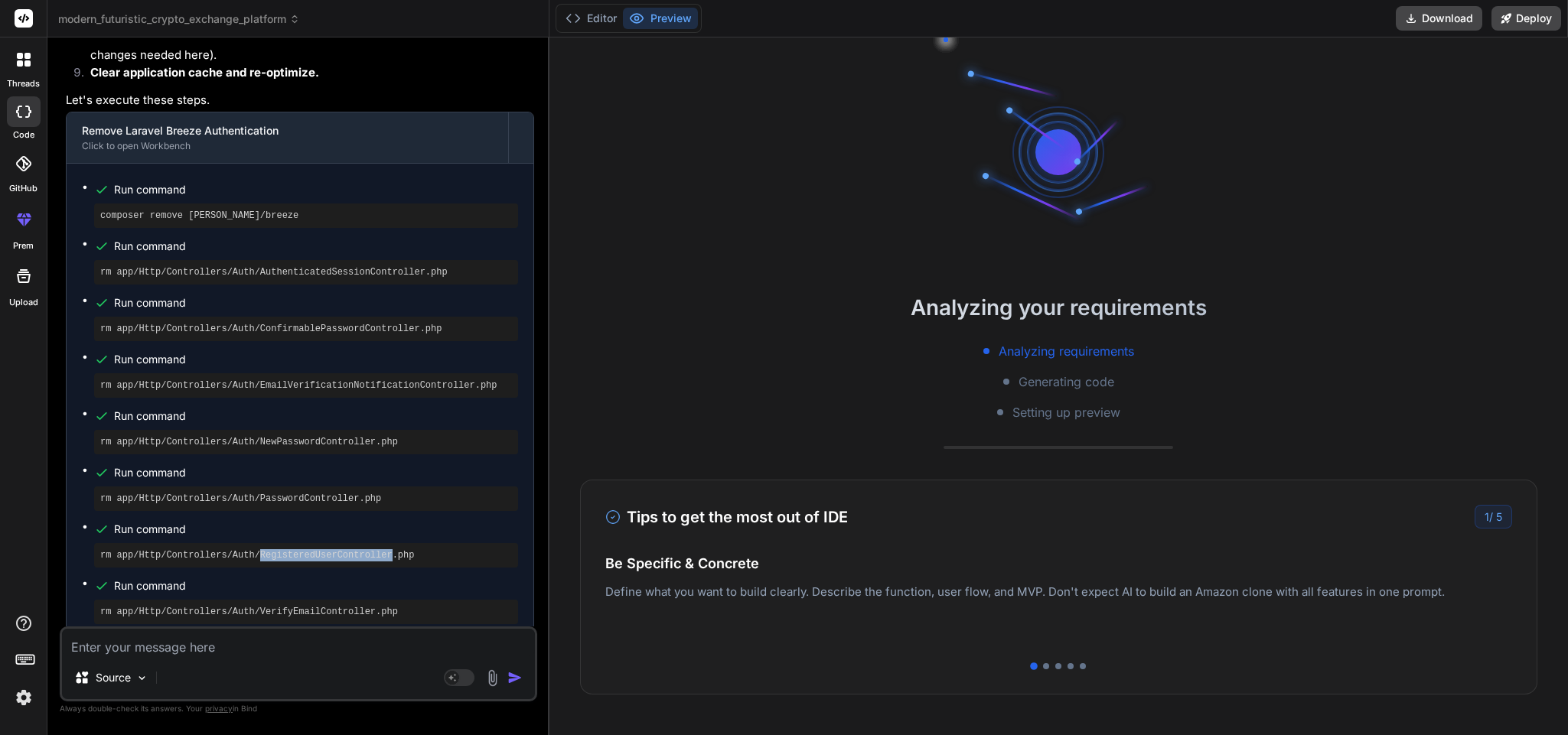
click at [353, 549] on pre "rm app/Http/Controllers/Auth/RegisteredUserController.php" at bounding box center [306, 555] width 411 height 12
click at [333, 606] on pre "rm app/Http/Controllers/Auth/VerifyEmailController.php" at bounding box center [306, 612] width 411 height 12
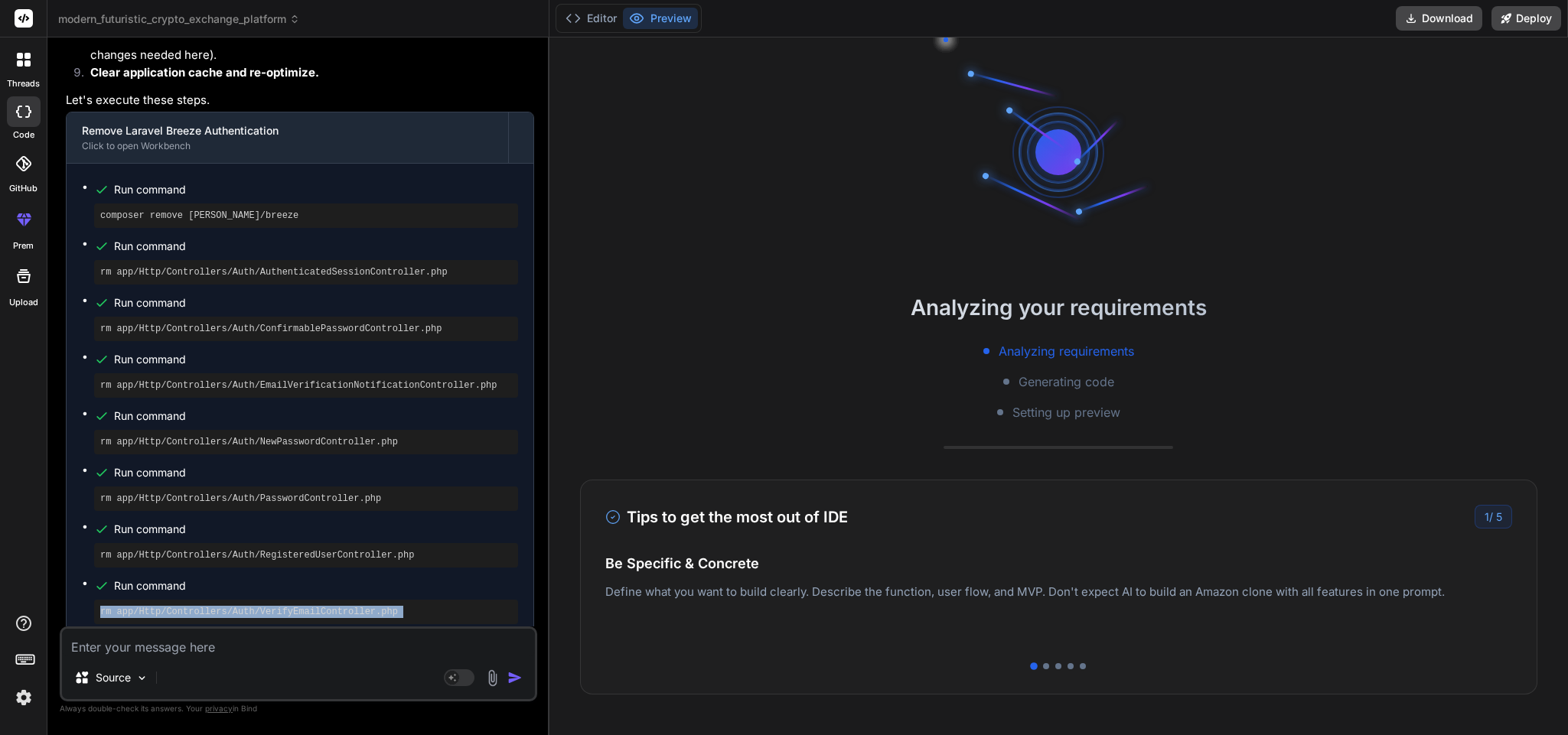
click at [333, 606] on pre "rm app/Http/Controllers/Auth/VerifyEmailController.php" at bounding box center [306, 612] width 411 height 12
drag, startPoint x: 386, startPoint y: 278, endPoint x: 934, endPoint y: 771, distance: 737.1
click at [934, 734] on html "threads code GitHub prem Upload modern_futuristic_crypto_exchange_platform Crea…" at bounding box center [784, 367] width 1568 height 735
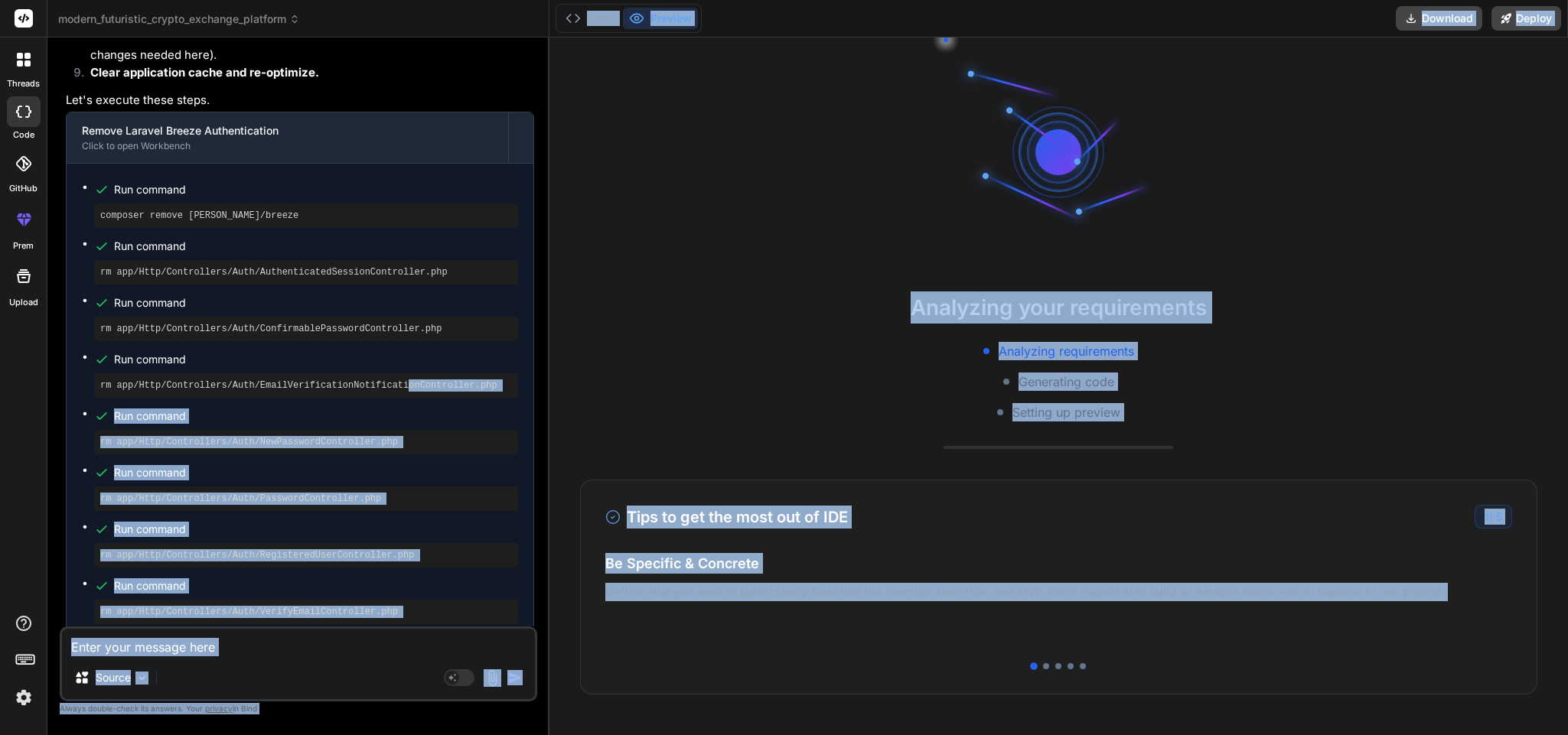
click at [273, 465] on span "Run command" at bounding box center [316, 472] width 404 height 15
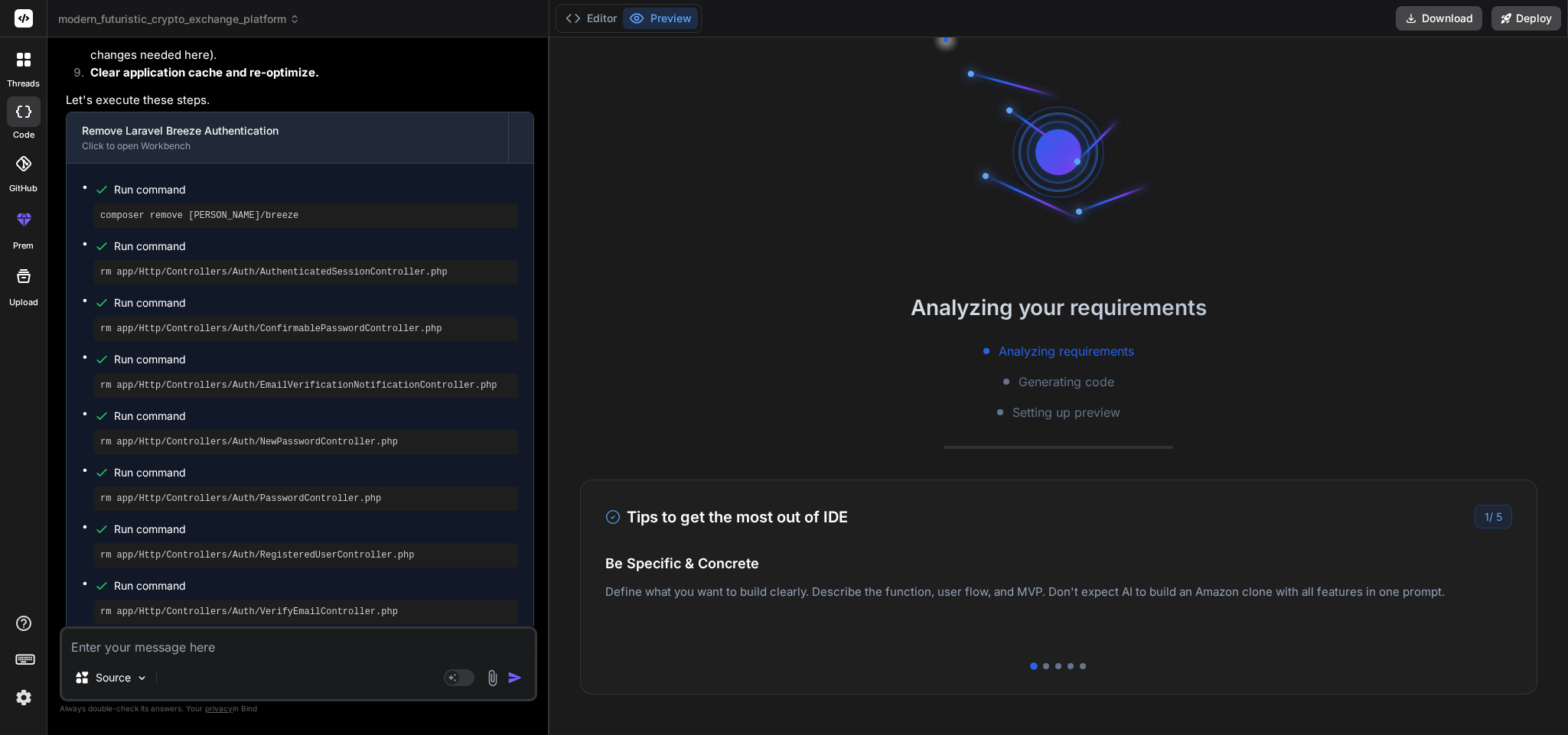
click at [295, 492] on pre "rm app/Http/Controllers/Auth/PasswordController.php" at bounding box center [306, 499] width 411 height 12
click at [267, 549] on pre "rm app/Http/Controllers/Auth/RegisteredUserController.php" at bounding box center [306, 555] width 411 height 12
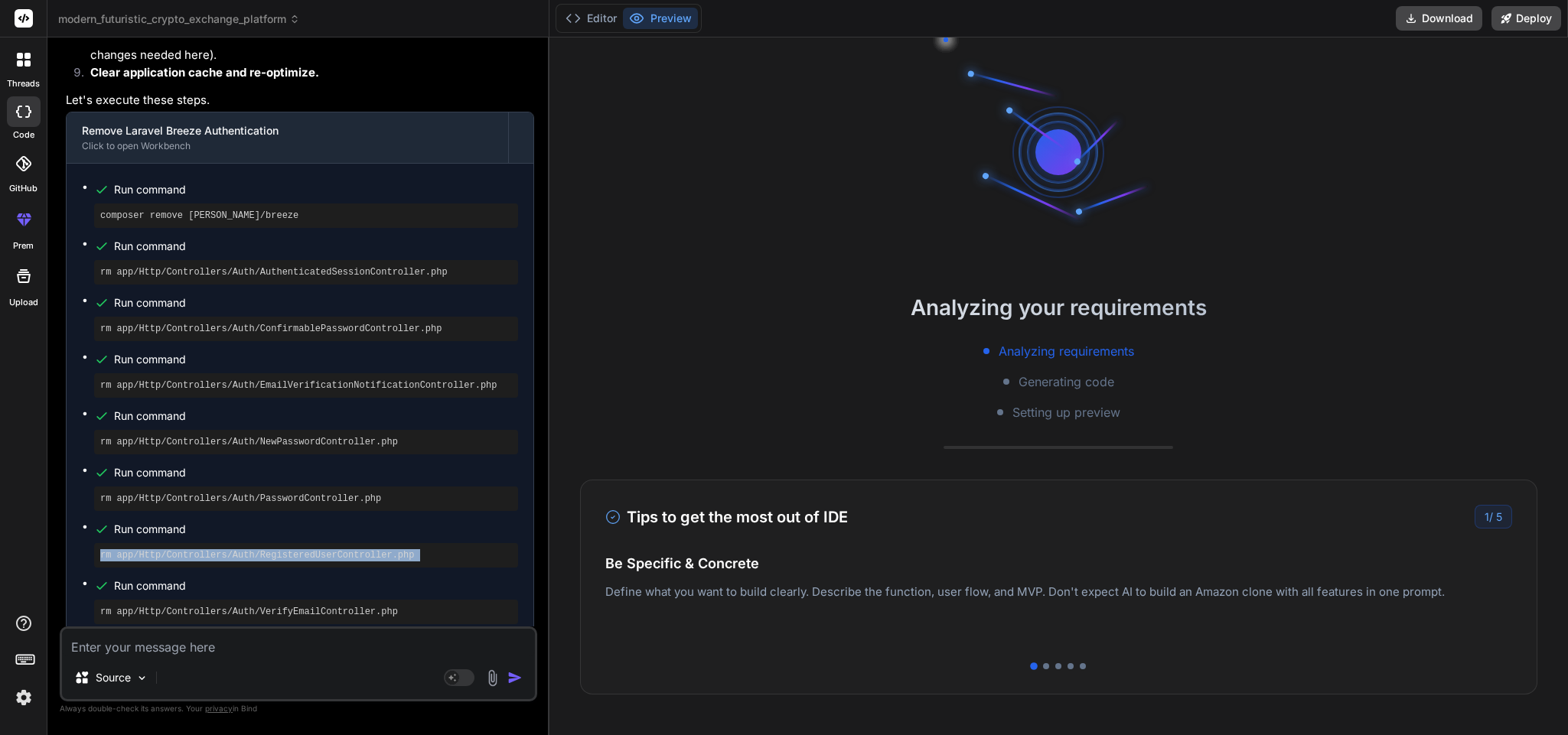
click at [267, 549] on pre "rm app/Http/Controllers/Auth/RegisteredUserController.php" at bounding box center [306, 555] width 411 height 12
click at [347, 600] on div "rm app/Http/Controllers/Auth/VerifyEmailController.php" at bounding box center [306, 612] width 424 height 25
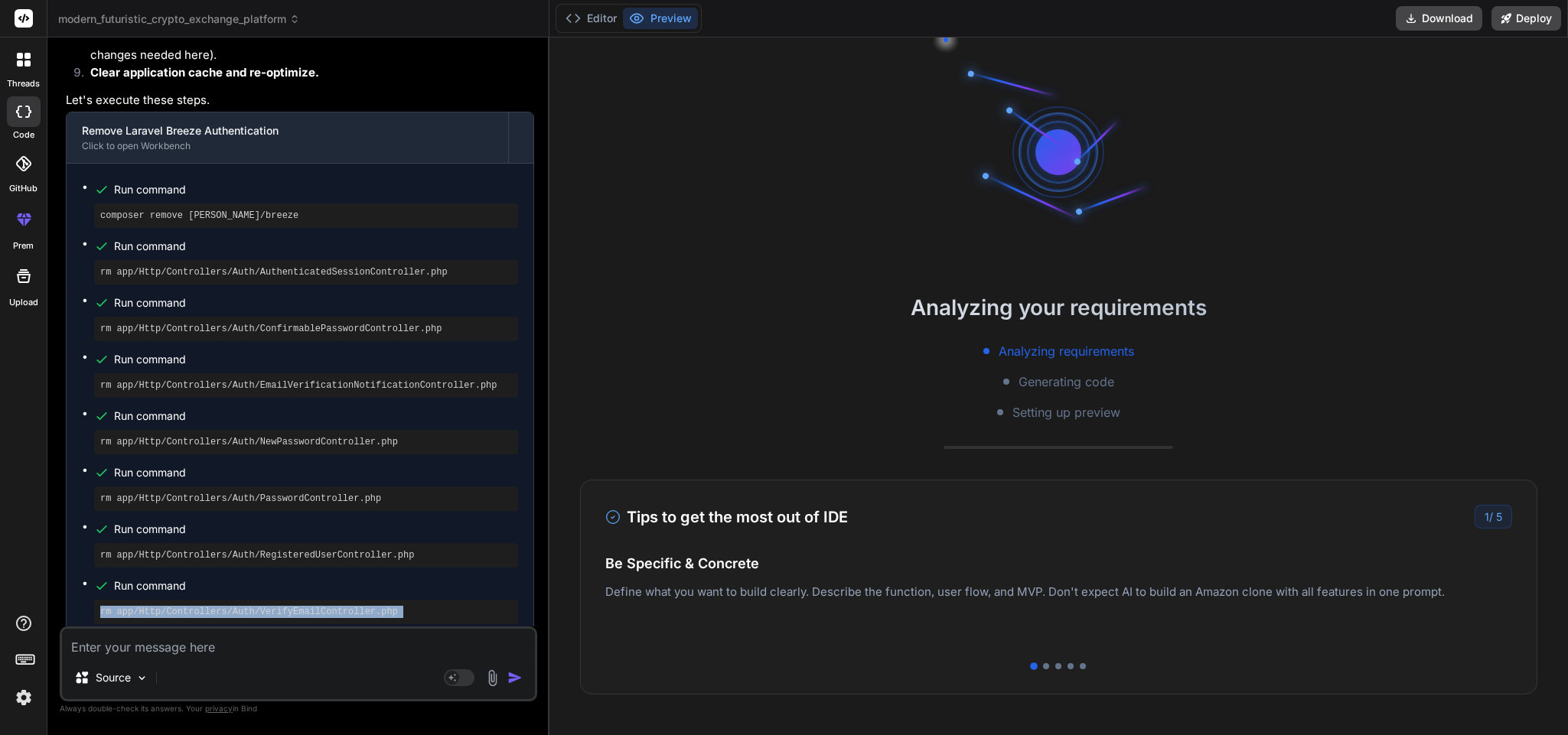
click at [347, 600] on div "rm app/Http/Controllers/Auth/VerifyEmailController.php" at bounding box center [306, 612] width 424 height 25
click at [326, 663] on pre "rm resources/views/auth/confirm-password.blade.php" at bounding box center [306, 669] width 411 height 12
click at [430, 405] on div "Run command" at bounding box center [316, 416] width 404 height 21
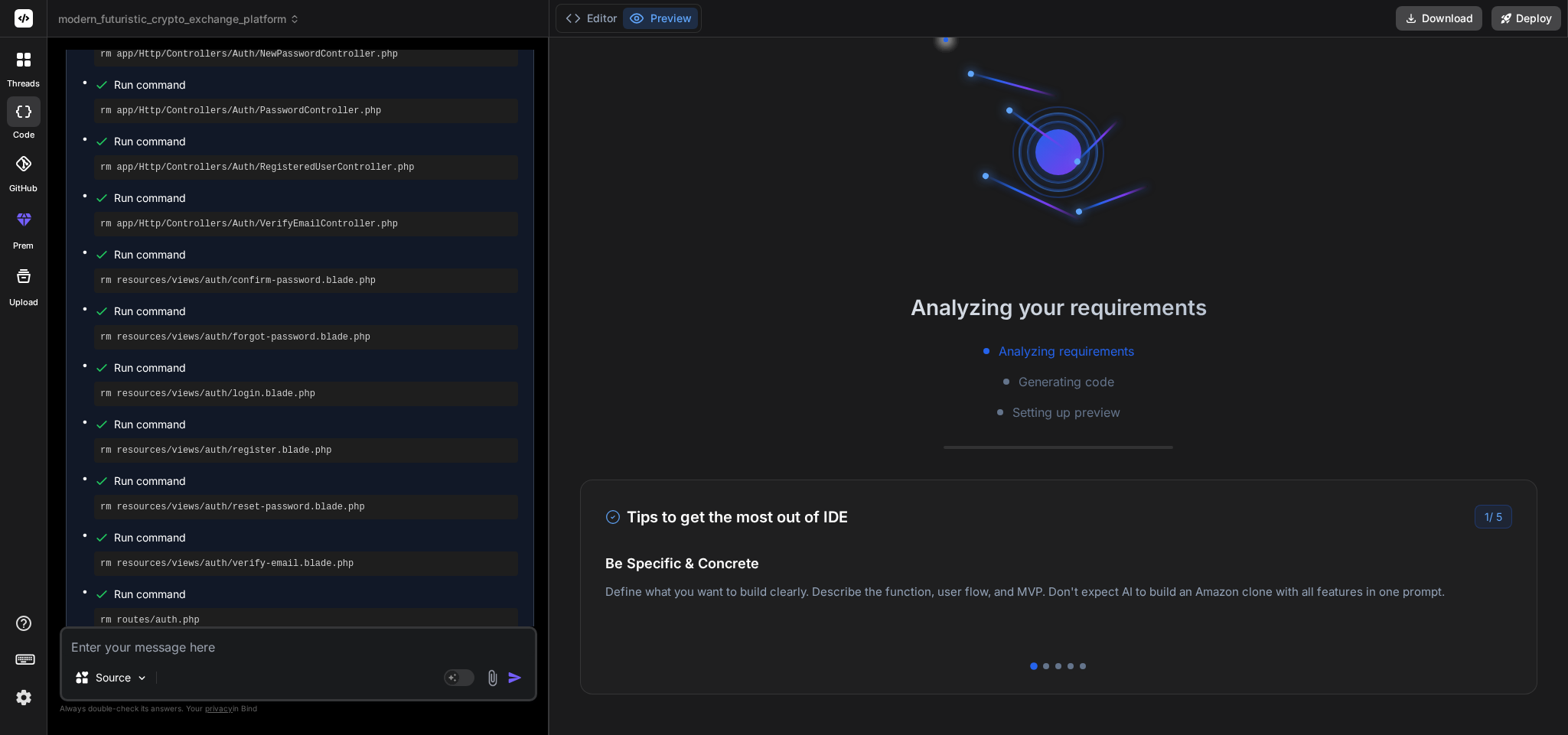
scroll to position [7884, 0]
click at [235, 329] on pre "rm resources/views/auth/forgot-password.blade.php" at bounding box center [306, 335] width 411 height 12
click at [237, 386] on pre "rm resources/views/auth/login.blade.php" at bounding box center [306, 392] width 411 height 12
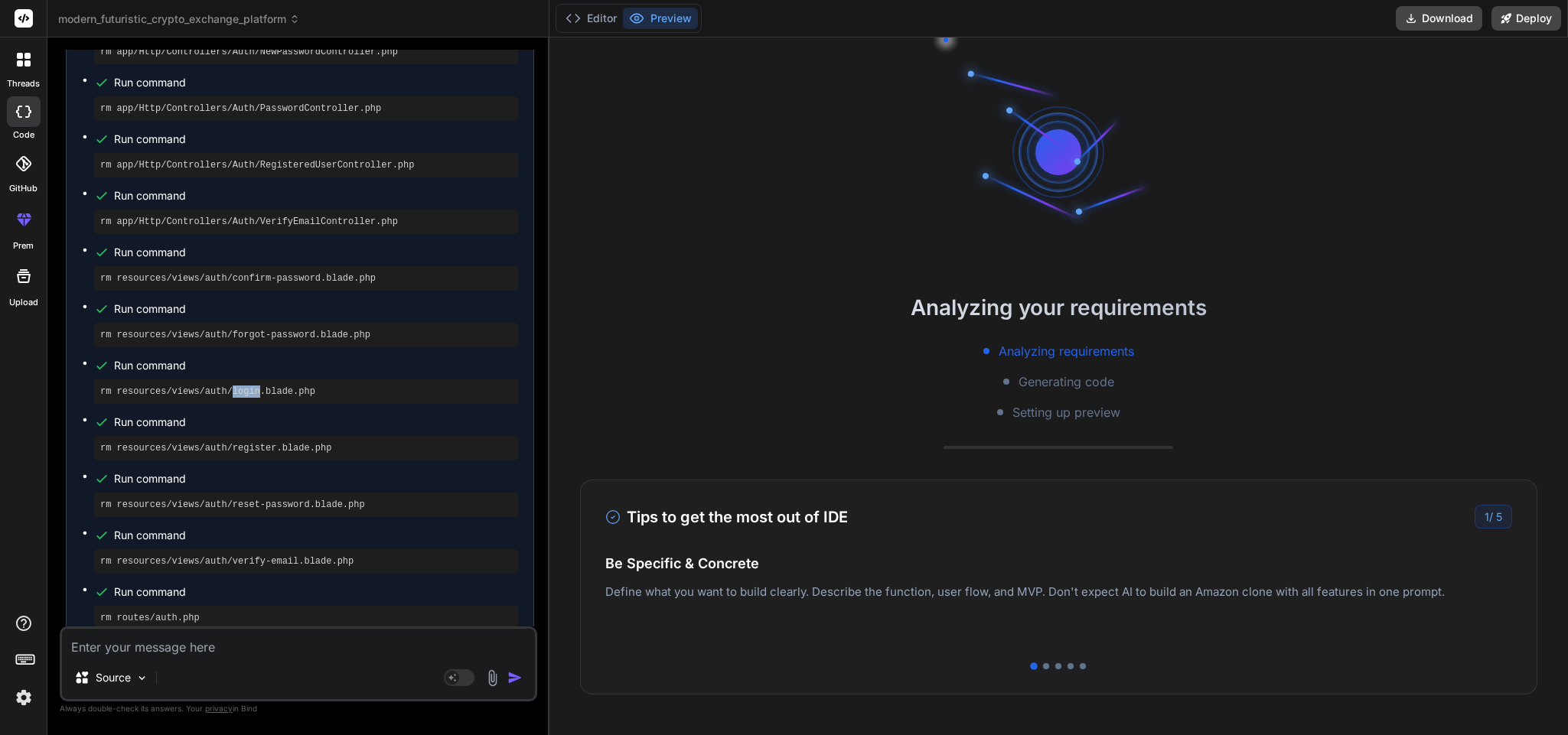
click at [237, 386] on pre "rm resources/views/auth/login.blade.php" at bounding box center [306, 392] width 411 height 12
click at [226, 442] on pre "rm resources/views/auth/register.blade.php" at bounding box center [306, 448] width 411 height 12
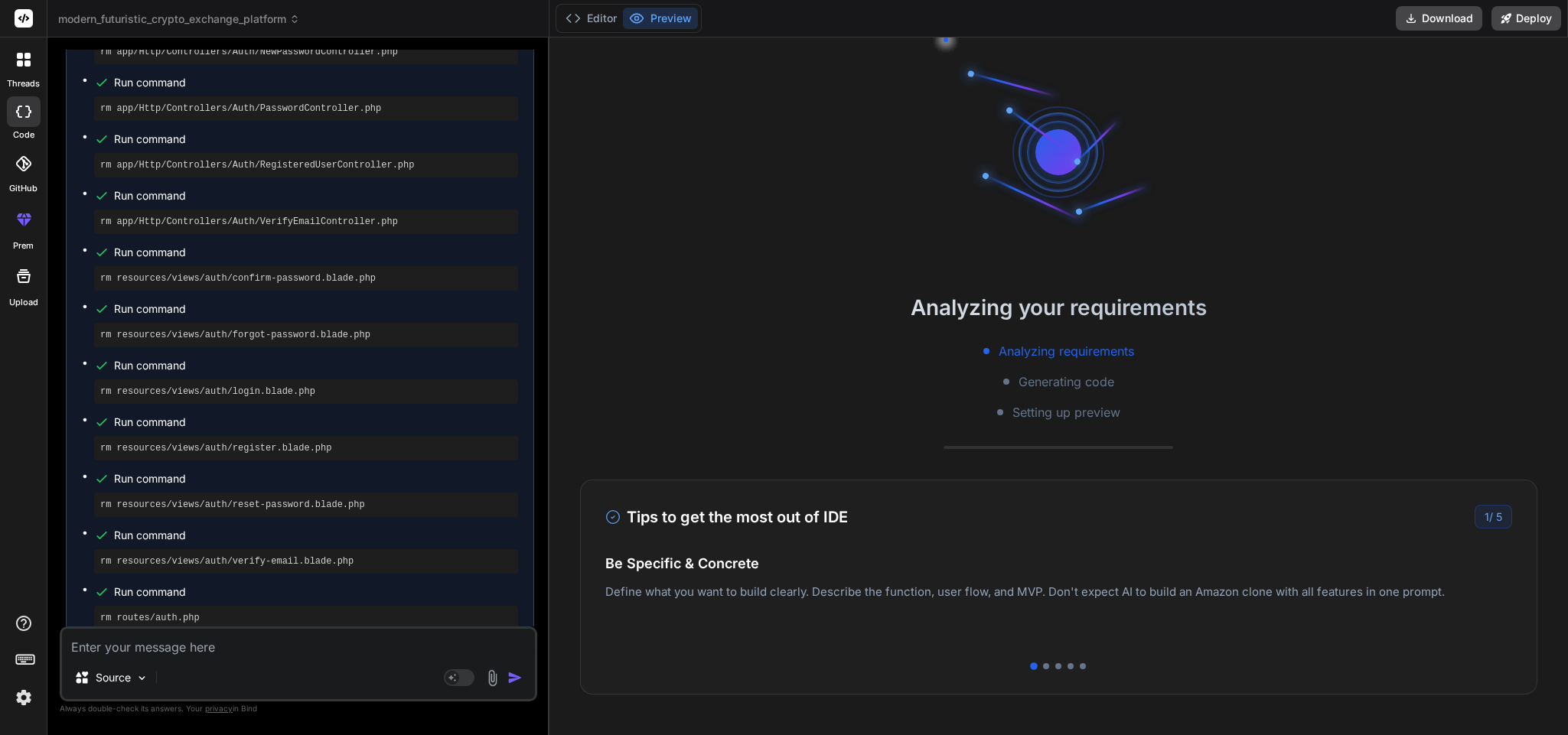
click at [260, 499] on pre "rm resources/views/auth/reset-password.blade.php" at bounding box center [306, 505] width 411 height 12
click at [258, 555] on pre "rm resources/views/auth/verify-email.blade.php" at bounding box center [306, 561] width 411 height 12
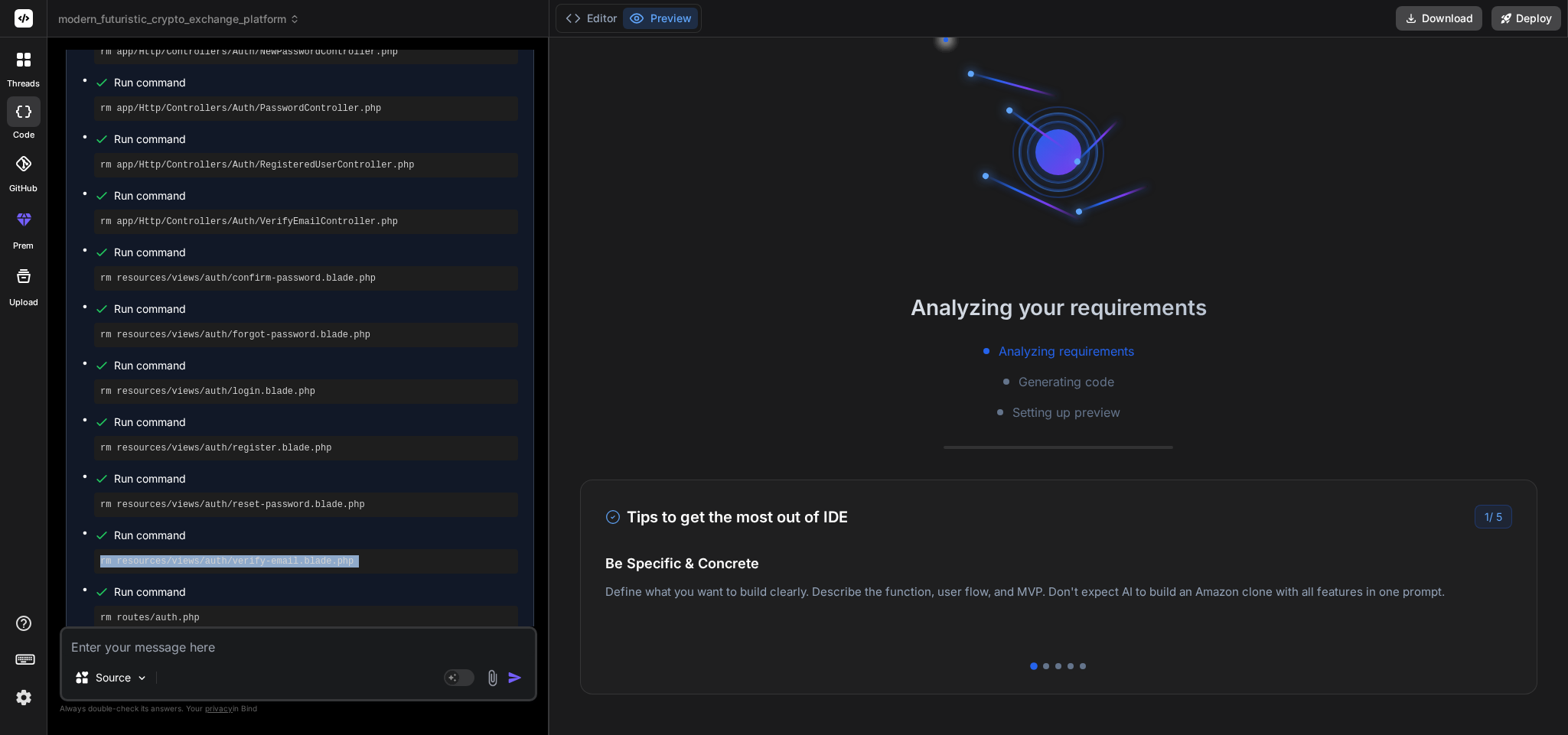
click at [258, 555] on pre "rm resources/views/auth/verify-email.blade.php" at bounding box center [306, 561] width 411 height 12
click at [156, 611] on pre "rm routes/auth.php" at bounding box center [306, 618] width 411 height 12
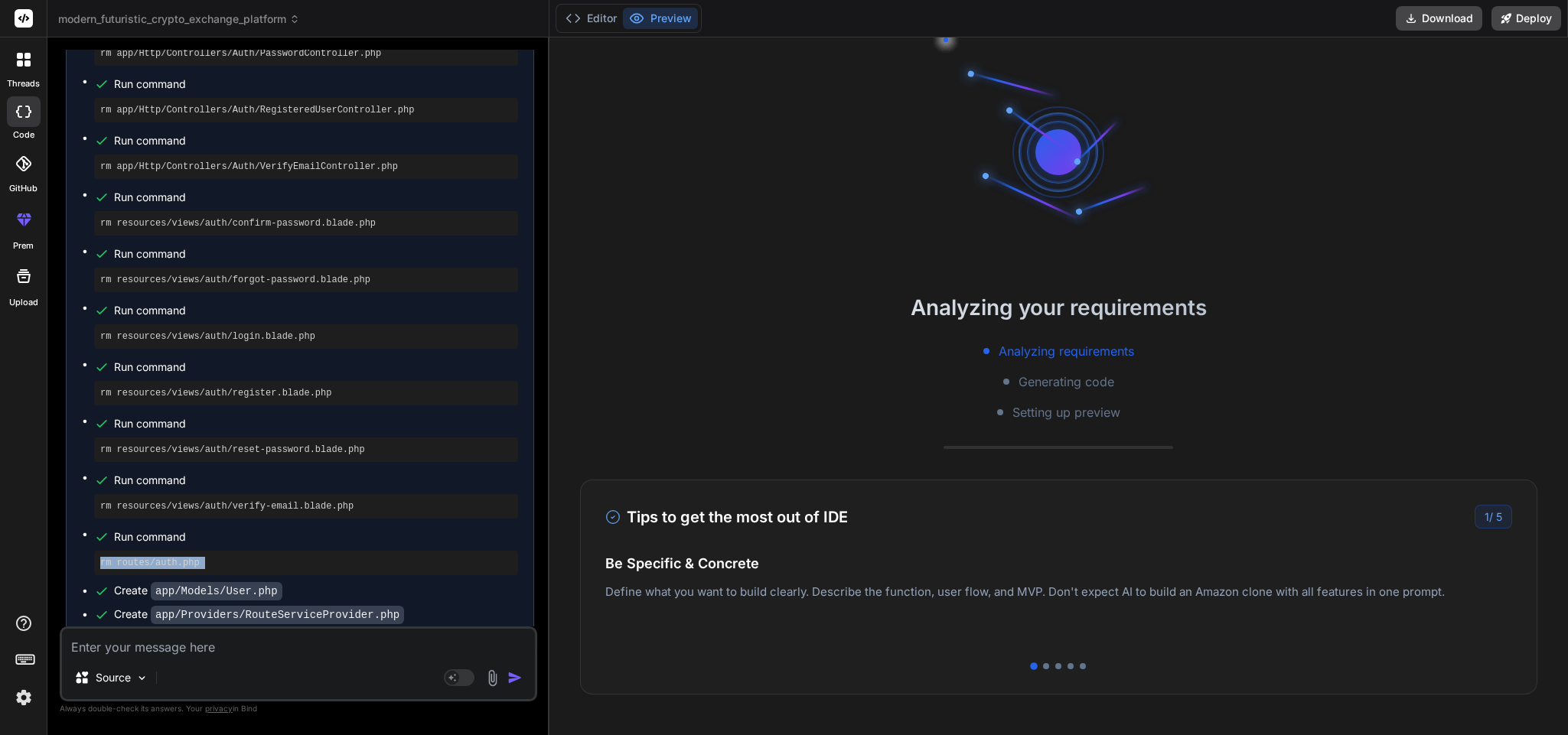
scroll to position [8098, 0]
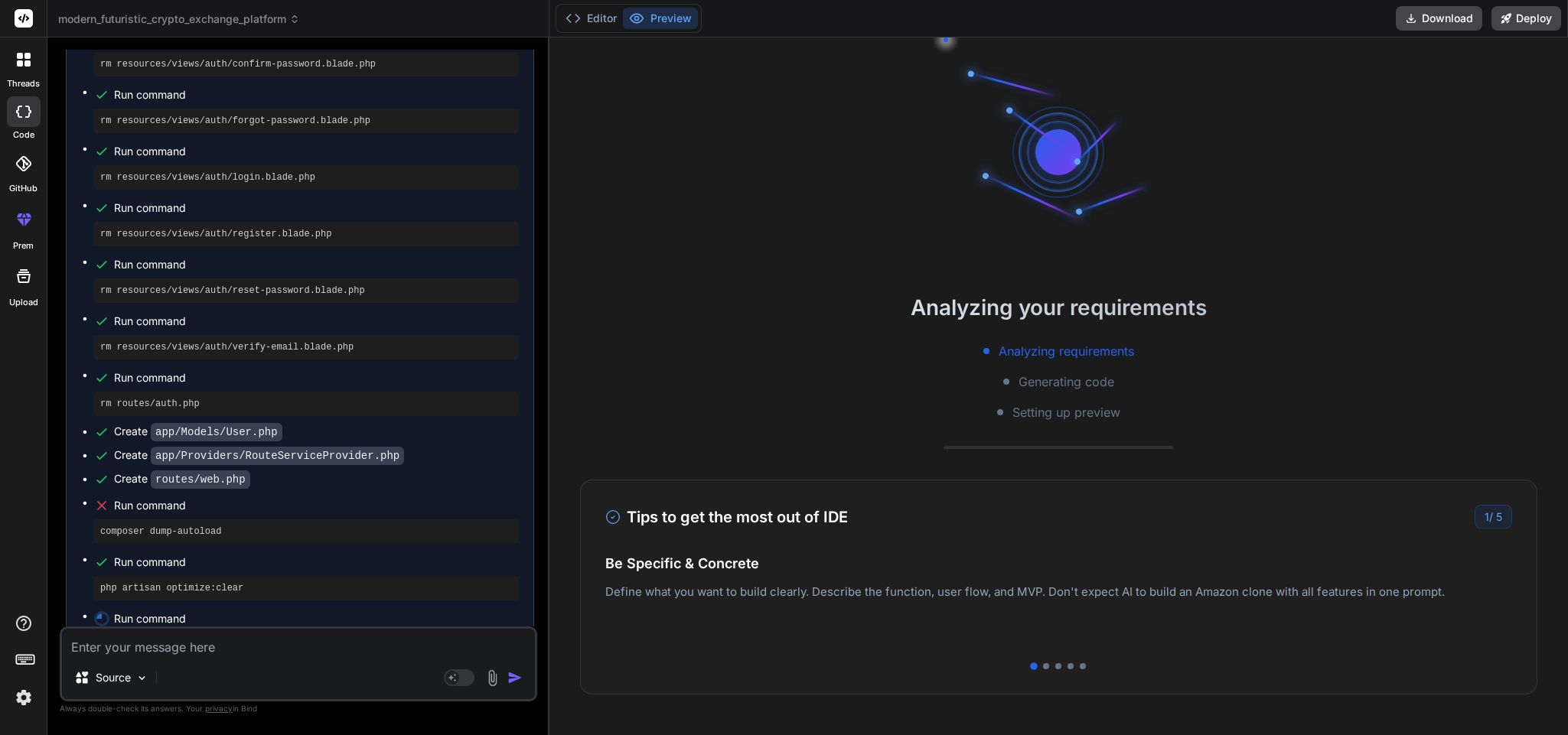
click at [199, 576] on div "php artisan optimize:clear" at bounding box center [306, 589] width 424 height 25
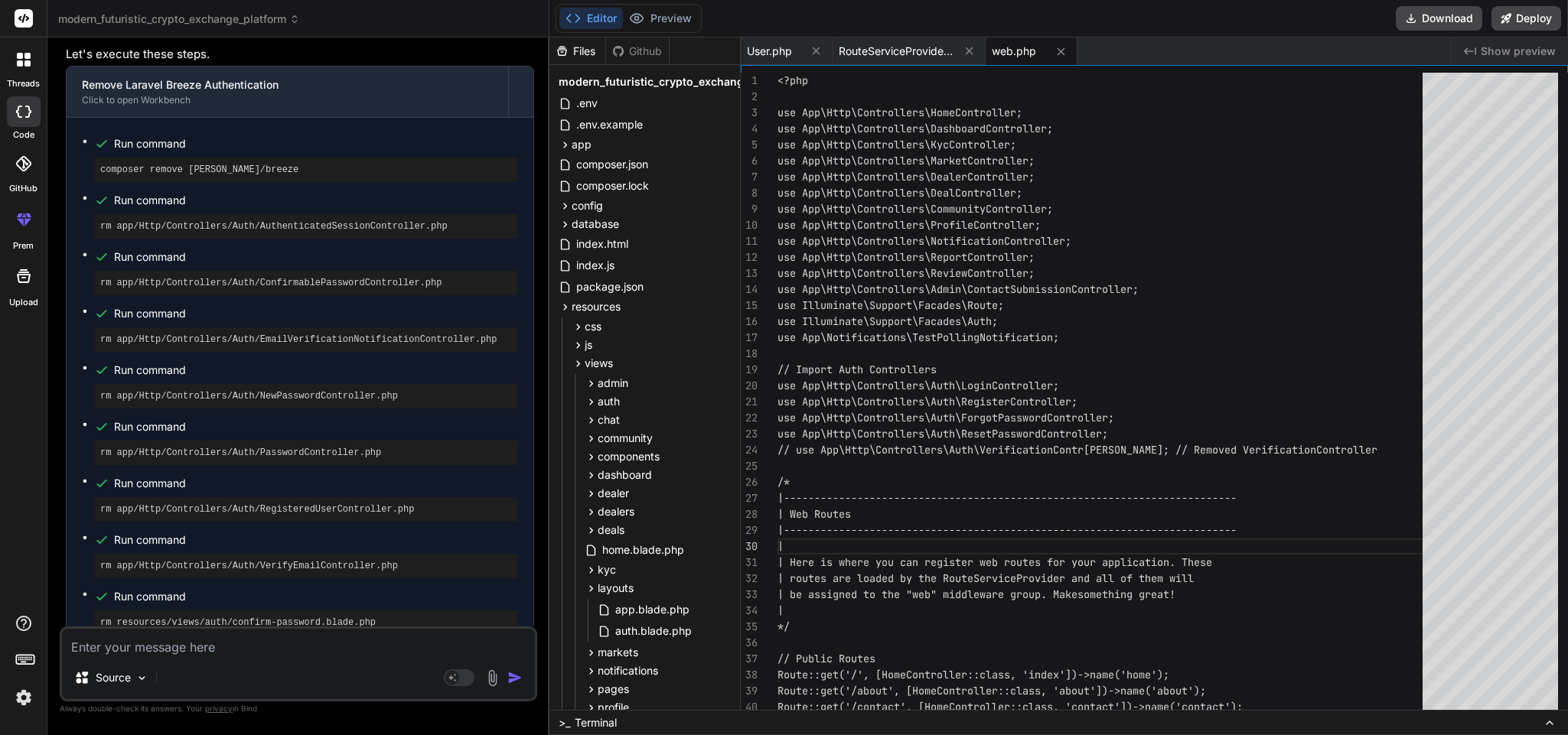
scroll to position [7435, 0]
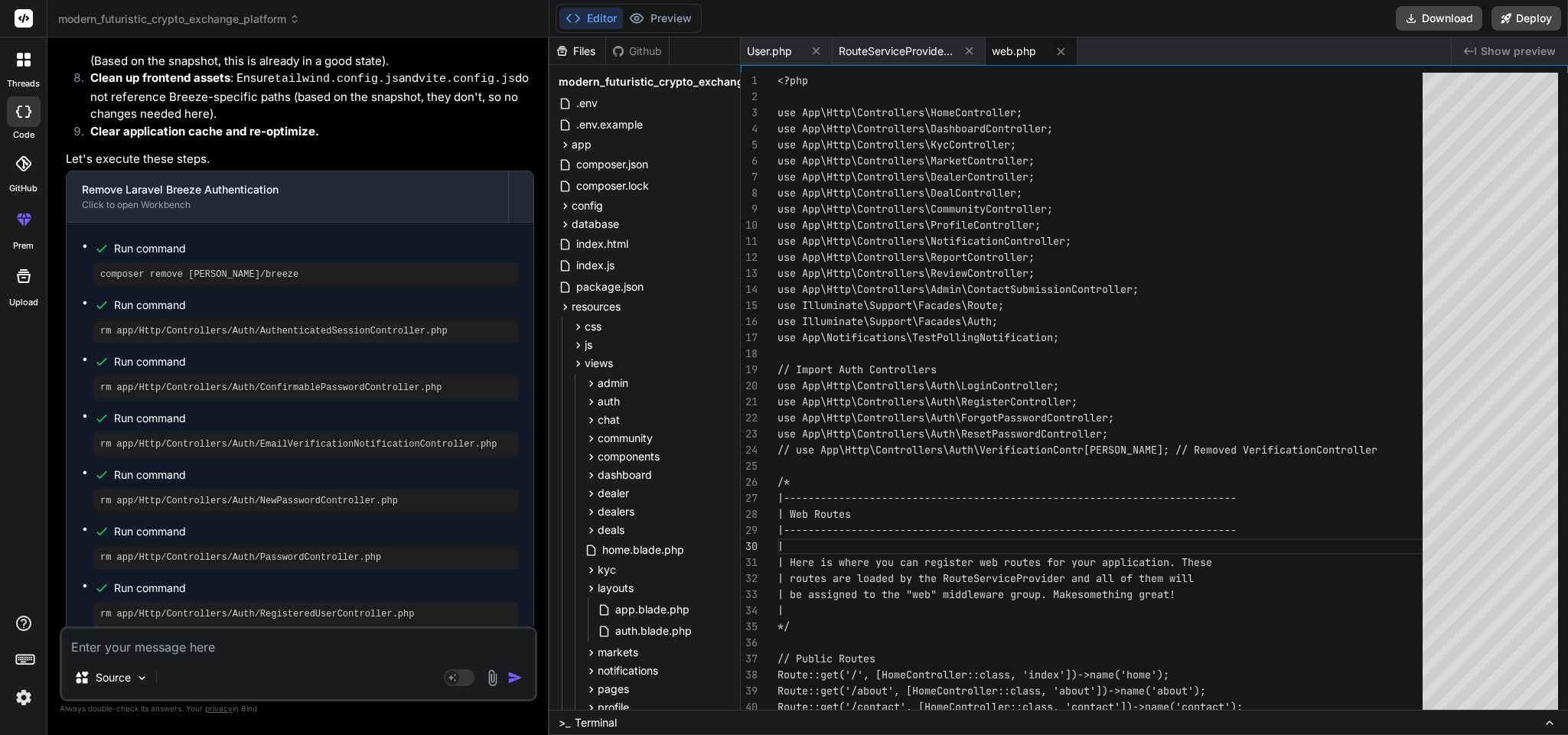
click at [210, 268] on pre "composer remove [PERSON_NAME]/breeze" at bounding box center [306, 274] width 411 height 12
click at [253, 655] on textarea at bounding box center [298, 642] width 473 height 27
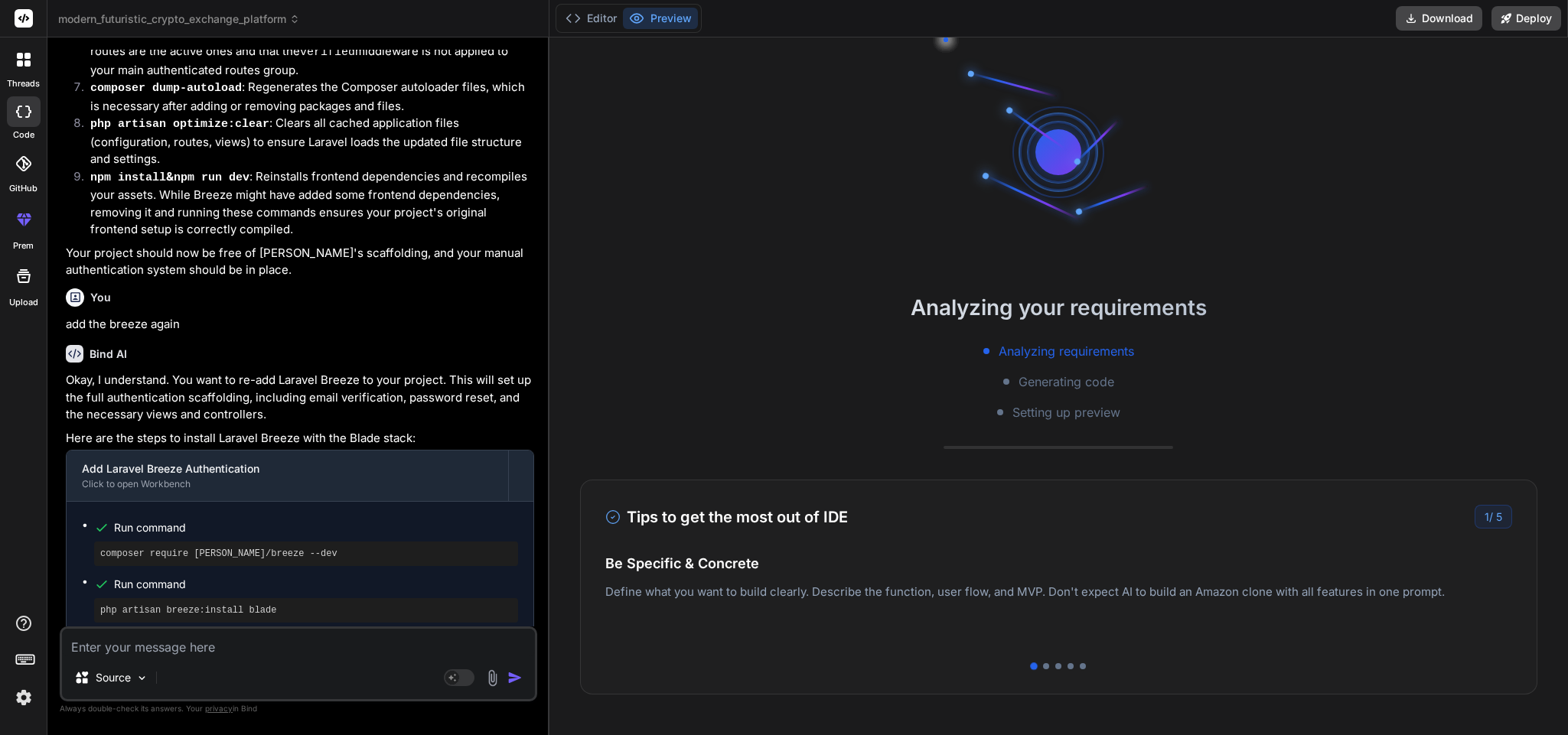
scroll to position [9131, 0]
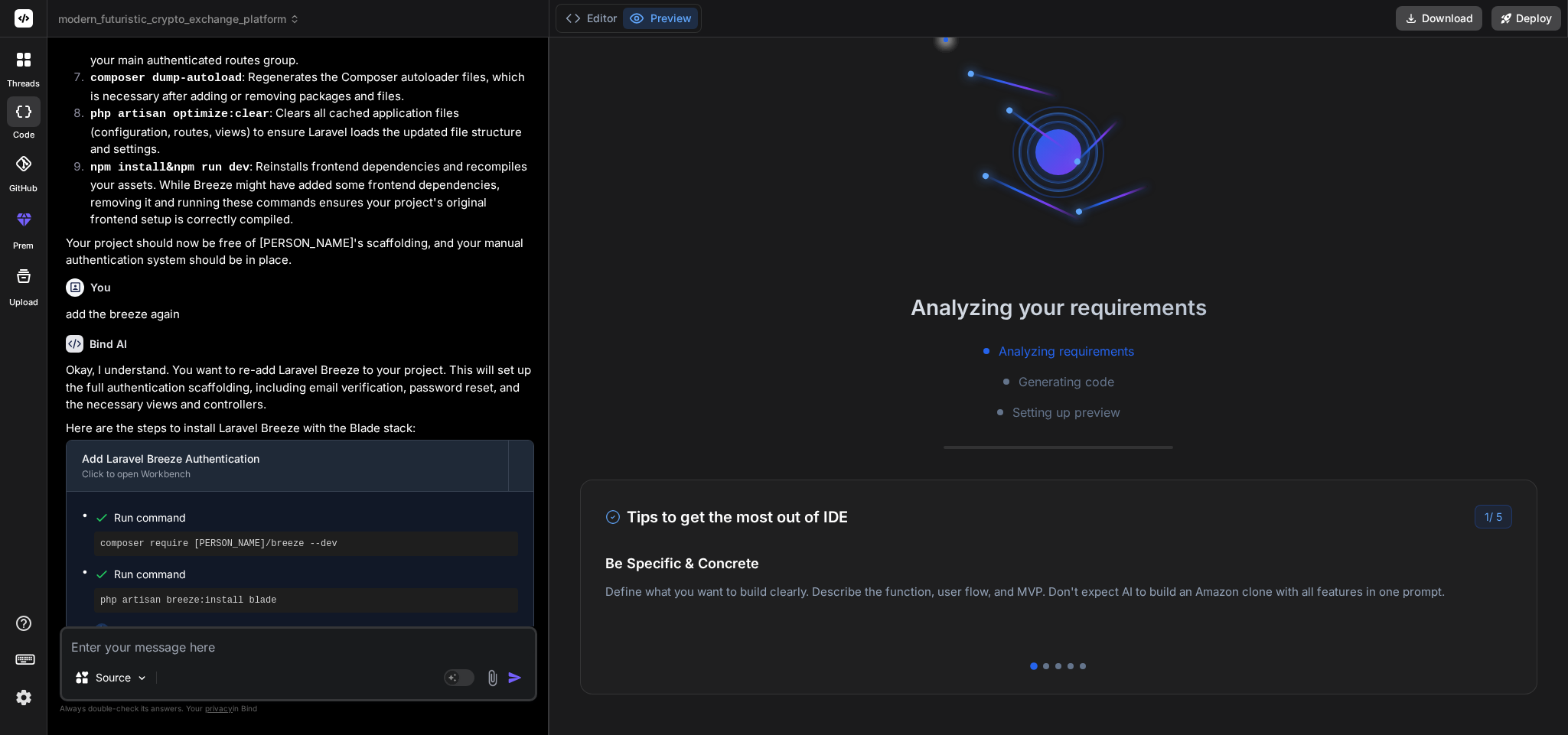
click at [215, 537] on pre "composer require [PERSON_NAME]/breeze --dev" at bounding box center [306, 544] width 411 height 12
click at [244, 589] on div "php artisan breeze:install blade" at bounding box center [306, 601] width 424 height 25
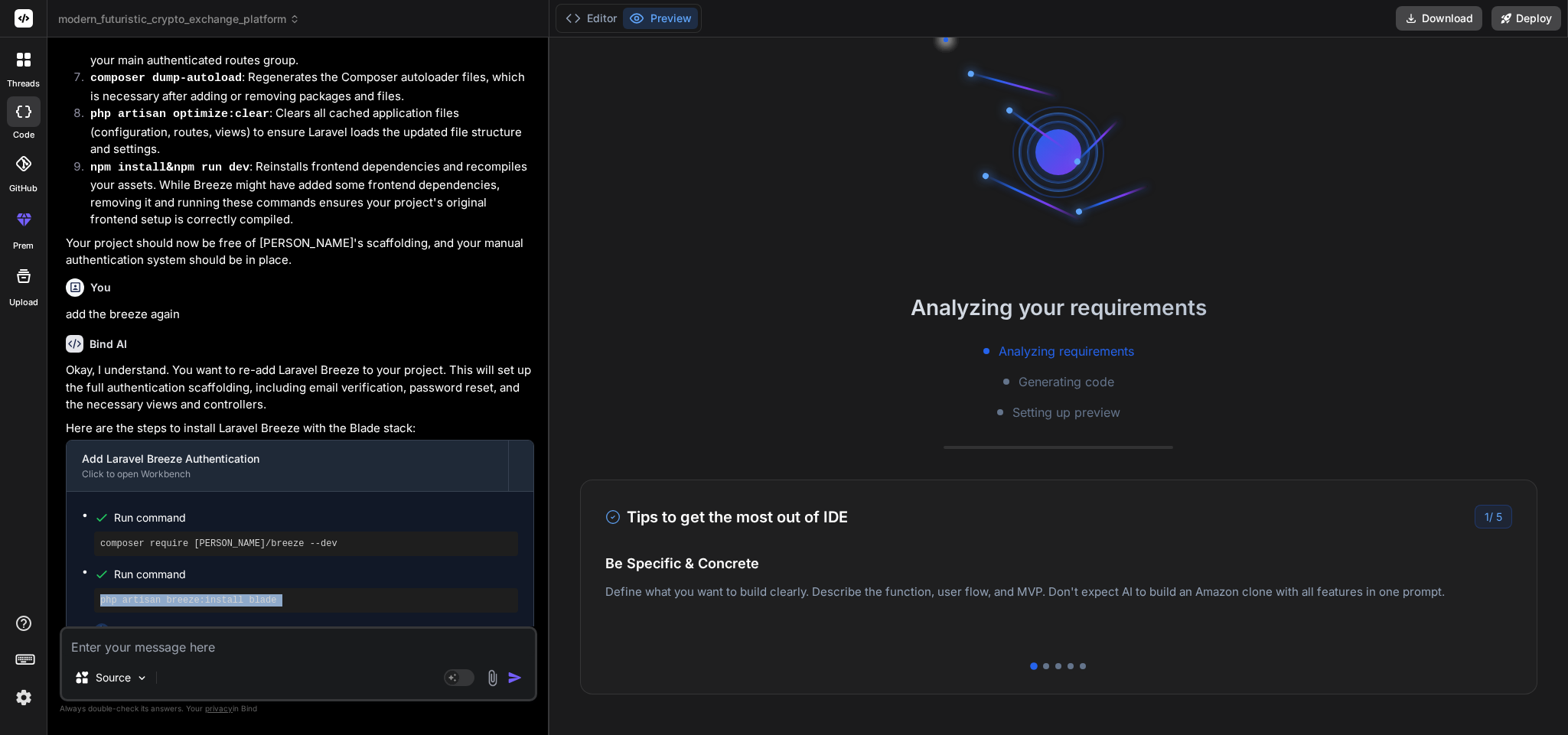
click at [244, 589] on div "php artisan breeze:install blade" at bounding box center [306, 601] width 424 height 25
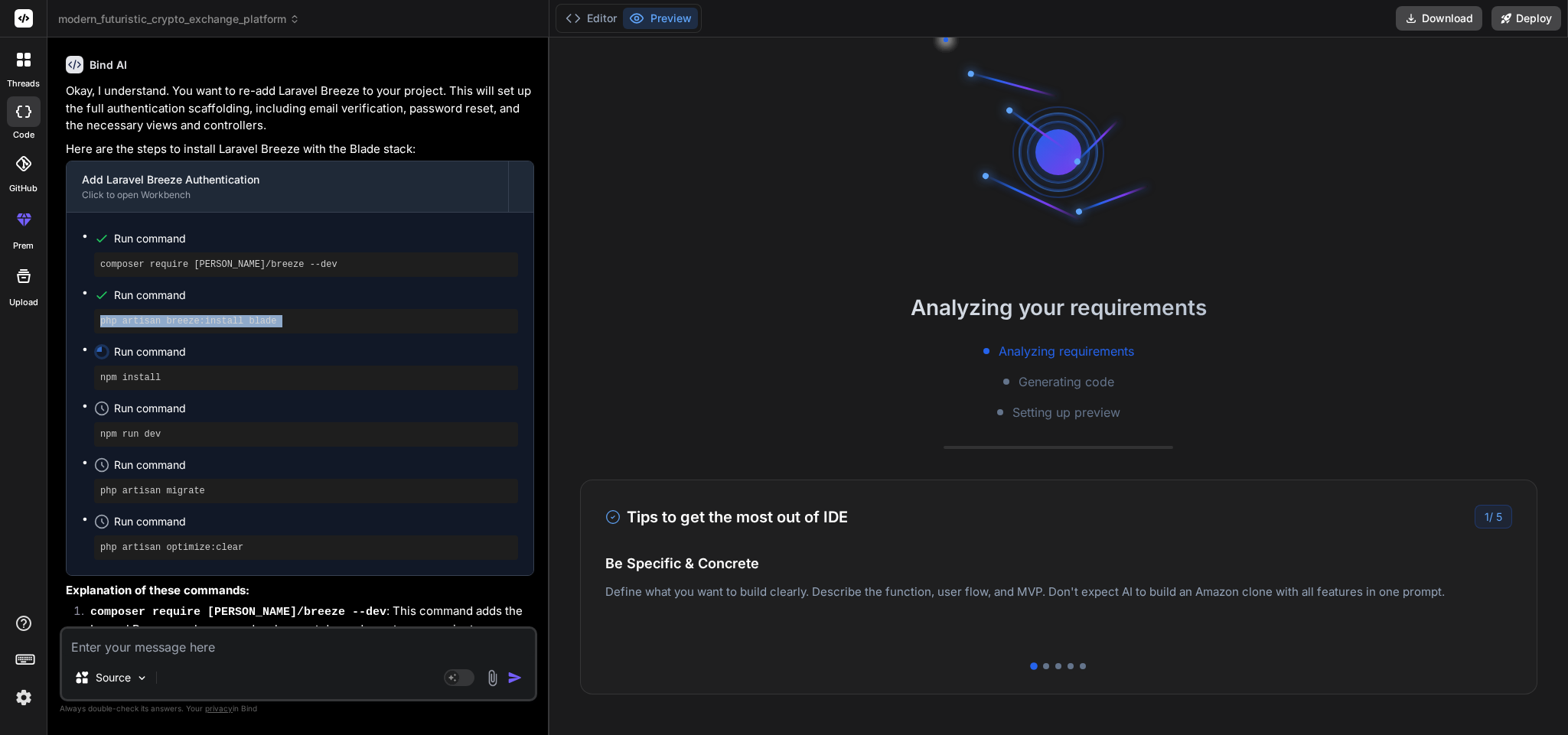
scroll to position [9390, 0]
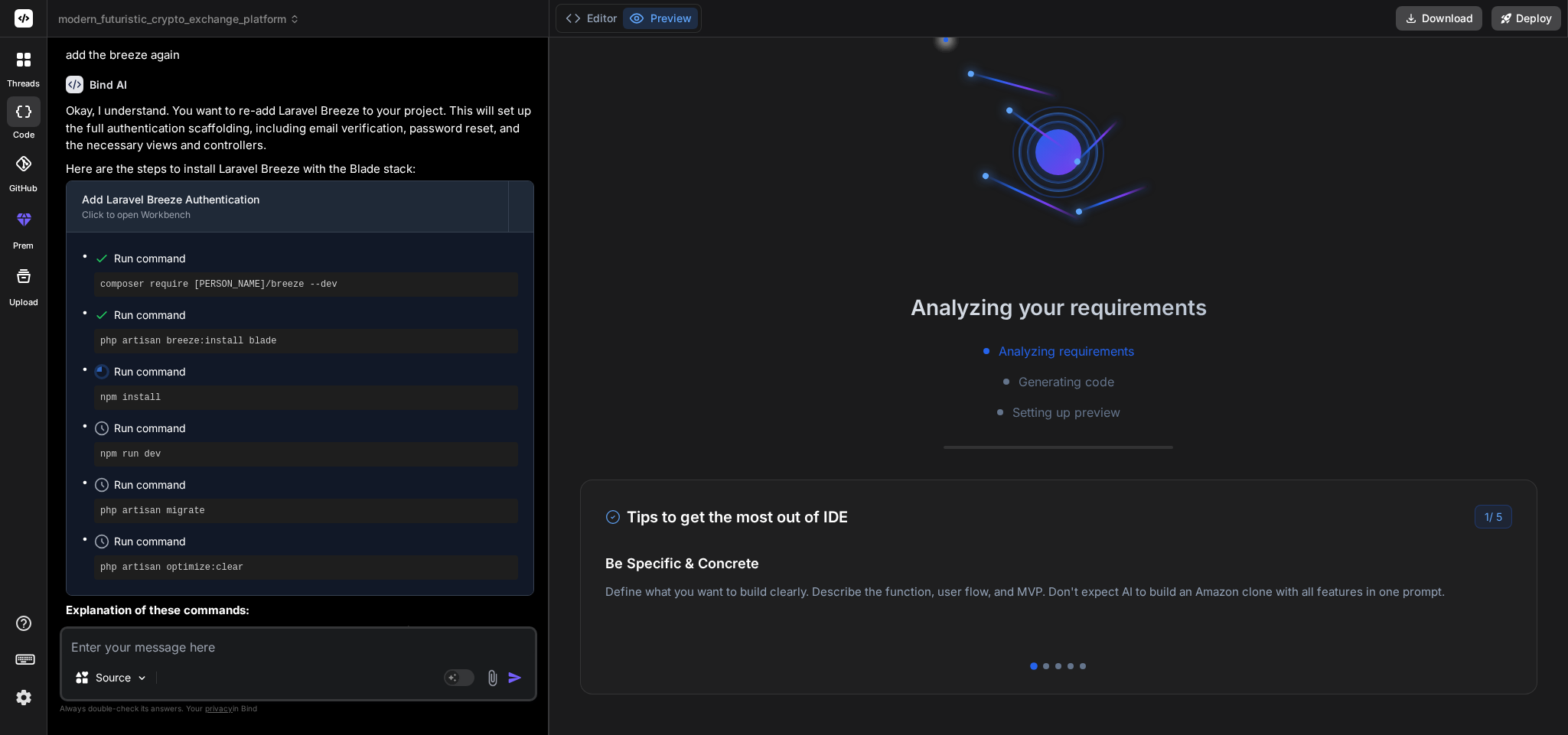
click at [129, 392] on pre "npm install" at bounding box center [306, 398] width 411 height 12
click at [170, 505] on pre "php artisan migrate" at bounding box center [306, 511] width 411 height 12
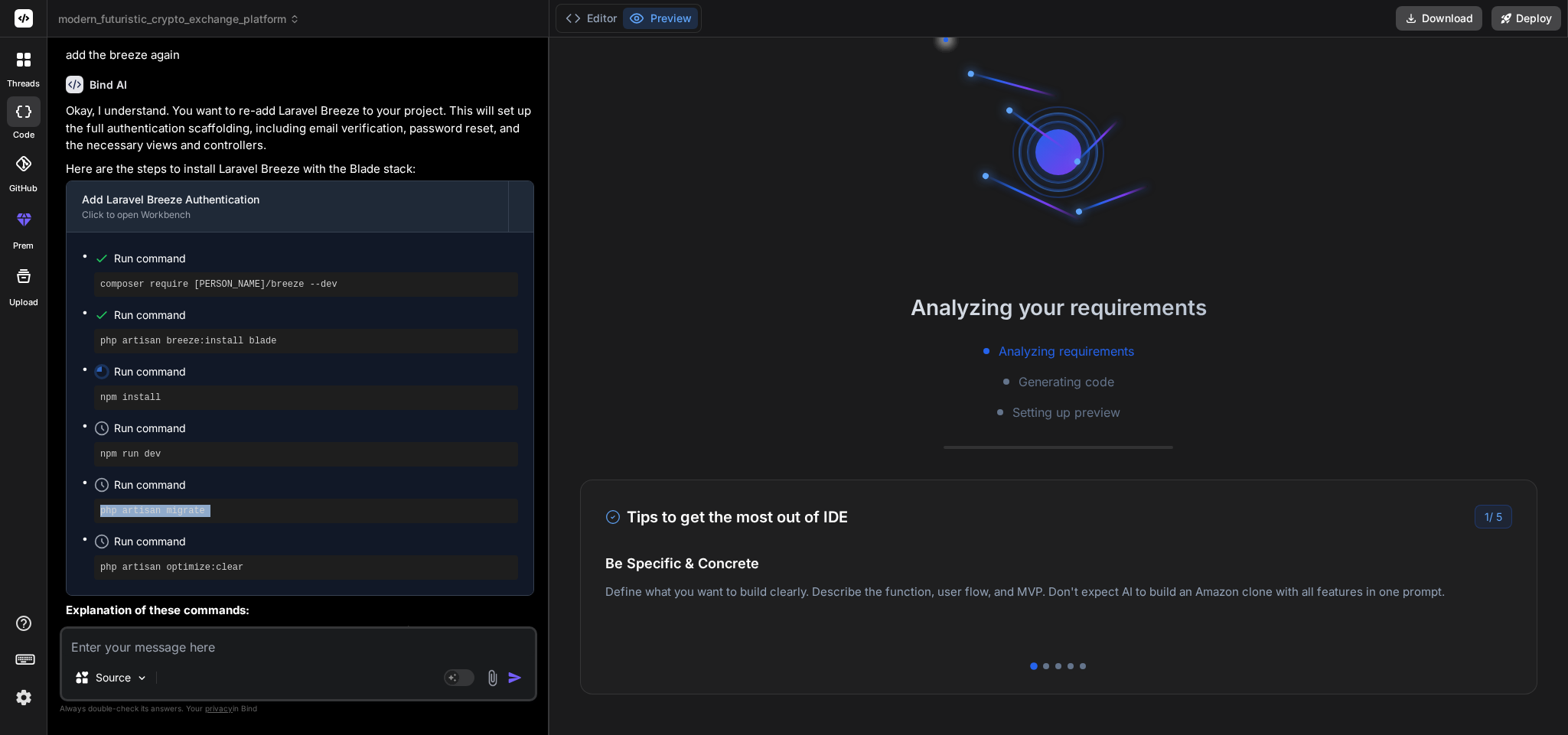
click at [170, 505] on pre "php artisan migrate" at bounding box center [306, 511] width 411 height 12
click at [216, 561] on pre "php artisan optimize:clear" at bounding box center [306, 567] width 411 height 12
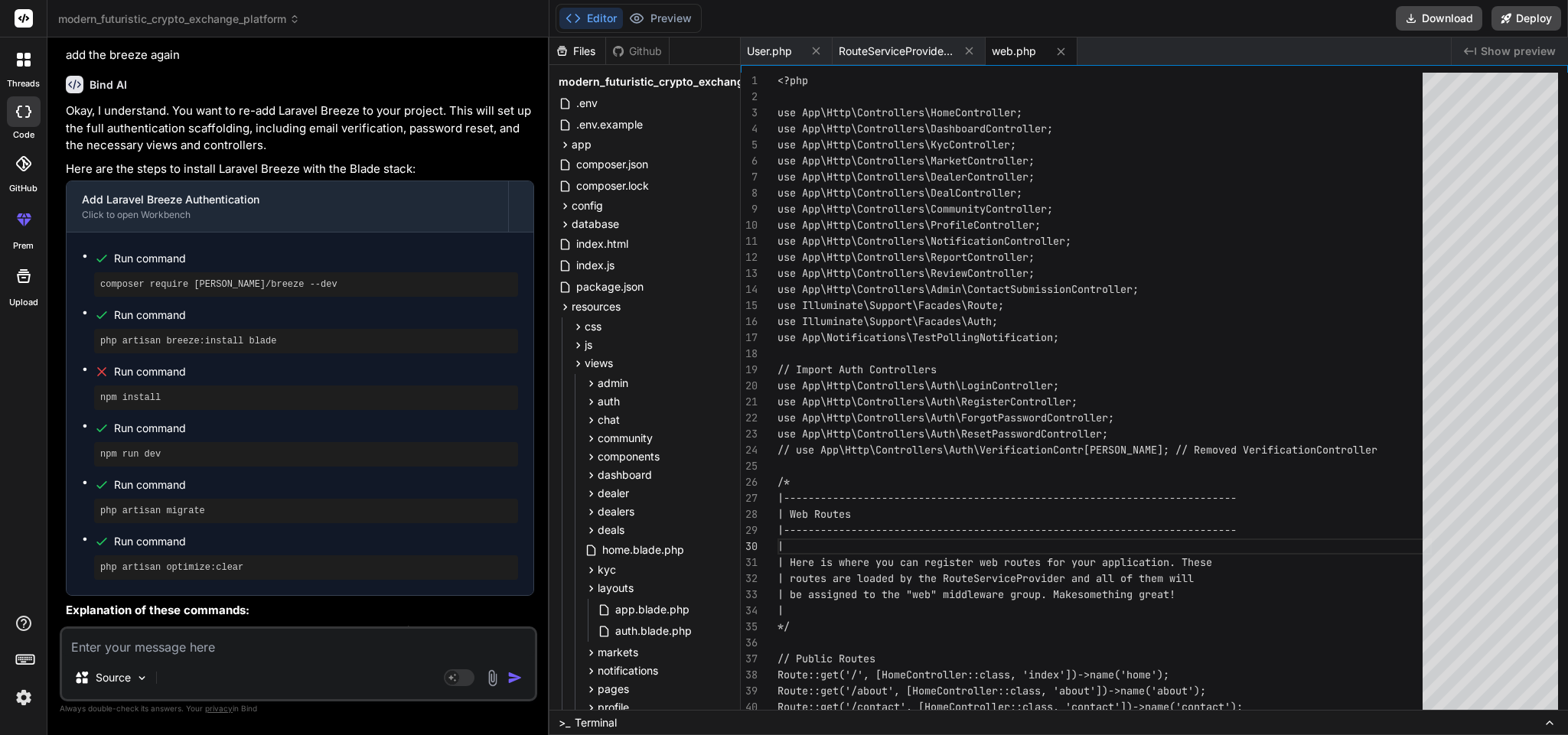
click at [179, 650] on textarea at bounding box center [298, 642] width 473 height 27
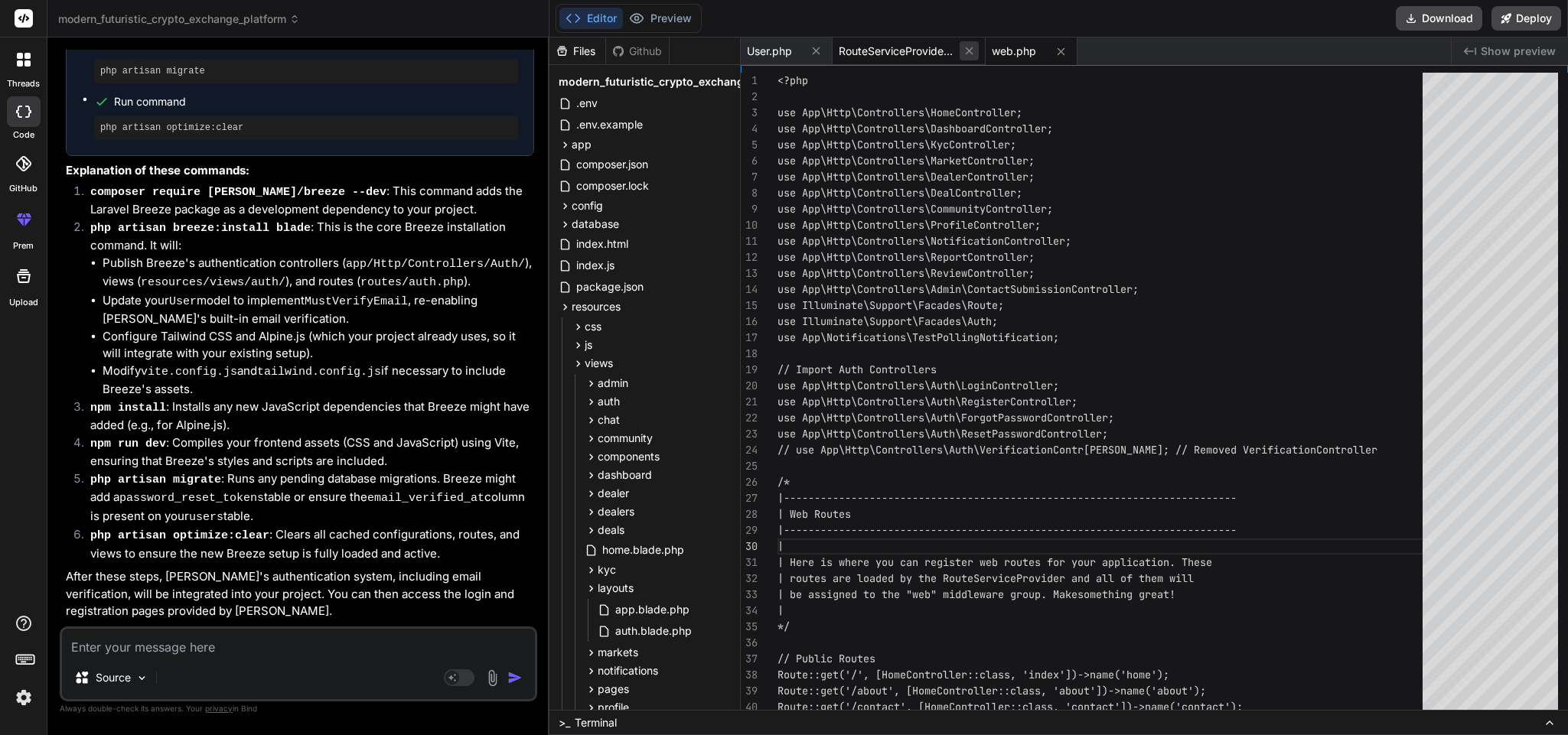
click at [969, 49] on icon at bounding box center [969, 50] width 13 height 13
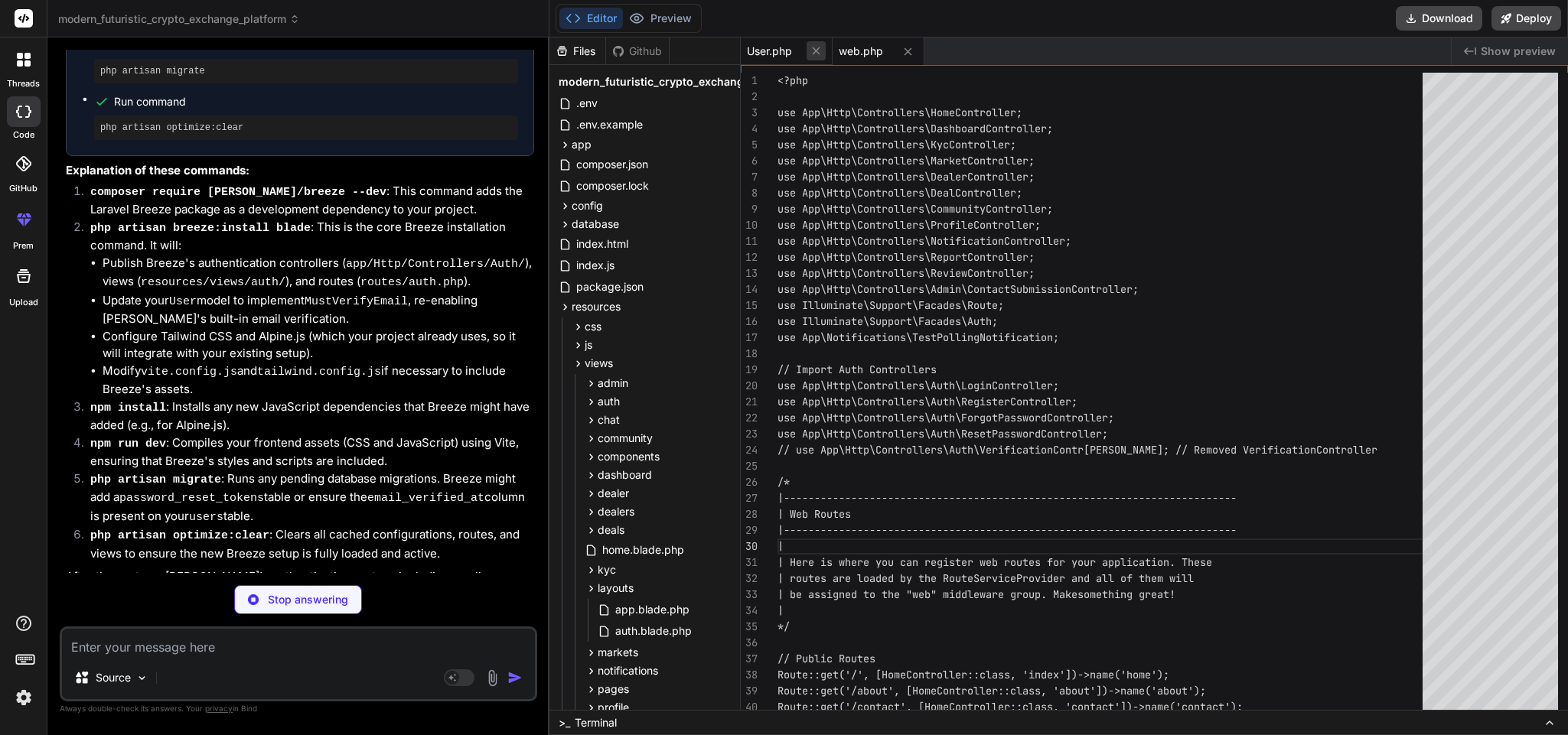
click at [816, 54] on icon at bounding box center [816, 50] width 13 height 13
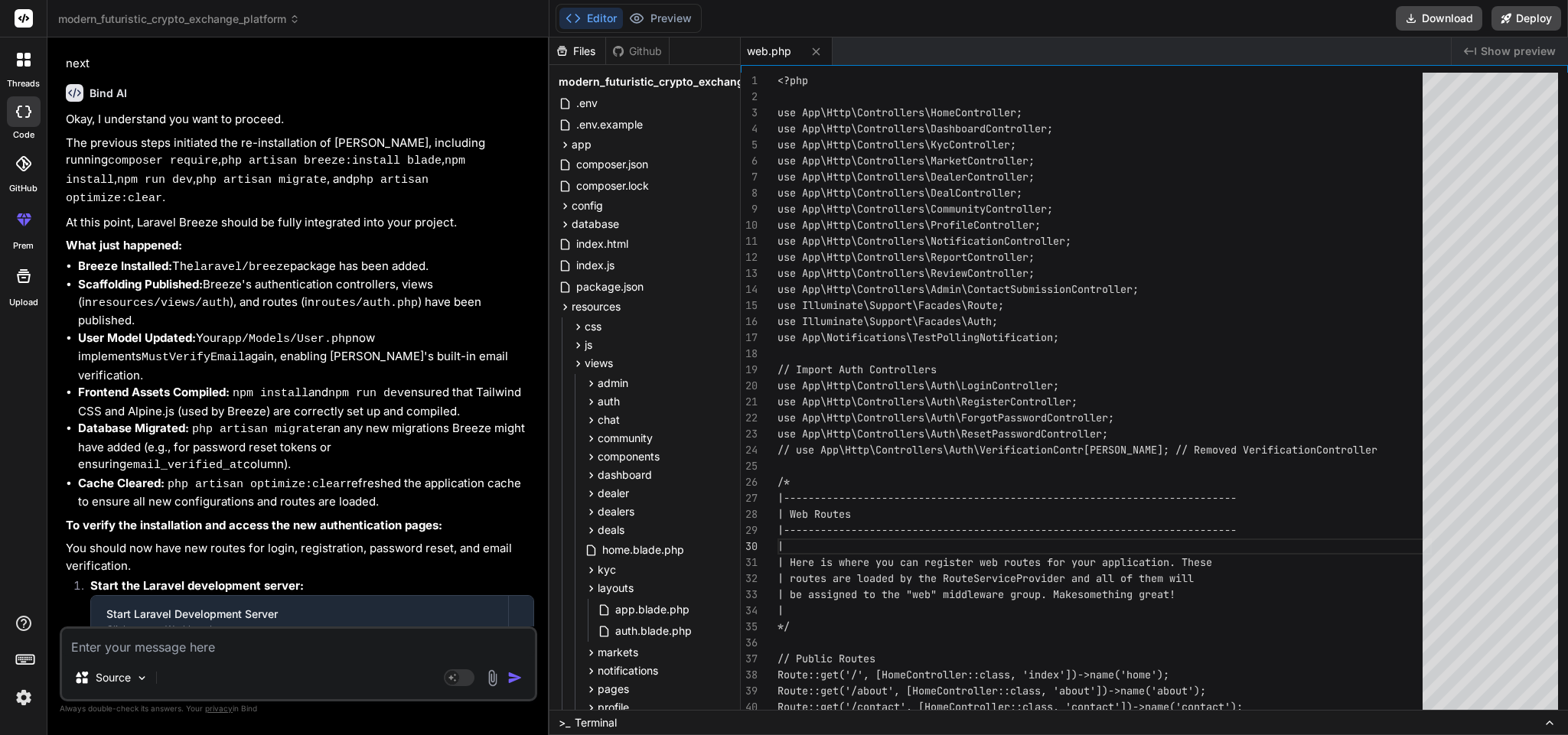
scroll to position [10436, 0]
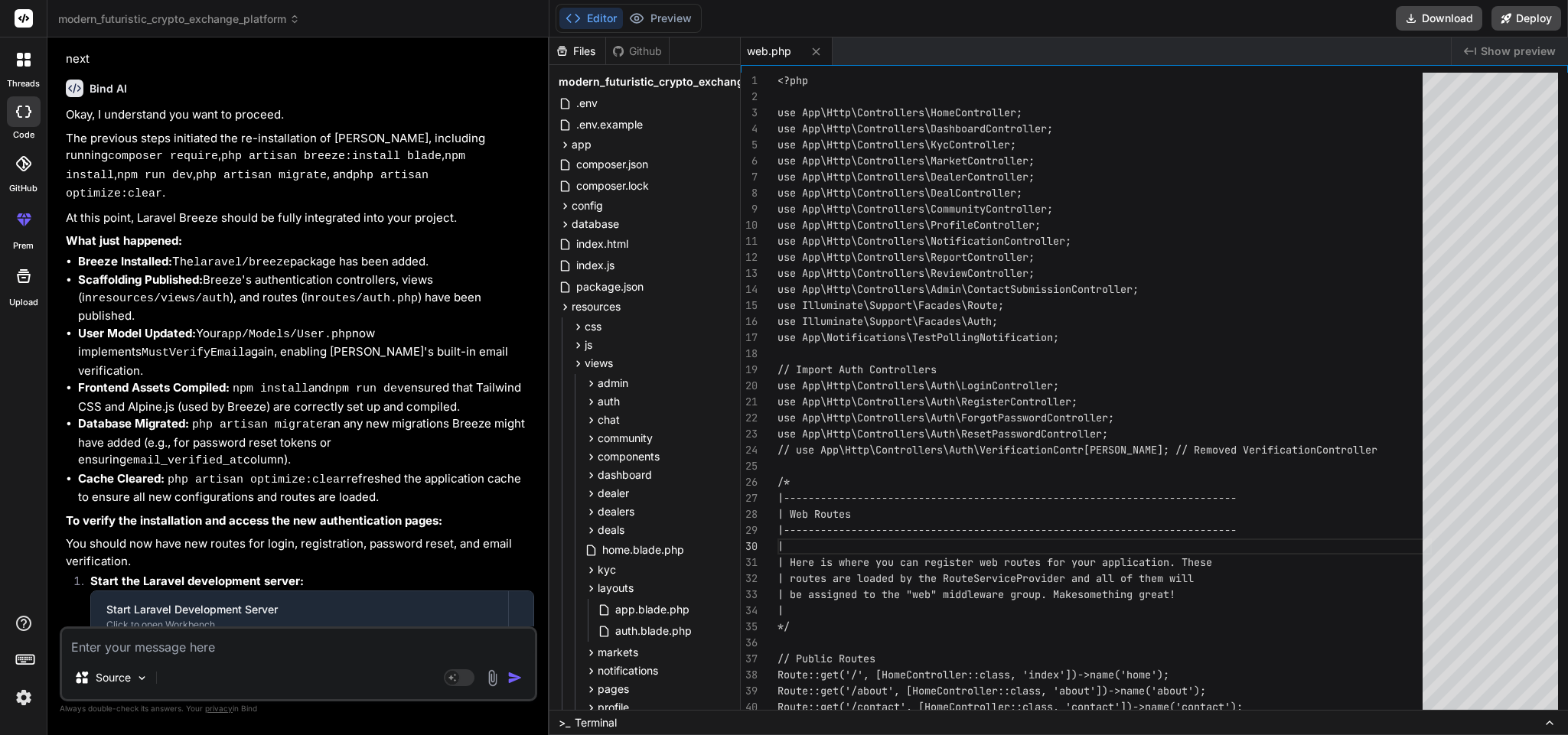
click at [331, 688] on pre "php artisan serve --host [TECHNICAL_ID] --port 8000" at bounding box center [318, 694] width 388 height 12
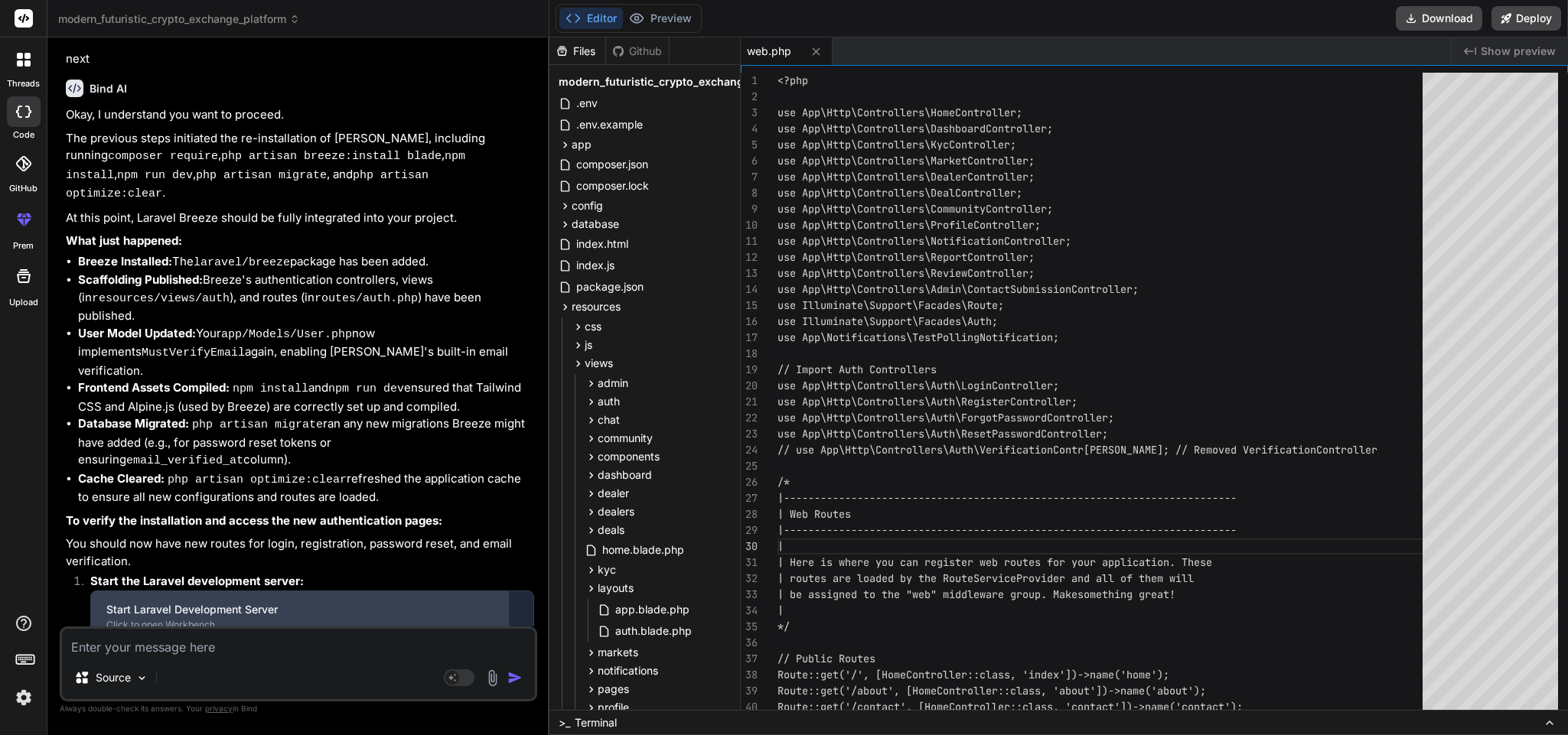
click at [283, 619] on div "Click to open Workbench" at bounding box center [299, 625] width 387 height 12
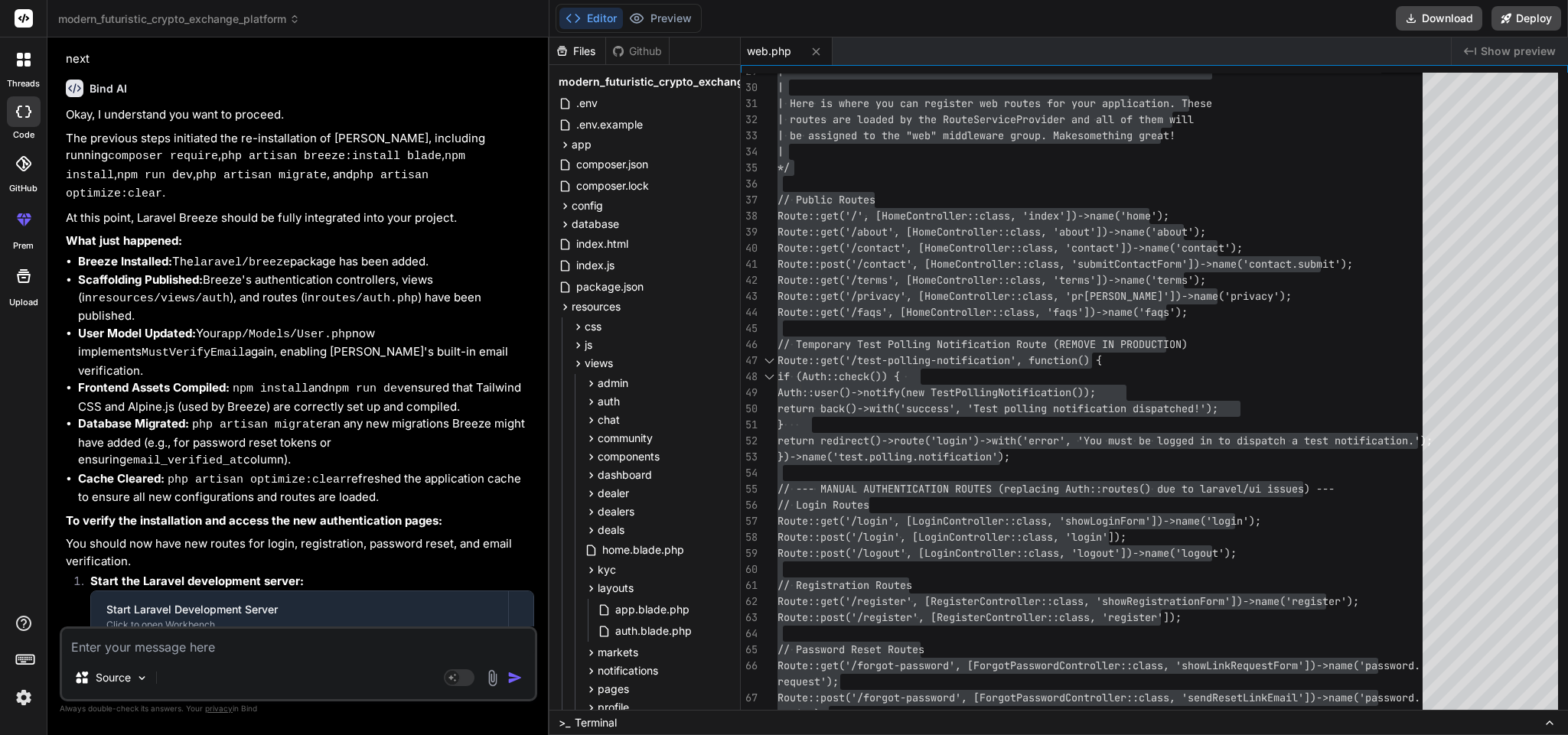
click at [273, 664] on div "Source" at bounding box center [298, 681] width 473 height 37
click at [278, 643] on textarea at bounding box center [298, 642] width 473 height 27
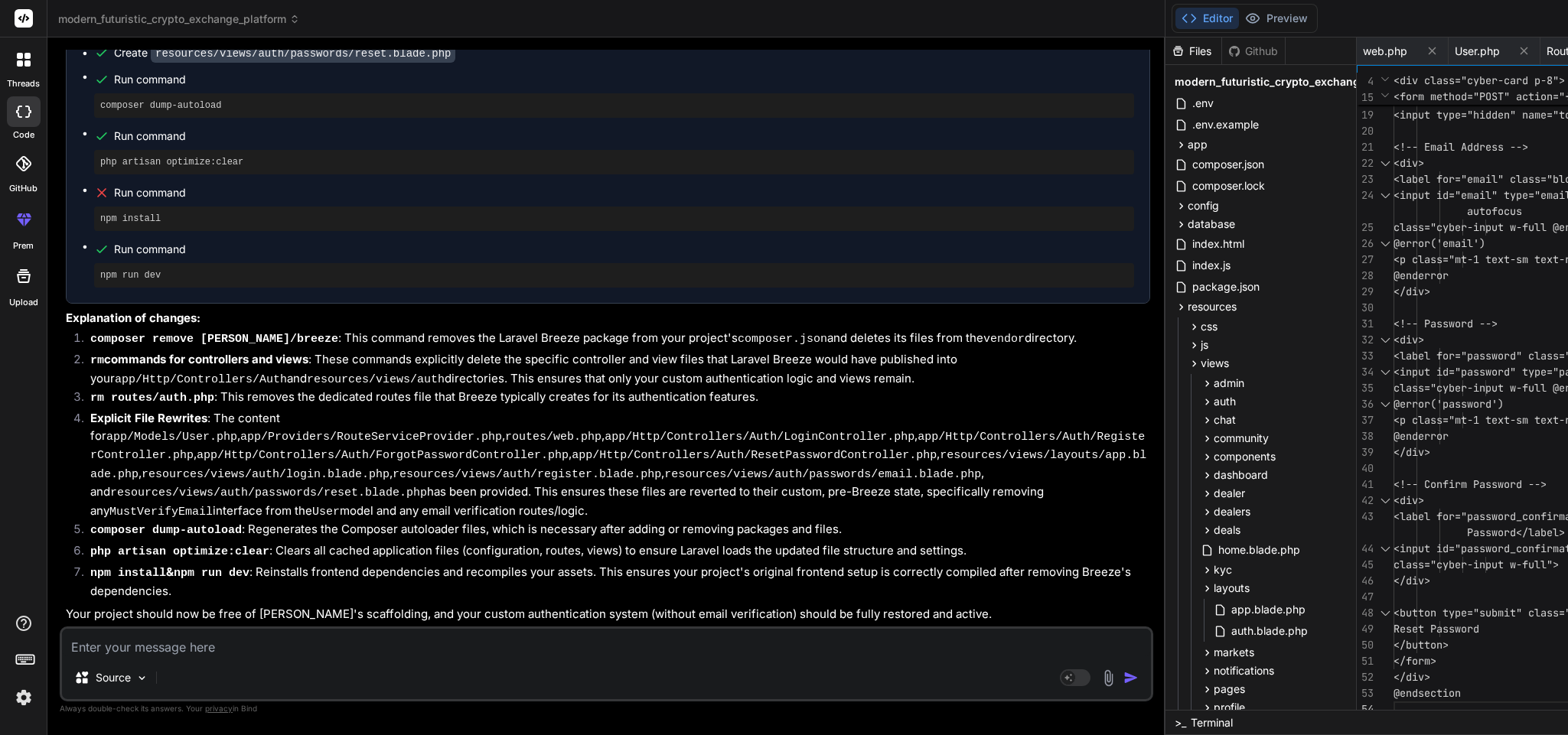
scroll to position [12865, 0]
click at [202, 645] on textarea at bounding box center [606, 642] width 1089 height 27
click at [303, 648] on textarea "tell me my laravel framework is 10.10 and i want to app" at bounding box center [606, 642] width 1089 height 27
click at [449, 638] on textarea "tell me my laravel framework is 10.10 and php is 8.1 i want to app" at bounding box center [606, 642] width 1089 height 27
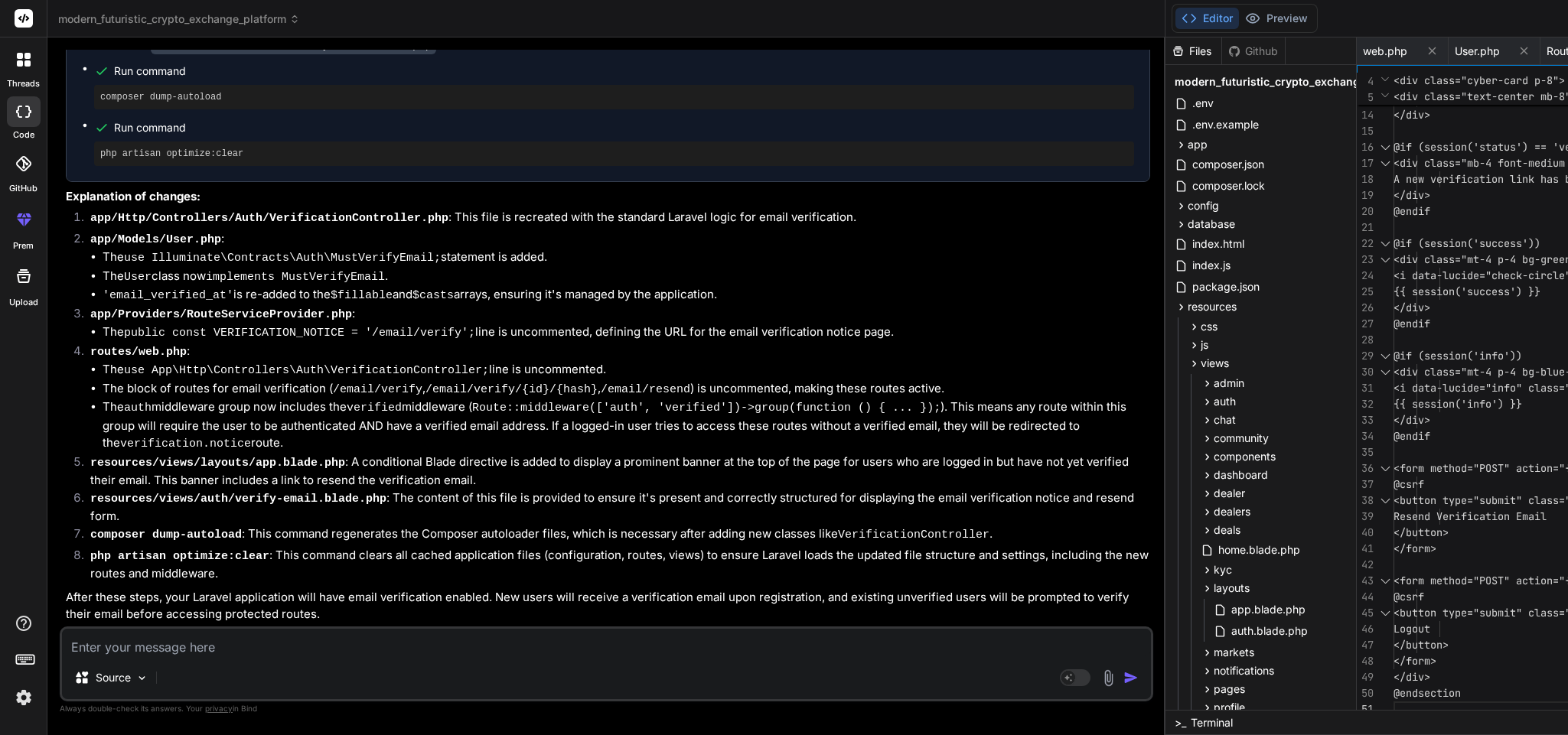
scroll to position [13701, 0]
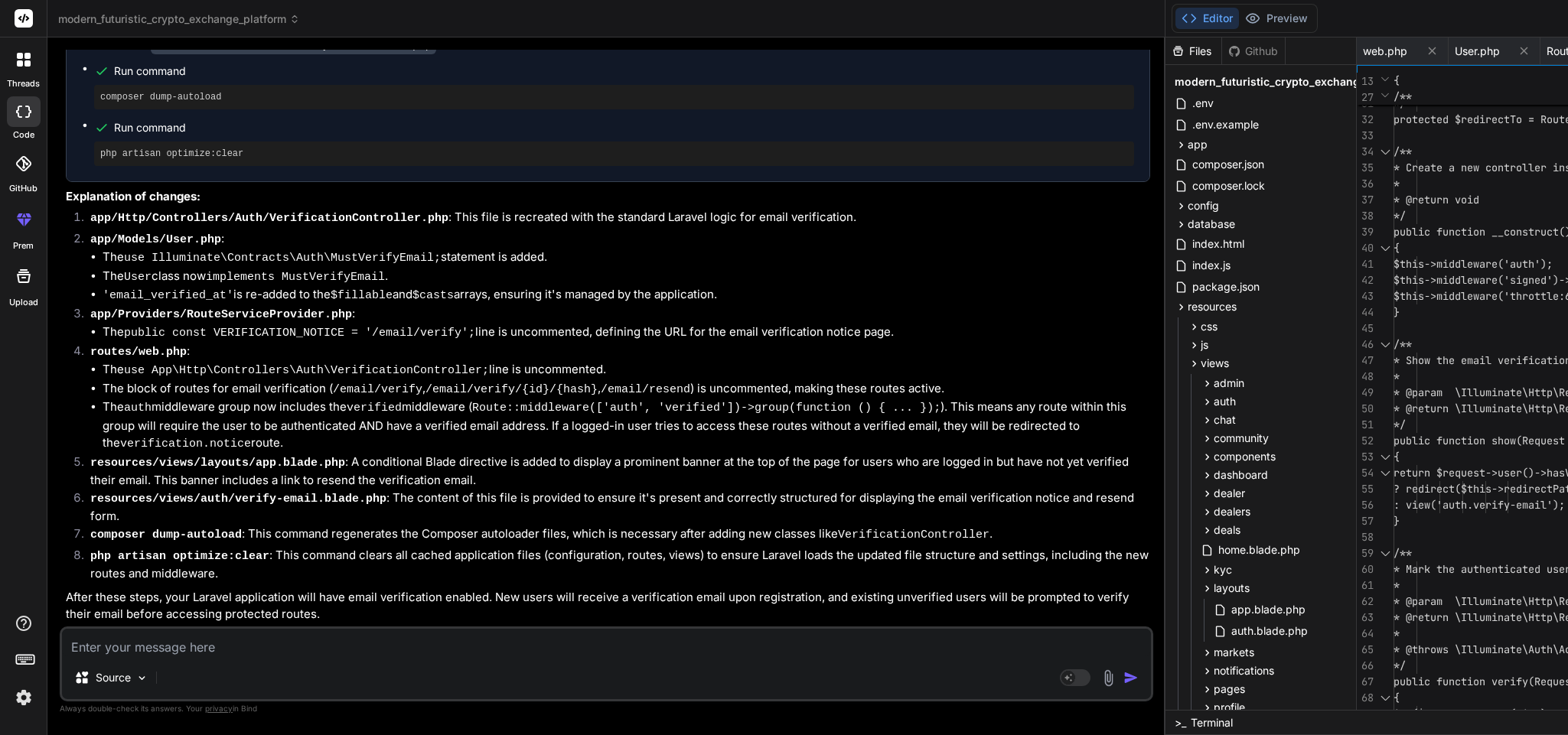
scroll to position [0, 0]
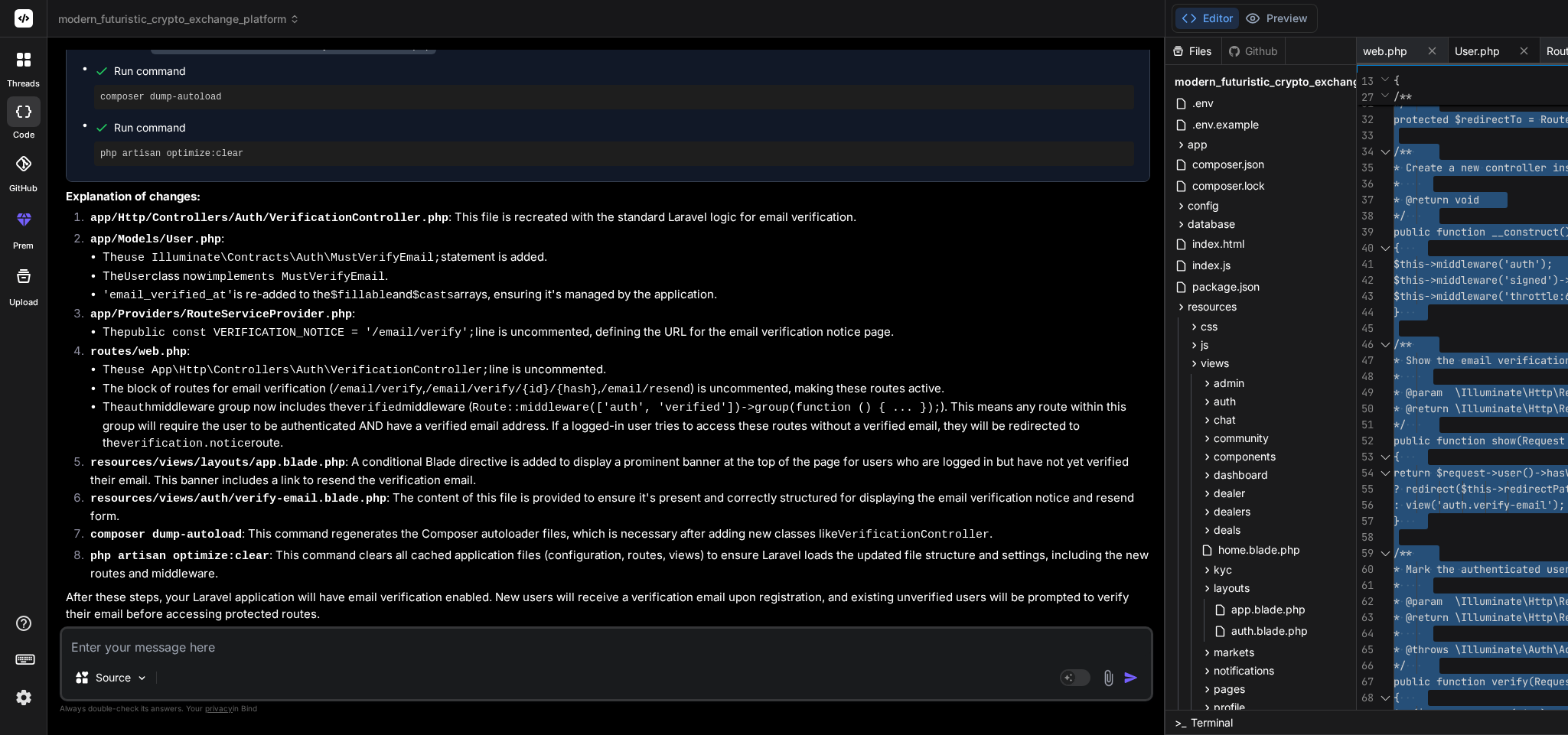
click at [1455, 44] on span "User.php" at bounding box center [1477, 50] width 45 height 15
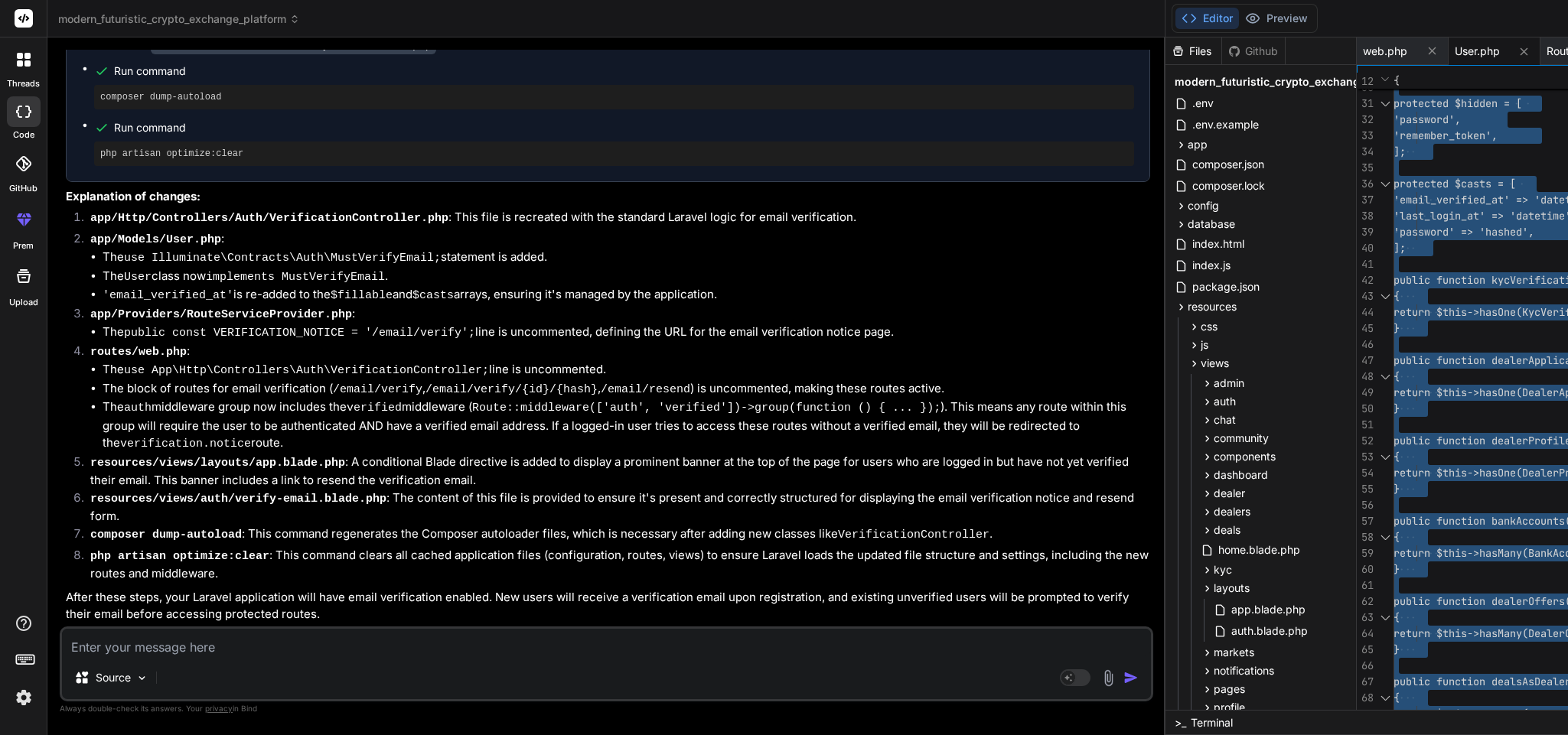
scroll to position [14339, 0]
click at [280, 654] on textarea at bounding box center [606, 642] width 1089 height 27
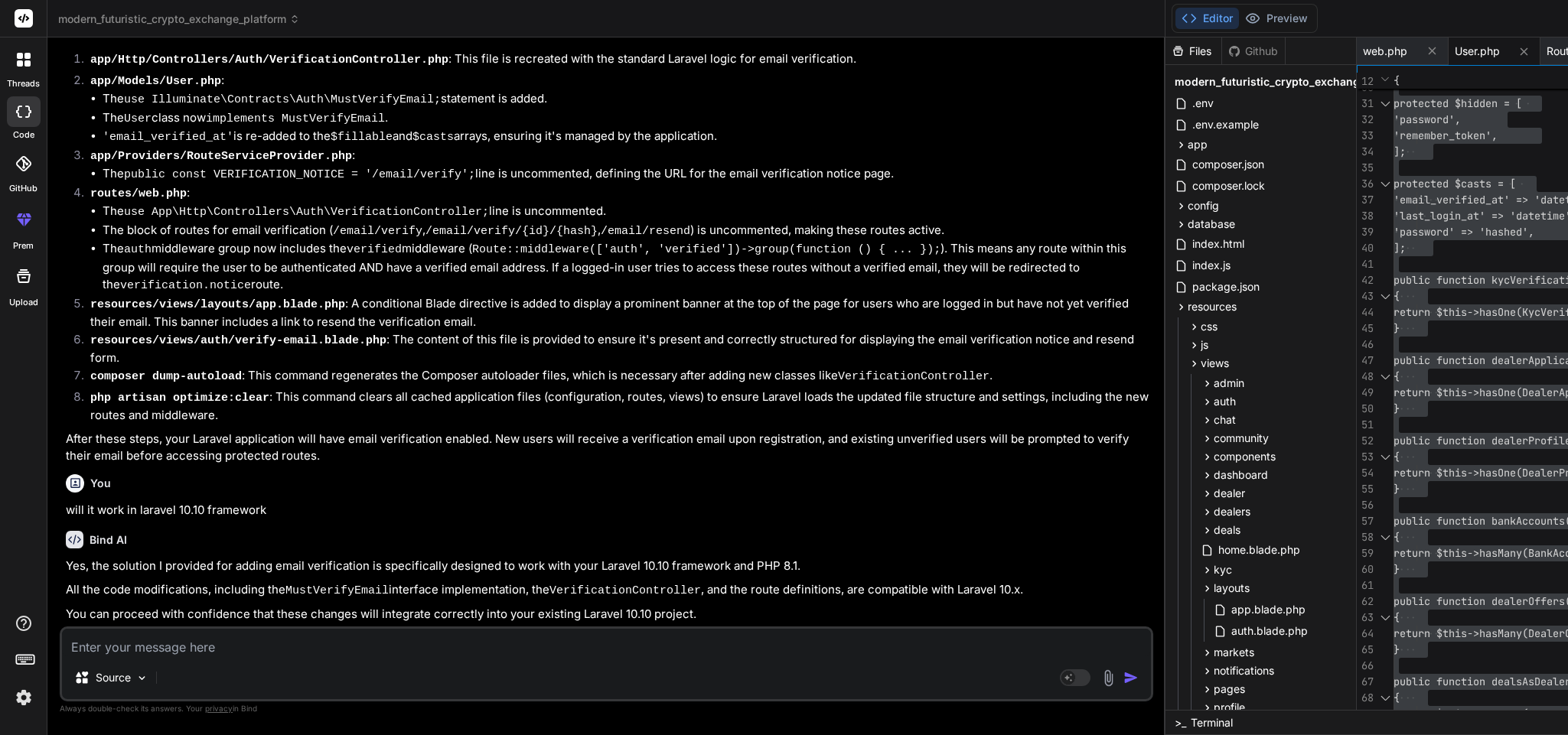
scroll to position [13708, 0]
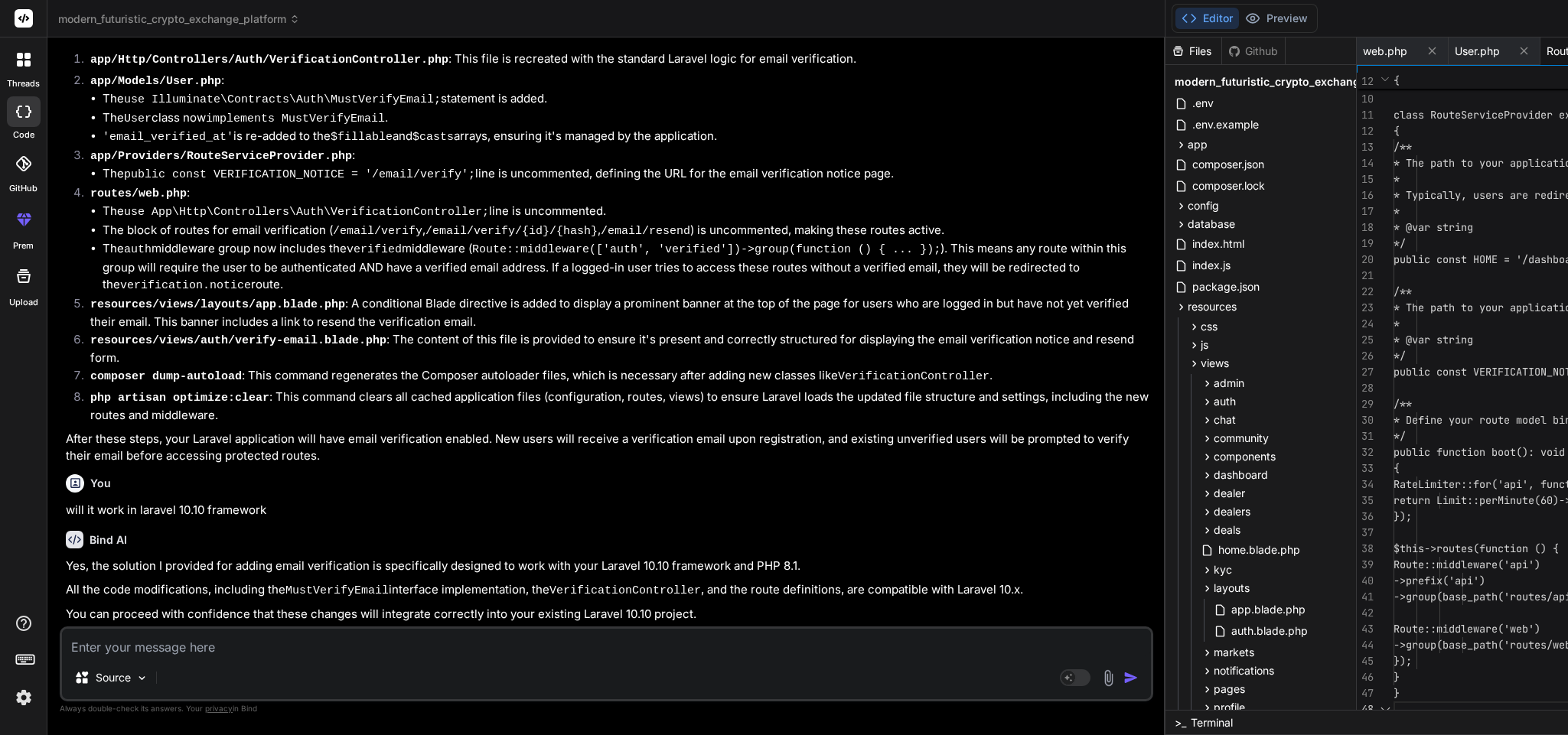
scroll to position [0, 0]
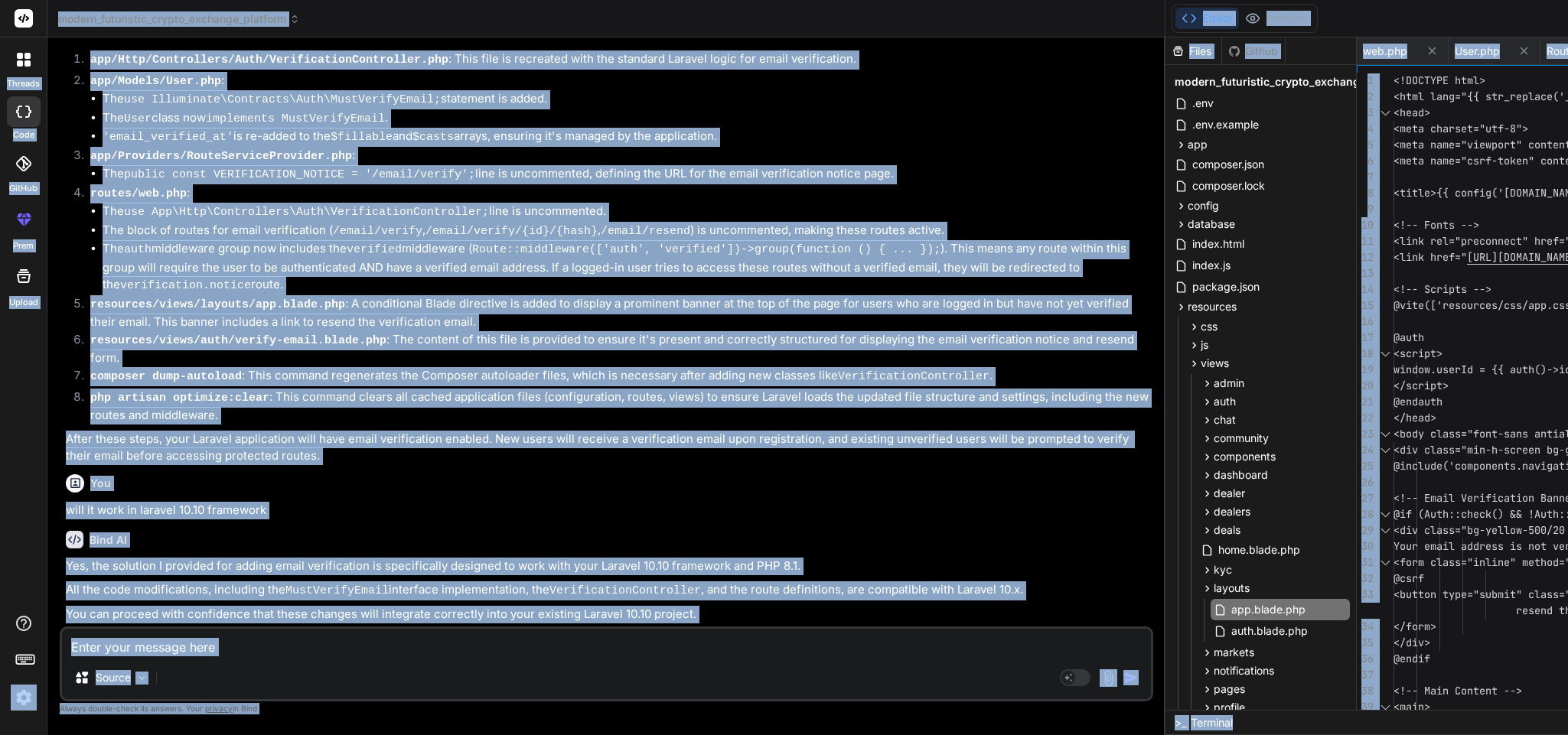
scroll to position [0, 0]
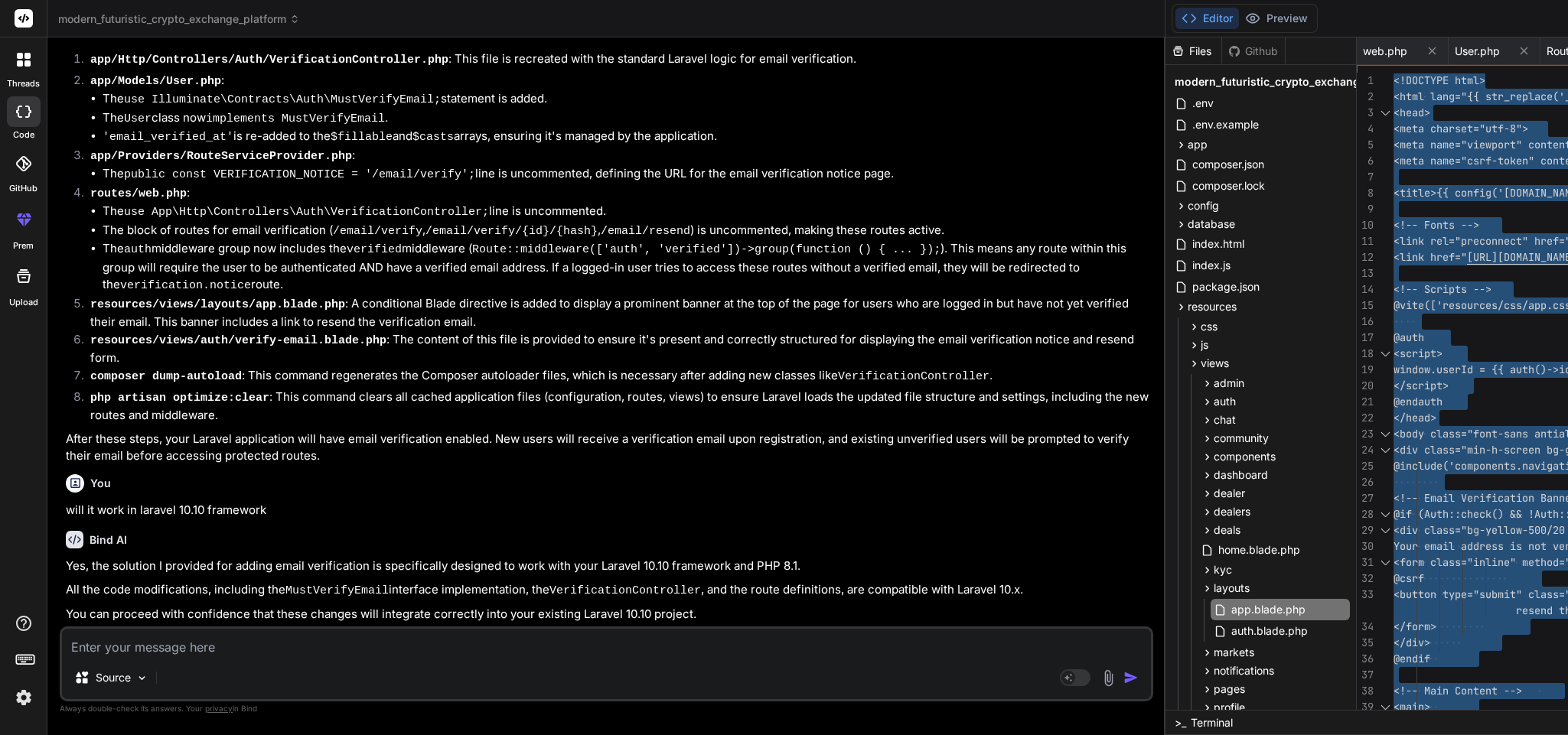
scroll to position [0, 1121]
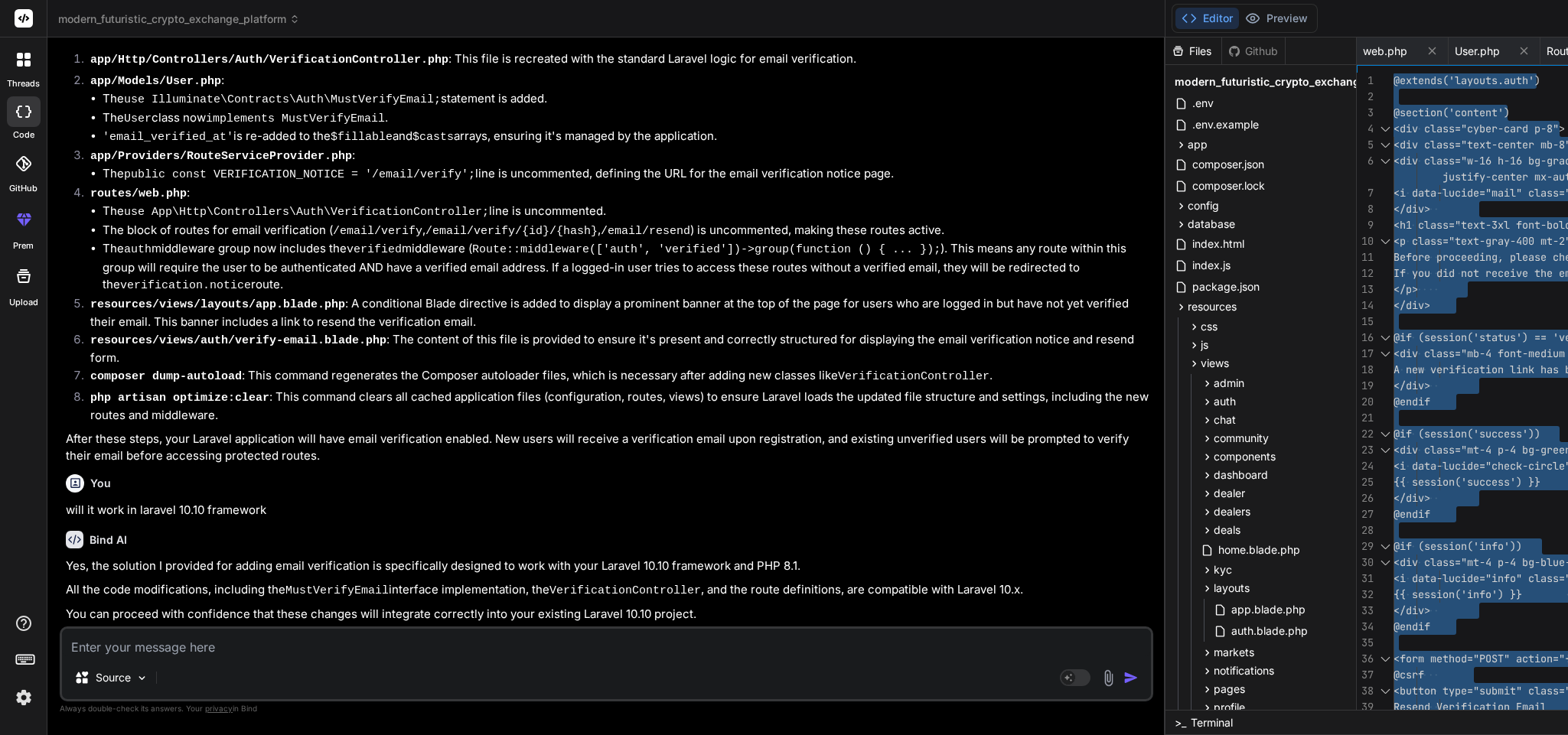
scroll to position [13819, 0]
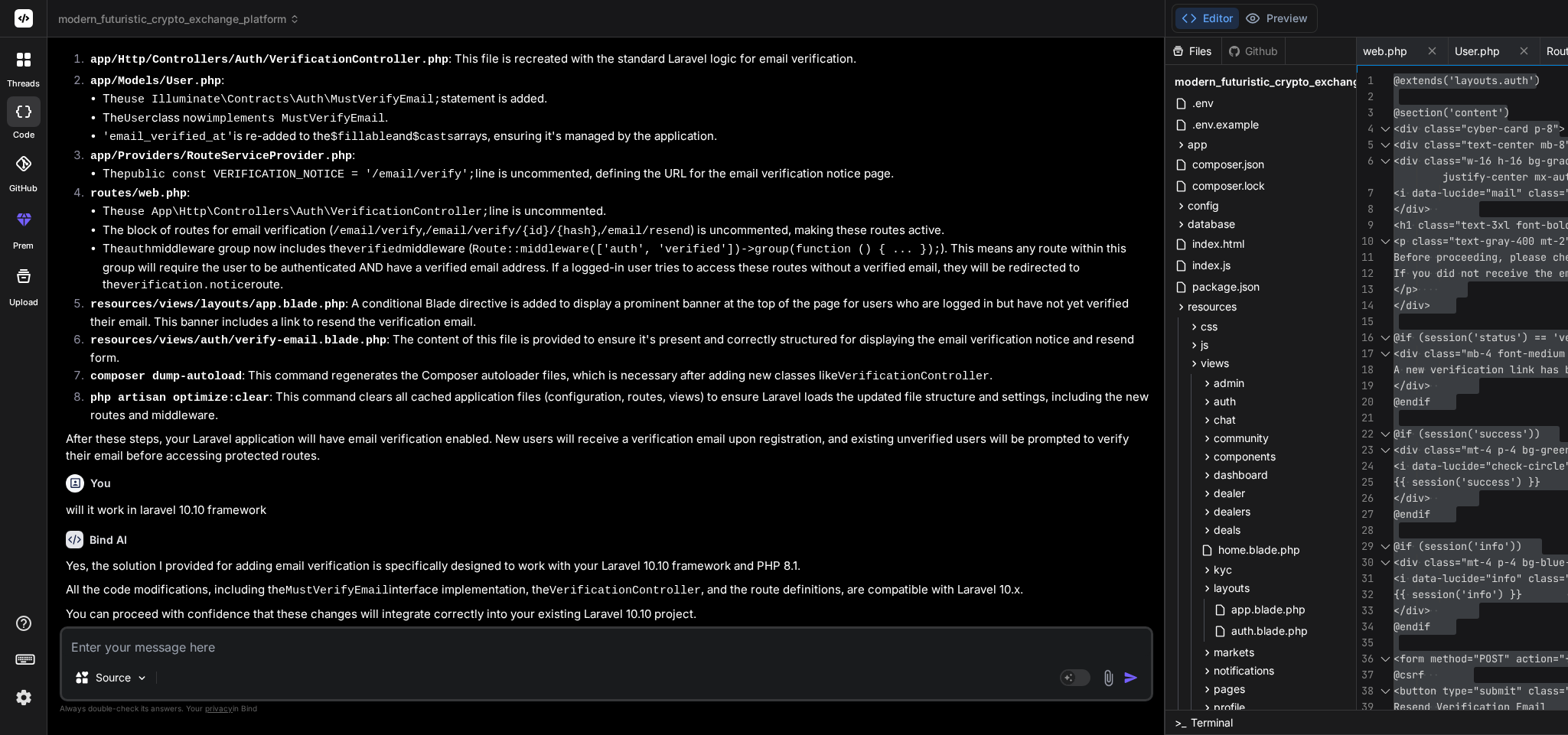
click at [301, 66] on code "app/Http/Controllers/Auth/VerificationController.php" at bounding box center [269, 60] width 358 height 13
click at [260, 647] on textarea at bounding box center [606, 642] width 1089 height 27
paste textarea "Connection could not be established with host "mailpit:1025": stream_socket_cli…"
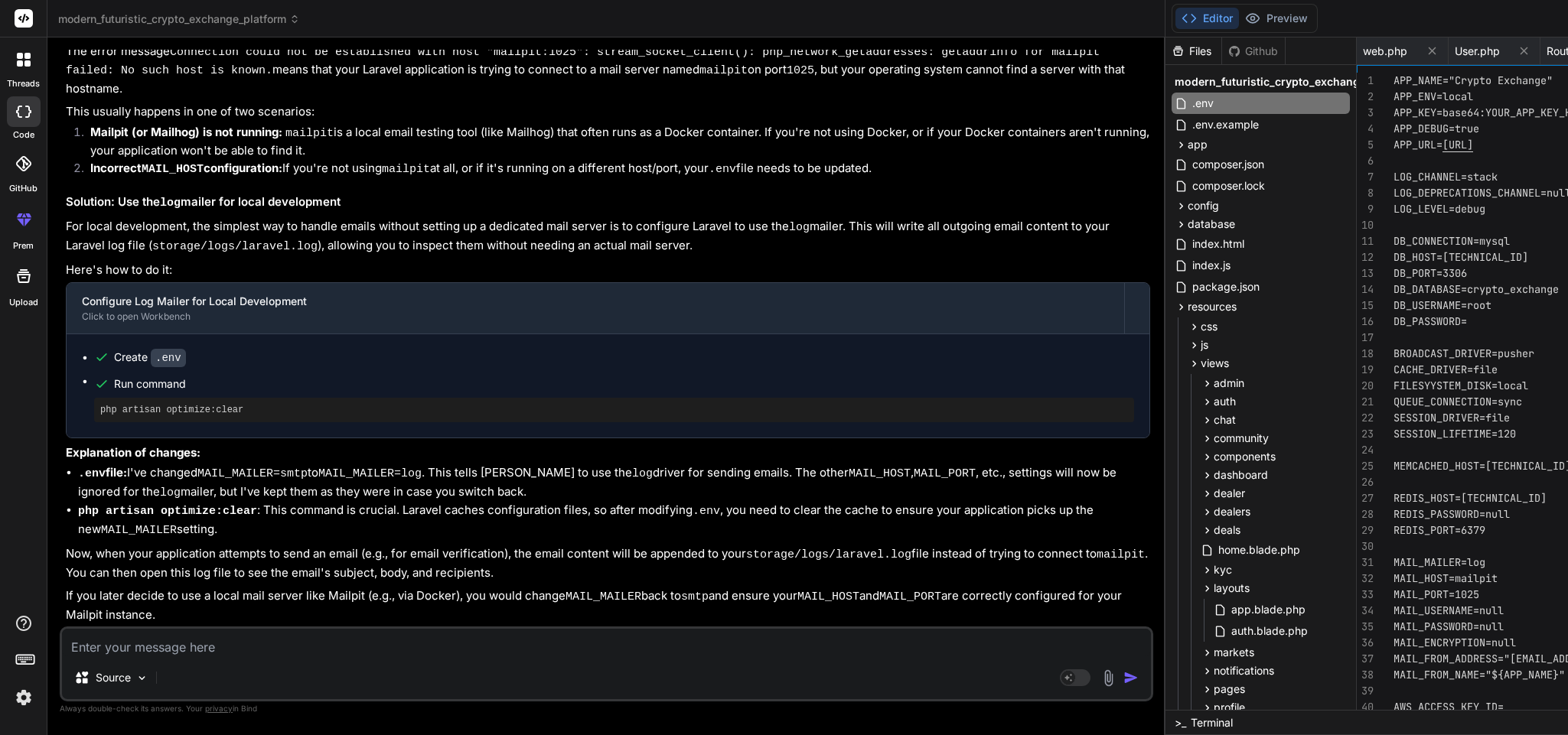
scroll to position [15522, 0]
click at [212, 641] on textarea at bounding box center [606, 642] width 1089 height 27
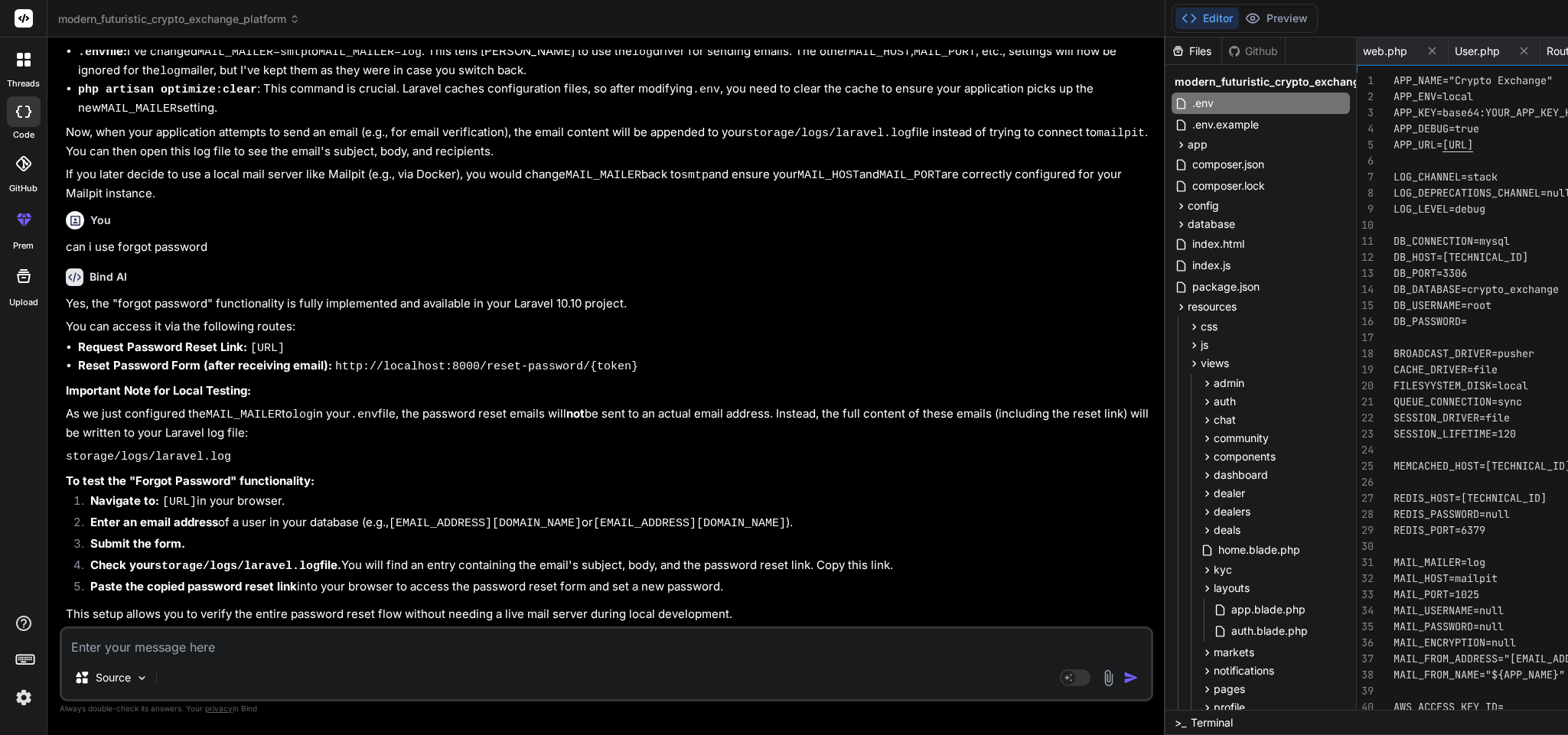
scroll to position [16055, 0]
click at [284, 341] on code "[URL]" at bounding box center [267, 348] width 34 height 13
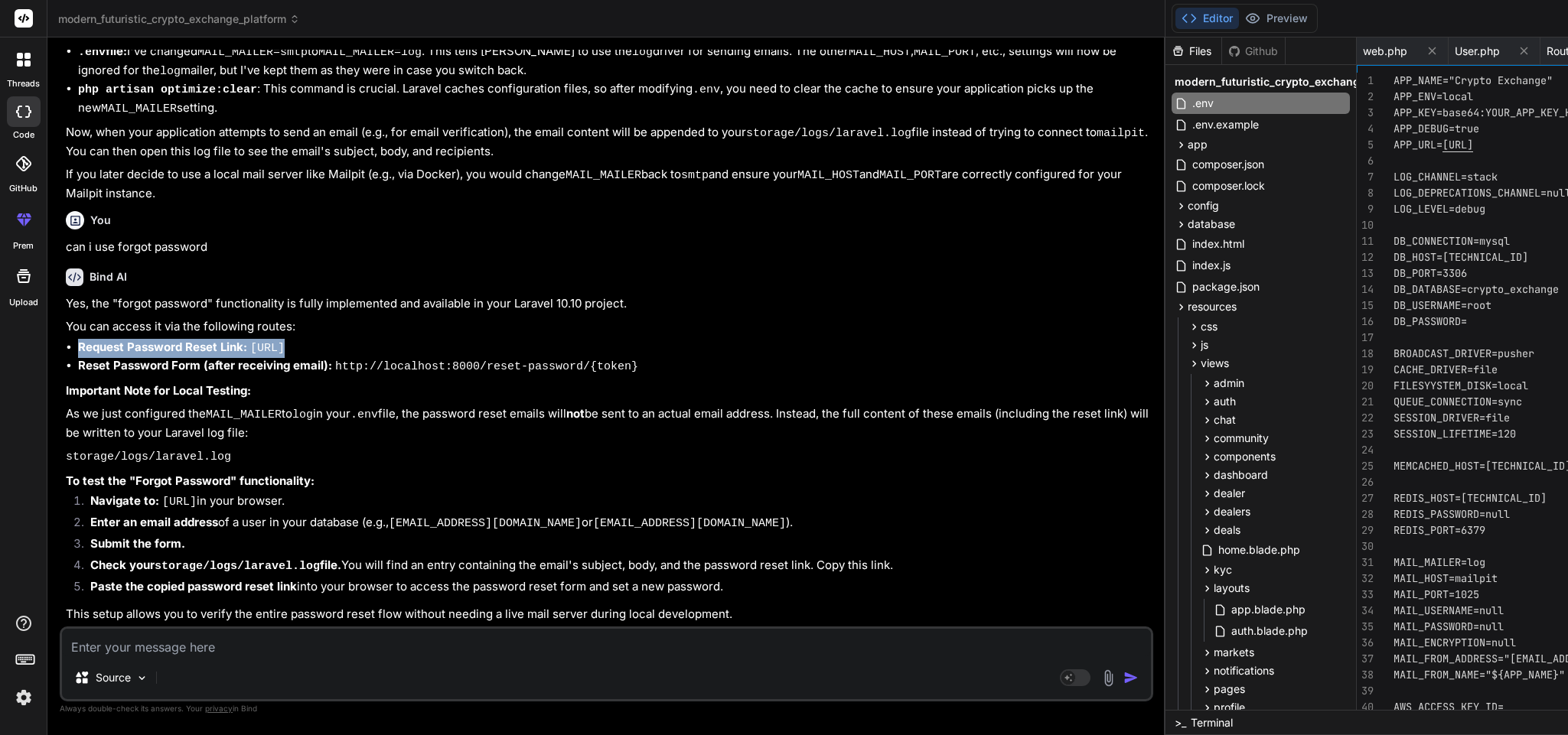
click at [284, 341] on code "[URL]" at bounding box center [267, 348] width 34 height 13
click at [503, 339] on li "Request Password Reset Link: [URL]" at bounding box center [614, 349] width 1072 height 19
drag, startPoint x: 494, startPoint y: 251, endPoint x: 245, endPoint y: 261, distance: 249.2
click at [245, 339] on li "Request Password Reset Link: [URL]" at bounding box center [614, 349] width 1072 height 19
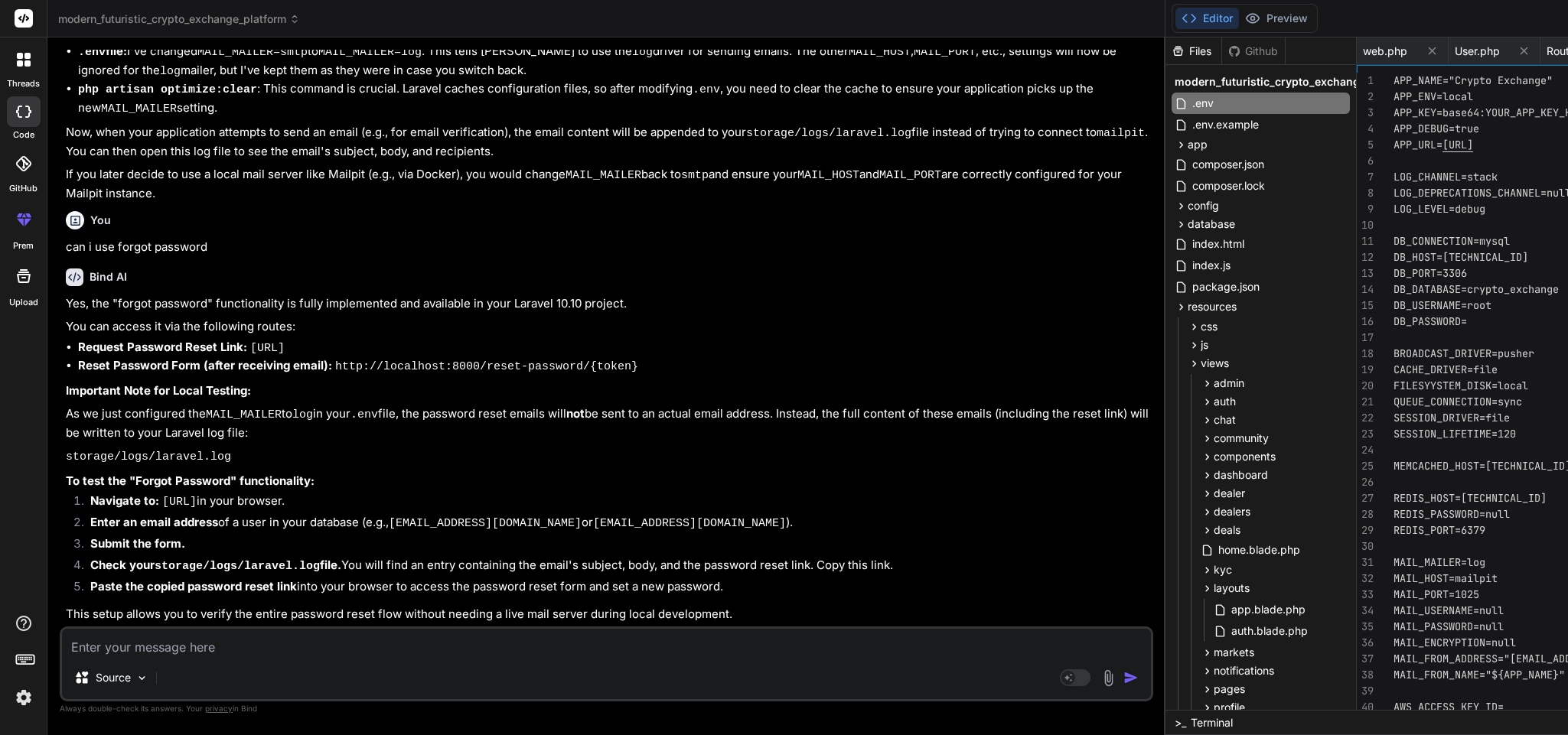
click at [301, 652] on textarea at bounding box center [606, 642] width 1089 height 27
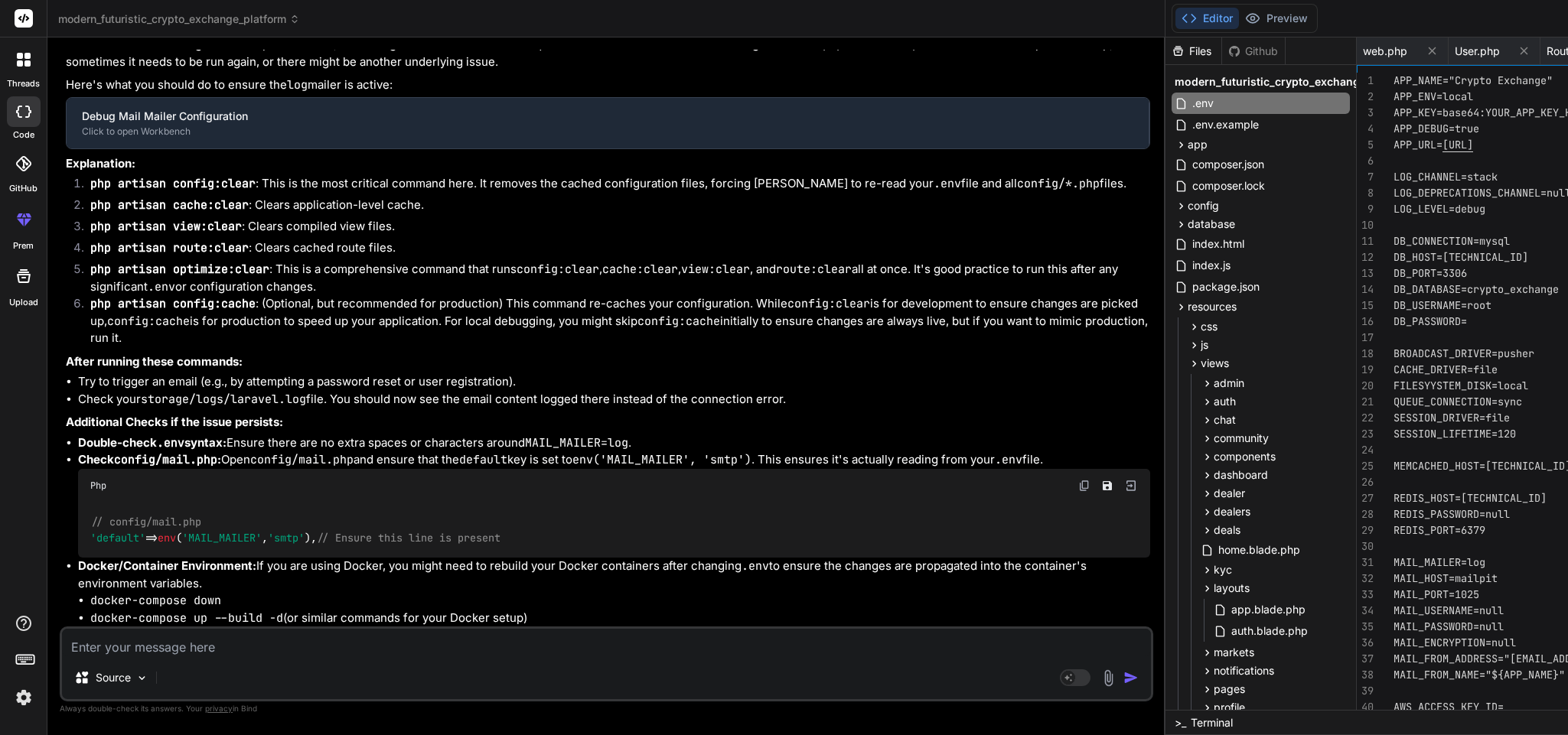
scroll to position [16128, 0]
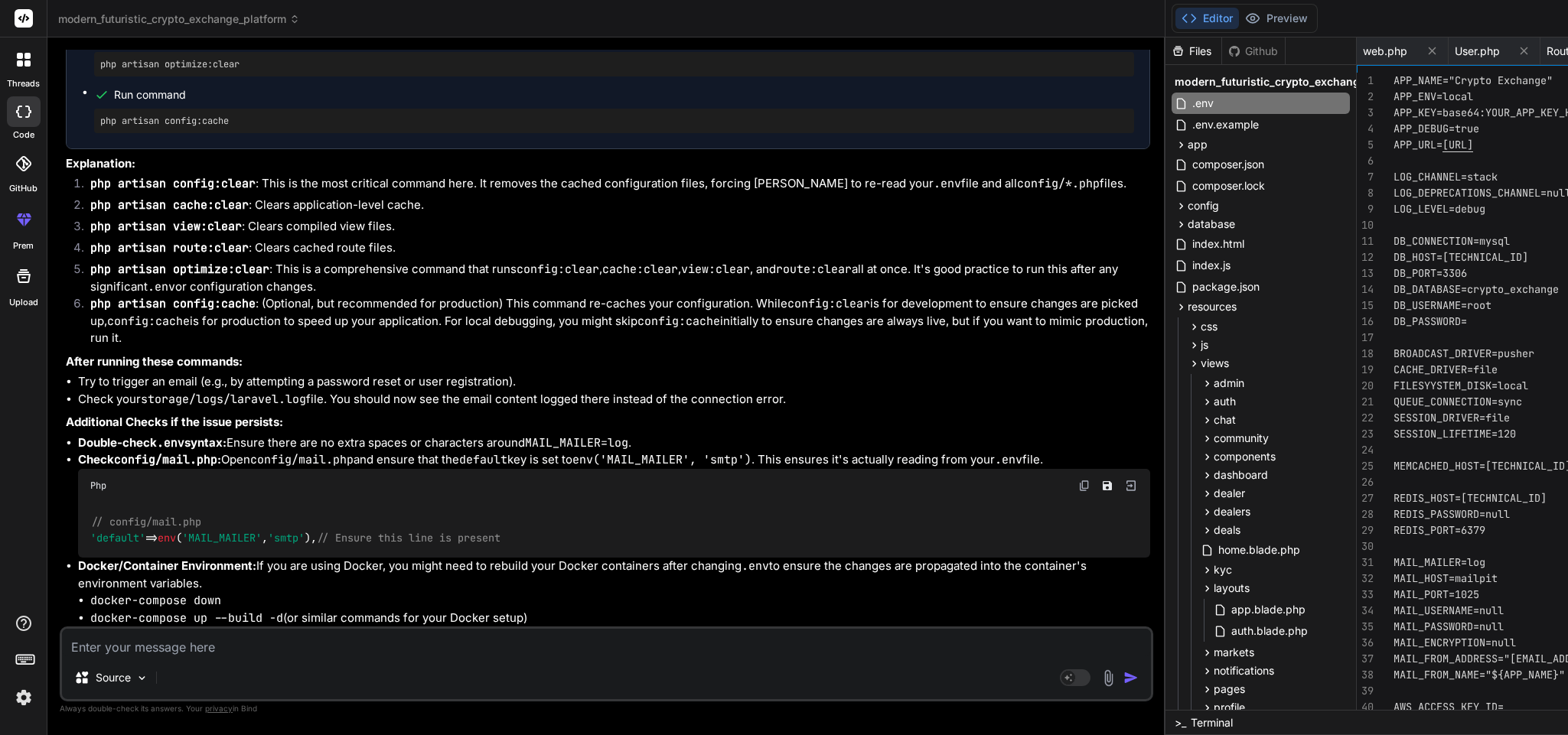
click at [257, 641] on textarea at bounding box center [606, 642] width 1089 height 27
paste textarea "Trait "Illuminate\Foundation\Auth\SendsPasswordResetEmails" not found"
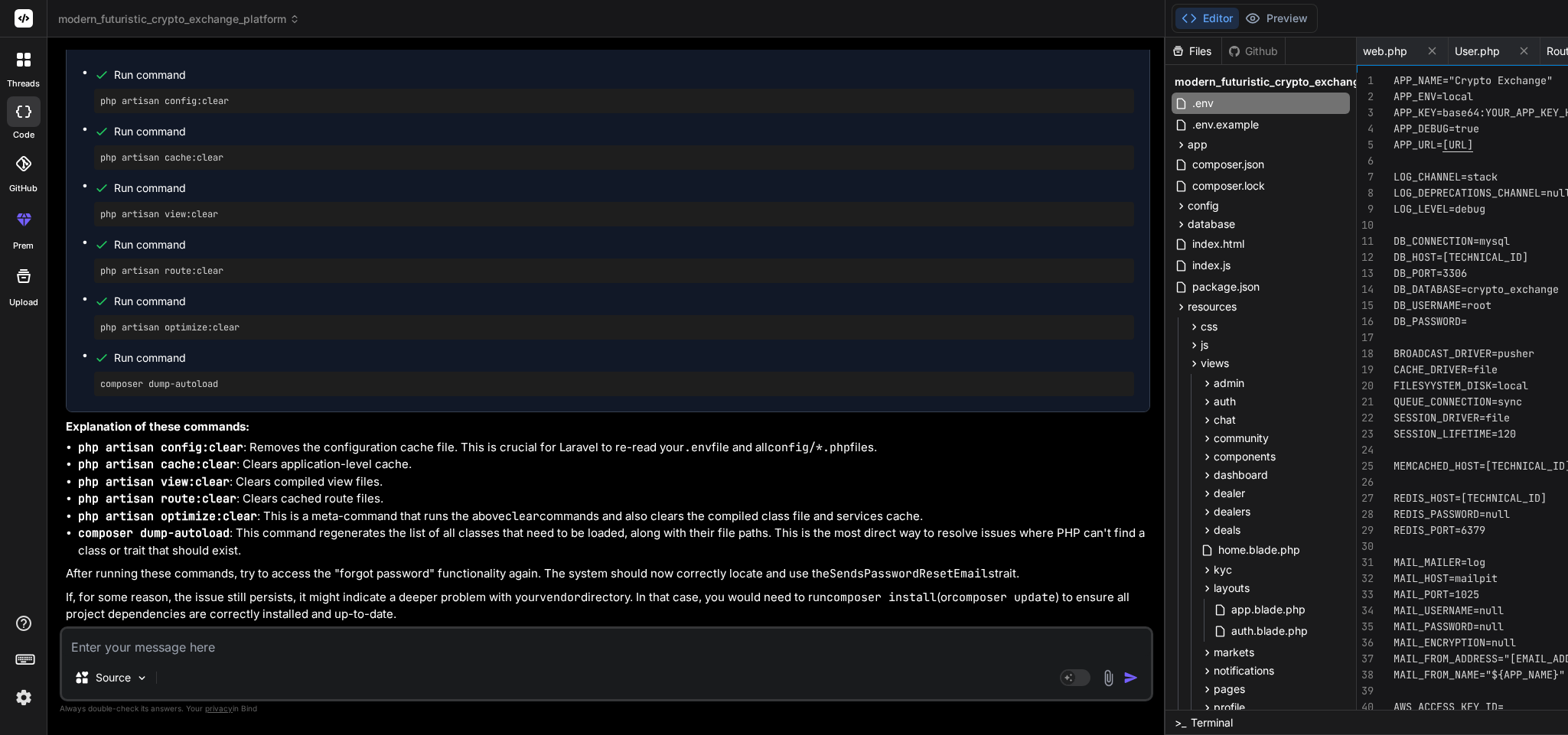
scroll to position [18038, 0]
click at [186, 107] on pre "php artisan config:clear" at bounding box center [614, 101] width 1028 height 12
click at [215, 163] on pre "php artisan cache:clear" at bounding box center [614, 158] width 1028 height 12
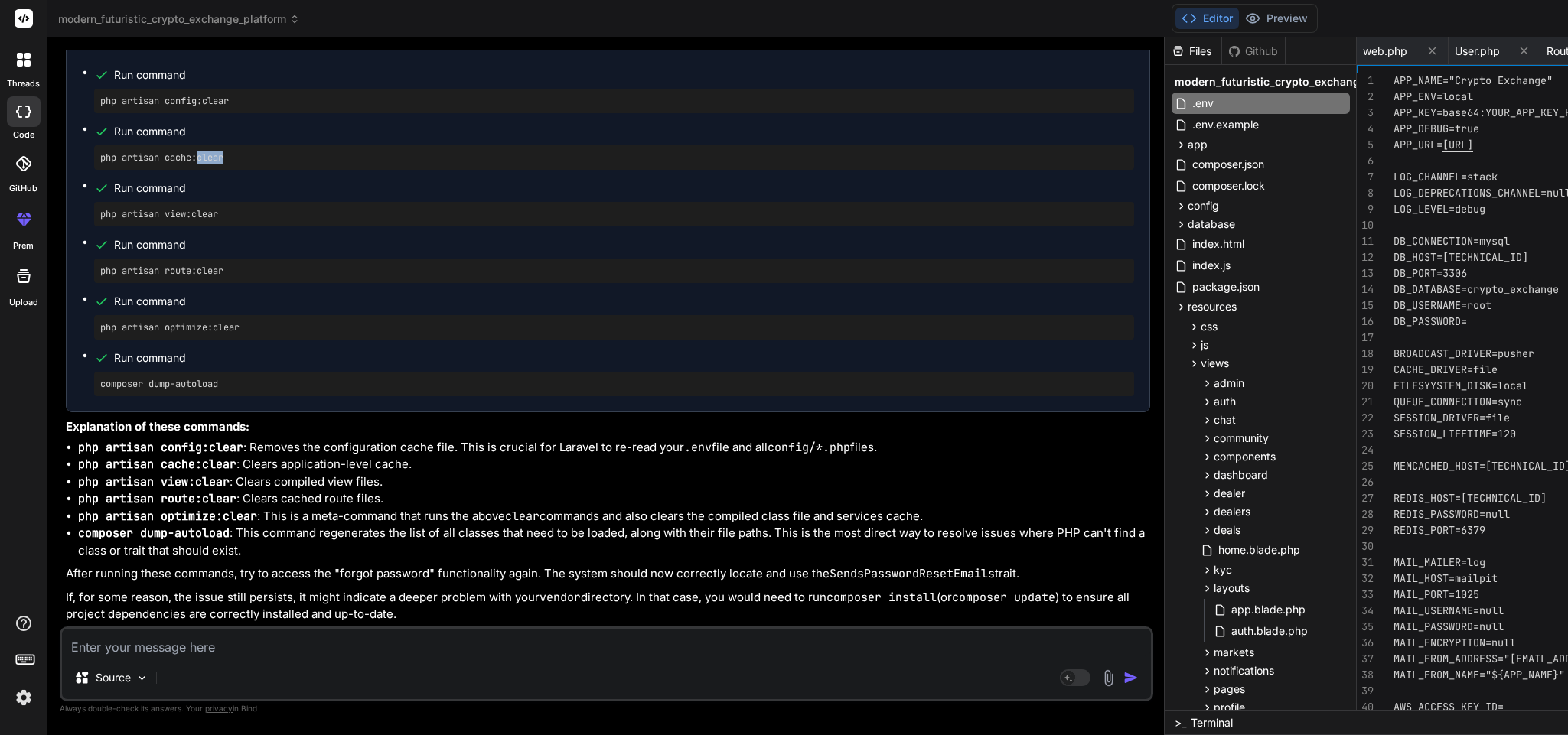
click at [215, 163] on pre "php artisan cache:clear" at bounding box center [614, 158] width 1028 height 12
click at [192, 221] on pre "php artisan view:clear" at bounding box center [614, 214] width 1028 height 12
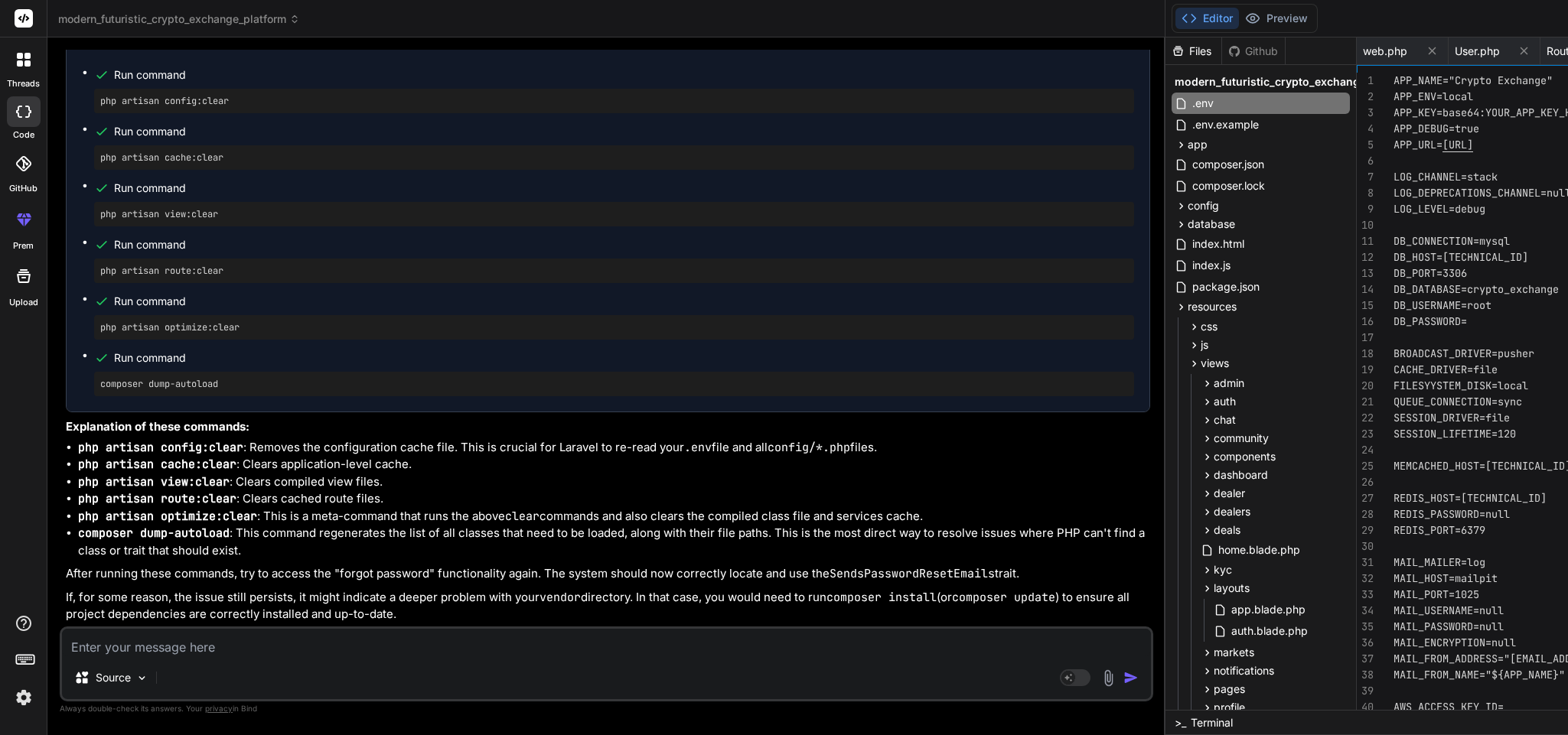
click at [205, 277] on pre "php artisan route:clear" at bounding box center [614, 271] width 1028 height 12
click at [210, 334] on pre "php artisan optimize:clear" at bounding box center [614, 327] width 1028 height 12
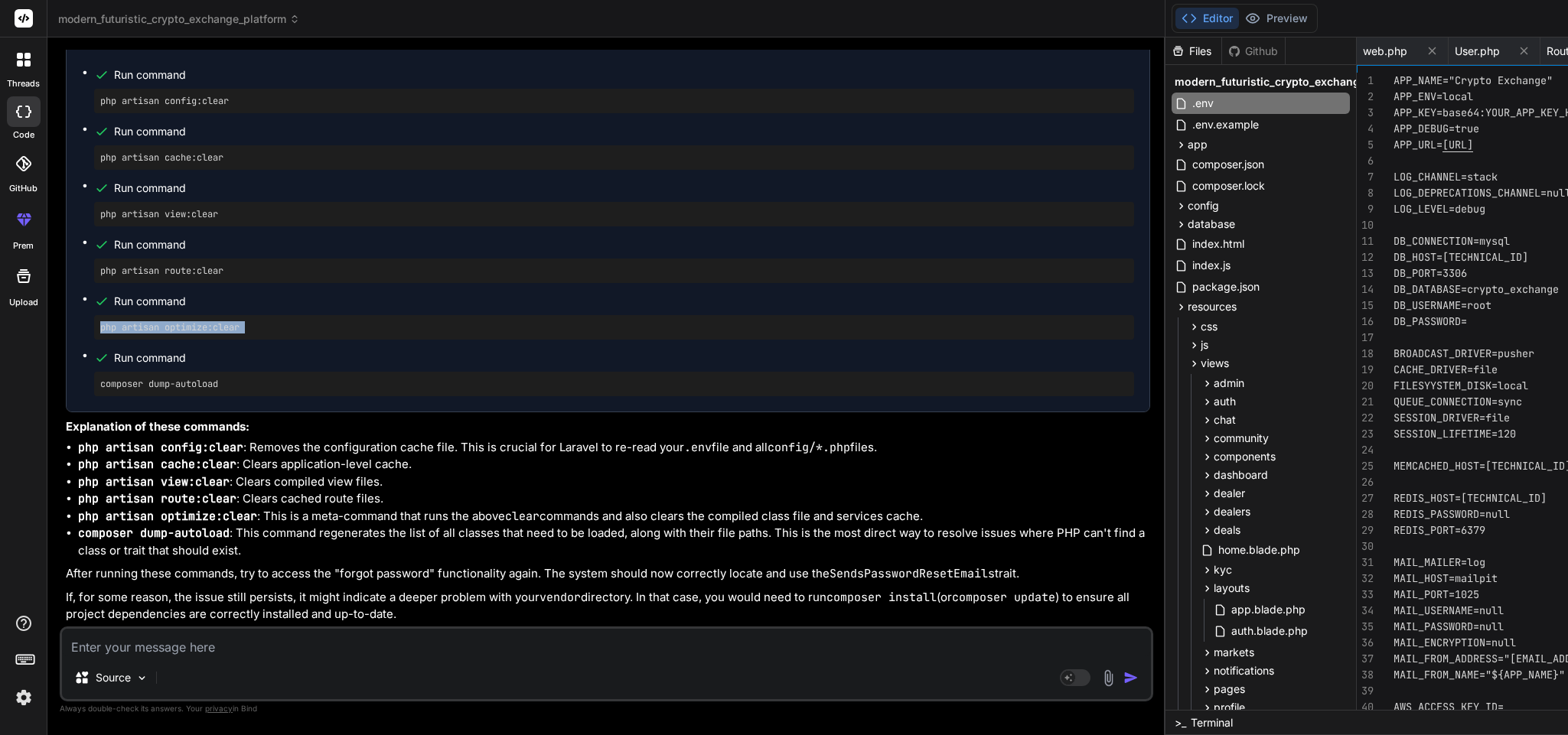
click at [210, 334] on pre "php artisan optimize:clear" at bounding box center [614, 327] width 1028 height 12
click at [205, 390] on pre "composer dump-autoload" at bounding box center [614, 384] width 1028 height 12
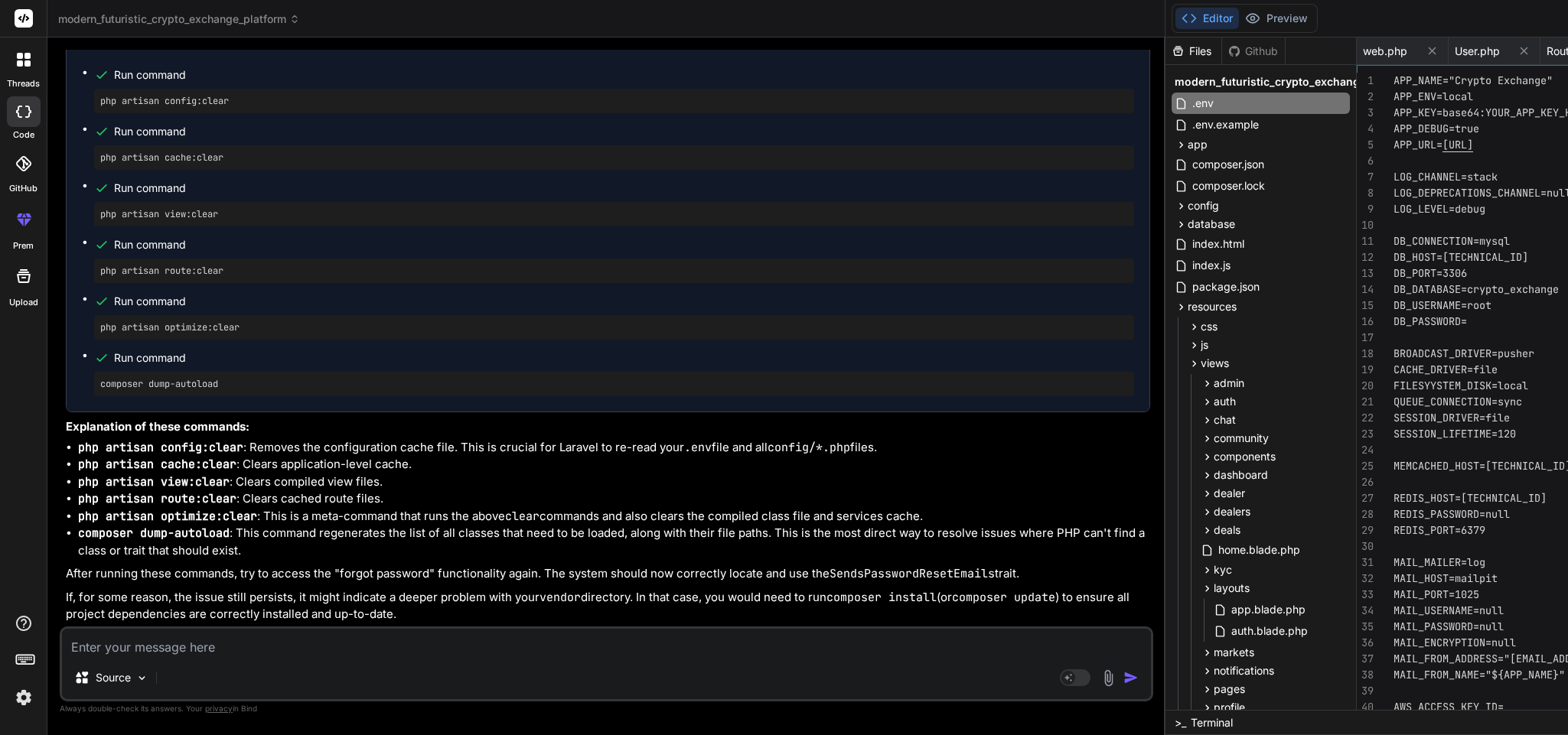
click at [181, 641] on textarea at bounding box center [606, 642] width 1089 height 27
paste textarea "composer update Loading composer repositories with package information Updating…"
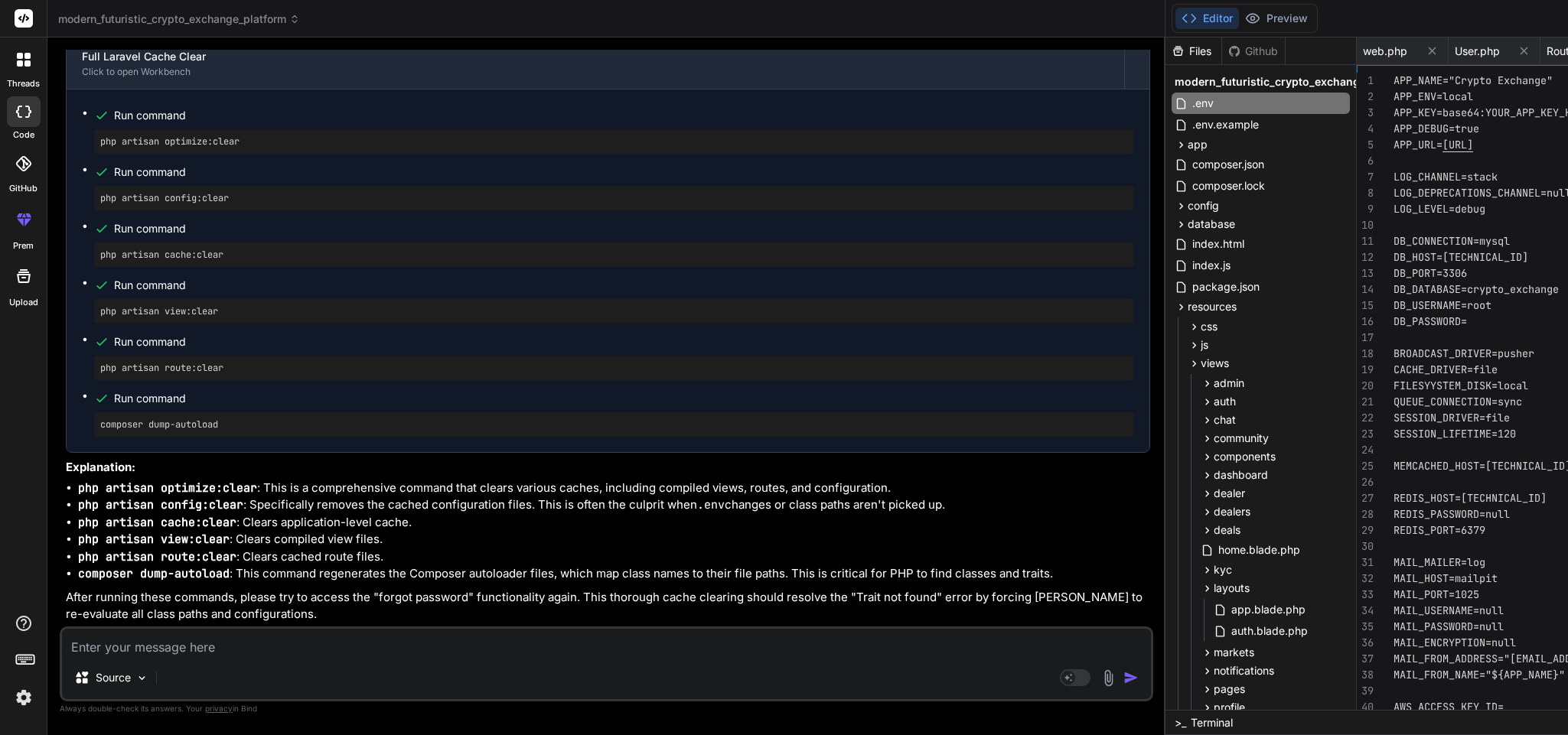
scroll to position [19381, 0]
click at [168, 147] on pre "php artisan optimize:clear" at bounding box center [614, 141] width 1028 height 12
click at [138, 204] on pre "php artisan config:clear" at bounding box center [614, 199] width 1028 height 12
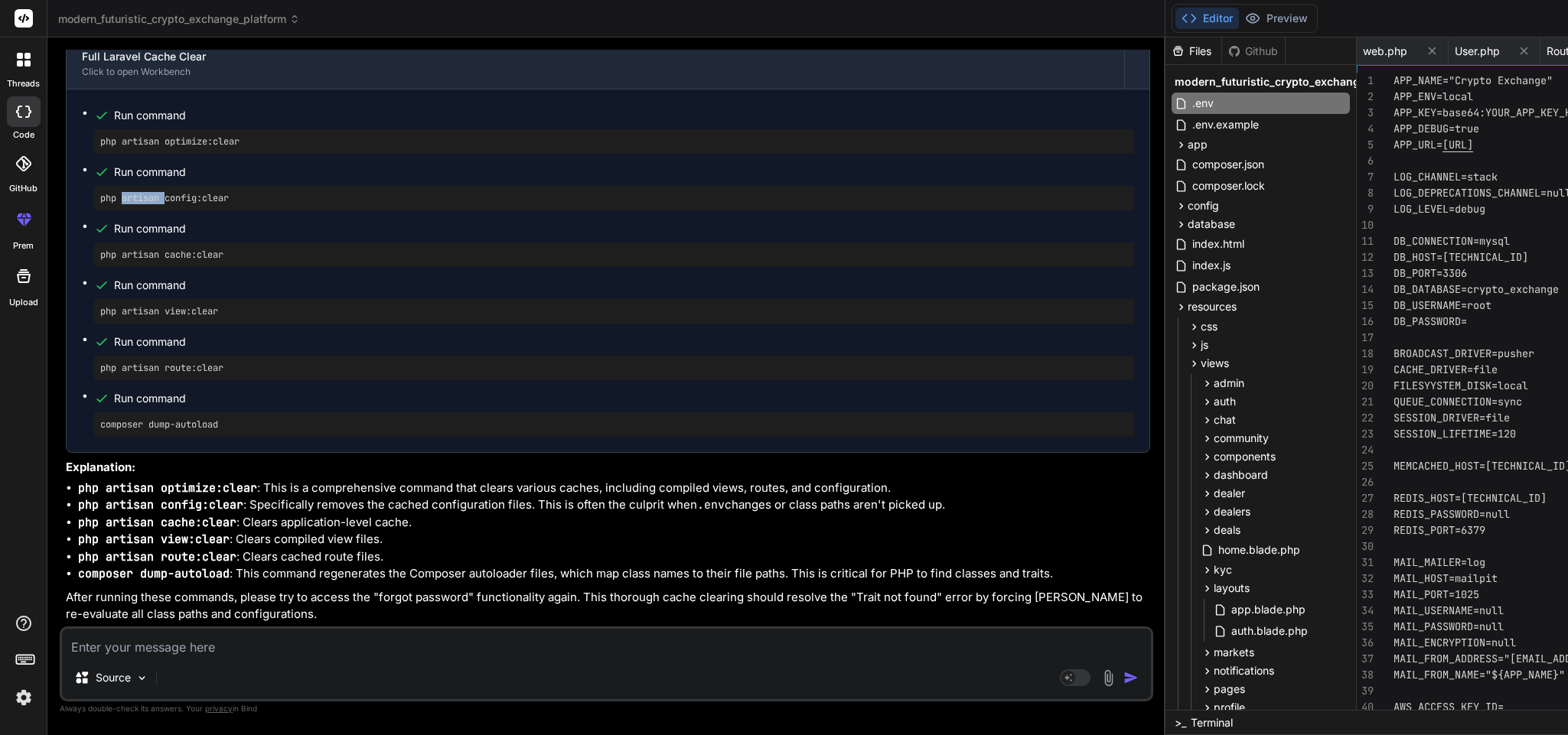
click at [138, 204] on pre "php artisan config:clear" at bounding box center [614, 199] width 1028 height 12
click at [182, 261] on pre "php artisan cache:clear" at bounding box center [614, 255] width 1028 height 12
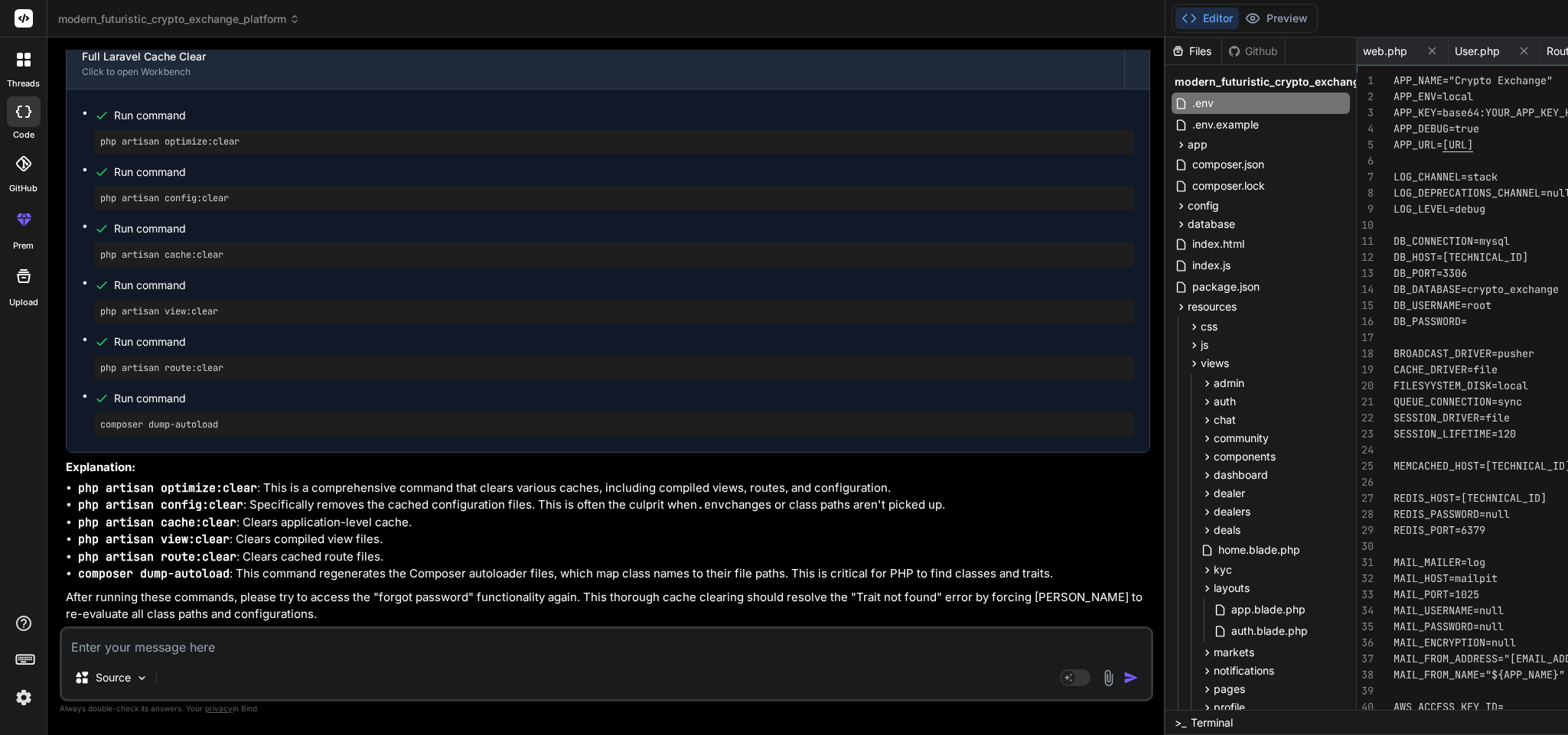
click at [165, 324] on div "php artisan view:clear" at bounding box center [614, 311] width 1040 height 25
click at [186, 374] on pre "php artisan route:clear" at bounding box center [614, 368] width 1028 height 12
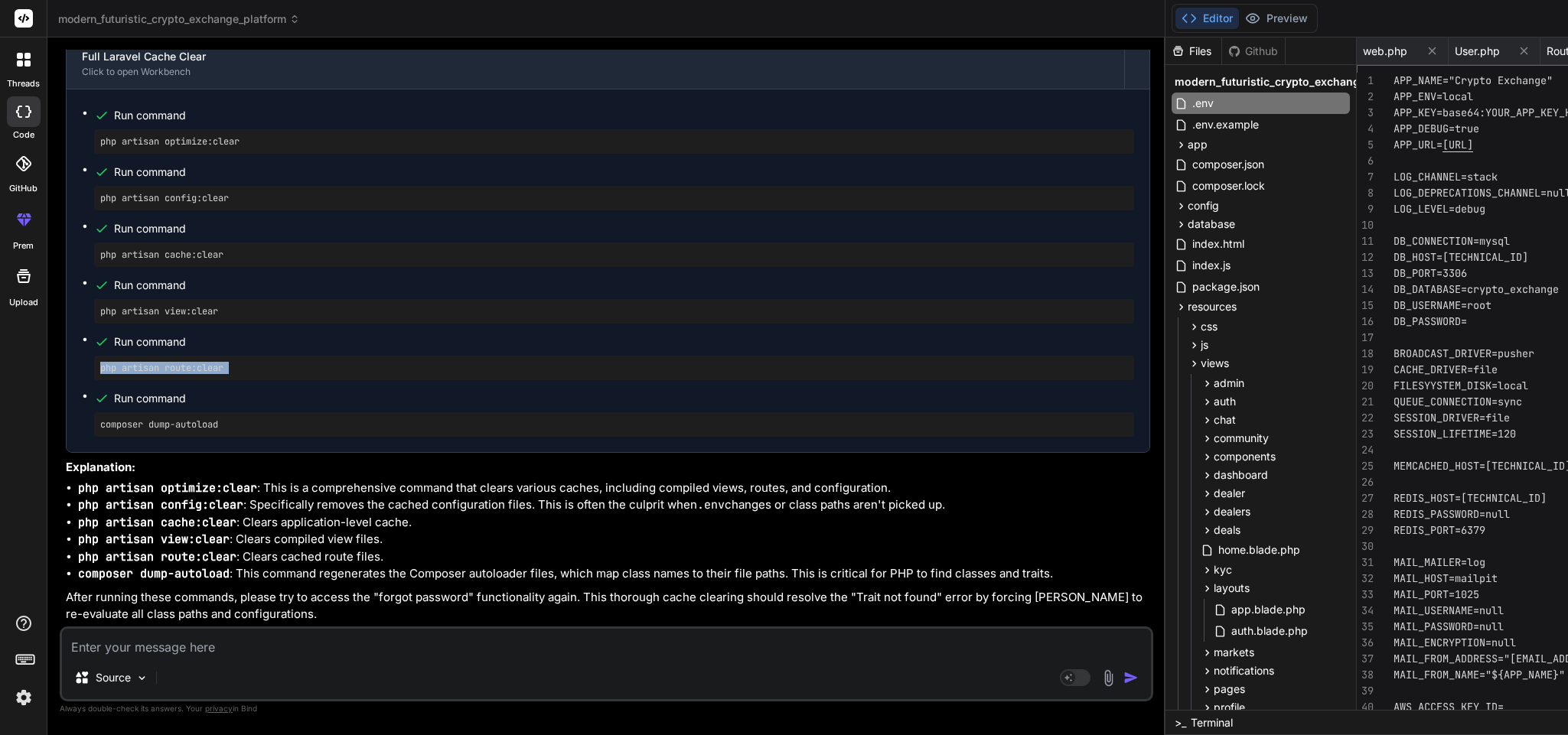
click at [186, 374] on pre "php artisan route:clear" at bounding box center [614, 368] width 1028 height 12
click at [271, 657] on div "Source Agent Mode. When this toggle is activated, AI automatically makes decisi…" at bounding box center [607, 664] width 1094 height 75
click at [249, 649] on textarea at bounding box center [606, 642] width 1089 height 27
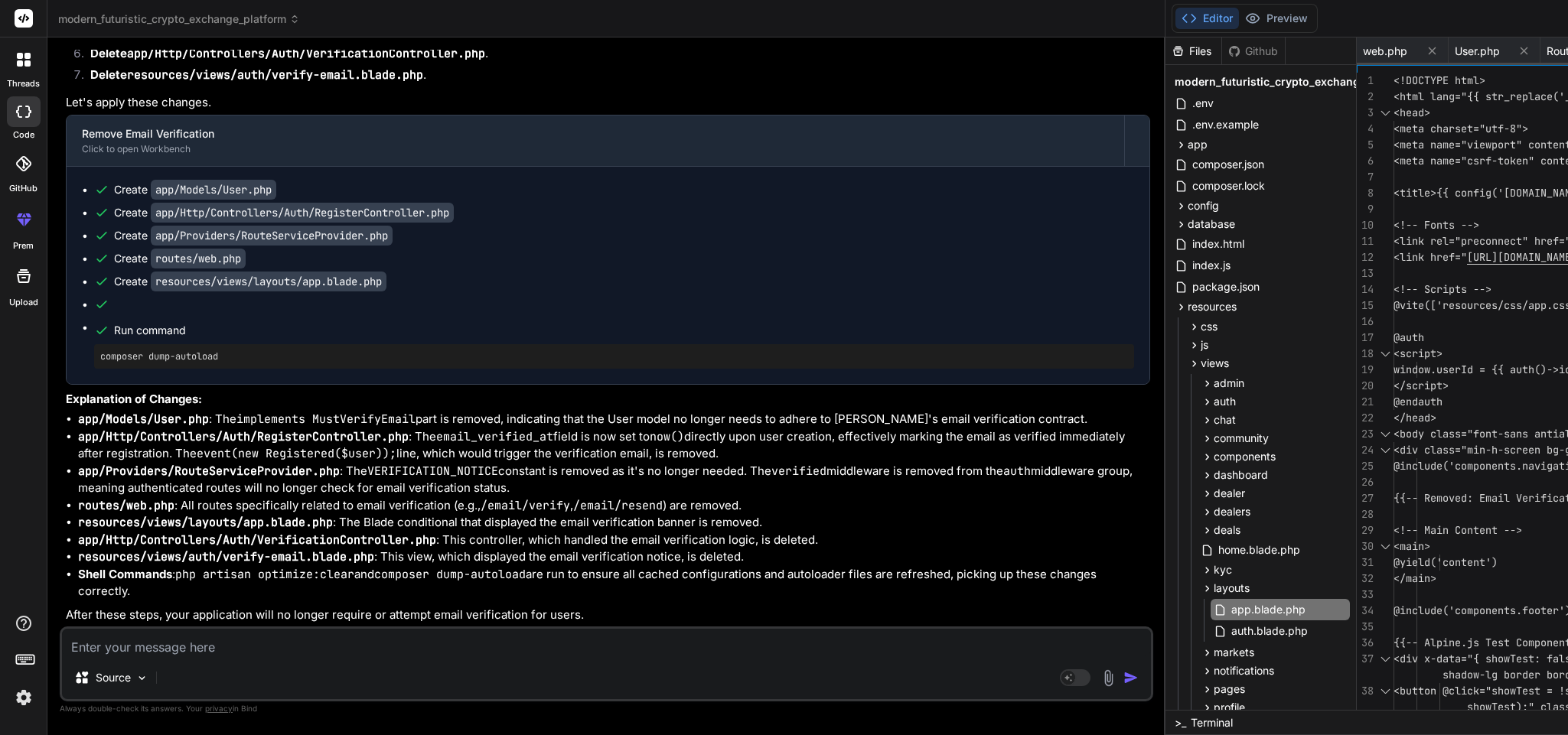
scroll to position [0, 0]
click at [1455, 55] on span "User.php" at bounding box center [1477, 50] width 45 height 15
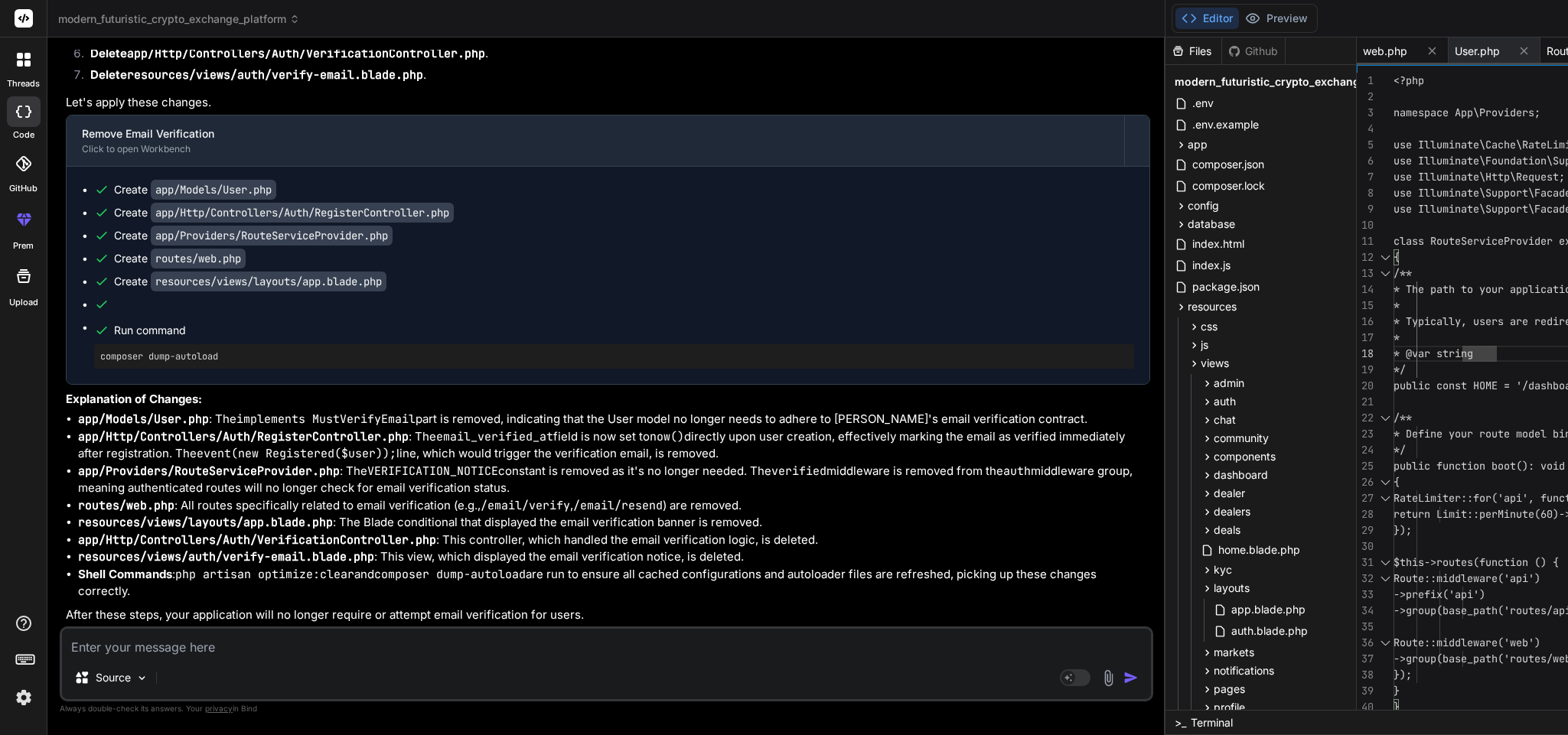
click at [1363, 51] on span "web.php" at bounding box center [1385, 50] width 44 height 15
